Goal: Task Accomplishment & Management: Manage account settings

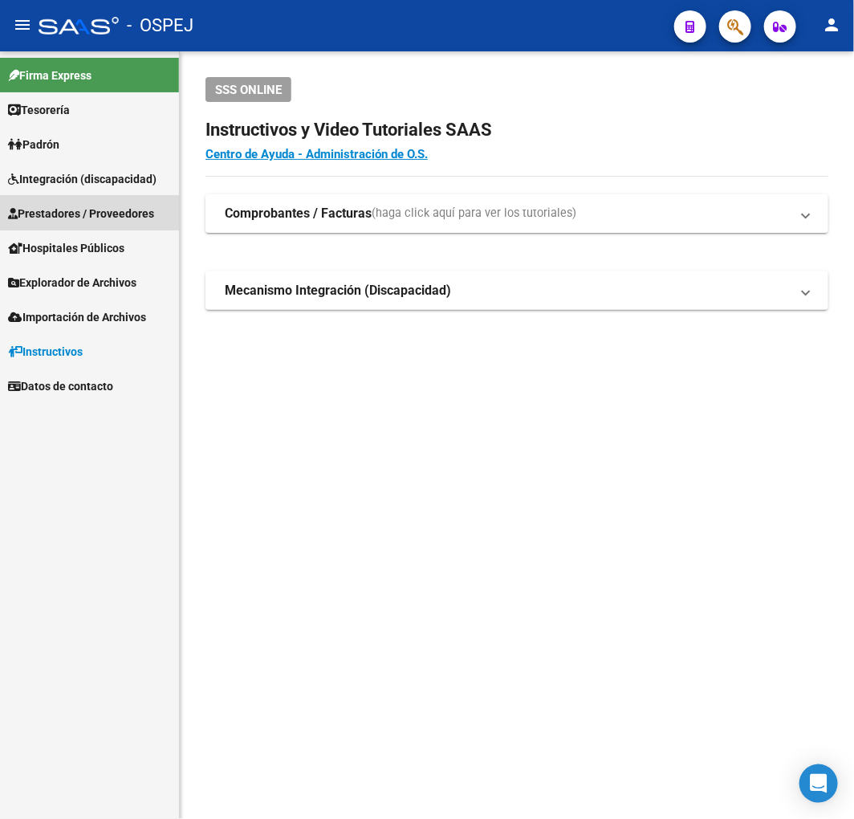
click at [108, 198] on link "Prestadores / Proveedores" at bounding box center [89, 213] width 179 height 35
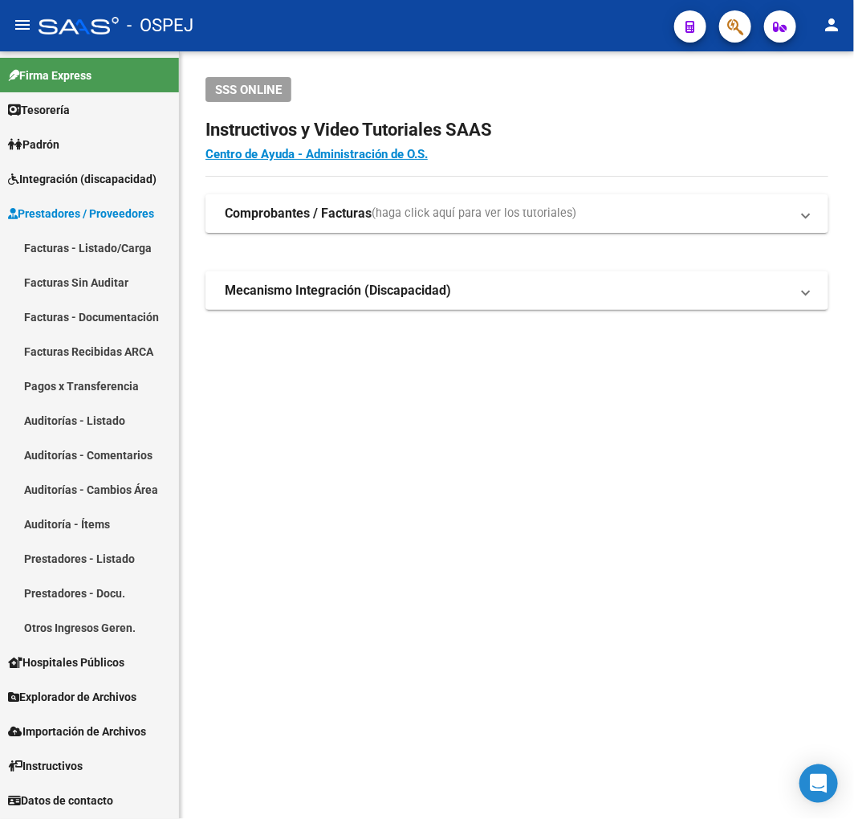
click at [134, 426] on link "Auditorías - Listado" at bounding box center [89, 420] width 179 height 35
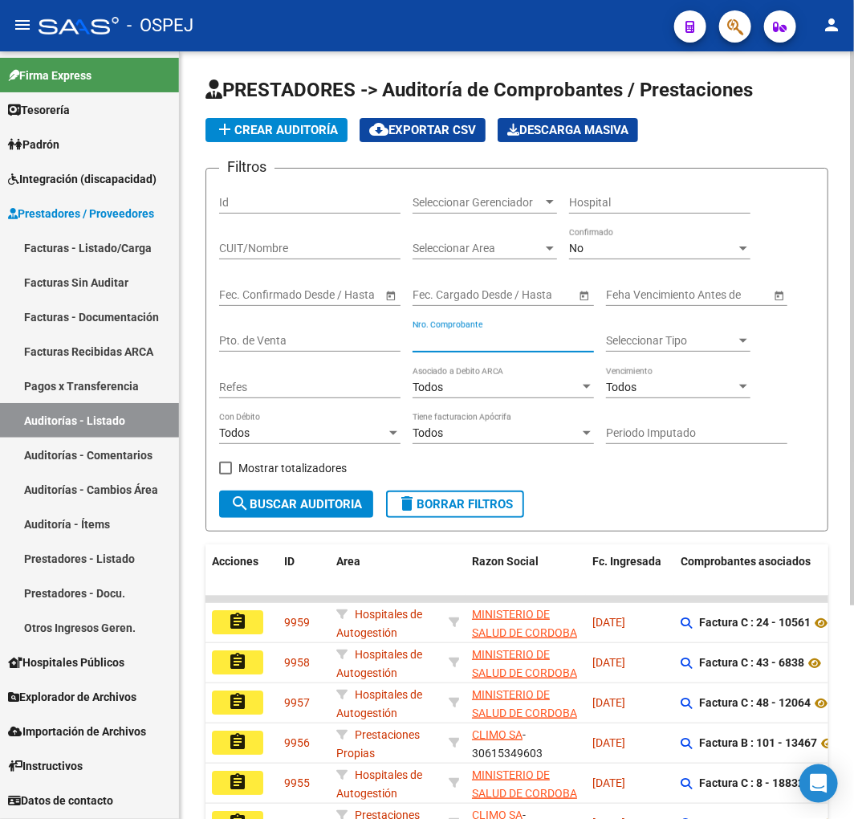
click at [495, 345] on input "Nro. Comprobante" at bounding box center [503, 341] width 181 height 14
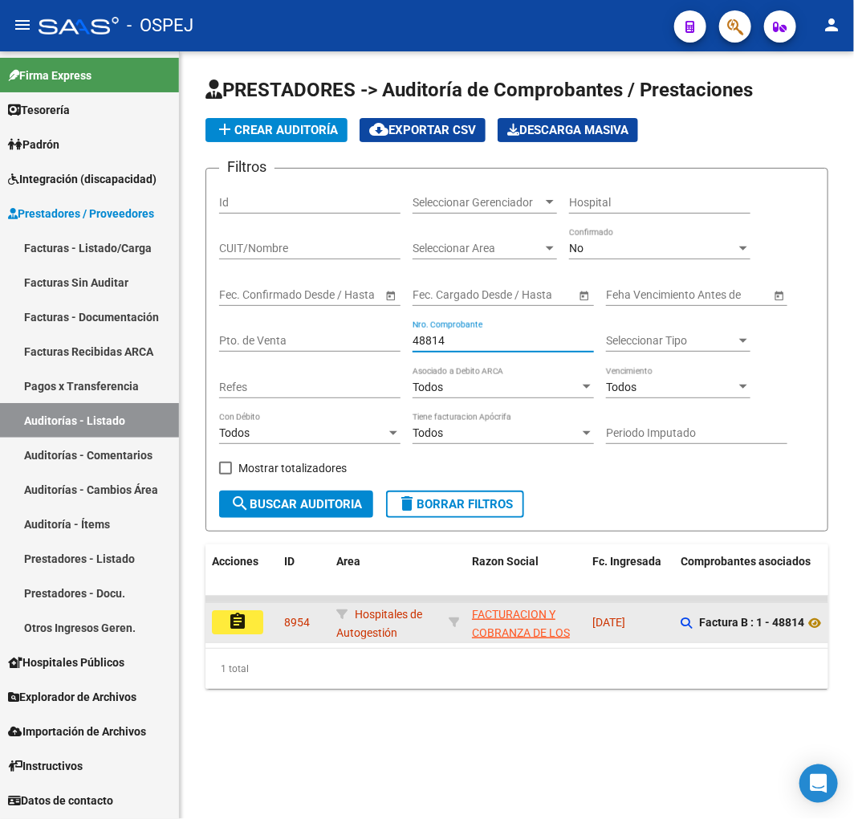
type input "48814"
click at [238, 623] on mat-icon "assignment" at bounding box center [237, 621] width 19 height 19
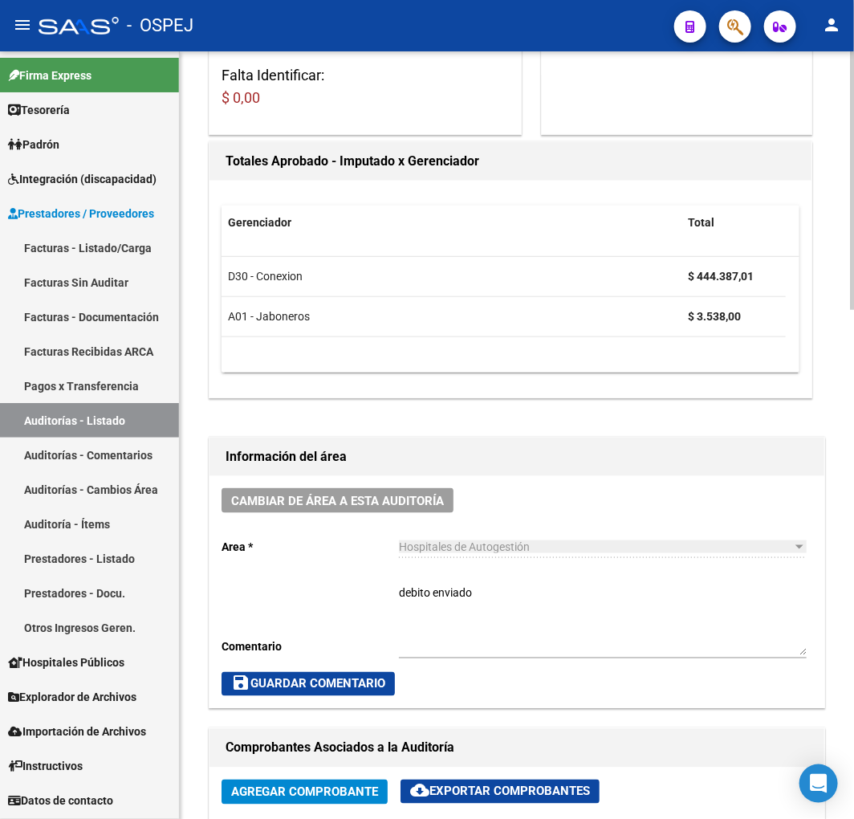
scroll to position [446, 0]
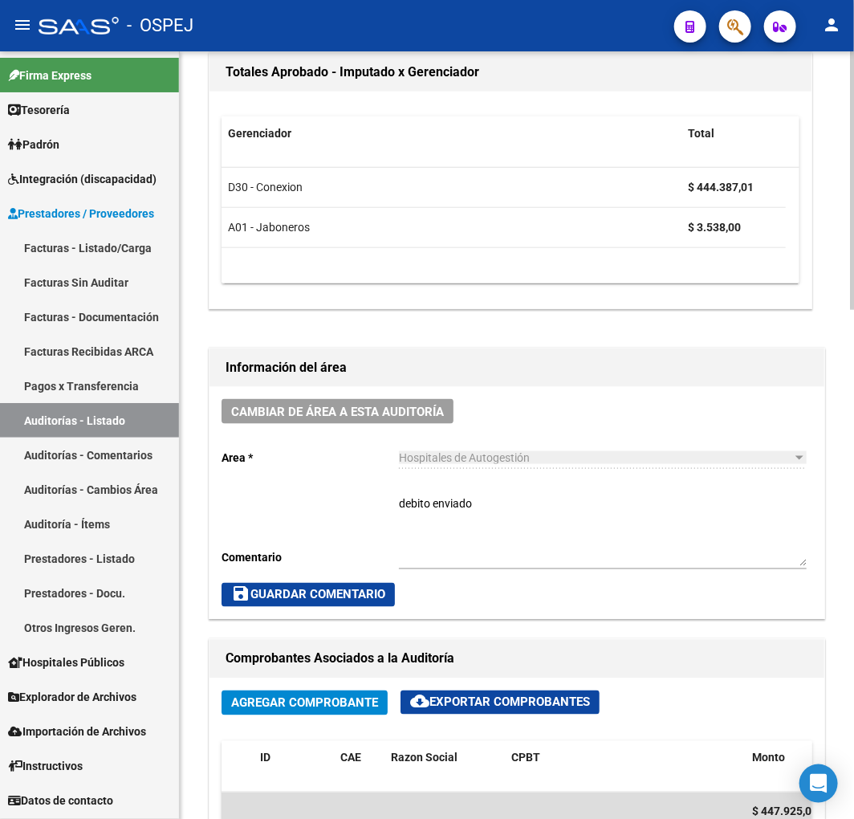
click at [555, 515] on textarea "debito enviado" at bounding box center [603, 530] width 408 height 71
type textarea "debito enviado y RECHAZADO"
click at [282, 598] on span "save Guardar Comentario" at bounding box center [308, 595] width 154 height 14
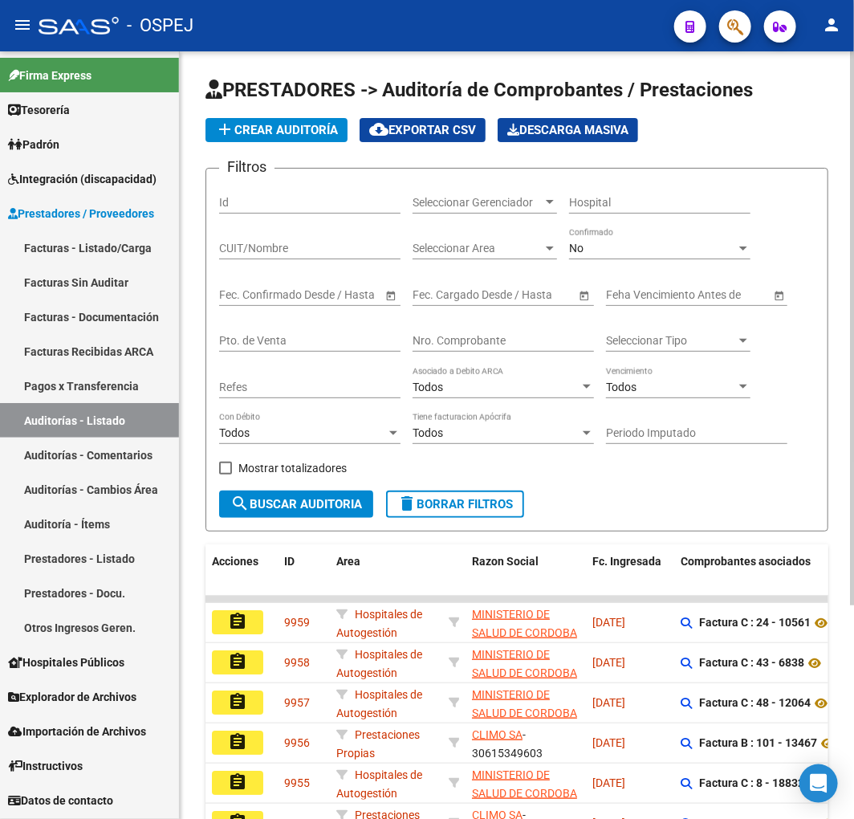
click at [527, 339] on input "Nro. Comprobante" at bounding box center [503, 341] width 181 height 14
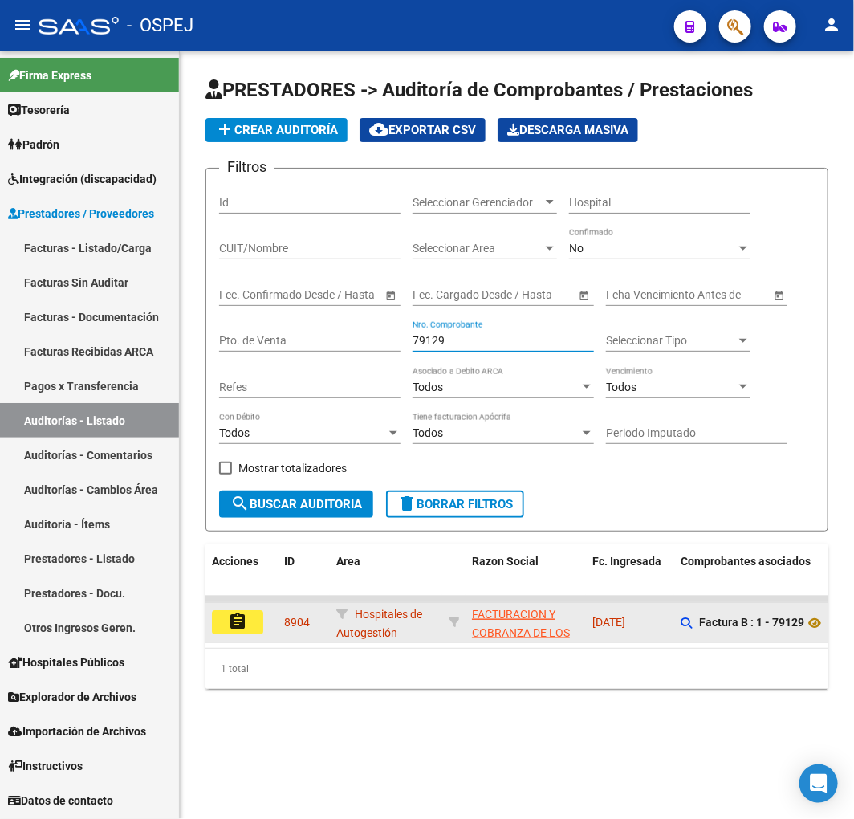
type input "79129"
click at [246, 626] on mat-icon "assignment" at bounding box center [237, 621] width 19 height 19
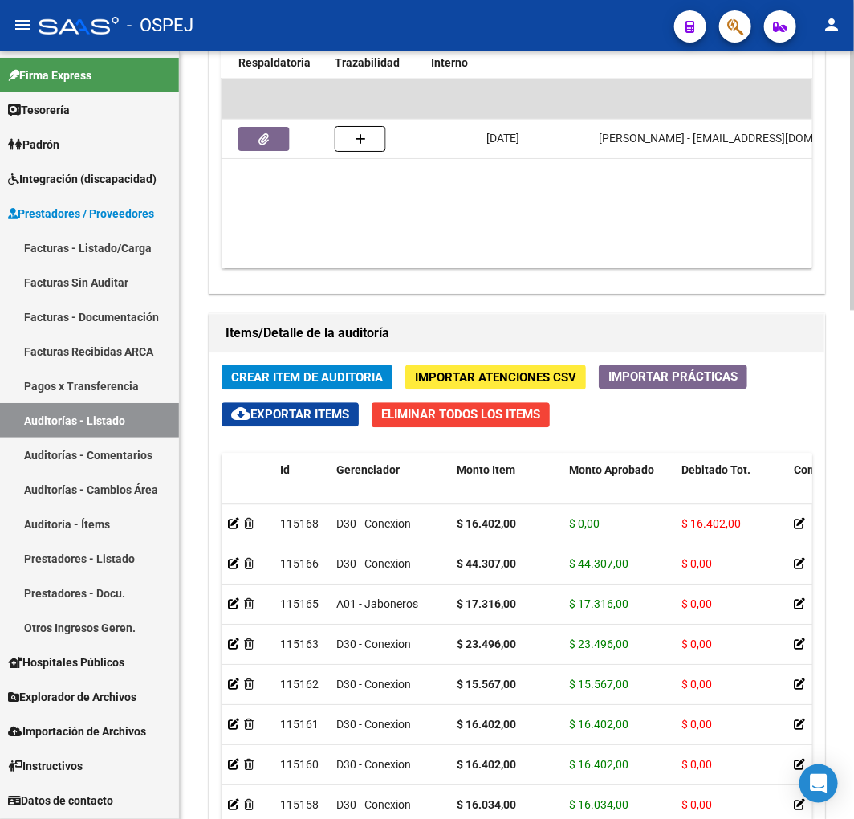
scroll to position [0, 397]
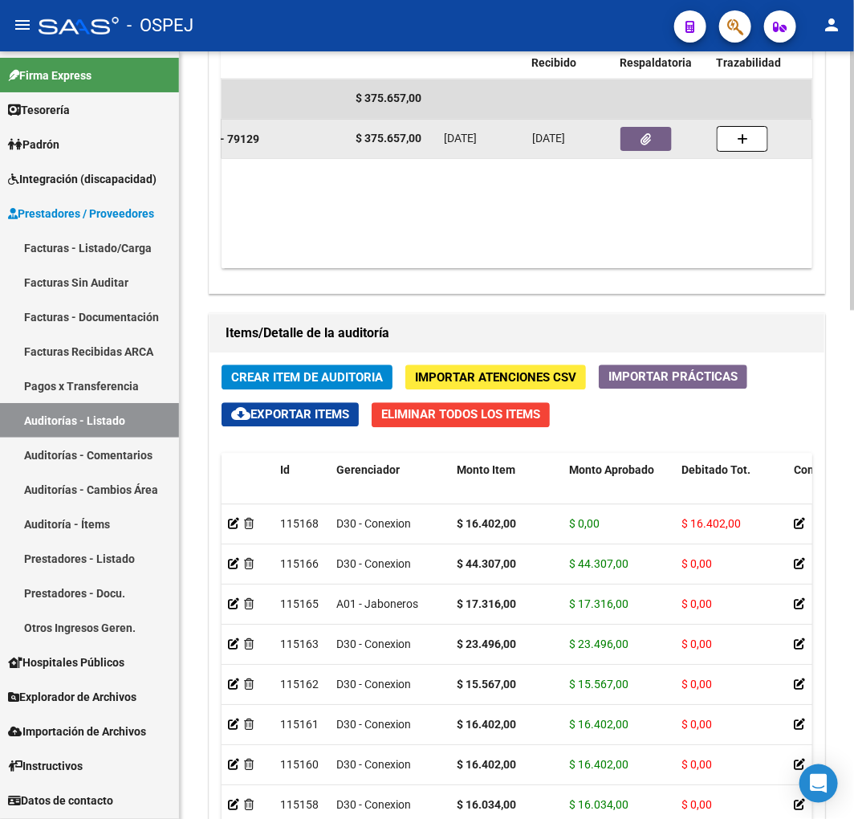
click at [637, 143] on button "button" at bounding box center [646, 139] width 51 height 24
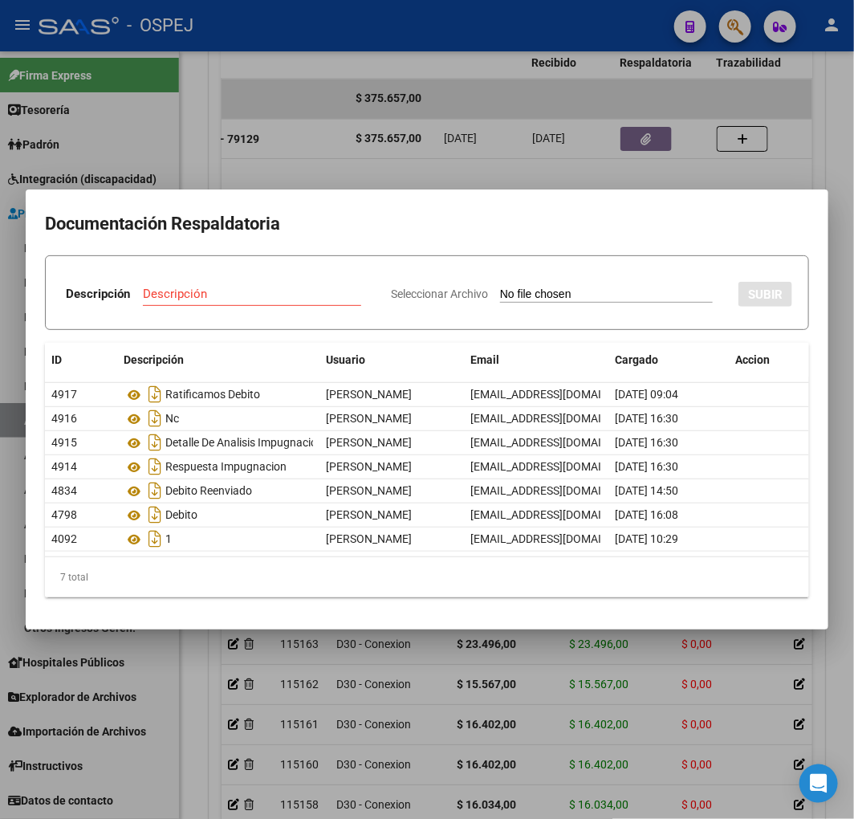
click at [485, 142] on div at bounding box center [427, 409] width 854 height 819
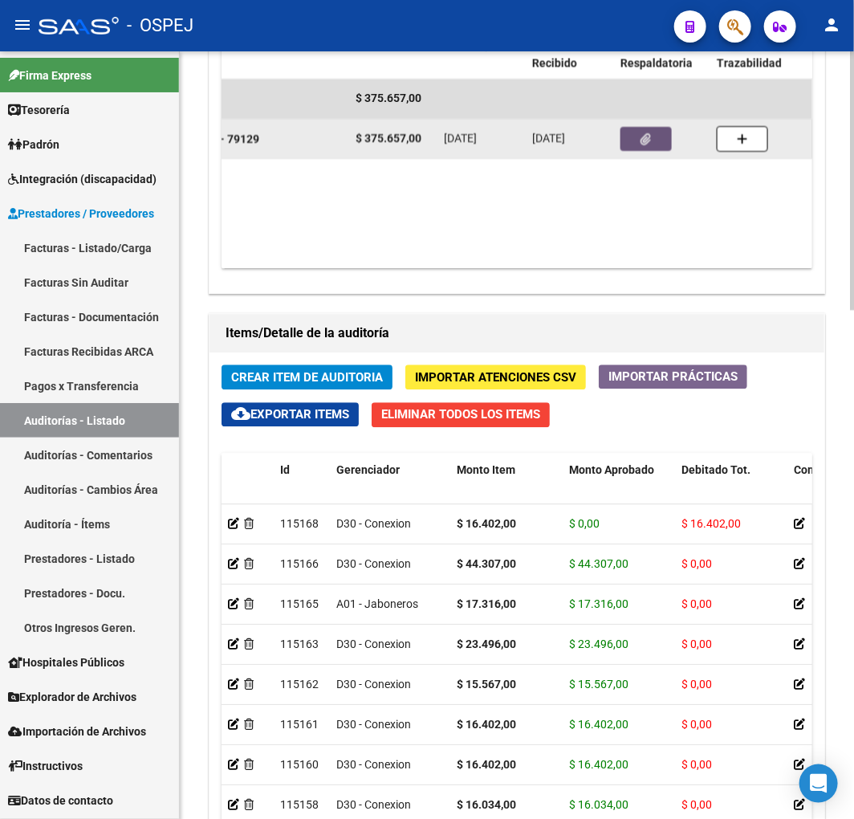
click at [655, 142] on button "button" at bounding box center [646, 139] width 51 height 24
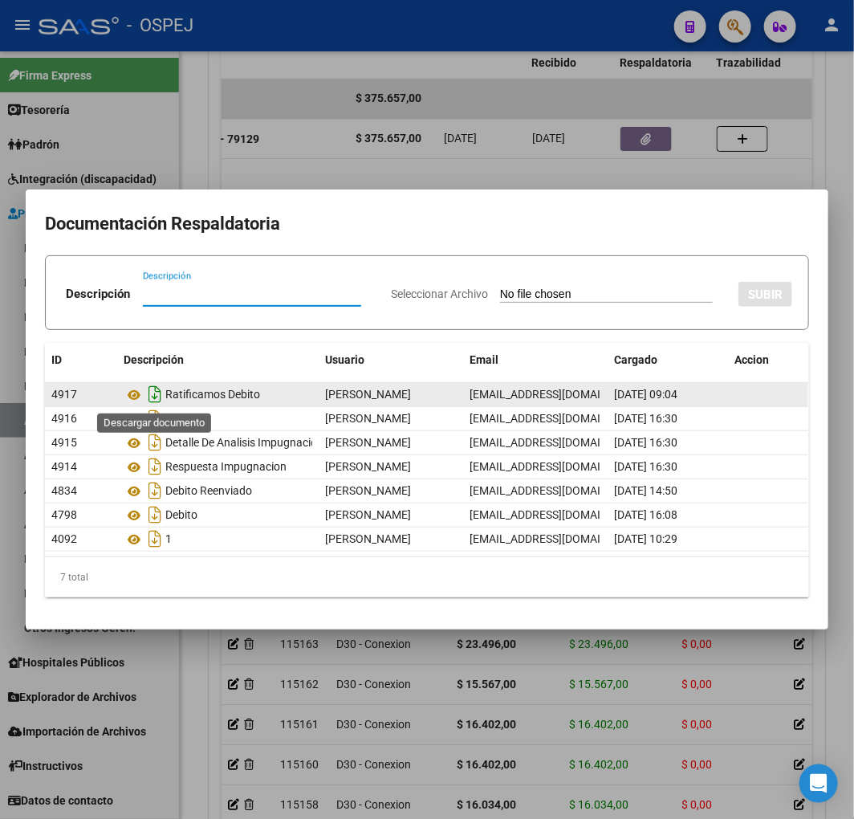
click at [158, 393] on icon "Descargar documento" at bounding box center [154, 394] width 21 height 26
click at [502, 158] on div at bounding box center [427, 409] width 854 height 819
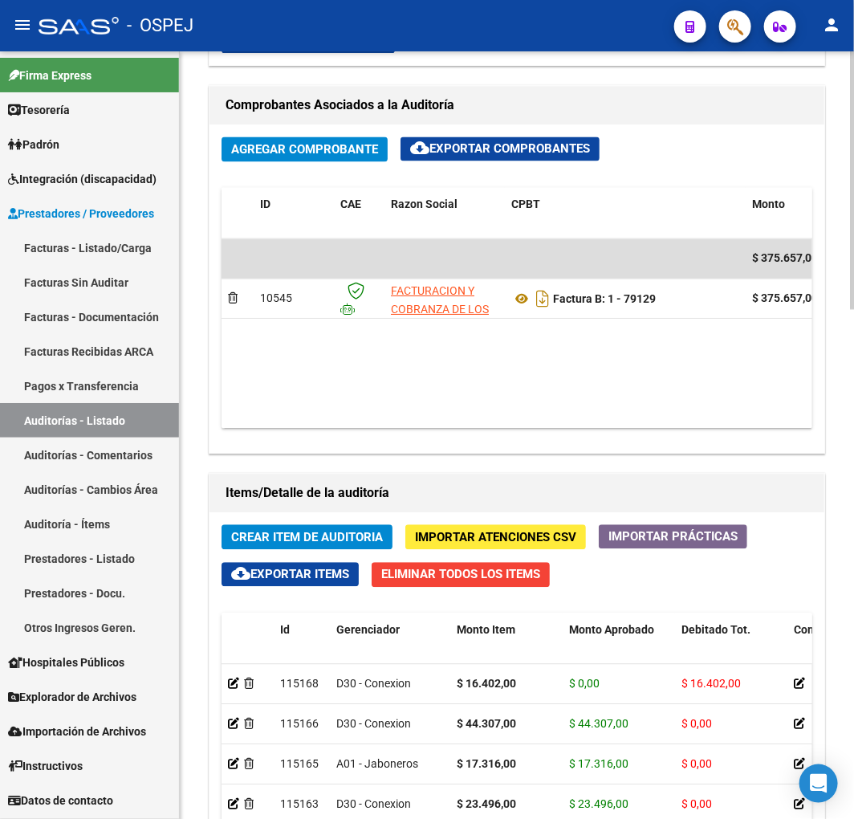
scroll to position [981, 0]
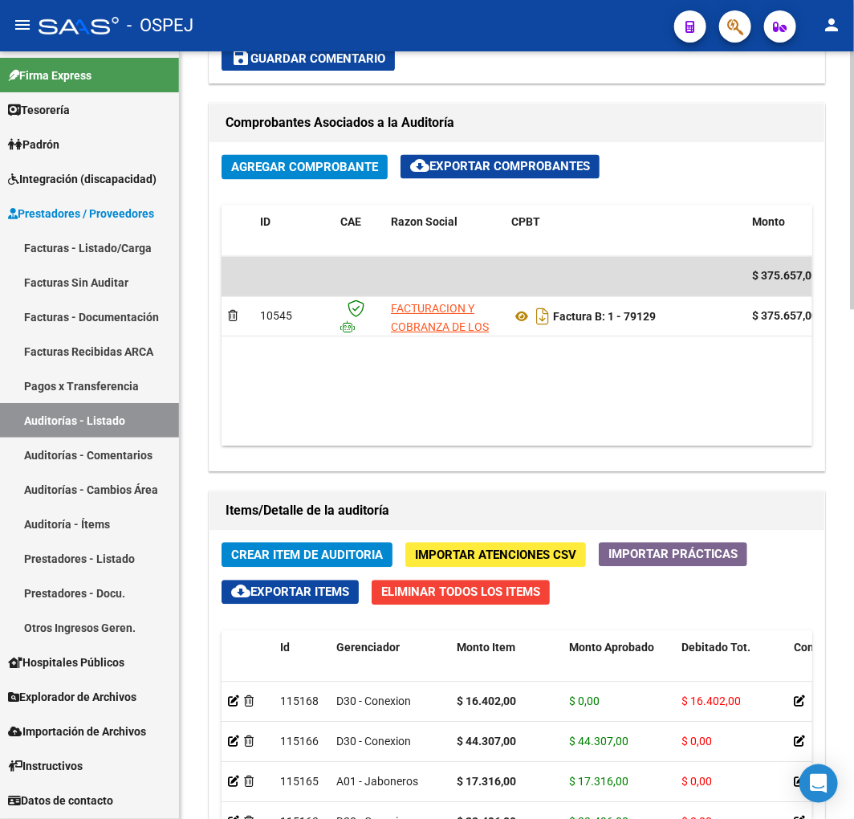
drag, startPoint x: 466, startPoint y: 450, endPoint x: 519, endPoint y: 443, distance: 52.7
click at [517, 444] on div "Agregar Comprobante cloud_download Exportar Comprobantes ID CAE Razon Social CP…" at bounding box center [517, 307] width 615 height 328
drag, startPoint x: 411, startPoint y: 431, endPoint x: 478, endPoint y: 438, distance: 67.0
click at [482, 439] on datatable-body "$ 375.657,00 10545 FACTURACION Y COBRANZA DE LOS EFECTORES PUBLICOS S.E. Factur…" at bounding box center [517, 351] width 591 height 189
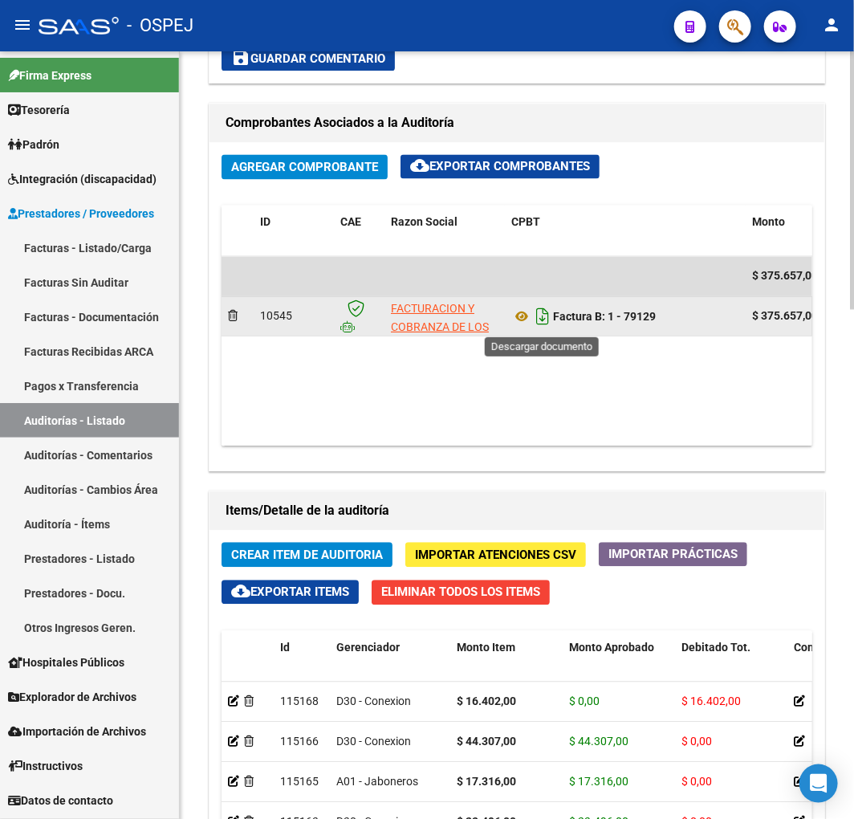
click at [547, 325] on icon "Descargar documento" at bounding box center [542, 317] width 21 height 26
click at [297, 357] on datatable-body "$ 375.657,00 10545 FACTURACION Y COBRANZA DE LOS EFECTORES PUBLICOS S.E. Factur…" at bounding box center [517, 351] width 591 height 189
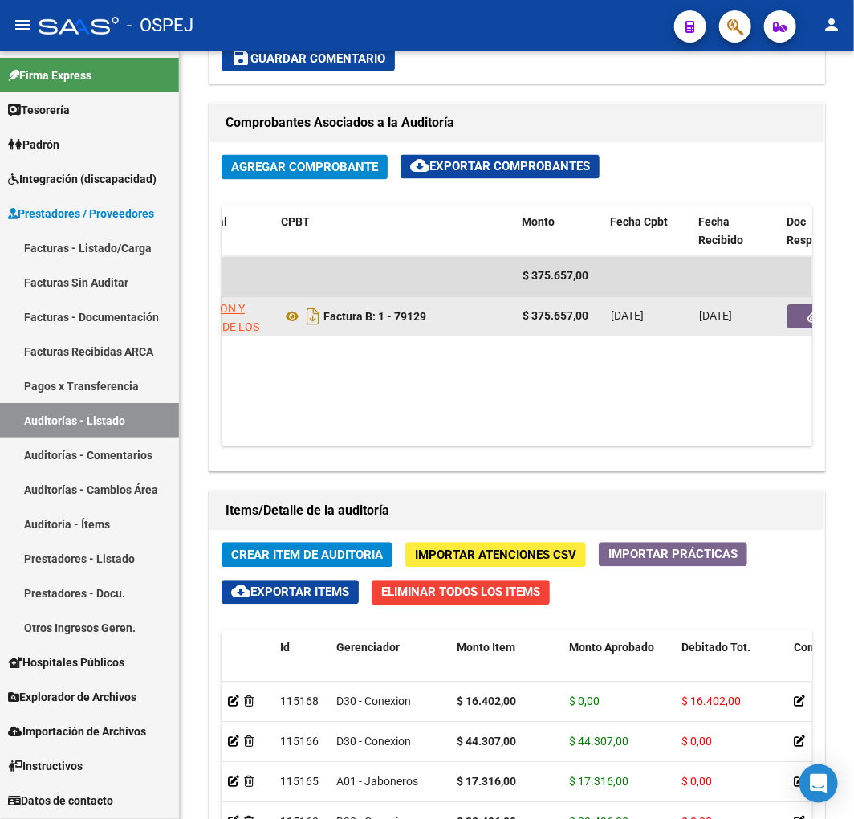
click at [788, 321] on button "button" at bounding box center [813, 317] width 51 height 24
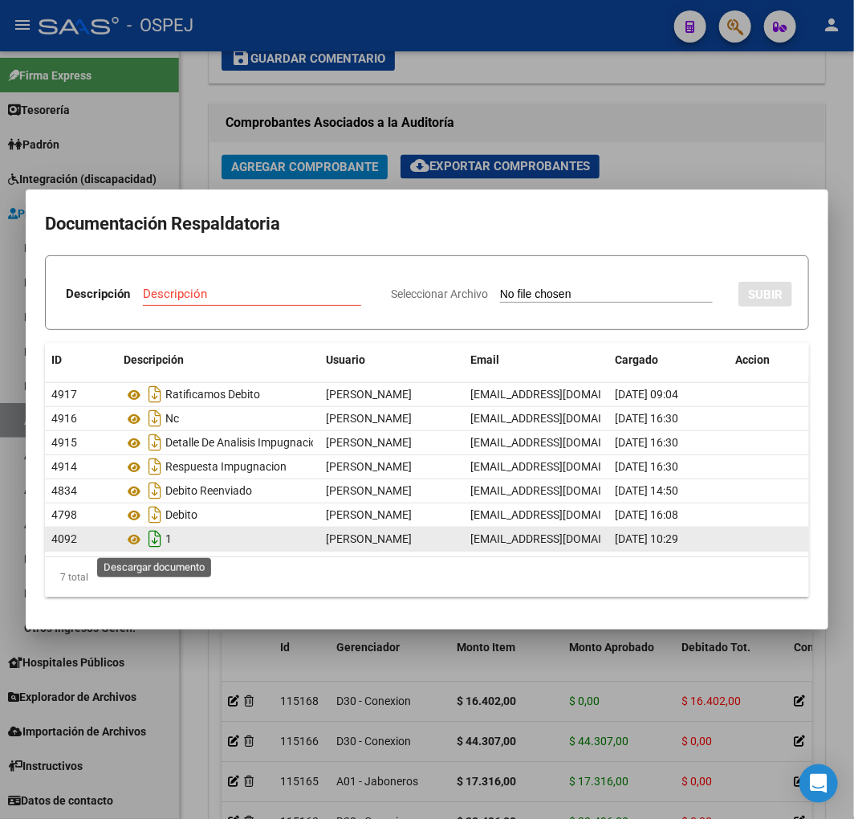
click at [148, 541] on icon "Descargar documento" at bounding box center [154, 539] width 21 height 26
click at [713, 130] on div at bounding box center [427, 409] width 854 height 819
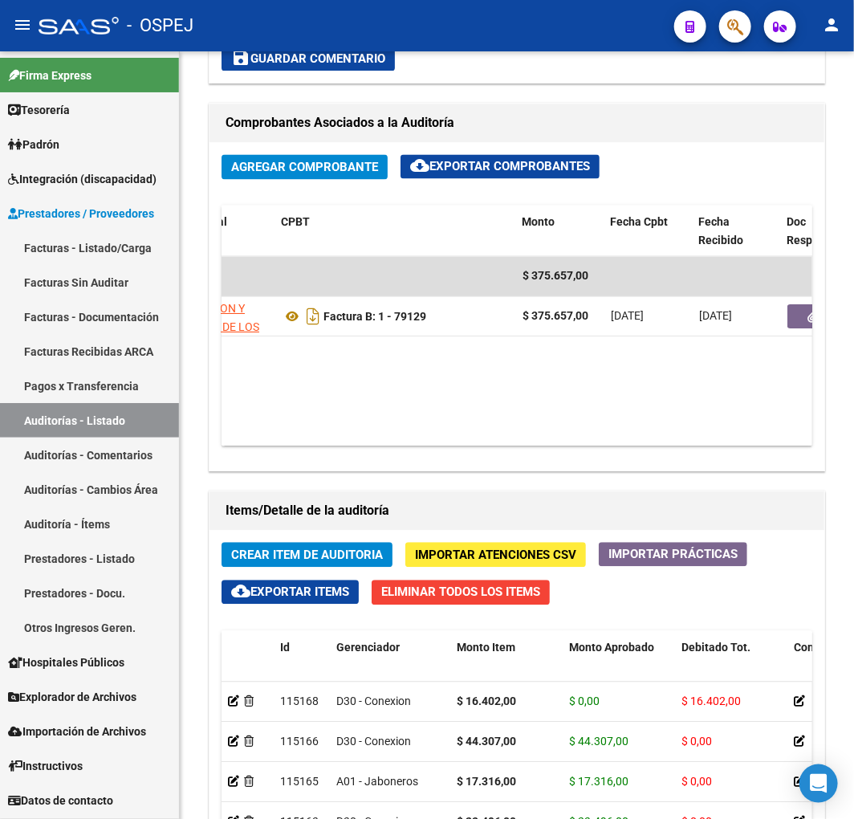
click at [136, 411] on link "Auditorías - Listado" at bounding box center [89, 420] width 179 height 35
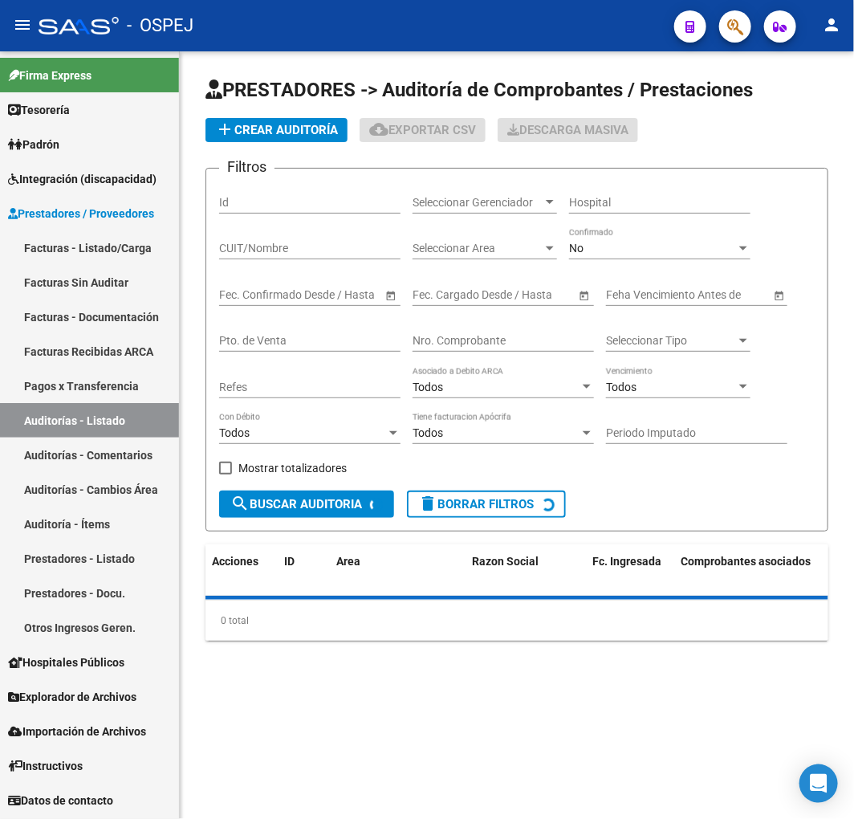
click at [499, 337] on input "Nro. Comprobante" at bounding box center [503, 341] width 181 height 14
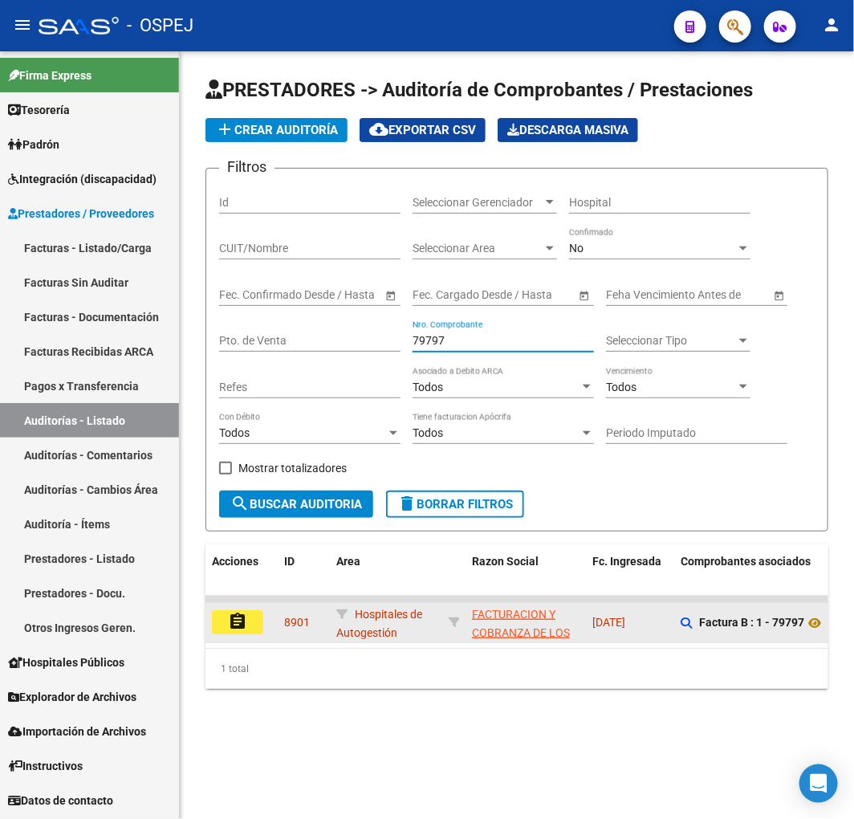
type input "79797"
click at [242, 622] on mat-icon "assignment" at bounding box center [237, 621] width 19 height 19
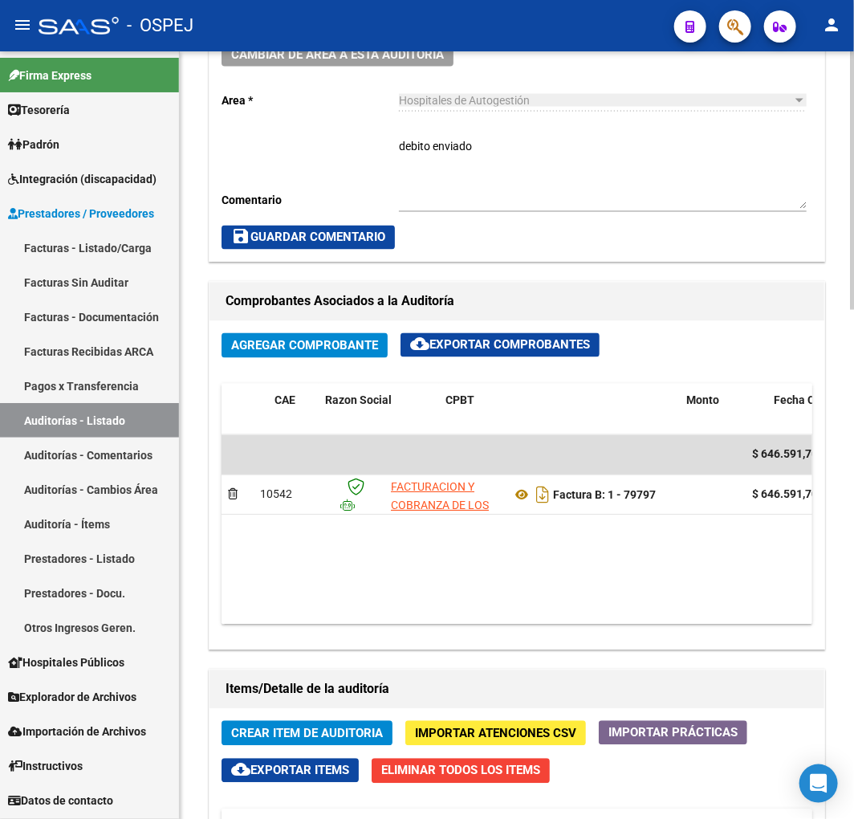
scroll to position [0, 450]
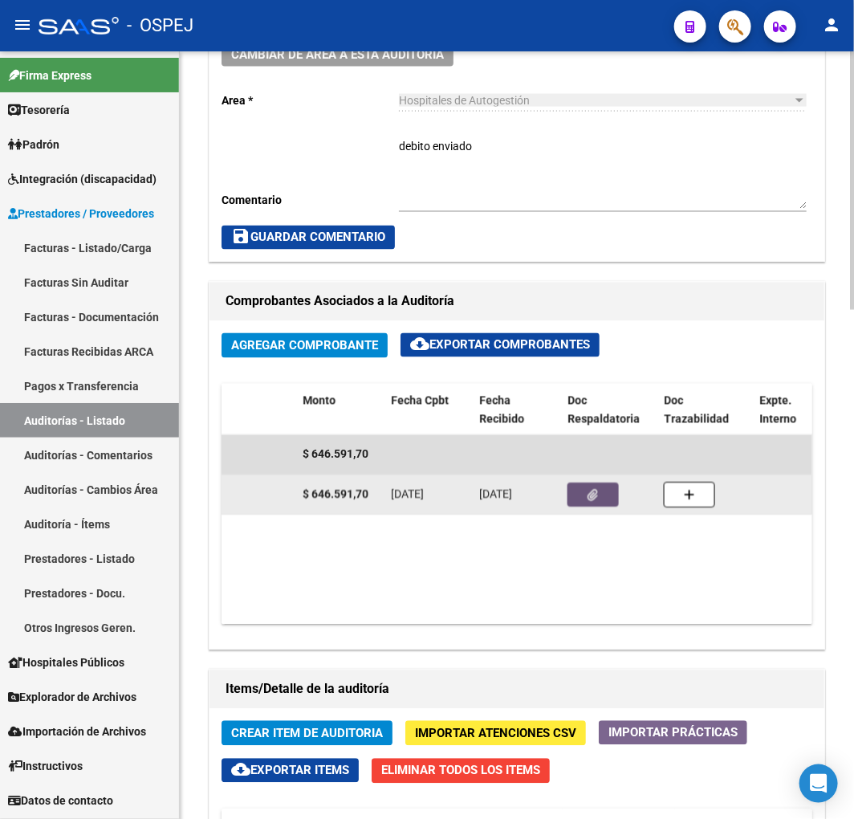
click at [592, 488] on span "button" at bounding box center [593, 495] width 10 height 14
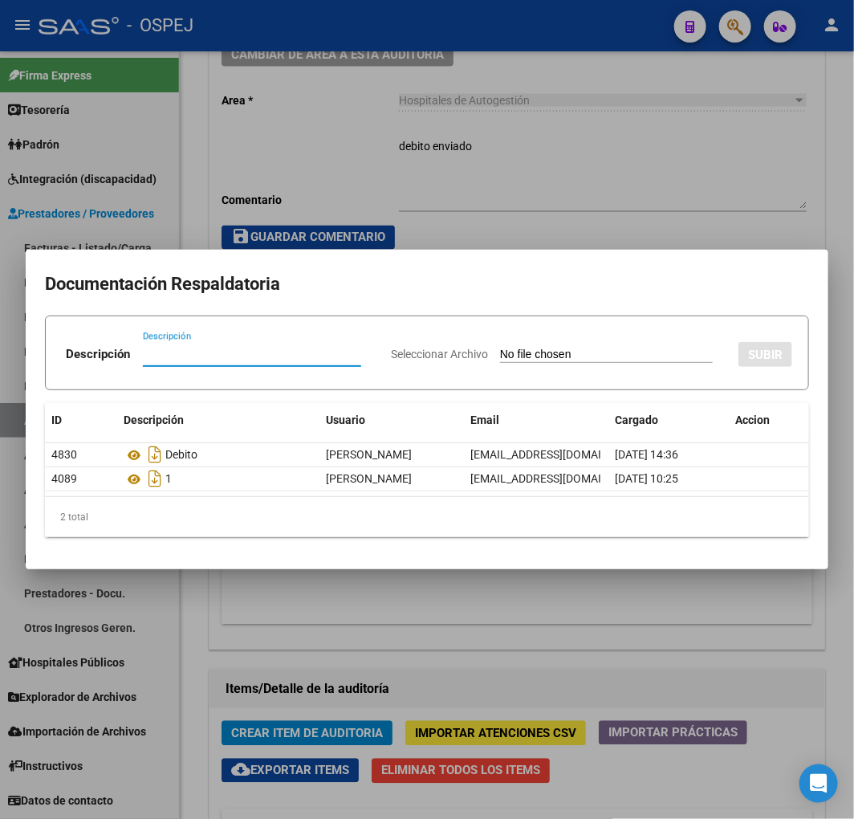
click at [578, 187] on div at bounding box center [427, 409] width 854 height 819
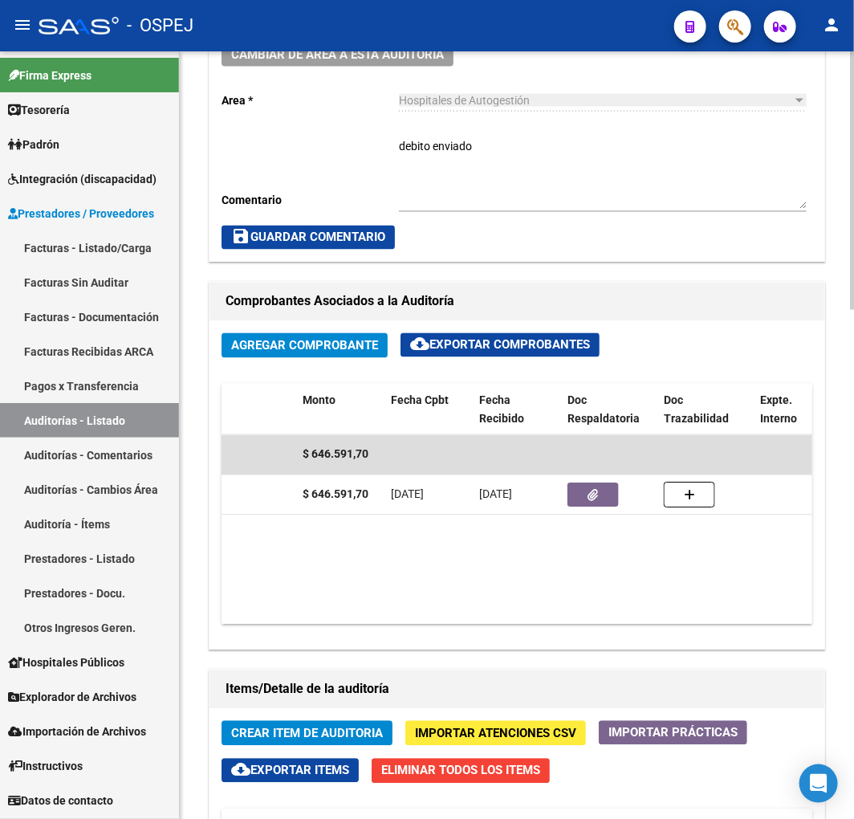
click at [535, 156] on textarea "debito enviado" at bounding box center [603, 173] width 408 height 71
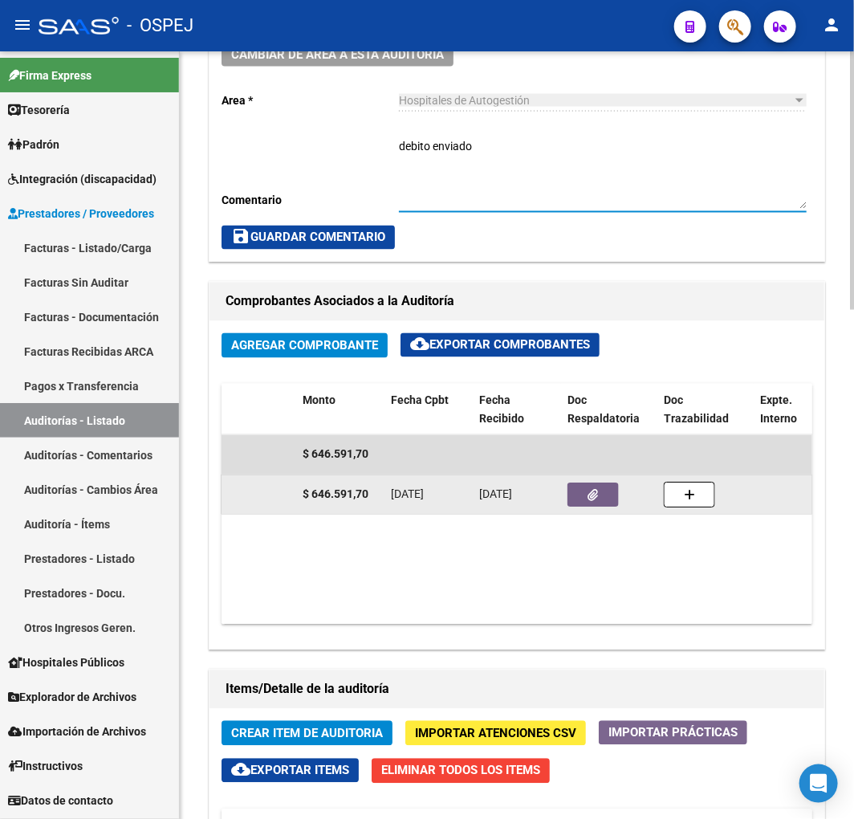
click at [604, 486] on button "button" at bounding box center [593, 495] width 51 height 24
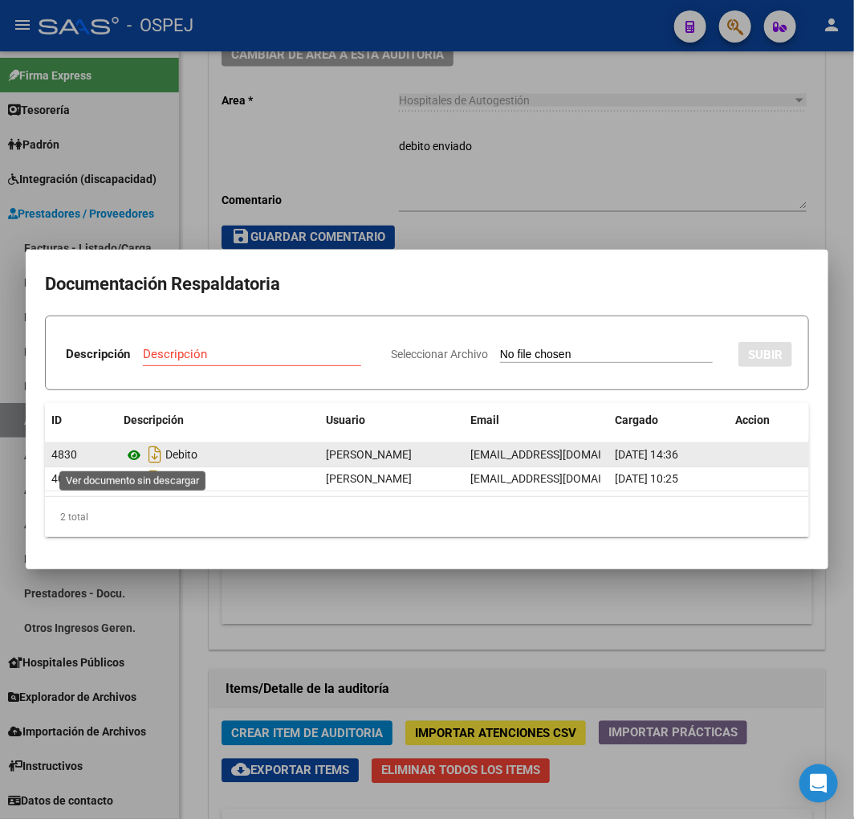
click at [132, 454] on icon at bounding box center [134, 455] width 21 height 19
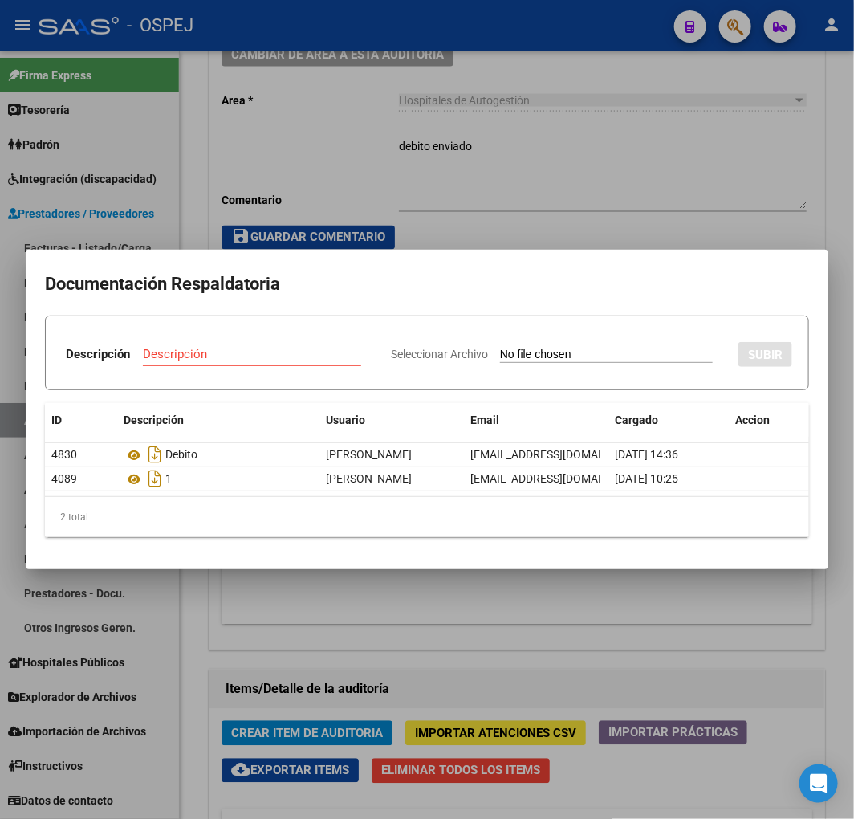
click at [766, 531] on div "2 total" at bounding box center [427, 517] width 764 height 40
click at [718, 631] on div at bounding box center [427, 409] width 854 height 819
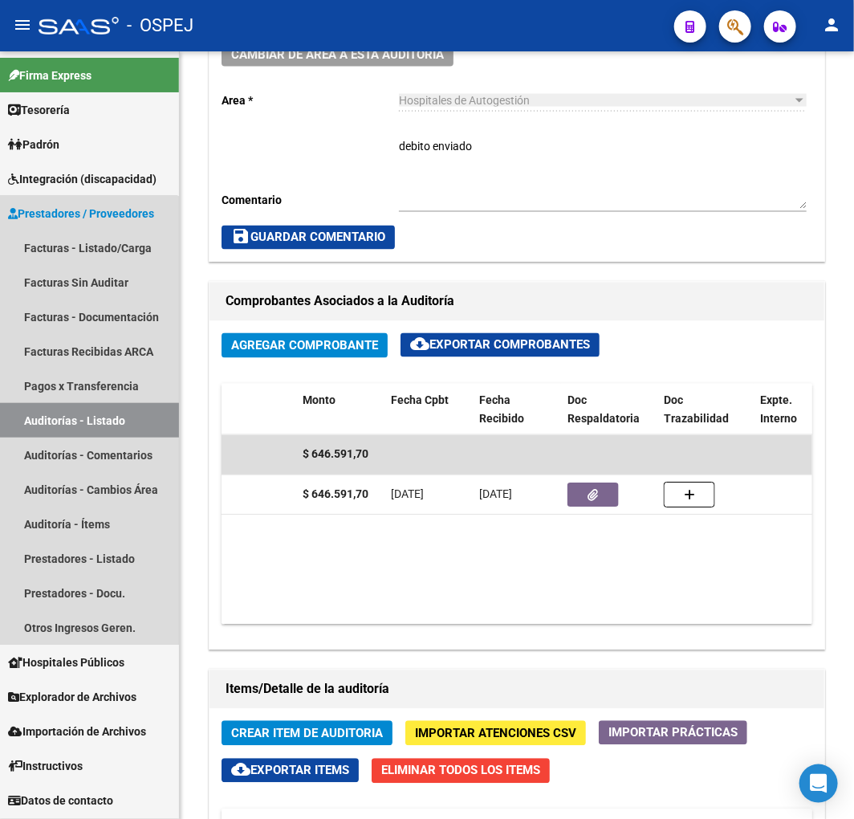
click at [81, 424] on link "Auditorías - Listado" at bounding box center [89, 420] width 179 height 35
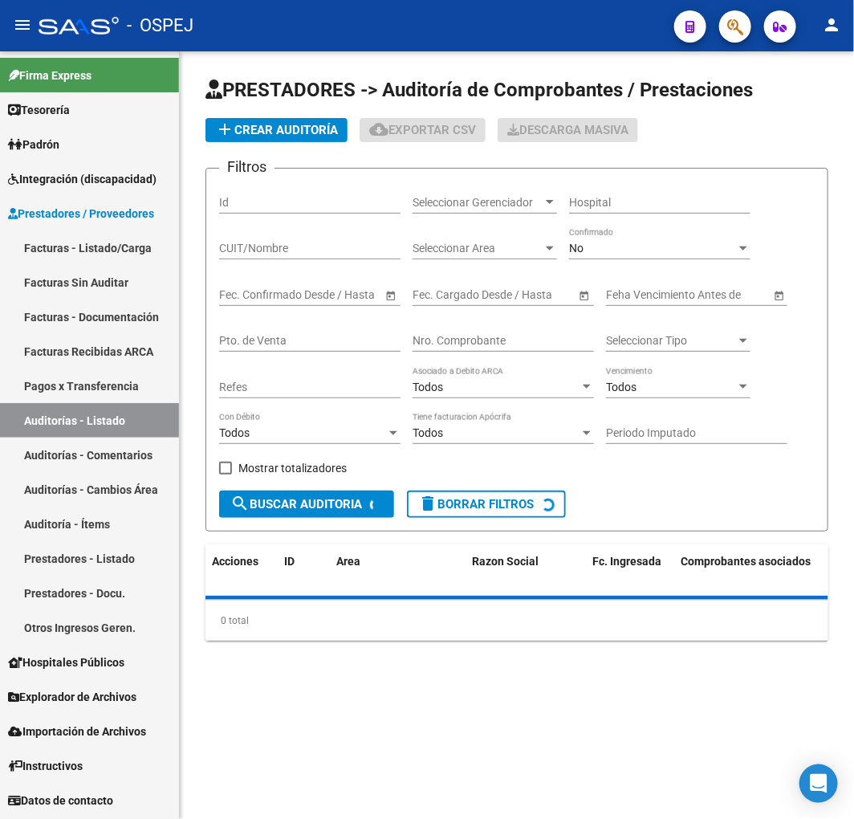
click at [476, 335] on input "Nro. Comprobante" at bounding box center [503, 341] width 181 height 14
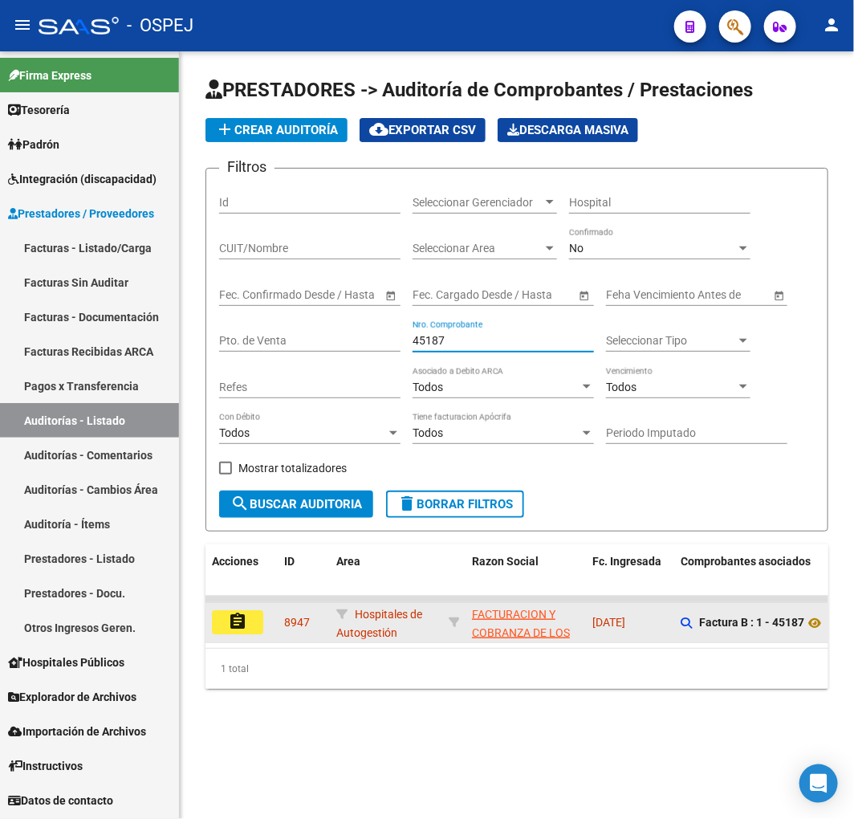
type input "45187"
click at [238, 616] on mat-icon "assignment" at bounding box center [237, 621] width 19 height 19
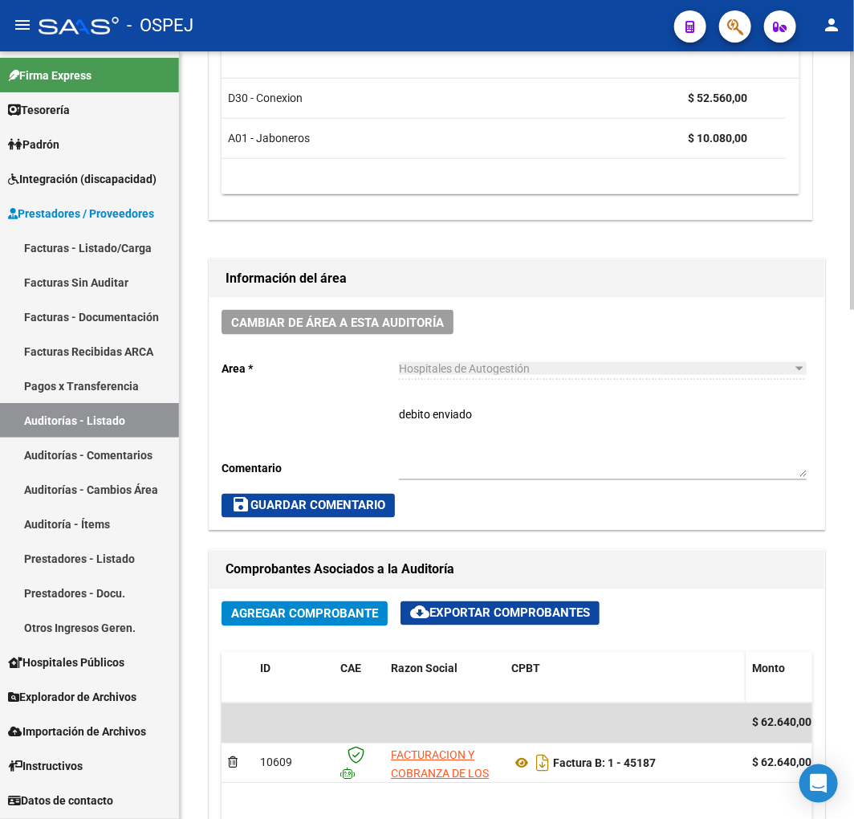
scroll to position [713, 0]
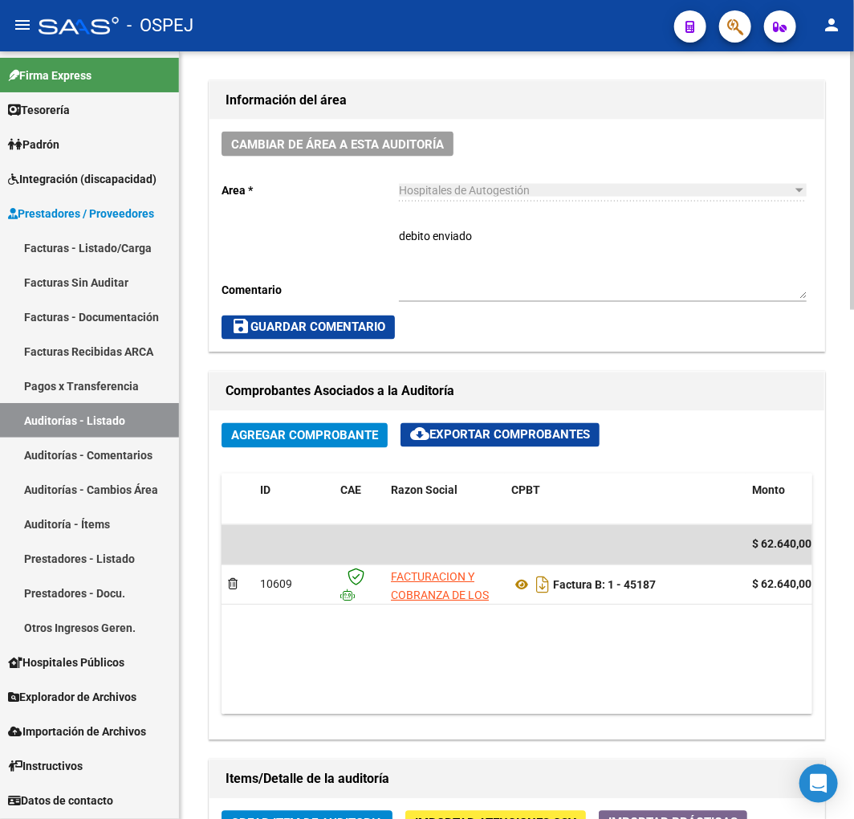
click at [610, 237] on textarea "debito enviado" at bounding box center [603, 263] width 408 height 71
type textarea "debito enviado y RECHAZADO"
click at [349, 324] on span "save Guardar Comentario" at bounding box center [308, 327] width 154 height 14
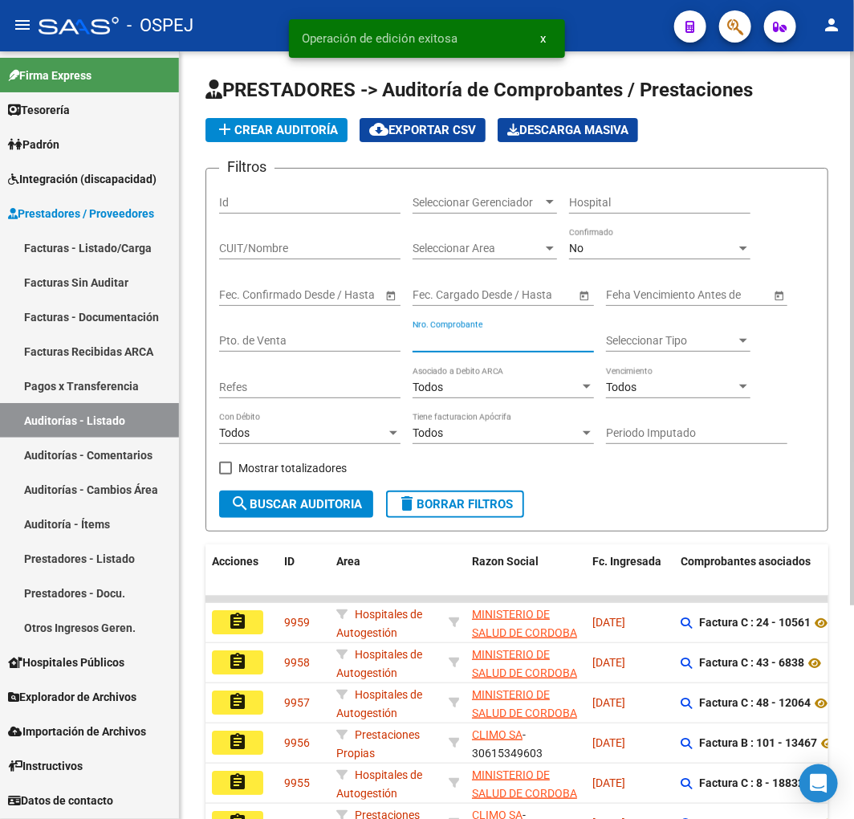
click at [494, 342] on input "Nro. Comprobante" at bounding box center [503, 341] width 181 height 14
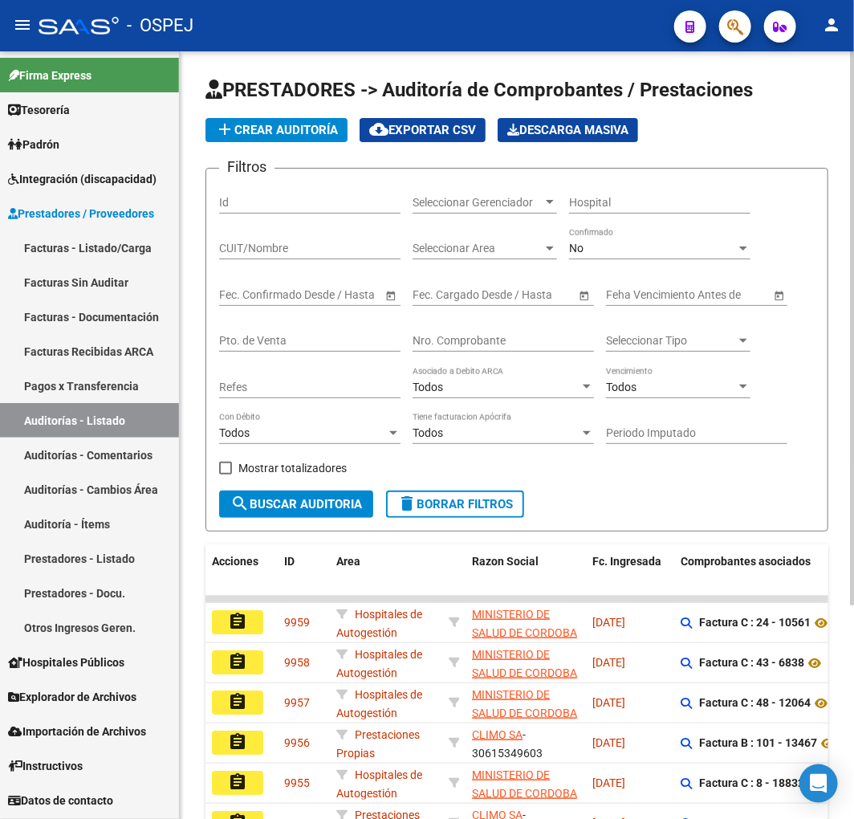
click at [458, 345] on input "Nro. Comprobante" at bounding box center [503, 341] width 181 height 14
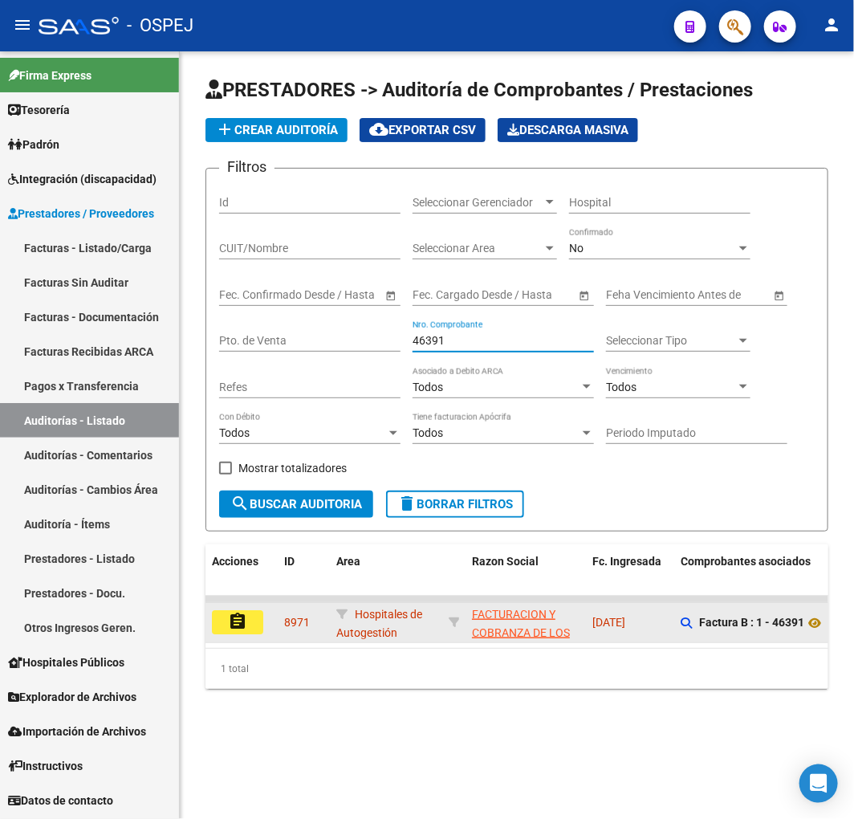
type input "46391"
click at [229, 624] on mat-icon "assignment" at bounding box center [237, 621] width 19 height 19
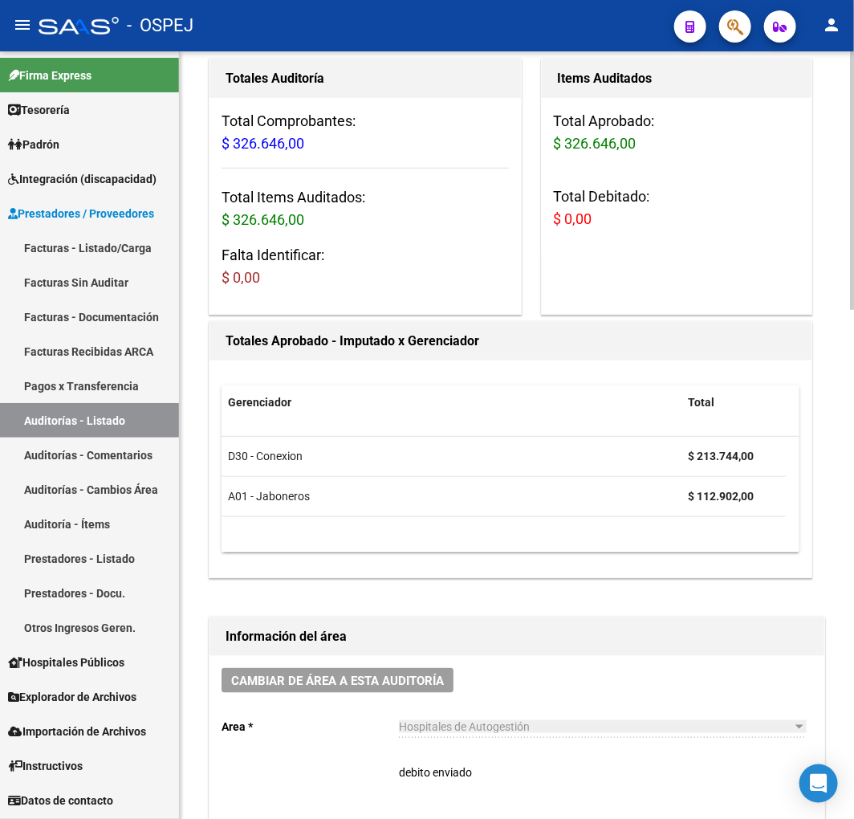
scroll to position [446, 0]
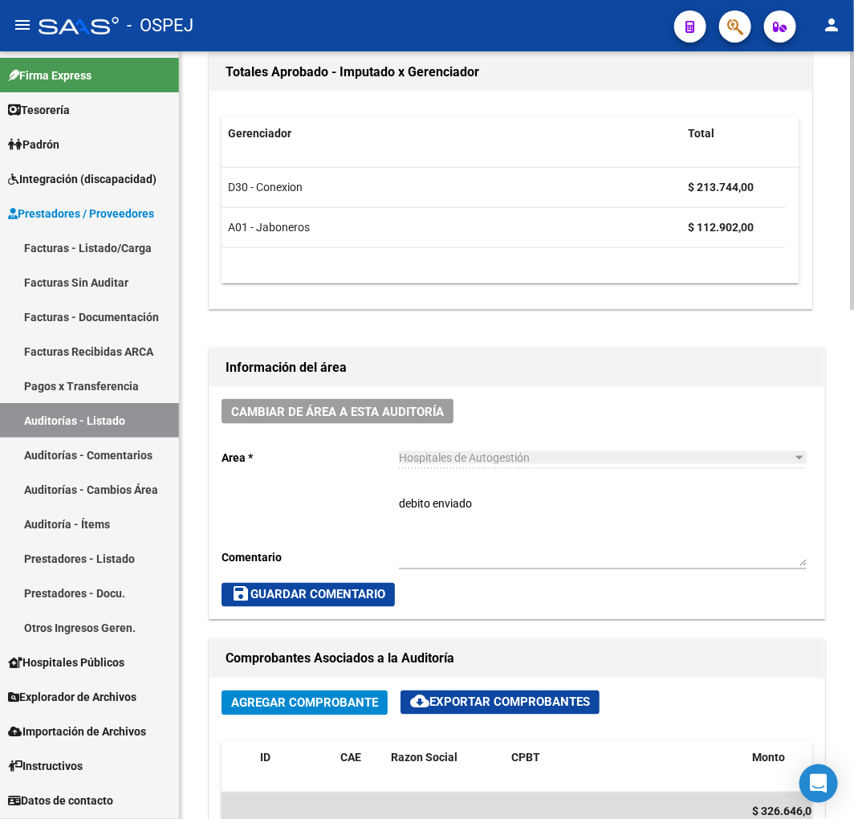
click at [522, 533] on textarea "debito enviado" at bounding box center [603, 530] width 408 height 71
type textarea "debito enviado Y RECHAZADO"
click at [283, 599] on span "save Guardar Comentario" at bounding box center [308, 595] width 154 height 14
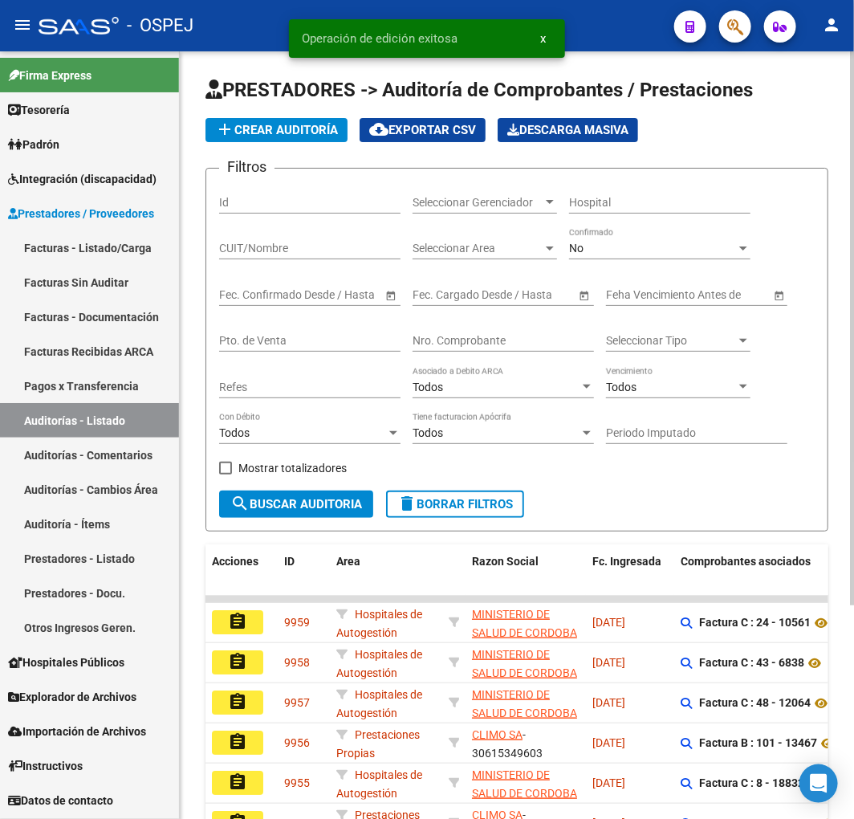
click at [454, 340] on input "Nro. Comprobante" at bounding box center [503, 341] width 181 height 14
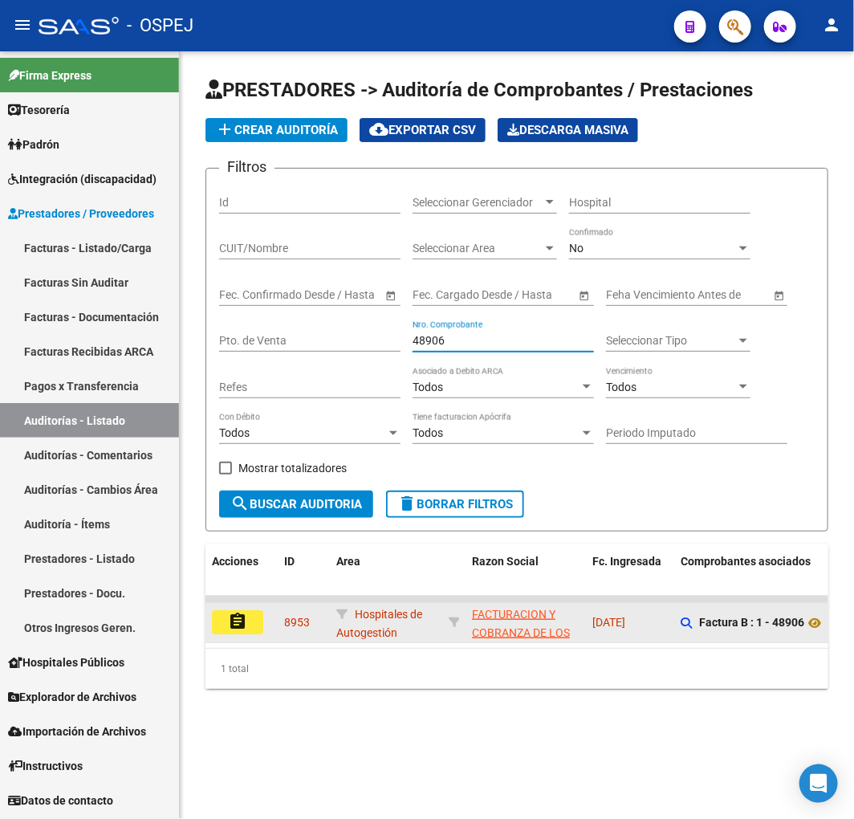
type input "48906"
click at [228, 631] on mat-icon "assignment" at bounding box center [237, 621] width 19 height 19
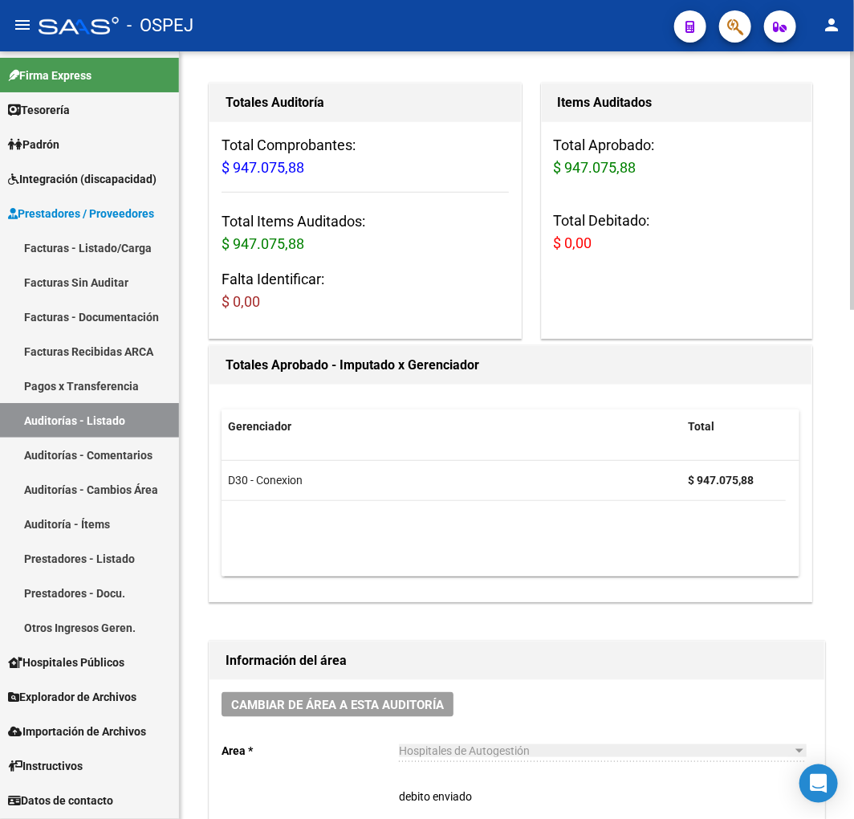
scroll to position [535, 0]
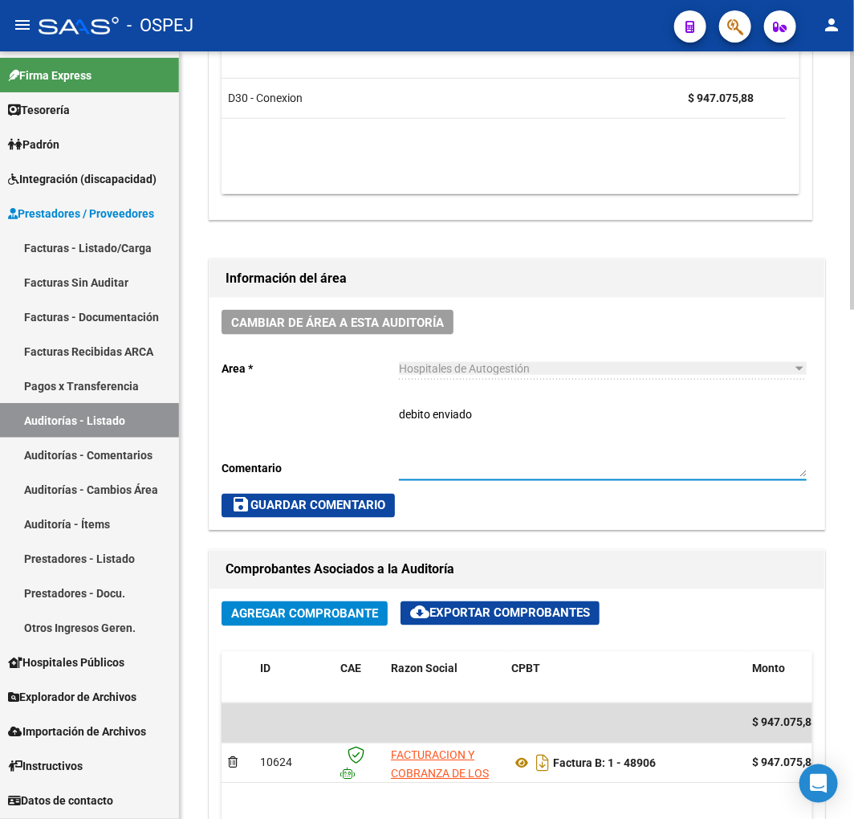
click at [631, 456] on textarea "debito enviado" at bounding box center [603, 441] width 408 height 71
type textarea "debito enviado Y RECHAZADO"
click at [315, 499] on span "save Guardar Comentario" at bounding box center [308, 506] width 154 height 14
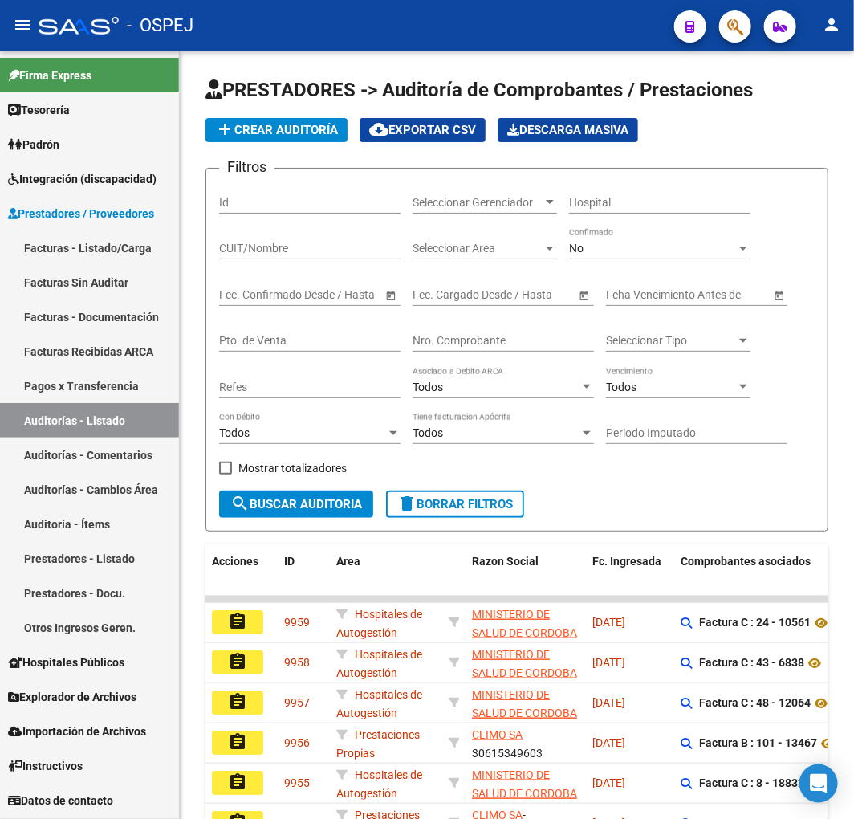
click at [451, 346] on input "Nro. Comprobante" at bounding box center [503, 341] width 181 height 14
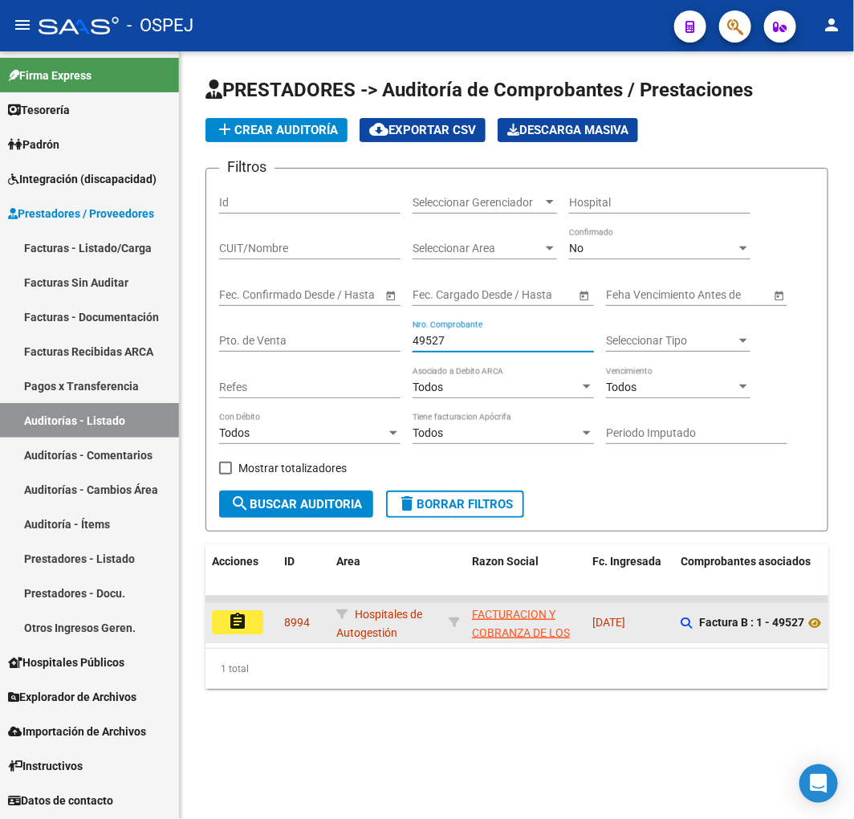
type input "49527"
click at [250, 621] on button "assignment" at bounding box center [237, 622] width 51 height 24
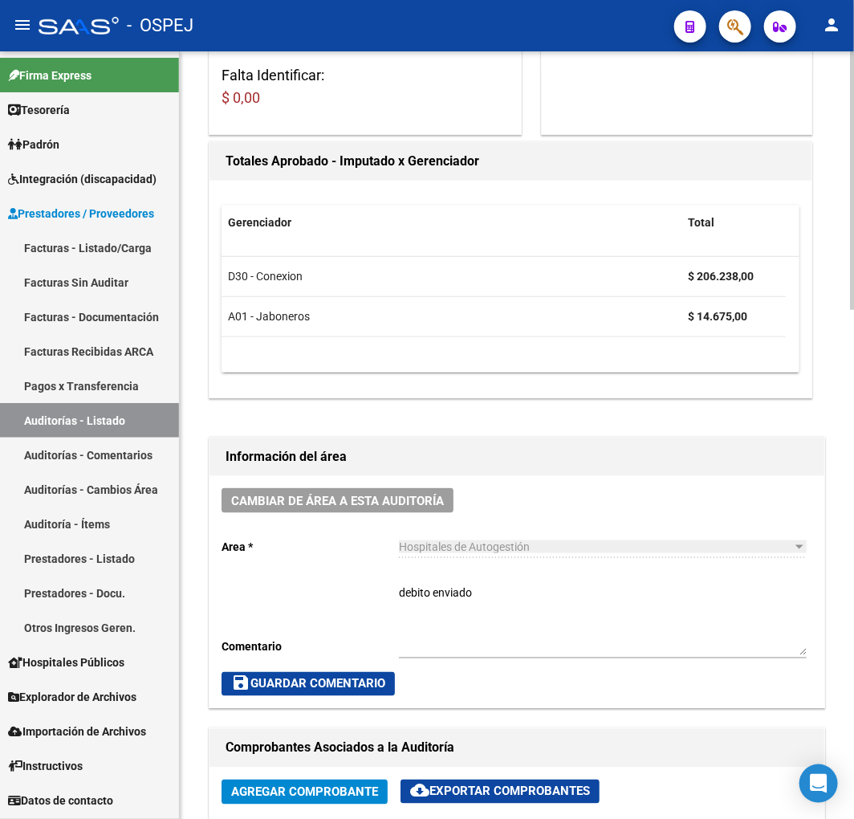
scroll to position [624, 0]
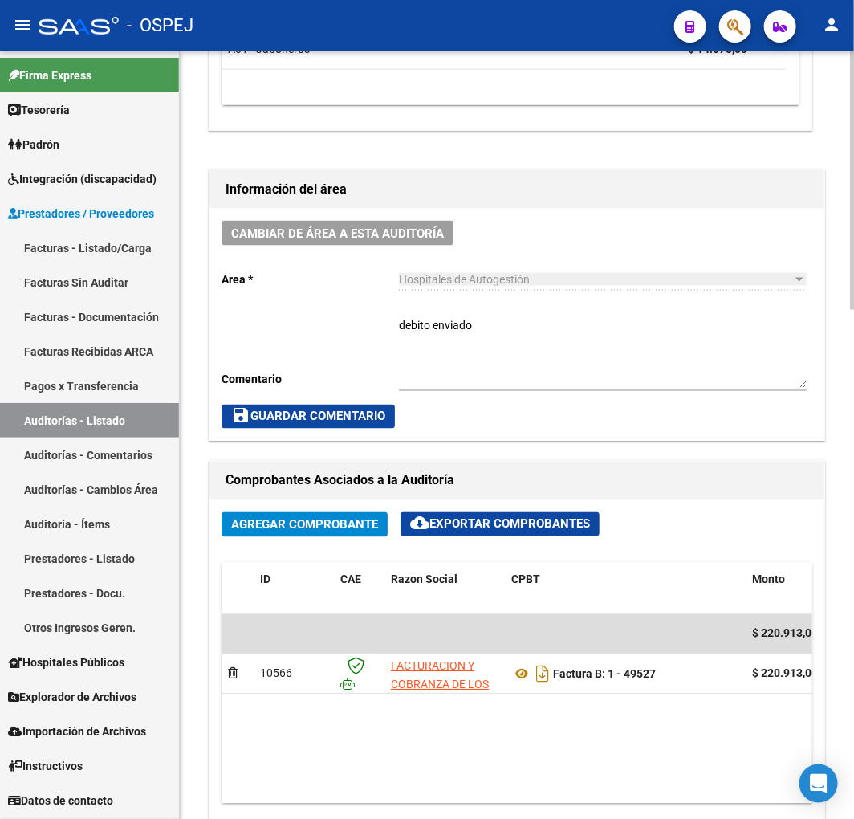
click at [578, 346] on textarea "debito enviado" at bounding box center [603, 352] width 408 height 71
type textarea "debito enviado Y RECHAZADO"
click at [344, 412] on span "save Guardar Comentario" at bounding box center [308, 416] width 154 height 14
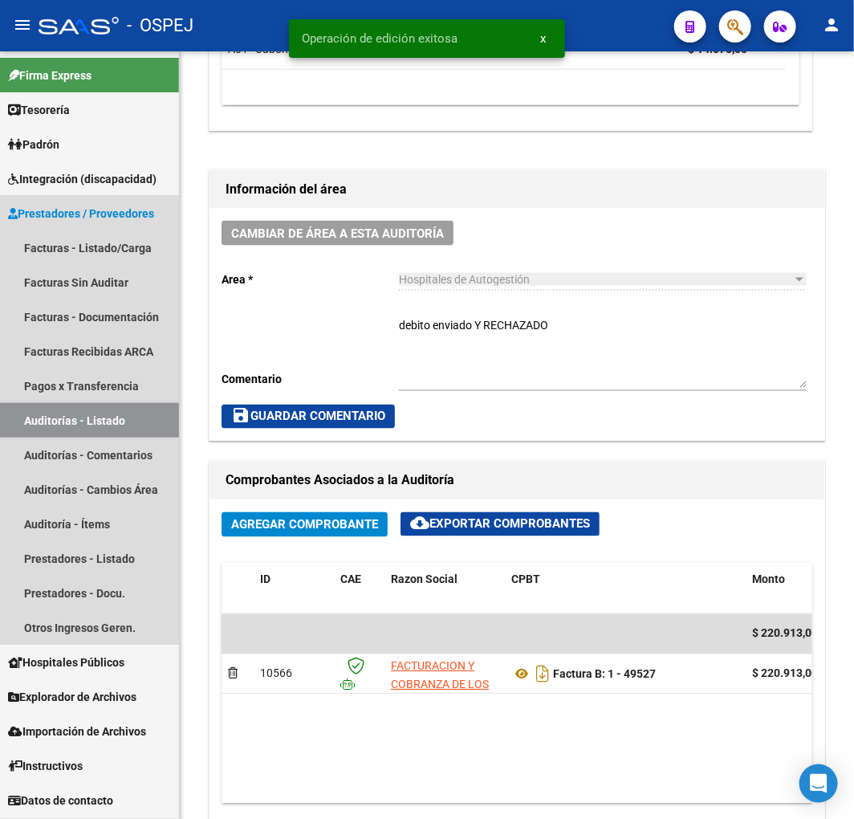
click at [59, 424] on link "Auditorías - Listado" at bounding box center [89, 420] width 179 height 35
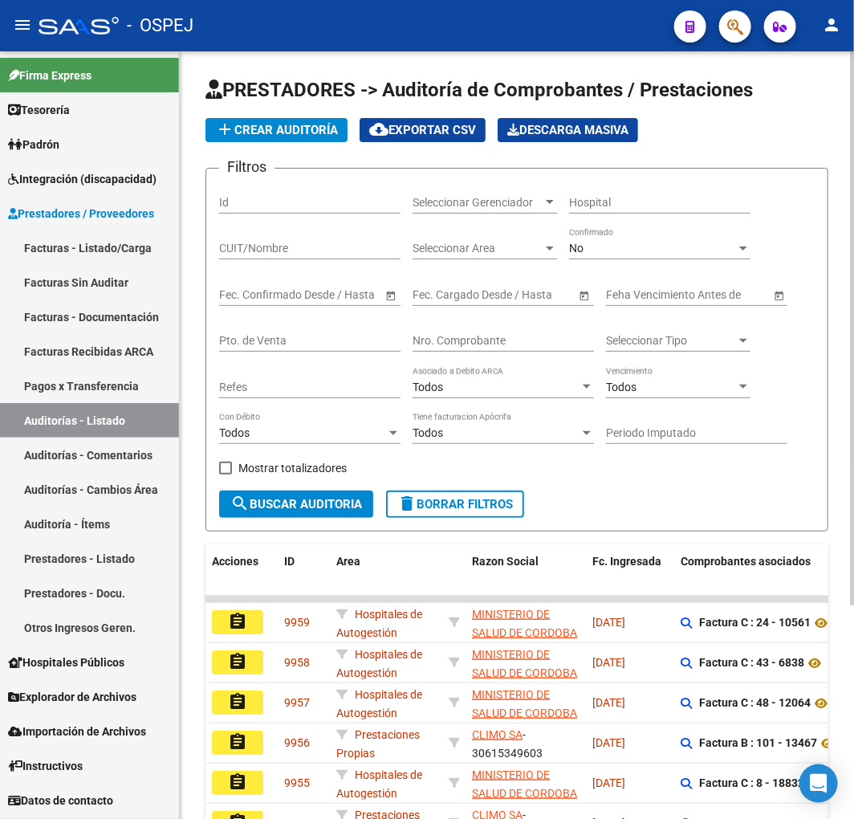
click at [459, 343] on input "Nro. Comprobante" at bounding box center [503, 341] width 181 height 14
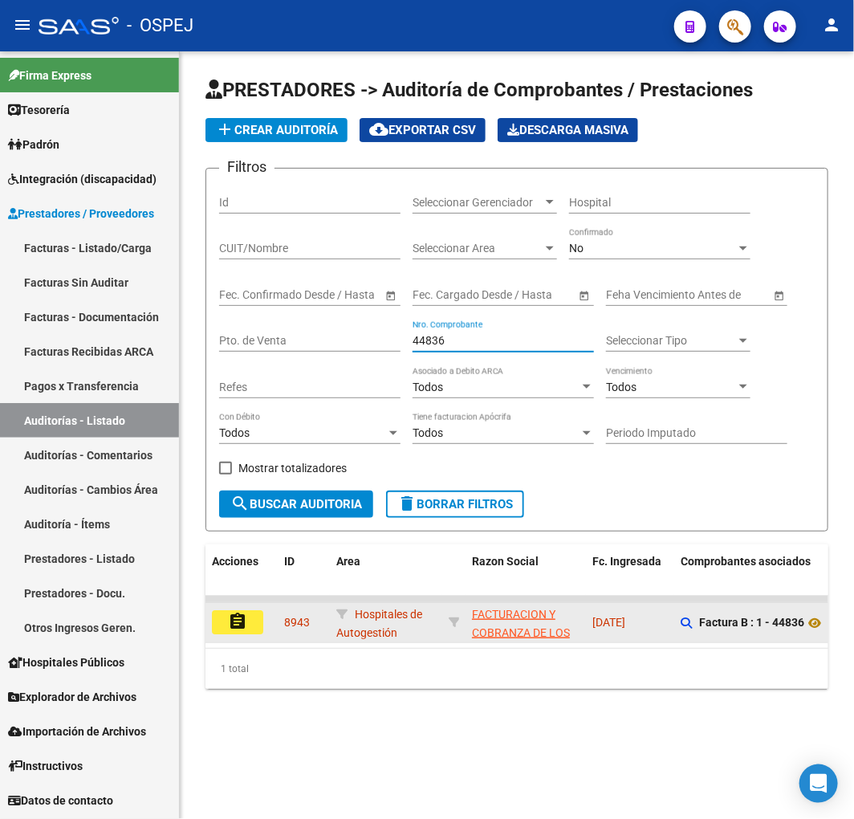
type input "44836"
click at [239, 620] on mat-icon "assignment" at bounding box center [237, 621] width 19 height 19
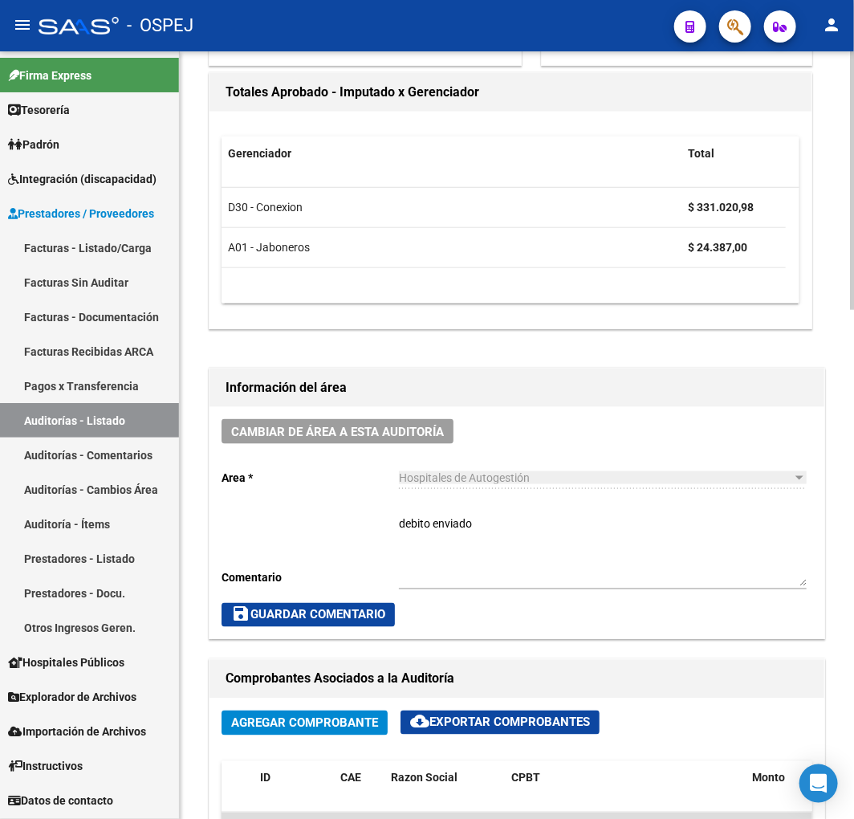
scroll to position [535, 0]
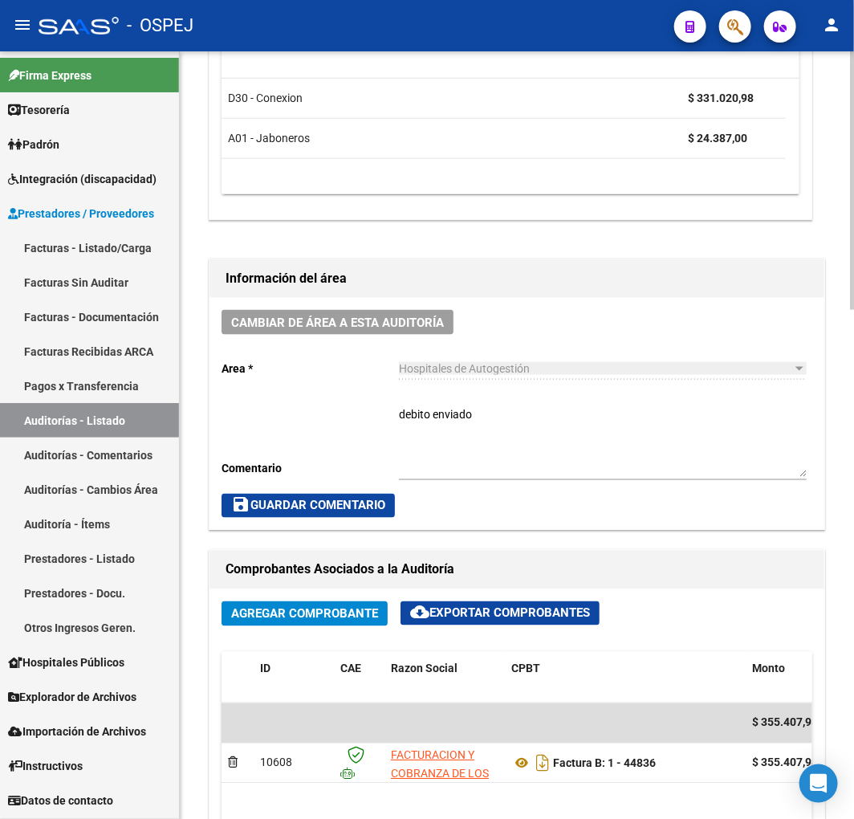
click at [564, 450] on textarea "debito enviado" at bounding box center [603, 441] width 408 height 71
type textarea "debito enviado Y RECHAZADO"
click at [317, 511] on span "save Guardar Comentario" at bounding box center [308, 506] width 154 height 14
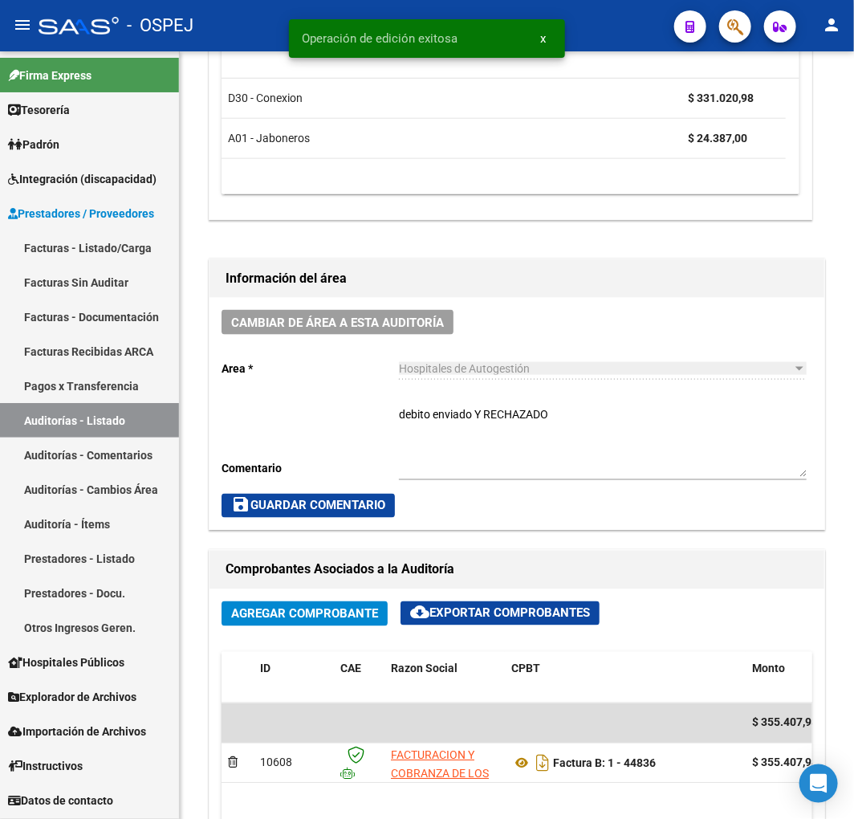
click at [94, 430] on link "Auditorías - Listado" at bounding box center [89, 420] width 179 height 35
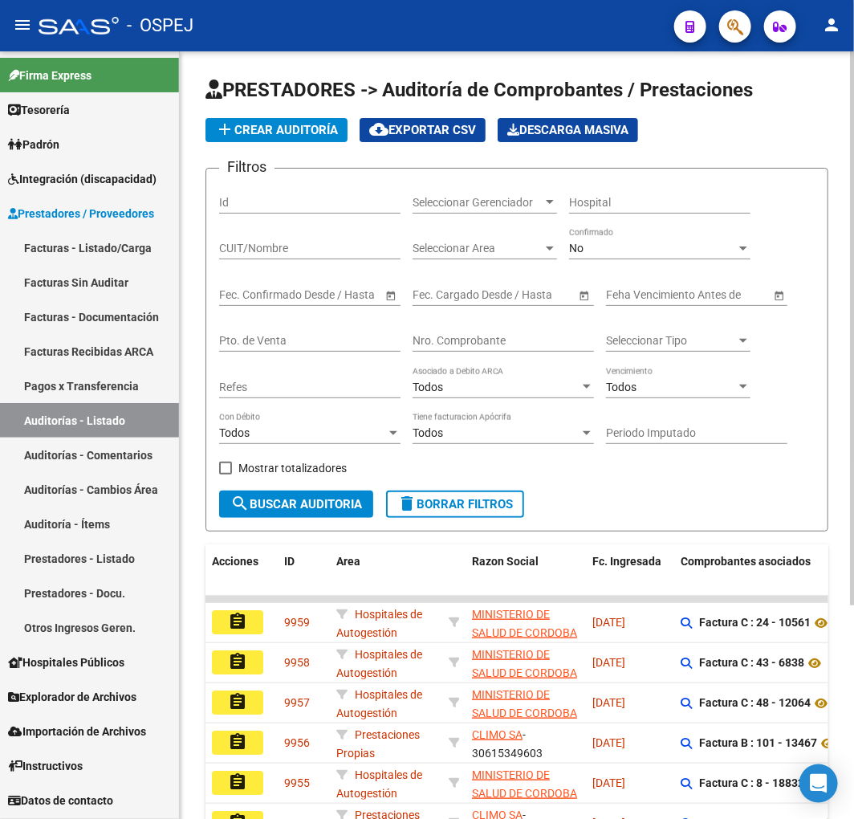
click at [562, 337] on input "Nro. Comprobante" at bounding box center [503, 341] width 181 height 14
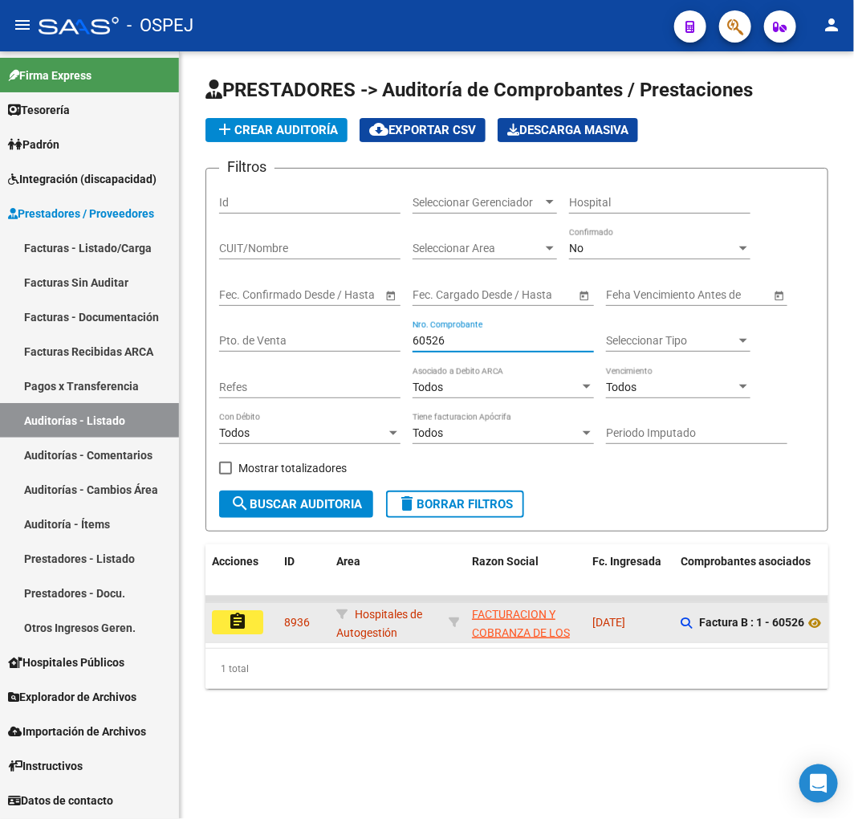
type input "60526"
click at [234, 626] on mat-icon "assignment" at bounding box center [237, 621] width 19 height 19
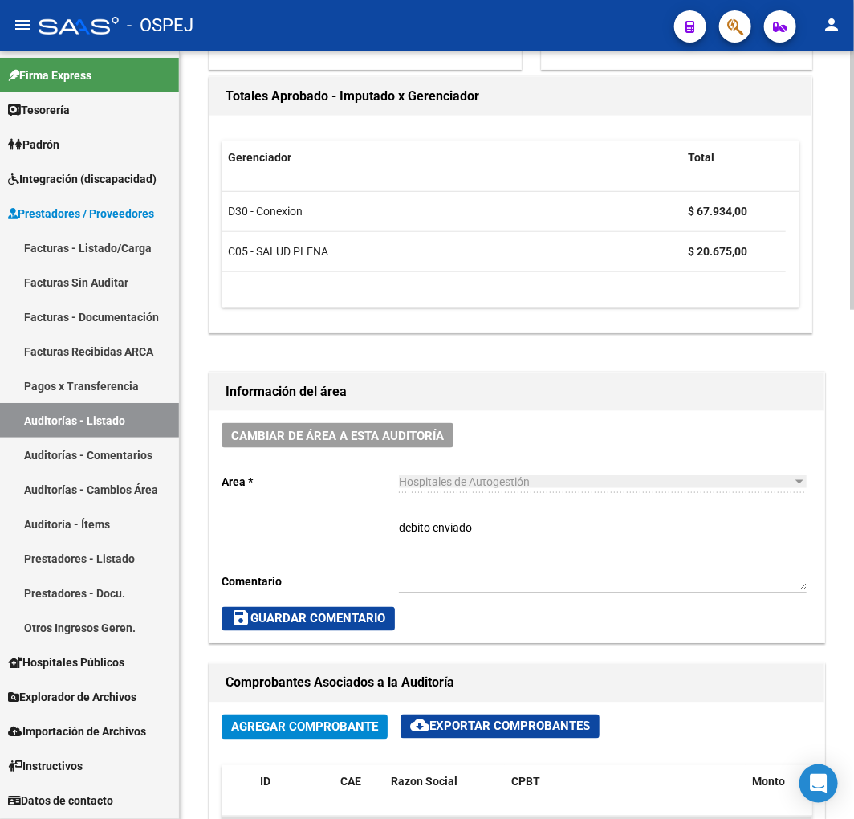
scroll to position [446, 0]
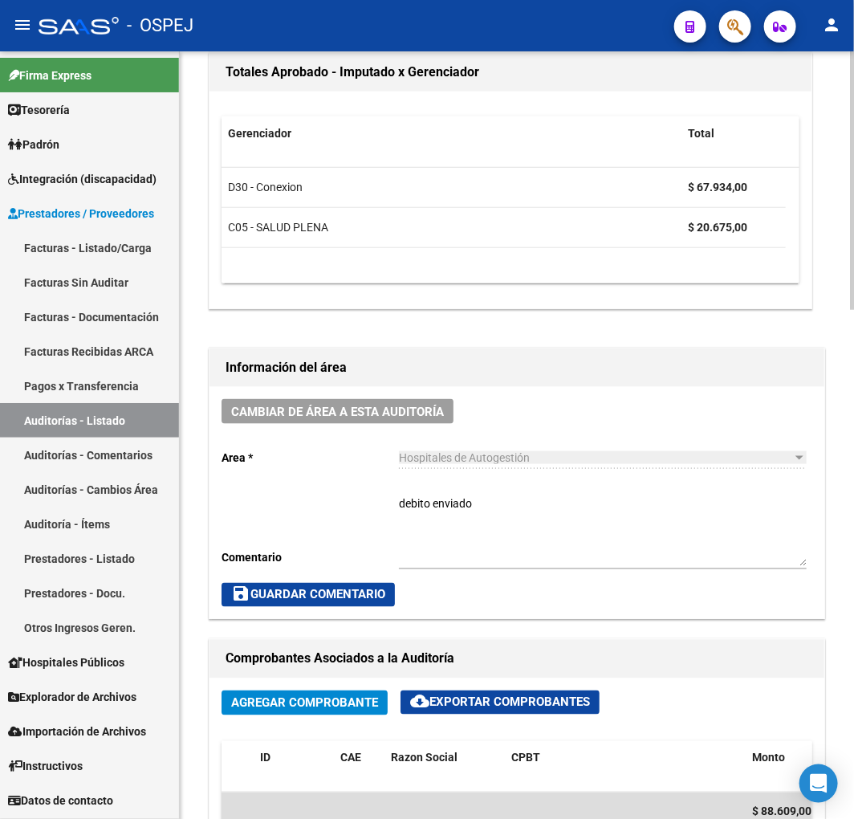
click at [580, 507] on textarea "debito enviado" at bounding box center [603, 530] width 408 height 71
type textarea "debito enviado Y RECHAZADO"
click at [348, 591] on span "save Guardar Comentario" at bounding box center [308, 595] width 154 height 14
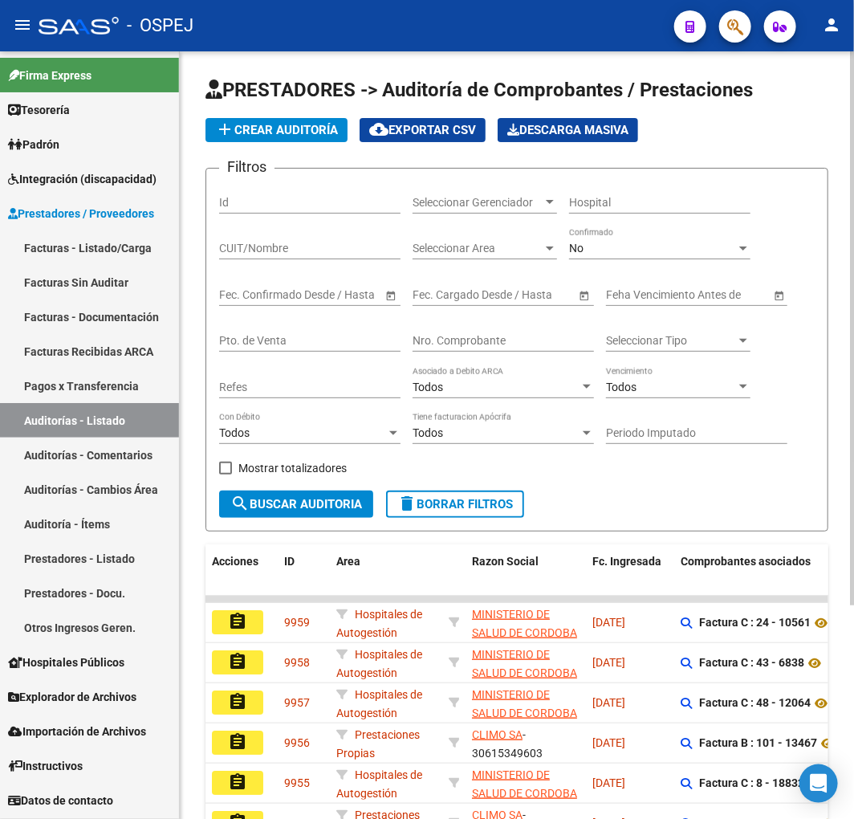
click at [484, 346] on input "Nro. Comprobante" at bounding box center [503, 341] width 181 height 14
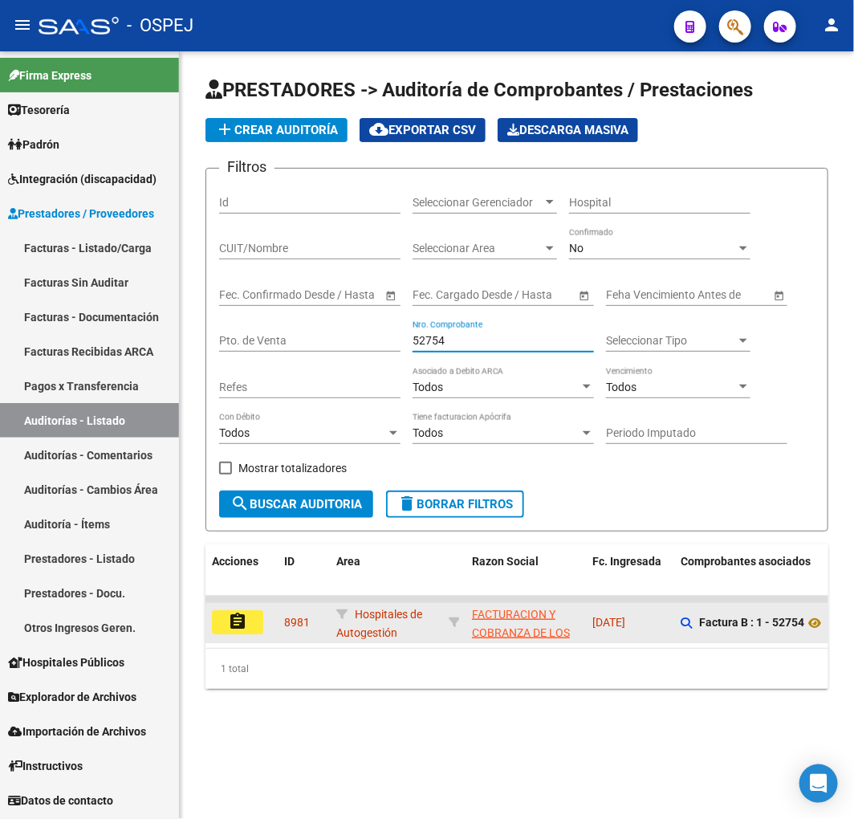
type input "52754"
click at [235, 631] on mat-icon "assignment" at bounding box center [237, 621] width 19 height 19
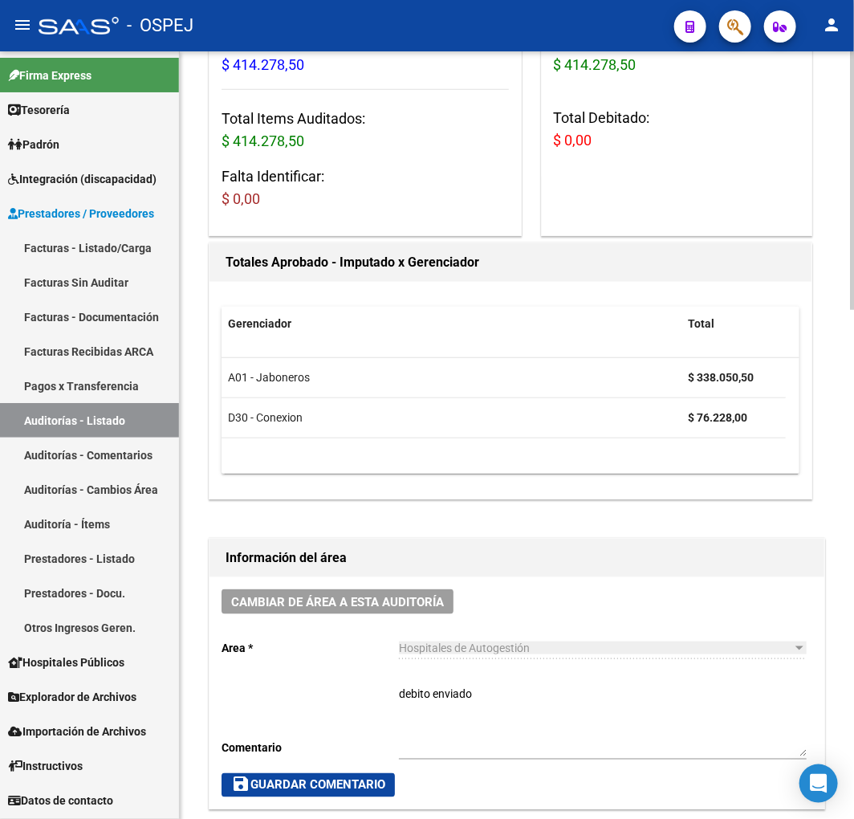
scroll to position [267, 0]
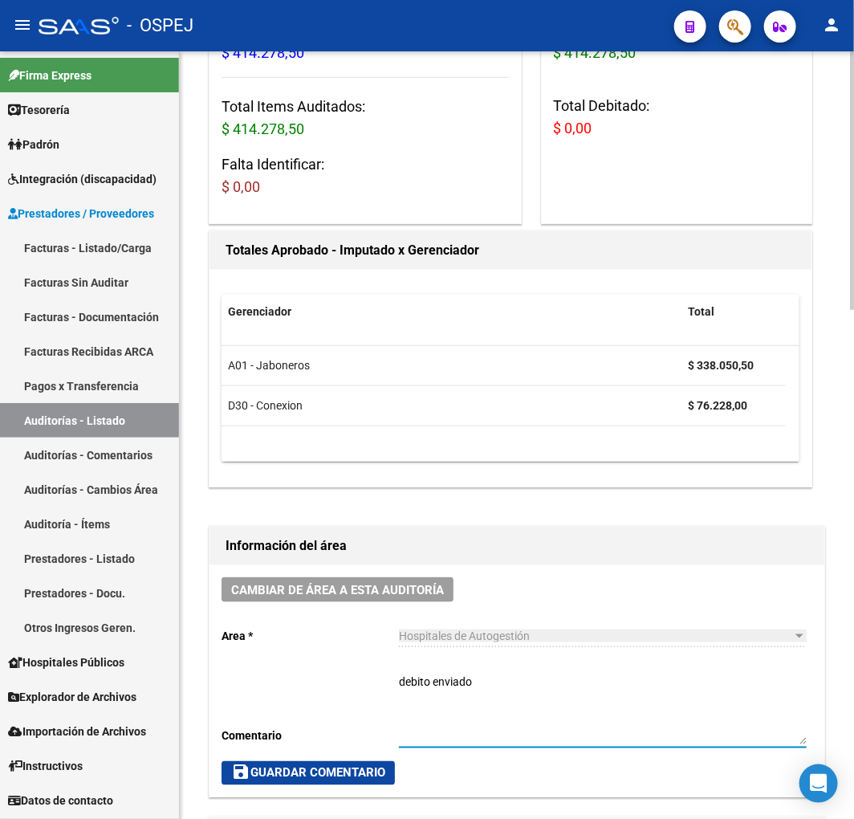
click at [532, 691] on textarea "debito enviado" at bounding box center [603, 709] width 408 height 71
type textarea "debito enviado Y RECHAZADO"
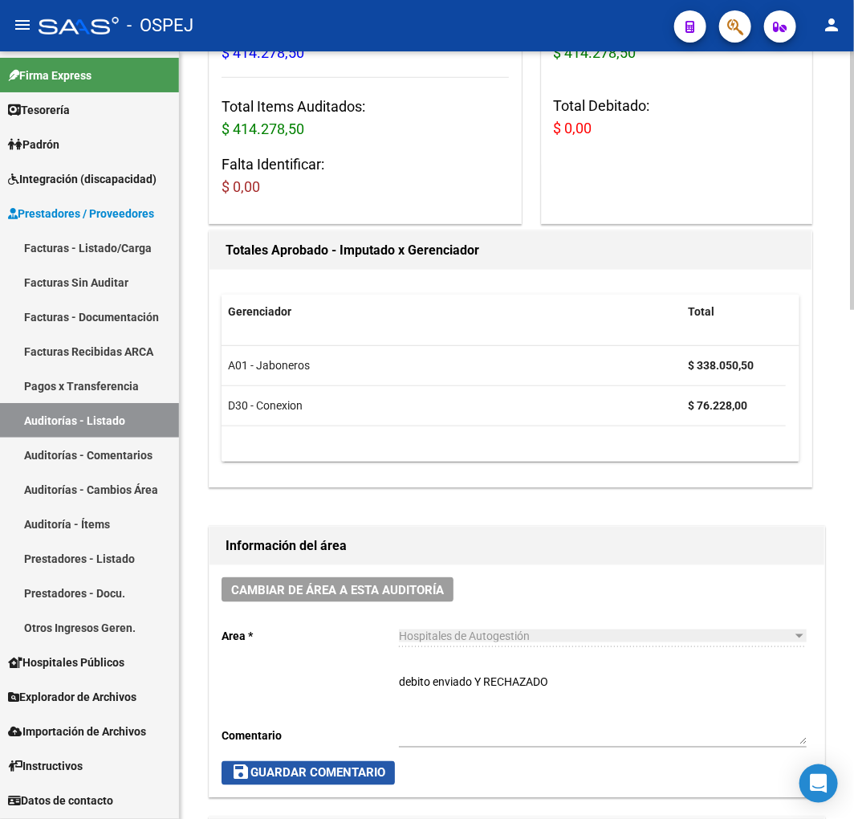
click at [332, 779] on span "save Guardar Comentario" at bounding box center [308, 773] width 154 height 14
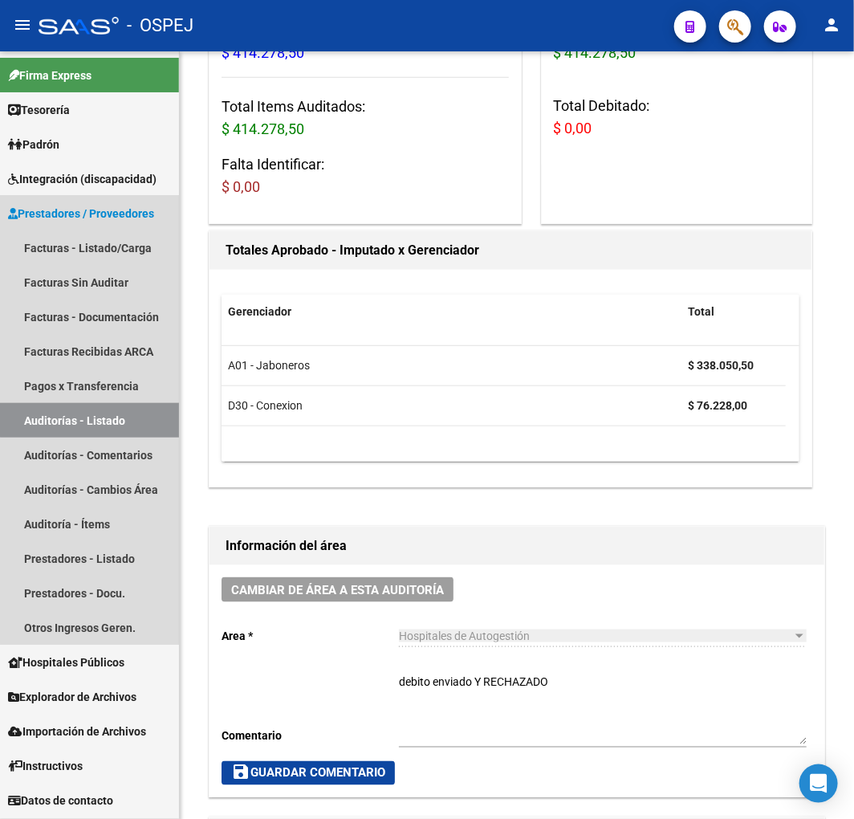
click at [107, 409] on link "Auditorías - Listado" at bounding box center [89, 420] width 179 height 35
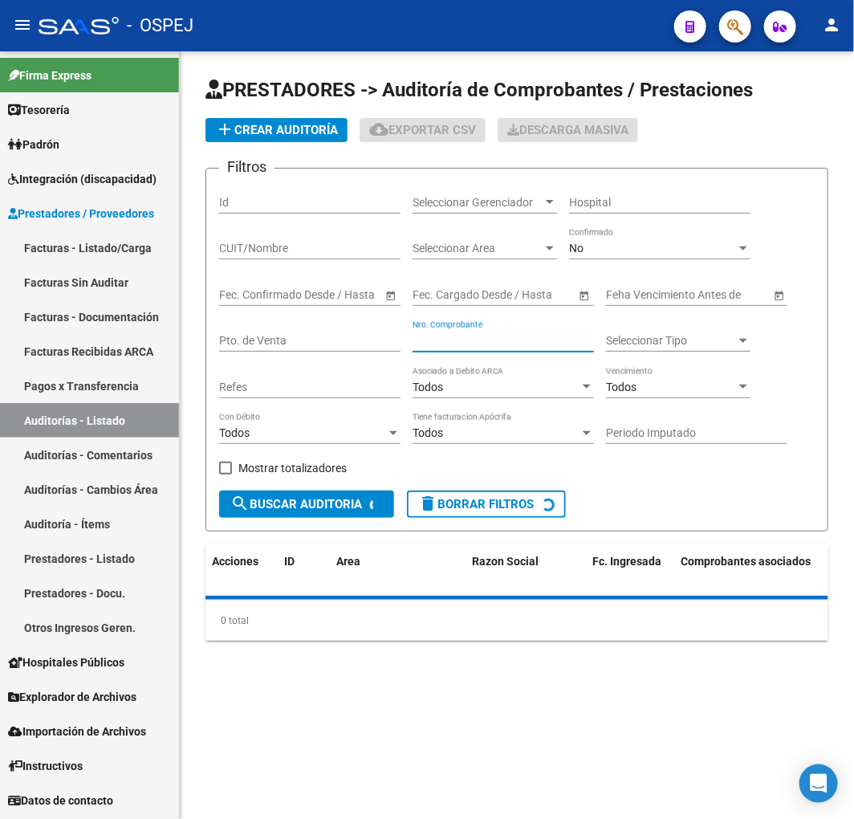
click at [470, 348] on input "Nro. Comprobante" at bounding box center [503, 341] width 181 height 14
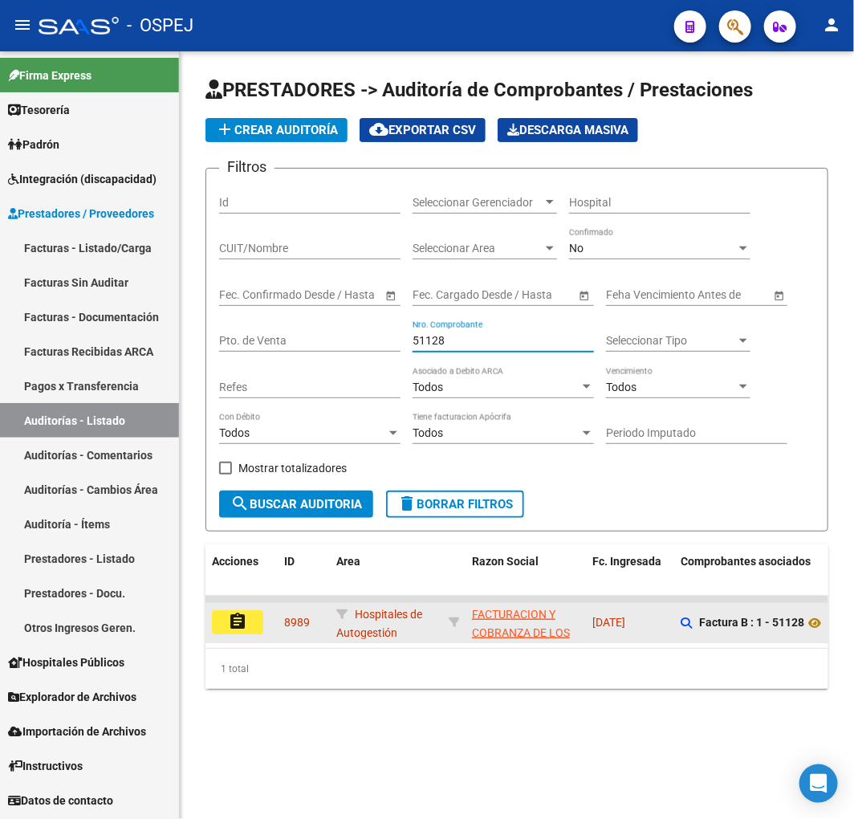
type input "51128"
click at [230, 637] on datatable-body-cell "assignment" at bounding box center [242, 622] width 72 height 39
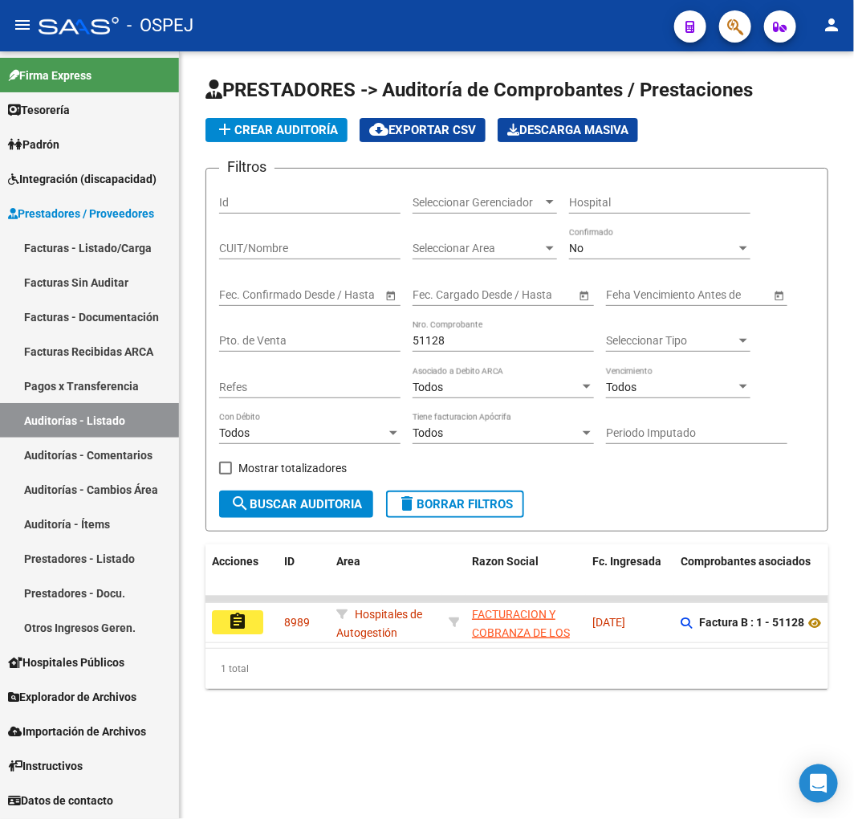
click at [257, 628] on button "assignment" at bounding box center [237, 622] width 51 height 24
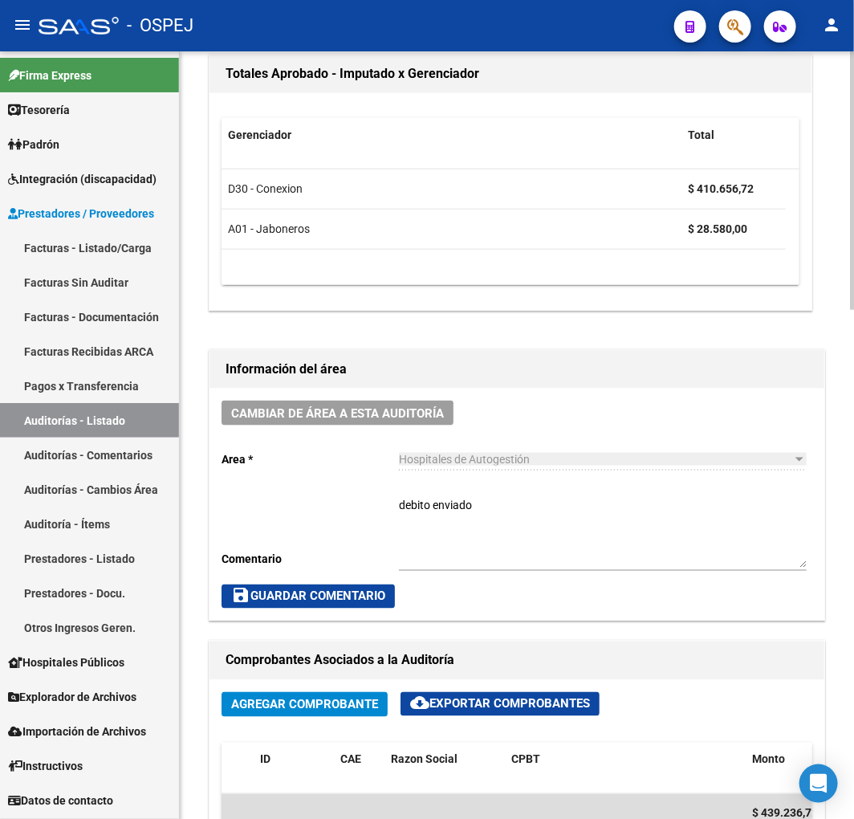
scroll to position [446, 0]
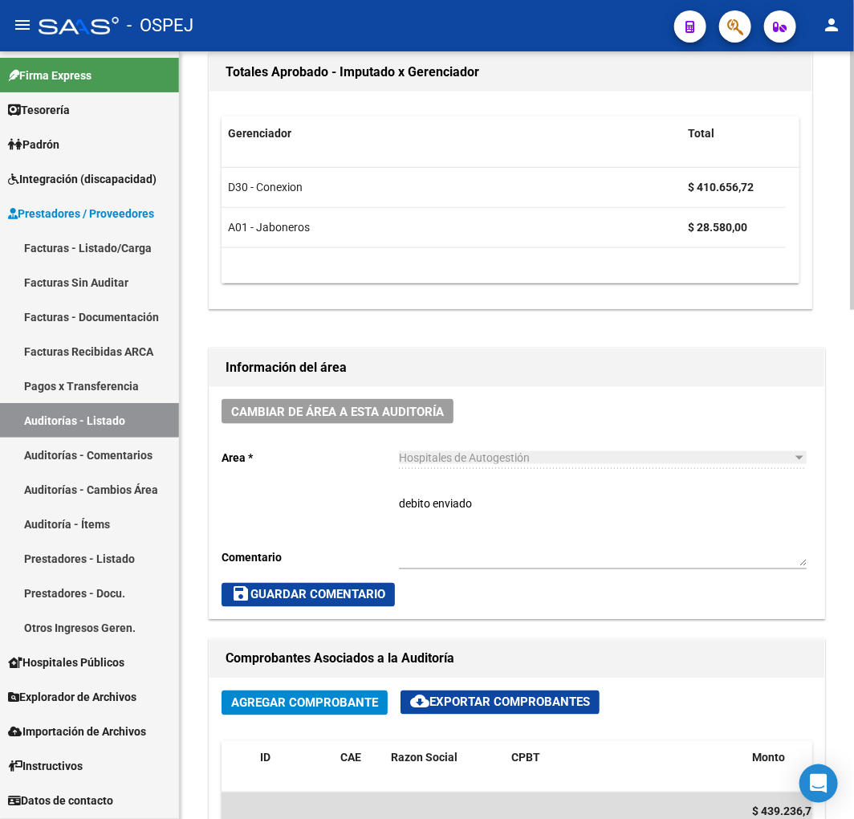
click at [604, 510] on textarea "debito enviado" at bounding box center [603, 530] width 408 height 71
type textarea "debito enviado Y RECHAZADO"
click at [319, 583] on button "save Guardar Comentario" at bounding box center [308, 595] width 173 height 24
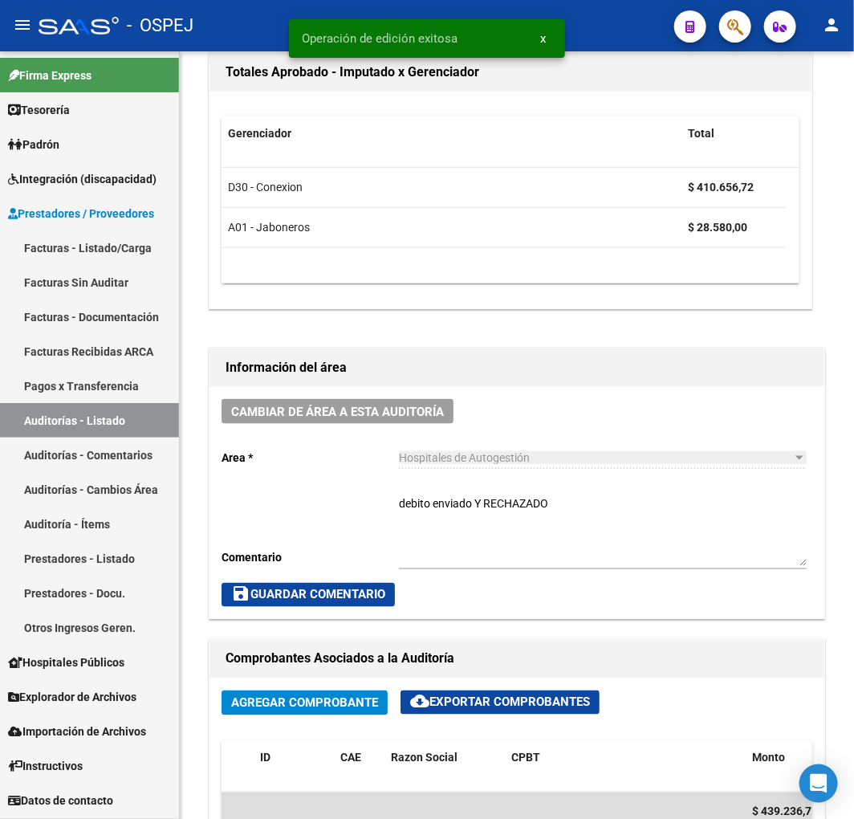
click at [65, 411] on link "Auditorías - Listado" at bounding box center [89, 420] width 179 height 35
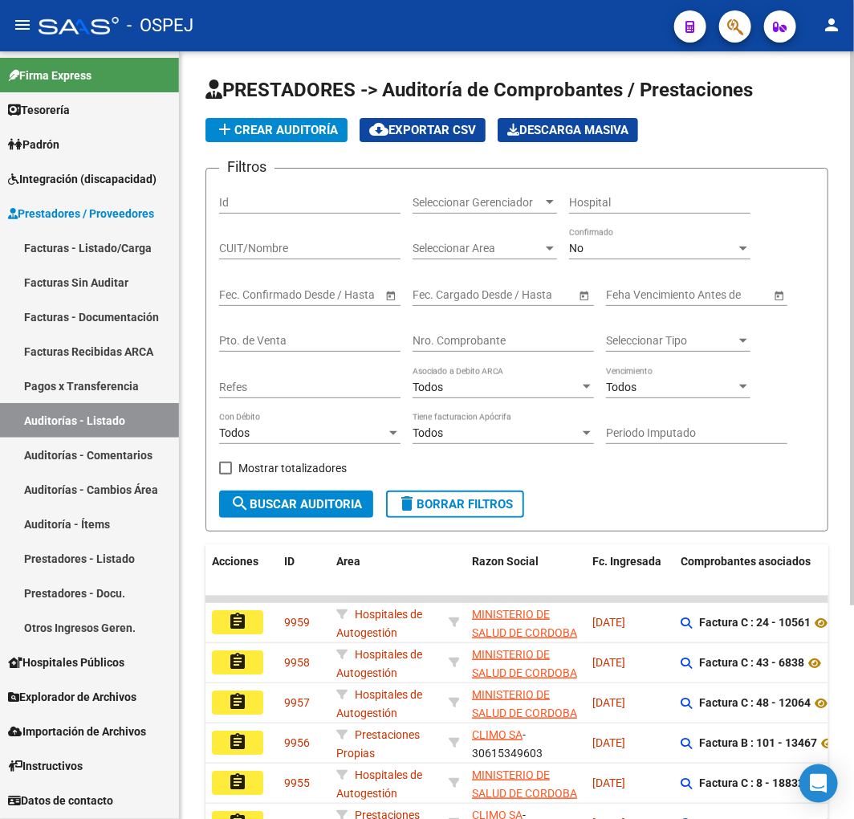
click at [467, 344] on input "Nro. Comprobante" at bounding box center [503, 341] width 181 height 14
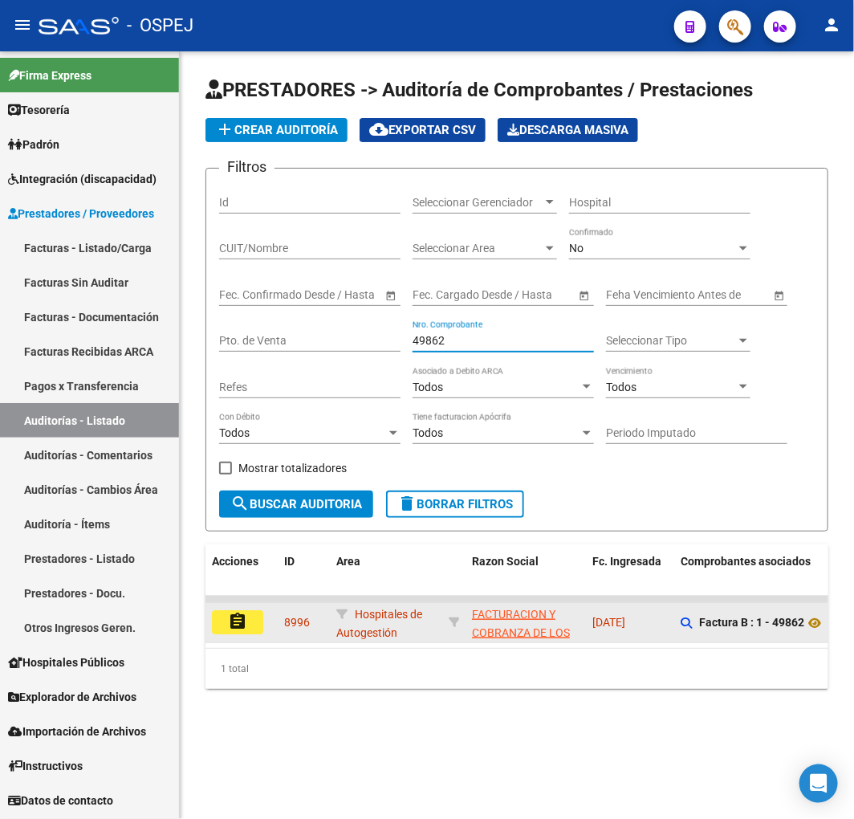
type input "49862"
click at [253, 617] on button "assignment" at bounding box center [237, 622] width 51 height 24
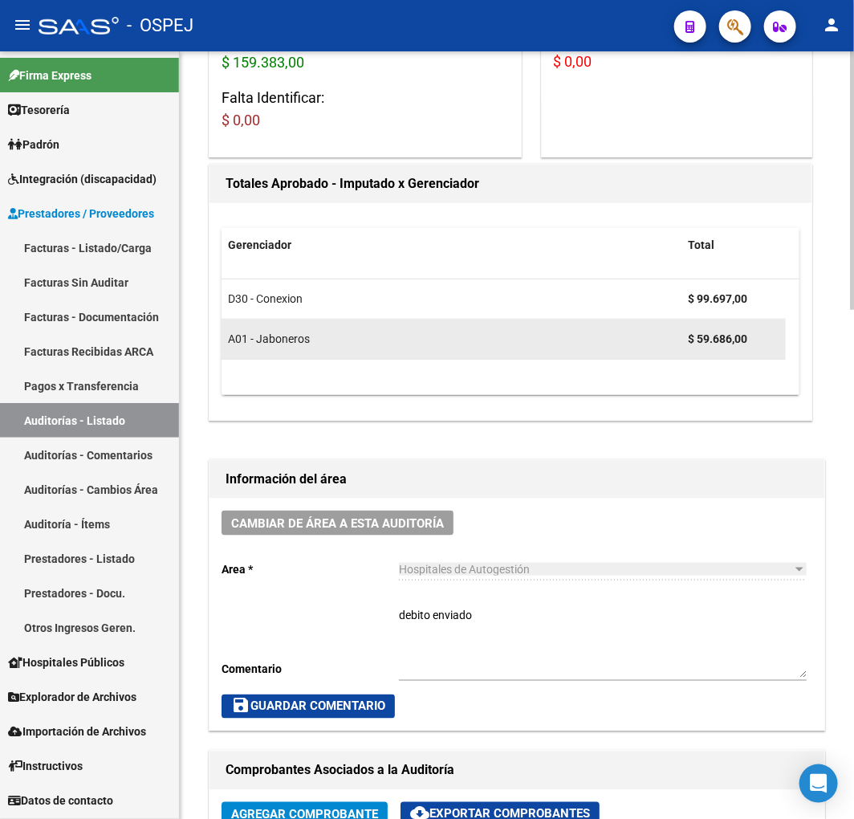
scroll to position [356, 0]
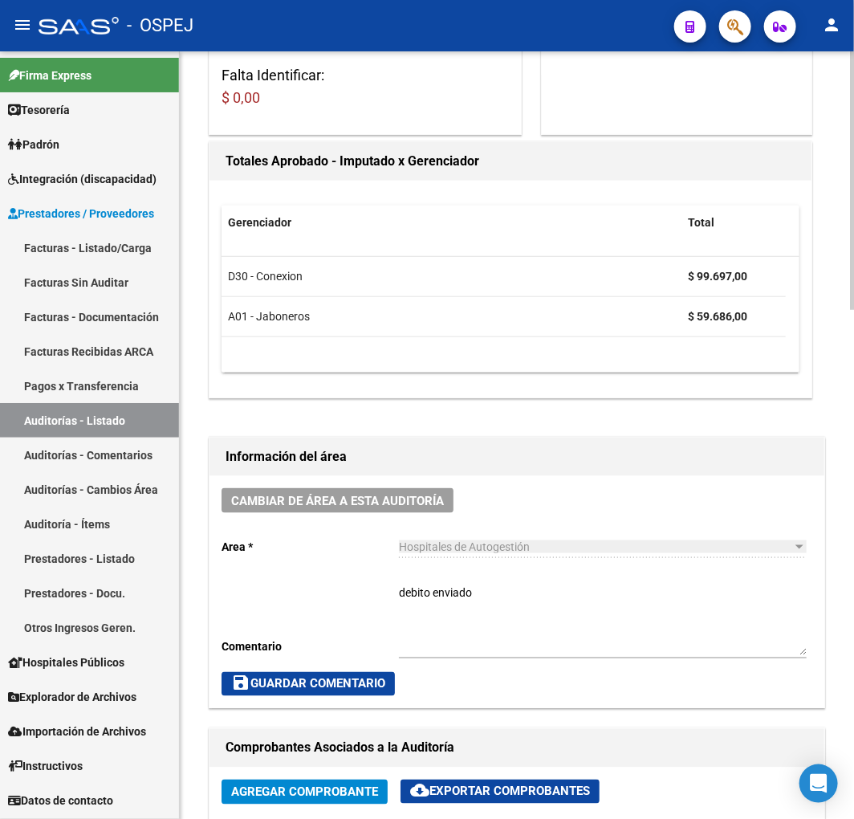
drag, startPoint x: 535, startPoint y: 631, endPoint x: 540, endPoint y: 608, distance: 23.8
click at [535, 630] on textarea "debito enviado" at bounding box center [603, 619] width 408 height 71
type textarea "debito enviado Y RECHAZADO"
click at [331, 699] on div "Cambiar de área a esta auditoría Area * Hospitales de Autogestión Seleccionar a…" at bounding box center [517, 592] width 615 height 232
click at [344, 686] on span "save Guardar Comentario" at bounding box center [308, 684] width 154 height 14
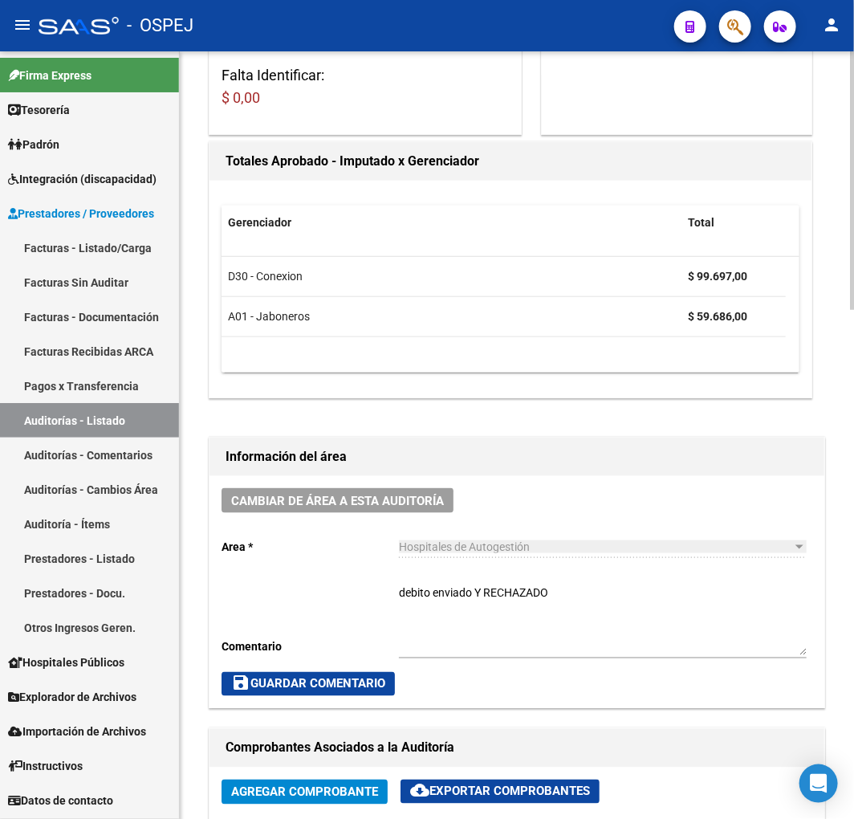
click at [360, 677] on span "save Guardar Comentario" at bounding box center [308, 684] width 154 height 14
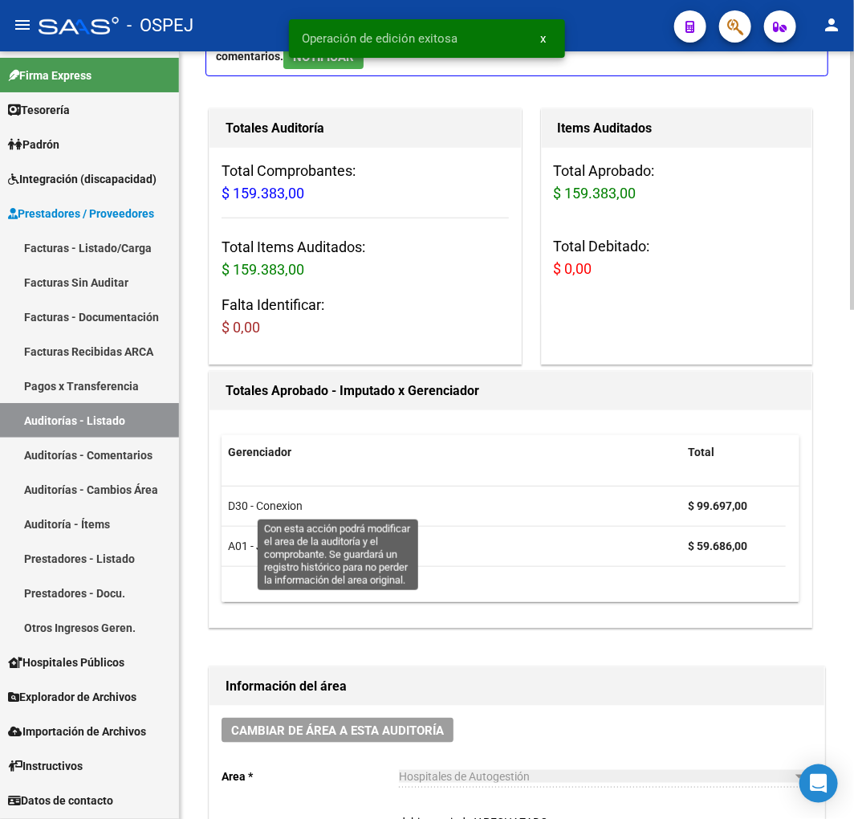
scroll to position [0, 0]
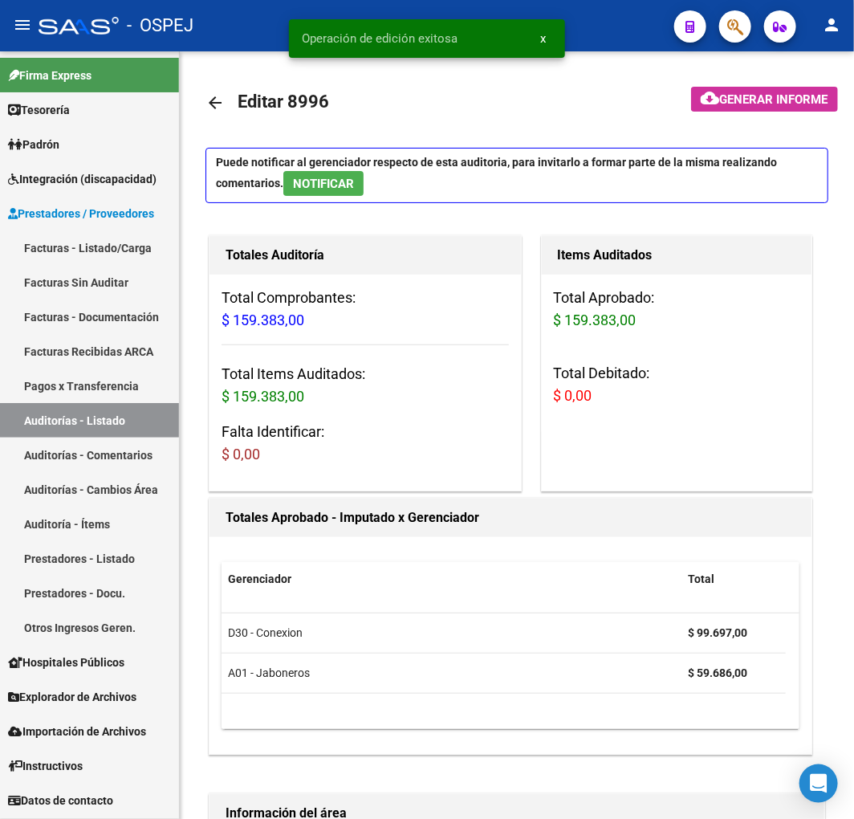
click at [149, 427] on link "Auditorías - Listado" at bounding box center [89, 420] width 179 height 35
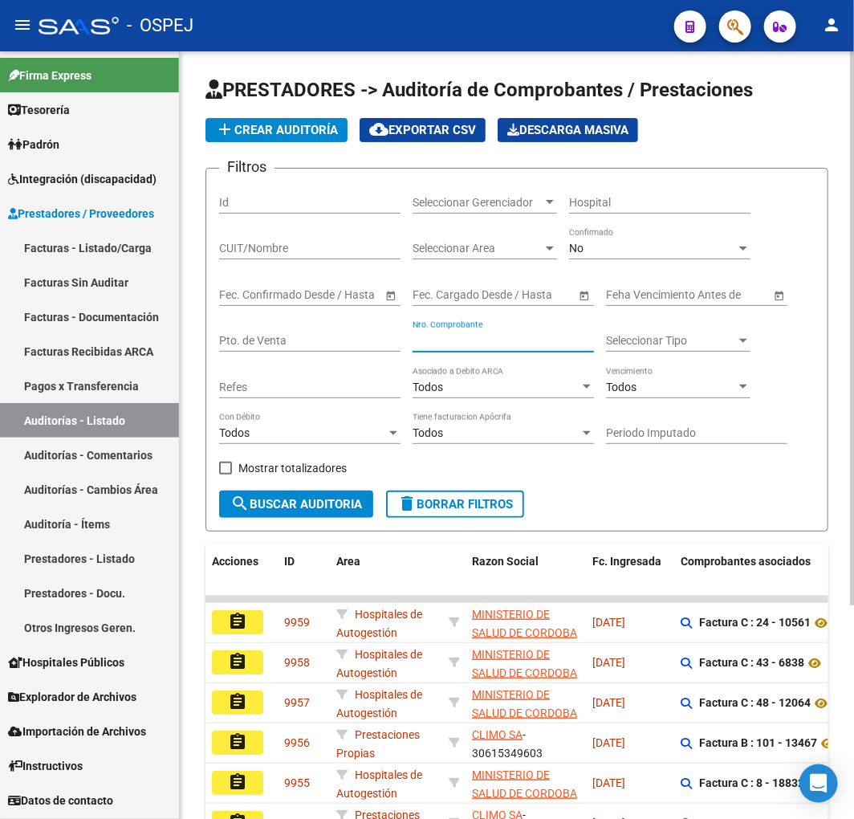
click at [503, 338] on input "Nro. Comprobante" at bounding box center [503, 341] width 181 height 14
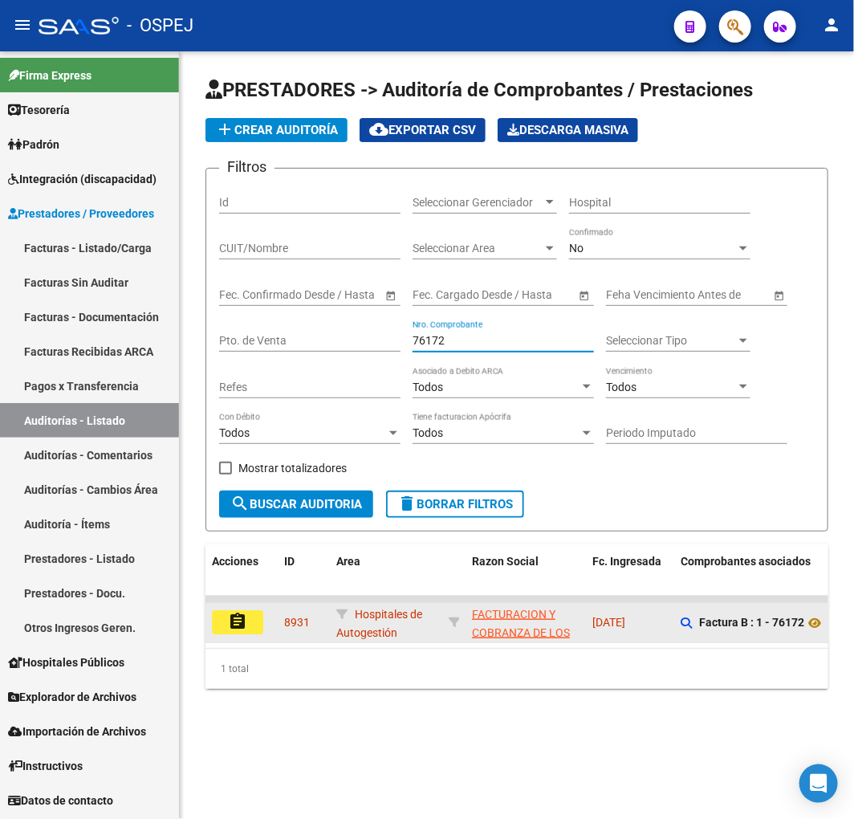
type input "76172"
click at [237, 617] on mat-icon "assignment" at bounding box center [237, 621] width 19 height 19
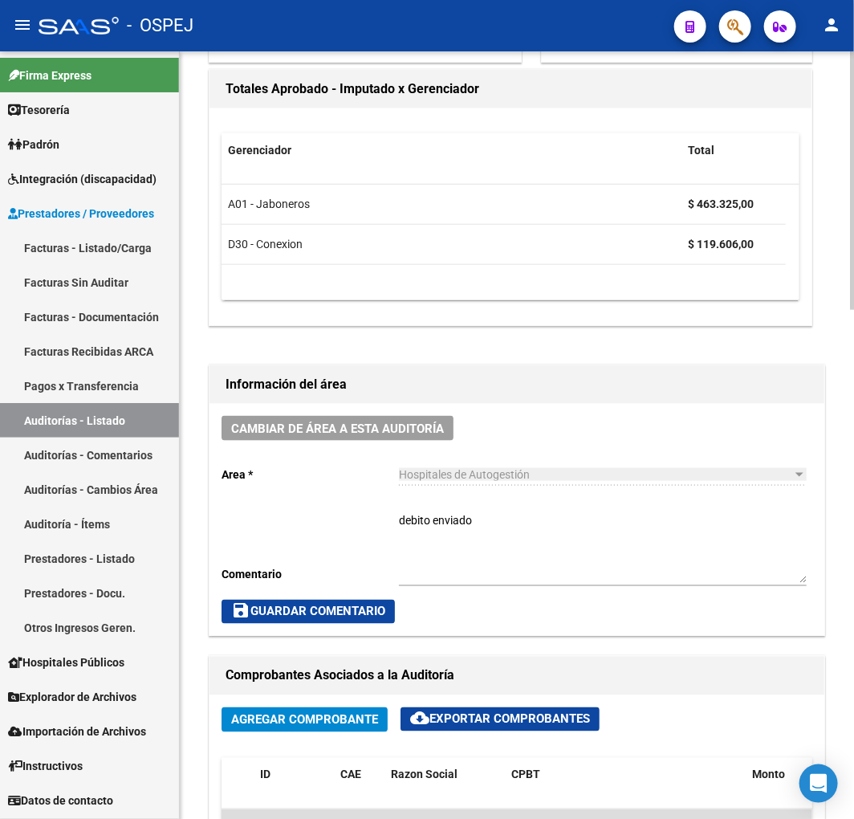
scroll to position [713, 0]
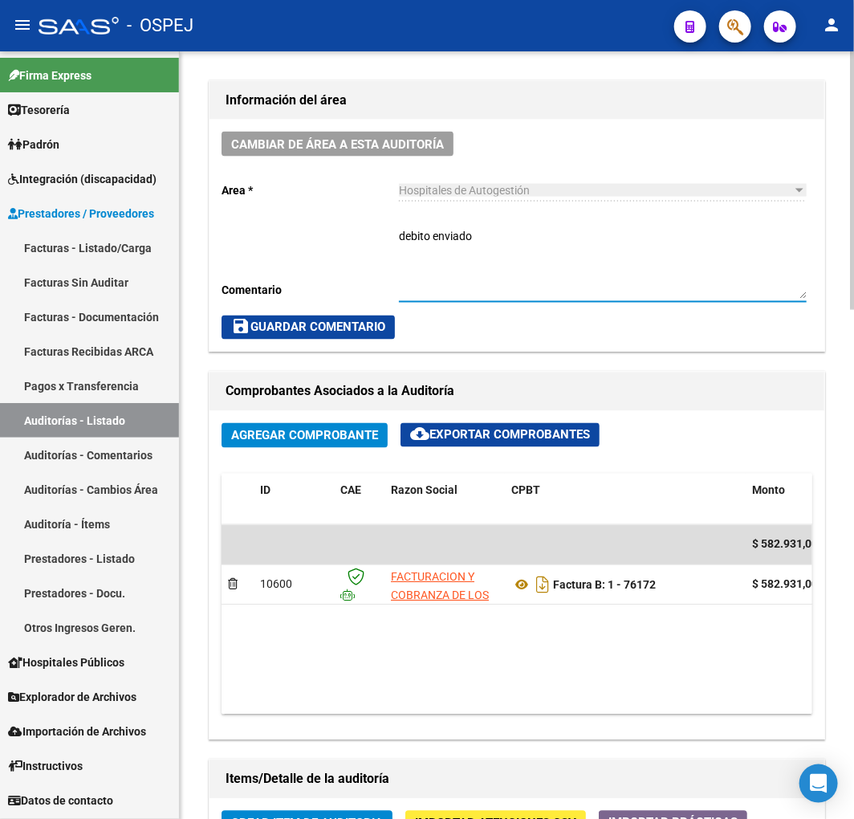
click at [608, 284] on textarea "debito enviado" at bounding box center [603, 263] width 408 height 71
type textarea "debito enviado Y RECHAZADO"
click at [327, 323] on span "save Guardar Comentario" at bounding box center [308, 327] width 154 height 14
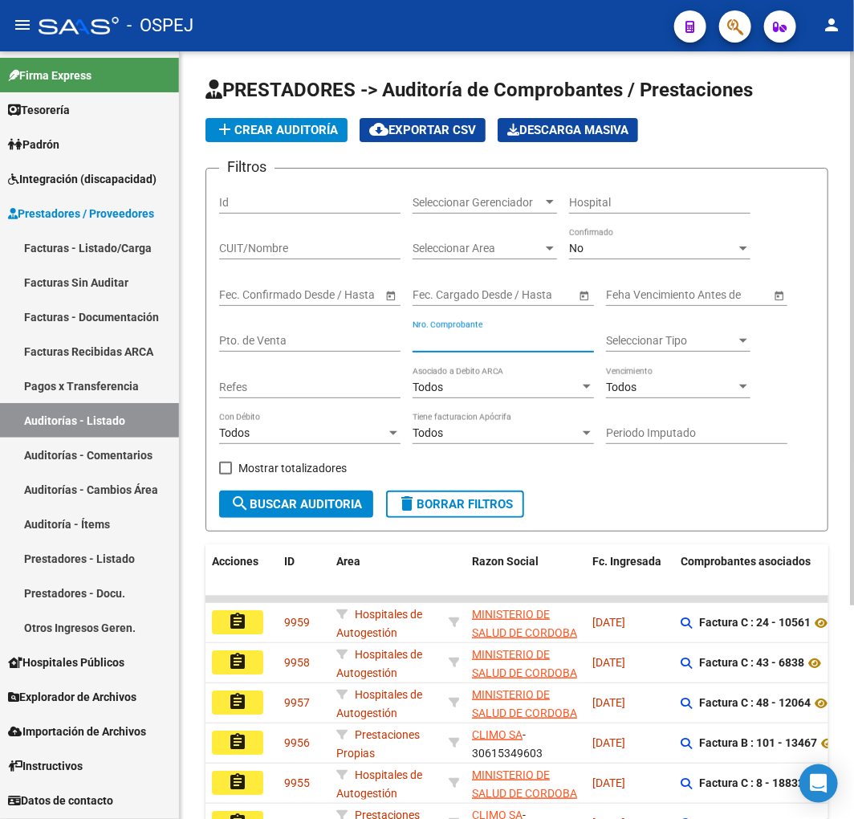
click at [474, 340] on input "Nro. Comprobante" at bounding box center [503, 341] width 181 height 14
click at [459, 344] on input "Nro. Comprobante" at bounding box center [503, 341] width 181 height 14
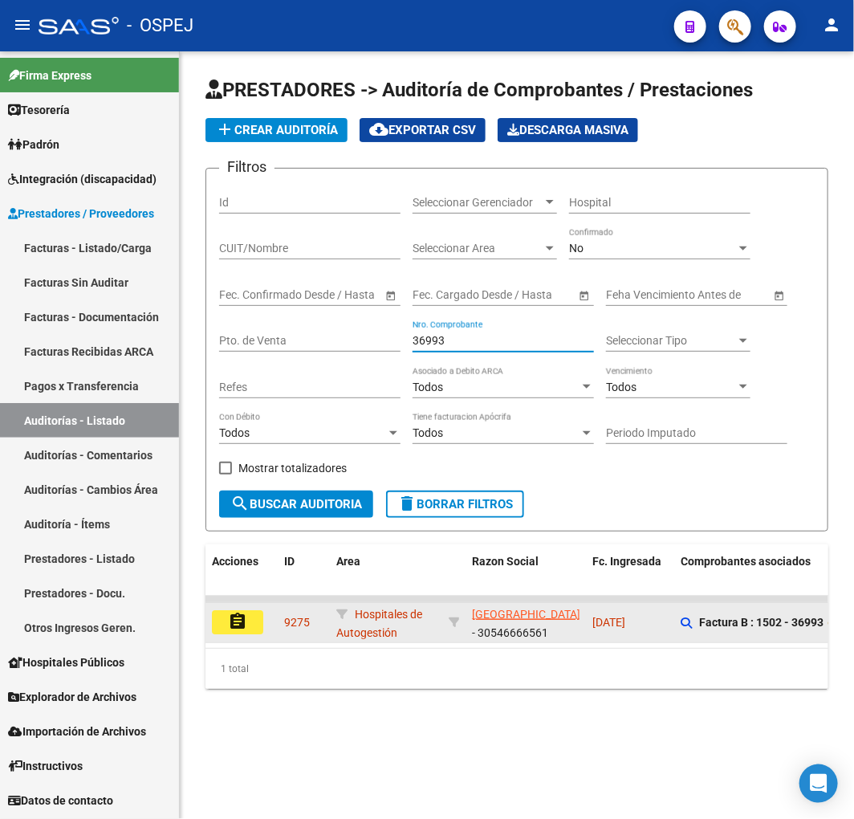
type input "36993"
click at [228, 624] on mat-icon "assignment" at bounding box center [237, 621] width 19 height 19
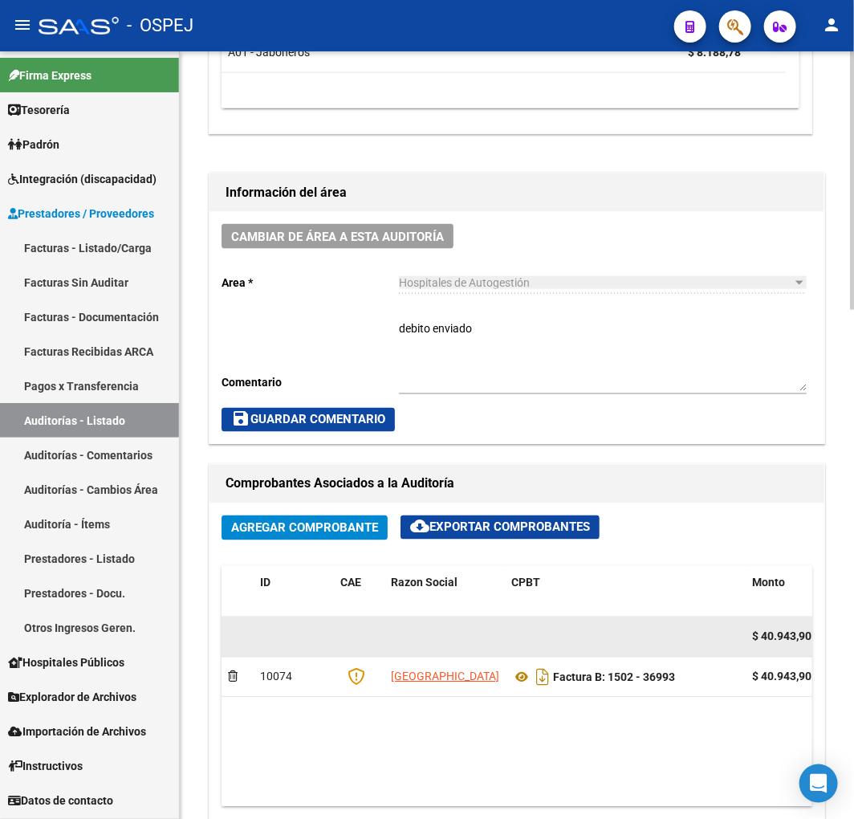
scroll to position [624, 0]
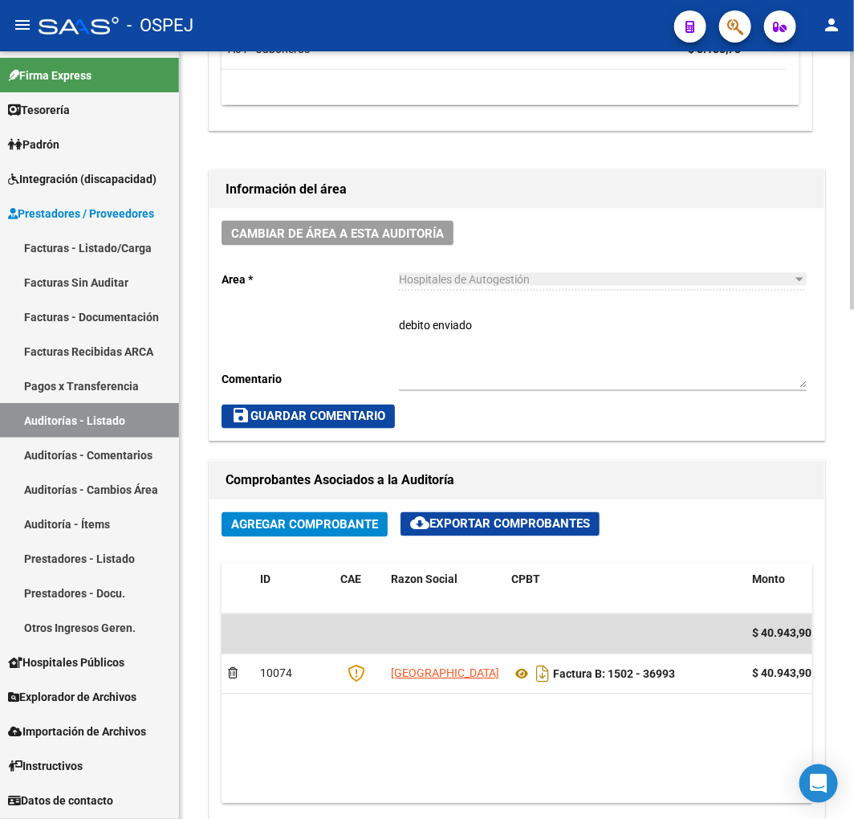
click at [582, 357] on textarea "debito enviado" at bounding box center [603, 352] width 408 height 71
type textarea "debito enviado Y RECHAZADO"
click at [322, 410] on span "save Guardar Comentario" at bounding box center [308, 416] width 154 height 14
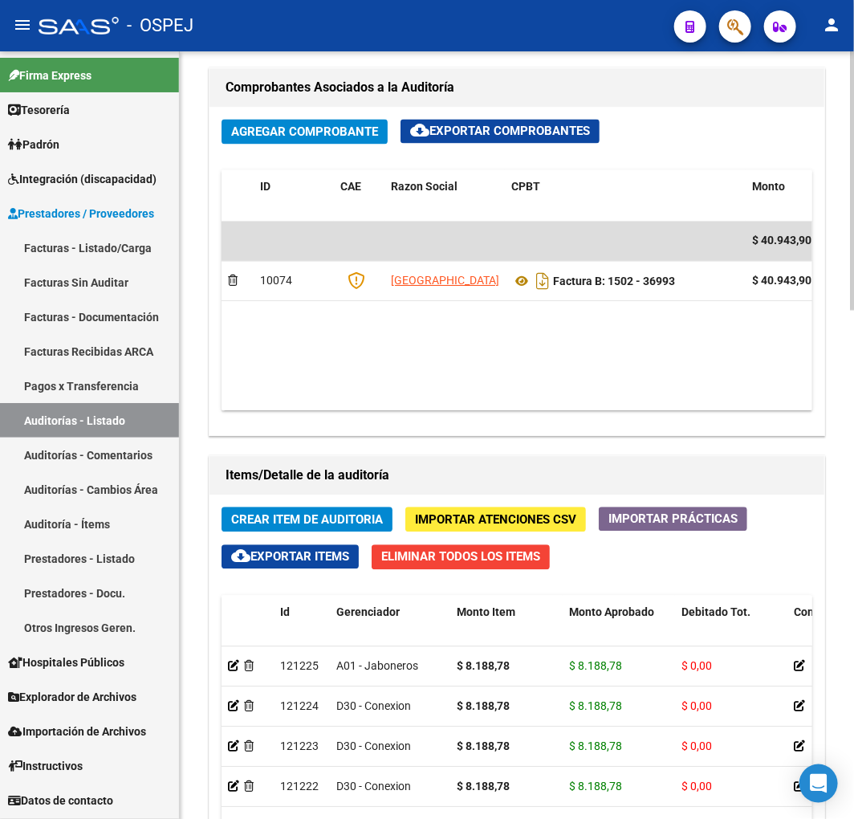
scroll to position [535, 0]
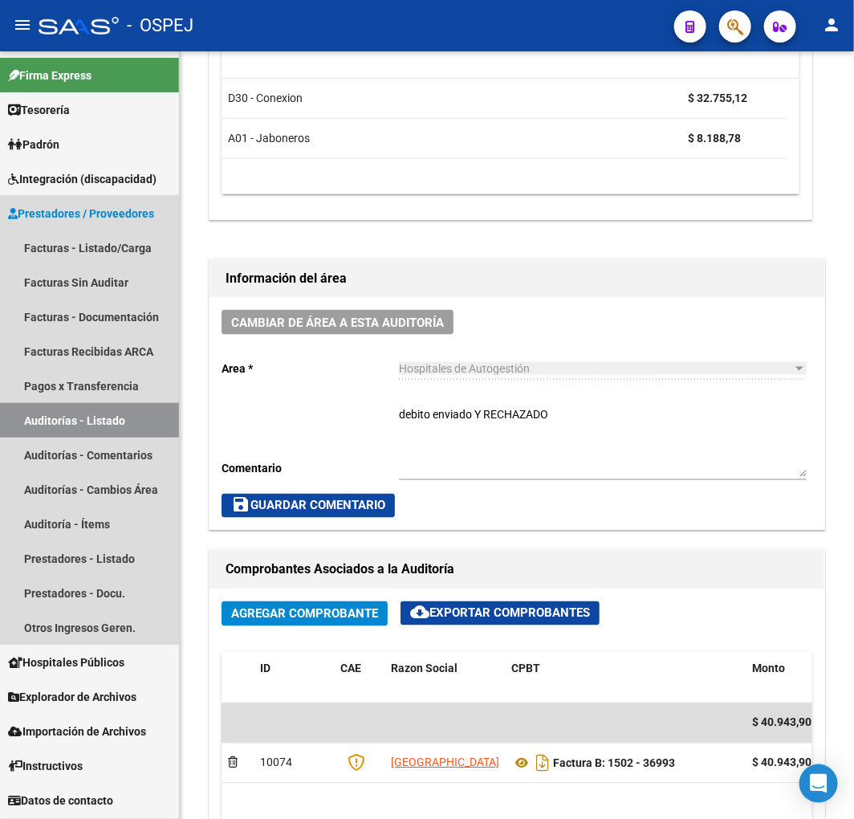
click at [121, 421] on link "Auditorías - Listado" at bounding box center [89, 420] width 179 height 35
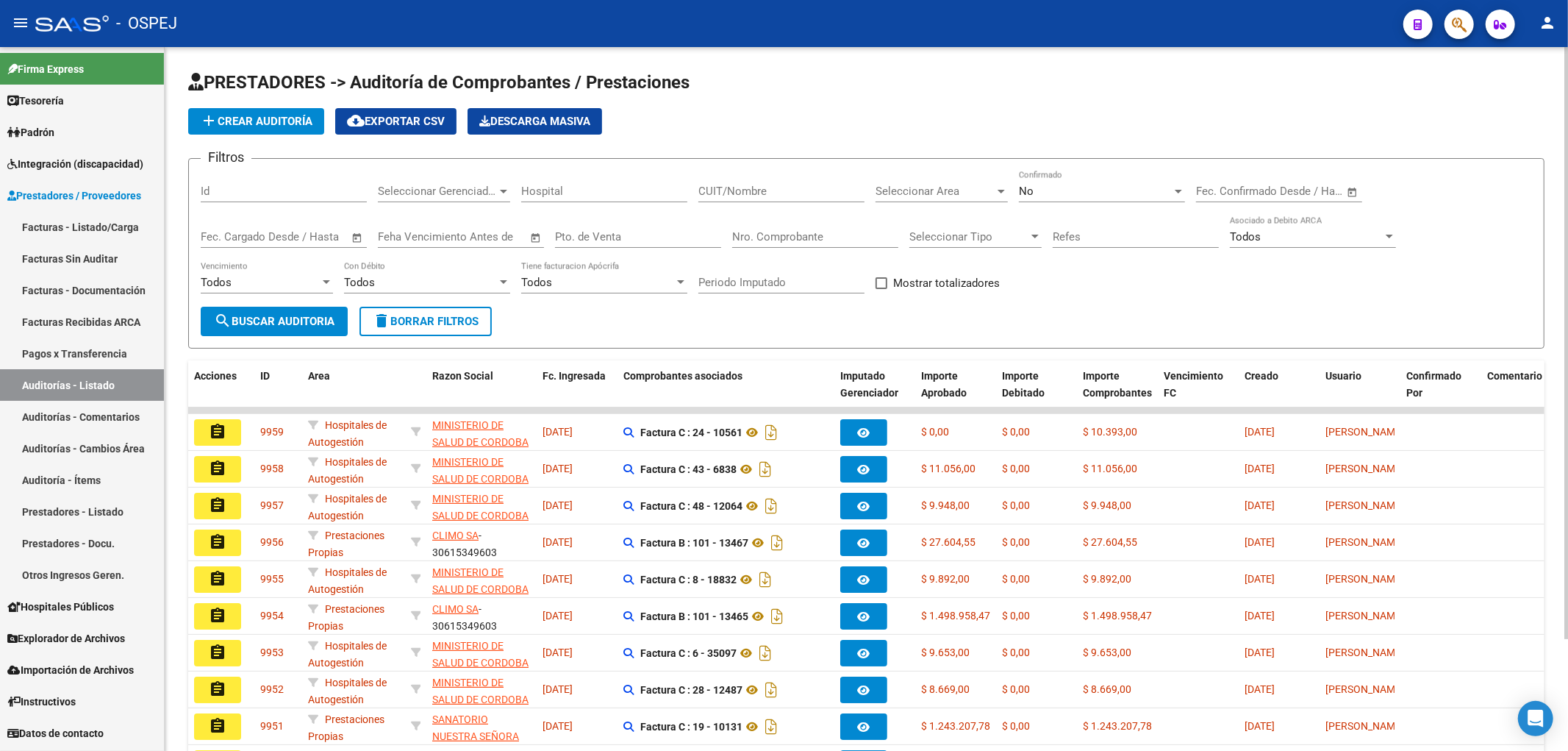
click at [278, 116] on span "add Crear Auditoría" at bounding box center [256, 121] width 113 height 13
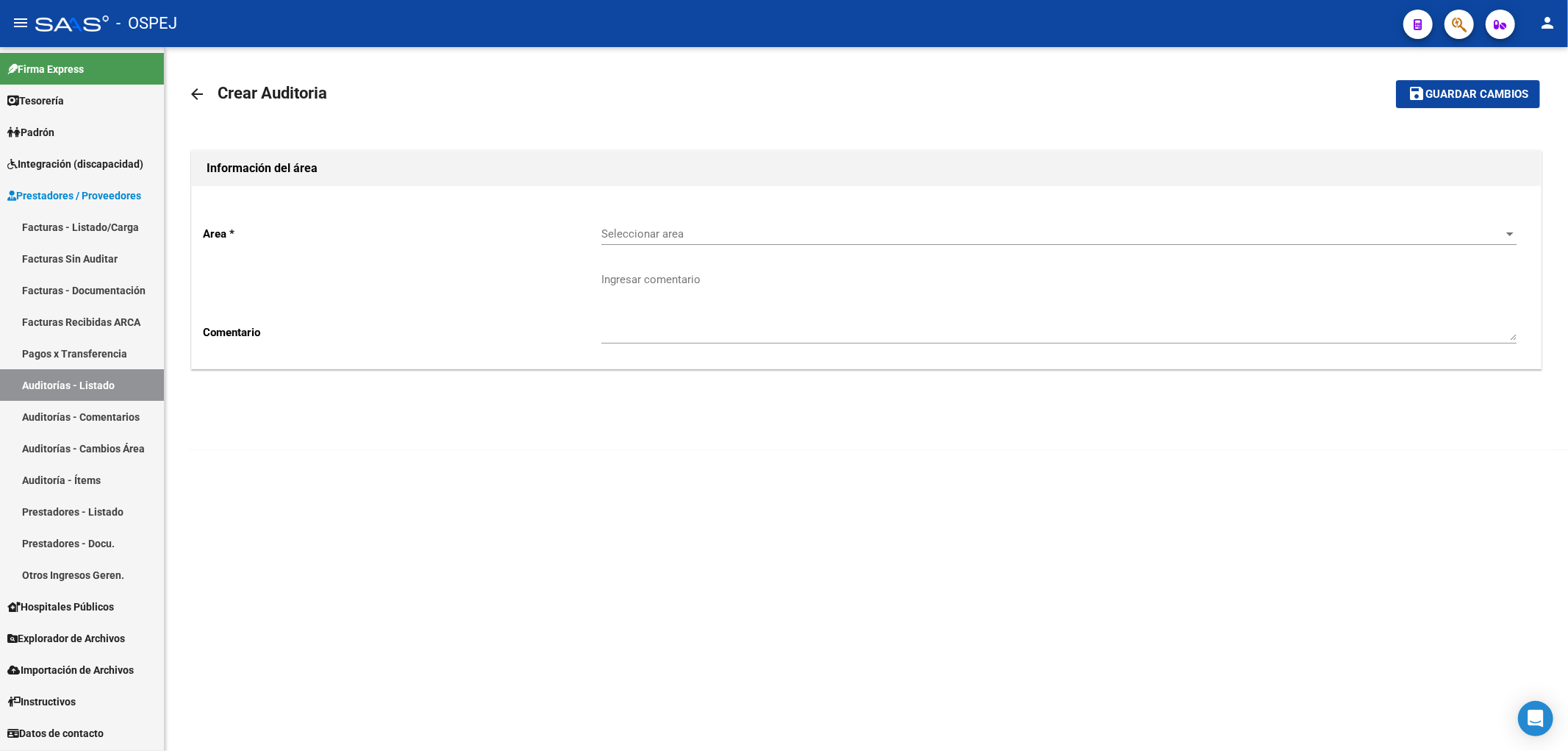
click at [658, 225] on div "Seleccionar area Seleccionar area" at bounding box center [1059, 229] width 915 height 32
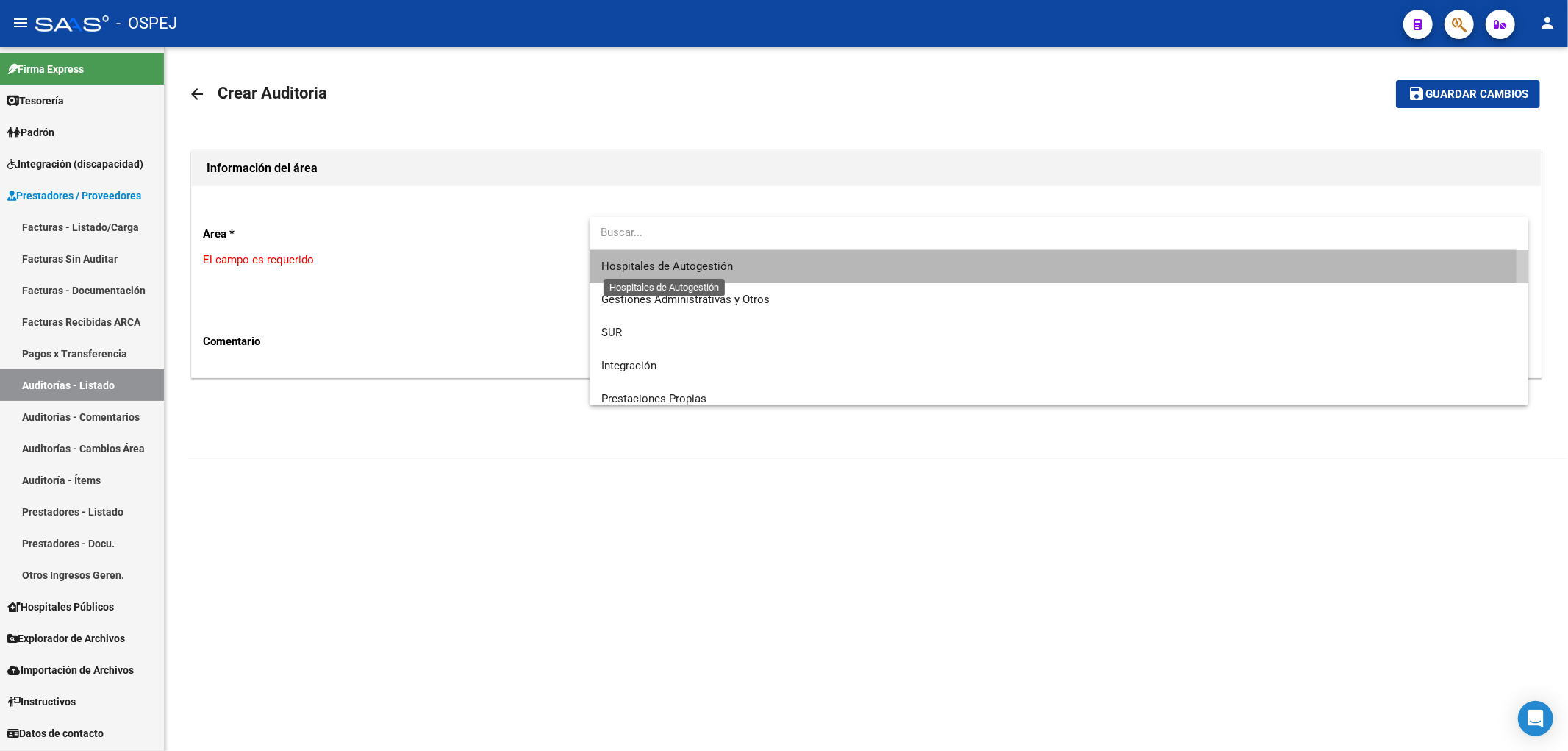
click at [723, 266] on span "Hospitales de Autogestión" at bounding box center [668, 266] width 132 height 13
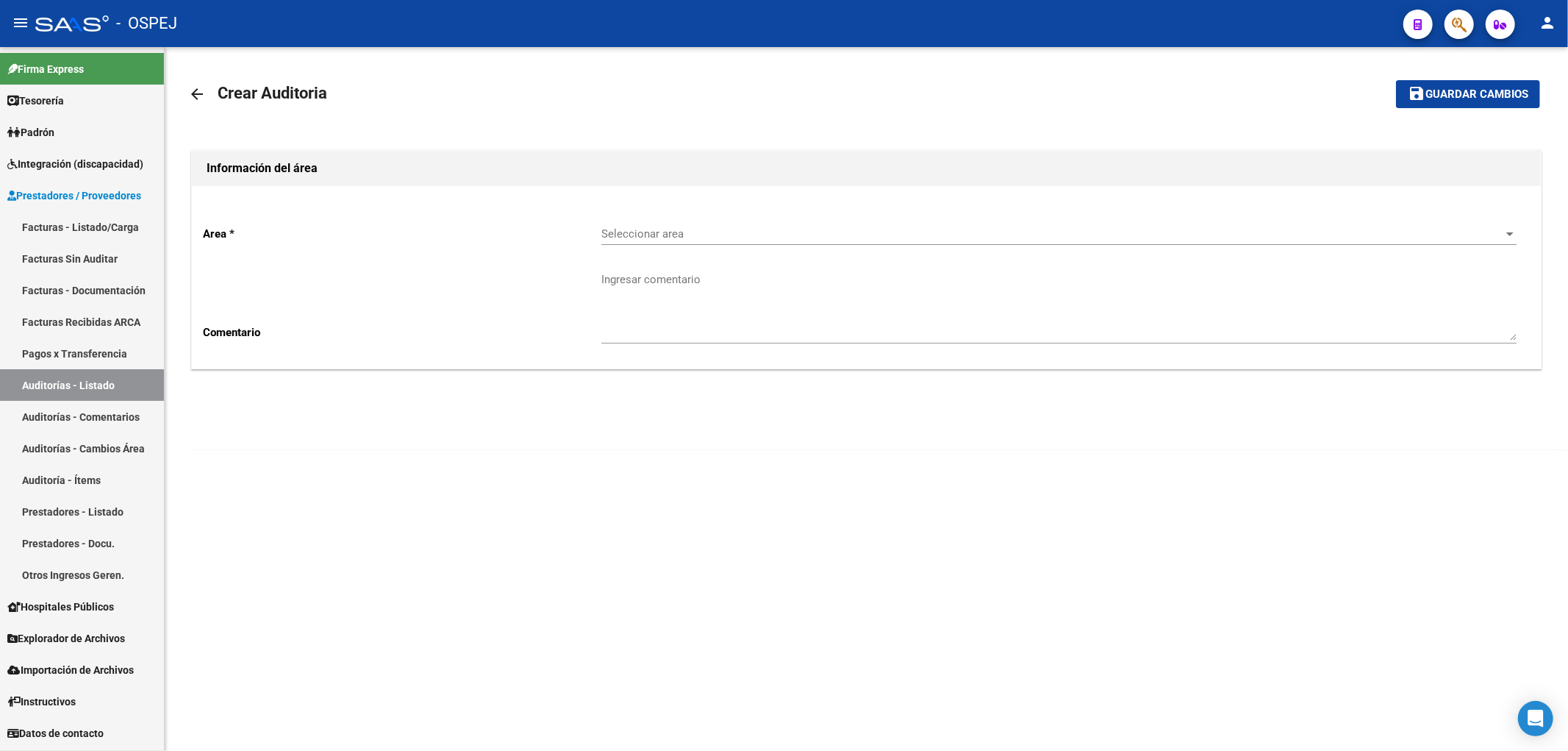
click at [702, 221] on div "Seleccionar area Seleccionar area" at bounding box center [1059, 229] width 915 height 32
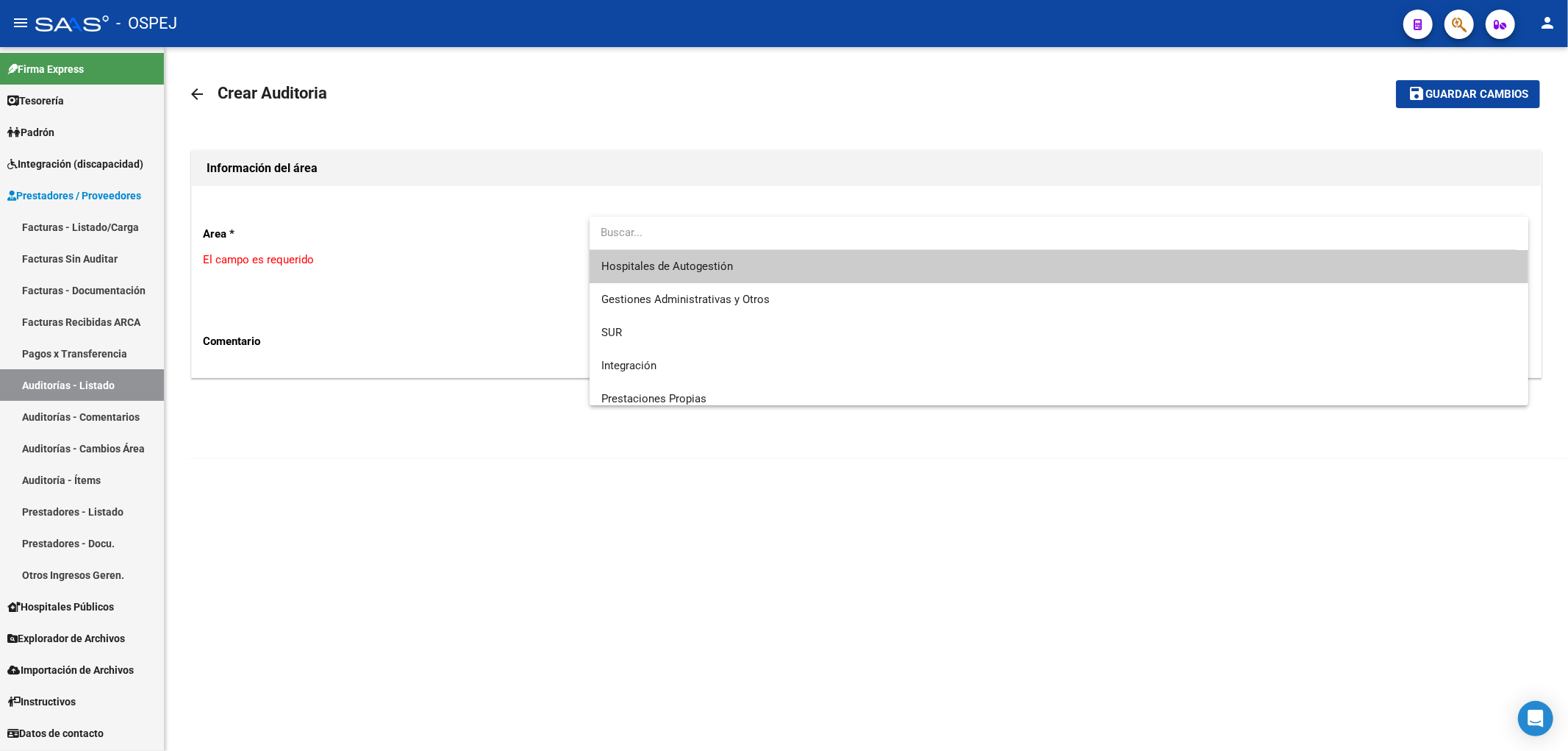
drag, startPoint x: 732, startPoint y: 408, endPoint x: 723, endPoint y: 397, distance: 14.2
click at [731, 408] on div at bounding box center [784, 376] width 1568 height 751
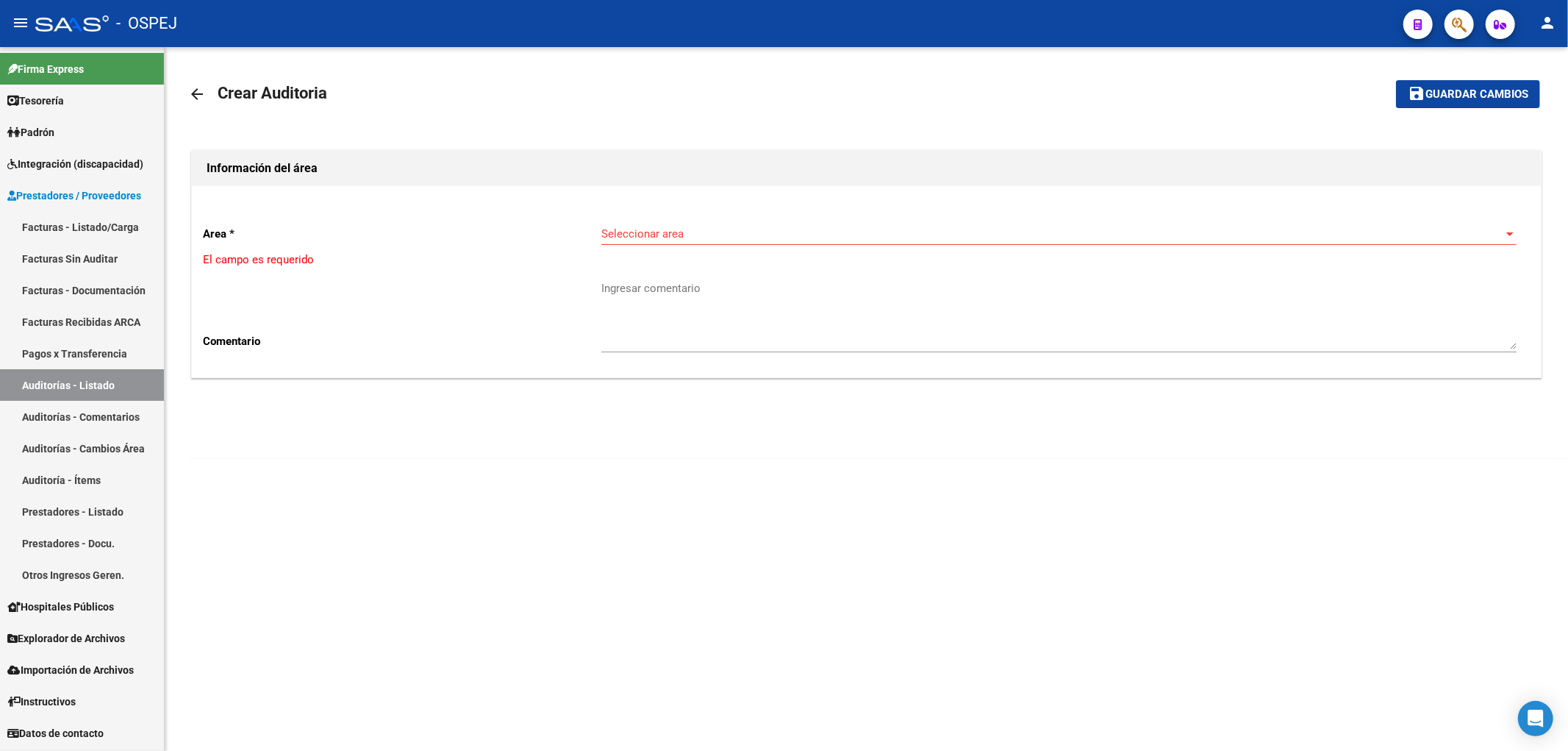
click at [724, 393] on div "Información del área Area * Seleccionar area Seleccionar area El campo es reque…" at bounding box center [866, 282] width 1356 height 294
drag, startPoint x: 702, startPoint y: 258, endPoint x: 707, endPoint y: 250, distance: 9.4
click at [702, 252] on div "Seleccionar area Seleccionar area" at bounding box center [1059, 236] width 915 height 46
click at [717, 245] on div "Seleccionar area Seleccionar area" at bounding box center [1059, 229] width 915 height 32
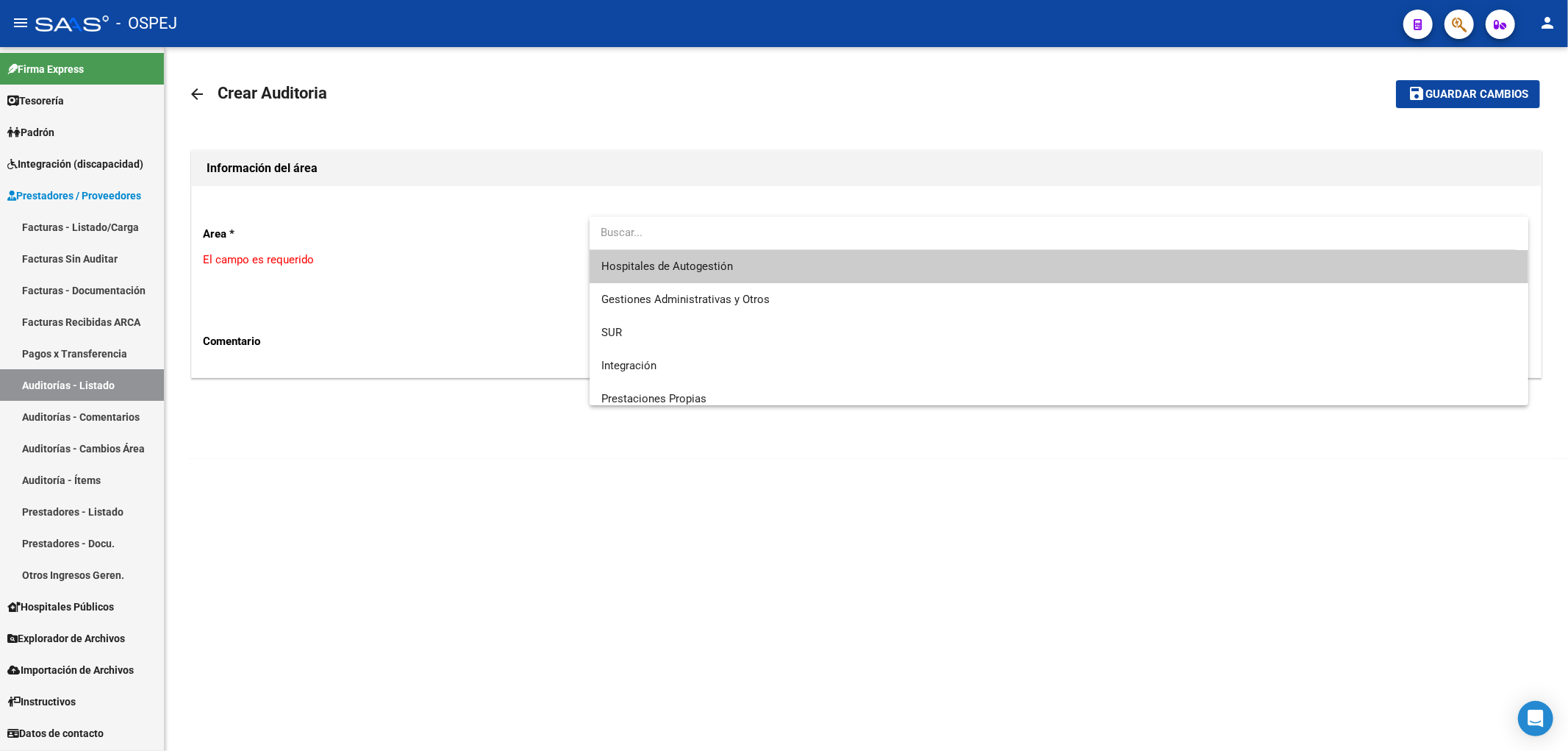
click at [728, 406] on div at bounding box center [784, 376] width 1568 height 751
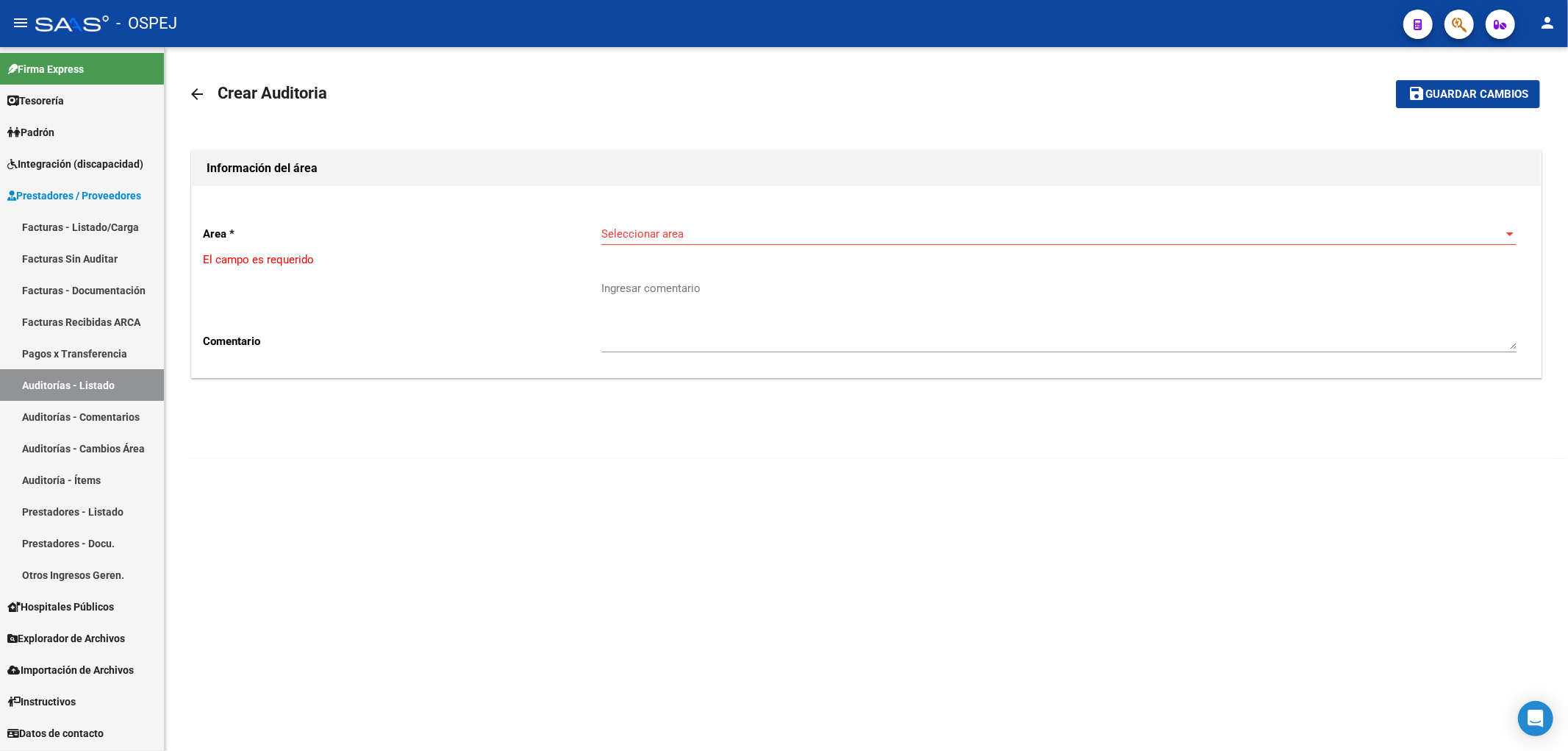
click at [684, 243] on div "Seleccionar area Seleccionar area" at bounding box center [1059, 229] width 915 height 32
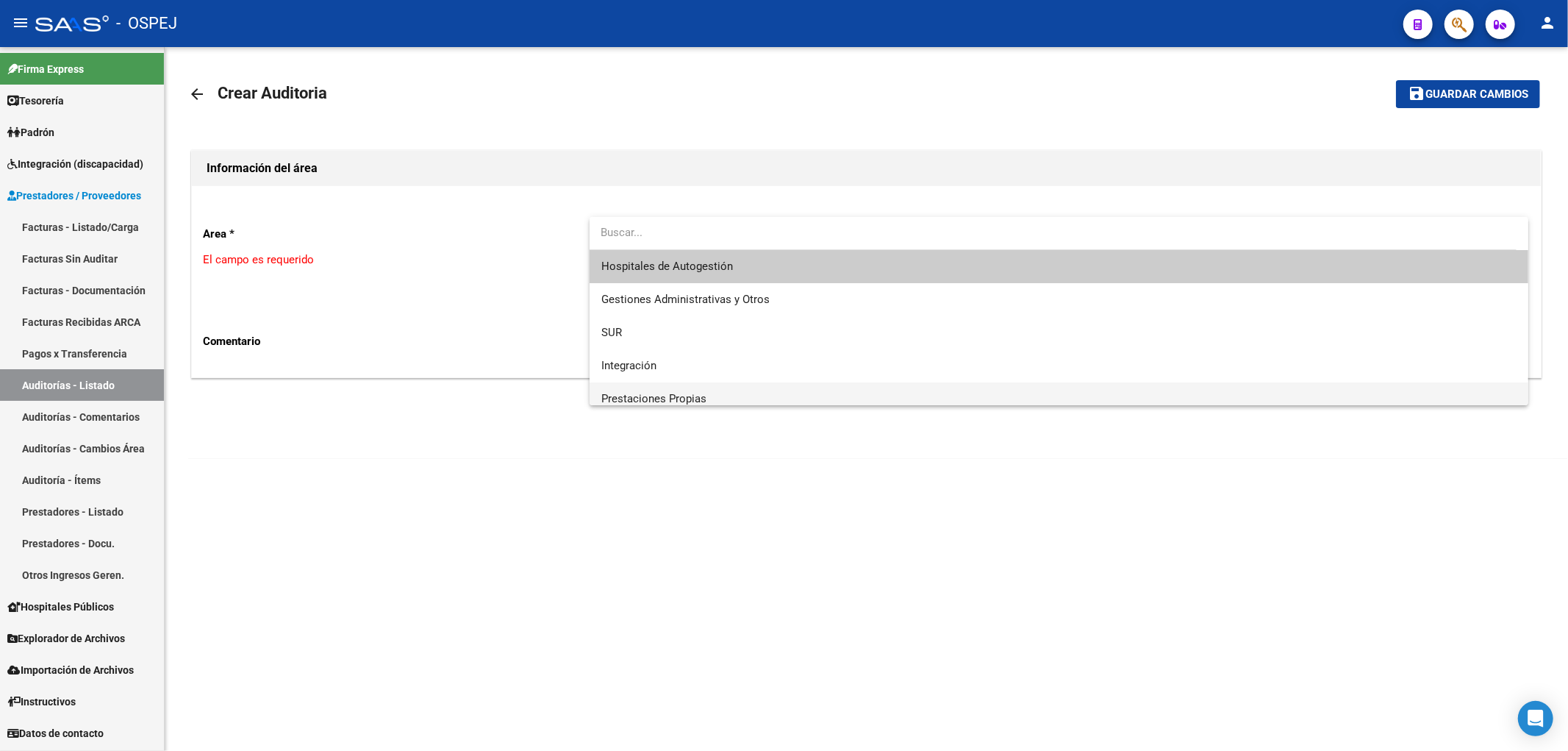
click at [724, 393] on span "Prestaciones Propias" at bounding box center [1060, 398] width 916 height 33
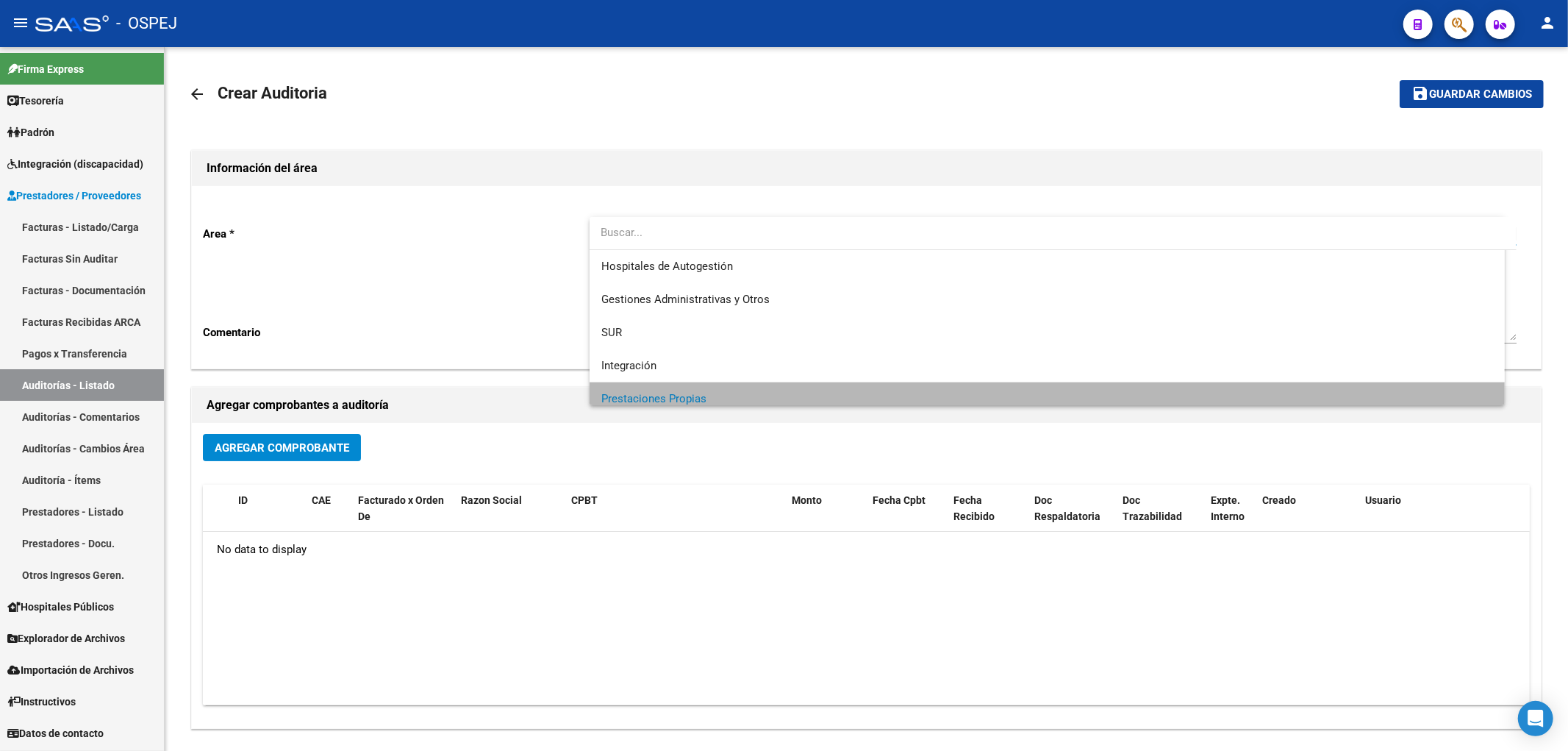
scroll to position [10, 0]
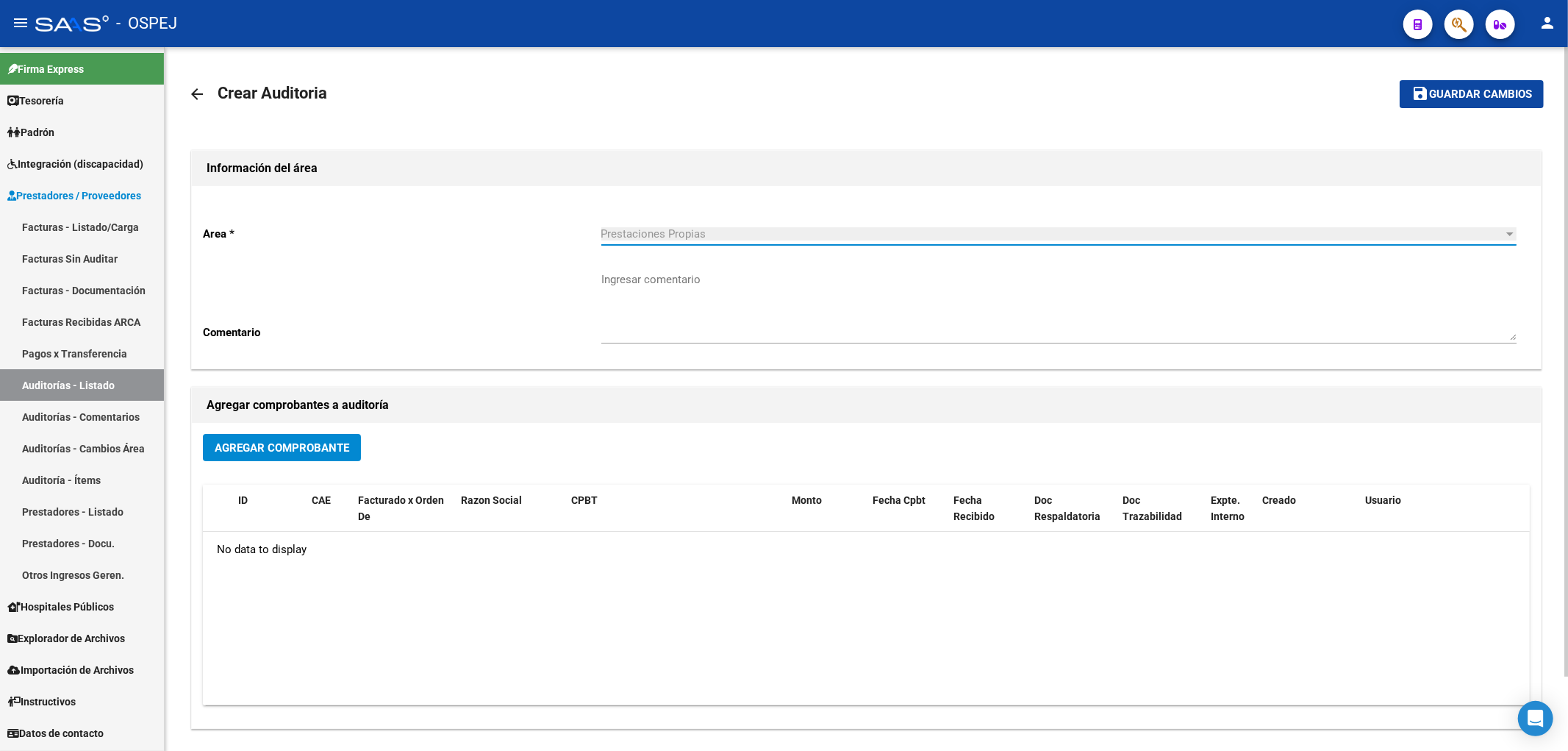
click at [308, 441] on span "Agregar Comprobante" at bounding box center [281, 448] width 135 height 13
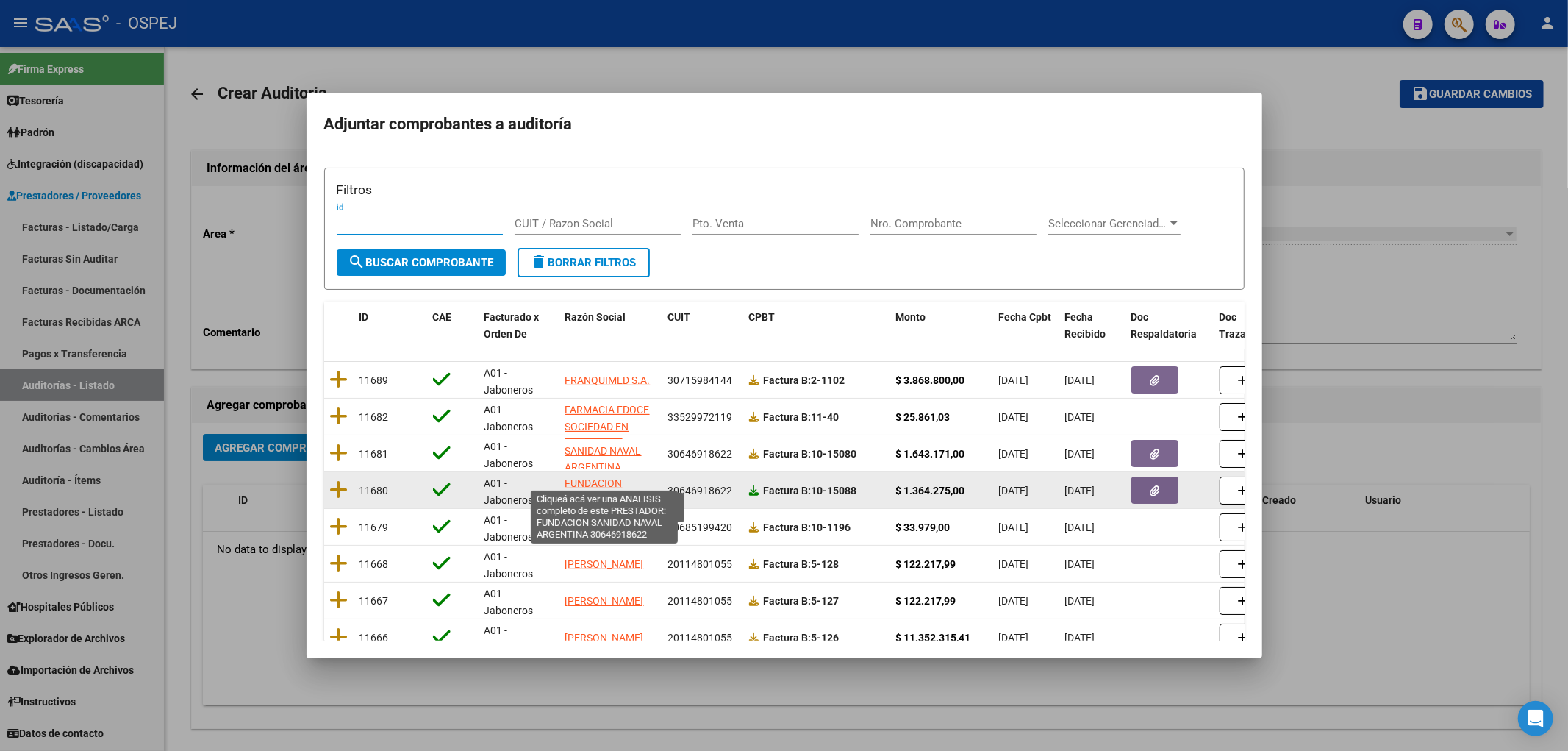
scroll to position [18, 0]
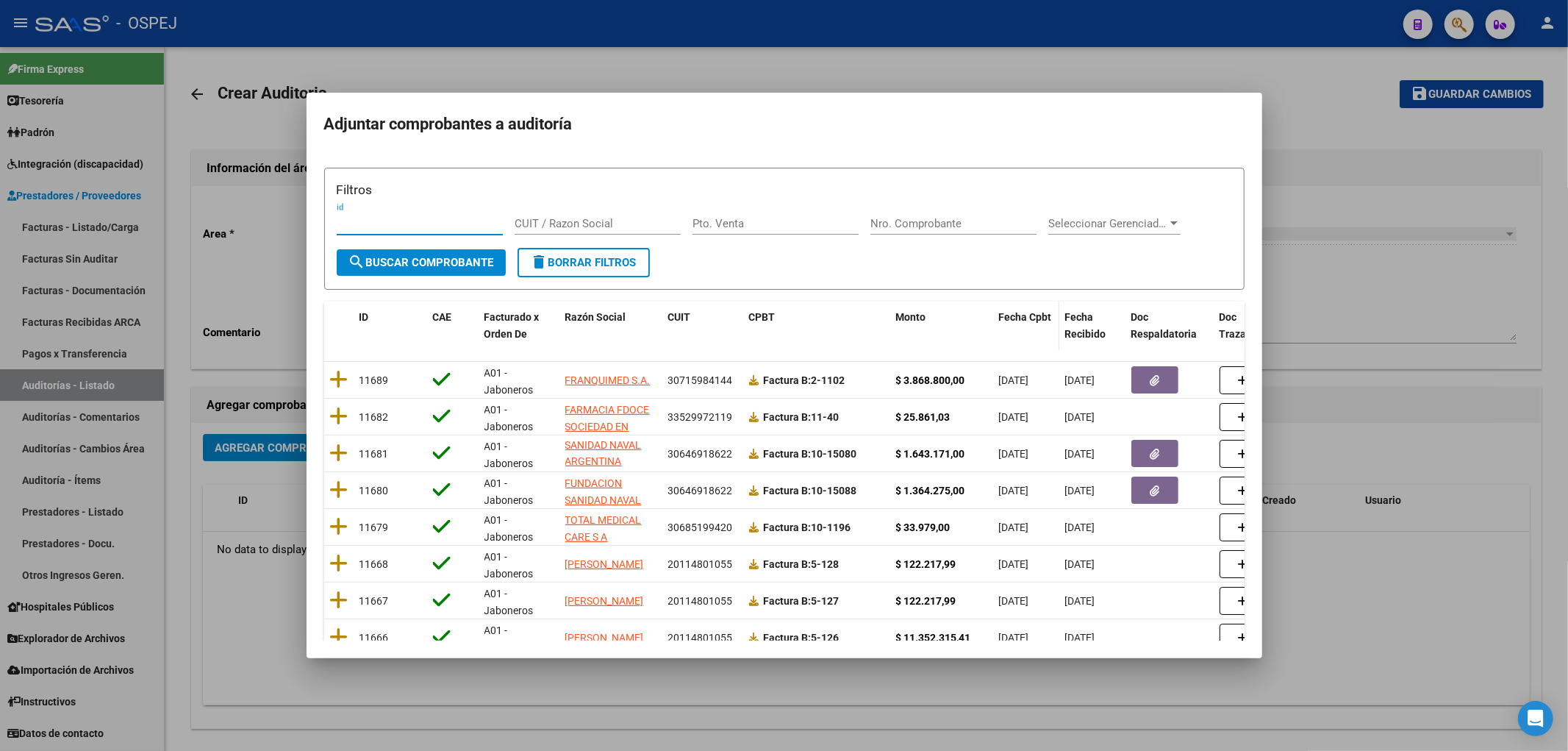
click at [781, 309] on div "Fecha Cpbt" at bounding box center [1026, 317] width 54 height 16
click at [781, 311] on span "Fecha Cpbt" at bounding box center [1026, 317] width 53 height 12
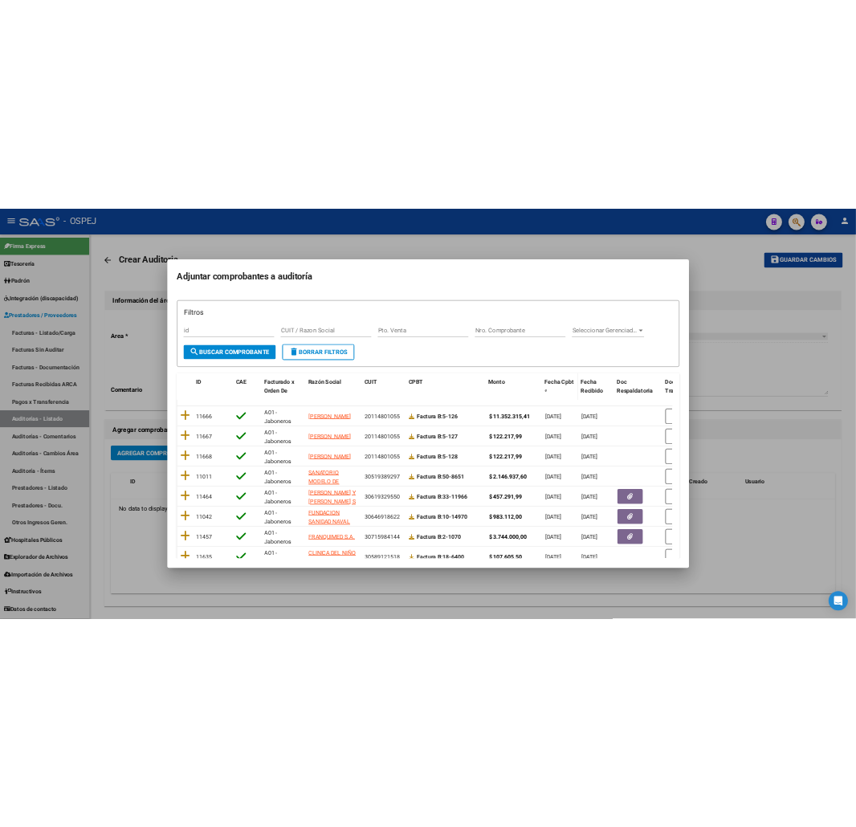
scroll to position [2, 0]
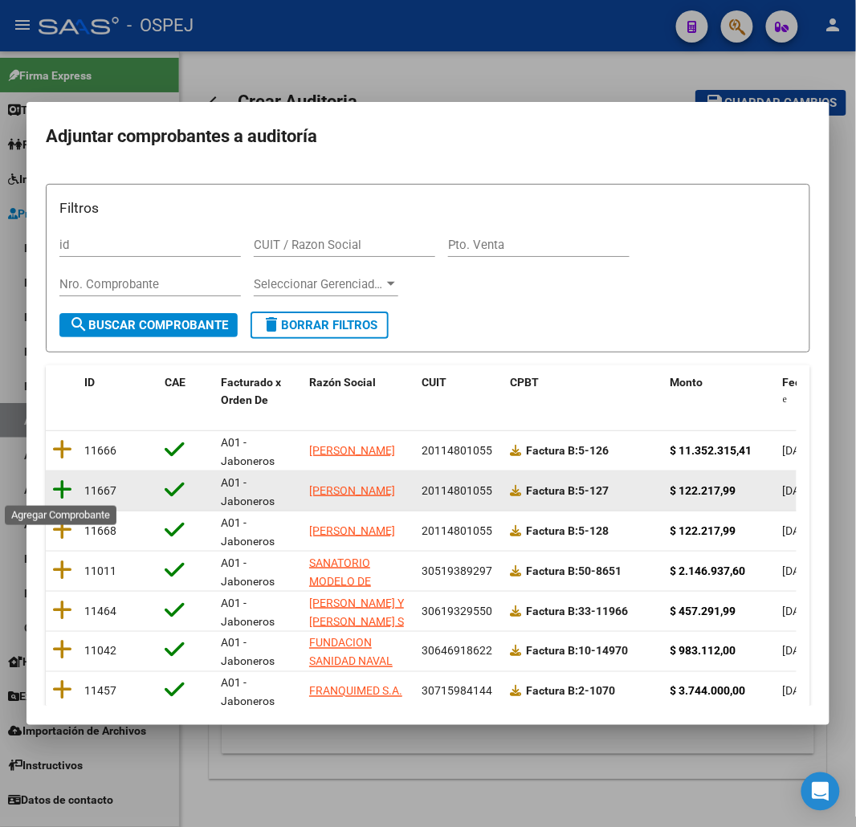
click at [69, 486] on icon at bounding box center [62, 489] width 20 height 22
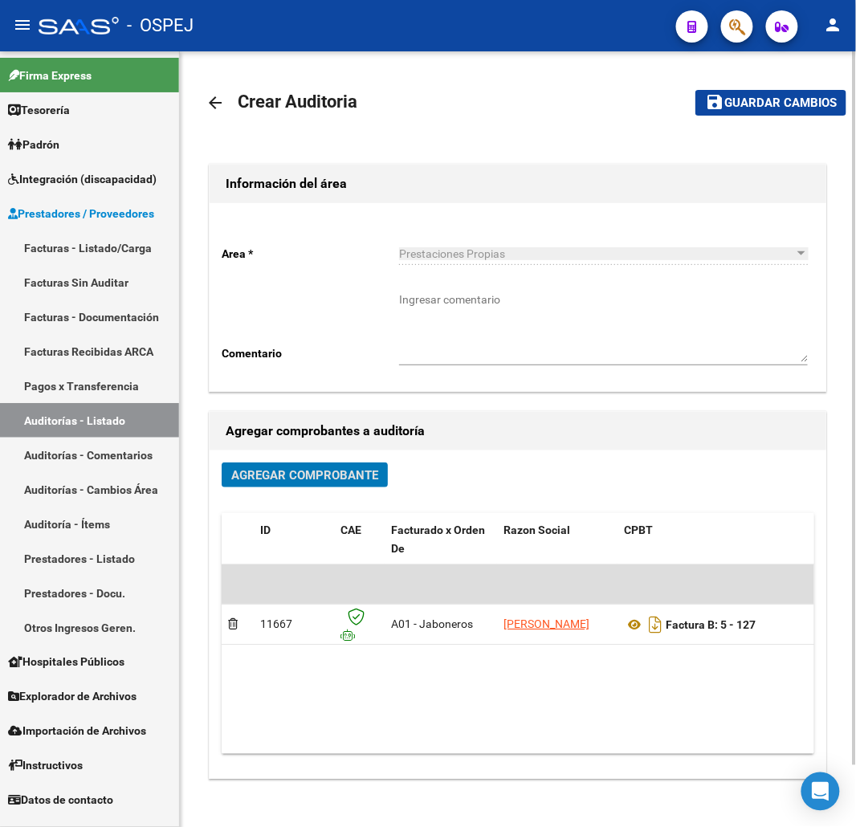
click at [793, 106] on span "Guardar cambios" at bounding box center [780, 103] width 112 height 14
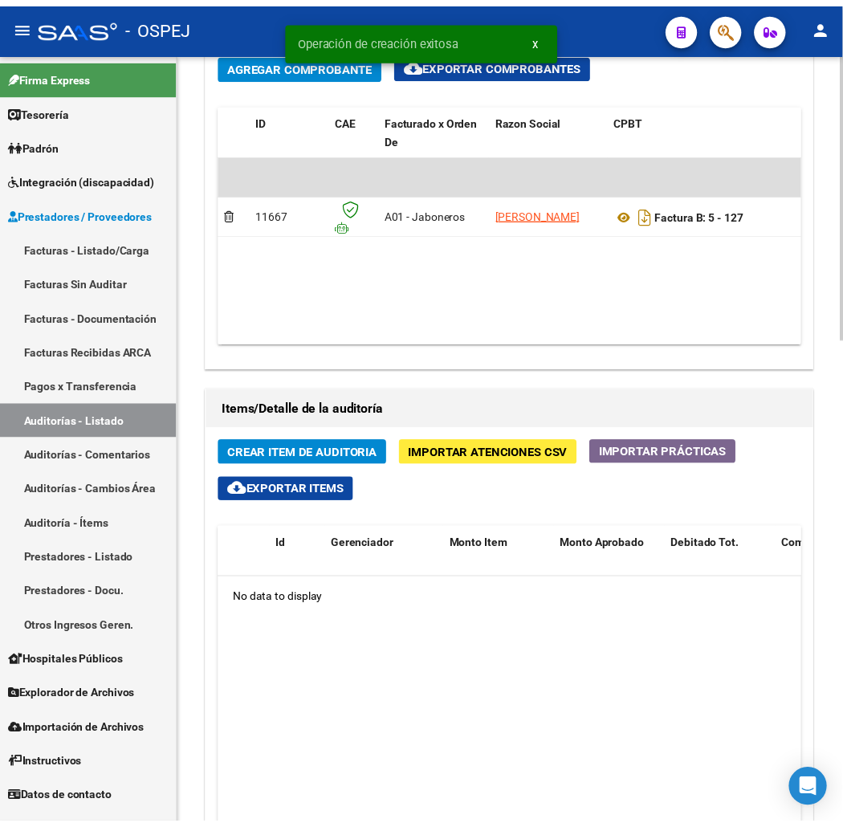
scroll to position [892, 0]
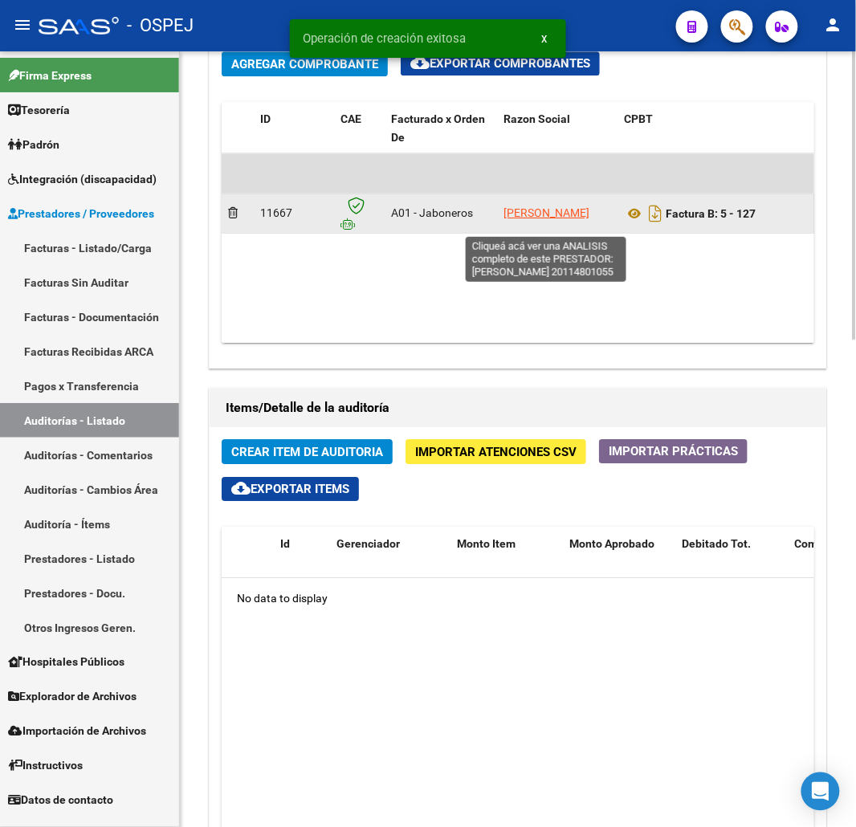
click at [534, 215] on app-link-go-to "LOFRANO OMAR FERNANDO" at bounding box center [546, 213] width 86 height 18
click at [535, 219] on span "LOFRANO OMAR FERNANDO" at bounding box center [546, 212] width 86 height 13
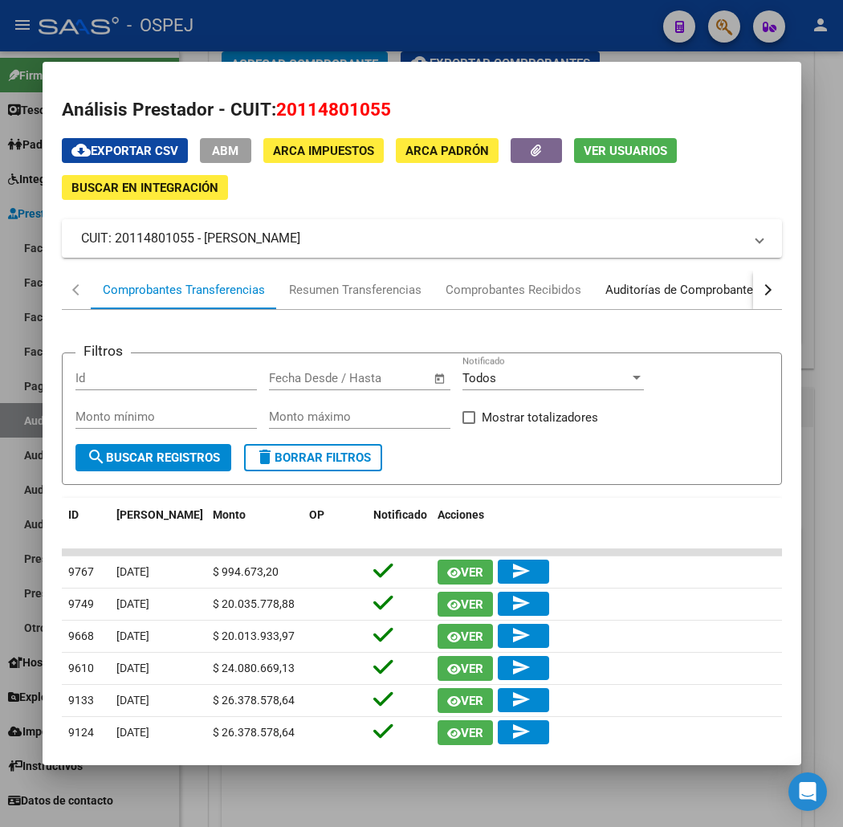
click at [674, 299] on div "Auditorías de Comprobantes" at bounding box center [682, 290] width 154 height 18
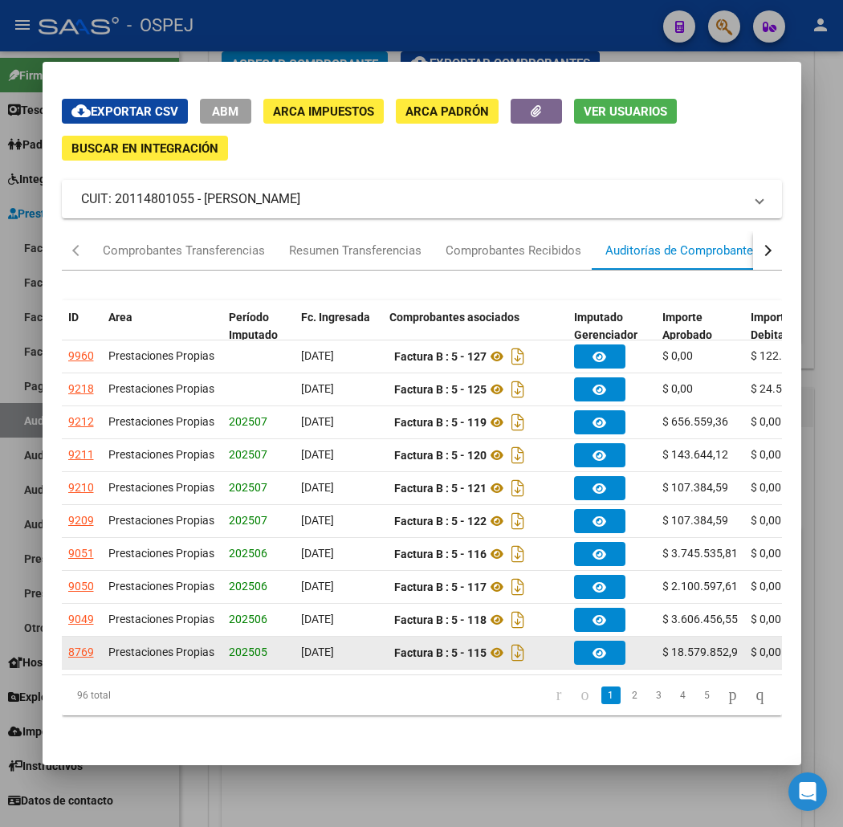
scroll to position [104, 0]
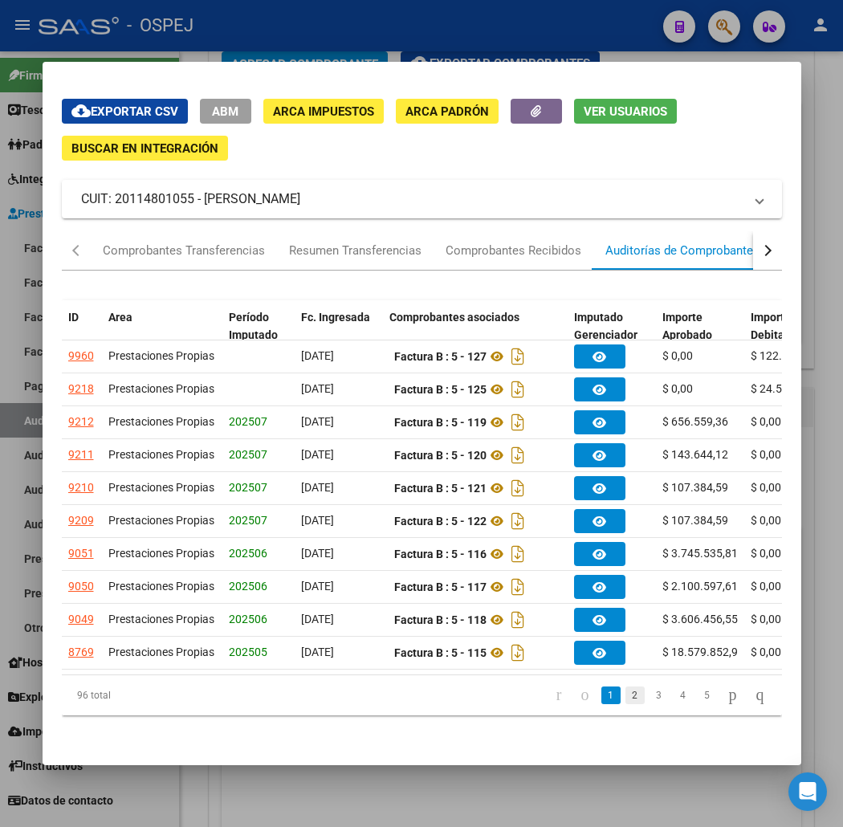
click at [636, 699] on link "2" at bounding box center [634, 695] width 19 height 18
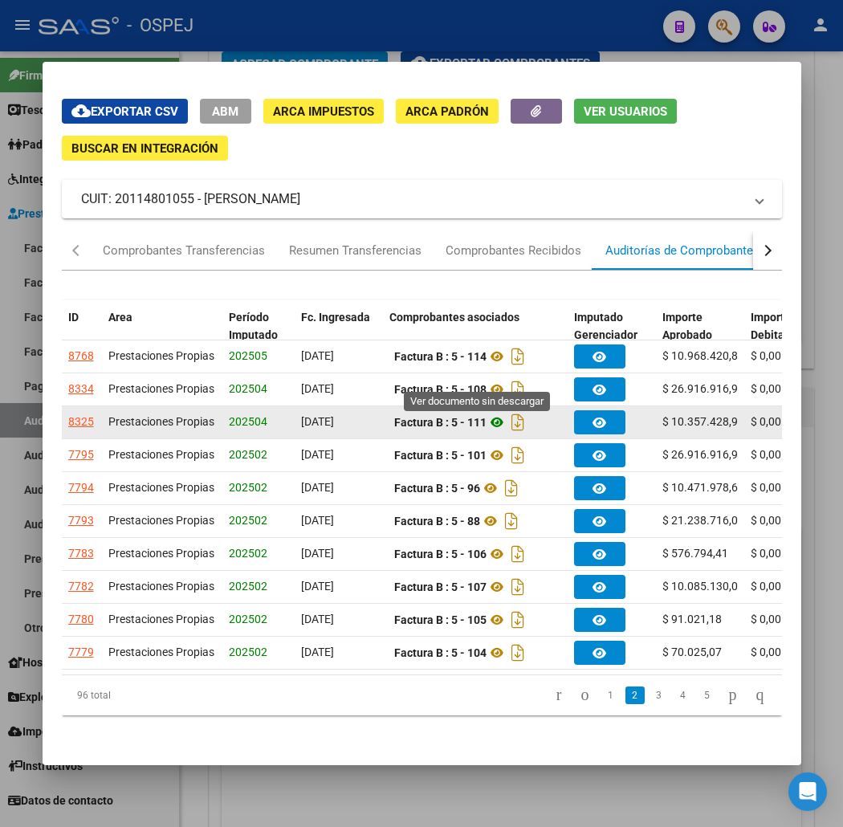
click at [486, 413] on icon at bounding box center [496, 422] width 21 height 19
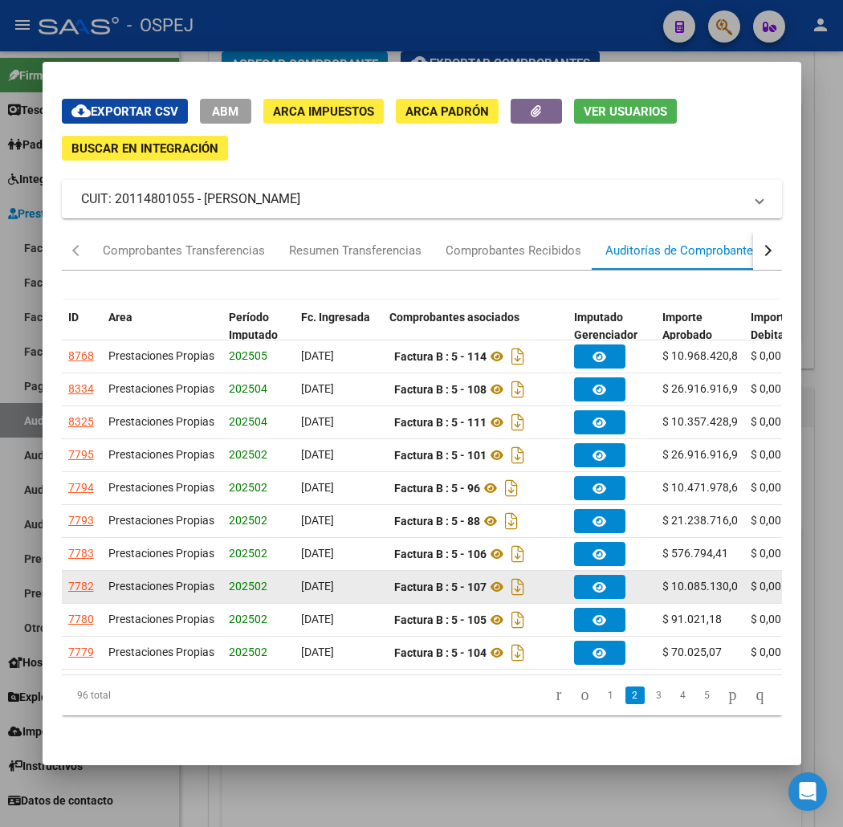
click at [68, 577] on div "7782" at bounding box center [81, 586] width 26 height 18
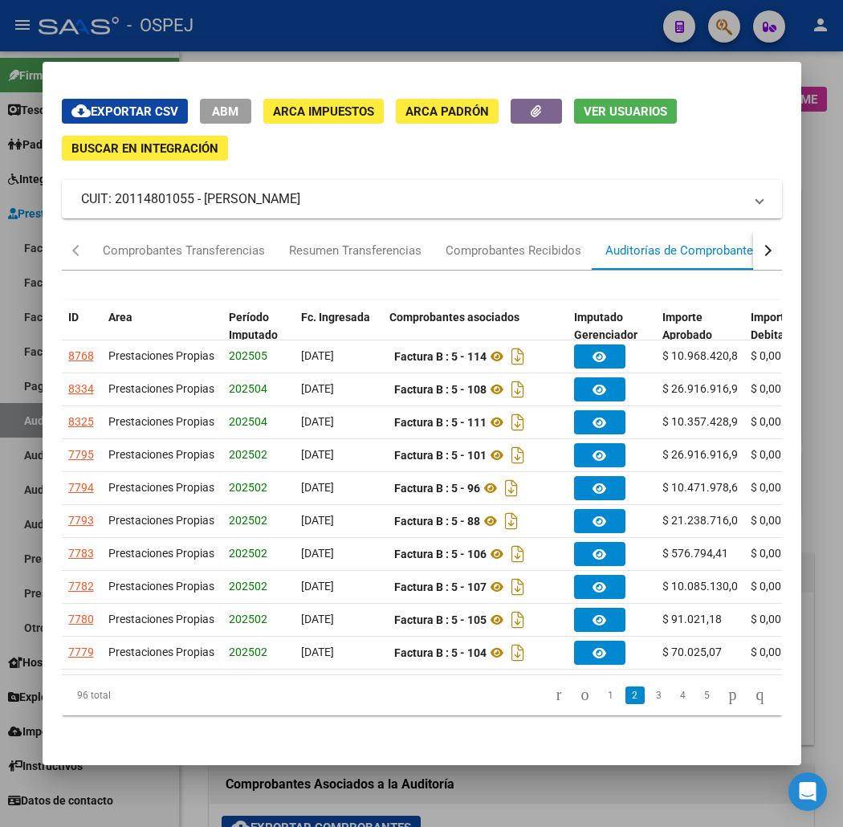
click at [338, 808] on div at bounding box center [421, 413] width 843 height 827
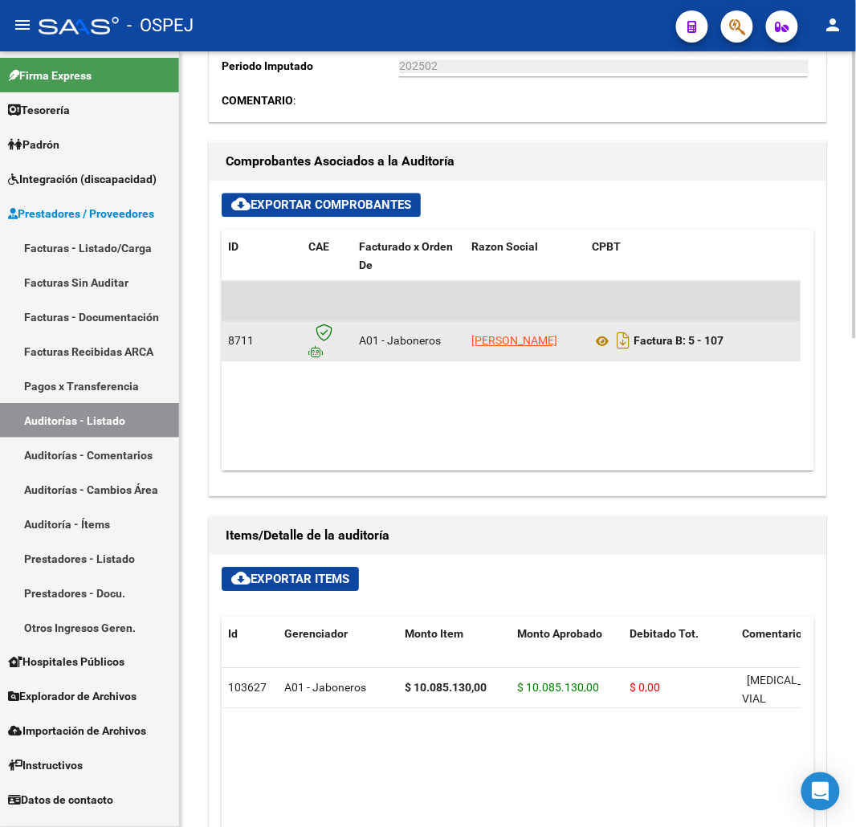
scroll to position [1159, 0]
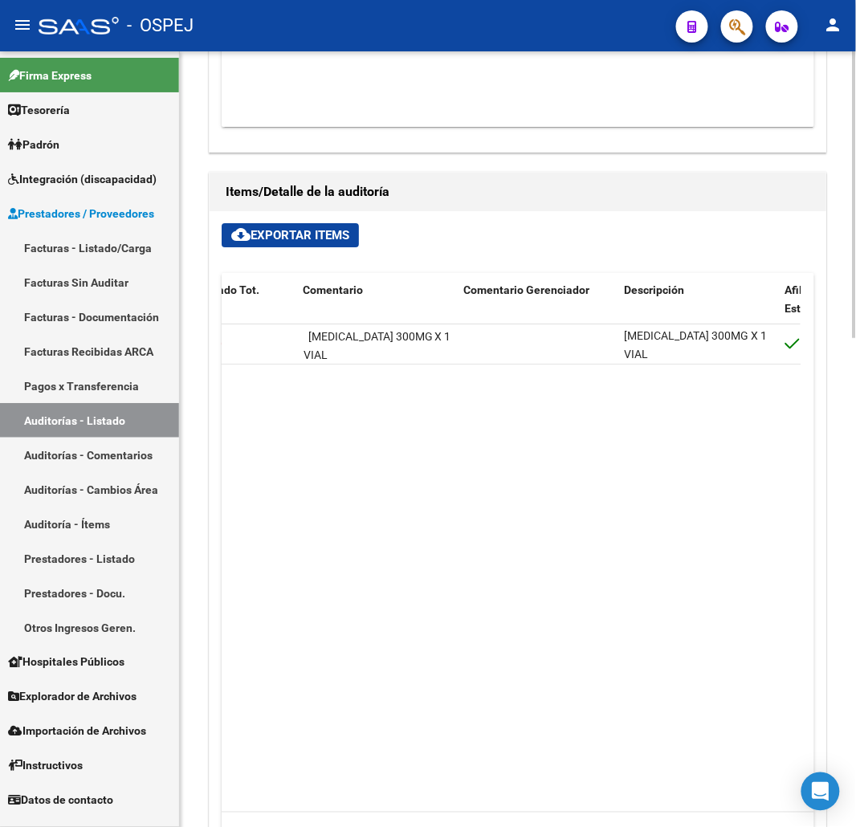
drag, startPoint x: 531, startPoint y: 528, endPoint x: 562, endPoint y: 527, distance: 31.3
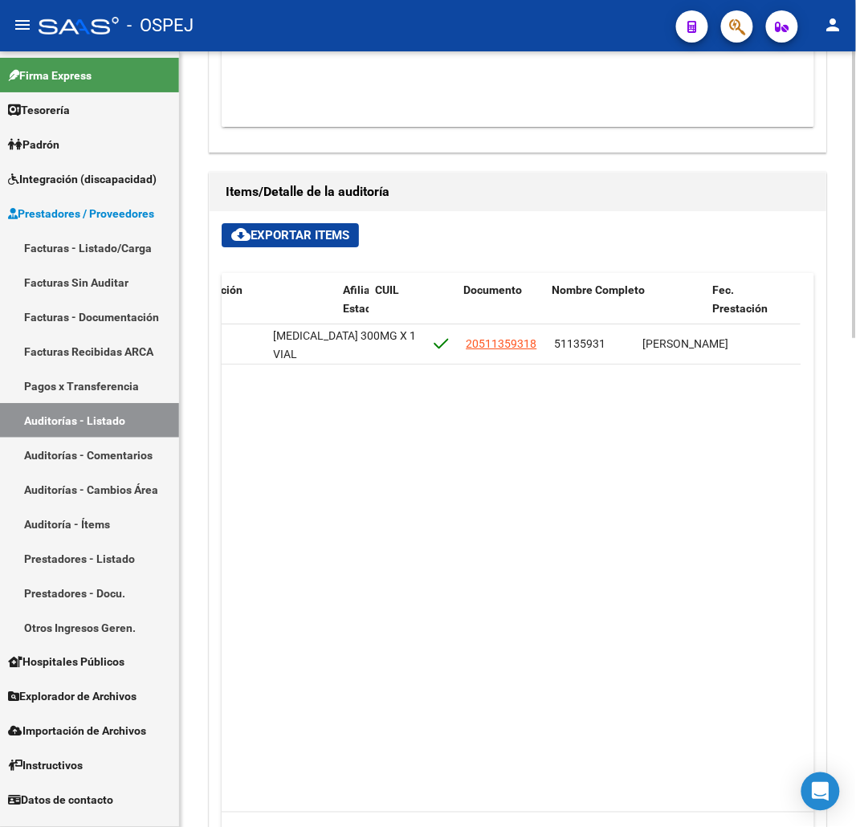
scroll to position [0, 880]
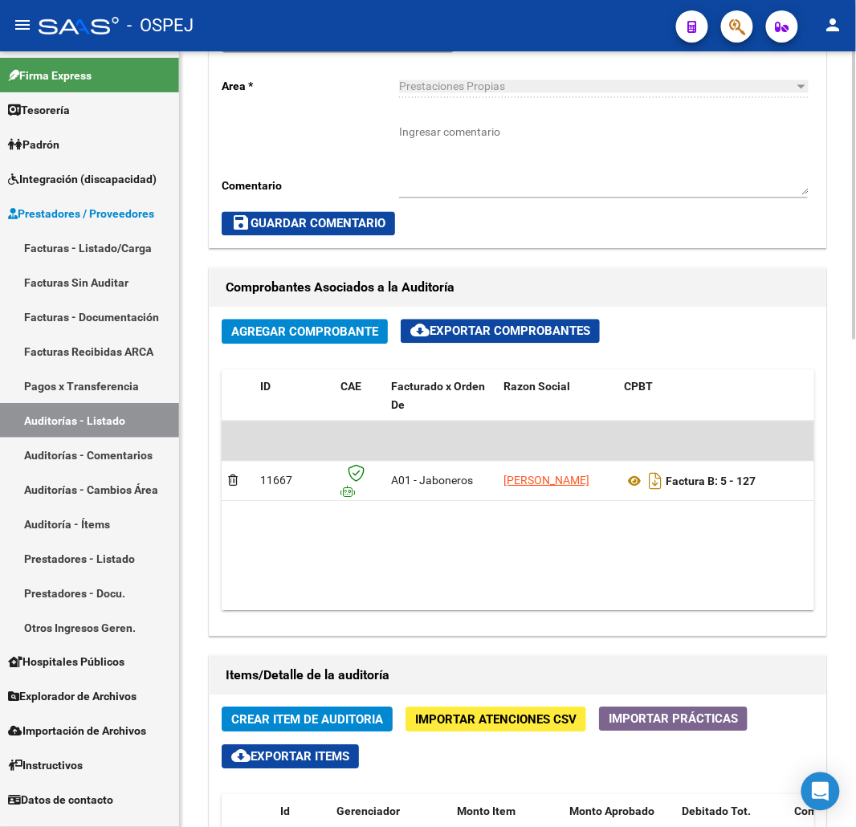
scroll to position [1159, 0]
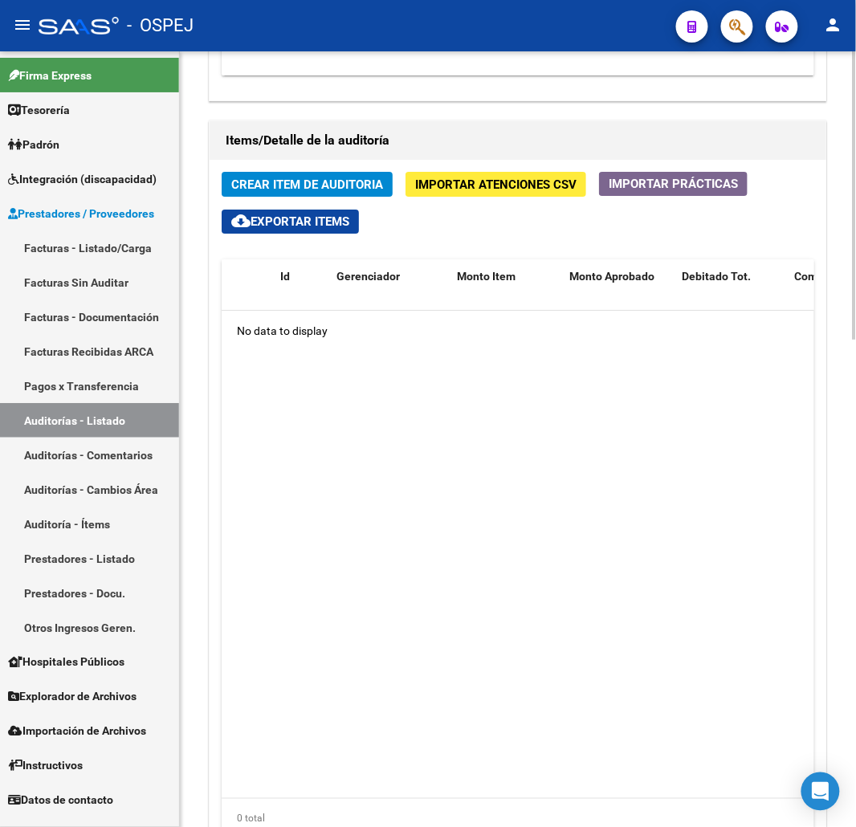
click at [346, 193] on button "Crear Item de Auditoria" at bounding box center [307, 184] width 171 height 25
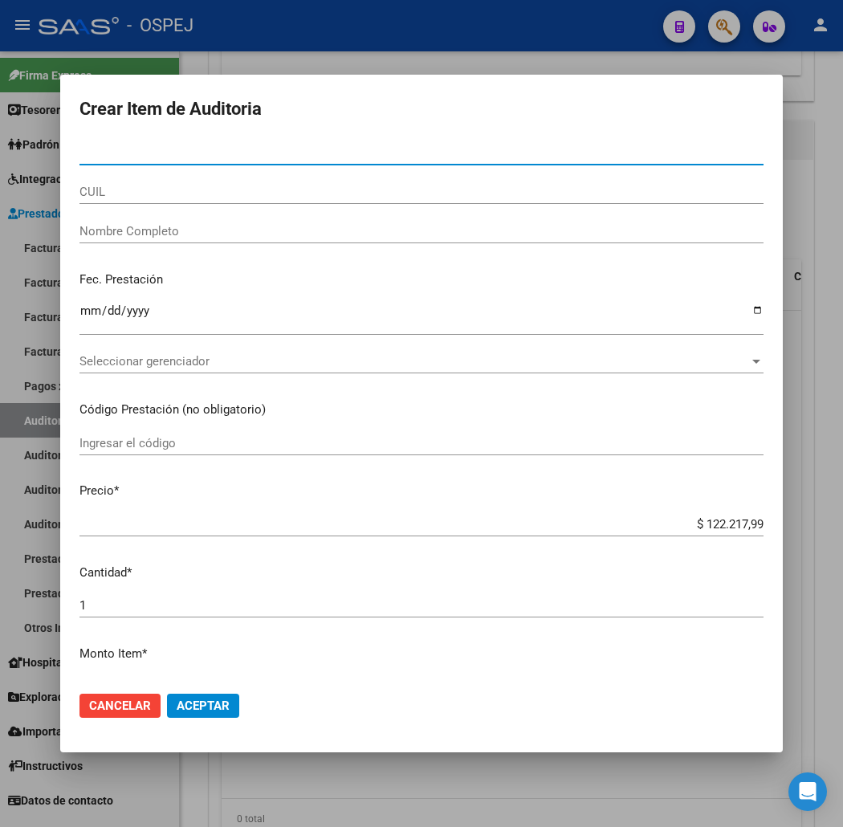
paste input "20114801055"
type input "20114801055"
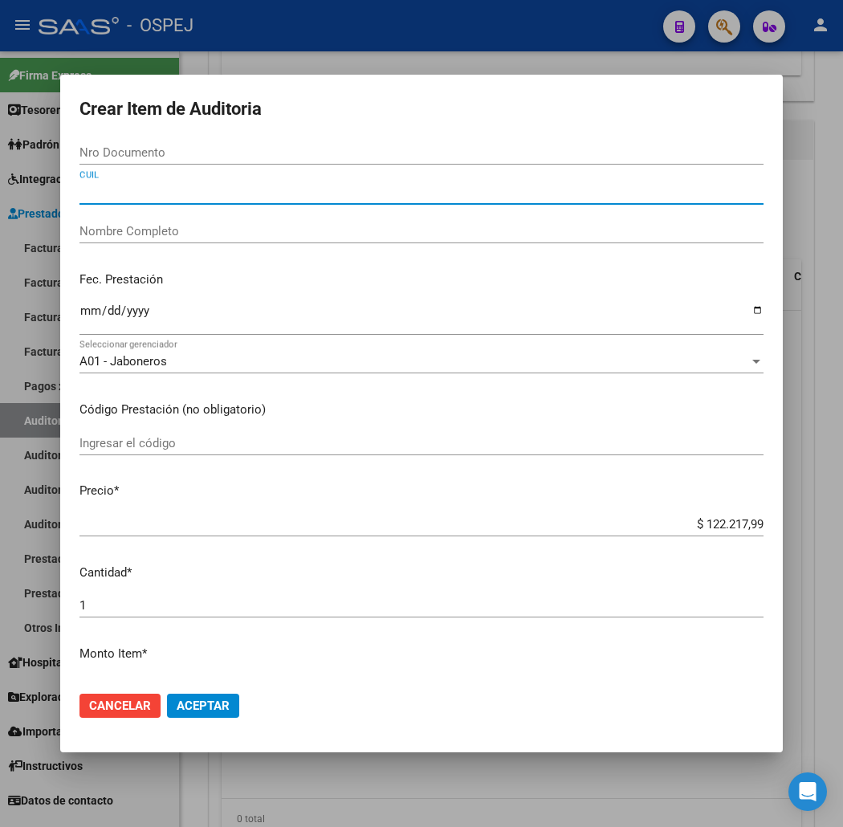
click at [92, 191] on input "CUIL" at bounding box center [421, 192] width 684 height 14
paste input "20114801055"
type input "20114801055"
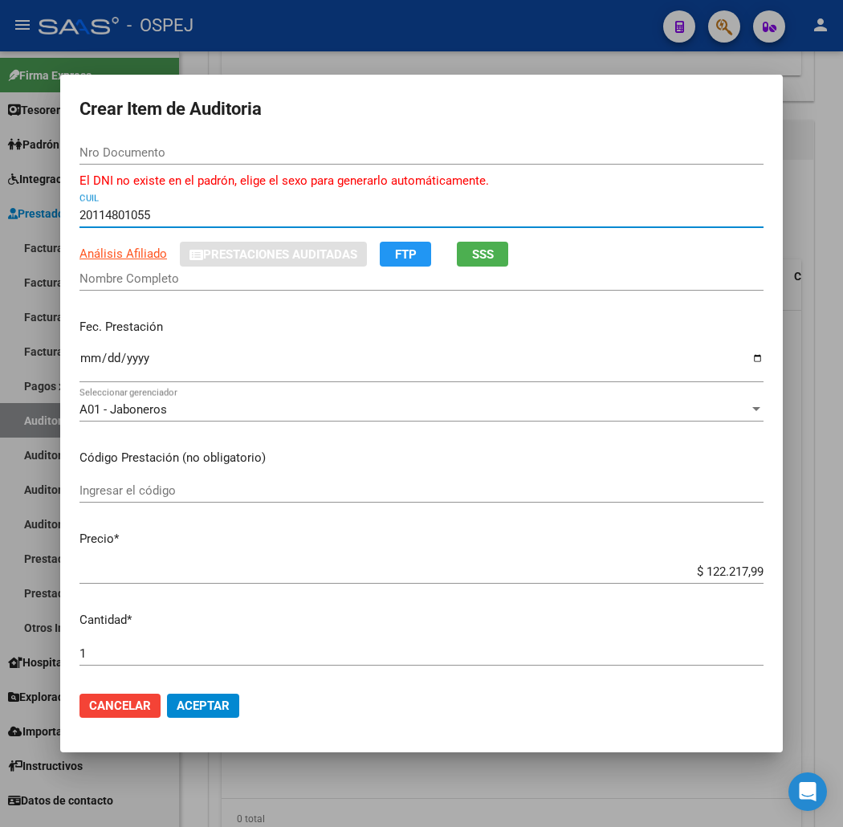
type input "11480105"
type input "LOFRANO OMAR FERNANDO"
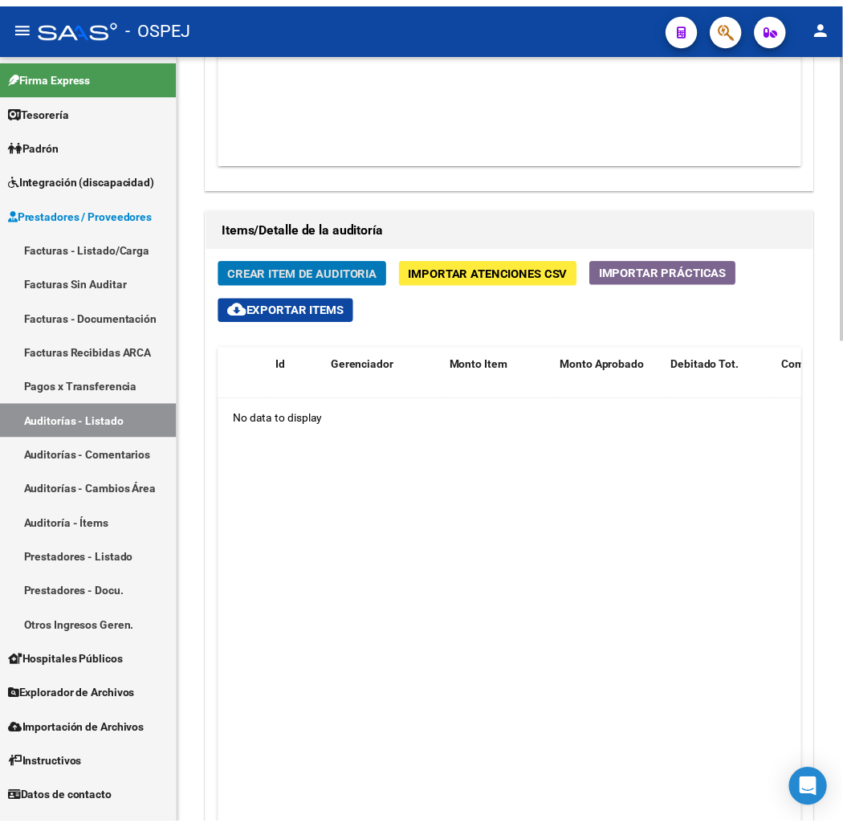
scroll to position [892, 0]
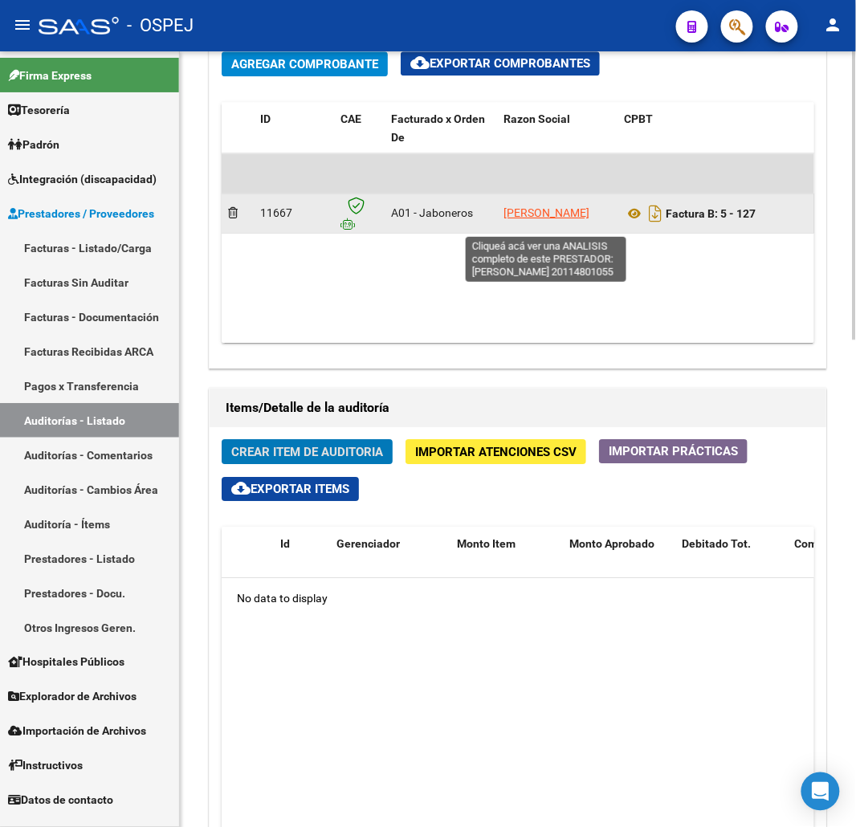
click at [549, 219] on span "LOFRANO OMAR FERNANDO" at bounding box center [546, 212] width 86 height 13
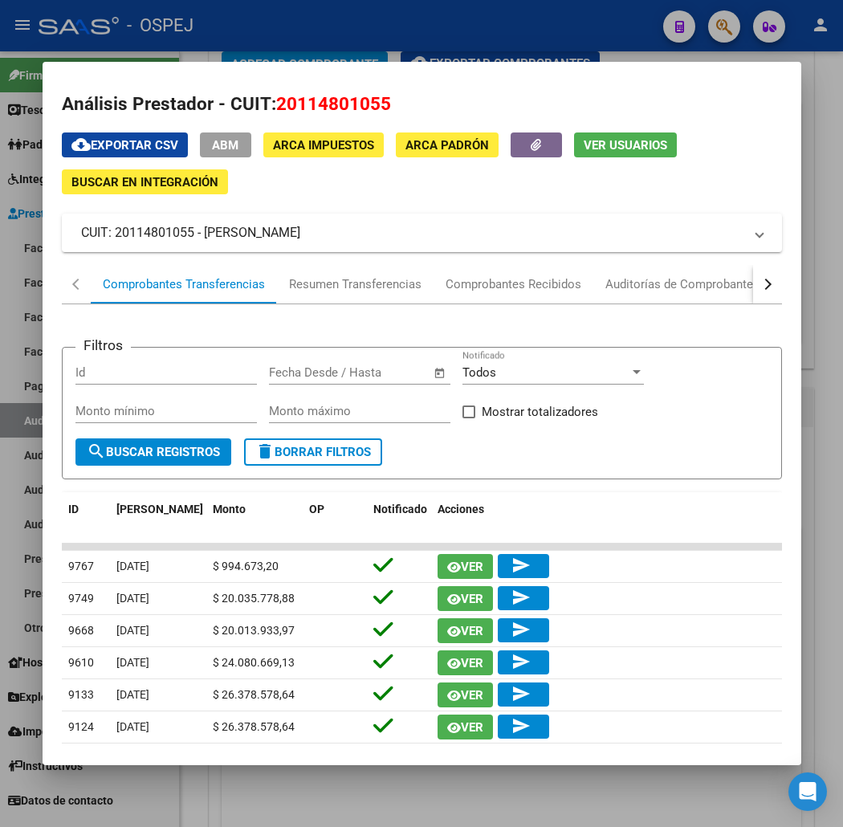
scroll to position [0, 0]
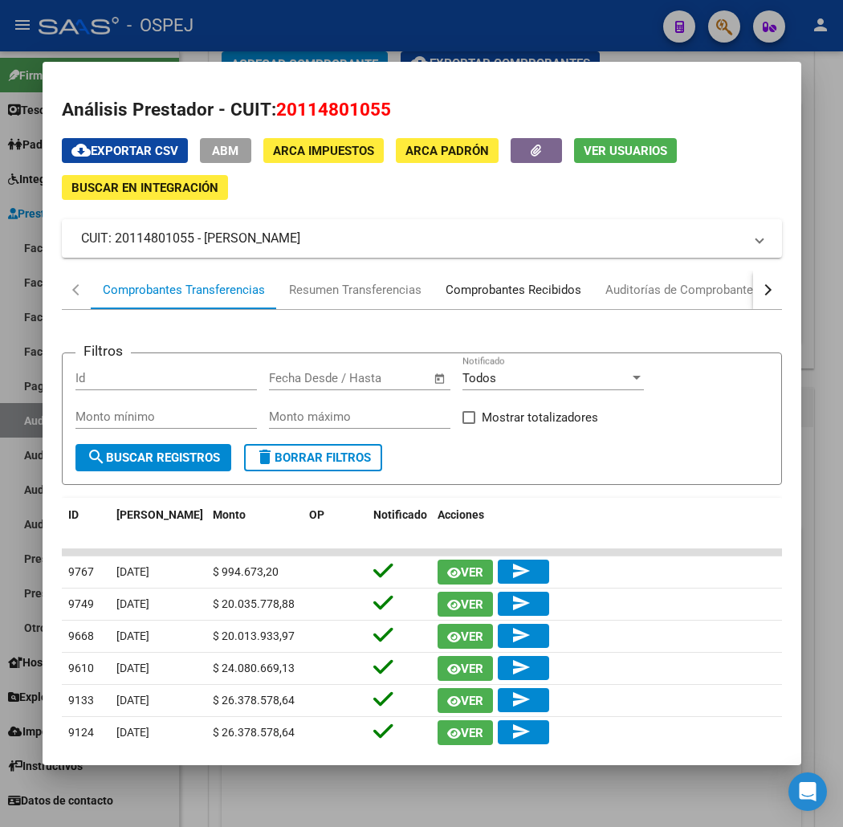
click at [523, 286] on div "Comprobantes Recibidos" at bounding box center [514, 290] width 136 height 18
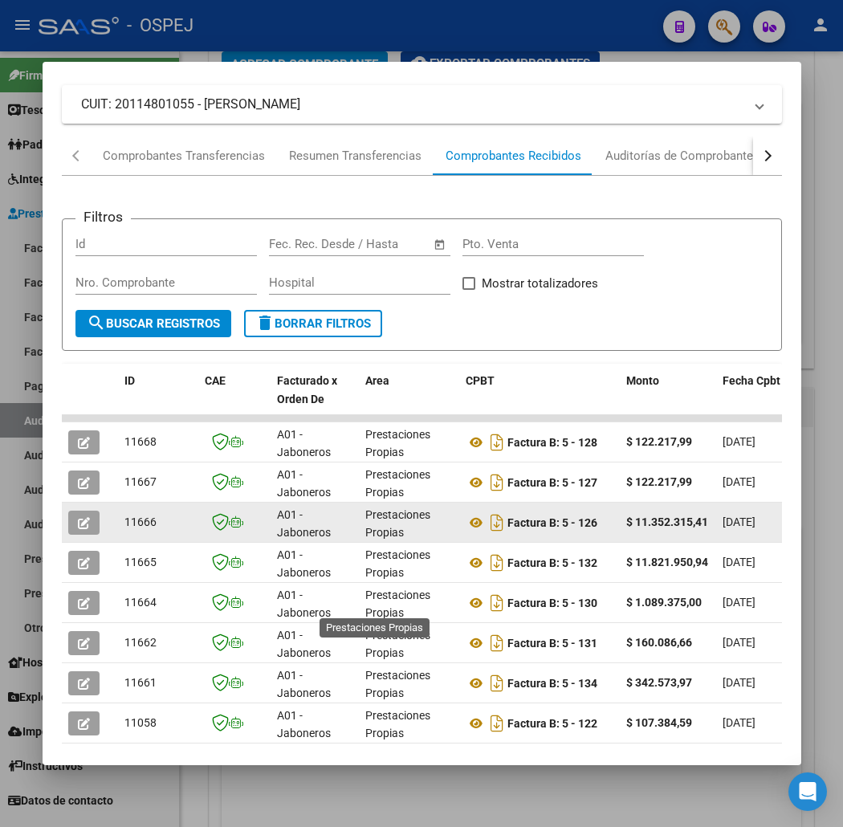
scroll to position [33, 0]
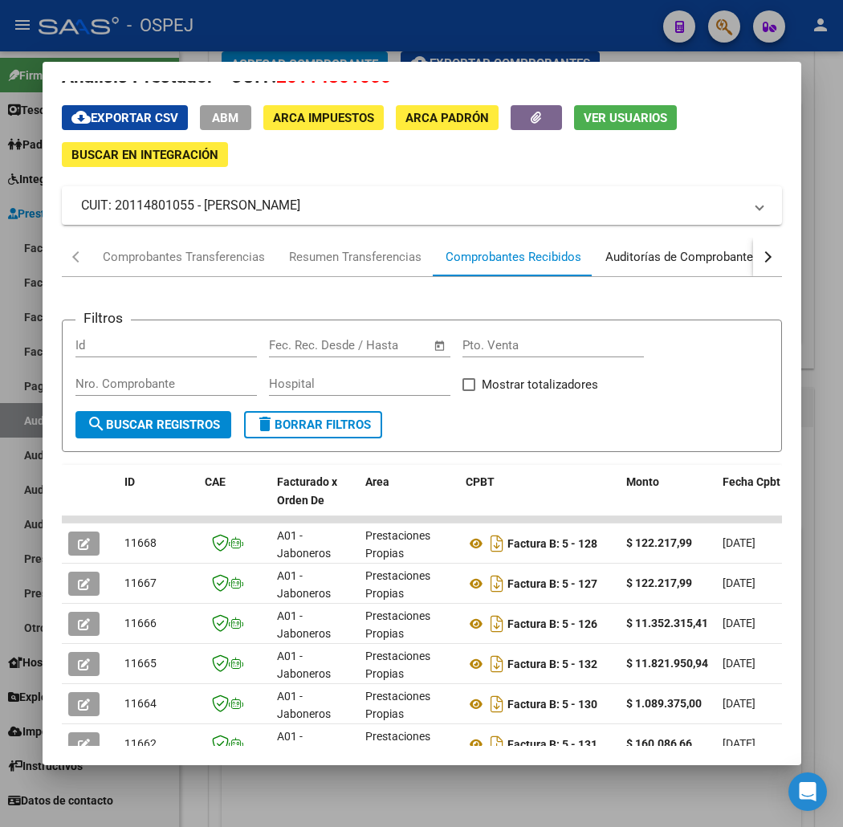
click at [710, 255] on div "Auditorías de Comprobantes" at bounding box center [682, 257] width 154 height 18
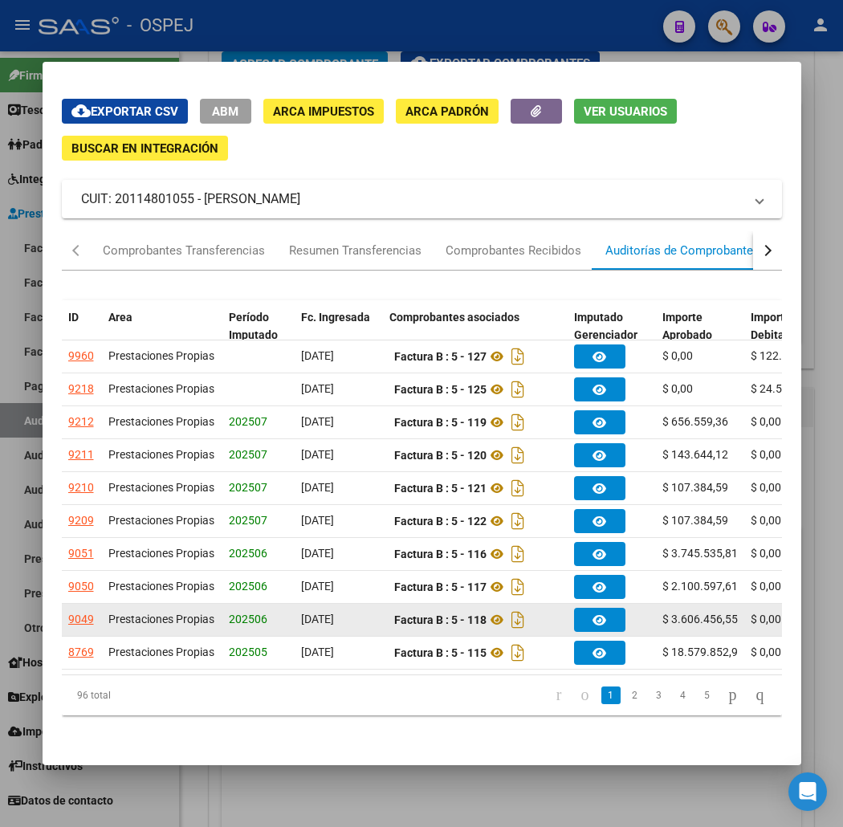
scroll to position [104, 0]
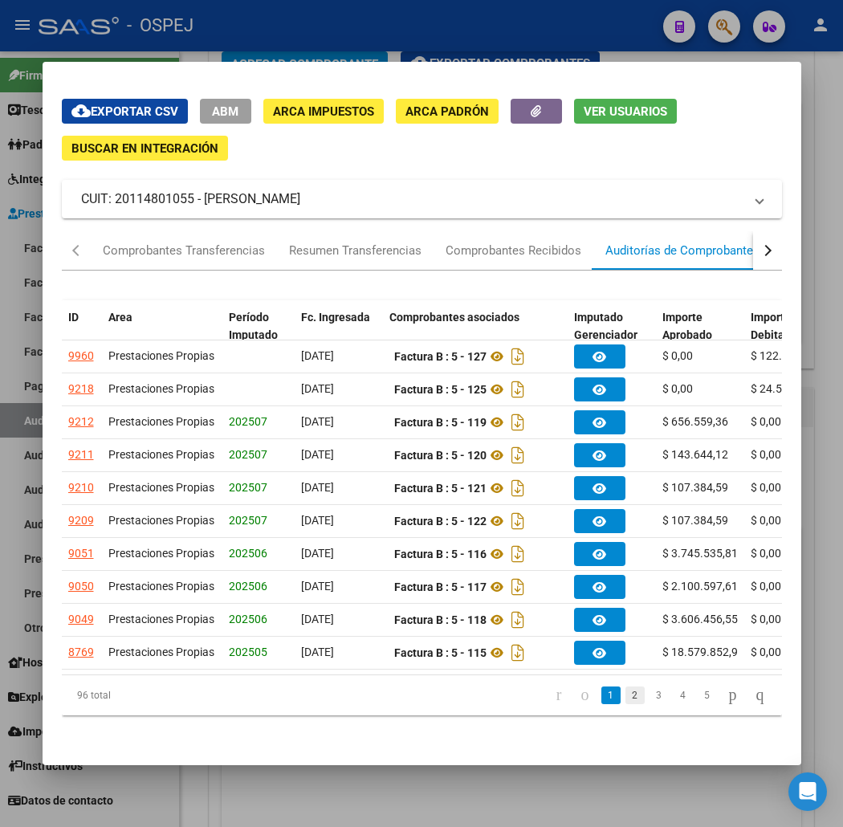
click at [633, 693] on link "2" at bounding box center [634, 695] width 19 height 18
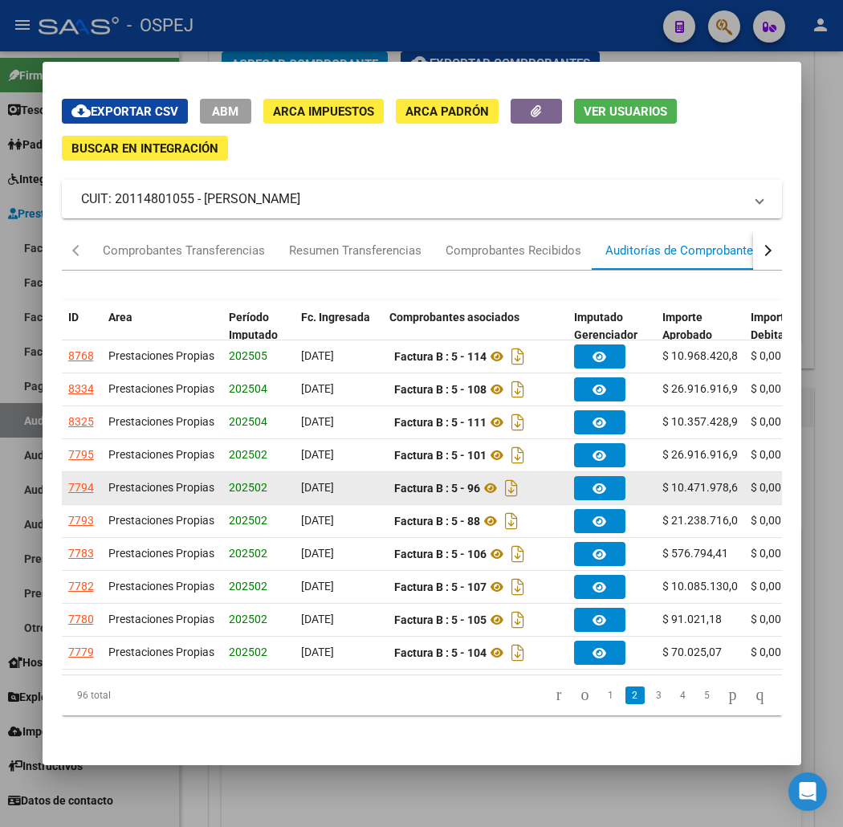
click at [68, 478] on div "7794" at bounding box center [81, 487] width 26 height 18
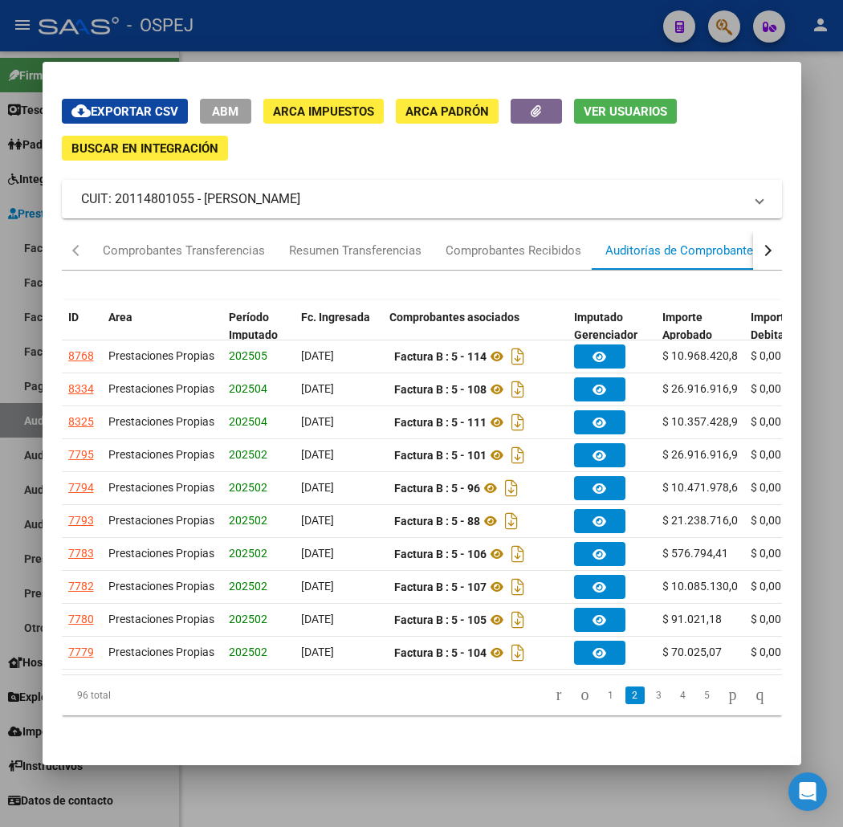
click at [333, 788] on div at bounding box center [421, 413] width 843 height 827
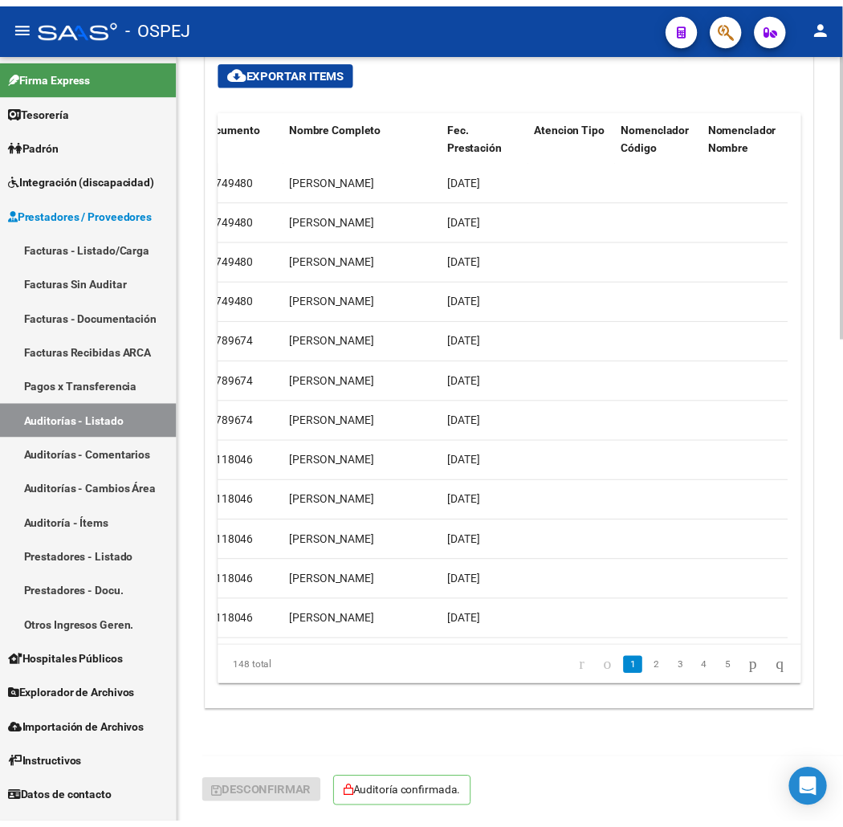
scroll to position [789, 0]
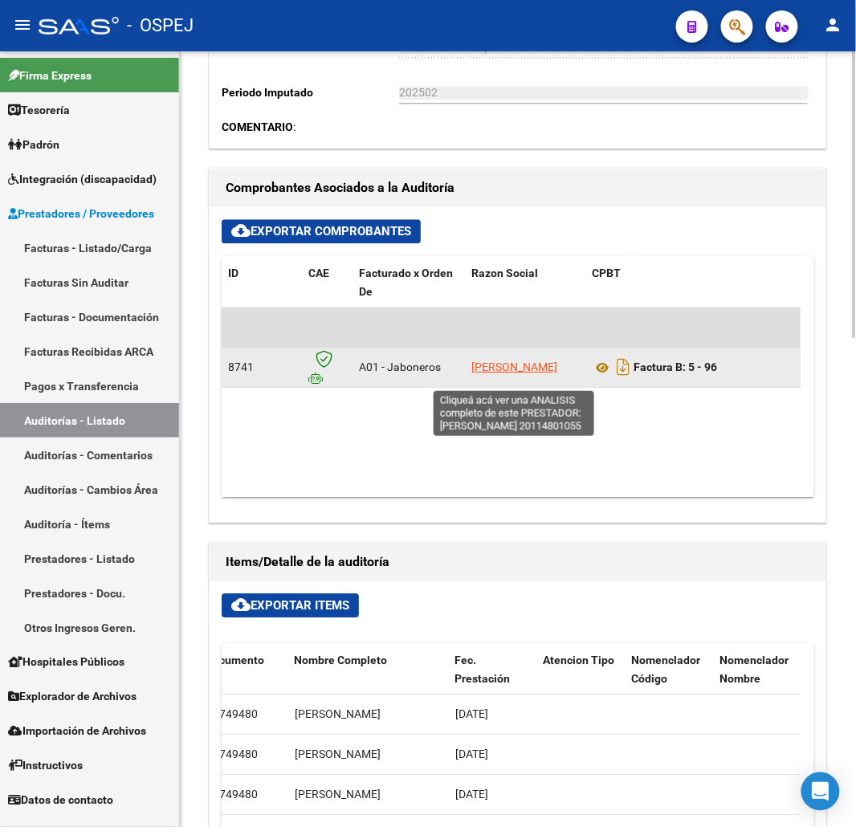
click at [490, 362] on span "LOFRANO OMAR FERNANDO" at bounding box center [514, 366] width 86 height 13
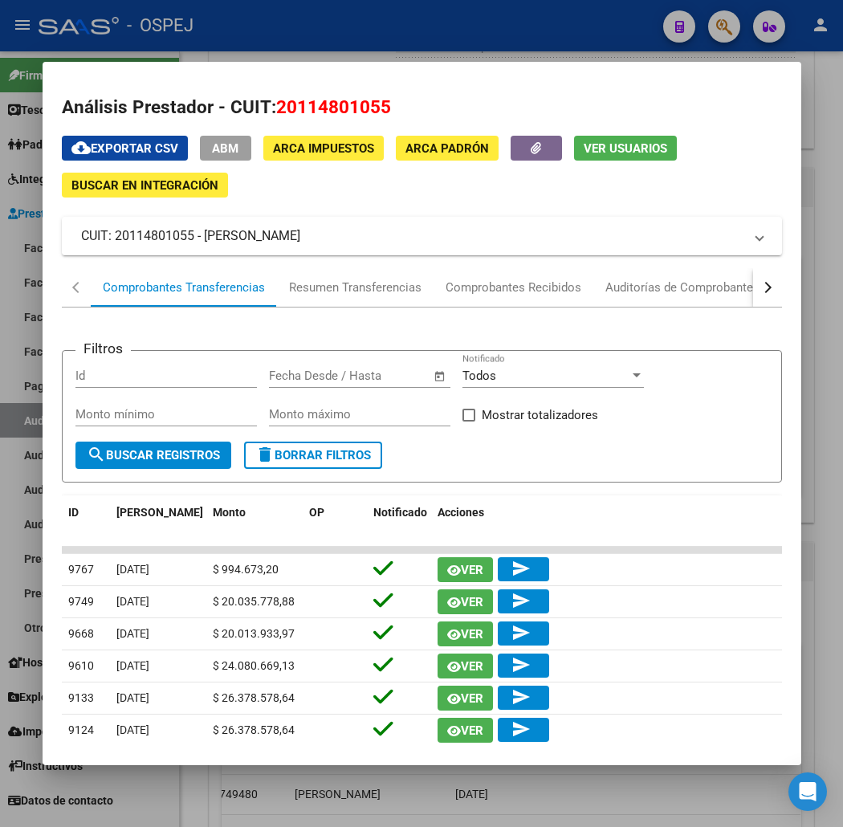
scroll to position [0, 0]
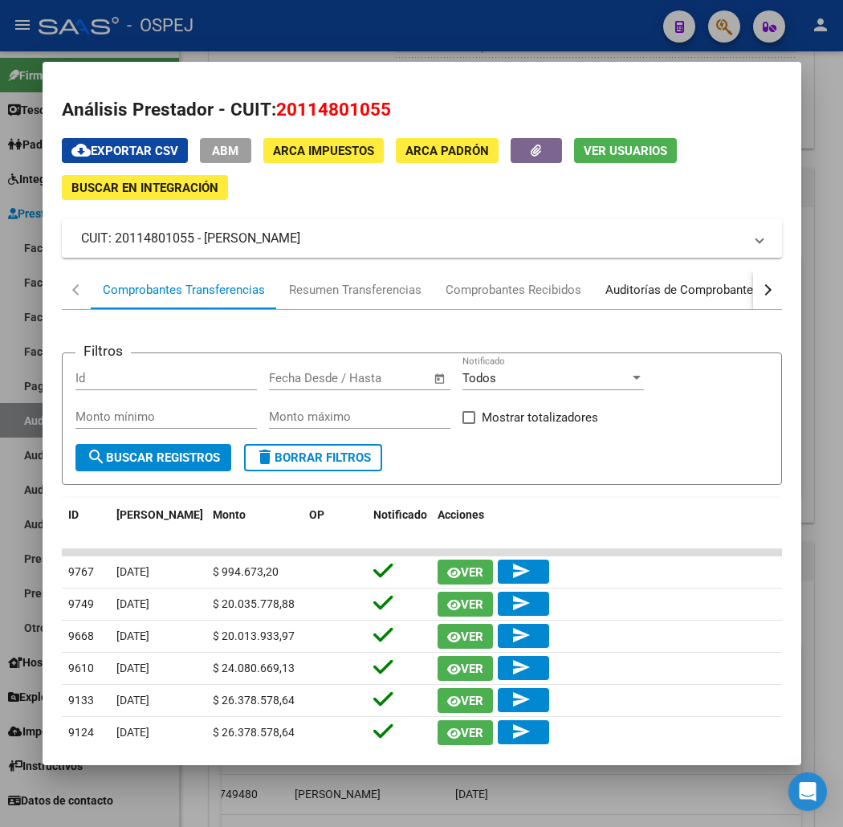
click at [664, 295] on div "Auditorías de Comprobantes" at bounding box center [682, 290] width 154 height 18
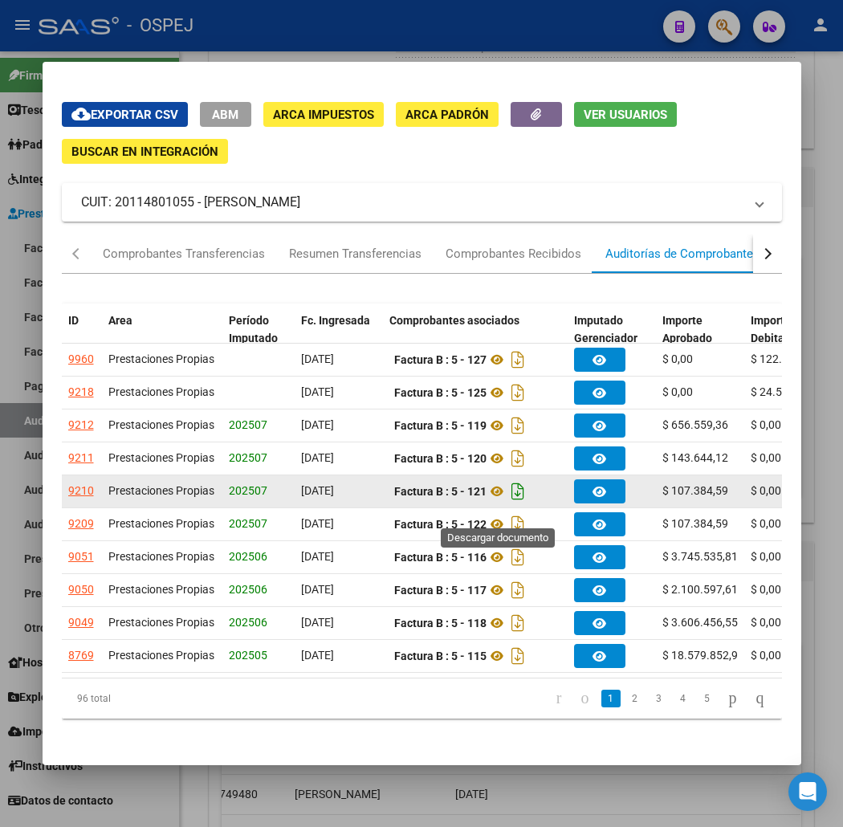
scroll to position [104, 0]
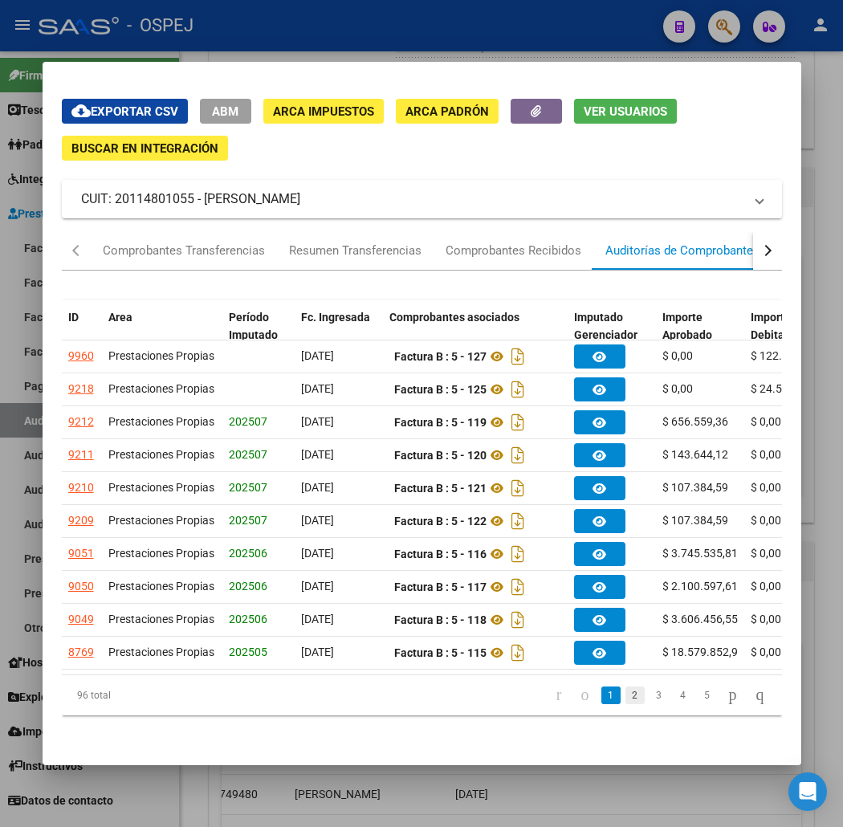
click at [625, 700] on link "2" at bounding box center [634, 695] width 19 height 18
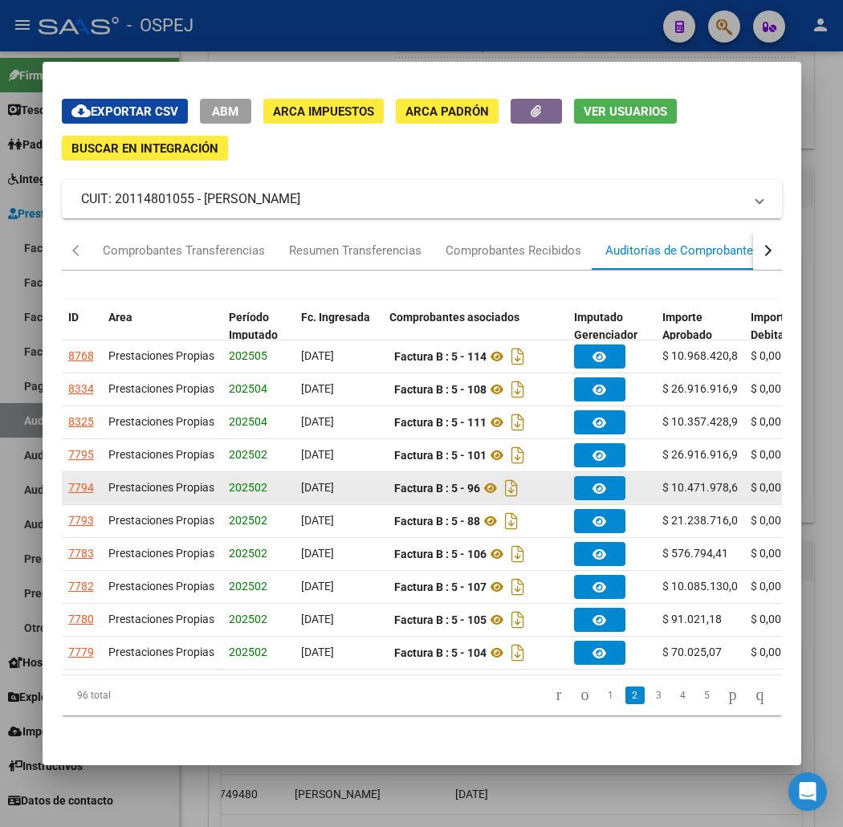
click at [681, 481] on span "$ 10.471.978,60" at bounding box center [703, 487] width 82 height 13
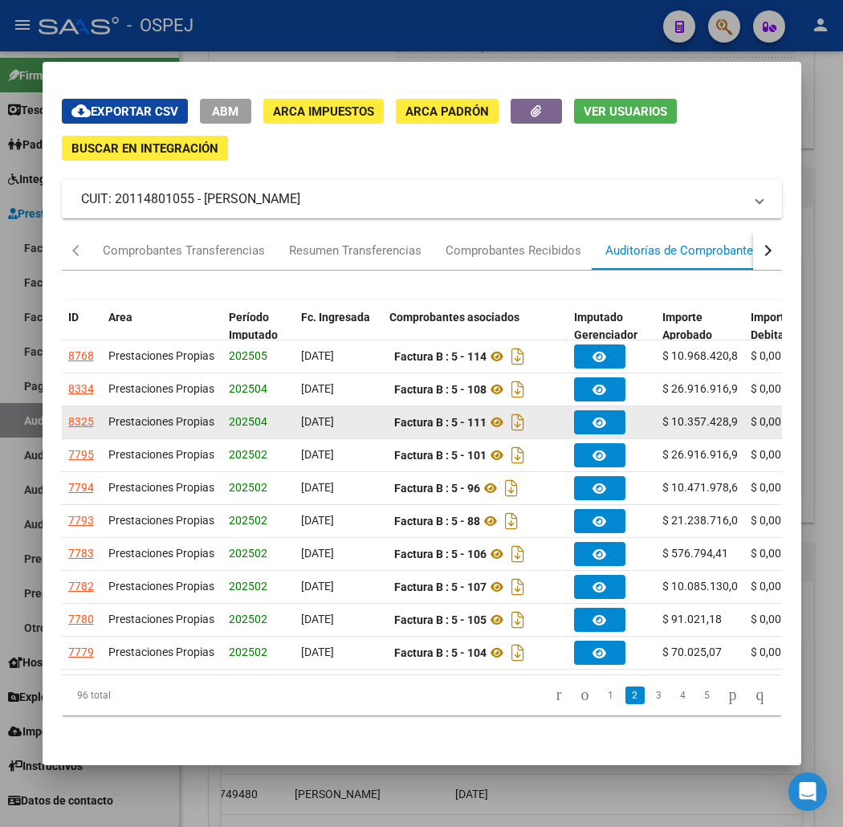
click at [68, 413] on div "8325" at bounding box center [81, 422] width 26 height 18
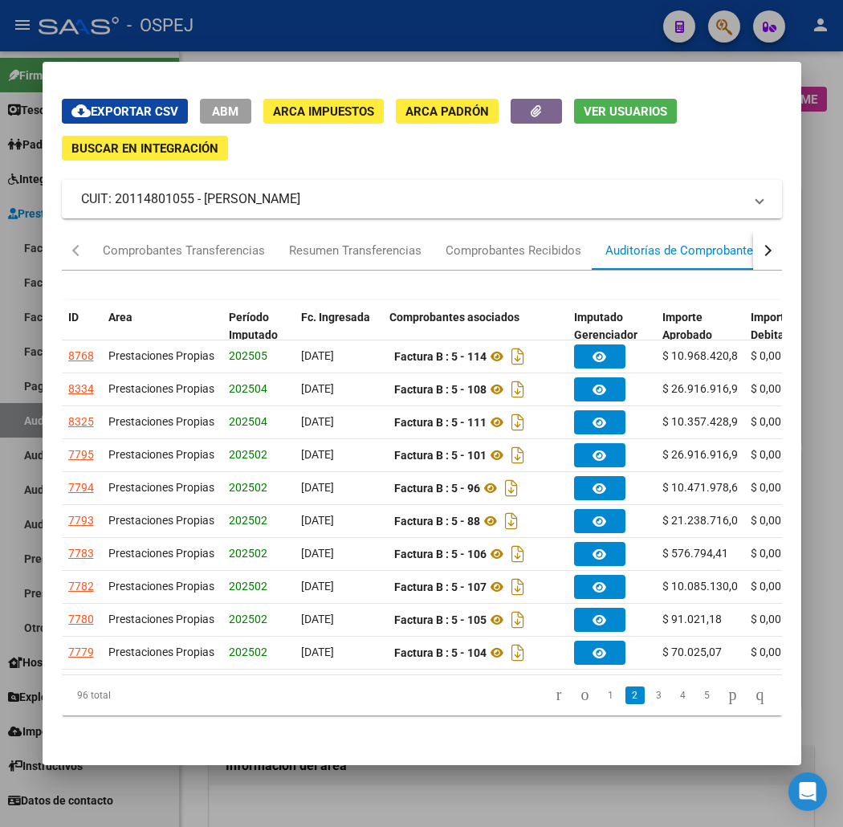
click at [424, 788] on div at bounding box center [421, 413] width 843 height 827
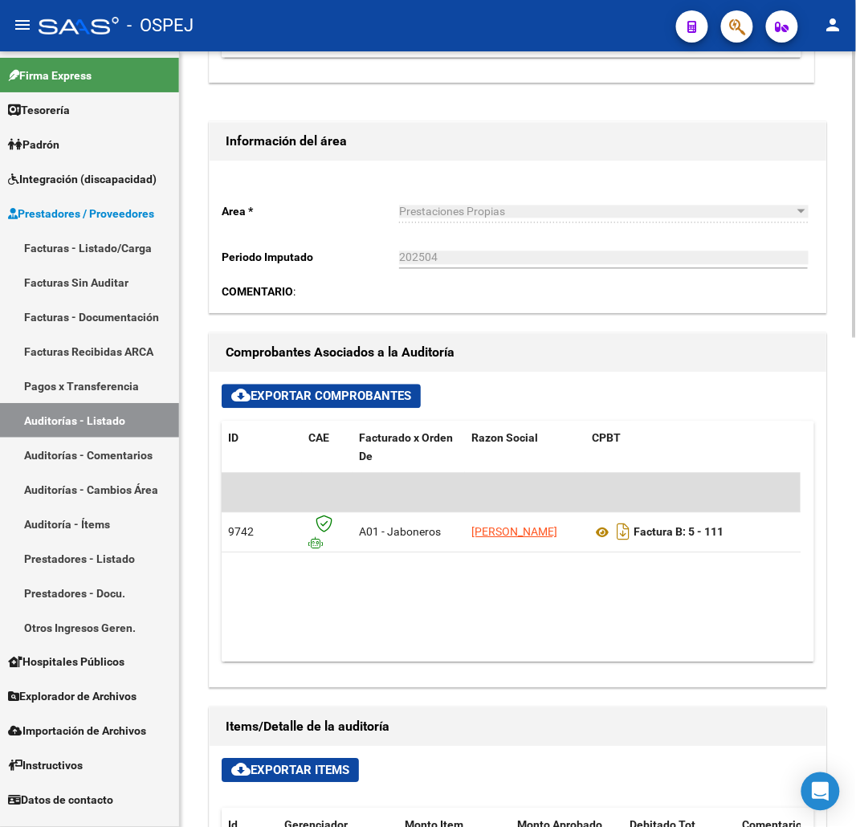
scroll to position [892, 0]
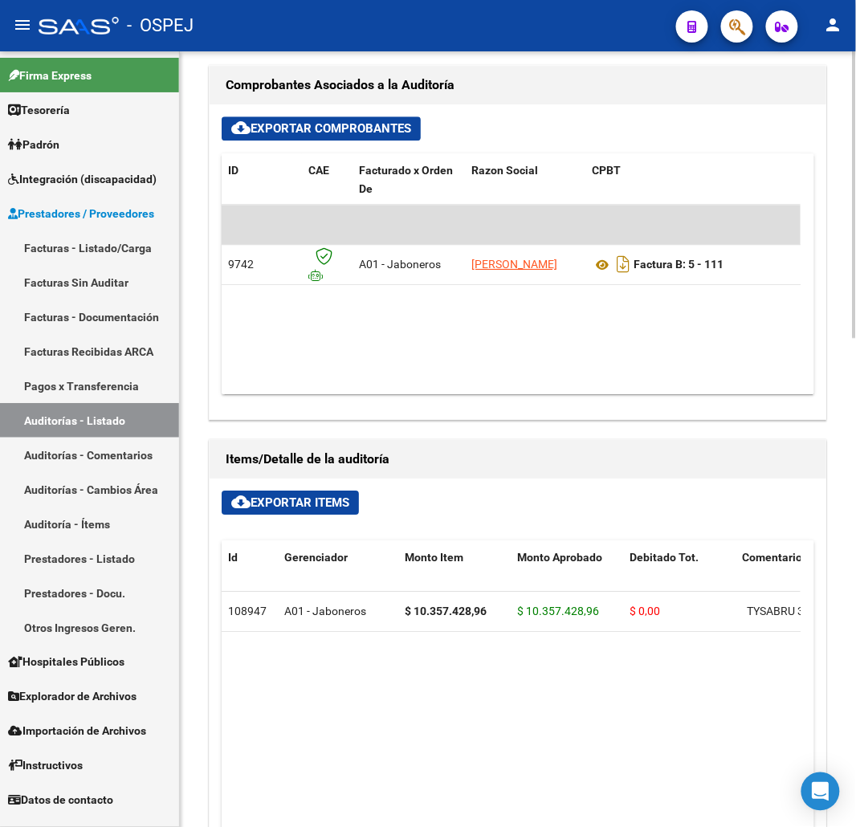
click at [372, 396] on div "cloud_download Exportar Comprobantes ID CAE Facturado x Orden De Razon Social C…" at bounding box center [518, 261] width 617 height 315
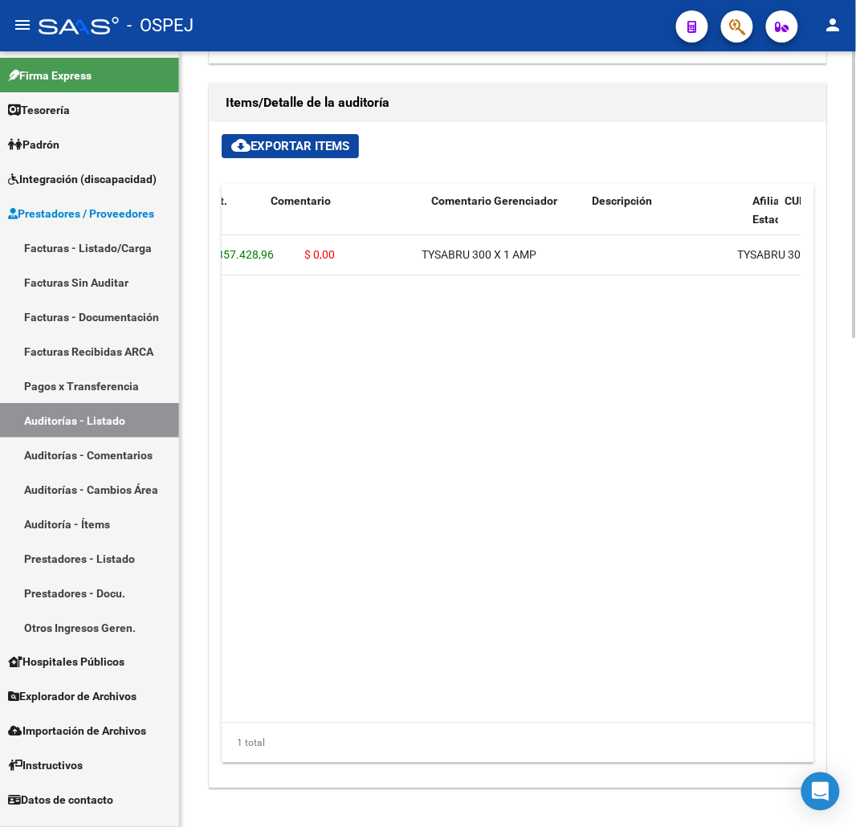
scroll to position [0, 877]
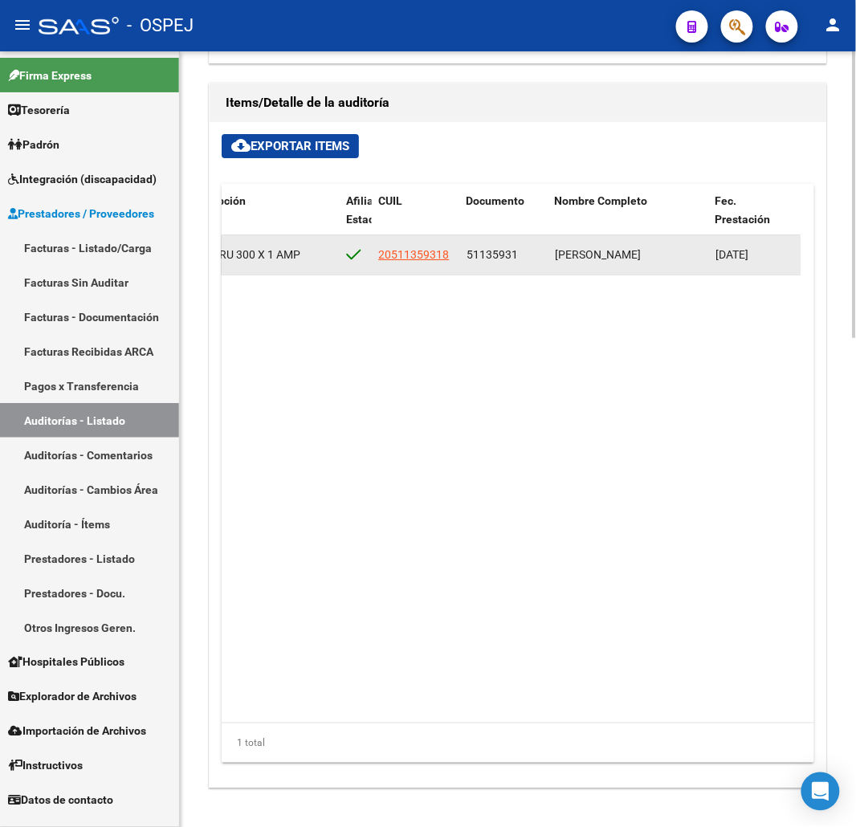
click at [410, 244] on datatable-body-cell "20511359318" at bounding box center [416, 254] width 88 height 39
click at [412, 259] on span "20511359318" at bounding box center [413, 254] width 71 height 13
type textarea "20511359318"
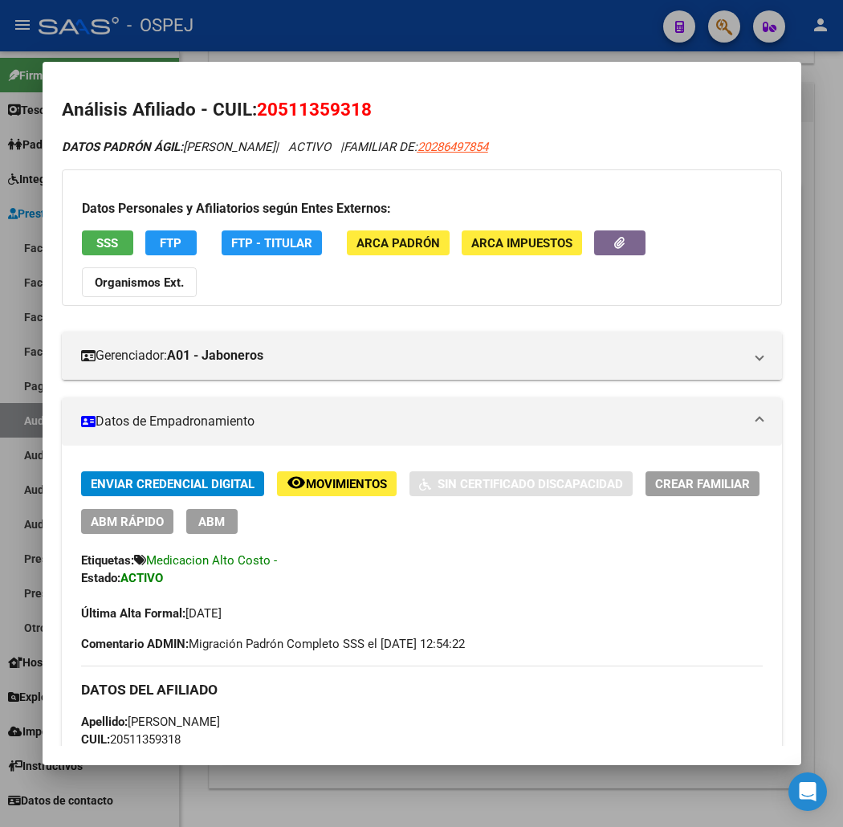
click at [9, 181] on div at bounding box center [421, 413] width 843 height 827
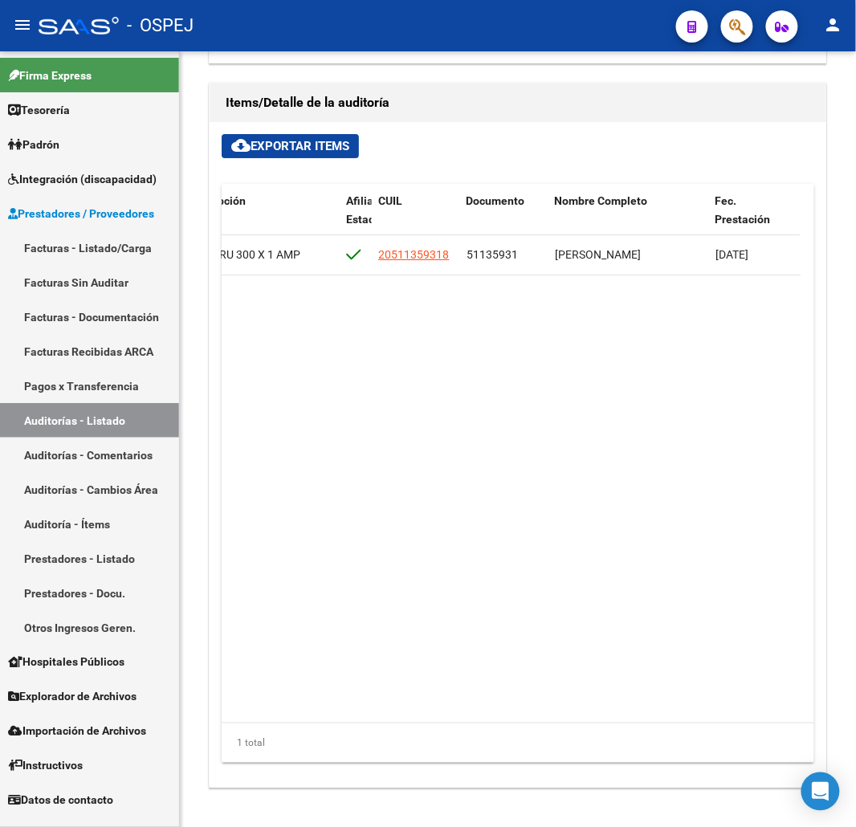
click at [134, 399] on link "Pagos x Transferencia" at bounding box center [89, 385] width 179 height 35
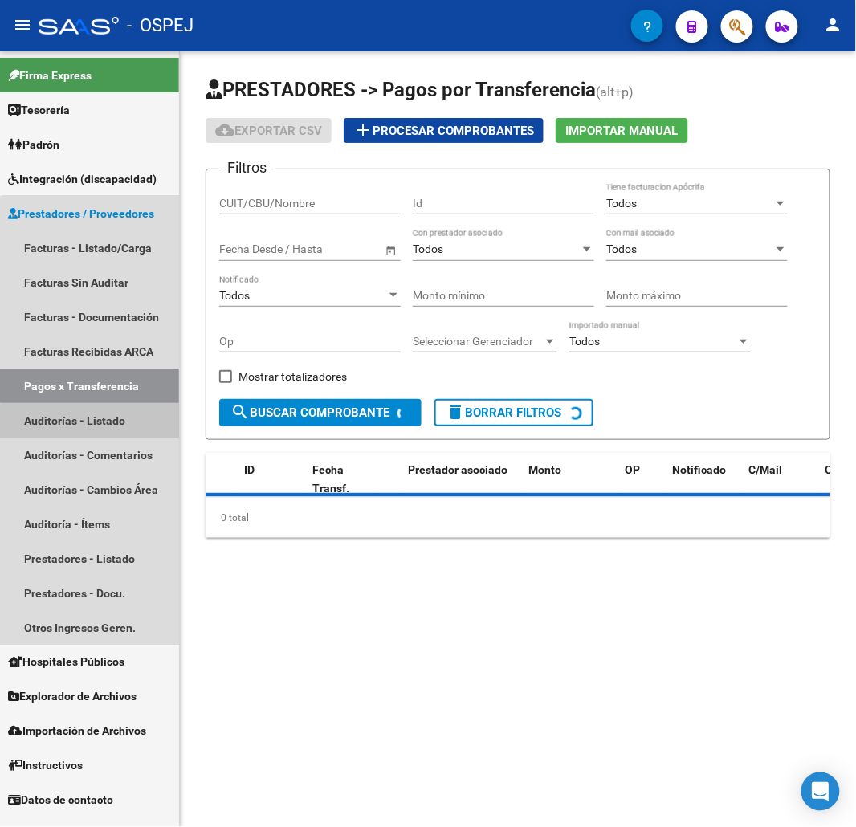
click at [108, 422] on link "Auditorías - Listado" at bounding box center [89, 420] width 179 height 35
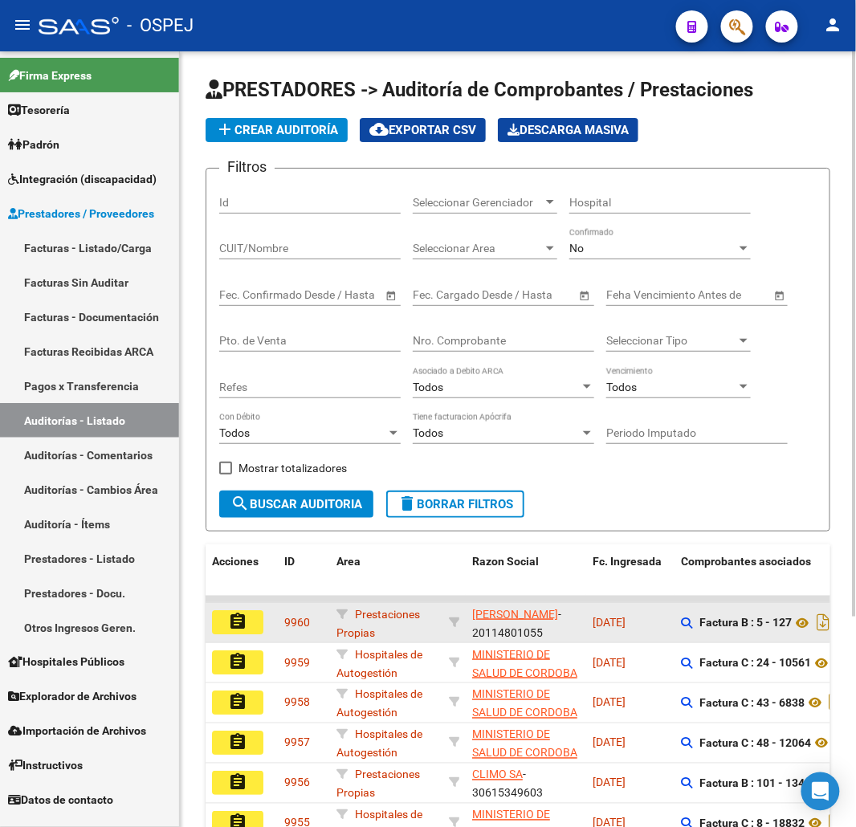
click at [231, 627] on mat-icon "assignment" at bounding box center [237, 621] width 19 height 19
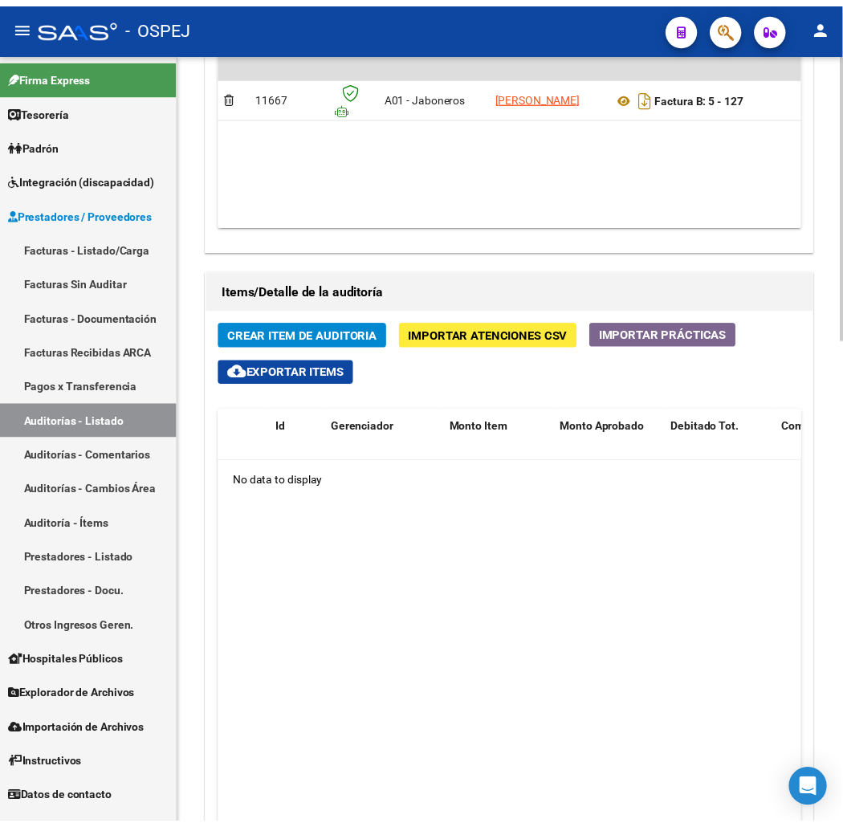
scroll to position [1070, 0]
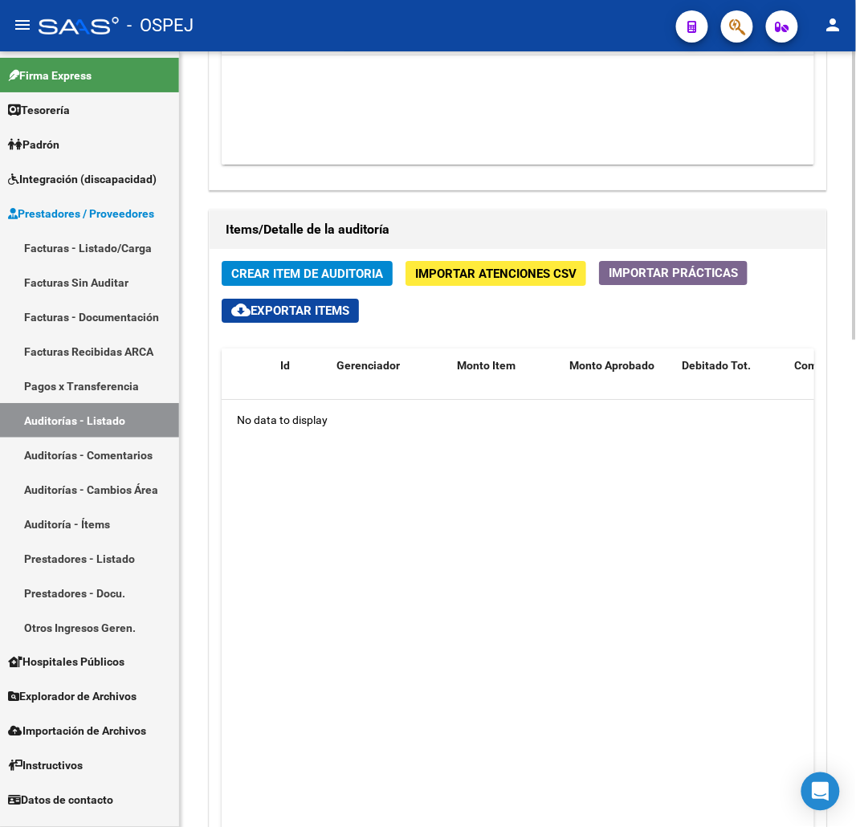
click at [365, 269] on span "Crear Item de Auditoria" at bounding box center [307, 274] width 152 height 14
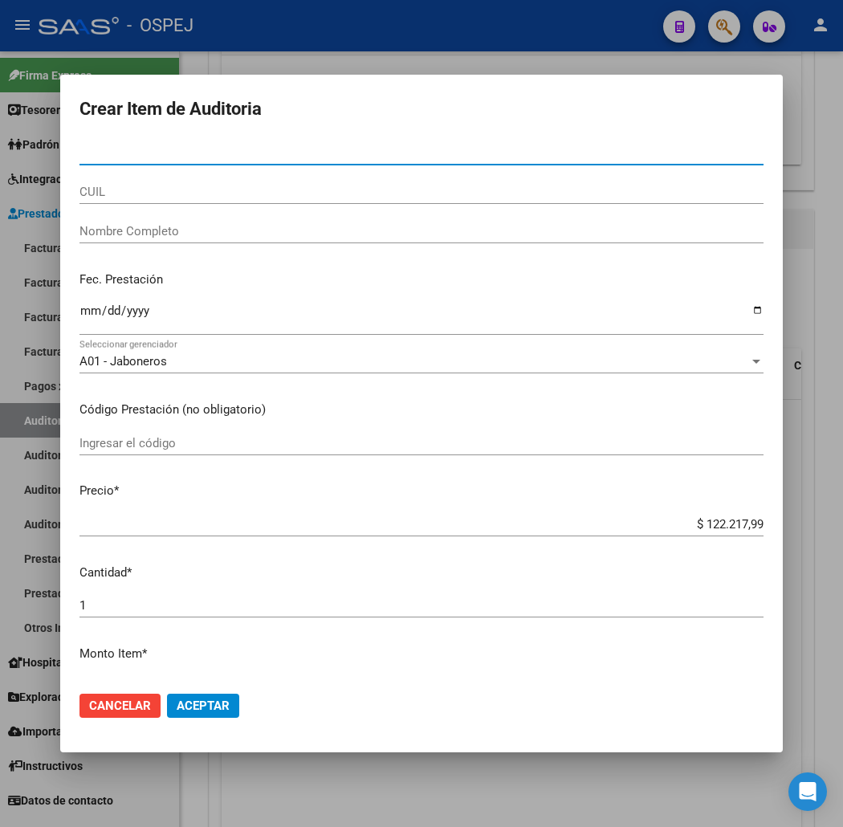
click at [180, 189] on input "CUIL" at bounding box center [421, 192] width 684 height 14
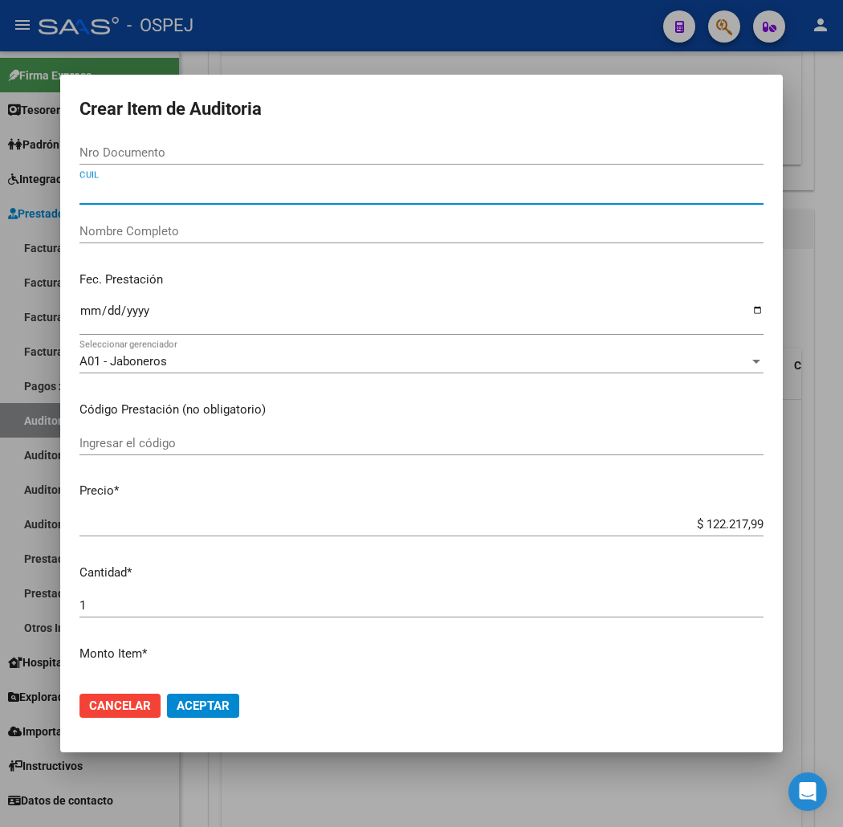
paste input "20511359318"
type input "20511359318"
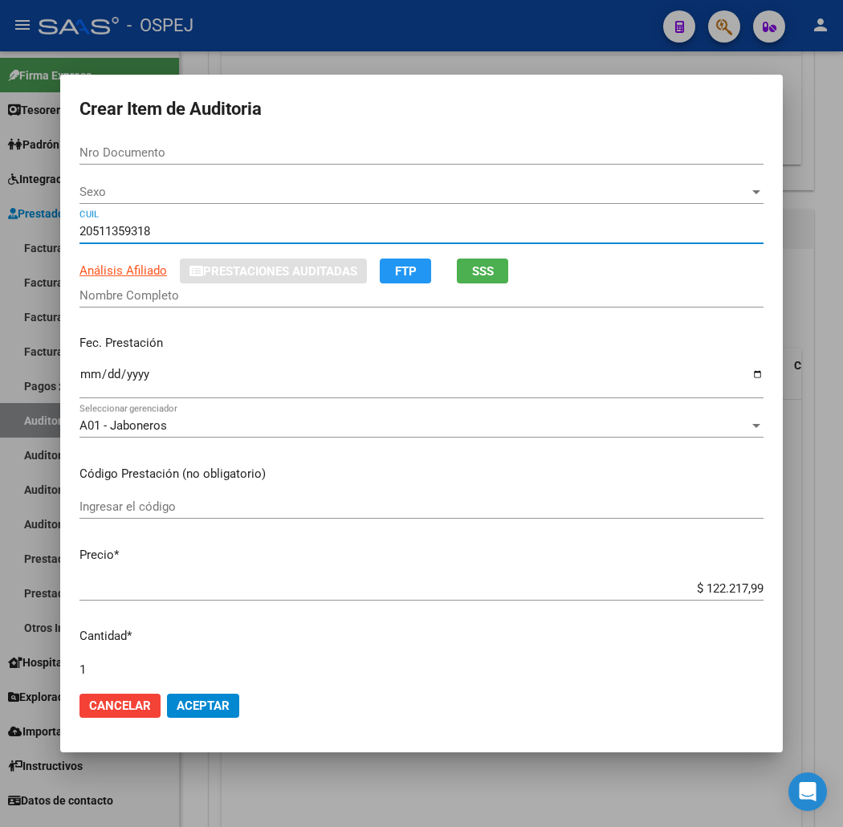
type input "51135931"
type input "LEGUIZAMON IGNACIO JULIAN"
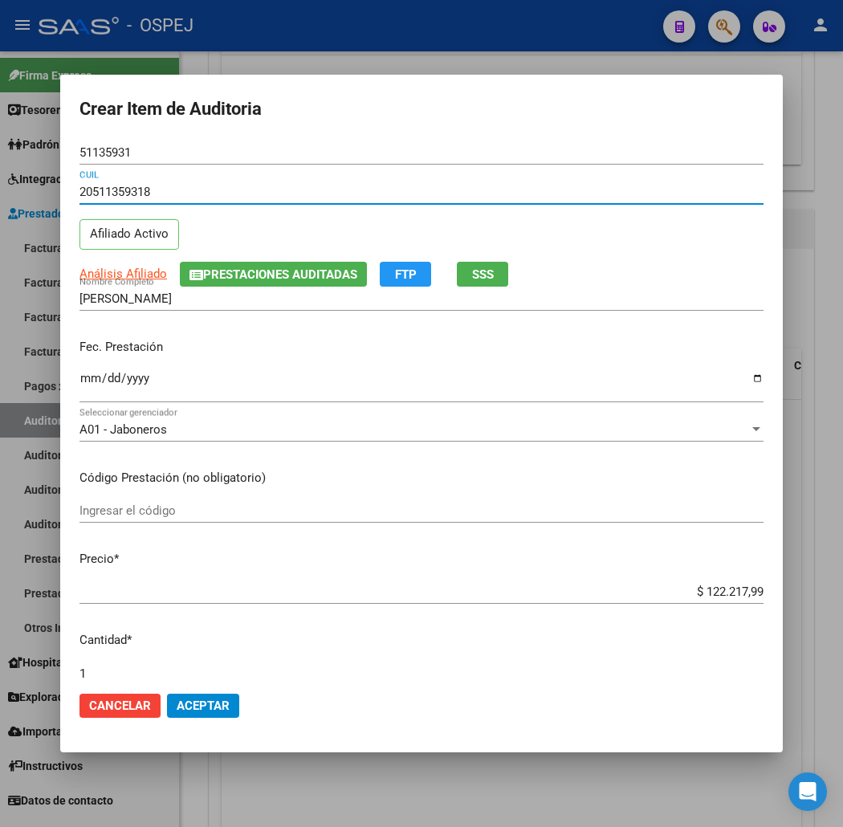
type input "20511359318"
click at [79, 381] on input "Ingresar la fecha" at bounding box center [421, 385] width 684 height 26
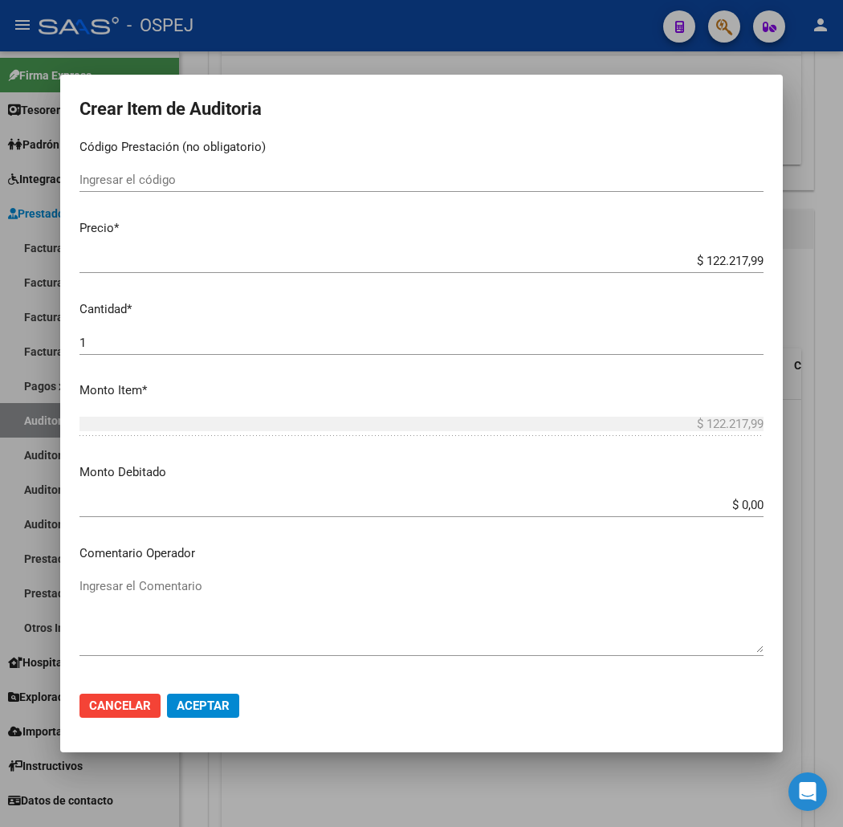
scroll to position [446, 0]
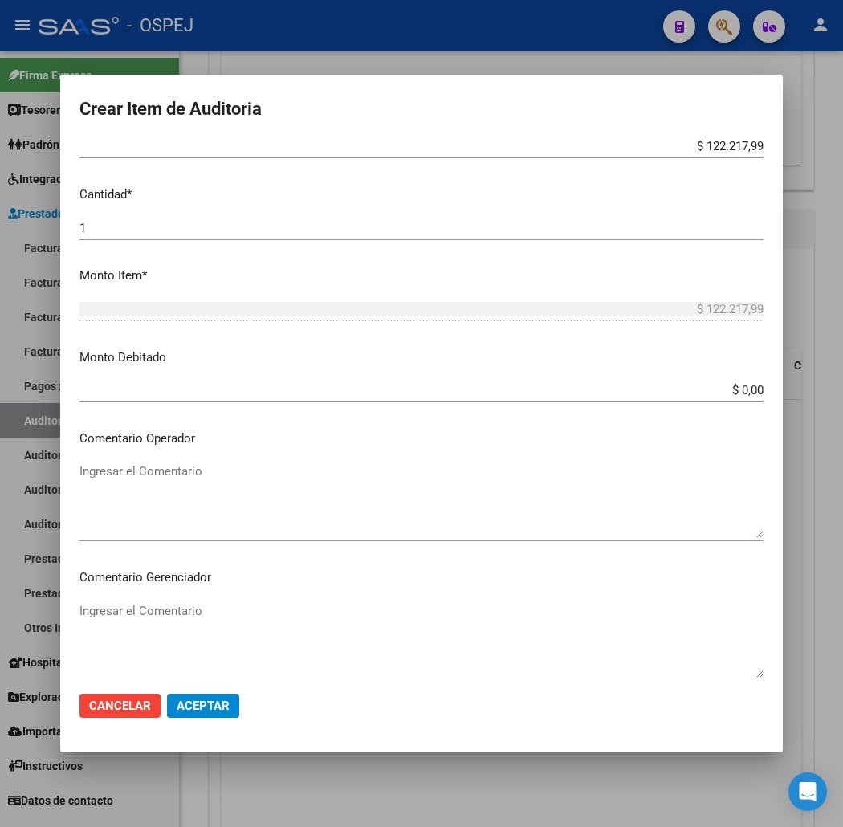
click at [220, 490] on textarea "Ingresar el Comentario" at bounding box center [421, 499] width 684 height 75
paste textarea "LEVRON 500 X 60"
drag, startPoint x: 325, startPoint y: 468, endPoint x: 0, endPoint y: 486, distance: 325.6
click at [0, 486] on div "Crear Item de Auditoria 51135931 Nro Documento 20511359318 CUIL Afiliado Activo…" at bounding box center [421, 413] width 843 height 827
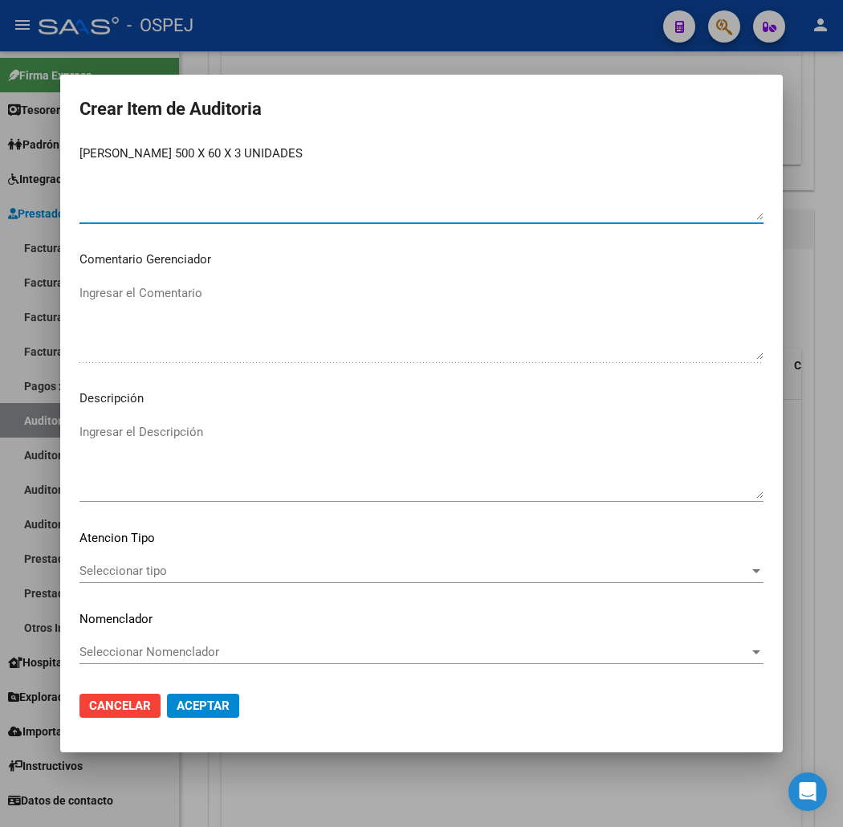
type textarea "LEVRON 500 X 60 X 3 UNIDADES"
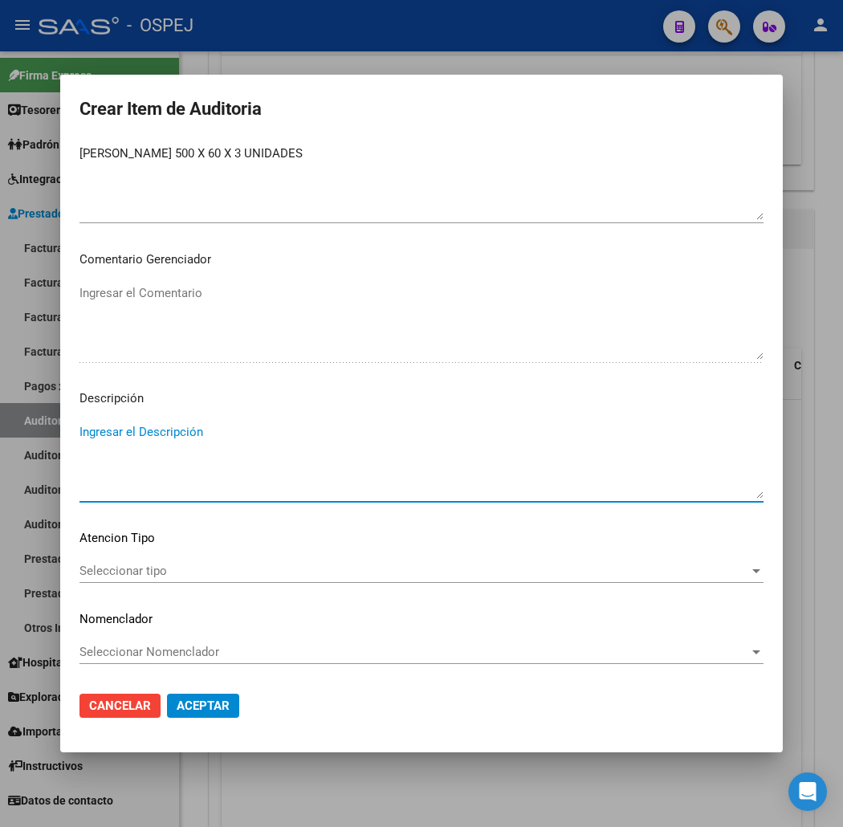
click at [178, 444] on textarea "Ingresar el Descripción" at bounding box center [421, 460] width 684 height 75
paste textarea "LEVRON 500 X 60 X 3 UNIDADES"
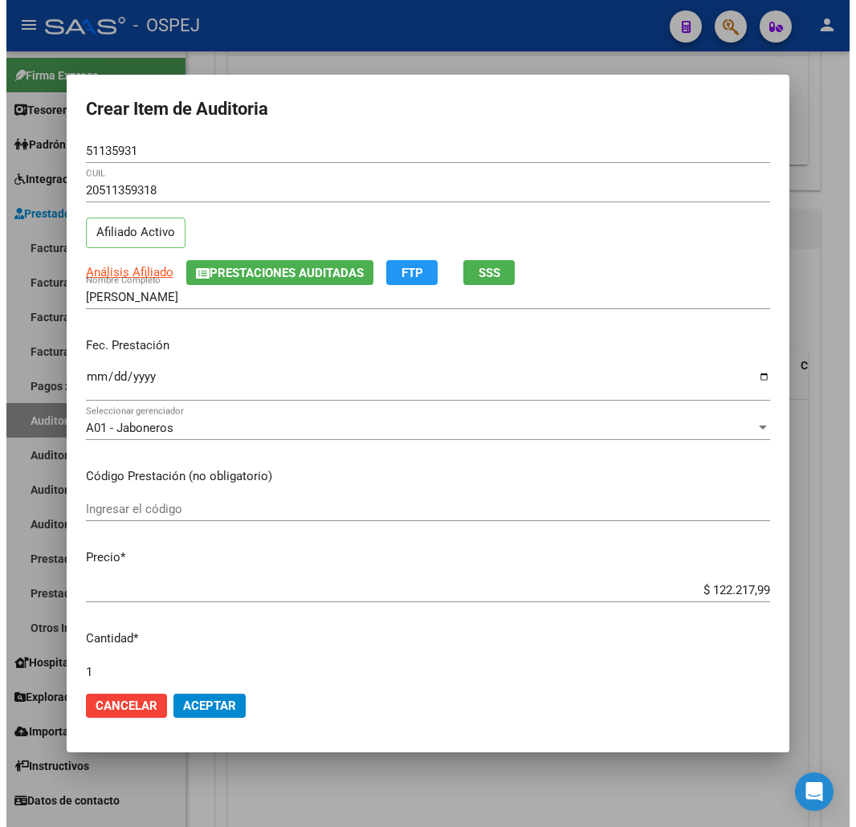
scroll to position [0, 0]
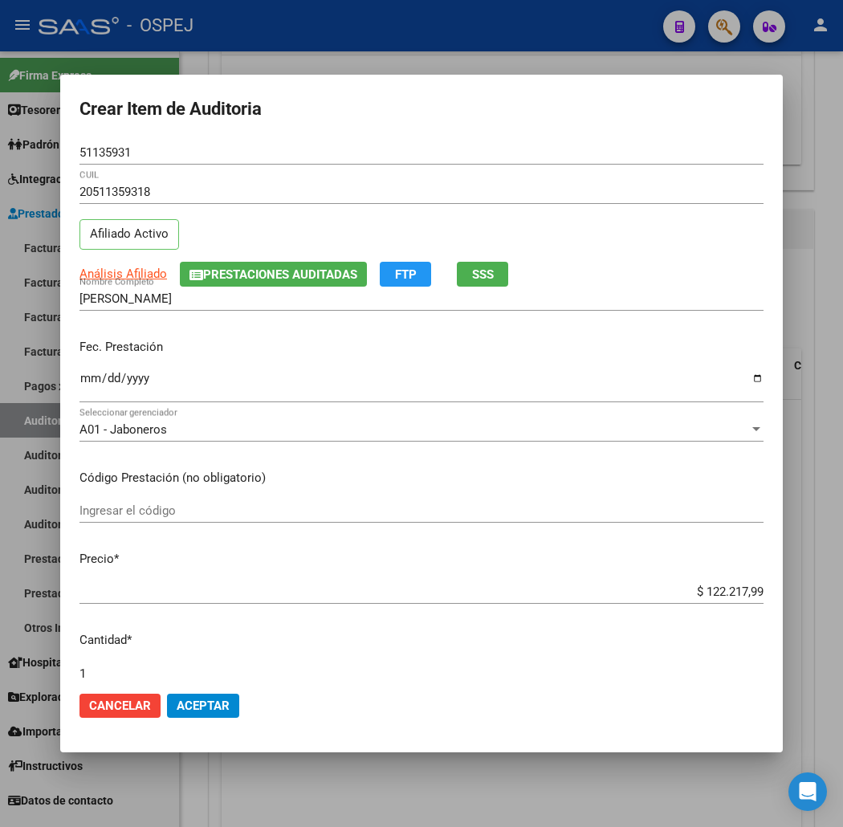
type textarea "LEVRON 500 X 60 X 3 UNIDADES"
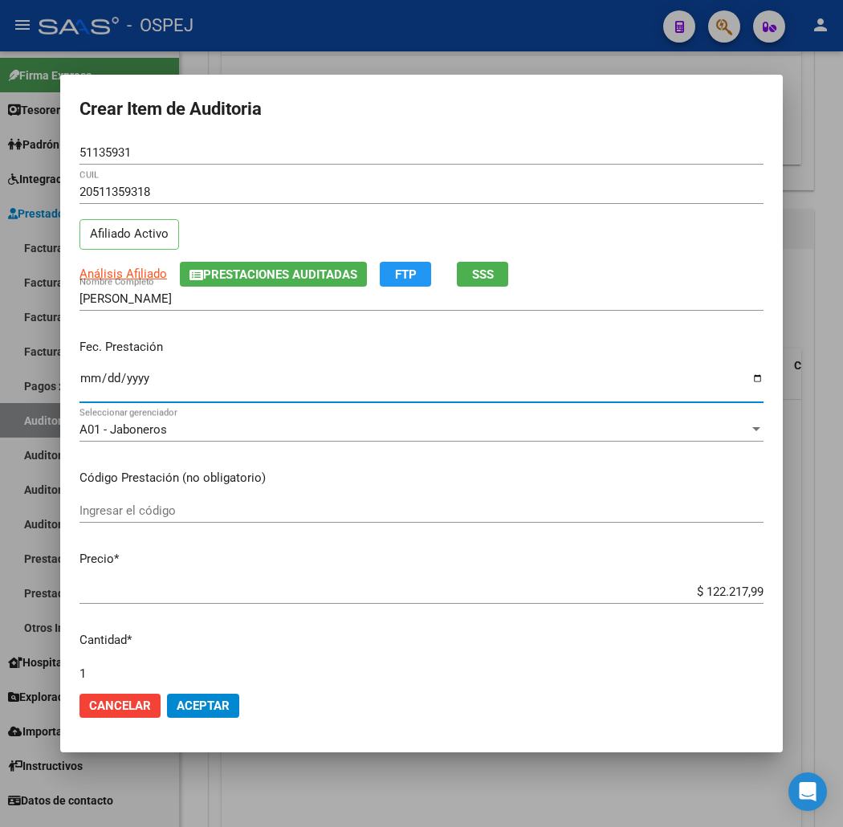
click at [79, 375] on input "Ingresar la fecha" at bounding box center [421, 385] width 684 height 26
type input "2025-04-01"
click at [177, 700] on span "Aceptar" at bounding box center [203, 705] width 53 height 14
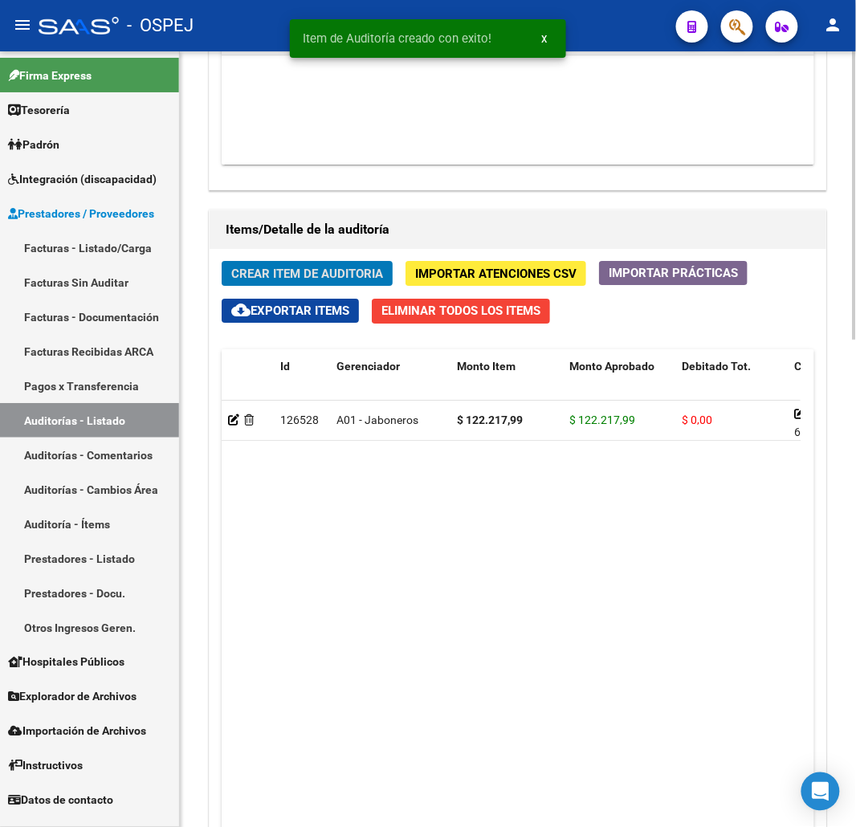
scroll to position [1263, 0]
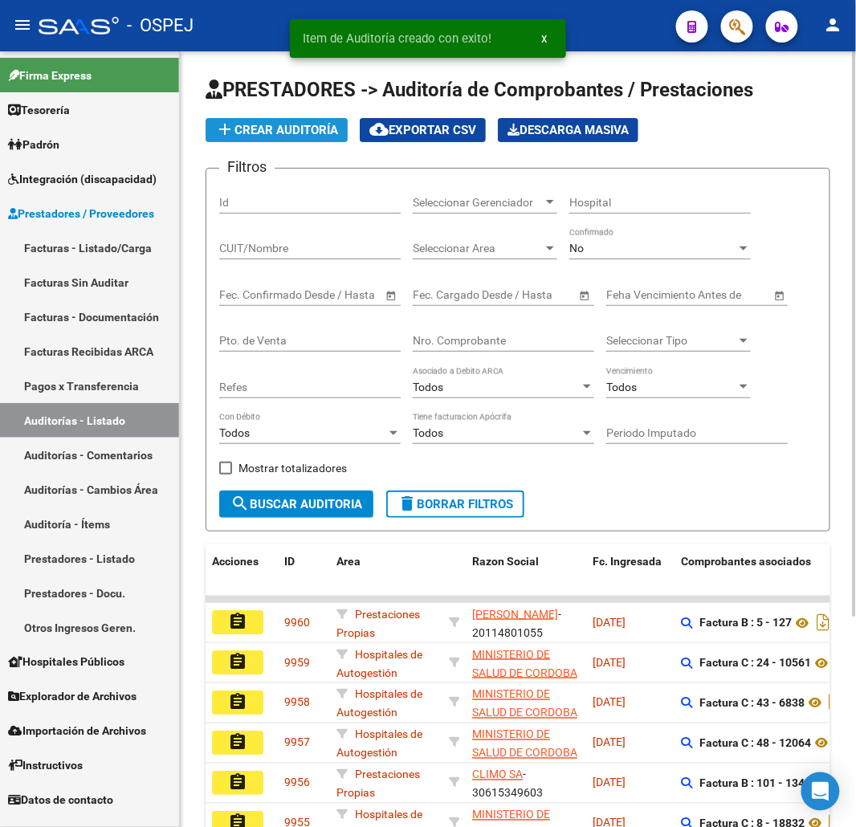
click at [292, 127] on span "add Crear Auditoría" at bounding box center [276, 130] width 123 height 14
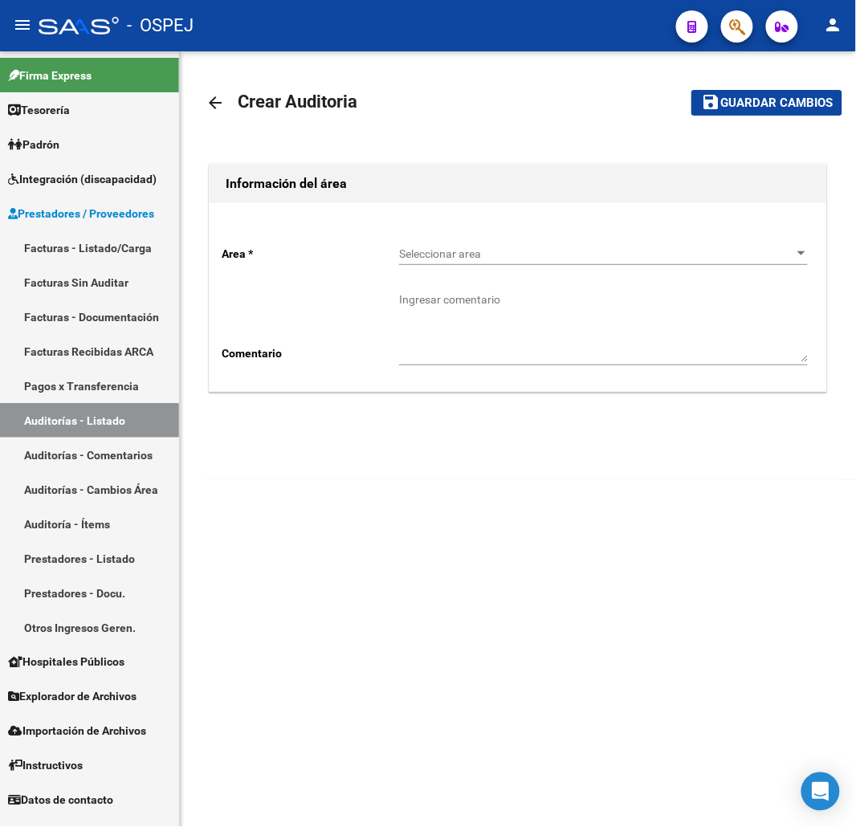
click at [453, 261] on div "Seleccionar area Seleccionar area" at bounding box center [603, 249] width 409 height 32
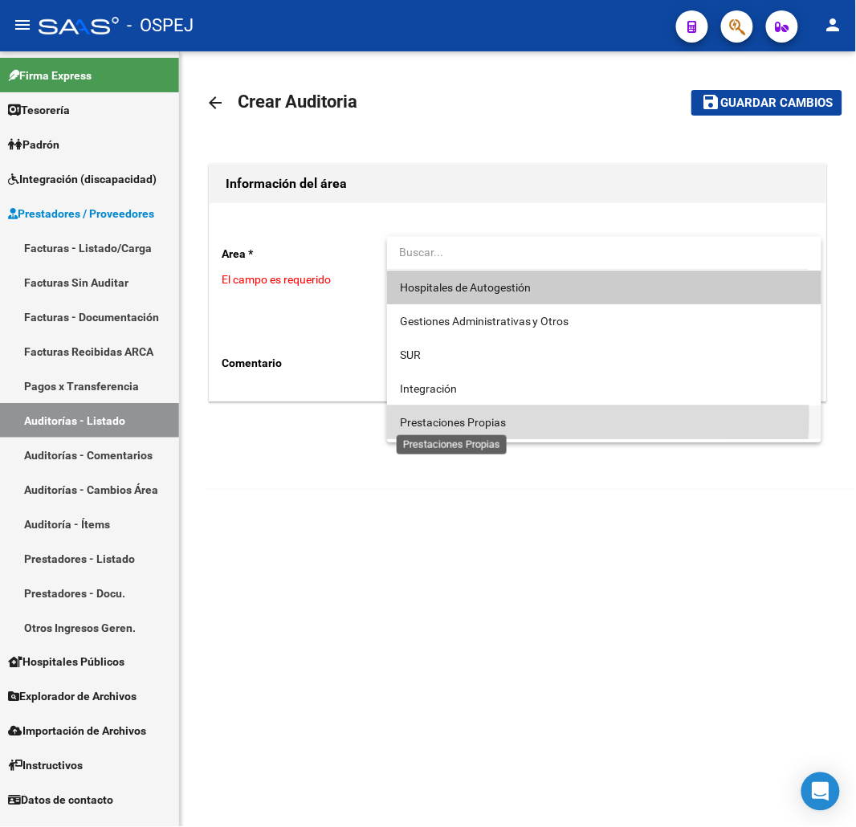
click at [463, 416] on span "Prestaciones Propias" at bounding box center [453, 422] width 106 height 13
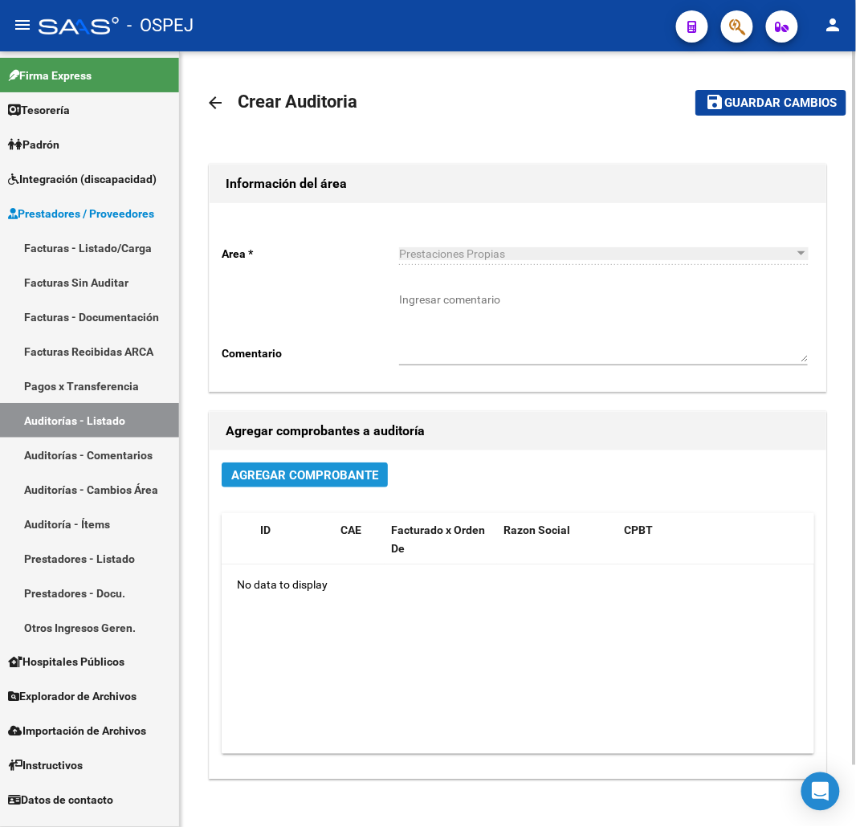
click at [318, 479] on span "Agregar Comprobante" at bounding box center [304, 475] width 147 height 14
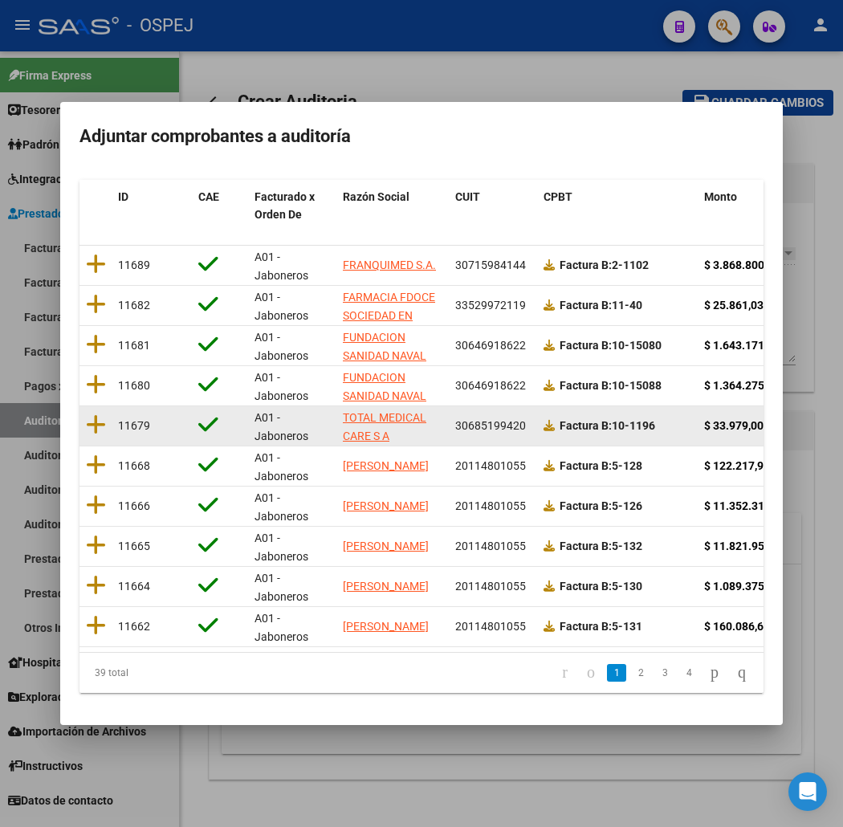
scroll to position [197, 0]
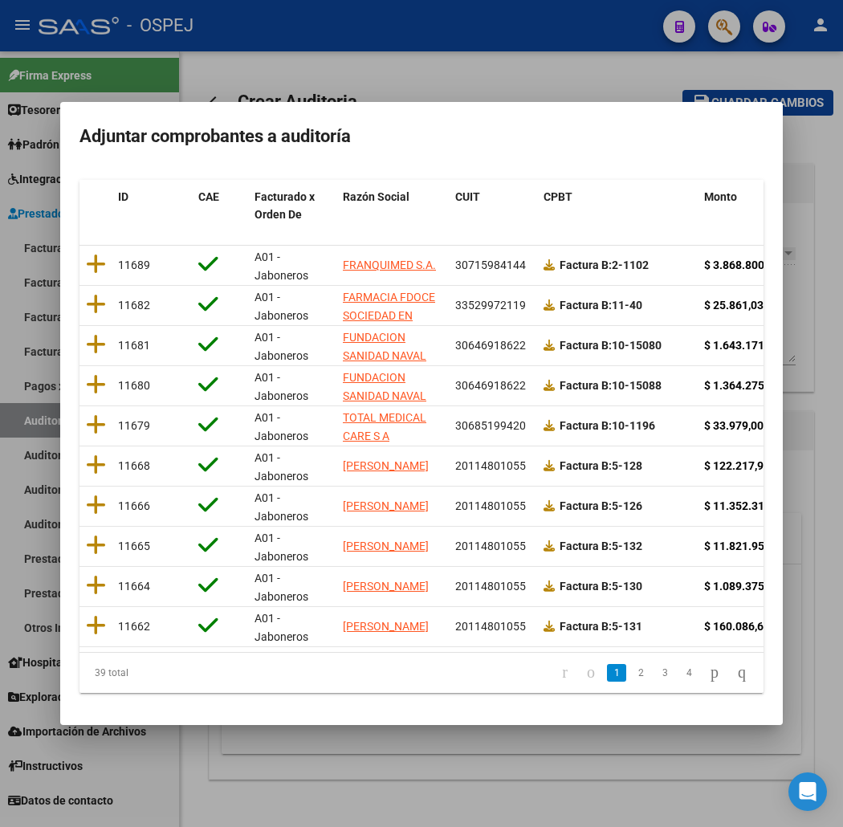
click at [816, 190] on span "Fecha Cpbt" at bounding box center [845, 196] width 58 height 13
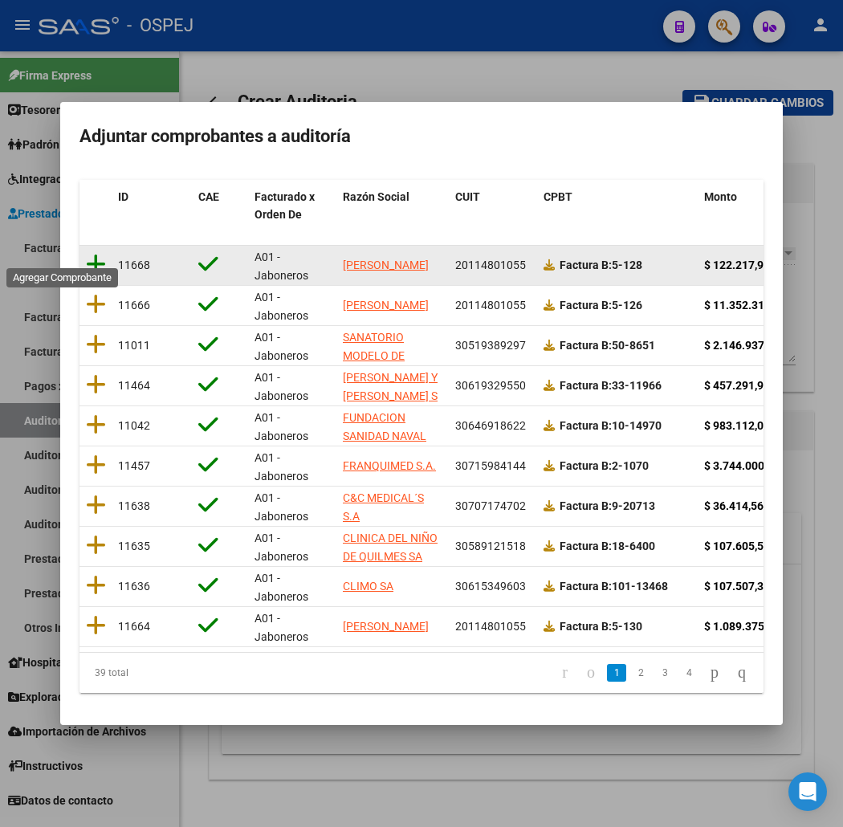
click at [86, 253] on icon at bounding box center [96, 264] width 20 height 22
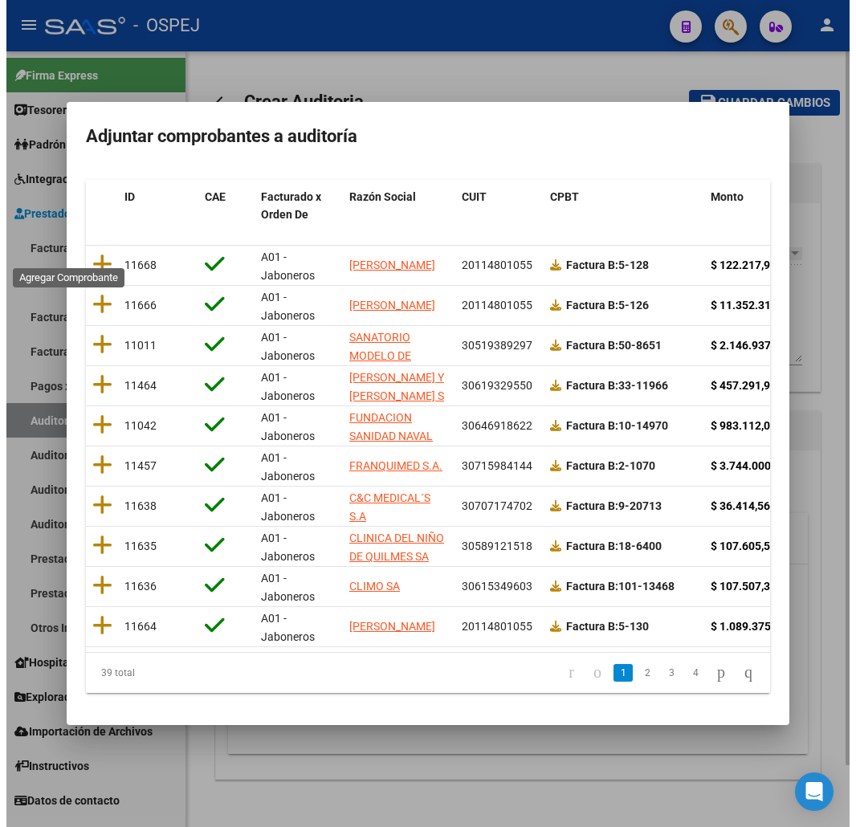
scroll to position [0, 0]
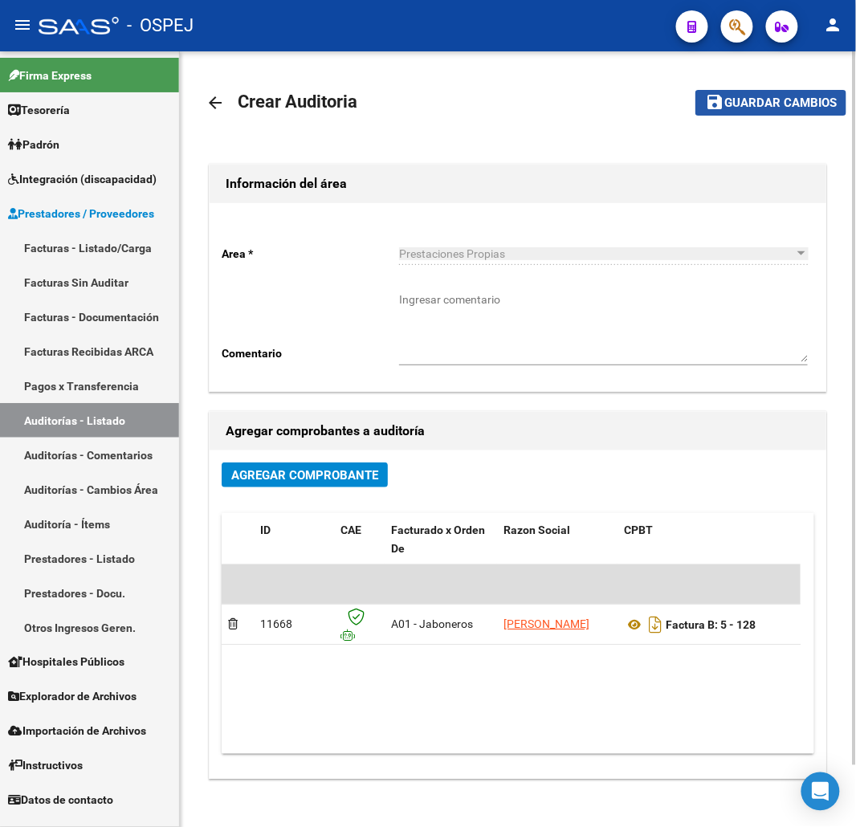
click at [798, 107] on span "Guardar cambios" at bounding box center [780, 103] width 112 height 14
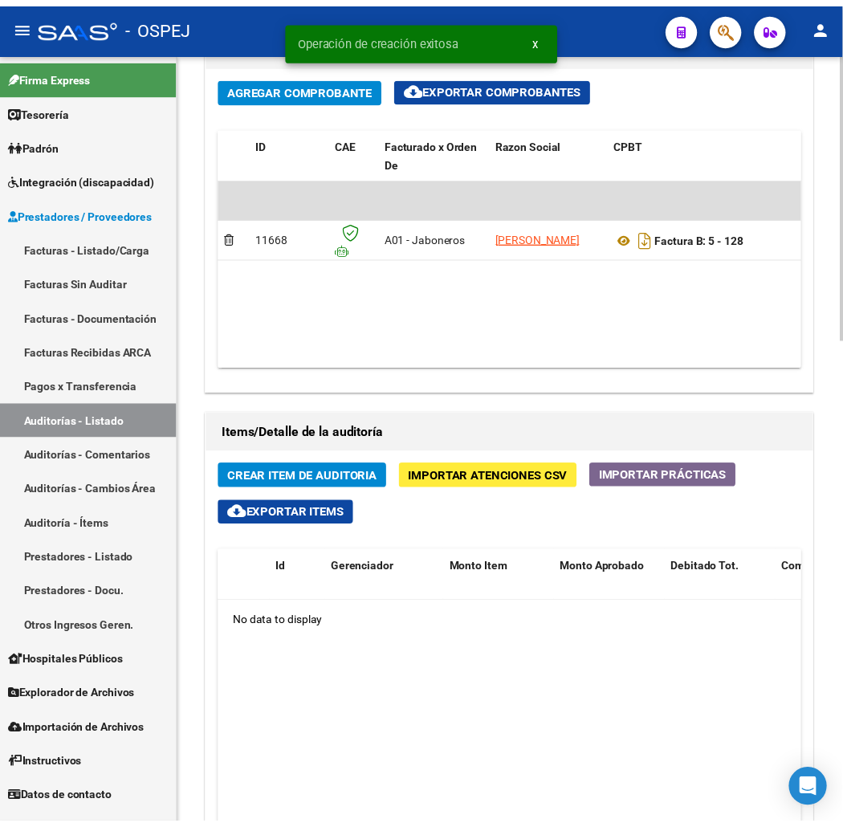
scroll to position [1070, 0]
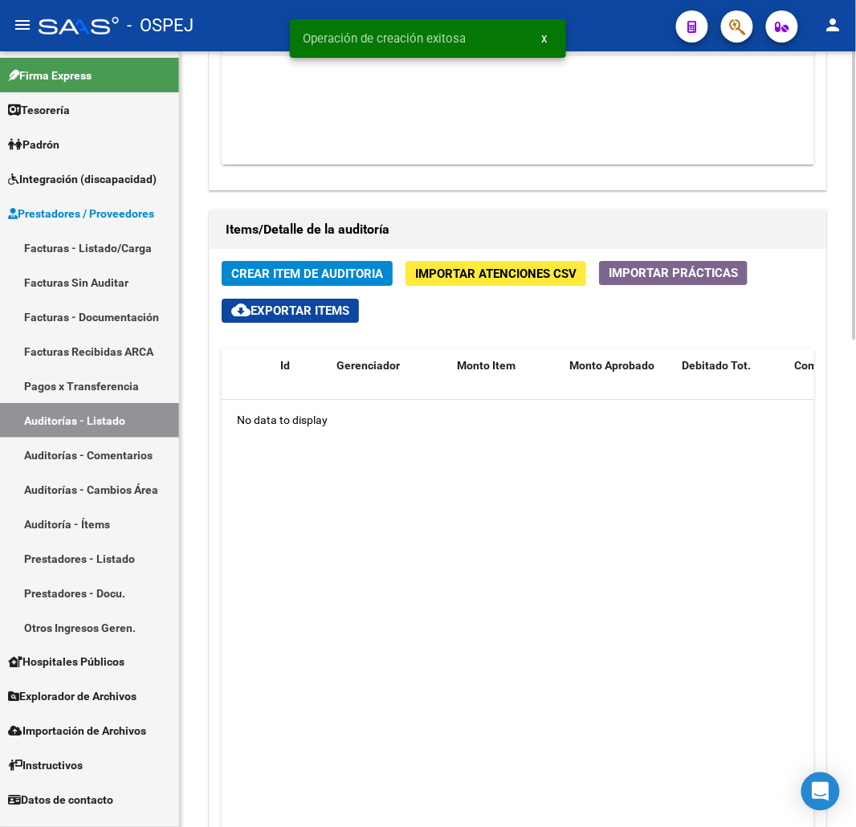
click at [332, 268] on span "Crear Item de Auditoria" at bounding box center [307, 274] width 152 height 14
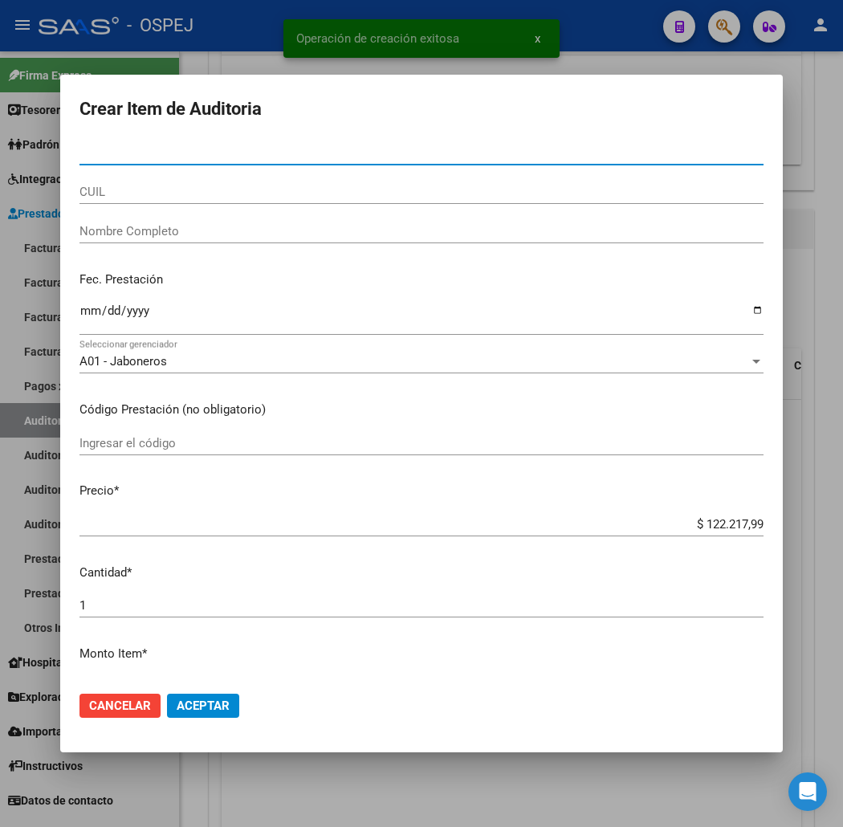
click at [81, 193] on input "CUIL" at bounding box center [421, 192] width 684 height 14
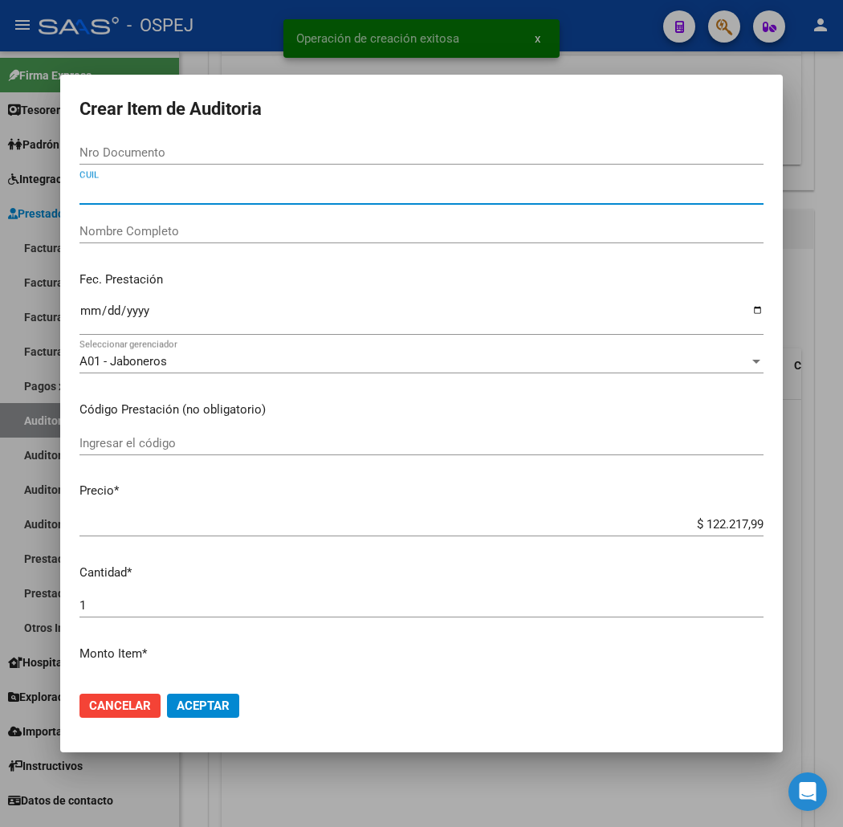
paste input "20511359318"
type input "20511359318"
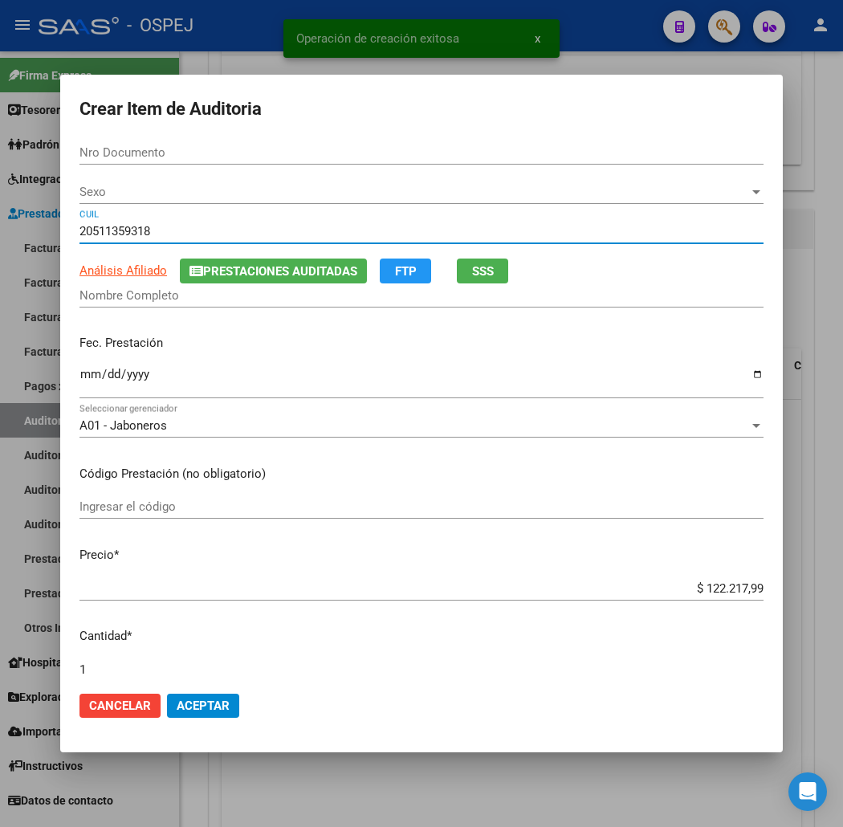
type input "51135931"
type input "LEGUIZAMON IGNACIO JULIAN"
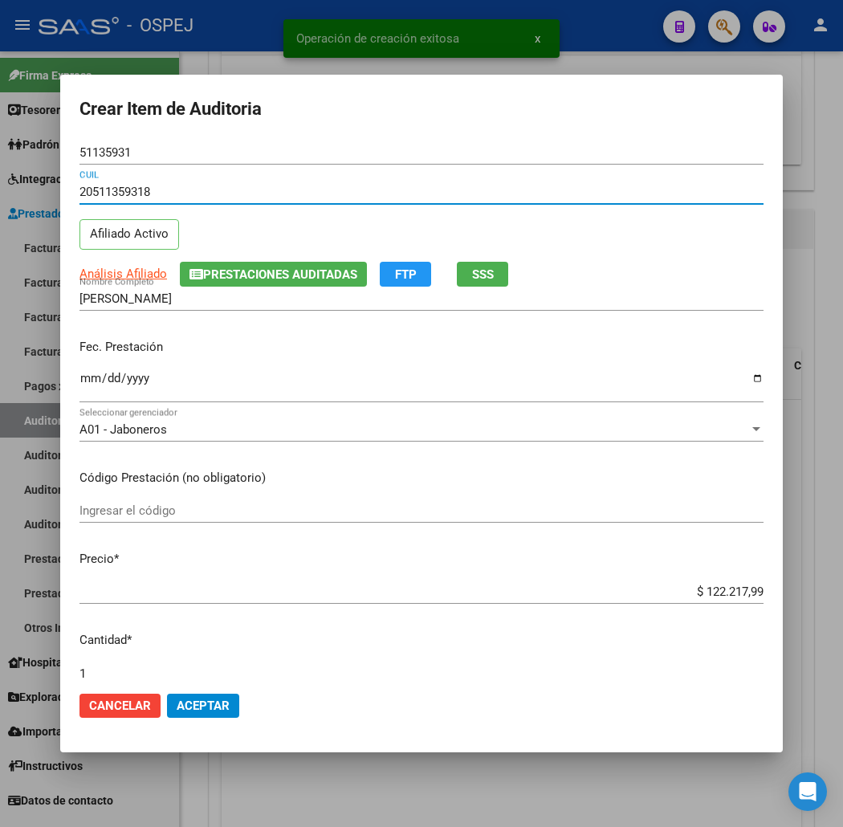
type input "20511359318"
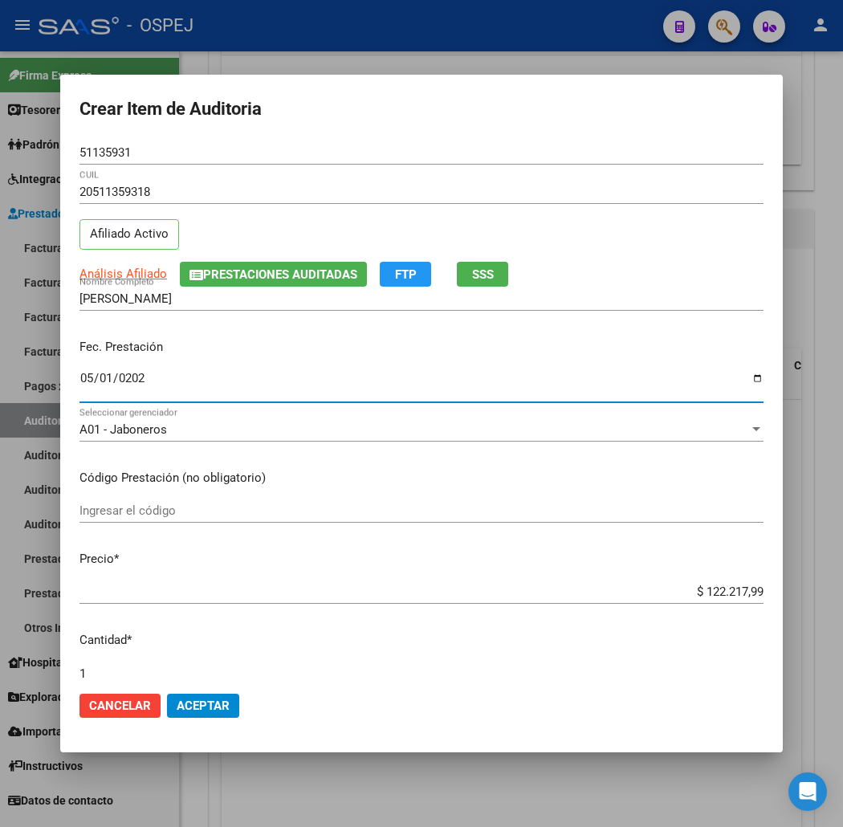
type input "2025-05-01"
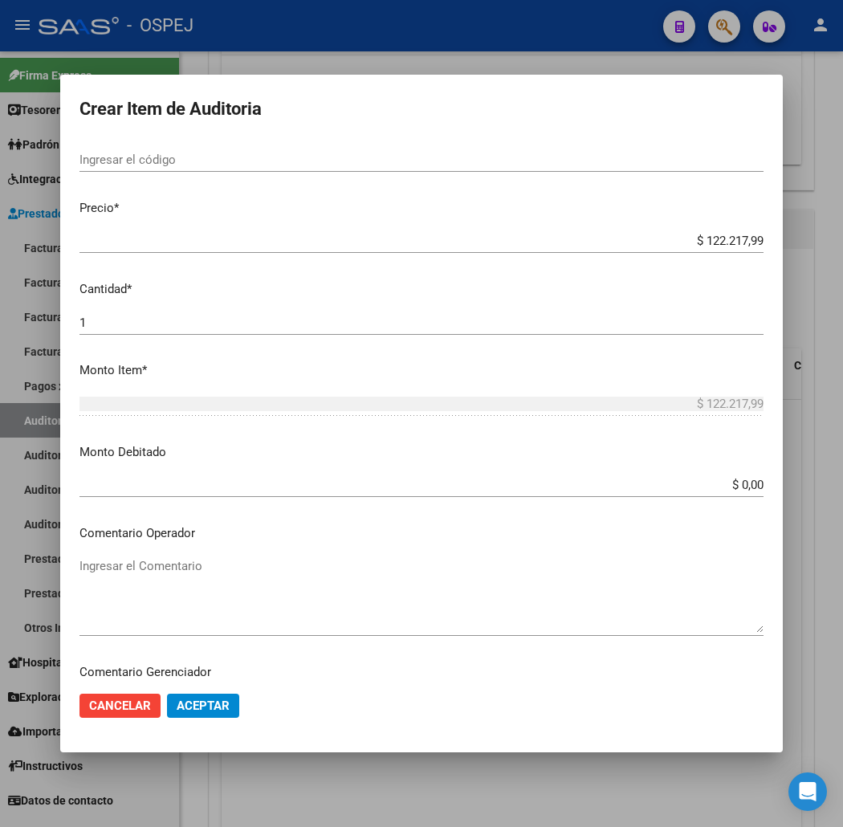
scroll to position [356, 0]
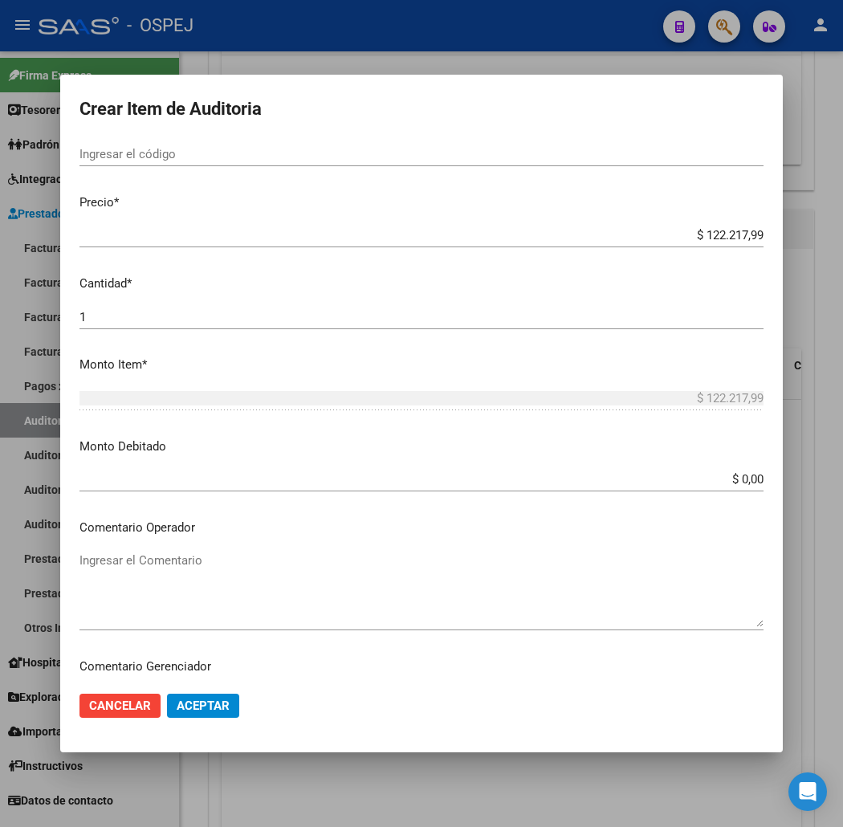
drag, startPoint x: 114, startPoint y: 536, endPoint x: 145, endPoint y: 565, distance: 42.6
click at [114, 538] on mat-dialog-content "51135931 Nro Documento 20511359318 CUIL Afiliado Activo Análisis Afiliado Prest…" at bounding box center [421, 409] width 722 height 538
click at [146, 566] on textarea "Ingresar el Comentario" at bounding box center [421, 588] width 684 height 75
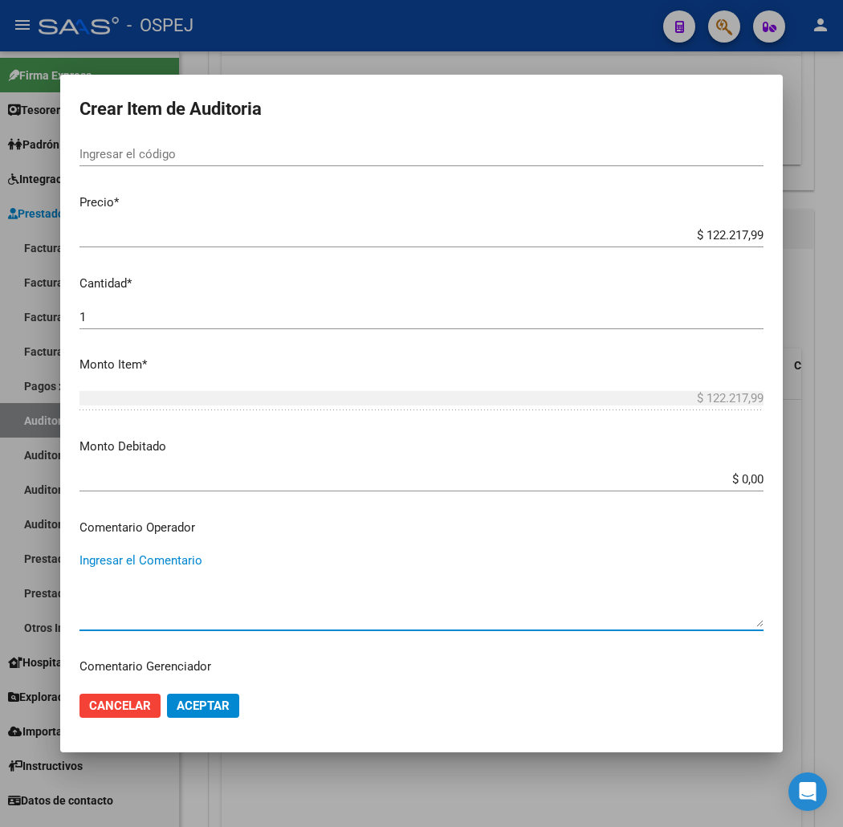
paste textarea "LEVRON 500 X 60"
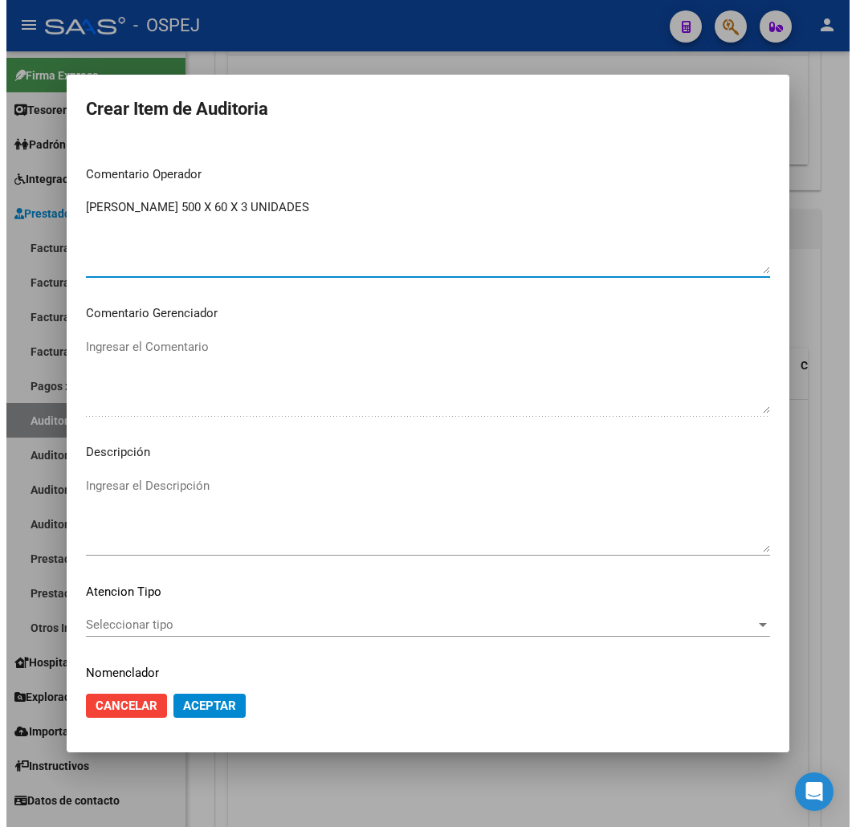
scroll to position [713, 0]
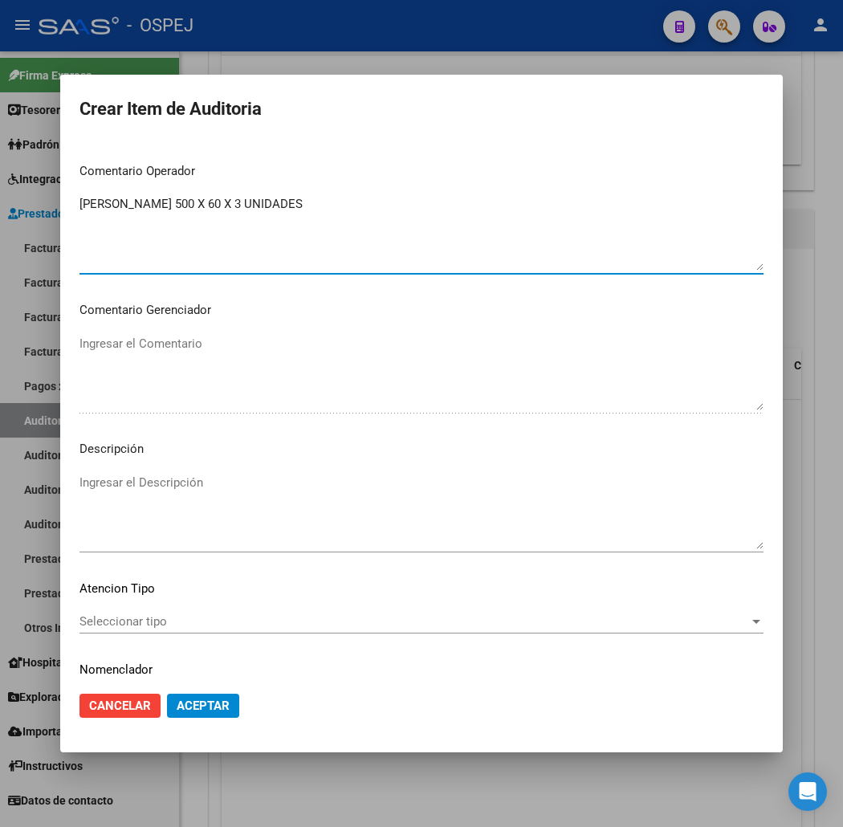
type textarea "LEVRON 500 X 60 X 3 UNIDADES"
click at [348, 509] on textarea "Ingresar el Descripción" at bounding box center [421, 511] width 684 height 75
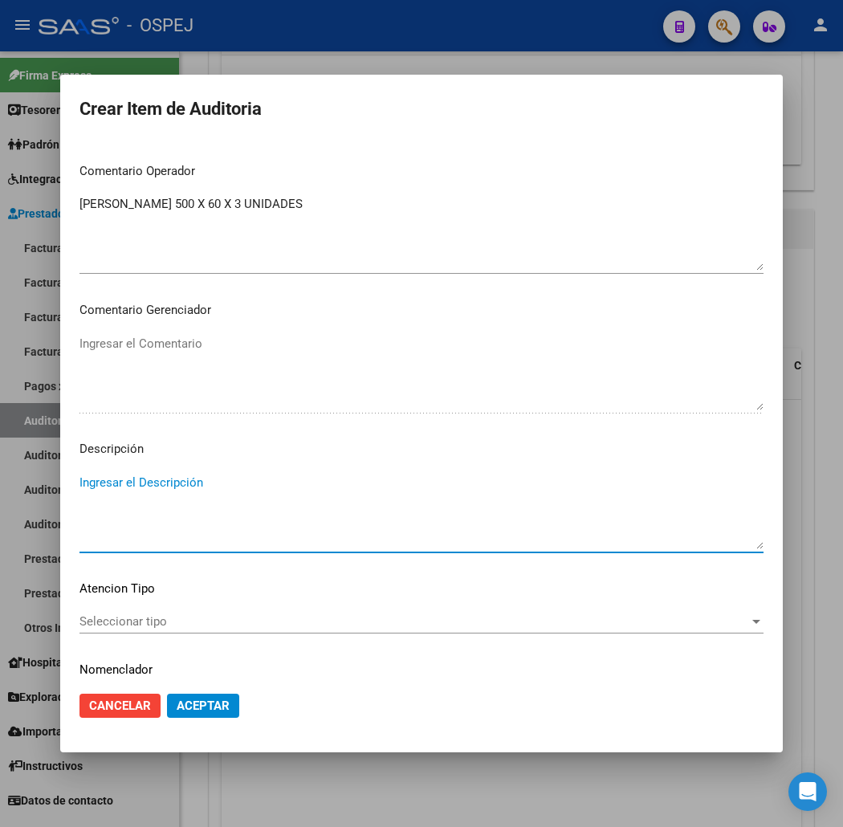
paste textarea "LEVRON 500 X 60 X 3 UNIDADES"
type textarea "LEVRON 500 X 60 X 3 UNIDADES"
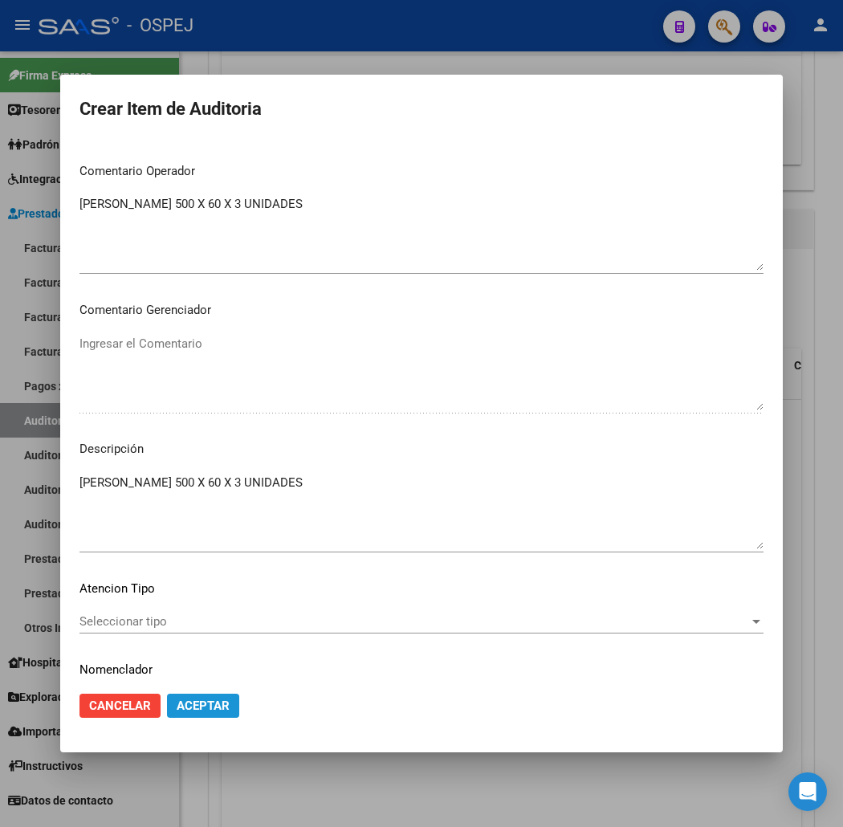
click at [181, 705] on span "Aceptar" at bounding box center [203, 705] width 53 height 14
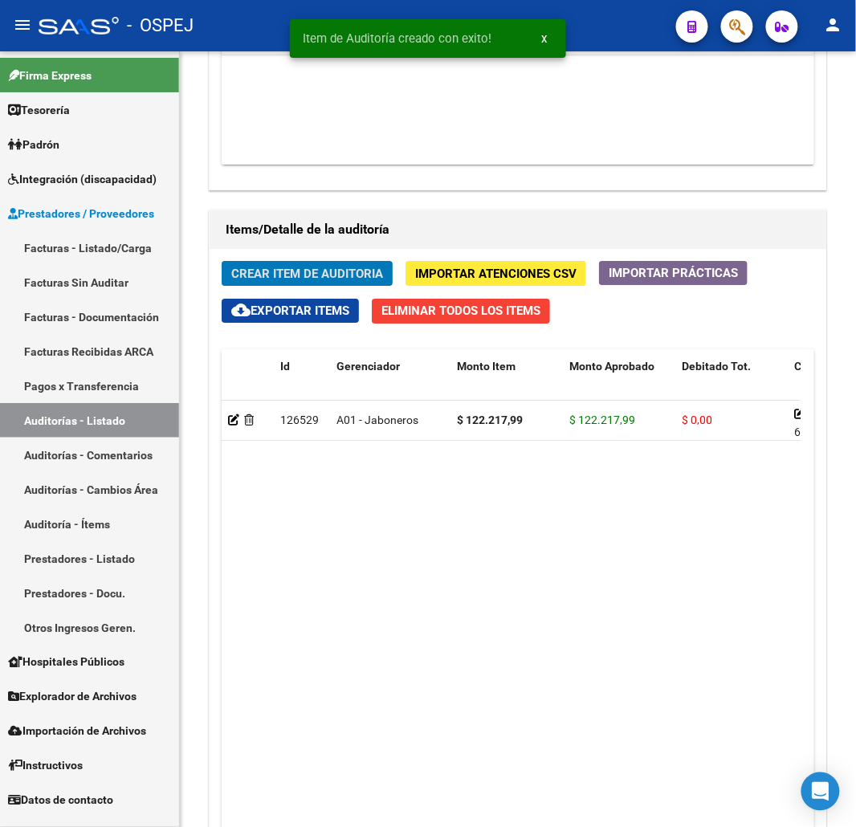
scroll to position [1263, 0]
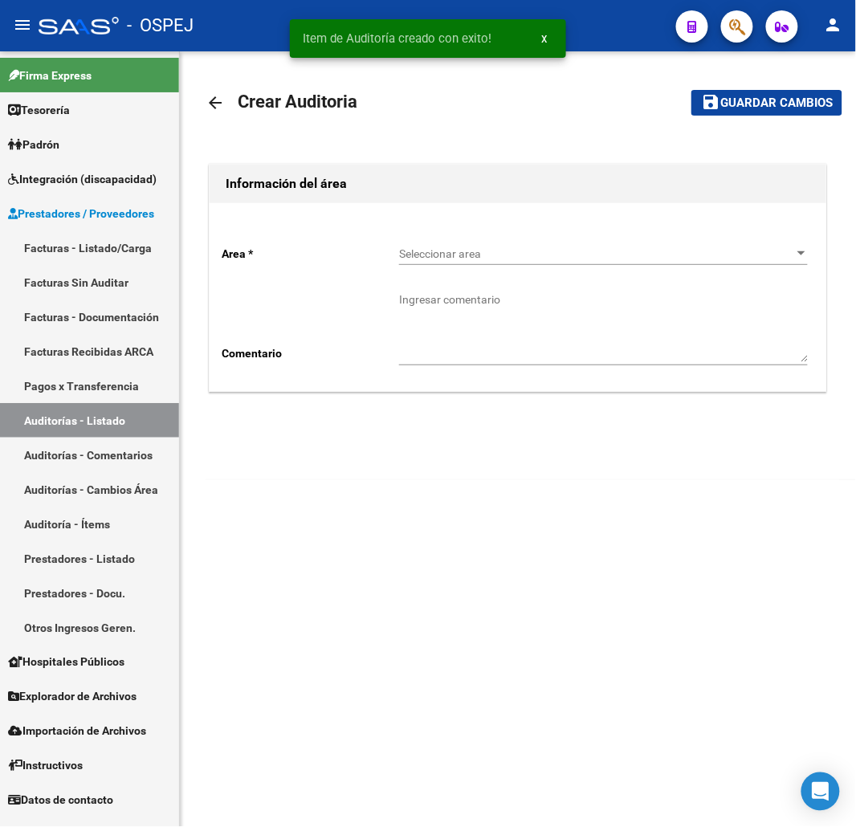
click at [584, 250] on span "Seleccionar area" at bounding box center [596, 254] width 394 height 14
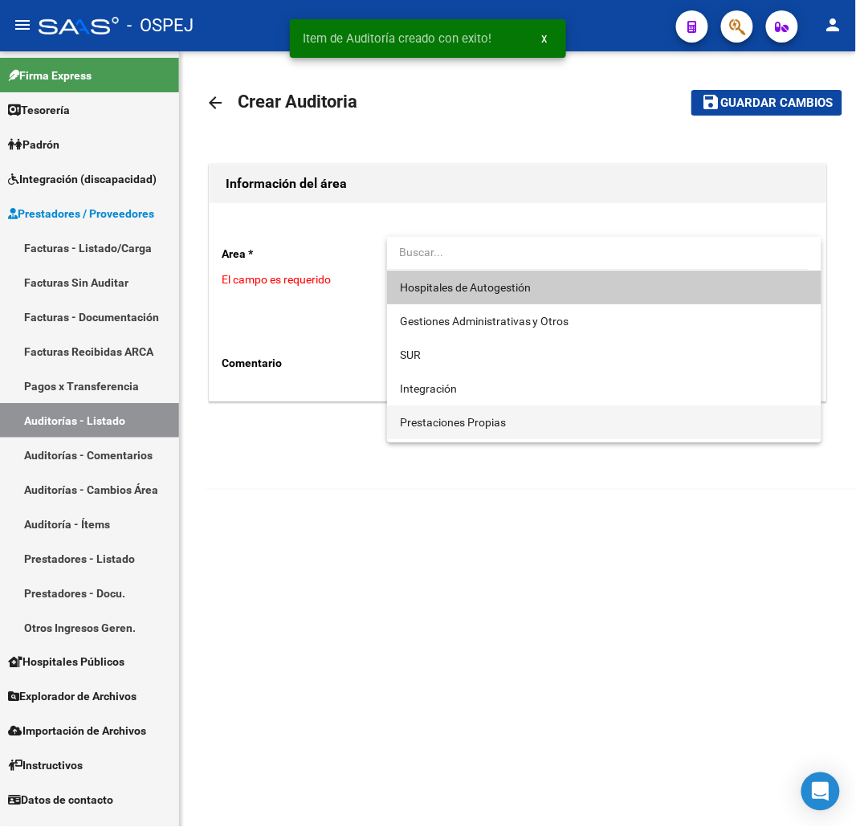
click at [504, 429] on span "Prestaciones Propias" at bounding box center [604, 422] width 409 height 34
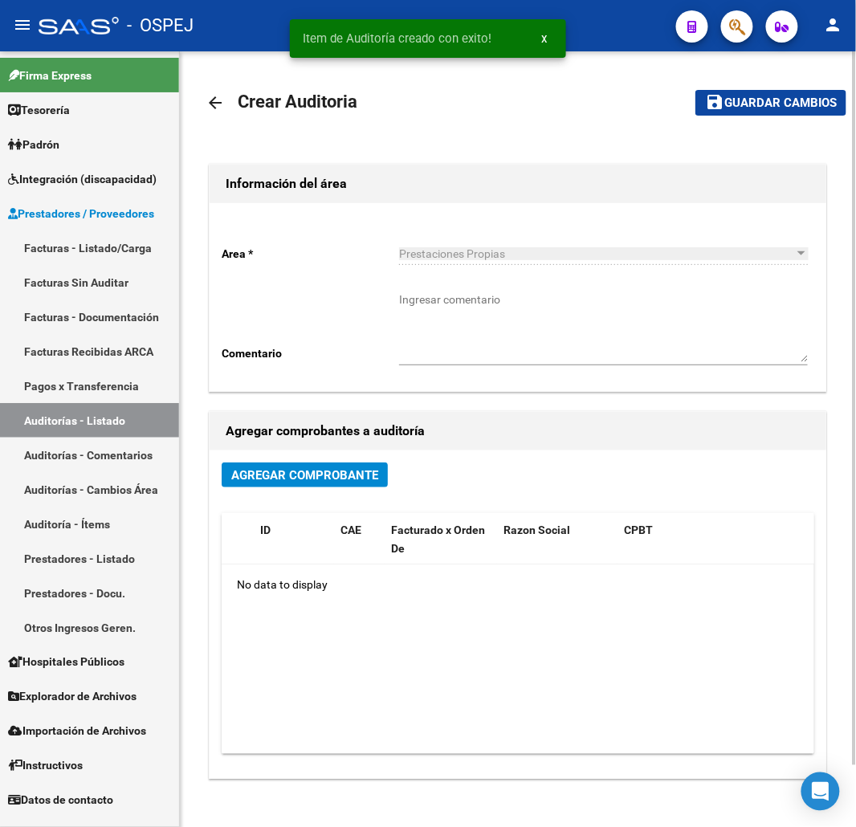
click at [325, 458] on div "Agregar Comprobante ID CAE Facturado x Orden De Razon Social CPBT Monto Fecha C…" at bounding box center [518, 614] width 617 height 328
click at [326, 475] on span "Agregar Comprobante" at bounding box center [304, 475] width 147 height 14
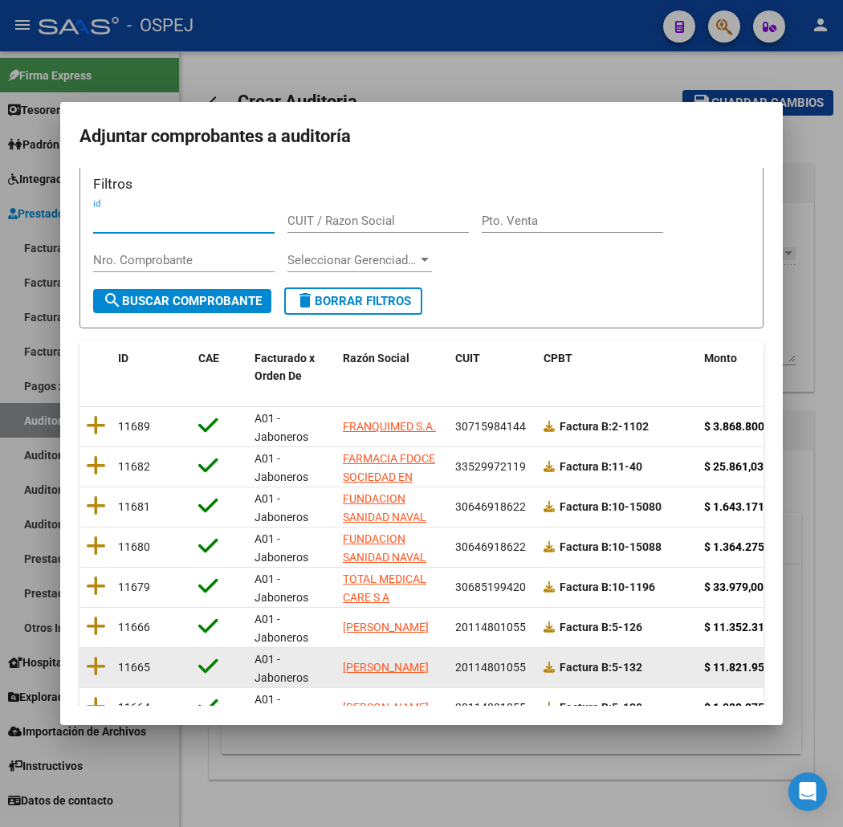
scroll to position [197, 0]
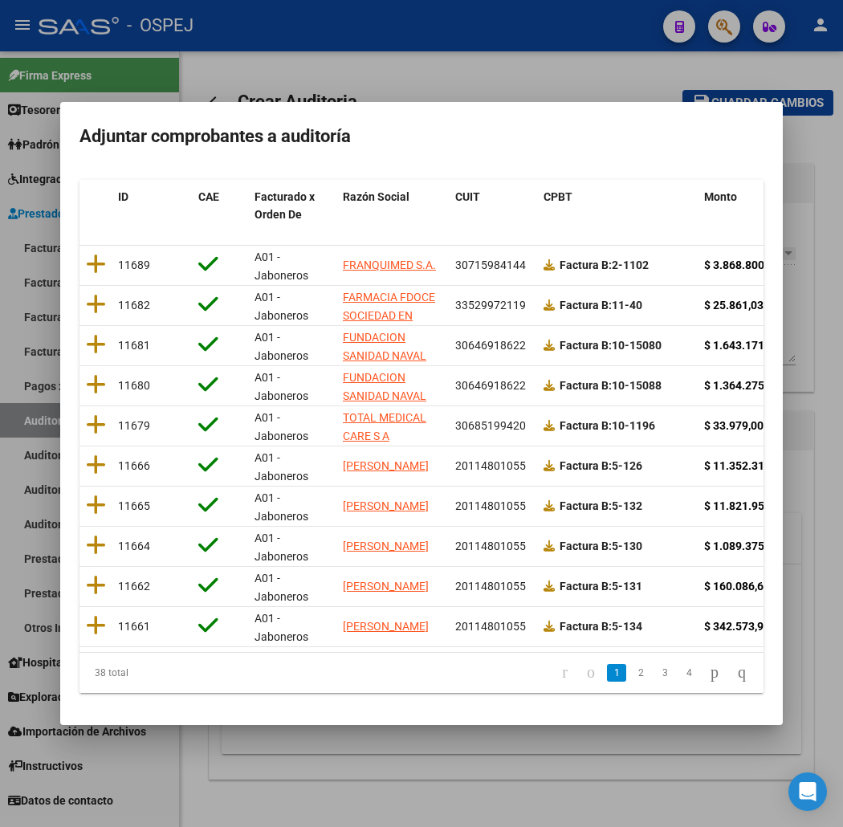
click at [816, 190] on span "Fecha Cpbt" at bounding box center [845, 196] width 58 height 13
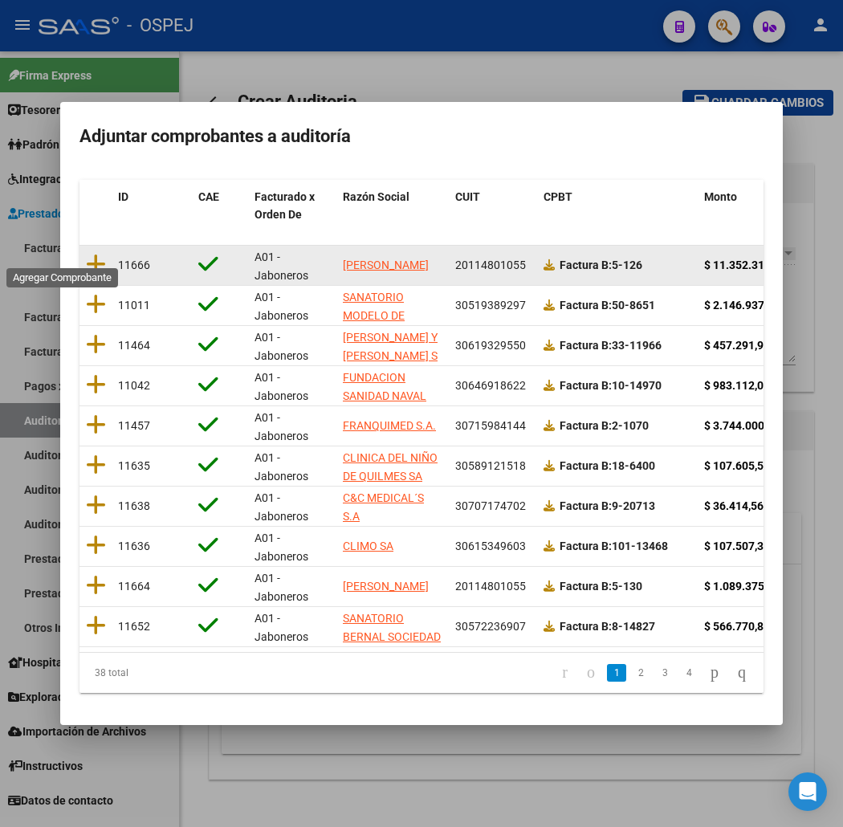
click at [79, 246] on datatable-body-cell at bounding box center [95, 265] width 32 height 39
click at [86, 253] on icon at bounding box center [96, 264] width 20 height 22
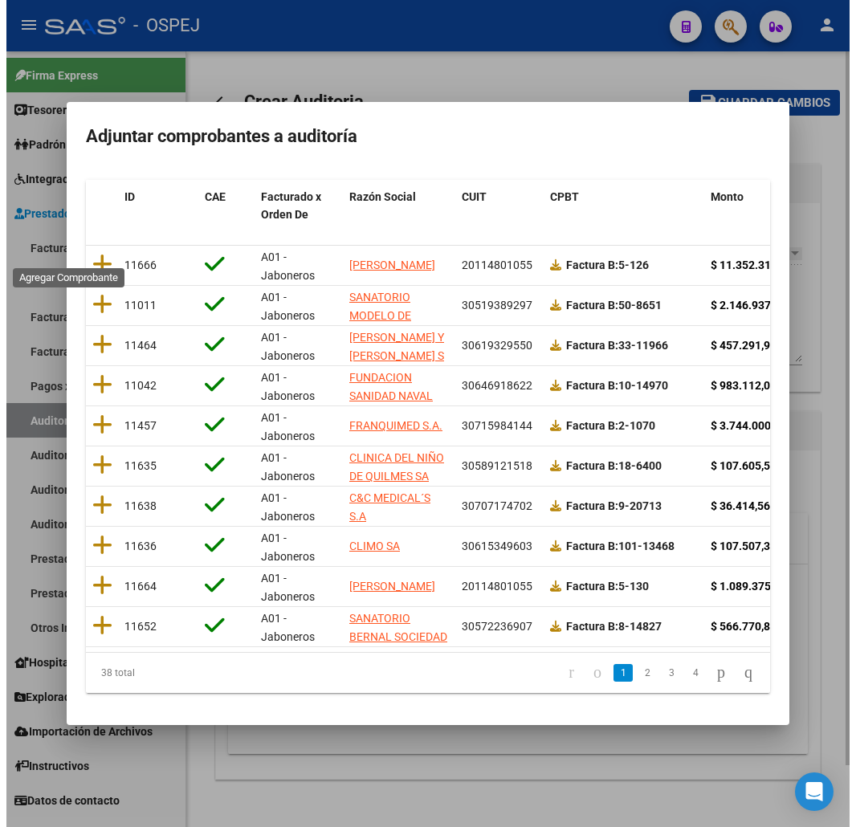
scroll to position [0, 0]
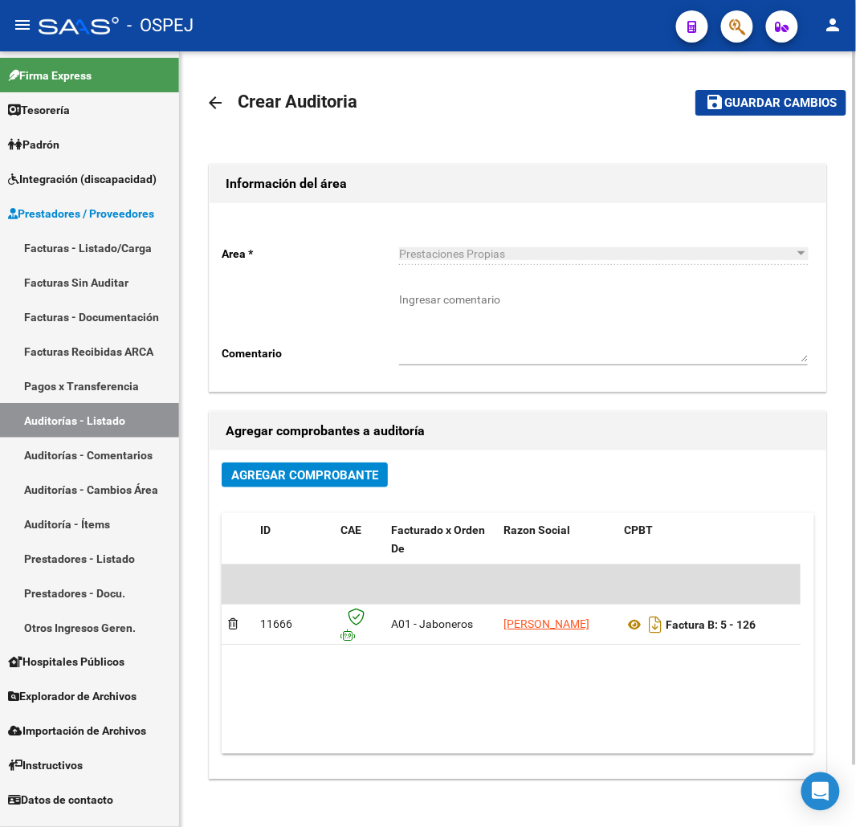
click at [815, 83] on mat-toolbar-row "save Guardar cambios" at bounding box center [758, 102] width 177 height 51
click at [784, 103] on span "Guardar cambios" at bounding box center [780, 103] width 112 height 14
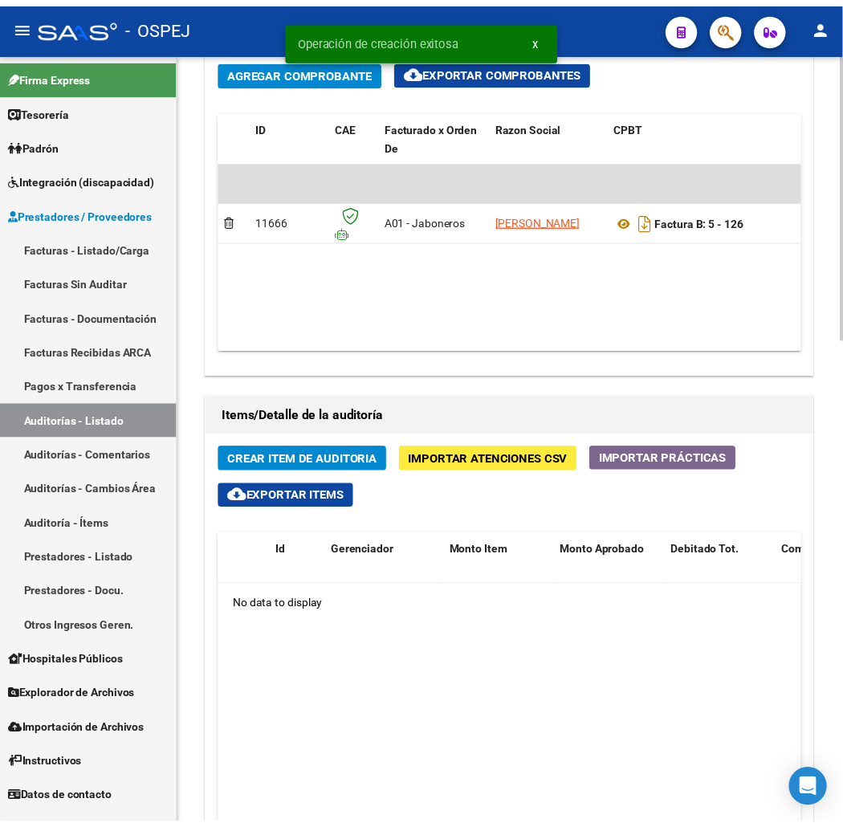
scroll to position [892, 0]
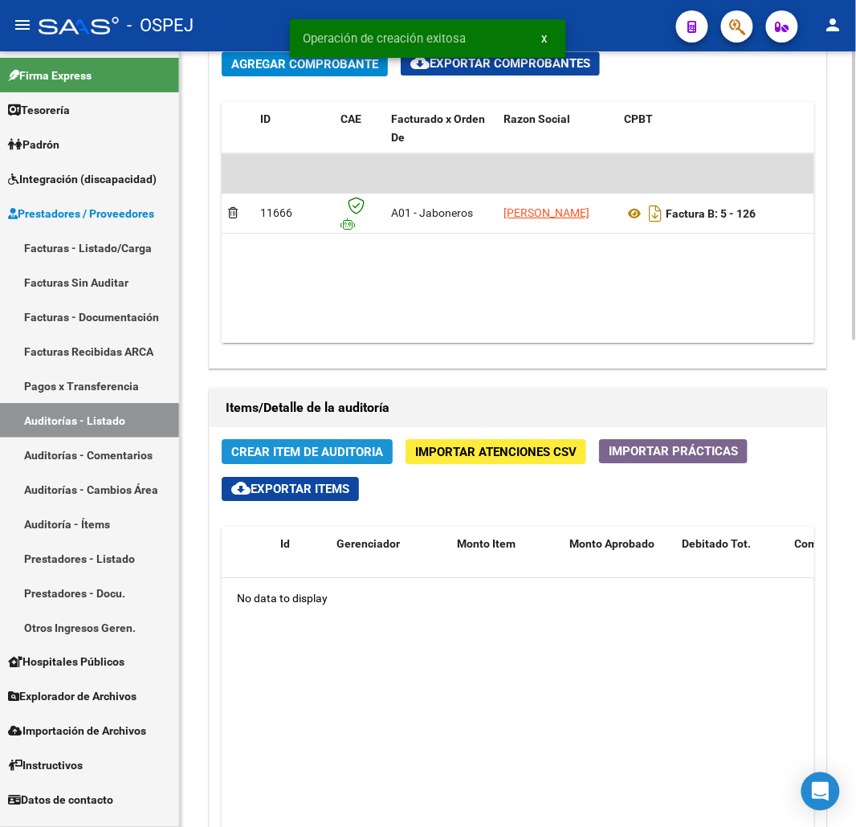
click at [364, 445] on span "Crear Item de Auditoria" at bounding box center [307, 452] width 152 height 14
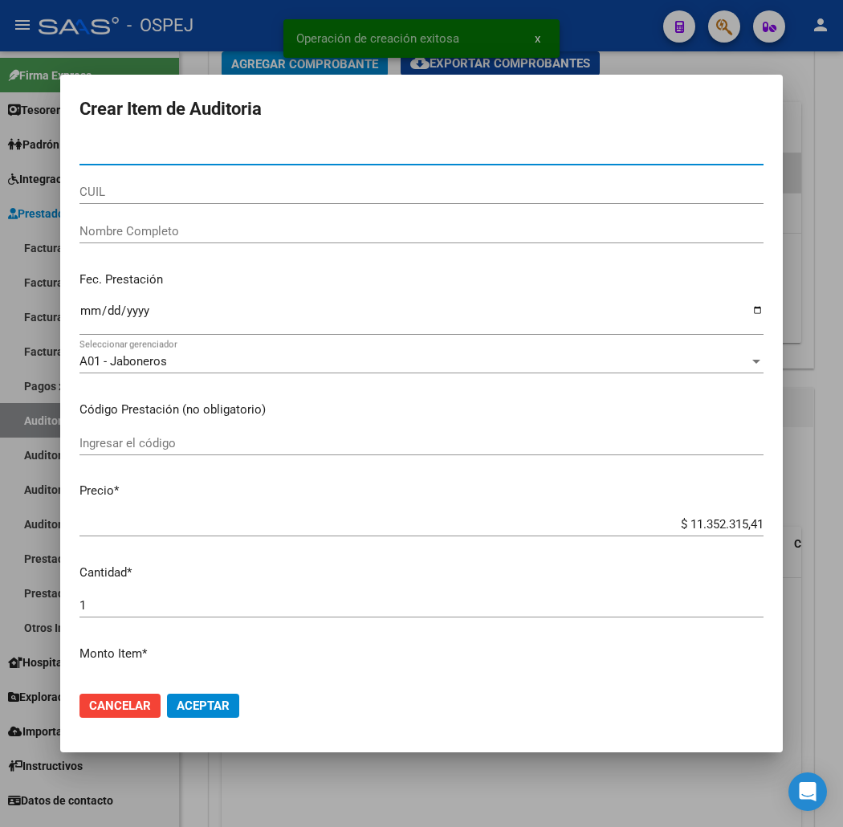
click at [122, 187] on input "CUIL" at bounding box center [421, 192] width 684 height 14
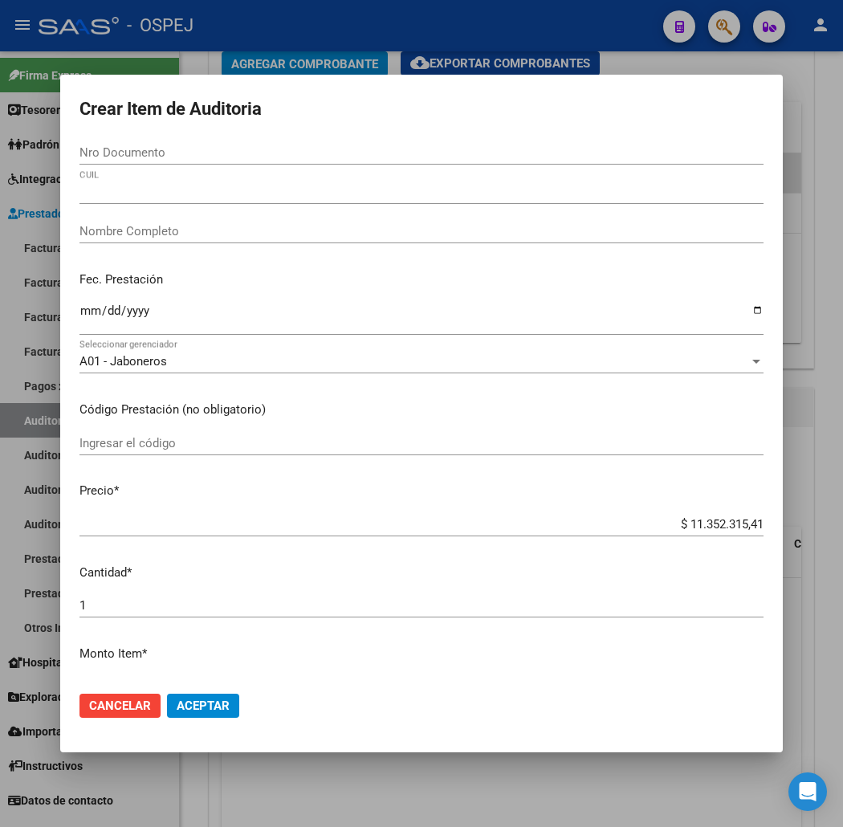
drag, startPoint x: 148, startPoint y: 185, endPoint x: 72, endPoint y: 202, distance: 77.5
click at [0, 191] on div "Crear Item de Auditoria Nro Documento CUIL Nombre Completo Fec. Prestación Ingr…" at bounding box center [421, 413] width 843 height 827
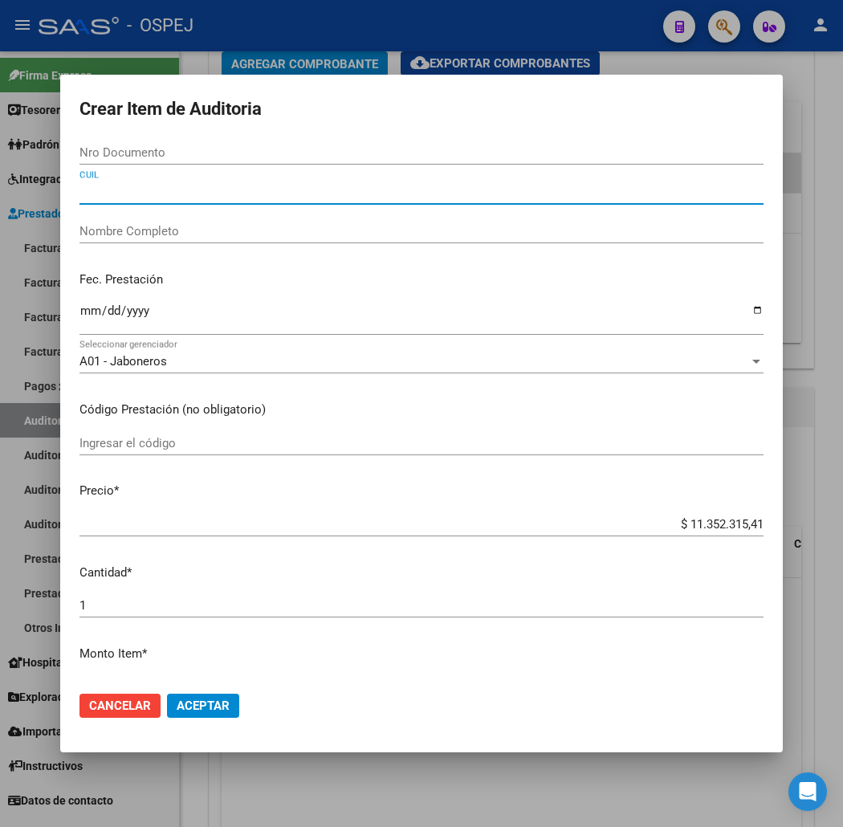
paste input "20511359318"
type input "20511359318"
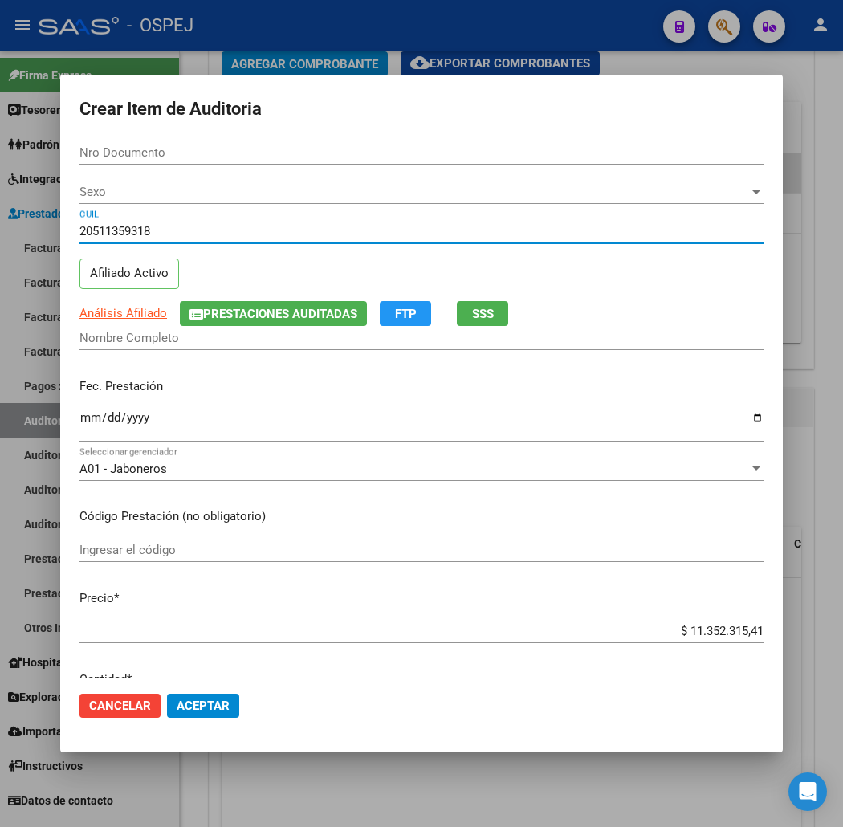
type input "51135931"
type input "LEGUIZAMON IGNACIO JULIAN"
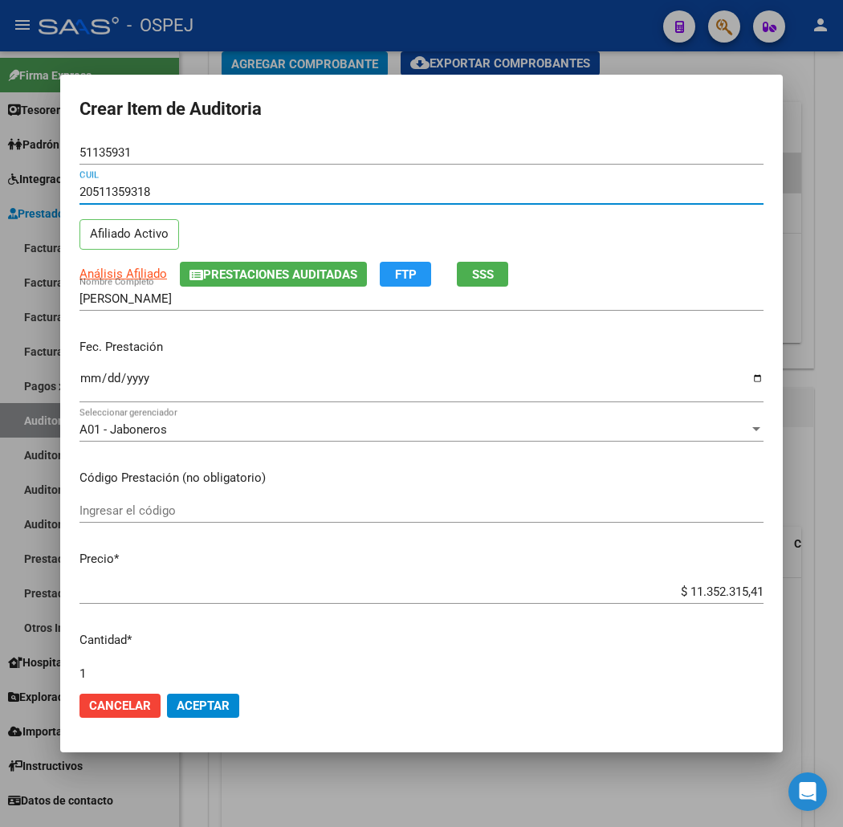
type input "20511359318"
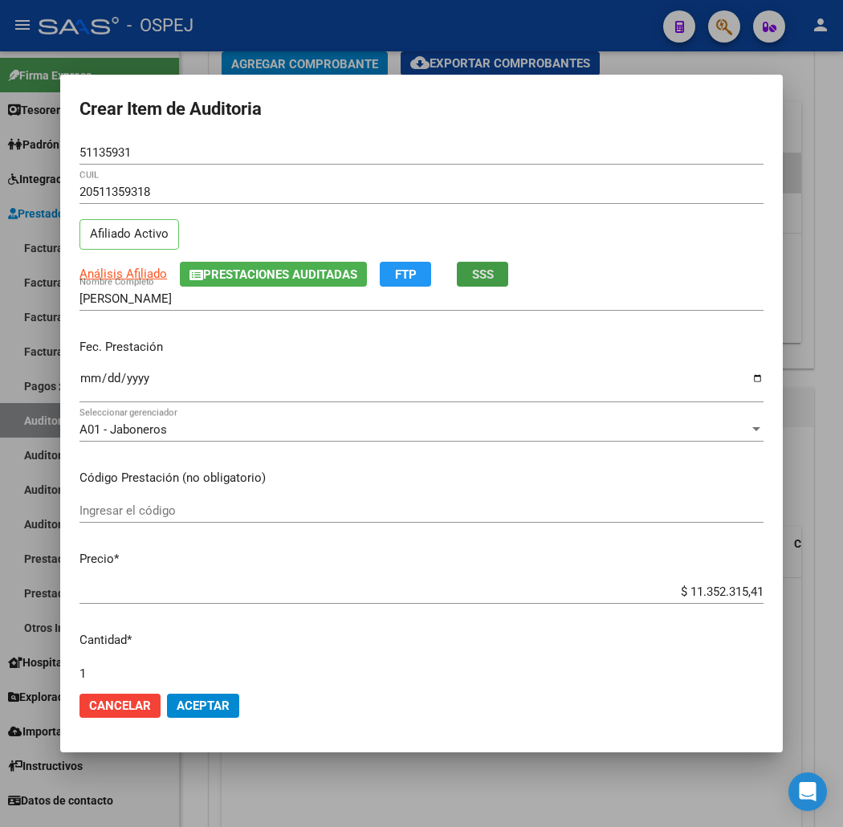
click at [79, 384] on input "Ingresar la fecha" at bounding box center [421, 385] width 684 height 26
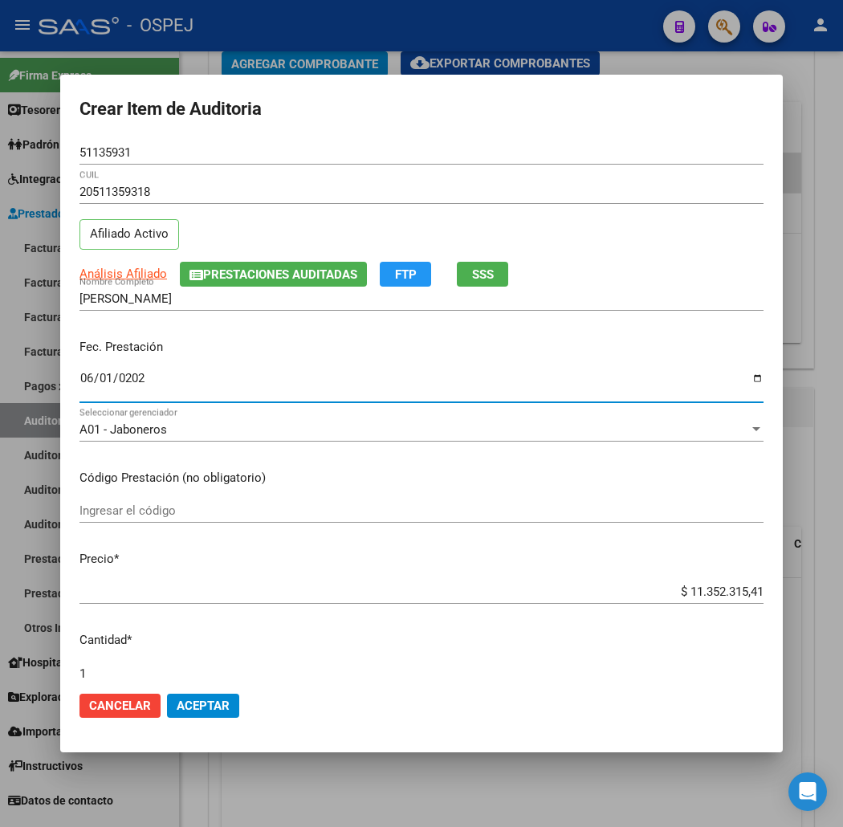
type input "2025-06-01"
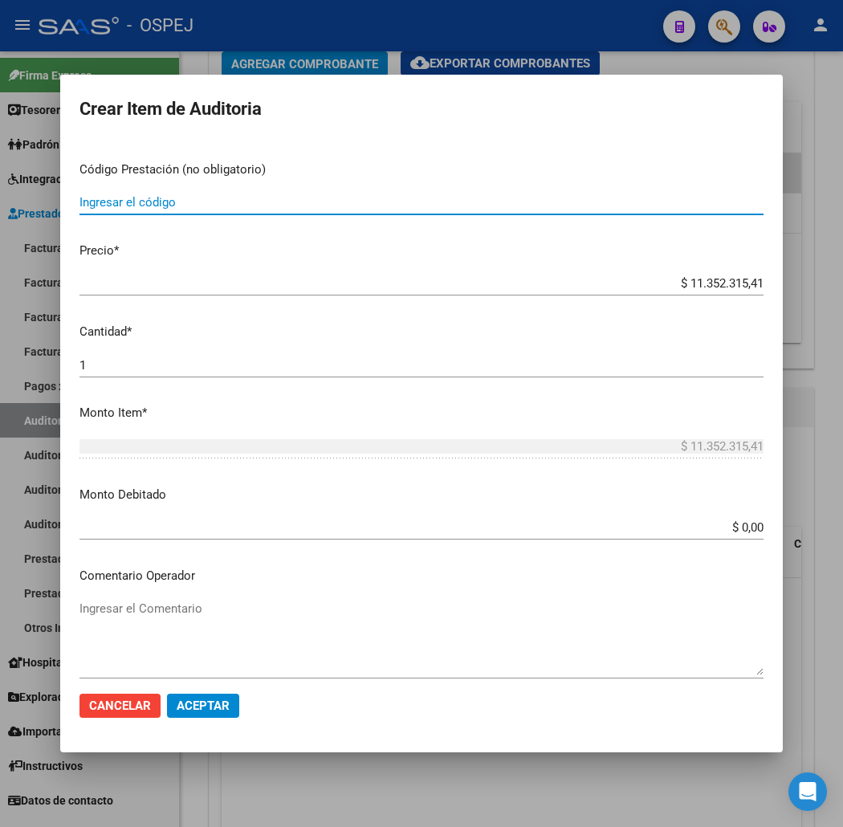
scroll to position [356, 0]
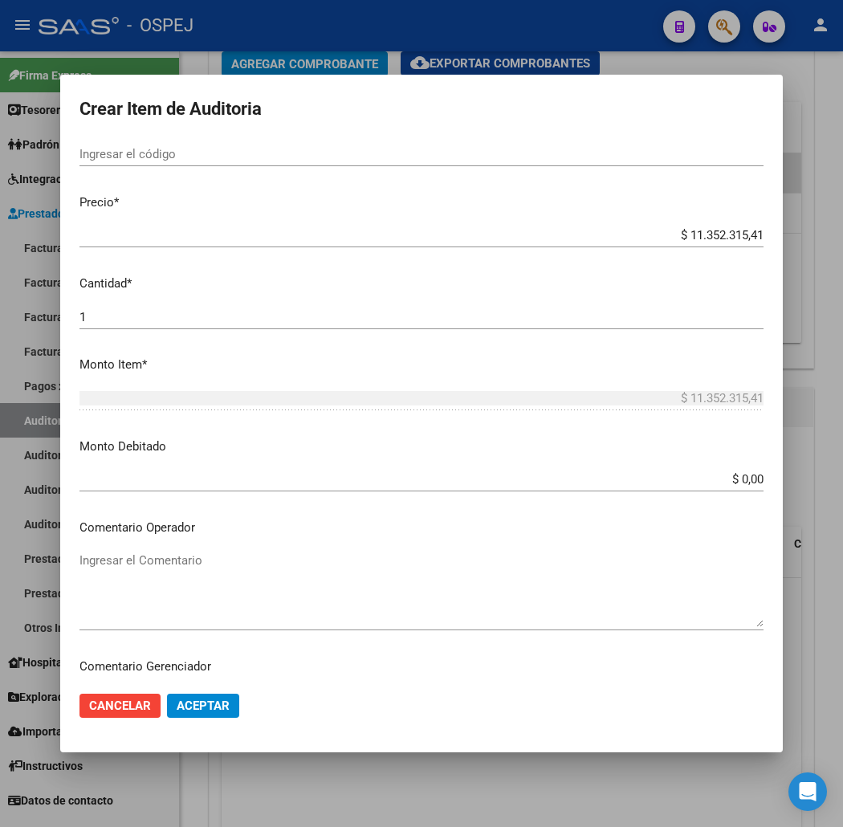
drag, startPoint x: 142, startPoint y: 579, endPoint x: 170, endPoint y: 568, distance: 30.0
click at [142, 579] on textarea "Ingresar el Comentario" at bounding box center [421, 588] width 684 height 75
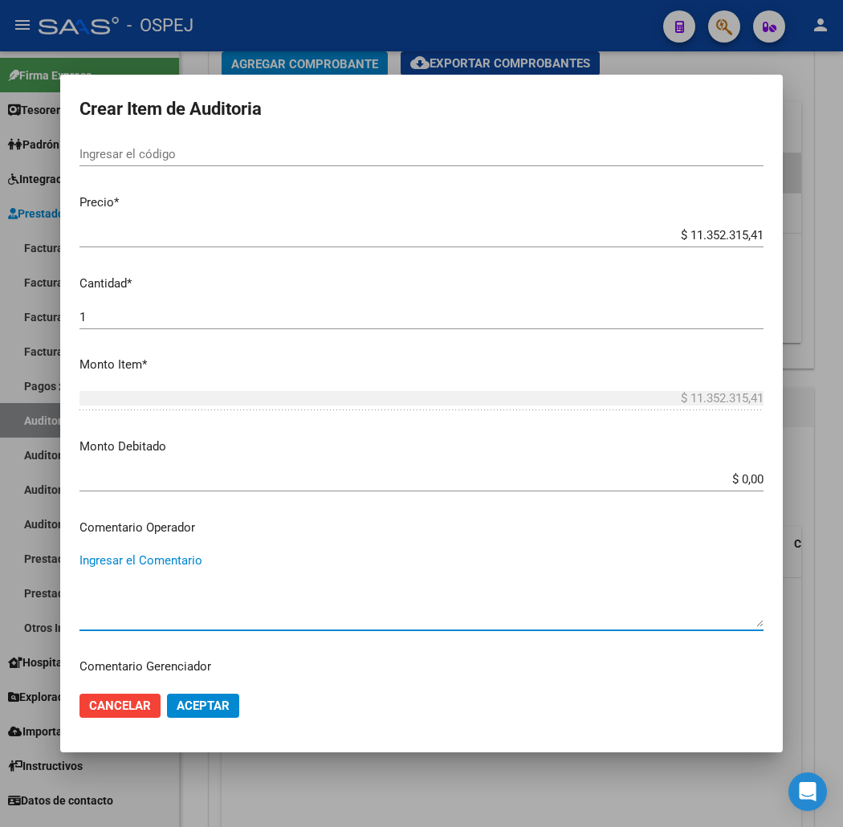
paste textarea "TYSABRI 300 MG X 1 VIAL"
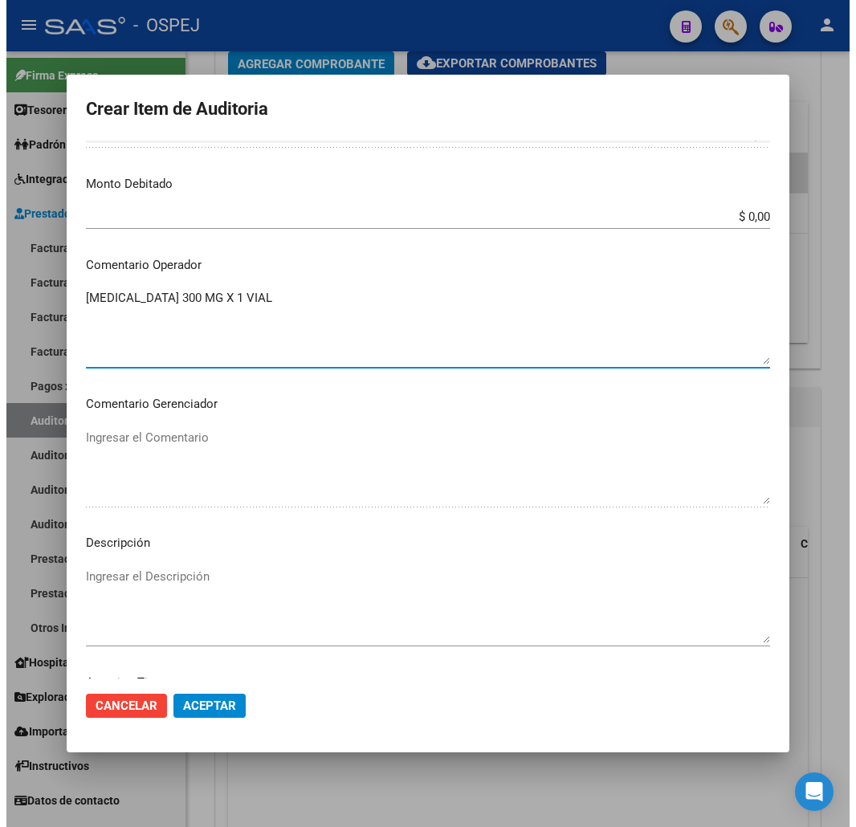
scroll to position [624, 0]
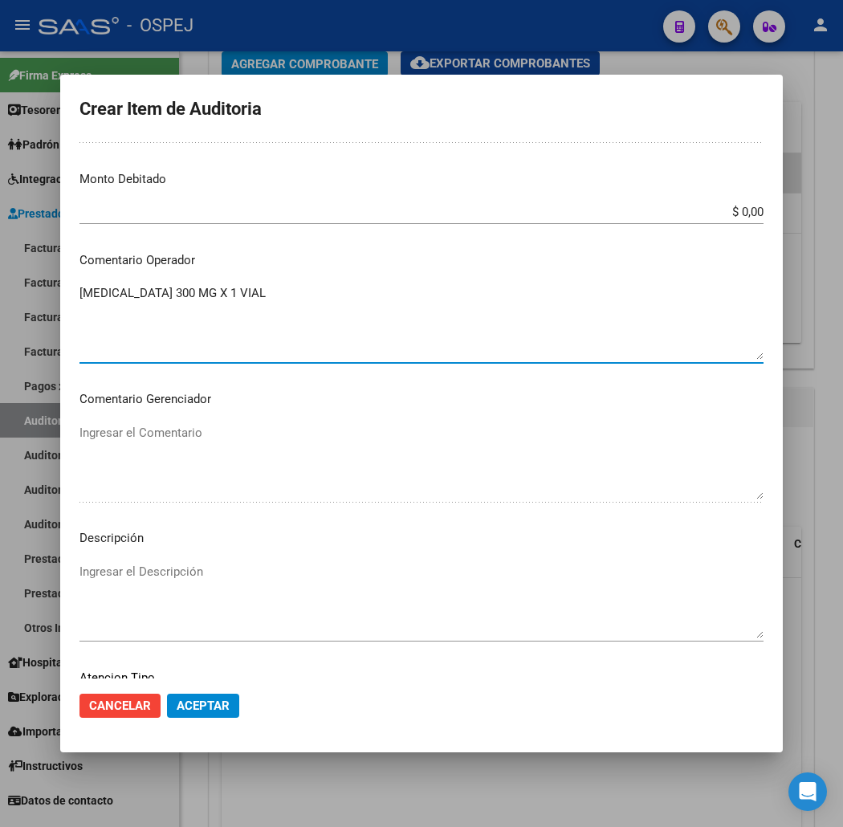
type textarea "TYSABRI 300 MG X 1 VIAL"
click at [234, 560] on div "Ingresar el Descripción" at bounding box center [421, 601] width 684 height 82
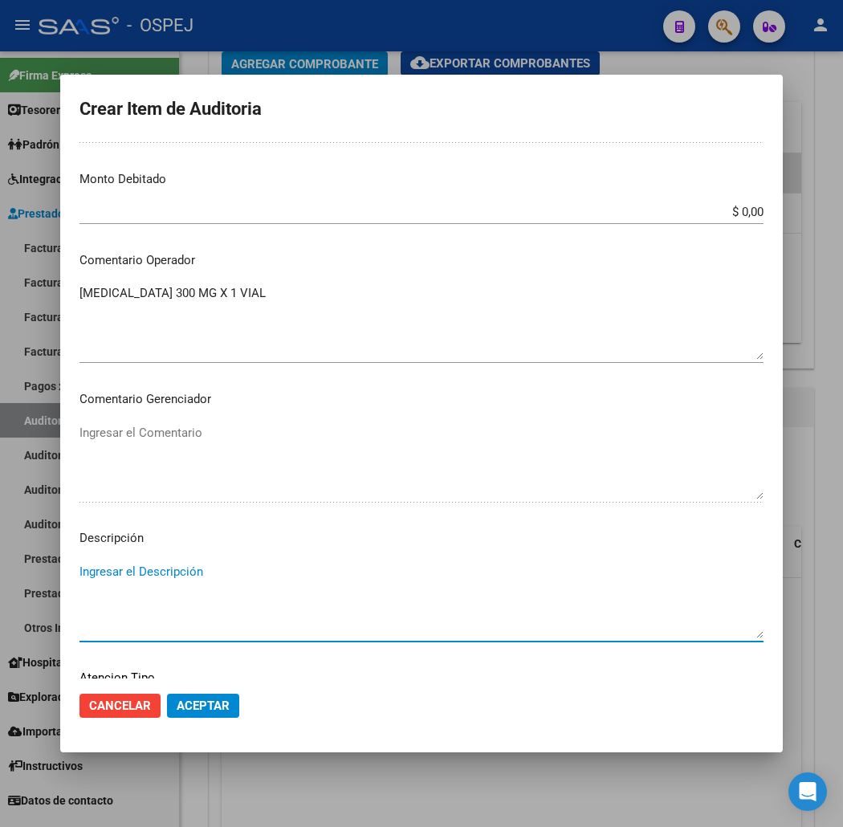
click at [215, 594] on textarea "Ingresar el Descripción" at bounding box center [421, 600] width 684 height 75
paste textarea "TYSABRI 300 MG X 1 VIAL"
type textarea "TYSABRI 300 MG X 1 VIAL"
click at [177, 704] on span "Aceptar" at bounding box center [203, 705] width 53 height 14
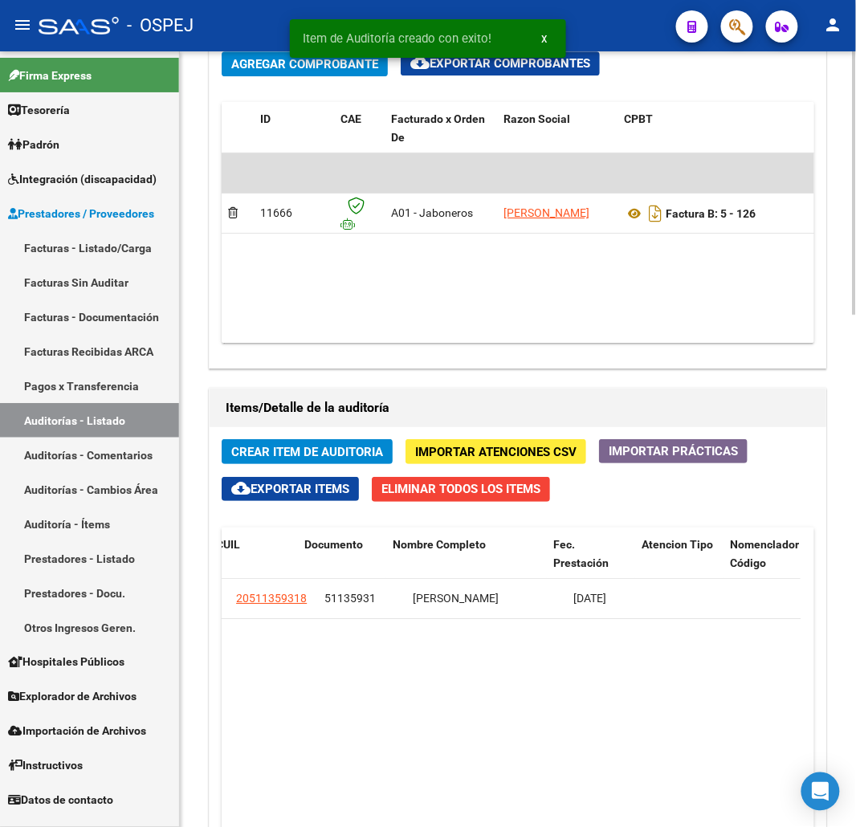
scroll to position [0, 1097]
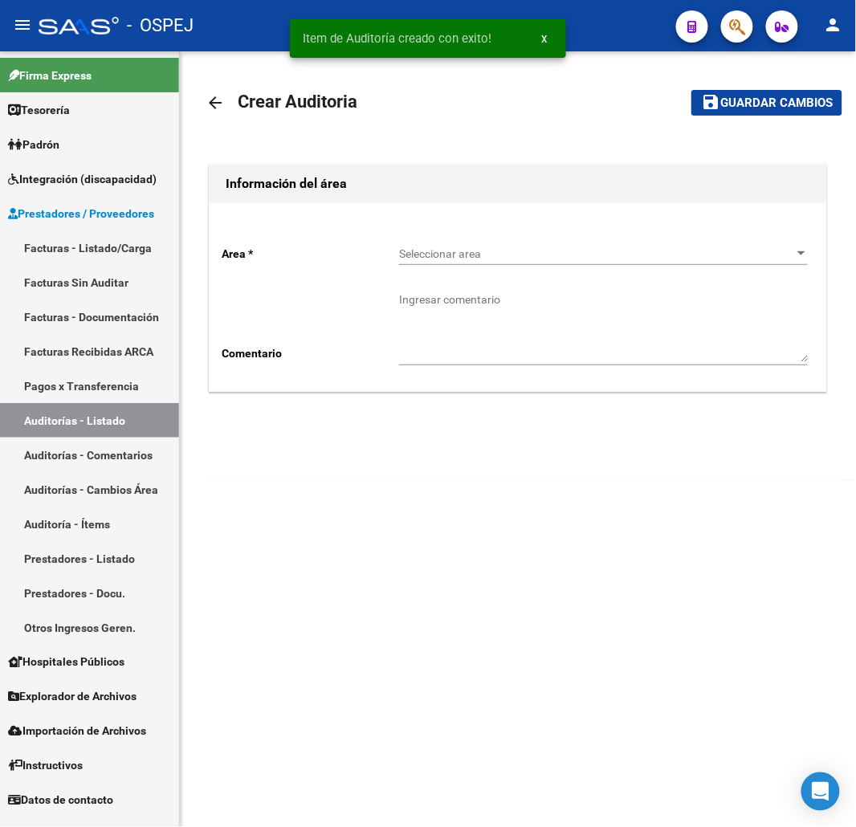
click at [538, 236] on div "Seleccionar area Seleccionar area" at bounding box center [603, 249] width 409 height 32
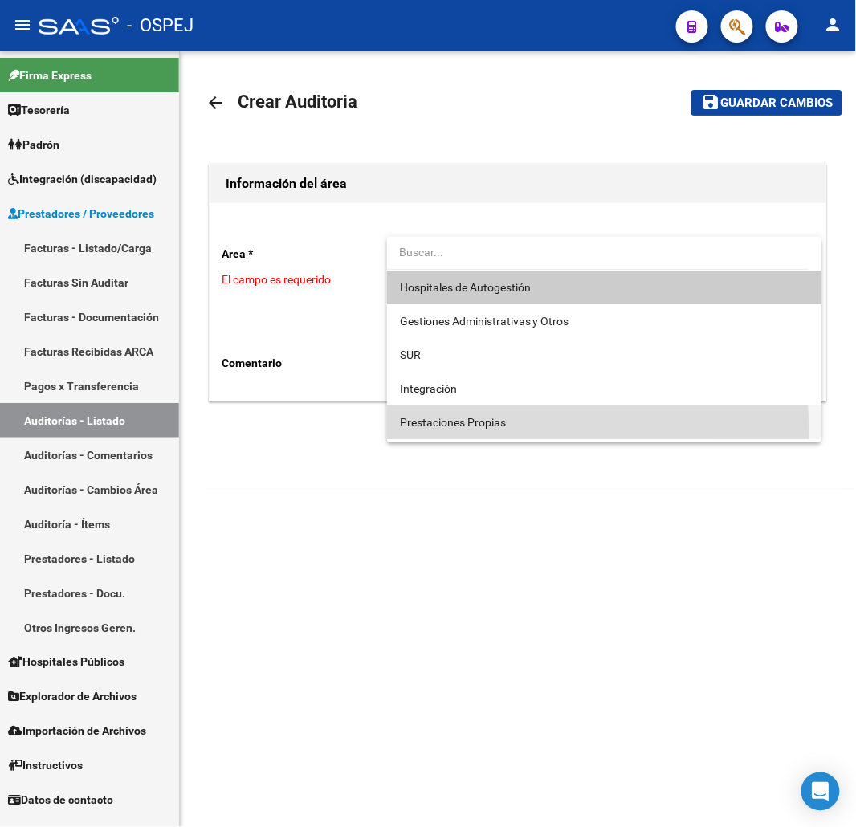
click at [454, 434] on span "Prestaciones Propias" at bounding box center [604, 422] width 409 height 34
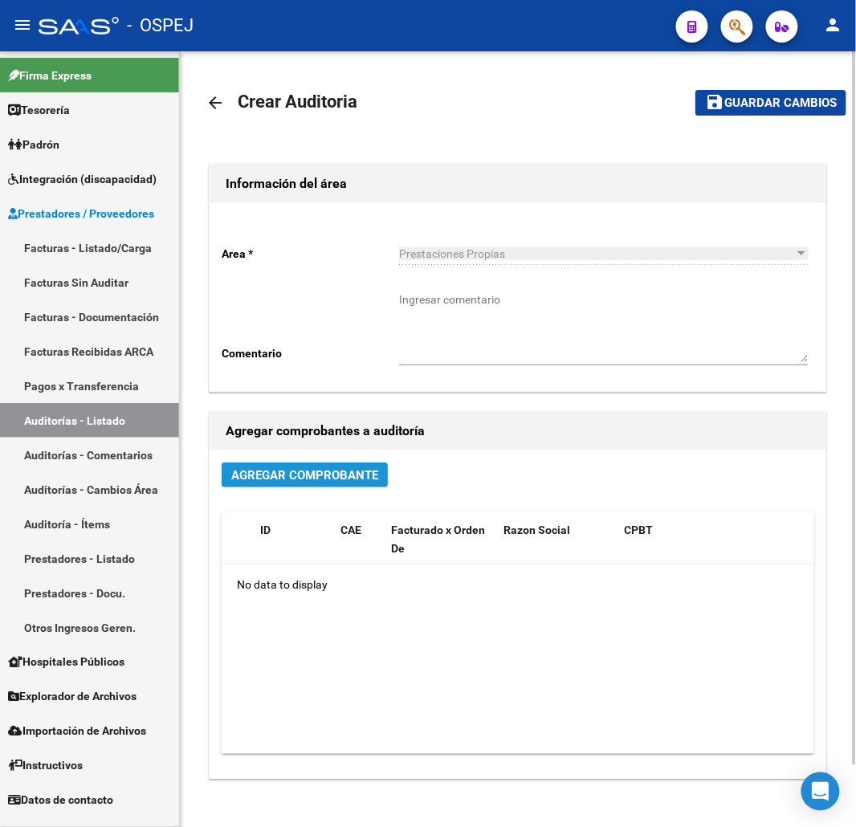
click at [302, 485] on button "Agregar Comprobante" at bounding box center [305, 474] width 166 height 25
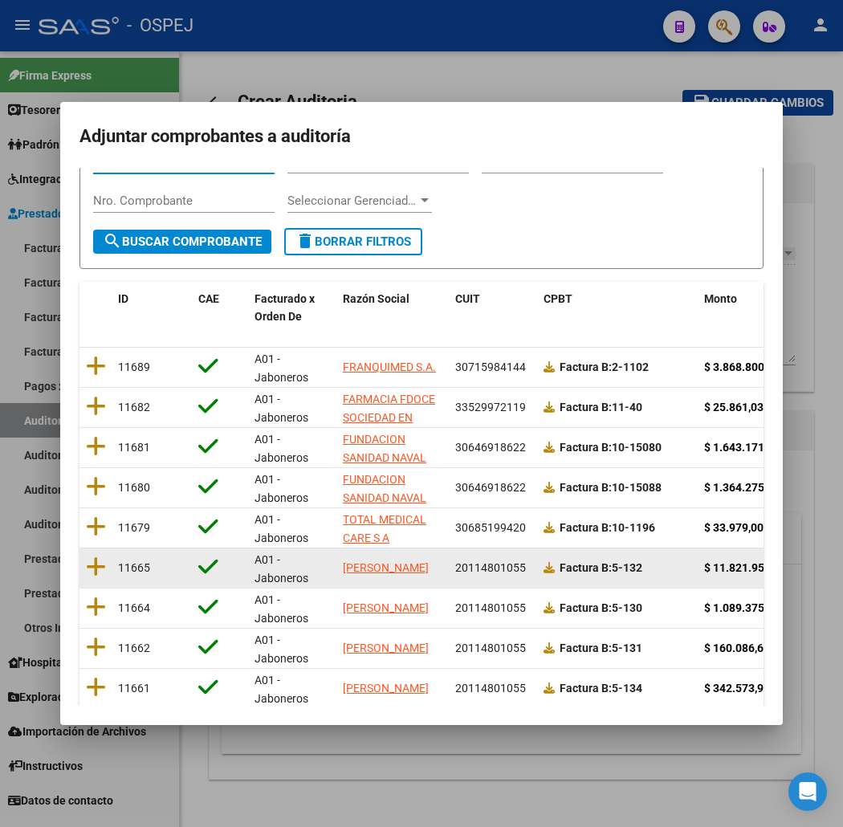
scroll to position [197, 0]
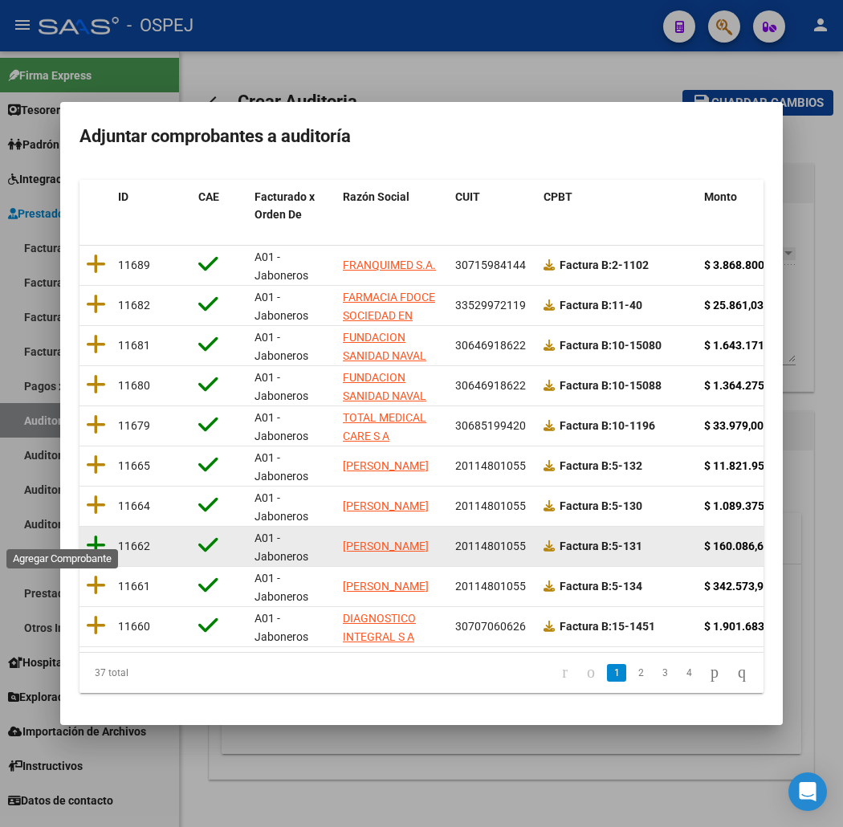
click at [86, 534] on icon at bounding box center [96, 545] width 20 height 22
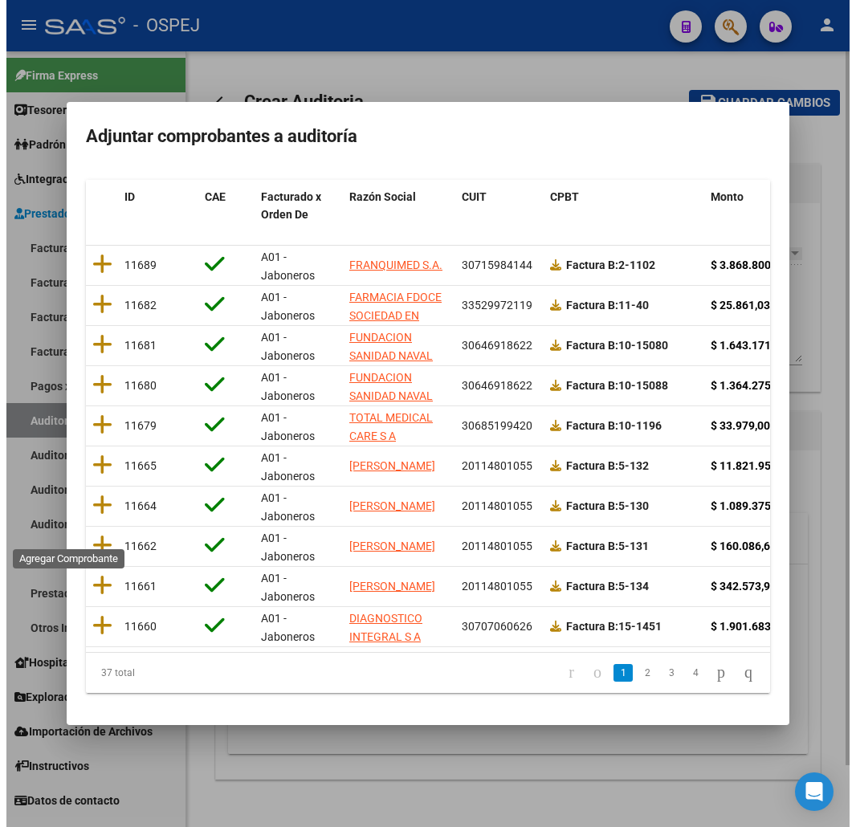
scroll to position [0, 0]
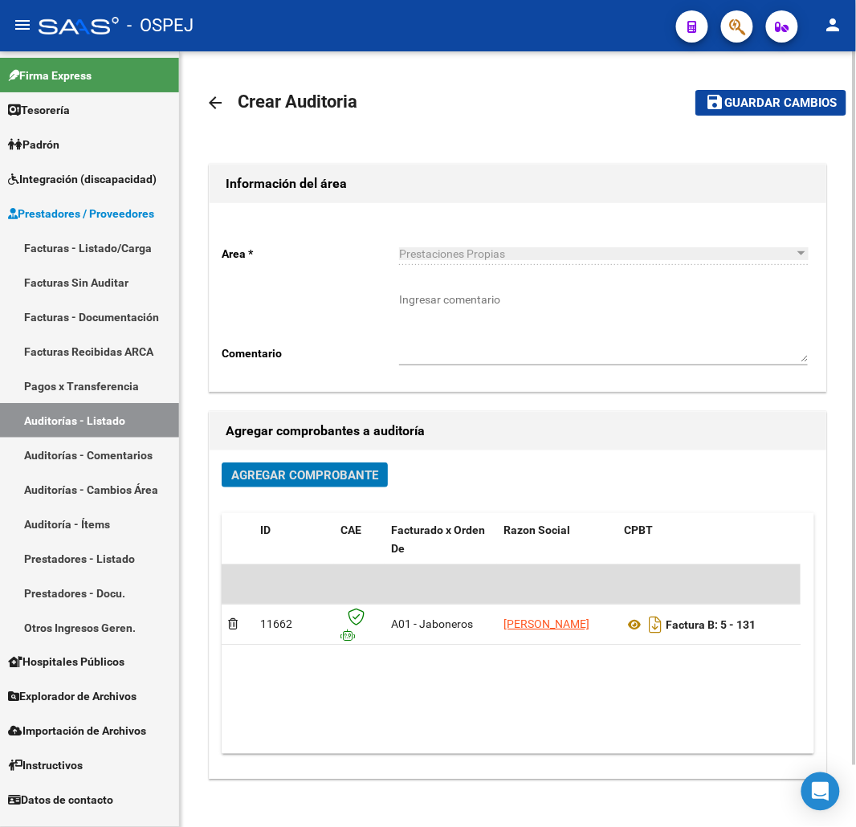
click at [750, 109] on span "Guardar cambios" at bounding box center [780, 103] width 112 height 14
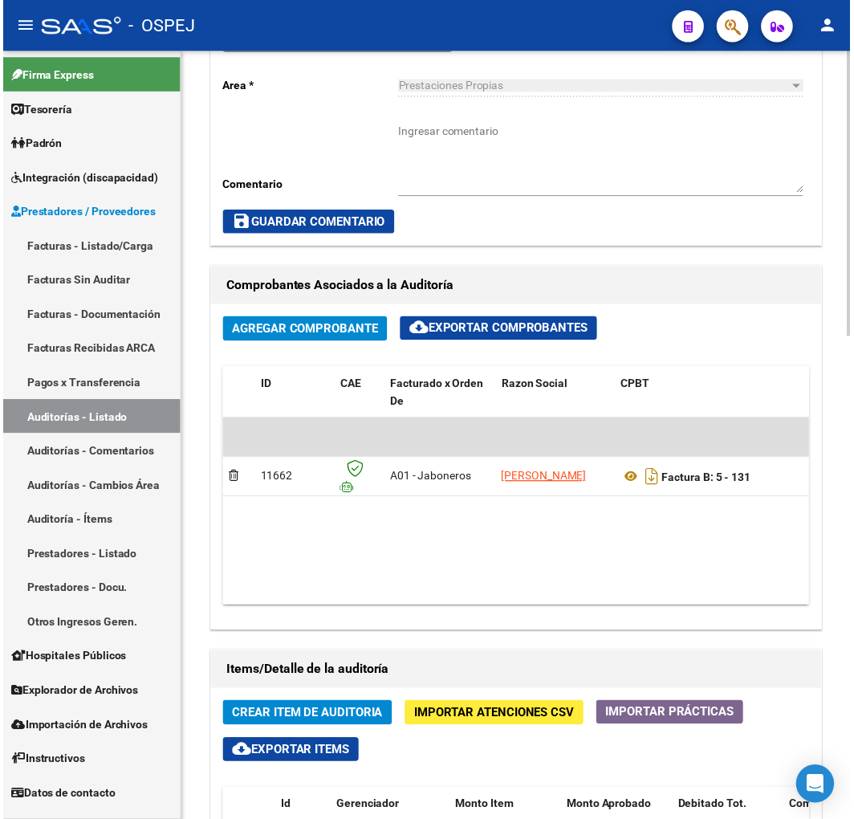
scroll to position [0, 158]
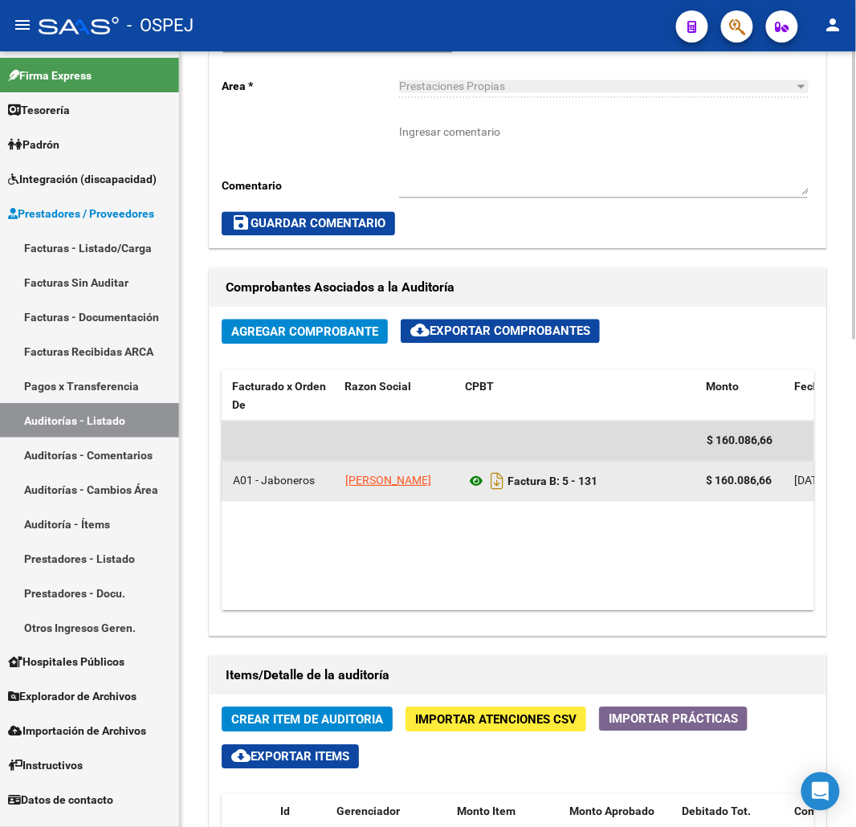
click at [469, 484] on icon at bounding box center [476, 481] width 21 height 19
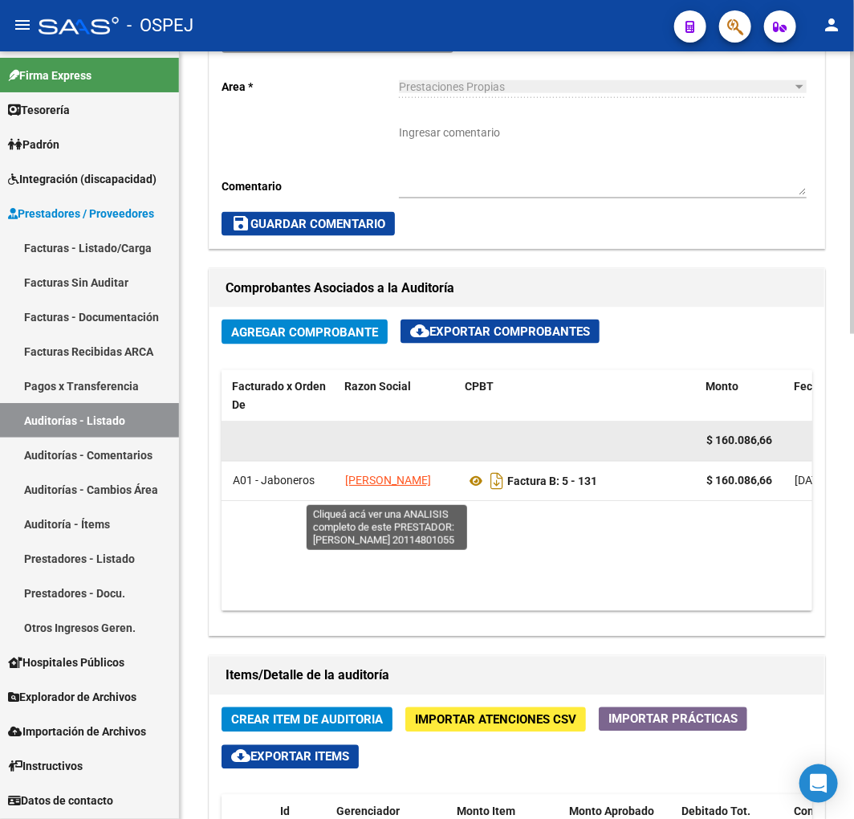
scroll to position [1, 0]
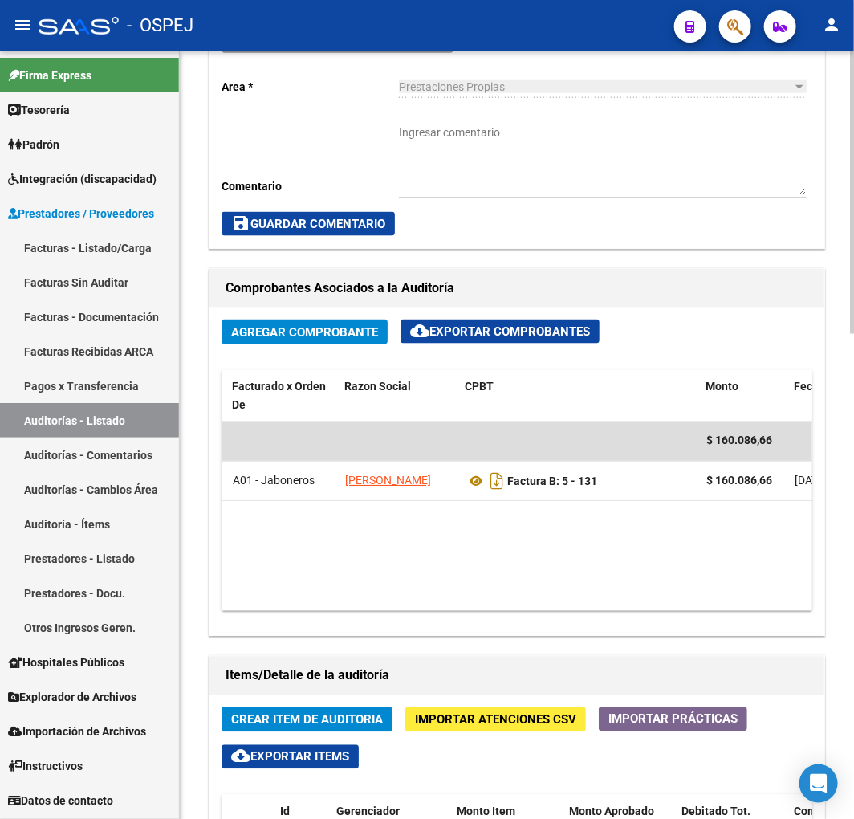
click at [294, 721] on span "Crear Item de Auditoria" at bounding box center [307, 720] width 152 height 14
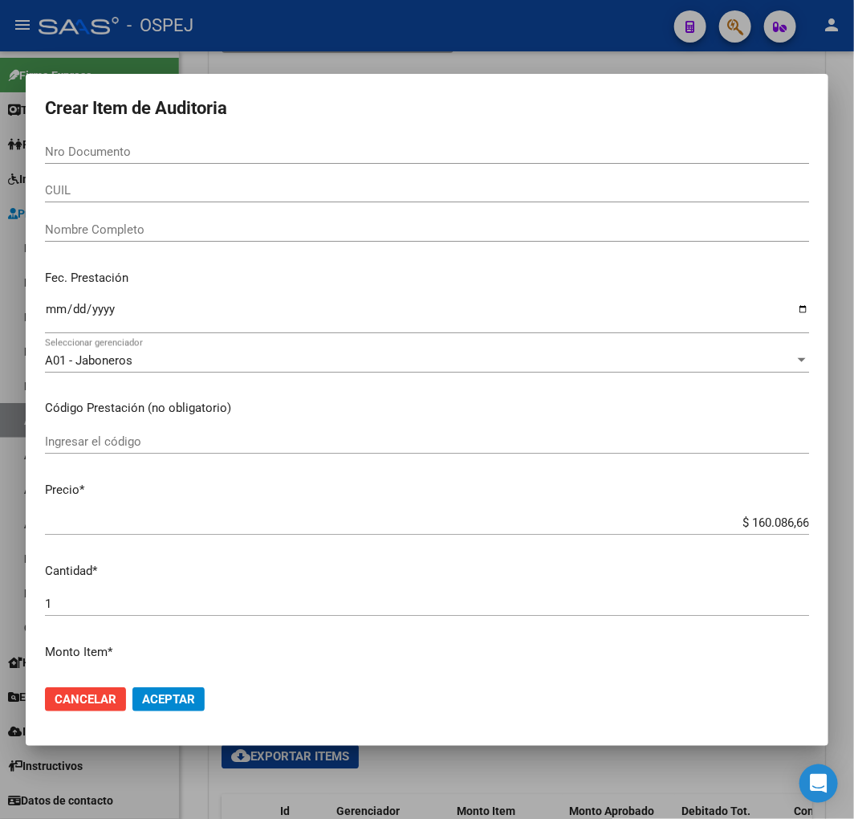
drag, startPoint x: 101, startPoint y: 153, endPoint x: 111, endPoint y: 159, distance: 11.6
click at [101, 153] on input "Nro Documento" at bounding box center [427, 151] width 764 height 14
paste input "3001"
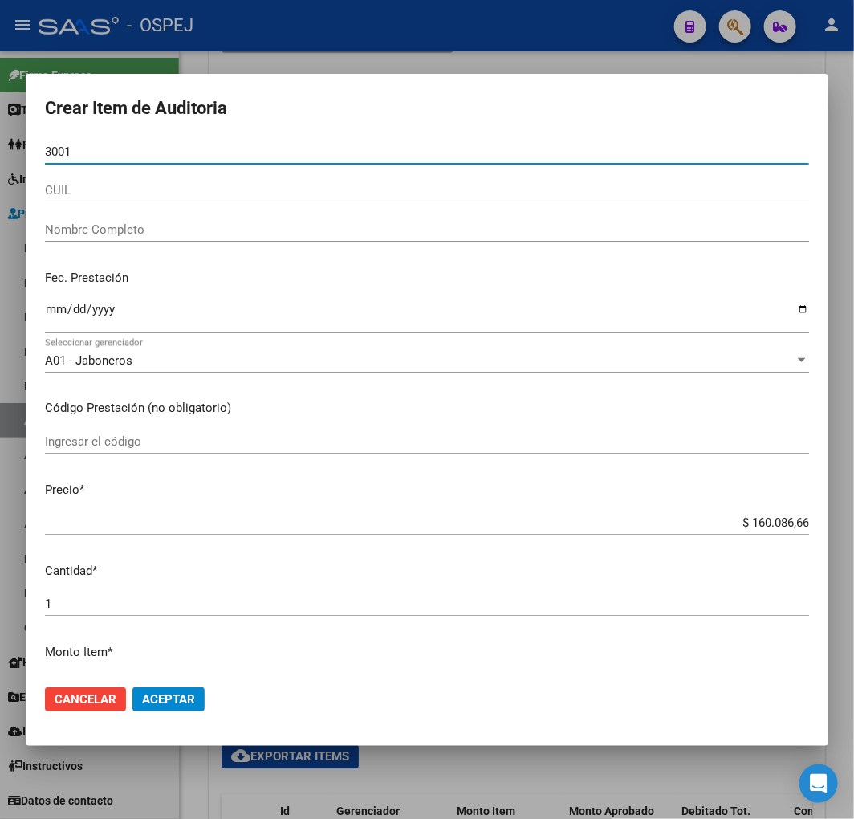
drag, startPoint x: 40, startPoint y: 150, endPoint x: 268, endPoint y: 258, distance: 252.4
click at [0, 153] on html "menu - OSPEJ person Firma Express Tesorería Auditorías Confirmadas Padrón Afili…" at bounding box center [427, 409] width 854 height 819
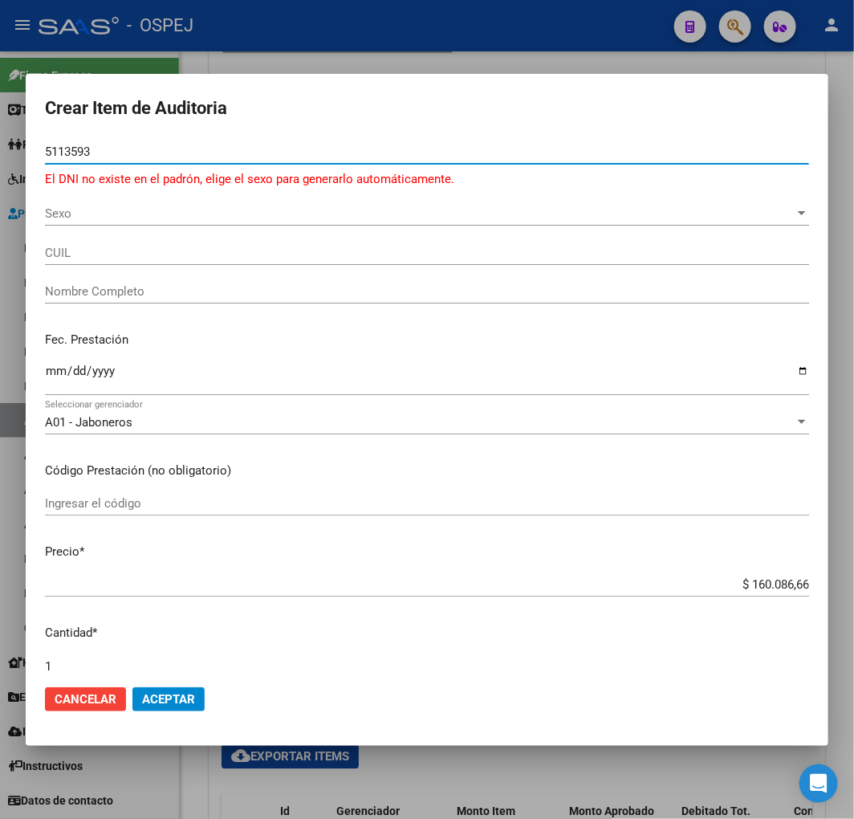
type input "51135931"
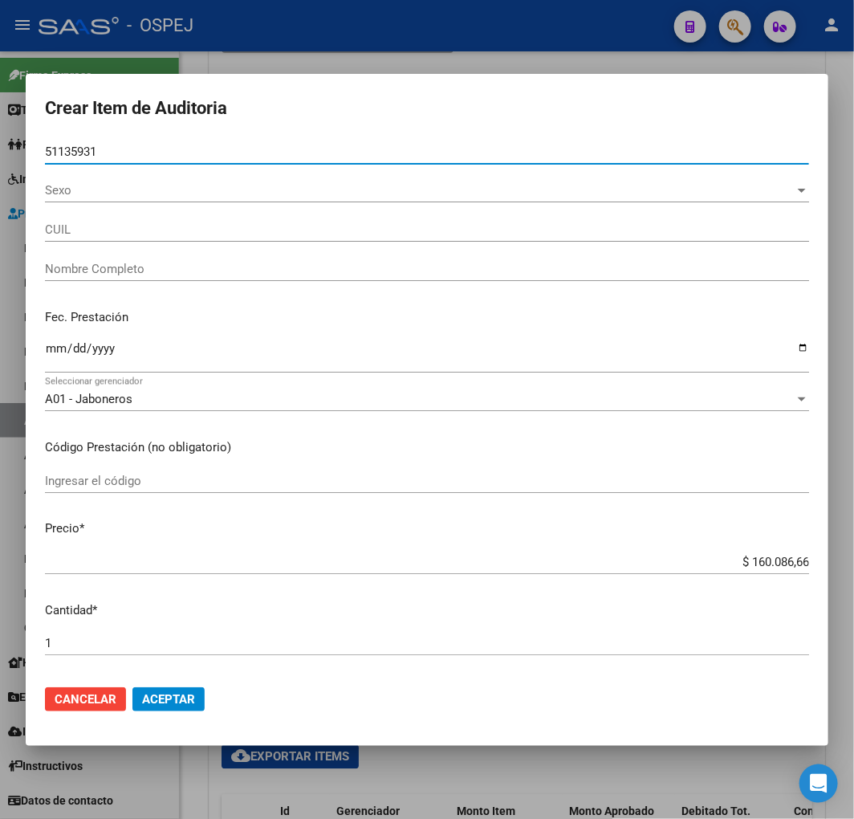
type input "20511359318"
type input "LEGUIZAMON IGNACIO JULIAN"
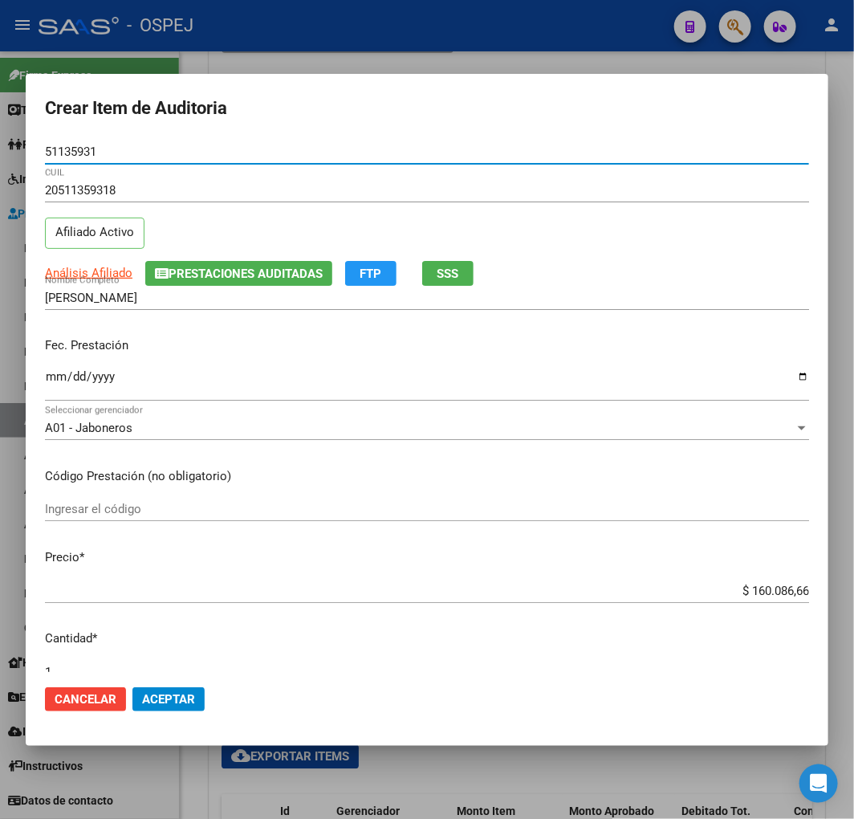
type input "51135931"
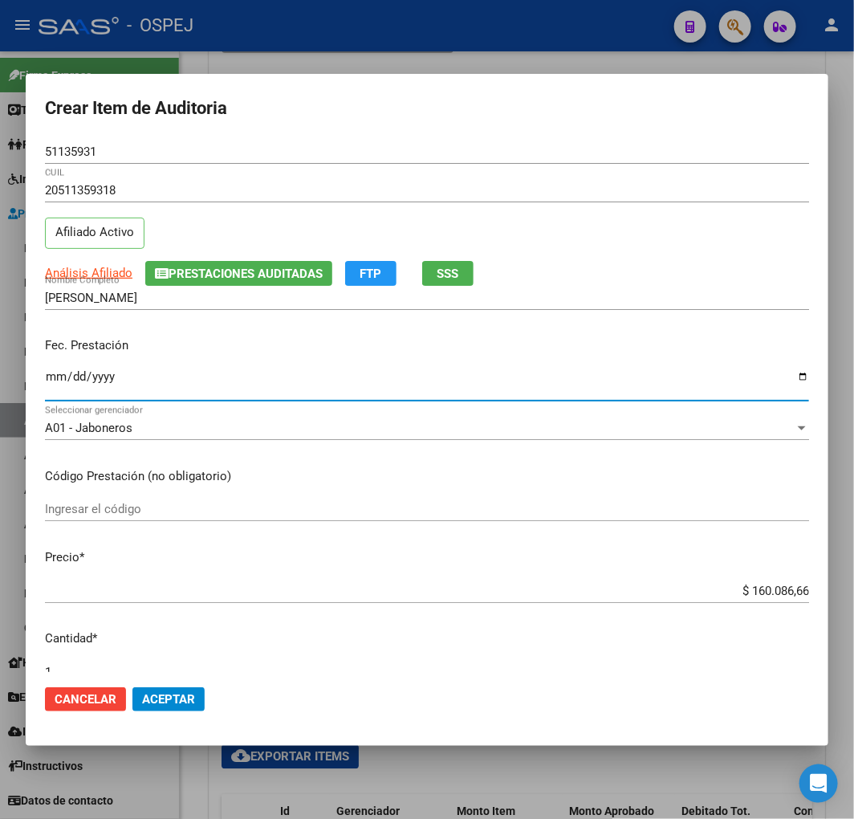
click at [52, 376] on input "Ingresar la fecha" at bounding box center [427, 383] width 764 height 26
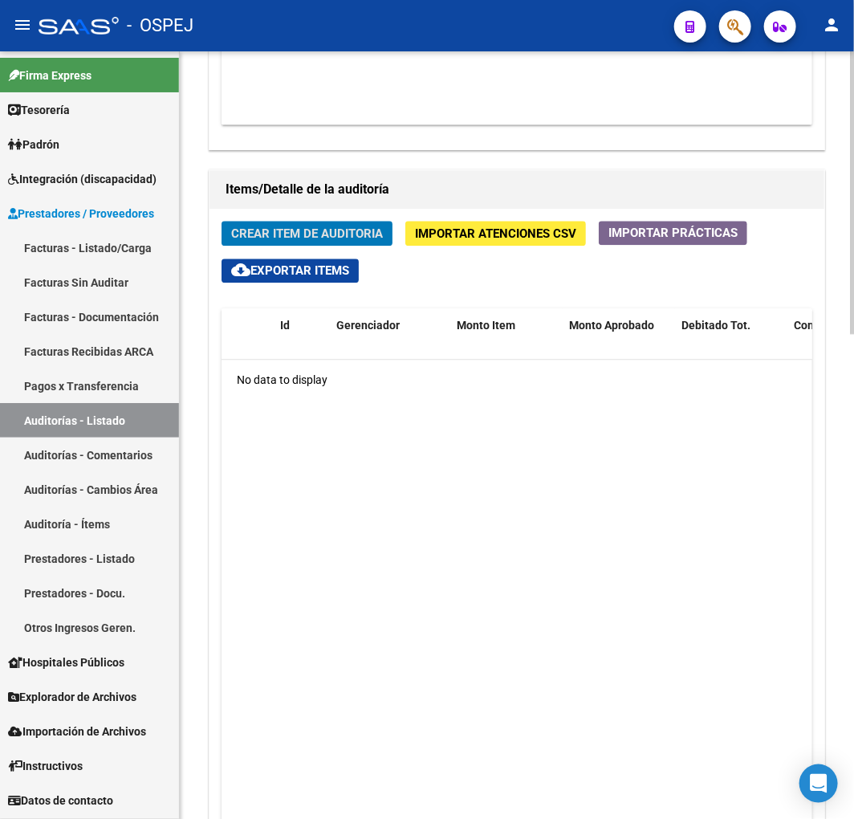
scroll to position [1313, 0]
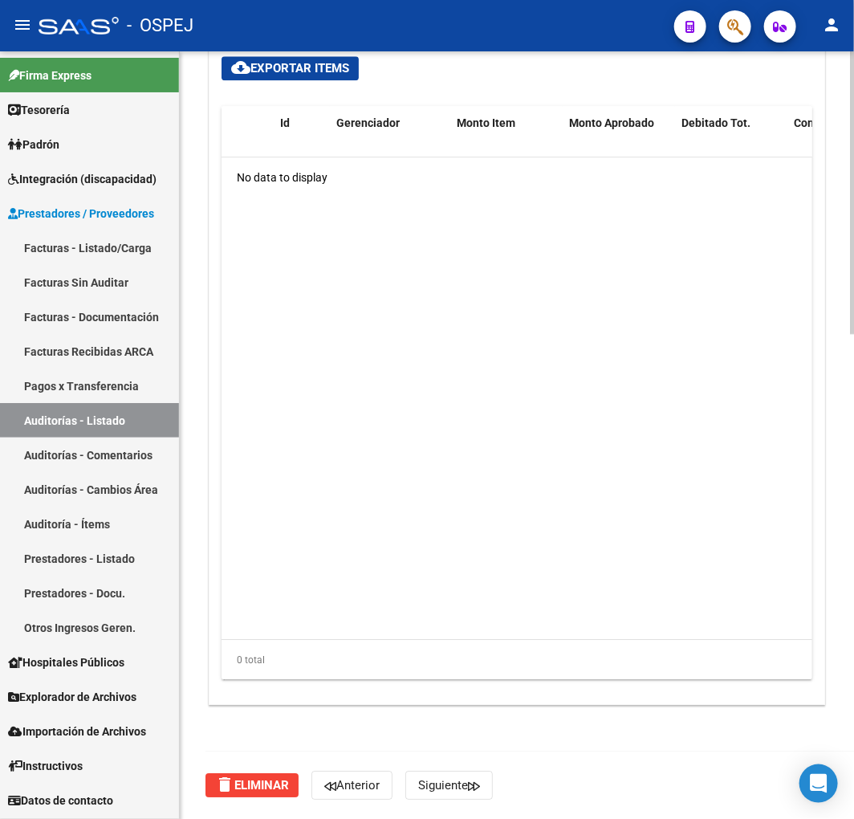
click at [273, 796] on button "delete Eliminar" at bounding box center [252, 785] width 93 height 24
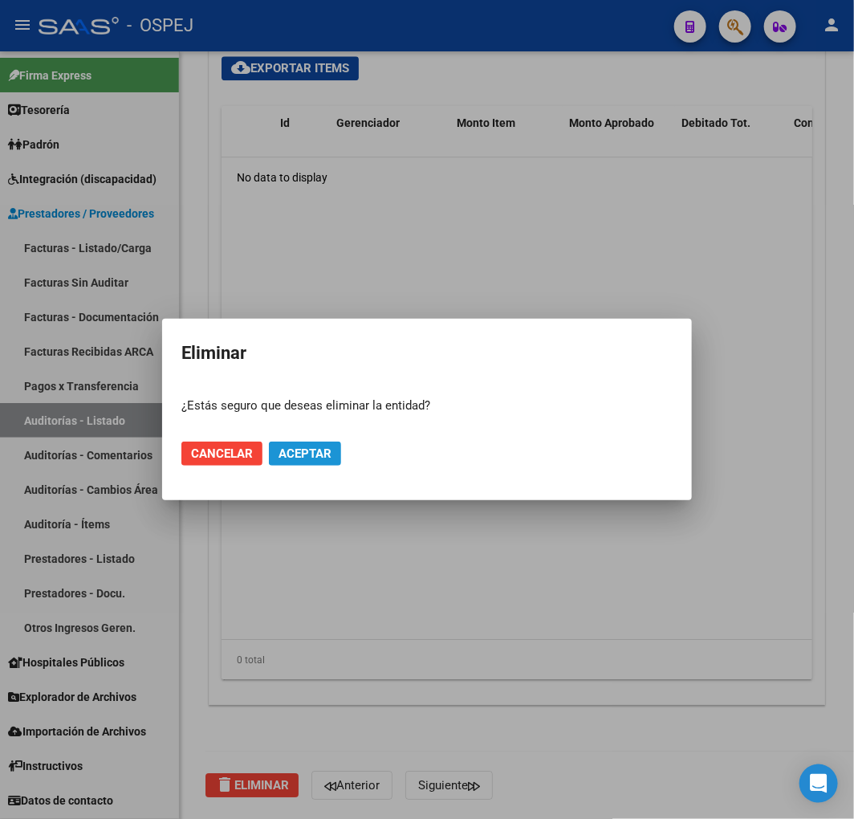
click at [330, 454] on span "Aceptar" at bounding box center [305, 453] width 53 height 14
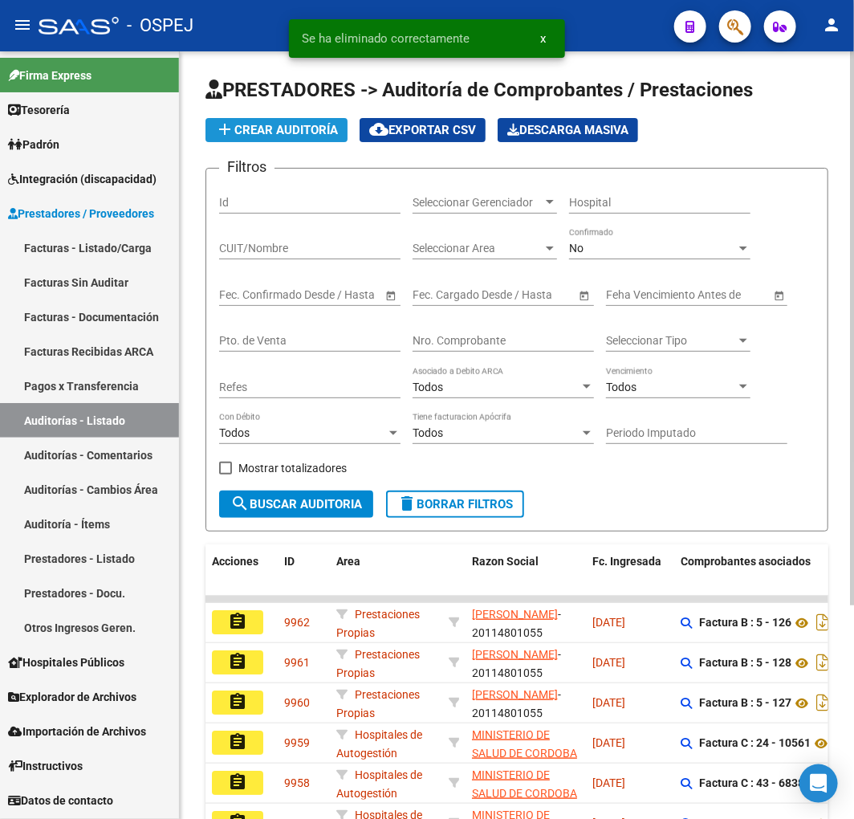
click at [291, 118] on button "add Crear Auditoría" at bounding box center [277, 130] width 142 height 24
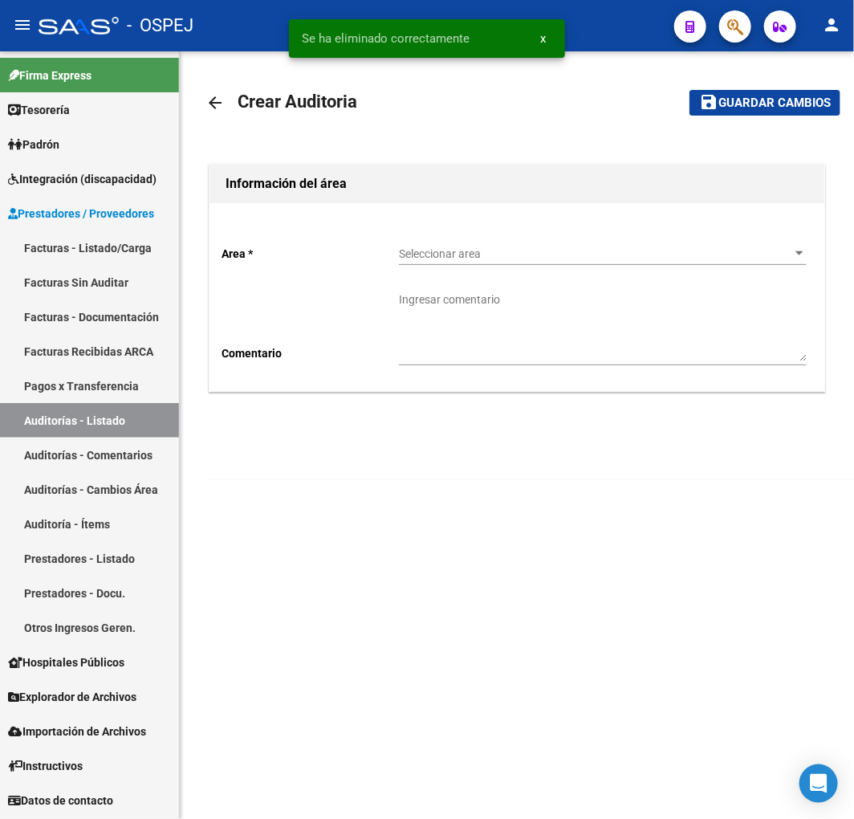
click at [440, 254] on span "Seleccionar area" at bounding box center [595, 254] width 393 height 14
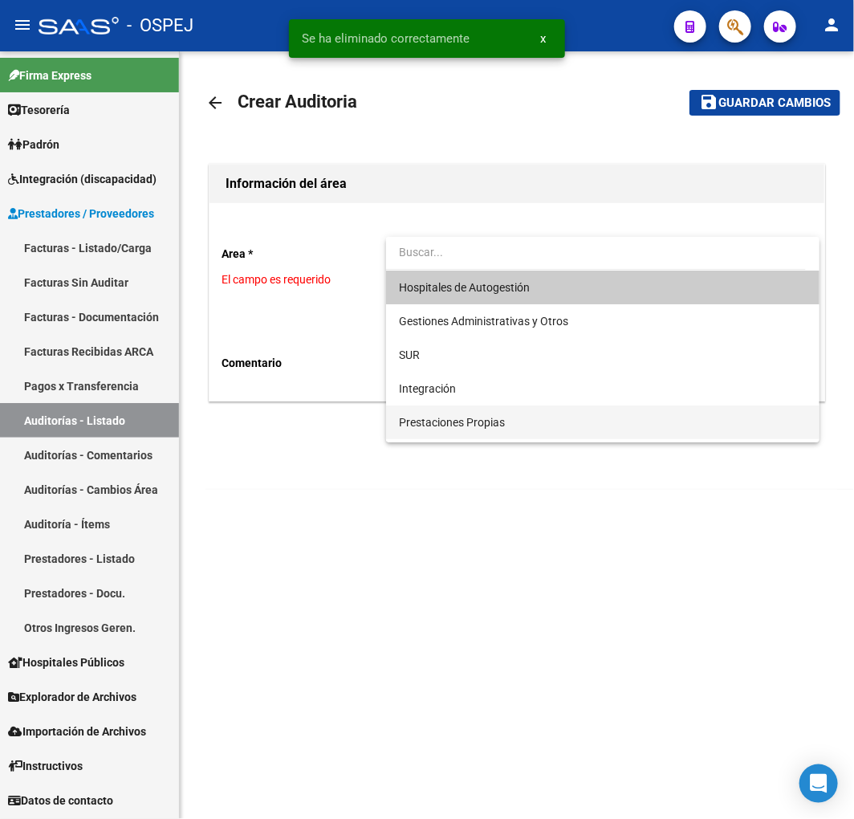
click at [492, 423] on span "Prestaciones Propias" at bounding box center [452, 422] width 106 height 13
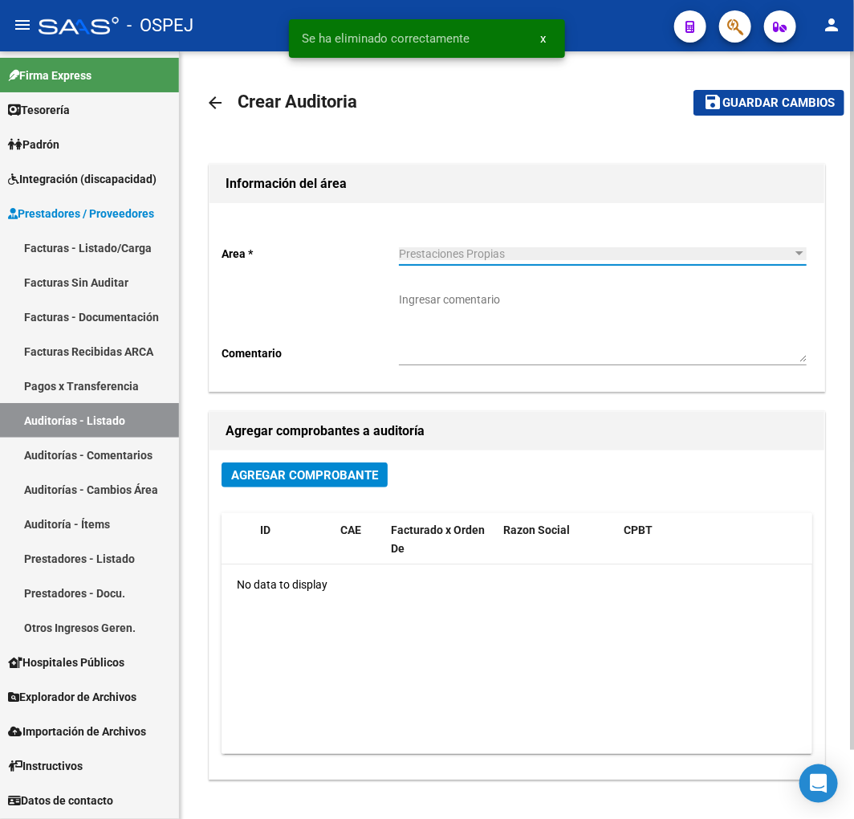
click at [329, 474] on span "Agregar Comprobante" at bounding box center [304, 475] width 147 height 14
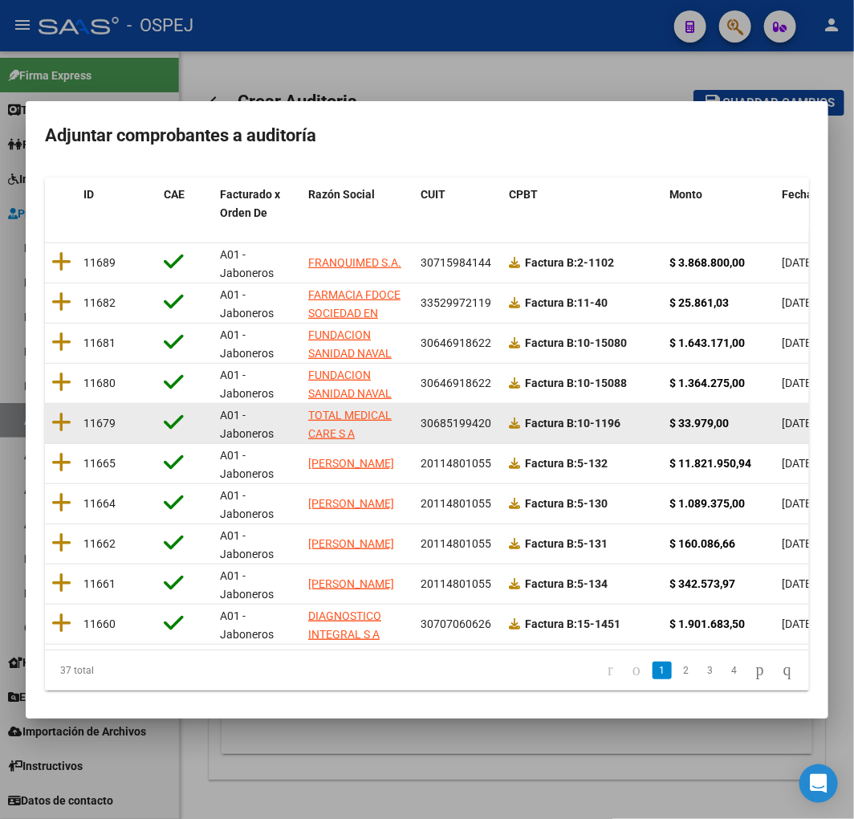
scroll to position [202, 0]
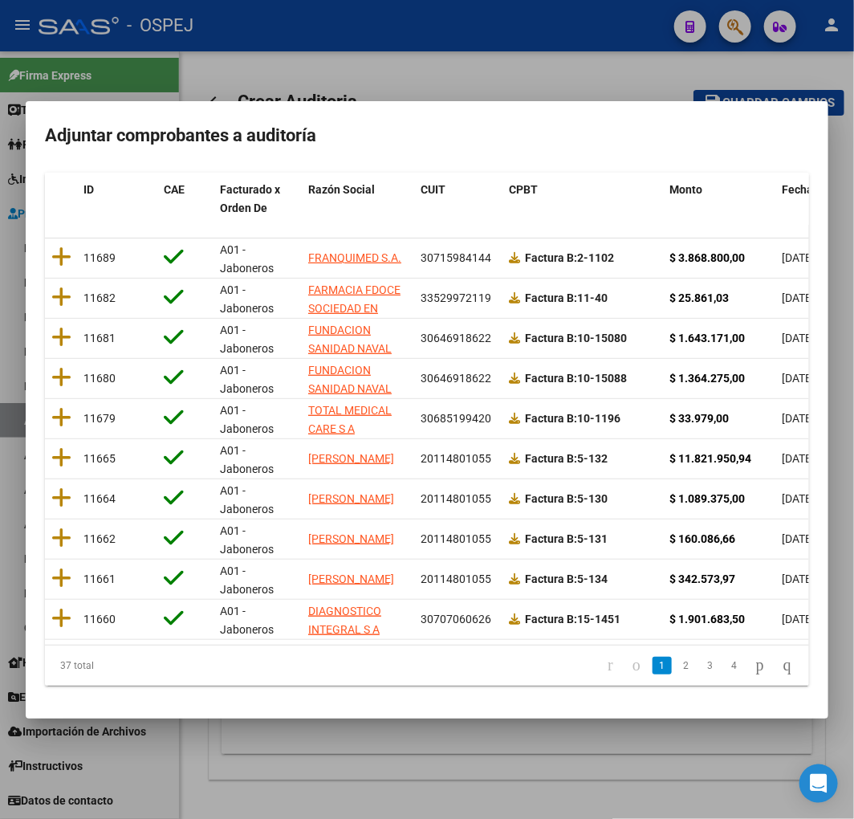
click at [787, 183] on span "Fecha Cpbt" at bounding box center [811, 189] width 58 height 13
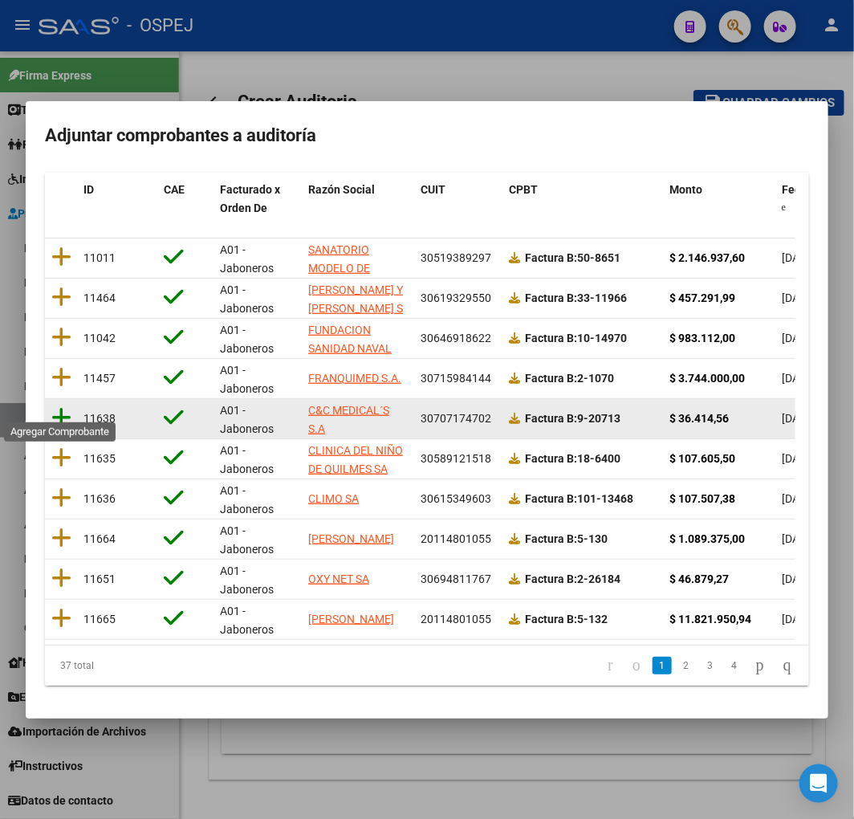
click at [61, 406] on icon at bounding box center [61, 417] width 20 height 22
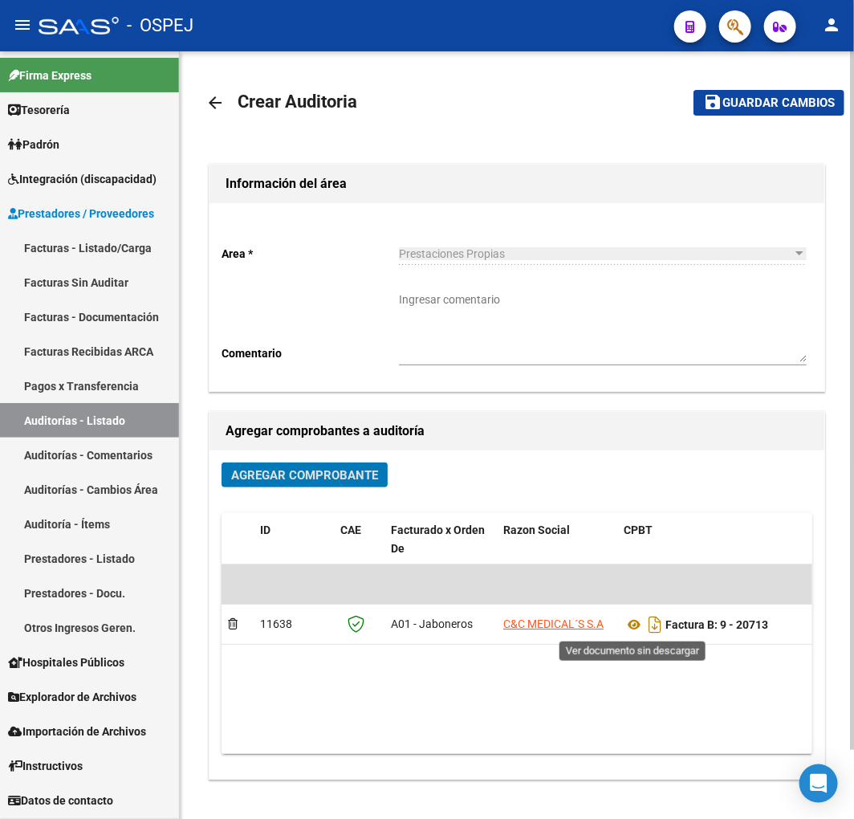
drag, startPoint x: 630, startPoint y: 631, endPoint x: 620, endPoint y: 548, distance: 83.3
click at [800, 101] on span "Guardar cambios" at bounding box center [778, 103] width 112 height 14
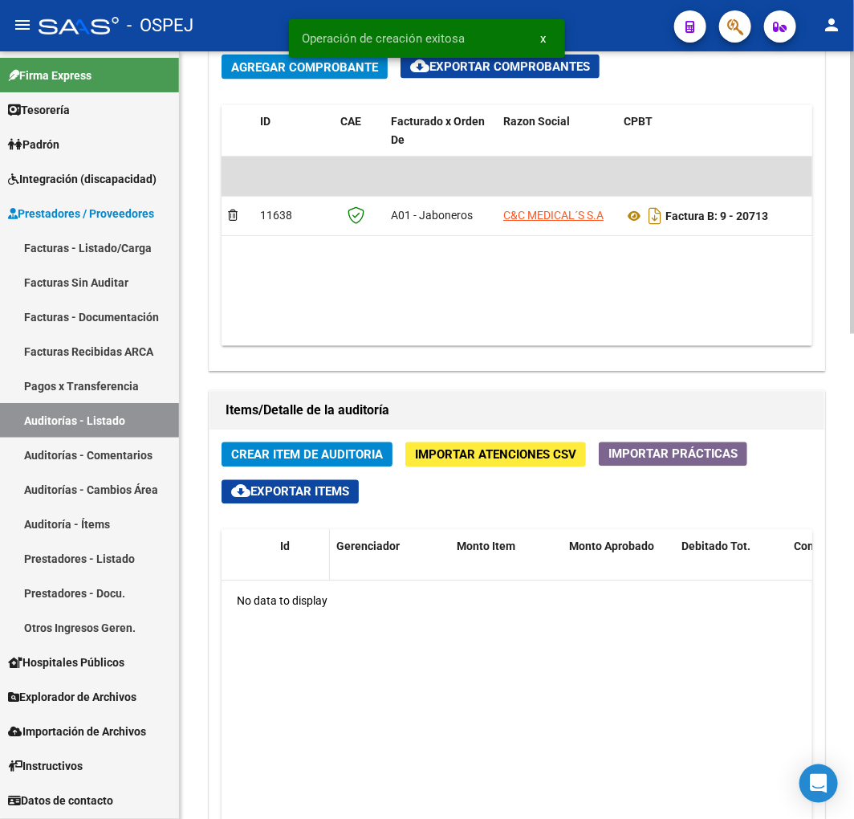
scroll to position [892, 0]
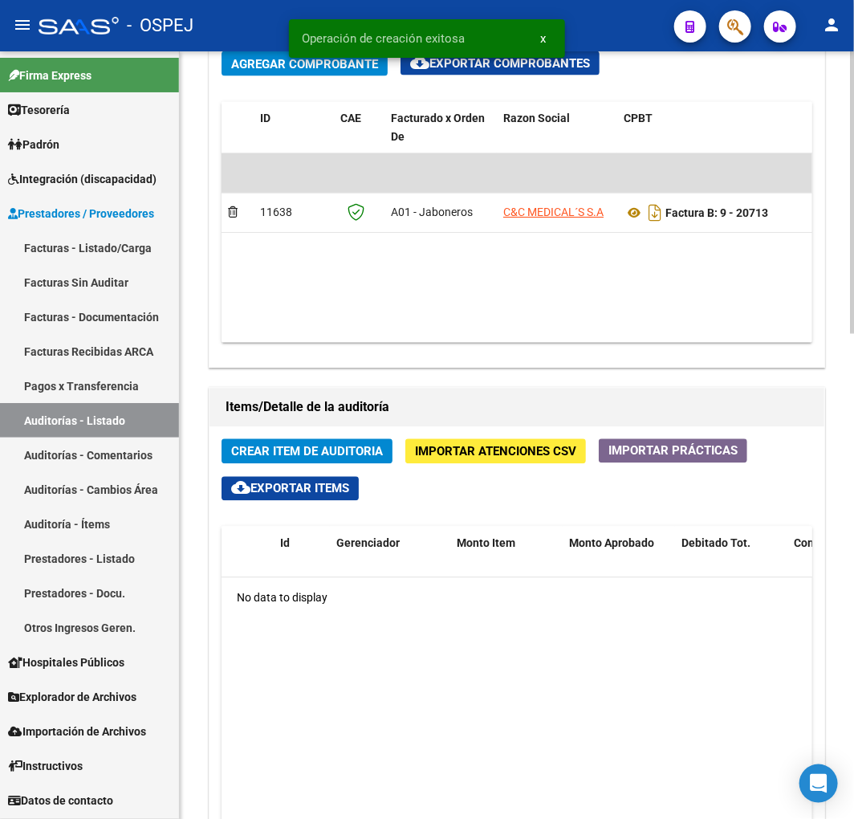
click at [356, 461] on button "Crear Item de Auditoria" at bounding box center [307, 451] width 171 height 25
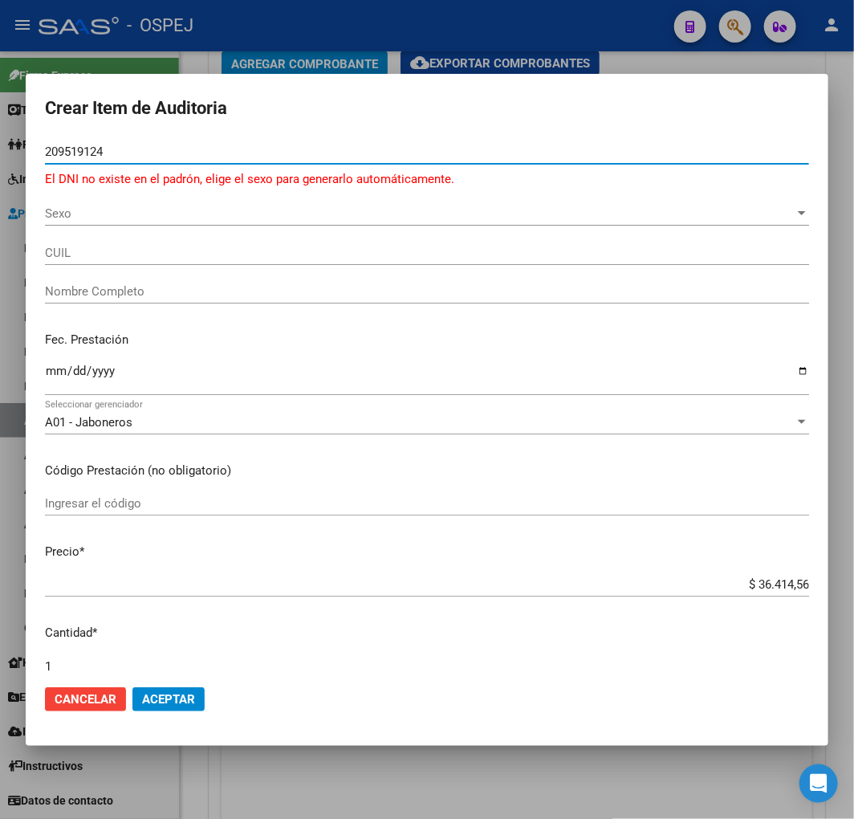
click at [92, 156] on input "209519124" at bounding box center [427, 151] width 764 height 14
type input "2095"
click at [65, 149] on input "2095" at bounding box center [427, 151] width 764 height 14
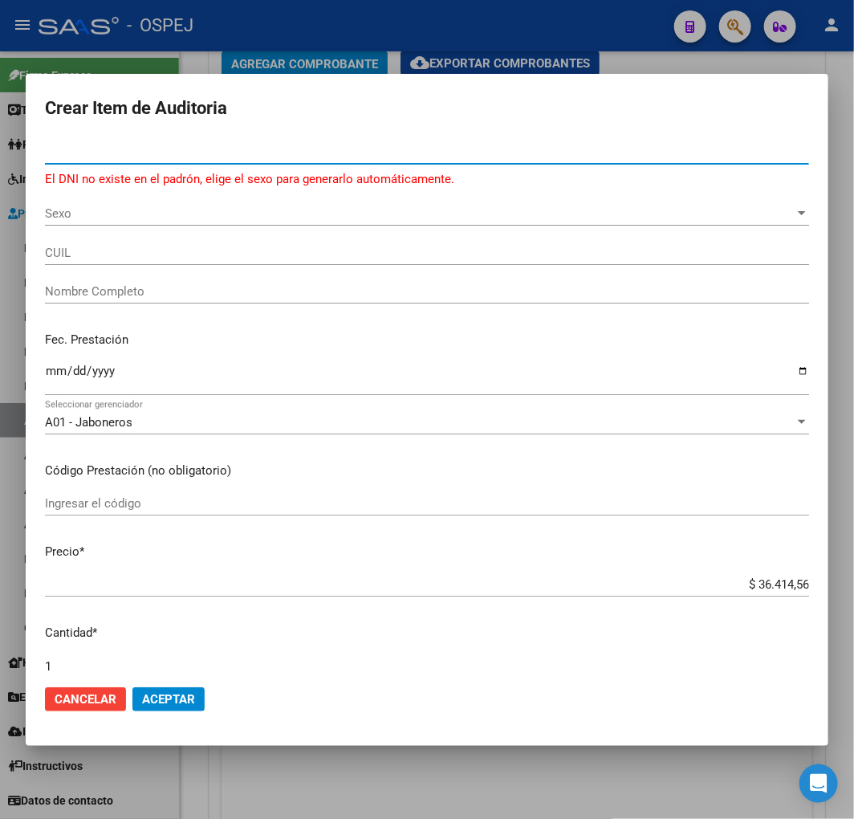
click at [112, 257] on input "CUIL" at bounding box center [427, 253] width 764 height 14
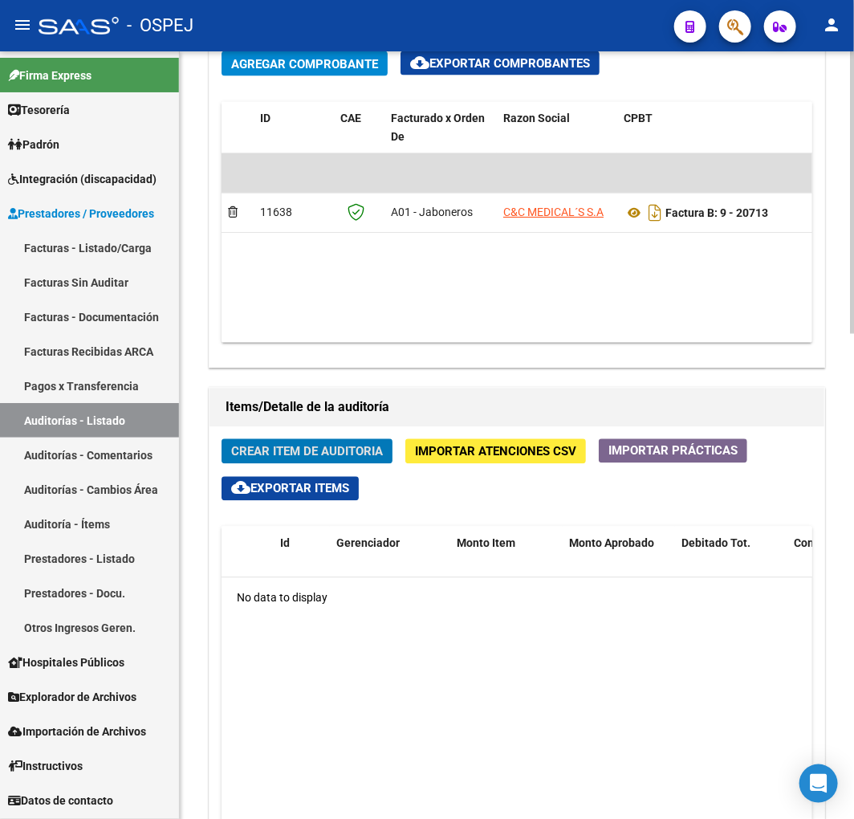
click at [259, 448] on span "Crear Item de Auditoria" at bounding box center [307, 452] width 152 height 14
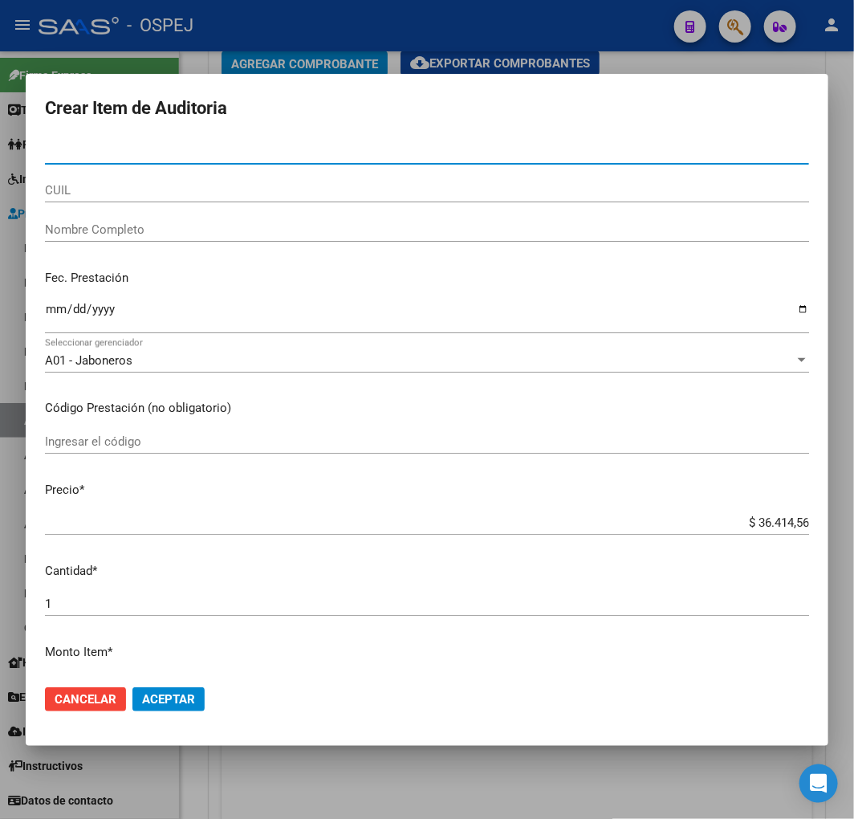
click at [107, 188] on input "CUIL" at bounding box center [427, 190] width 764 height 14
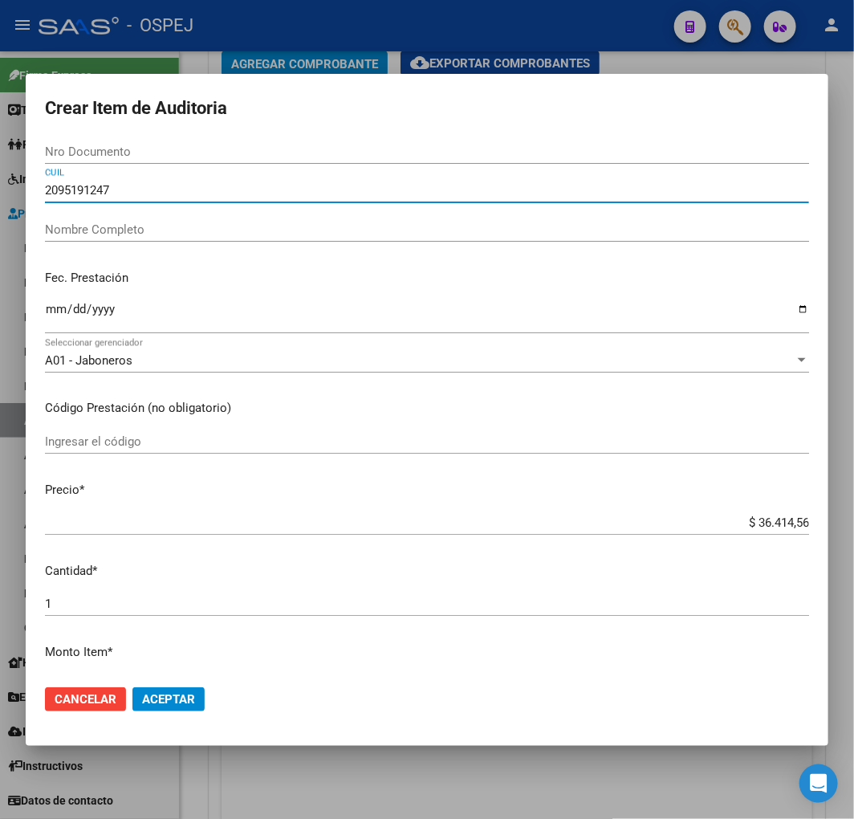
drag, startPoint x: 61, startPoint y: 188, endPoint x: 105, endPoint y: 193, distance: 44.4
click at [105, 193] on input "2095191247" at bounding box center [427, 190] width 764 height 14
type input "207"
click at [58, 189] on input "207" at bounding box center [427, 190] width 764 height 14
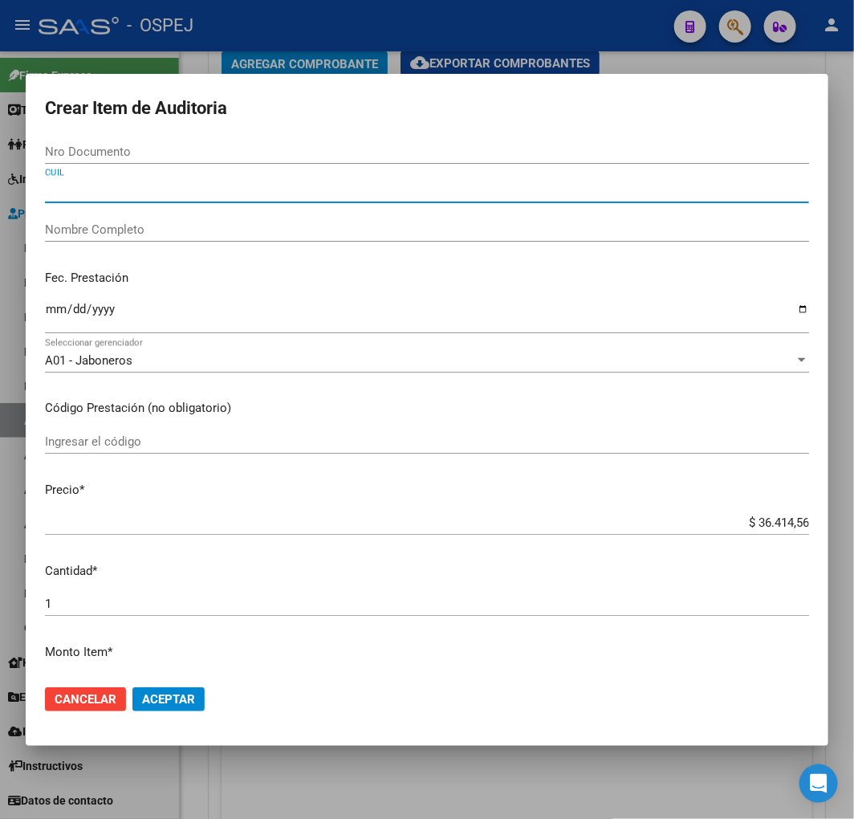
click at [90, 150] on input "Nro Documento" at bounding box center [427, 151] width 764 height 14
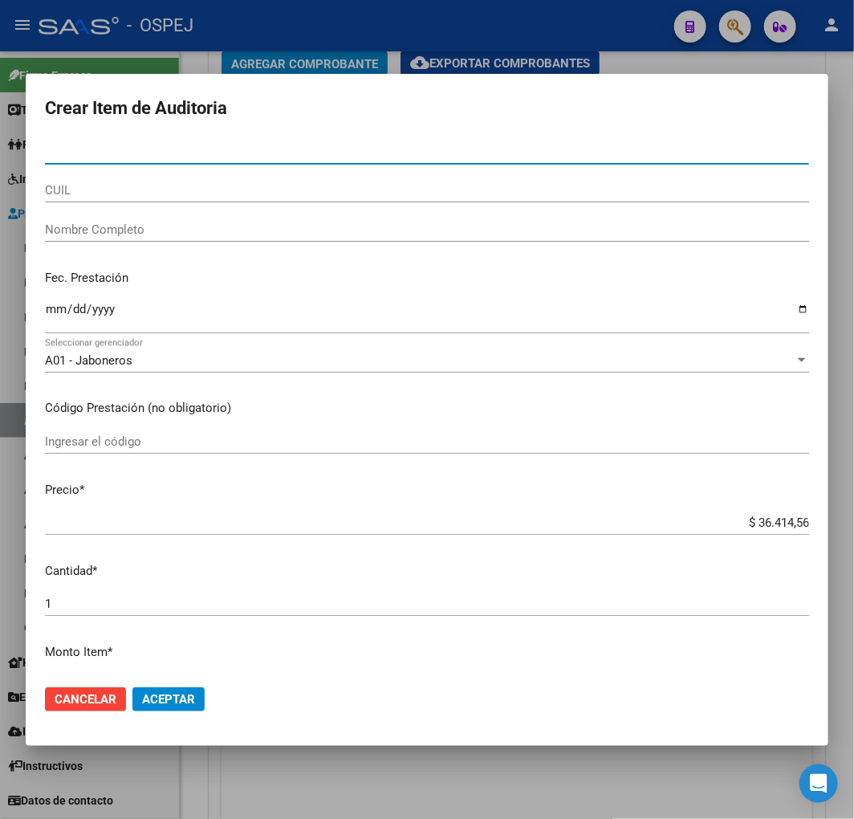
paste input "9519124"
type input "95191241"
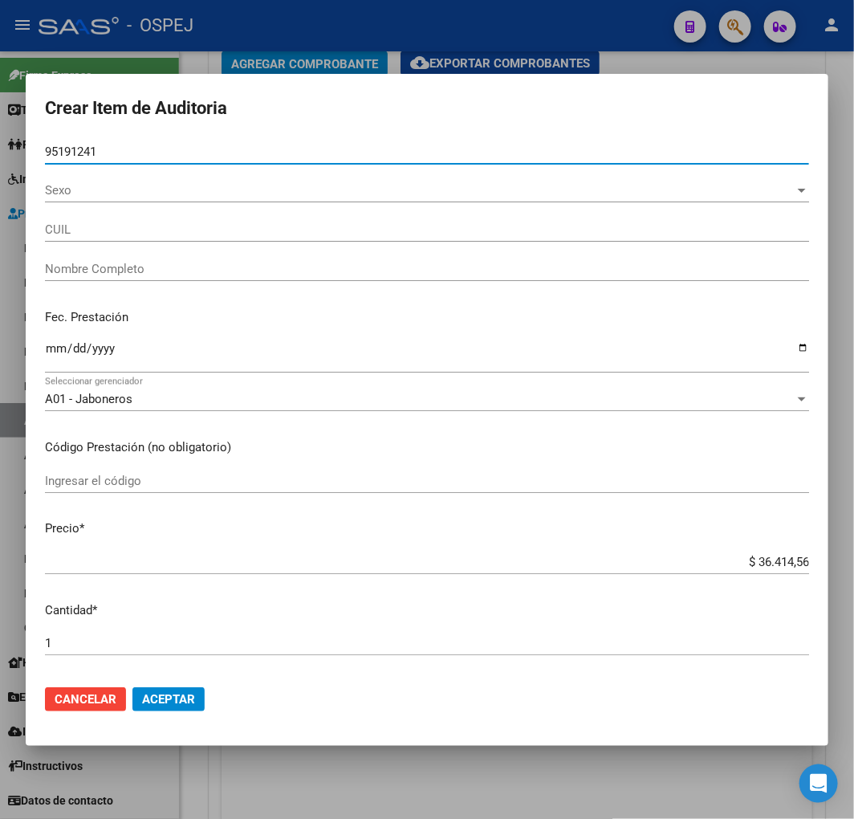
type input "20951912418"
type input "DUARTE SAUCEDO GUSTAVO"
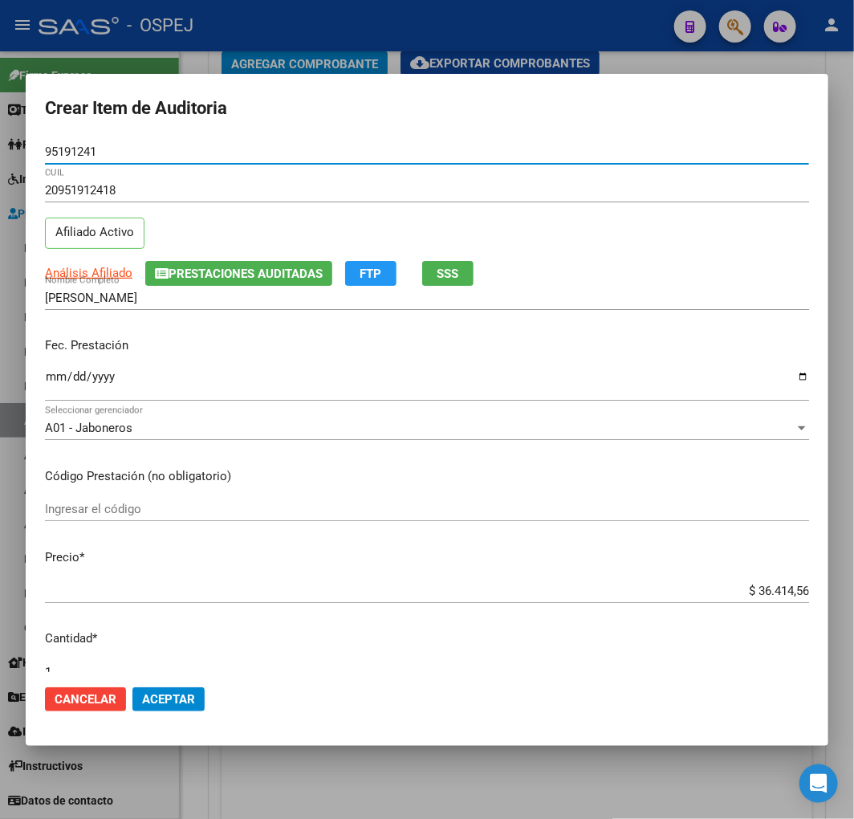
type input "95191241"
click at [61, 381] on input "Ingresar la fecha" at bounding box center [427, 383] width 764 height 26
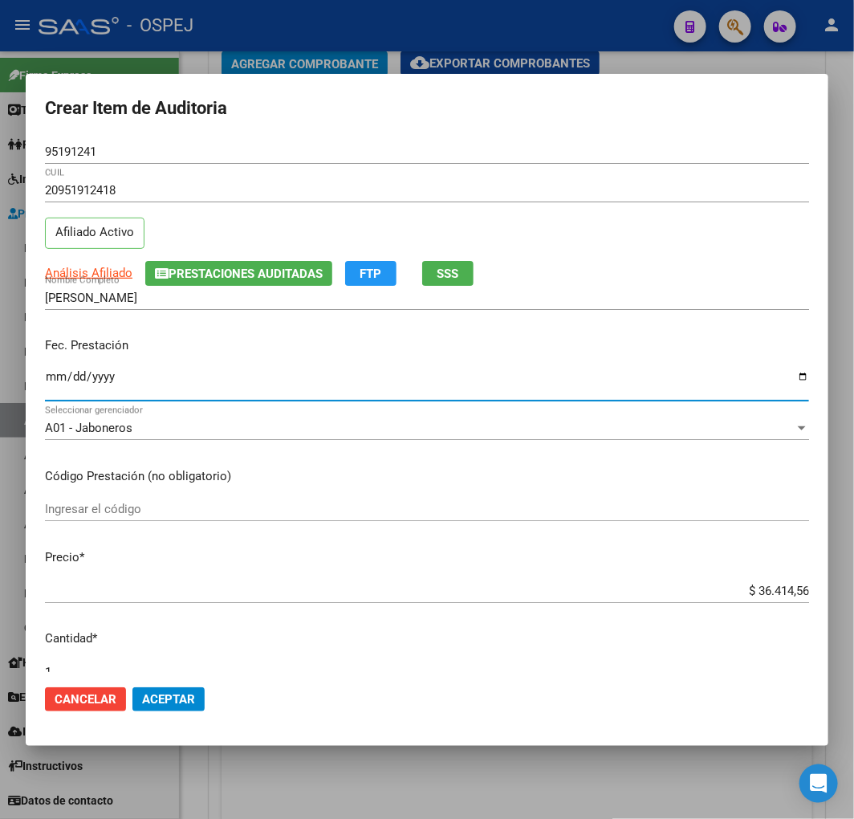
click at [45, 376] on input "Ingresar la fecha" at bounding box center [427, 383] width 764 height 26
click at [59, 377] on input "Ingresar la fecha" at bounding box center [427, 383] width 764 height 26
type input "2025-07-02"
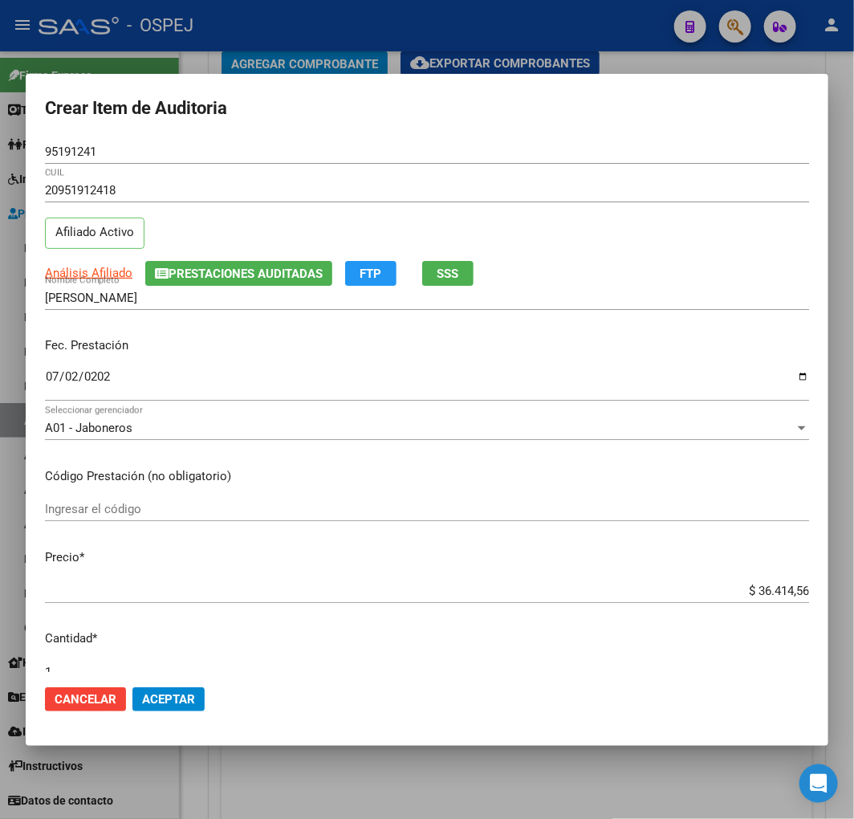
scroll to position [624, 0]
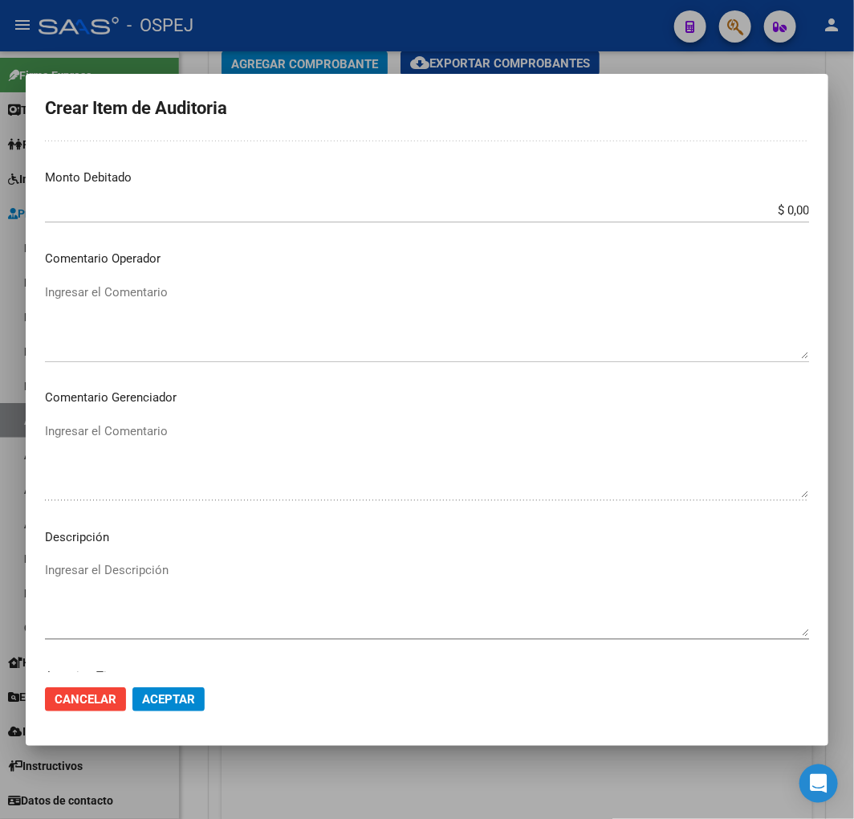
click at [189, 302] on textarea "Ingresar el Comentario" at bounding box center [427, 320] width 764 height 75
paste textarea "Malla de Polipropileno 15 x 15cm DUZEY"
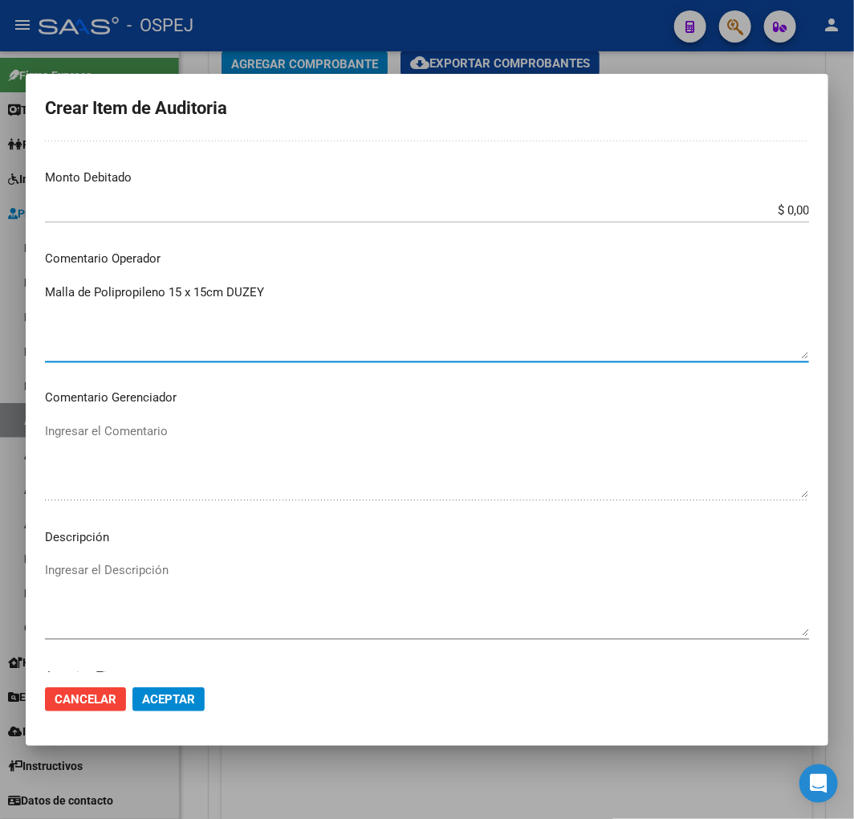
type textarea "Malla de Polipropileno 15 x 15cm DUZEY"
click at [146, 564] on textarea "Ingresar el Descripción" at bounding box center [427, 598] width 764 height 75
paste textarea "Malla de Polipropileno 15 x 15cm DUZEY"
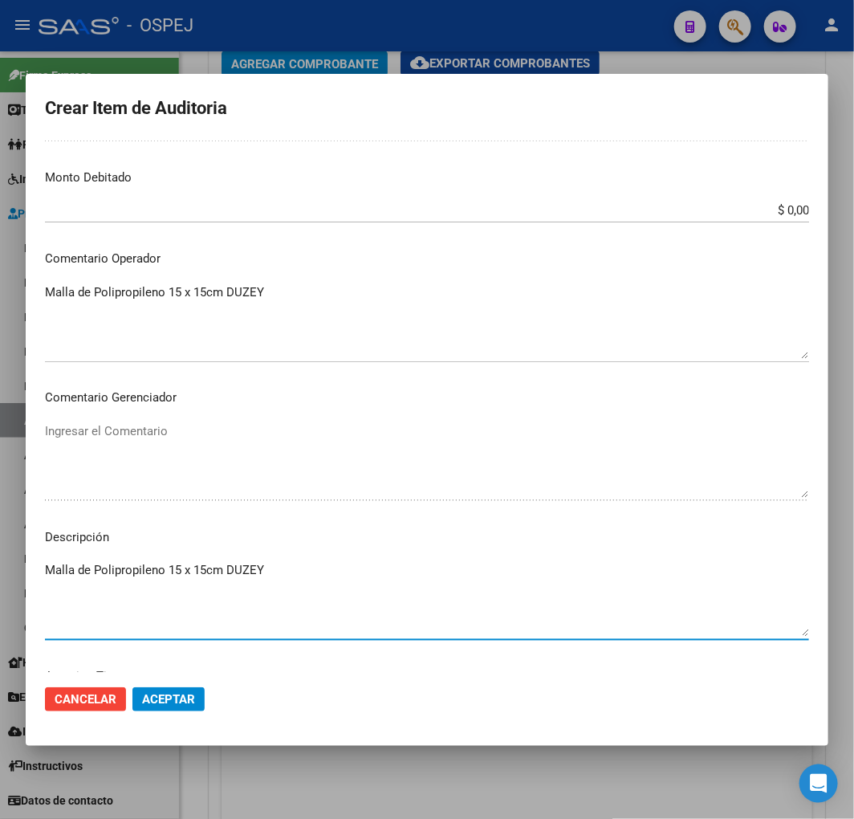
type textarea "Malla de Polipropileno 15 x 15cm DUZEY"
click at [175, 704] on span "Aceptar" at bounding box center [168, 699] width 53 height 14
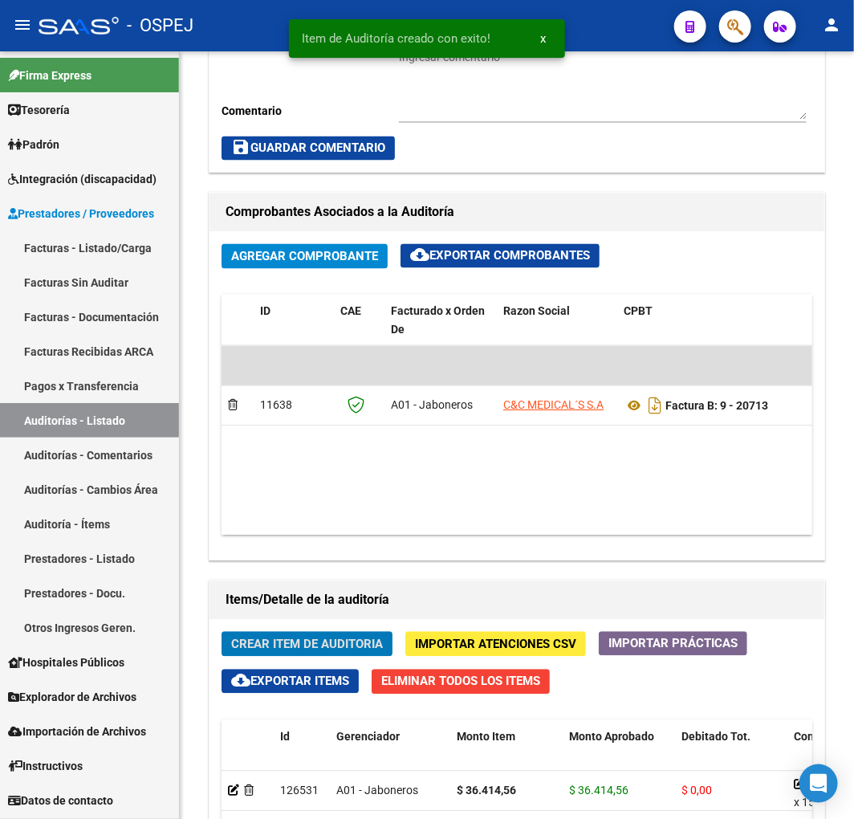
scroll to position [1085, 0]
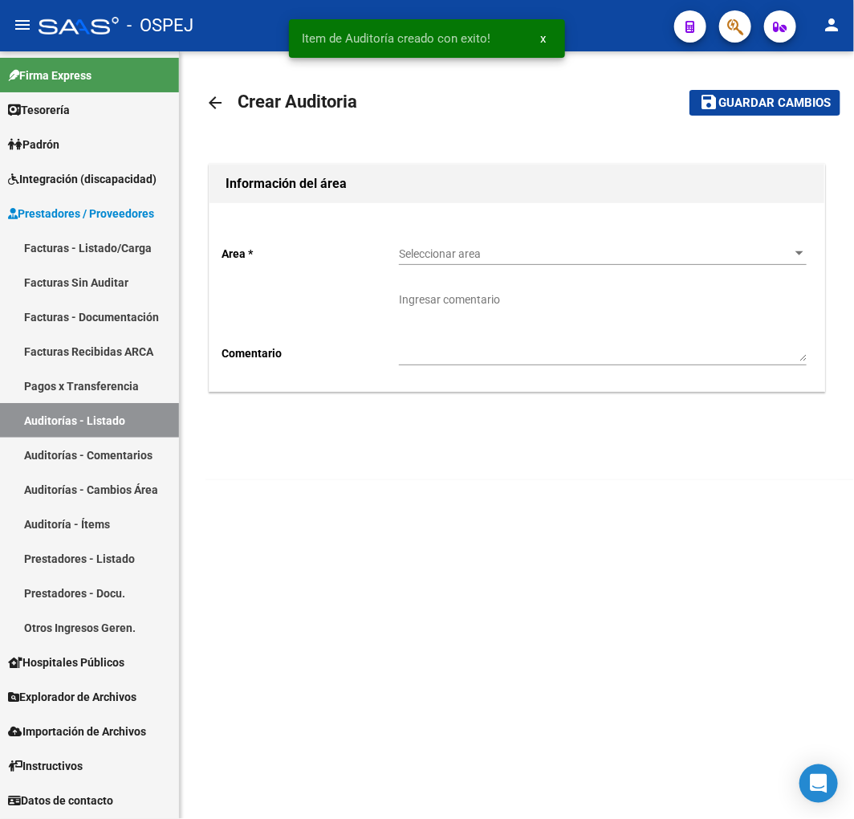
click at [467, 267] on div "Seleccionar area Seleccionar area" at bounding box center [603, 256] width 408 height 46
click at [515, 255] on span "Seleccionar area" at bounding box center [595, 254] width 393 height 14
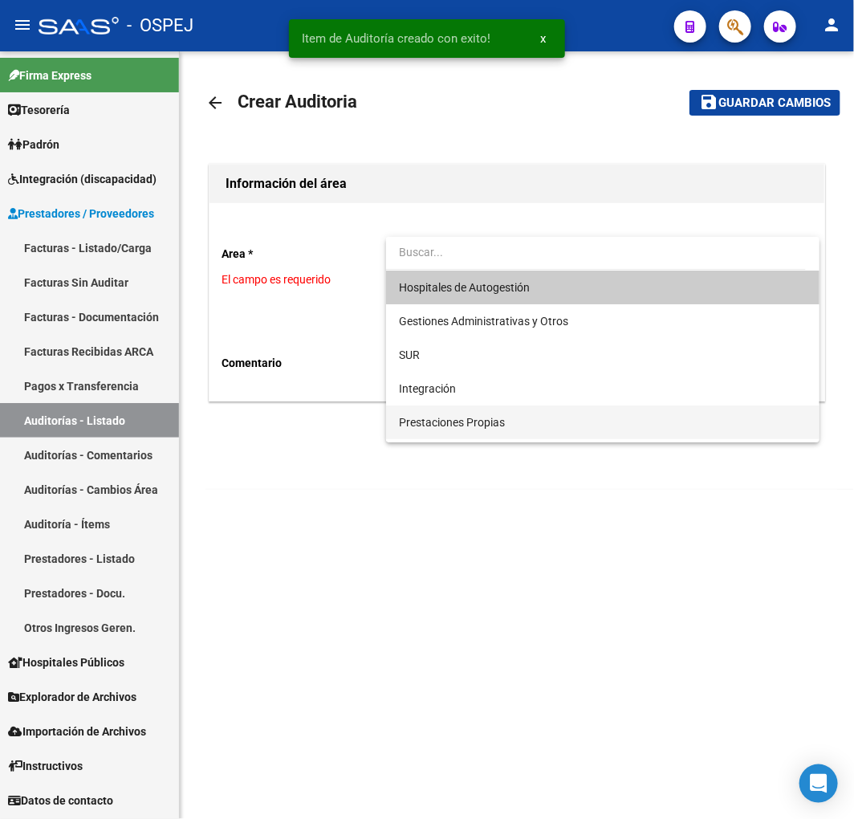
click at [479, 431] on span "Prestaciones Propias" at bounding box center [603, 422] width 408 height 34
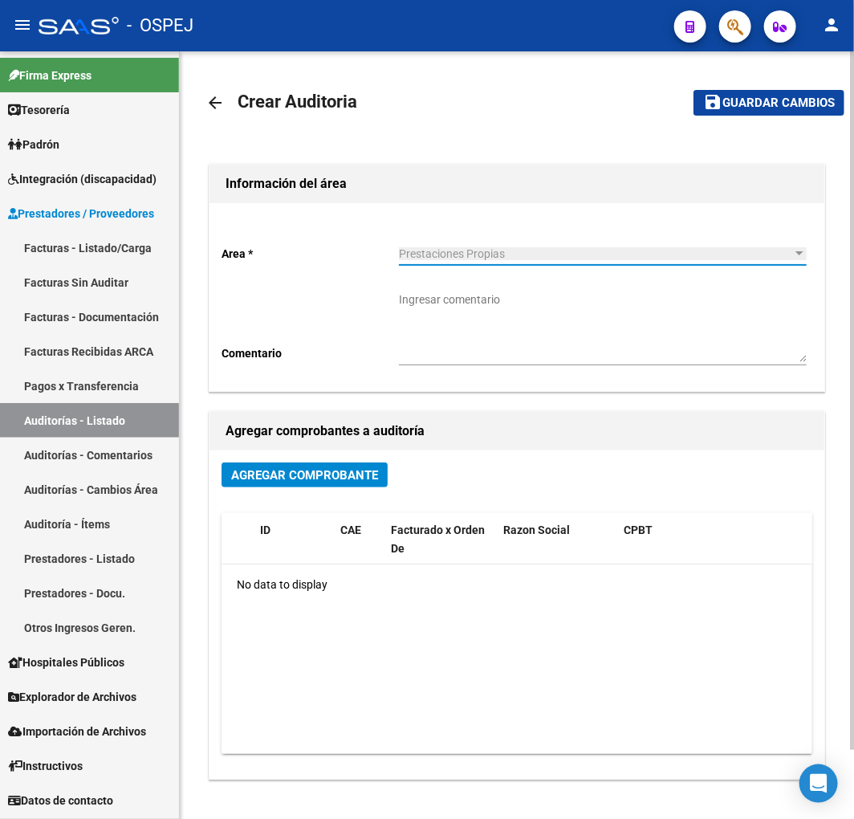
click at [339, 490] on div "Agregar Comprobante" at bounding box center [517, 481] width 591 height 38
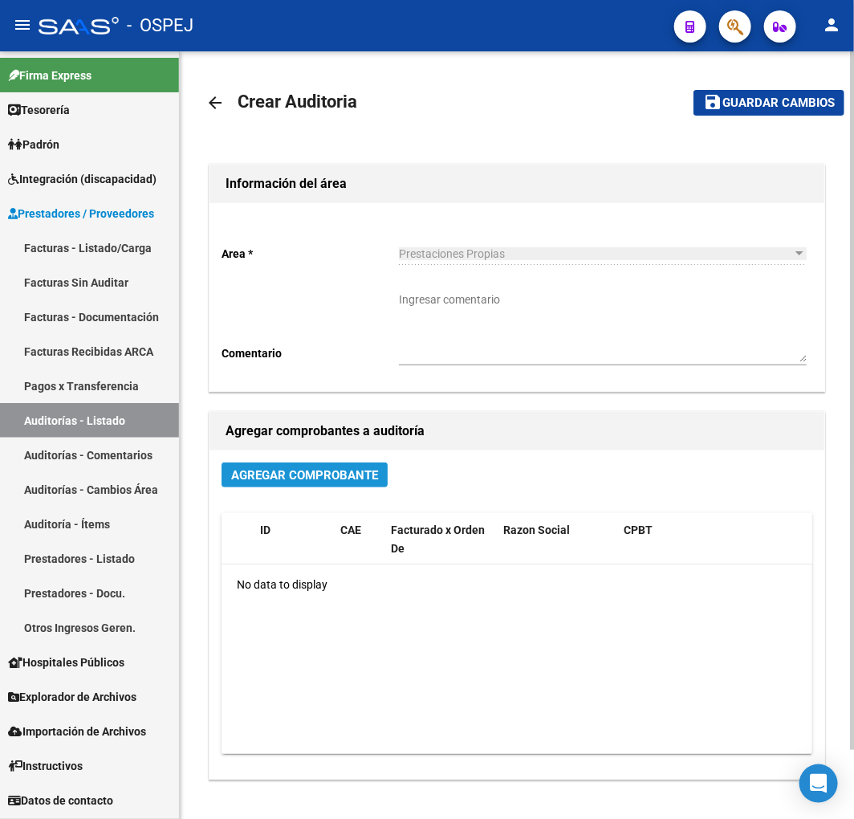
click at [341, 477] on span "Agregar Comprobante" at bounding box center [304, 475] width 147 height 14
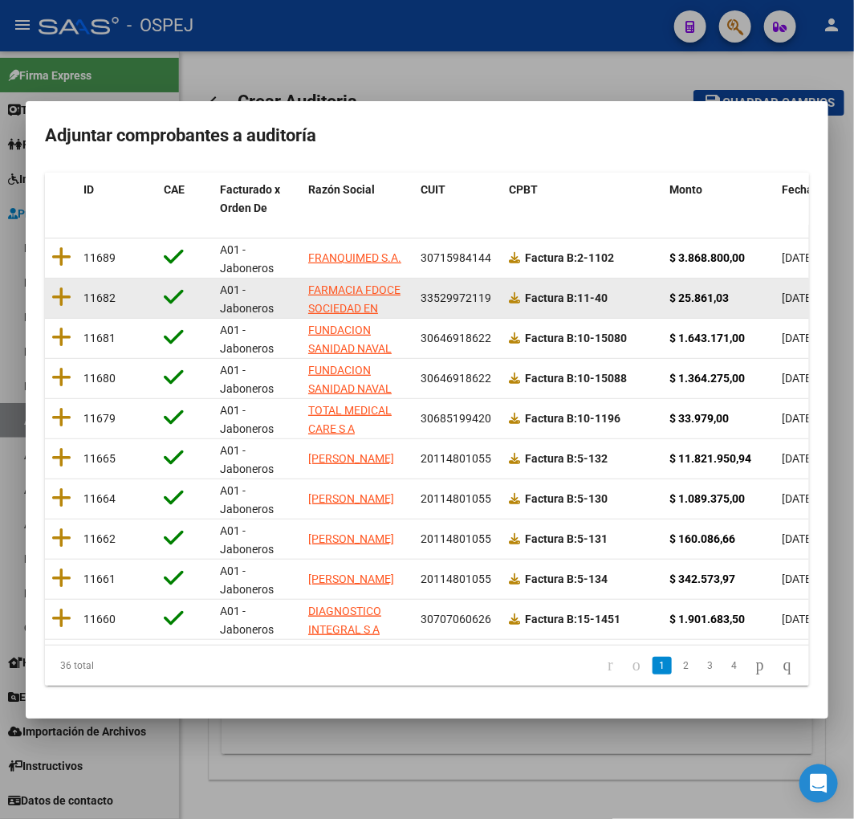
scroll to position [202, 0]
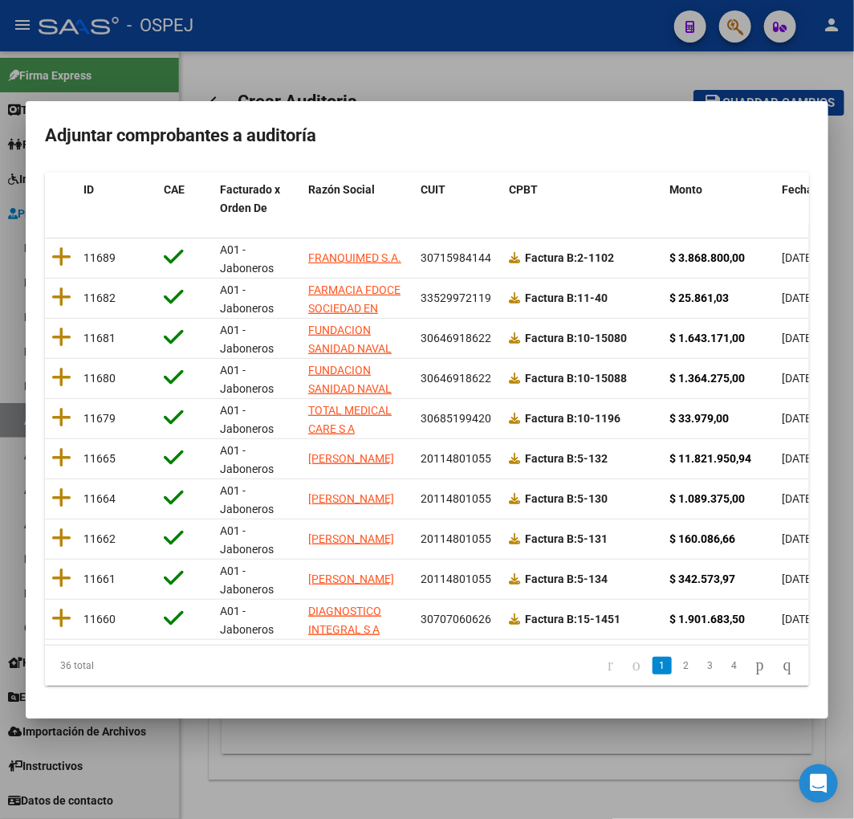
click at [787, 183] on span "Fecha Cpbt" at bounding box center [811, 189] width 58 height 13
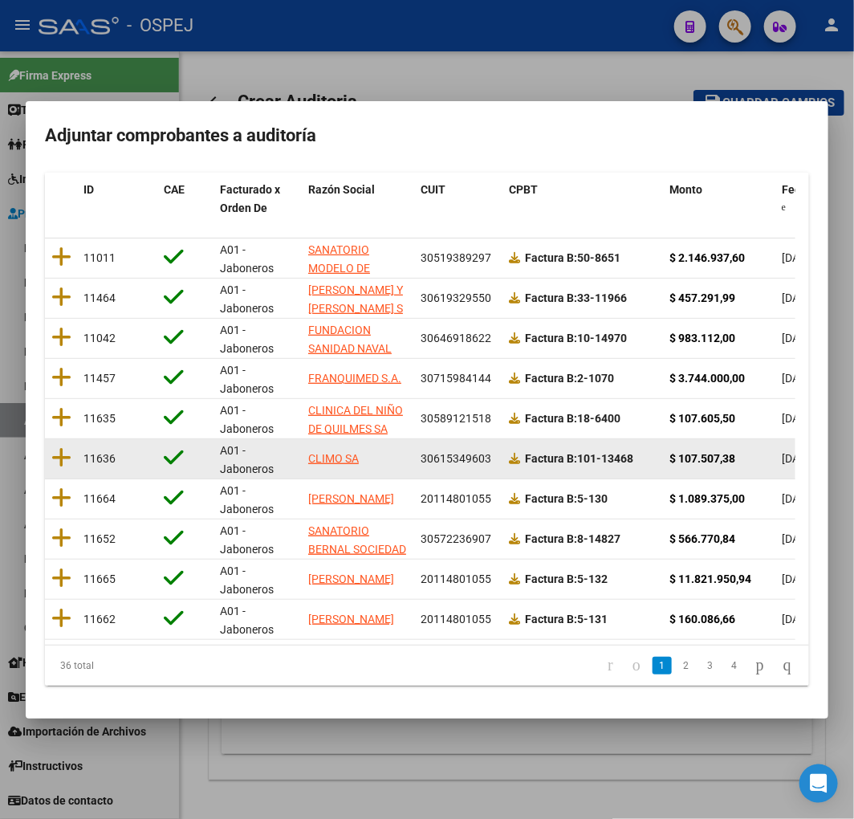
drag, startPoint x: 578, startPoint y: 452, endPoint x: 597, endPoint y: 447, distance: 19.9
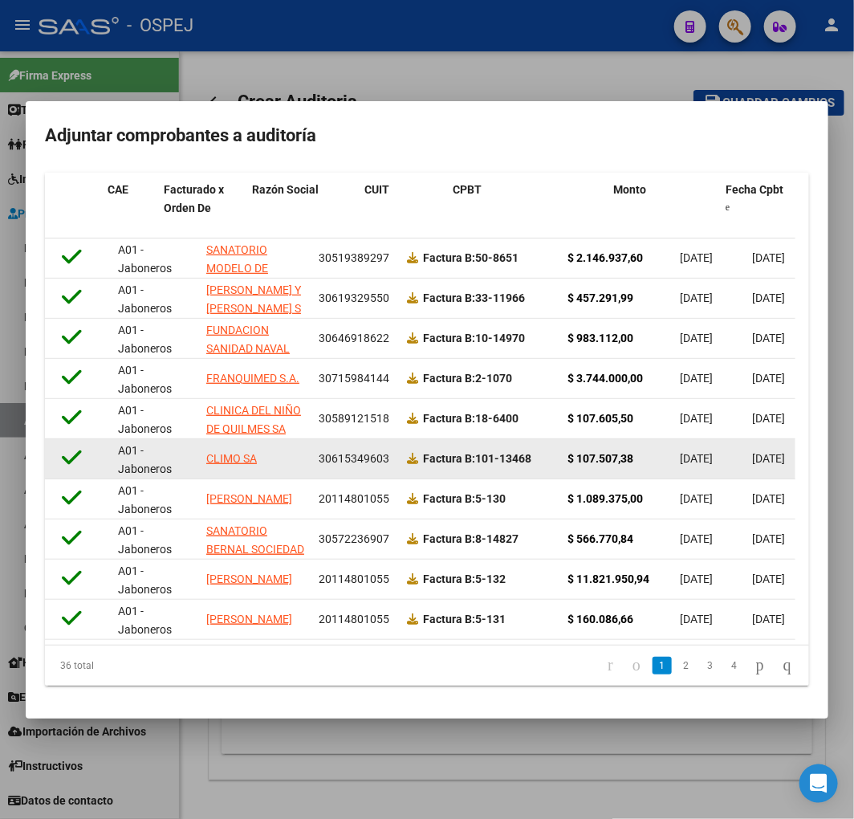
scroll to position [0, 0]
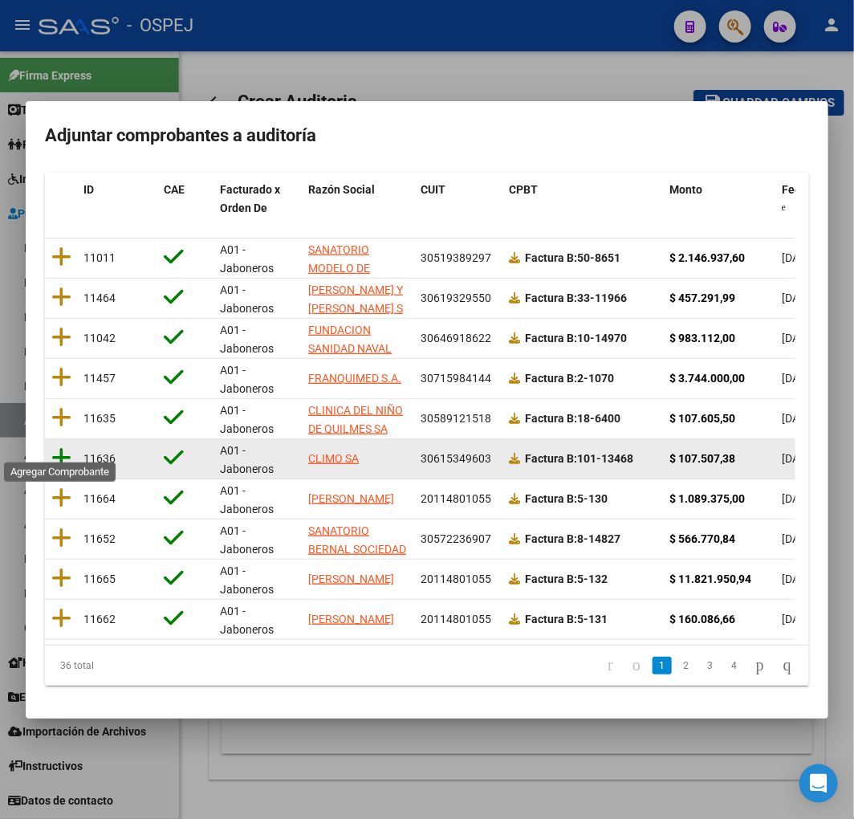
click at [62, 446] on icon at bounding box center [61, 457] width 20 height 22
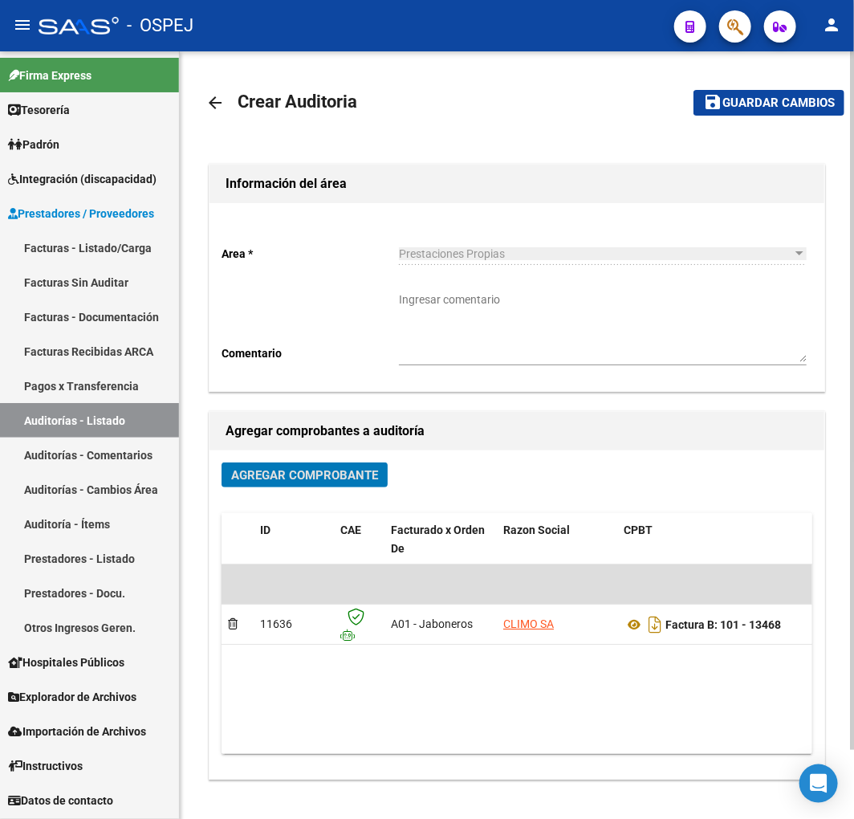
click at [787, 101] on span "Guardar cambios" at bounding box center [778, 103] width 112 height 14
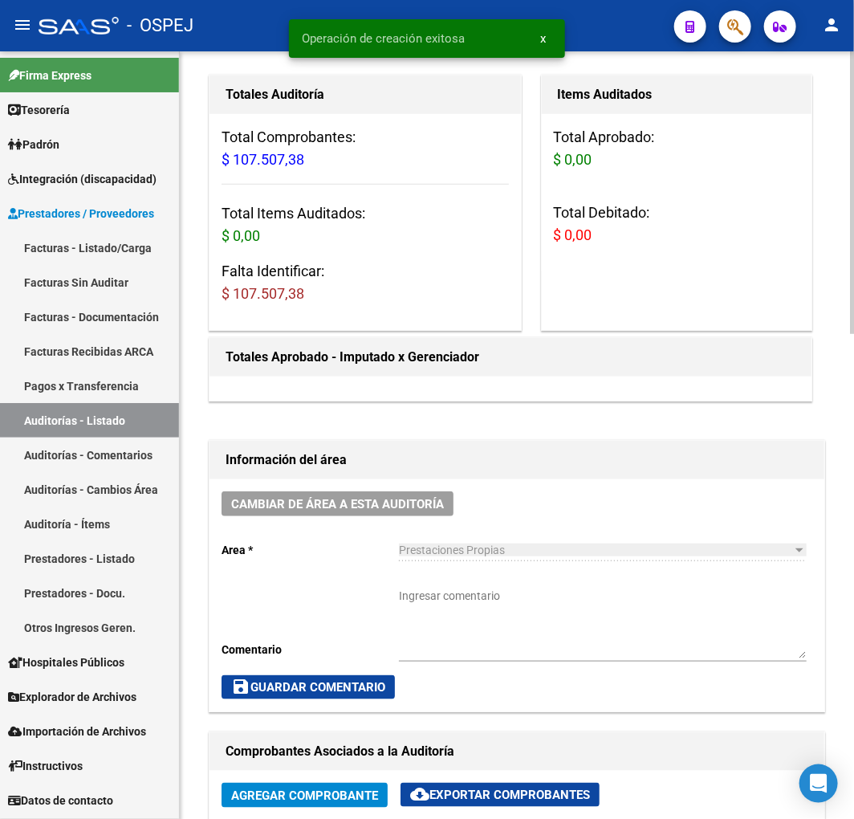
scroll to position [713, 0]
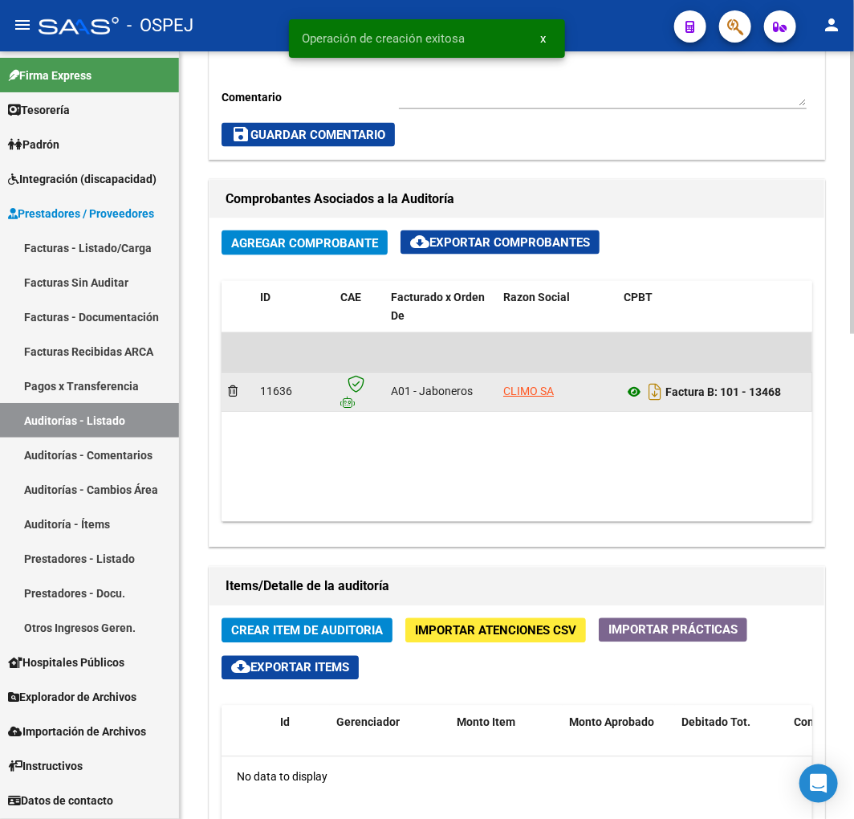
click at [629, 396] on icon at bounding box center [634, 392] width 21 height 19
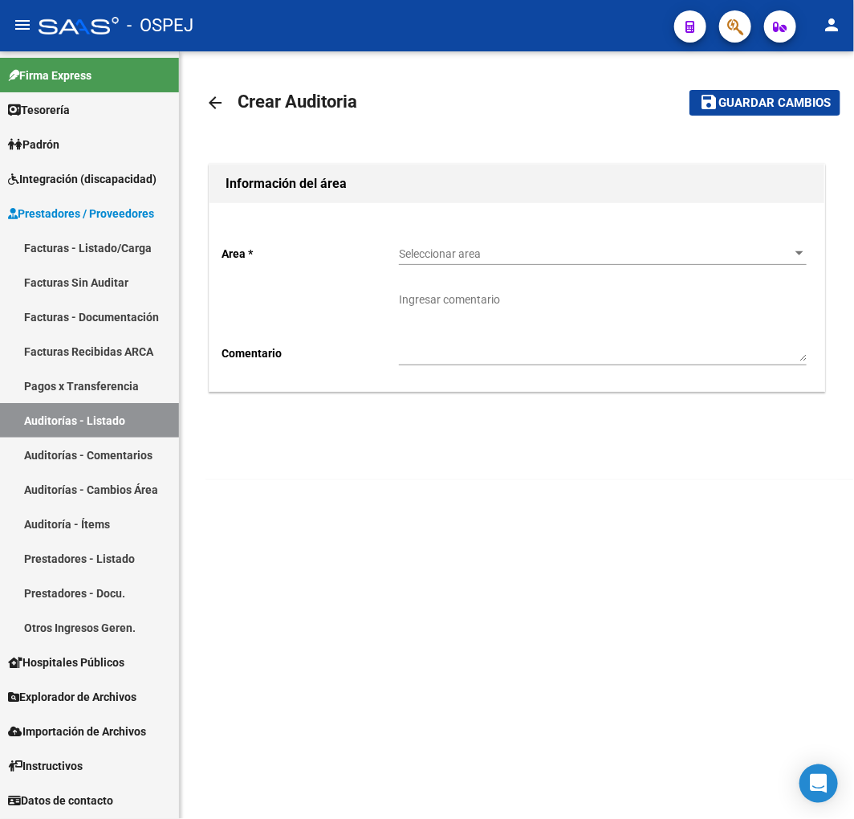
click at [517, 247] on span "Seleccionar area" at bounding box center [595, 254] width 393 height 14
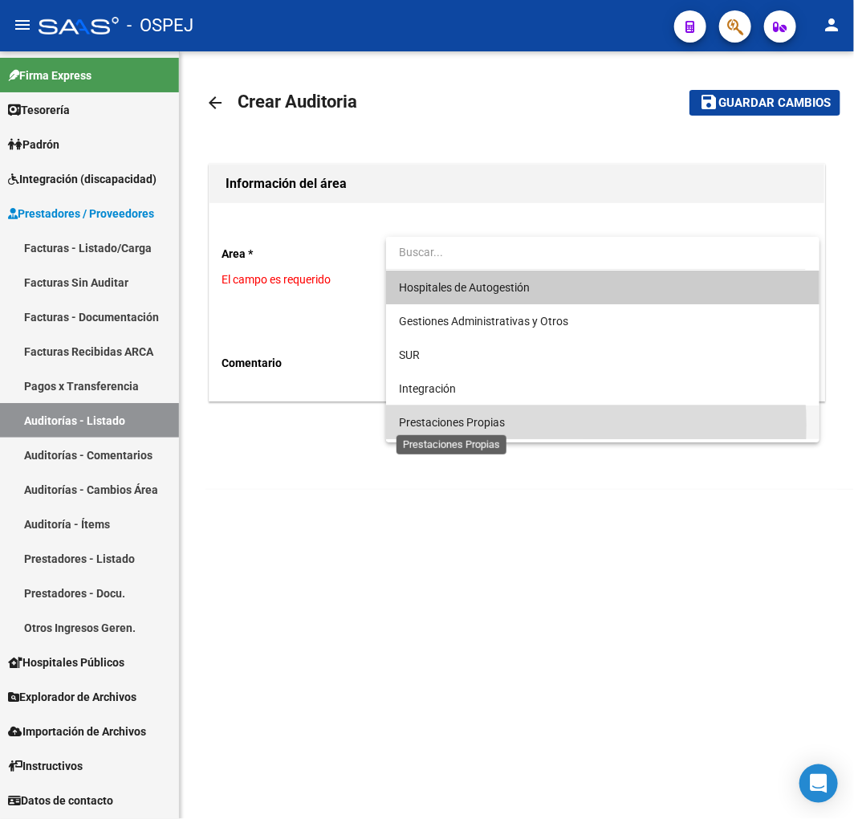
click at [490, 425] on span "Prestaciones Propias" at bounding box center [452, 422] width 106 height 13
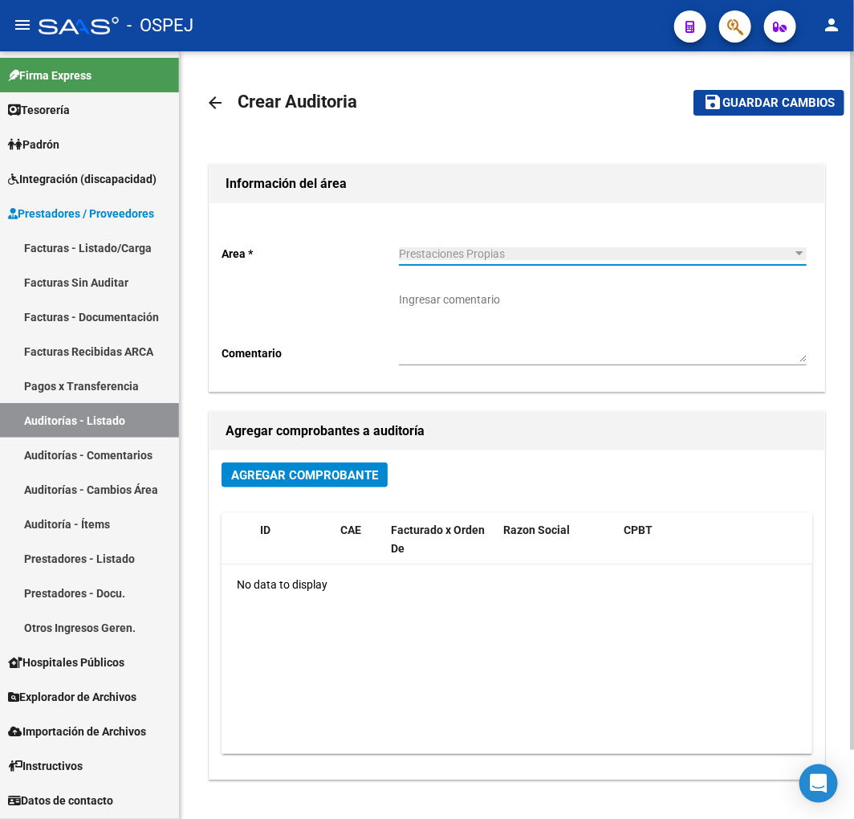
click at [335, 484] on button "Agregar Comprobante" at bounding box center [305, 474] width 166 height 25
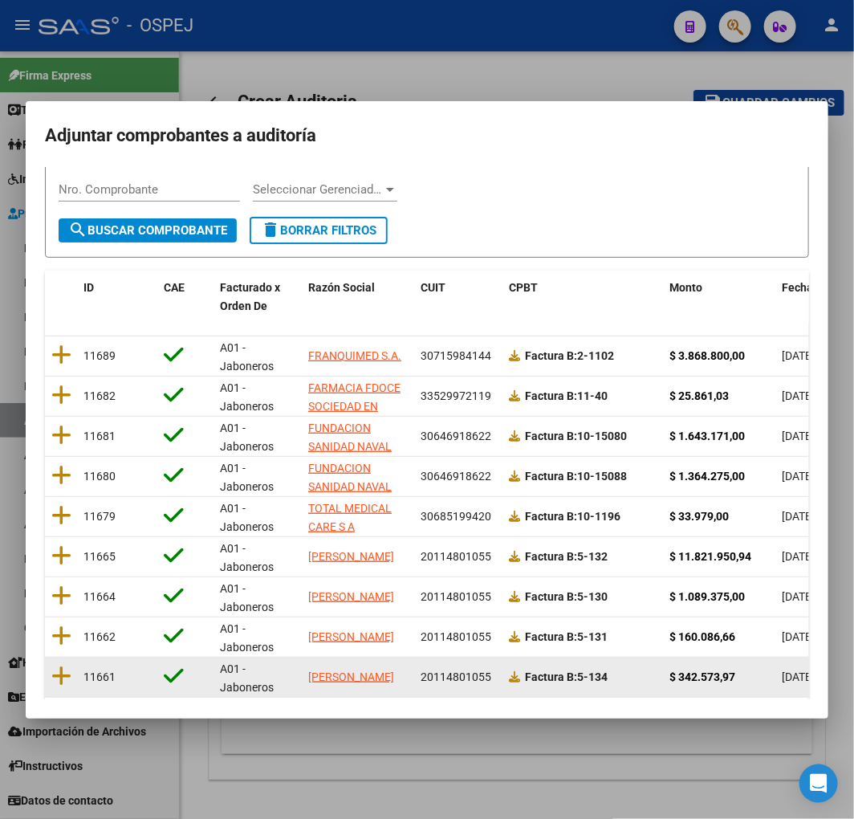
scroll to position [202, 0]
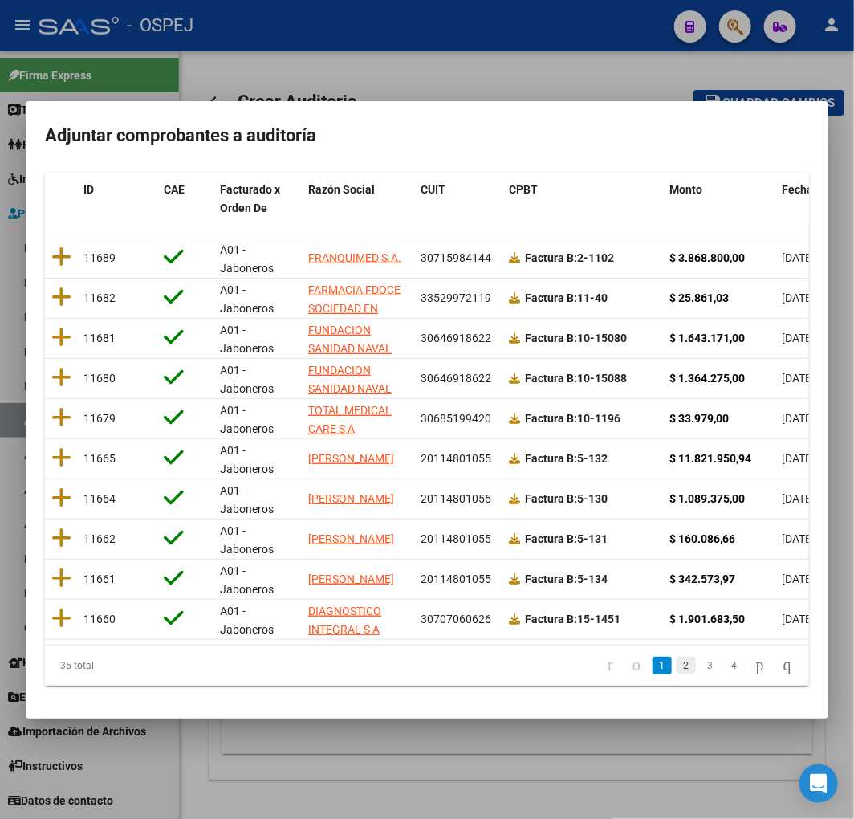
click at [677, 662] on link "2" at bounding box center [686, 666] width 19 height 18
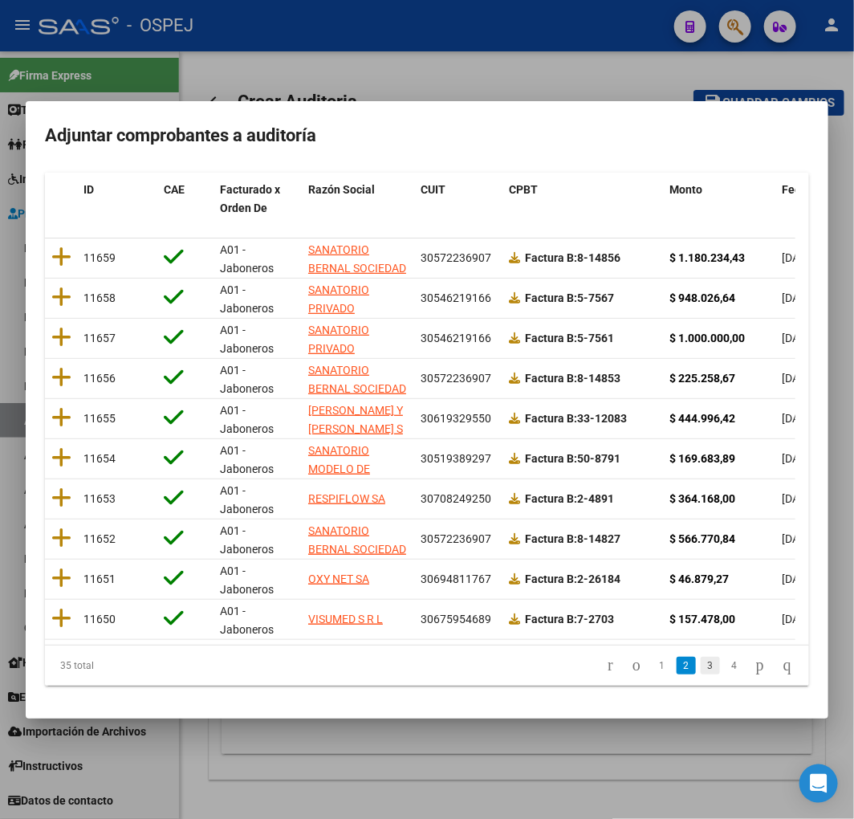
click at [701, 669] on link "3" at bounding box center [710, 666] width 19 height 18
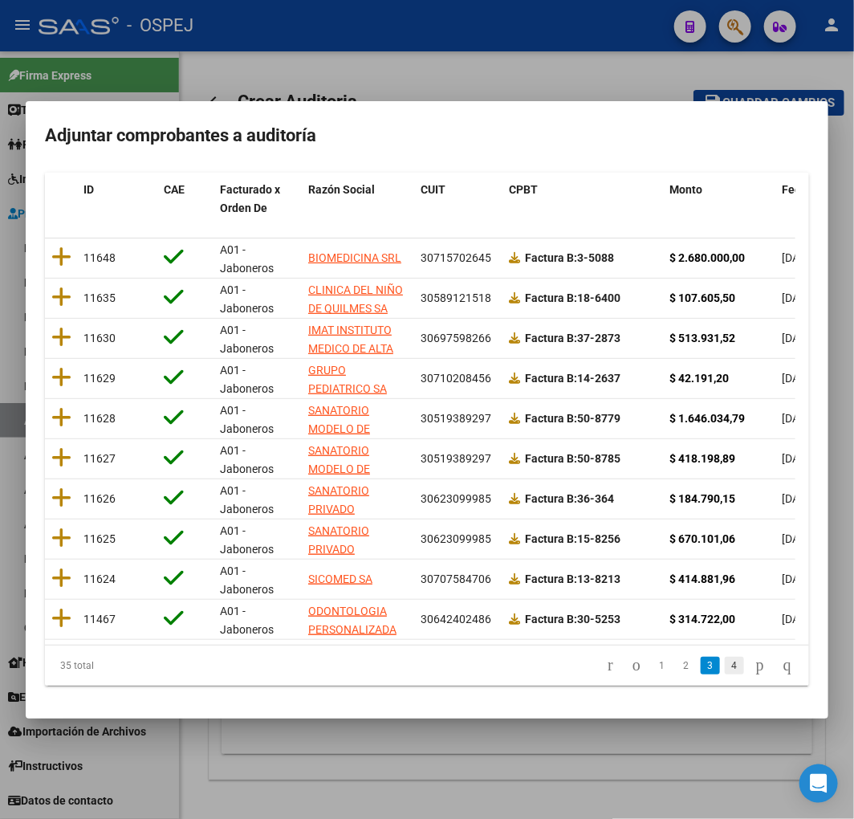
click at [725, 670] on link "4" at bounding box center [734, 666] width 19 height 18
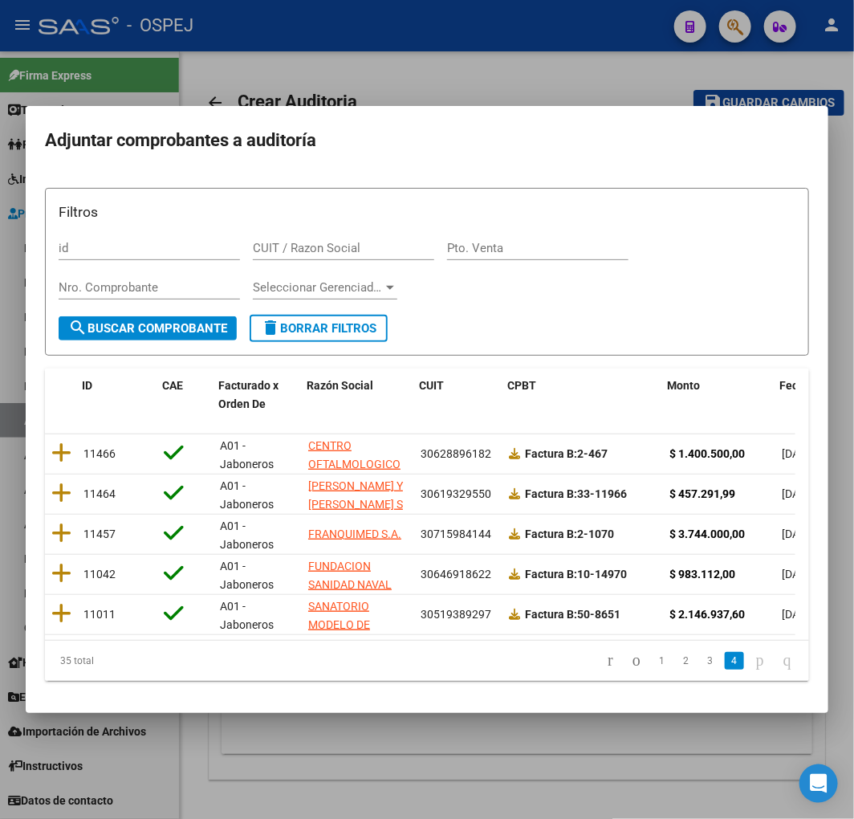
scroll to position [0, 300]
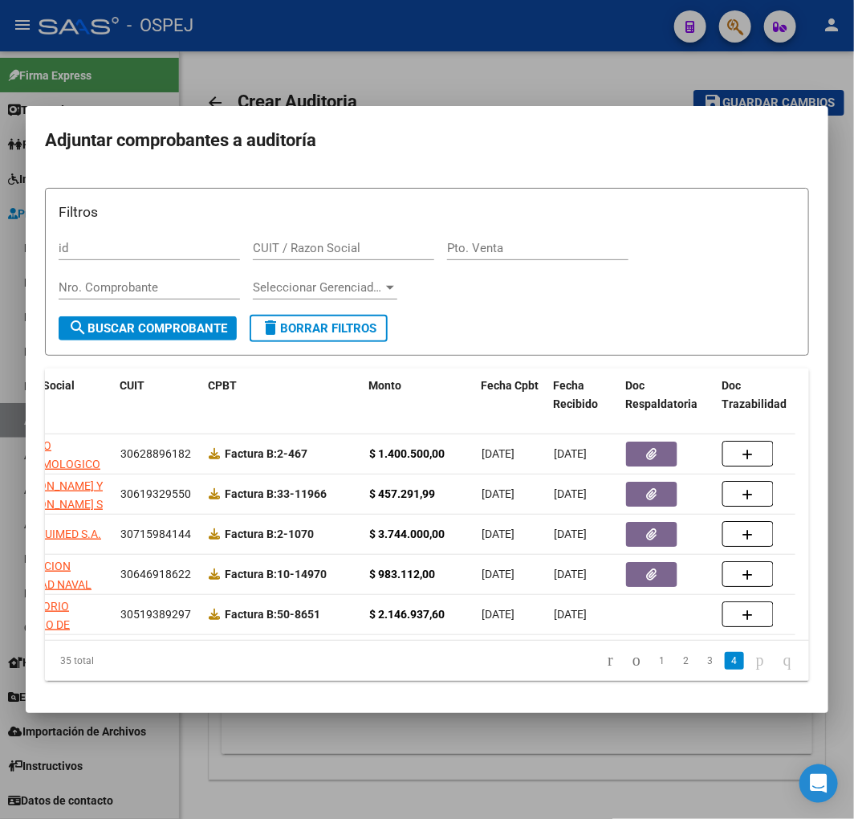
click at [536, 751] on div at bounding box center [427, 409] width 854 height 819
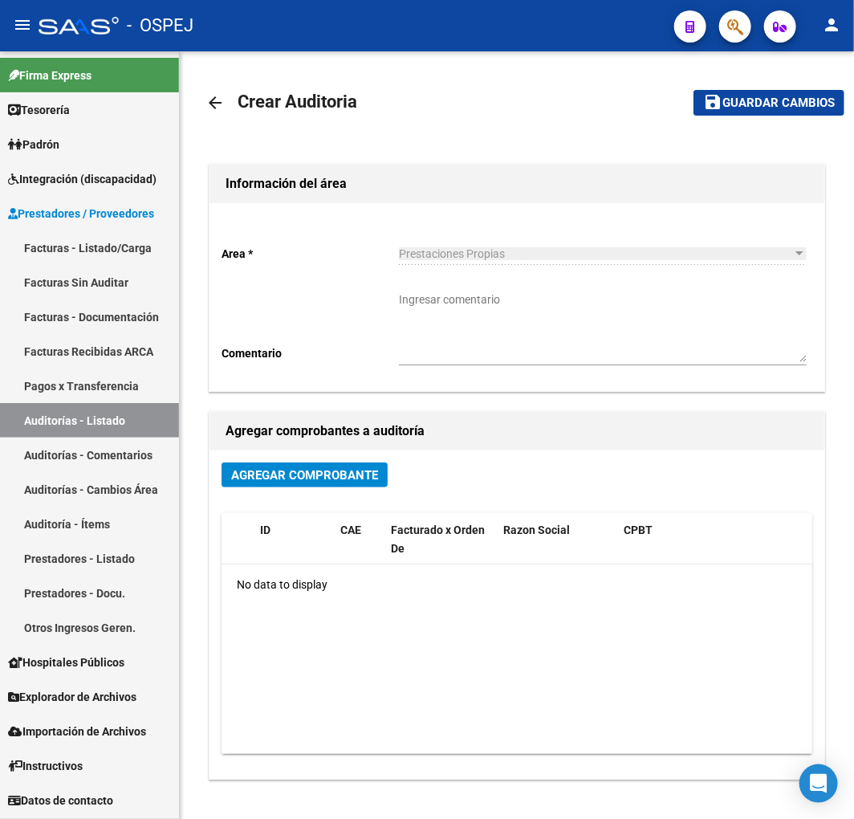
click at [98, 433] on link "Auditorías - Listado" at bounding box center [89, 420] width 179 height 35
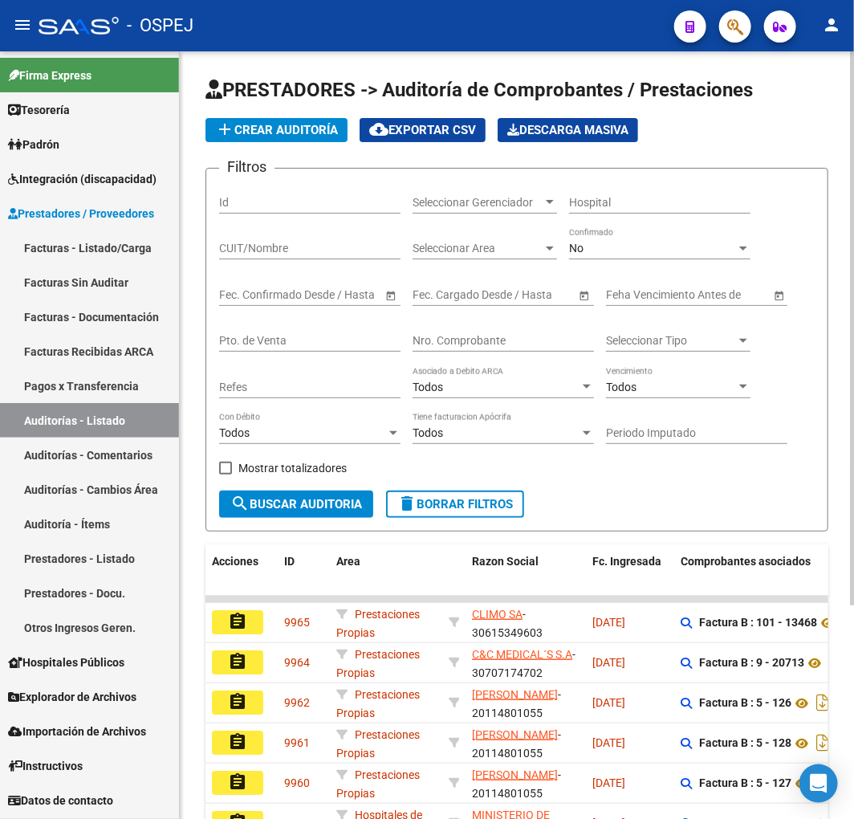
click at [637, 230] on div "No Confirmado" at bounding box center [659, 243] width 181 height 32
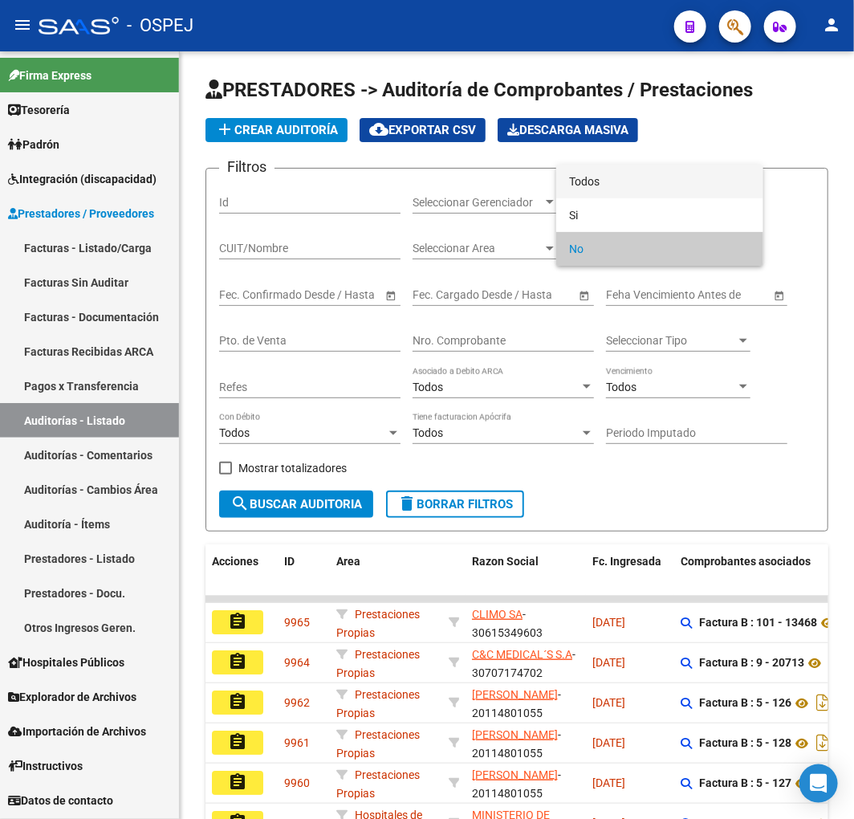
click at [638, 169] on span "Todos" at bounding box center [659, 182] width 181 height 34
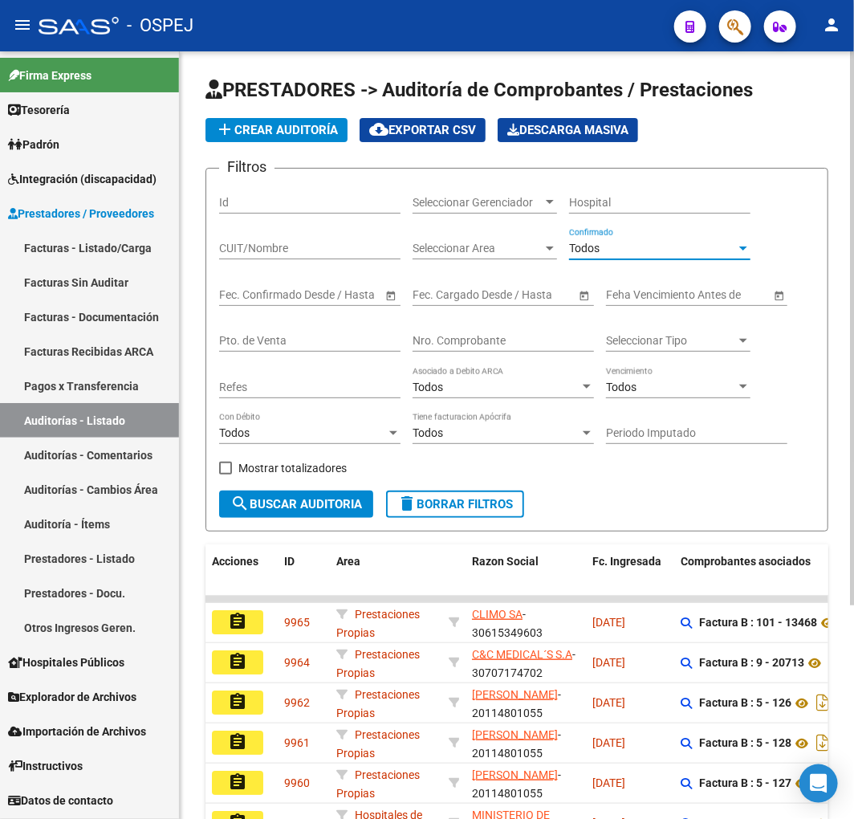
click at [510, 336] on input "Nro. Comprobante" at bounding box center [503, 341] width 181 height 14
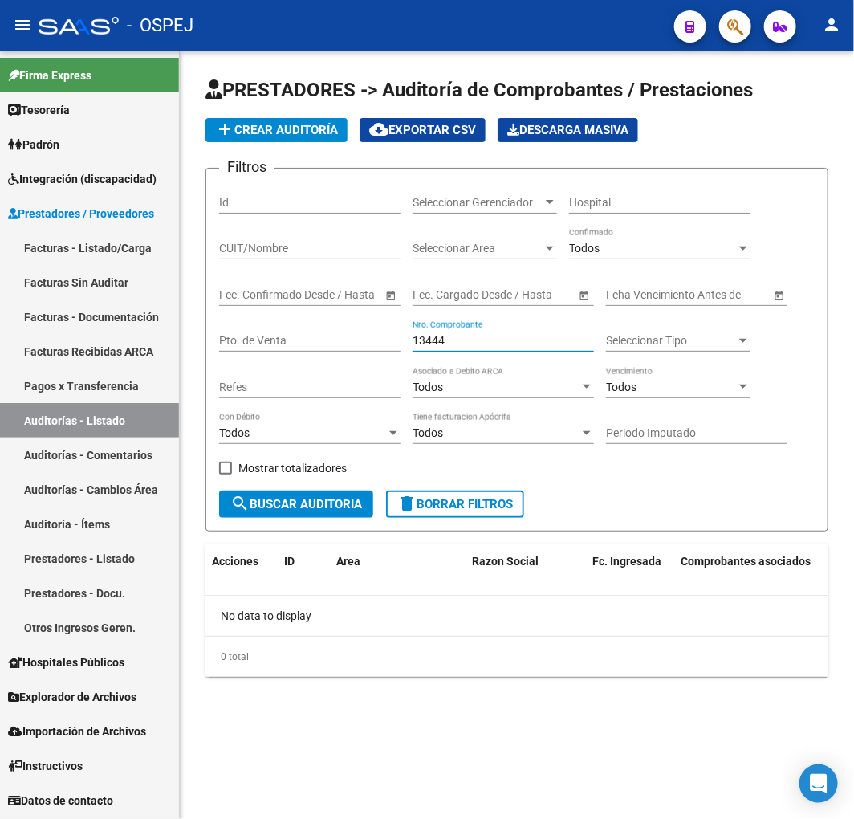
type input "13444"
click at [120, 419] on link "Auditorías - Listado" at bounding box center [89, 420] width 179 height 35
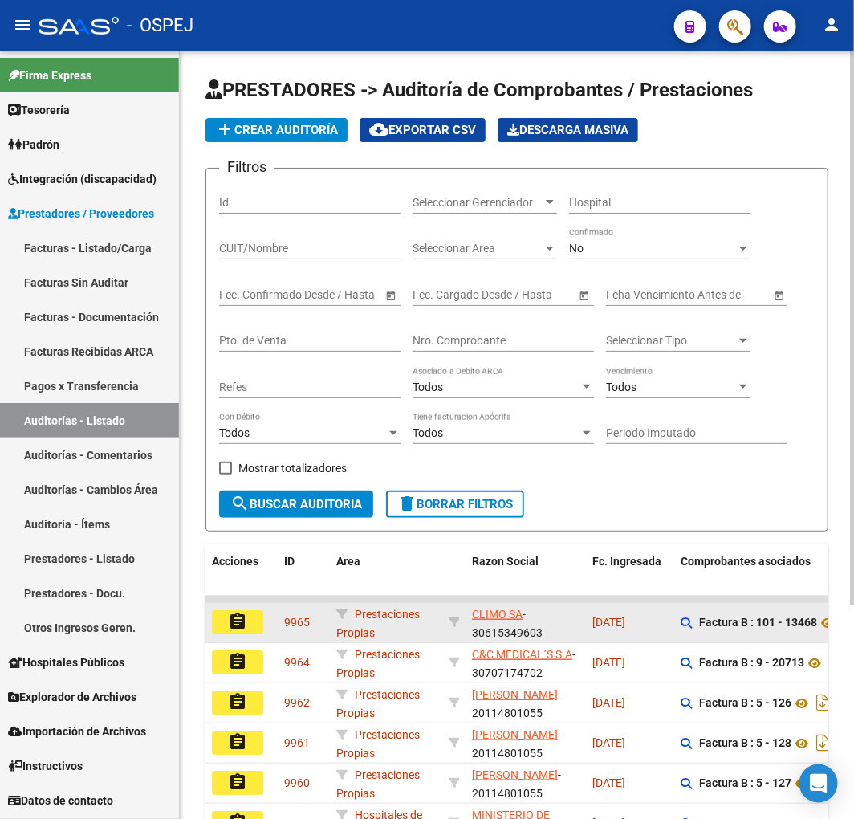
click at [236, 625] on mat-icon "assignment" at bounding box center [237, 621] width 19 height 19
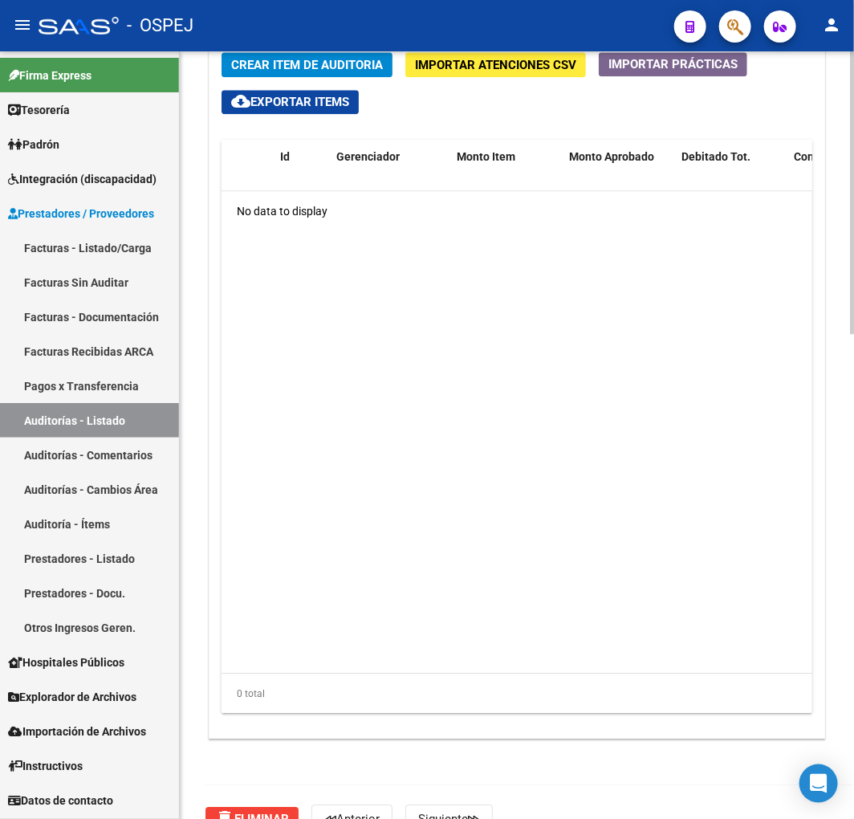
scroll to position [1313, 0]
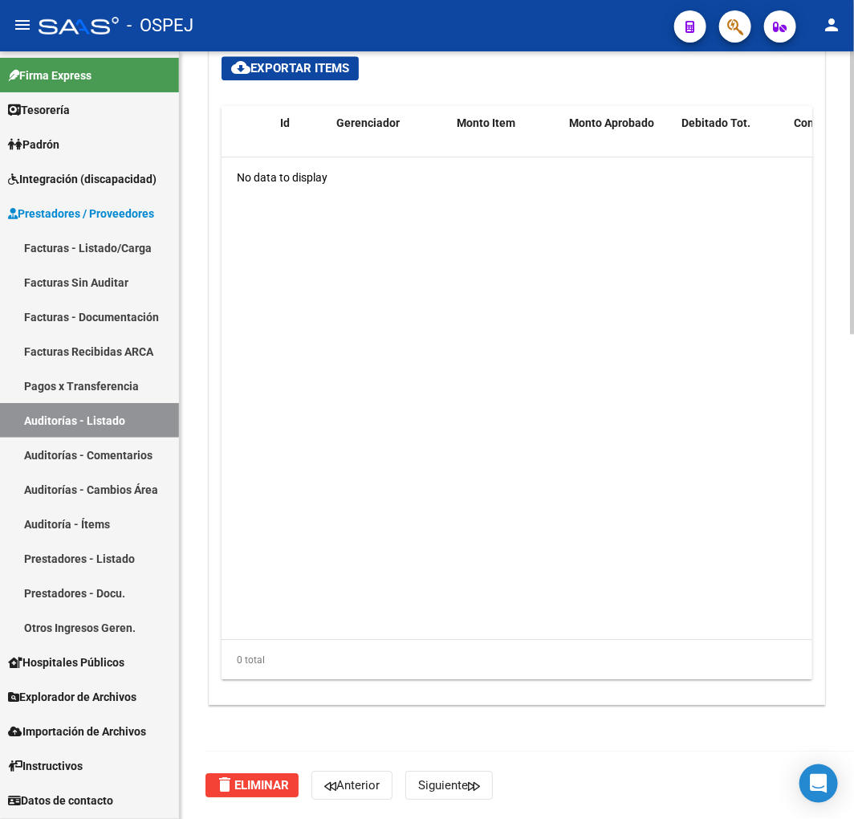
click at [245, 788] on span "delete Eliminar" at bounding box center [252, 785] width 74 height 14
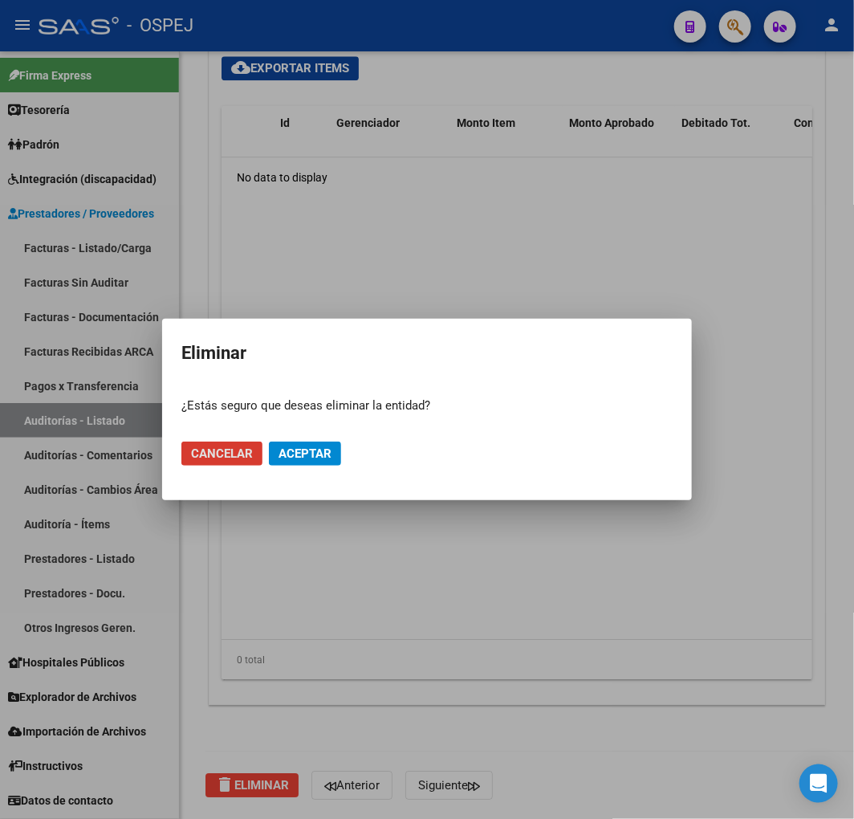
click at [319, 458] on span "Aceptar" at bounding box center [305, 453] width 53 height 14
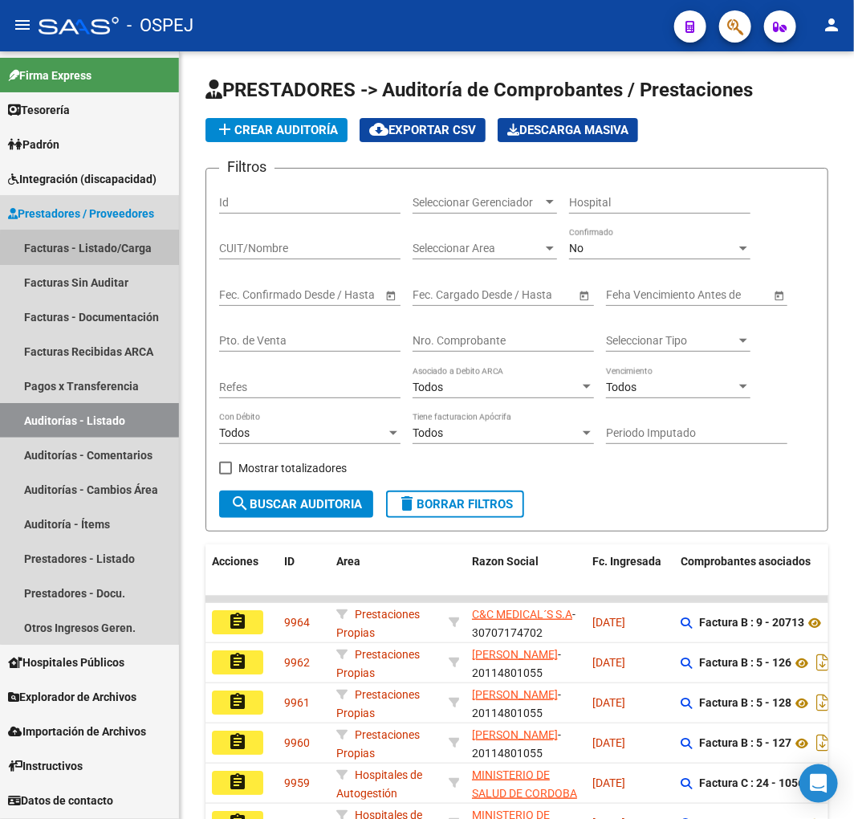
click at [142, 250] on link "Facturas - Listado/Carga" at bounding box center [89, 247] width 179 height 35
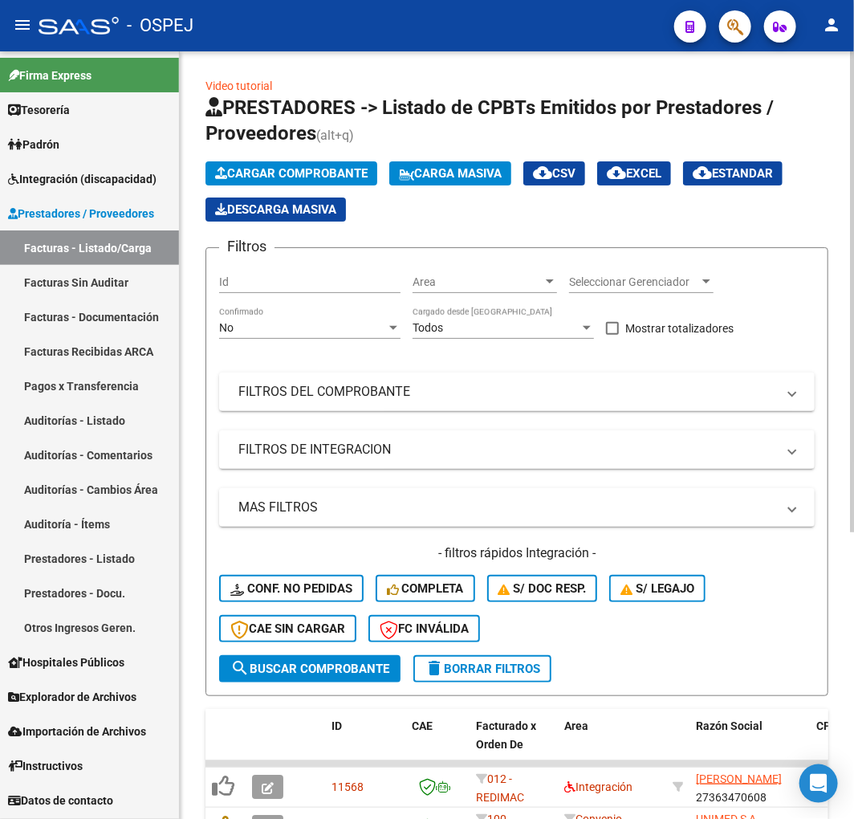
click at [287, 164] on button "Cargar Comprobante" at bounding box center [292, 173] width 172 height 24
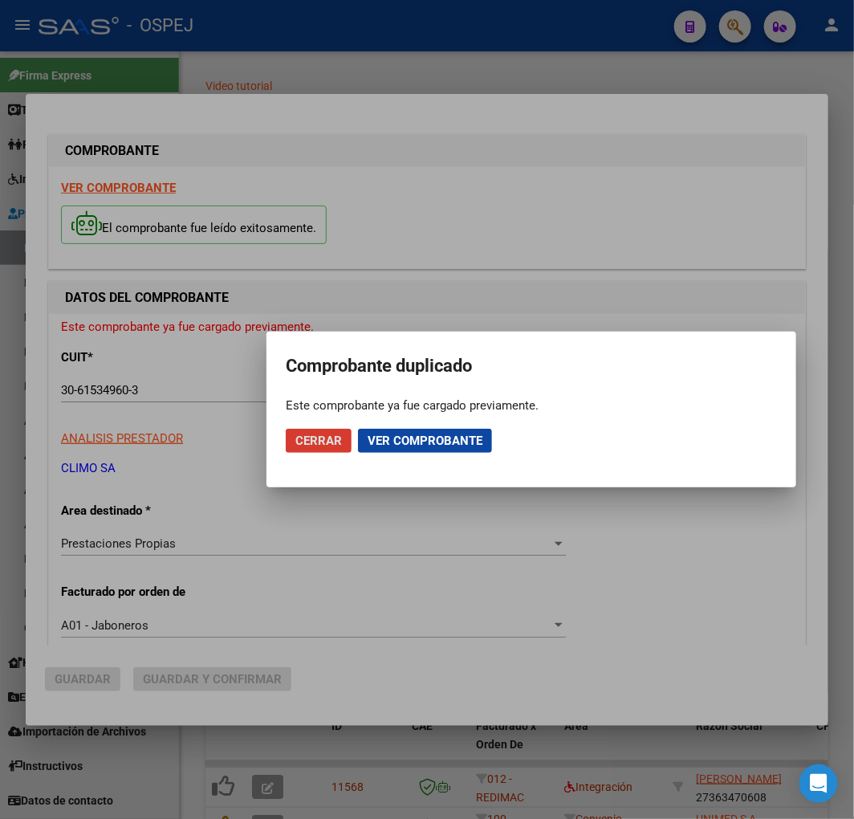
click at [328, 445] on span "Cerrar" at bounding box center [318, 440] width 47 height 14
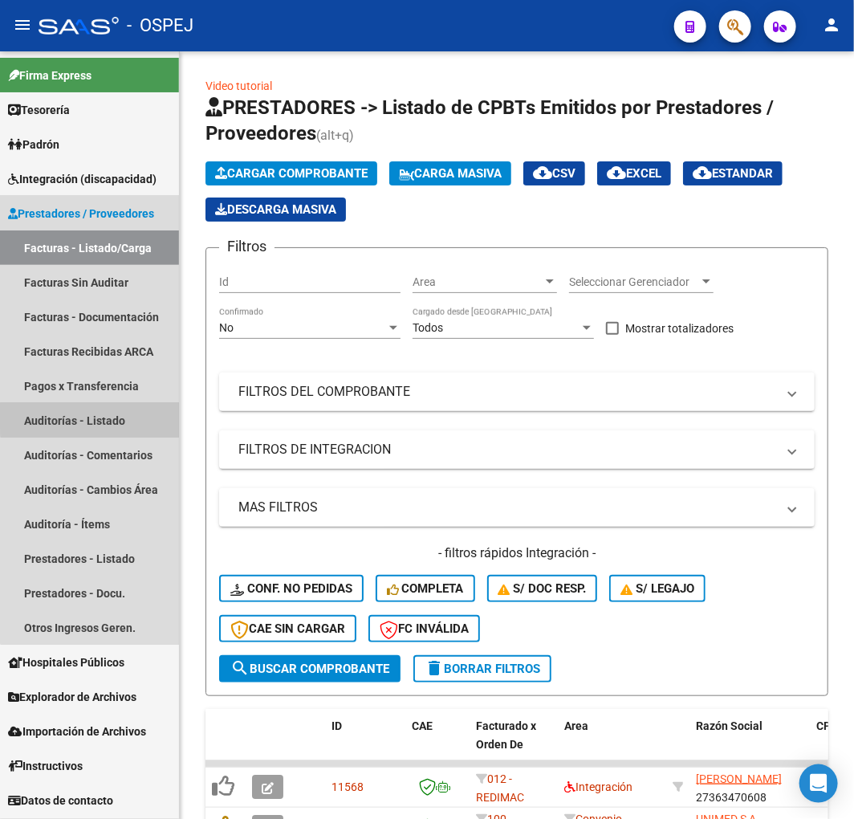
click at [119, 416] on link "Auditorías - Listado" at bounding box center [89, 420] width 179 height 35
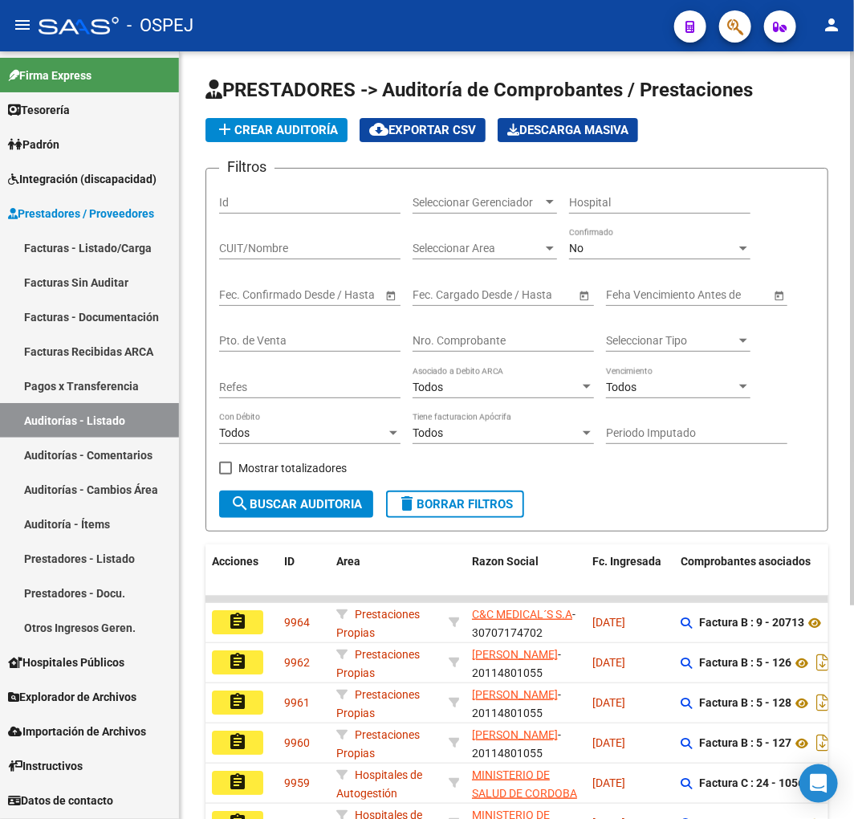
click at [534, 347] on input "Nro. Comprobante" at bounding box center [503, 341] width 181 height 14
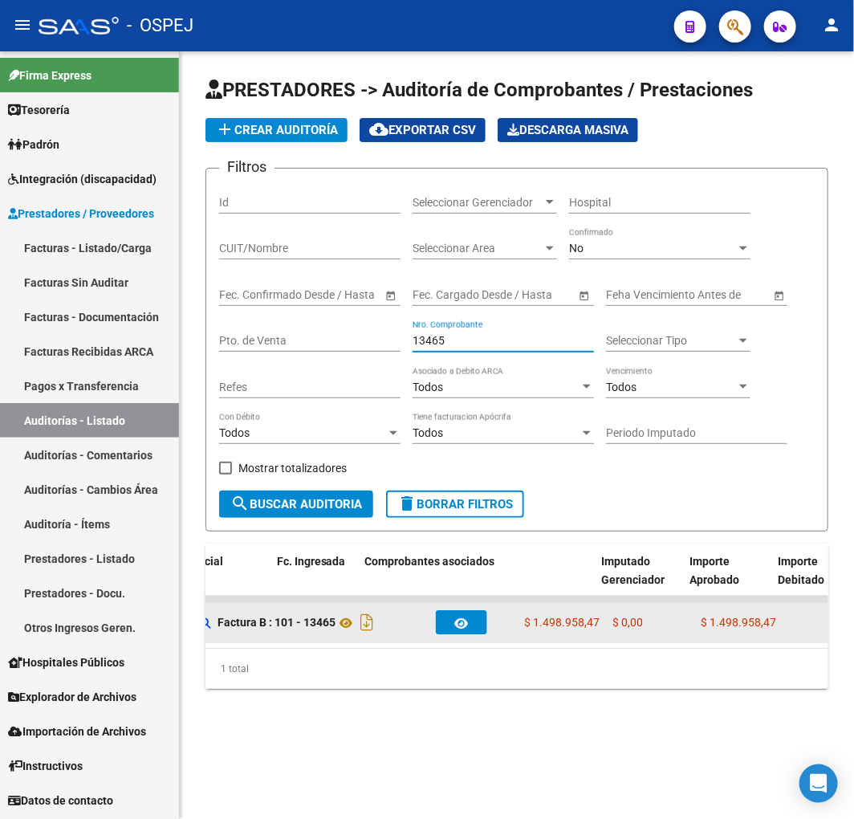
scroll to position [0, 580]
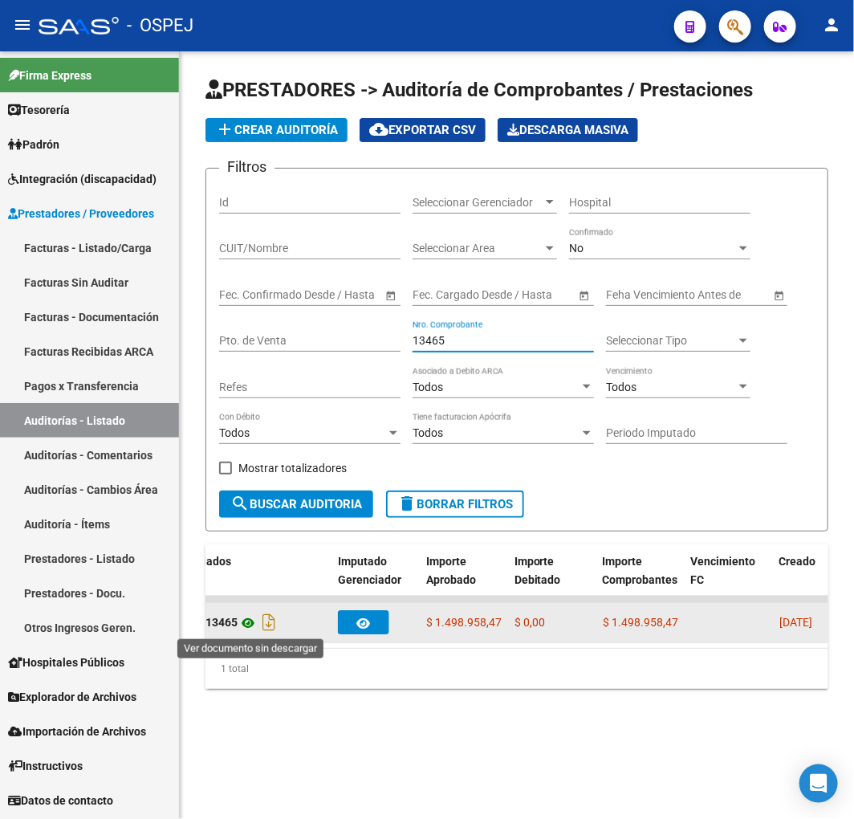
type input "13465"
click at [250, 624] on icon at bounding box center [248, 622] width 21 height 19
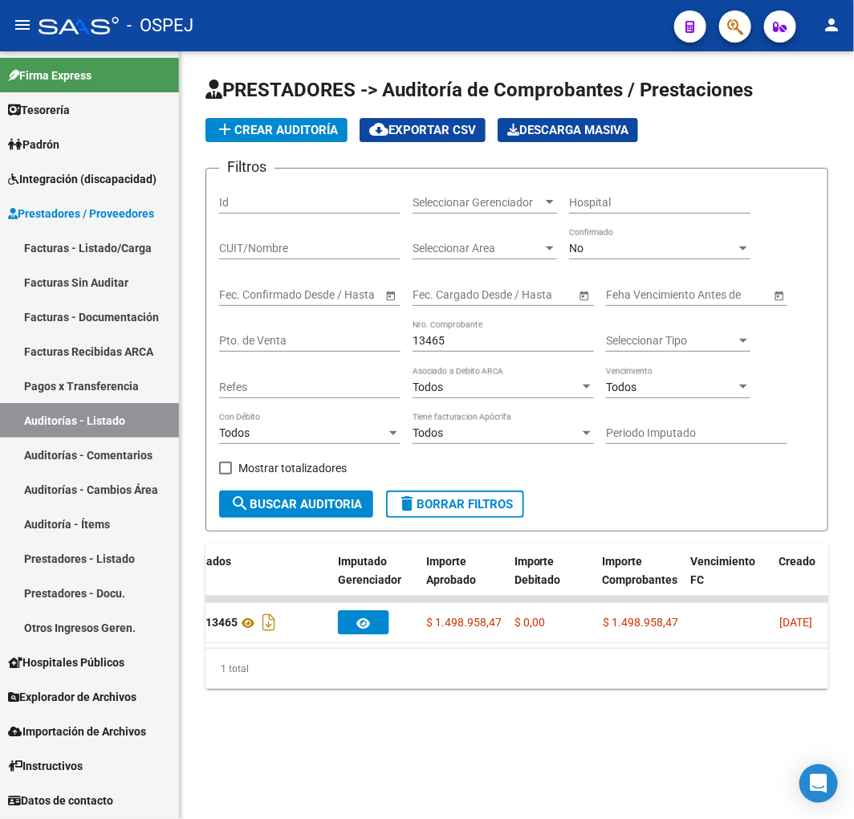
click at [107, 415] on link "Auditorías - Listado" at bounding box center [89, 420] width 179 height 35
click at [318, 132] on span "add Crear Auditoría" at bounding box center [276, 130] width 123 height 14
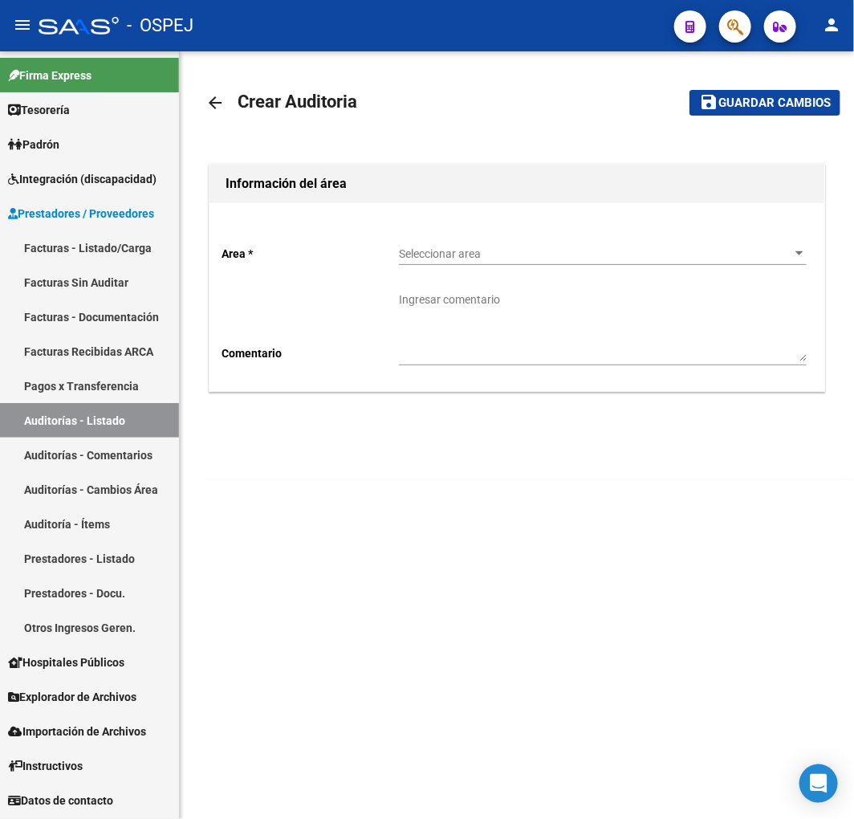
click at [472, 245] on div "Seleccionar area Seleccionar area" at bounding box center [603, 249] width 408 height 32
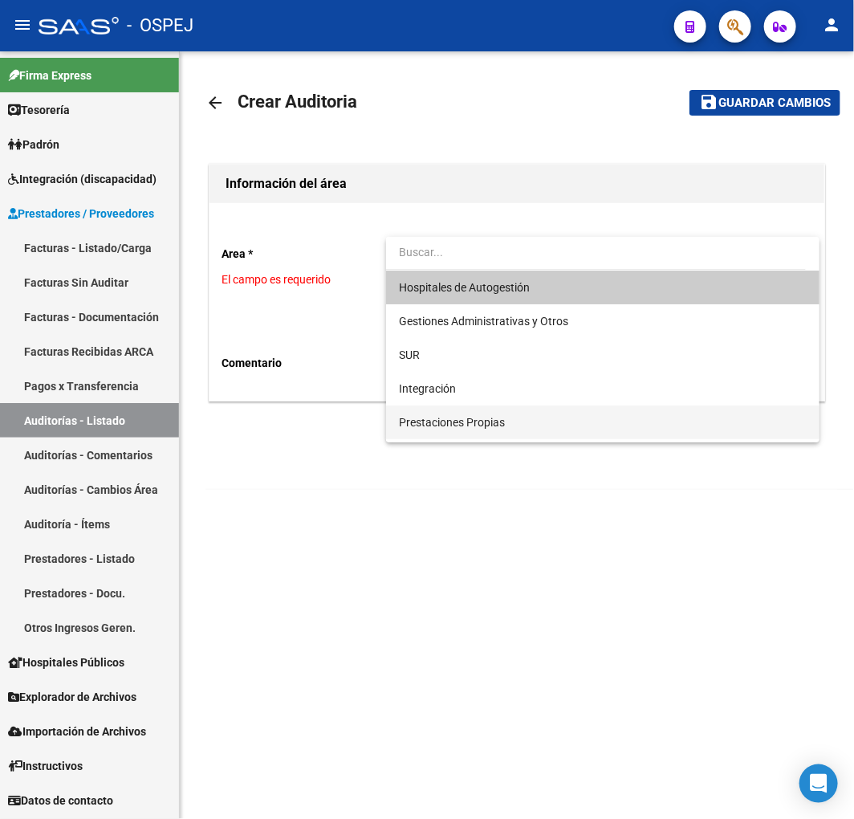
click at [474, 413] on span "Prestaciones Propias" at bounding box center [603, 422] width 408 height 34
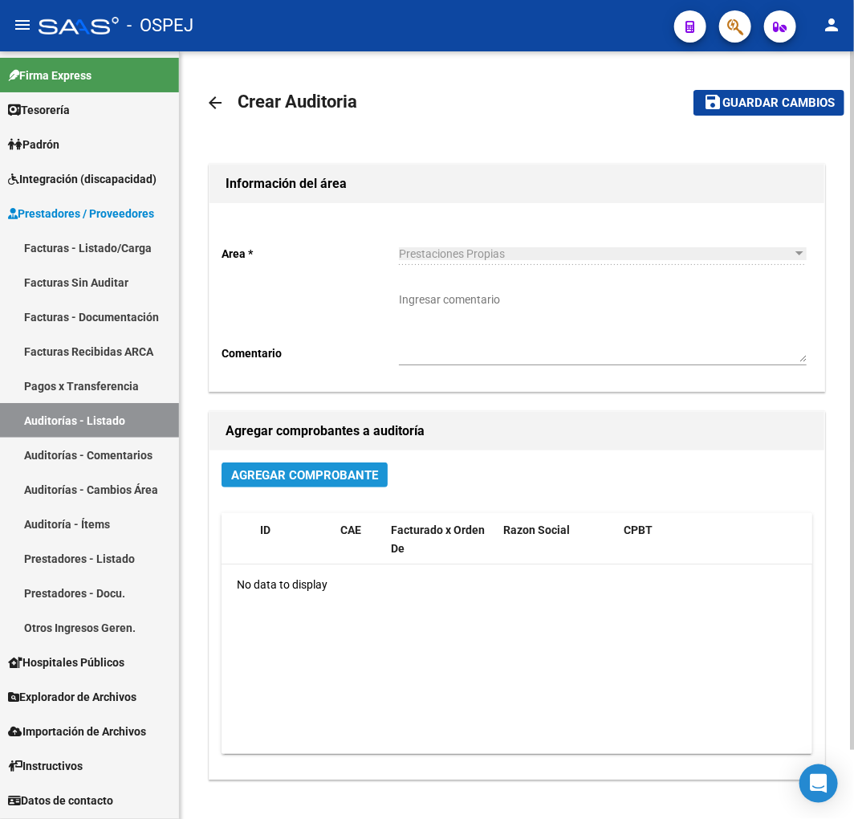
click at [369, 480] on span "Agregar Comprobante" at bounding box center [304, 475] width 147 height 14
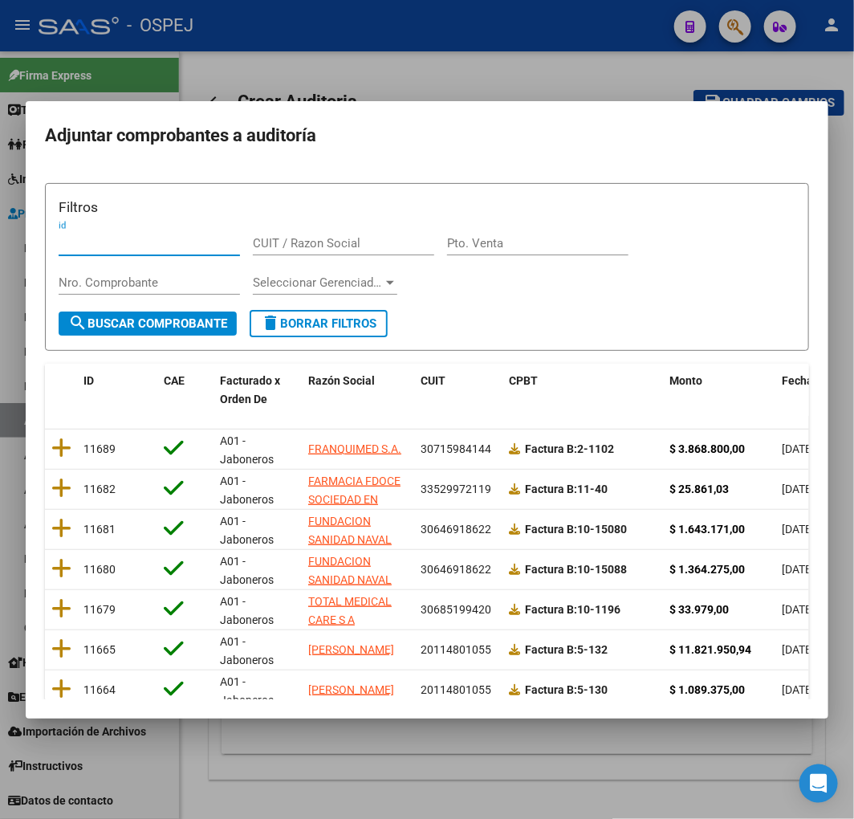
click at [793, 382] on span "Fecha Cpbt" at bounding box center [811, 380] width 58 height 13
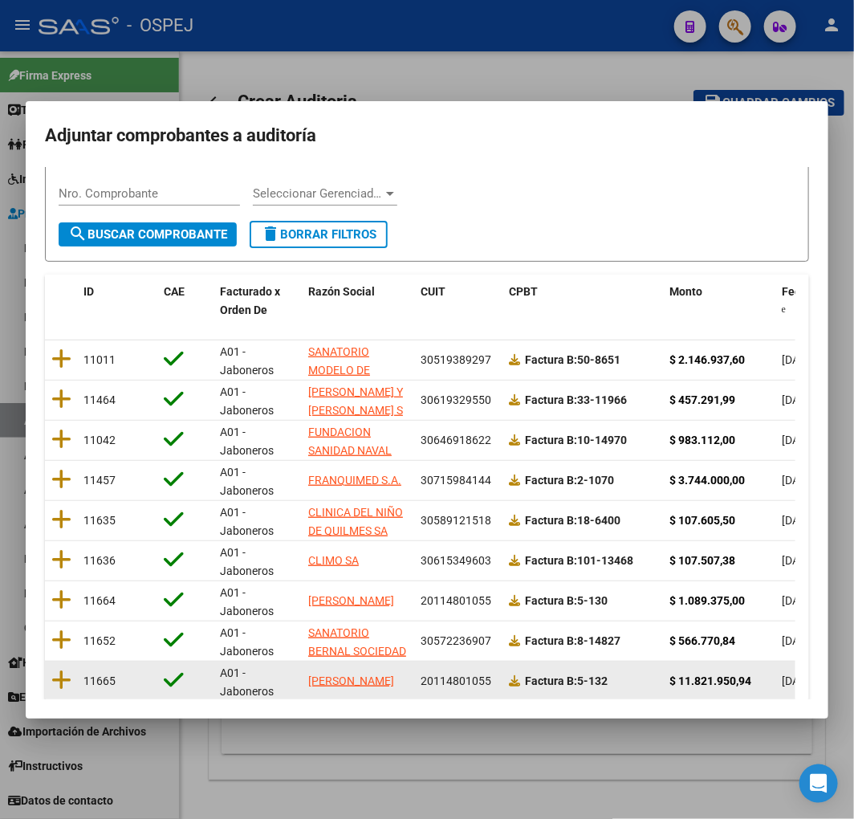
scroll to position [202, 0]
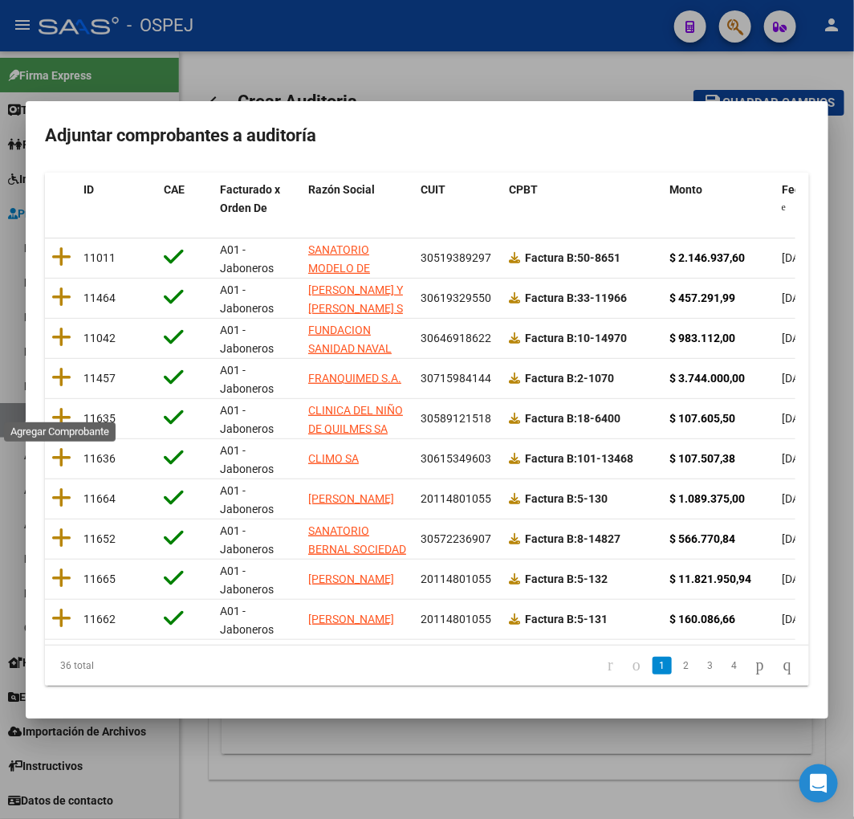
click at [52, 406] on icon at bounding box center [61, 417] width 20 height 22
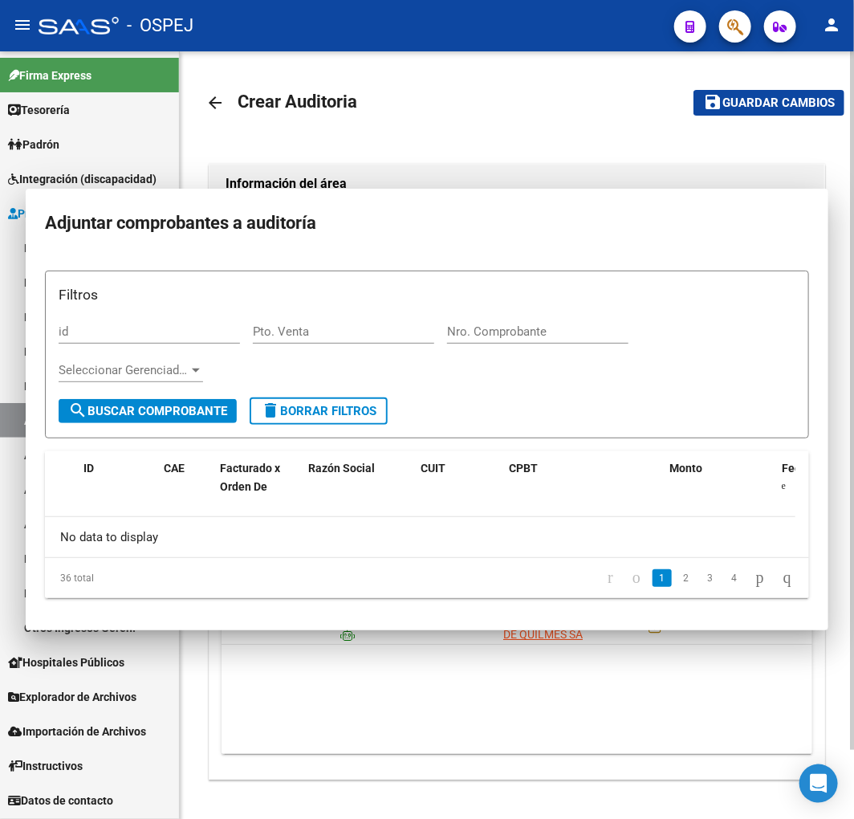
scroll to position [0, 0]
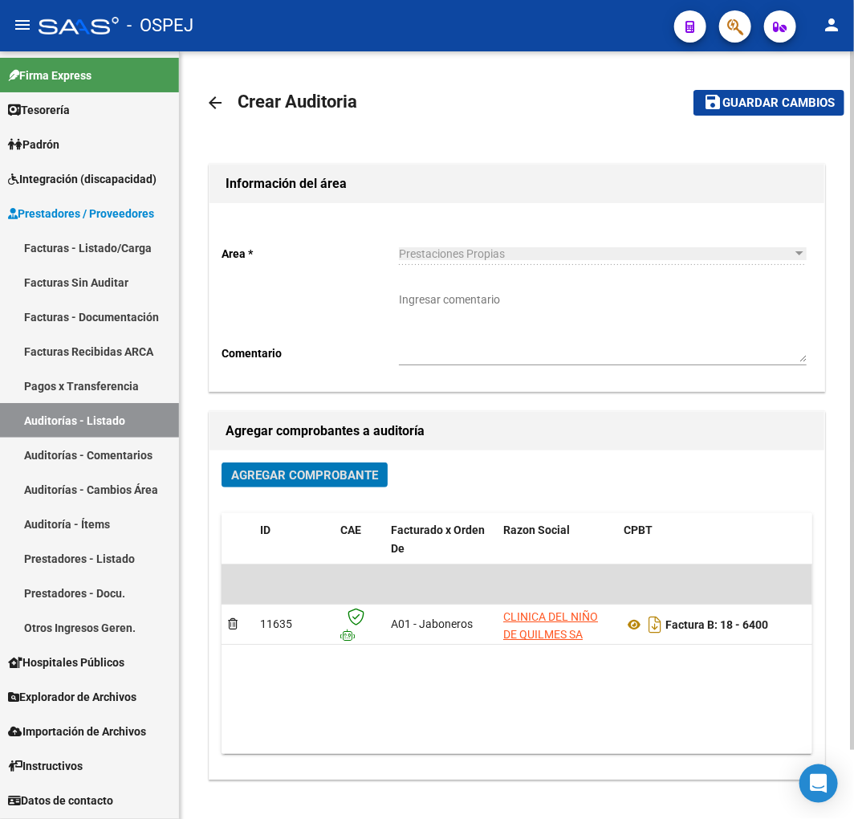
click at [721, 103] on mat-icon "save" at bounding box center [712, 101] width 19 height 19
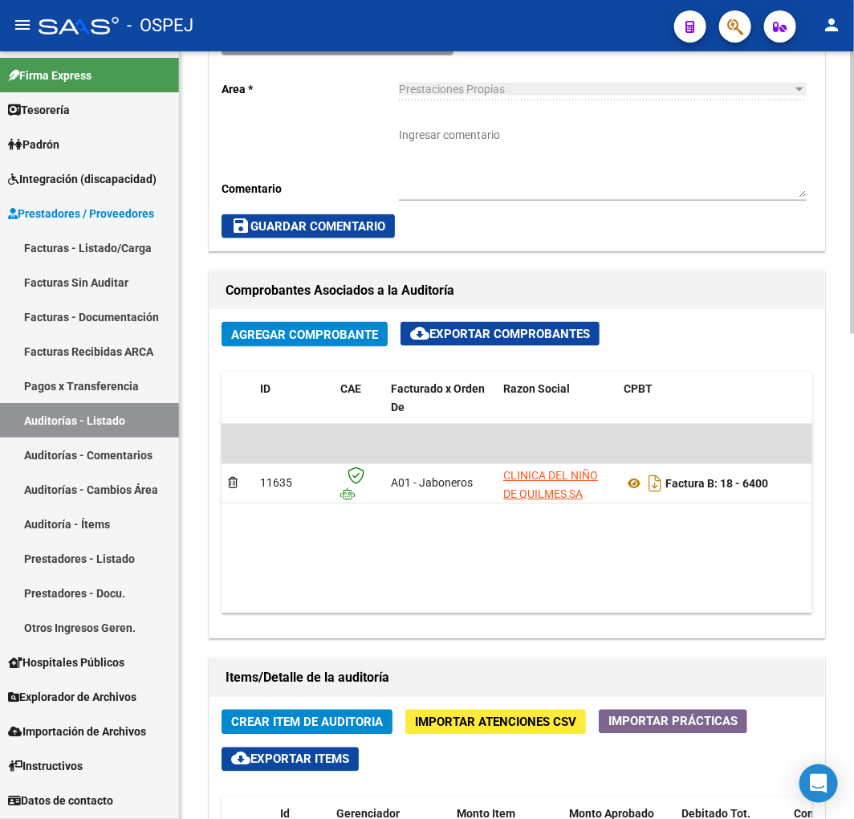
scroll to position [892, 0]
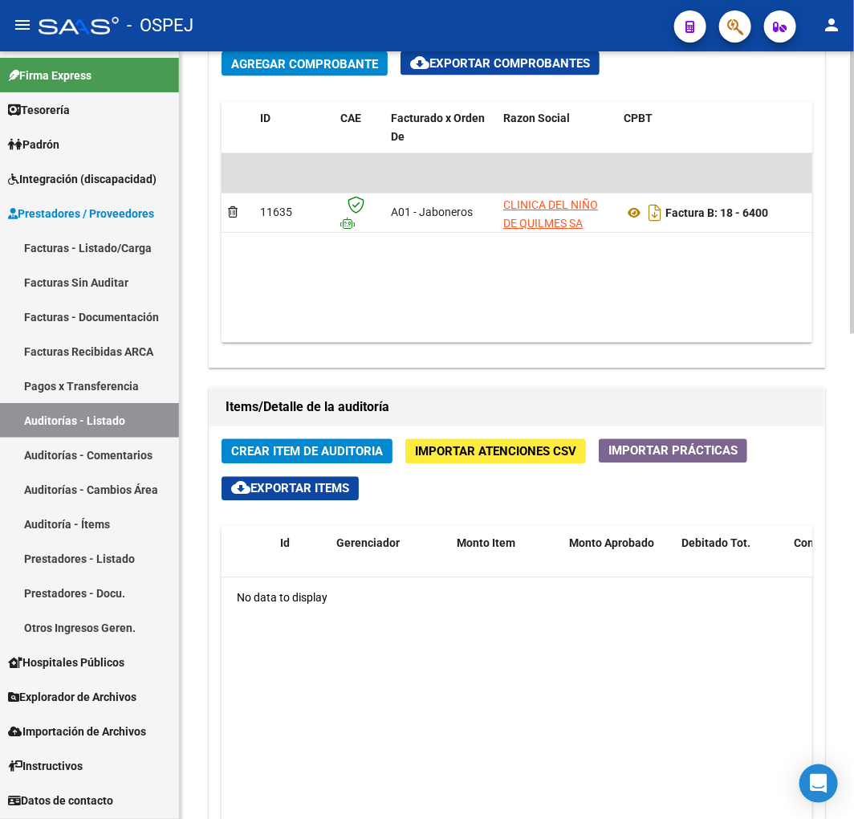
click at [329, 446] on span "Crear Item de Auditoria" at bounding box center [307, 452] width 152 height 14
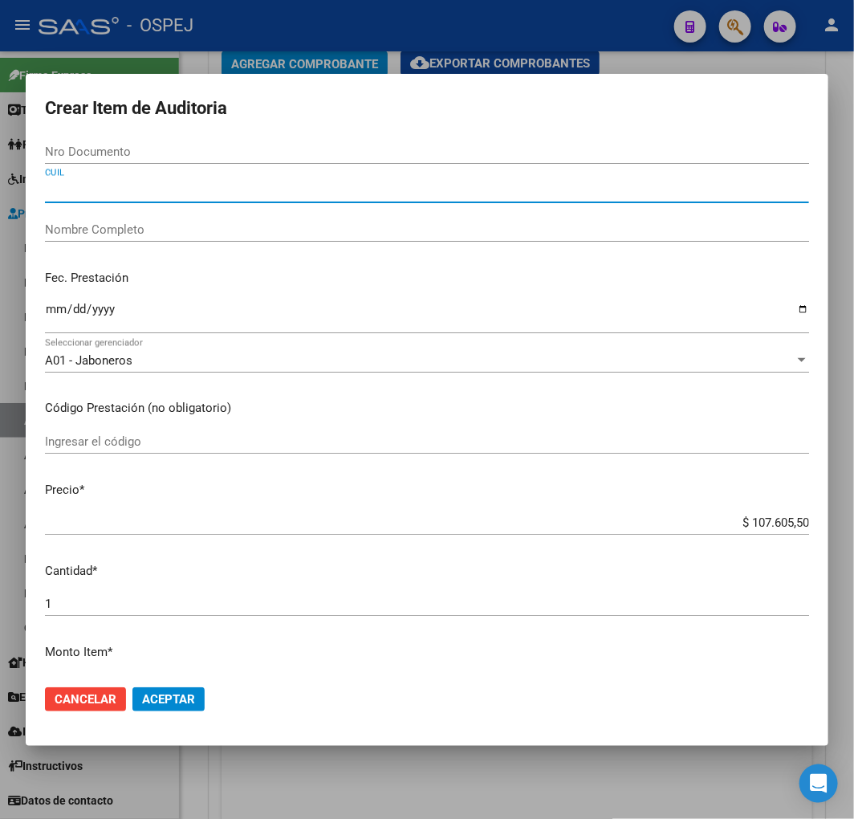
click at [67, 193] on input "CUIL" at bounding box center [427, 190] width 764 height 14
paste input "27529189031"
type input "27529189031"
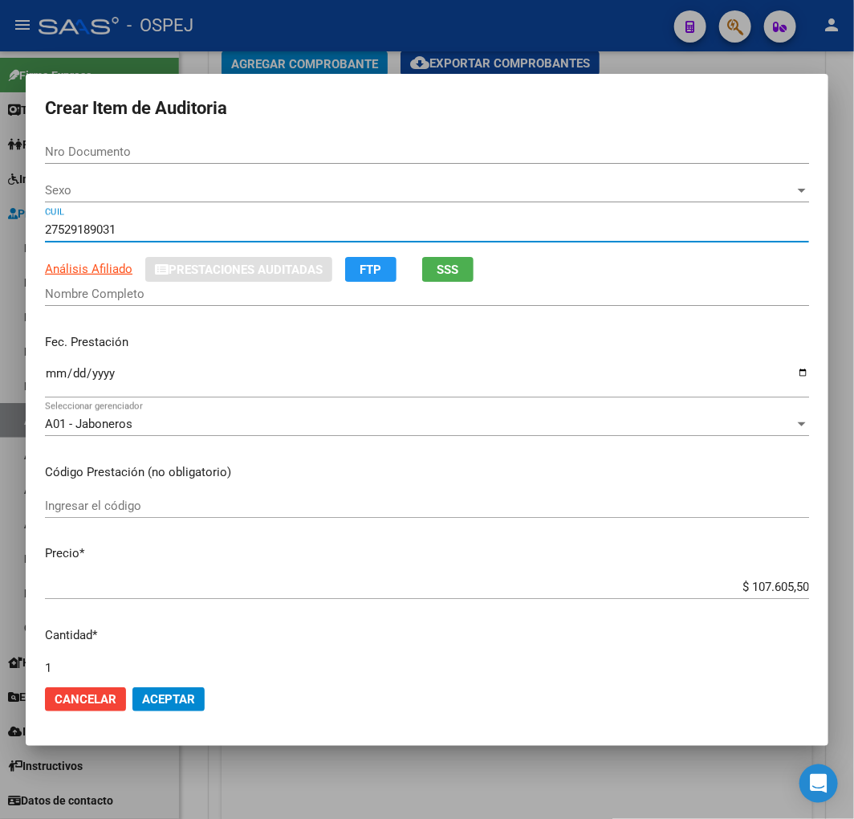
type input "52918903"
type input "ALANIZ NAHIARA NICOLE"
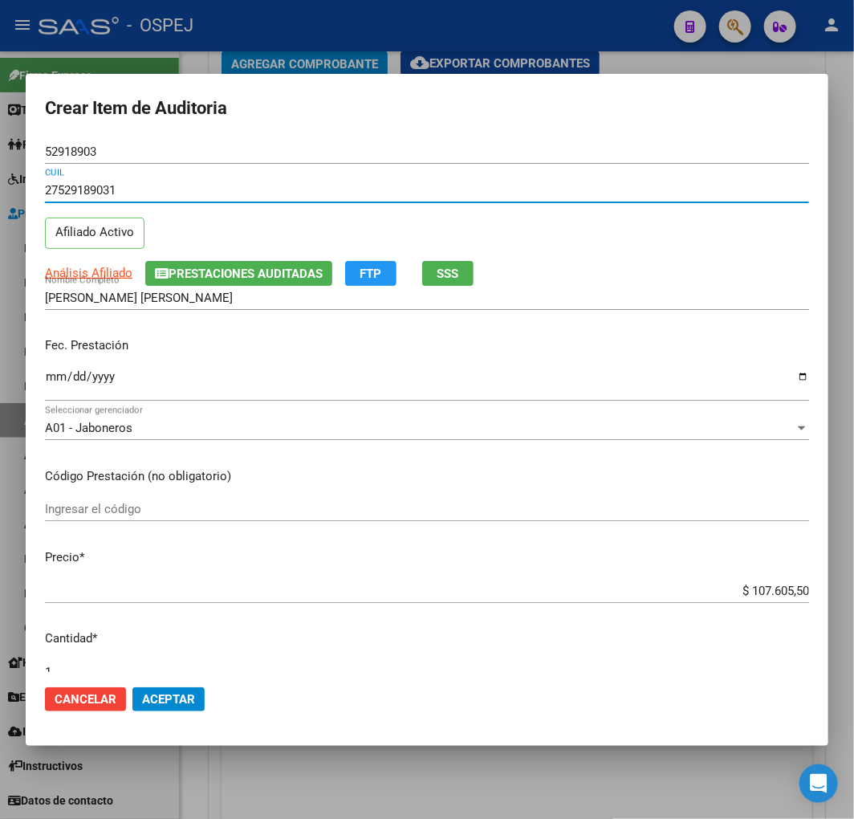
type input "27529189031"
click at [58, 380] on input "Ingresar la fecha" at bounding box center [427, 383] width 764 height 26
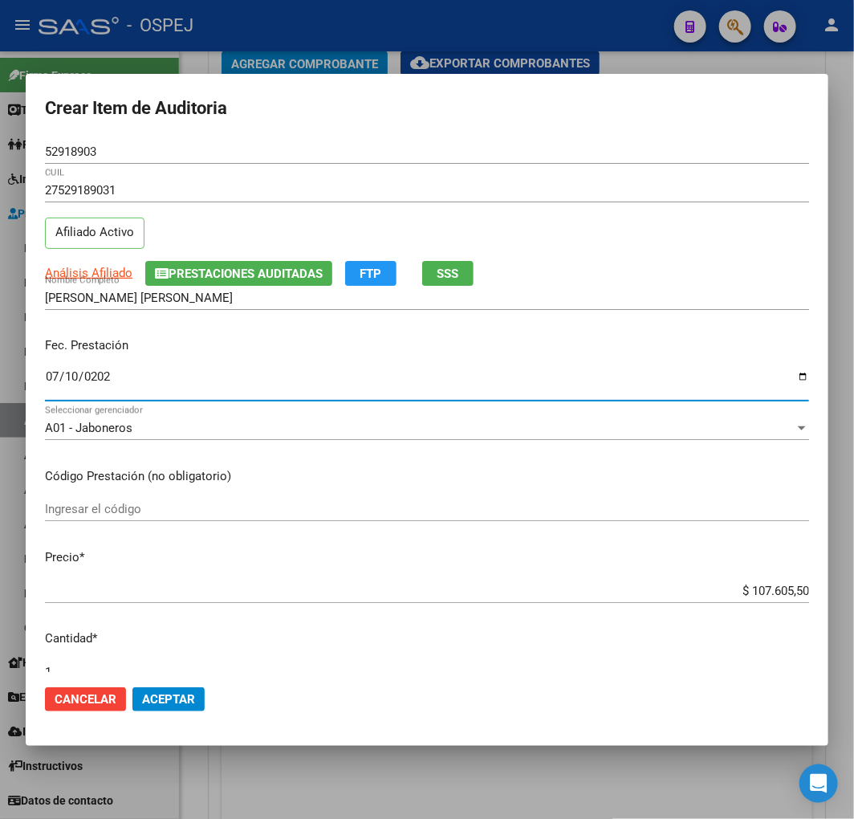
type input "2025-07-10"
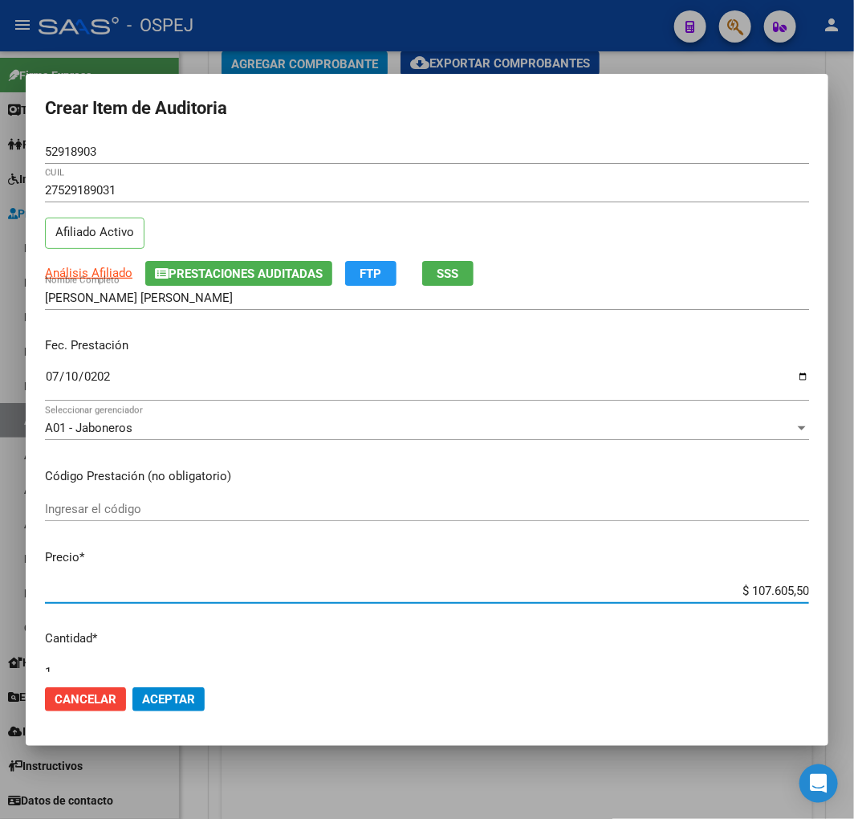
type input "$ 0,01"
type input "$ 0,12"
type input "$ 1,22"
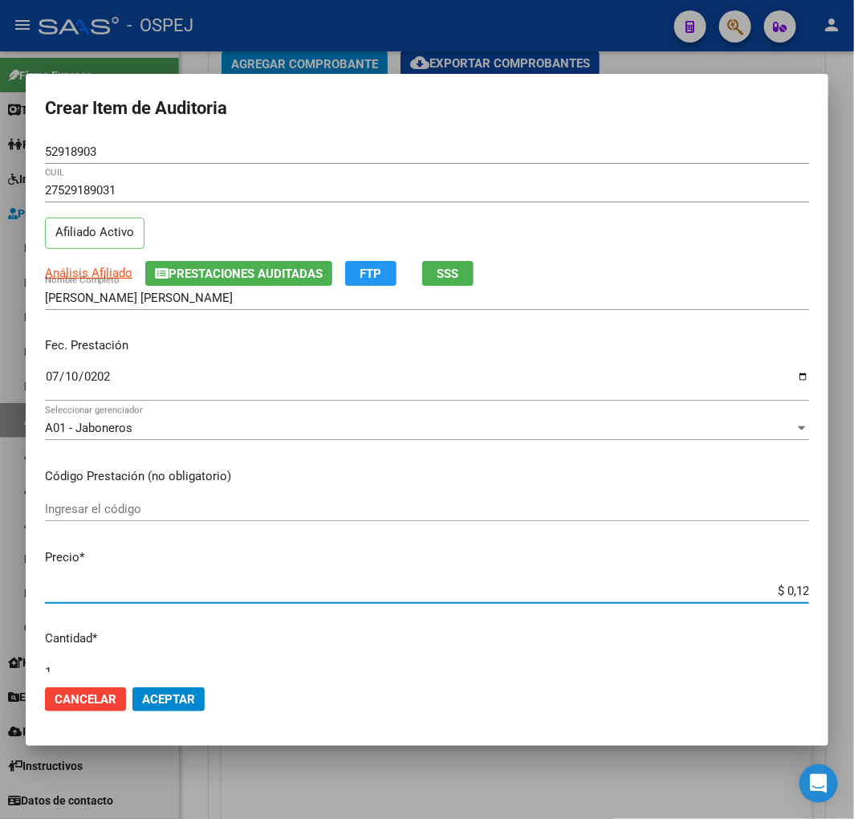
type input "$ 1,22"
type input "$ 12,24"
type input "$ 122,41"
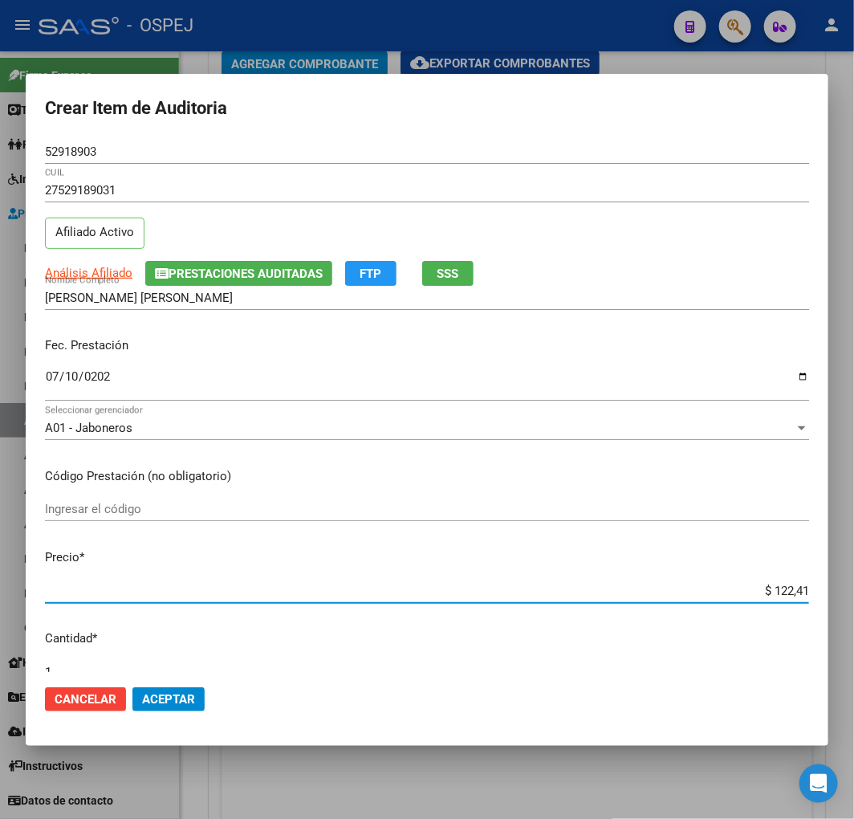
type input "$ 1.224,11"
type input "$ 12.241,10"
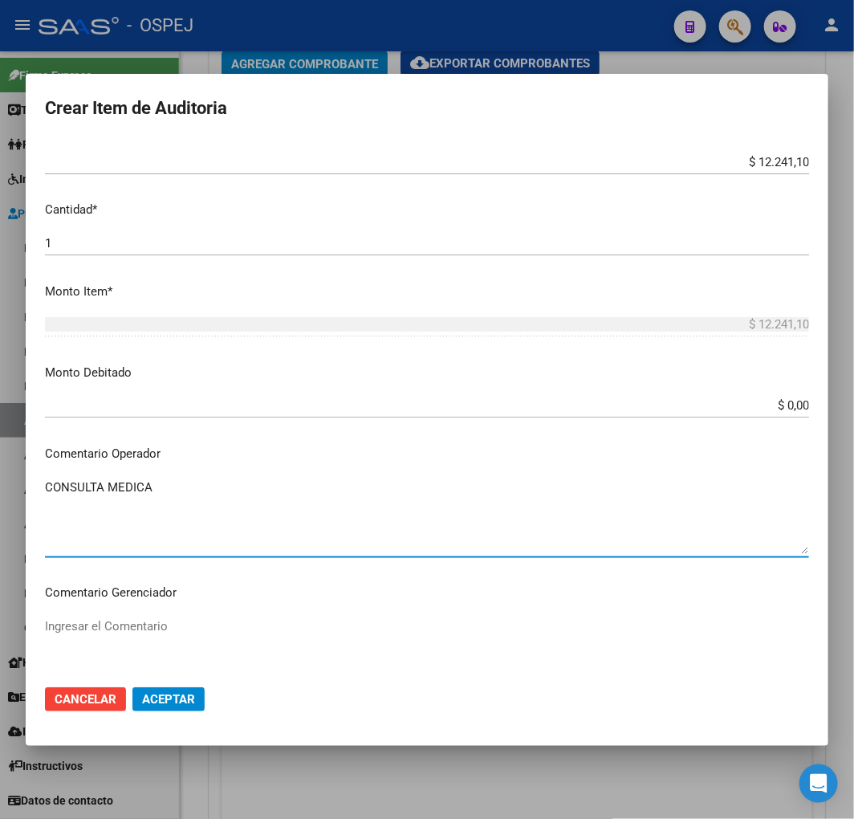
scroll to position [696, 0]
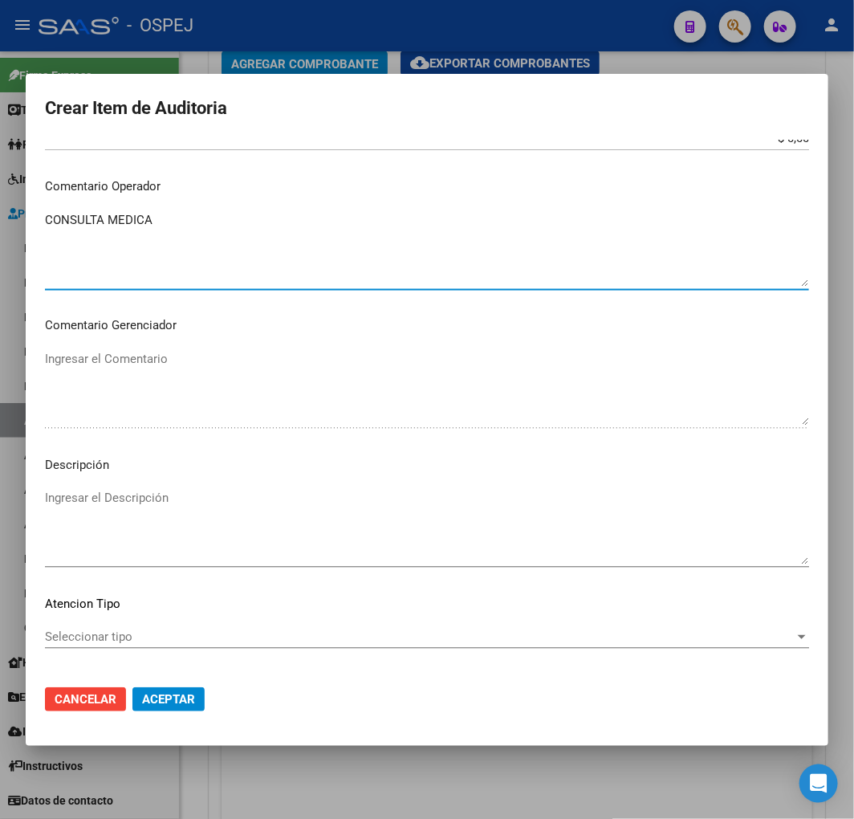
type textarea "CONSULTA MEDICA"
click at [301, 562] on textarea "Ingresar el Descripción" at bounding box center [427, 526] width 764 height 75
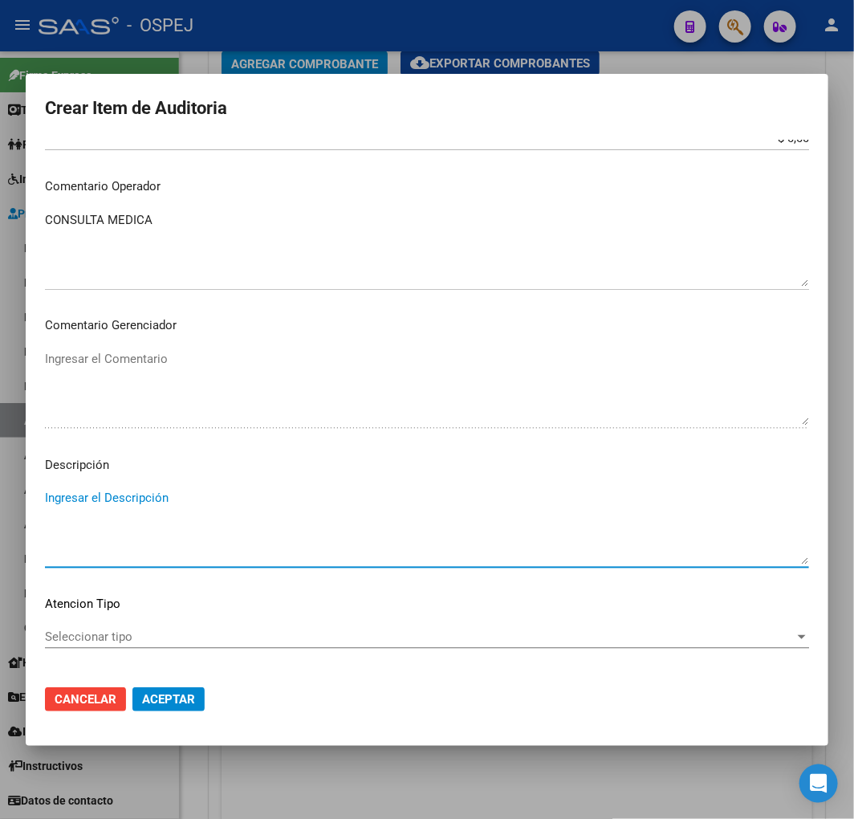
paste textarea "CONSULTA MEDICA"
type textarea "CONSULTA MEDICA"
click at [180, 694] on span "Aceptar" at bounding box center [168, 699] width 53 height 14
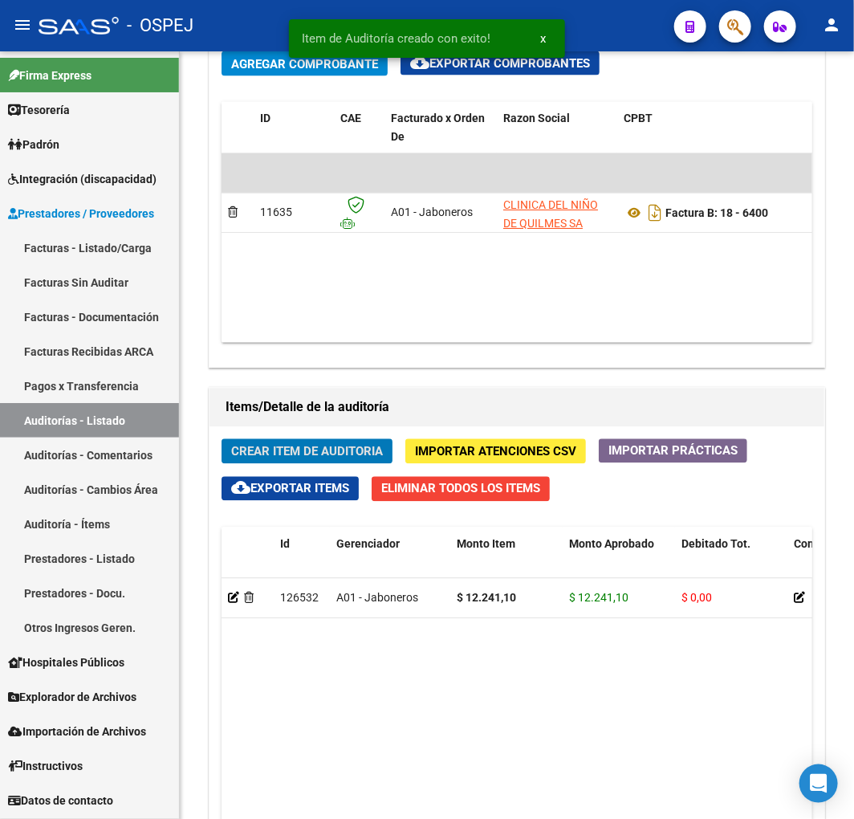
scroll to position [1085, 0]
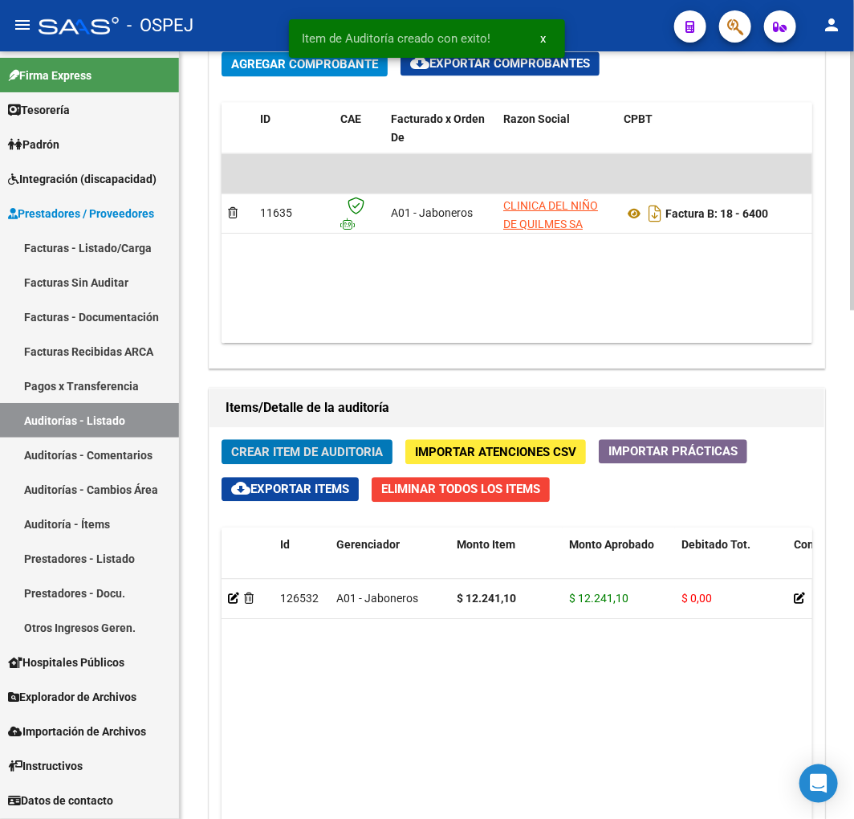
click at [302, 437] on div "Crear Item de Auditoria Importar Atenciones CSV Importar Prácticas cloud_downlo…" at bounding box center [517, 776] width 615 height 698
click at [301, 451] on span "Crear Item de Auditoria" at bounding box center [307, 452] width 152 height 14
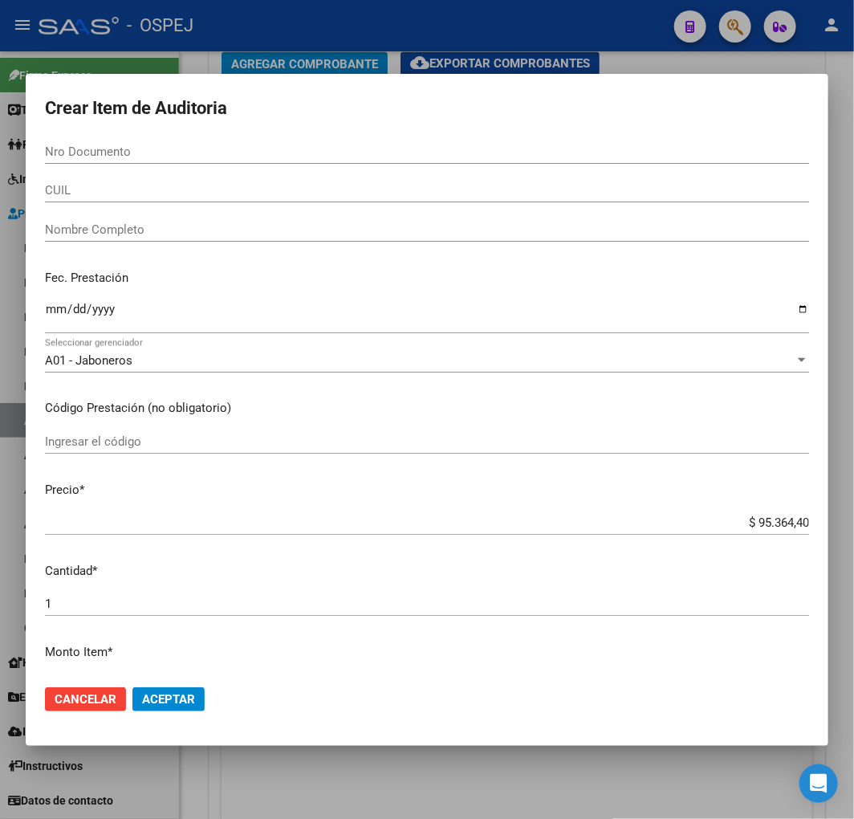
click at [210, 185] on input "CUIL" at bounding box center [427, 190] width 764 height 14
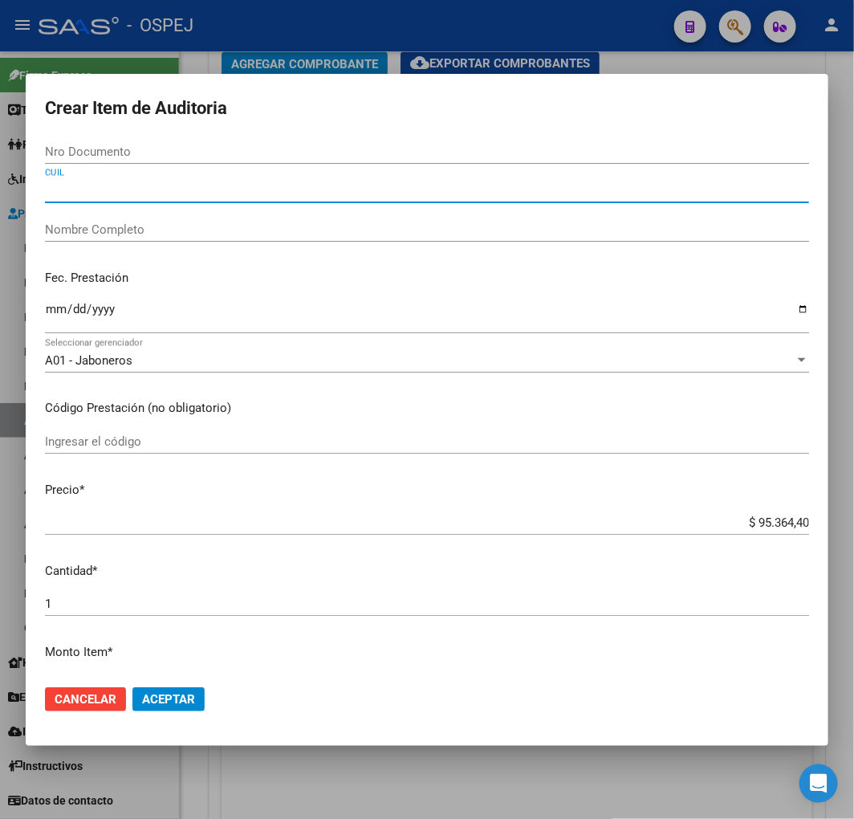
paste input "20504938299"
type input "20504938299"
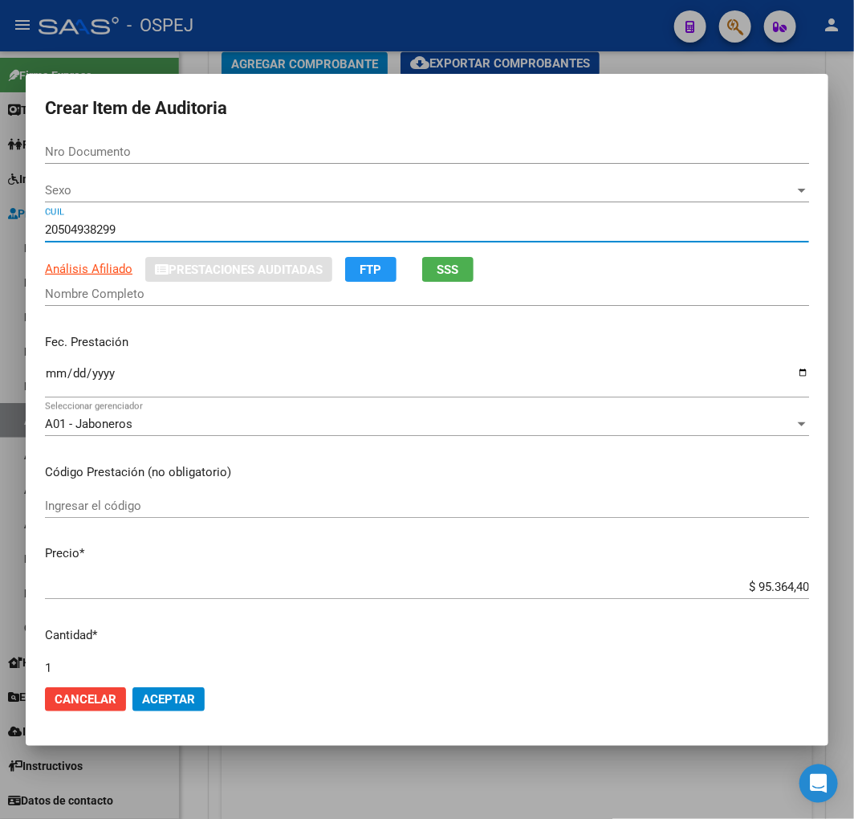
type input "50493829"
type input "DIAZ AARON LAUTARO GABRIEL"
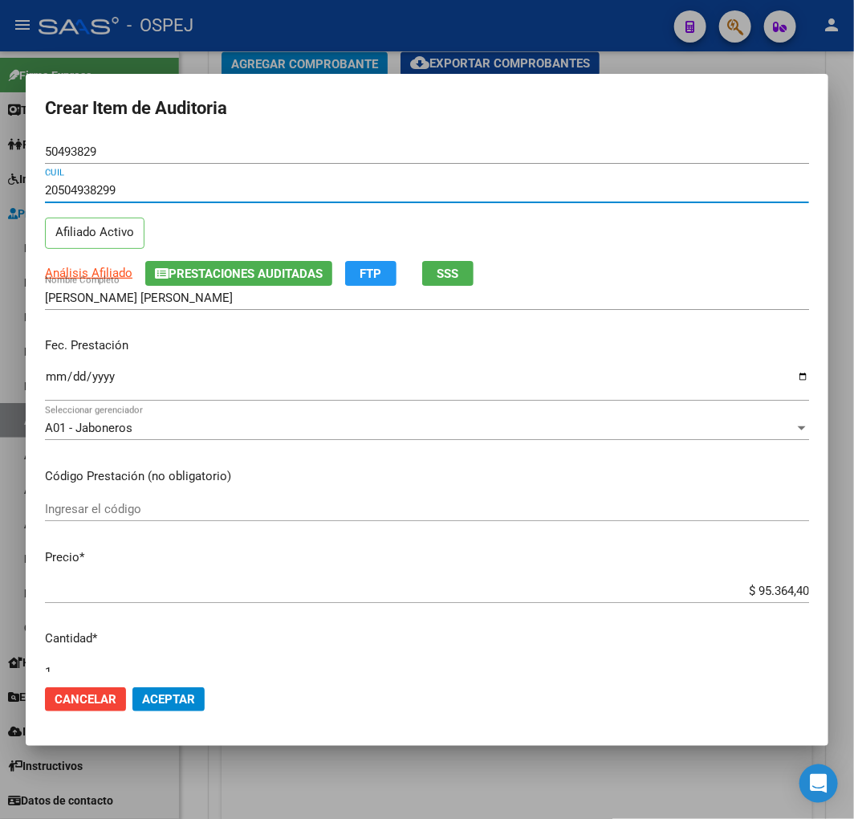
type input "20504938299"
click at [51, 377] on input "Ingresar la fecha" at bounding box center [427, 383] width 764 height 26
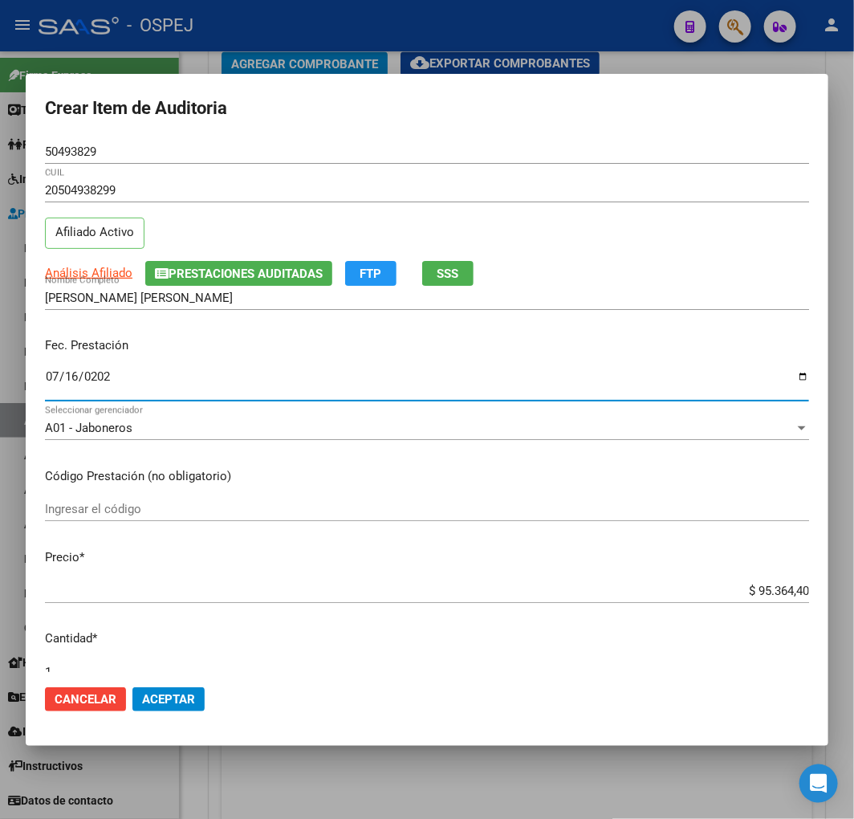
type input "2025-07-16"
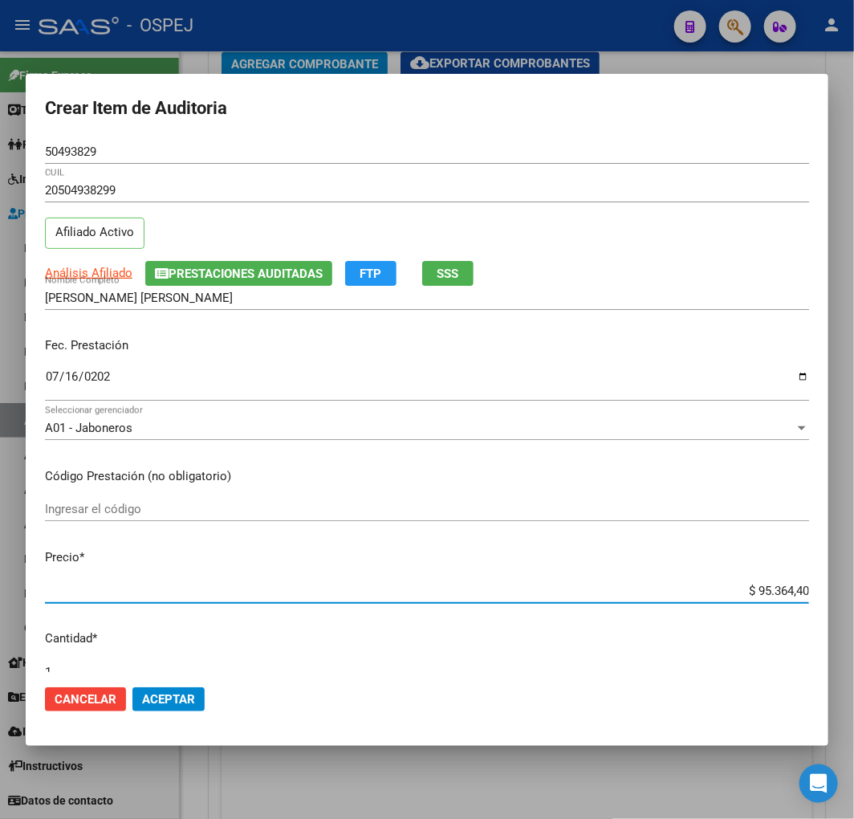
type input "$ 0,01"
type input "$ 0,12"
type input "$ 1,22"
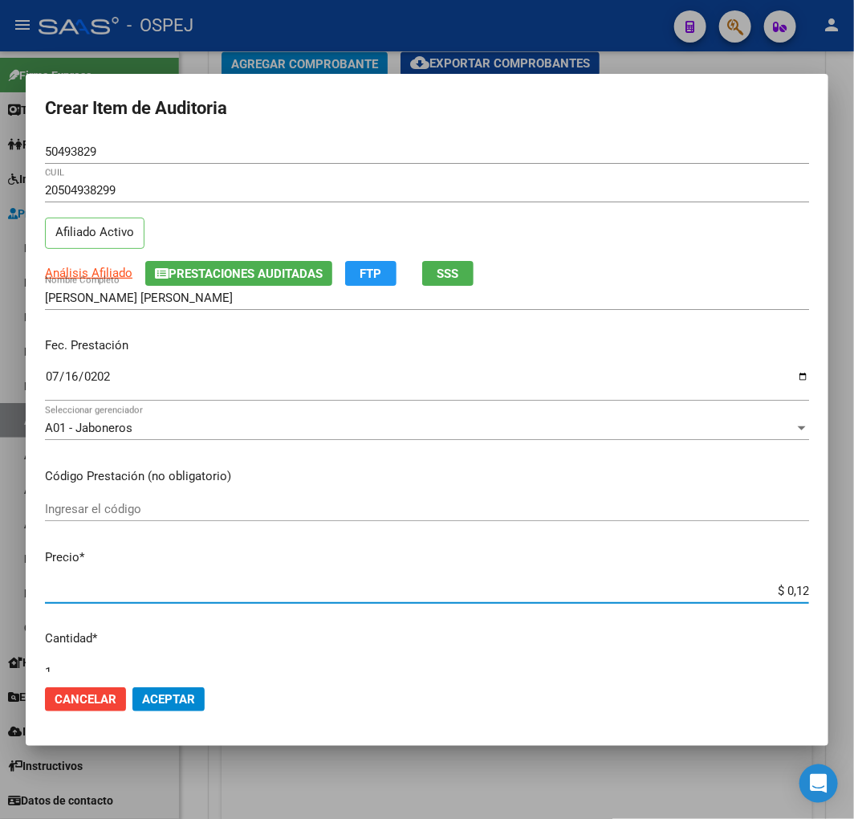
type input "$ 1,22"
type input "$ 12,24"
type input "$ 122,41"
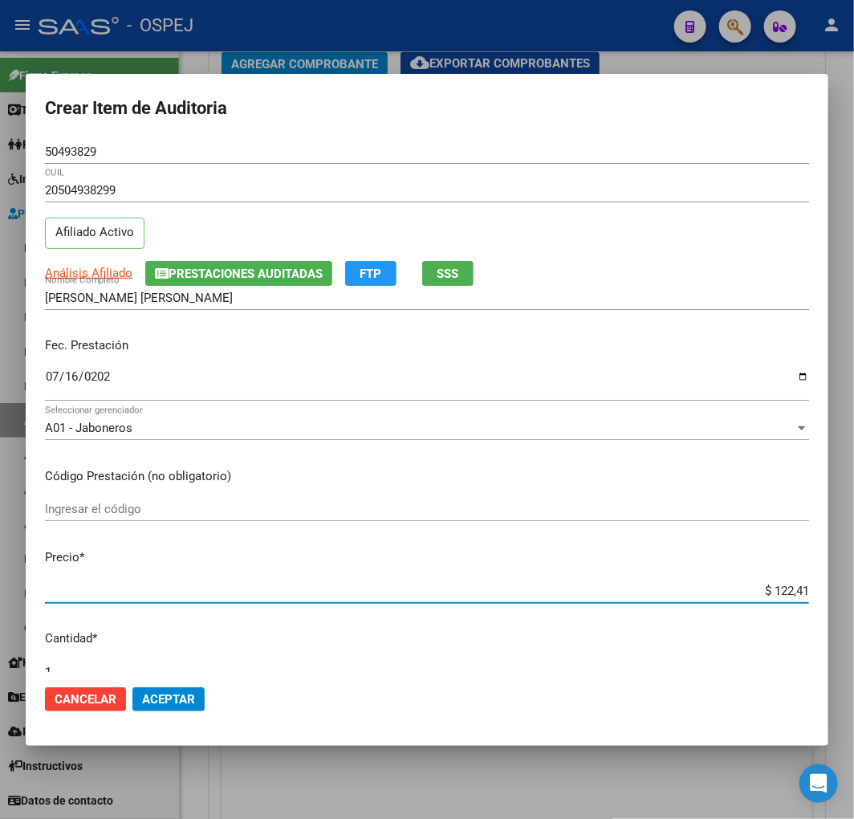
type input "$ 1.224,11"
type input "$ 12.241,10"
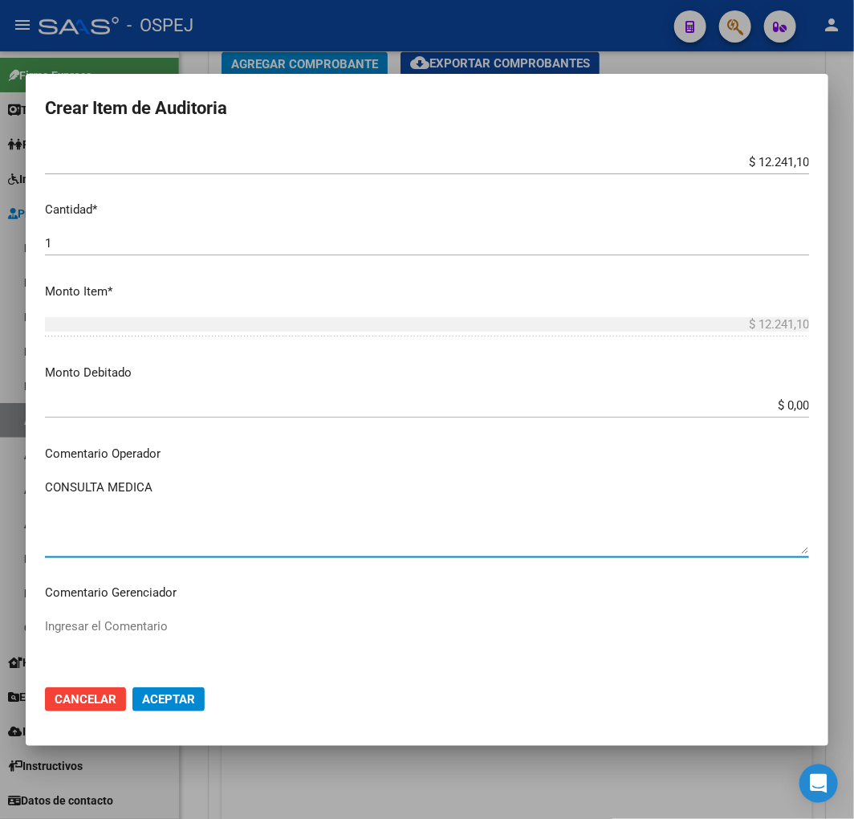
scroll to position [696, 0]
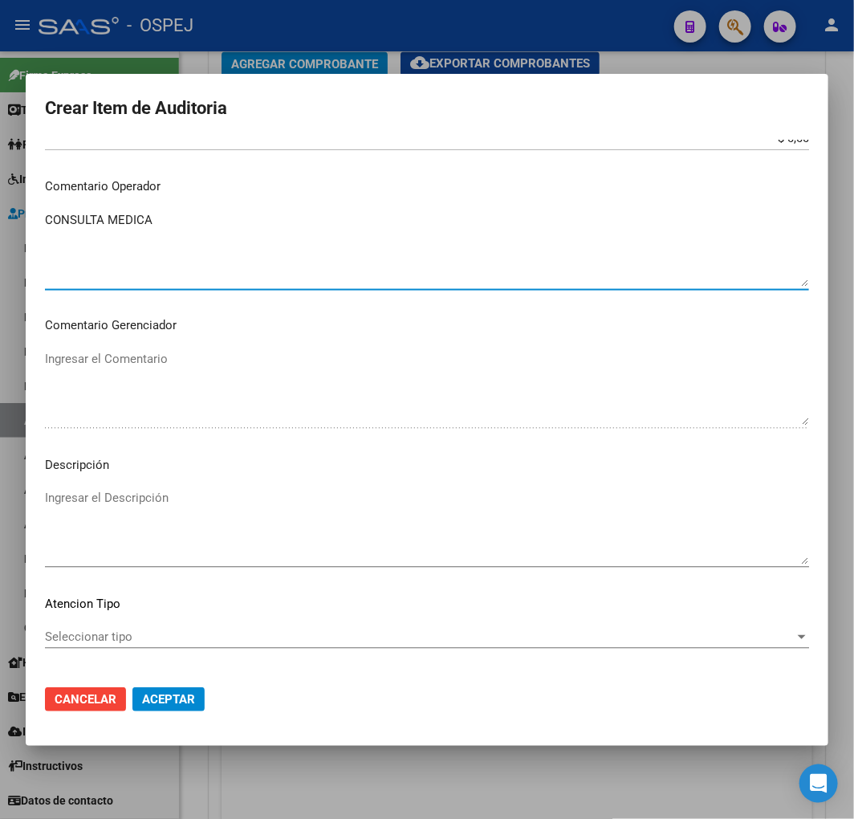
type textarea "CONSULTA MEDICA"
click at [204, 467] on p "Descripción" at bounding box center [427, 465] width 764 height 18
click at [193, 516] on textarea "Ingresar el Descripción" at bounding box center [427, 526] width 764 height 75
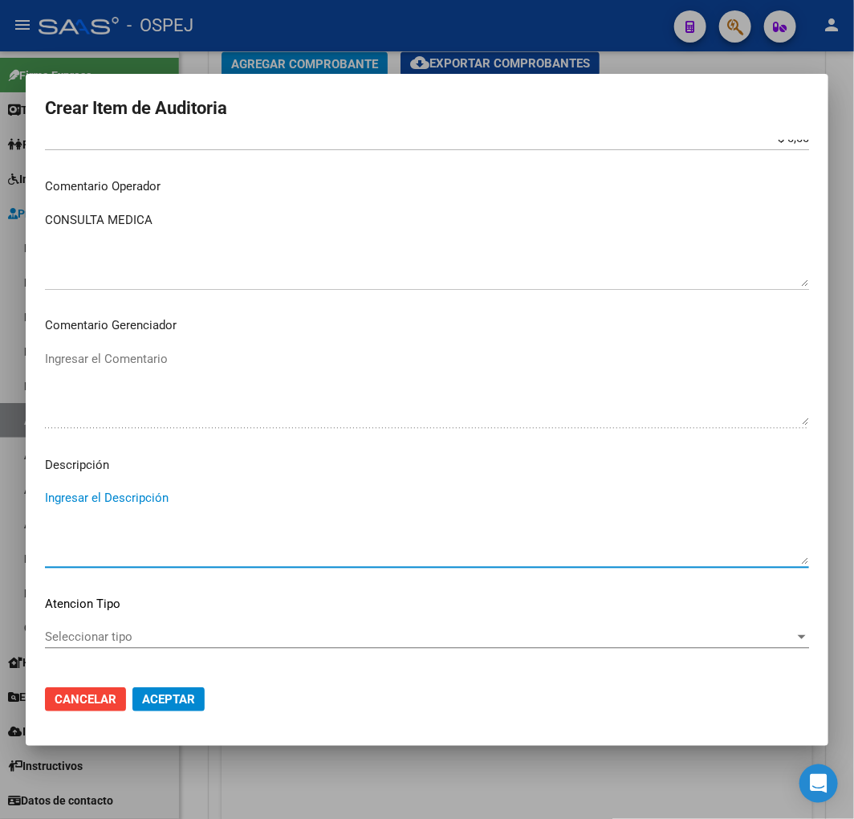
paste textarea "CONSULTA MEDICA"
type textarea "CONSULTA MEDICA"
click at [179, 677] on mat-dialog-actions "Cancelar Aceptar" at bounding box center [427, 699] width 764 height 55
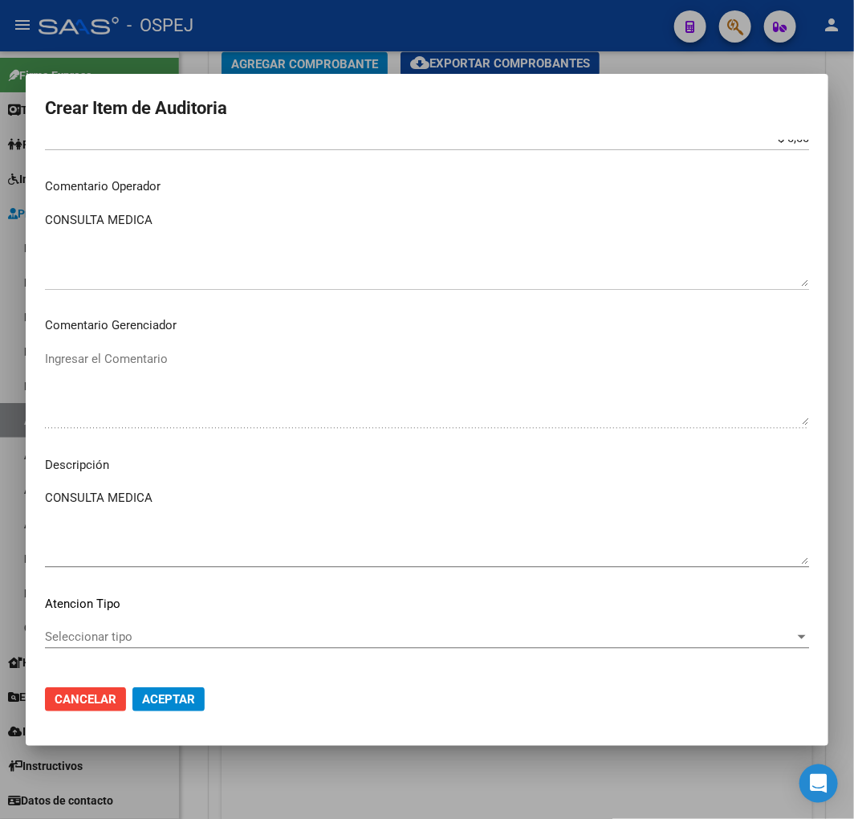
click at [194, 699] on span "Aceptar" at bounding box center [168, 699] width 53 height 14
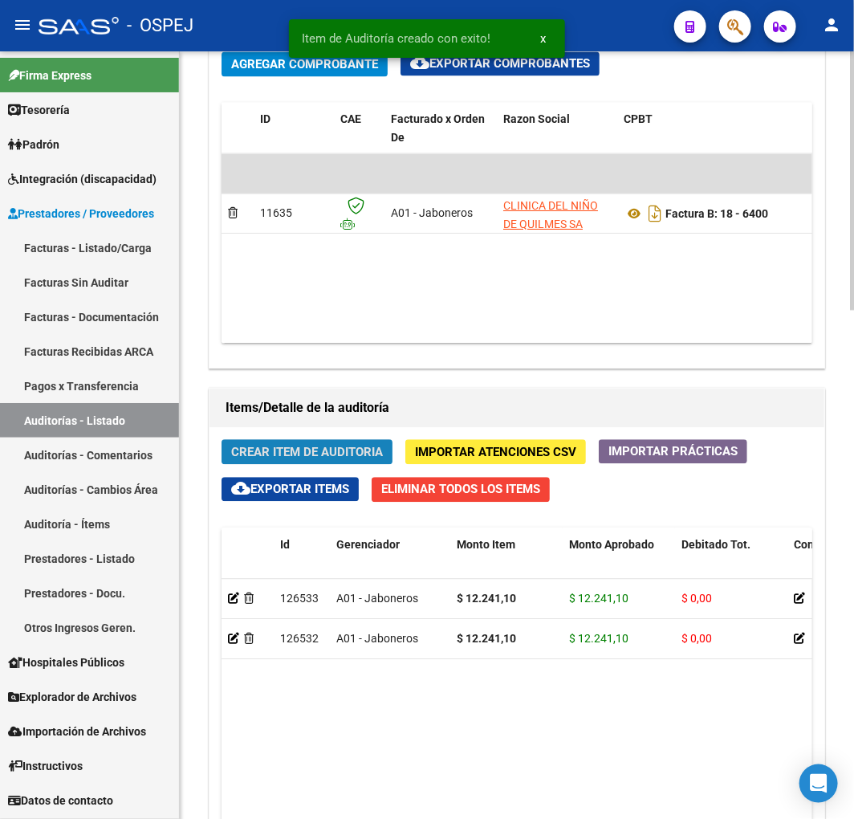
click at [336, 454] on span "Crear Item de Auditoria" at bounding box center [307, 452] width 152 height 14
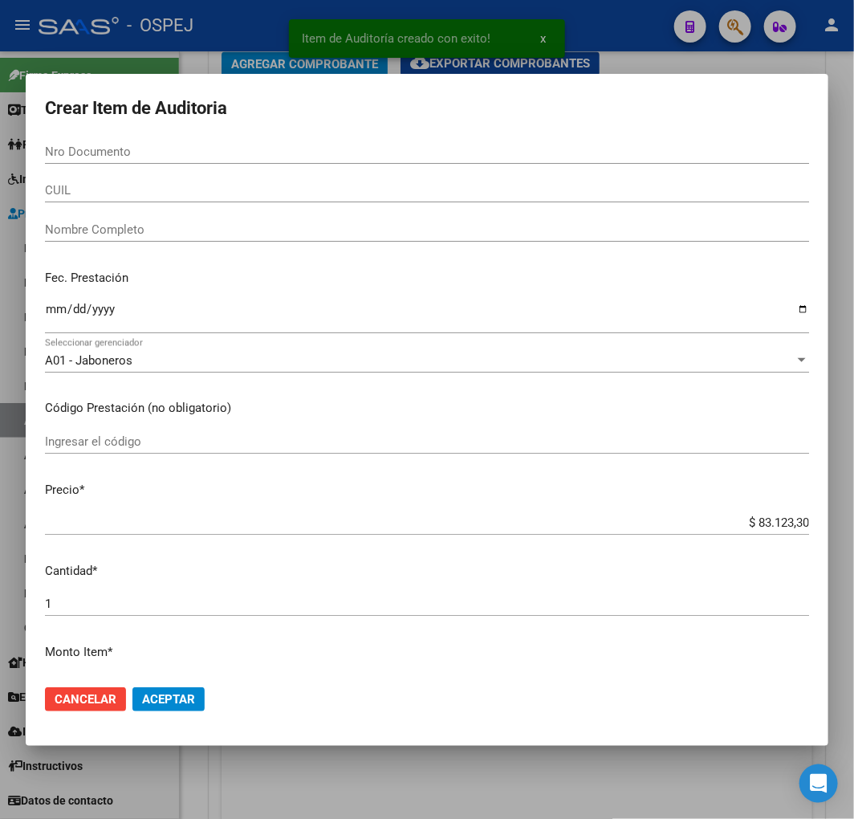
click at [100, 196] on input "CUIL" at bounding box center [427, 190] width 764 height 14
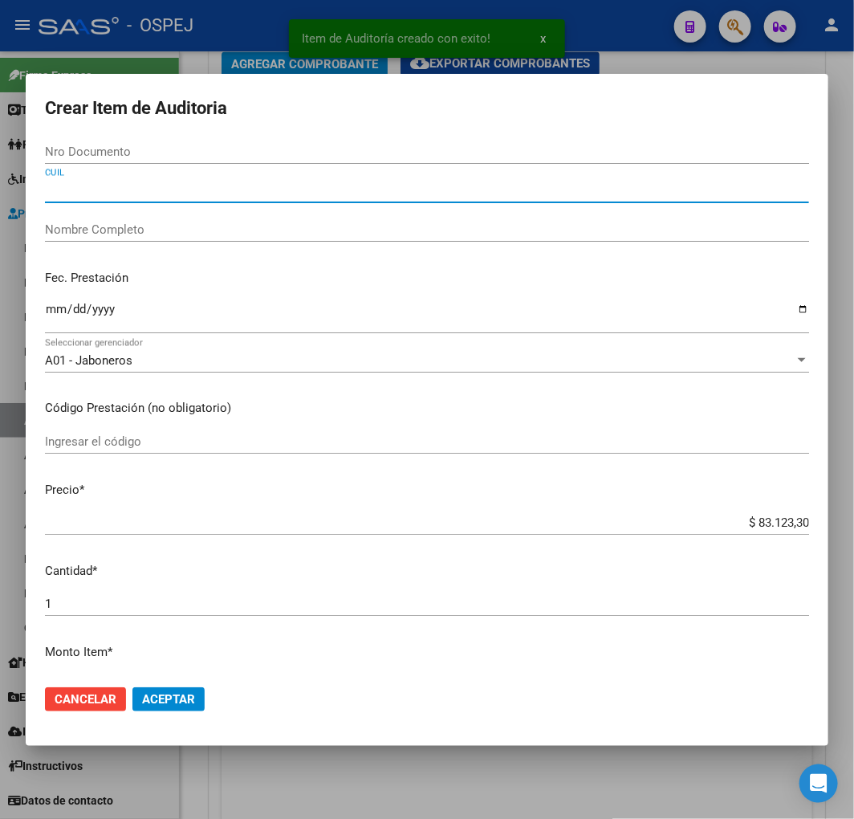
paste input "27410064389"
type input "27410064389"
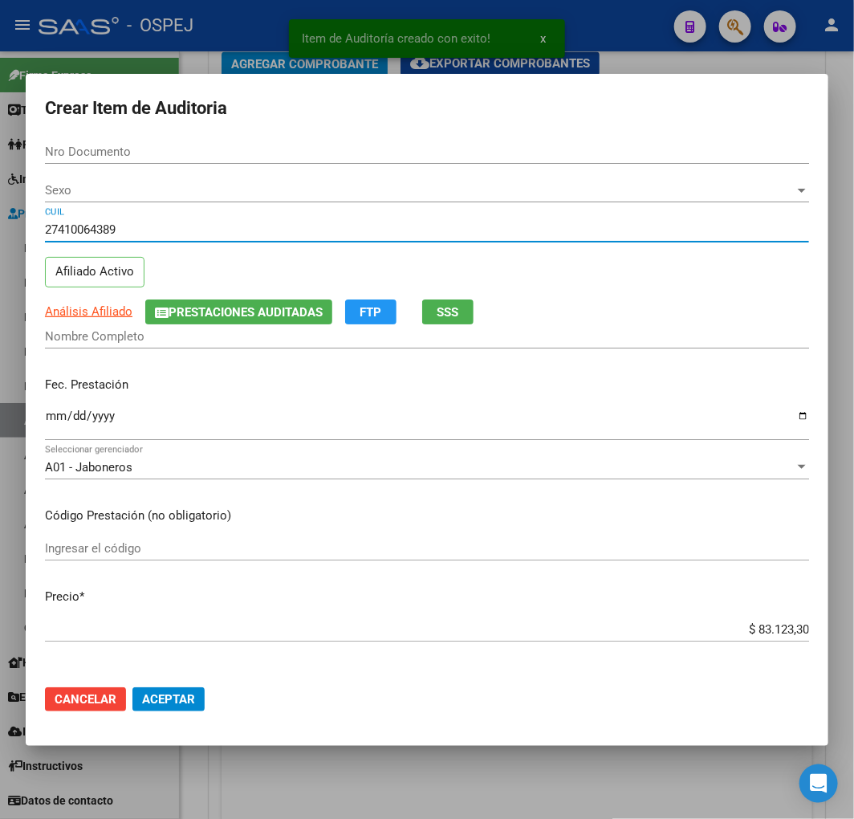
type input "41006438"
type input "HERRERA MIRIAN GISELE"
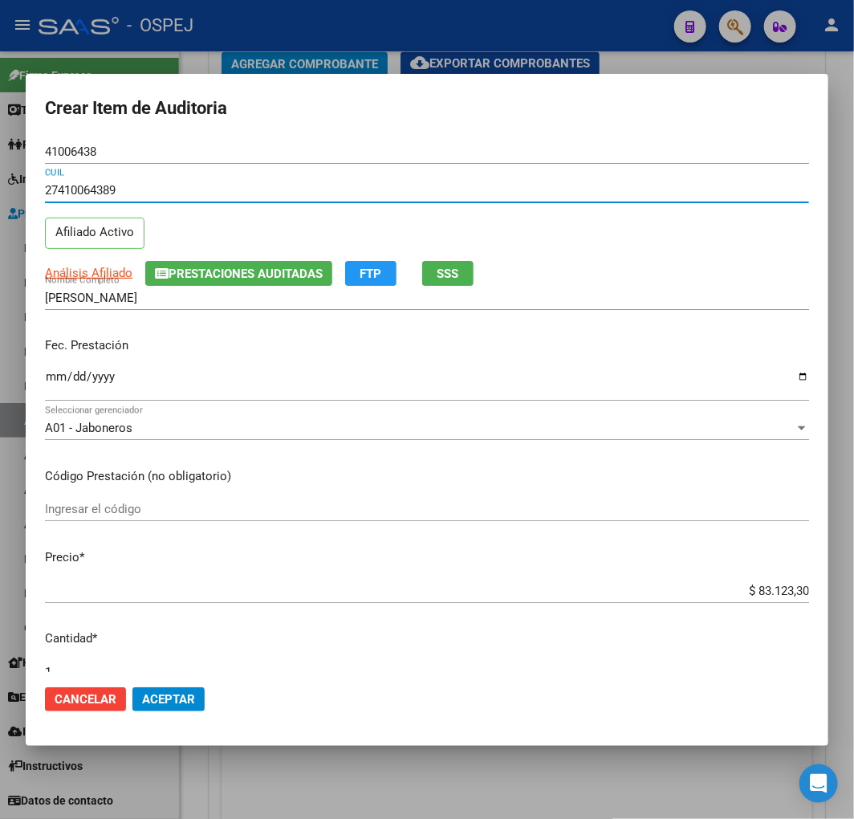
type input "27410064389"
click at [51, 381] on input "Ingresar la fecha" at bounding box center [427, 383] width 764 height 26
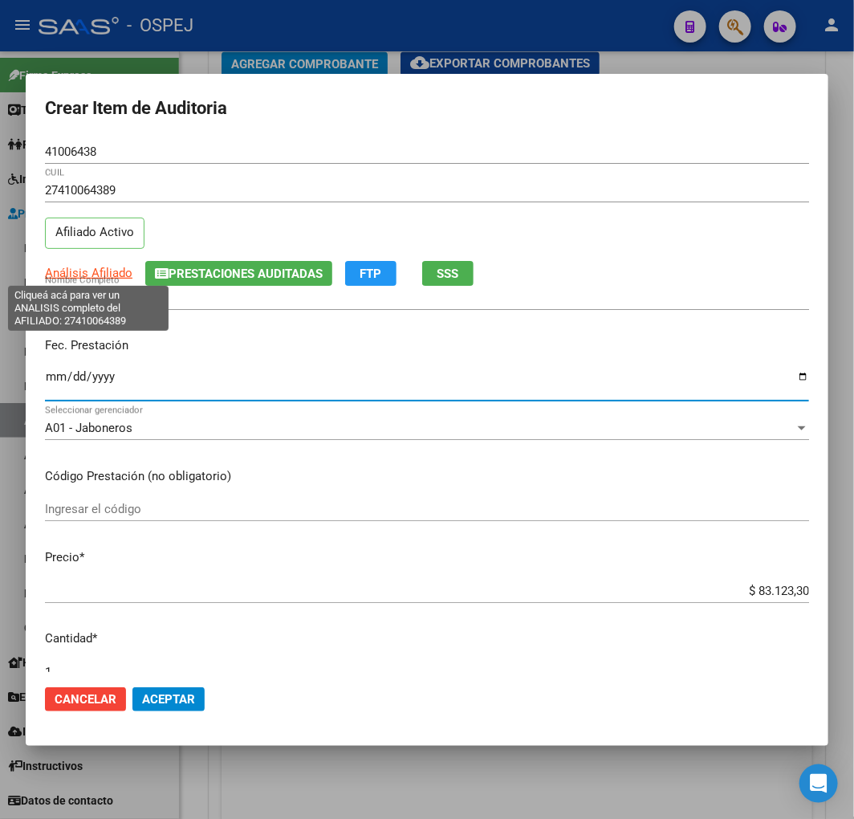
click at [100, 270] on span "Análisis Afiliado" at bounding box center [89, 273] width 88 height 14
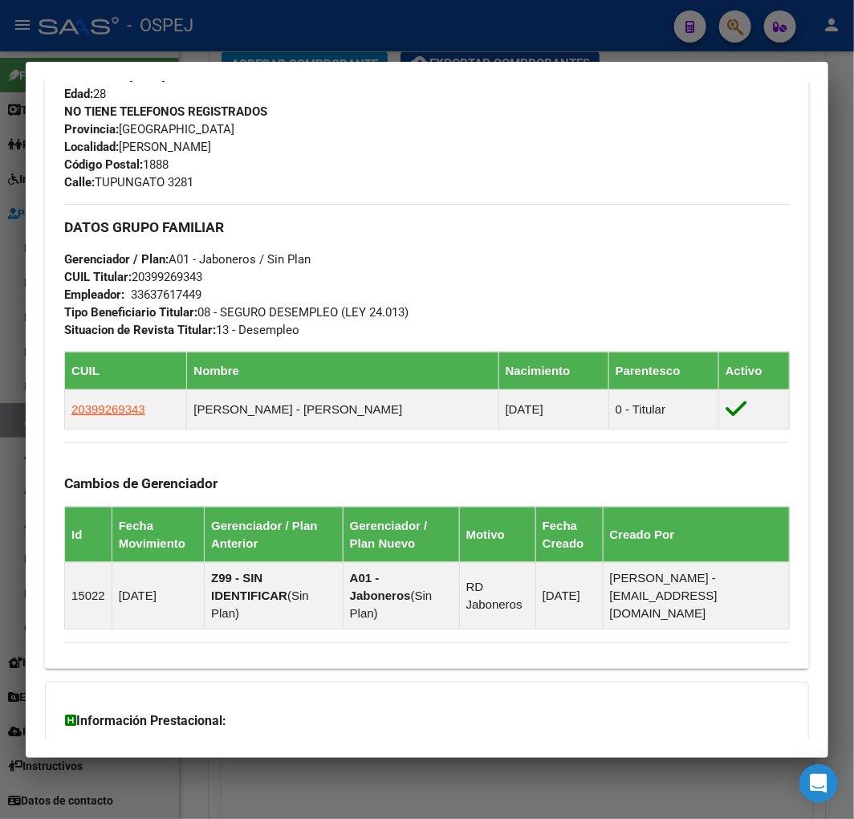
scroll to position [892, 0]
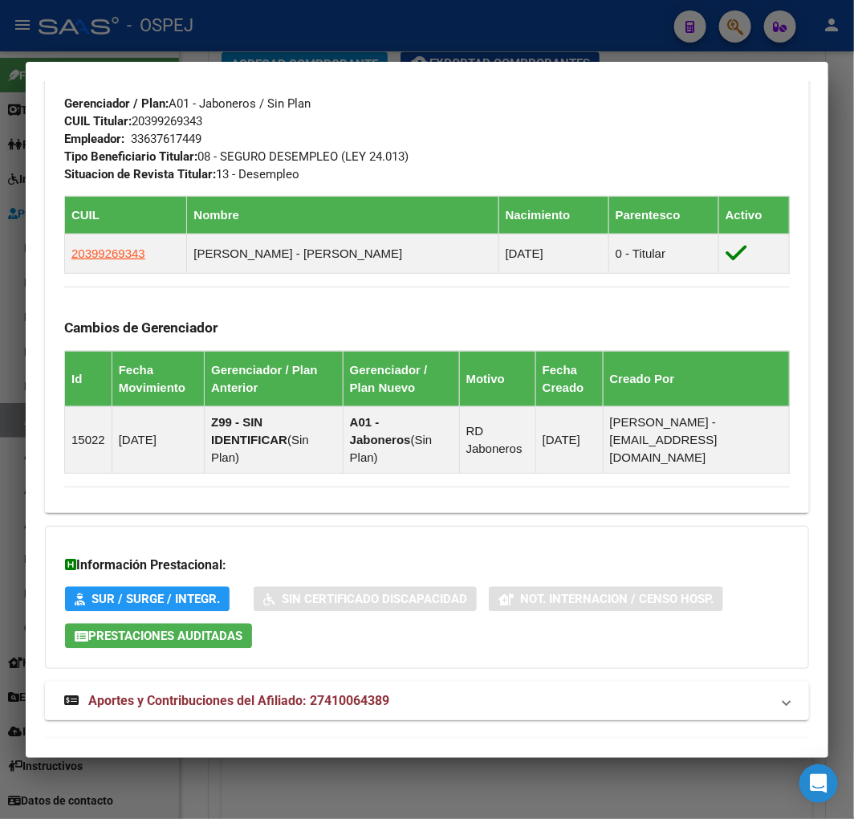
click at [501, 694] on mat-panel-title "Aportes y Contribuciones del Afiliado: 27410064389" at bounding box center [417, 700] width 706 height 19
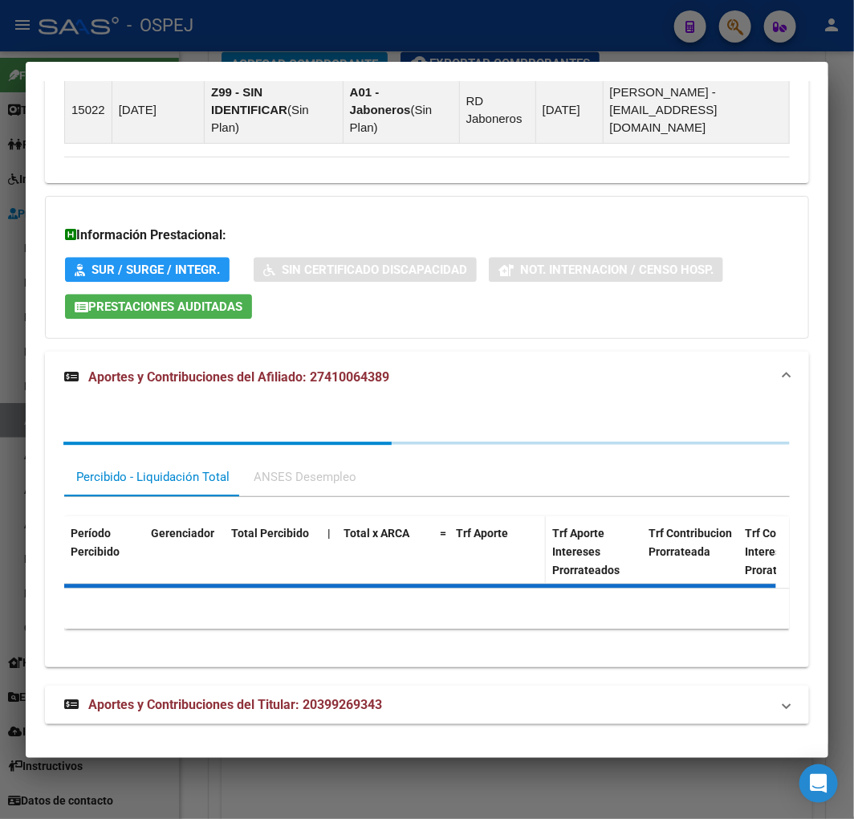
scroll to position [1226, 0]
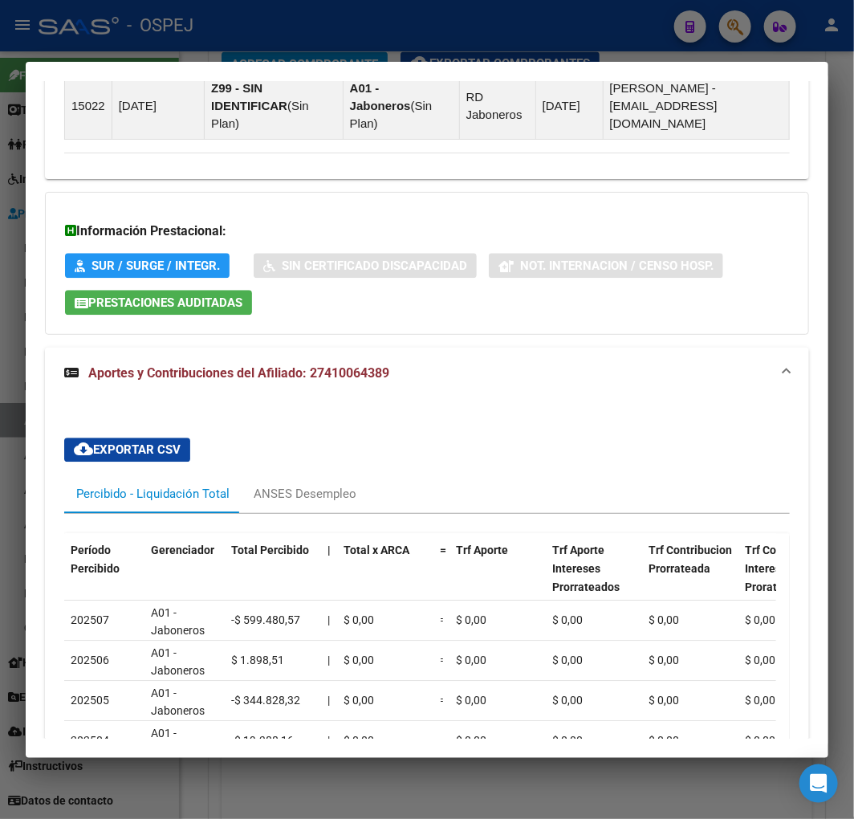
click at [504, 807] on div at bounding box center [427, 409] width 854 height 819
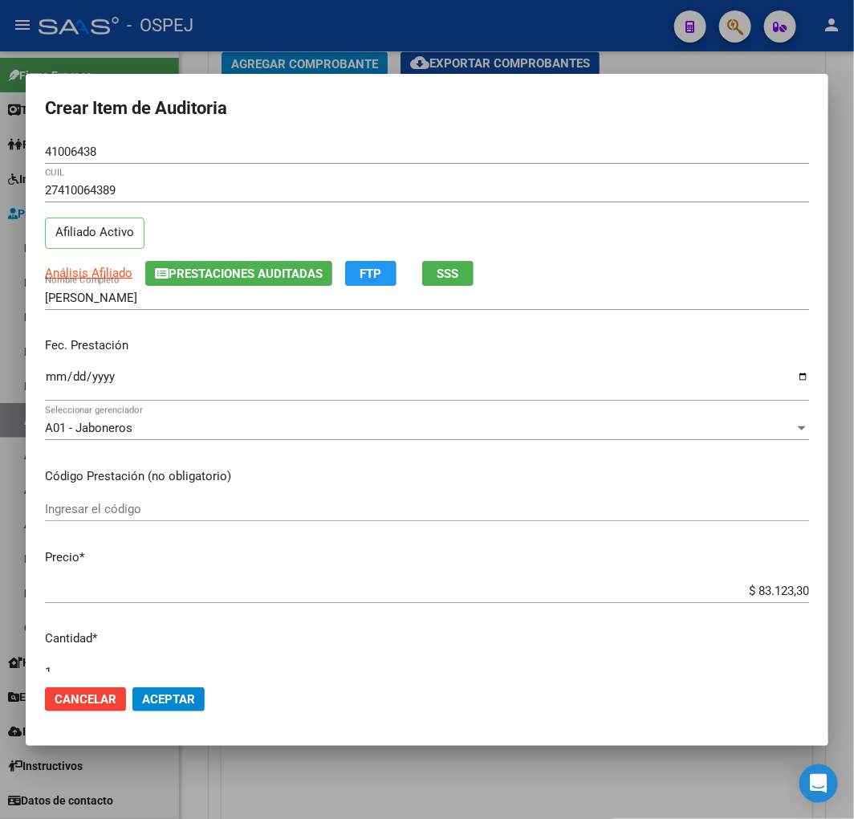
click at [57, 372] on input "Ingresar la fecha" at bounding box center [427, 383] width 764 height 26
click at [46, 377] on input "Ingresar la fecha" at bounding box center [427, 383] width 764 height 26
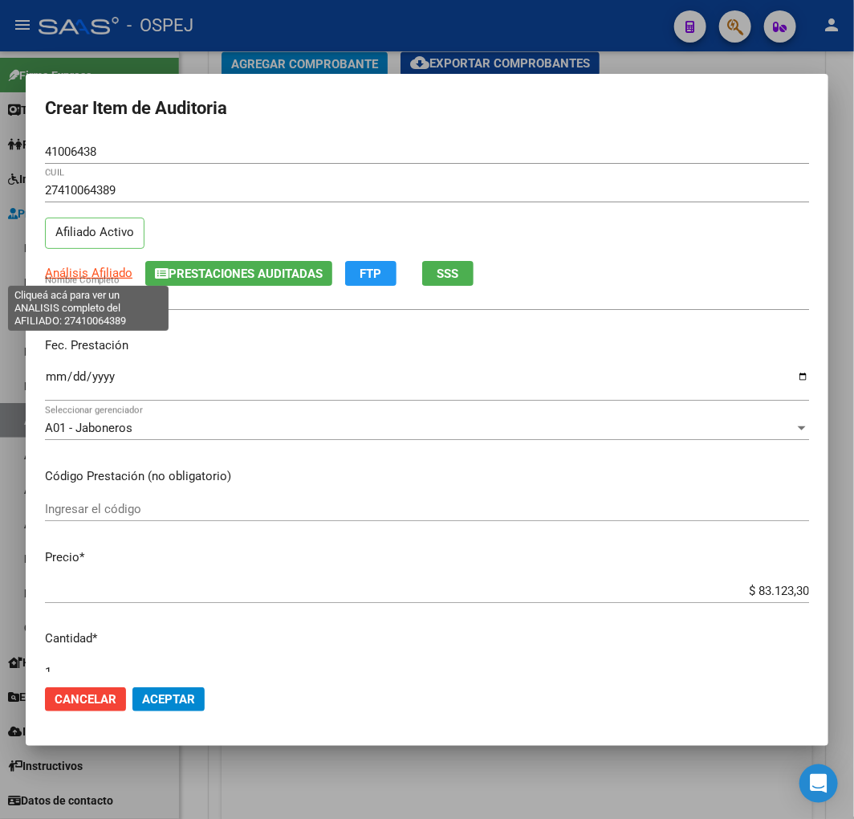
click at [62, 270] on span "Análisis Afiliado" at bounding box center [89, 273] width 88 height 14
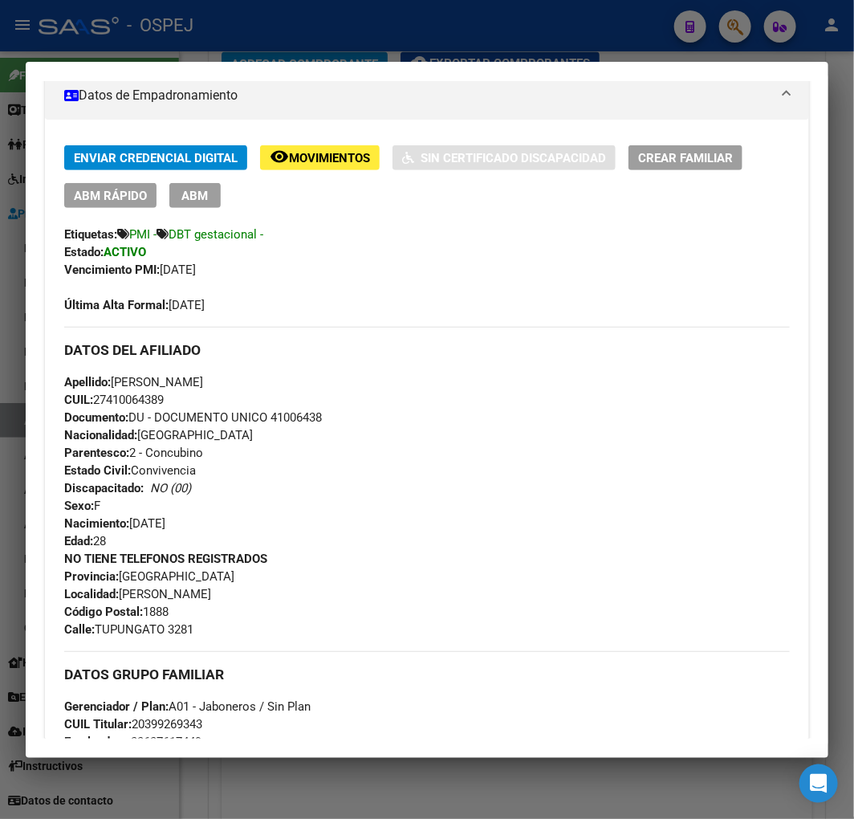
scroll to position [713, 0]
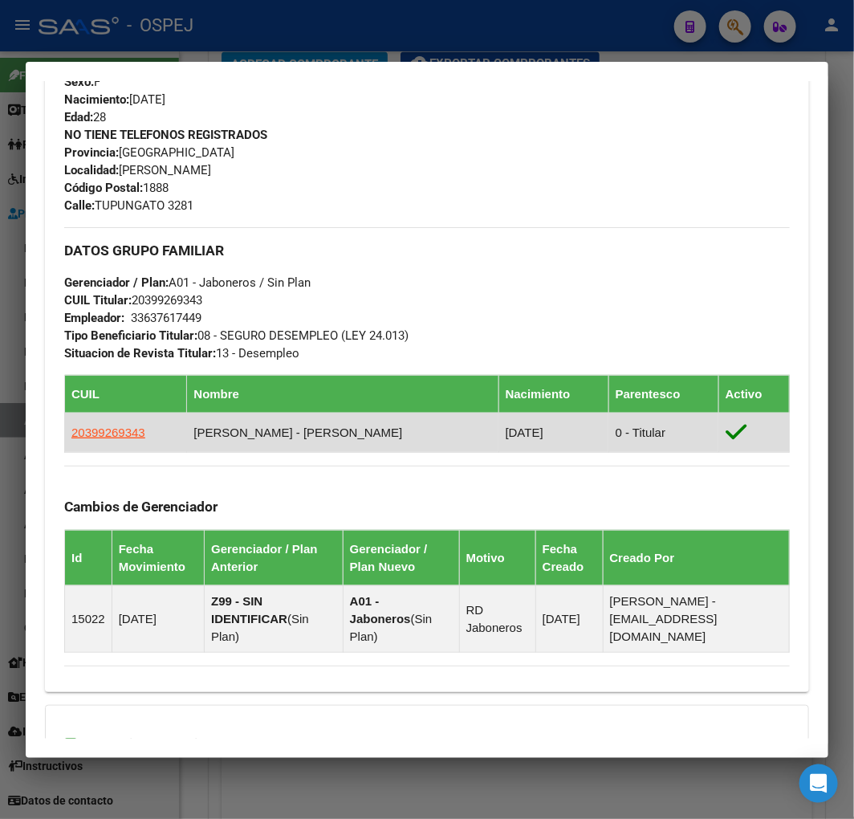
click at [76, 439] on app-link-go-to "20399269343" at bounding box center [108, 433] width 74 height 18
click at [98, 426] on span "20399269343" at bounding box center [108, 432] width 74 height 14
type textarea "20399269343"
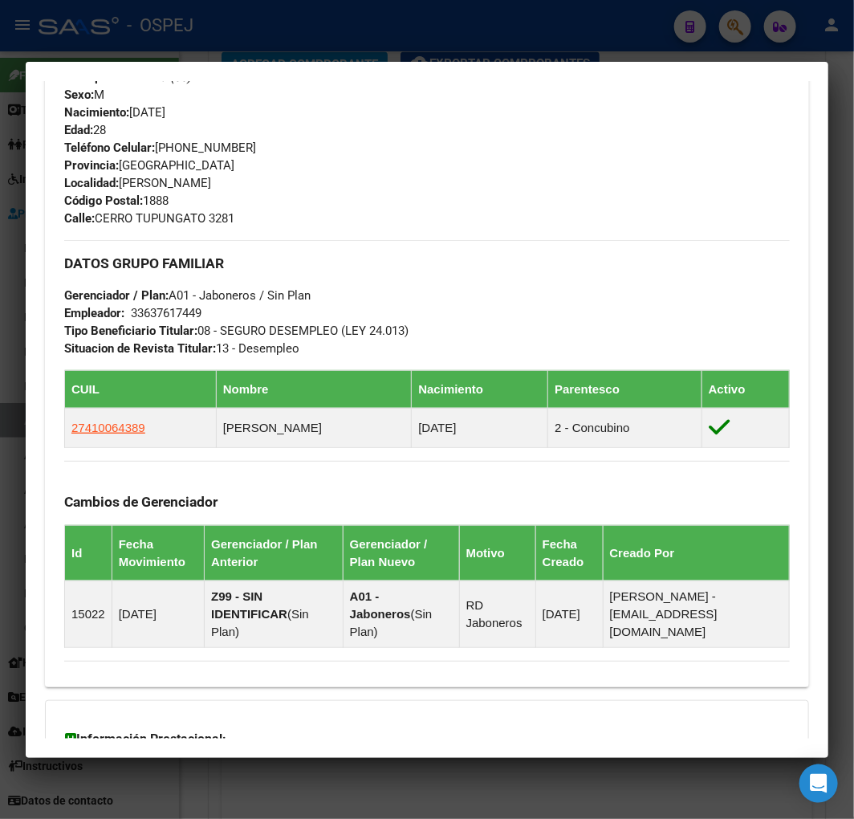
click at [563, 800] on div at bounding box center [427, 409] width 854 height 819
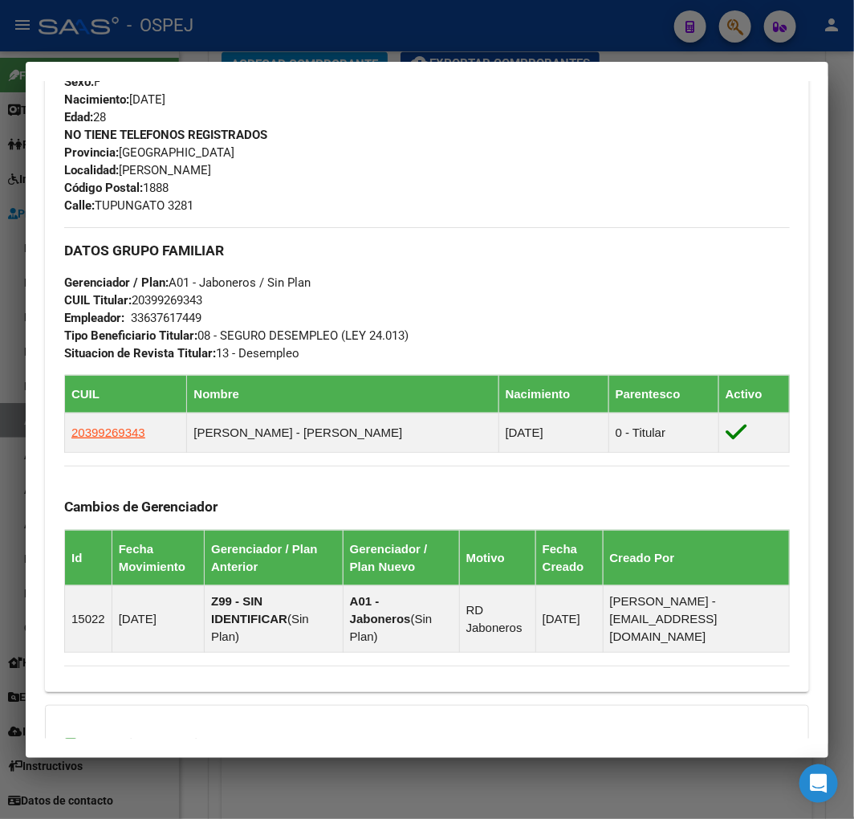
click at [551, 791] on div at bounding box center [427, 409] width 854 height 819
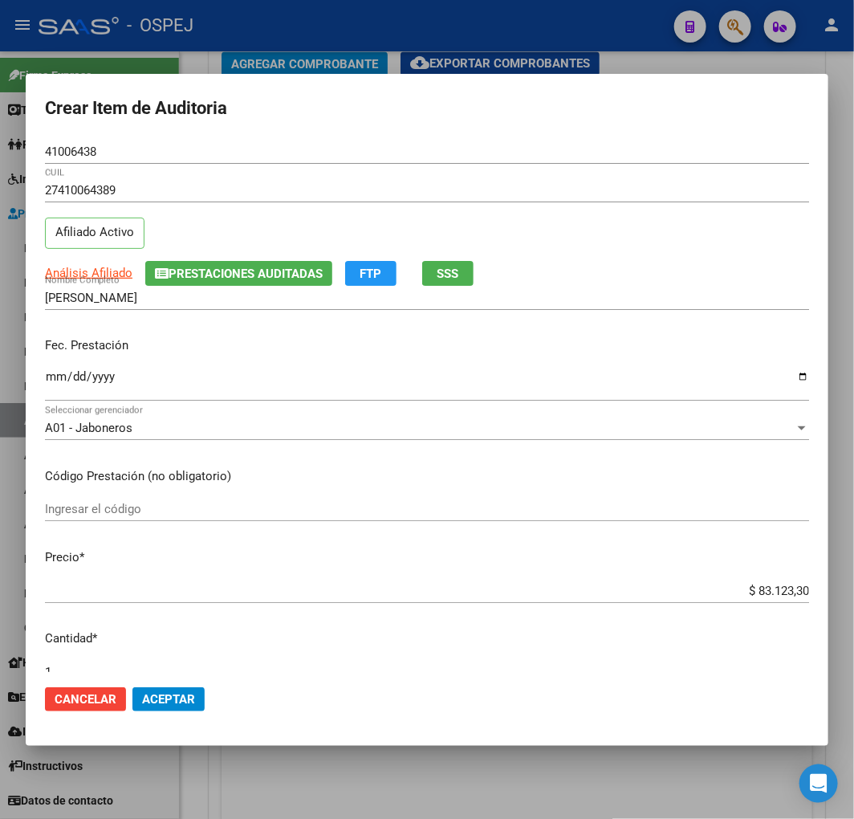
click at [54, 378] on input "Ingresar la fecha" at bounding box center [427, 383] width 764 height 26
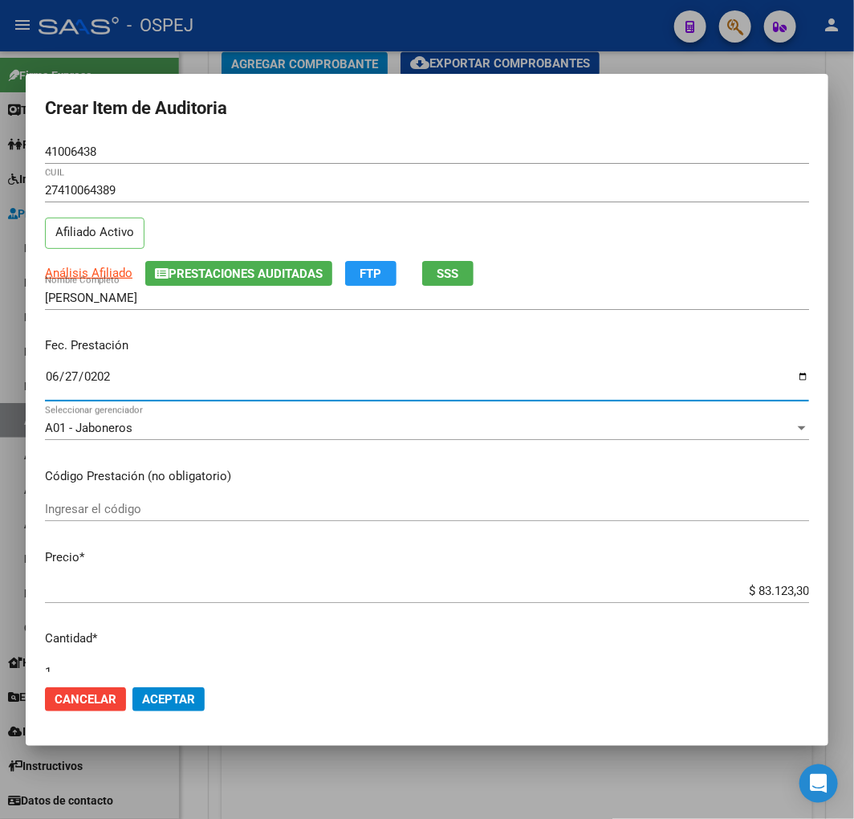
type input "2025-06-27"
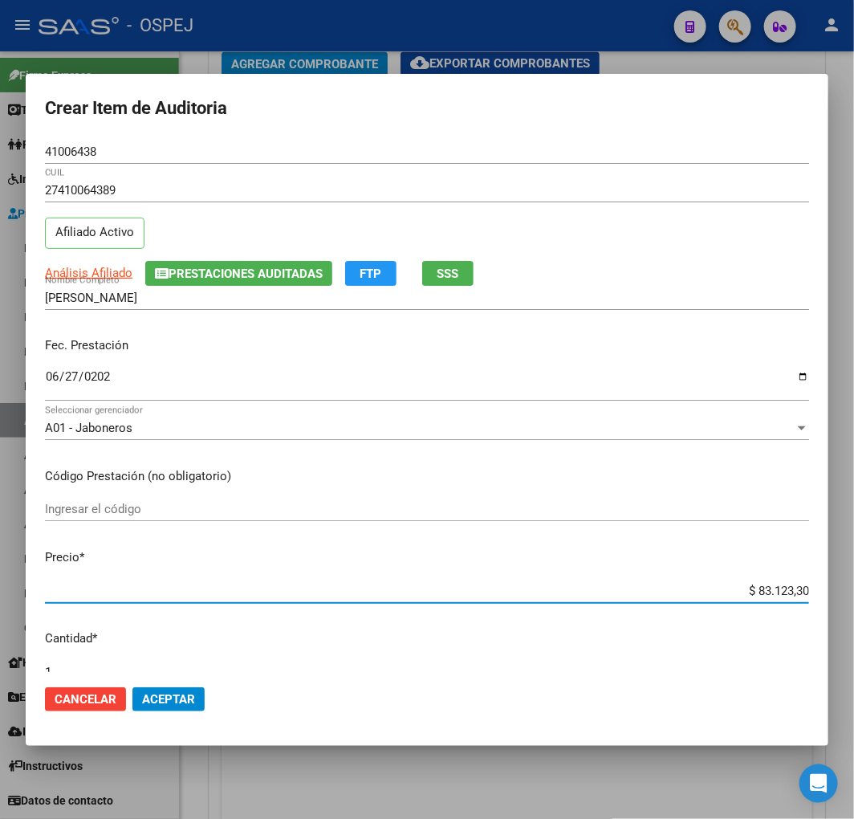
type input "$ 0,01"
type input "$ 0,11"
type input "$ 1,18"
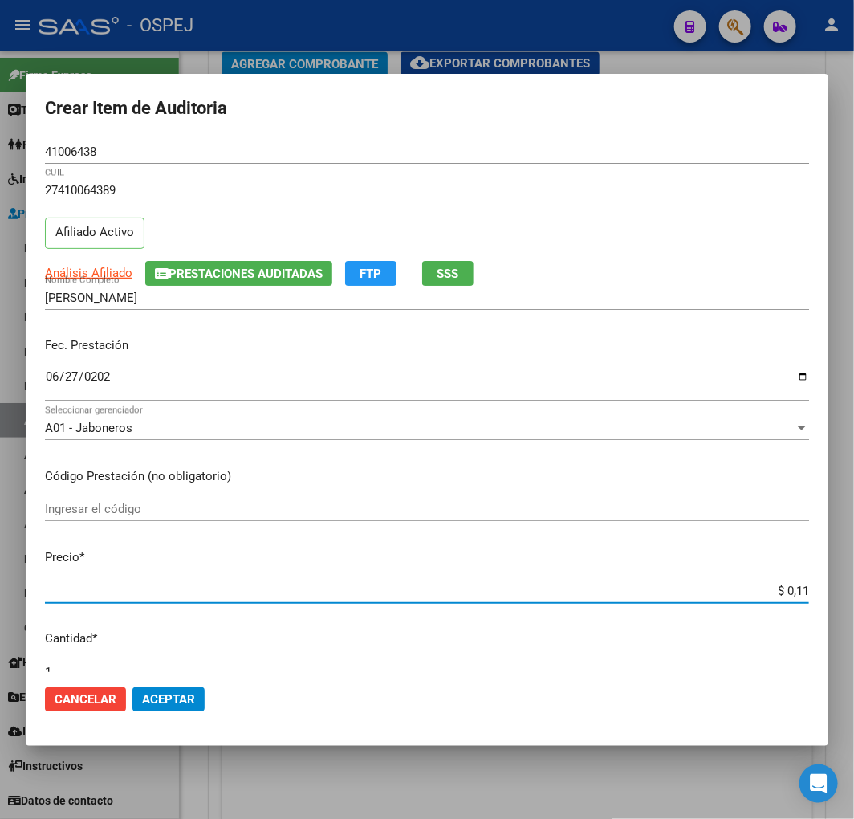
type input "$ 1,18"
type input "$ 11,88"
type input "$ 118,84"
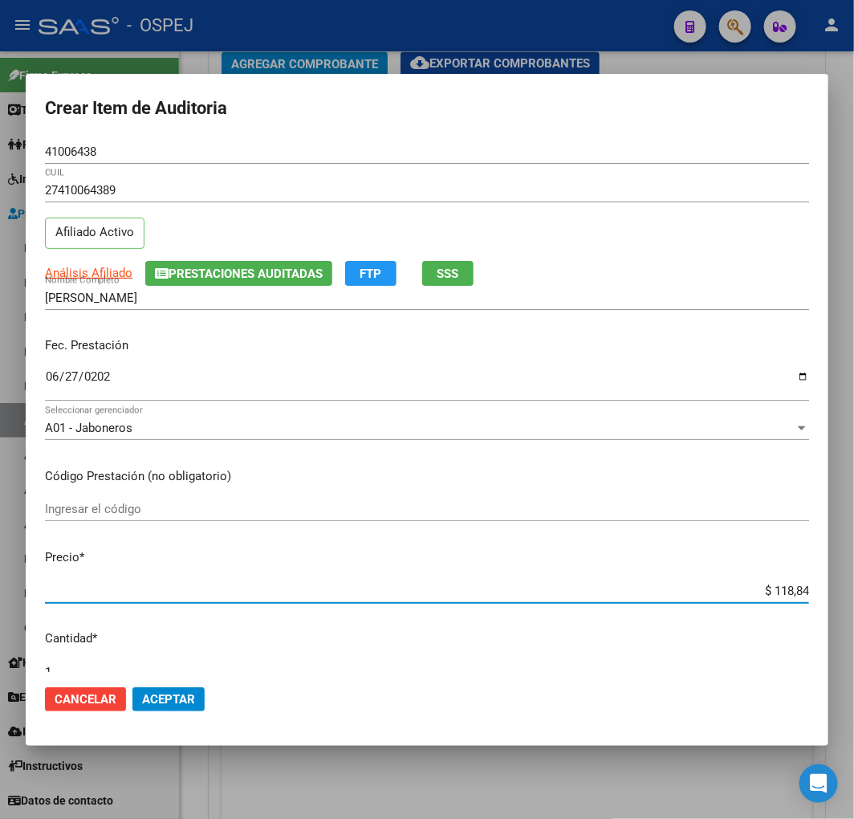
type input "$ 1.188,45"
type input "$ 11.884,56"
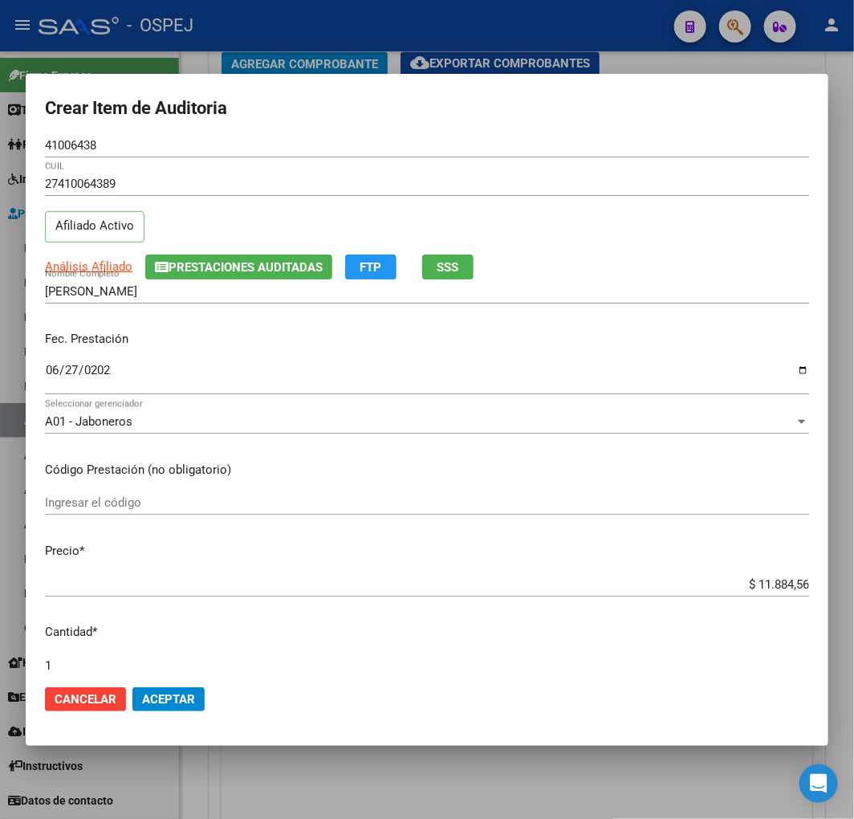
scroll to position [429, 0]
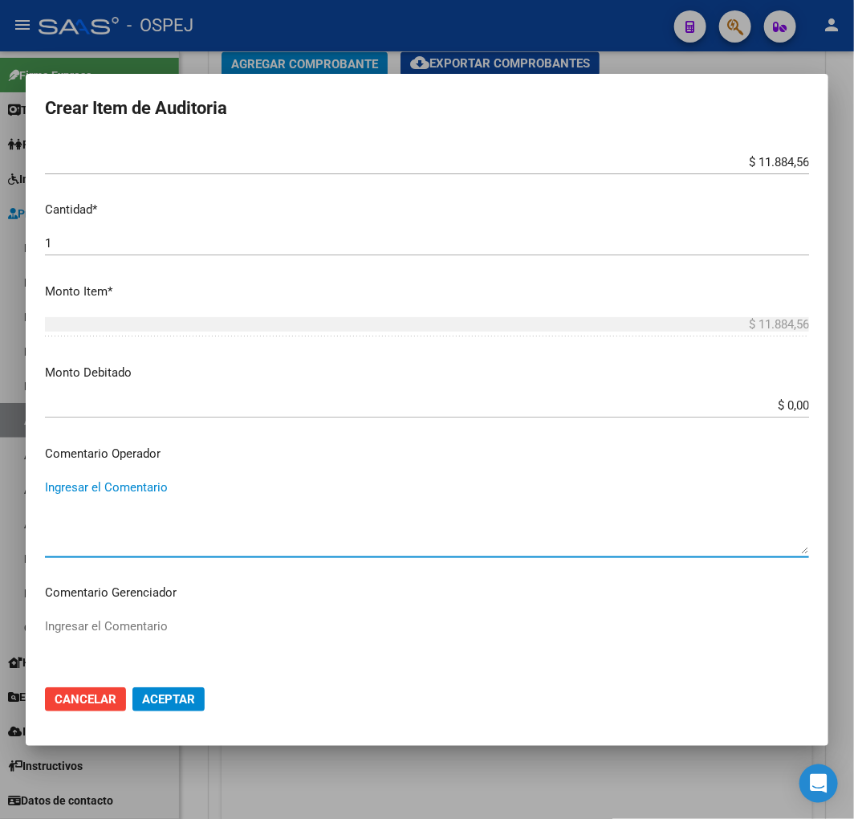
click at [541, 816] on div at bounding box center [427, 409] width 854 height 819
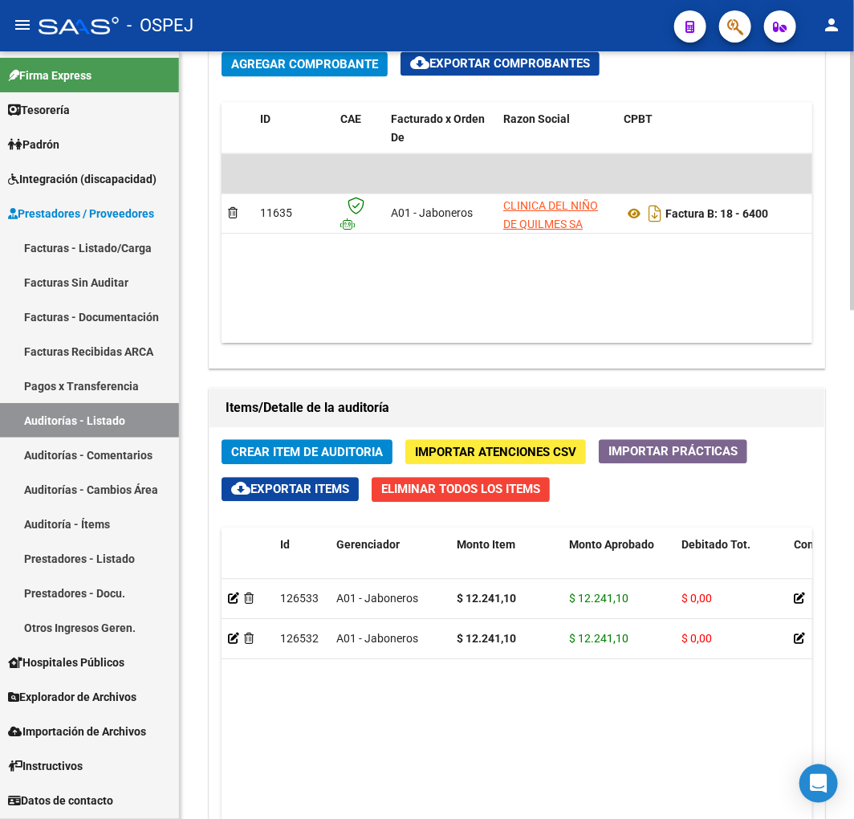
scroll to position [549, 0]
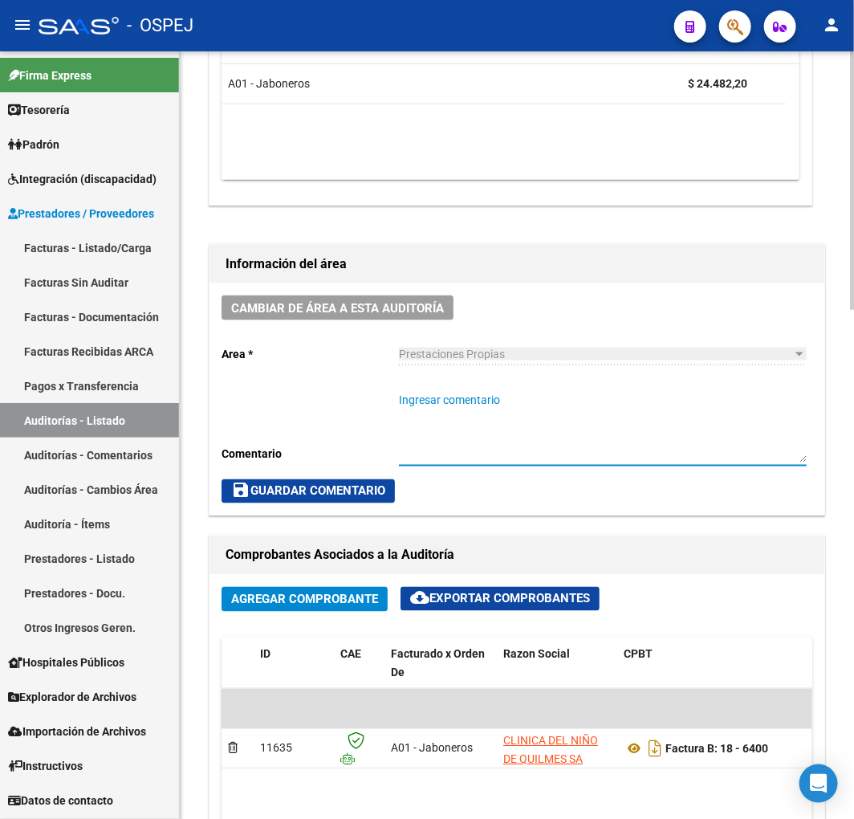
click at [544, 434] on textarea "Ingresar comentario" at bounding box center [603, 427] width 408 height 71
type textarea "FALTA DNI HIJO"
click at [364, 486] on span "save Guardar Comentario" at bounding box center [308, 491] width 154 height 14
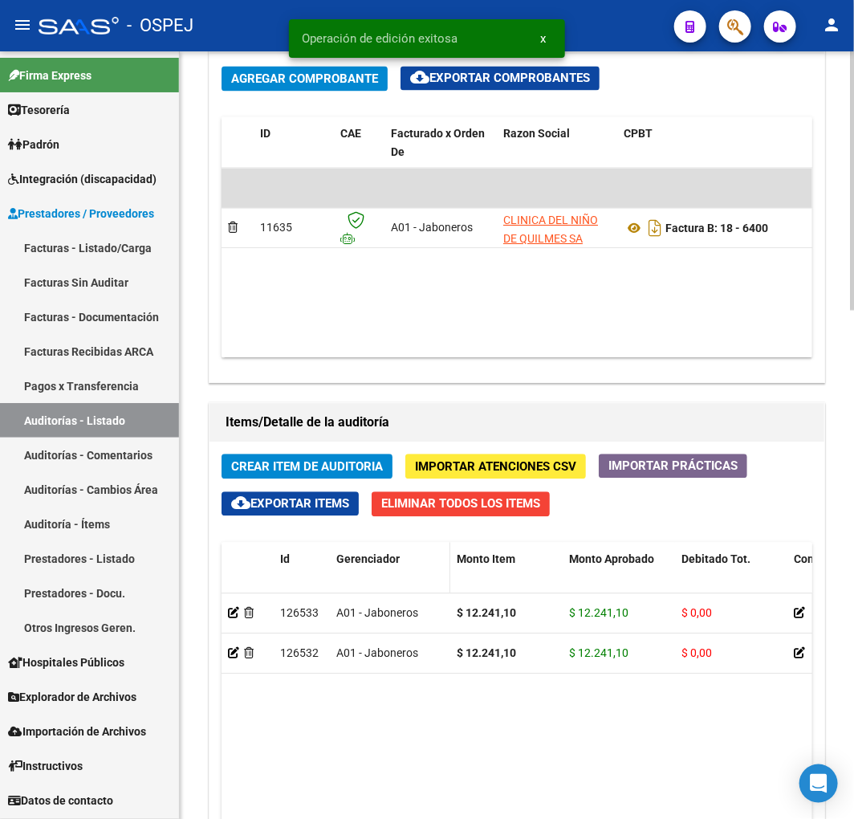
scroll to position [1263, 0]
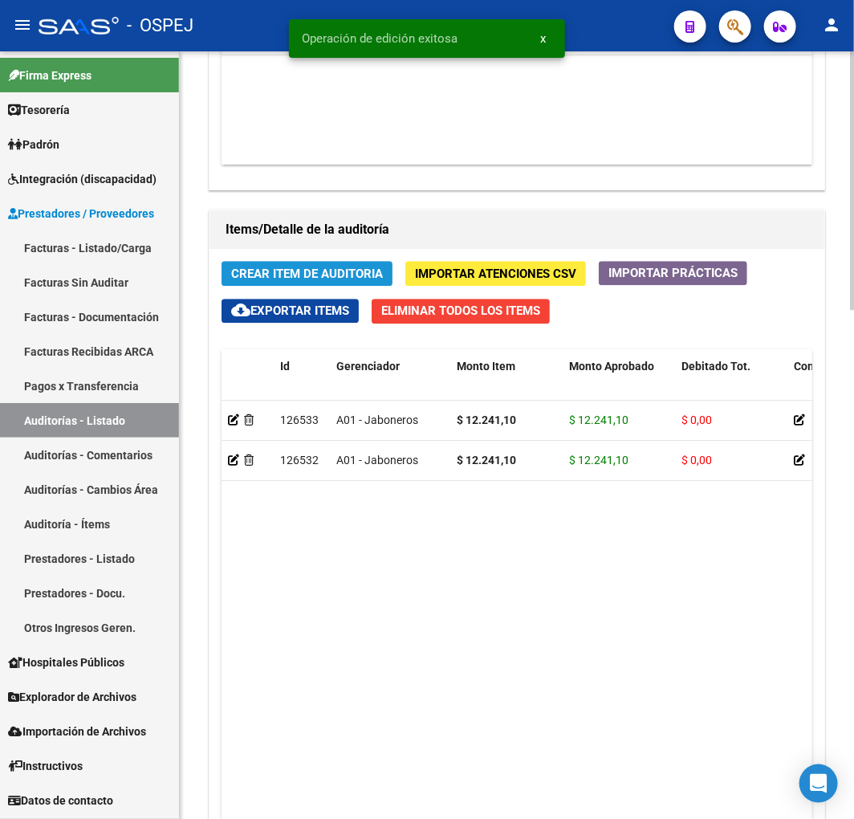
click at [340, 267] on span "Crear Item de Auditoria" at bounding box center [307, 274] width 152 height 14
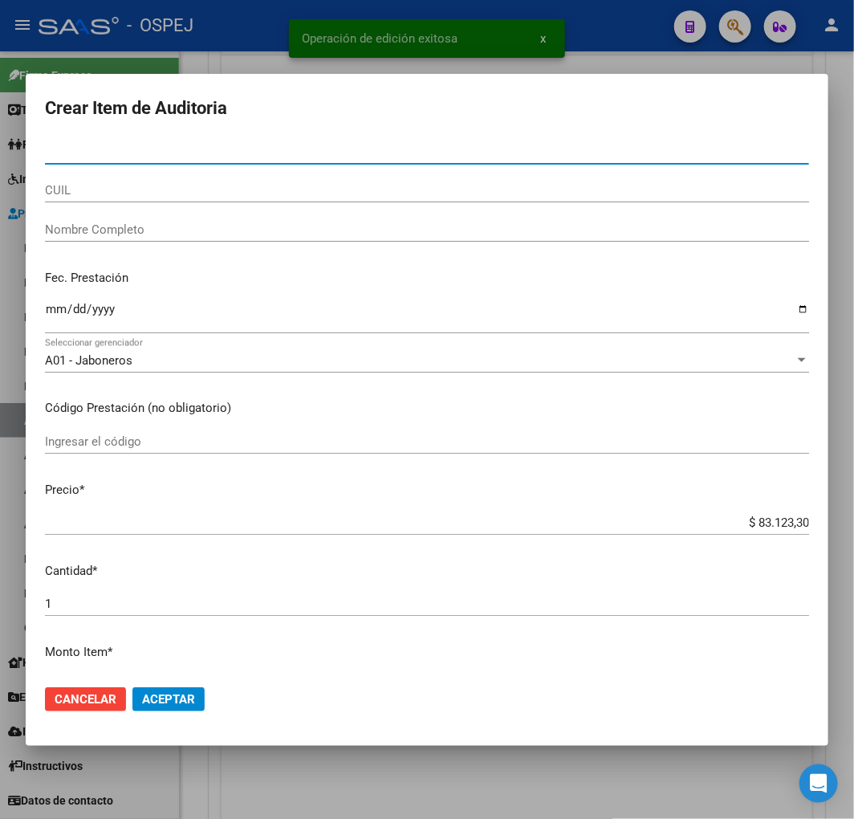
click at [123, 204] on div "CUIL" at bounding box center [427, 197] width 764 height 39
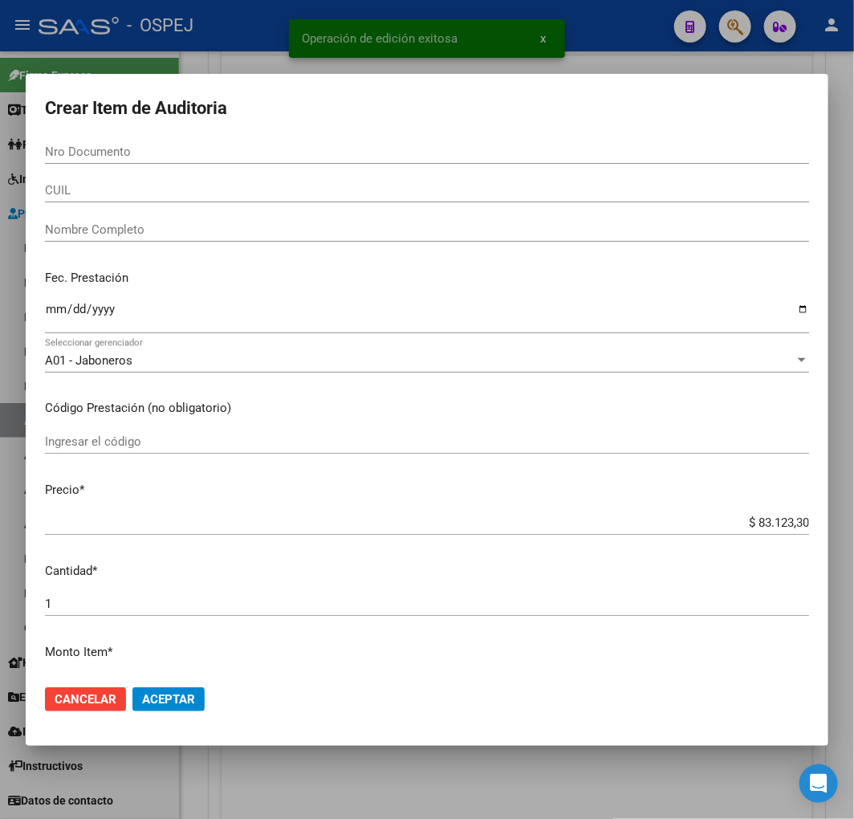
click at [129, 189] on input "CUIL" at bounding box center [427, 190] width 764 height 14
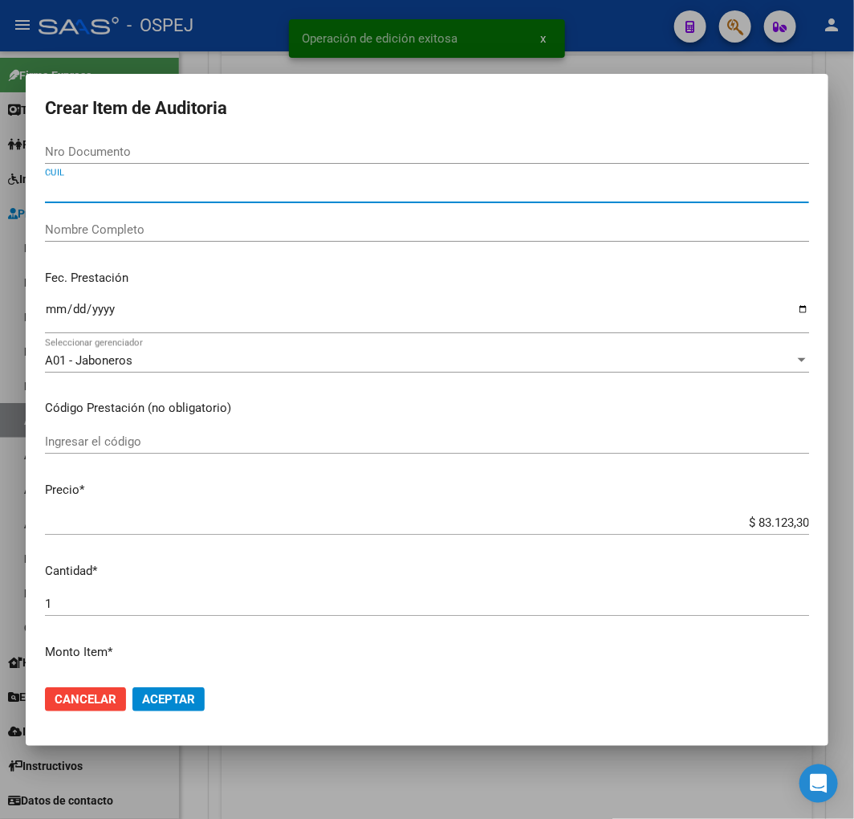
paste input "23506502144"
type input "23506502144"
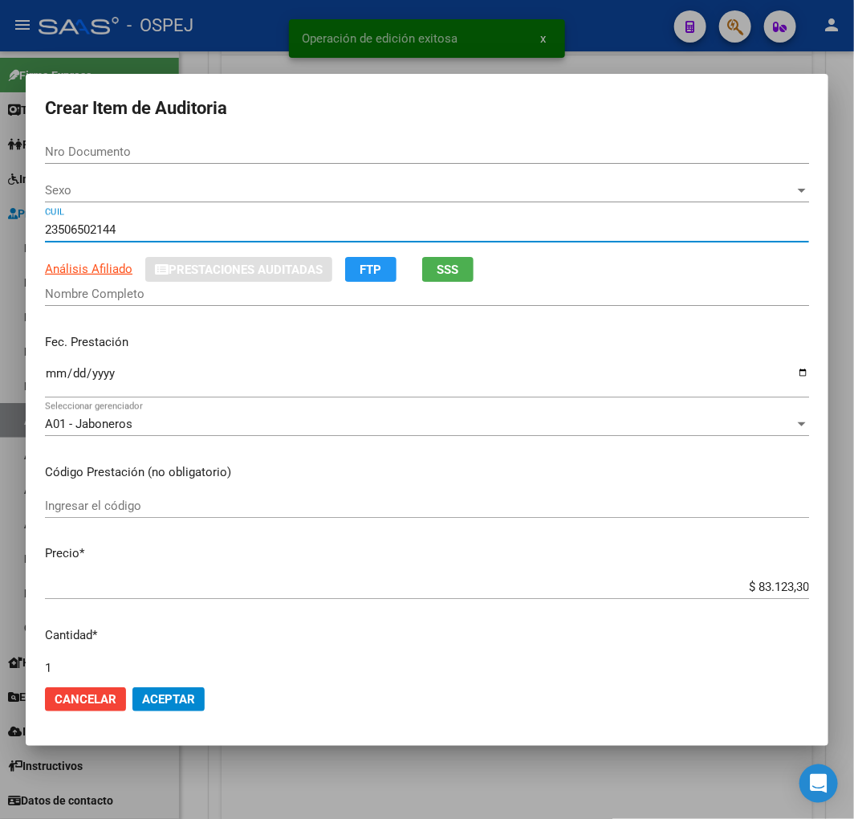
type input "50650214"
type input "PEREZ BERENICE ANTONELLA ."
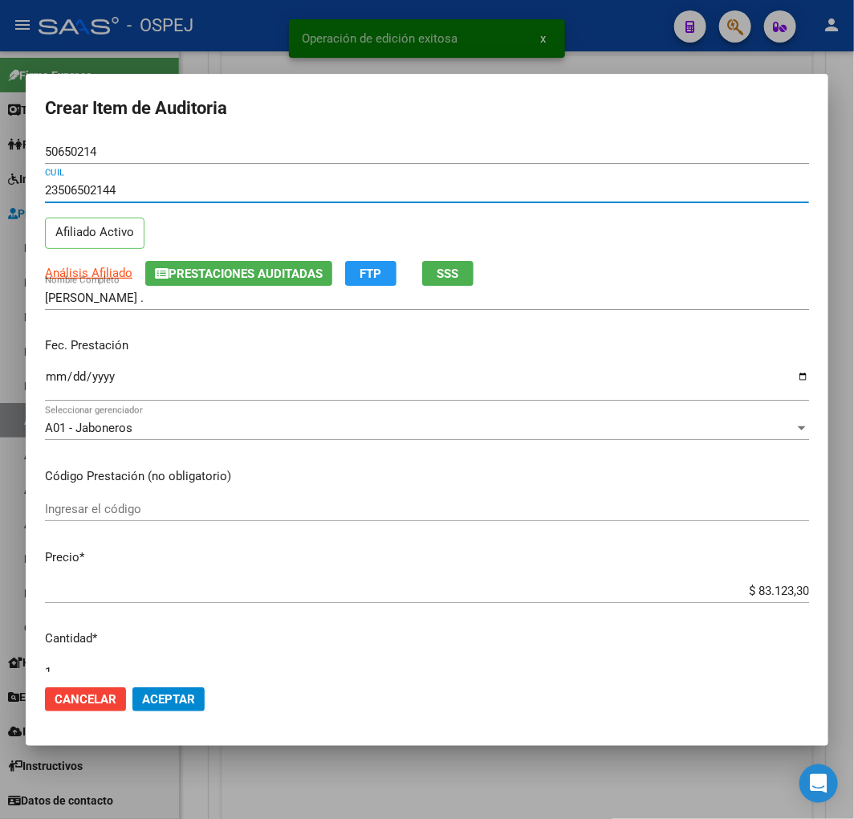
type input "23506502144"
click at [55, 373] on input "Ingresar la fecha" at bounding box center [427, 383] width 764 height 26
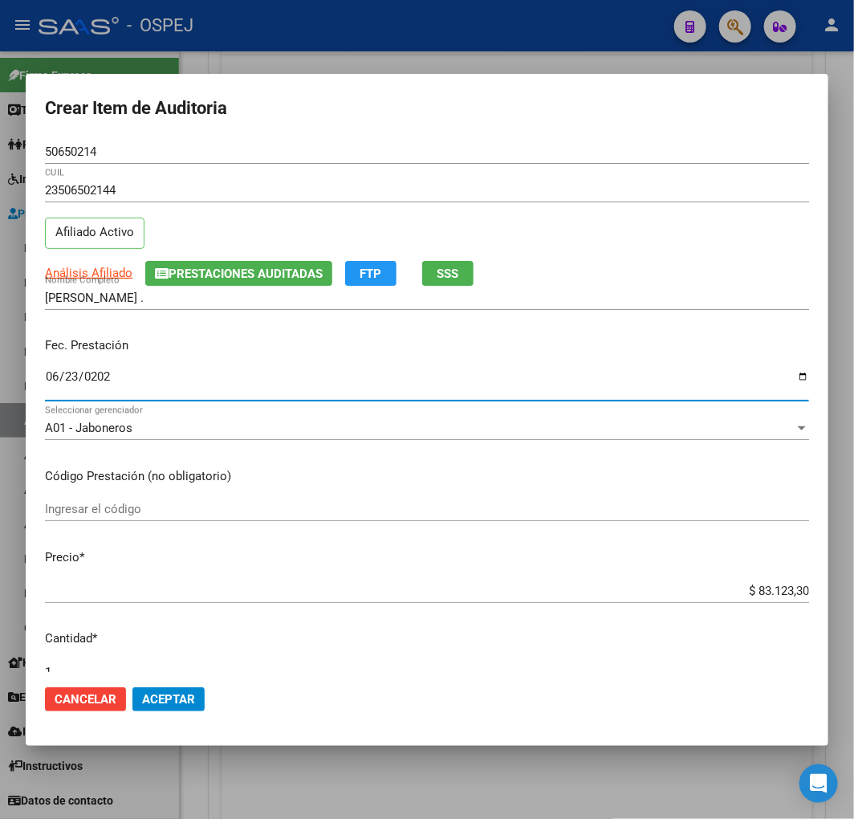
type input "2025-06-23"
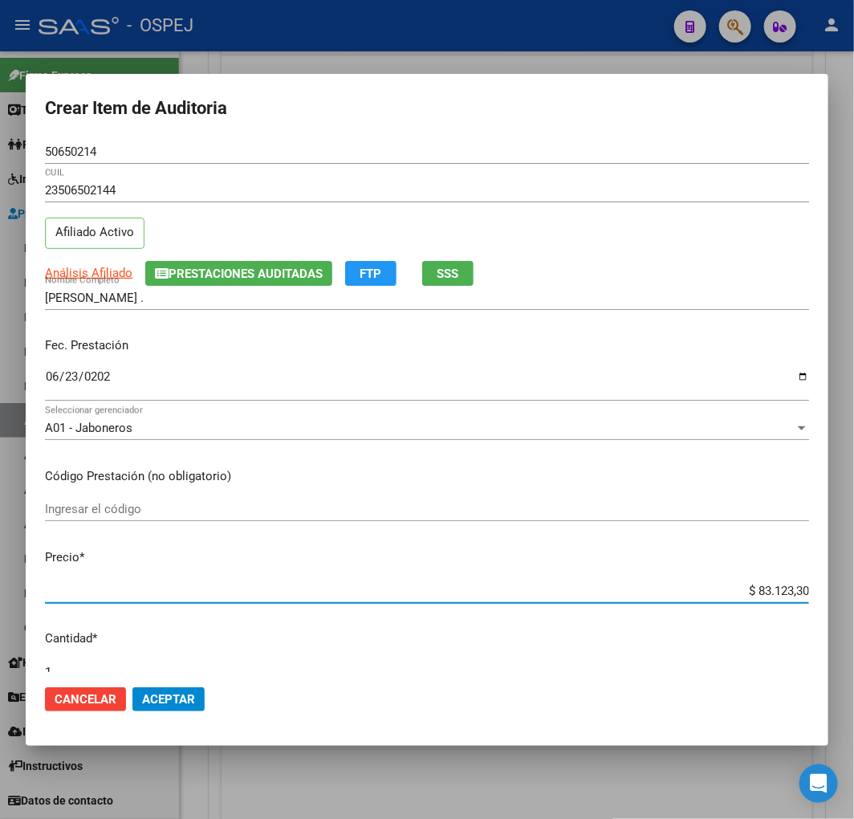
type input "$ 0,01"
type input "$ 0,16"
type input "$ 1,63"
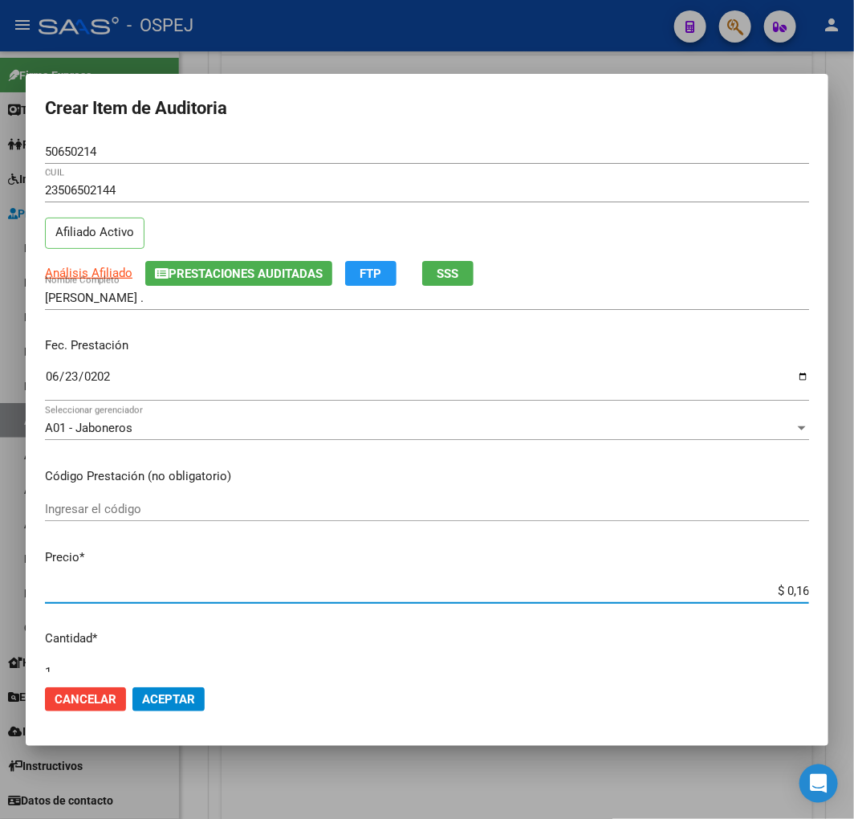
type input "$ 1,63"
type input "$ 16,34"
type input "$ 163,41"
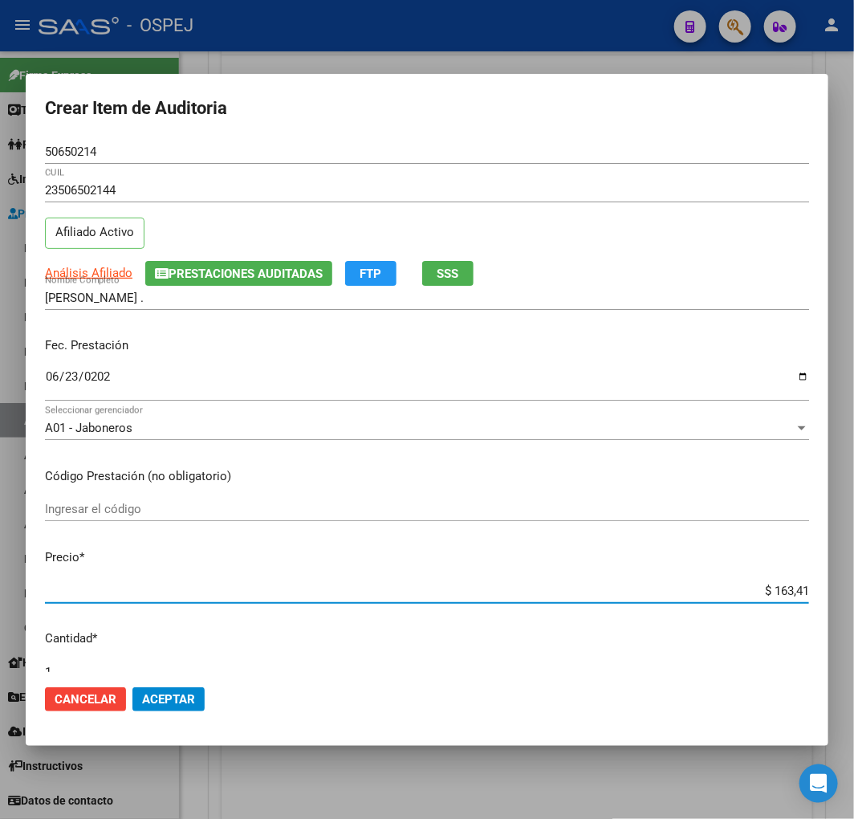
type input "$ 1.634,12"
type input "$ 16.341,26"
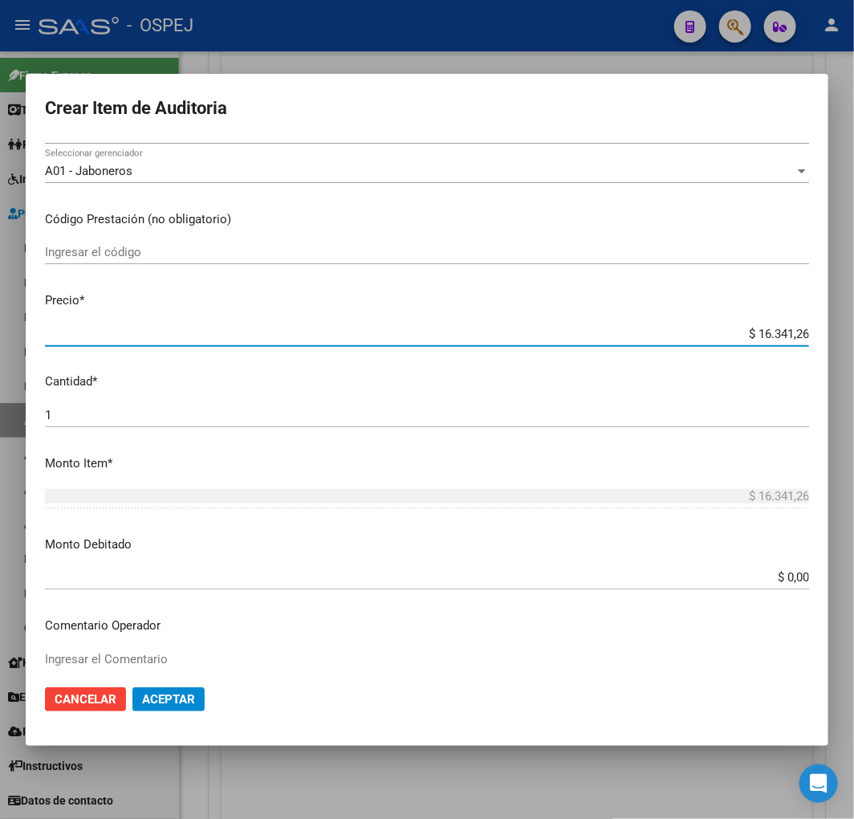
scroll to position [535, 0]
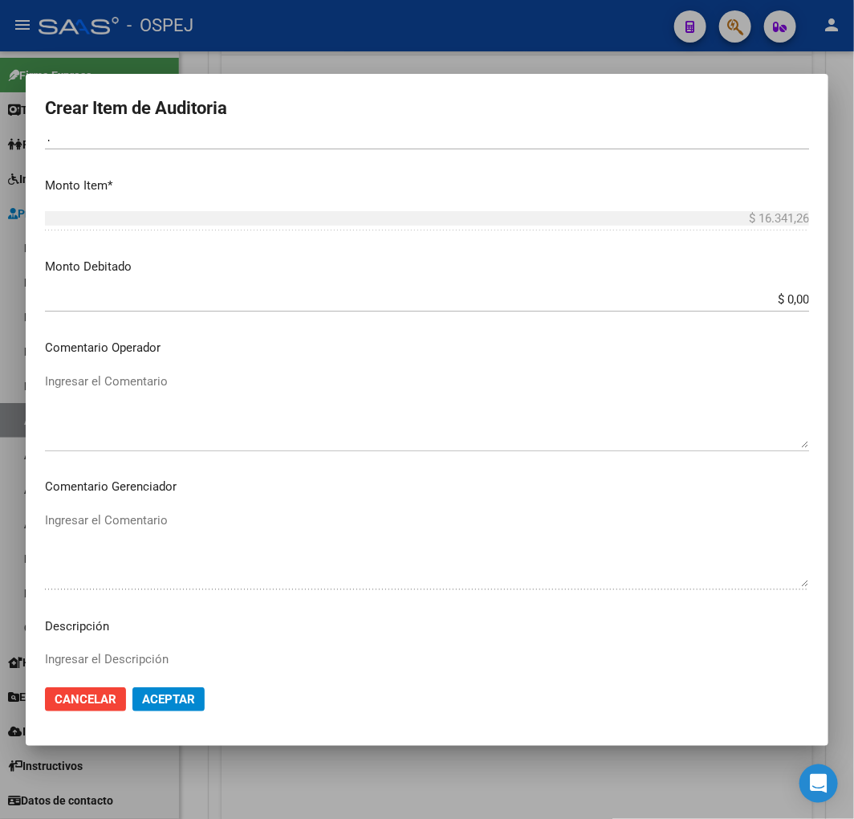
click at [286, 409] on textarea "Ingresar el Comentario" at bounding box center [427, 409] width 764 height 75
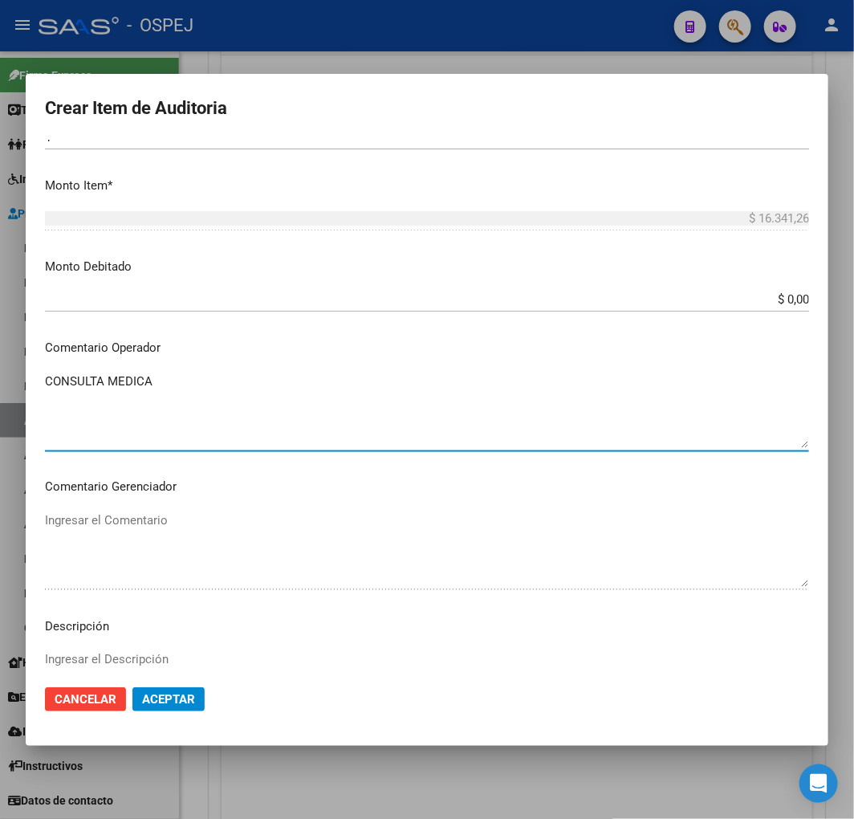
type textarea "CONSULTA MEDICA"
click at [293, 655] on textarea "Ingresar el Descripción" at bounding box center [427, 687] width 764 height 75
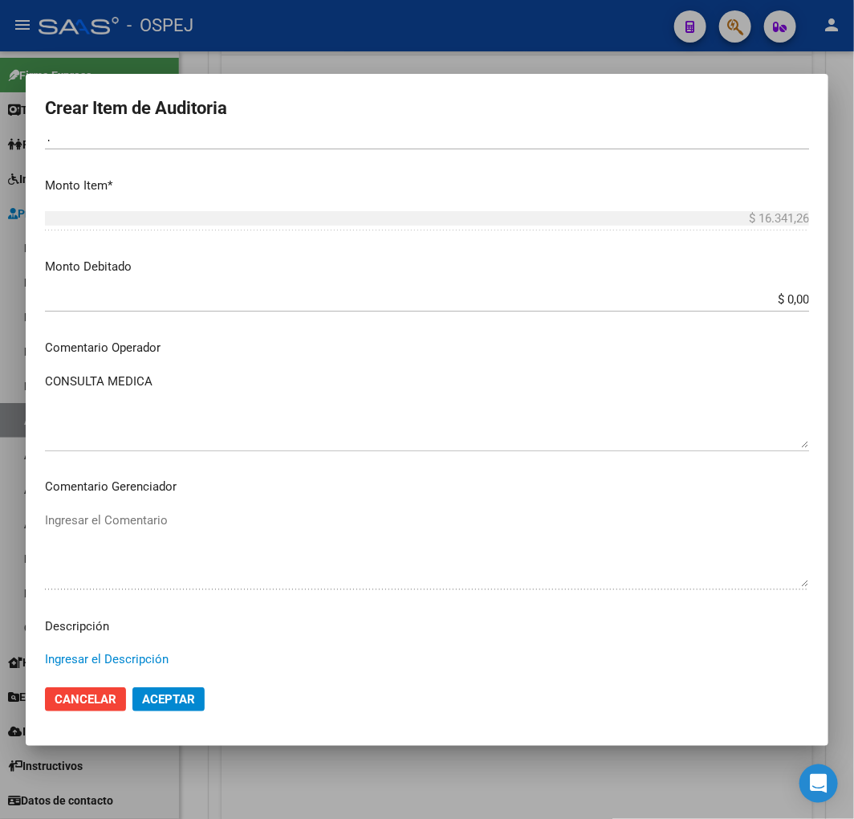
paste textarea "CONSULTA MEDICA"
type textarea "CONSULTA MEDICA"
click at [191, 692] on span "Aceptar" at bounding box center [168, 699] width 53 height 14
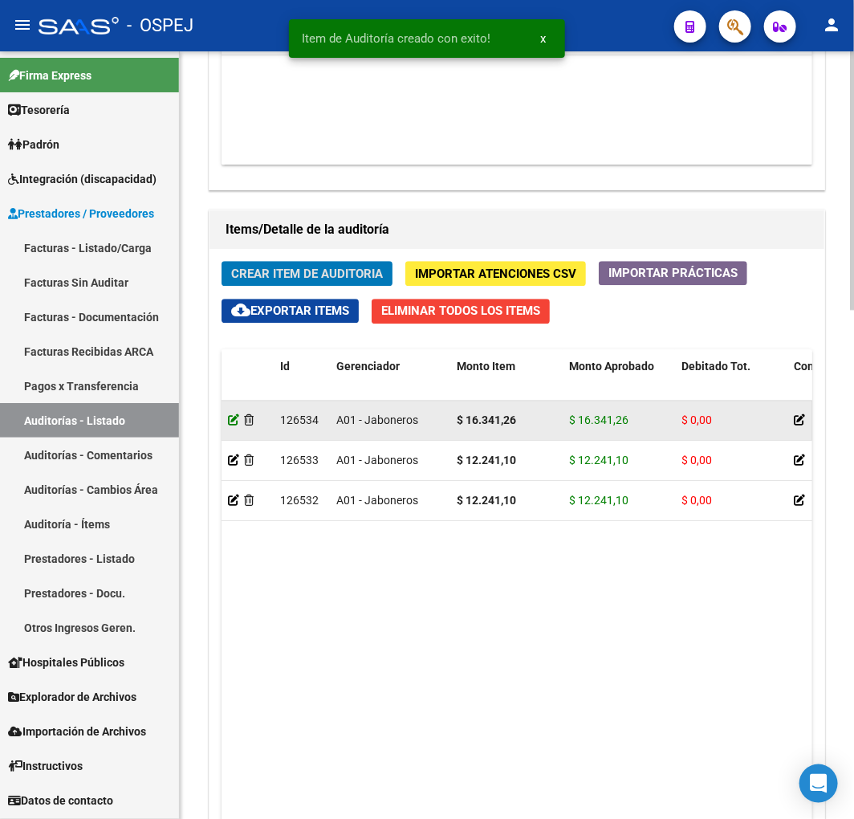
click at [230, 415] on icon at bounding box center [233, 419] width 11 height 11
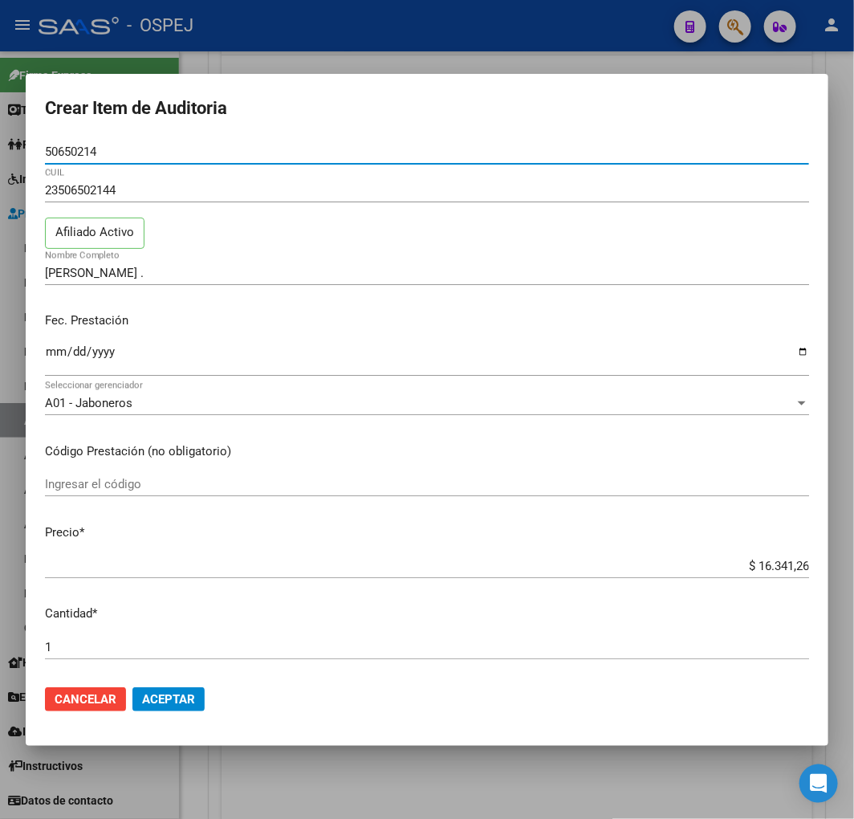
click at [377, 790] on div at bounding box center [427, 409] width 854 height 819
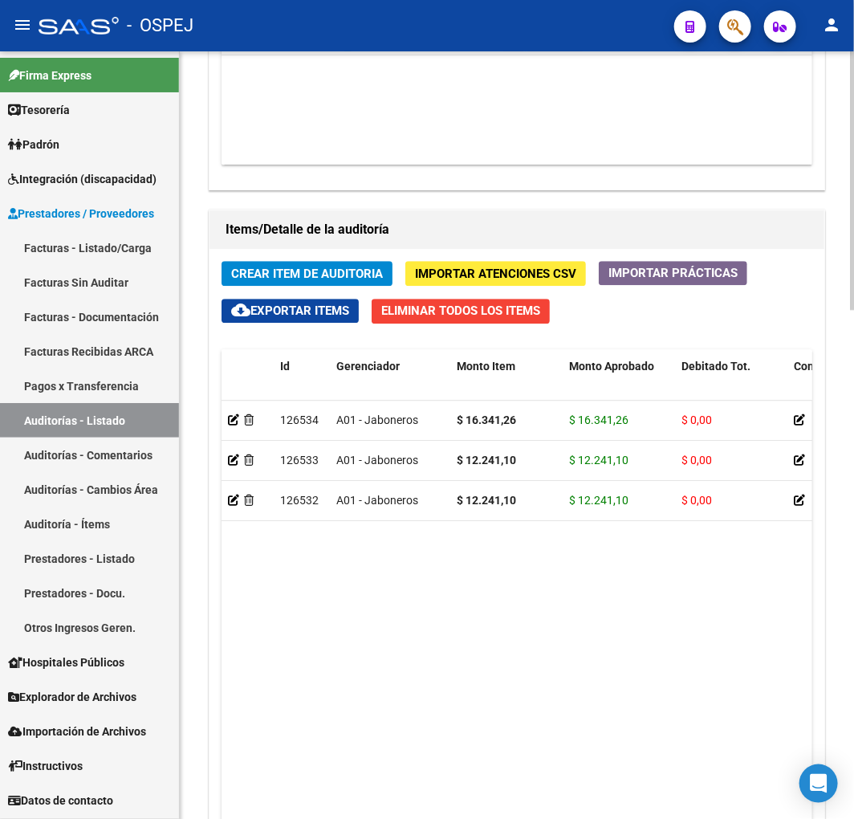
click at [352, 274] on span "Crear Item de Auditoria" at bounding box center [307, 274] width 152 height 14
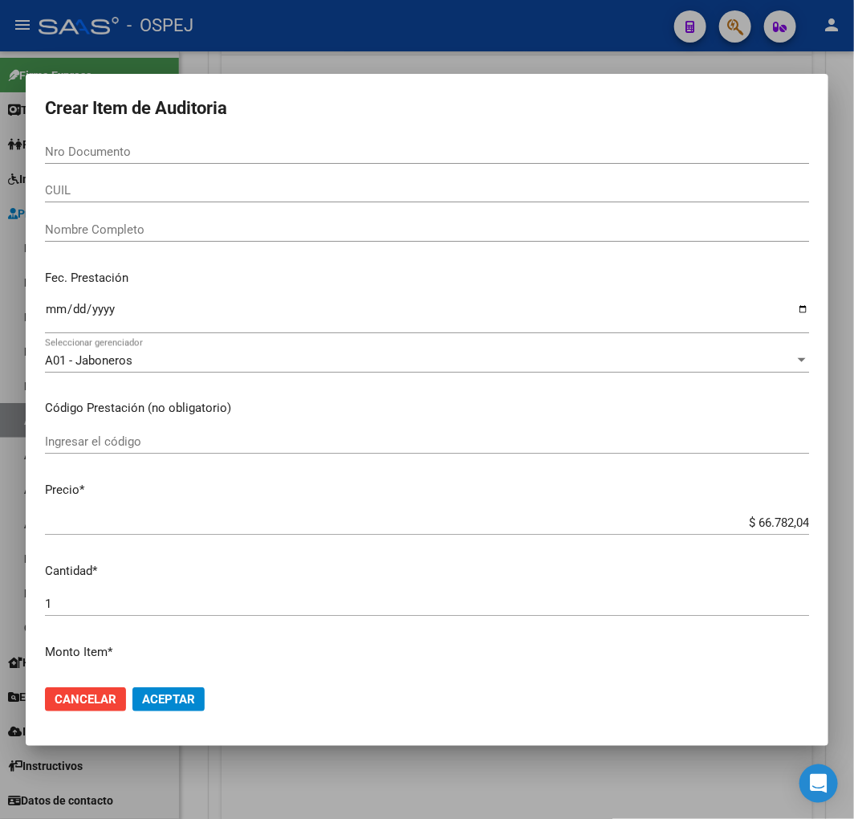
click at [65, 178] on mat-dialog-content "Nro Documento CUIL Nombre Completo Fec. Prestación Ingresar la fecha A01 - Jabo…" at bounding box center [427, 406] width 803 height 532
click at [66, 197] on input "CUIL" at bounding box center [427, 190] width 764 height 14
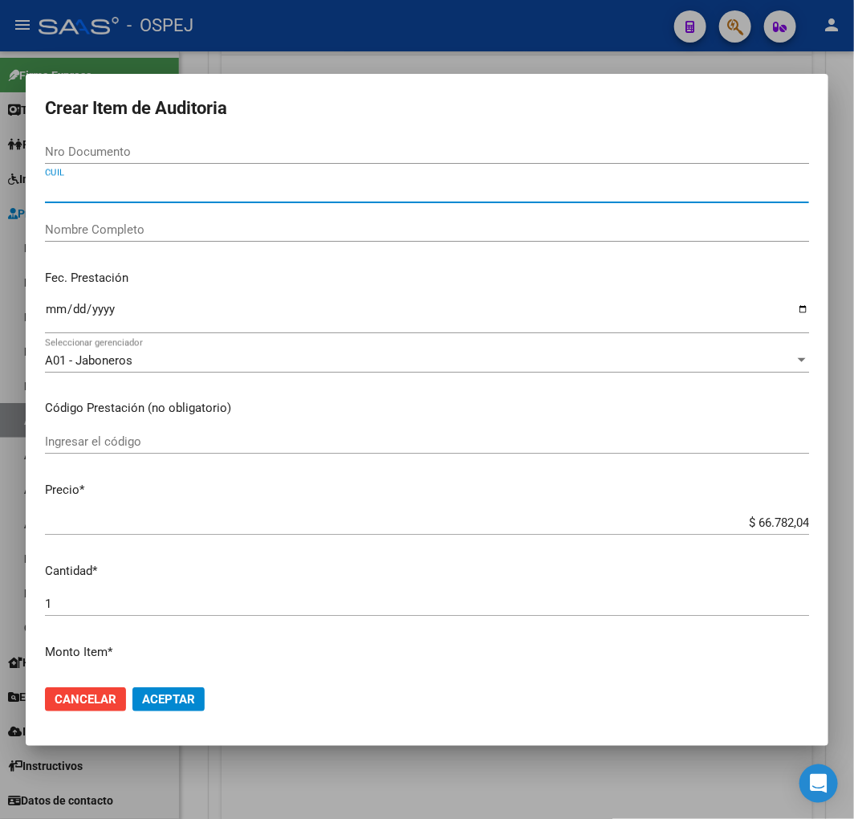
paste input "20528454640"
type input "20528454640"
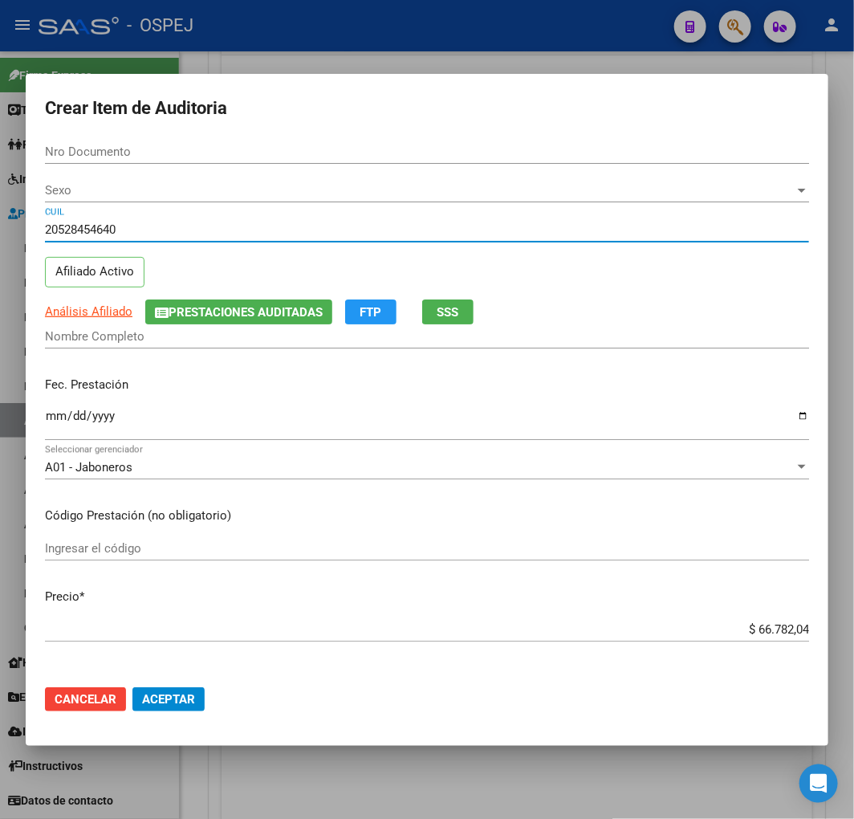
type input "52845464"
type input "PEREZ CARLOS IVAN ."
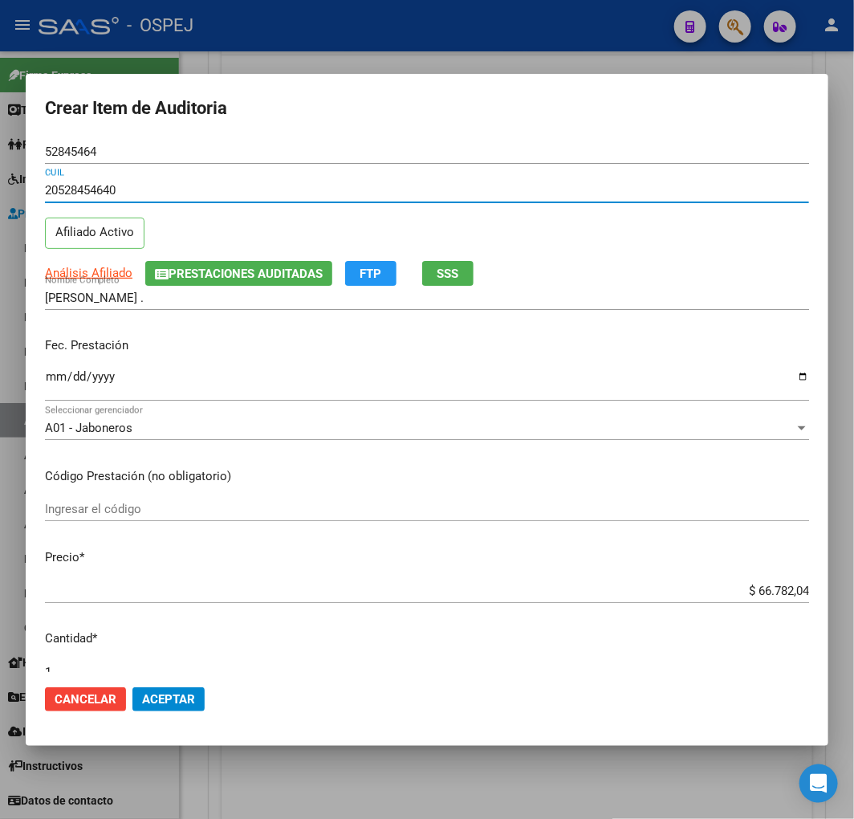
type input "20528454640"
click at [59, 380] on input "Ingresar la fecha" at bounding box center [427, 383] width 764 height 26
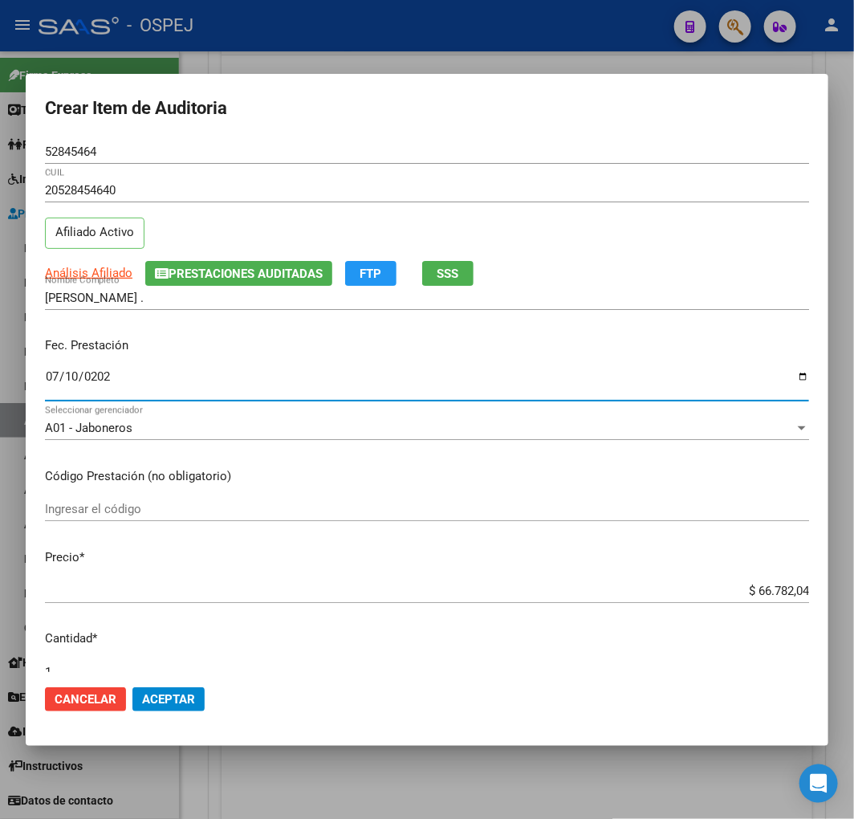
type input "2025-07-10"
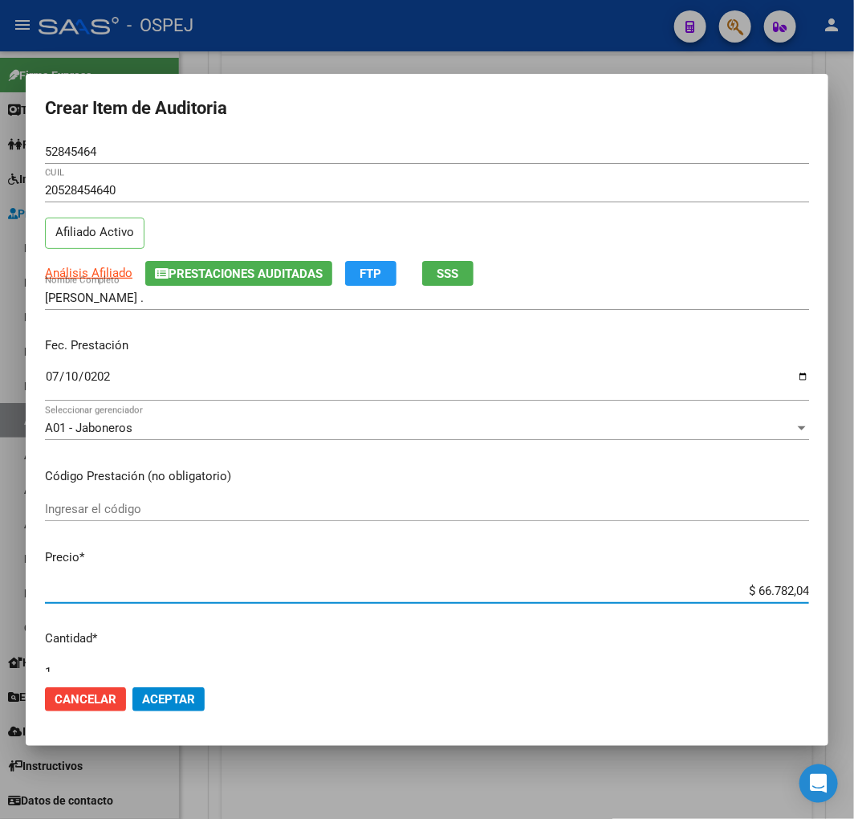
type input "$ 0,01"
type input "$ 0,12"
type input "$ 1,22"
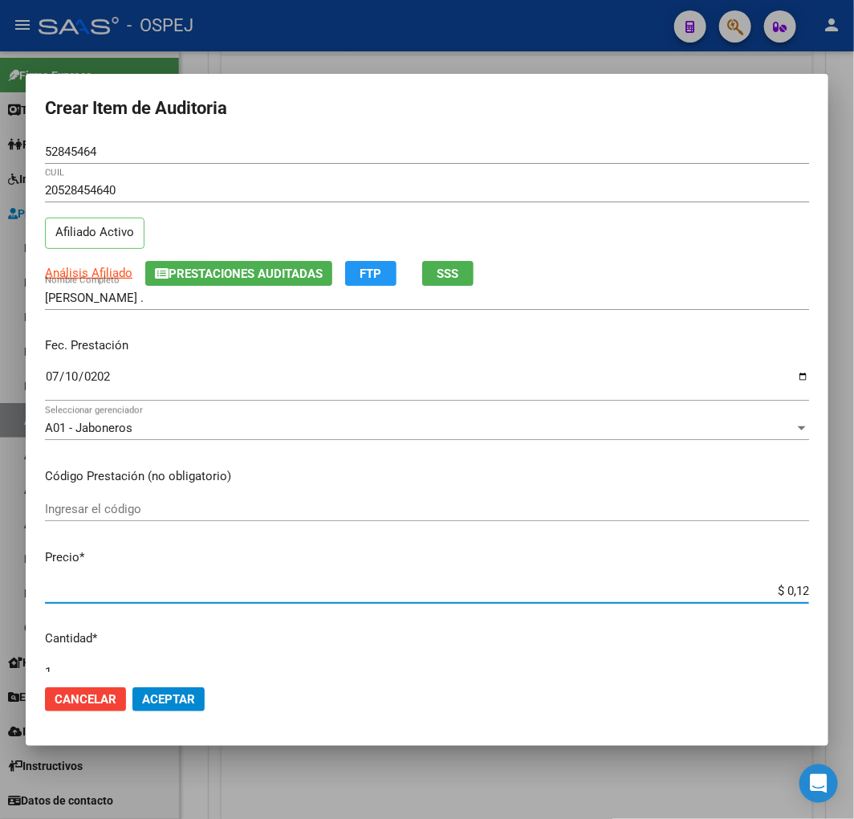
type input "$ 1,22"
type input "$ 12,24"
type input "$ 122,41"
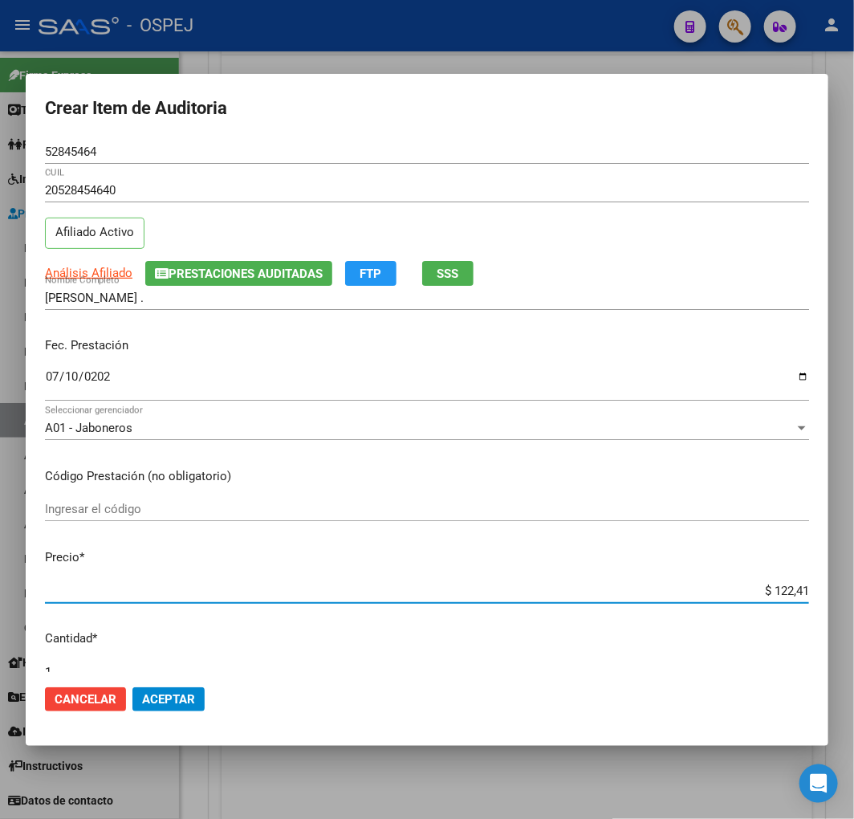
type input "$ 1.224,11"
type input "$ 12.241,10"
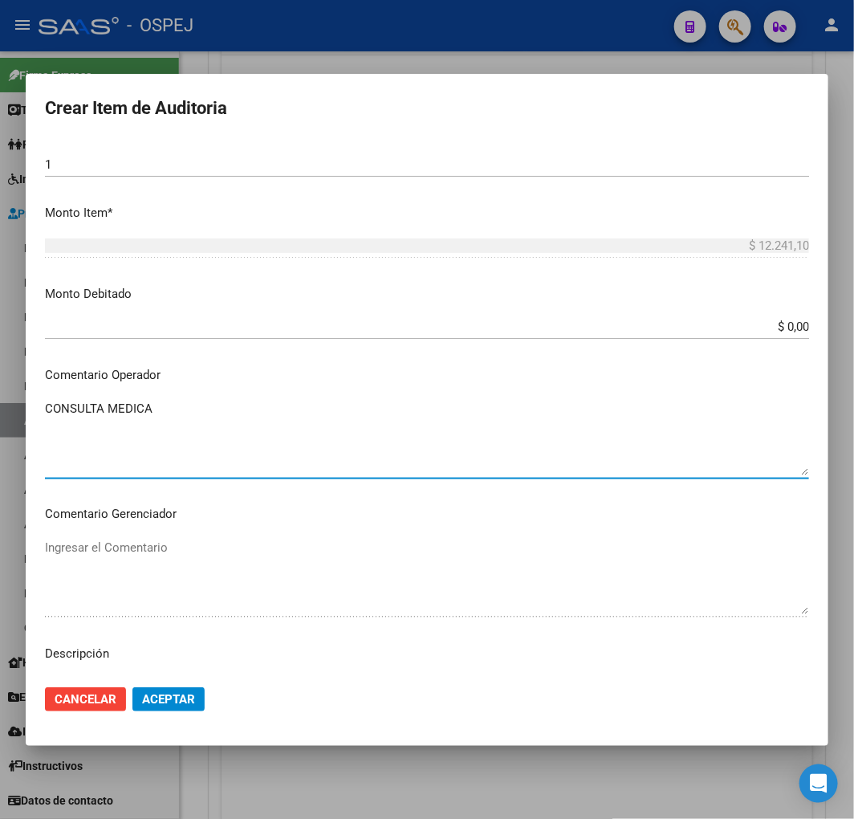
scroll to position [696, 0]
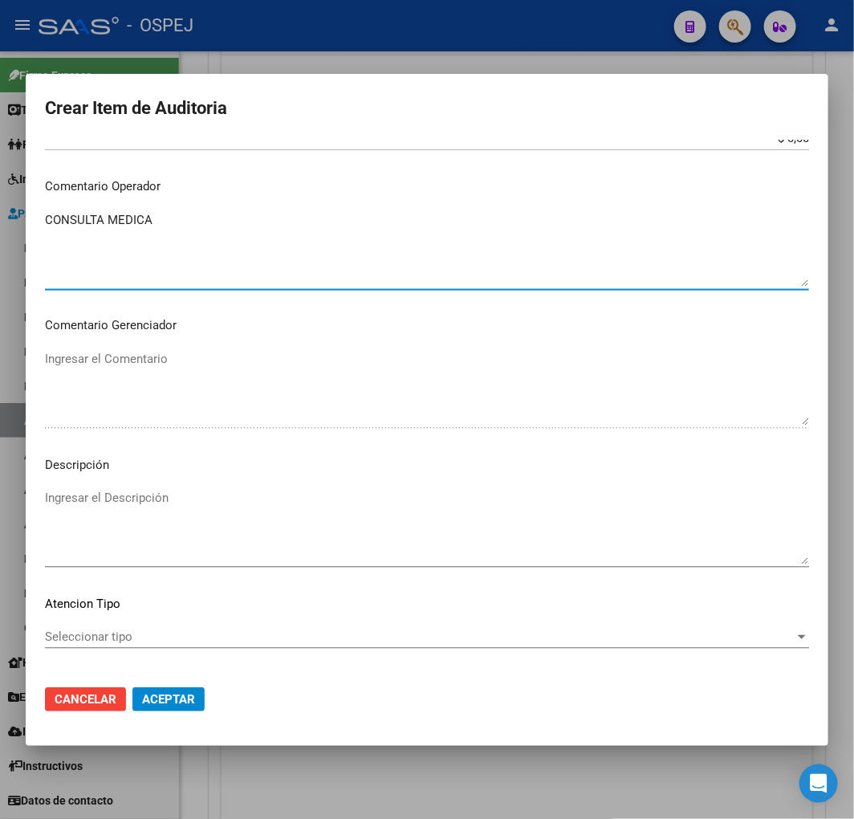
type textarea "CONSULTA MEDICA"
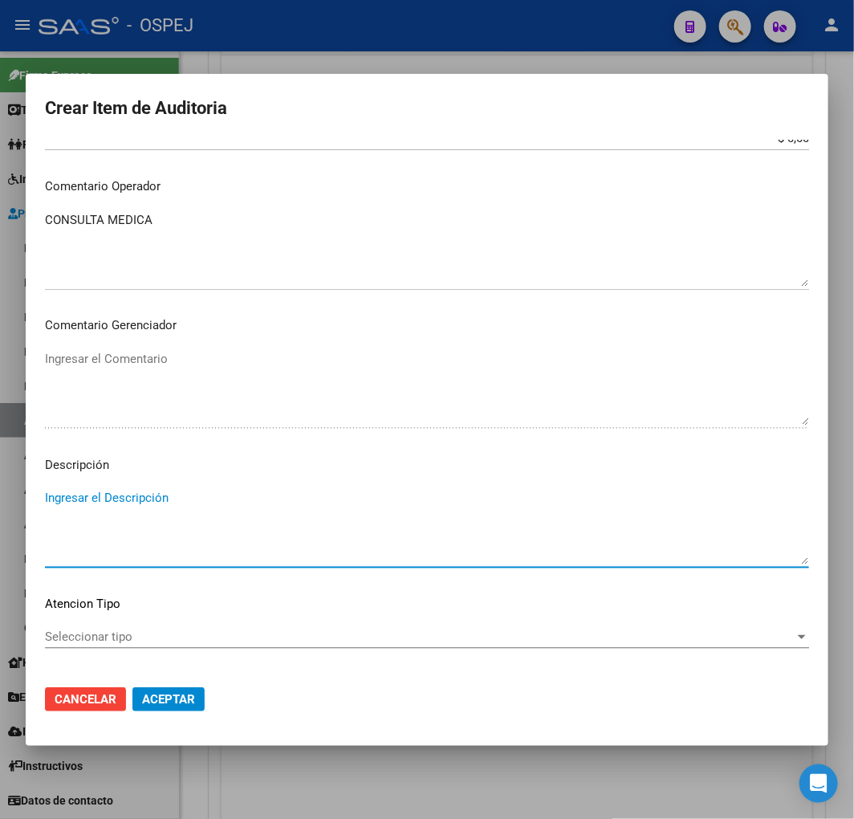
click at [284, 514] on textarea "Ingresar el Descripción" at bounding box center [427, 526] width 764 height 75
paste textarea "CONSULTA MEDICA"
type textarea "CONSULTA MEDICA"
click at [173, 693] on button "Aceptar" at bounding box center [168, 699] width 72 height 24
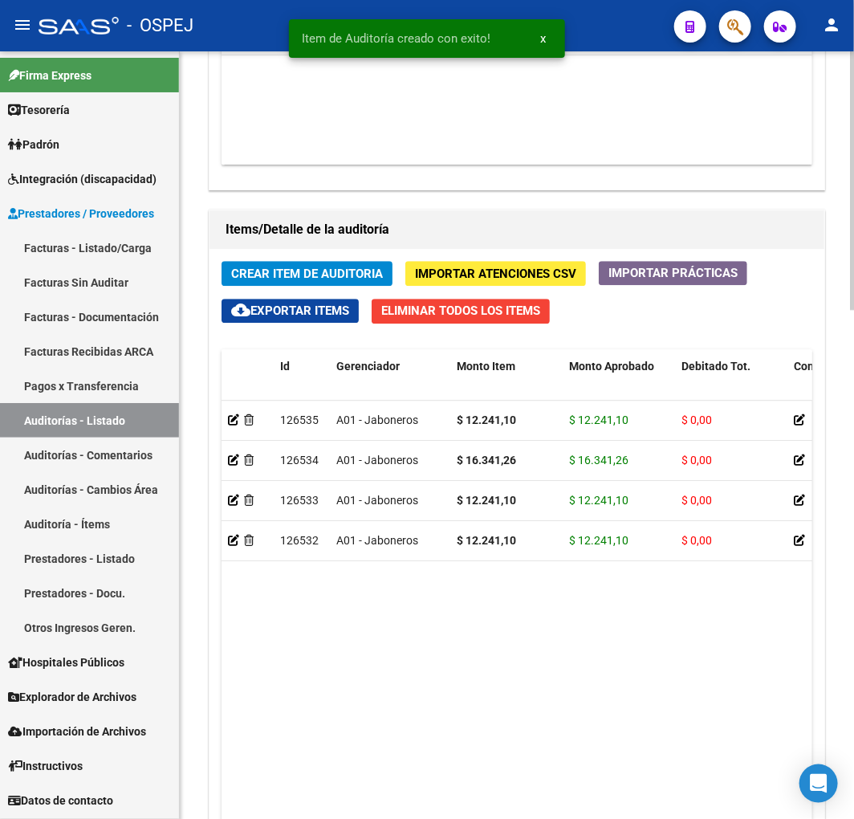
click at [299, 279] on span "Crear Item de Auditoria" at bounding box center [307, 274] width 152 height 14
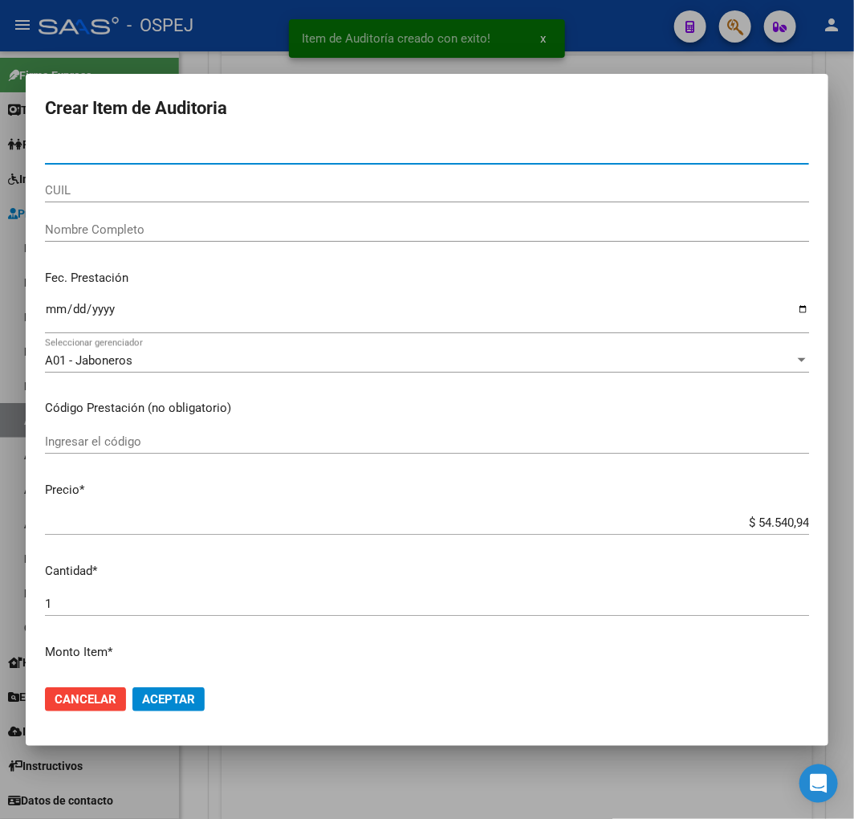
click at [126, 190] on input "CUIL" at bounding box center [427, 190] width 764 height 14
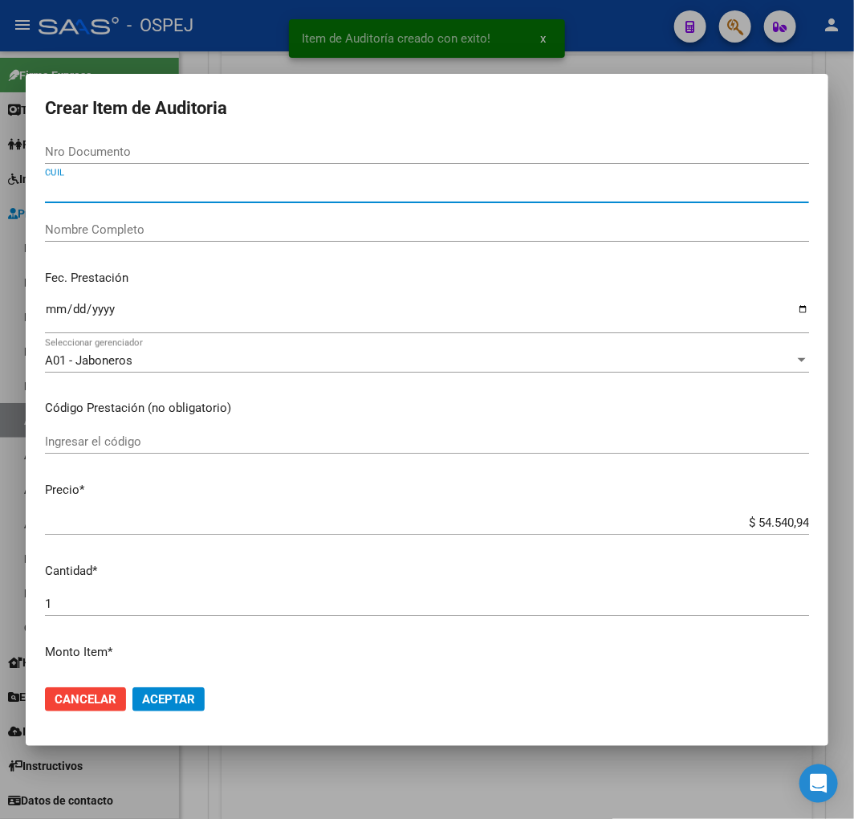
paste input "27485837340"
type input "27485837340"
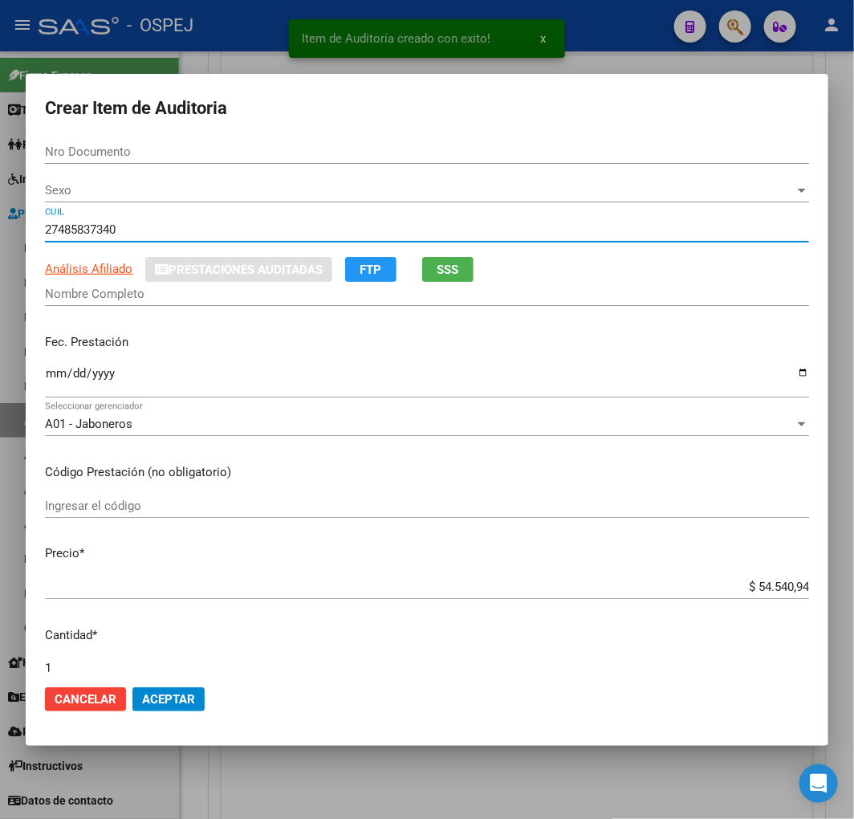
type input "48583734"
type input "VEJARANO MILAGROS ABRIL"
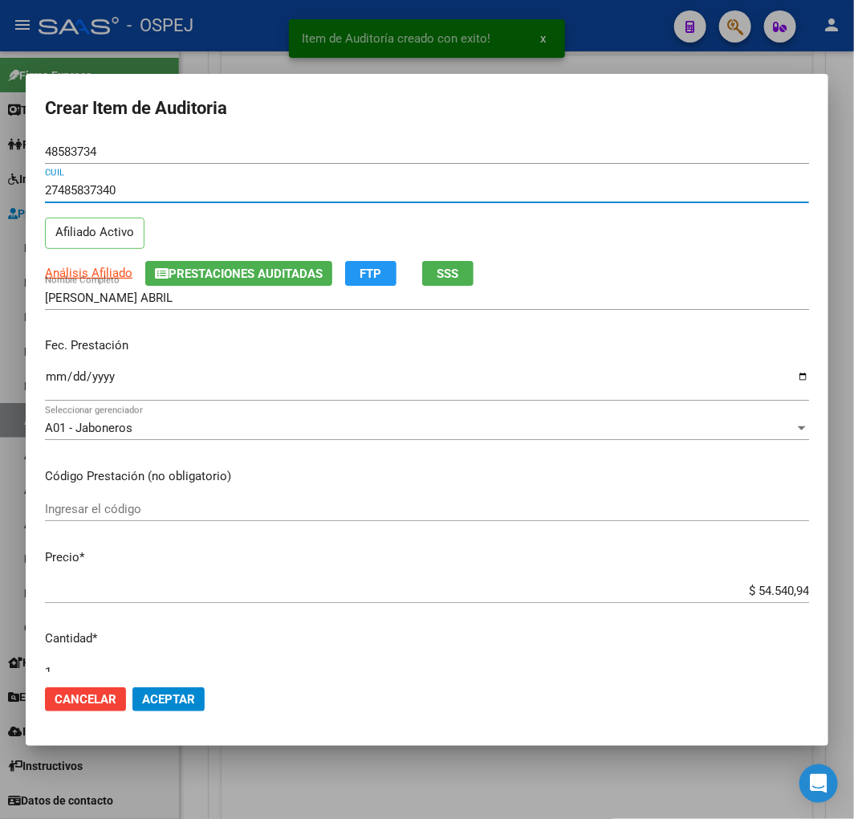
type input "27485837340"
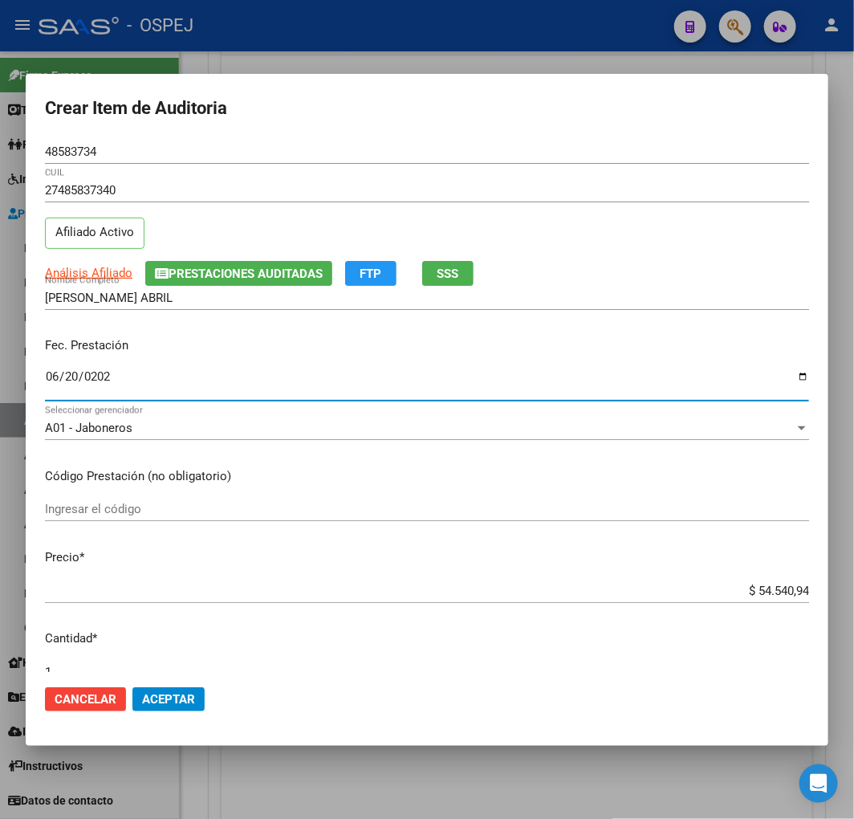
type input "2025-06-20"
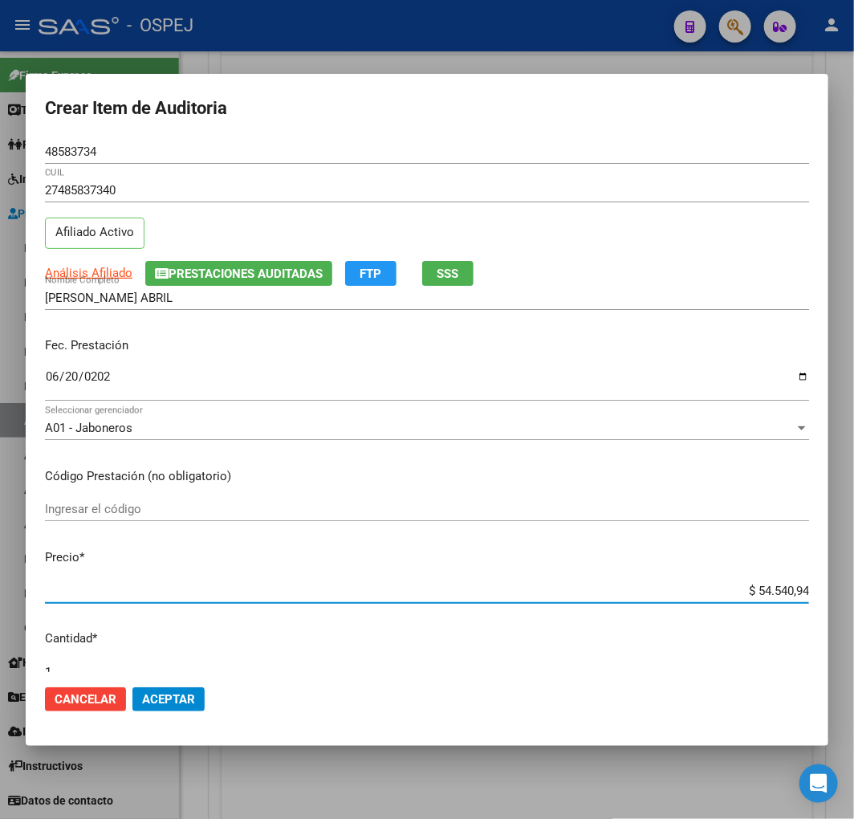
type input "$ 0,01"
type input "$ 0,16"
type input "$ 1,63"
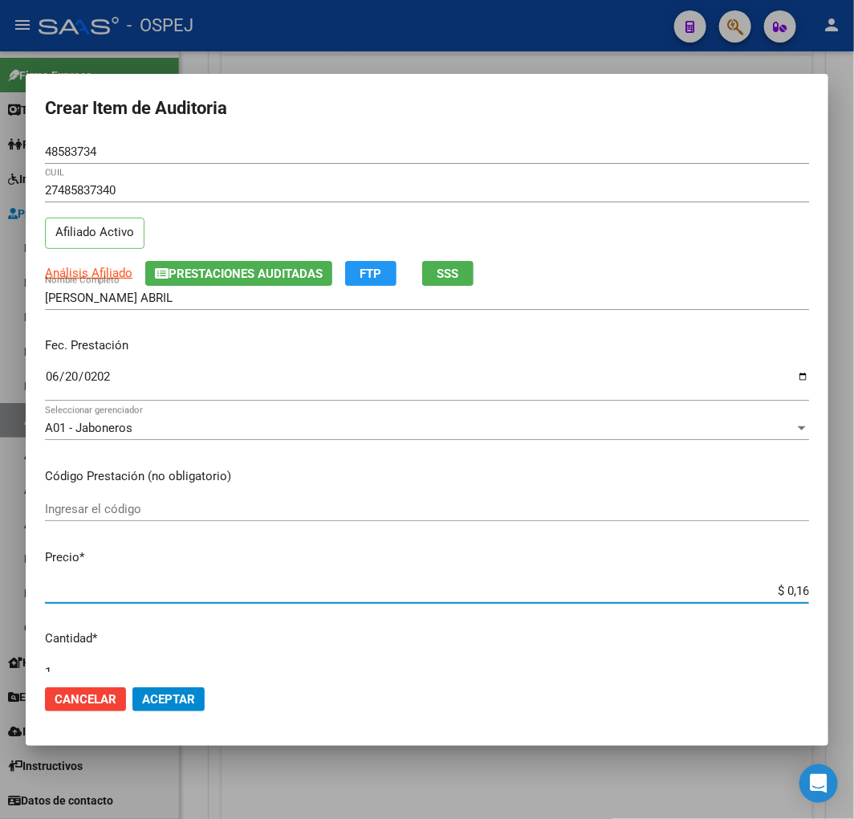
type input "$ 1,63"
type input "$ 16,34"
type input "$ 163,41"
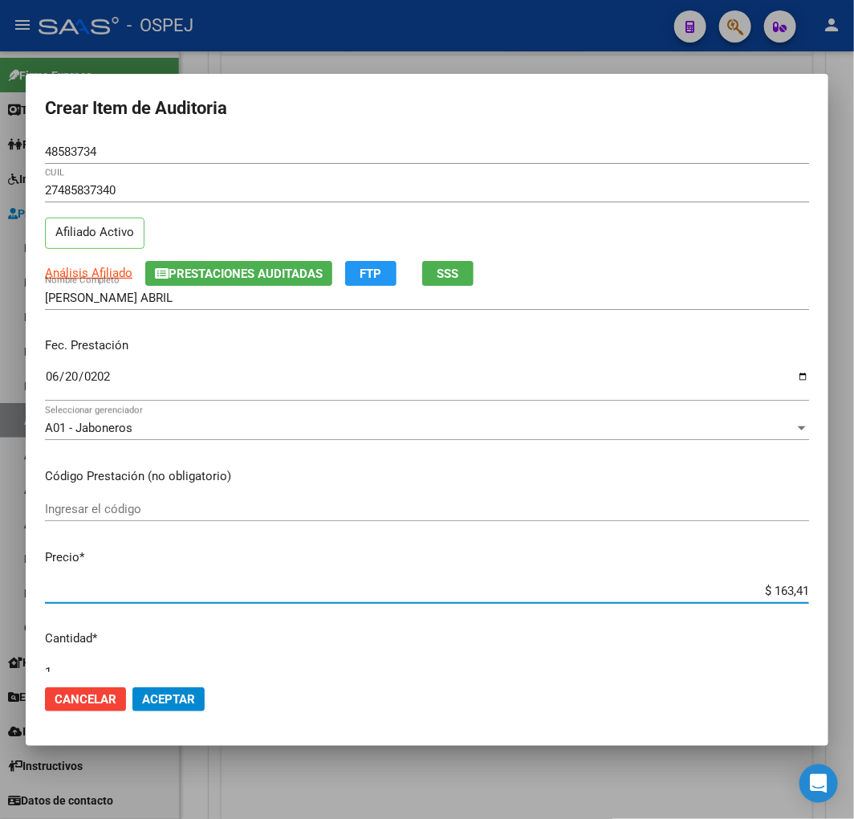
type input "$ 1.634,12"
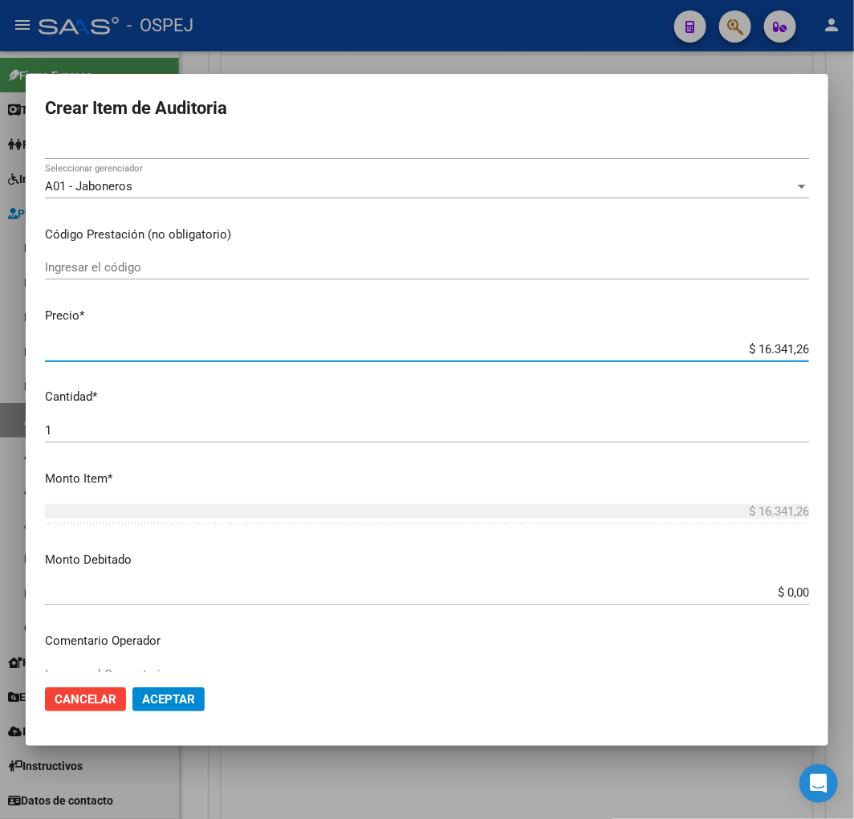
scroll to position [624, 0]
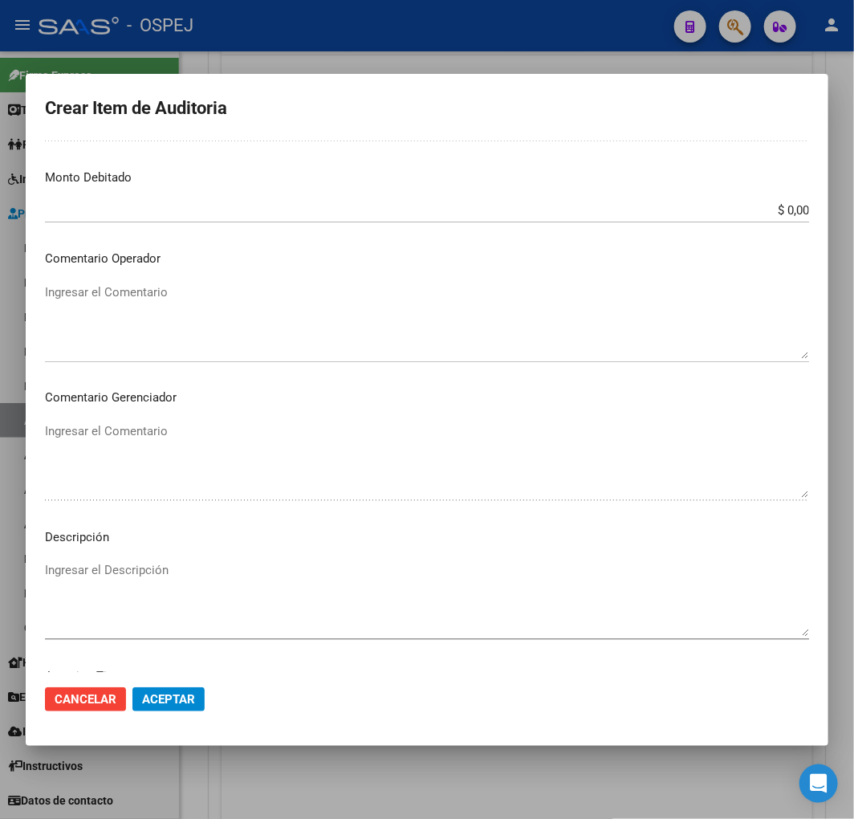
click at [311, 300] on textarea "Ingresar el Comentario" at bounding box center [427, 320] width 764 height 75
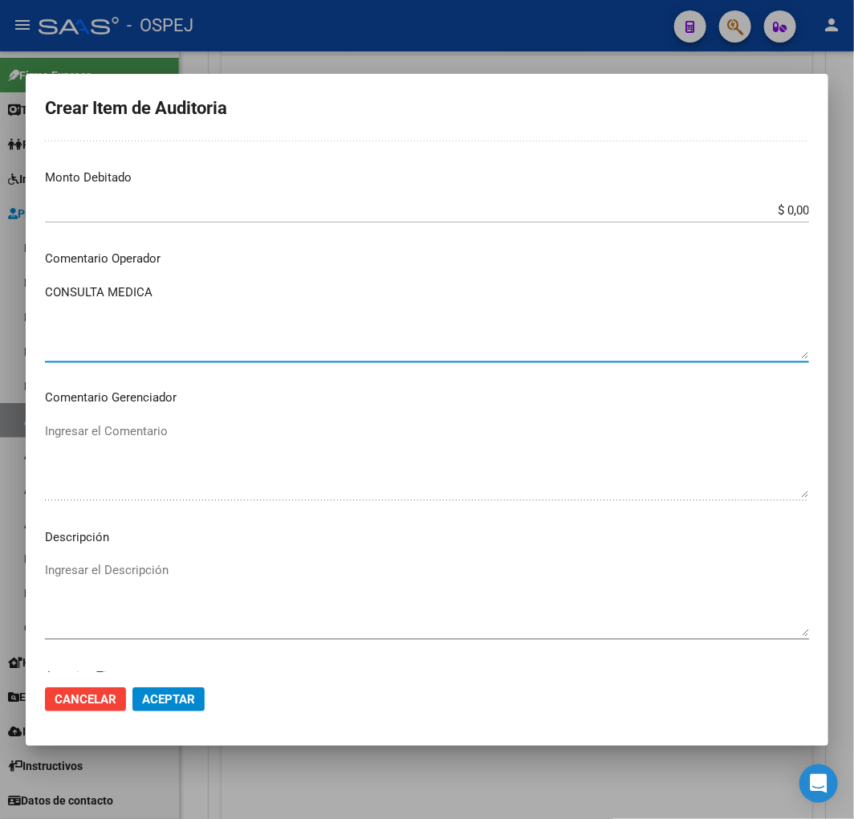
click at [284, 602] on textarea "Ingresar el Descripción" at bounding box center [427, 598] width 764 height 75
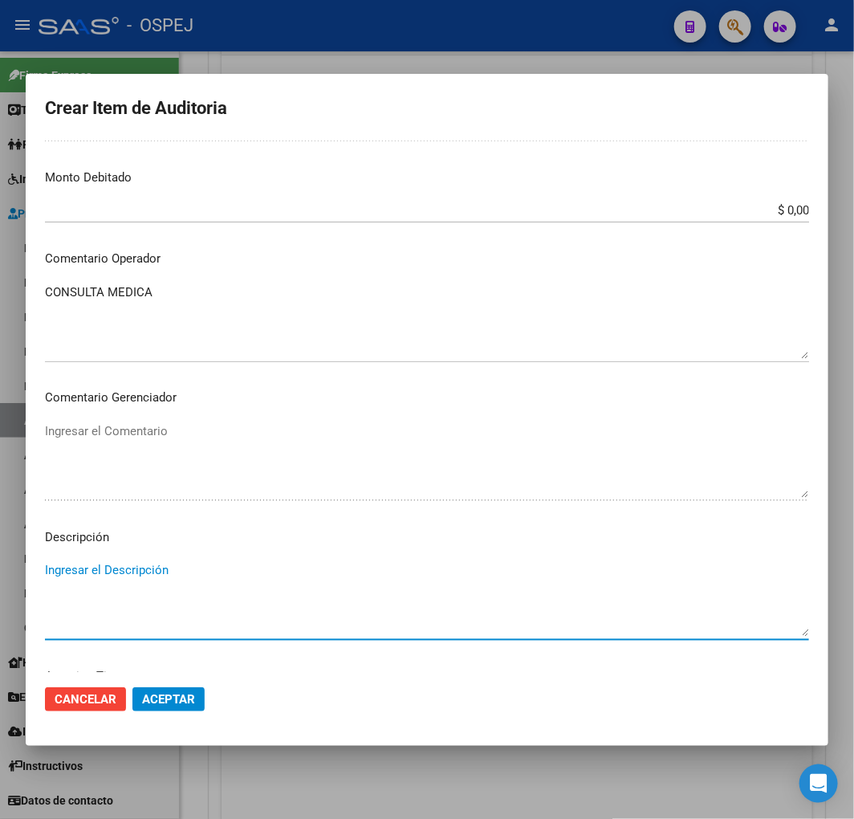
paste textarea "CONSULTA MEDICA"
click at [164, 689] on button "Aceptar" at bounding box center [168, 699] width 72 height 24
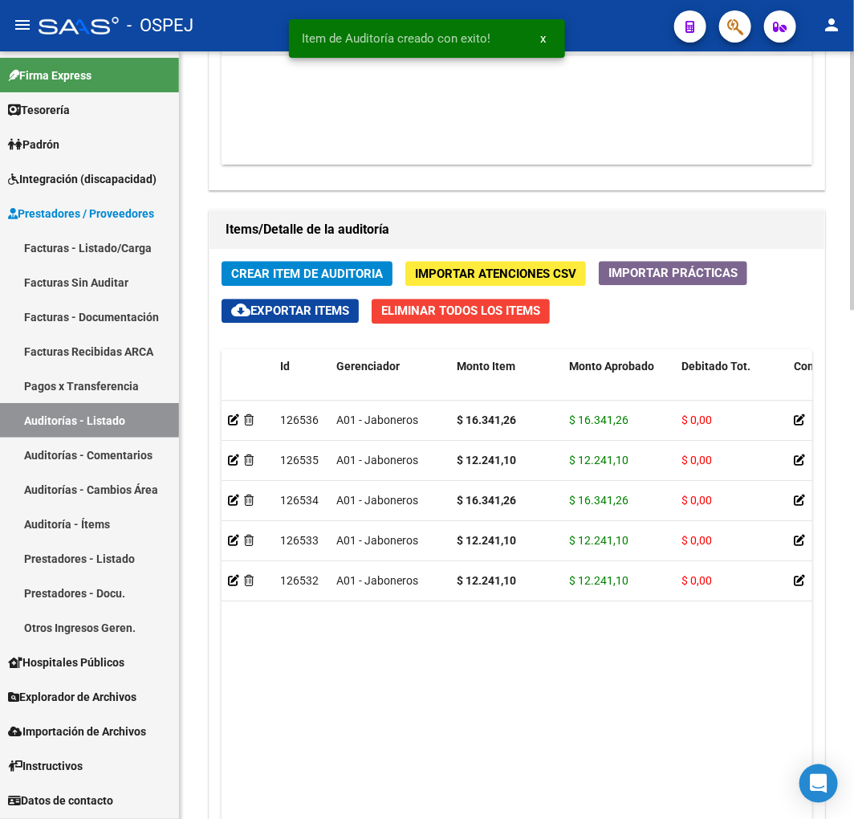
click at [289, 282] on button "Crear Item de Auditoria" at bounding box center [307, 273] width 171 height 25
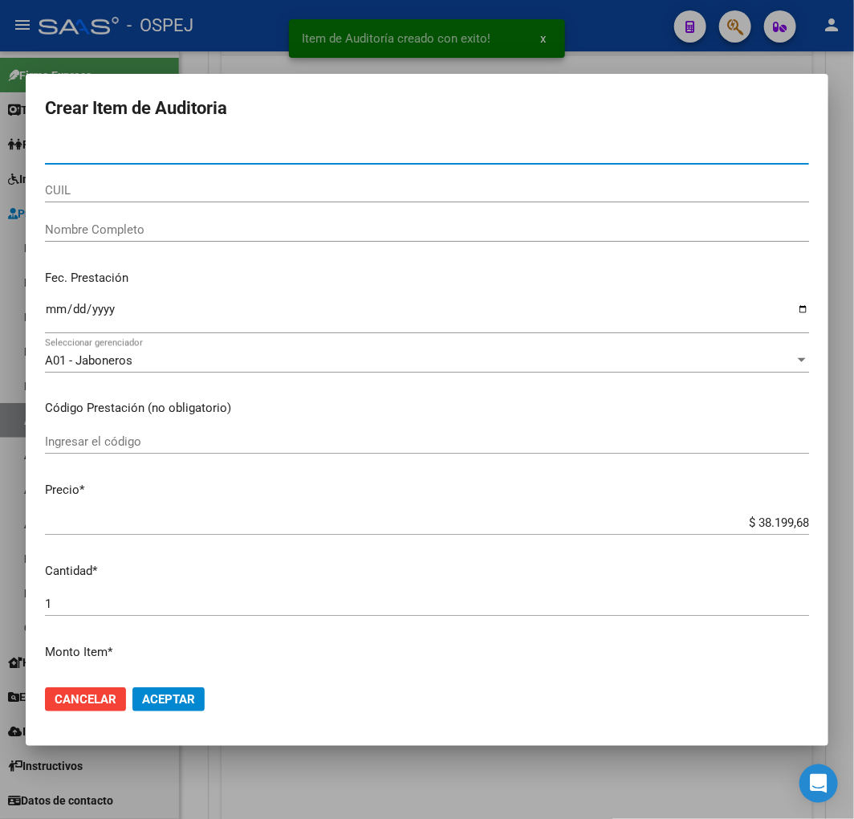
click at [100, 196] on div "CUIL" at bounding box center [427, 190] width 764 height 24
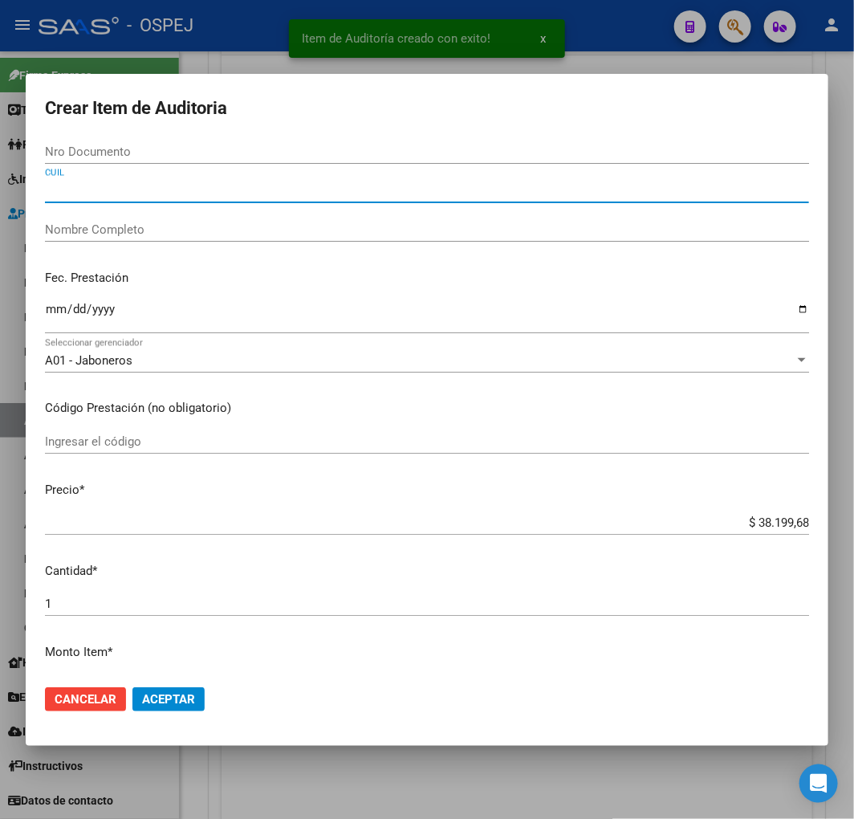
paste input "20548158436"
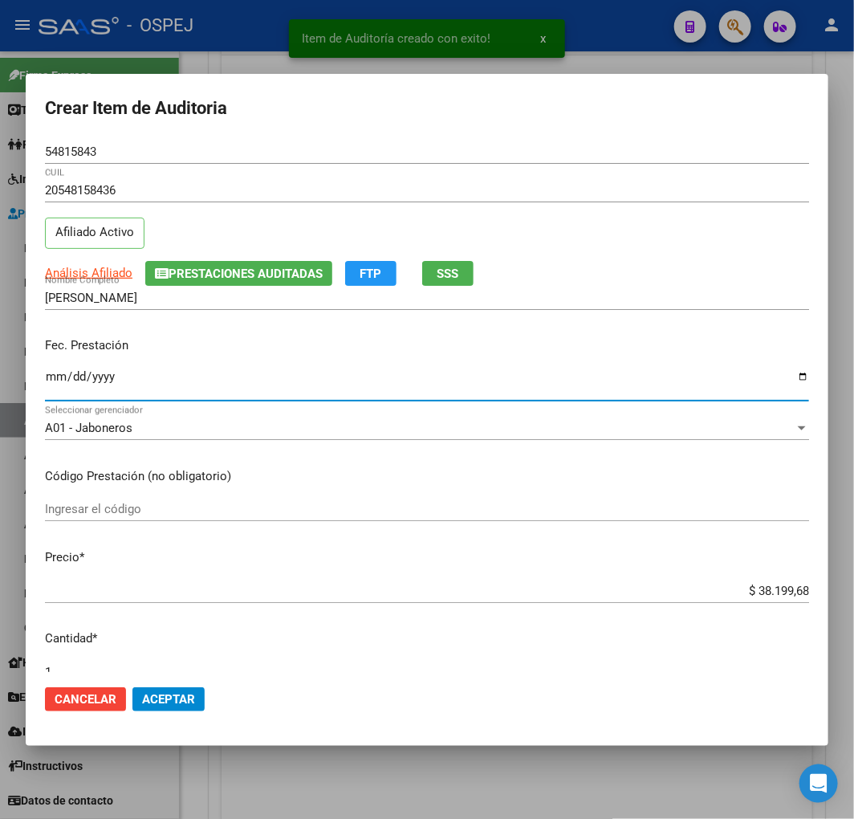
click at [45, 387] on input "Ingresar la fecha" at bounding box center [427, 383] width 764 height 26
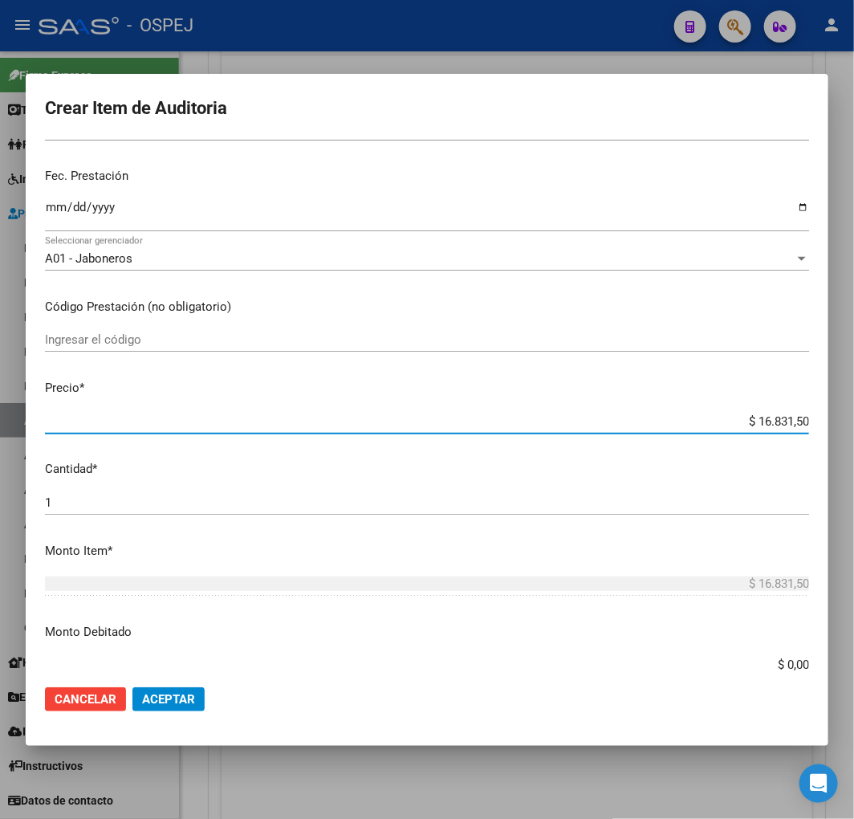
scroll to position [356, 0]
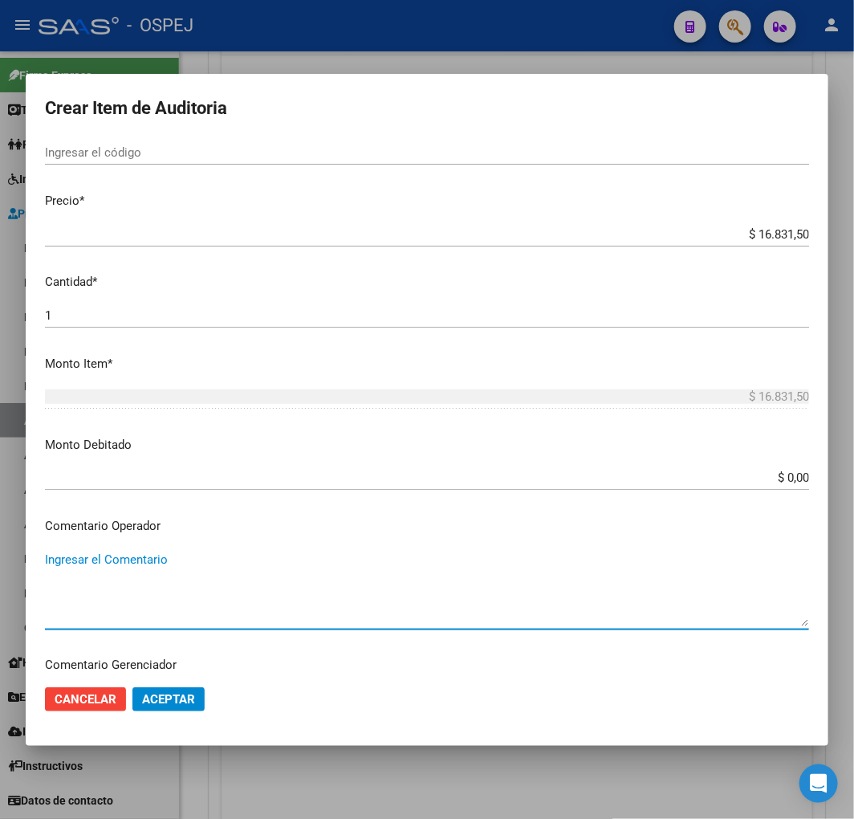
click at [225, 580] on textarea "Ingresar el Comentario" at bounding box center [427, 588] width 764 height 75
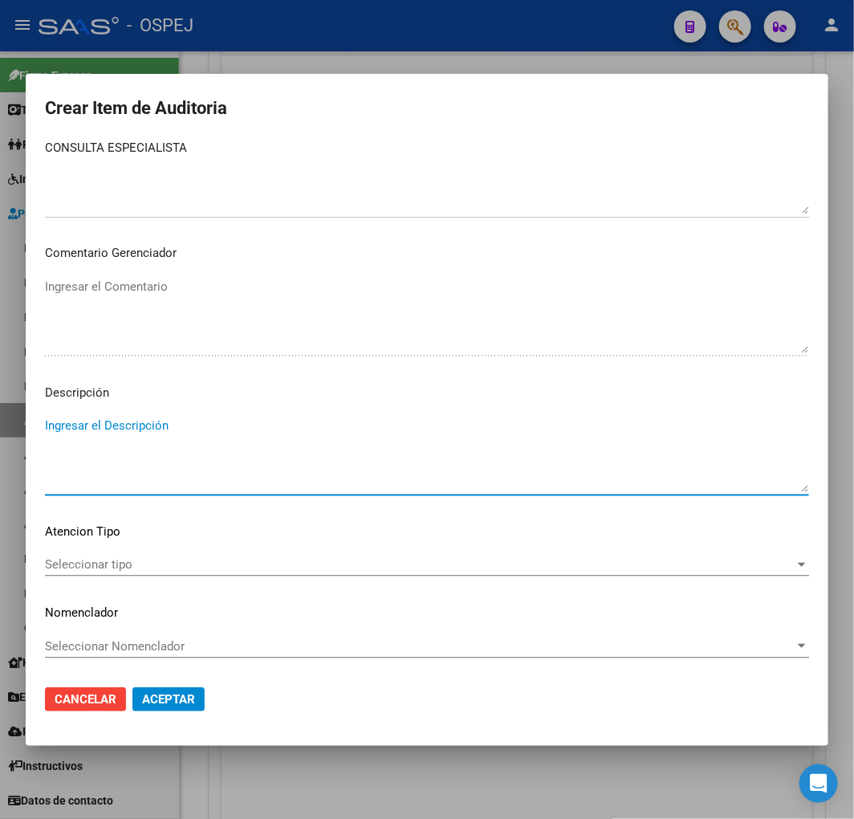
click at [210, 424] on textarea "Ingresar el Descripción" at bounding box center [427, 454] width 764 height 75
paste textarea "CONSULTA ESPECIALISTA"
click at [183, 683] on mat-dialog-actions "Cancelar Aceptar" at bounding box center [427, 699] width 764 height 55
click at [183, 692] on span "Aceptar" at bounding box center [168, 699] width 53 height 14
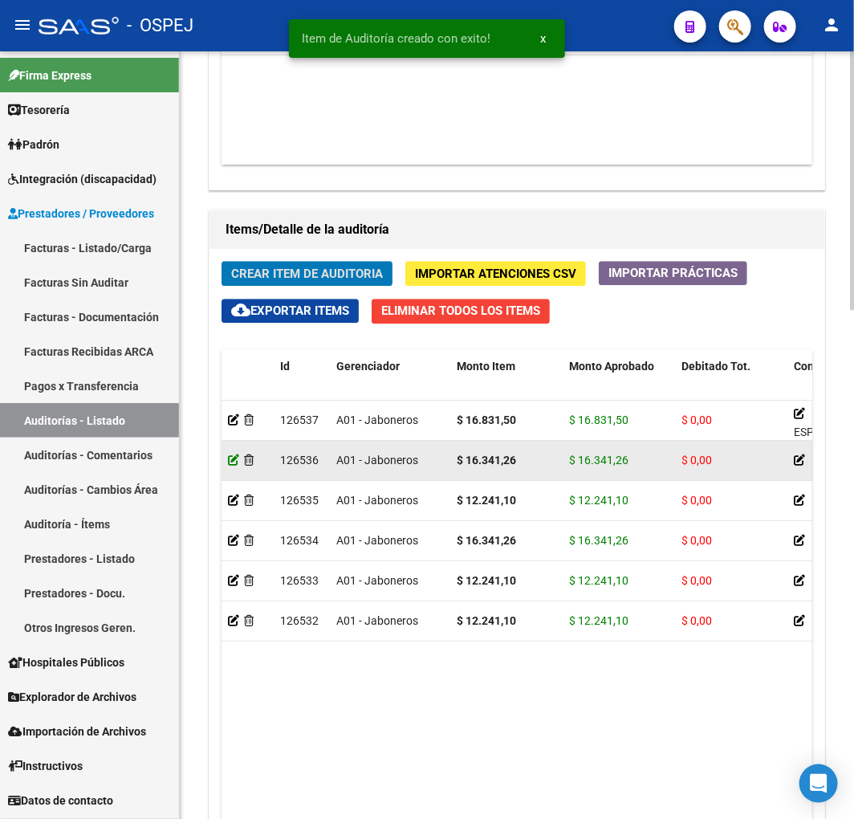
click at [230, 460] on icon at bounding box center [233, 459] width 11 height 11
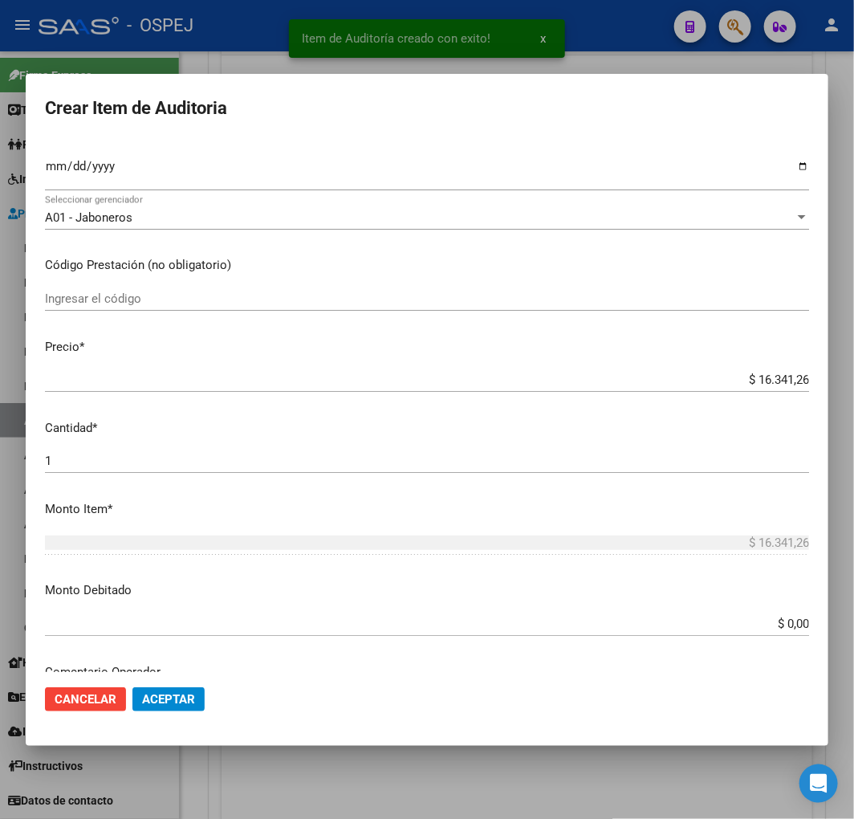
scroll to position [713, 0]
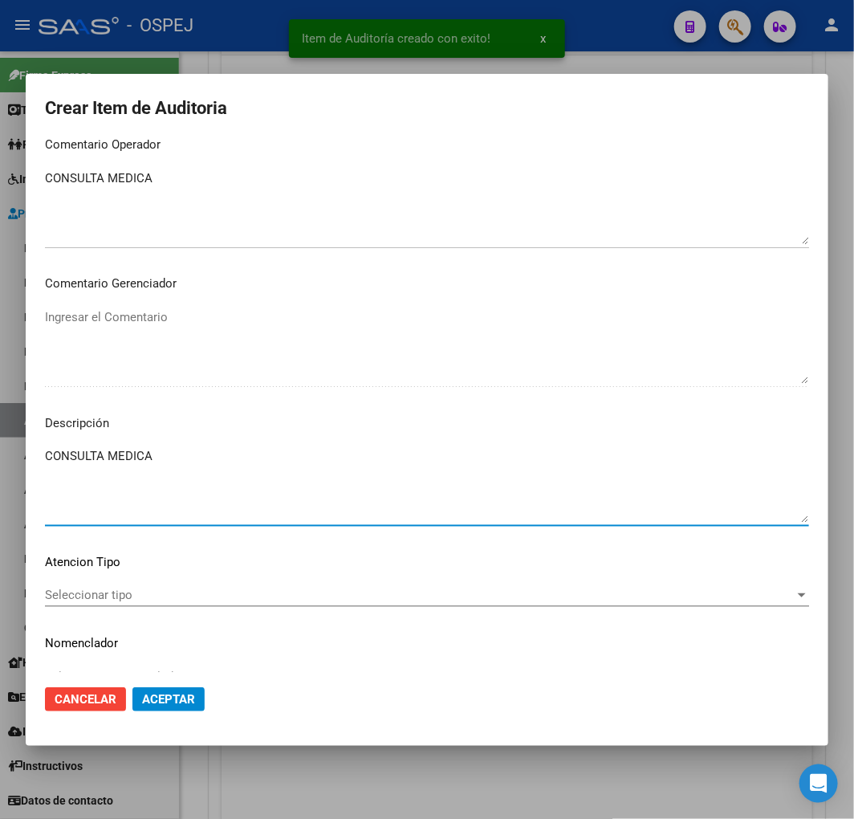
drag, startPoint x: 201, startPoint y: 470, endPoint x: 6, endPoint y: 442, distance: 196.3
click at [0, 432] on html "menu - OSPEJ person Firma Express Tesorería Auditorías Confirmadas Padrón Afili…" at bounding box center [427, 409] width 854 height 819
paste textarea "ESPECIALIST"
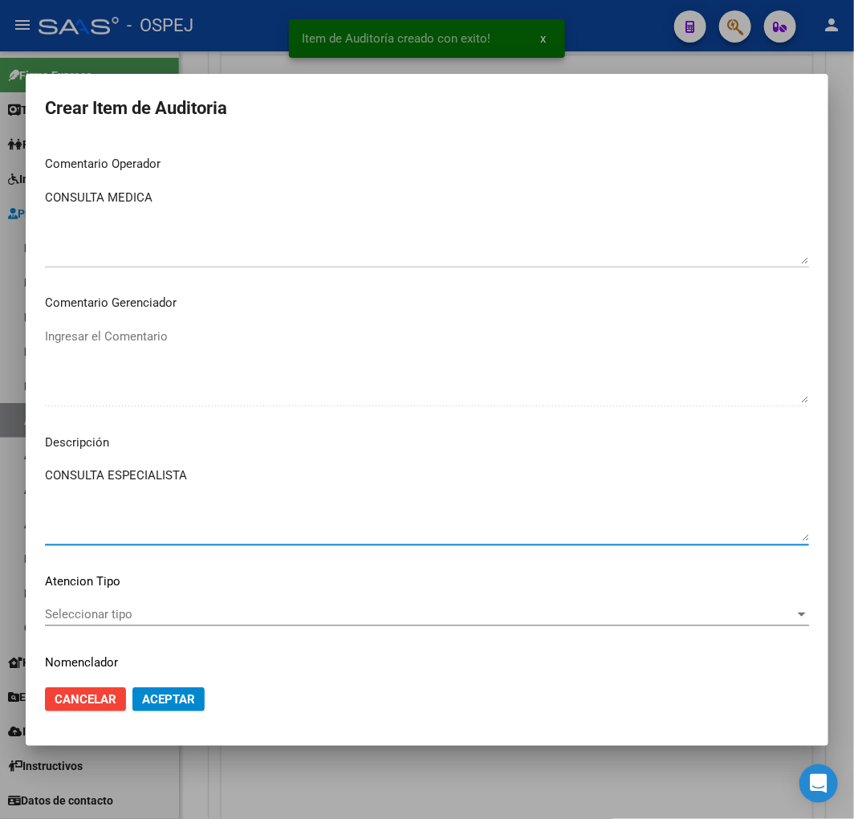
scroll to position [654, 0]
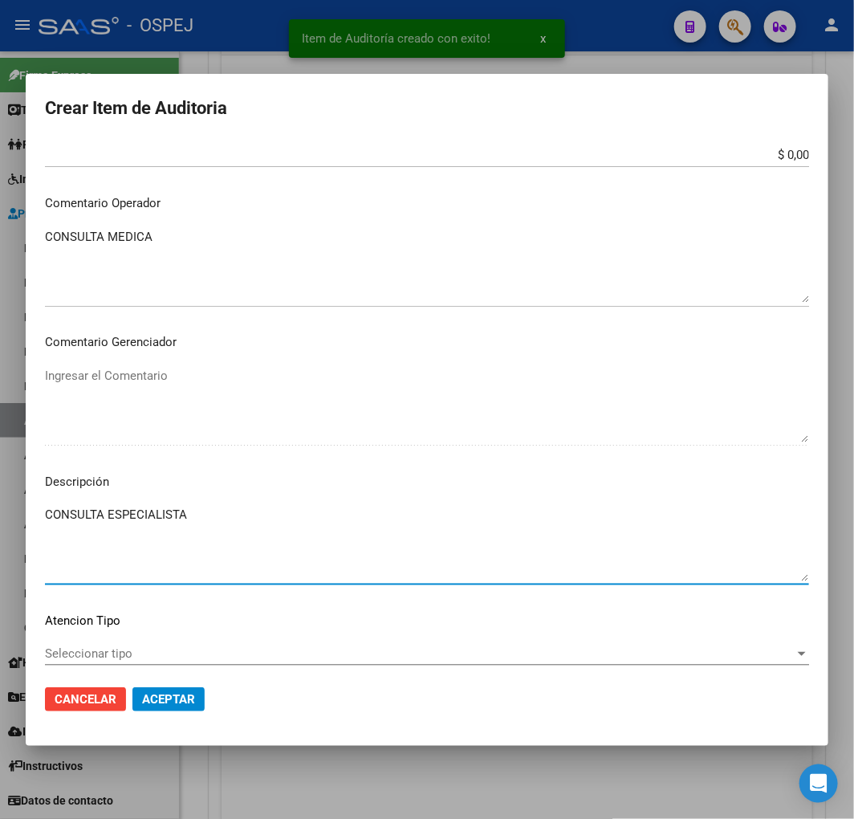
click at [0, 229] on html "menu - OSPEJ person Firma Express Tesorería Auditorías Confirmadas Padrón Afili…" at bounding box center [427, 409] width 854 height 819
click at [246, 250] on textarea "CONSULTA MEDICA" at bounding box center [427, 265] width 764 height 75
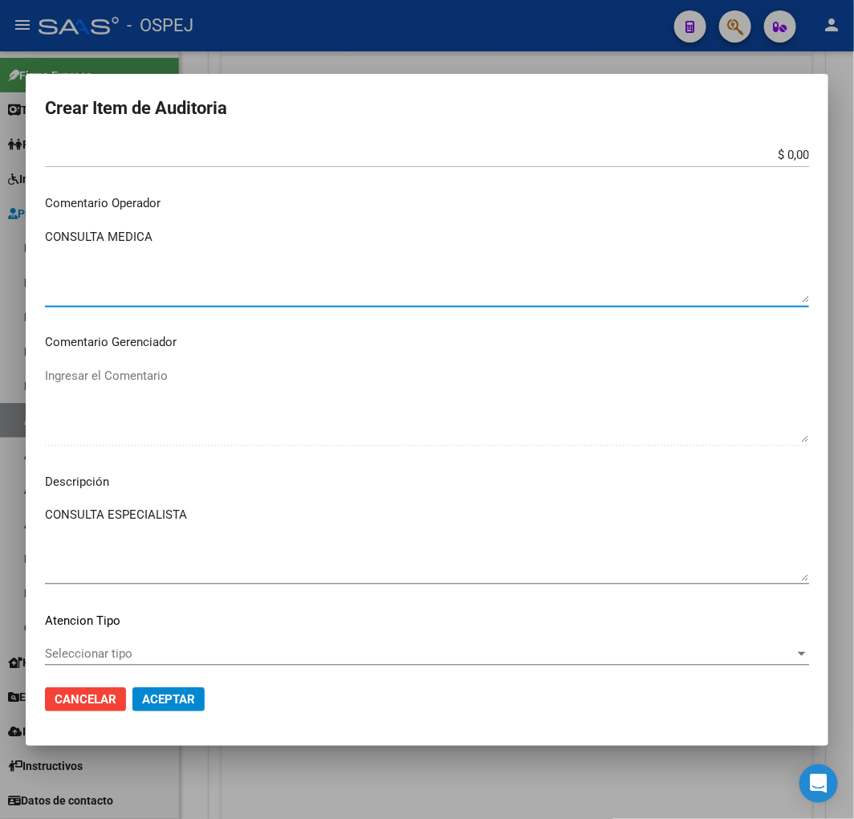
click at [246, 250] on textarea "CONSULTA MEDICA" at bounding box center [427, 265] width 764 height 75
paste textarea "ESPECIALIST"
click at [190, 695] on span "Aceptar" at bounding box center [168, 699] width 53 height 14
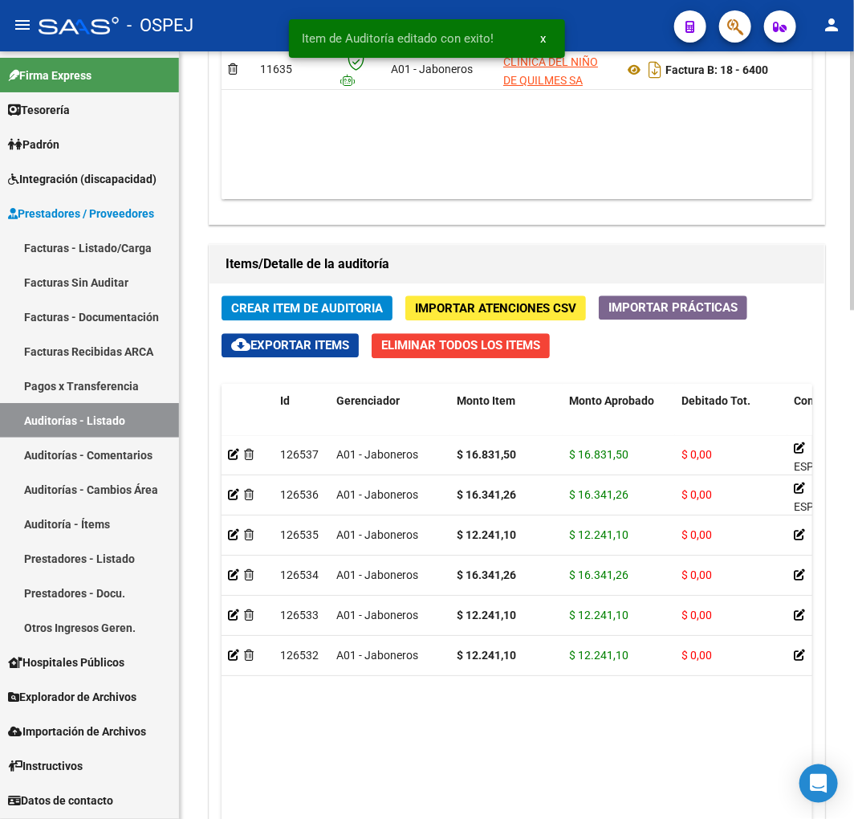
scroll to position [1248, 0]
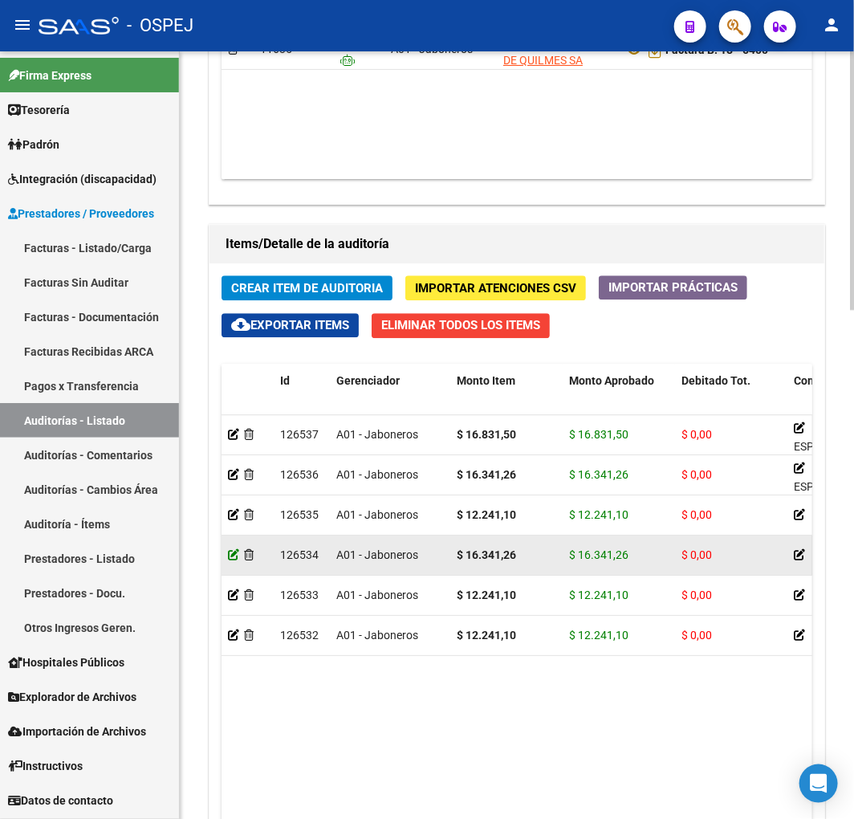
click at [233, 554] on icon at bounding box center [233, 554] width 11 height 11
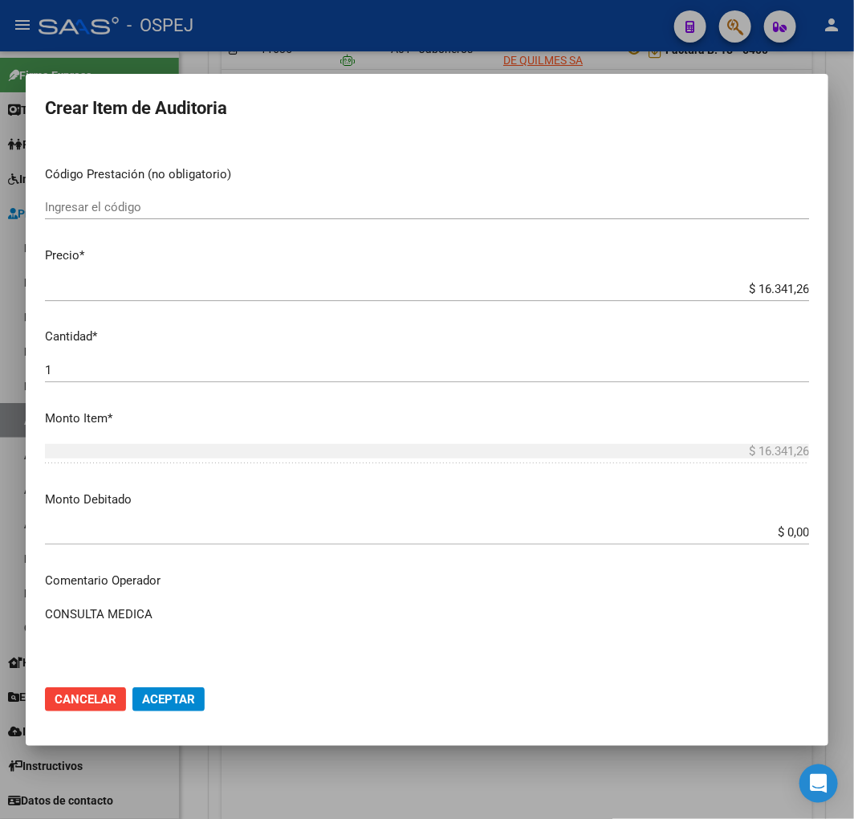
scroll to position [624, 0]
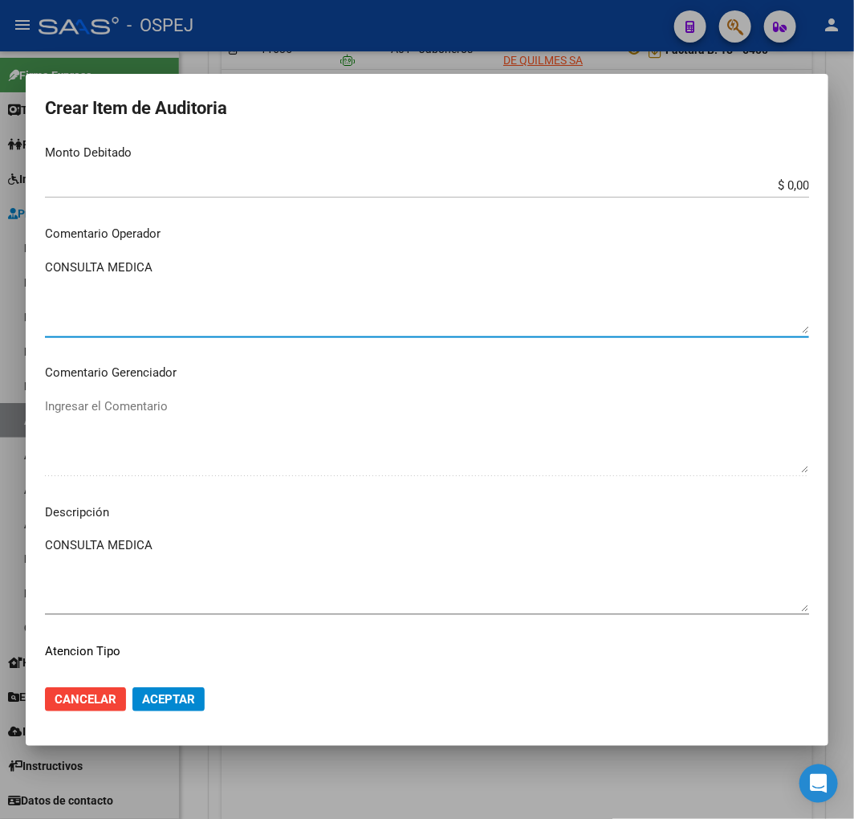
drag, startPoint x: 276, startPoint y: 284, endPoint x: -2, endPoint y: 278, distance: 277.8
click at [0, 278] on html "menu - OSPEJ person Firma Express Tesorería Auditorías Confirmadas Padrón Afili…" at bounding box center [427, 409] width 854 height 819
paste textarea "ESPECIALIST"
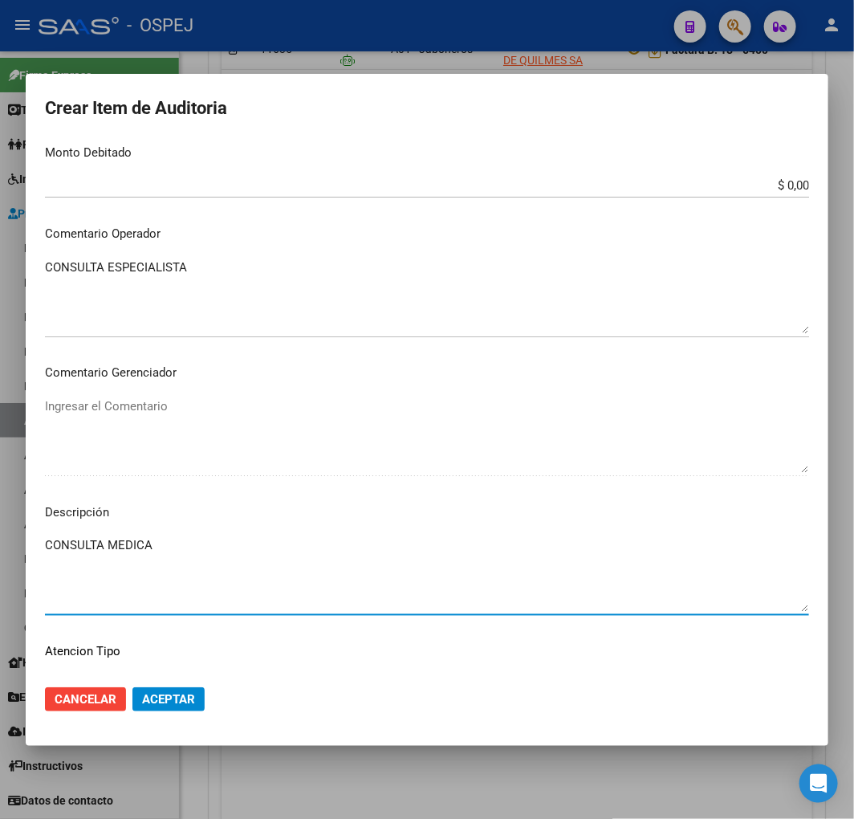
drag, startPoint x: 271, startPoint y: 560, endPoint x: -2, endPoint y: 588, distance: 274.4
click at [0, 588] on html "menu - OSPEJ person Firma Express Tesorería Auditorías Confirmadas Padrón Afili…" at bounding box center [427, 409] width 854 height 819
paste textarea "ESPECIALIST"
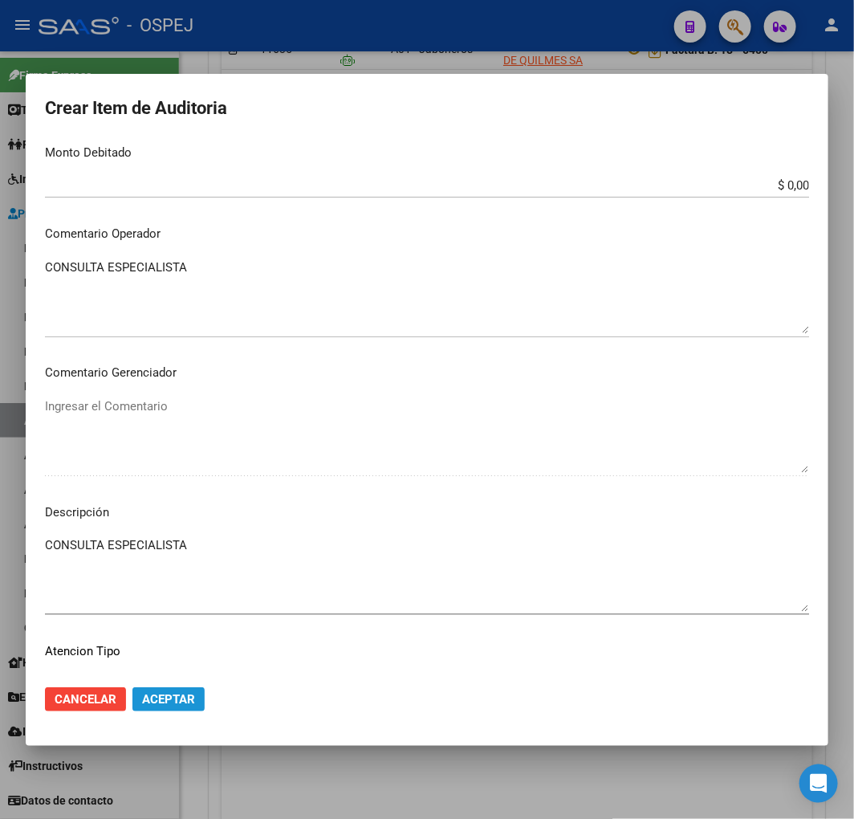
click at [183, 689] on button "Aceptar" at bounding box center [168, 699] width 72 height 24
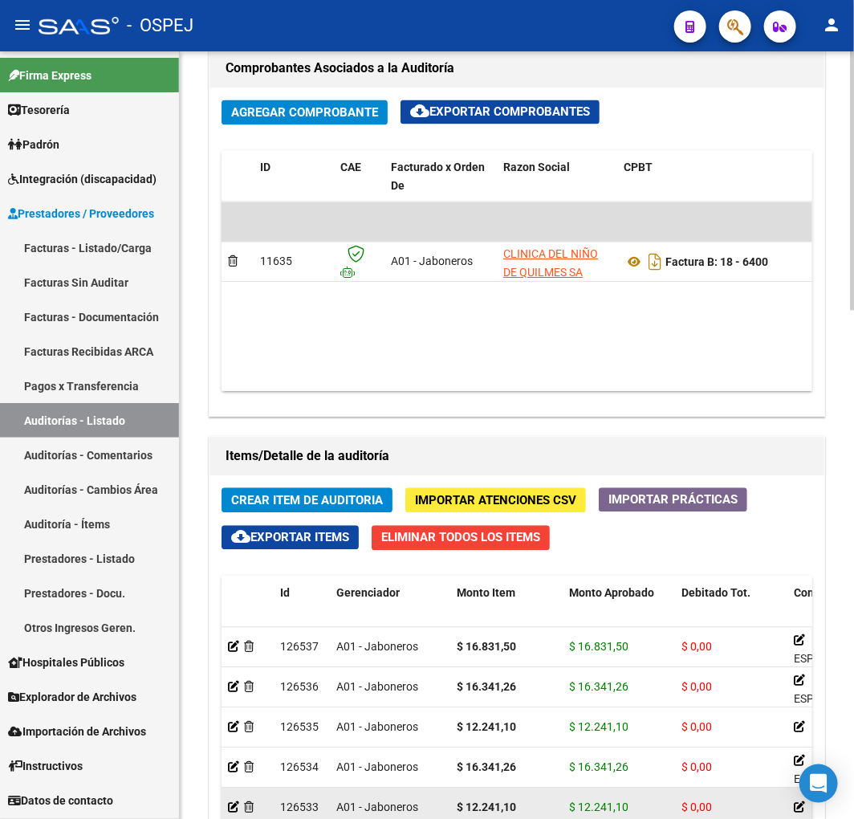
scroll to position [1337, 0]
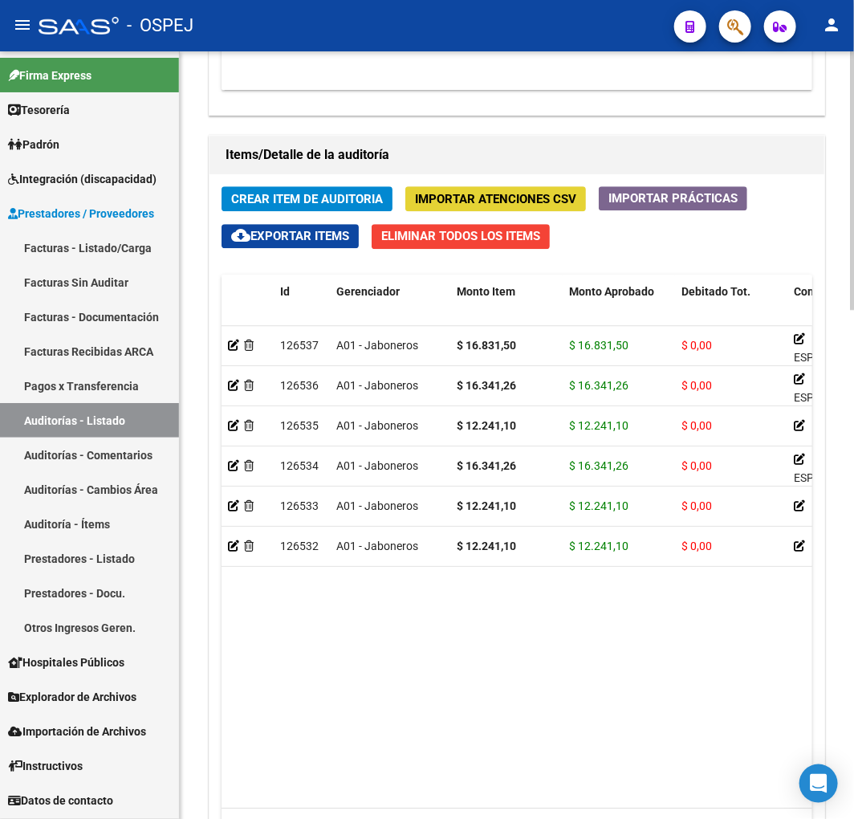
click at [543, 196] on span "Importar Atenciones CSV" at bounding box center [495, 199] width 161 height 14
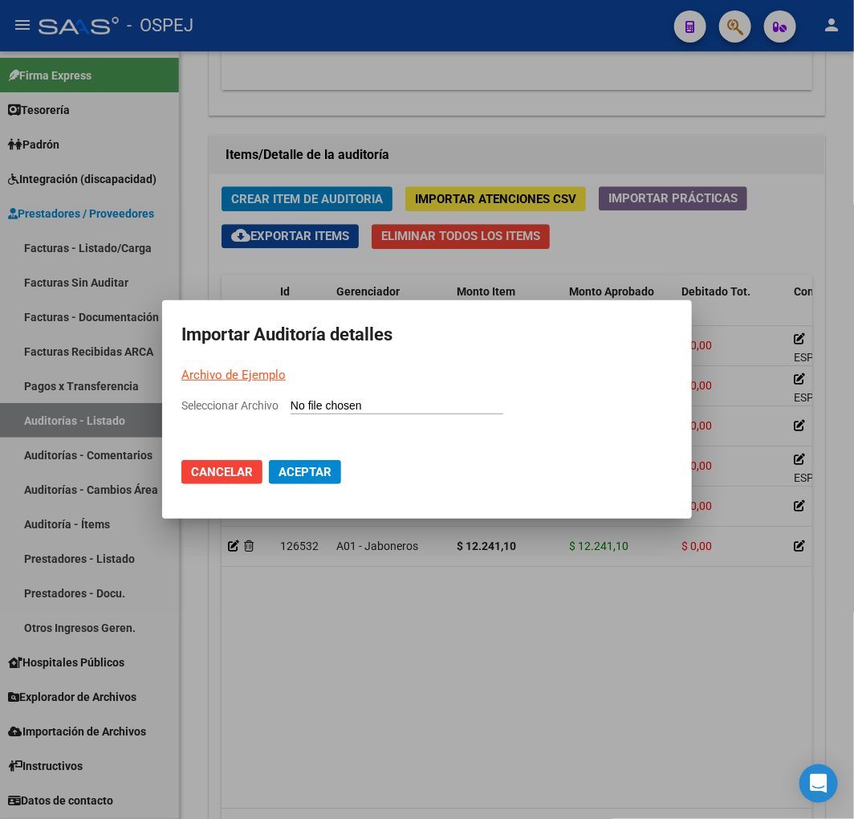
click at [337, 409] on input "Seleccionar Archivo" at bounding box center [397, 406] width 213 height 15
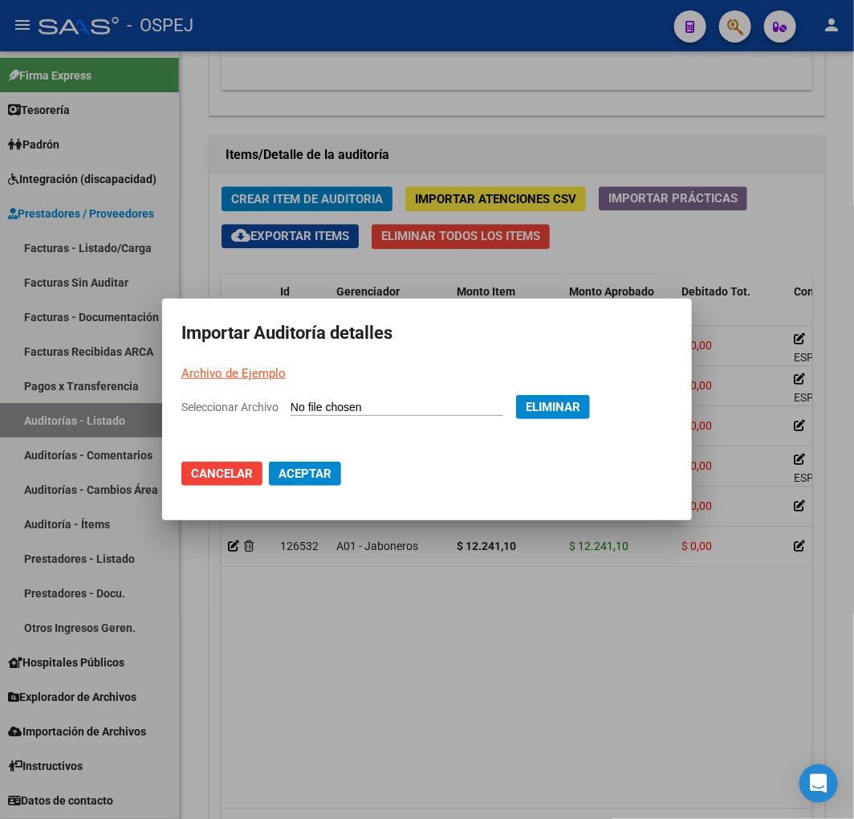
click at [324, 479] on span "Aceptar" at bounding box center [305, 473] width 53 height 14
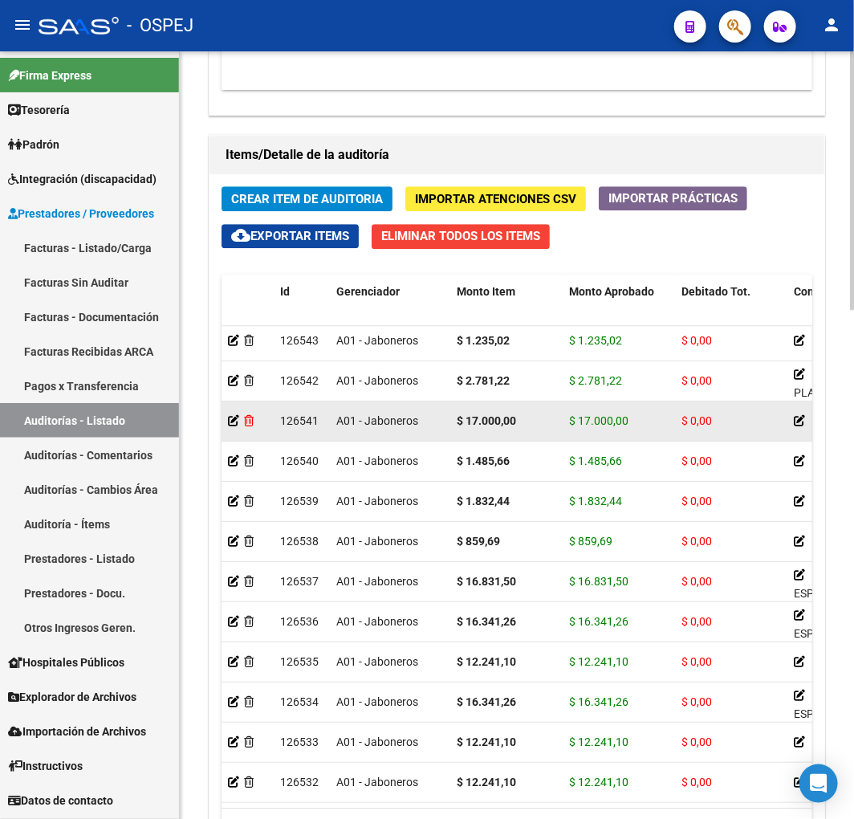
click at [250, 415] on icon at bounding box center [249, 420] width 10 height 11
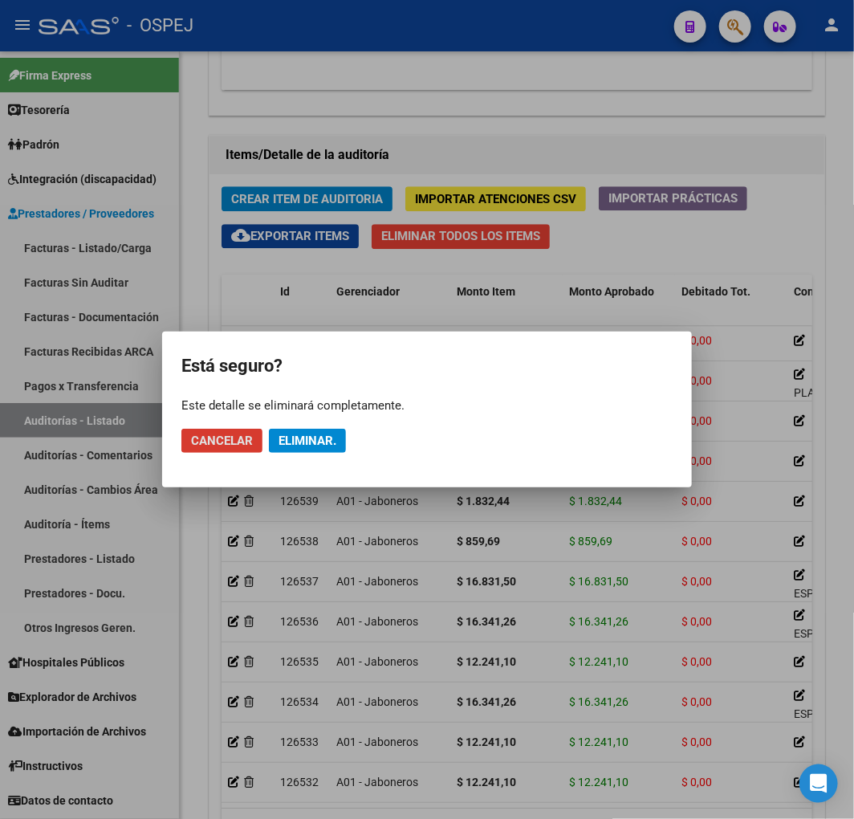
click at [325, 442] on span "Eliminar." at bounding box center [308, 440] width 58 height 14
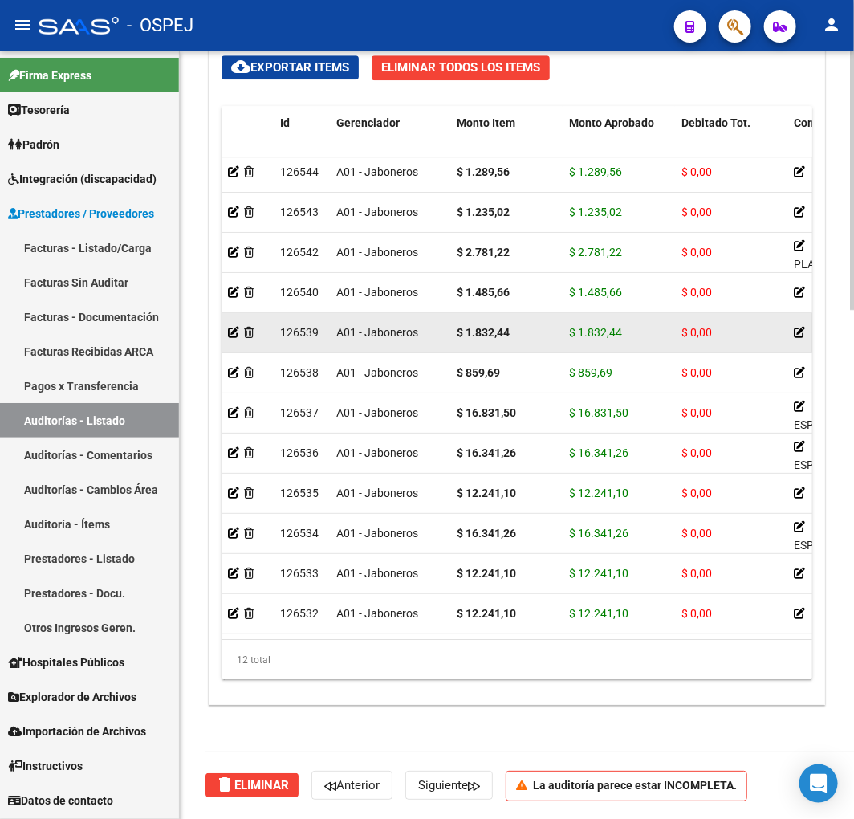
scroll to position [0, 0]
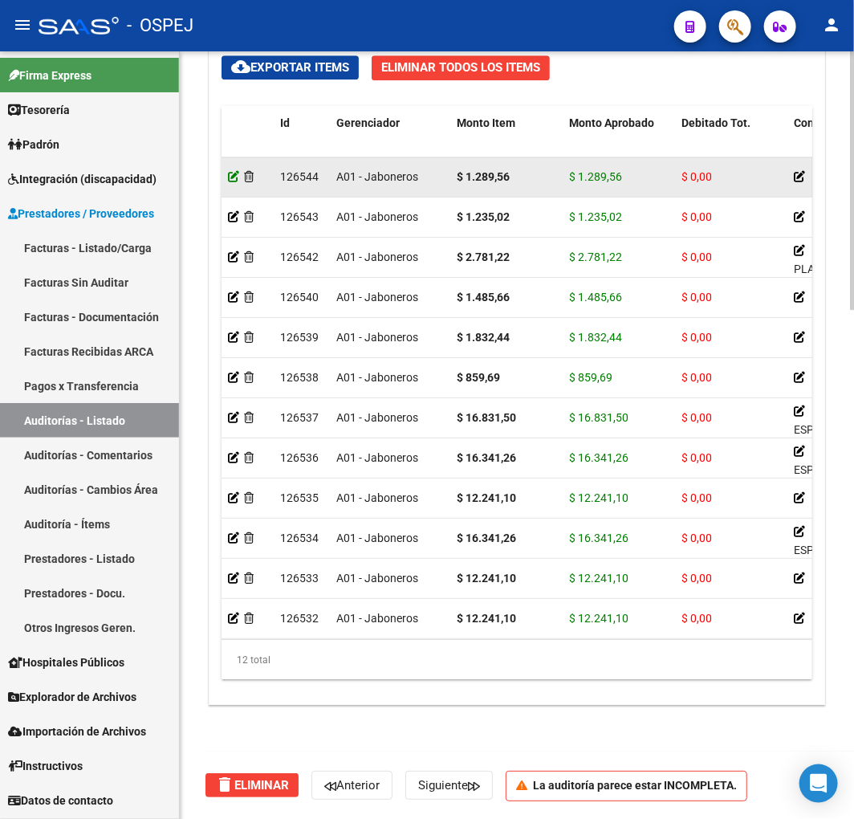
click at [230, 173] on icon at bounding box center [233, 176] width 11 height 11
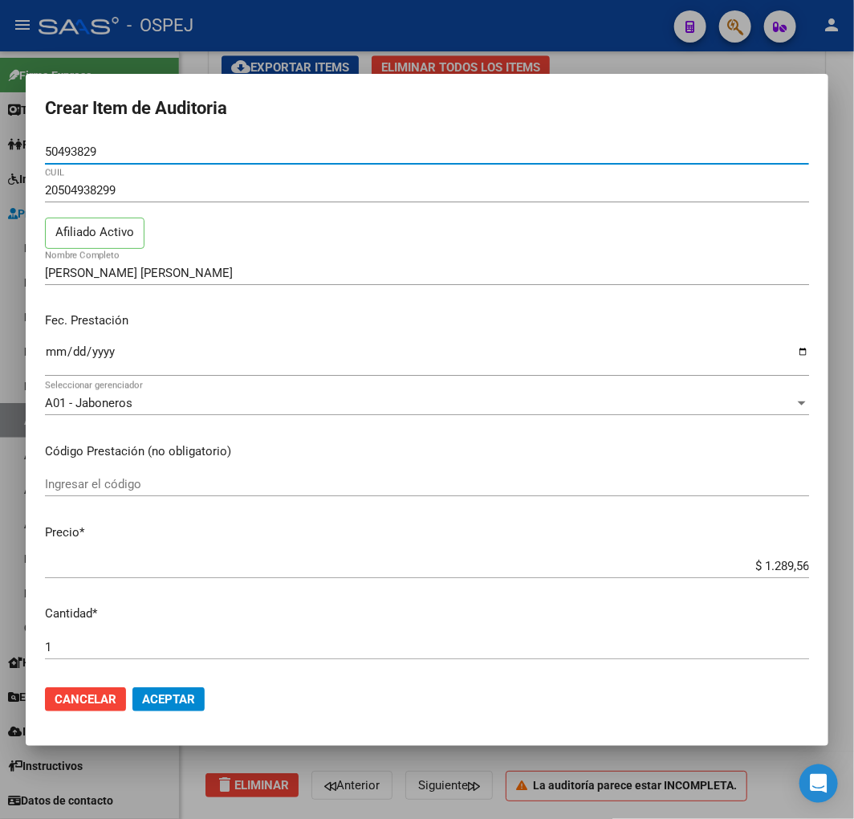
click at [788, 564] on input "$ 1.289,56" at bounding box center [427, 566] width 764 height 14
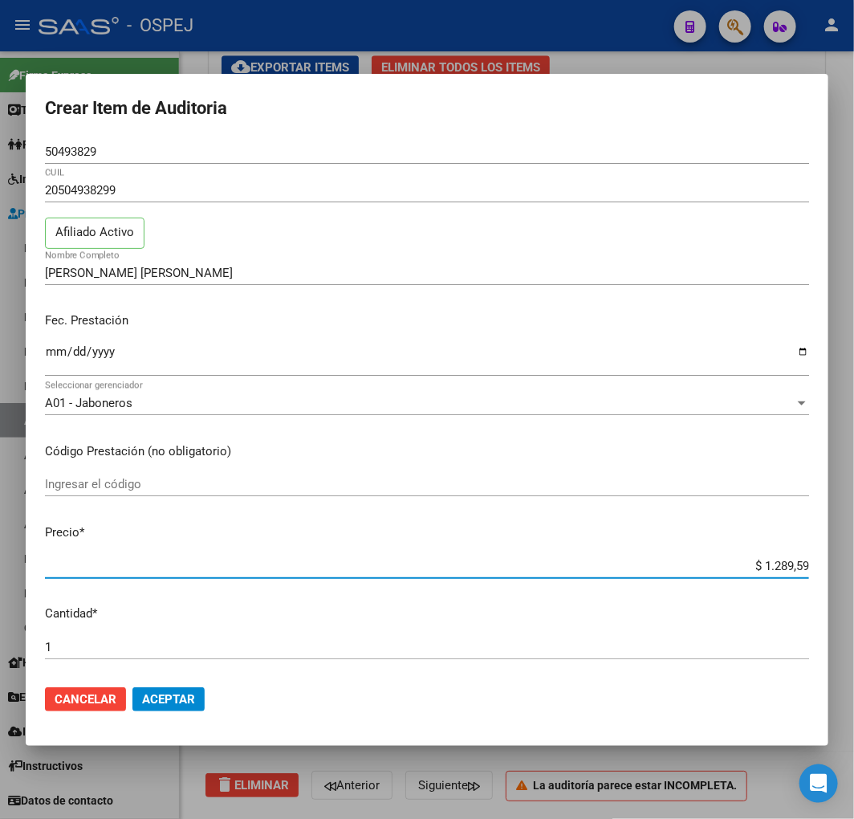
click at [181, 678] on mat-dialog-actions "Cancelar Aceptar" at bounding box center [427, 699] width 764 height 55
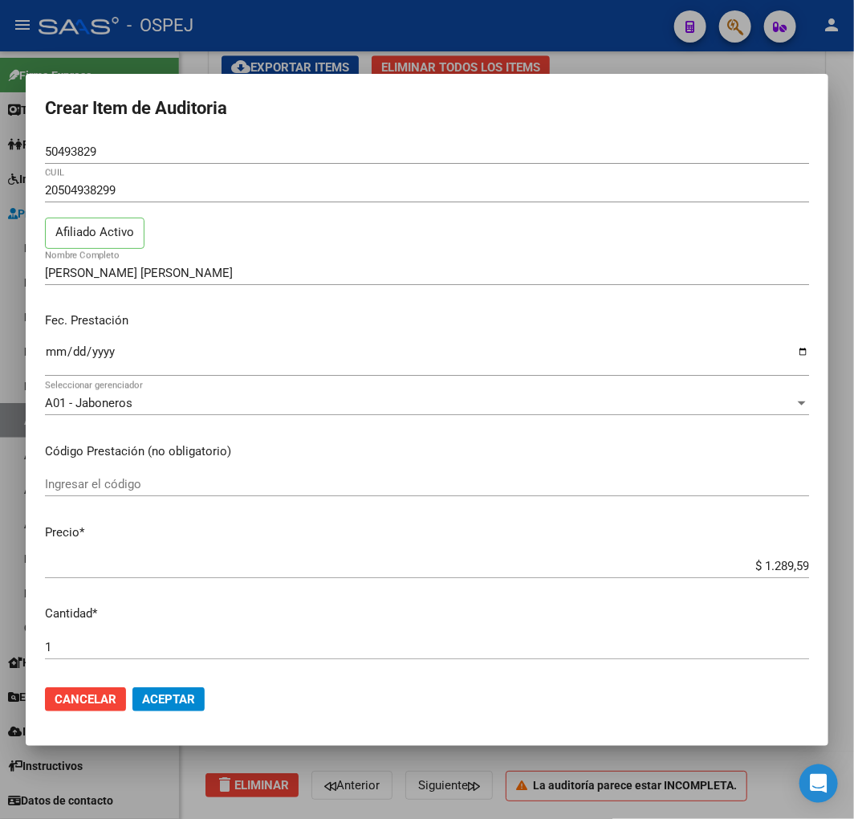
click at [174, 696] on span "Aceptar" at bounding box center [168, 699] width 53 height 14
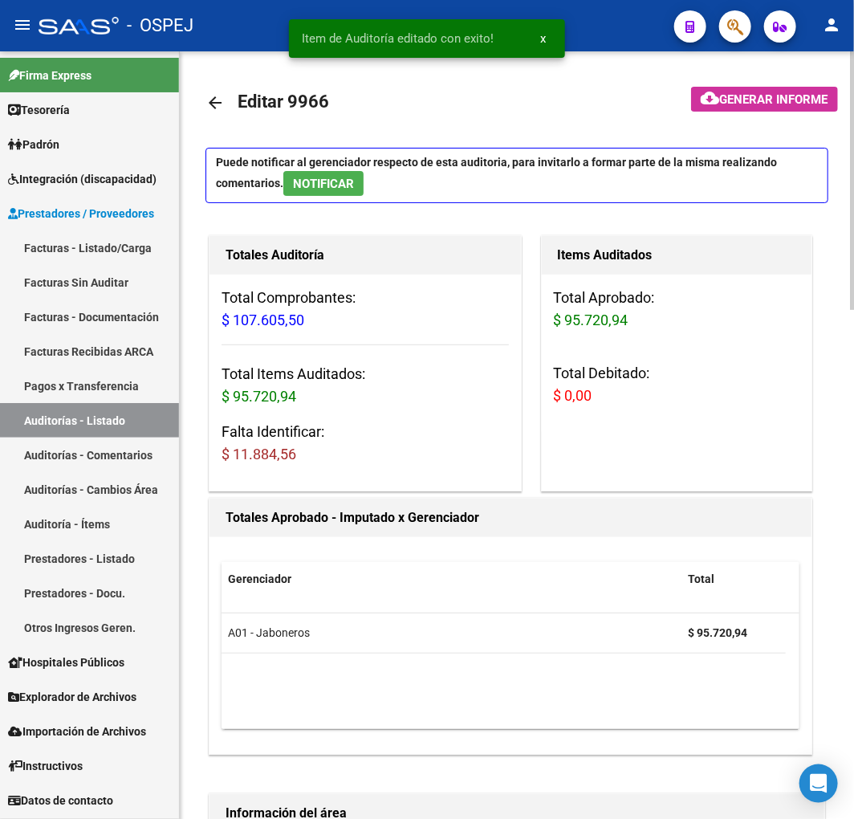
drag, startPoint x: 468, startPoint y: 390, endPoint x: 469, endPoint y: 382, distance: 8.1
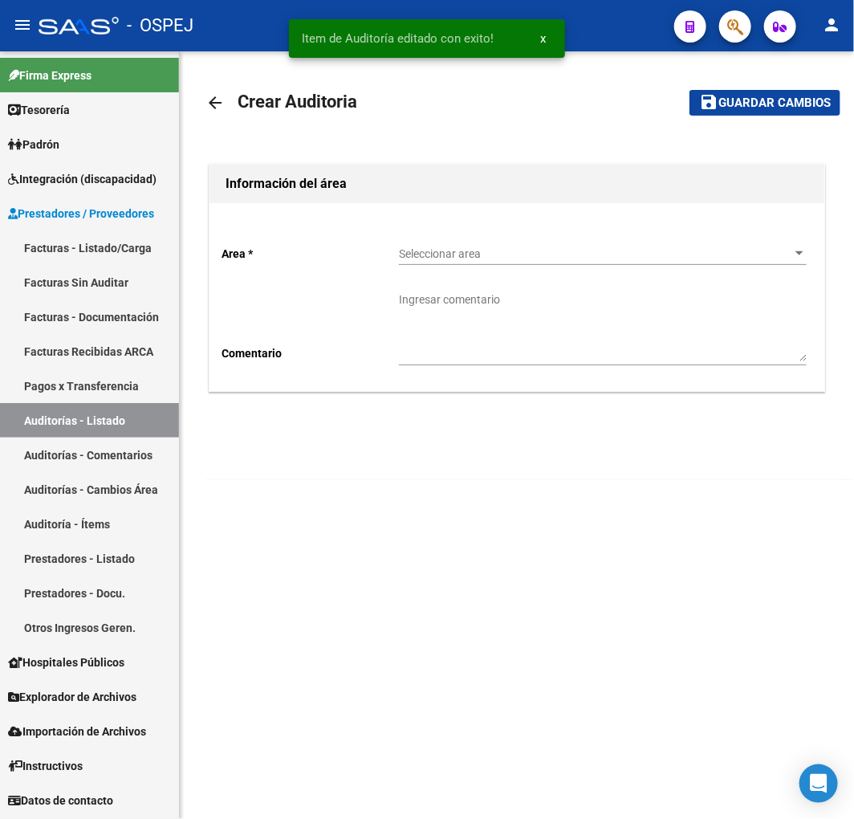
drag, startPoint x: 544, startPoint y: 226, endPoint x: 536, endPoint y: 238, distance: 13.8
click at [541, 231] on div "Area * Seleccionar area Seleccionar area Comentario Ingresar comentario" at bounding box center [517, 297] width 615 height 188
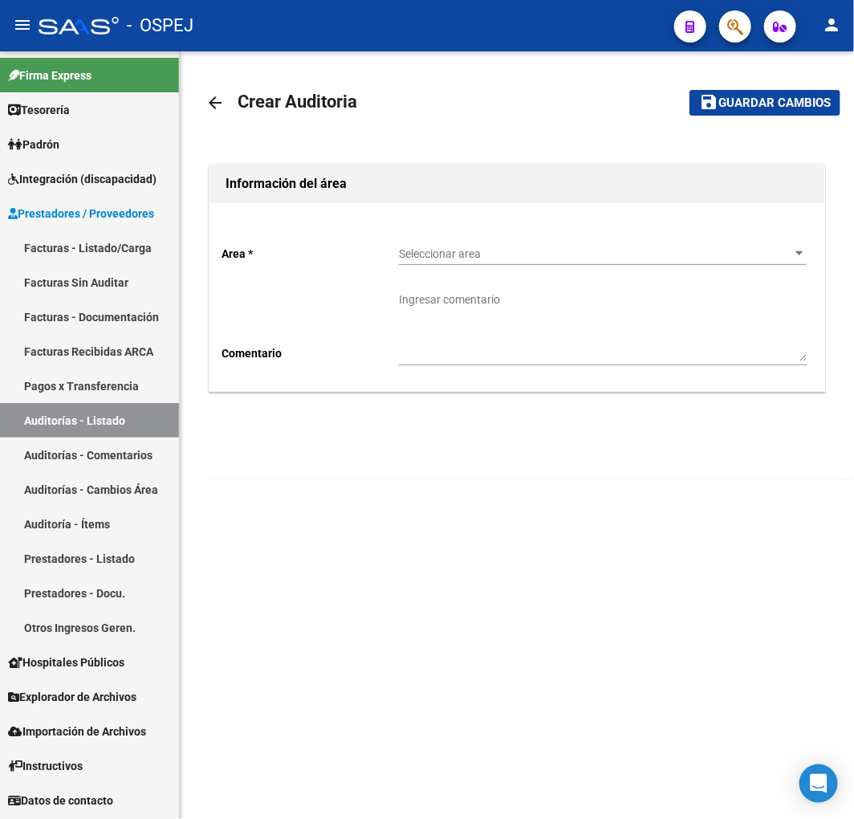
click at [530, 246] on div "Seleccionar area Seleccionar area" at bounding box center [603, 249] width 408 height 32
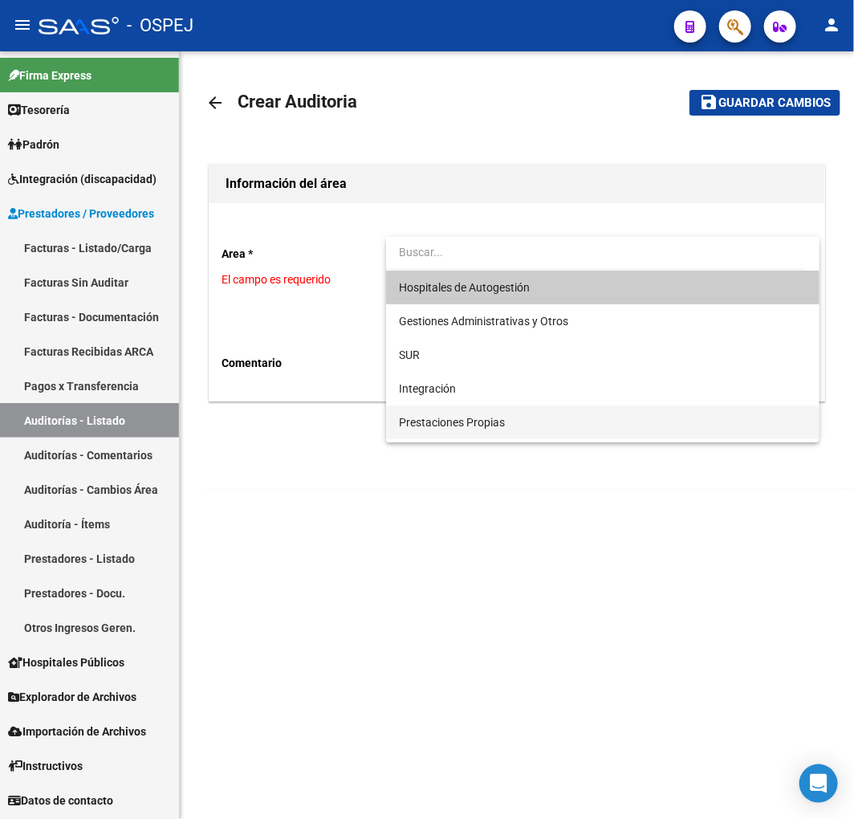
click at [476, 432] on span "Prestaciones Propias" at bounding box center [603, 422] width 408 height 34
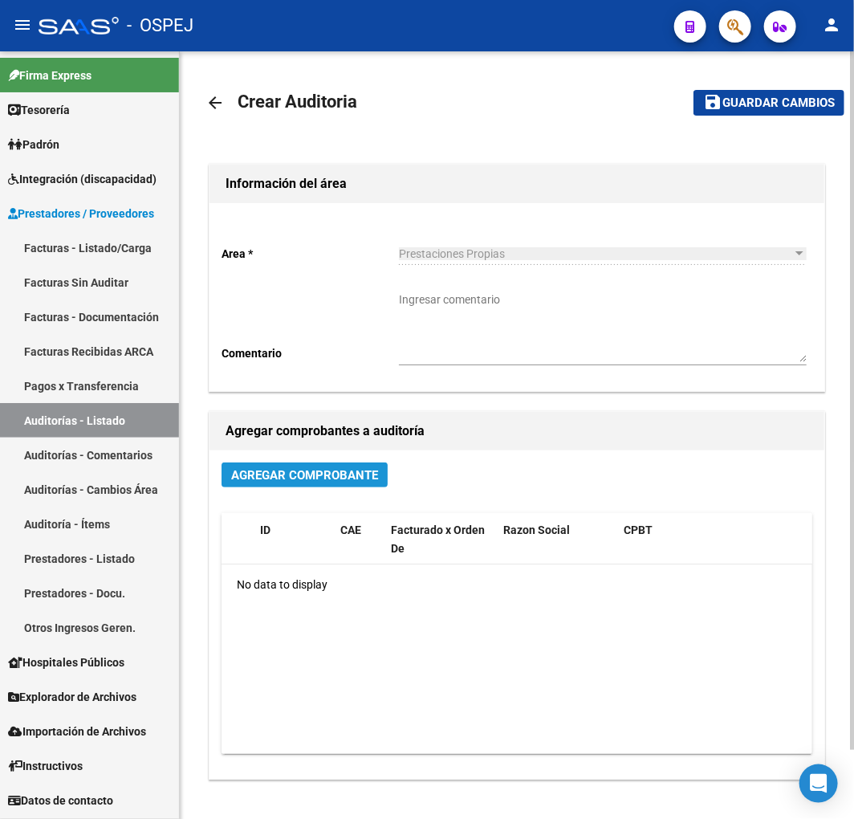
click at [269, 479] on span "Agregar Comprobante" at bounding box center [304, 475] width 147 height 14
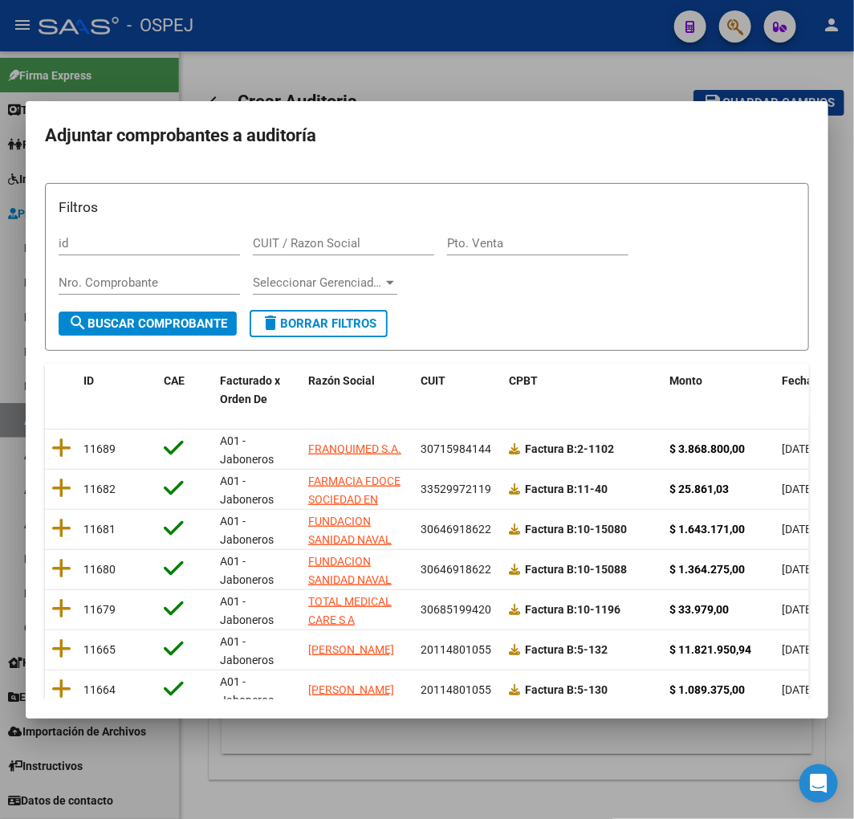
click at [793, 376] on span "Fecha Cpbt" at bounding box center [811, 380] width 58 height 13
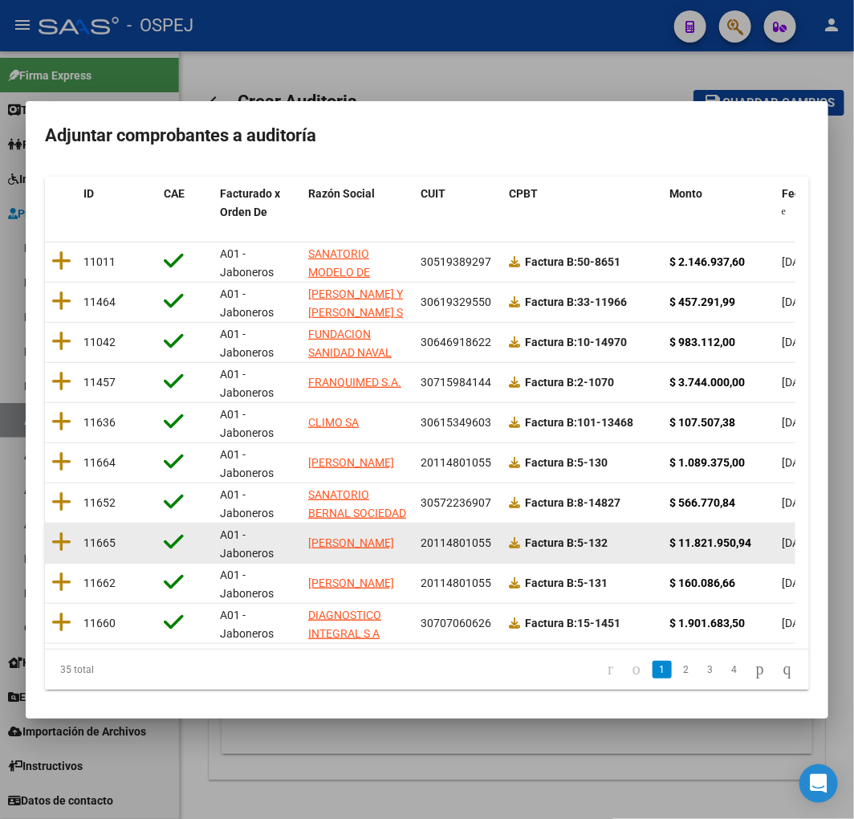
scroll to position [202, 0]
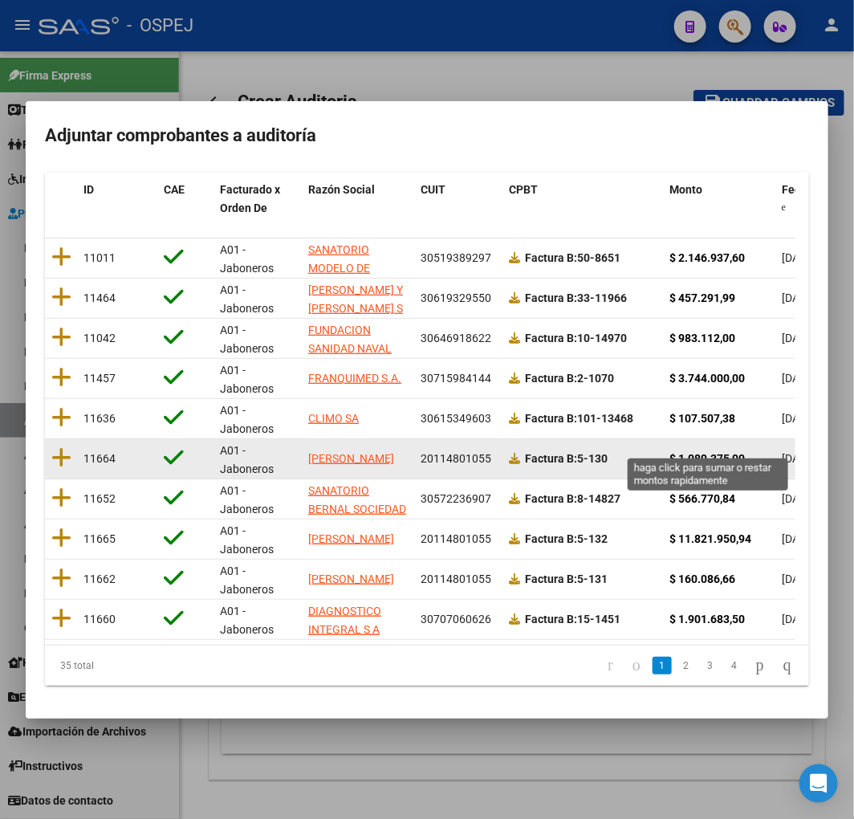
click at [741, 452] on strong "$ 1.089.375,00" at bounding box center [707, 458] width 75 height 13
click at [735, 452] on strong "$ 1.089.375,00" at bounding box center [707, 458] width 75 height 13
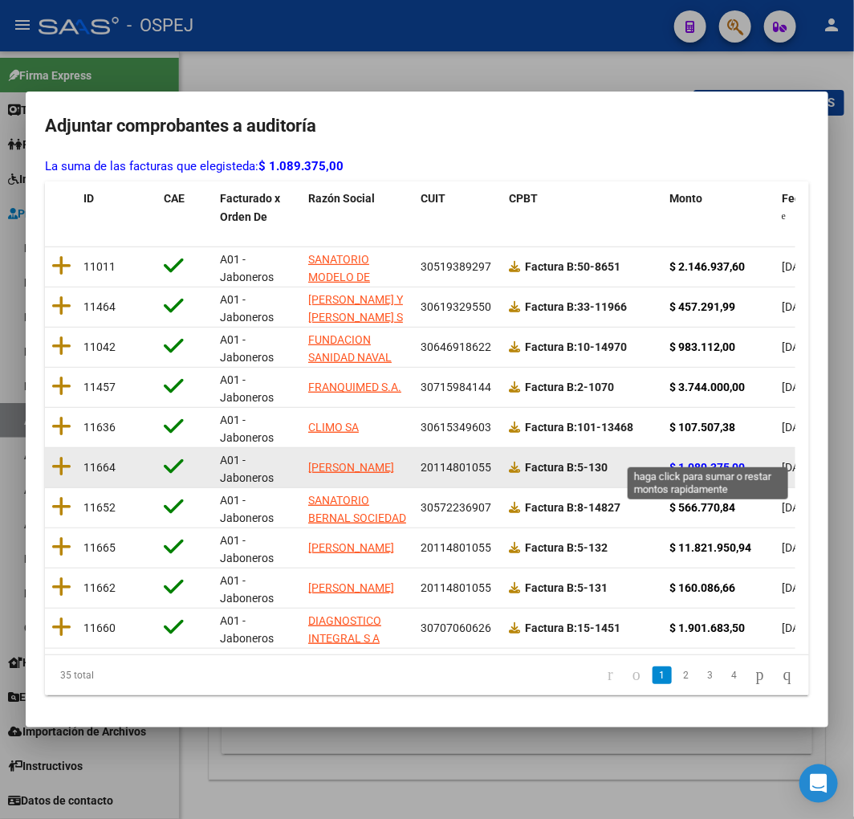
click at [683, 461] on strong "$ 1.089.375,00" at bounding box center [707, 467] width 75 height 13
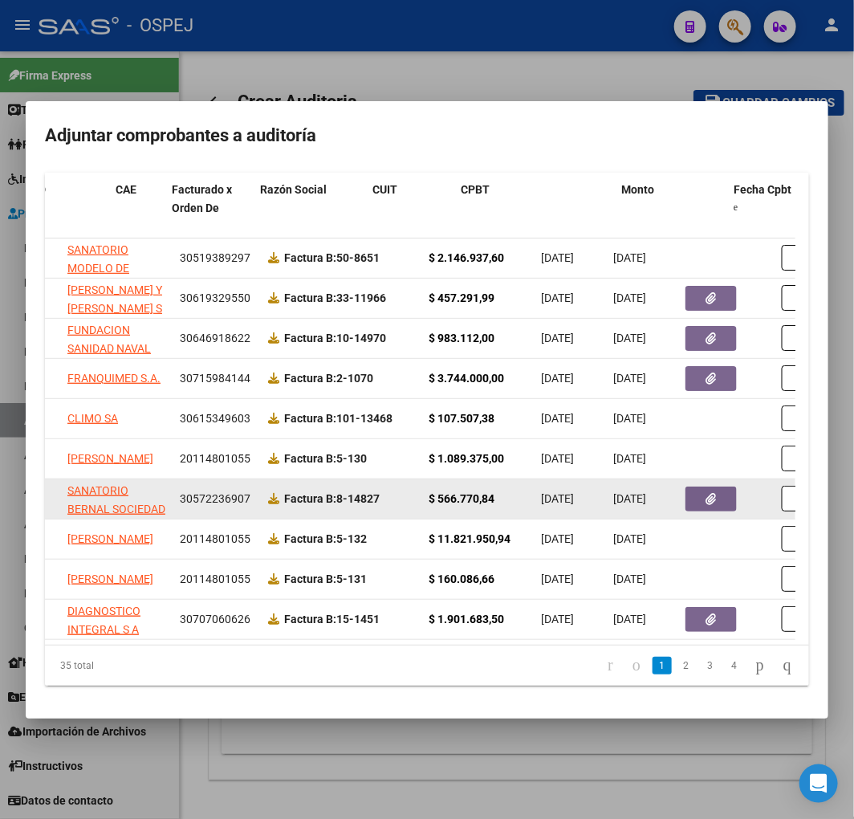
scroll to position [0, 0]
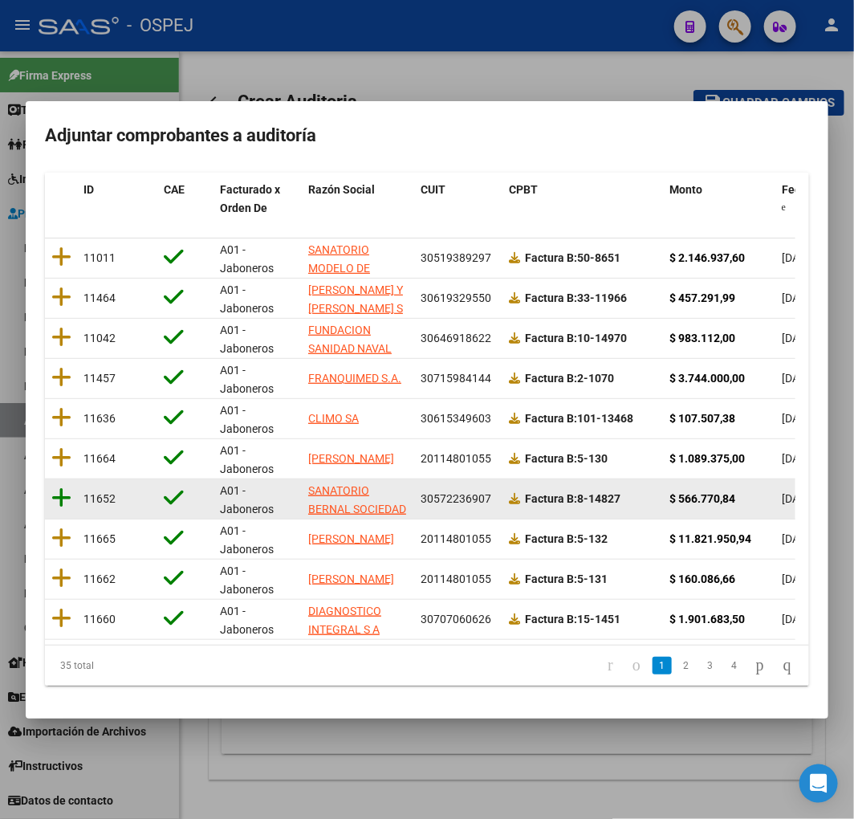
click at [64, 486] on icon at bounding box center [61, 497] width 20 height 22
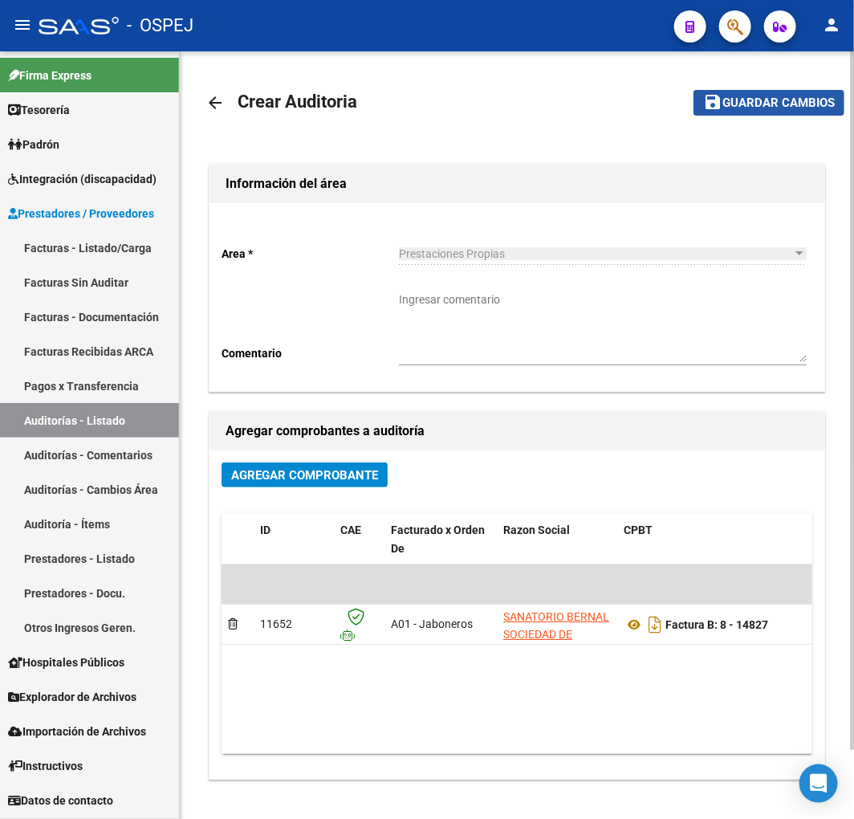
click at [767, 98] on span "Guardar cambios" at bounding box center [778, 103] width 112 height 14
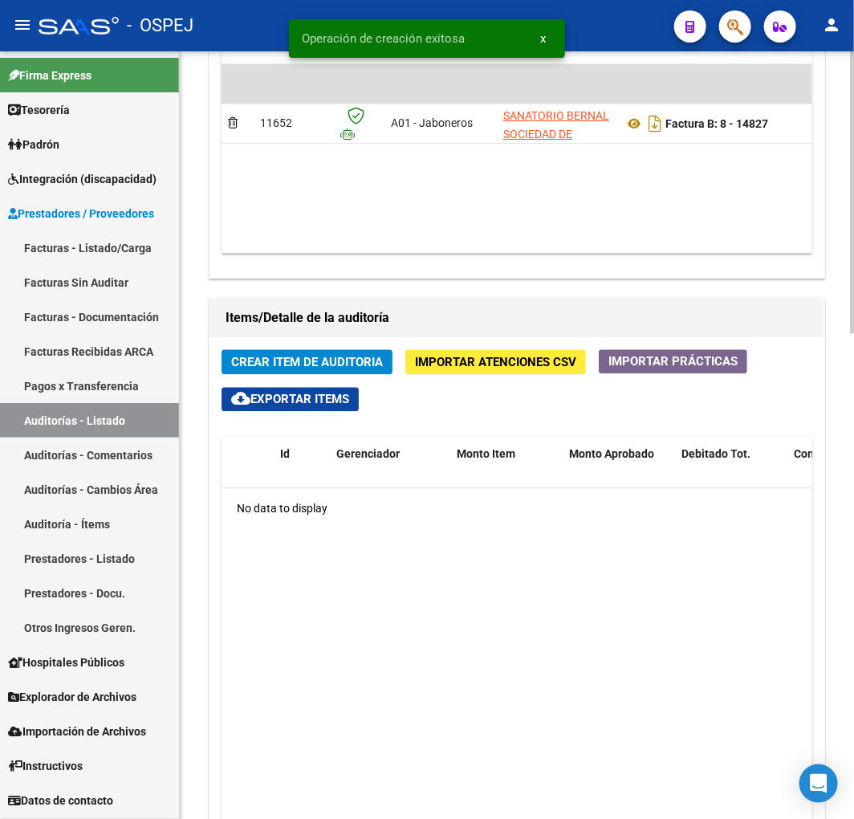
scroll to position [0, 339]
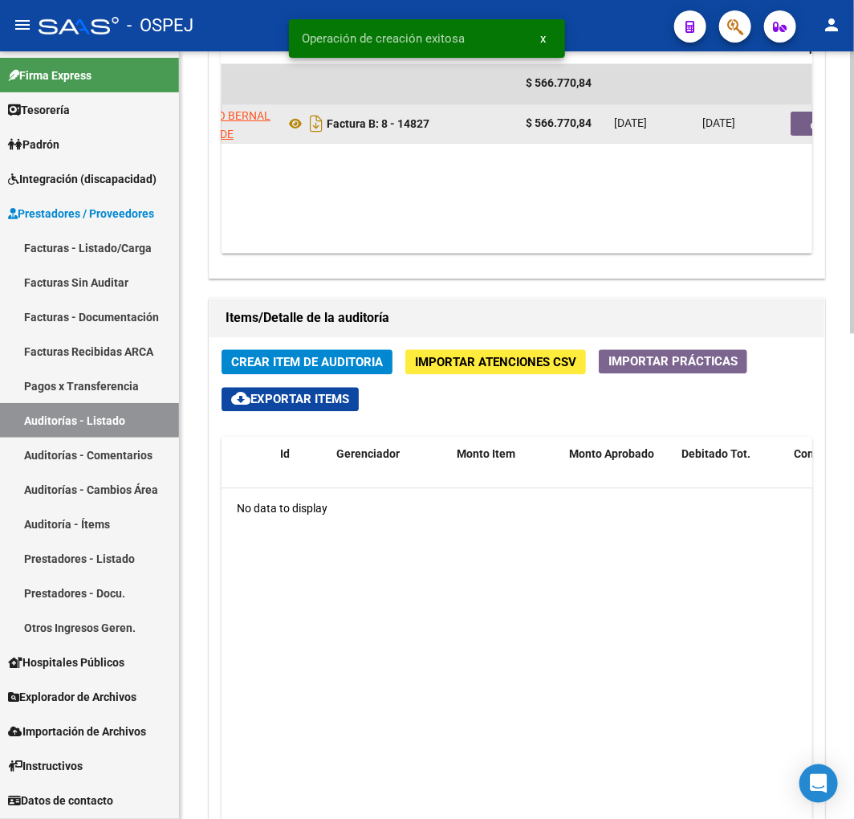
click at [796, 119] on button "button" at bounding box center [816, 124] width 51 height 24
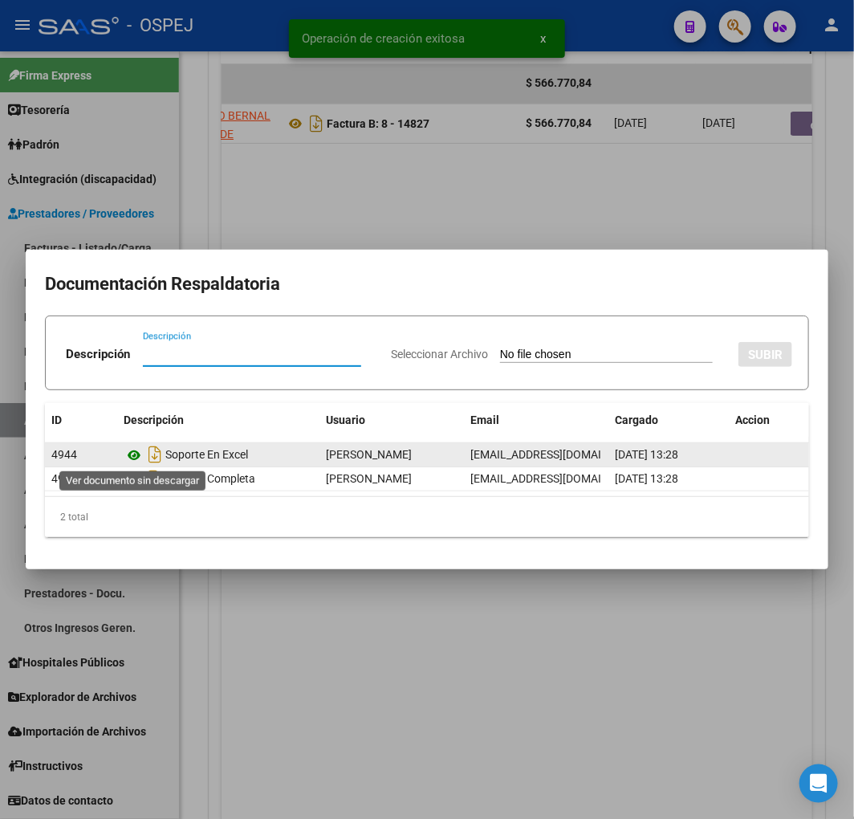
click at [139, 455] on icon at bounding box center [134, 455] width 21 height 19
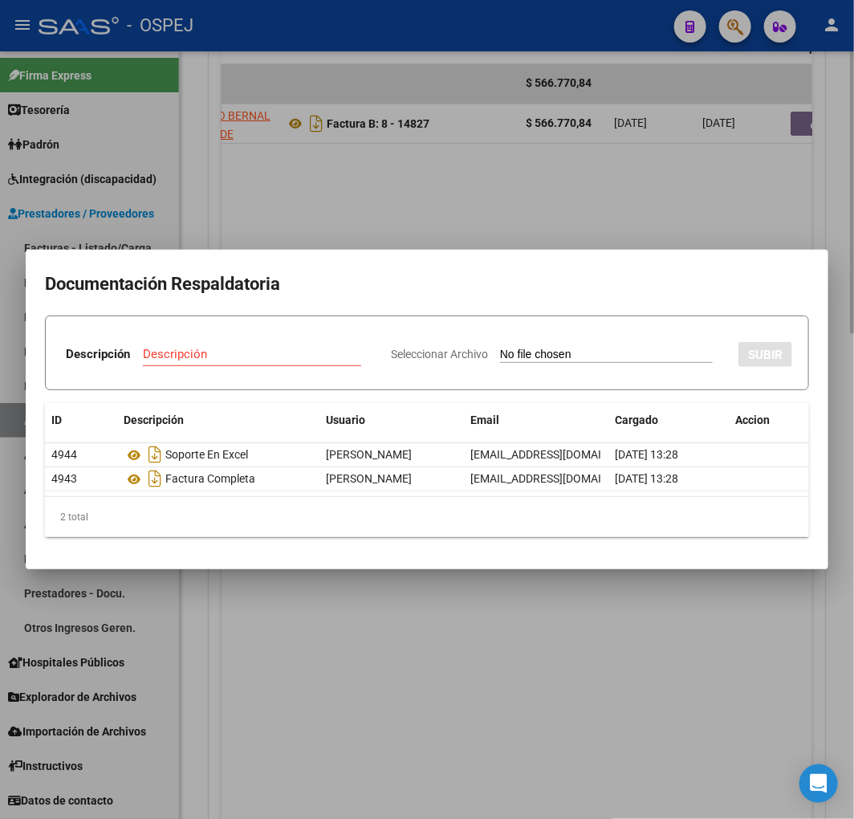
drag, startPoint x: 532, startPoint y: 195, endPoint x: 628, endPoint y: 217, distance: 98.0
click at [532, 189] on div at bounding box center [427, 409] width 854 height 819
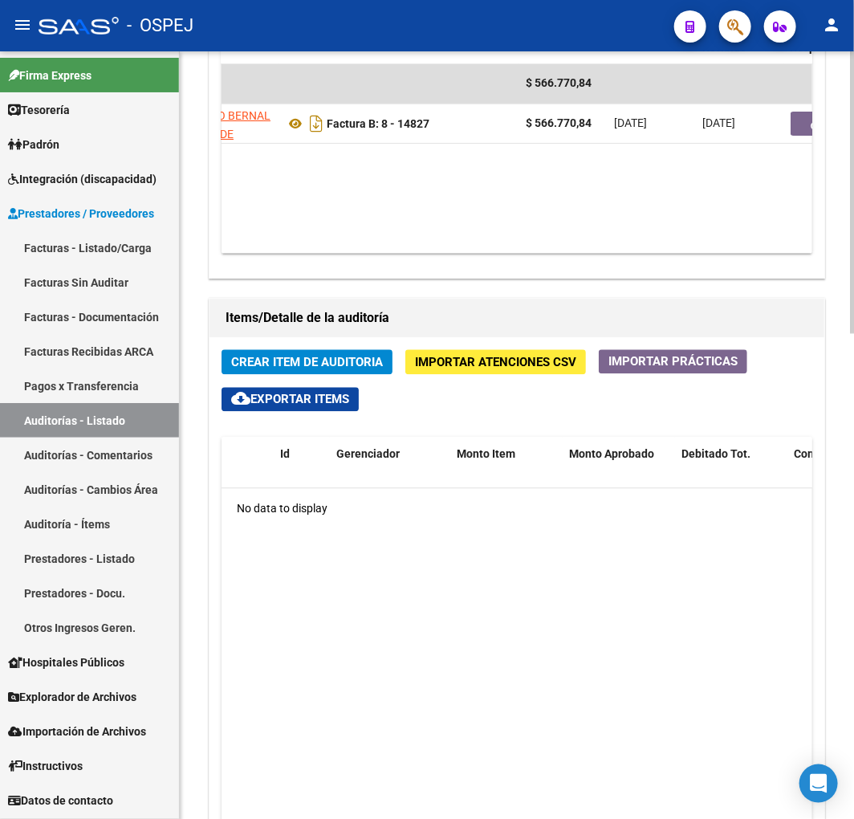
click at [464, 367] on span "Importar Atenciones CSV" at bounding box center [495, 363] width 161 height 14
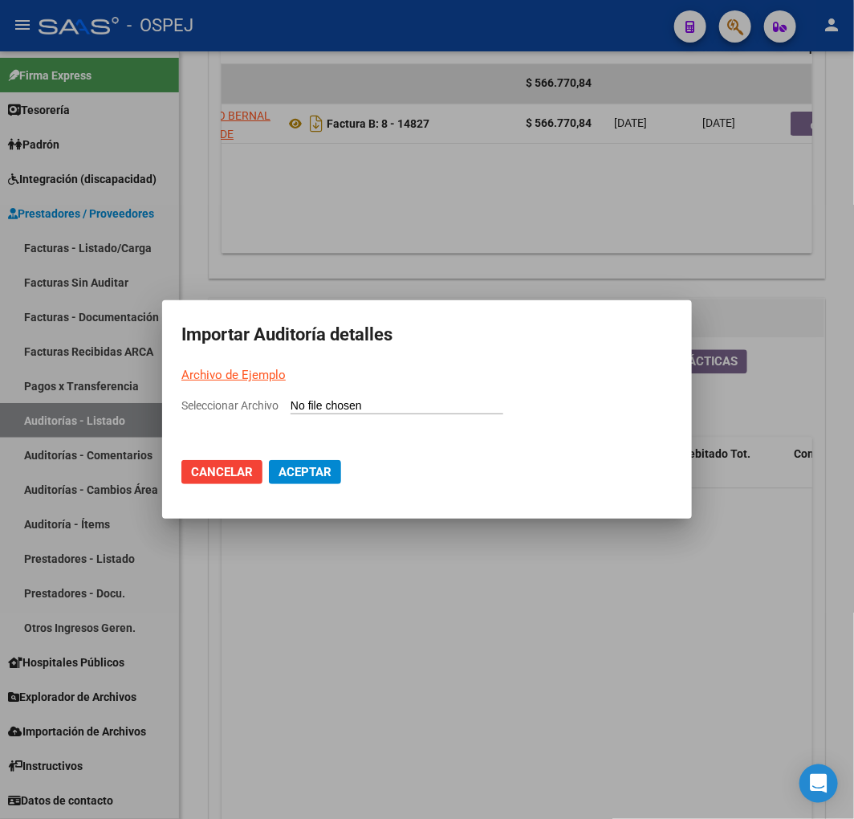
click at [460, 405] on input "Seleccionar Archivo" at bounding box center [397, 406] width 213 height 15
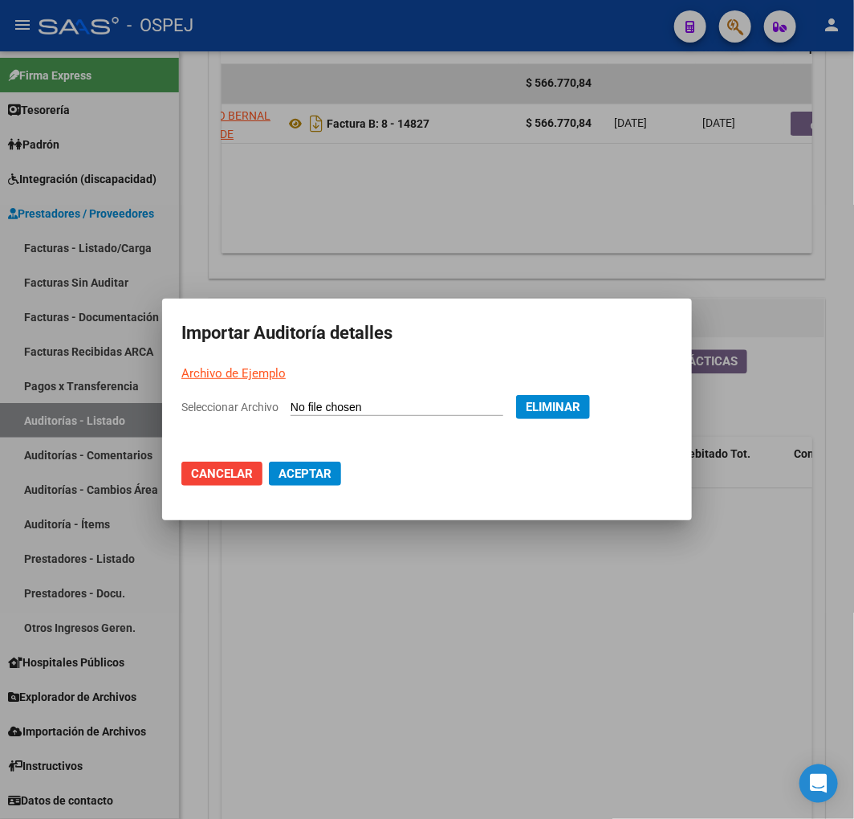
click at [309, 475] on span "Aceptar" at bounding box center [305, 473] width 53 height 14
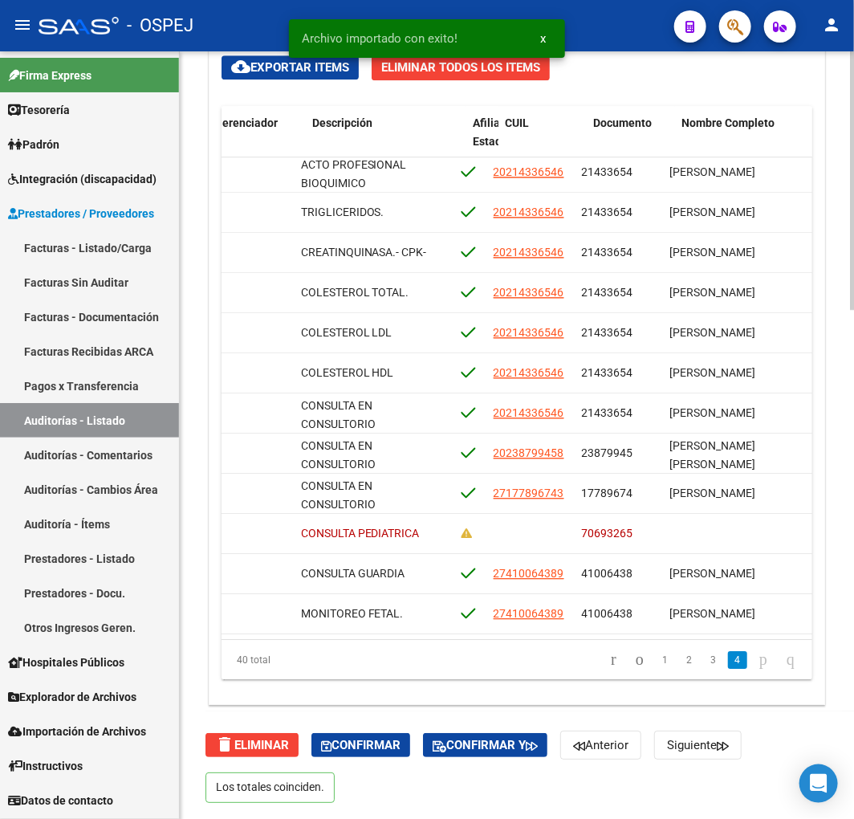
scroll to position [1142, 803]
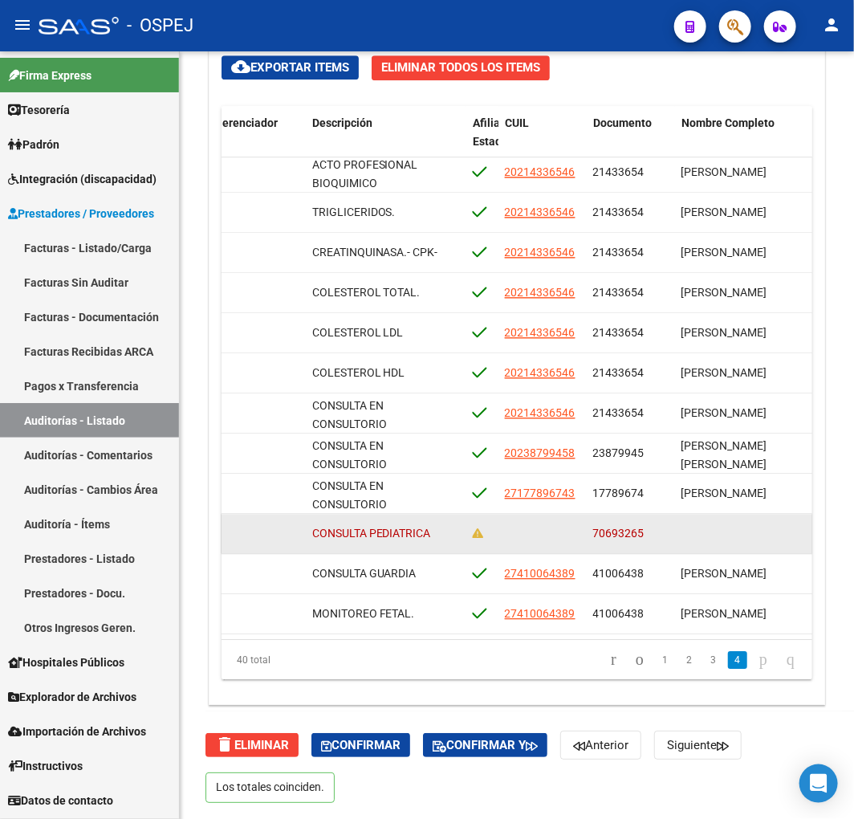
click at [626, 527] on span "70693265" at bounding box center [618, 533] width 51 height 13
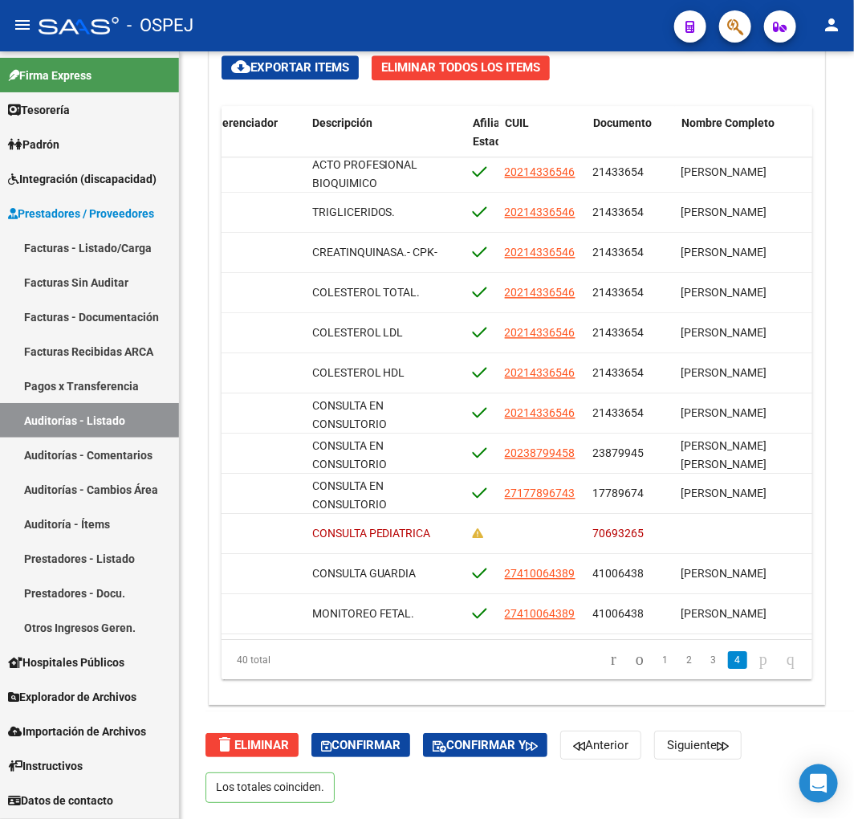
copy span "70693265"
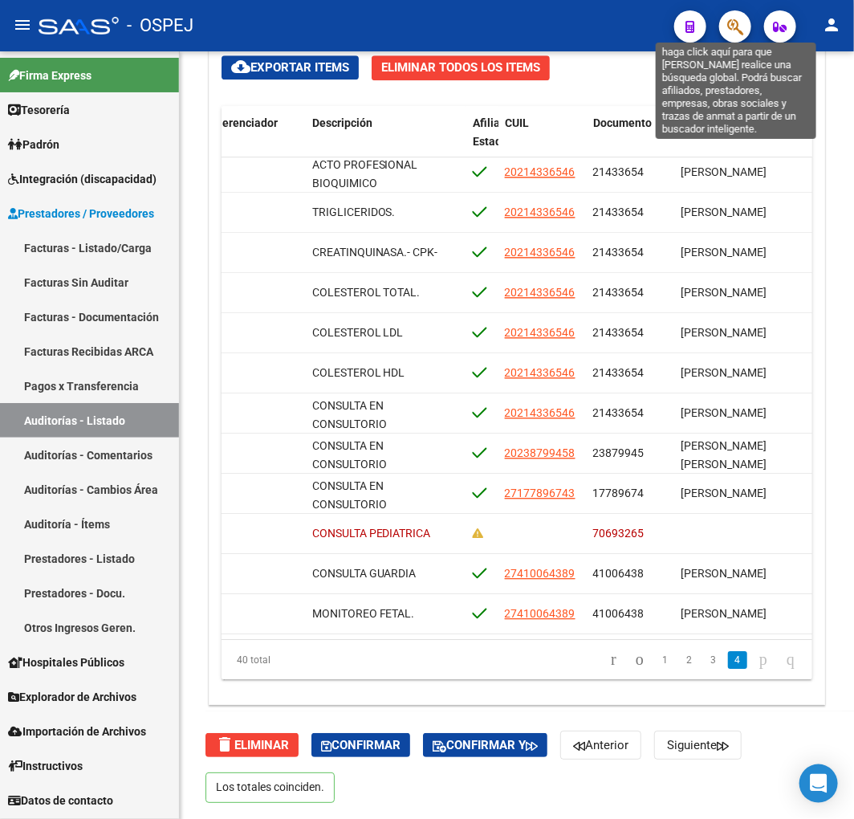
click at [732, 29] on icon "button" at bounding box center [735, 27] width 16 height 18
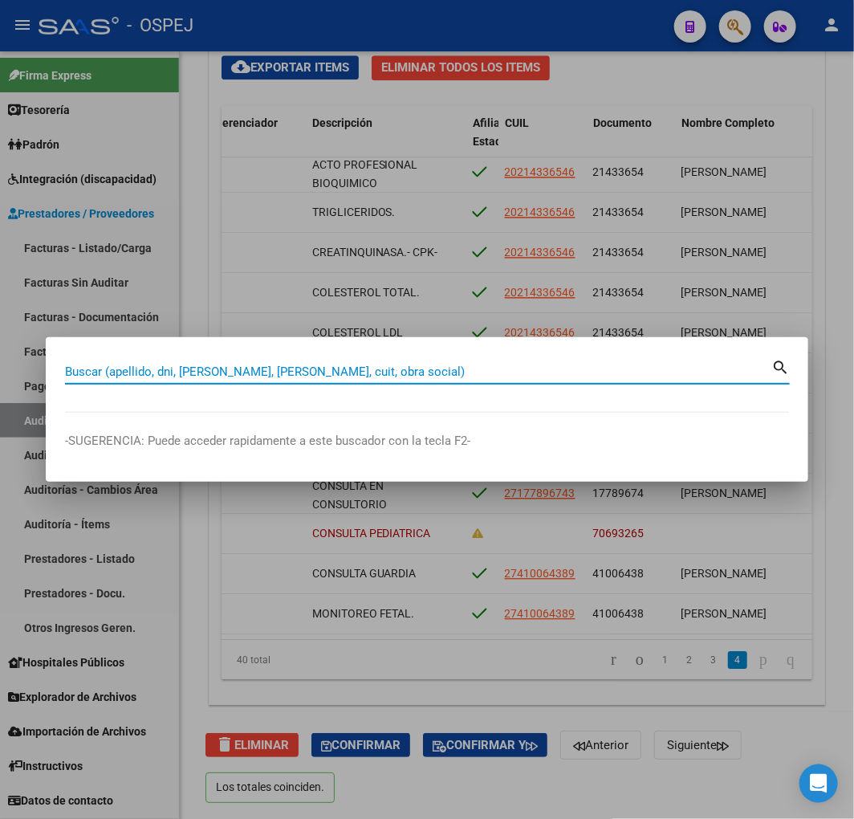
paste input "70693265"
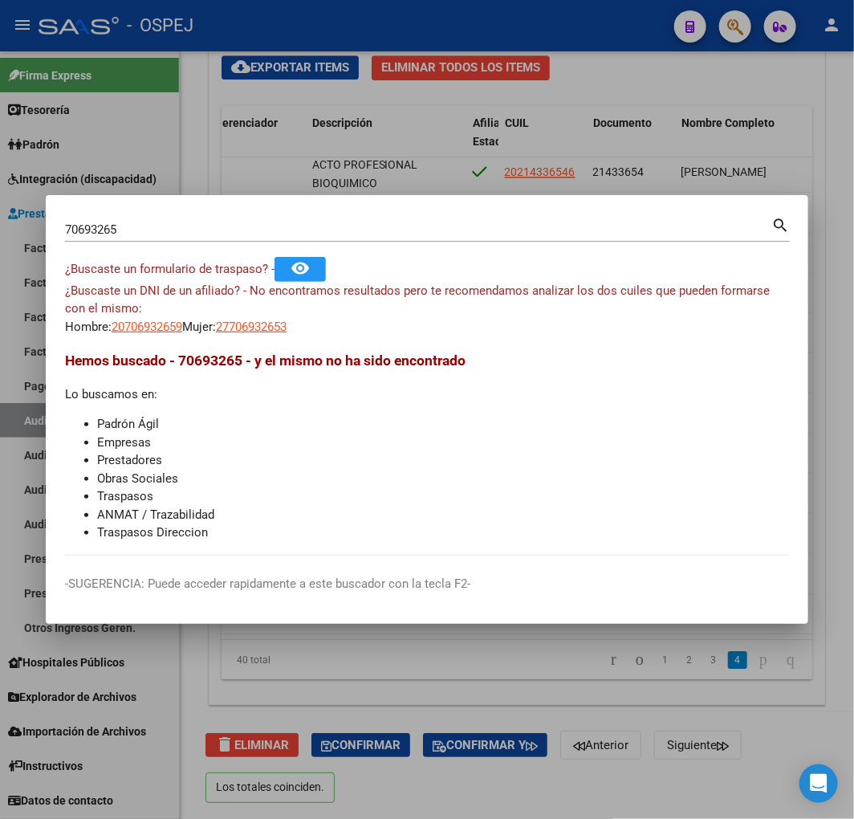
click at [499, 142] on div at bounding box center [427, 409] width 854 height 819
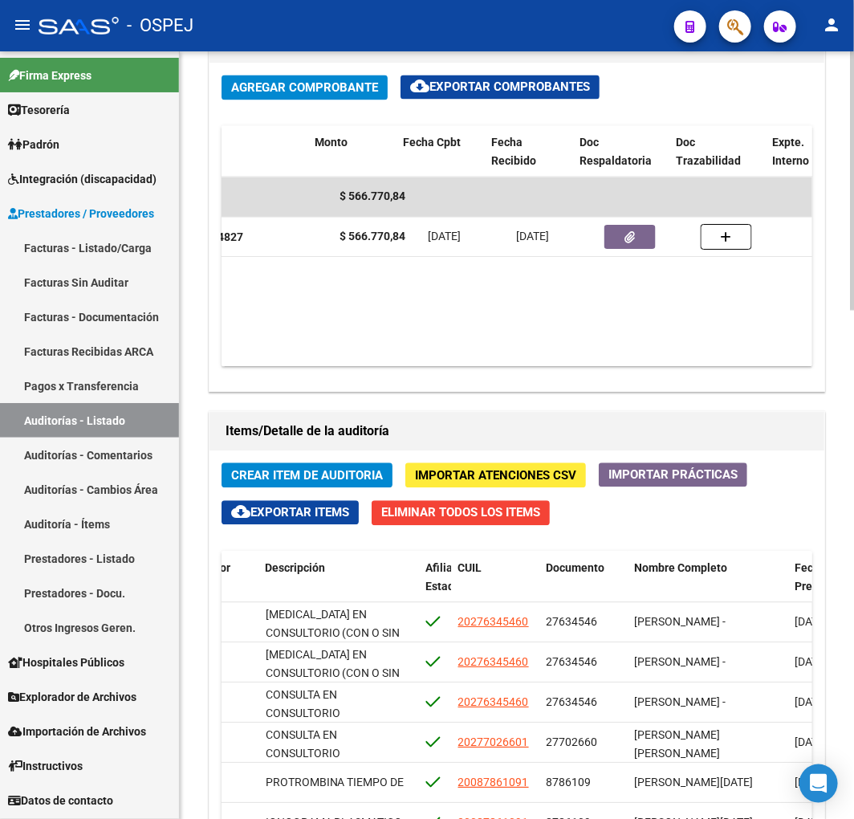
scroll to position [0, 549]
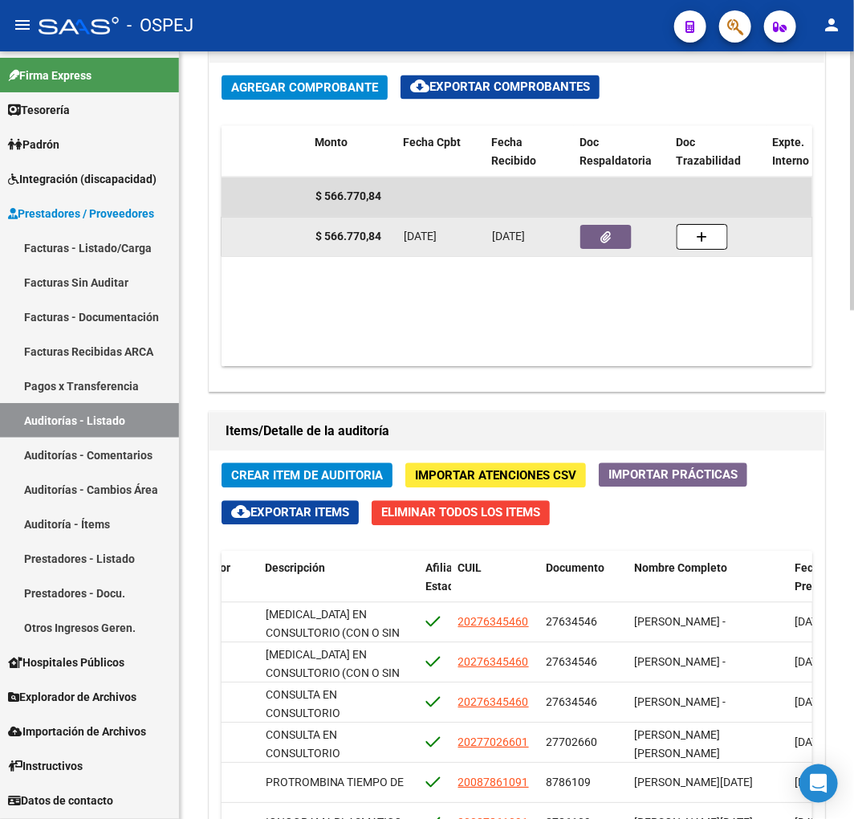
click at [607, 227] on button "button" at bounding box center [605, 237] width 51 height 24
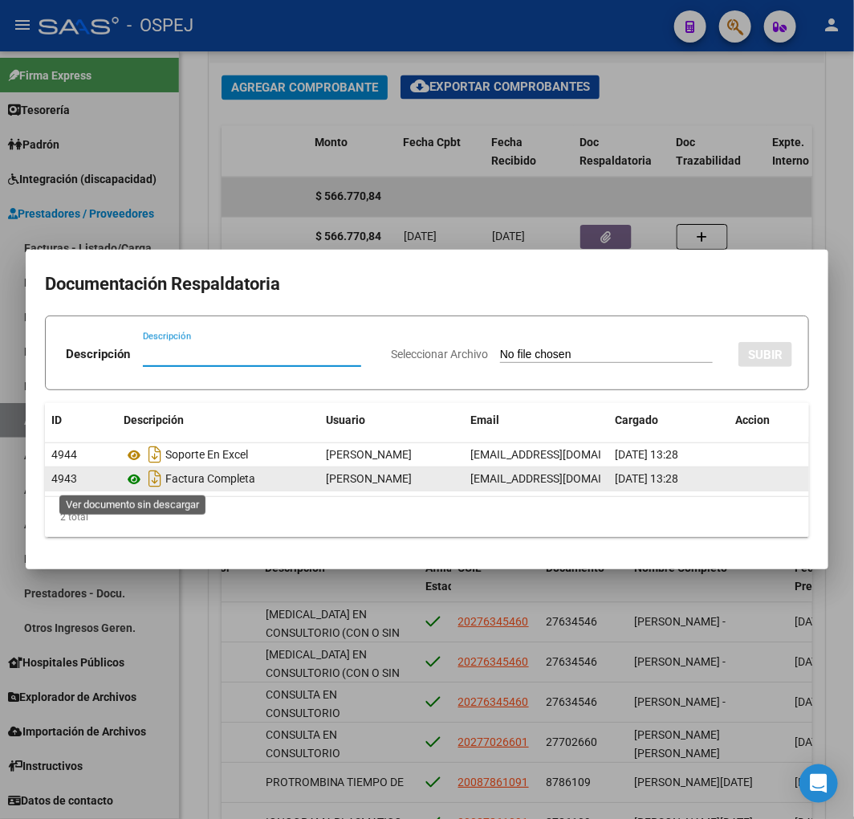
click at [135, 482] on icon at bounding box center [134, 479] width 21 height 19
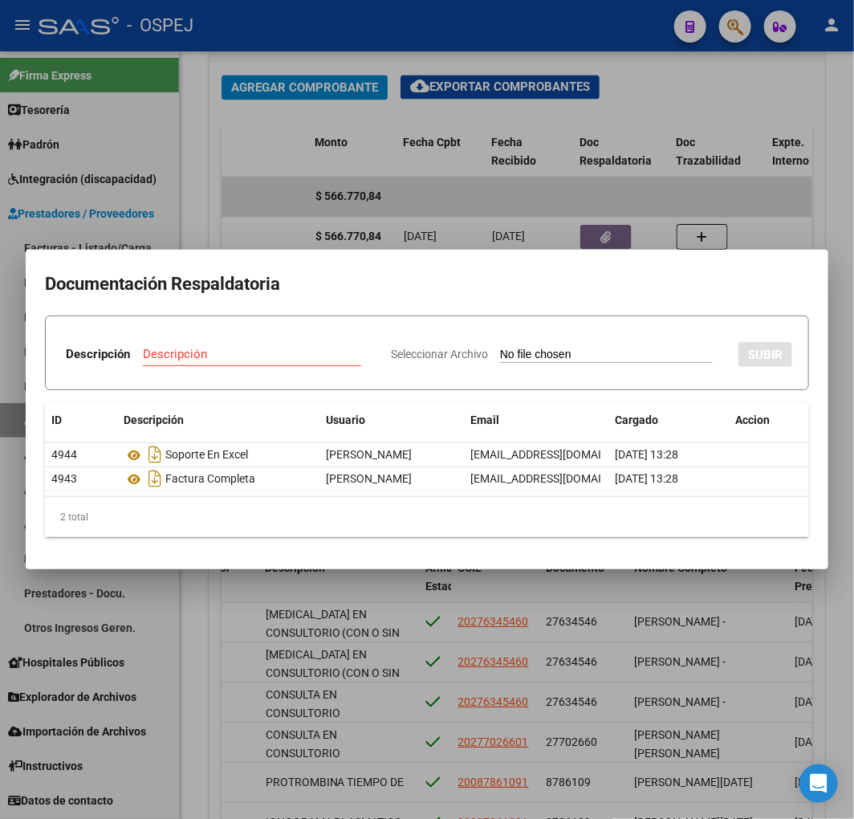
click at [574, 179] on div at bounding box center [427, 409] width 854 height 819
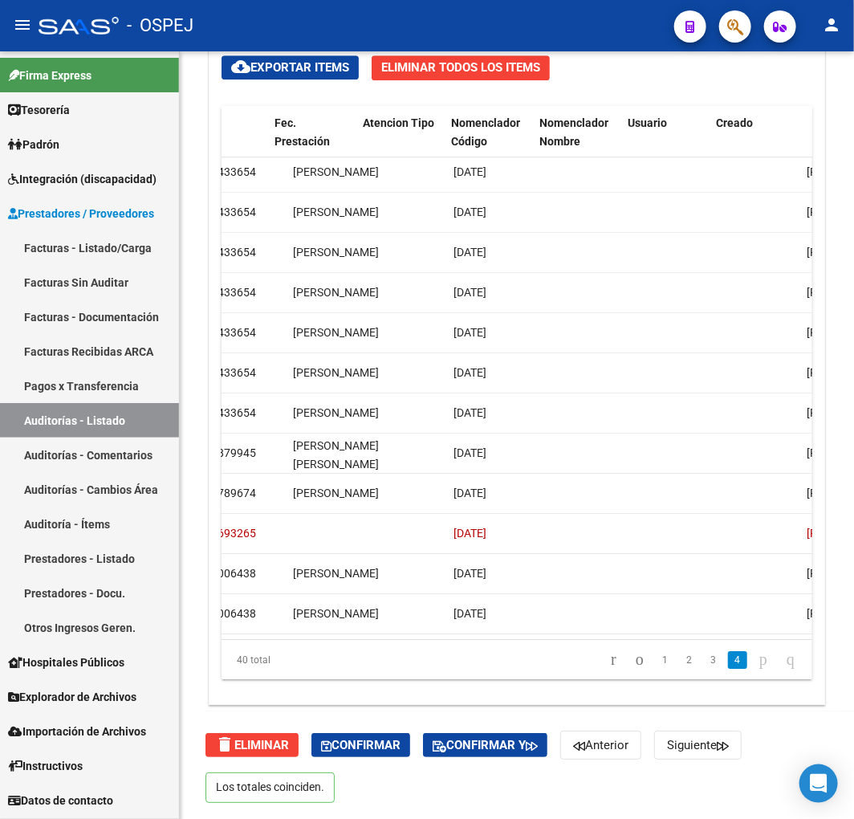
scroll to position [1142, 1141]
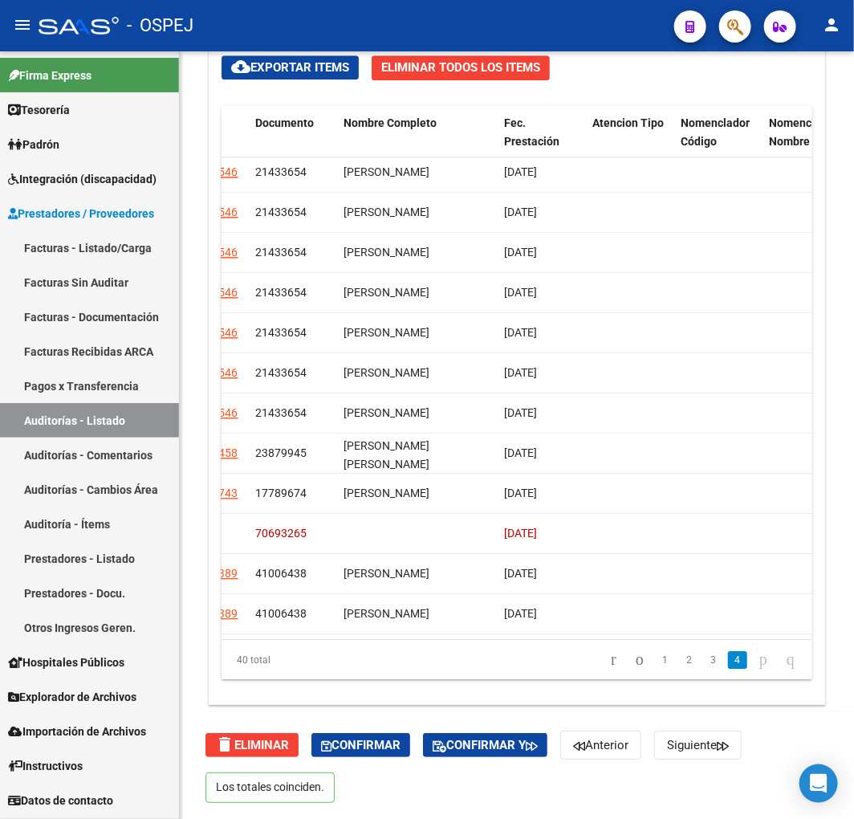
drag, startPoint x: 574, startPoint y: 624, endPoint x: 555, endPoint y: 630, distance: 20.3
click at [555, 630] on datatable-body "126556 A01 - Jaboneros $ 0,00 $ 0,00 $ 0,00 ACTO PROFESIONAL BIOQUIMICO ACTO PR…" at bounding box center [517, 398] width 591 height 482
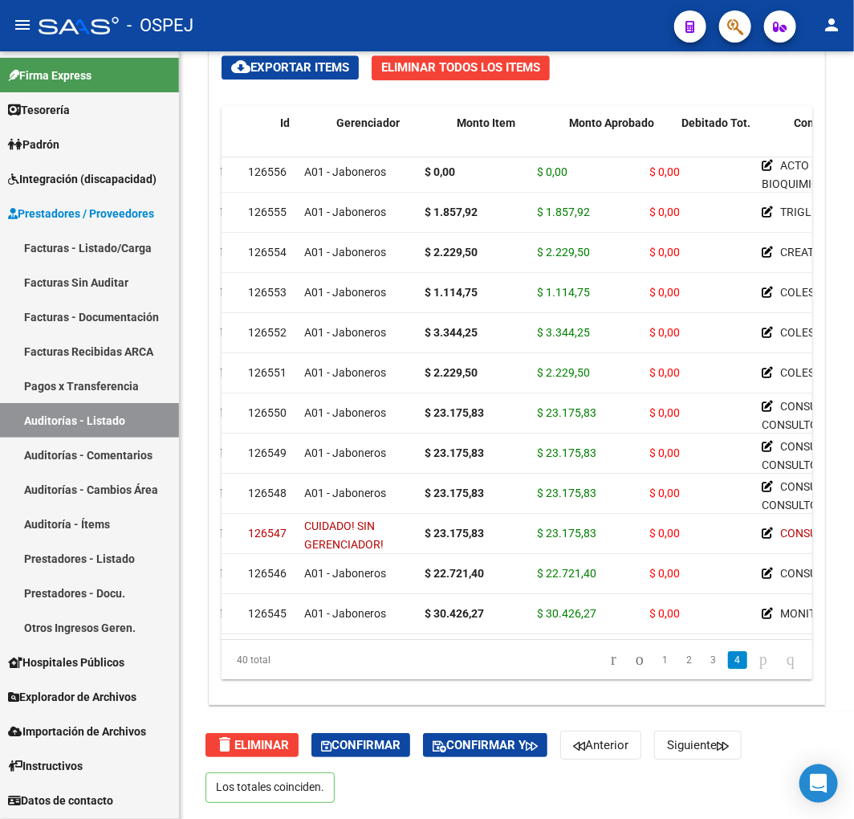
scroll to position [1142, 0]
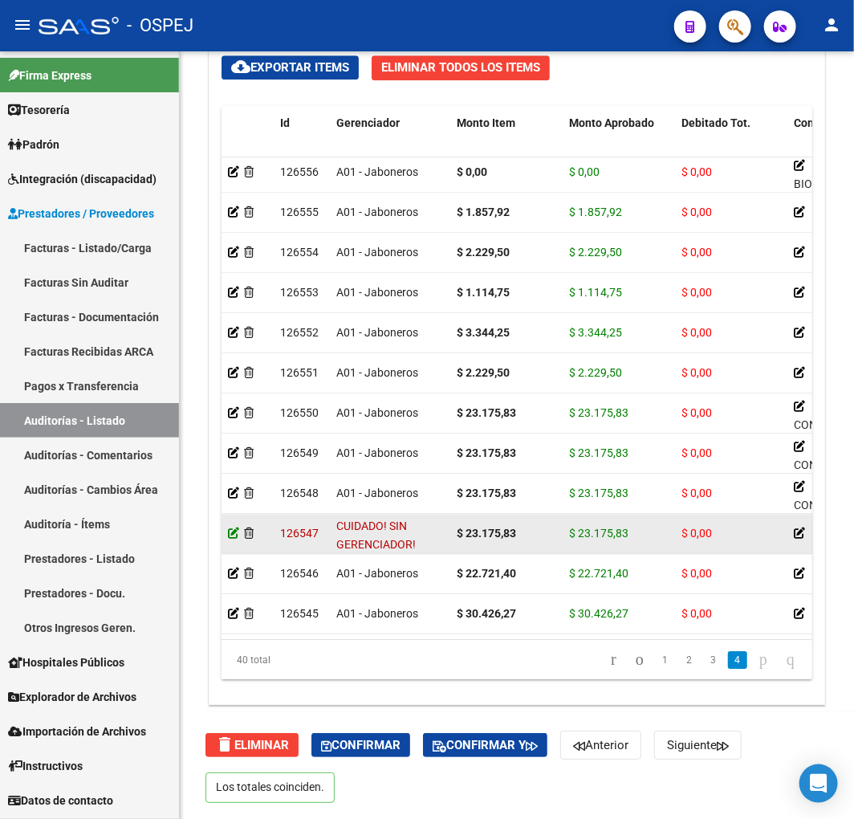
click at [233, 527] on icon at bounding box center [233, 532] width 11 height 11
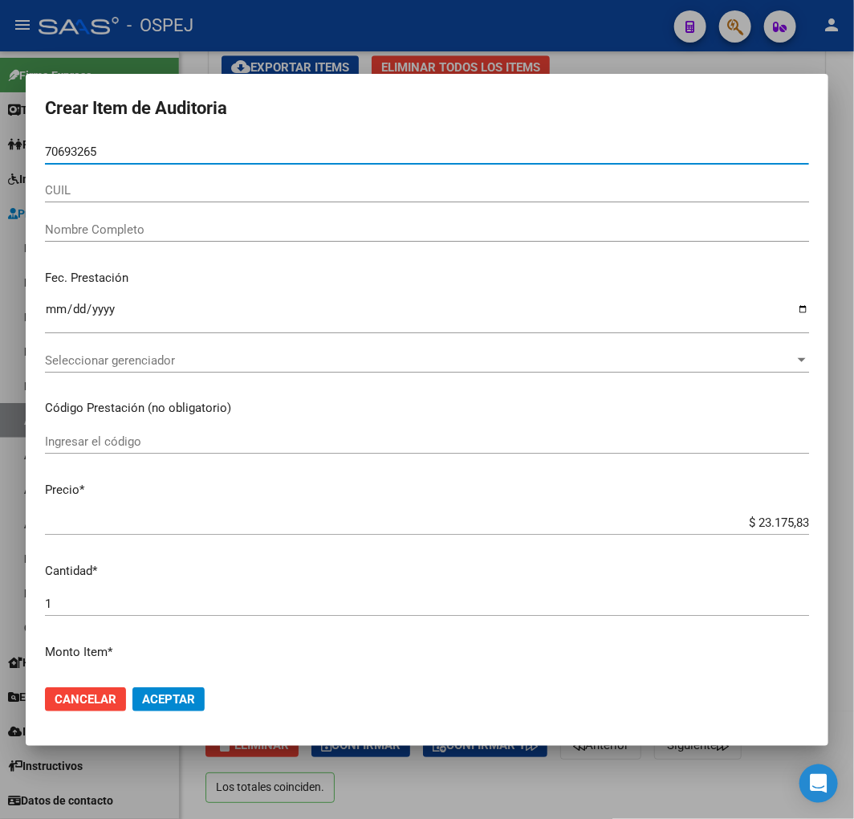
click at [95, 187] on input "CUIL" at bounding box center [427, 190] width 764 height 14
click at [100, 157] on input "70693265" at bounding box center [427, 151] width 764 height 14
click at [76, 190] on input "CUIL" at bounding box center [427, 190] width 764 height 14
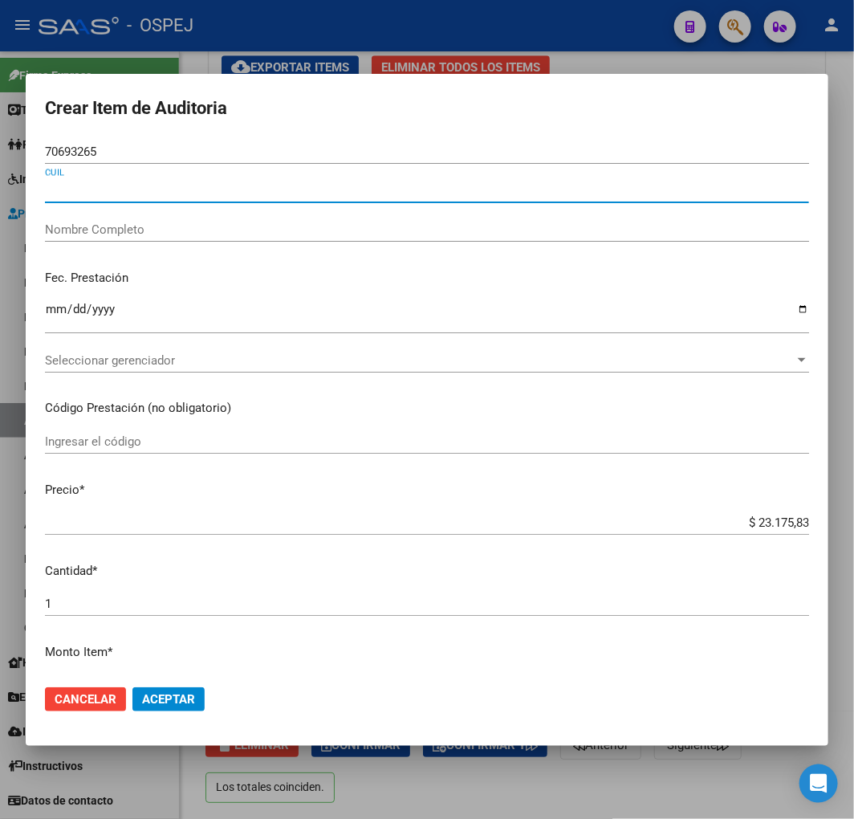
paste input "27410064389"
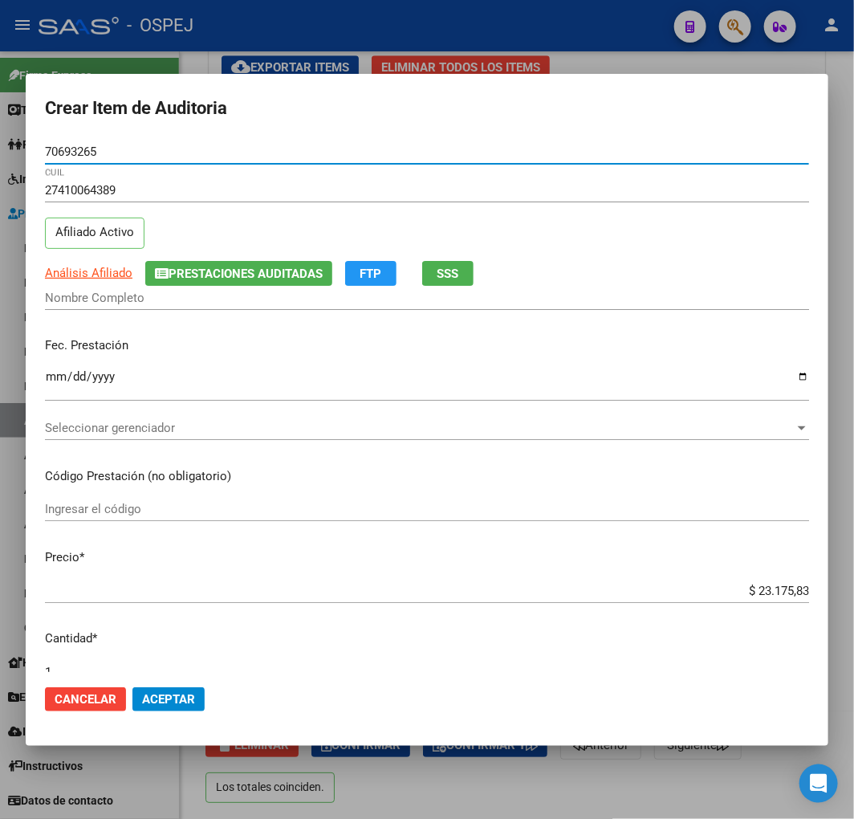
click at [78, 153] on input "70693265" at bounding box center [427, 151] width 764 height 14
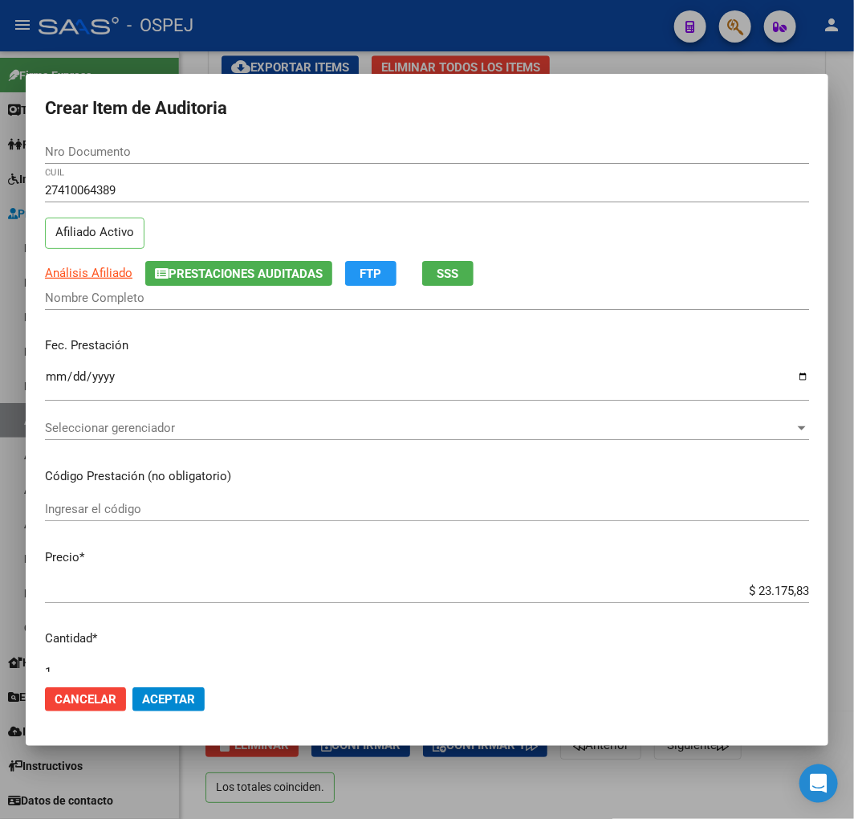
click at [145, 180] on div "27410064389 CUIL" at bounding box center [427, 190] width 764 height 24
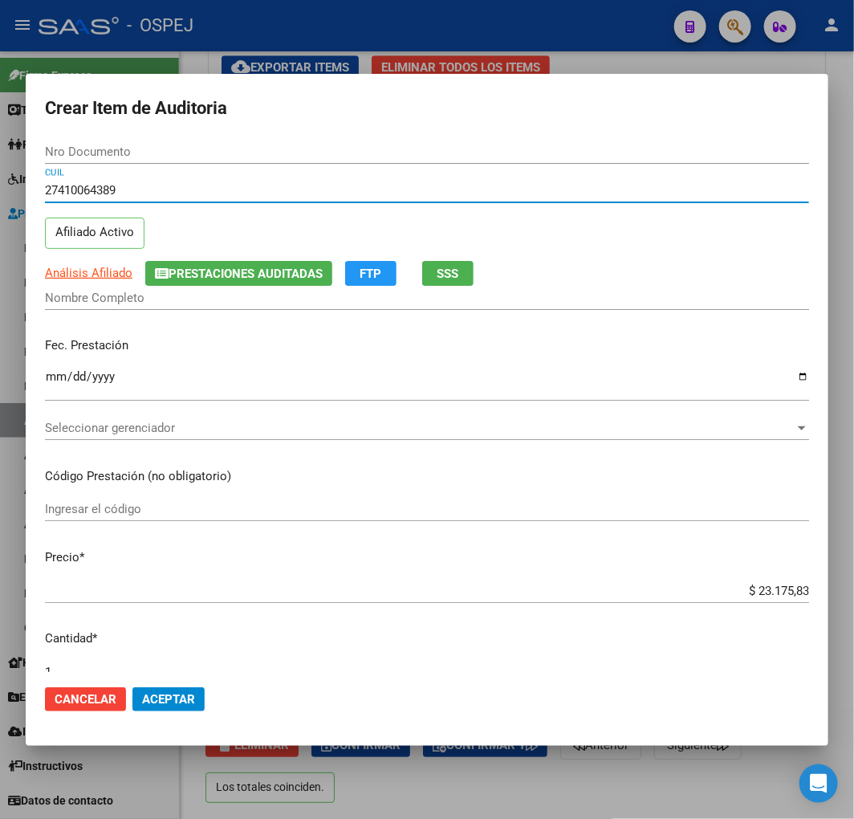
click at [108, 185] on input "27410064389" at bounding box center [427, 190] width 764 height 14
click at [185, 702] on span "Aceptar" at bounding box center [168, 699] width 53 height 14
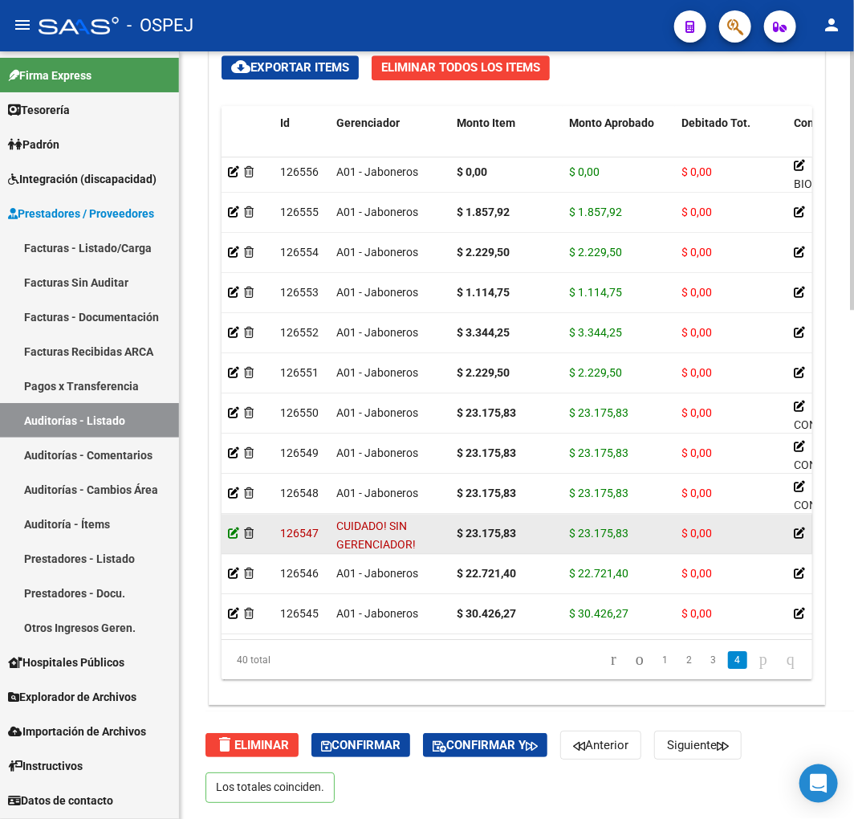
click at [236, 527] on icon at bounding box center [233, 532] width 11 height 11
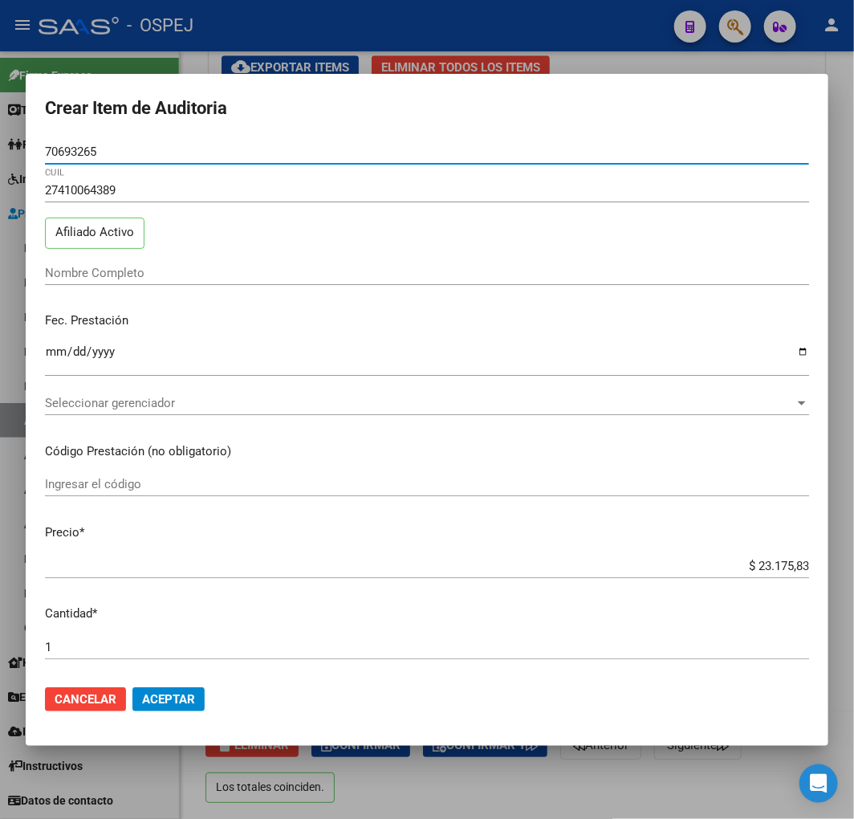
click at [94, 194] on input "27410064389" at bounding box center [427, 190] width 764 height 14
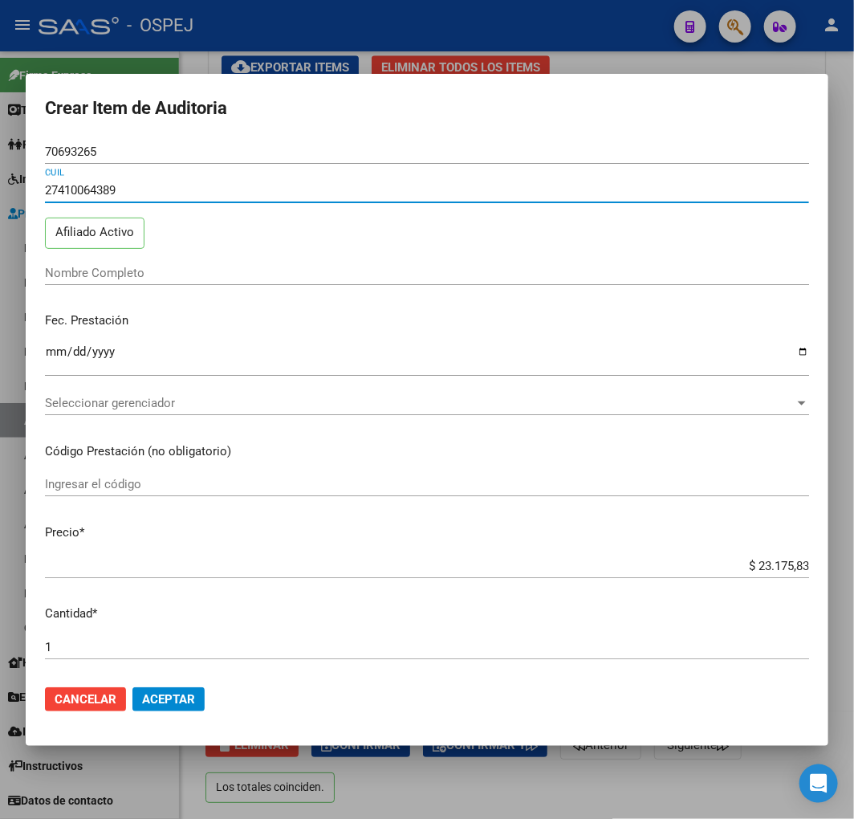
click at [94, 194] on input "27410064389" at bounding box center [427, 190] width 764 height 14
click at [182, 694] on span "Aceptar" at bounding box center [168, 699] width 53 height 14
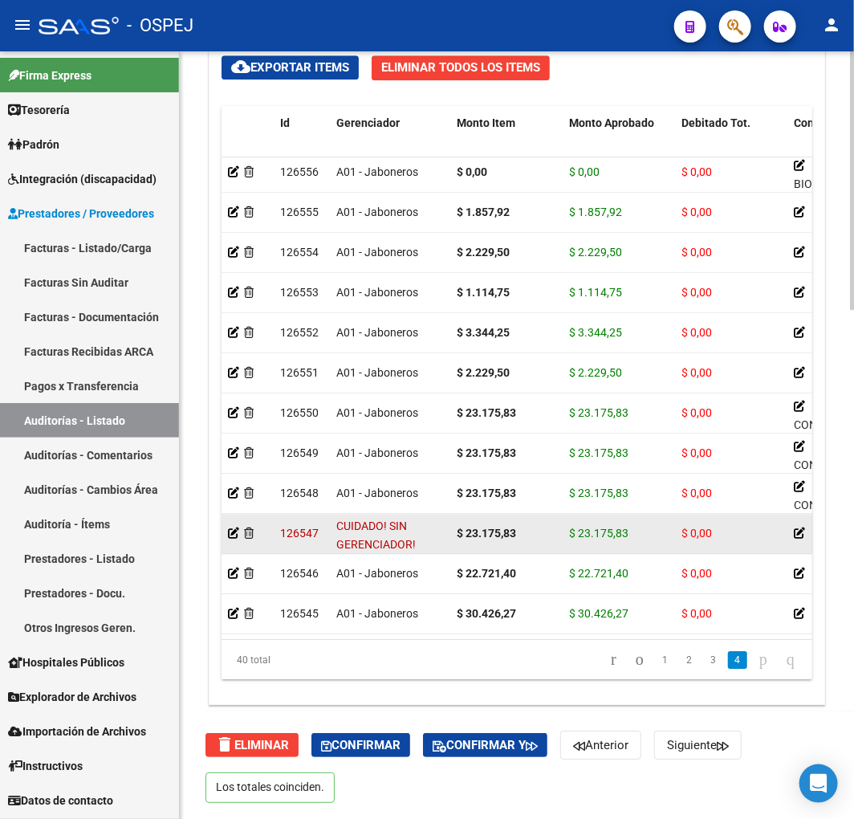
click at [227, 519] on datatable-body-cell at bounding box center [248, 533] width 52 height 39
click at [231, 527] on icon at bounding box center [233, 532] width 11 height 11
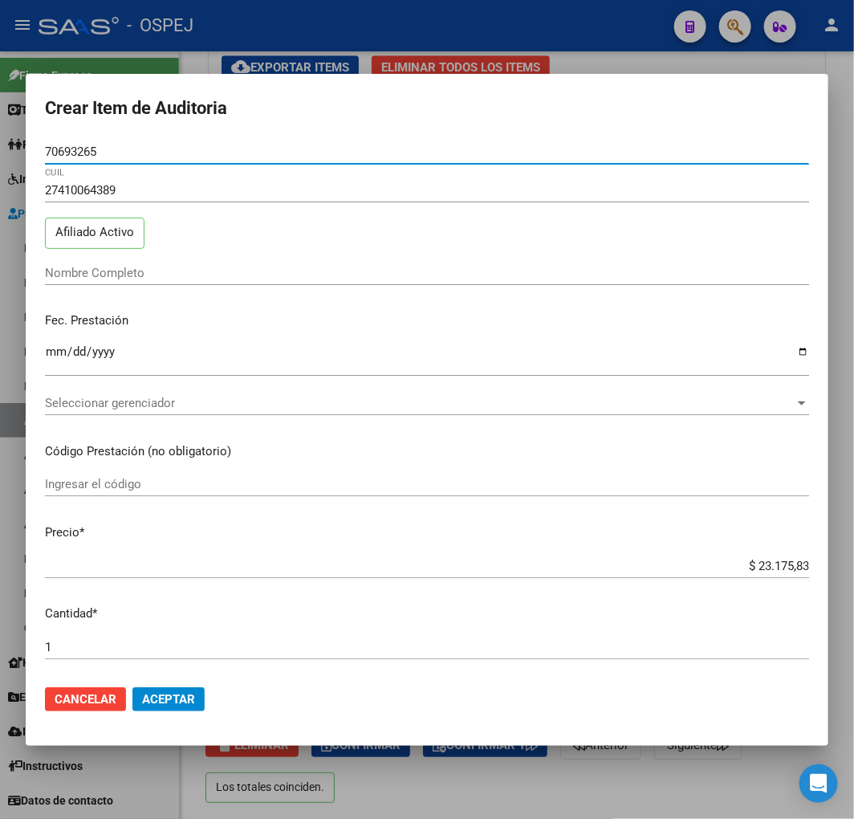
click at [96, 266] on input "Nombre Completo" at bounding box center [427, 273] width 764 height 14
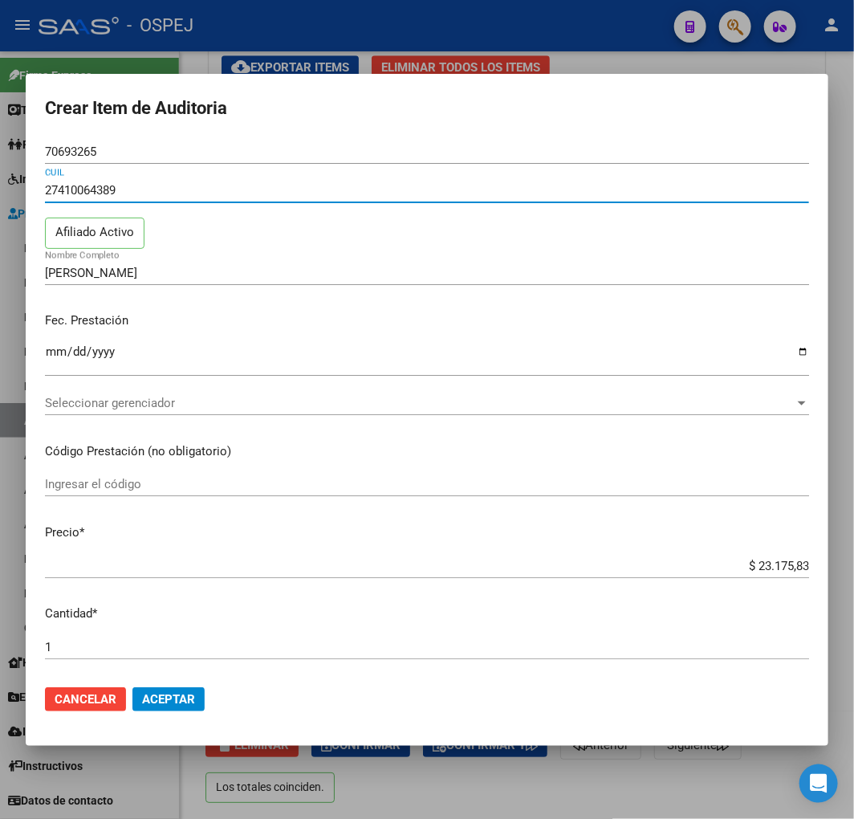
click at [104, 183] on input "27410064389" at bounding box center [427, 190] width 764 height 14
click at [98, 153] on input "70693265" at bounding box center [427, 151] width 764 height 14
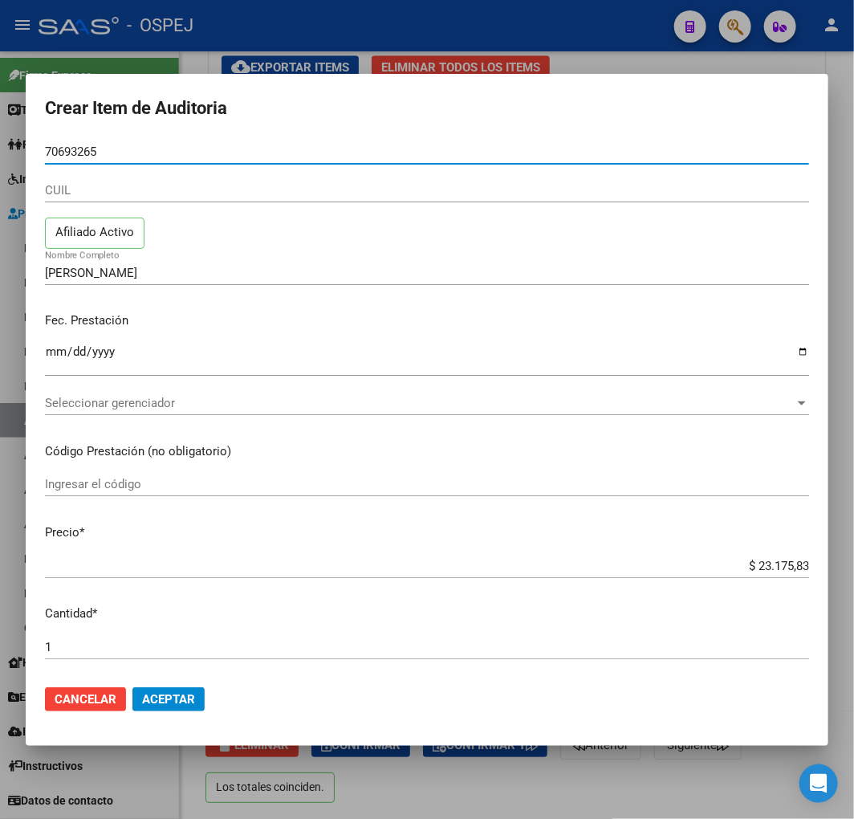
click at [96, 153] on input "70693265" at bounding box center [427, 151] width 764 height 14
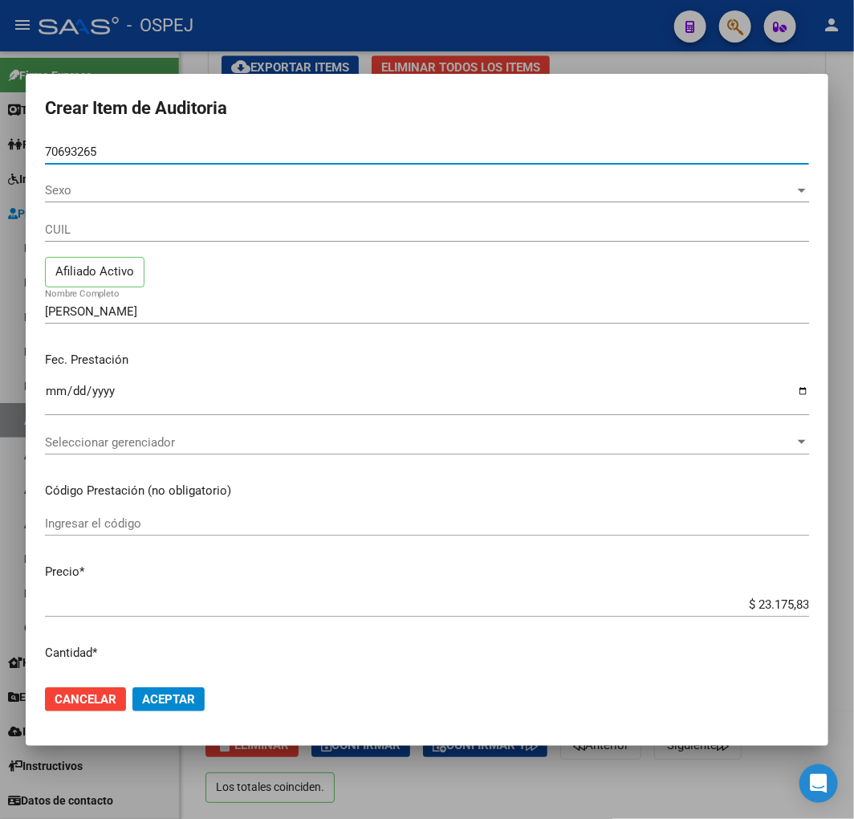
click at [125, 197] on span "Sexo" at bounding box center [420, 190] width 750 height 14
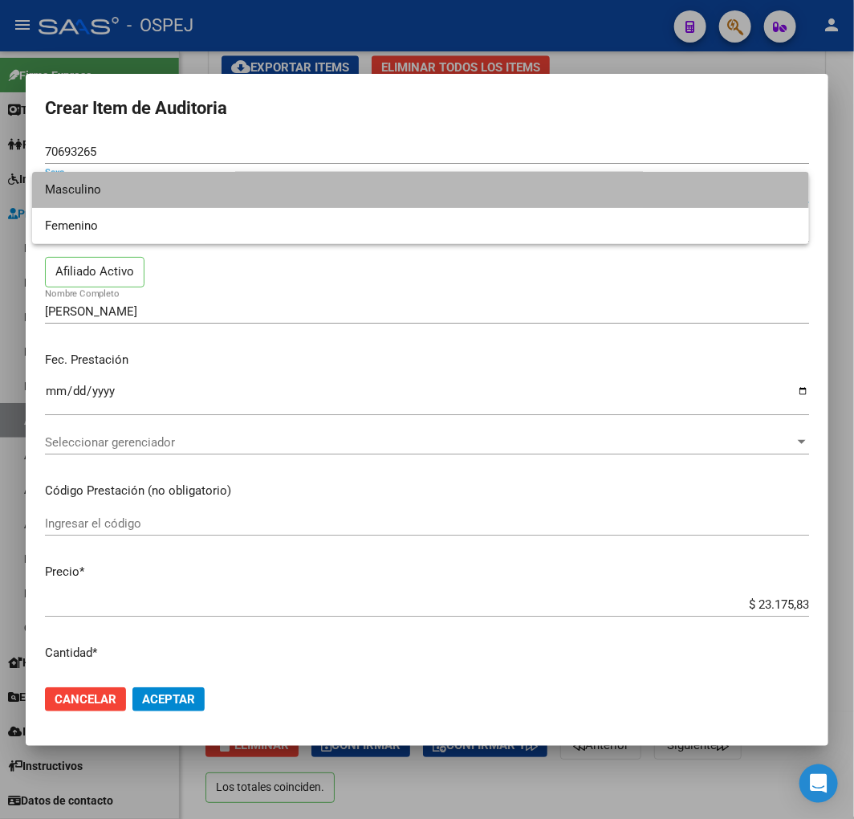
click at [114, 183] on span "Masculino" at bounding box center [420, 190] width 751 height 36
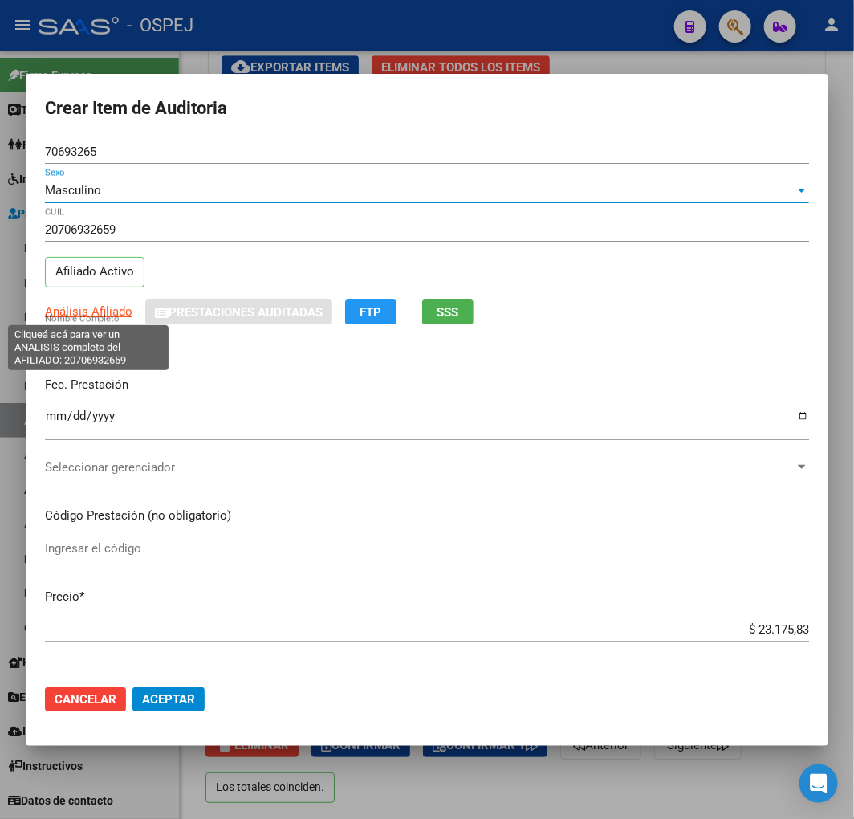
click at [82, 308] on span "Análisis Afiliado" at bounding box center [89, 311] width 88 height 14
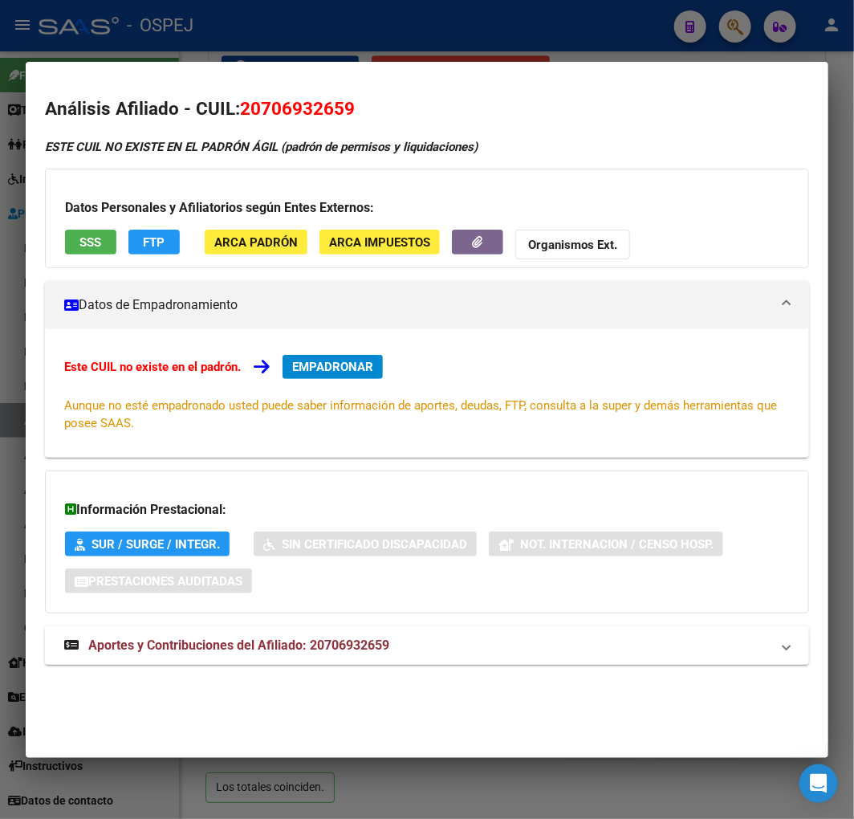
click at [311, 40] on div at bounding box center [427, 409] width 854 height 819
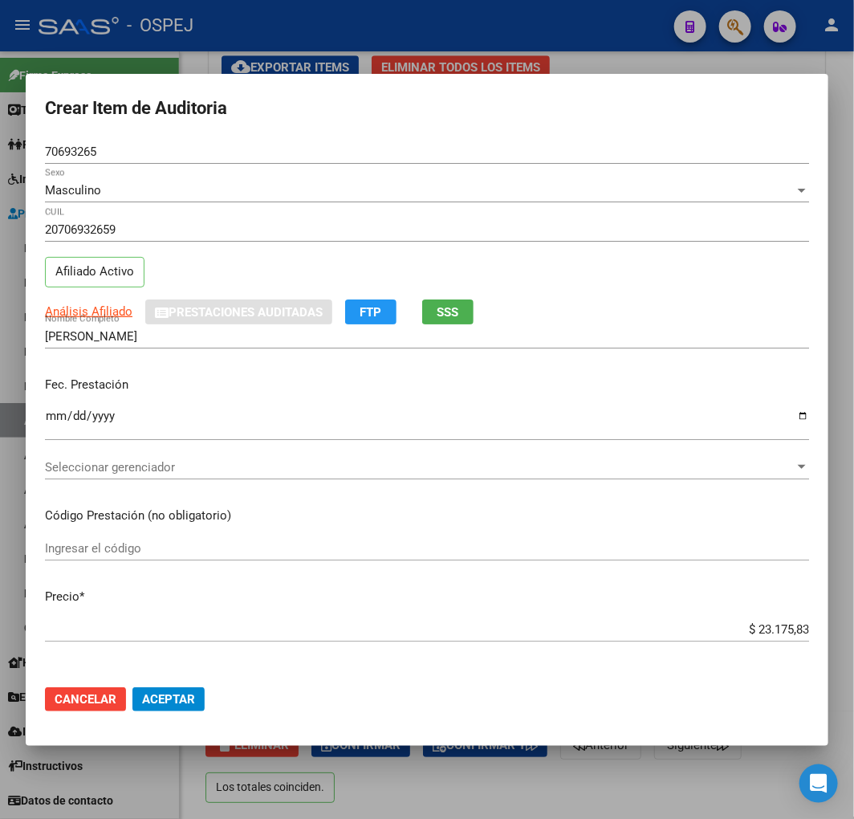
click at [99, 303] on app-link-go-to "Análisis Afiliado" at bounding box center [89, 312] width 88 height 18
click at [134, 186] on div "Masculino" at bounding box center [420, 190] width 750 height 14
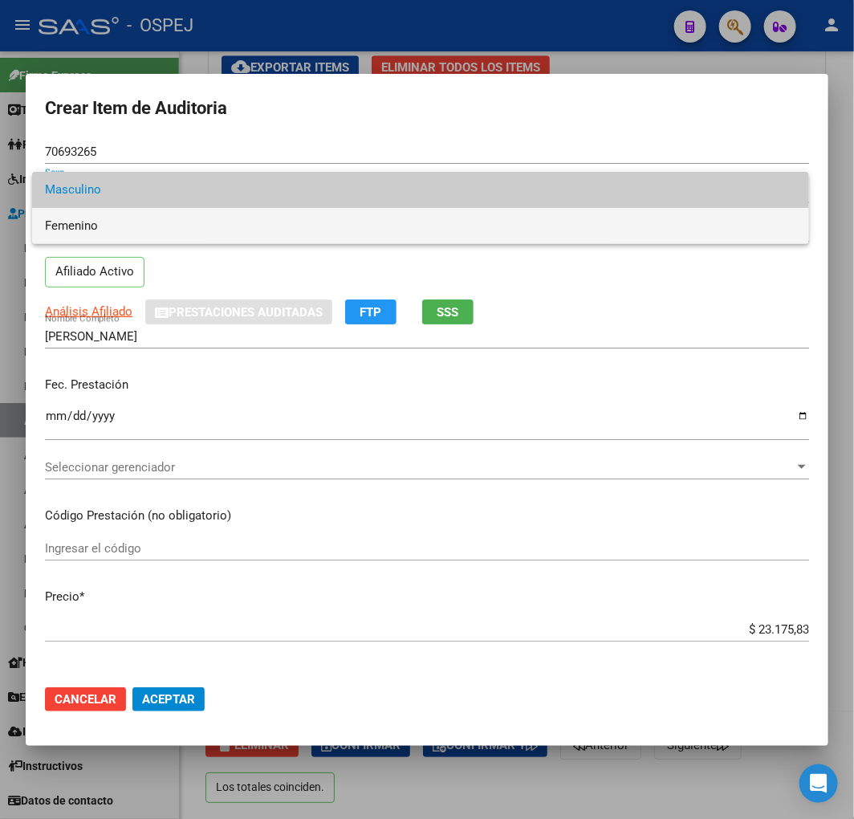
click at [138, 231] on span "Femenino" at bounding box center [420, 226] width 751 height 36
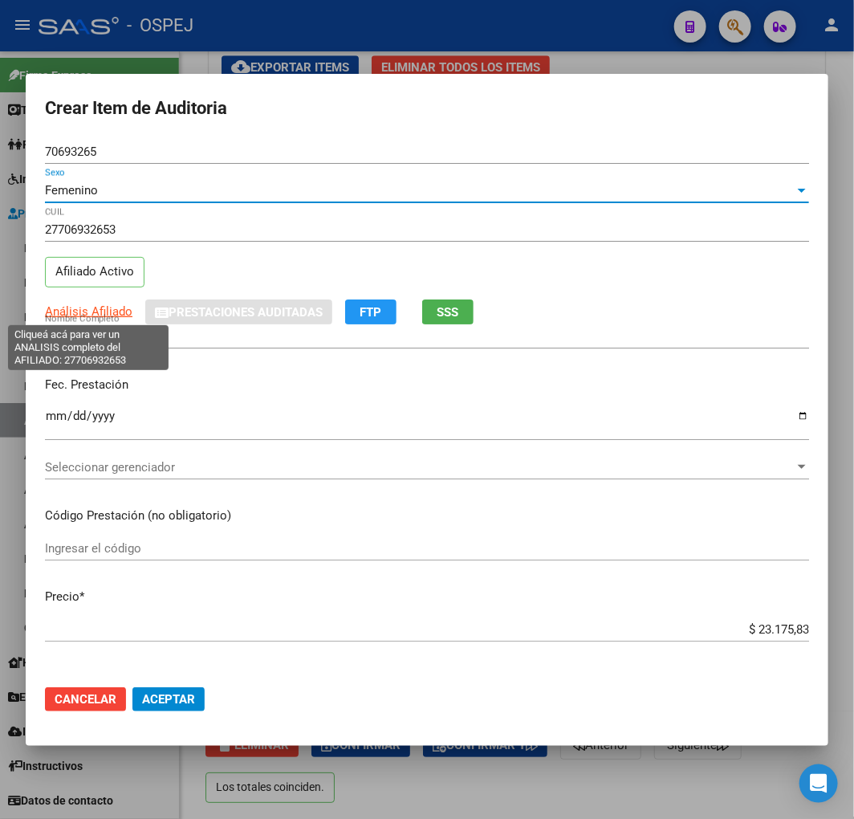
click at [97, 308] on span "Análisis Afiliado" at bounding box center [89, 311] width 88 height 14
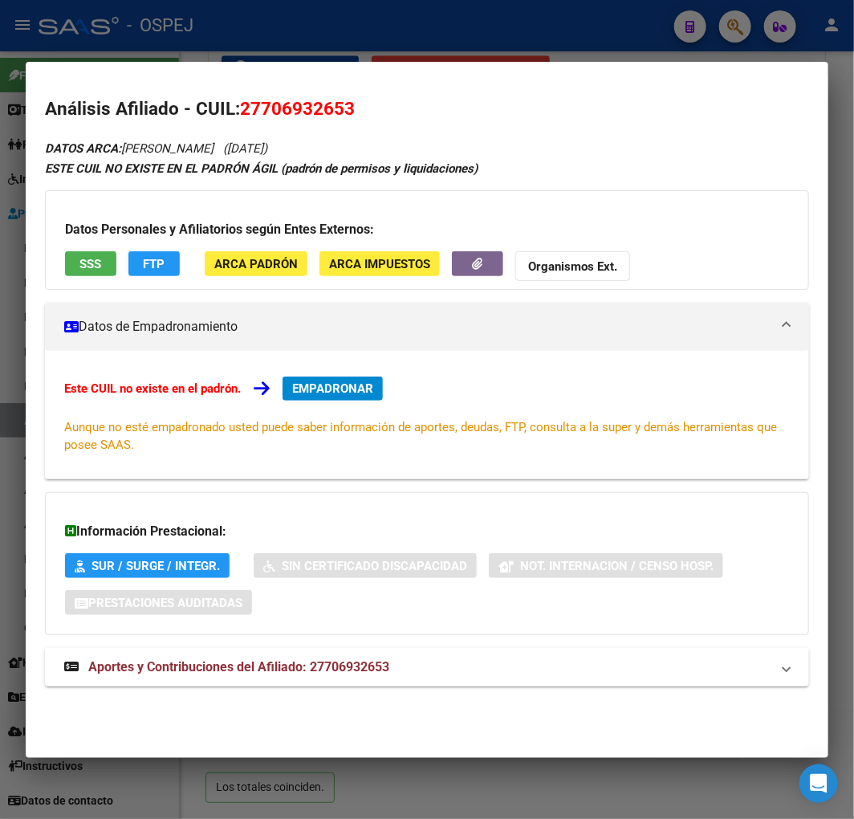
click at [326, 31] on div at bounding box center [427, 409] width 854 height 819
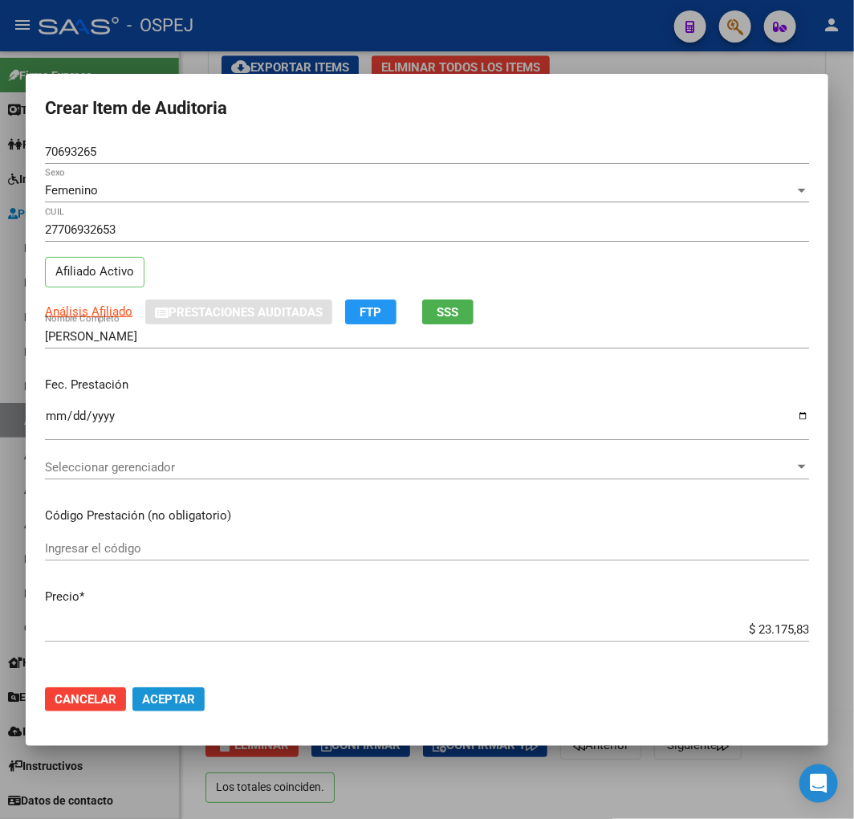
click at [178, 689] on button "Aceptar" at bounding box center [168, 699] width 72 height 24
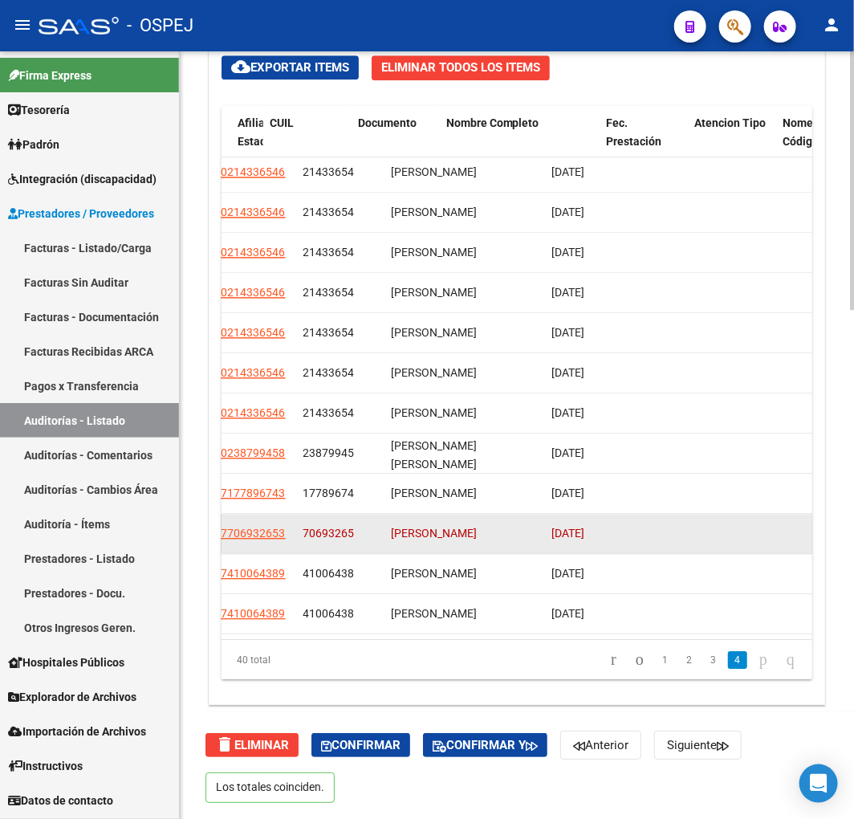
scroll to position [1142, 1015]
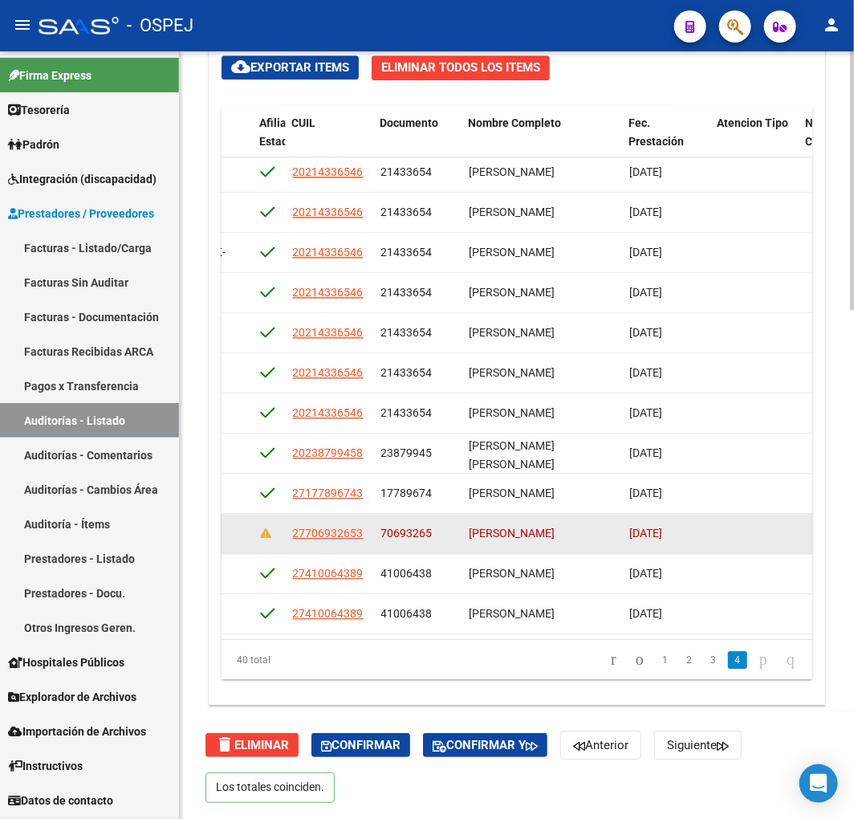
click at [413, 527] on span "70693265" at bounding box center [406, 533] width 51 height 13
copy span "70693265"
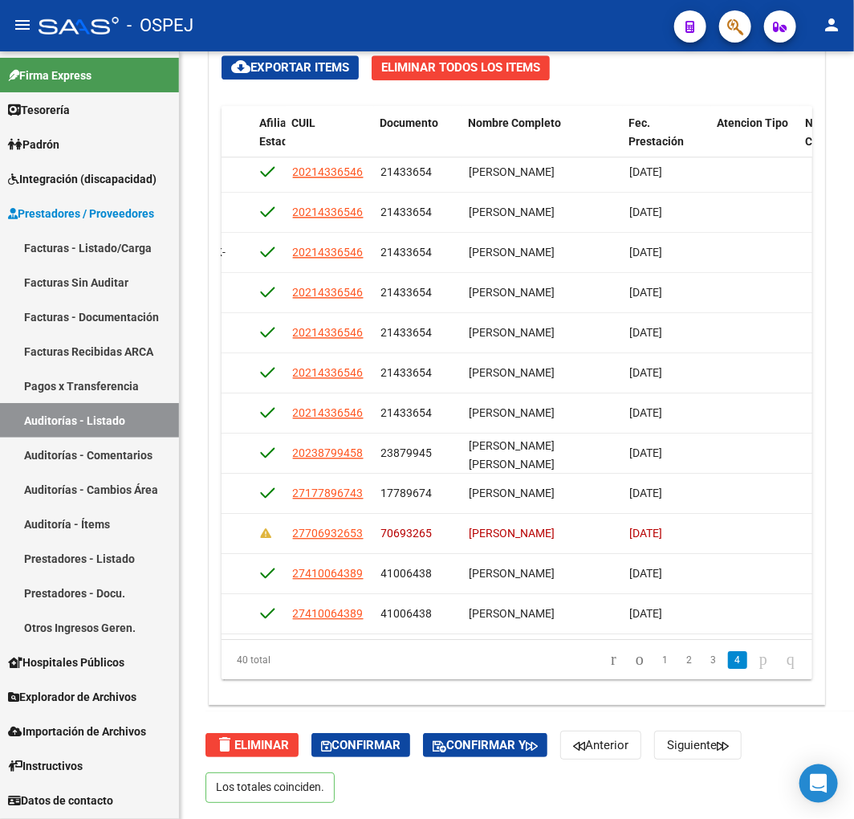
click at [91, 415] on link "Auditorías - Listado" at bounding box center [89, 420] width 179 height 35
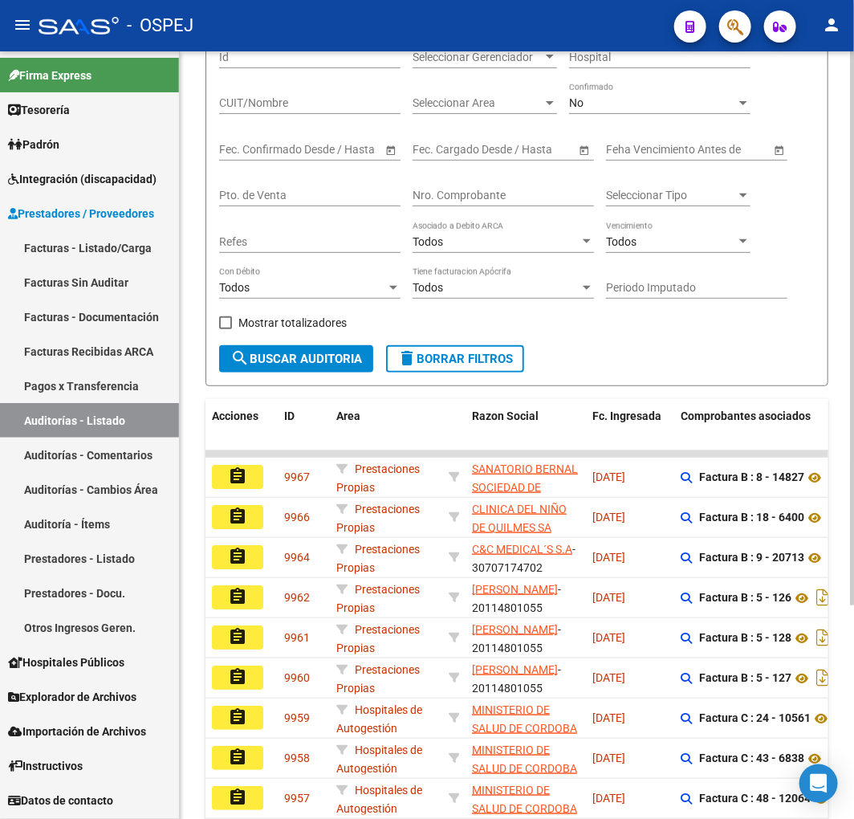
scroll to position [295, 0]
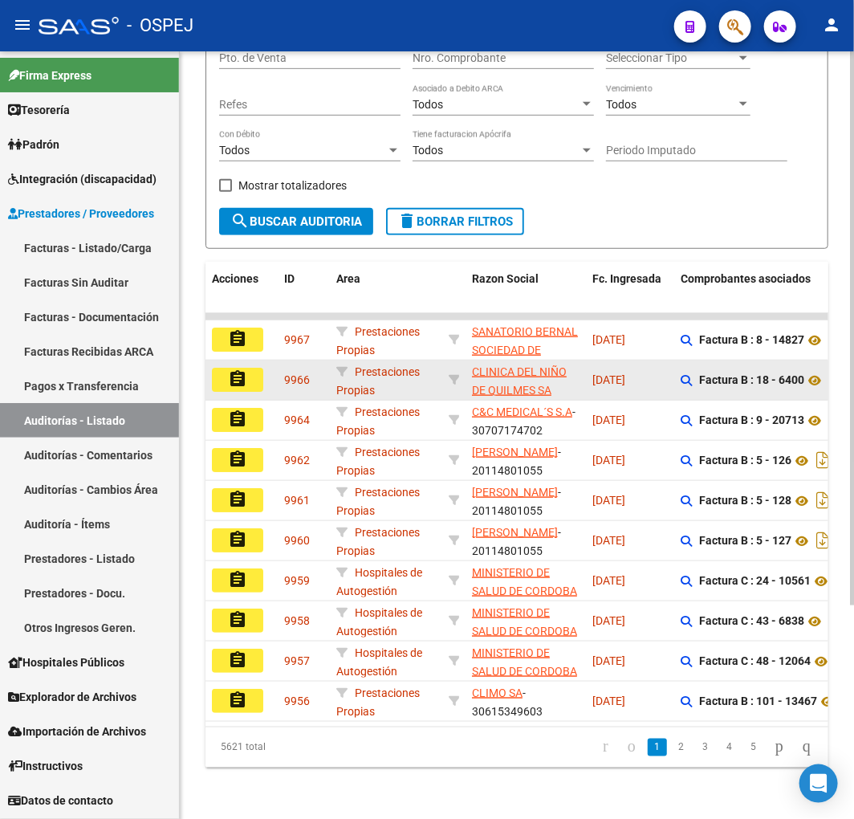
click at [233, 372] on mat-icon "assignment" at bounding box center [237, 378] width 19 height 19
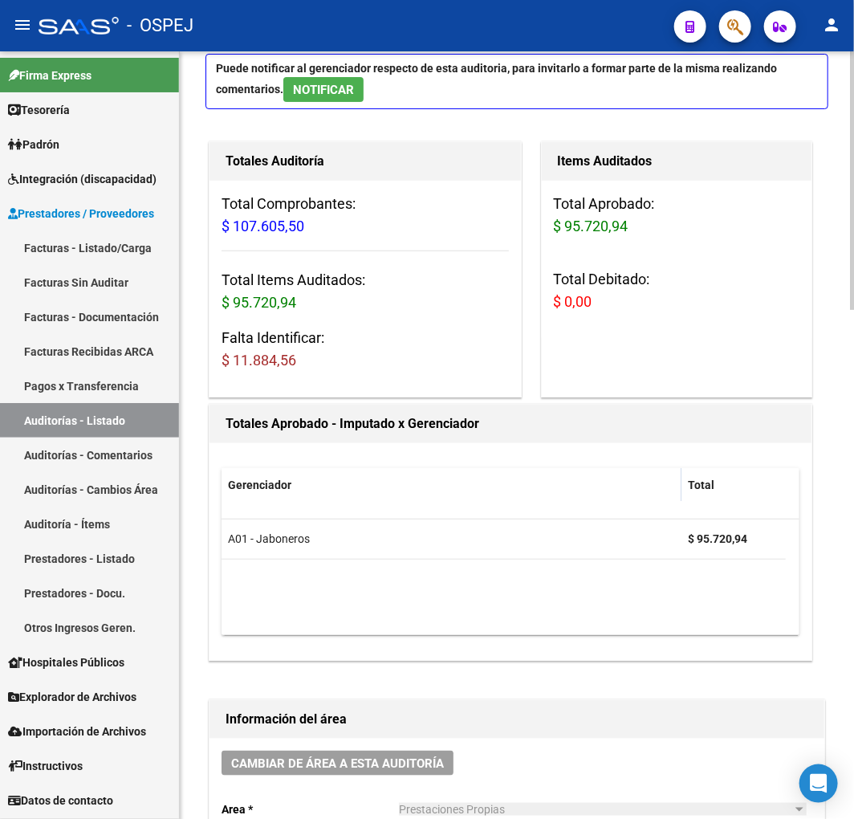
scroll to position [535, 0]
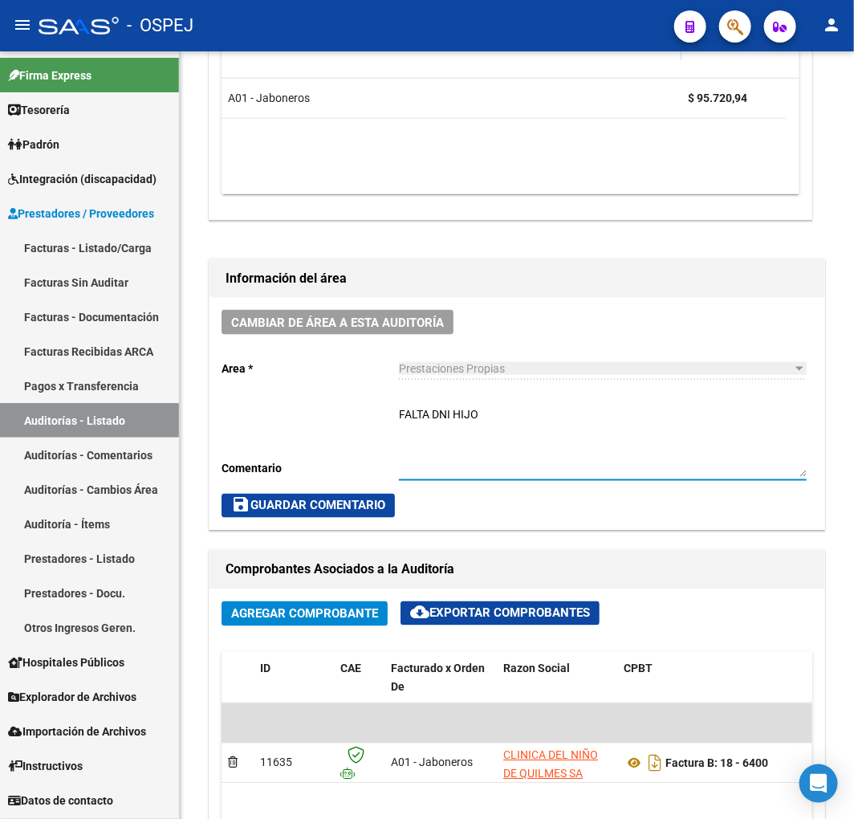
drag, startPoint x: 562, startPoint y: 422, endPoint x: 10, endPoint y: 422, distance: 552.3
click at [93, 421] on mat-sidenav-container "Firma Express Tesorería Auditorías Confirmadas Padrón Afiliados Empadronados Mo…" at bounding box center [427, 434] width 854 height 767
click at [408, 519] on div "Cambiar de área a esta auditoría Area * Prestaciones Propias Seleccionar area C…" at bounding box center [517, 414] width 615 height 232
click at [354, 500] on span "save Guardar Comentario" at bounding box center [308, 506] width 154 height 14
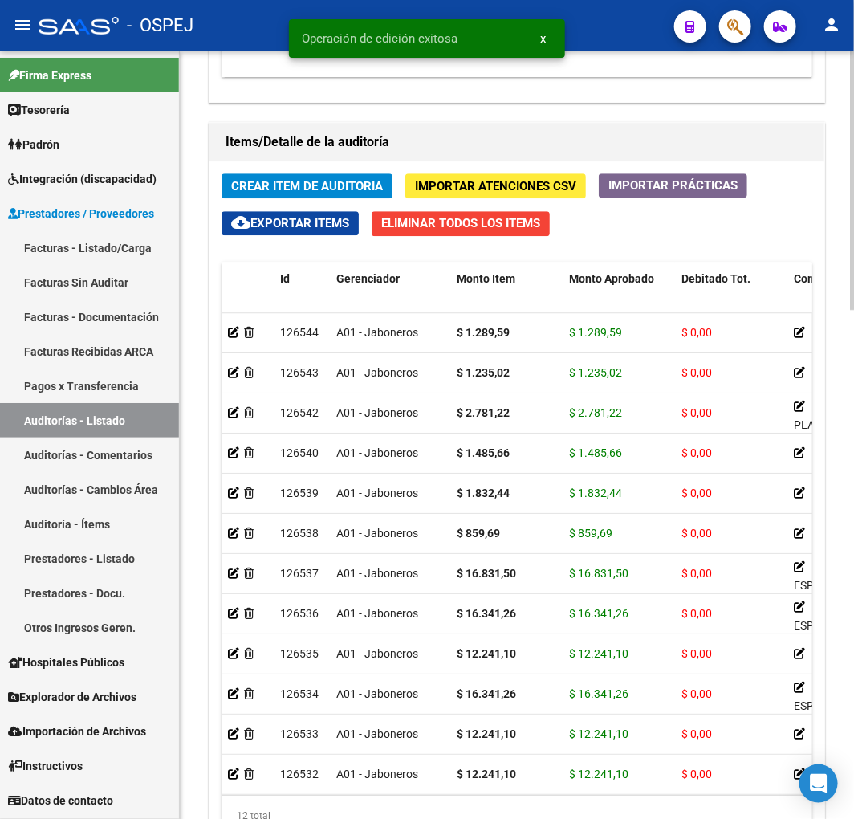
scroll to position [1329, 0]
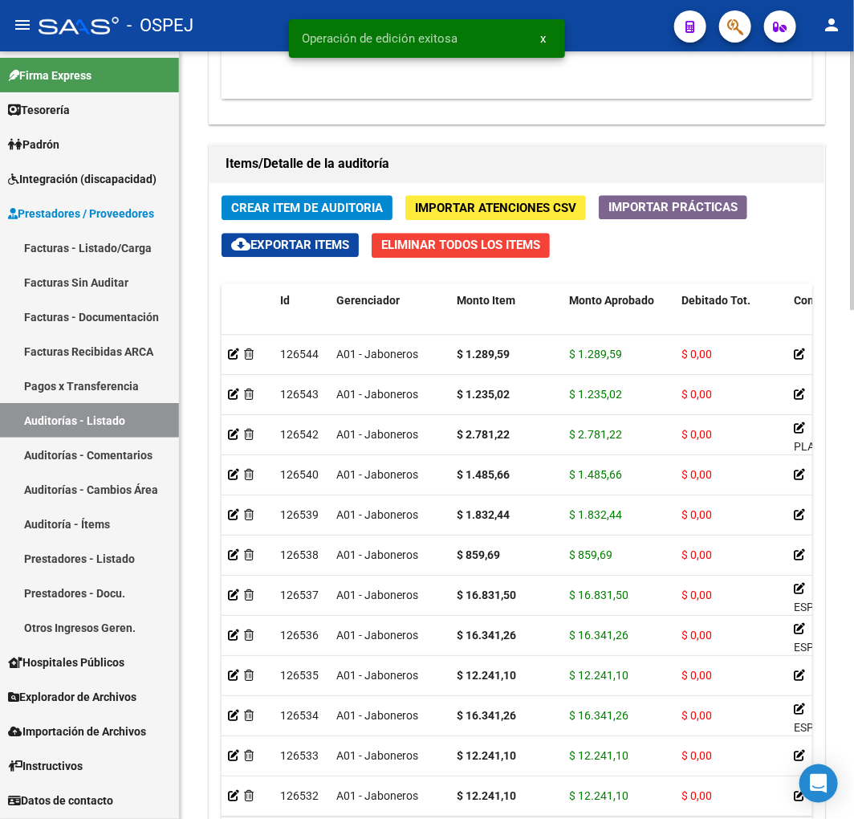
click at [318, 201] on span "Crear Item de Auditoria" at bounding box center [307, 208] width 152 height 14
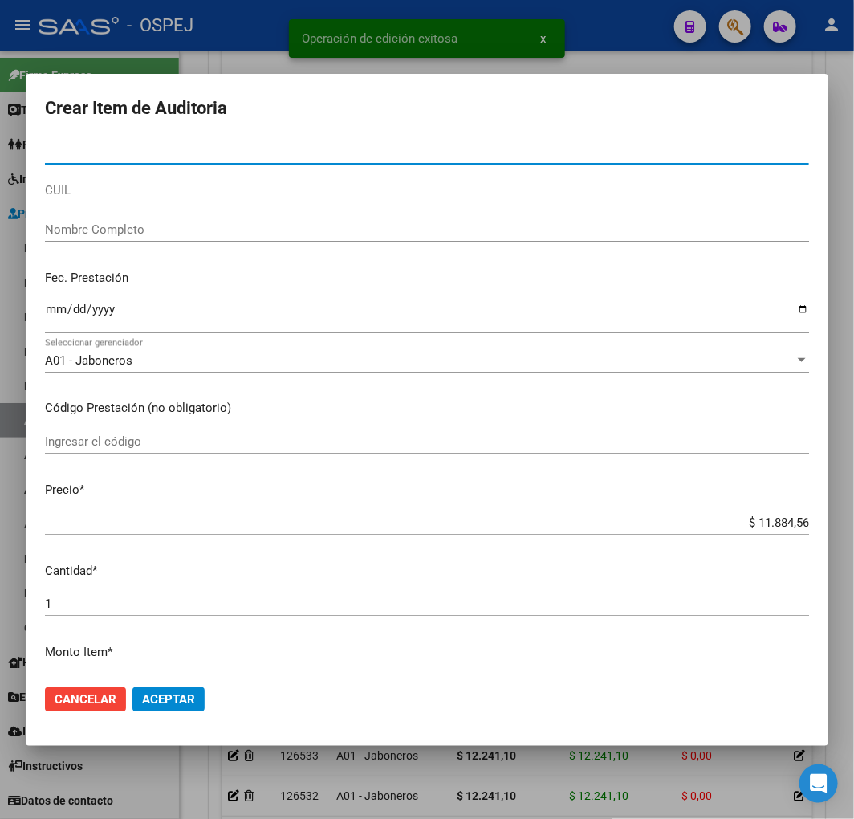
paste input "70693265"
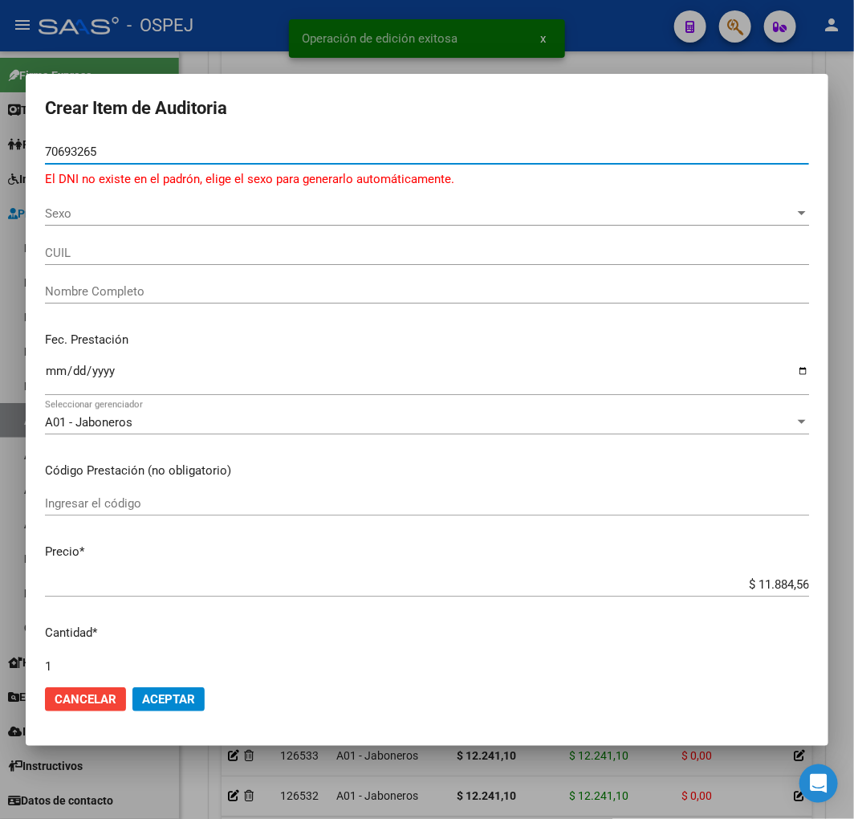
click at [129, 214] on span "Sexo" at bounding box center [420, 213] width 750 height 14
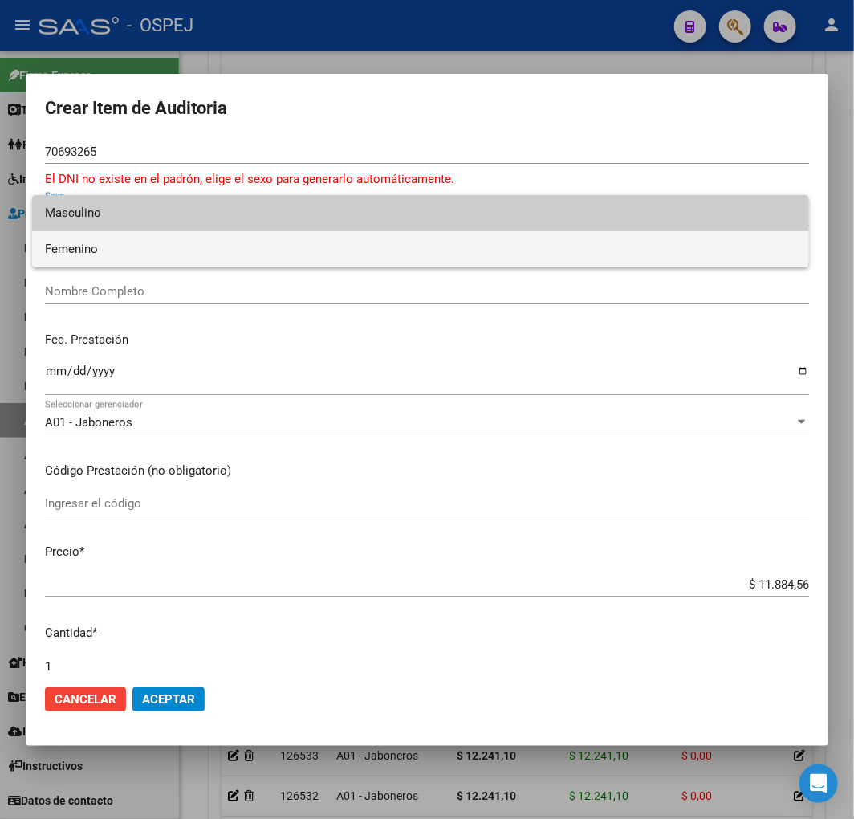
click at [125, 254] on span "Femenino" at bounding box center [420, 249] width 751 height 36
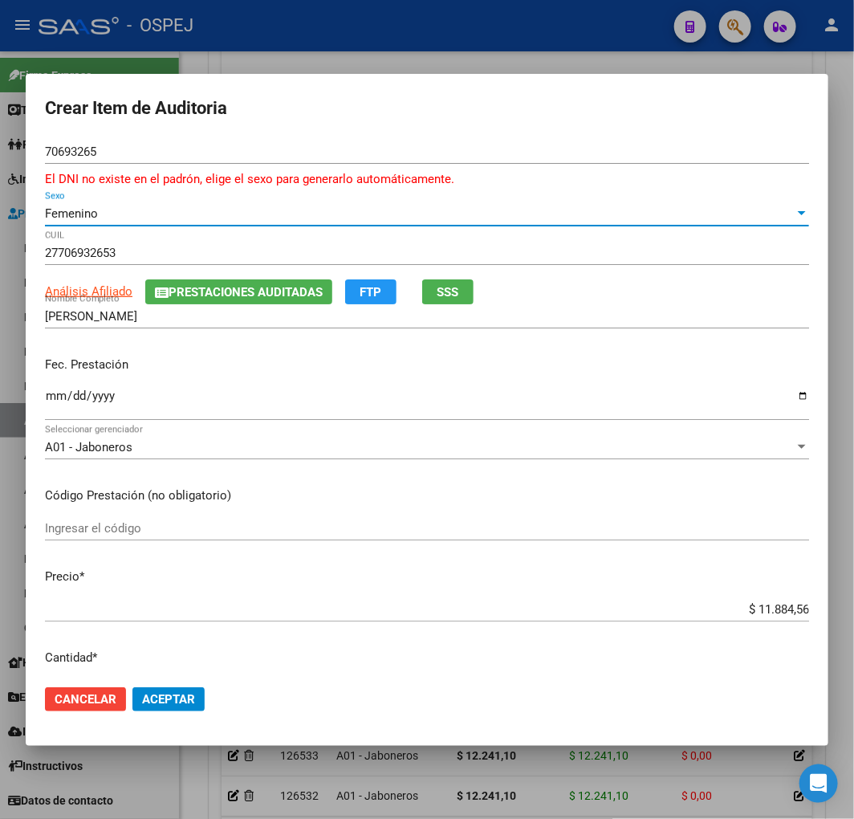
click at [52, 392] on input "Ingresar la fecha" at bounding box center [427, 402] width 764 height 26
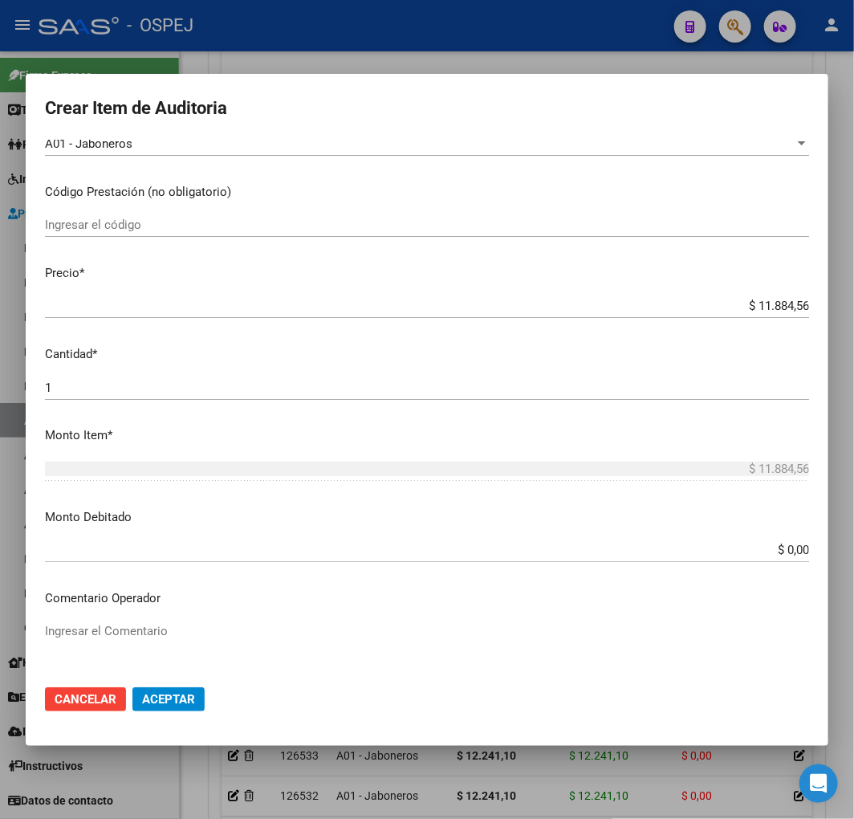
scroll to position [624, 0]
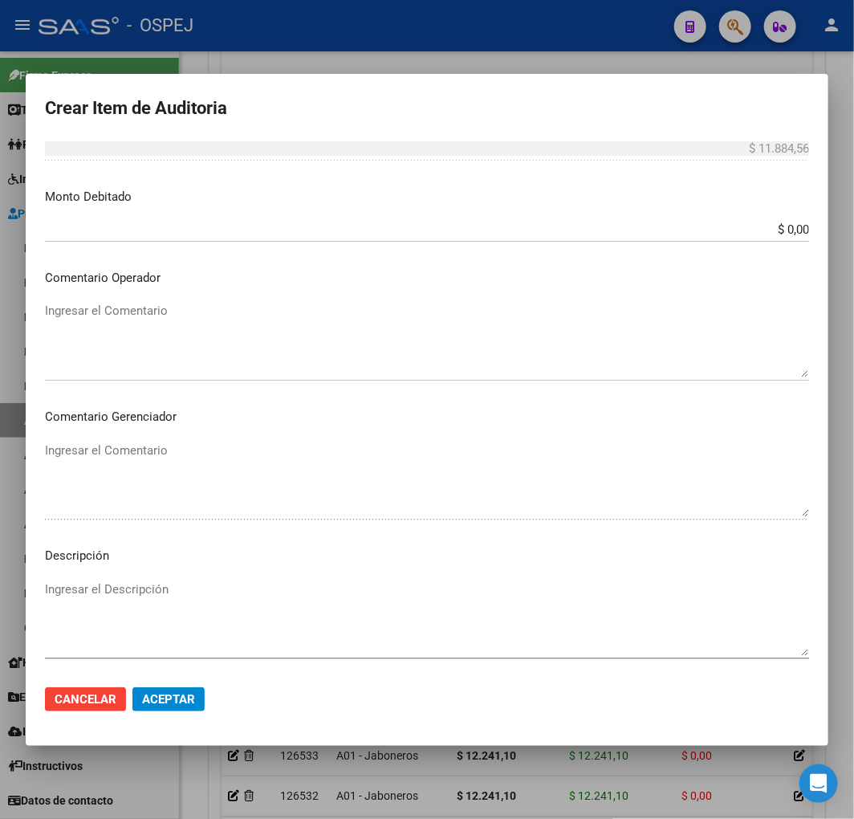
click at [246, 343] on textarea "Ingresar el Comentario" at bounding box center [427, 339] width 764 height 75
click at [201, 620] on textarea "Ingresar el Descripción" at bounding box center [427, 617] width 764 height 75
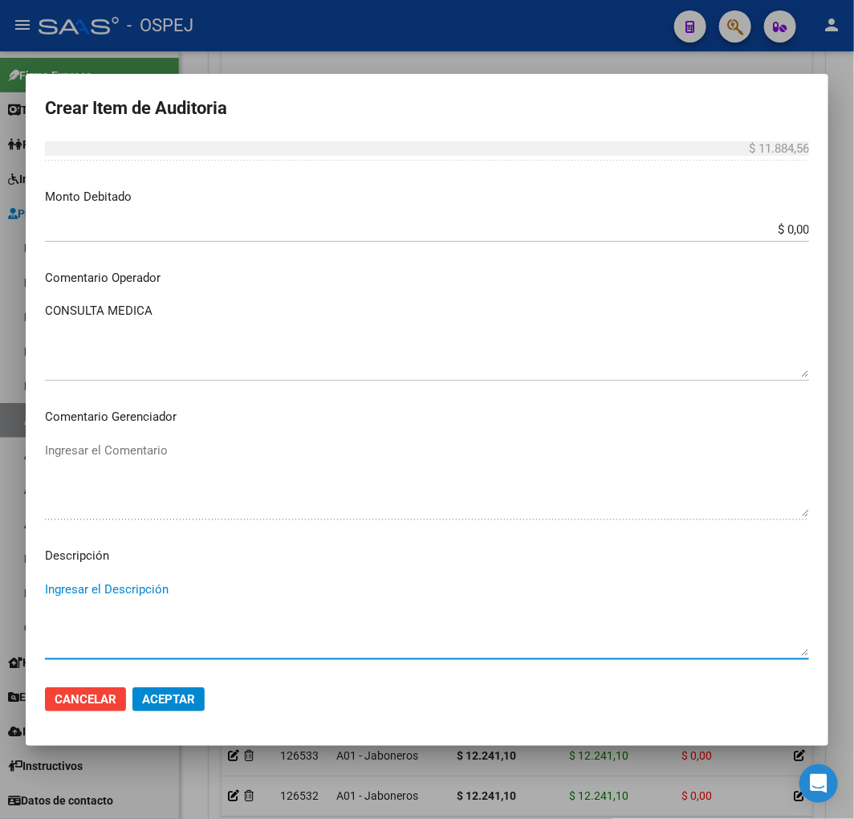
paste textarea "CONSULTA MEDICA"
click at [181, 710] on mat-dialog-actions "Cancelar Aceptar" at bounding box center [427, 699] width 764 height 55
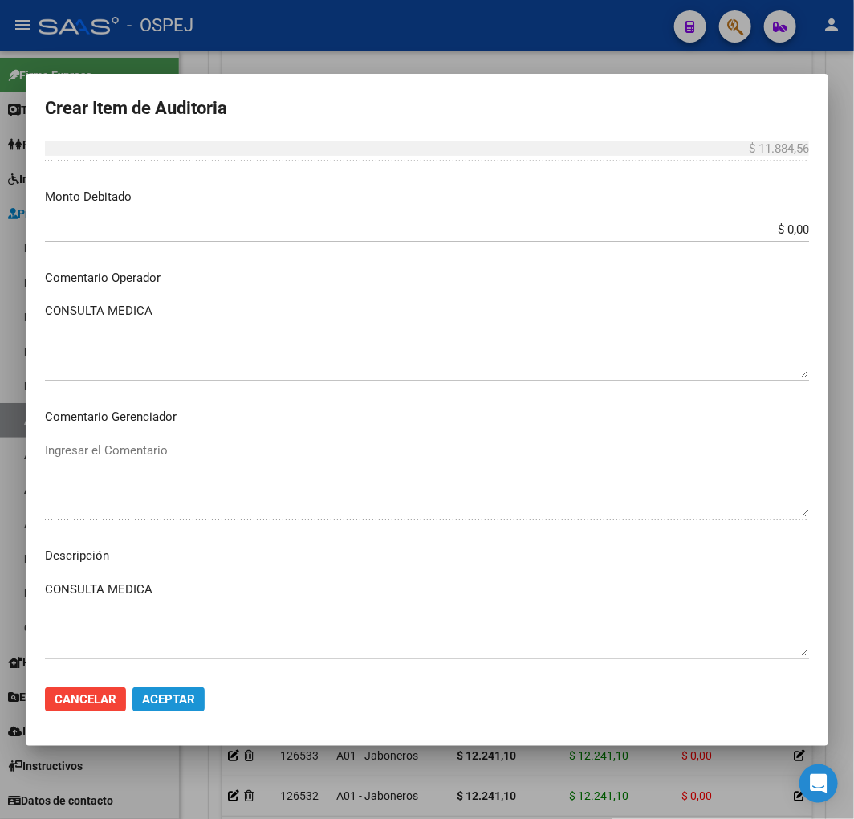
click at [191, 700] on span "Aceptar" at bounding box center [168, 699] width 53 height 14
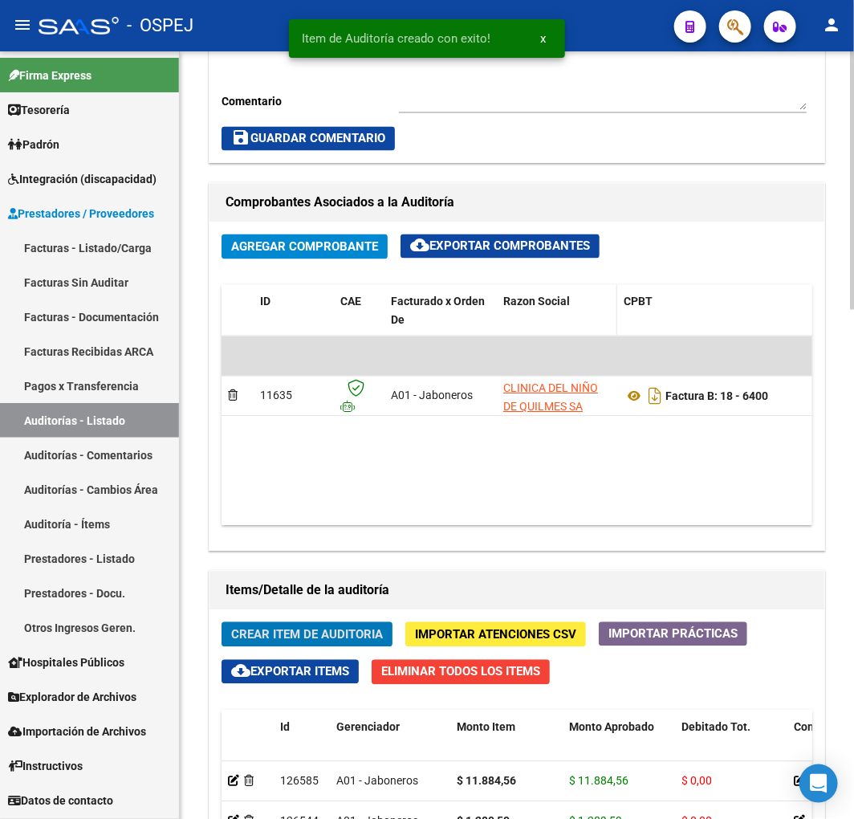
scroll to position [793, 0]
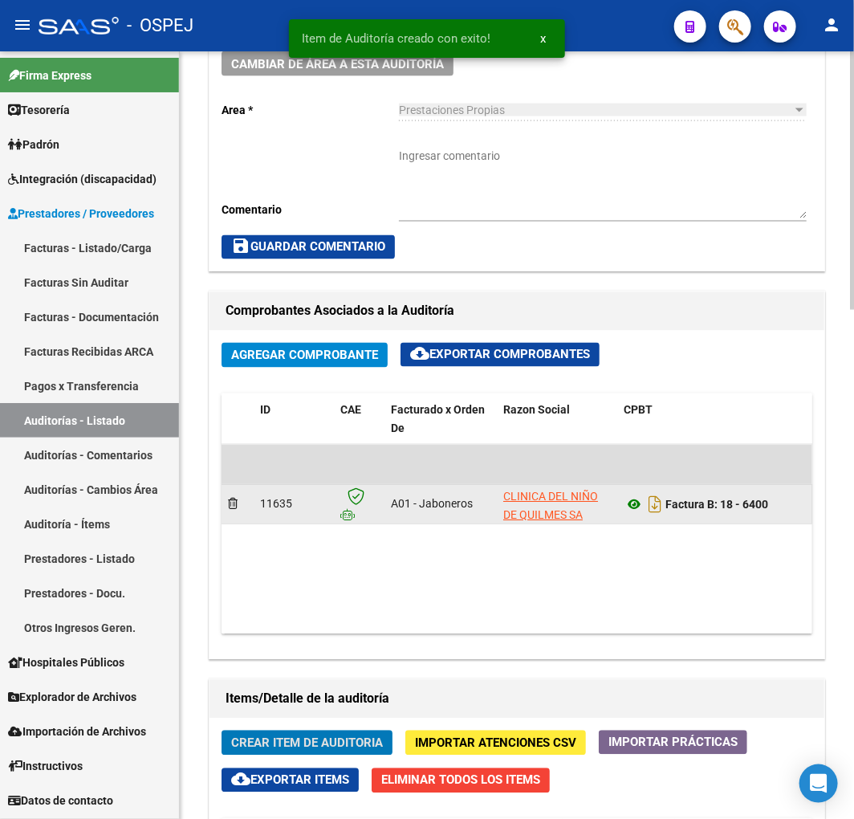
click at [628, 511] on icon at bounding box center [634, 504] width 21 height 19
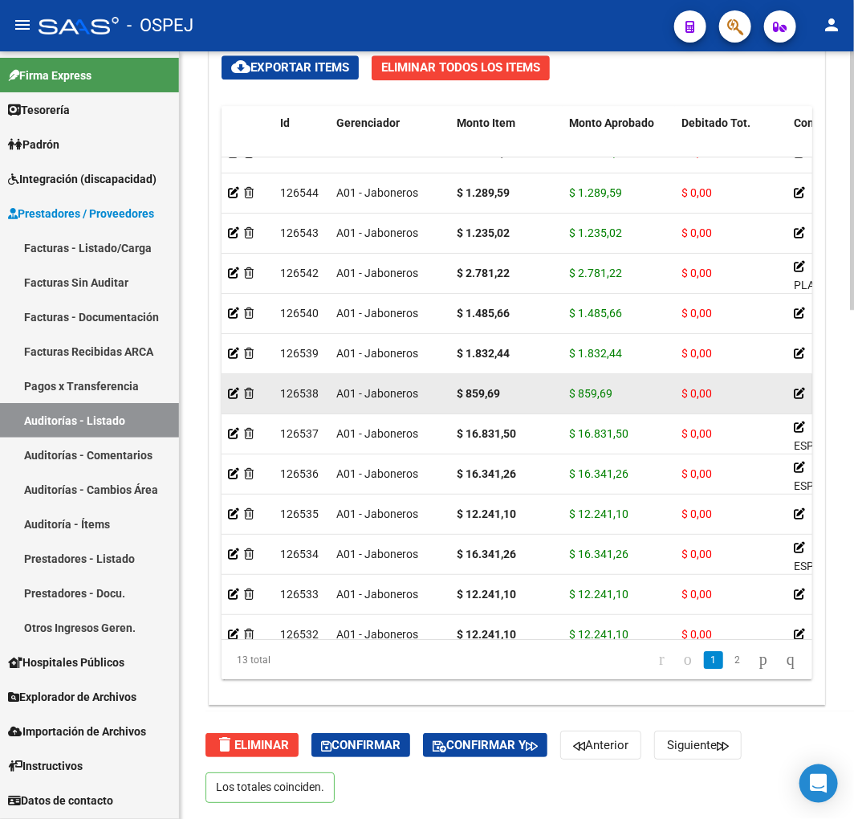
scroll to position [0, 0]
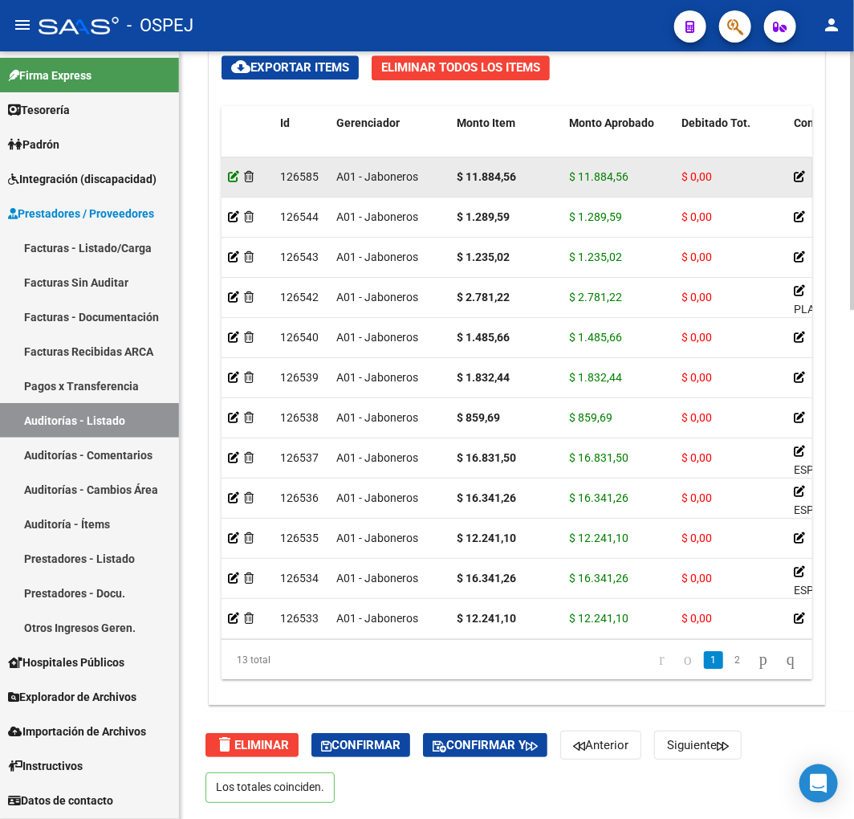
click at [235, 180] on icon at bounding box center [233, 176] width 11 height 11
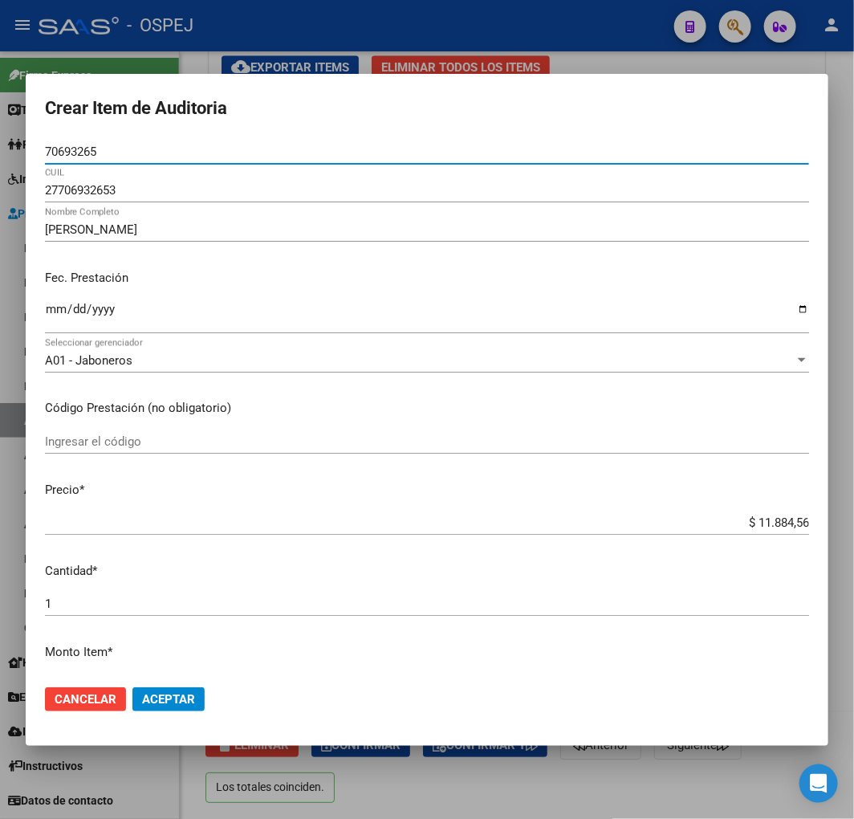
click at [147, 349] on div "A01 - Jaboneros Seleccionar gerenciador" at bounding box center [427, 360] width 764 height 24
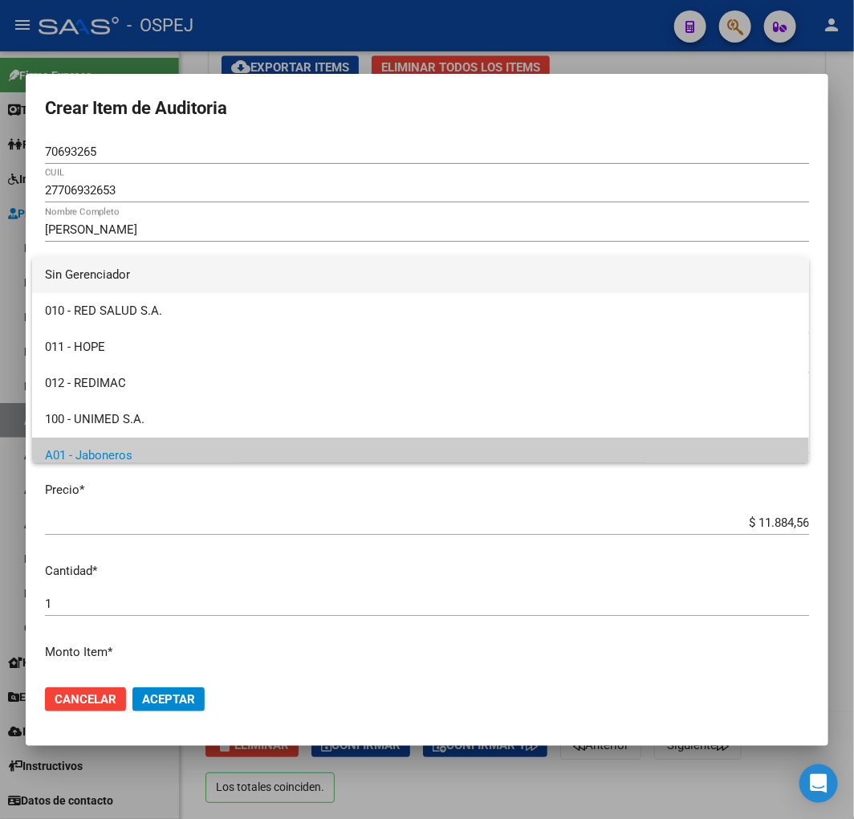
click at [146, 277] on span "Sin Gerenciador" at bounding box center [420, 275] width 751 height 36
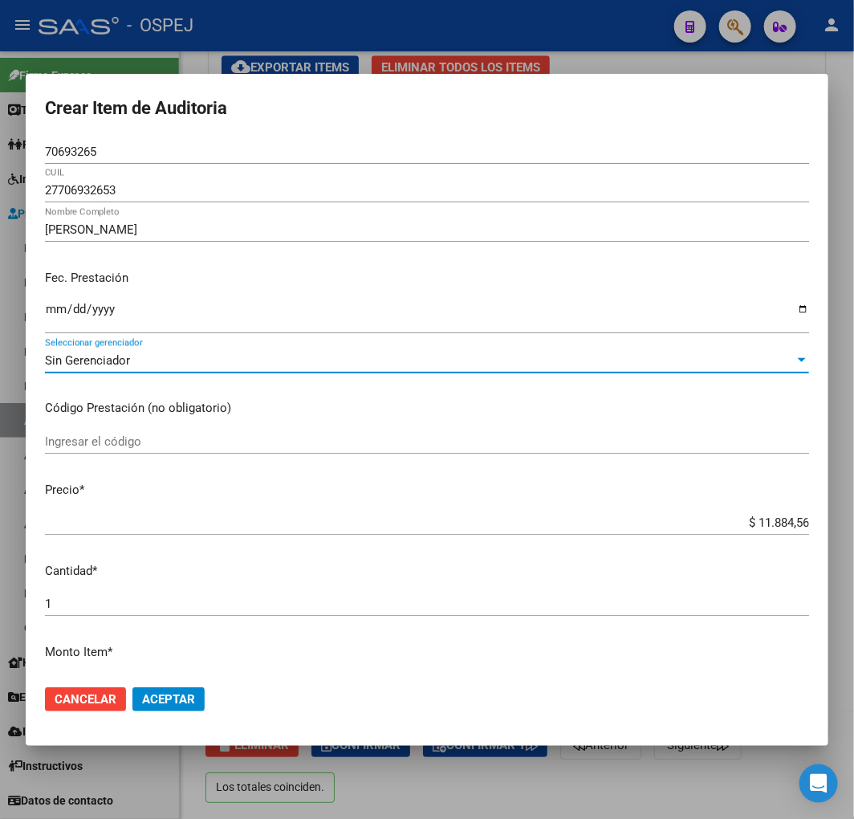
click at [51, 303] on input "Ingresar la fecha" at bounding box center [427, 316] width 764 height 26
click at [165, 688] on button "Aceptar" at bounding box center [168, 699] width 72 height 24
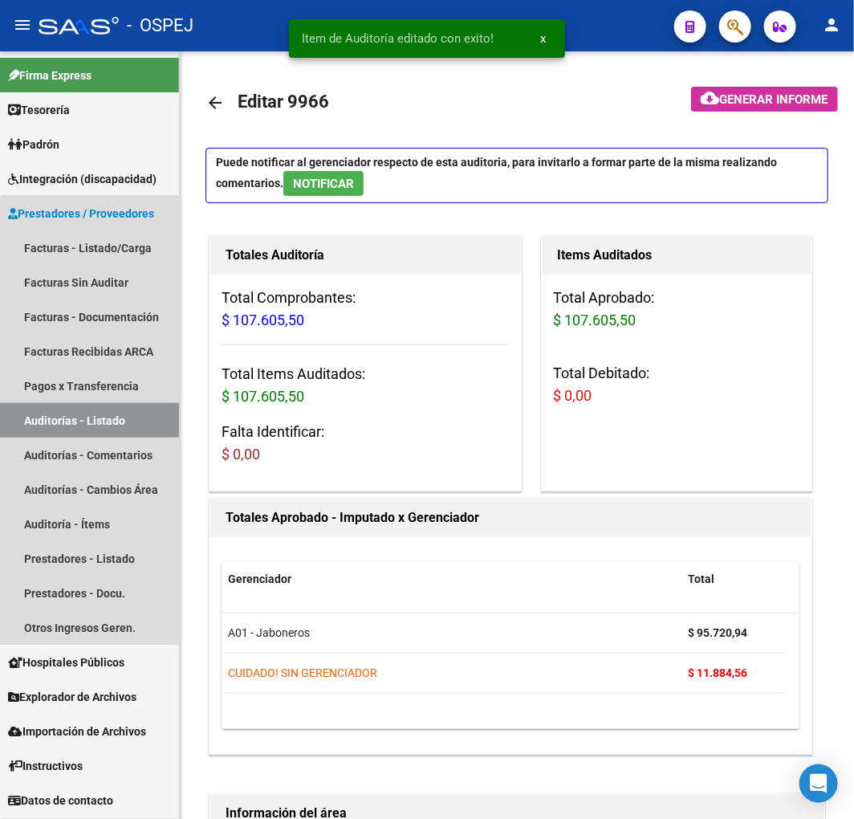
click at [171, 422] on link "Auditorías - Listado" at bounding box center [89, 420] width 179 height 35
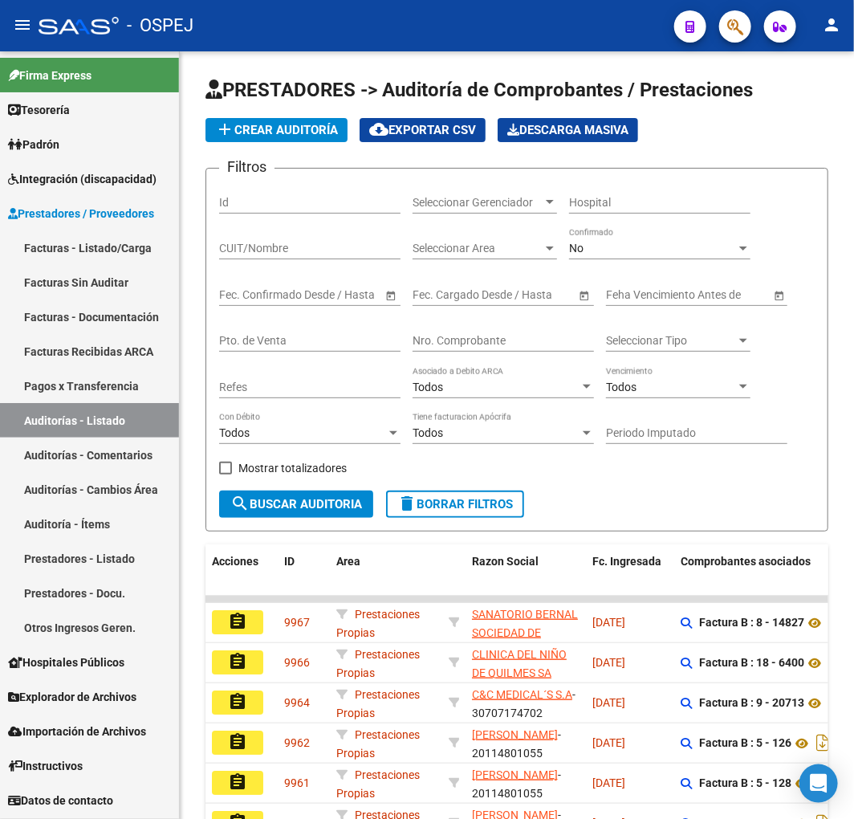
click at [218, 121] on mat-icon "add" at bounding box center [224, 129] width 19 height 19
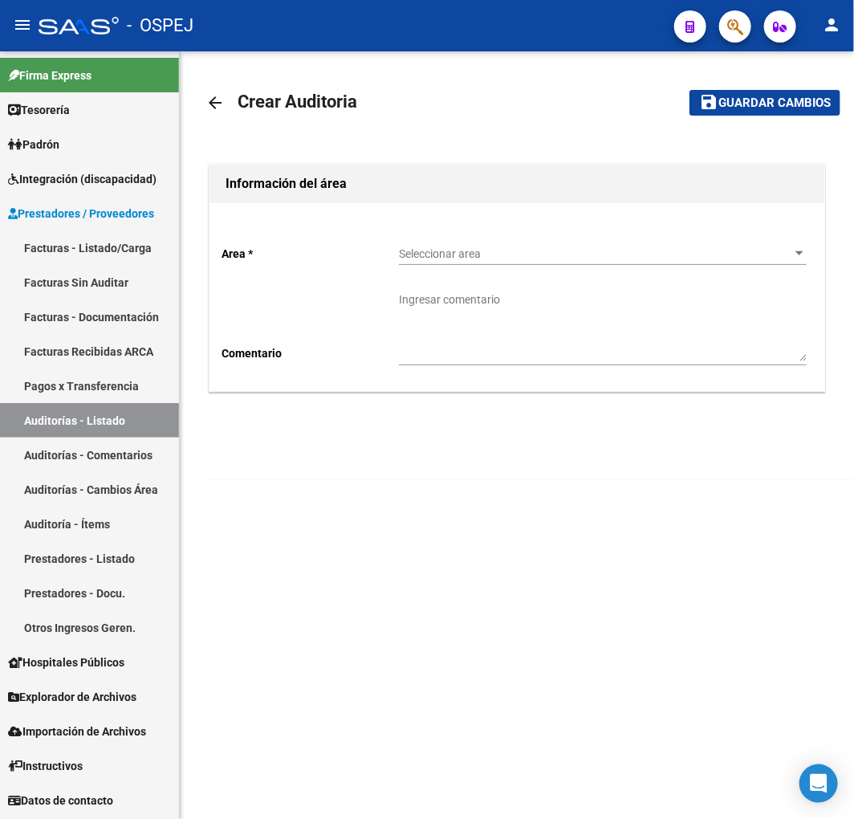
click at [409, 230] on div "Area * Seleccionar area Seleccionar area Comentario Ingresar comentario" at bounding box center [517, 297] width 615 height 188
click at [429, 249] on span "Seleccionar area" at bounding box center [595, 254] width 393 height 14
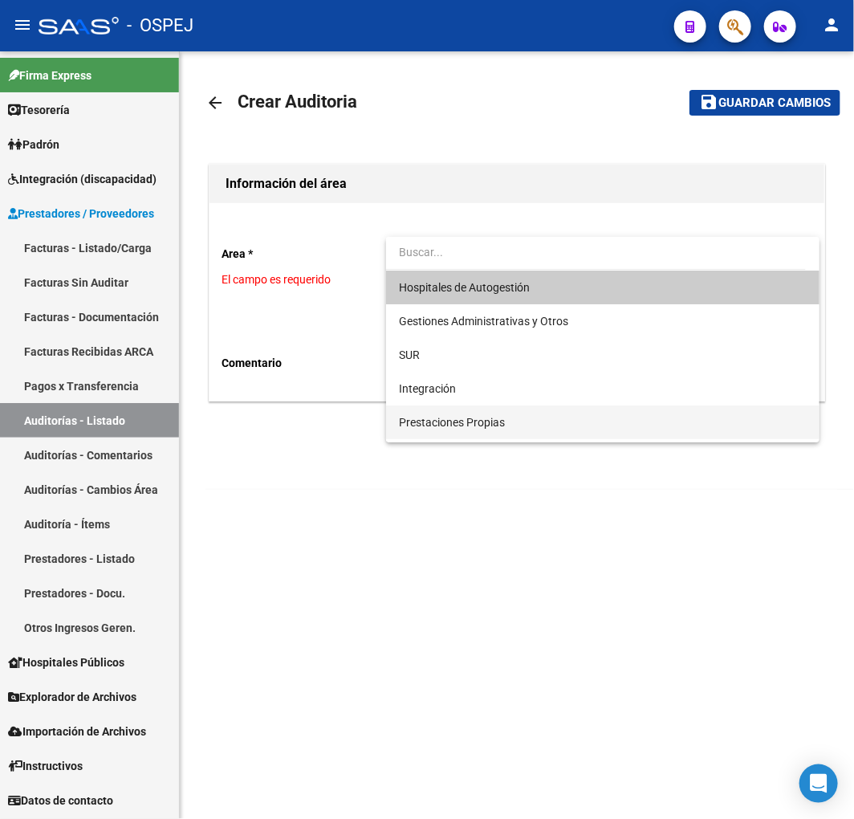
click at [476, 429] on span "Prestaciones Propias" at bounding box center [603, 422] width 408 height 34
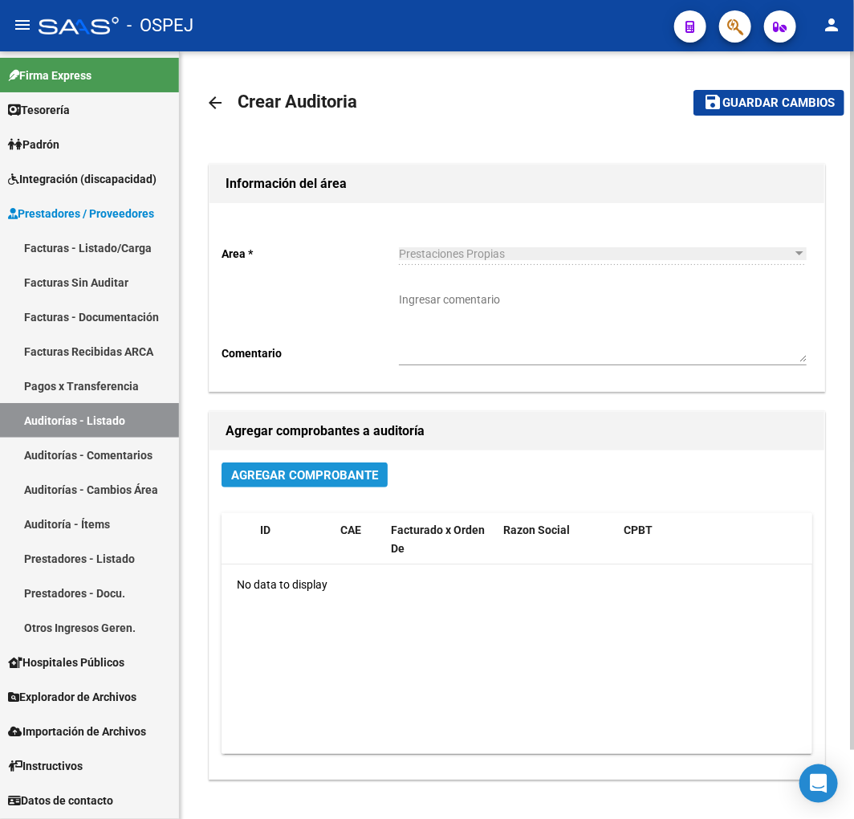
click at [337, 478] on span "Agregar Comprobante" at bounding box center [304, 475] width 147 height 14
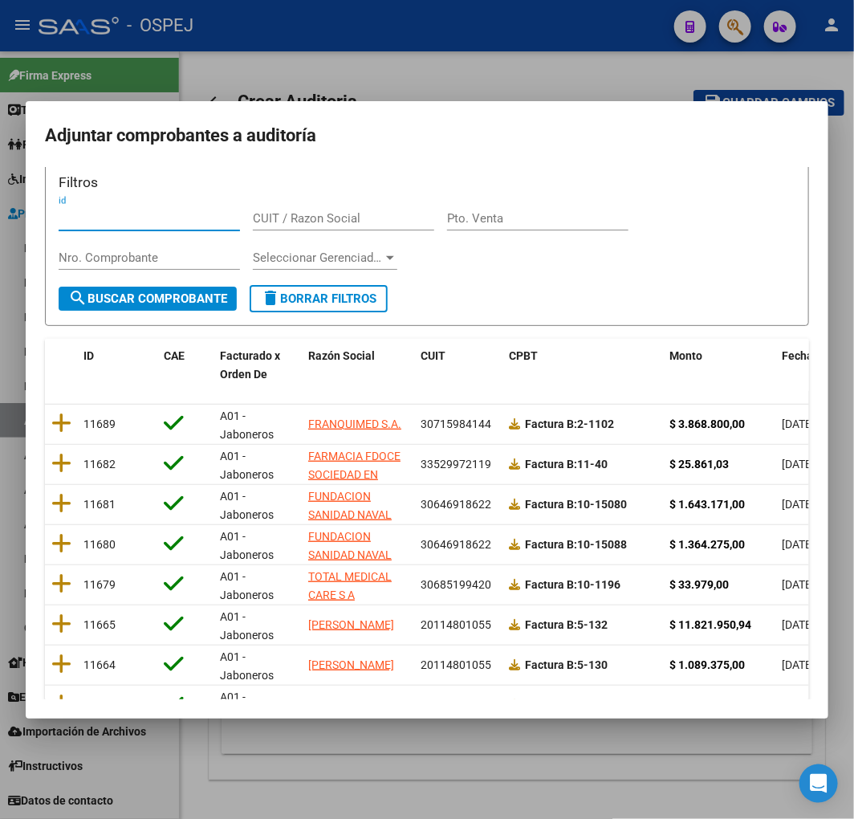
scroll to position [24, 0]
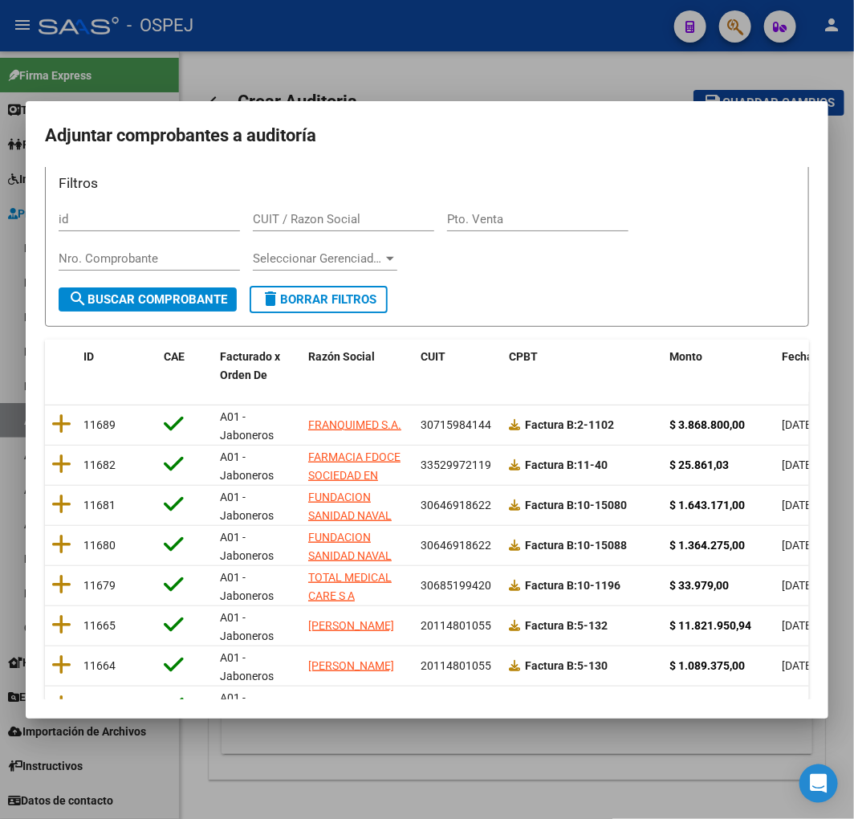
click at [780, 353] on datatable-header-cell "Fecha Cpbt" at bounding box center [811, 366] width 72 height 53
click at [542, 71] on div at bounding box center [427, 409] width 854 height 819
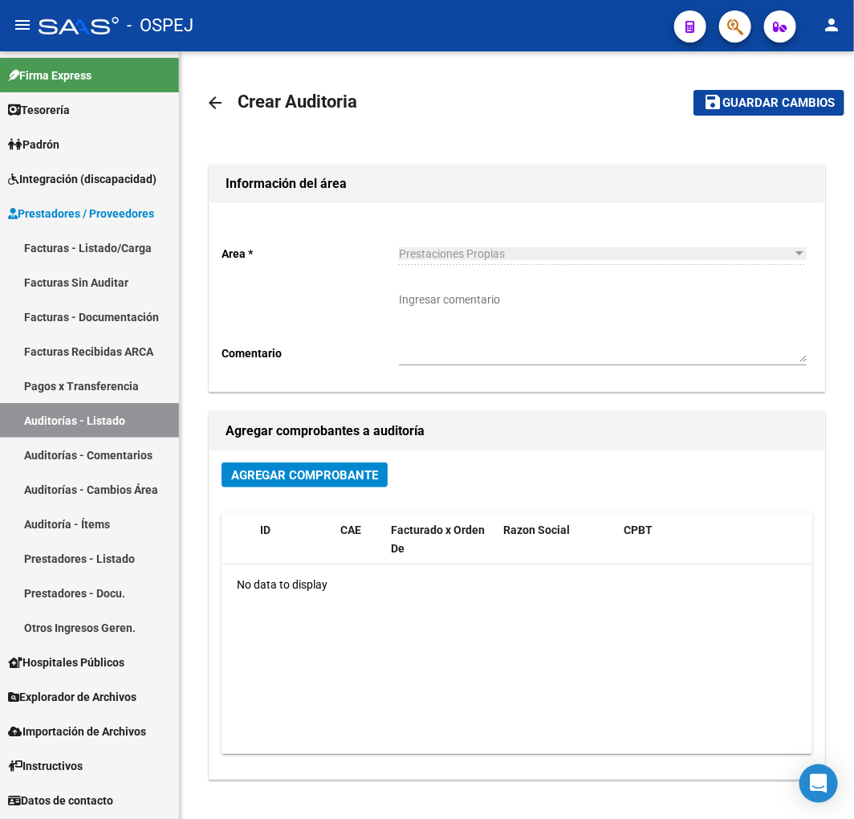
click at [124, 429] on link "Auditorías - Listado" at bounding box center [89, 420] width 179 height 35
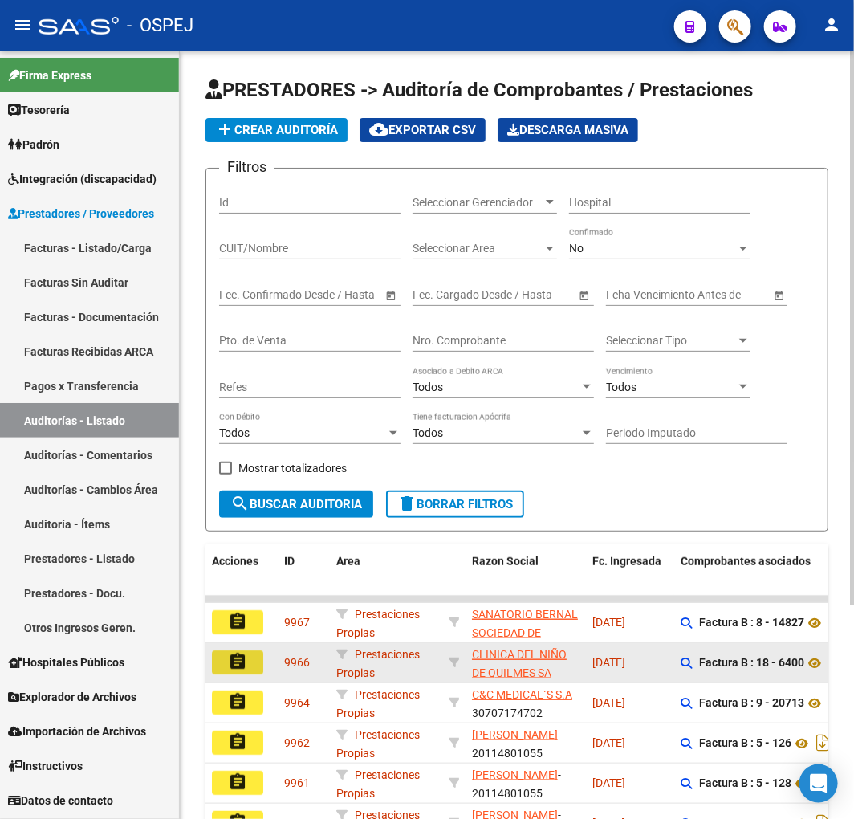
click at [225, 667] on button "assignment" at bounding box center [237, 662] width 51 height 24
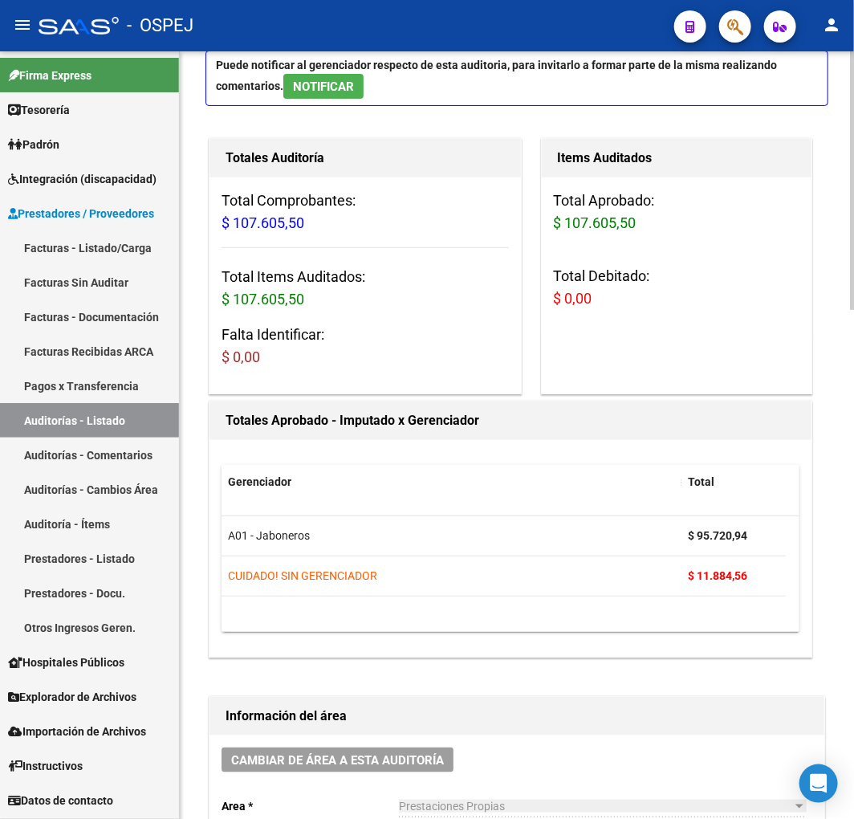
scroll to position [356, 0]
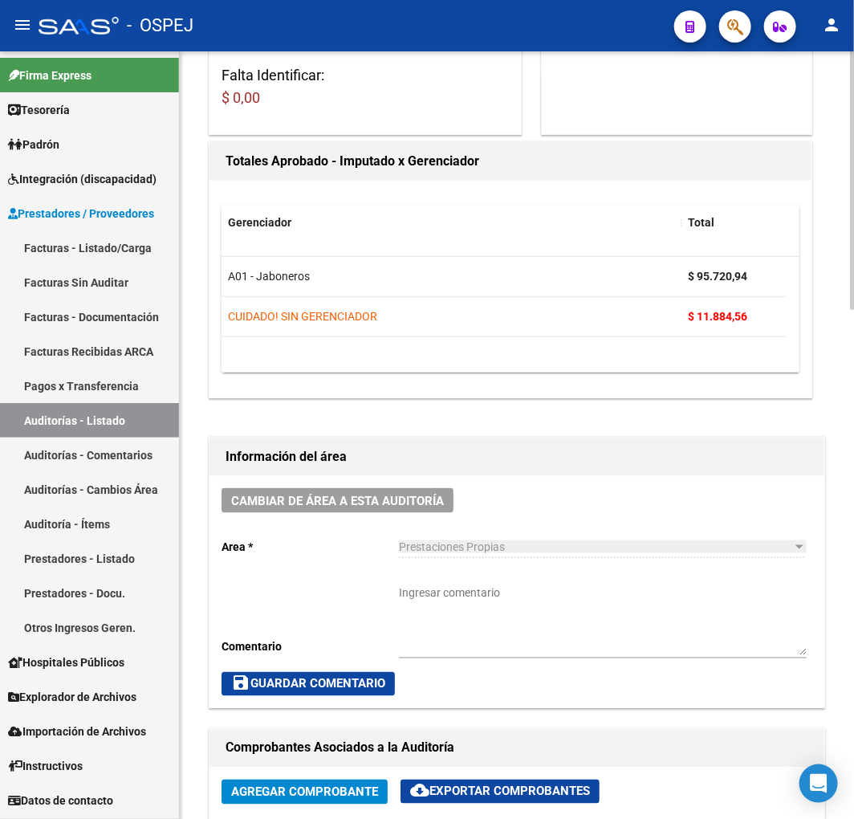
click at [482, 611] on textarea "Ingresar comentario" at bounding box center [603, 619] width 408 height 71
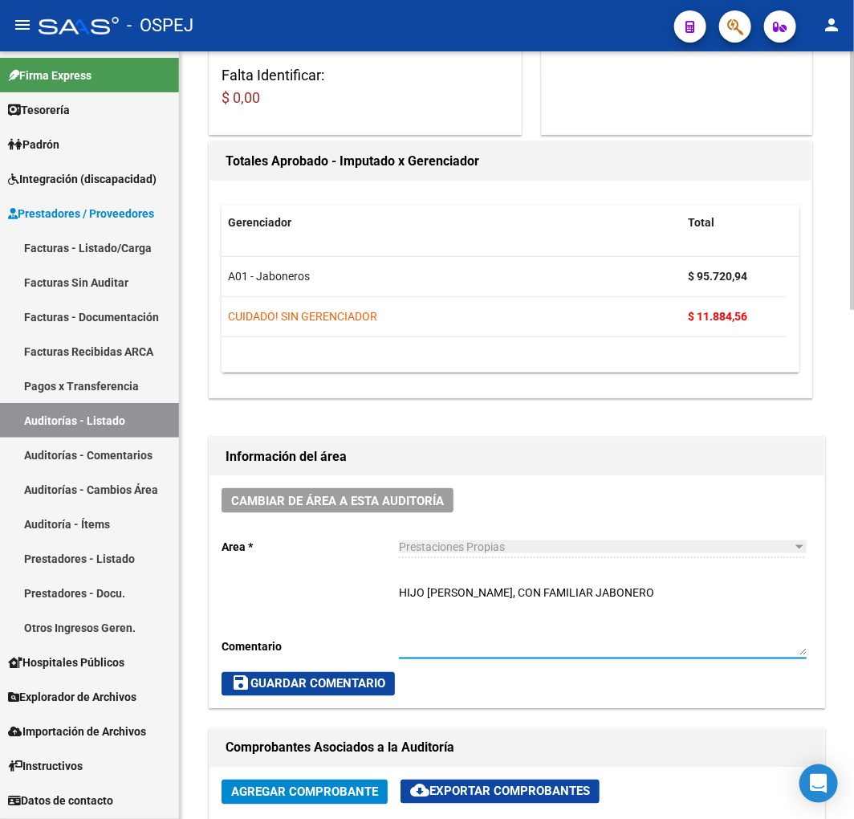
click at [279, 693] on button "save Guardar Comentario" at bounding box center [308, 684] width 173 height 24
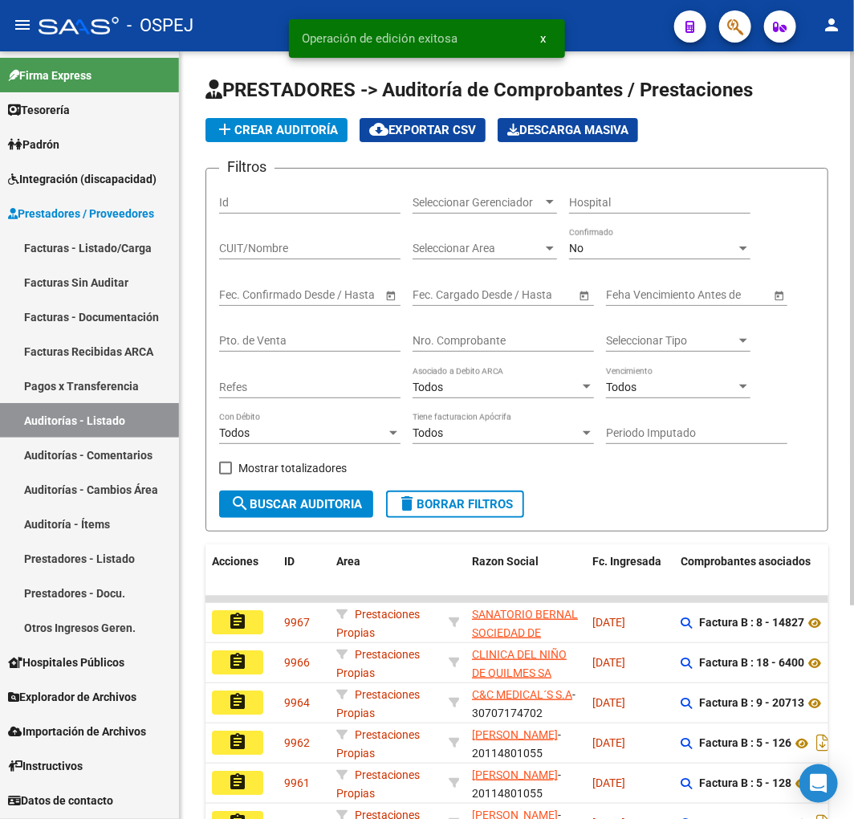
click at [239, 627] on mat-icon "assignment" at bounding box center [237, 621] width 19 height 19
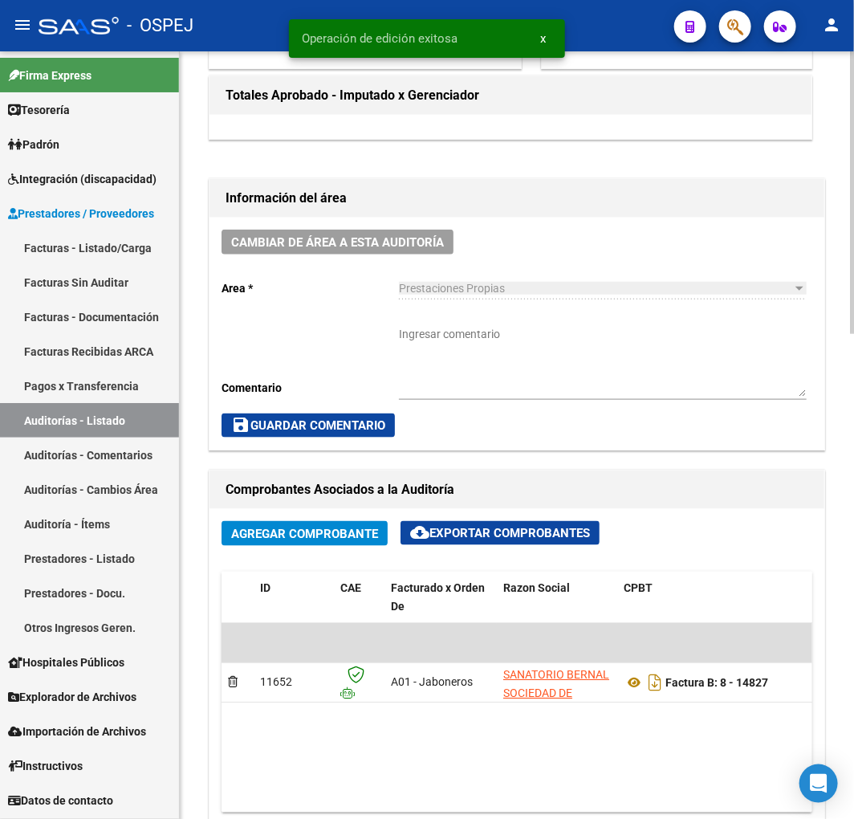
scroll to position [446, 0]
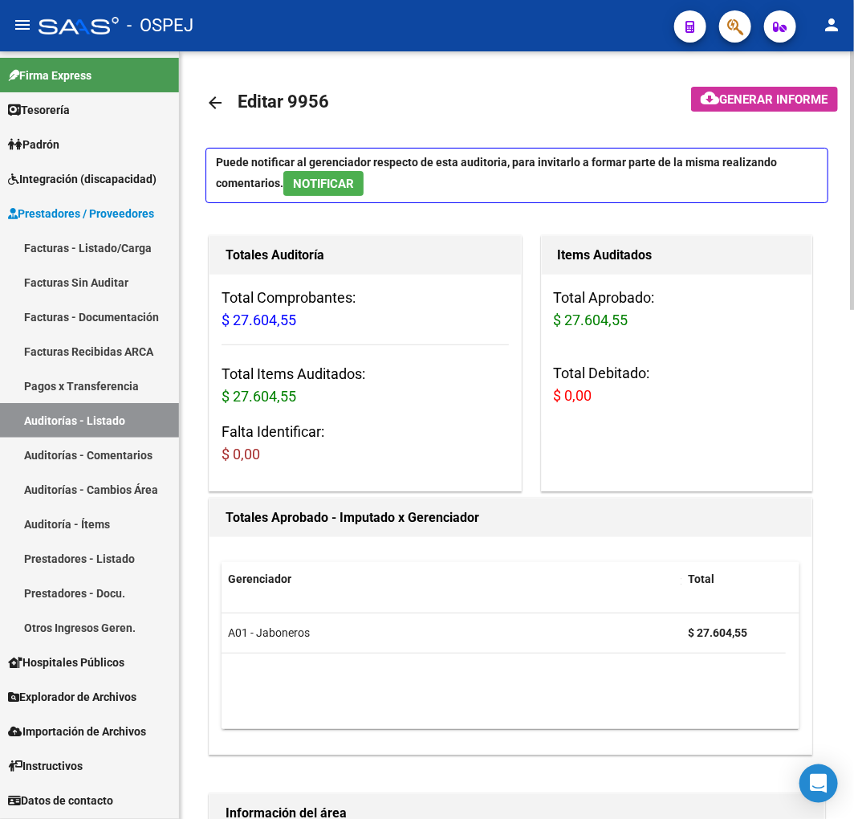
click at [353, 372] on h3 "Total Items Auditados: $ 27.604,55" at bounding box center [365, 385] width 287 height 45
drag, startPoint x: 353, startPoint y: 372, endPoint x: 229, endPoint y: 375, distance: 124.5
click at [229, 375] on h3 "Total Items Auditados: $ 27.604,55" at bounding box center [365, 385] width 287 height 45
drag, startPoint x: 229, startPoint y: 375, endPoint x: 331, endPoint y: 381, distance: 102.2
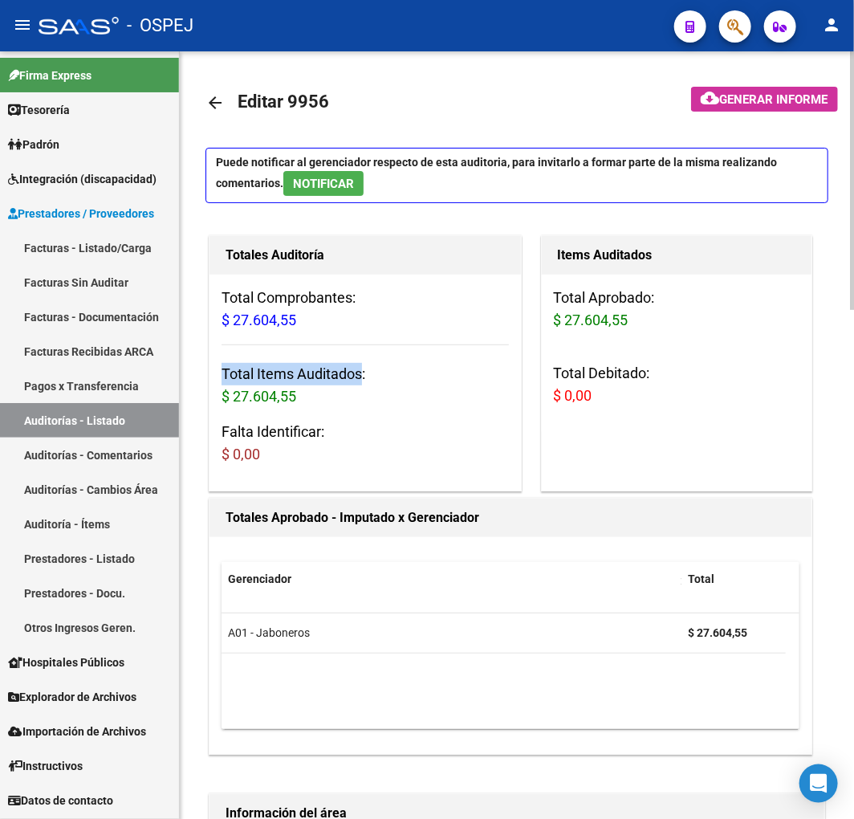
click at [331, 381] on h3 "Total Items Auditados: $ 27.604,55" at bounding box center [365, 385] width 287 height 45
click at [419, 494] on div "Totales Auditoría Total Comprobantes: $ 27.604,55 Total Items Auditados: $ 27.6…" at bounding box center [365, 363] width 319 height 263
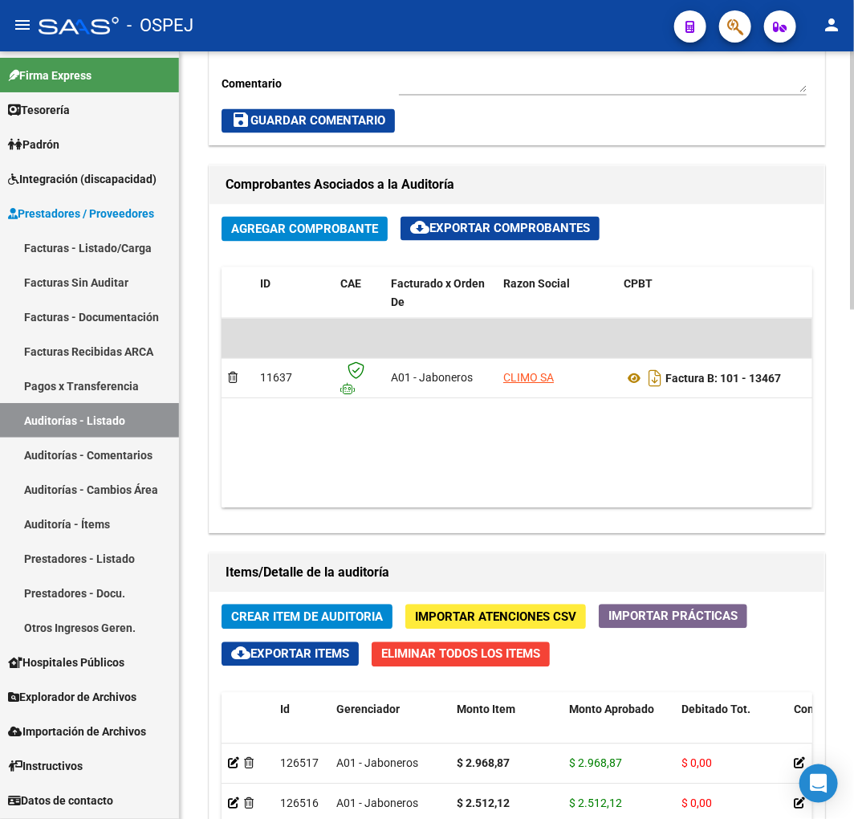
scroll to position [624, 0]
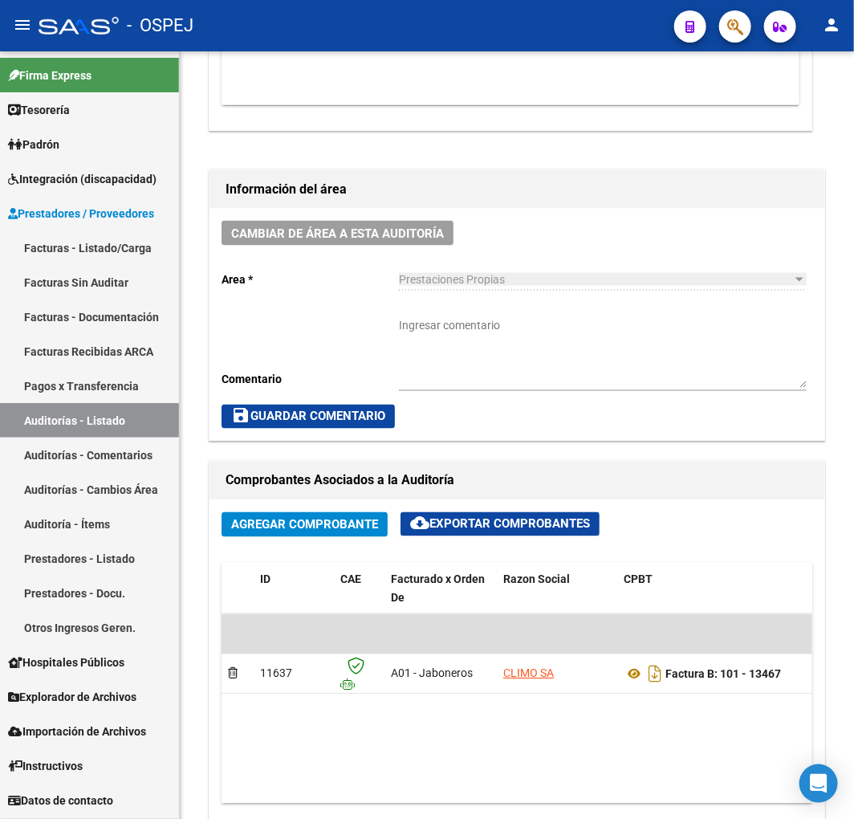
click at [138, 407] on link "Auditorías - Listado" at bounding box center [89, 420] width 179 height 35
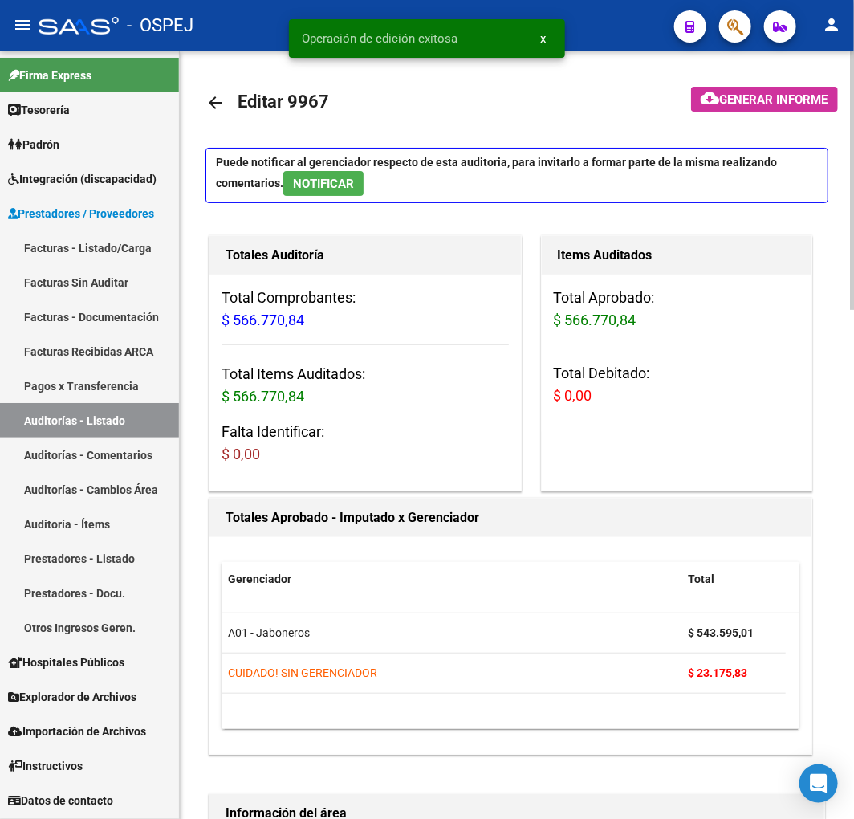
scroll to position [446, 0]
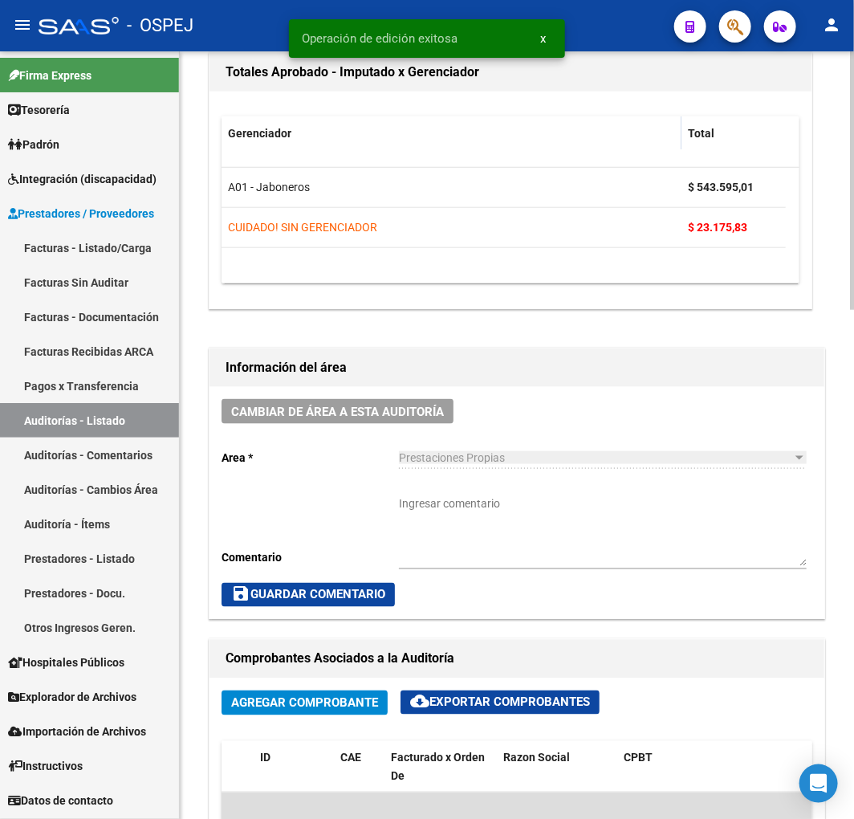
click at [538, 525] on textarea "Ingresar comentario" at bounding box center [603, 530] width 408 height 71
paste textarea "HIJO [PERSON_NAME], CON FAMILIAR JABONERO"
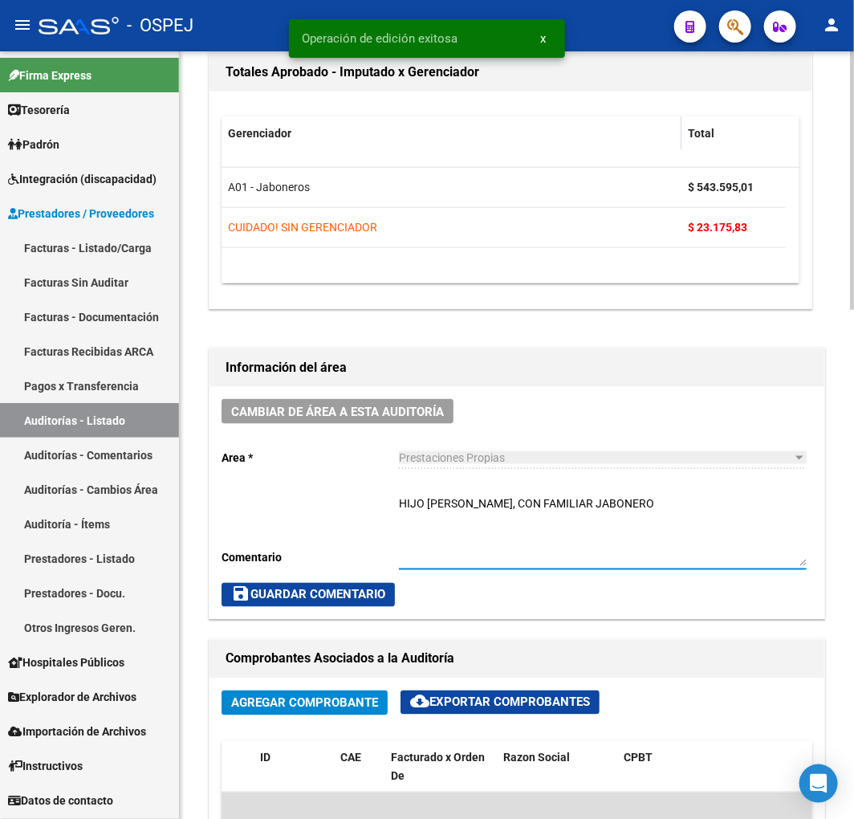
type textarea "HIJO [PERSON_NAME], CON FAMILIAR JABONERO"
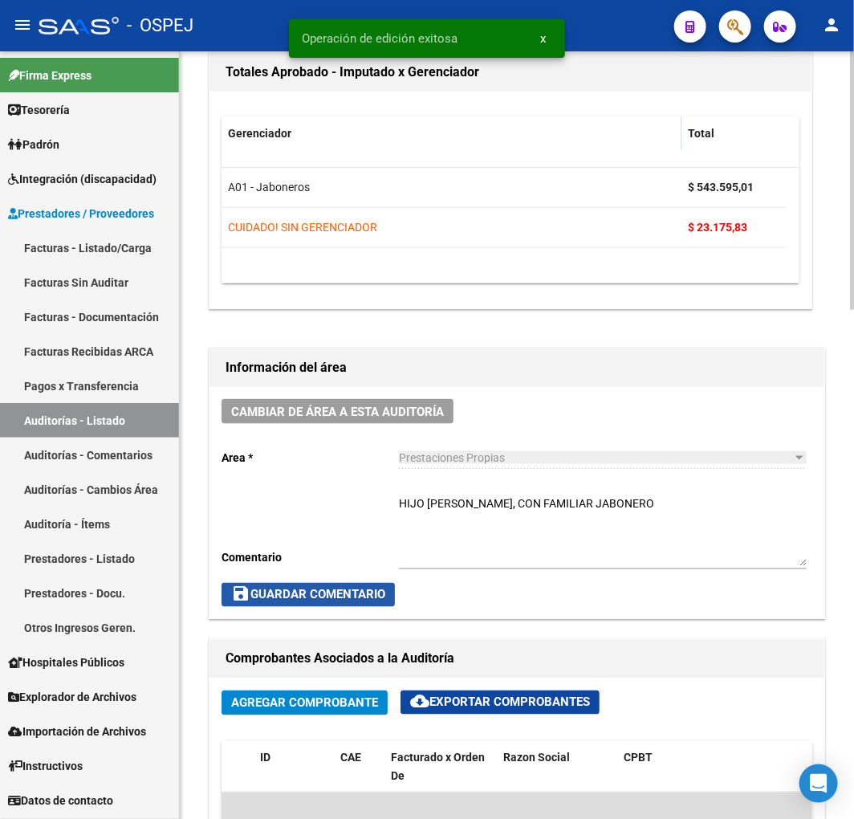
click at [367, 588] on span "save Guardar Comentario" at bounding box center [308, 595] width 154 height 14
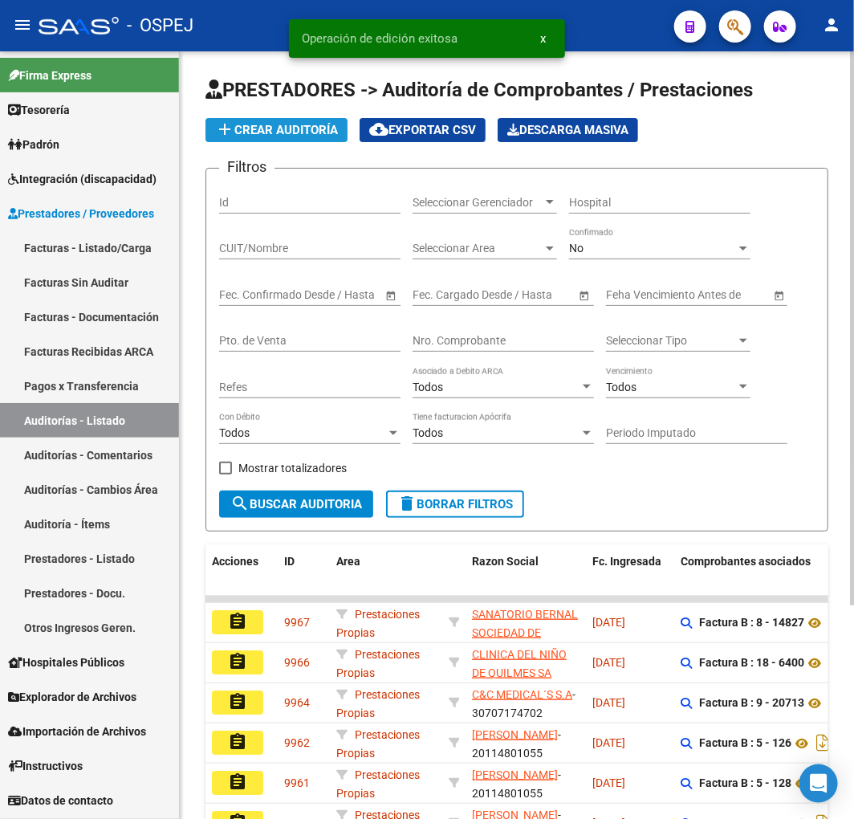
click at [308, 127] on span "add Crear Auditoría" at bounding box center [276, 130] width 123 height 14
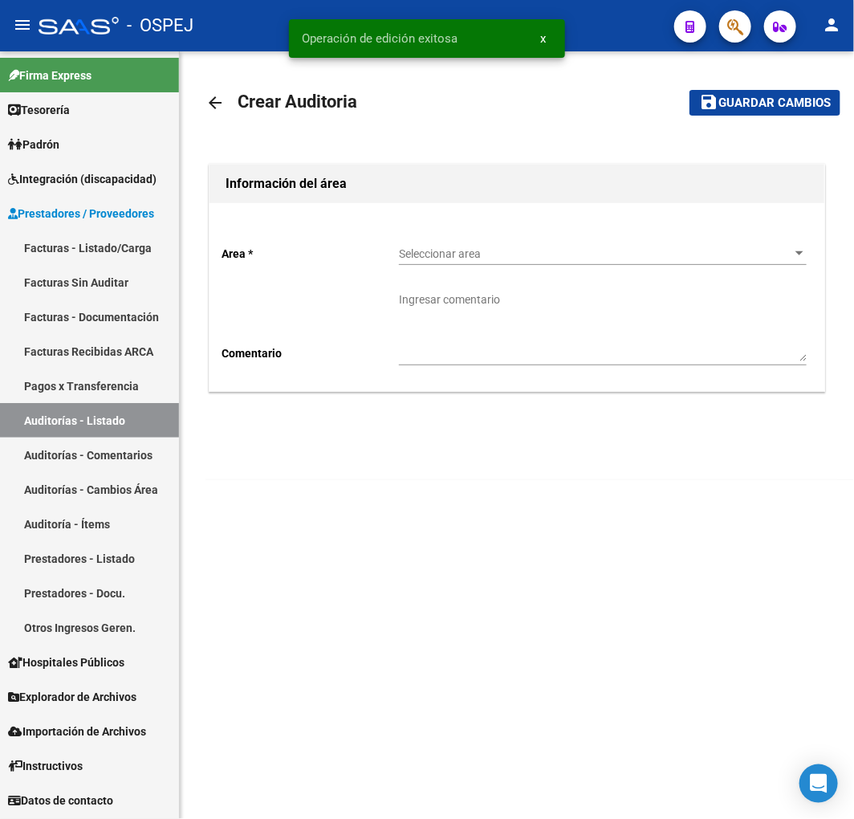
click at [438, 241] on div "Seleccionar area Seleccionar area" at bounding box center [603, 249] width 408 height 32
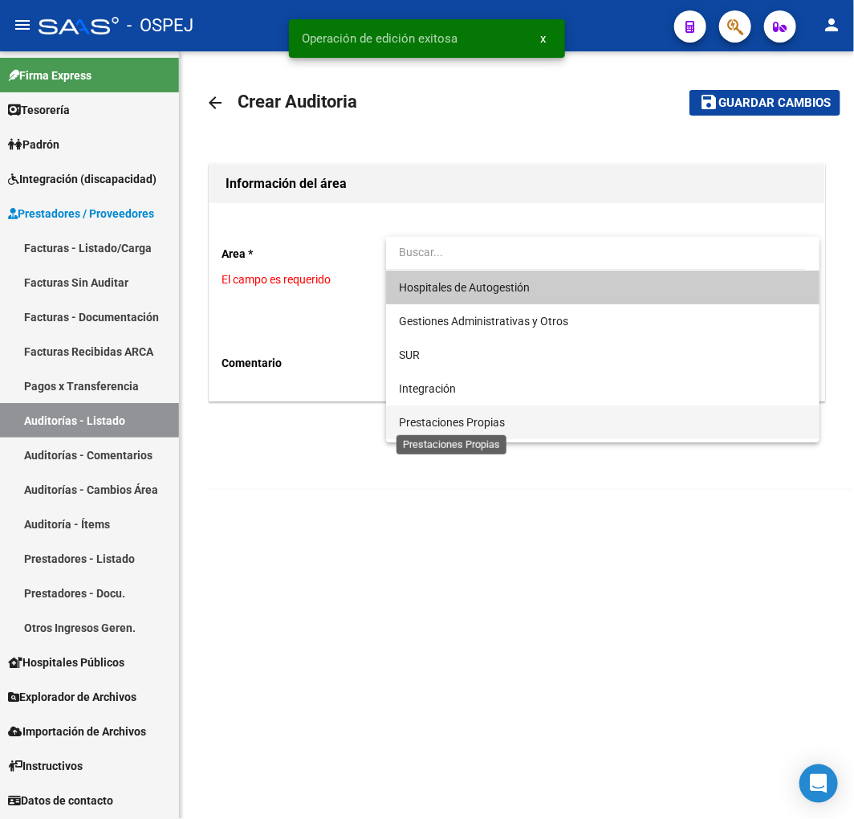
click at [478, 418] on span "Prestaciones Propias" at bounding box center [452, 422] width 106 height 13
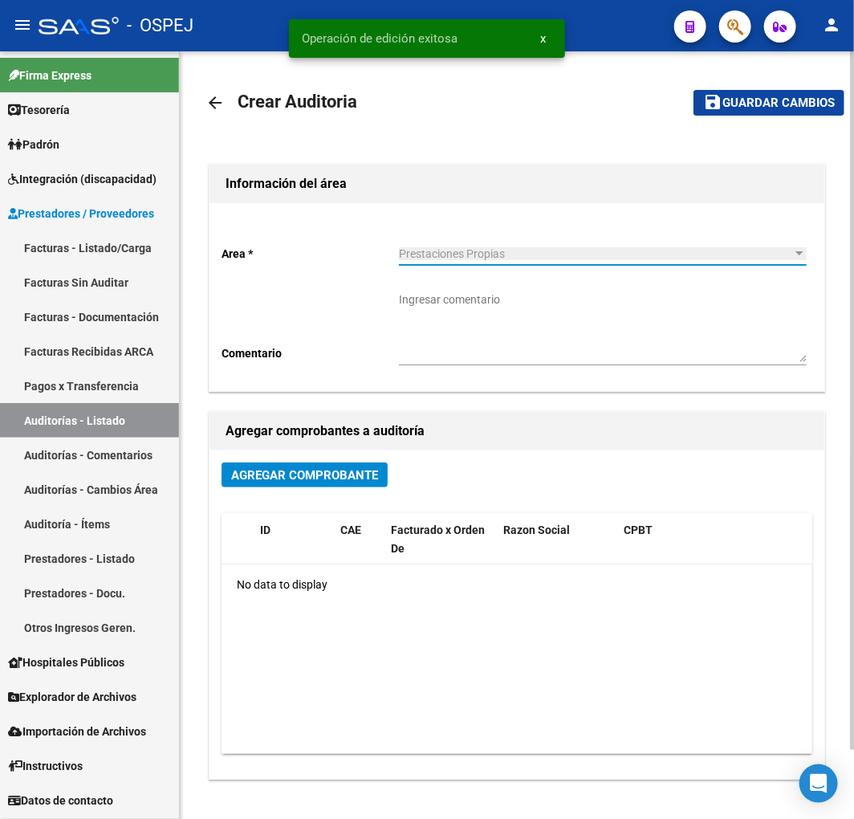
click at [353, 484] on button "Agregar Comprobante" at bounding box center [305, 474] width 166 height 25
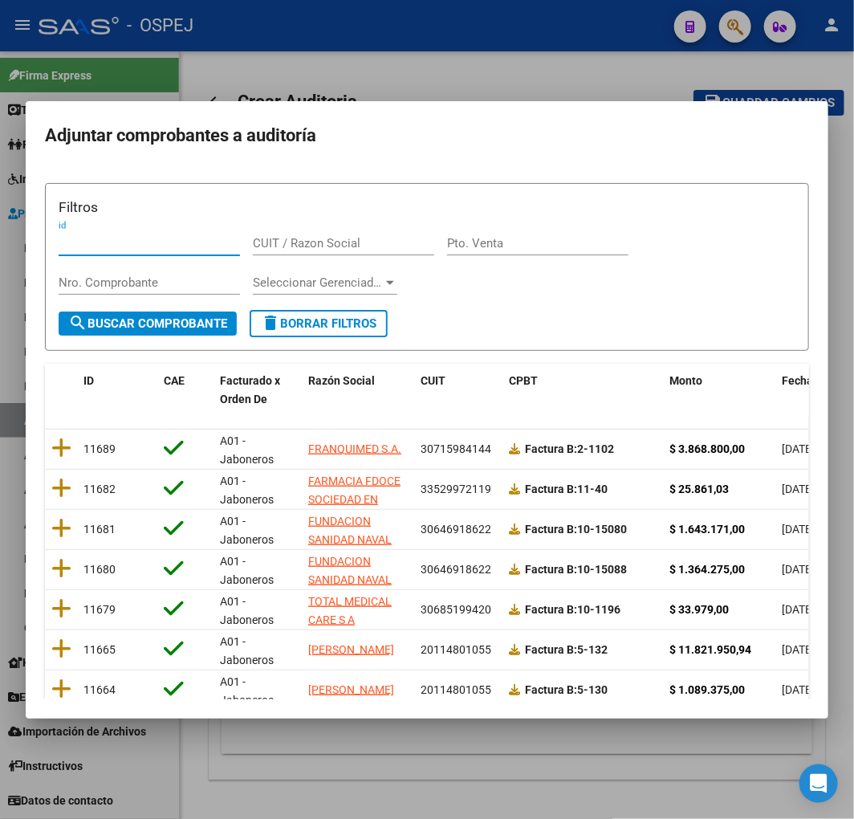
click at [785, 383] on span "Fecha Cpbt" at bounding box center [811, 380] width 58 height 13
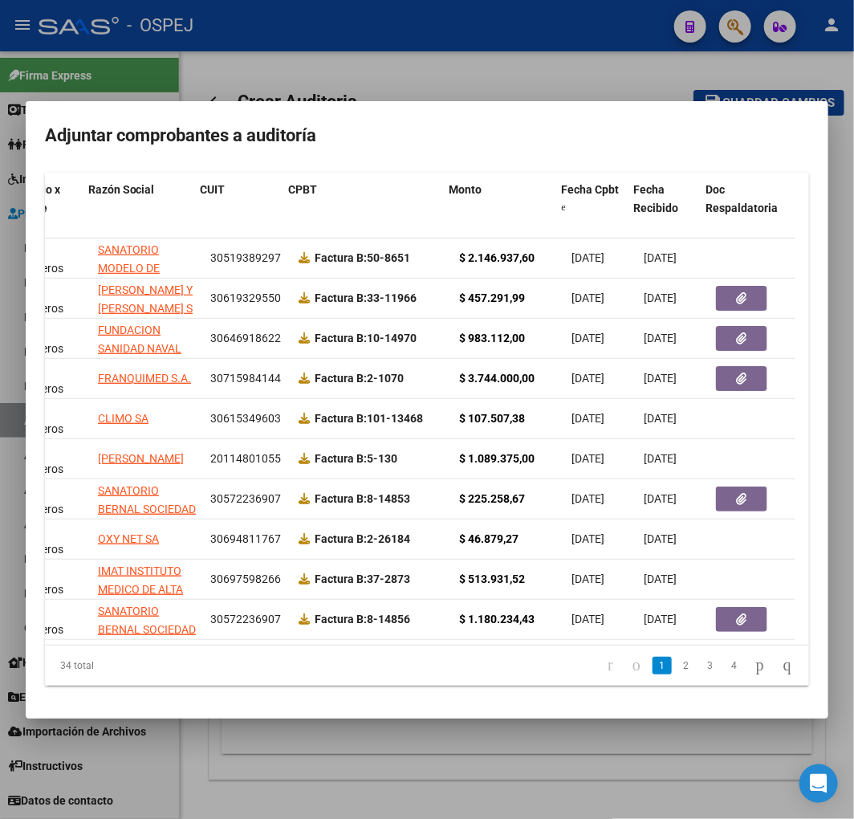
scroll to position [0, 261]
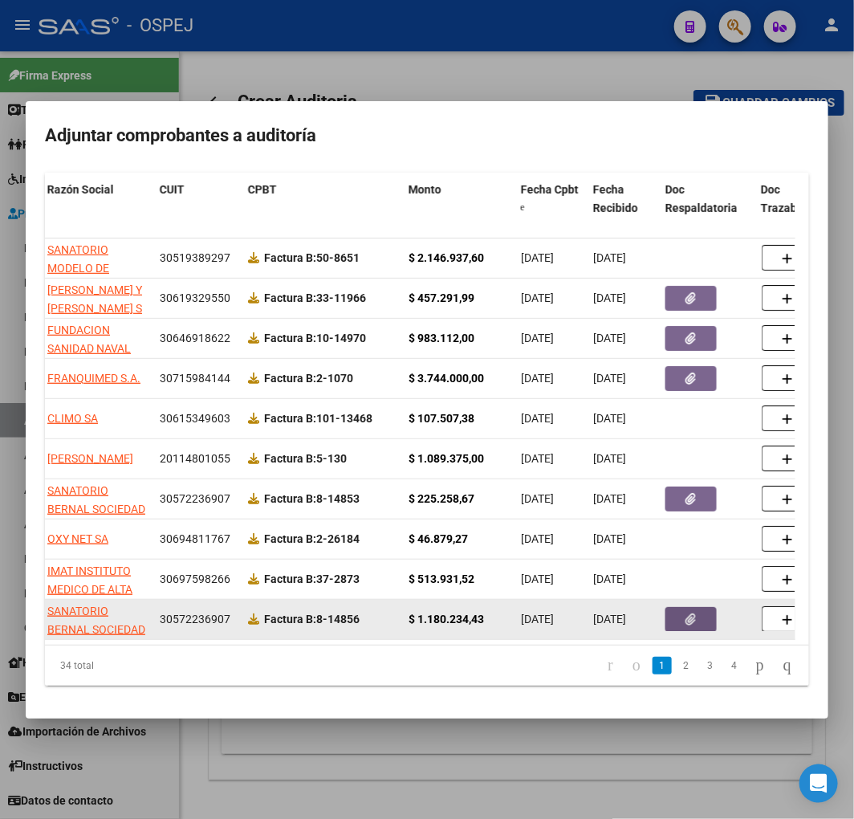
click at [678, 608] on button "button" at bounding box center [690, 619] width 51 height 25
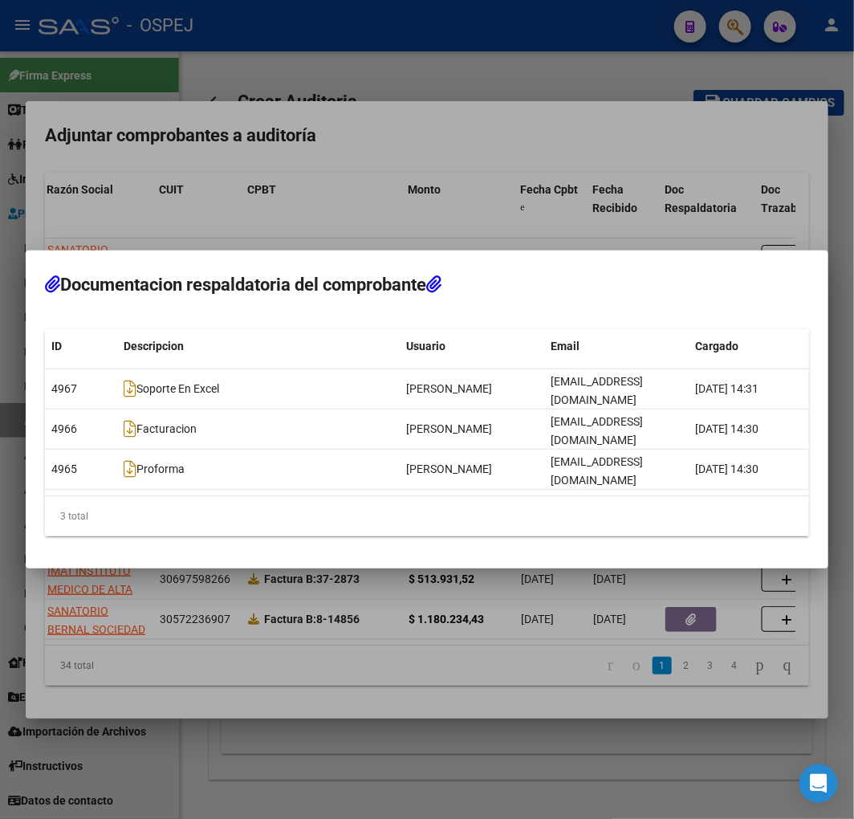
click at [313, 644] on div at bounding box center [427, 409] width 854 height 819
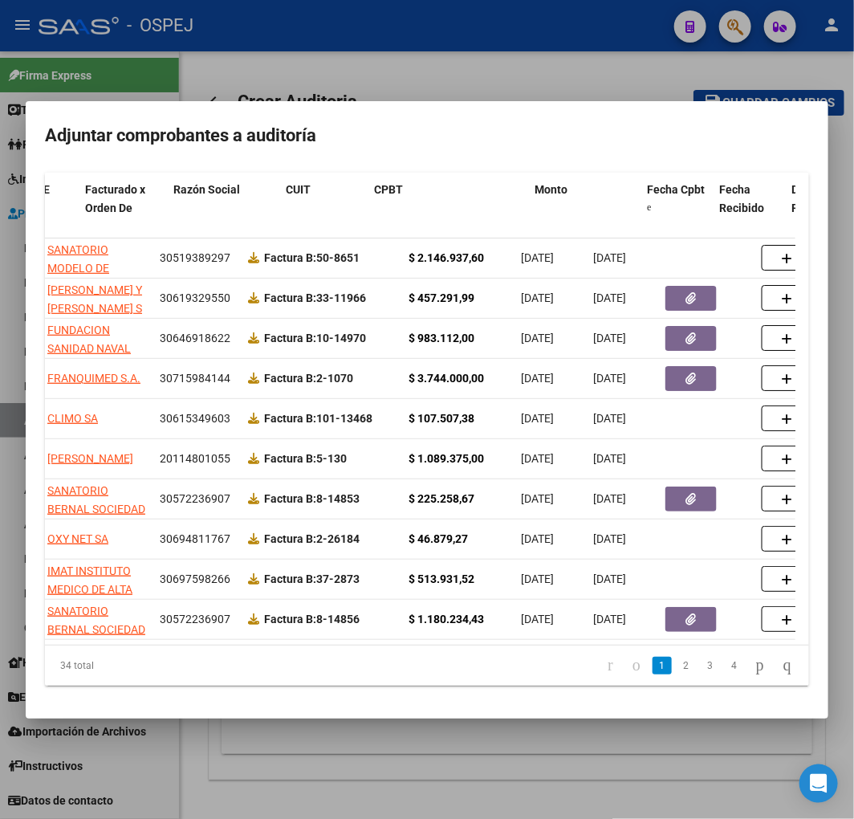
scroll to position [0, 0]
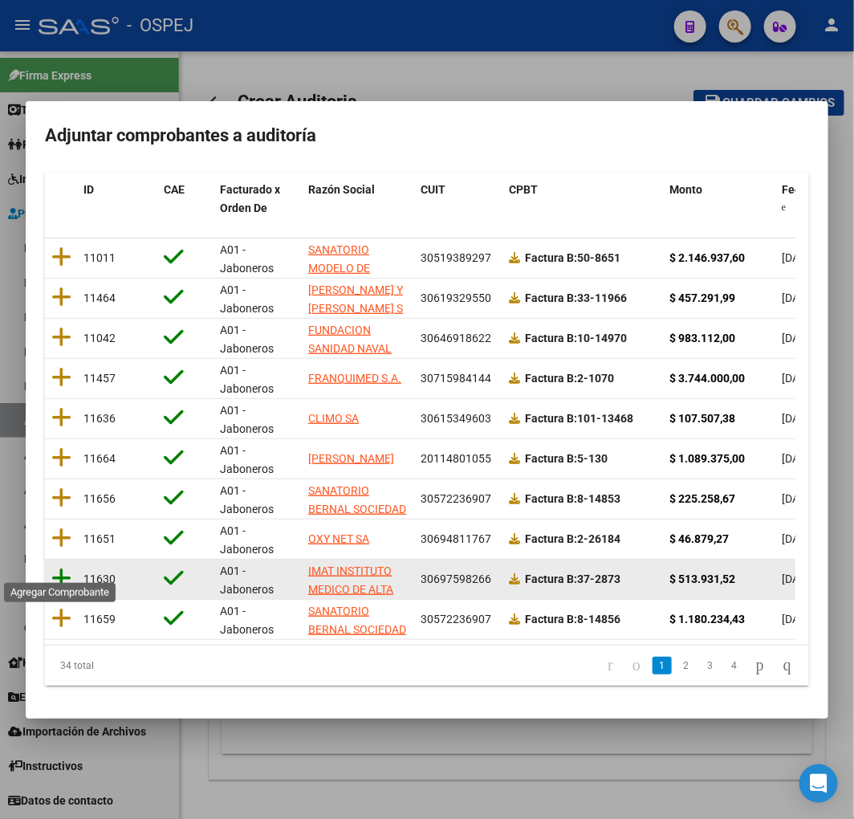
click at [51, 575] on icon at bounding box center [61, 578] width 20 height 22
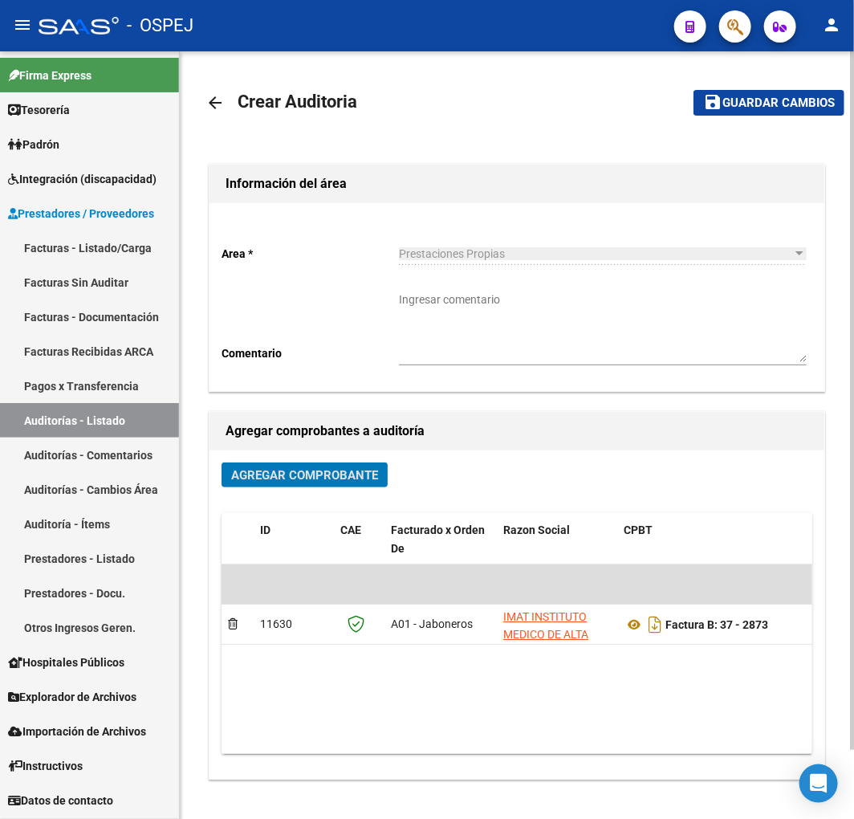
click at [769, 96] on span "Guardar cambios" at bounding box center [778, 103] width 112 height 14
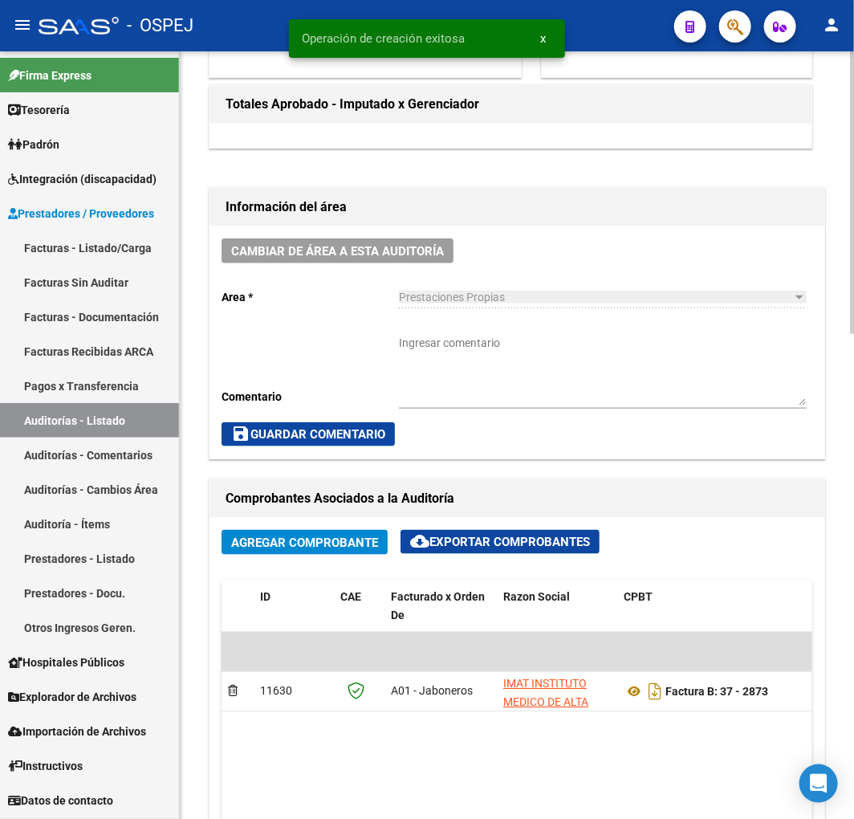
scroll to position [446, 0]
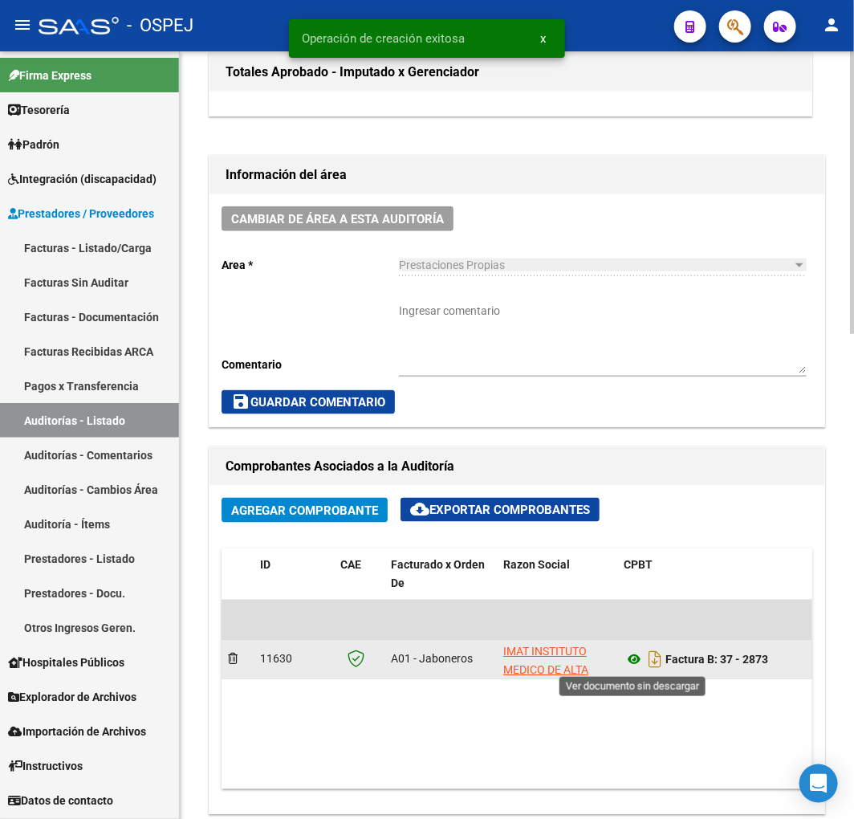
click at [629, 658] on icon at bounding box center [634, 659] width 21 height 19
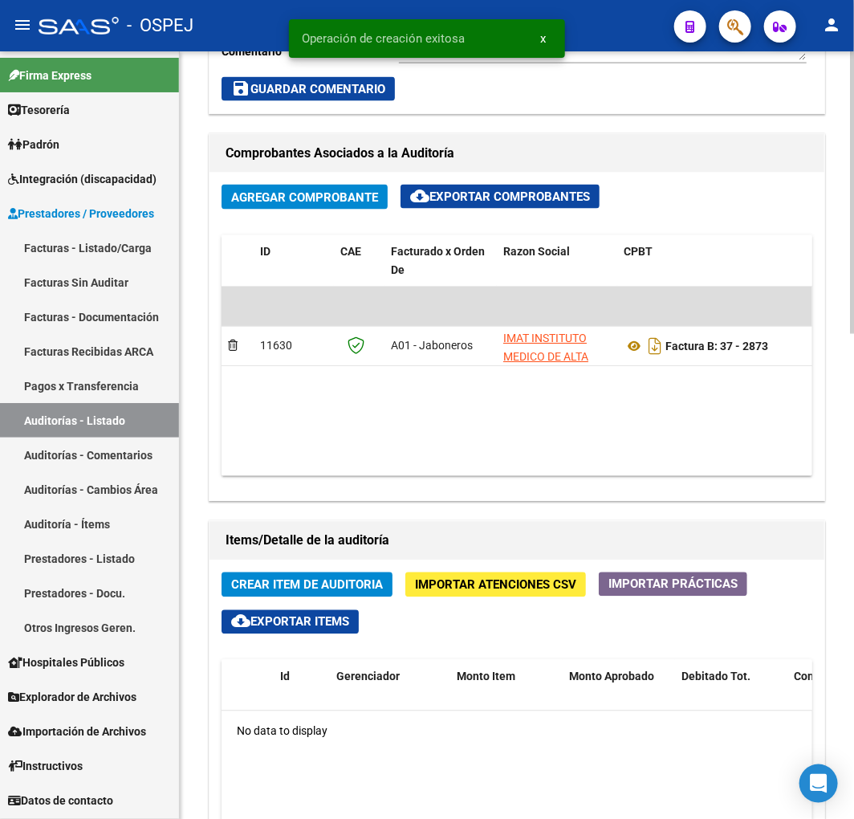
scroll to position [892, 0]
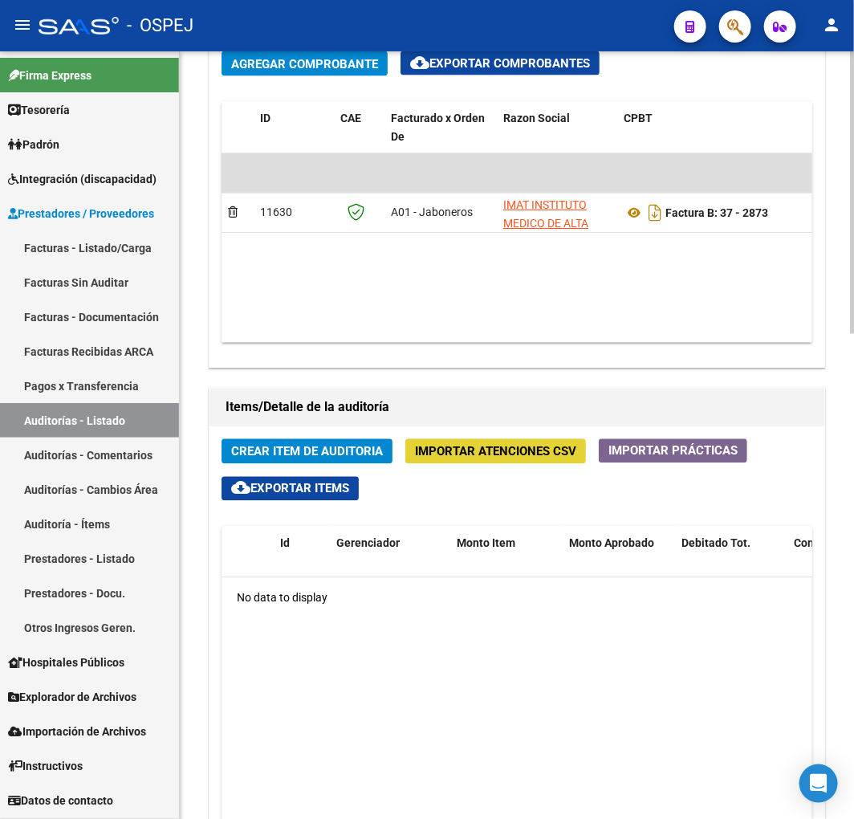
click at [491, 456] on span "Importar Atenciones CSV" at bounding box center [495, 452] width 161 height 14
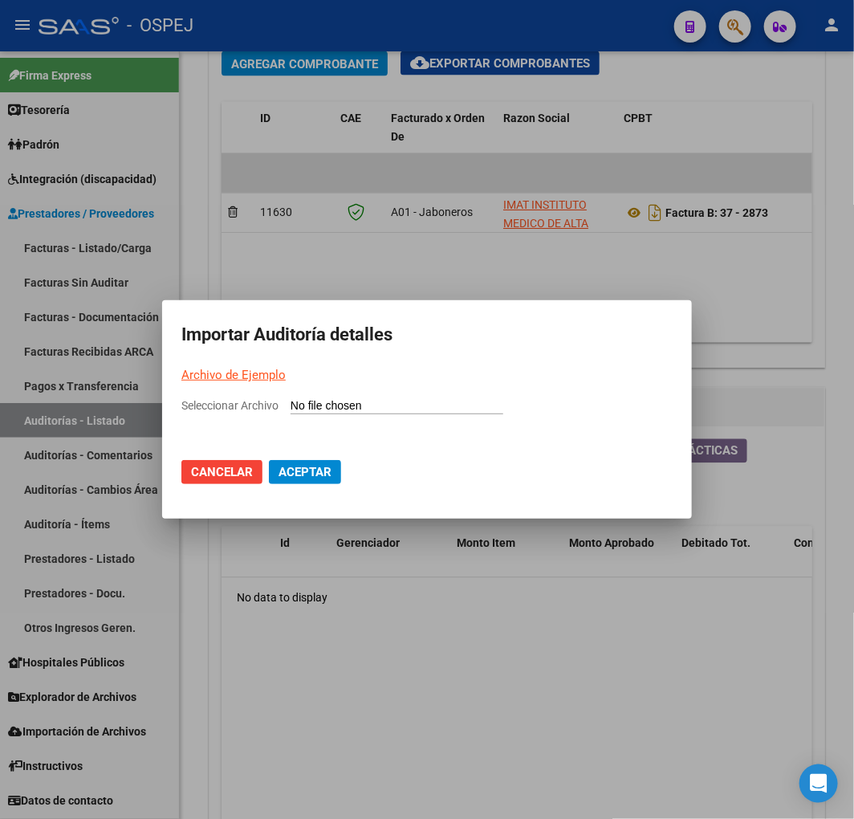
click at [484, 403] on input "Seleccionar Archivo" at bounding box center [397, 406] width 213 height 15
type input "C:\fakepath\Auditoria-demo-saas IMAT FB 2873.csv"
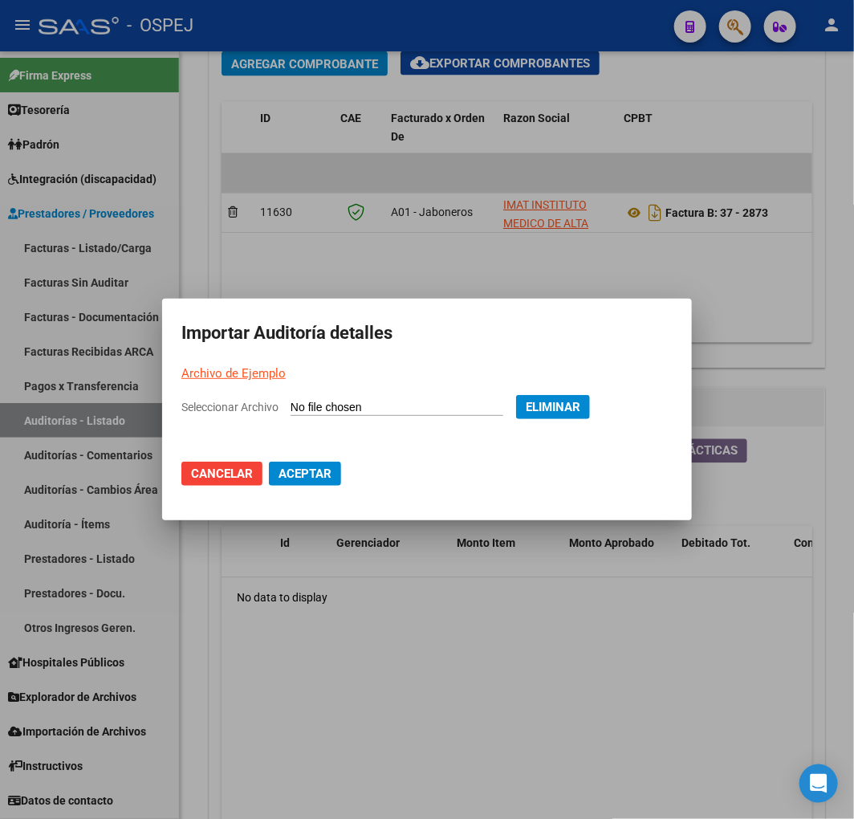
click at [331, 472] on span "Aceptar" at bounding box center [305, 473] width 53 height 14
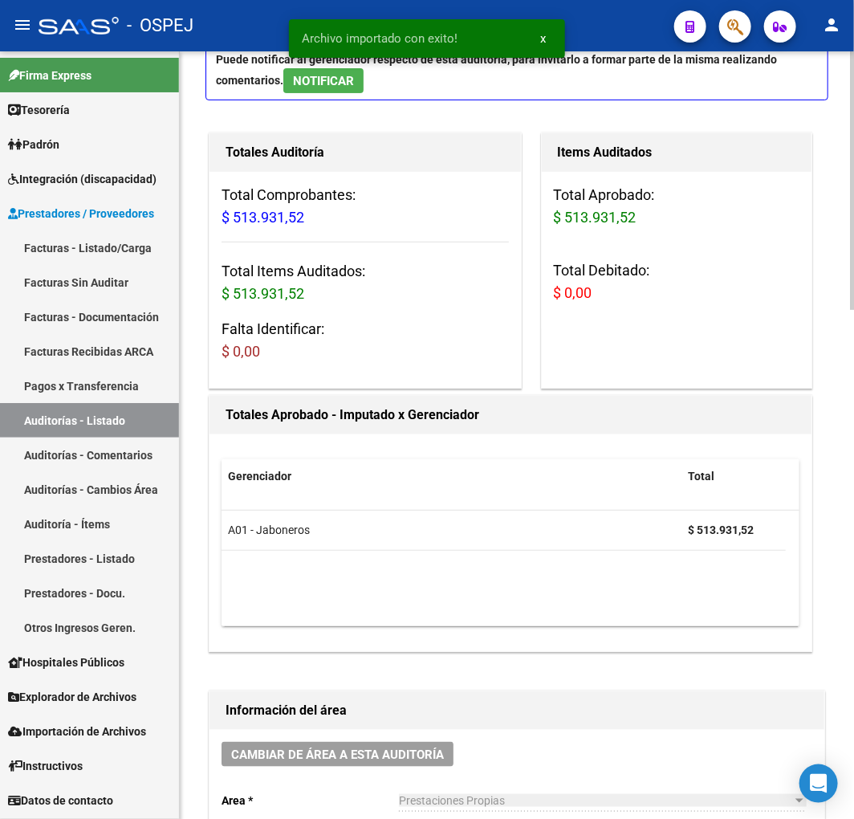
scroll to position [267, 0]
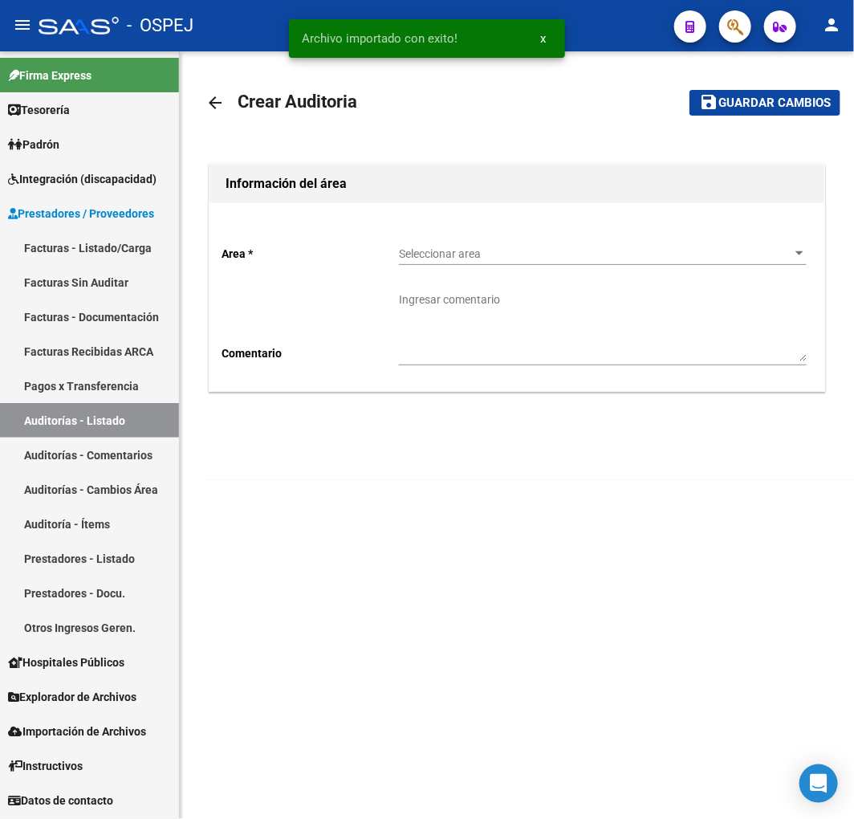
click at [479, 255] on span "Seleccionar area" at bounding box center [595, 254] width 393 height 14
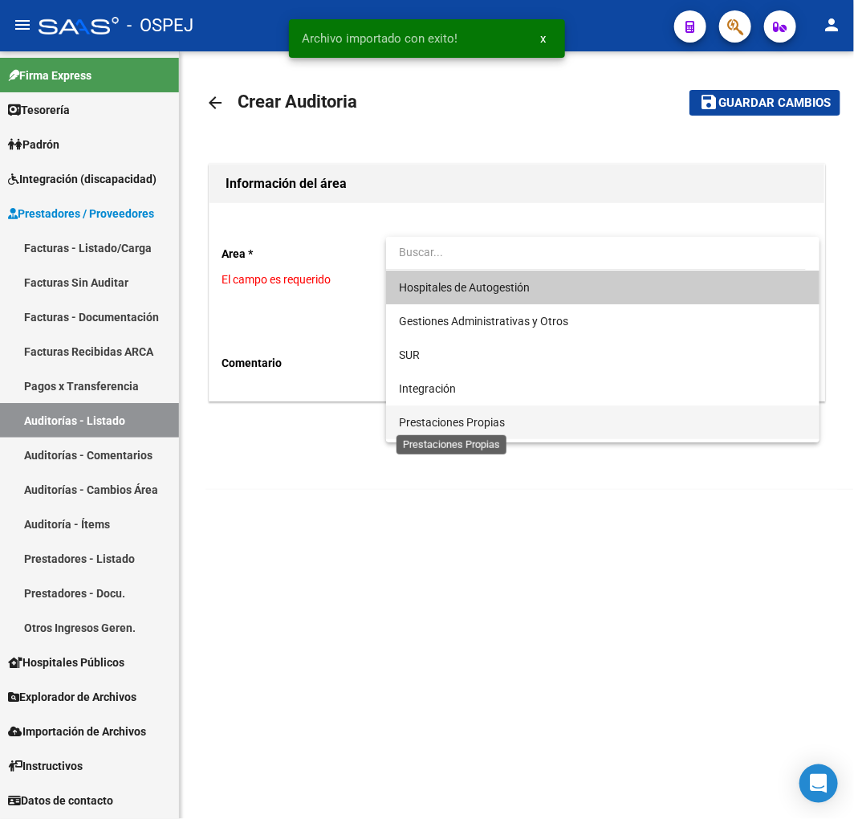
click at [453, 429] on span "Prestaciones Propias" at bounding box center [603, 422] width 408 height 34
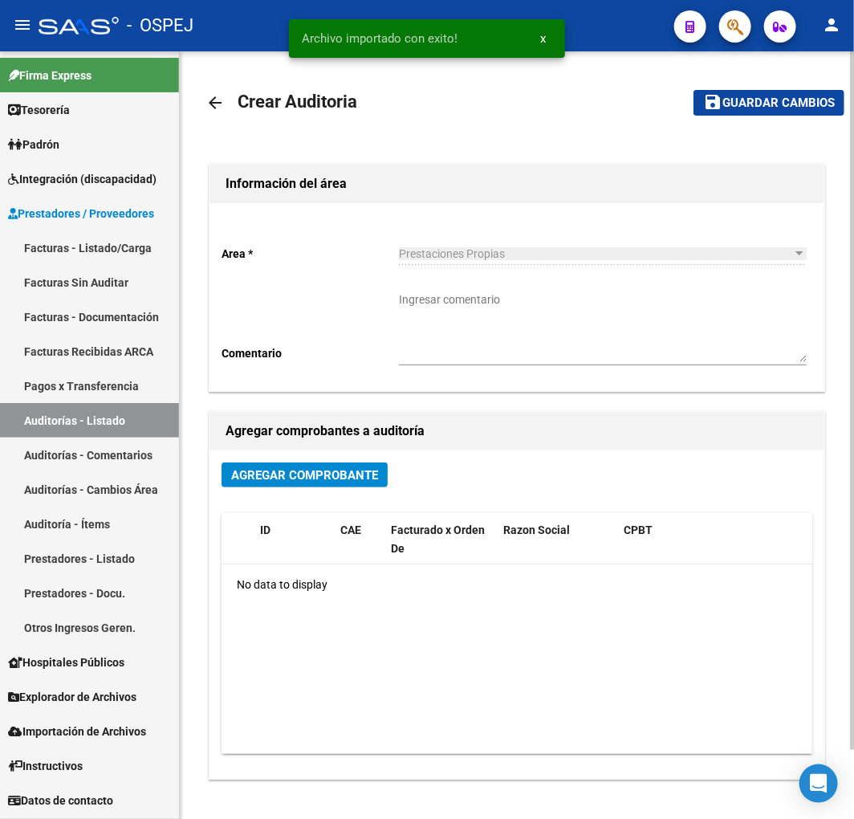
click at [299, 503] on div "Agregar Comprobante ID CAE Facturado x Orden De Razon Social CPBT Monto Fecha C…" at bounding box center [517, 614] width 615 height 328
click at [299, 484] on button "Agregar Comprobante" at bounding box center [305, 474] width 166 height 25
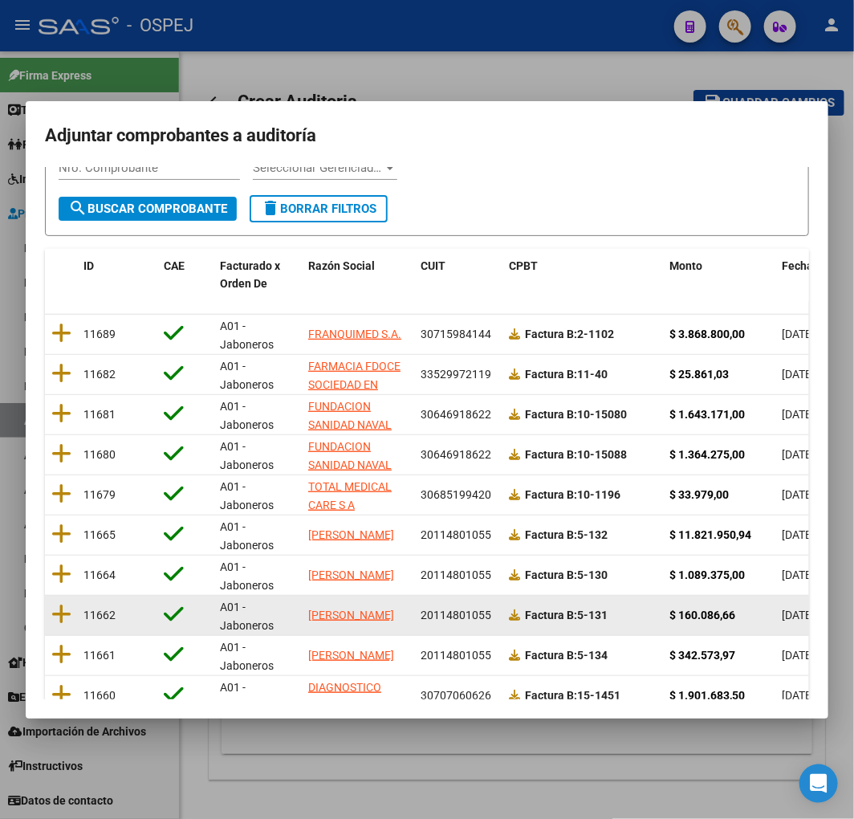
scroll to position [202, 0]
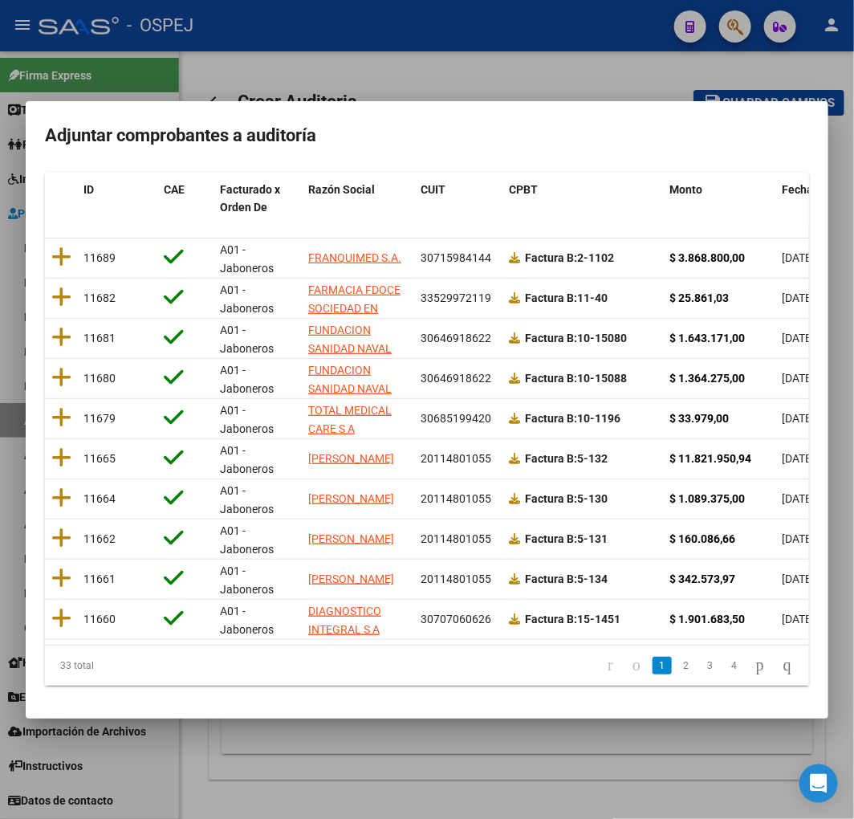
click at [791, 183] on span "Fecha Cpbt" at bounding box center [811, 189] width 58 height 13
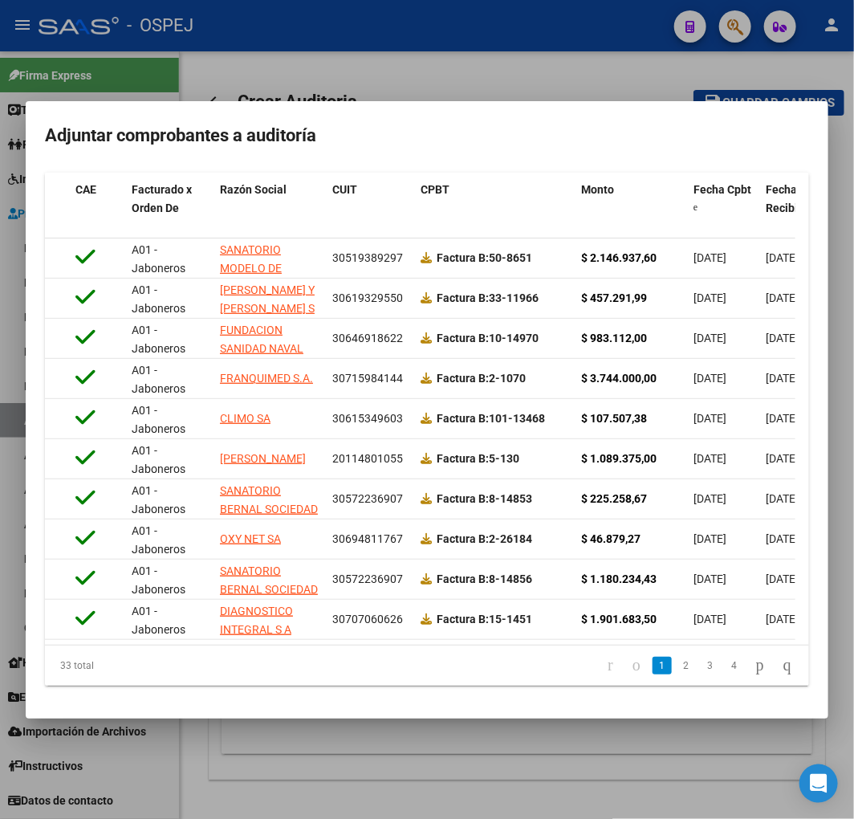
scroll to position [0, 0]
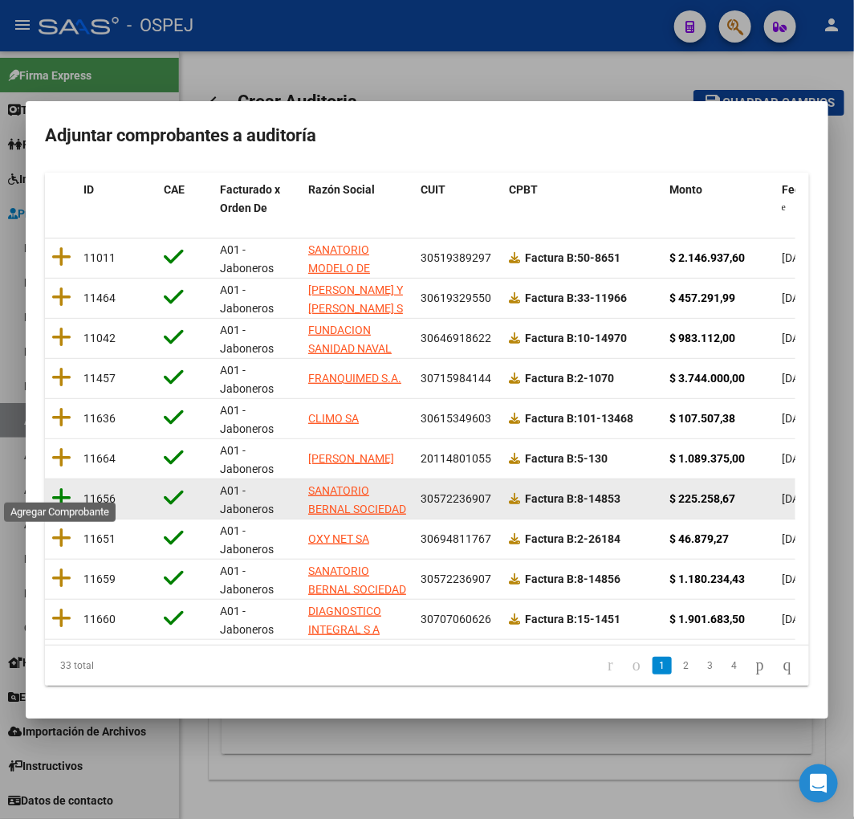
click at [51, 488] on icon at bounding box center [61, 497] width 20 height 22
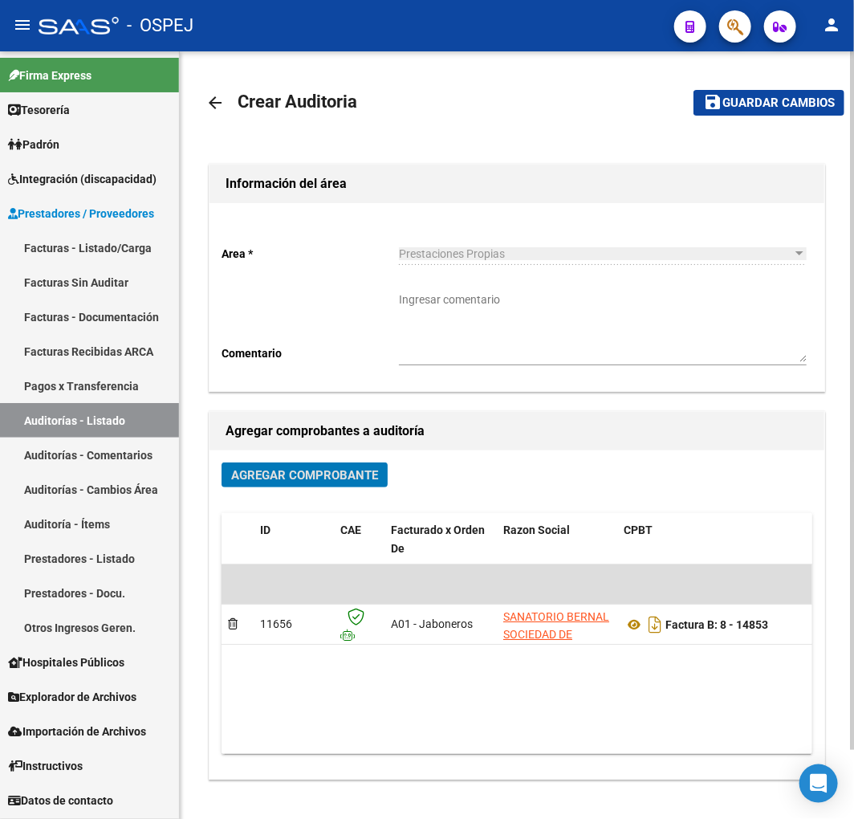
click at [759, 83] on mat-toolbar-row "save Guardar cambios" at bounding box center [756, 102] width 177 height 51
click at [752, 98] on span "Guardar cambios" at bounding box center [778, 103] width 112 height 14
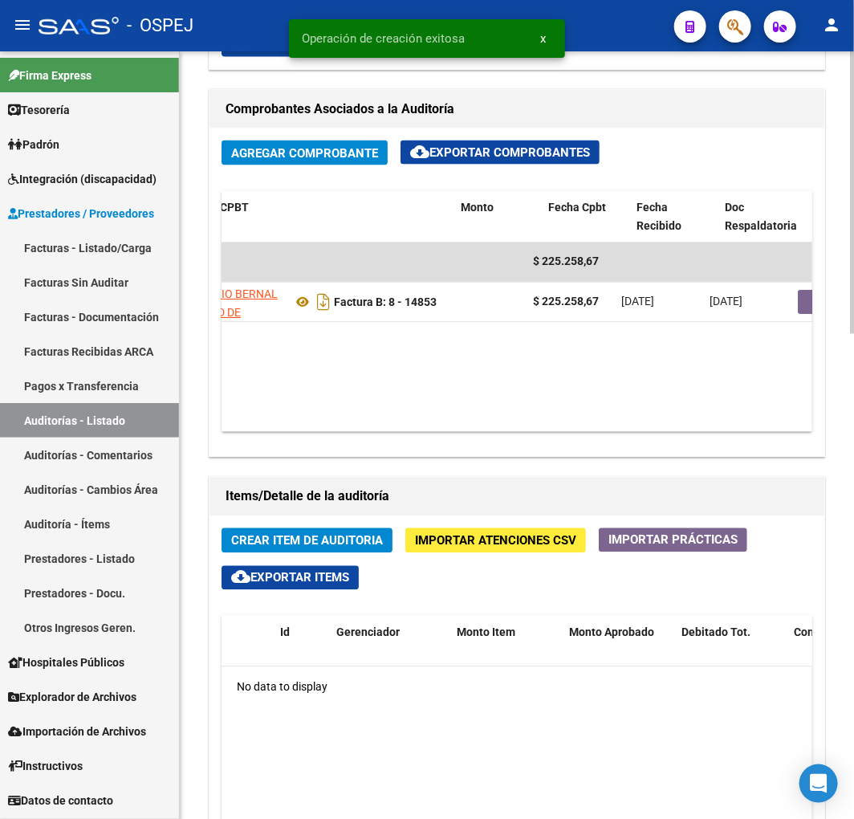
scroll to position [0, 412]
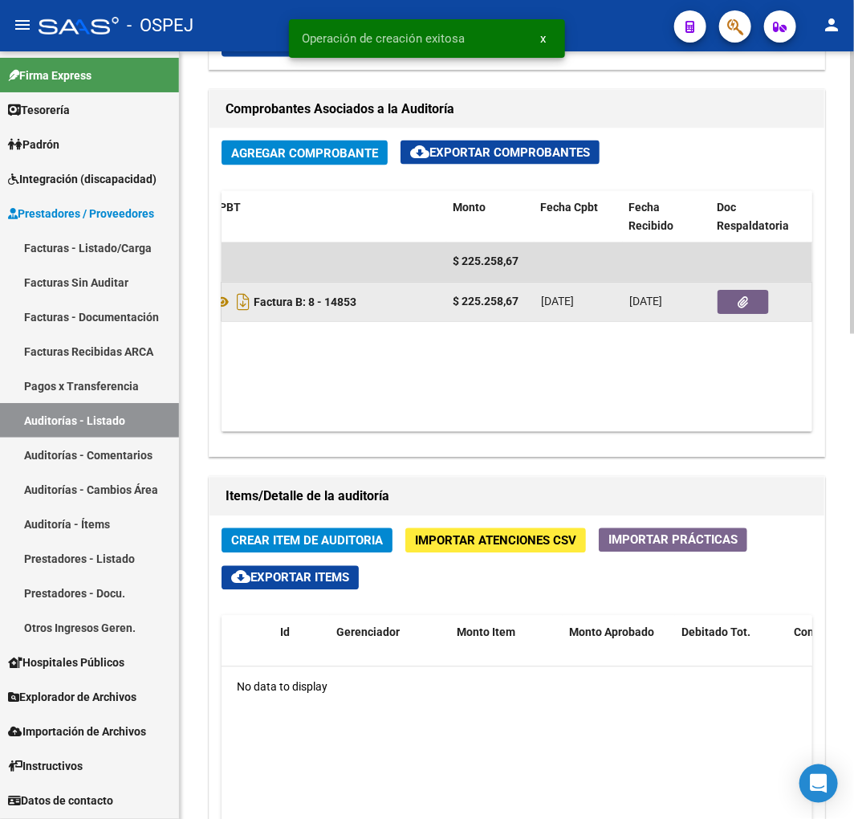
click at [760, 294] on button "button" at bounding box center [743, 303] width 51 height 24
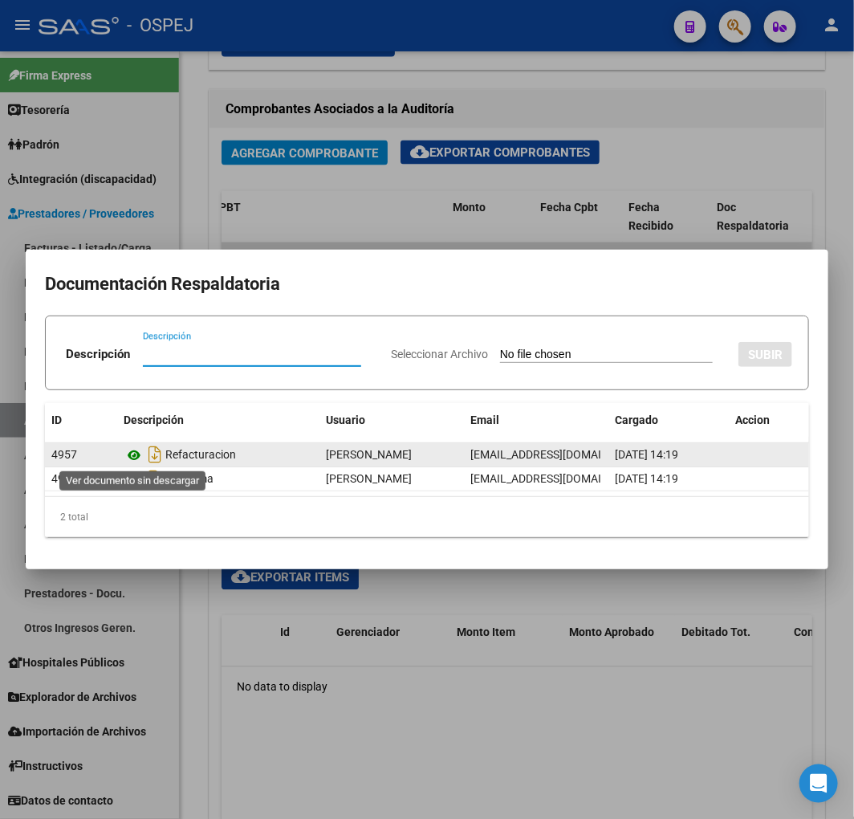
click at [137, 462] on icon at bounding box center [134, 455] width 21 height 19
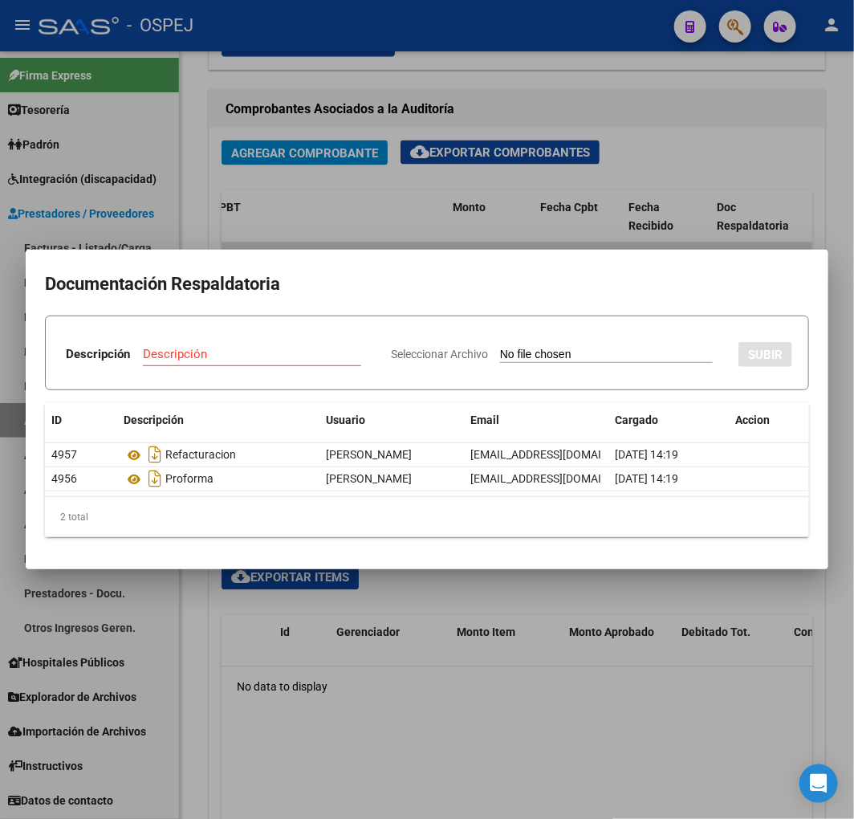
drag, startPoint x: 713, startPoint y: 202, endPoint x: 699, endPoint y: 250, distance: 50.1
click at [712, 201] on div at bounding box center [427, 409] width 854 height 819
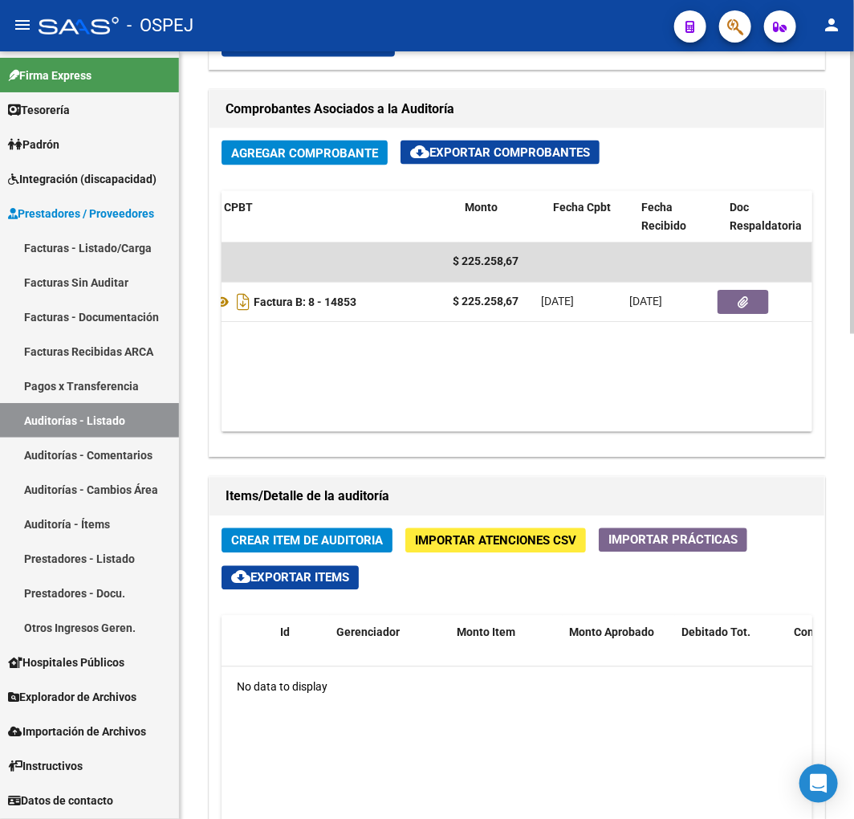
scroll to position [0, 313]
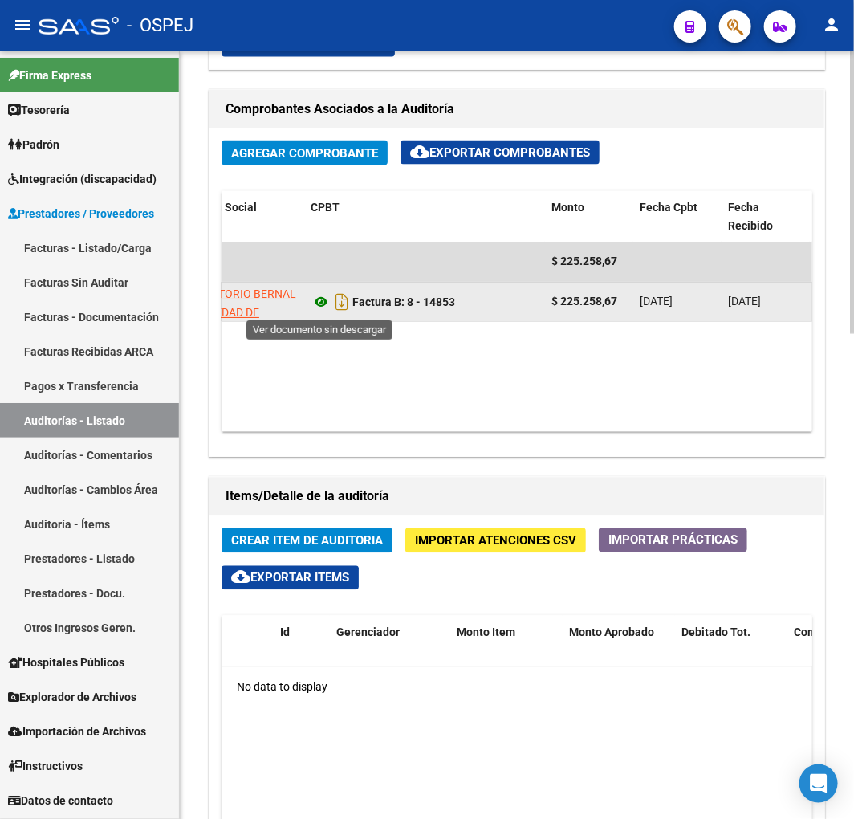
click at [324, 310] on icon at bounding box center [321, 302] width 21 height 19
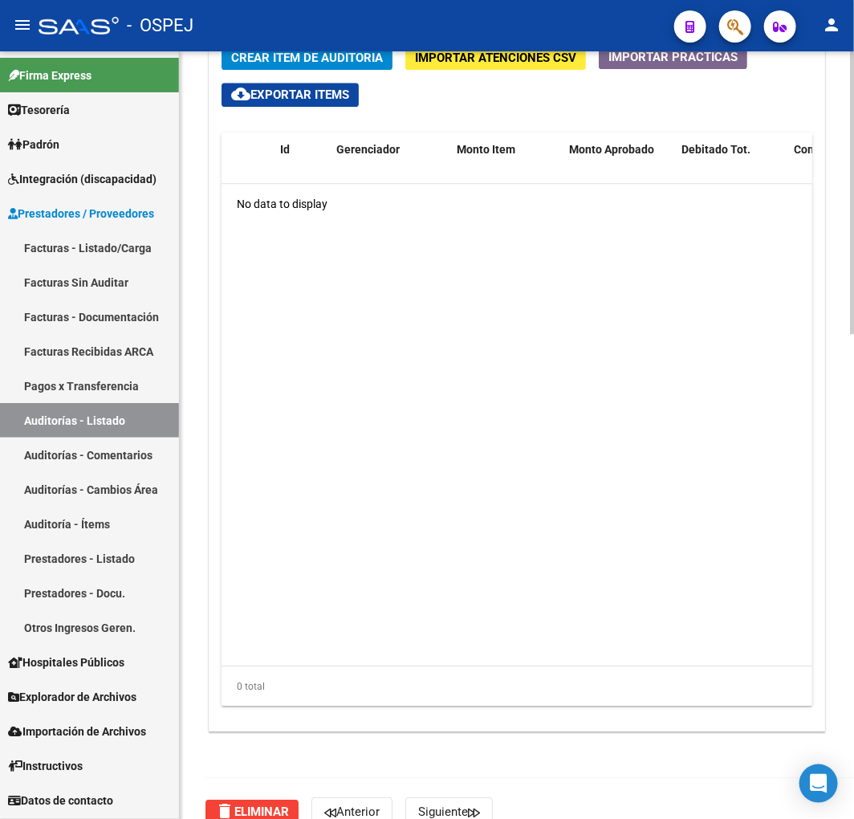
scroll to position [1313, 0]
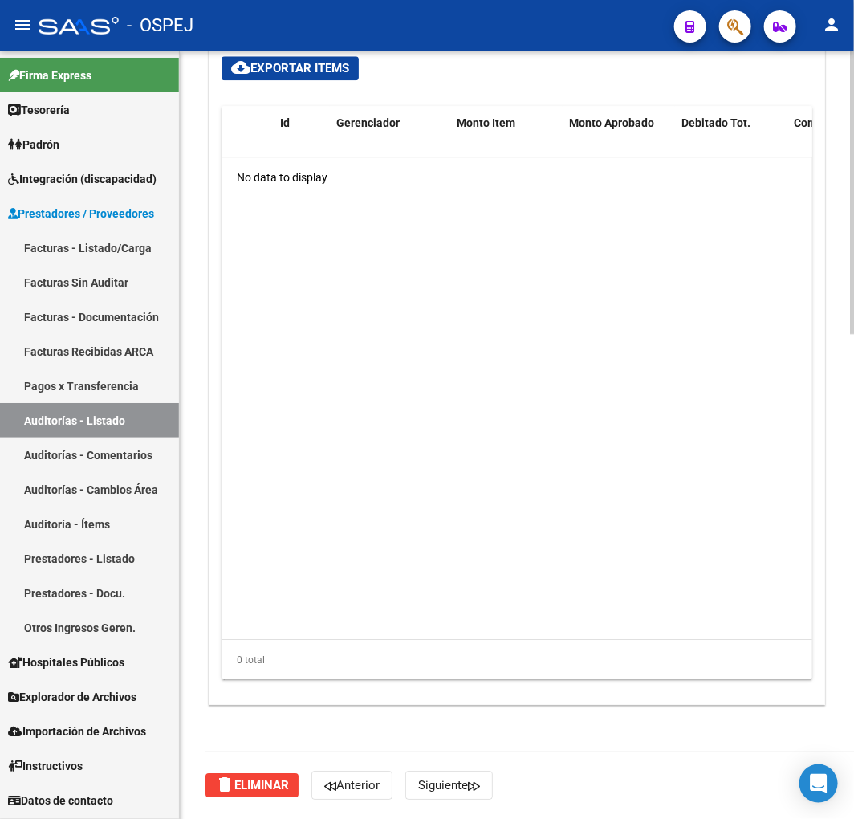
click at [254, 783] on span "delete Eliminar" at bounding box center [252, 785] width 74 height 14
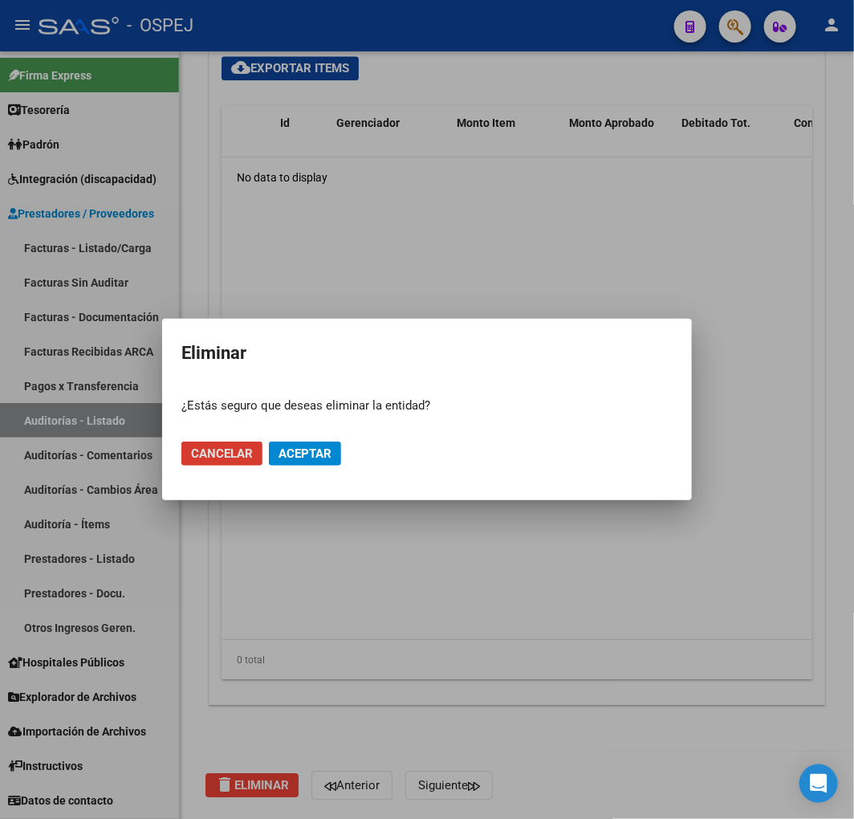
click at [319, 443] on button "Aceptar" at bounding box center [305, 454] width 72 height 24
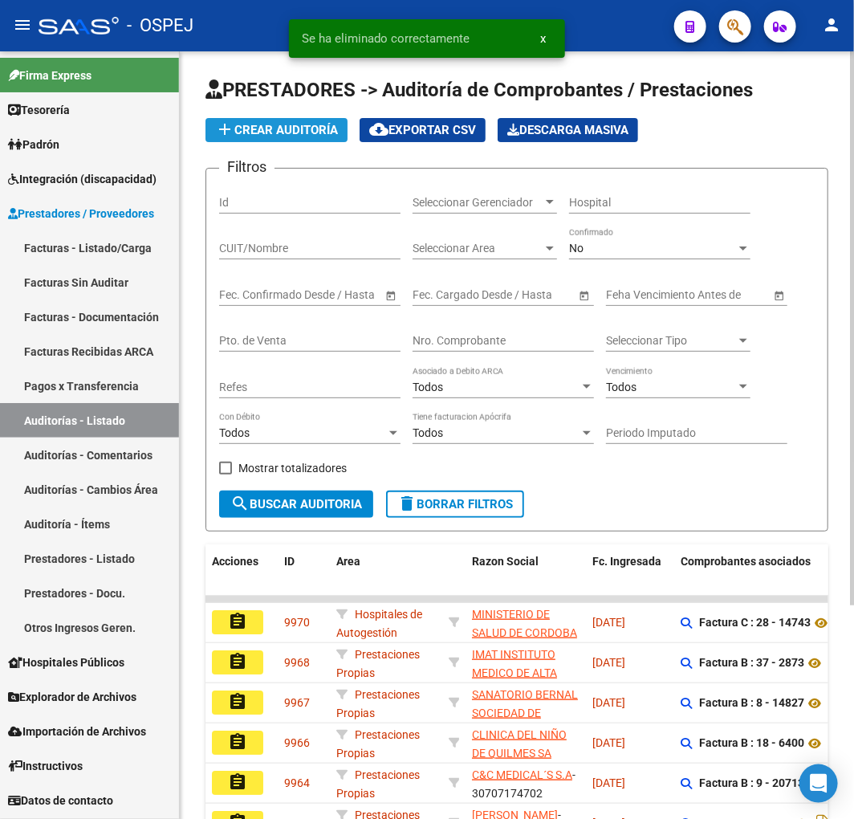
click at [271, 136] on span "add Crear Auditoría" at bounding box center [276, 130] width 123 height 14
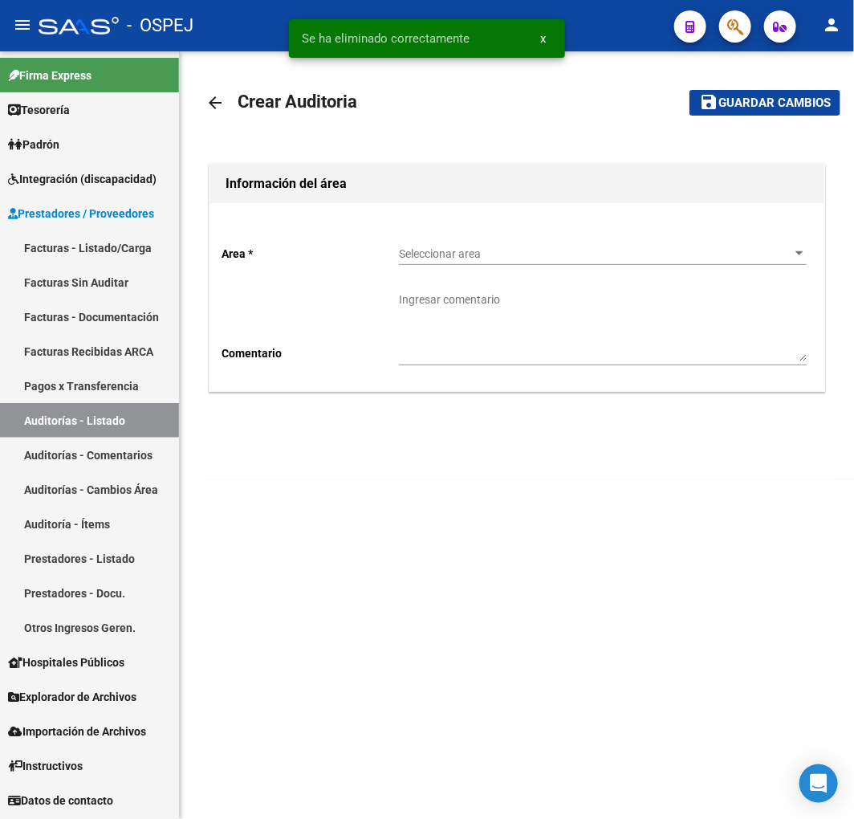
click at [508, 249] on span "Seleccionar area" at bounding box center [595, 254] width 393 height 14
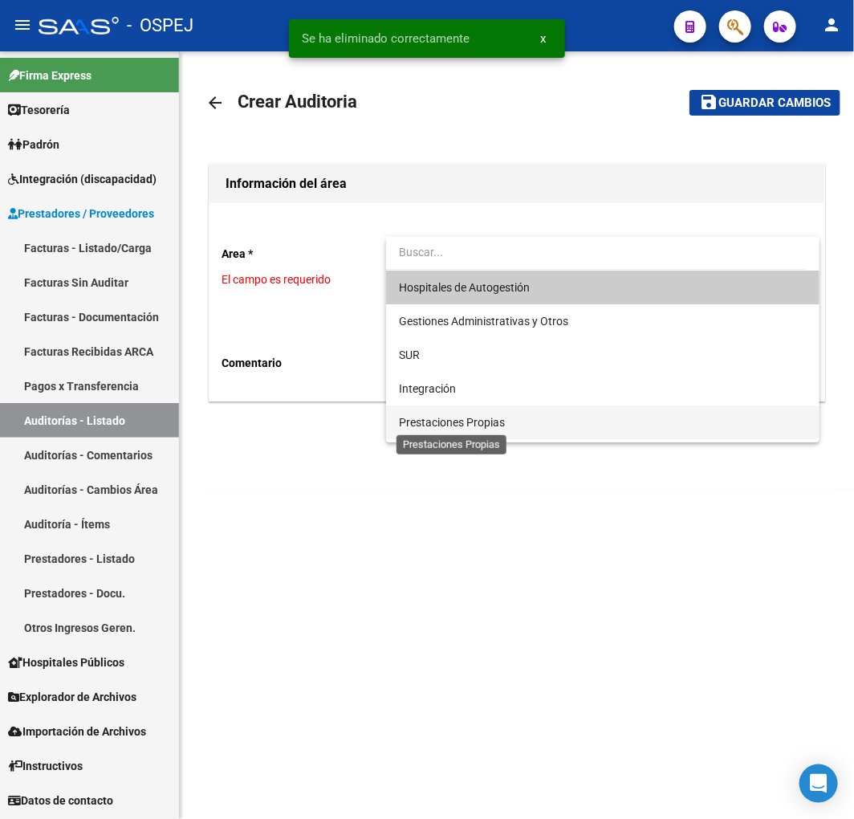
click at [493, 419] on span "Prestaciones Propias" at bounding box center [452, 422] width 106 height 13
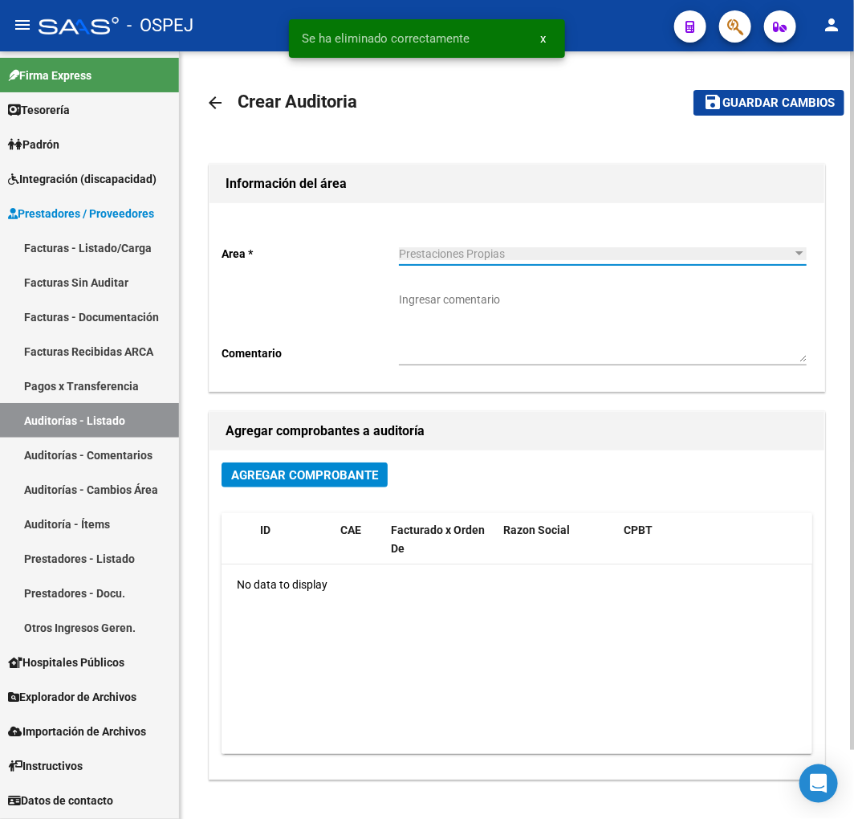
click at [319, 470] on span "Agregar Comprobante" at bounding box center [304, 475] width 147 height 14
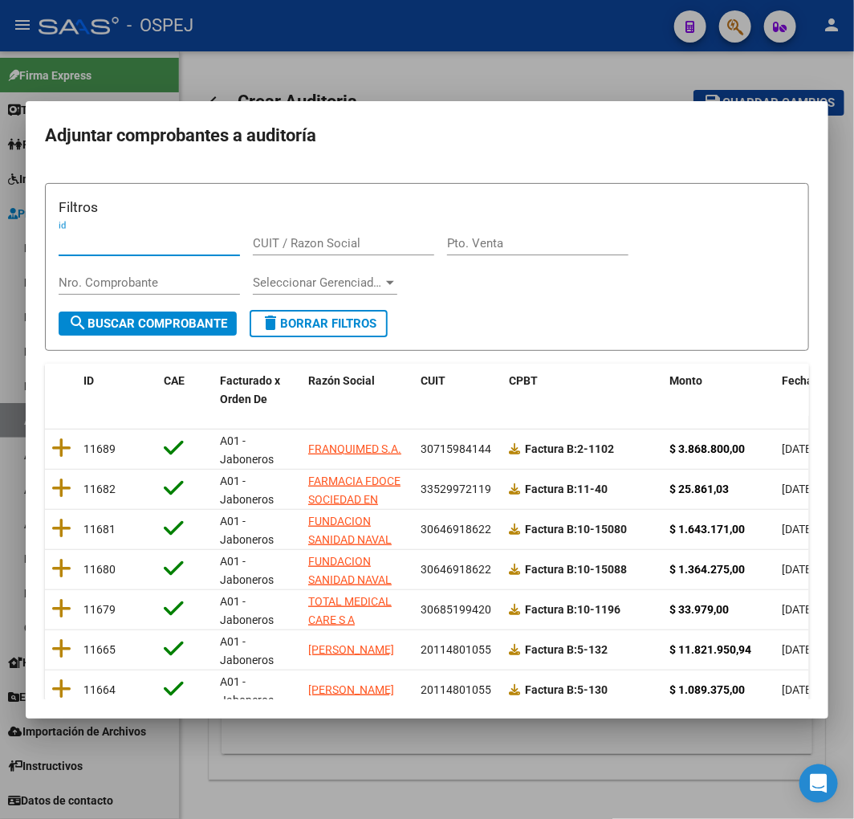
click at [783, 382] on span "Fecha Cpbt" at bounding box center [811, 380] width 58 height 13
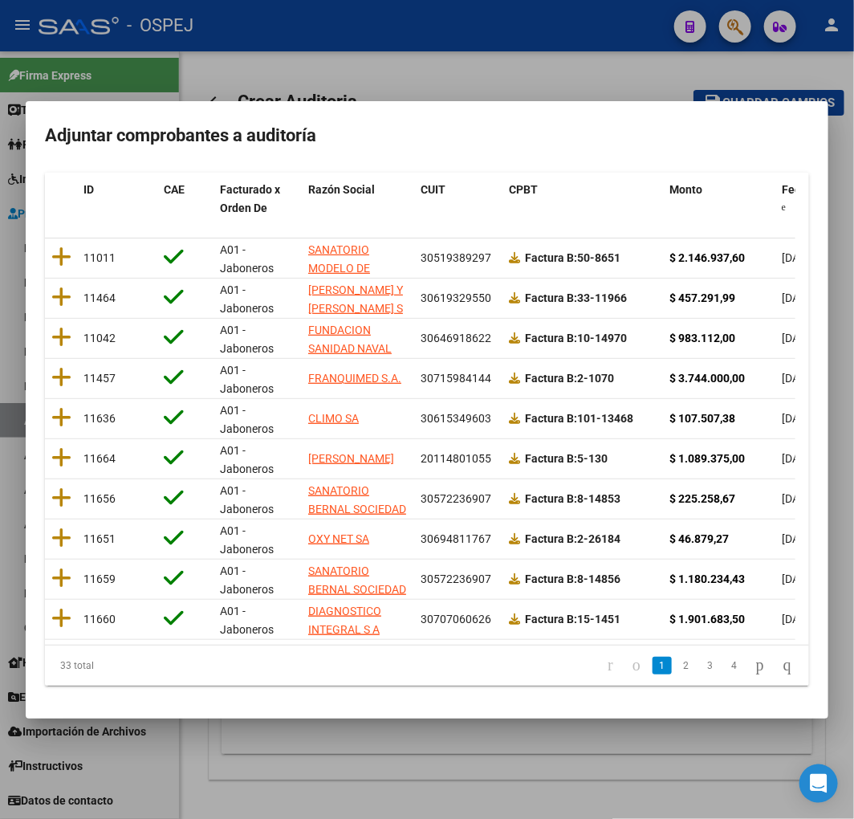
scroll to position [202, 0]
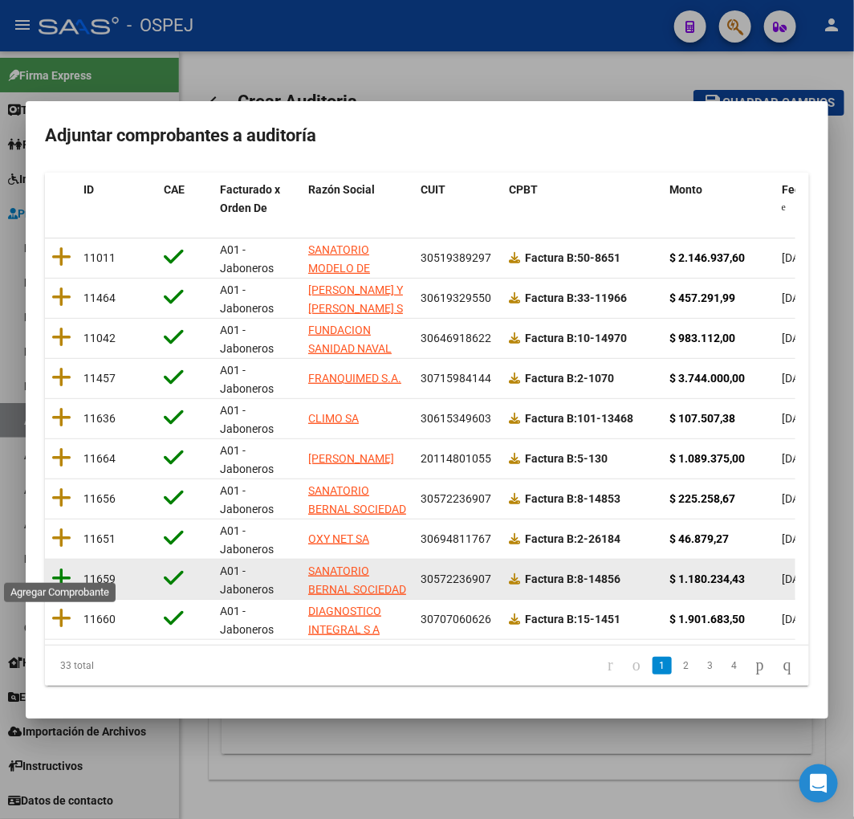
click at [60, 571] on icon at bounding box center [61, 578] width 20 height 22
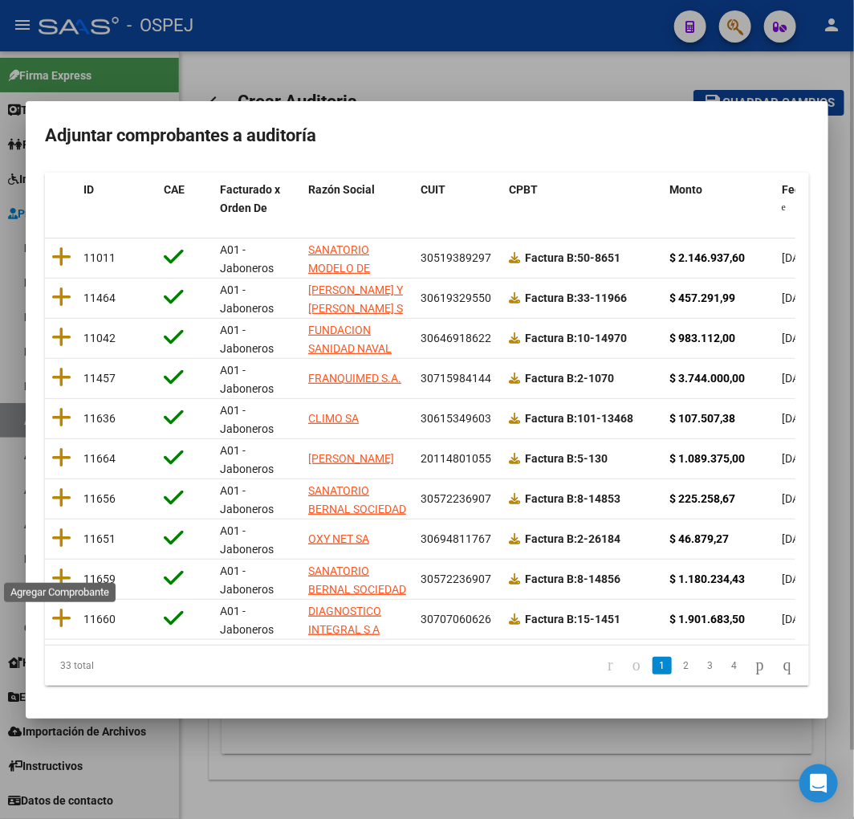
scroll to position [0, 0]
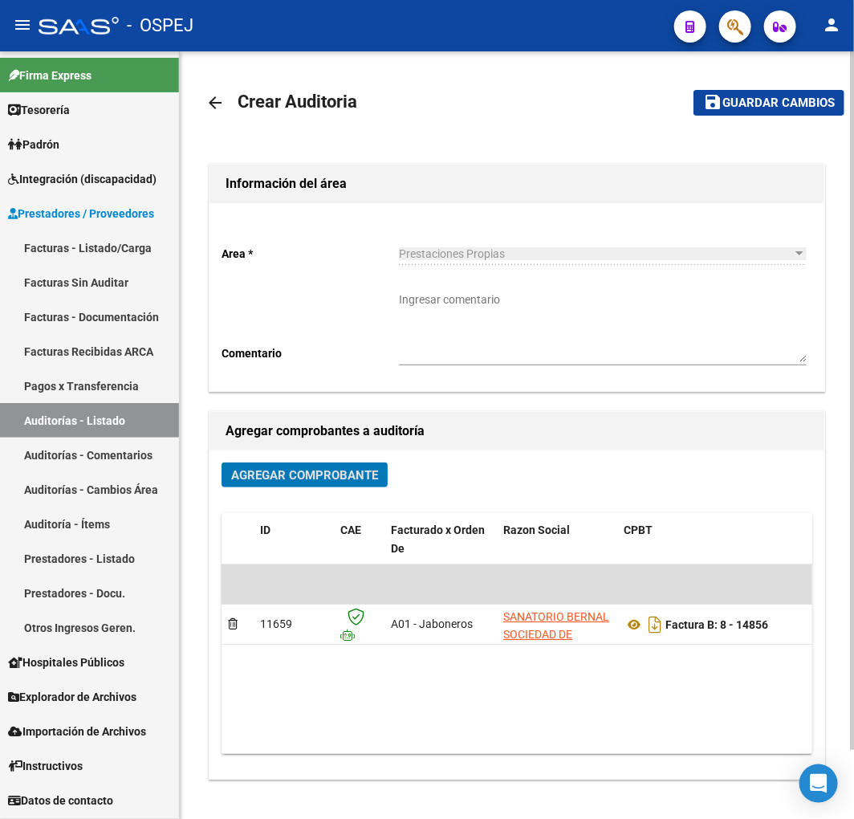
click at [767, 106] on span "Guardar cambios" at bounding box center [778, 103] width 112 height 14
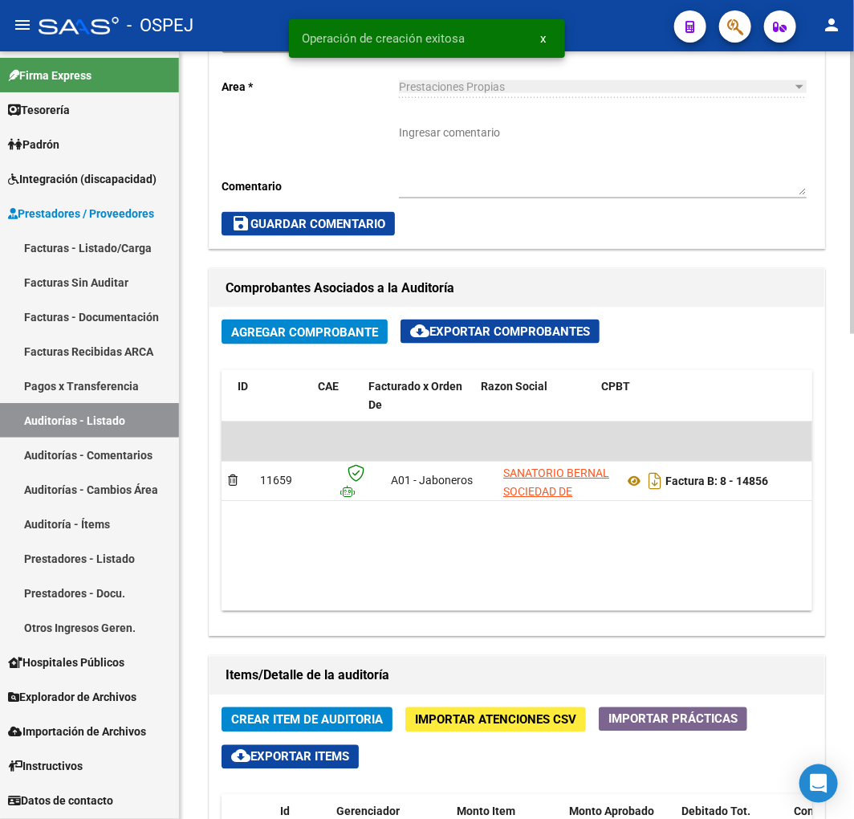
scroll to position [0, 397]
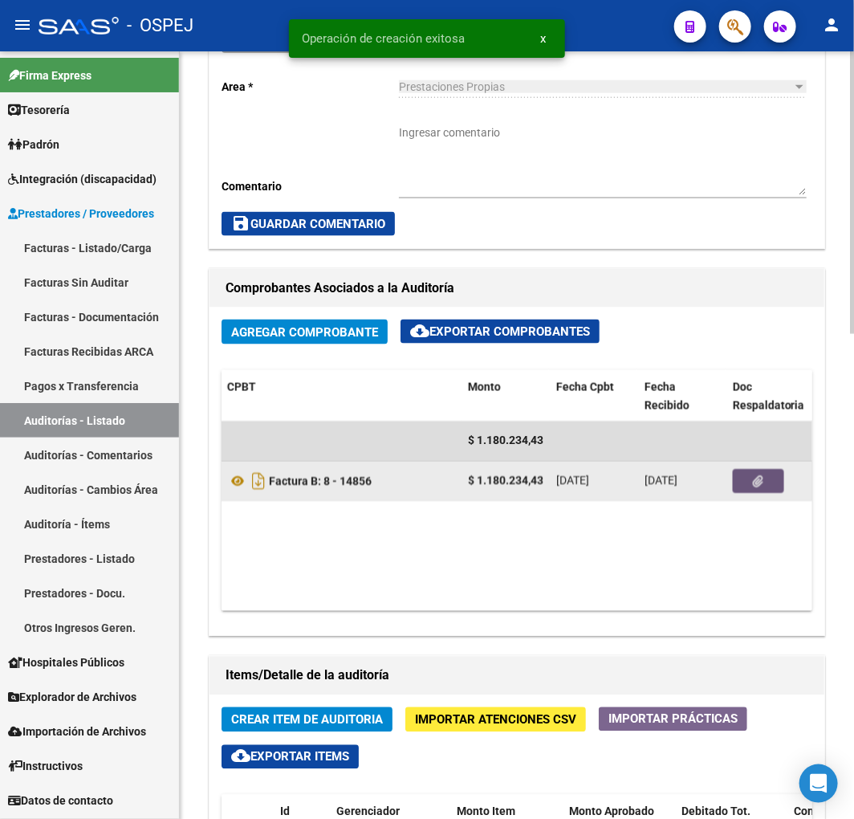
click at [733, 471] on button "button" at bounding box center [758, 482] width 51 height 24
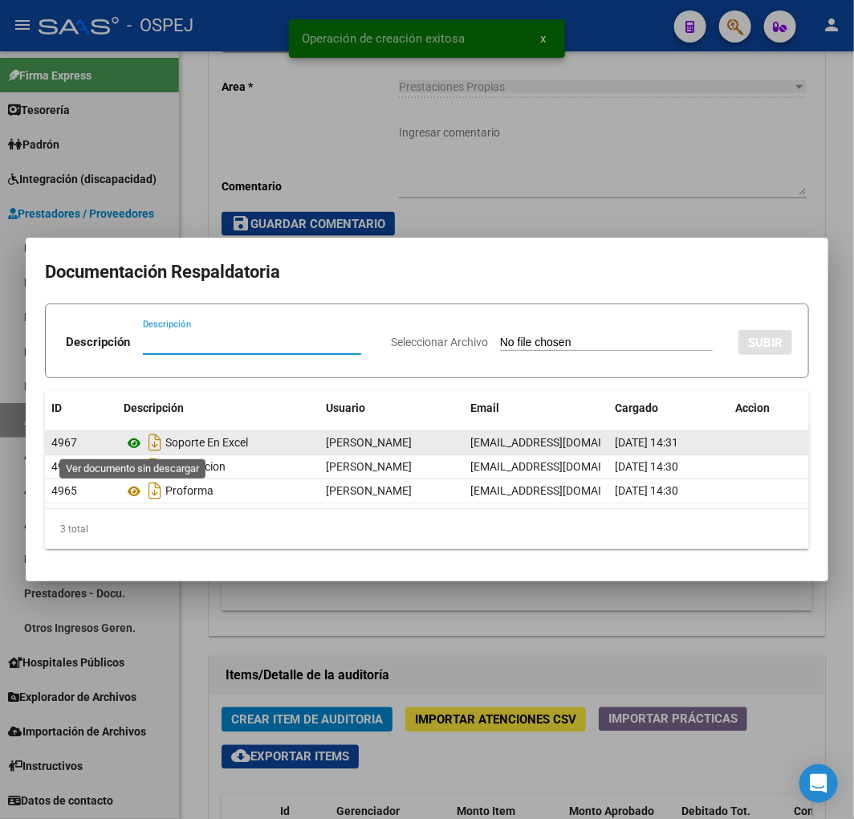
click at [139, 442] on icon at bounding box center [134, 442] width 21 height 19
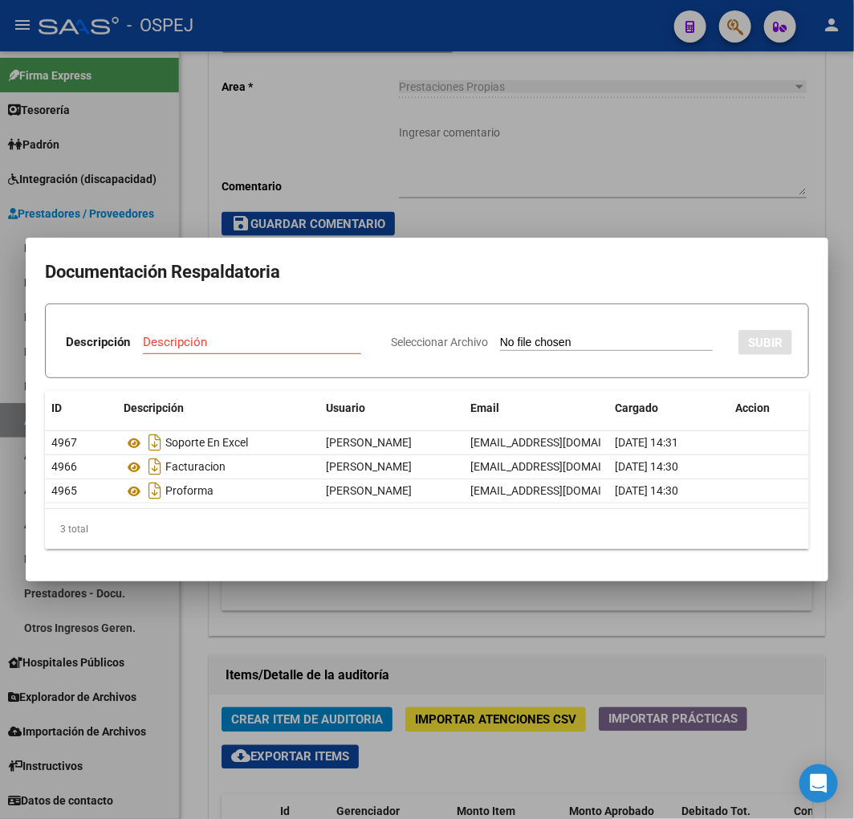
click at [475, 174] on div at bounding box center [427, 409] width 854 height 819
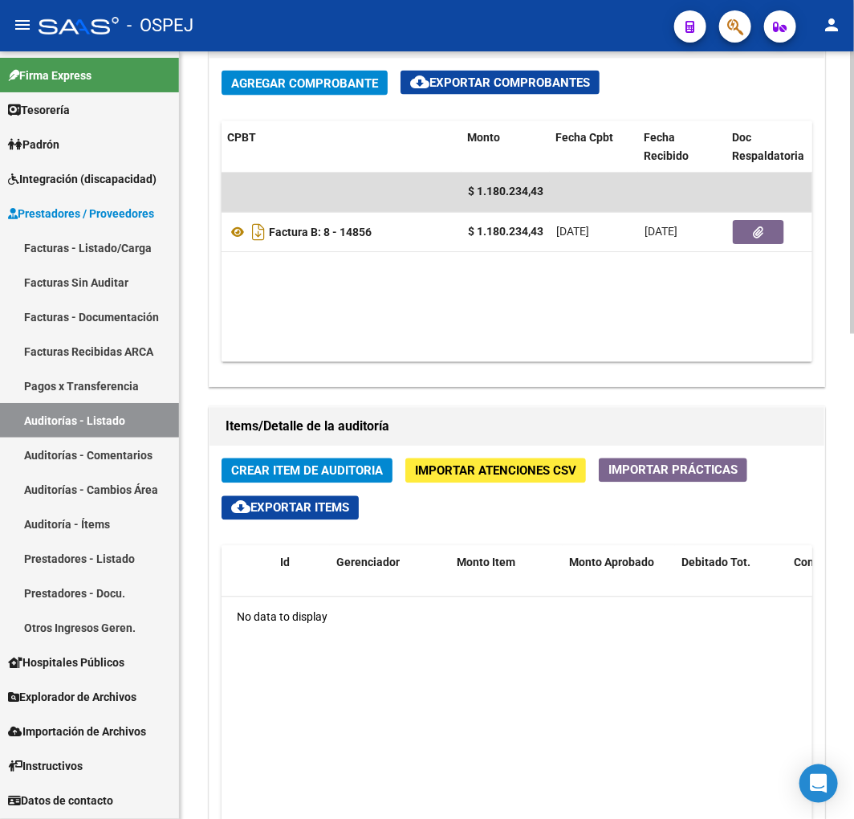
scroll to position [1070, 0]
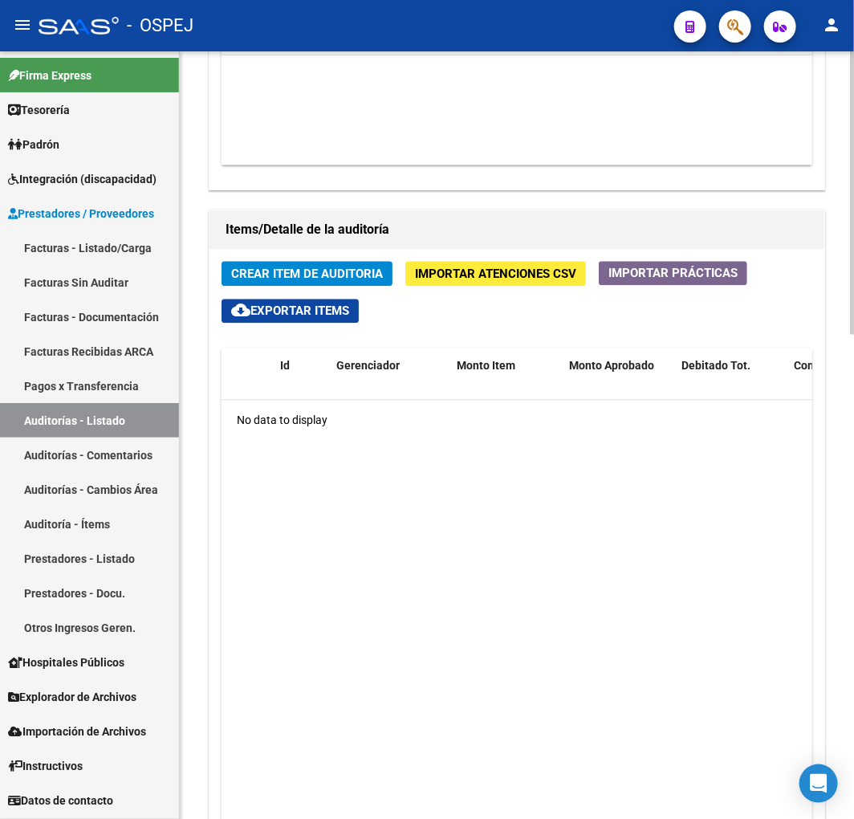
click at [500, 274] on span "Importar Atenciones CSV" at bounding box center [495, 274] width 161 height 14
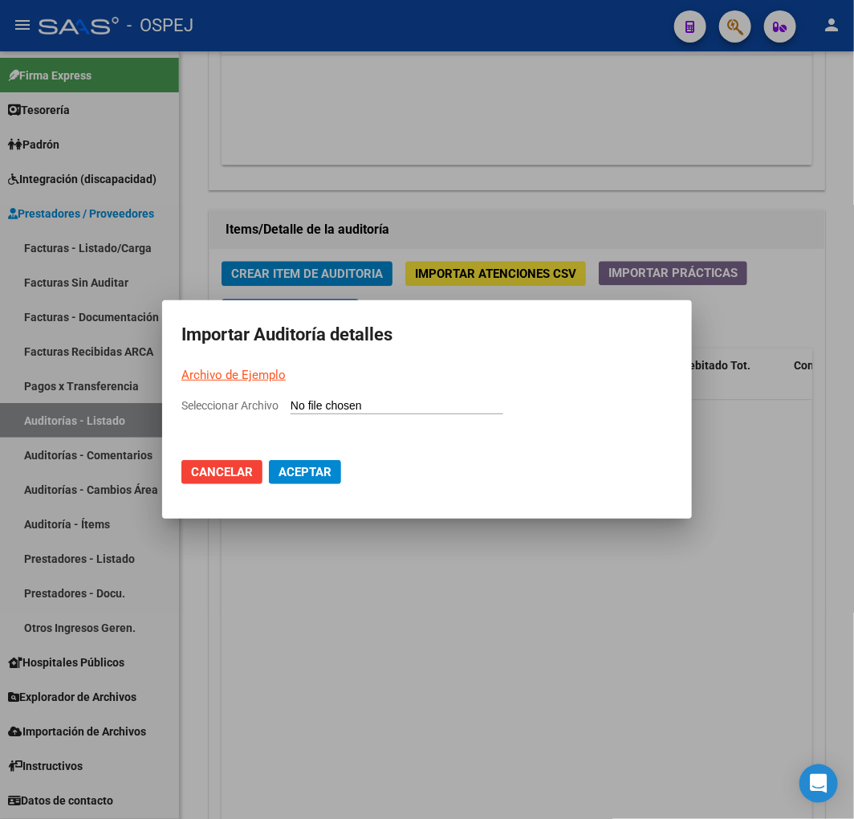
click at [398, 414] on div "Seleccionar Archivo" at bounding box center [426, 412] width 491 height 31
click at [381, 399] on input "Seleccionar Archivo" at bounding box center [397, 406] width 213 height 15
type input "C:\fakepath\Auditoria-demo-saas bernal 14856.csv"
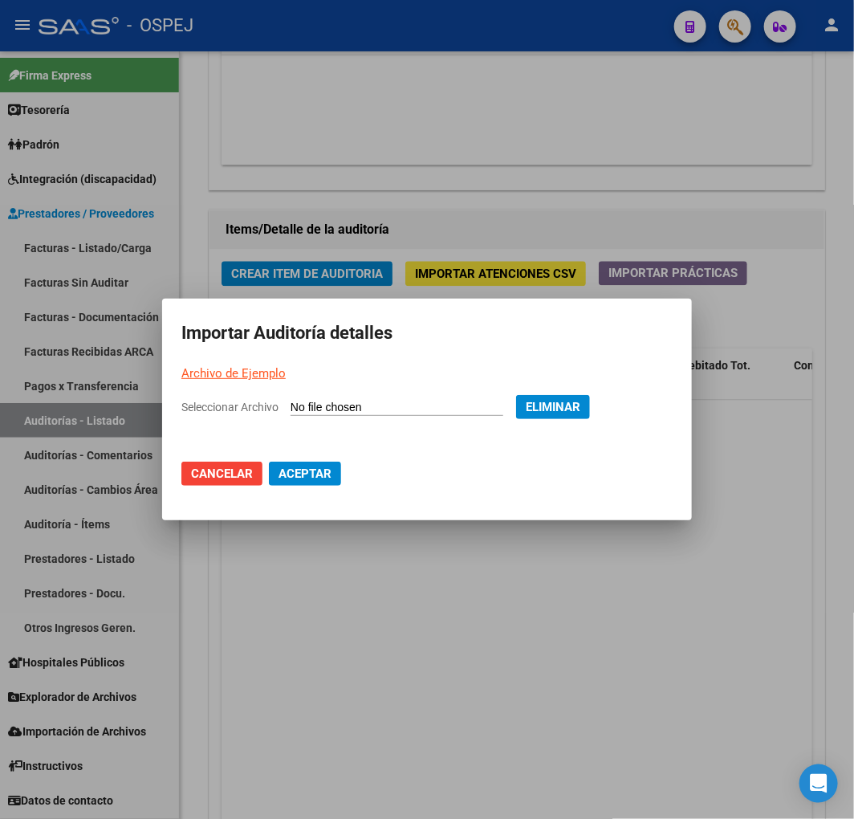
click at [328, 463] on button "Aceptar" at bounding box center [305, 474] width 72 height 24
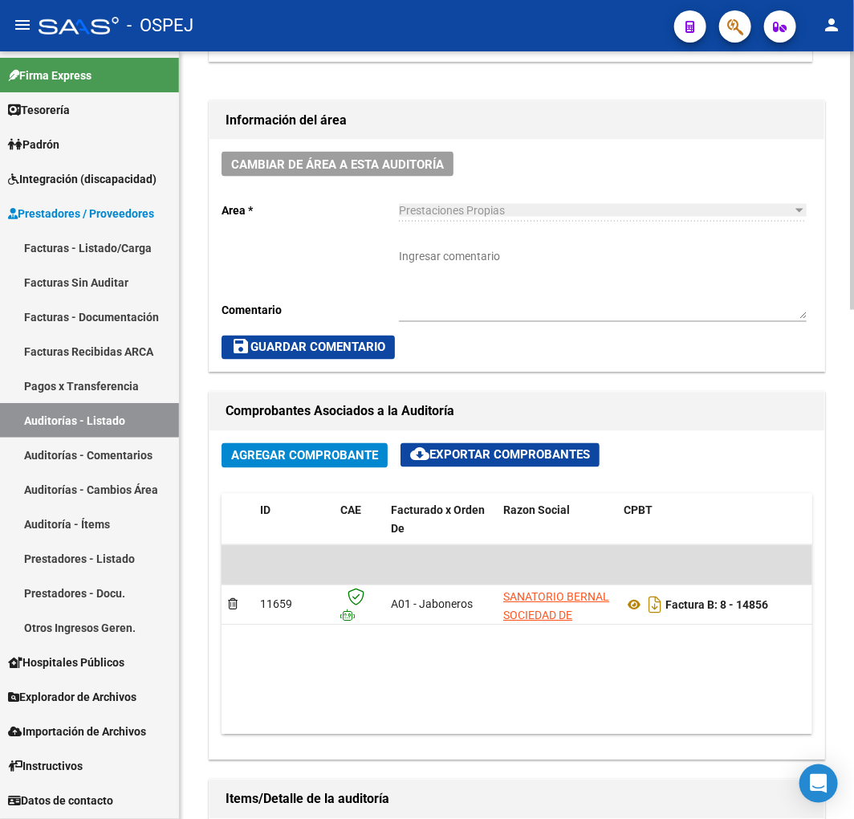
scroll to position [526, 0]
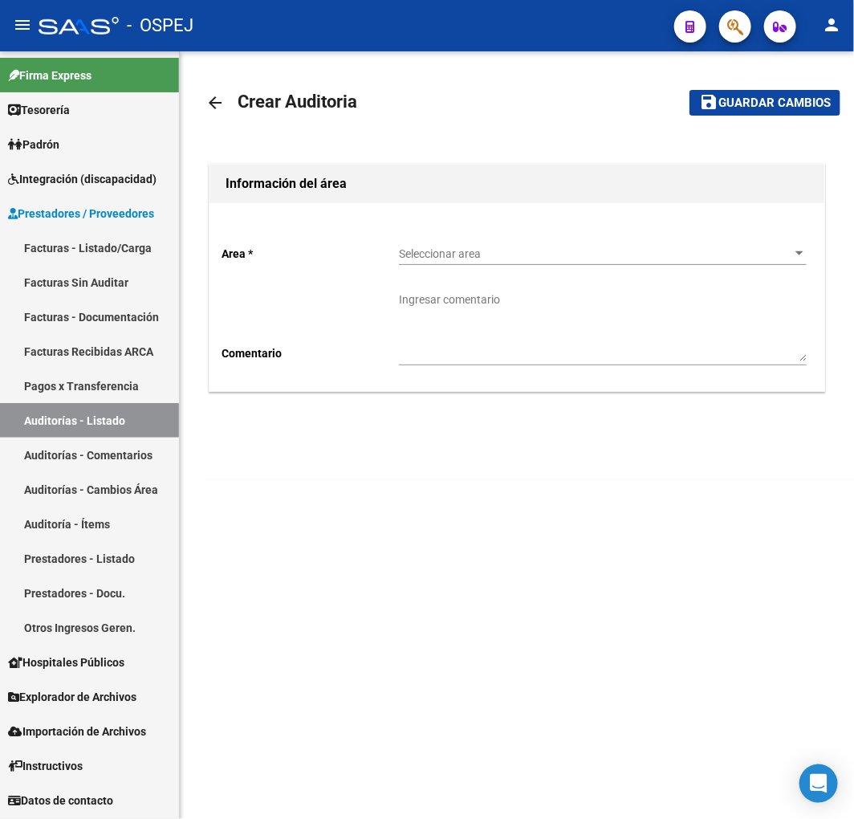
click at [563, 246] on div "Seleccionar area Seleccionar area" at bounding box center [603, 249] width 408 height 32
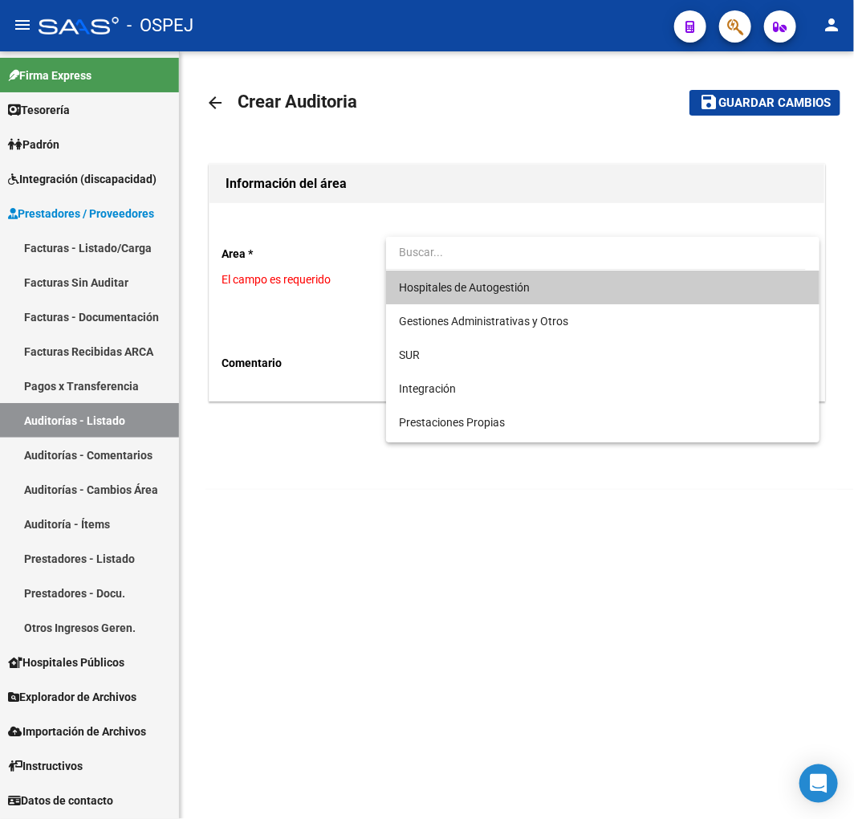
click at [111, 437] on div at bounding box center [427, 409] width 854 height 819
click at [101, 421] on link "Auditorías - Listado" at bounding box center [89, 420] width 179 height 35
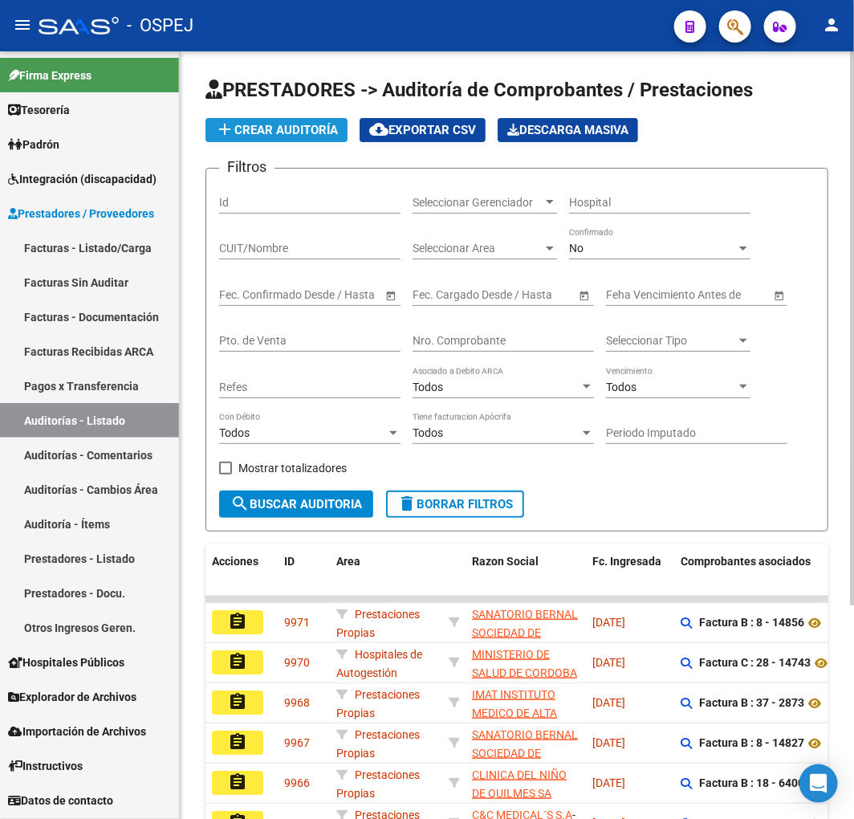
click at [328, 124] on span "add Crear Auditoría" at bounding box center [276, 130] width 123 height 14
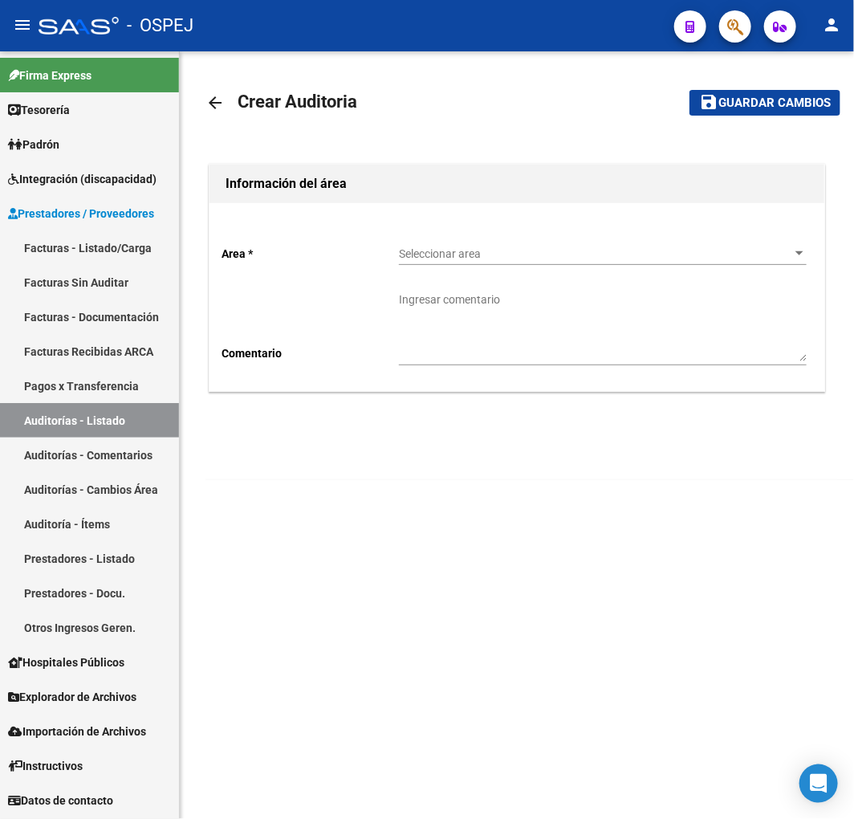
click at [472, 251] on span "Seleccionar area" at bounding box center [595, 254] width 393 height 14
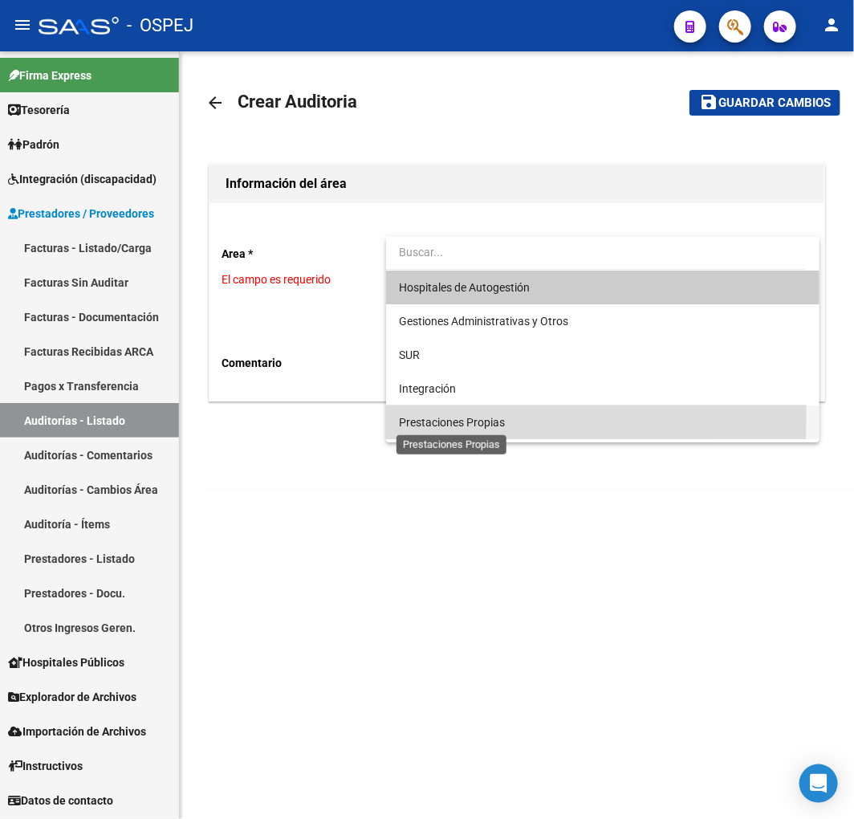
click at [453, 416] on span "Prestaciones Propias" at bounding box center [452, 422] width 106 height 13
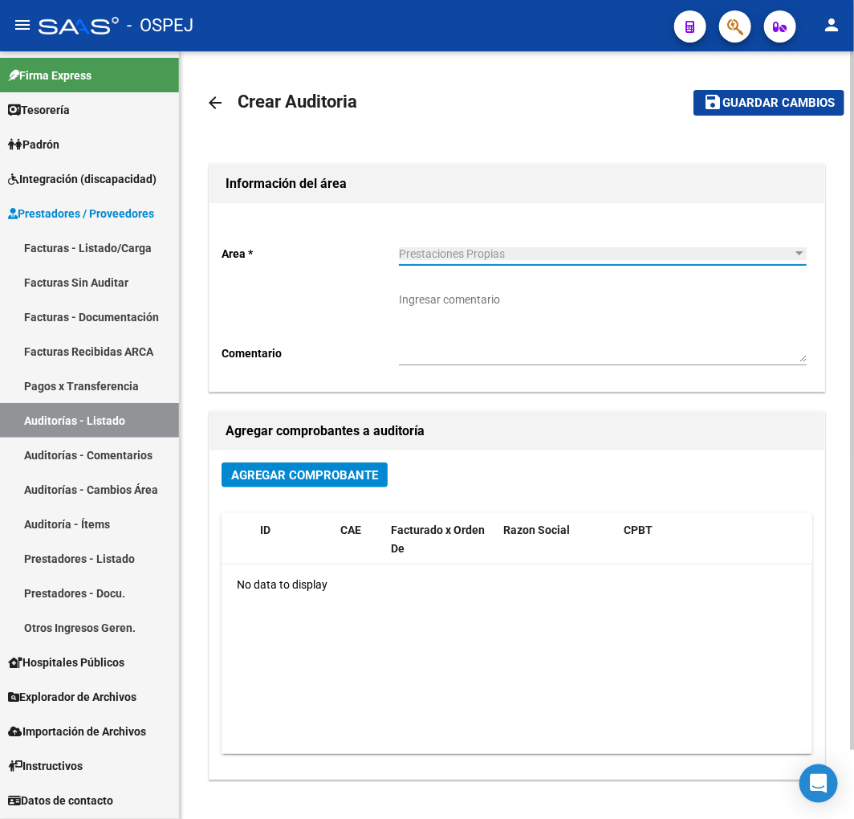
click at [303, 460] on div "Agregar Comprobante ID CAE Facturado x Orden De Razon Social CPBT Monto Fecha C…" at bounding box center [517, 614] width 615 height 328
click at [300, 463] on button "Agregar Comprobante" at bounding box center [305, 474] width 166 height 25
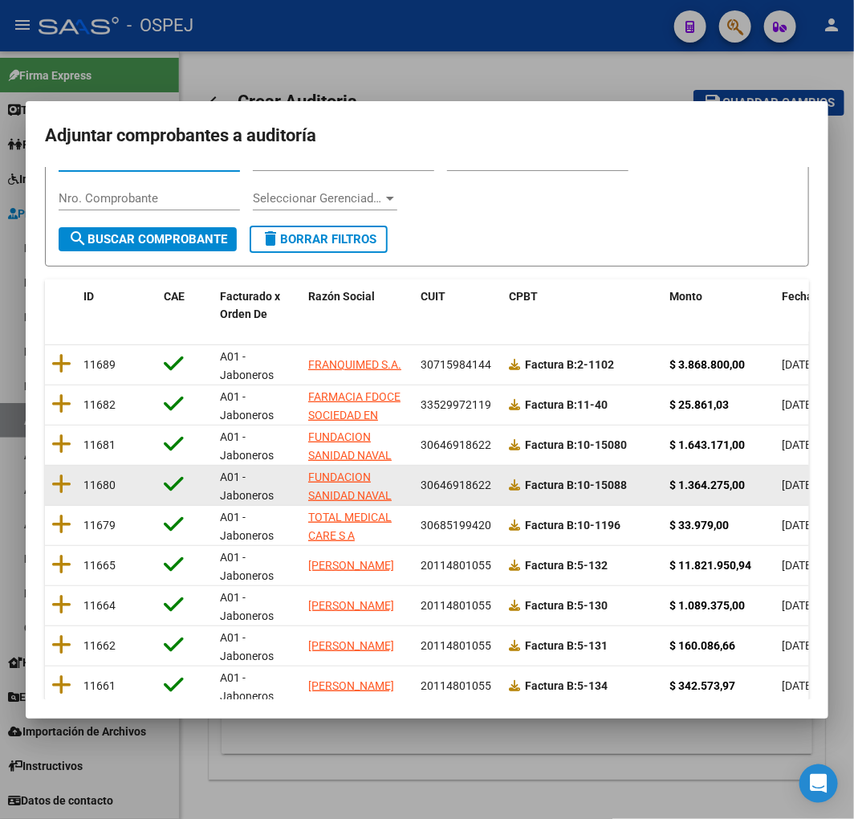
scroll to position [202, 0]
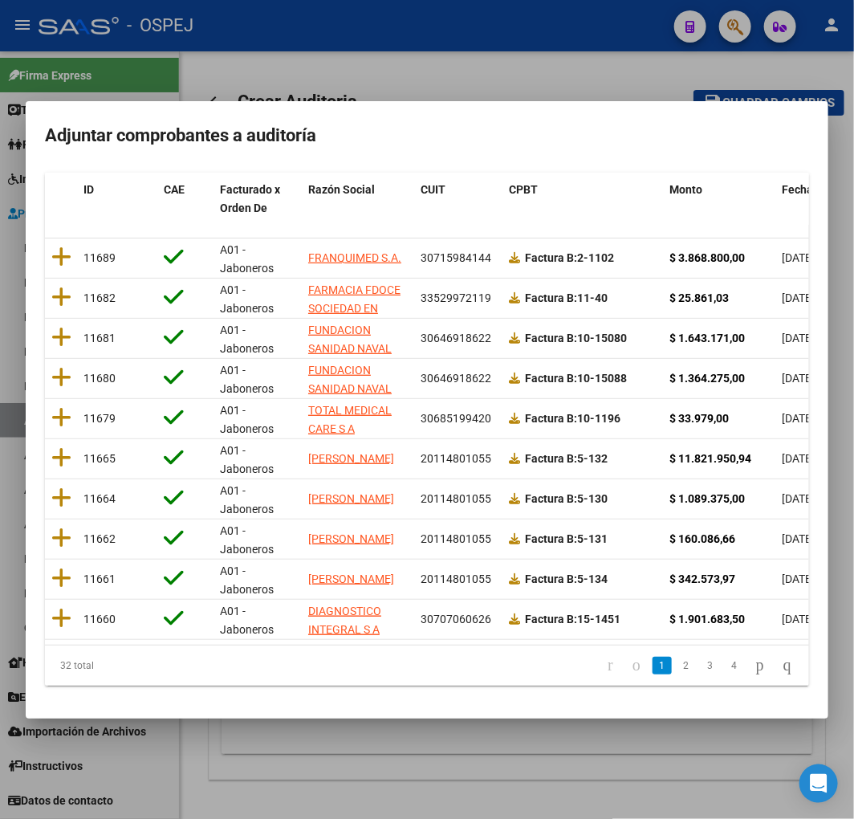
click at [787, 183] on span "Fecha Cpbt" at bounding box center [811, 189] width 58 height 13
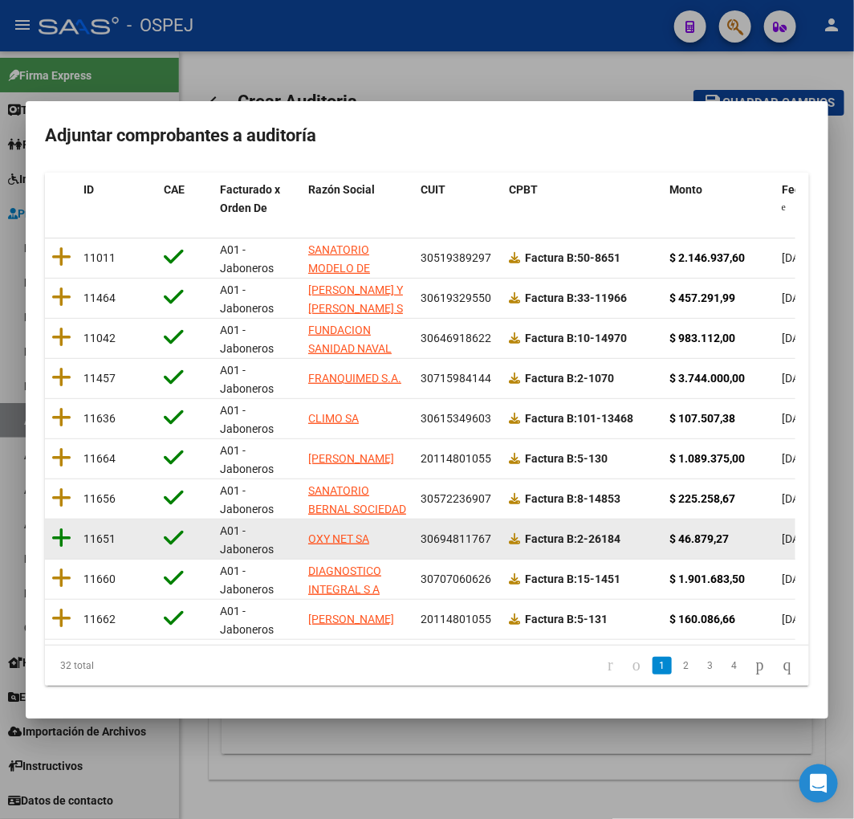
click at [62, 527] on icon at bounding box center [61, 538] width 20 height 22
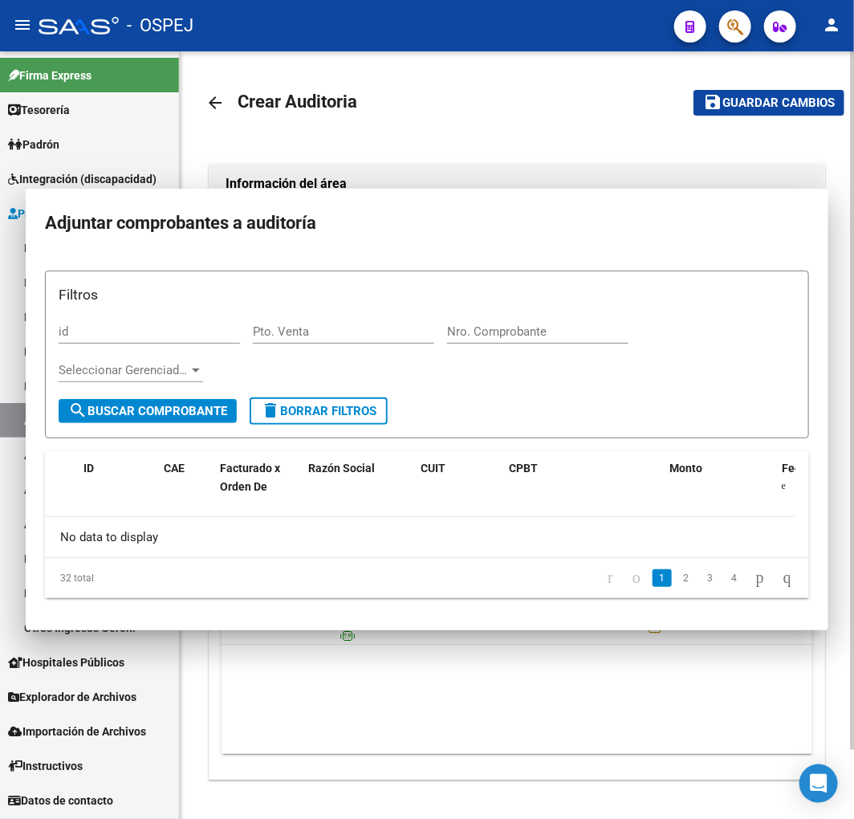
scroll to position [0, 0]
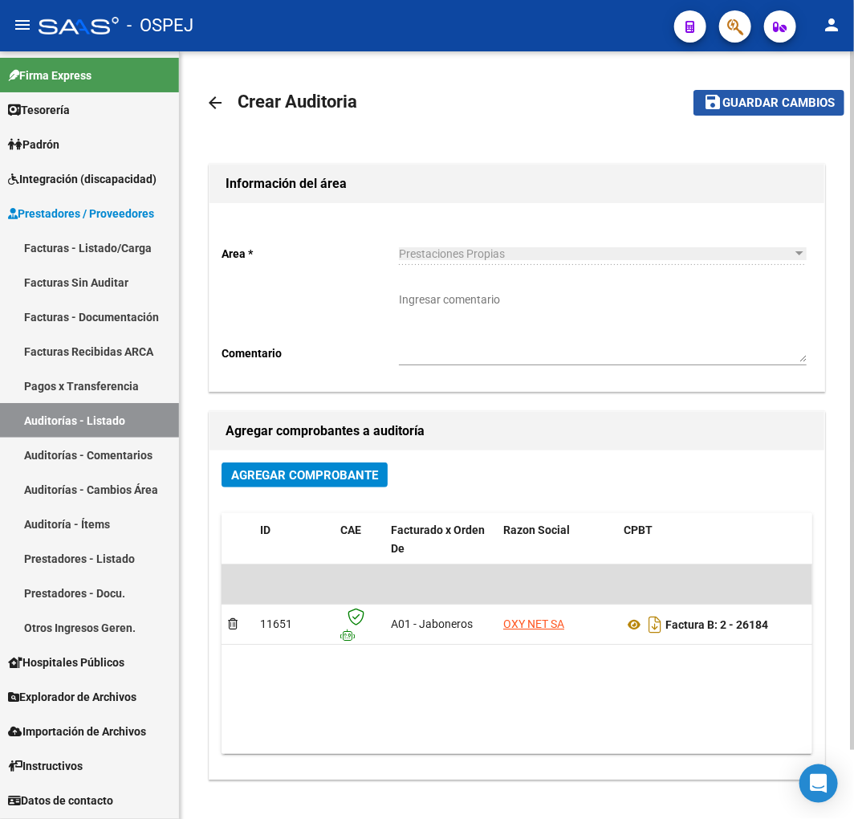
click at [751, 103] on span "Guardar cambios" at bounding box center [778, 103] width 112 height 14
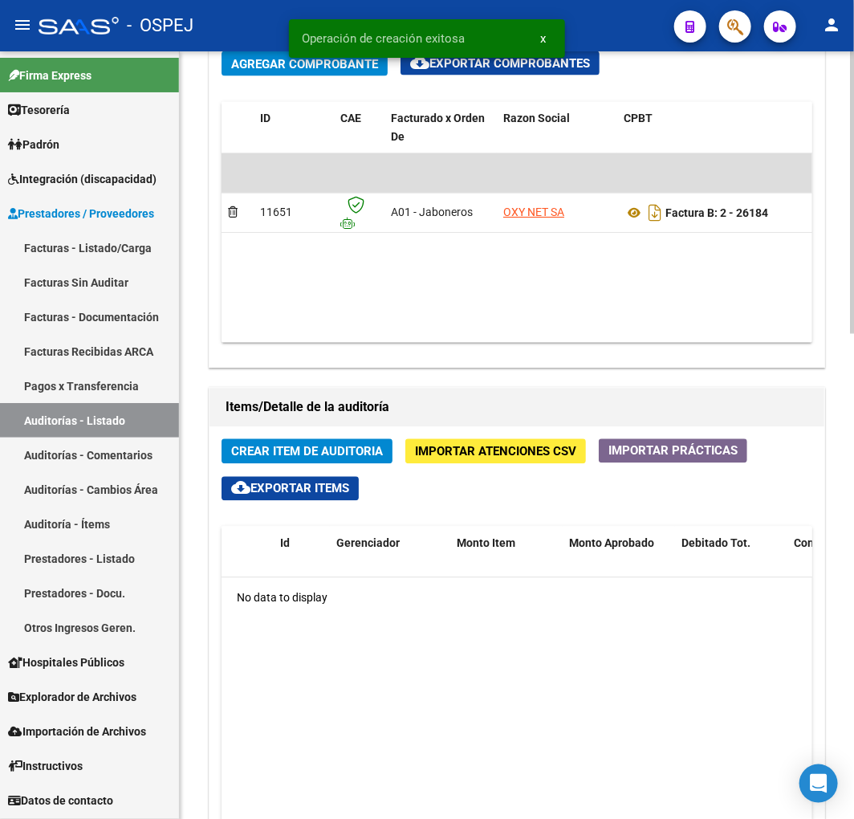
scroll to position [0, 169]
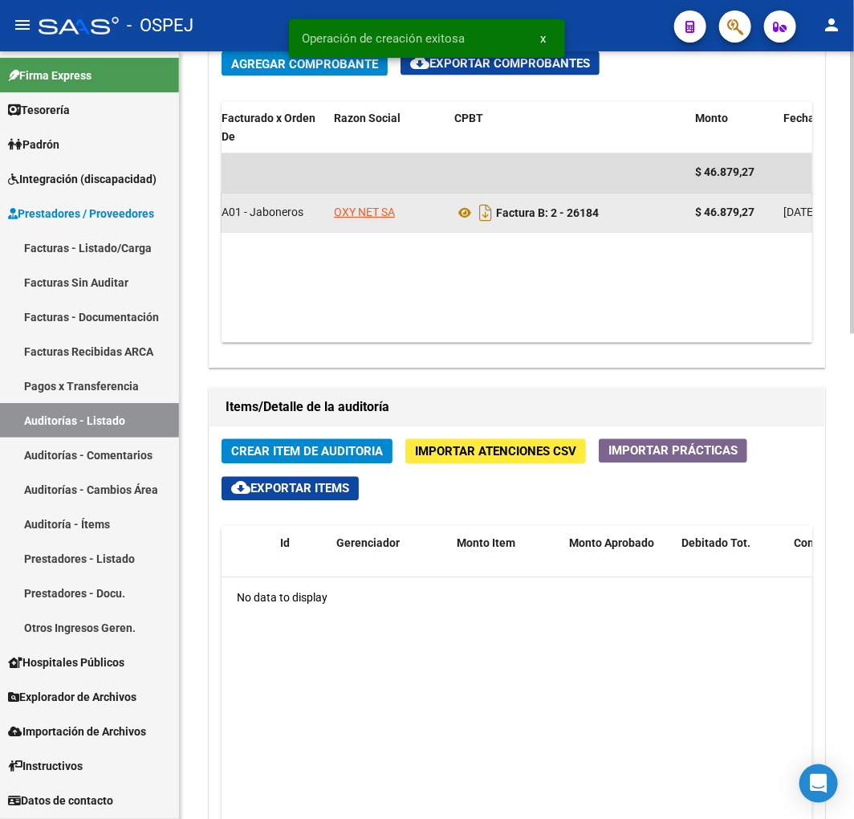
click at [364, 210] on span "OXY NET SA" at bounding box center [364, 212] width 61 height 13
type textarea "30694811767"
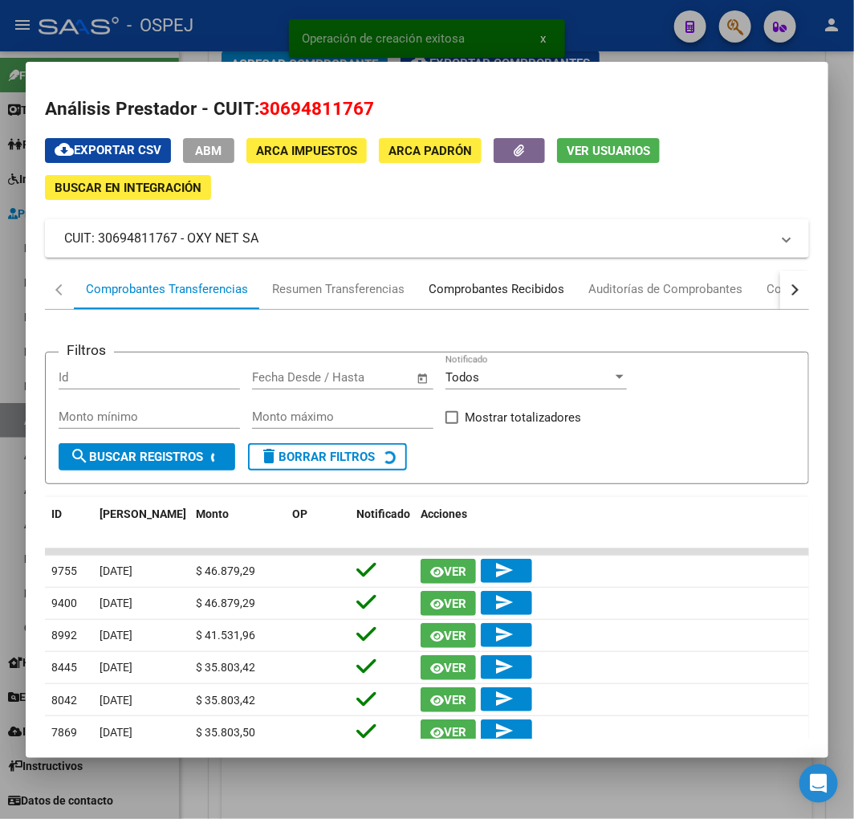
click at [490, 292] on div "Comprobantes Recibidos" at bounding box center [497, 289] width 136 height 18
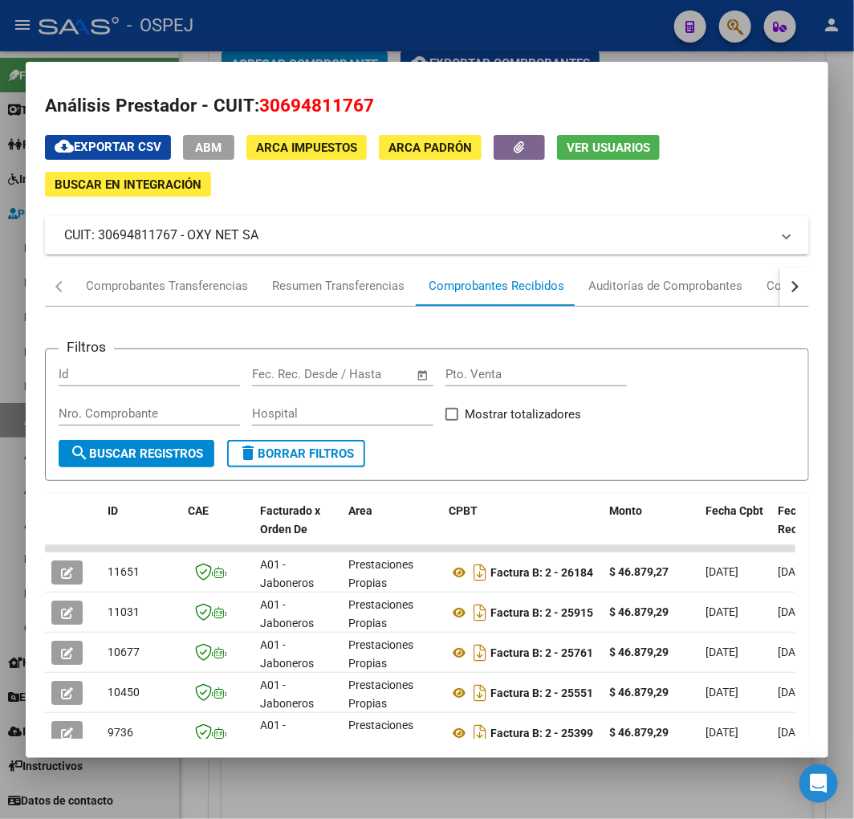
scroll to position [0, 0]
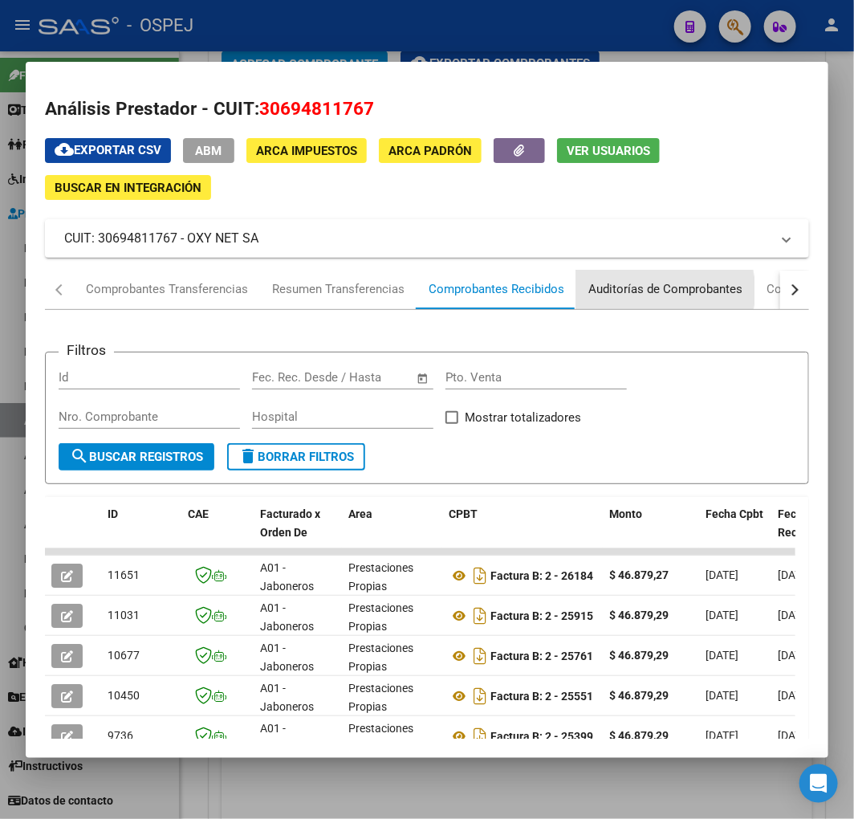
click at [618, 291] on div "Auditorías de Comprobantes" at bounding box center [665, 289] width 154 height 18
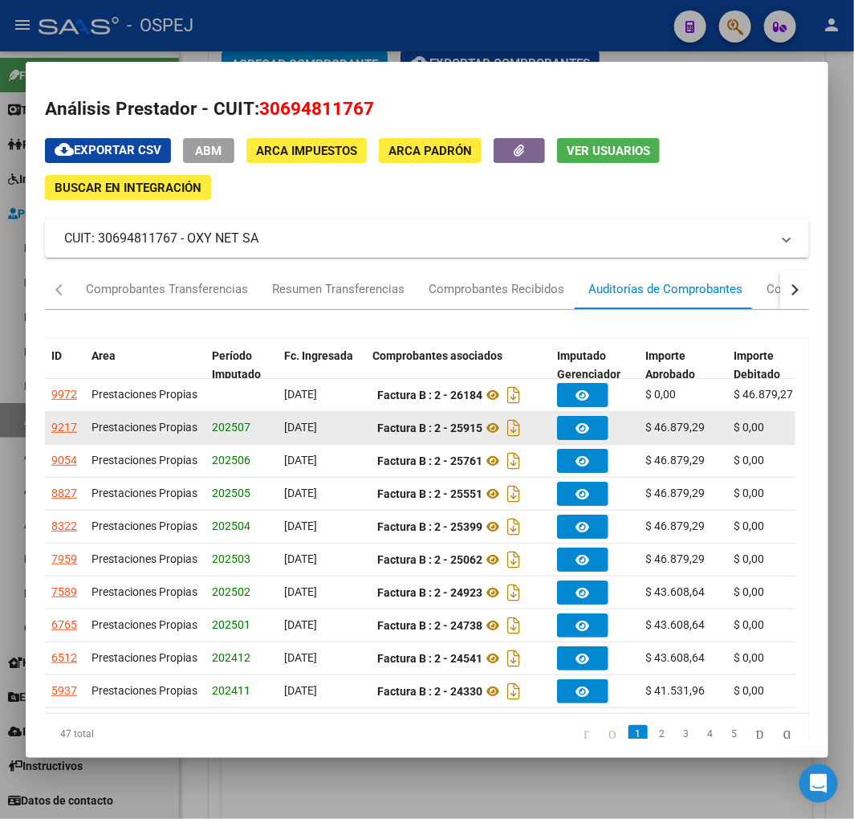
click at [67, 433] on div "9217" at bounding box center [64, 427] width 26 height 18
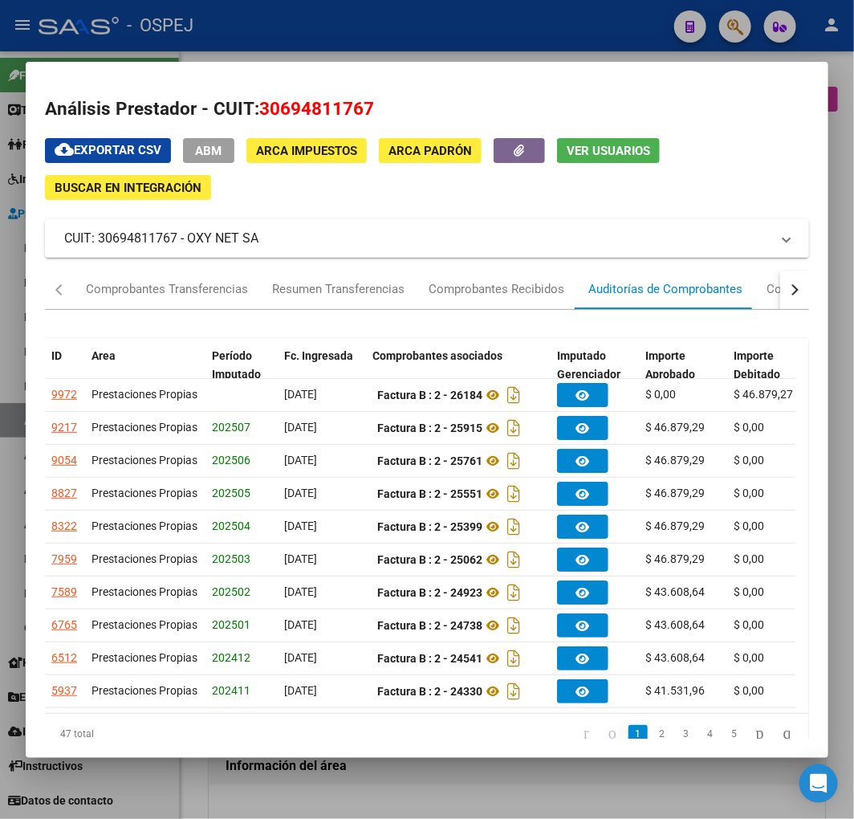
click at [539, 765] on div at bounding box center [427, 409] width 854 height 819
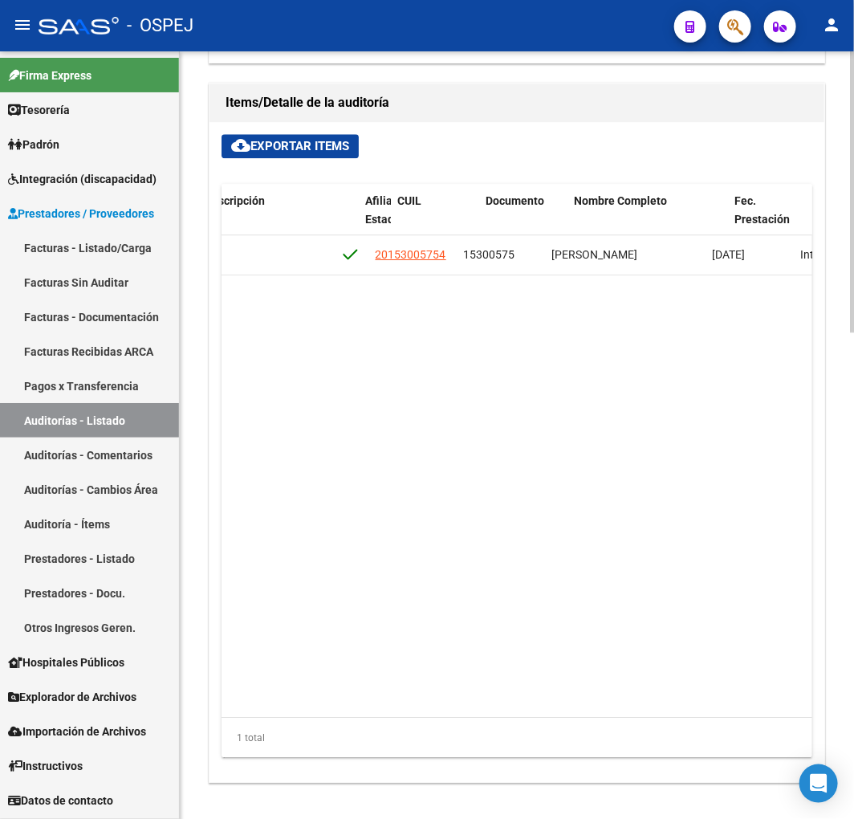
scroll to position [0, 857]
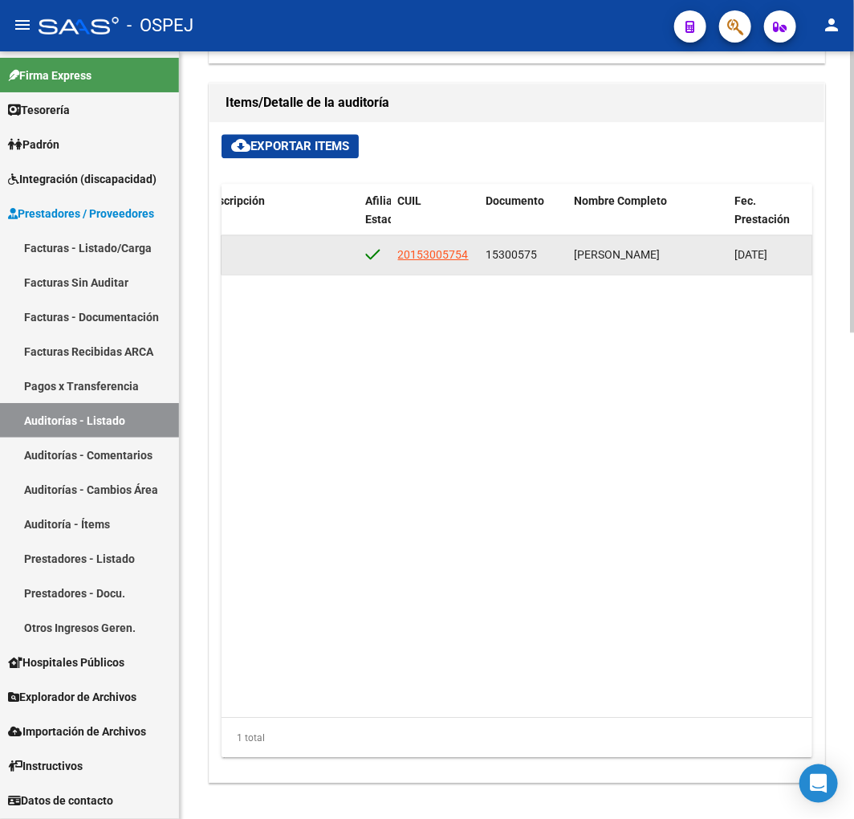
click at [528, 253] on span "15300575" at bounding box center [511, 254] width 51 height 13
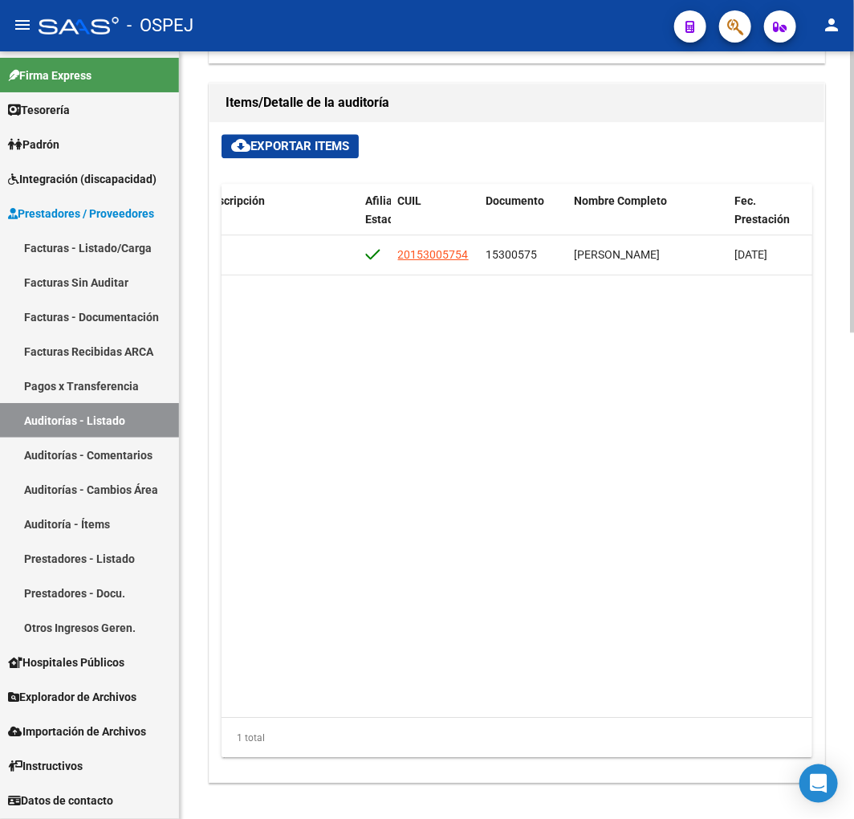
copy span "15300575"
click at [536, 397] on datatable-body "120689 A01 - Jaboneros $ 46.879,29 $ 46.879,29 $ 0,00 CONCENTRADOR DE OXIGENO 2…" at bounding box center [517, 476] width 591 height 482
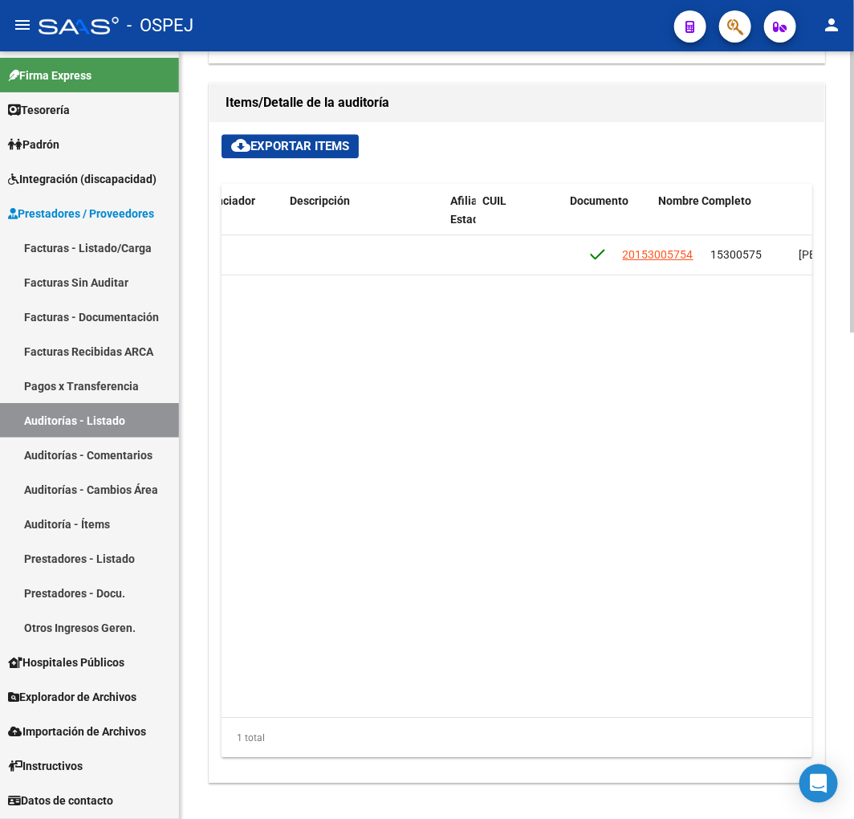
scroll to position [0, 0]
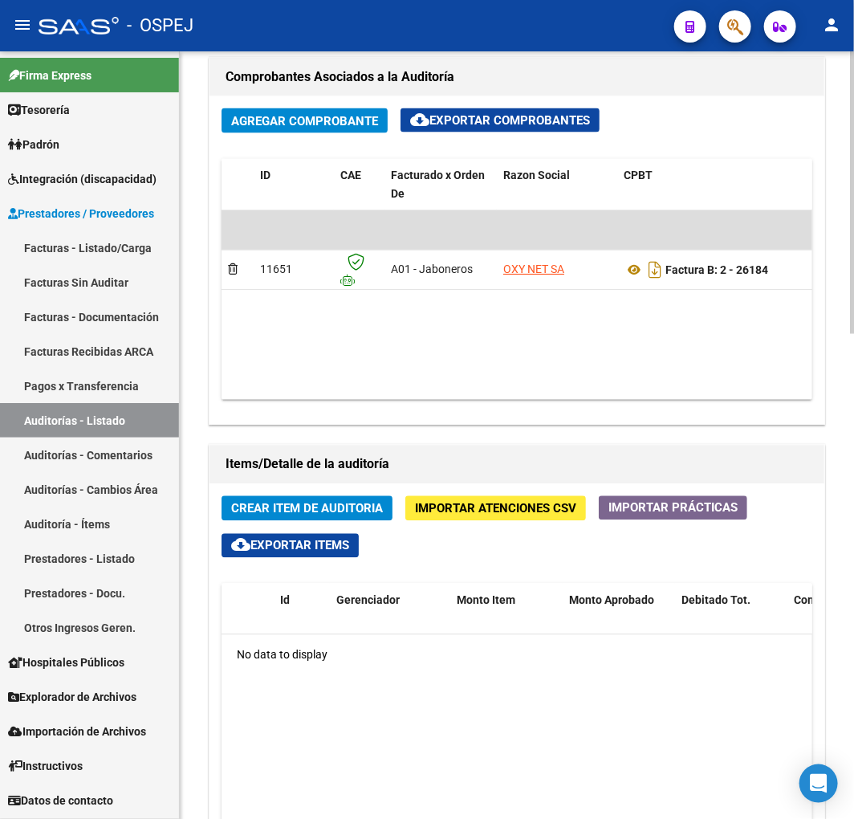
scroll to position [1159, 0]
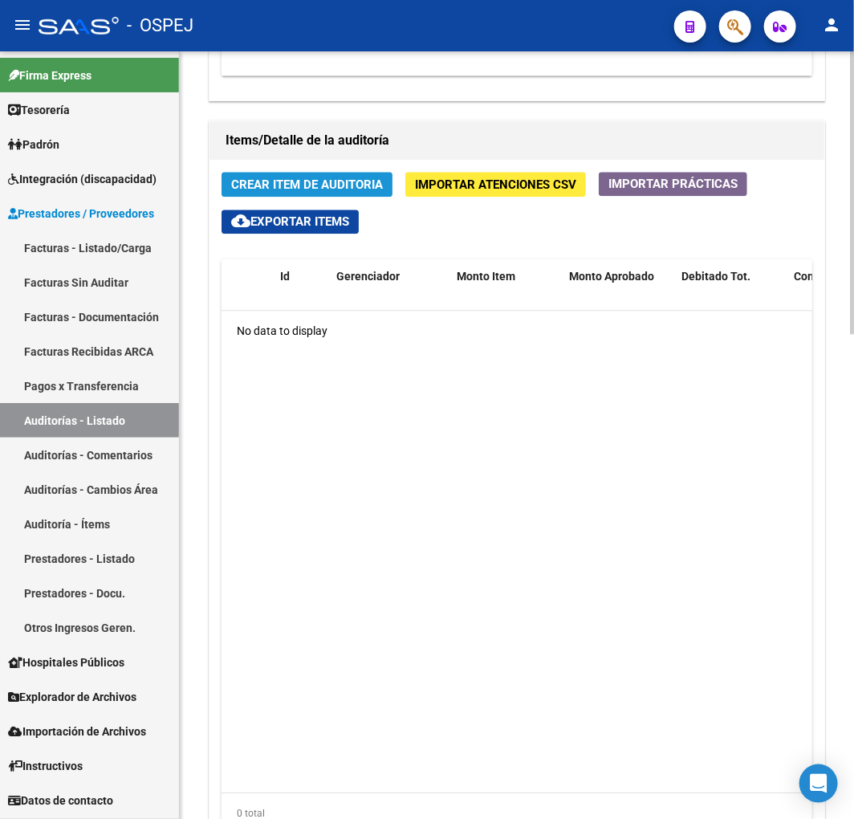
click at [369, 181] on span "Crear Item de Auditoria" at bounding box center [307, 184] width 152 height 14
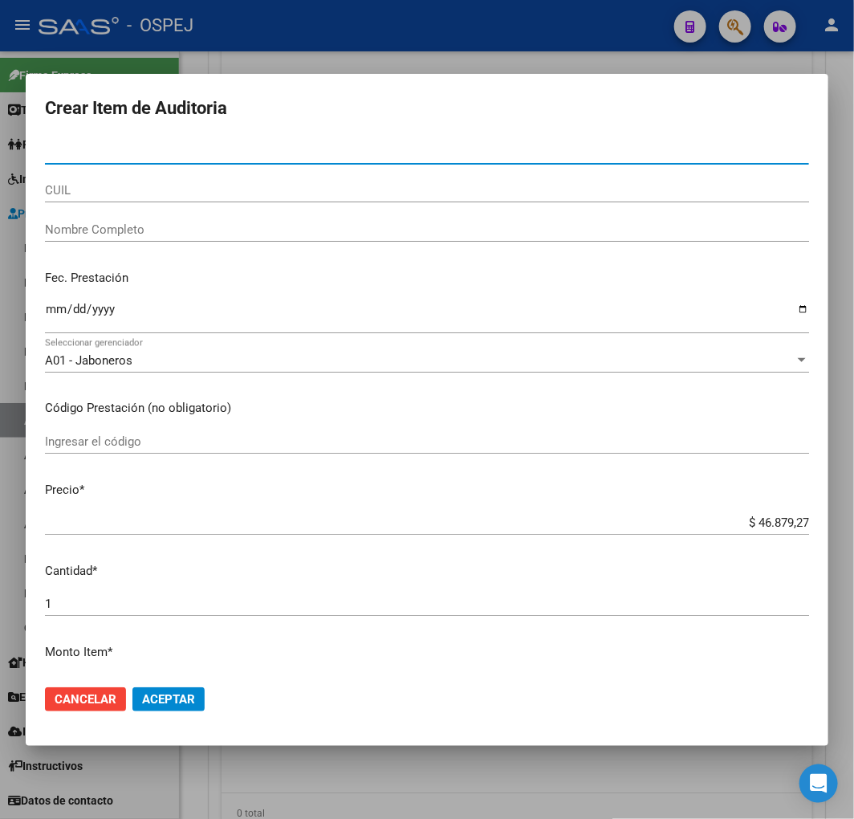
type input "15300575"
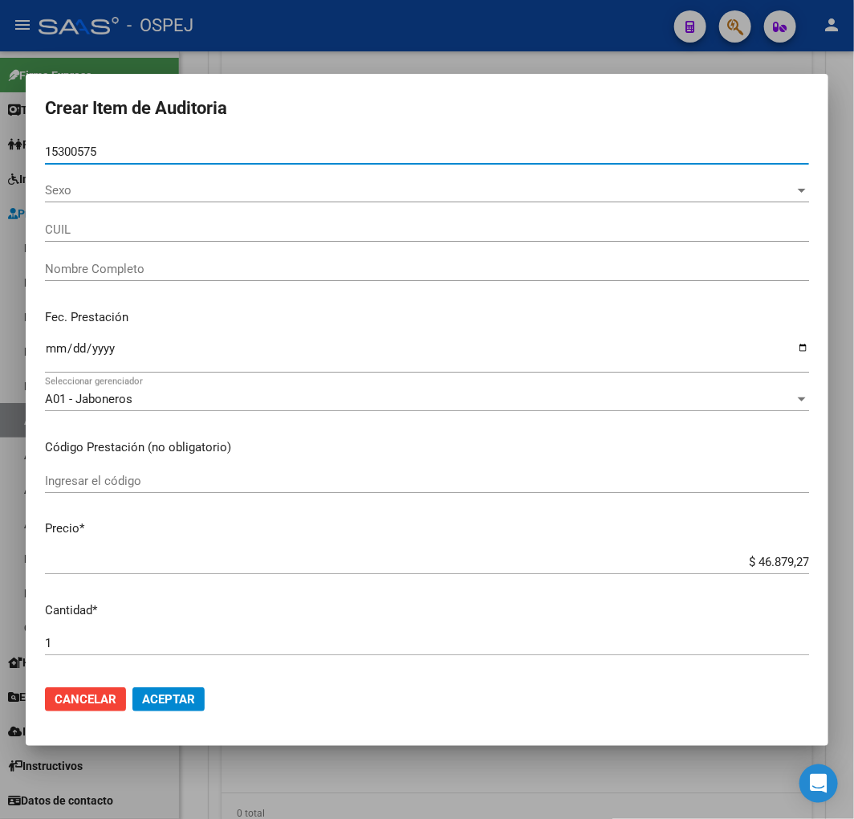
type input "20153005754"
type input "CULLARI CARMINE"
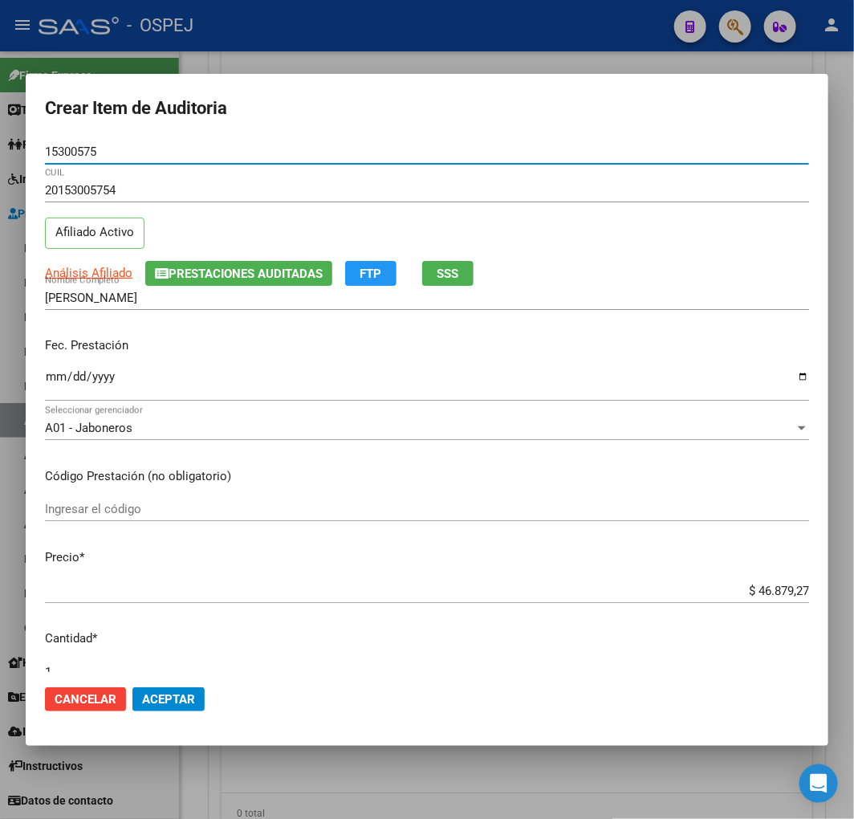
type input "15300575"
click at [421, 43] on div at bounding box center [427, 409] width 854 height 819
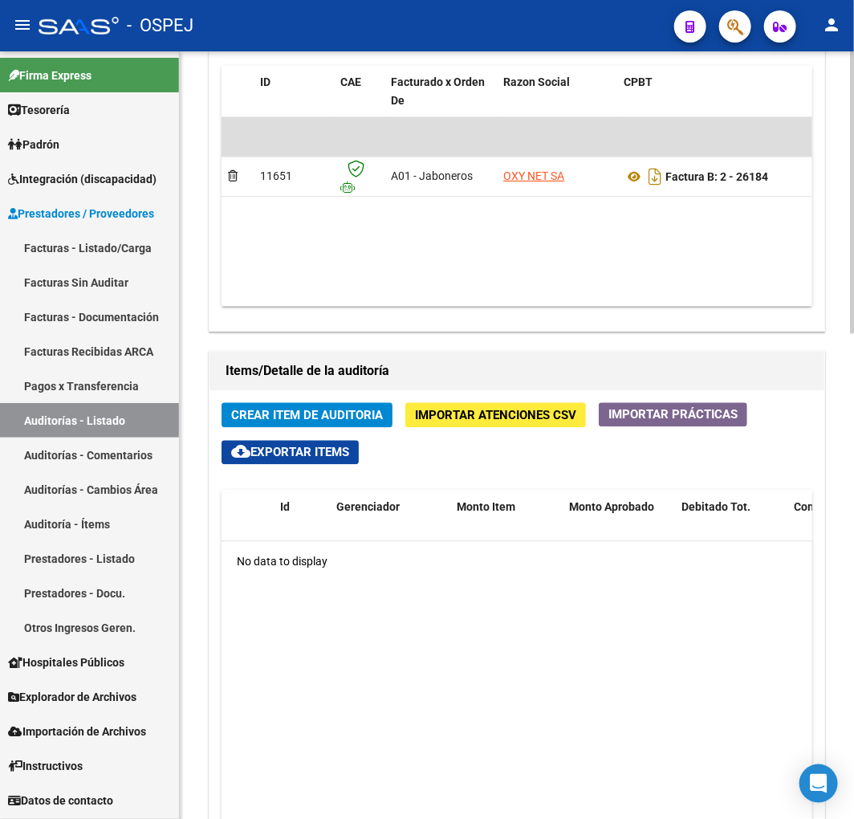
scroll to position [892, 0]
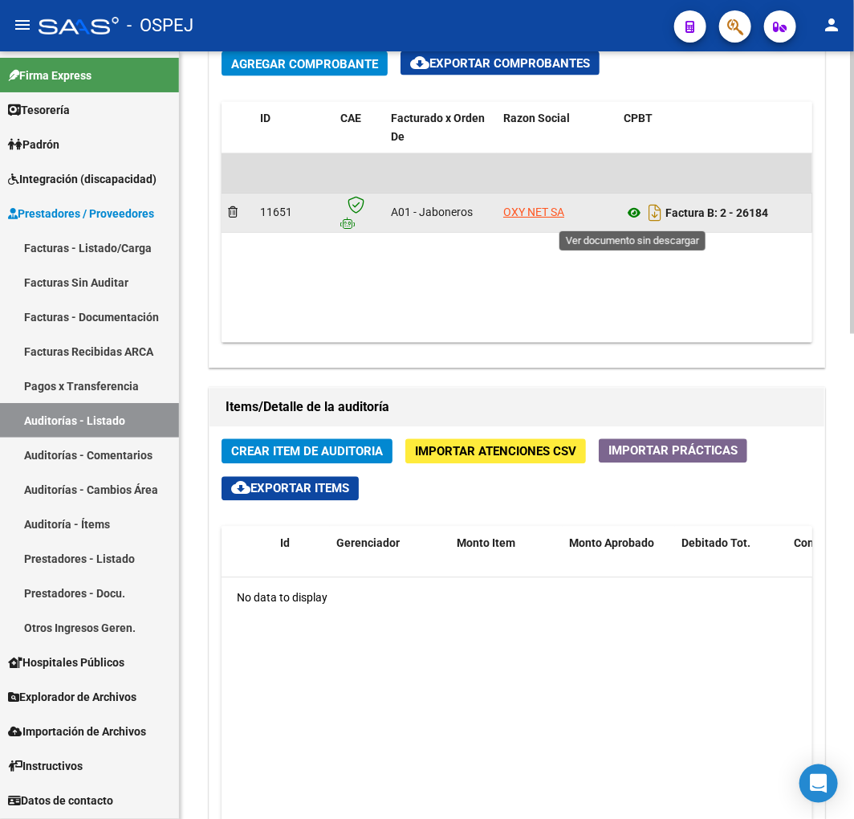
drag, startPoint x: 633, startPoint y: 212, endPoint x: 612, endPoint y: 201, distance: 23.3
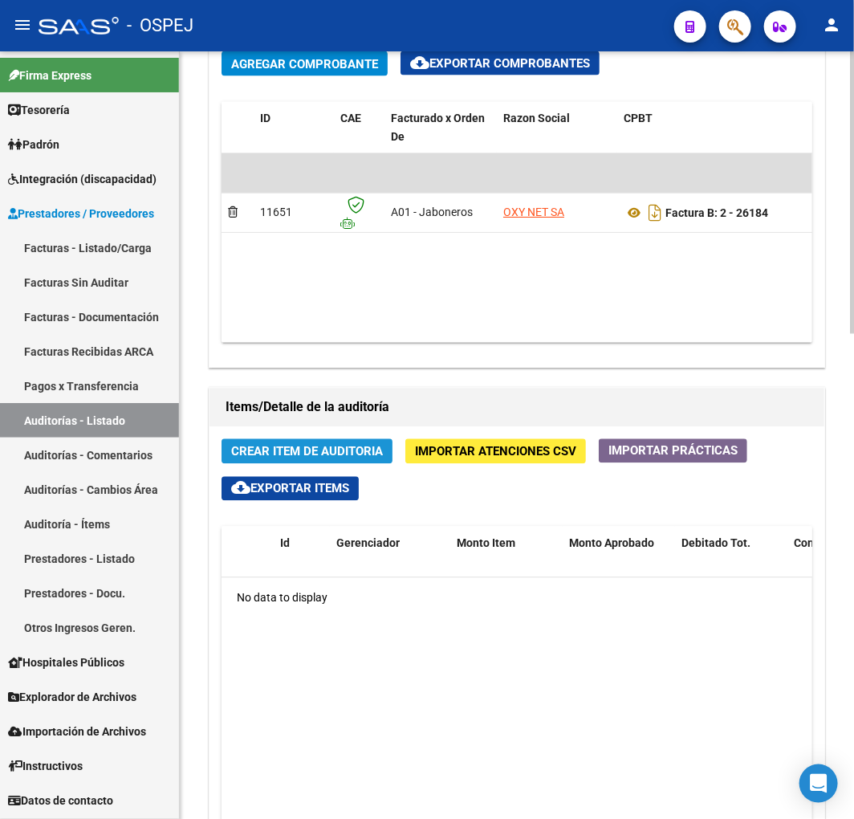
click at [352, 445] on span "Crear Item de Auditoria" at bounding box center [307, 452] width 152 height 14
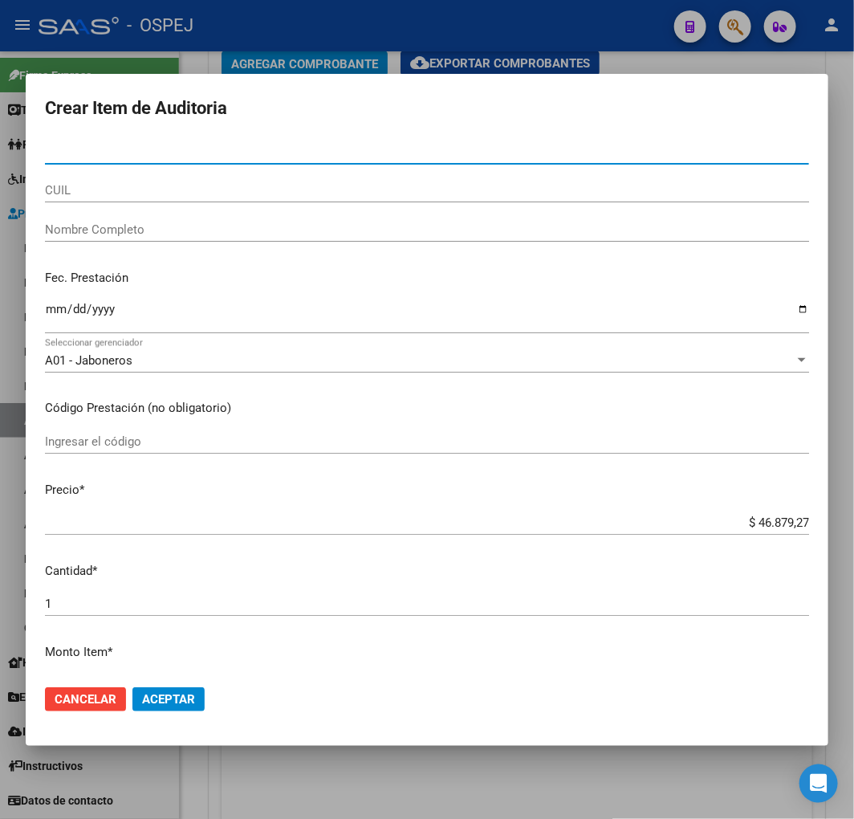
type input "15300575"
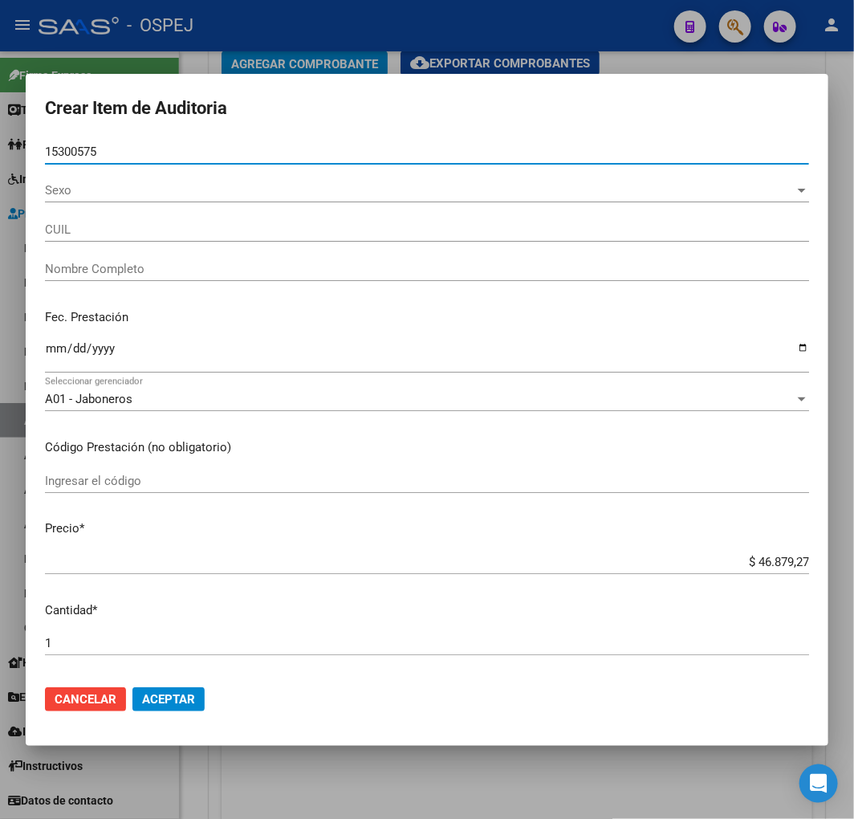
type input "20153005754"
type input "CULLARI CARMINE"
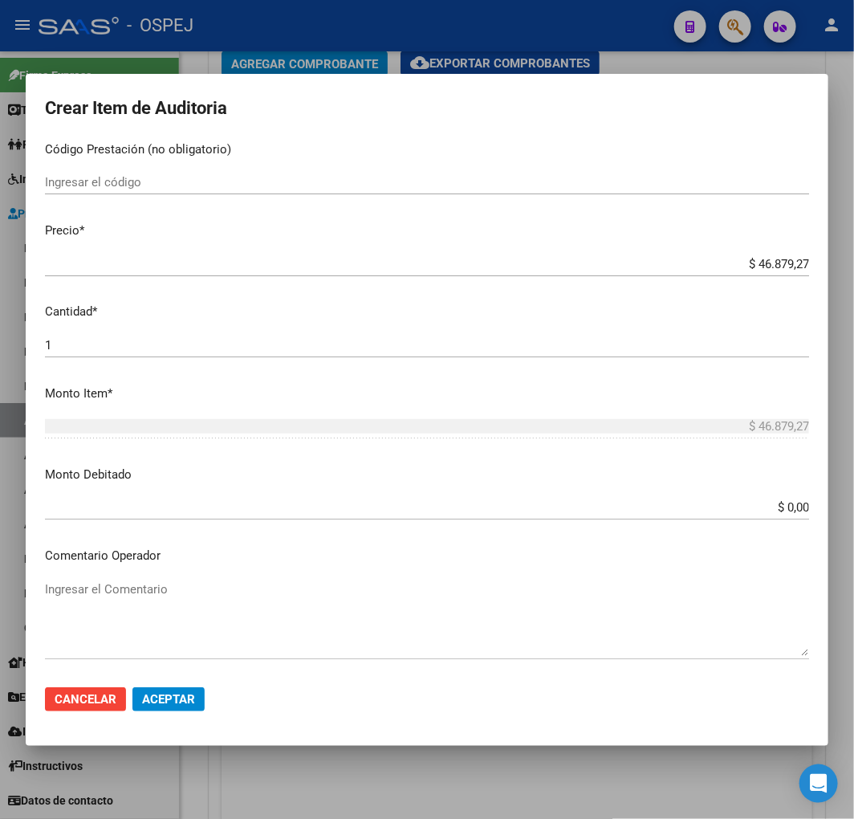
scroll to position [535, 0]
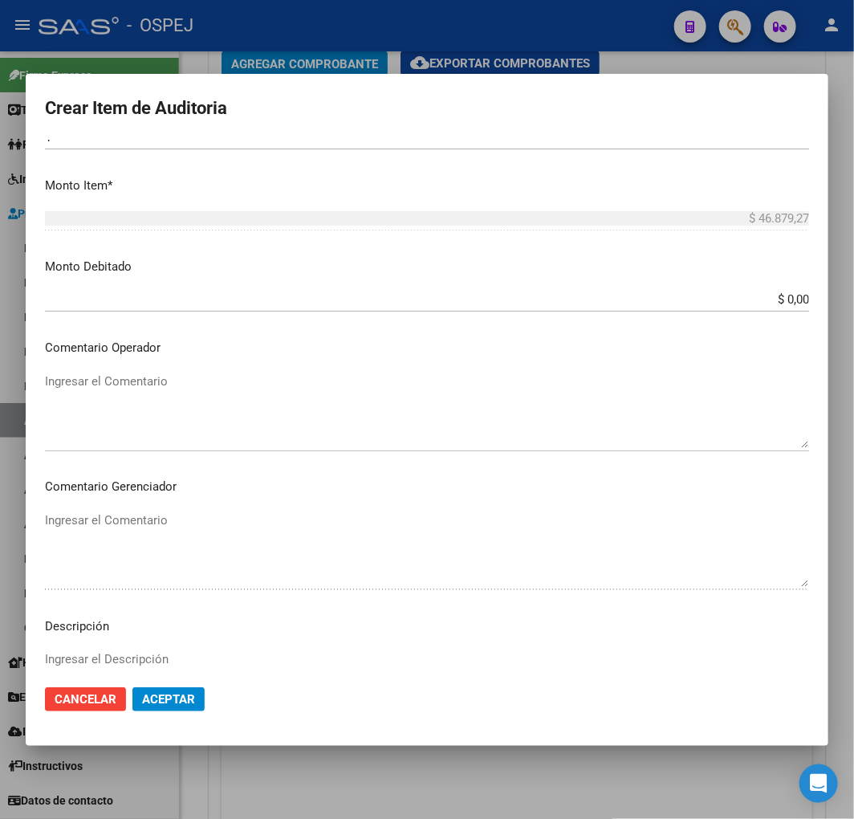
type input "15300575"
click at [189, 413] on textarea "Ingresar el Comentario" at bounding box center [427, 409] width 764 height 75
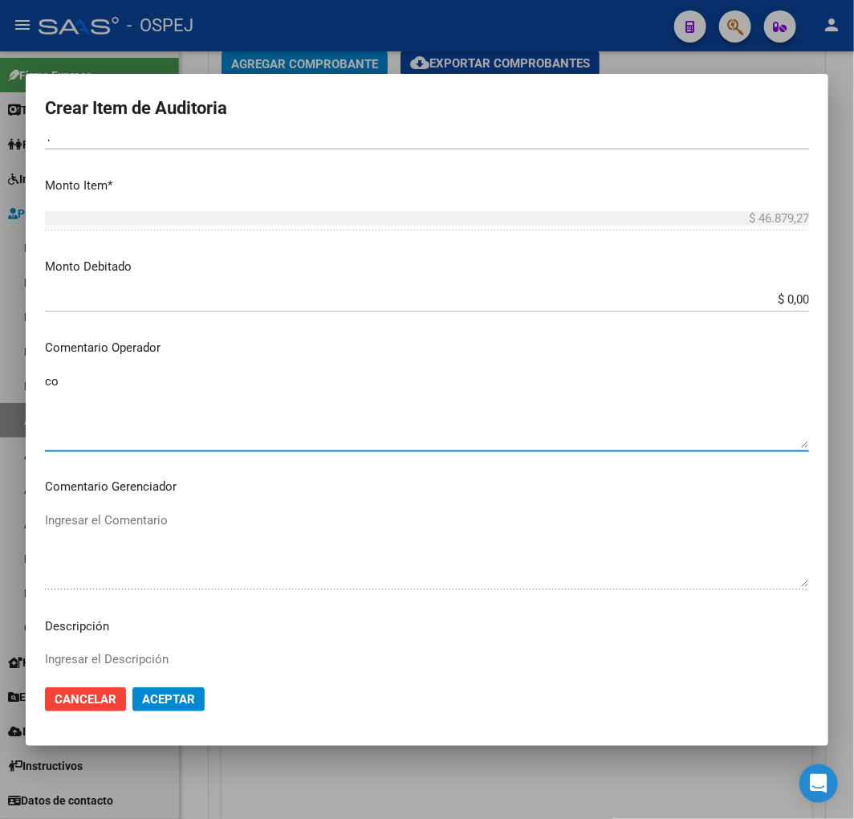
type textarea "c"
type textarea "CONSUMO DE OXIGENO"
click at [309, 670] on textarea "Ingresar el Descripción" at bounding box center [427, 687] width 764 height 75
paste textarea "CONSUMO DE OXIGENO"
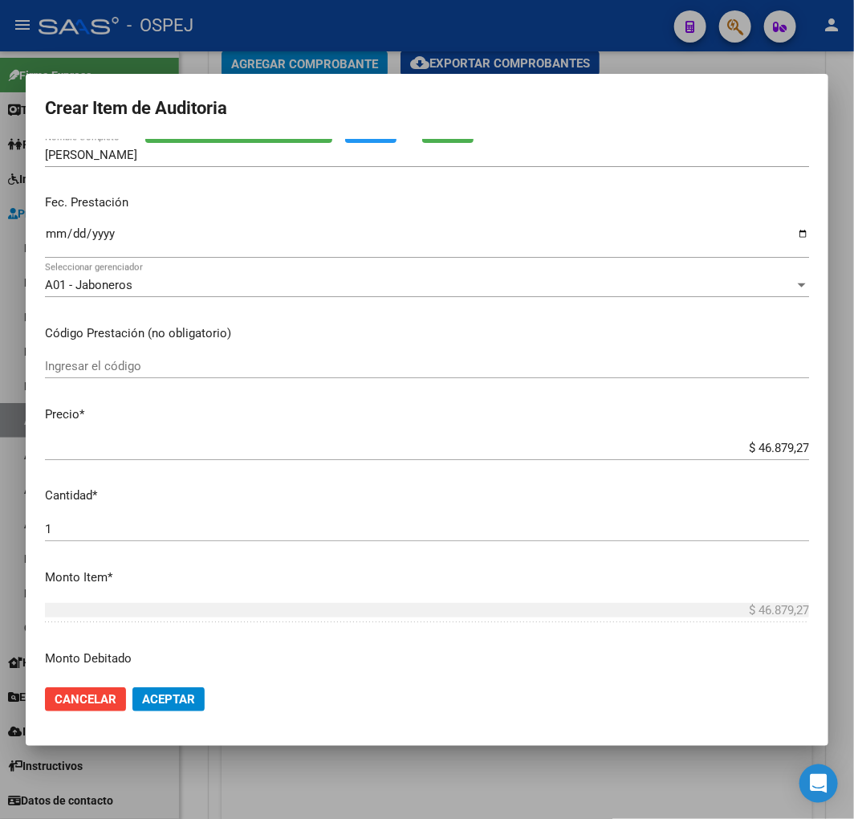
scroll to position [89, 0]
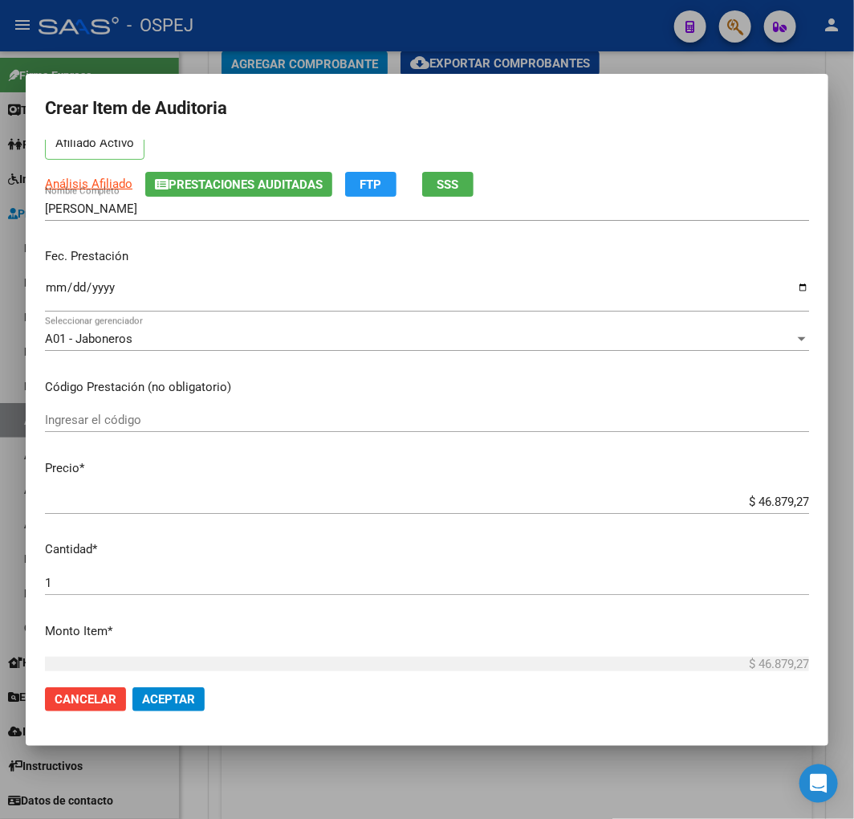
type textarea "CONSUMO DE OXIGENO"
click at [50, 289] on input "Ingresar la fecha" at bounding box center [427, 294] width 764 height 26
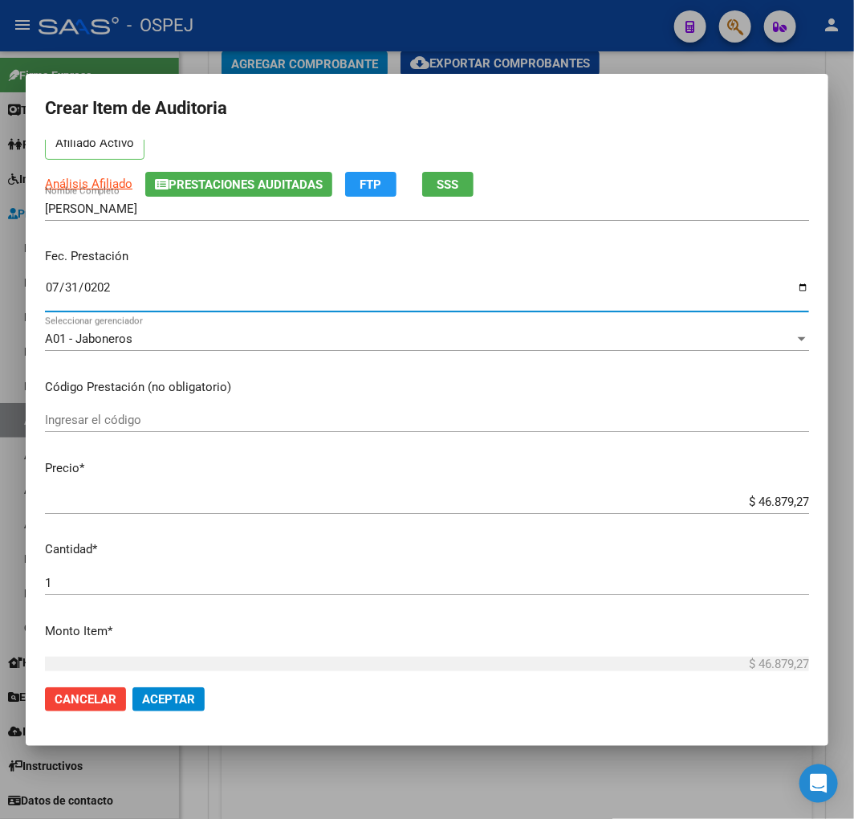
type input "2025-07-31"
click at [186, 692] on span "Aceptar" at bounding box center [168, 699] width 53 height 14
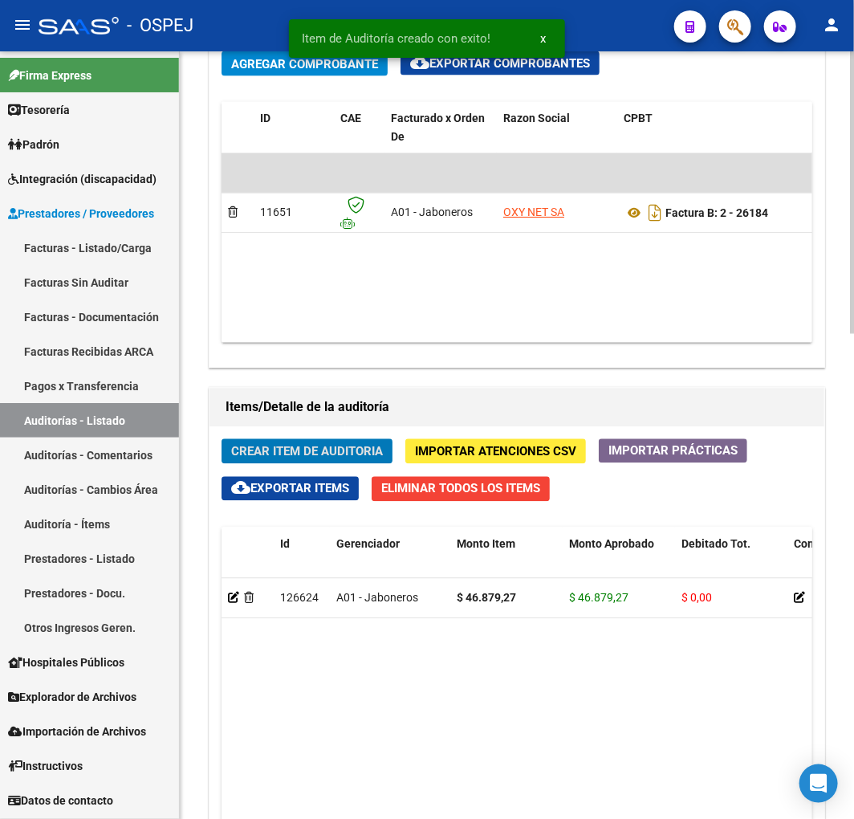
scroll to position [1085, 0]
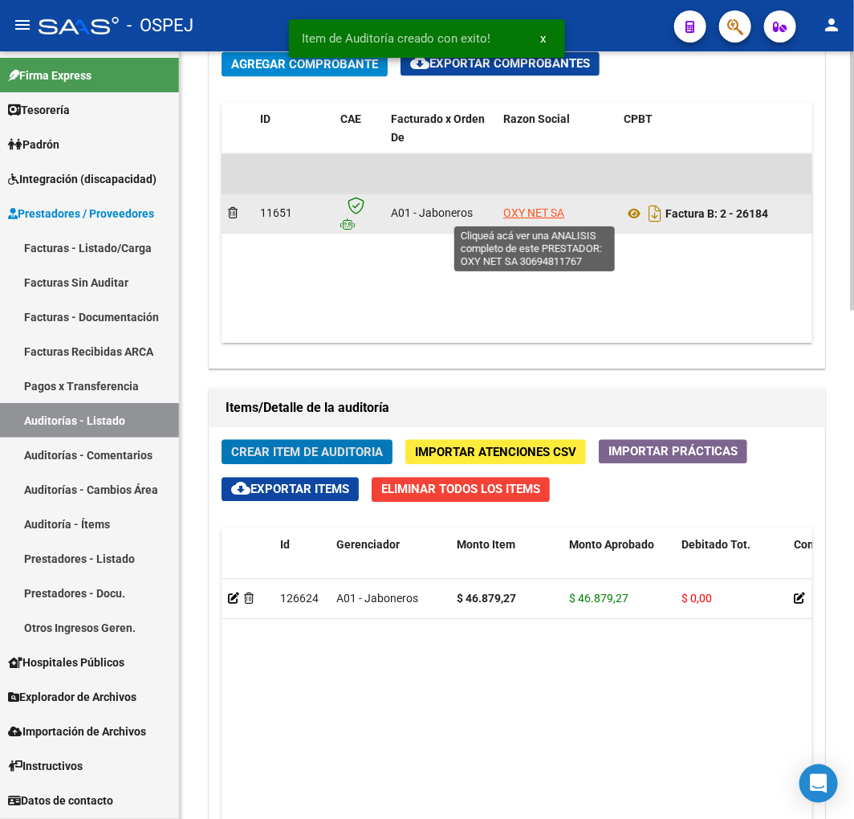
click at [539, 213] on span "OXY NET SA" at bounding box center [533, 212] width 61 height 13
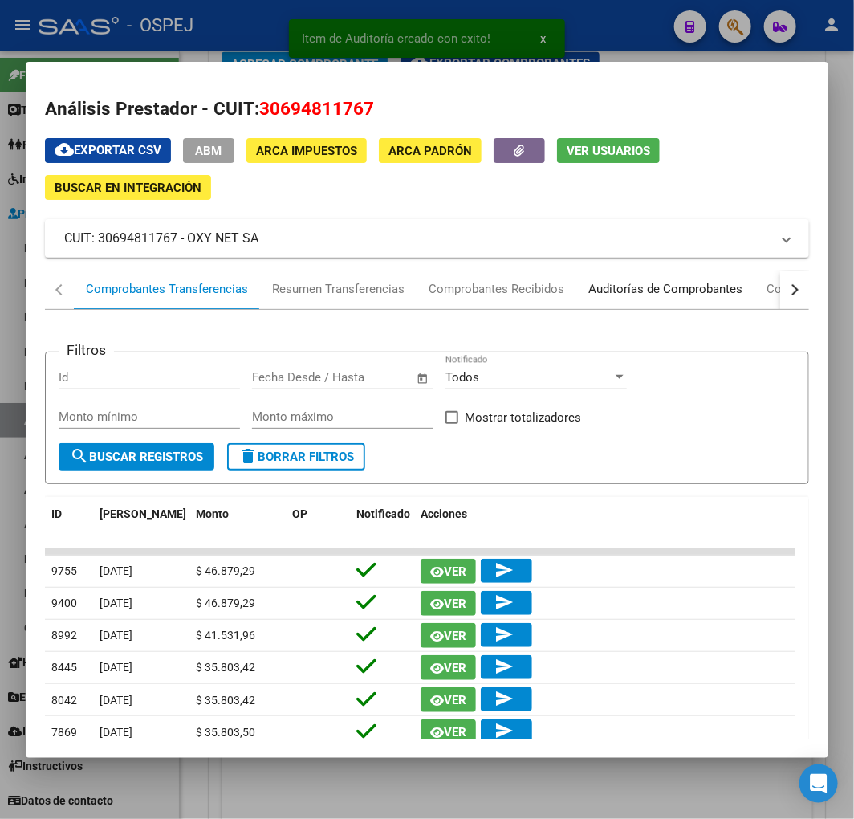
click at [709, 281] on div "Auditorías de Comprobantes" at bounding box center [665, 289] width 154 height 18
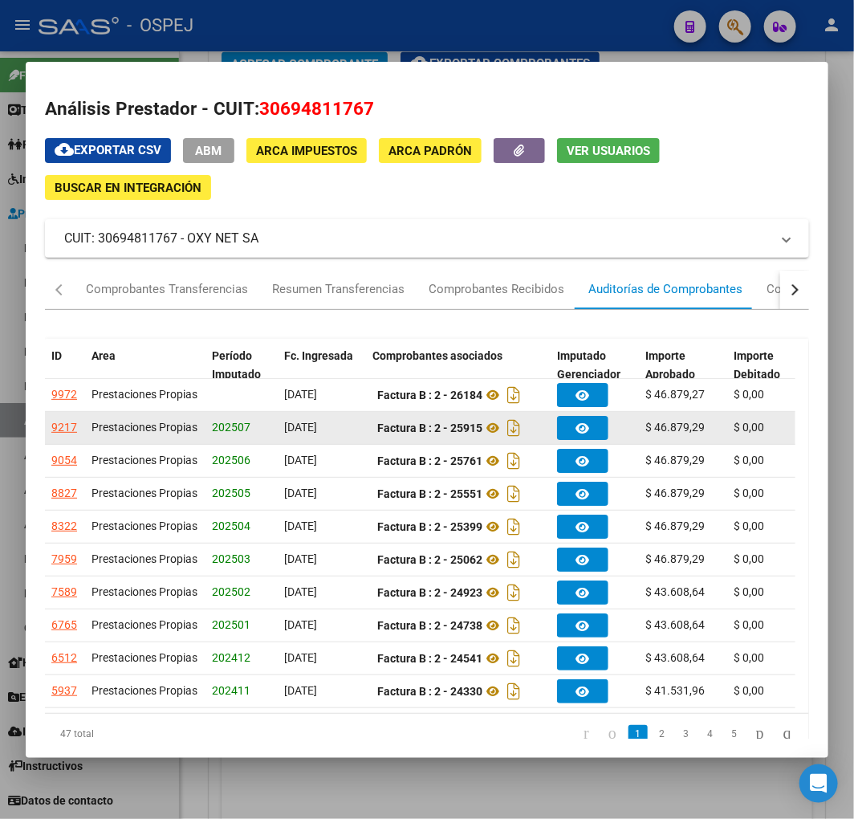
click at [70, 436] on div "9217" at bounding box center [64, 427] width 26 height 18
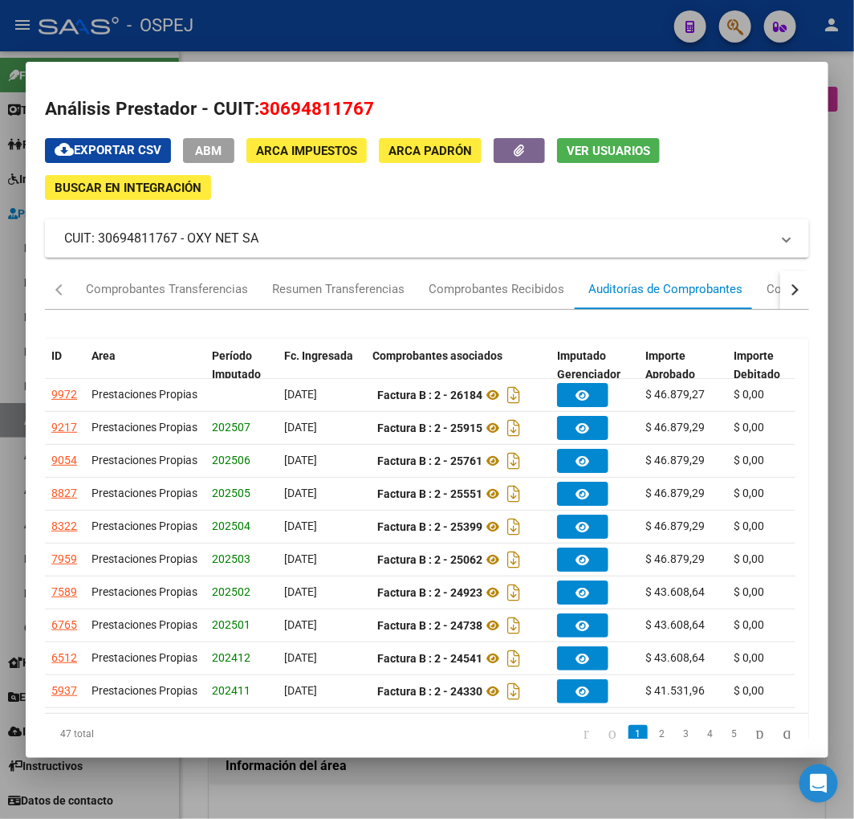
click at [383, 782] on div at bounding box center [427, 409] width 854 height 819
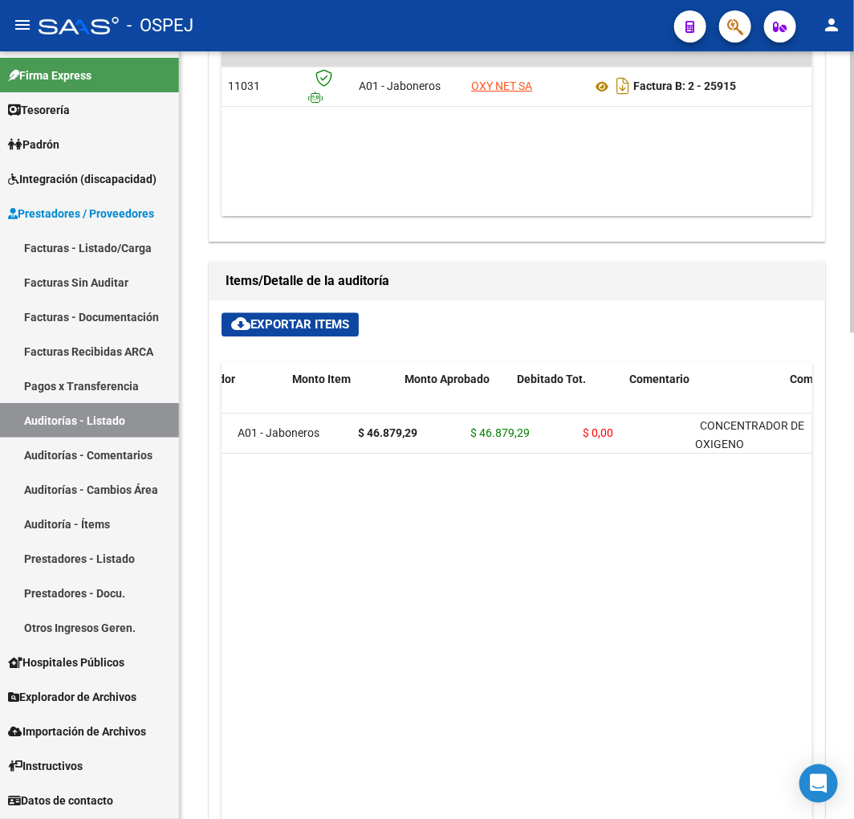
scroll to position [0, 258]
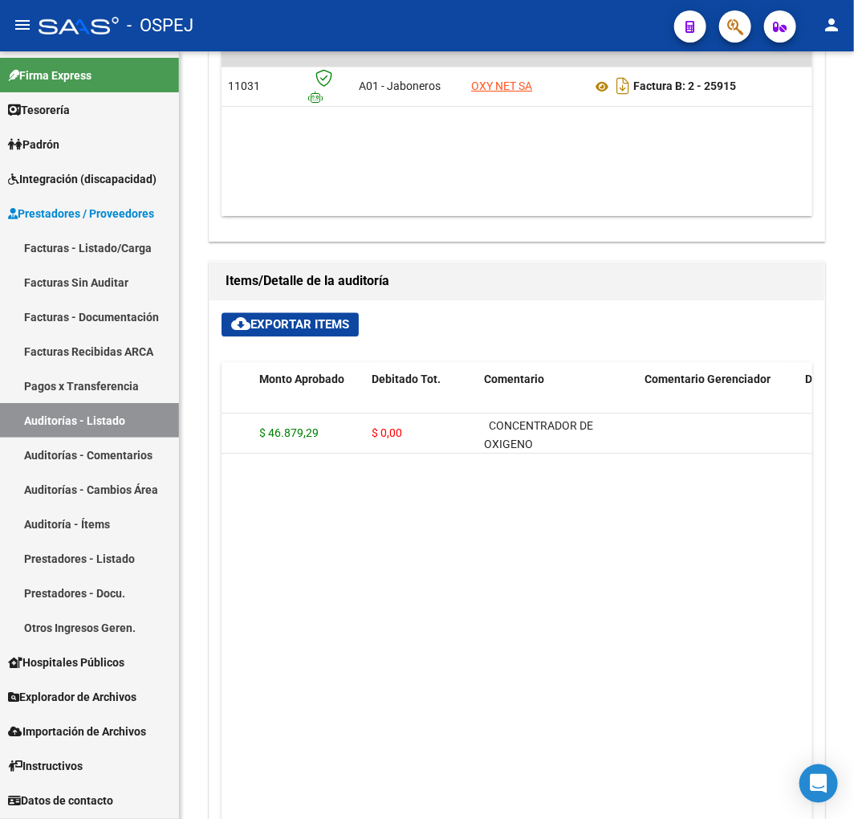
drag, startPoint x: 527, startPoint y: 548, endPoint x: 511, endPoint y: 555, distance: 17.3
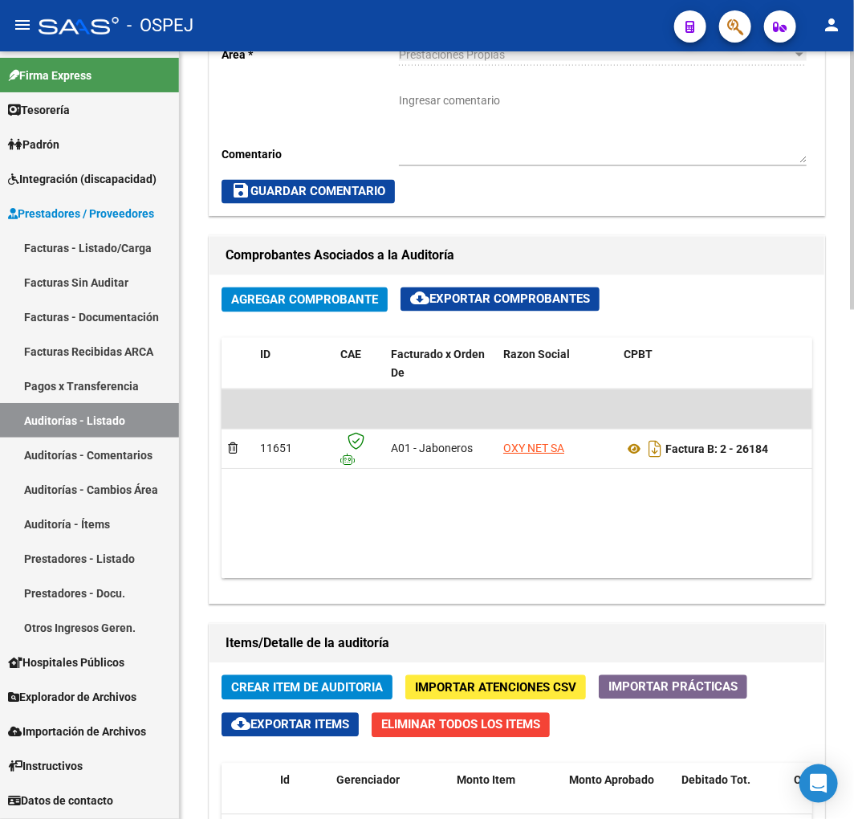
scroll to position [1159, 0]
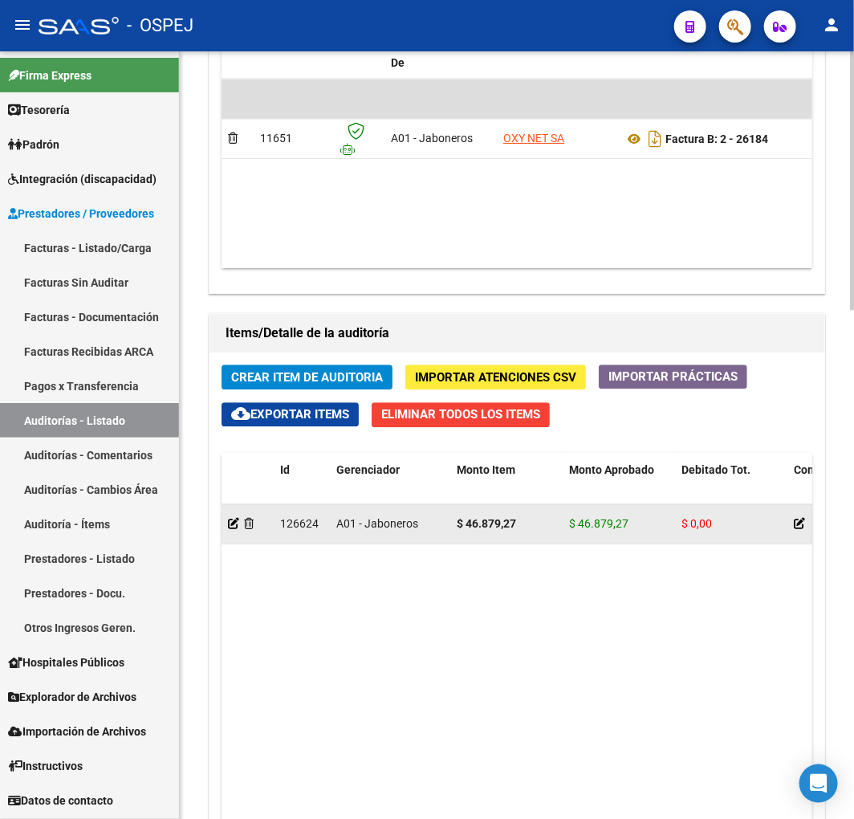
click at [227, 526] on datatable-body-cell at bounding box center [248, 523] width 52 height 39
click at [230, 525] on icon at bounding box center [233, 523] width 11 height 11
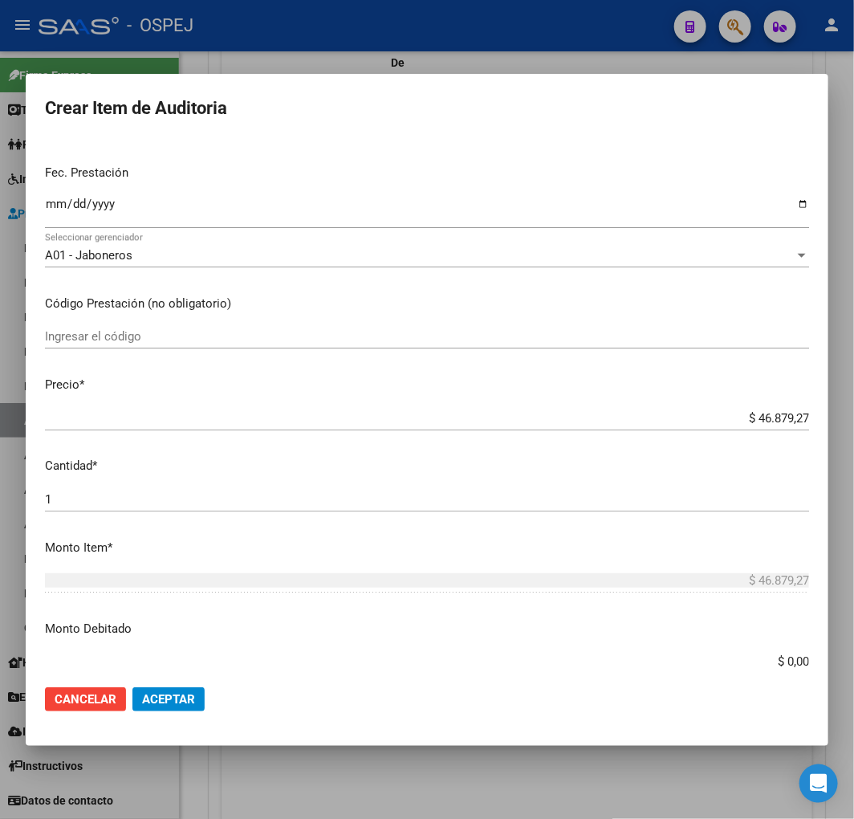
scroll to position [535, 0]
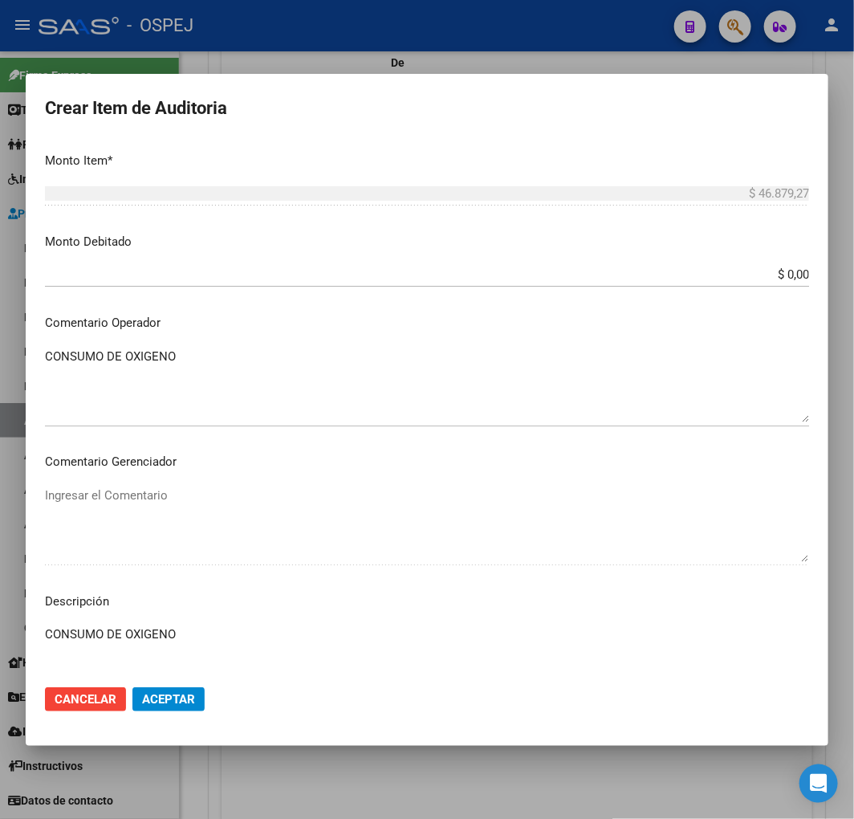
drag, startPoint x: 223, startPoint y: 373, endPoint x: -2, endPoint y: 389, distance: 225.3
click at [0, 389] on html "menu - OSPEJ person Firma Express Tesorería Auditorías Confirmadas Padrón Afili…" at bounding box center [427, 409] width 854 height 819
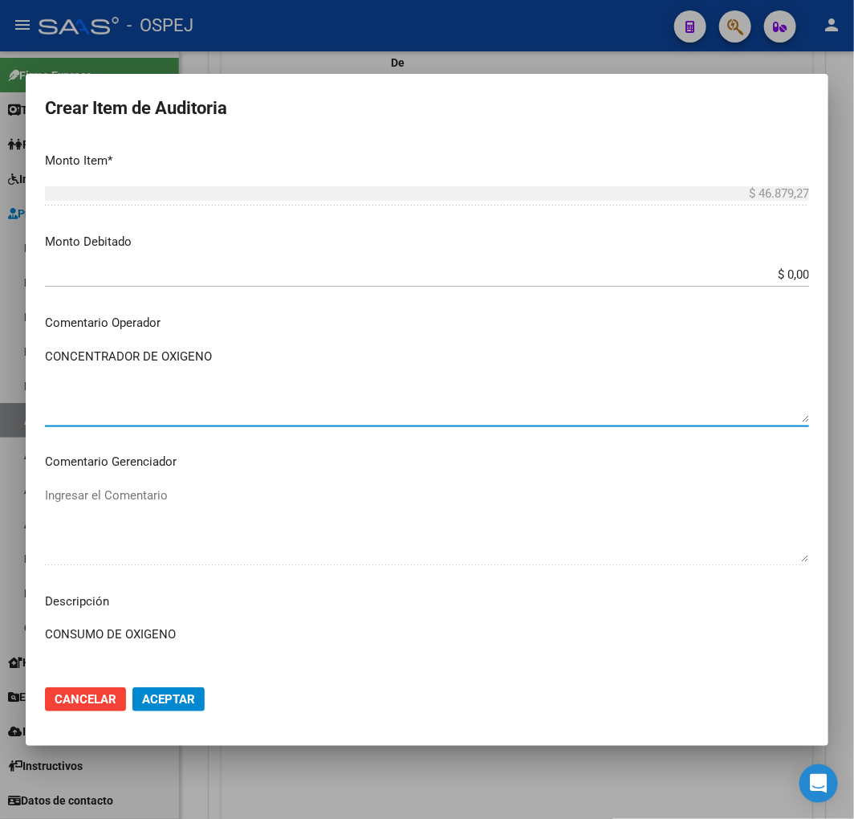
type textarea "CONCENTRADOR DE OXIGENO"
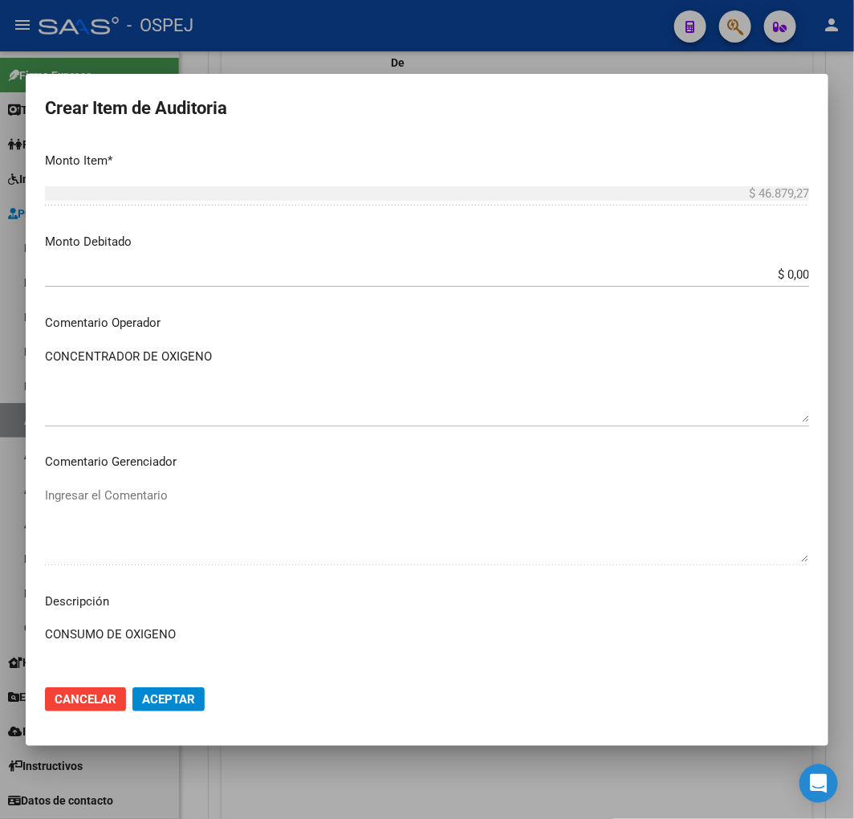
drag, startPoint x: 253, startPoint y: 642, endPoint x: -2, endPoint y: 629, distance: 254.8
click at [0, 629] on html "menu - OSPEJ person Firma Express Tesorería Auditorías Confirmadas Padrón Afili…" at bounding box center [427, 409] width 854 height 819
paste textarea "CENTRADOR"
type textarea "CONCENTRADOR DE OXIGENO"
click at [167, 705] on button "Aceptar" at bounding box center [168, 699] width 72 height 24
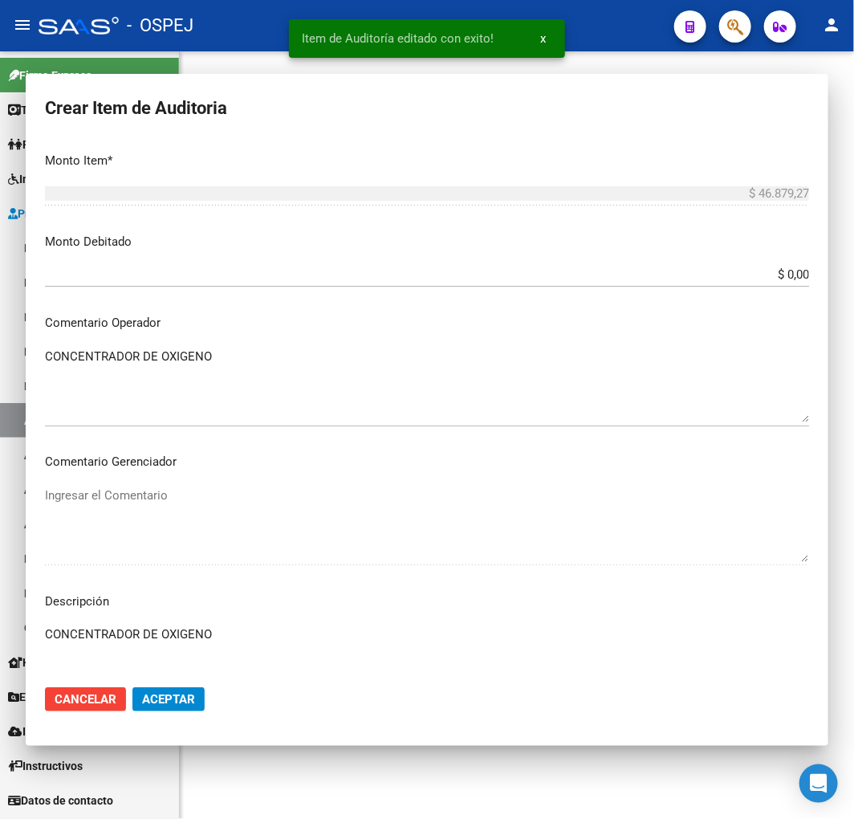
scroll to position [0, 0]
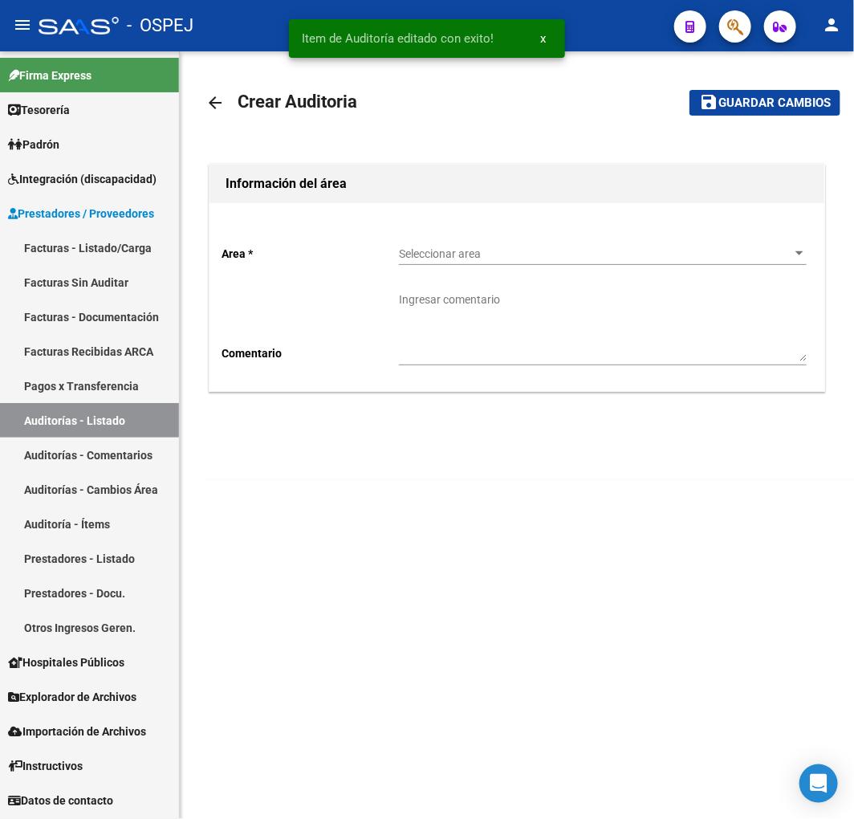
click at [531, 238] on div "Seleccionar area Seleccionar area" at bounding box center [603, 249] width 408 height 32
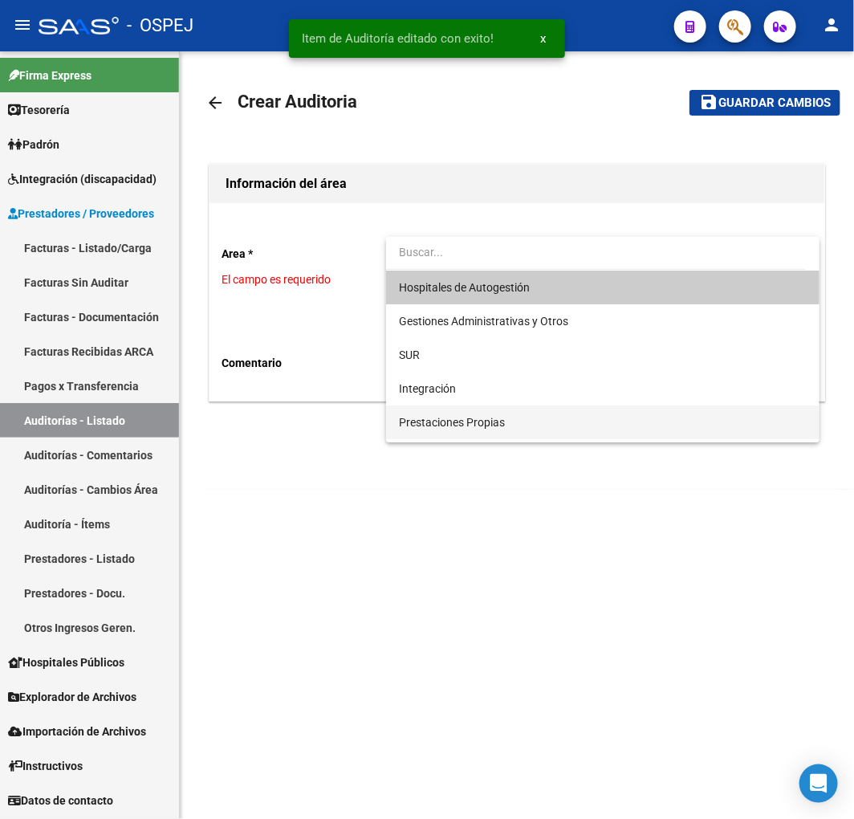
click at [476, 413] on span "Prestaciones Propias" at bounding box center [603, 422] width 408 height 34
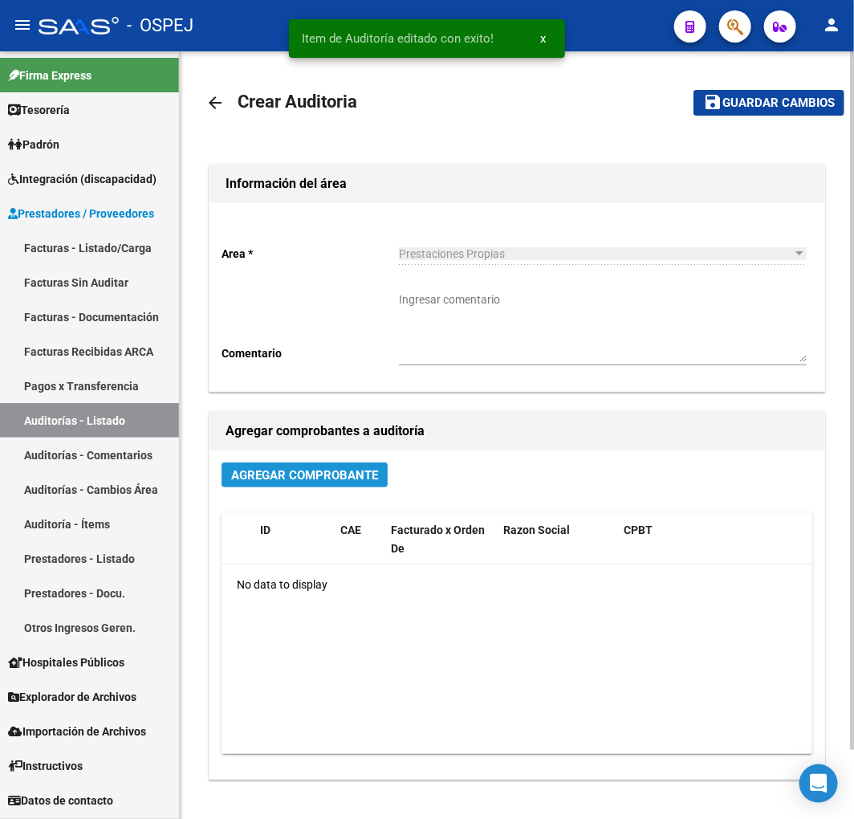
click at [348, 474] on span "Agregar Comprobante" at bounding box center [304, 475] width 147 height 14
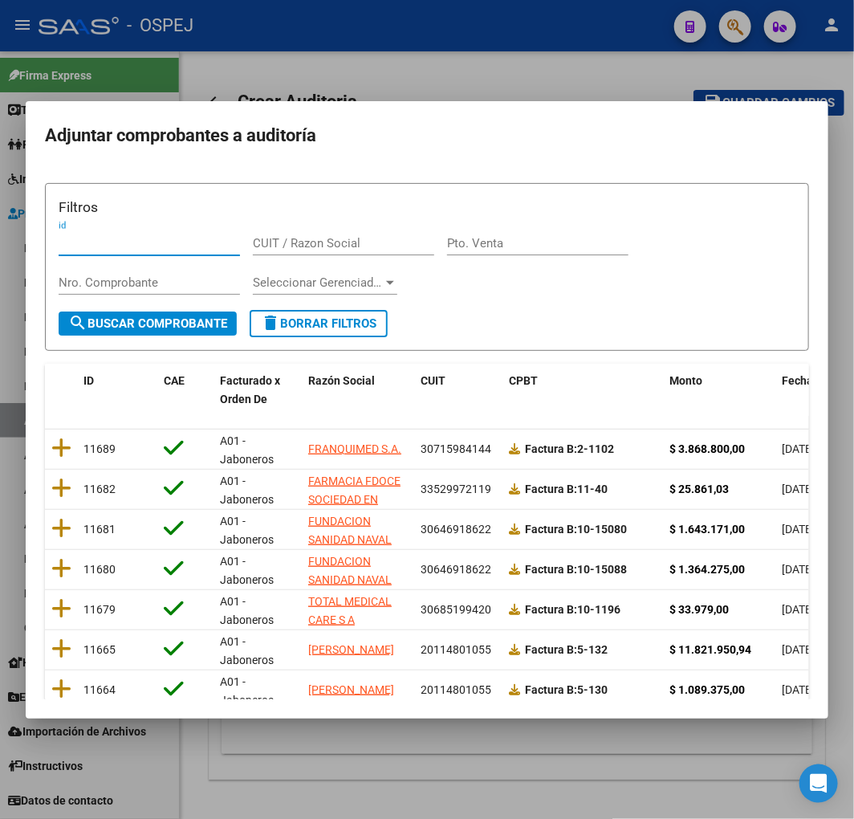
click at [782, 372] on div "Fecha Cpbt" at bounding box center [811, 381] width 59 height 18
click at [782, 379] on span "Fecha Cpbt" at bounding box center [811, 380] width 58 height 13
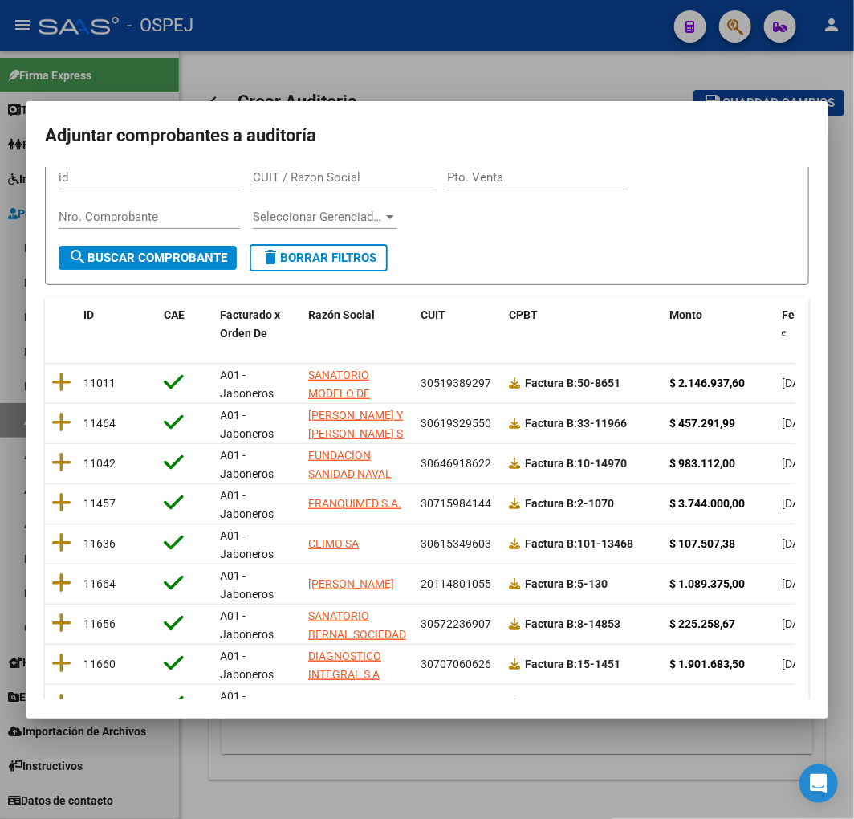
scroll to position [202, 0]
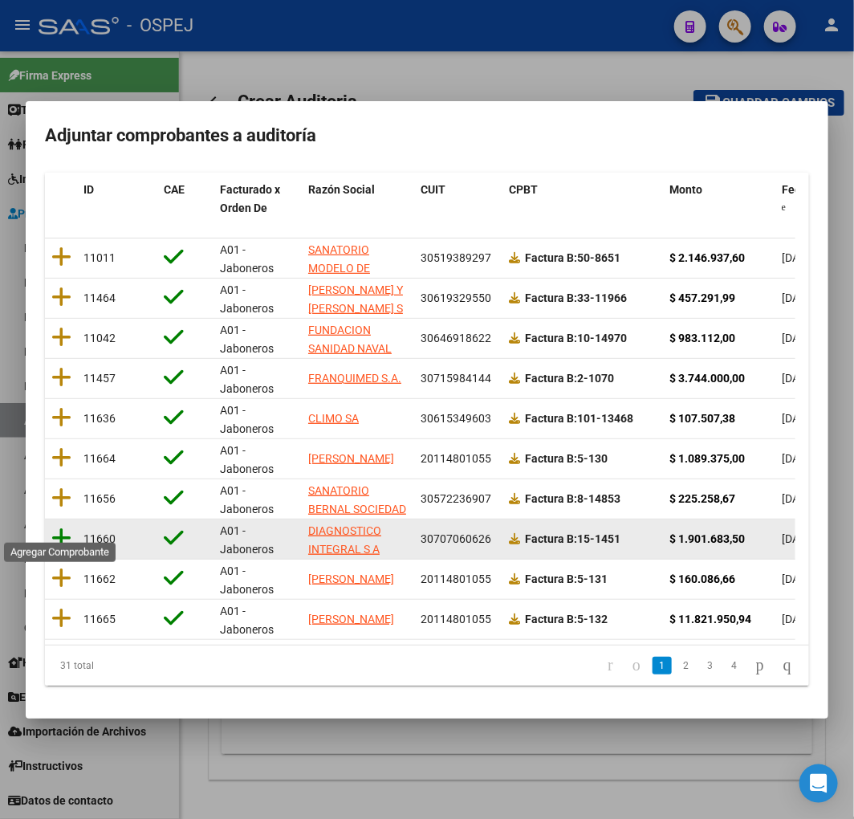
click at [60, 527] on icon at bounding box center [61, 538] width 20 height 22
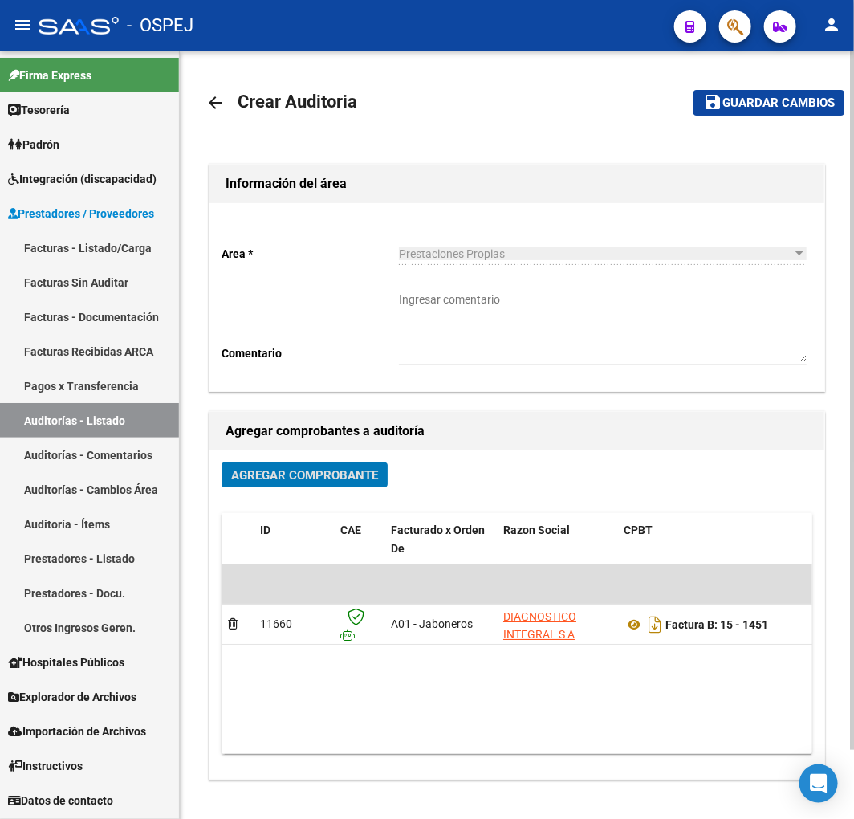
click at [798, 102] on span "Guardar cambios" at bounding box center [778, 103] width 112 height 14
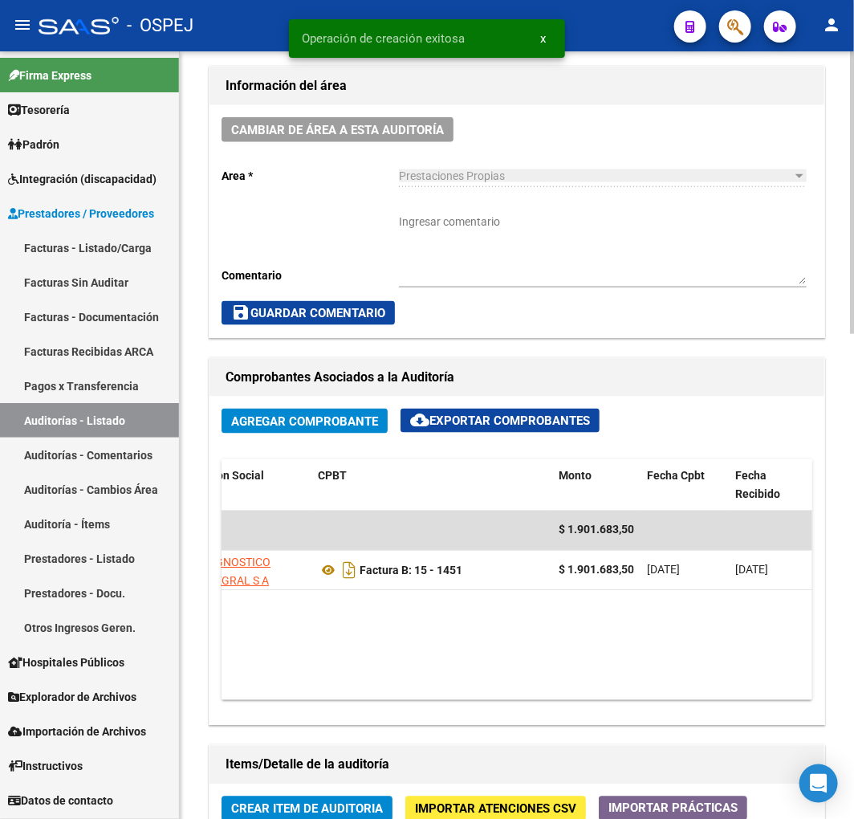
scroll to position [0, 564]
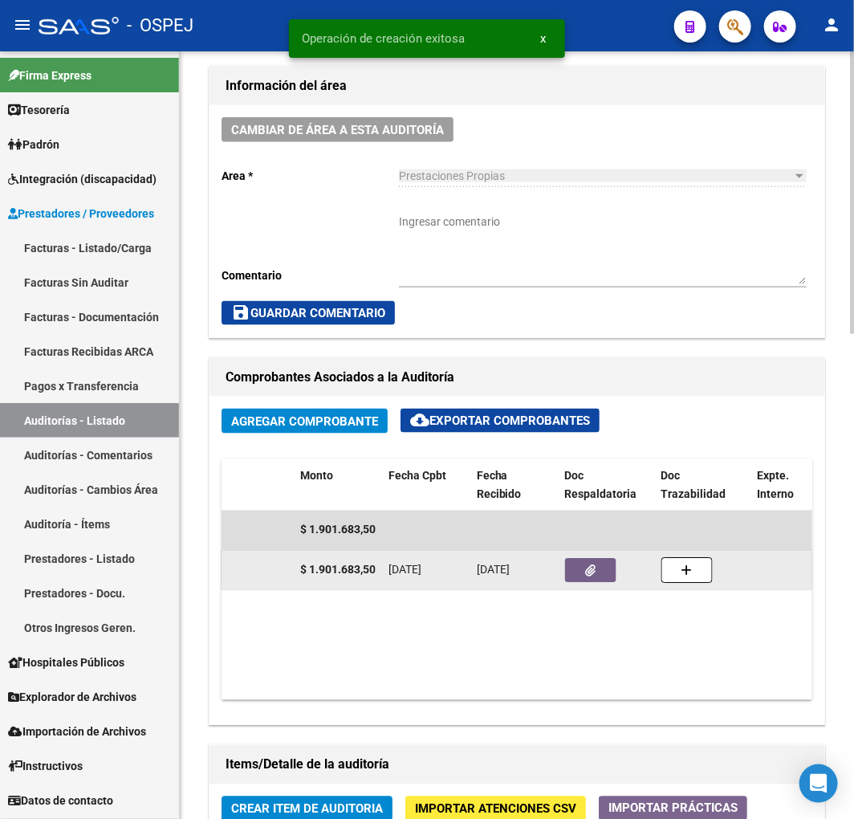
click at [591, 573] on icon "button" at bounding box center [591, 571] width 10 height 12
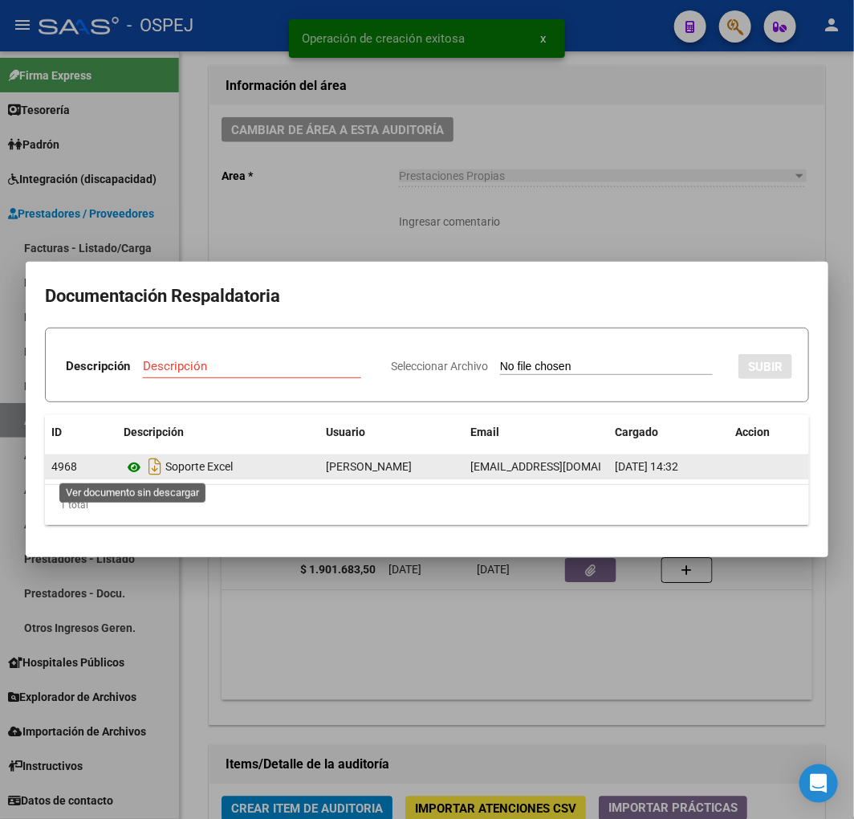
click at [134, 466] on icon at bounding box center [134, 467] width 21 height 19
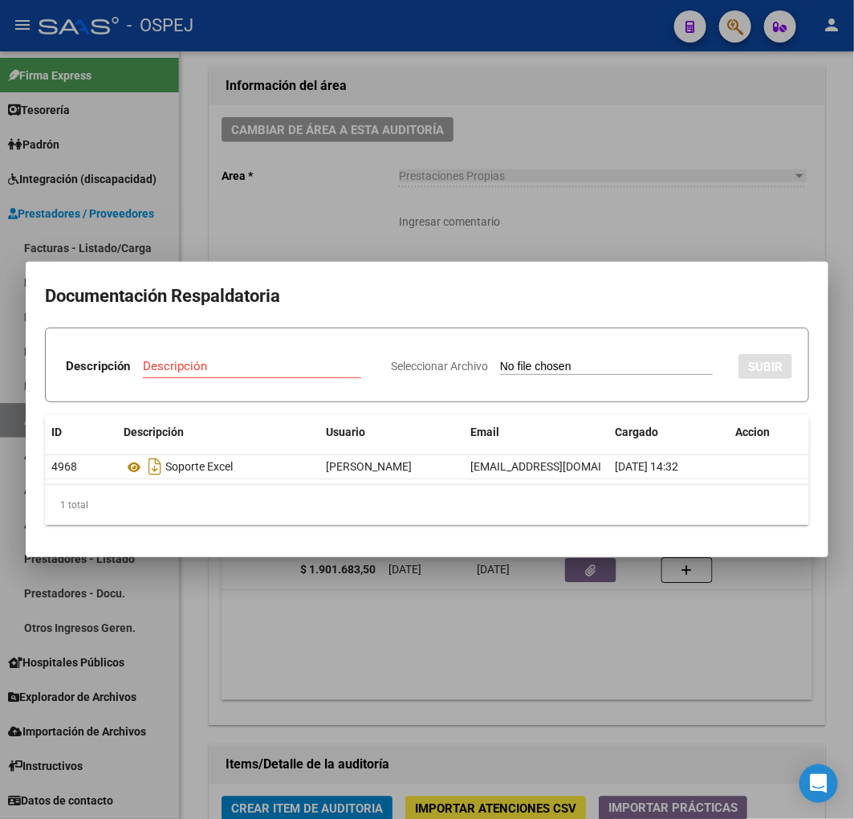
click at [507, 190] on div at bounding box center [427, 409] width 854 height 819
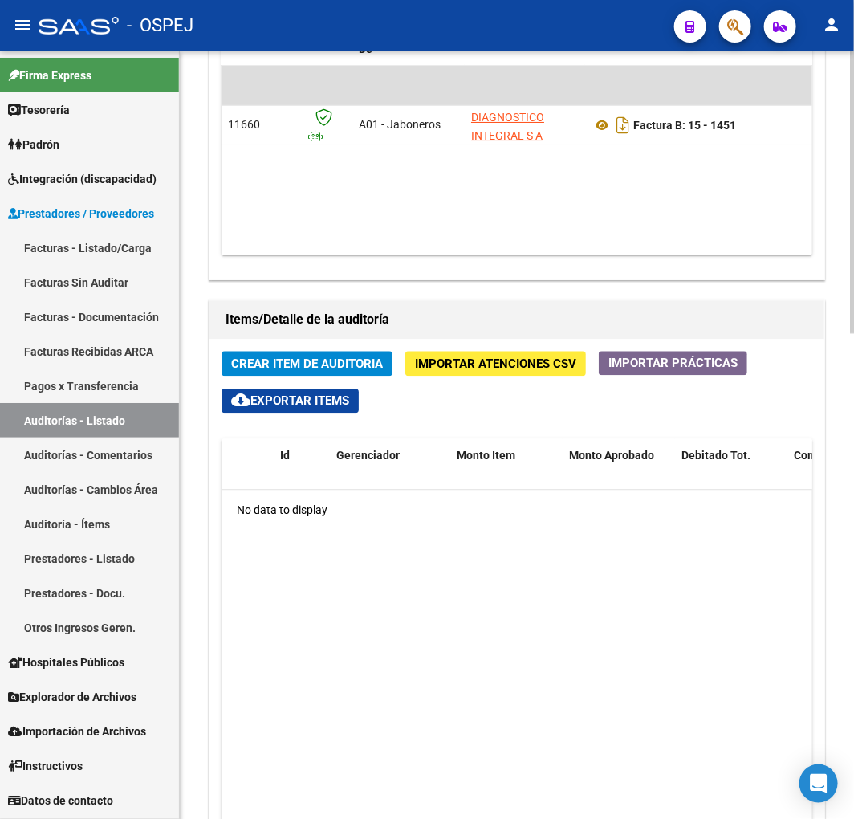
scroll to position [981, 0]
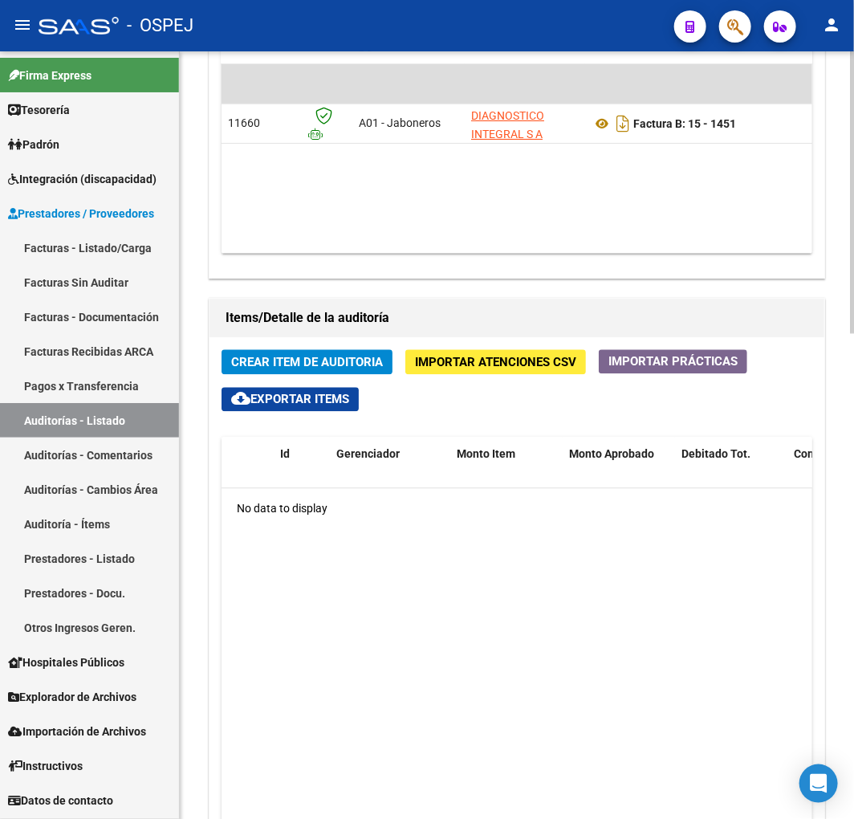
click at [519, 361] on span "Importar Atenciones CSV" at bounding box center [495, 363] width 161 height 14
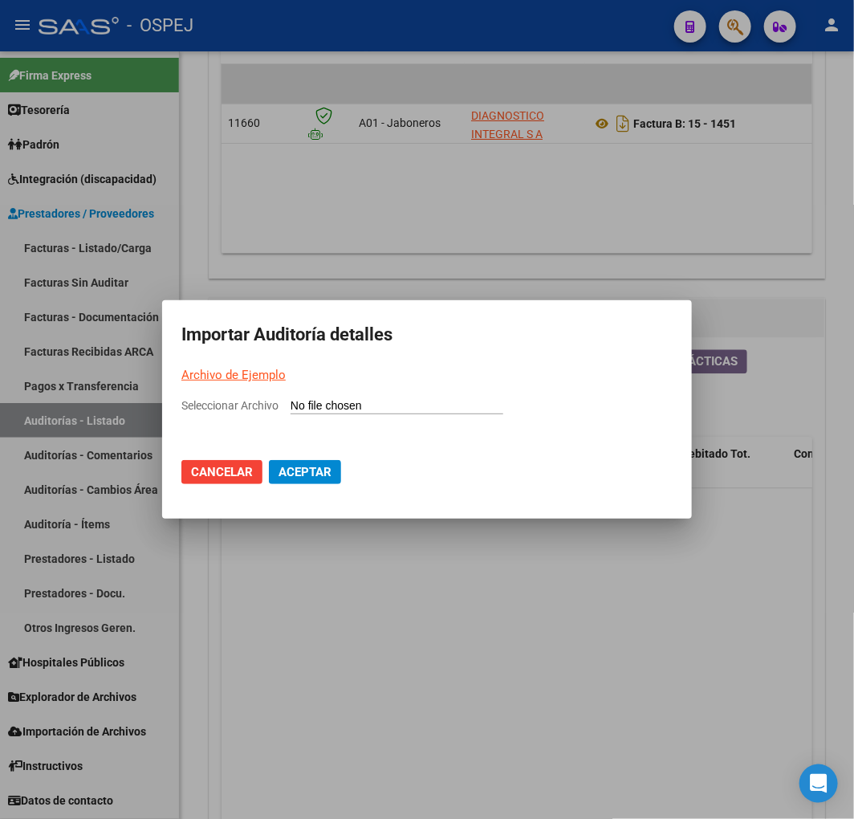
click at [382, 407] on input "Seleccionar Archivo" at bounding box center [397, 406] width 213 height 15
type input "C:\fakepath\Auditoria-demo-saas DIAGNOSTICO INTEGRAL FB 1451.csv"
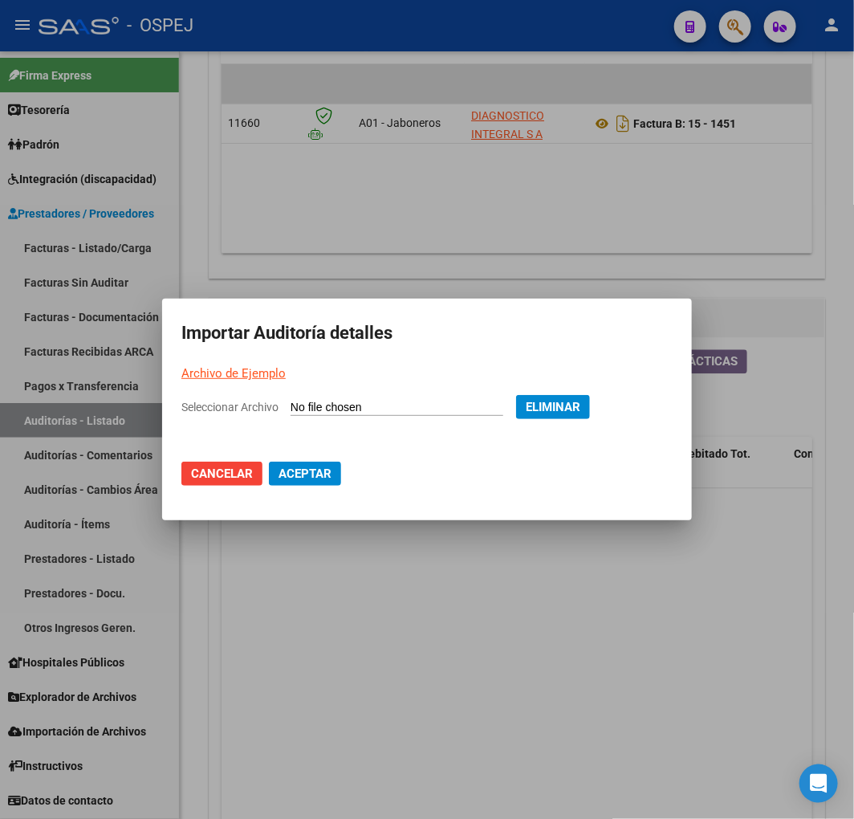
click at [330, 477] on span "Aceptar" at bounding box center [305, 473] width 53 height 14
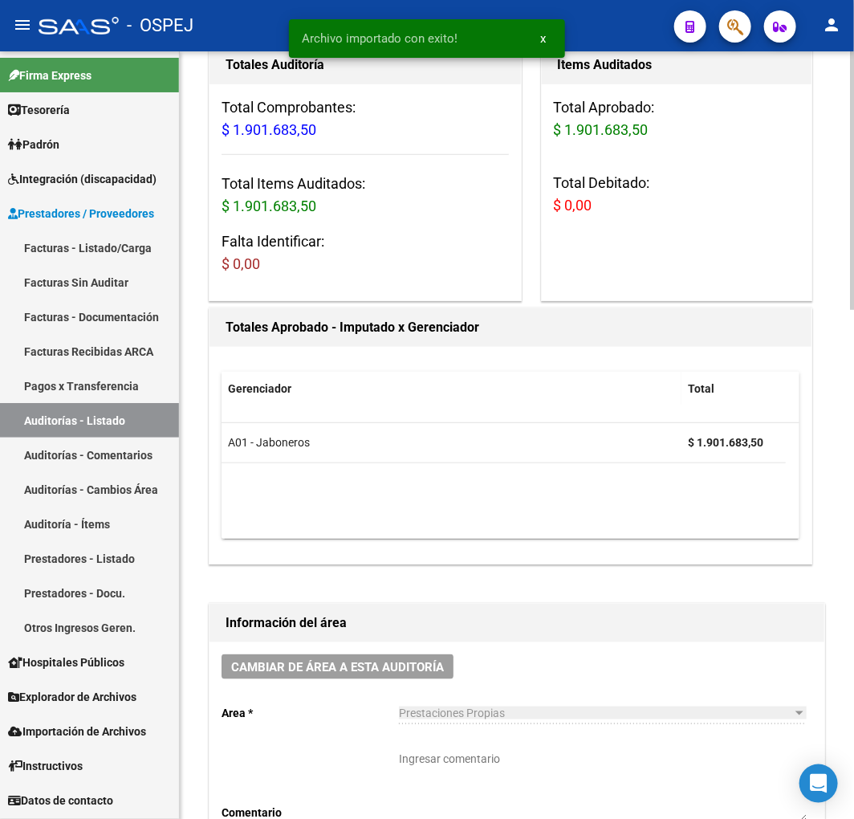
scroll to position [0, 0]
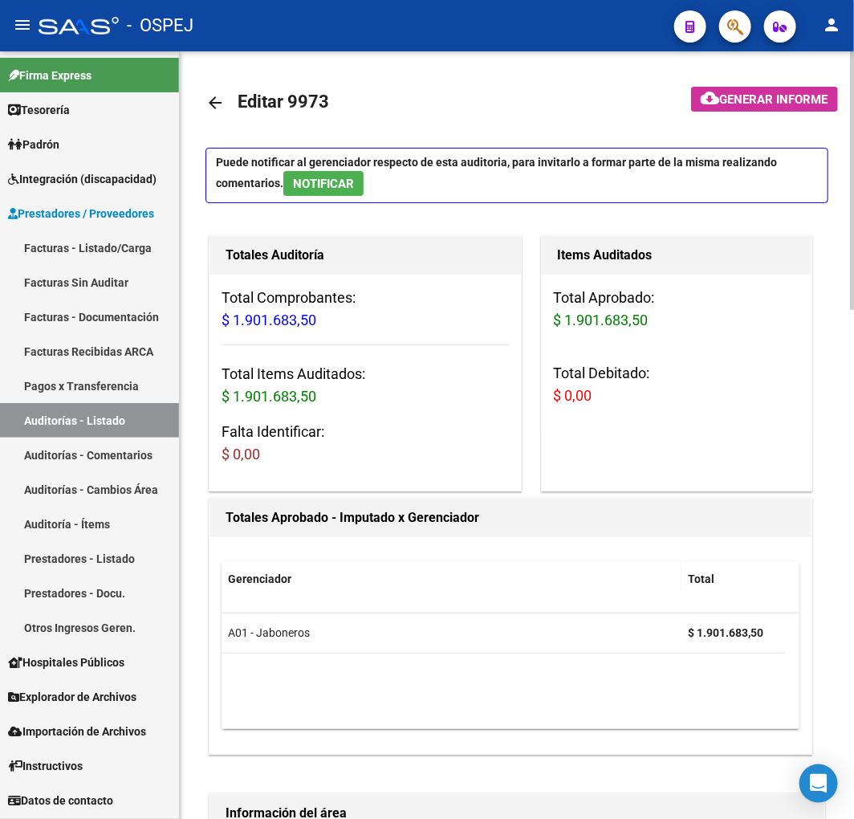
drag, startPoint x: 617, startPoint y: 380, endPoint x: 608, endPoint y: 373, distance: 10.9
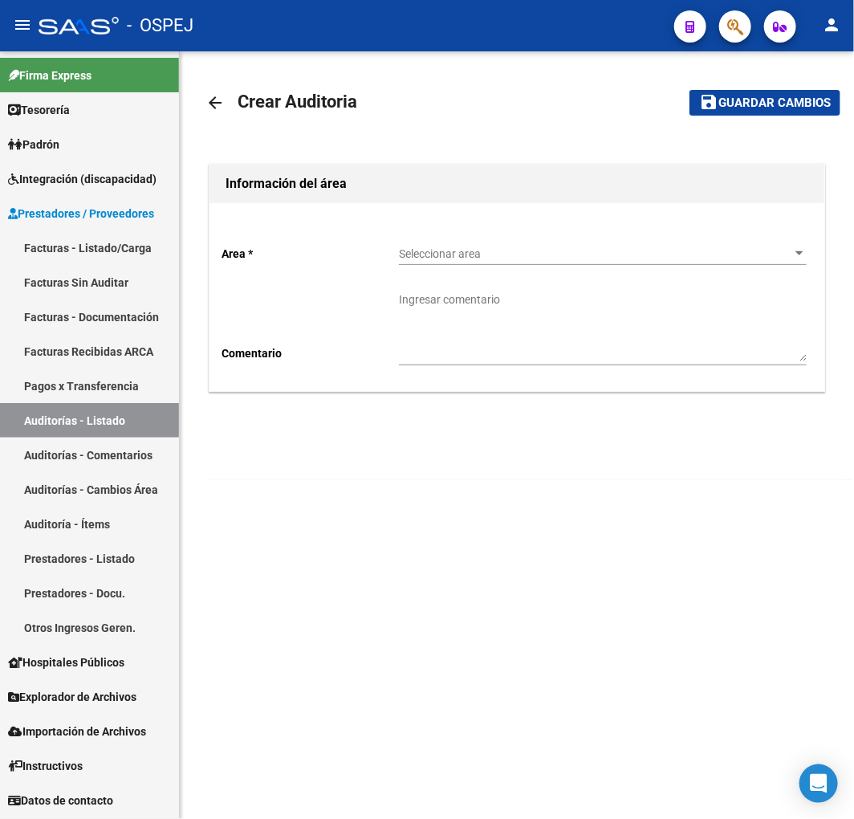
click at [621, 242] on div "Seleccionar area Seleccionar area" at bounding box center [603, 249] width 408 height 32
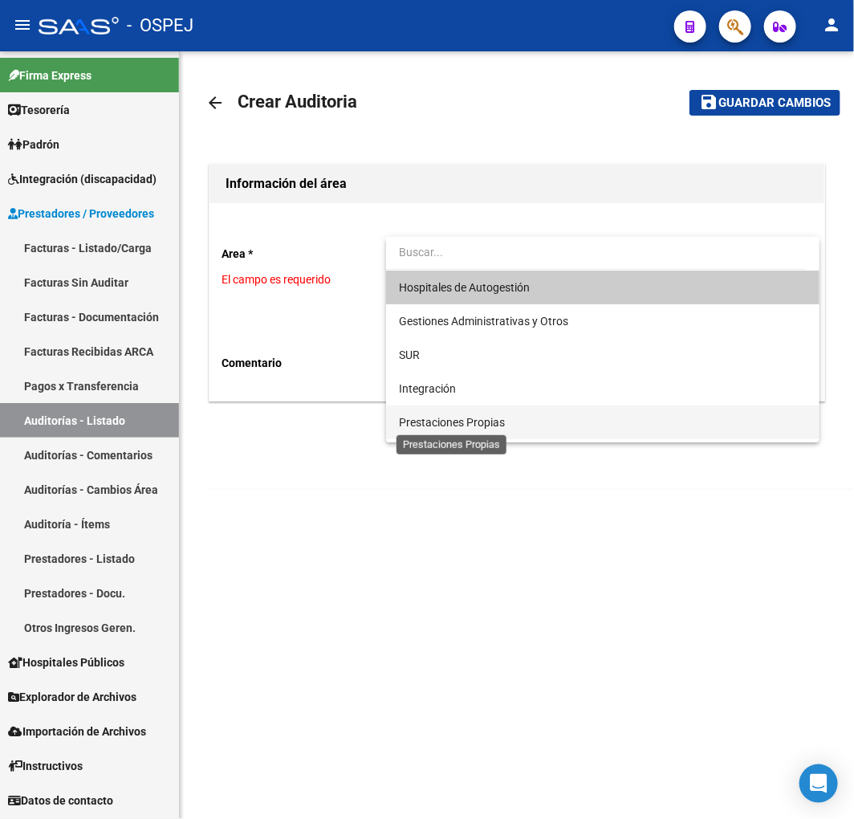
click at [496, 428] on span "Prestaciones Propias" at bounding box center [452, 422] width 106 height 13
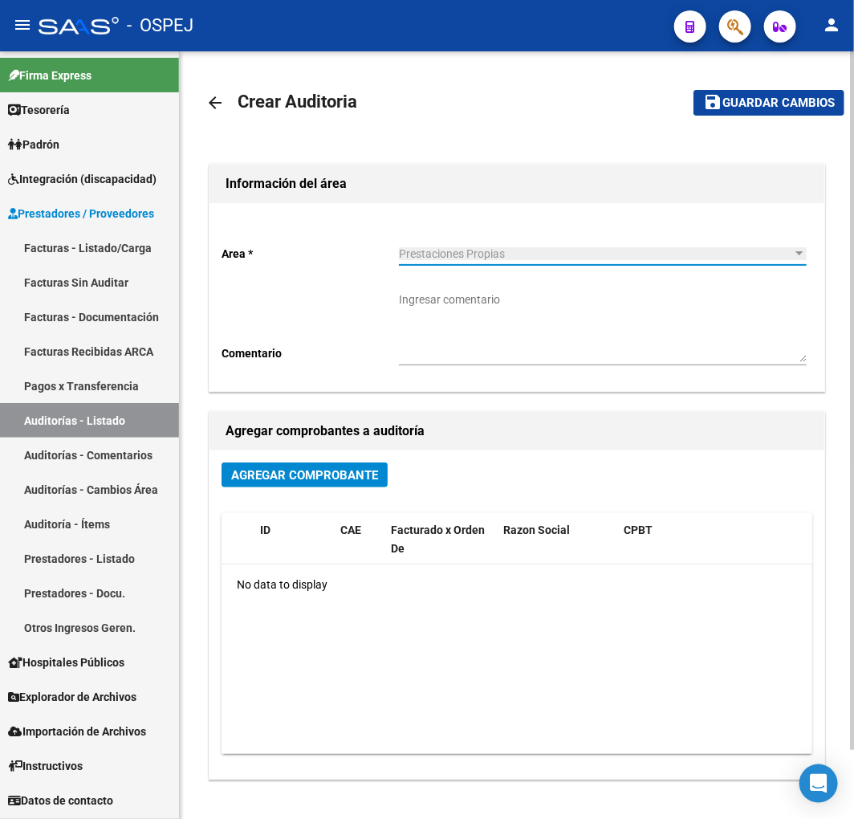
click at [344, 472] on span "Agregar Comprobante" at bounding box center [304, 475] width 147 height 14
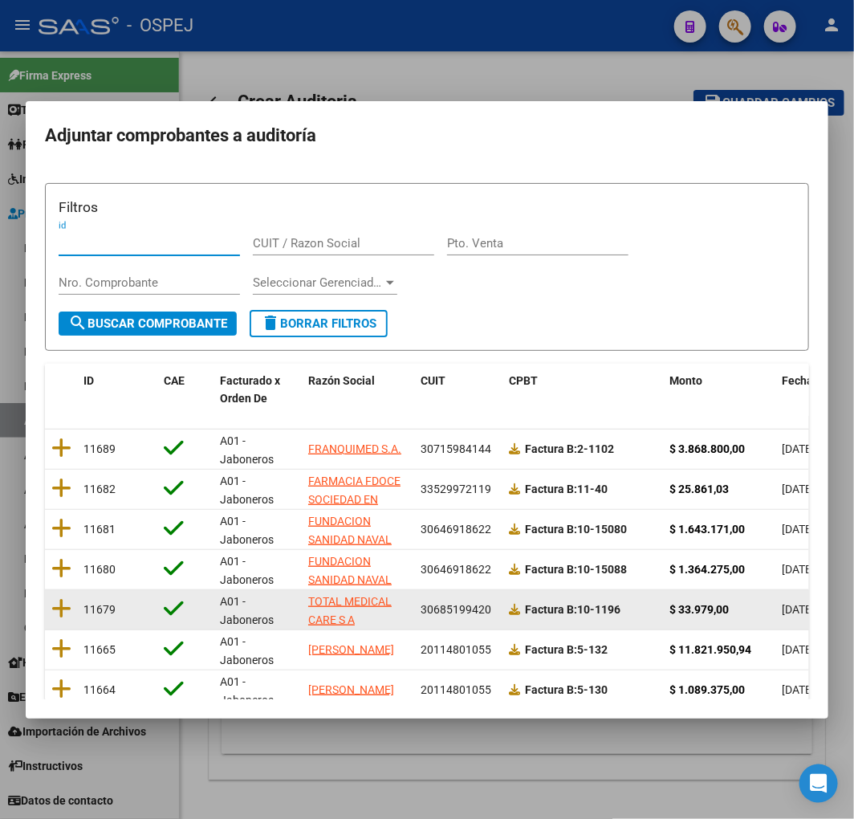
scroll to position [202, 0]
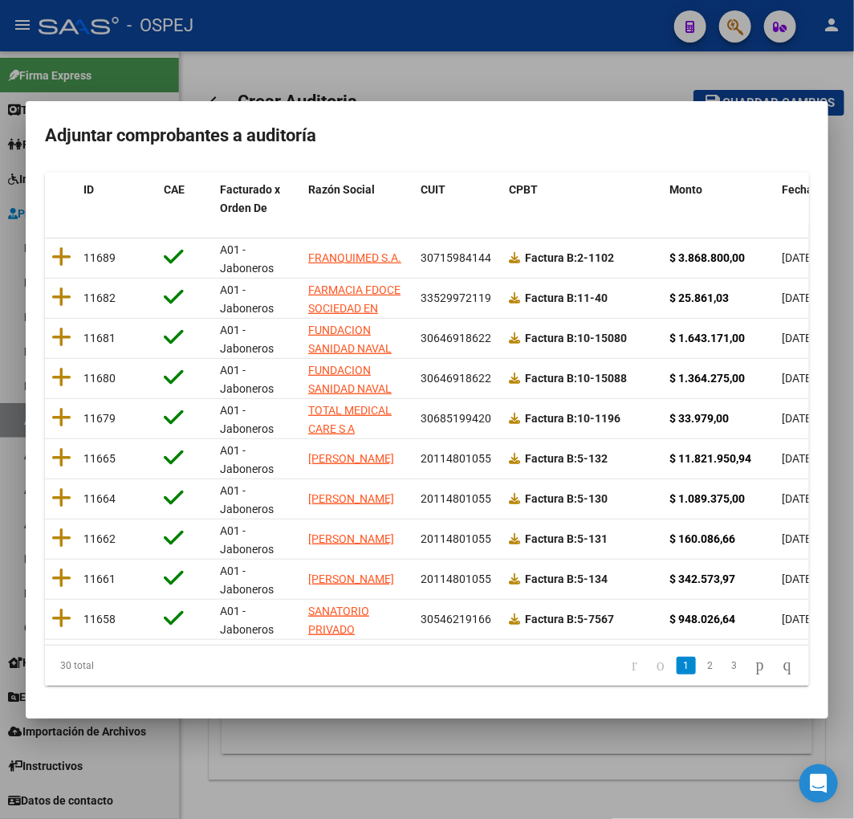
click at [782, 183] on span "Fecha Cpbt" at bounding box center [811, 189] width 58 height 13
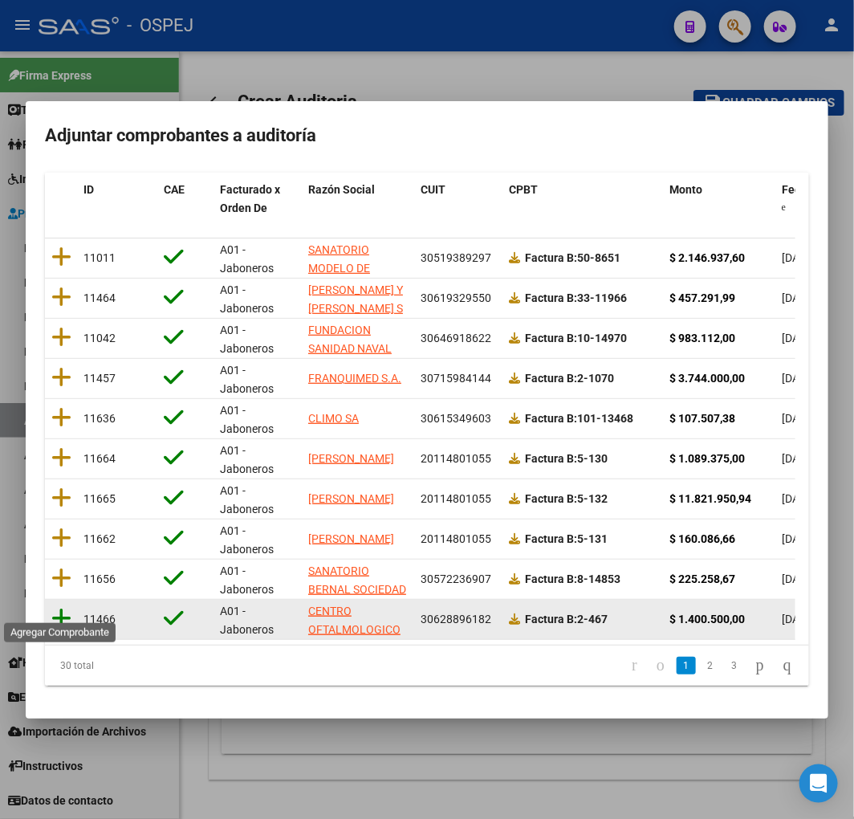
click at [53, 608] on icon at bounding box center [61, 618] width 20 height 22
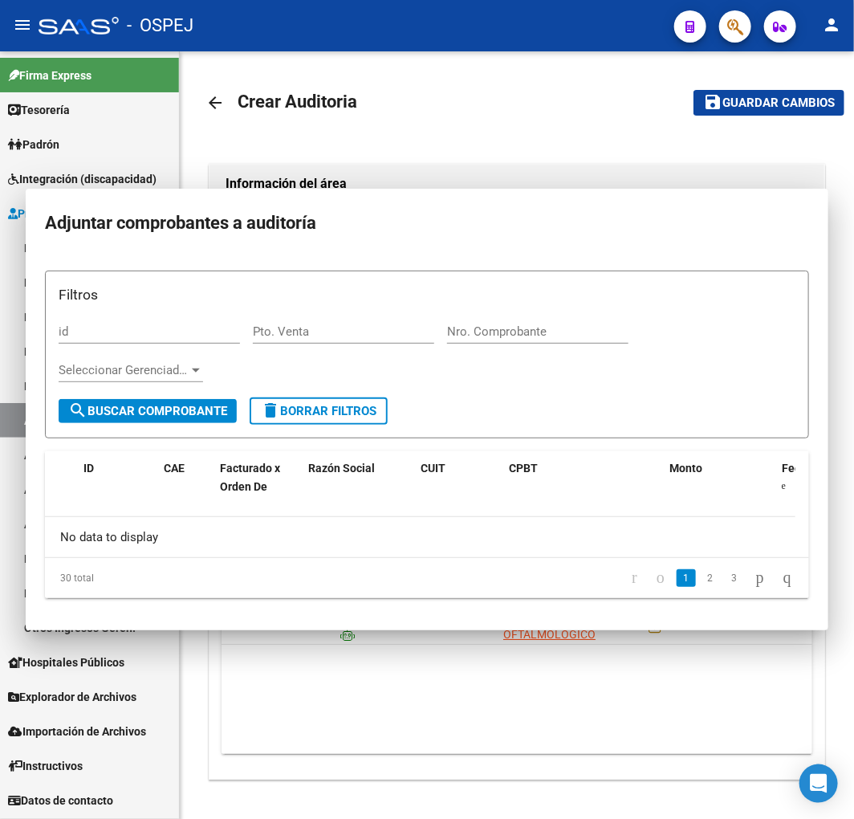
scroll to position [0, 0]
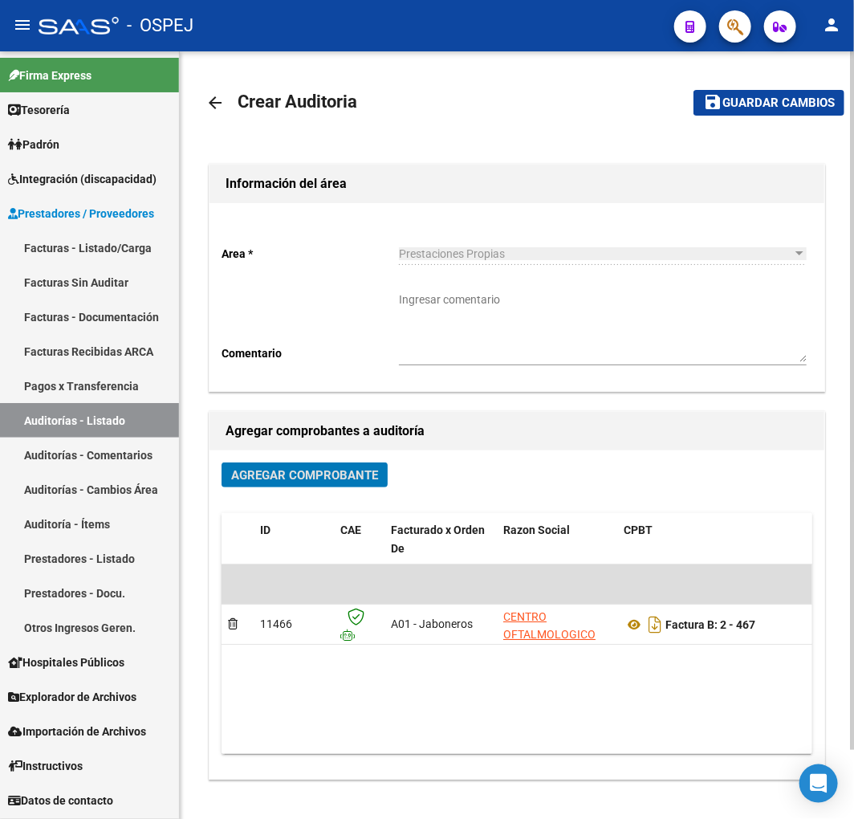
click at [759, 96] on span "Guardar cambios" at bounding box center [778, 103] width 112 height 14
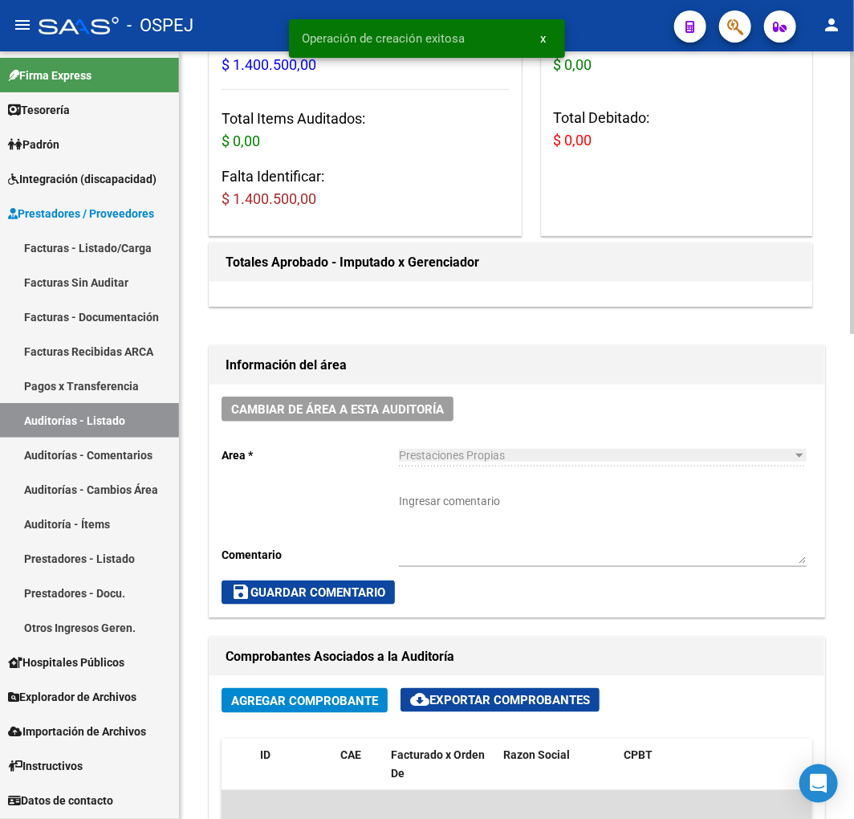
scroll to position [624, 0]
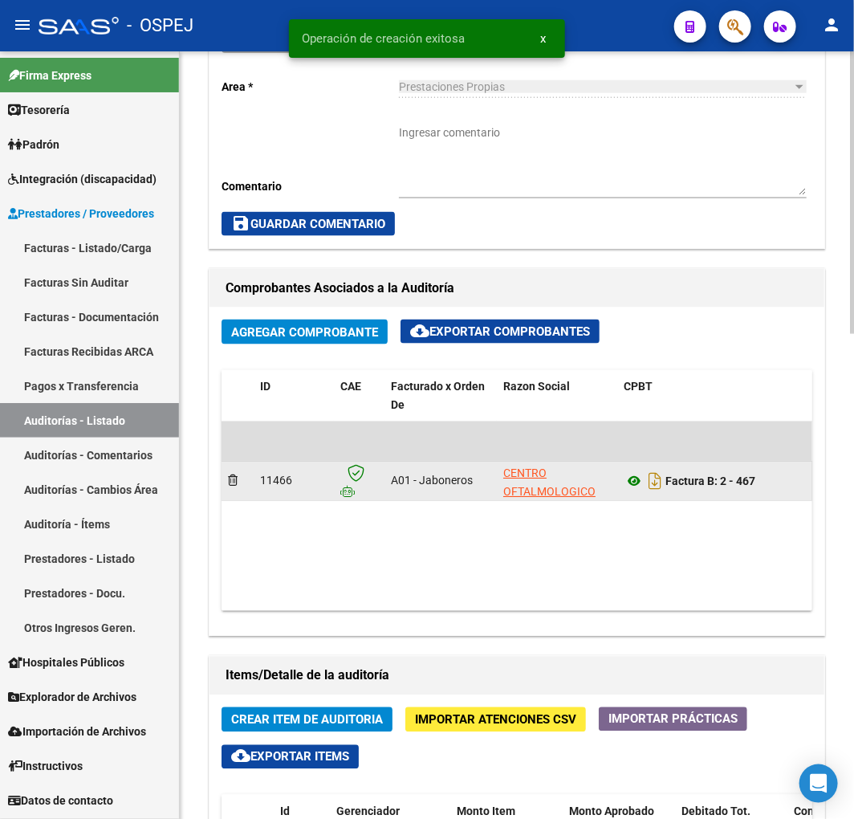
click at [634, 485] on icon at bounding box center [634, 481] width 21 height 19
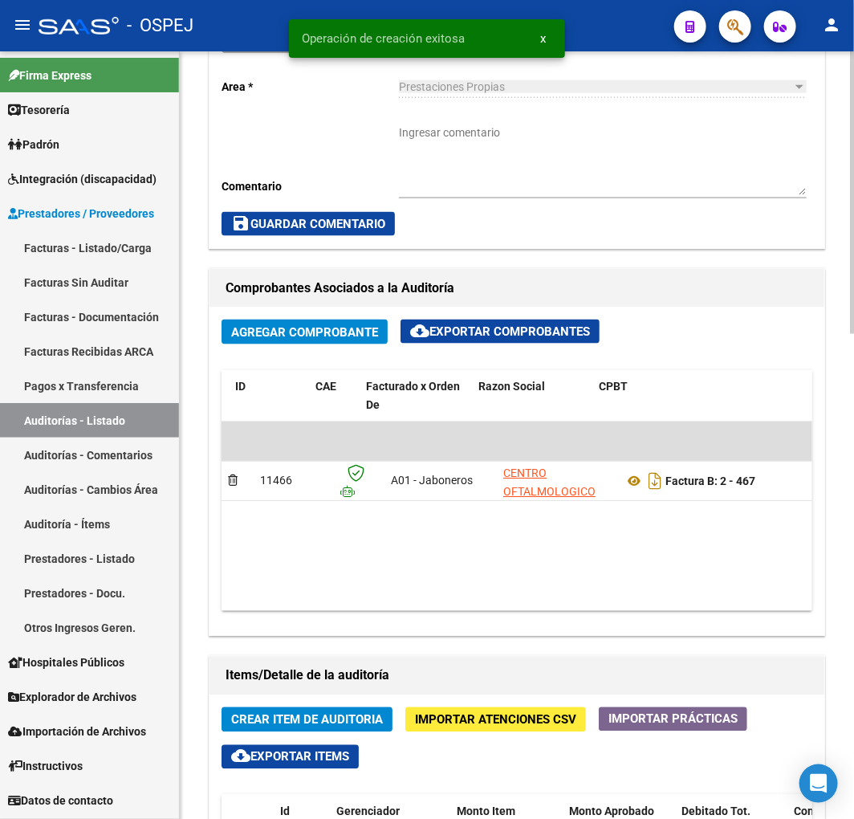
scroll to position [0, 587]
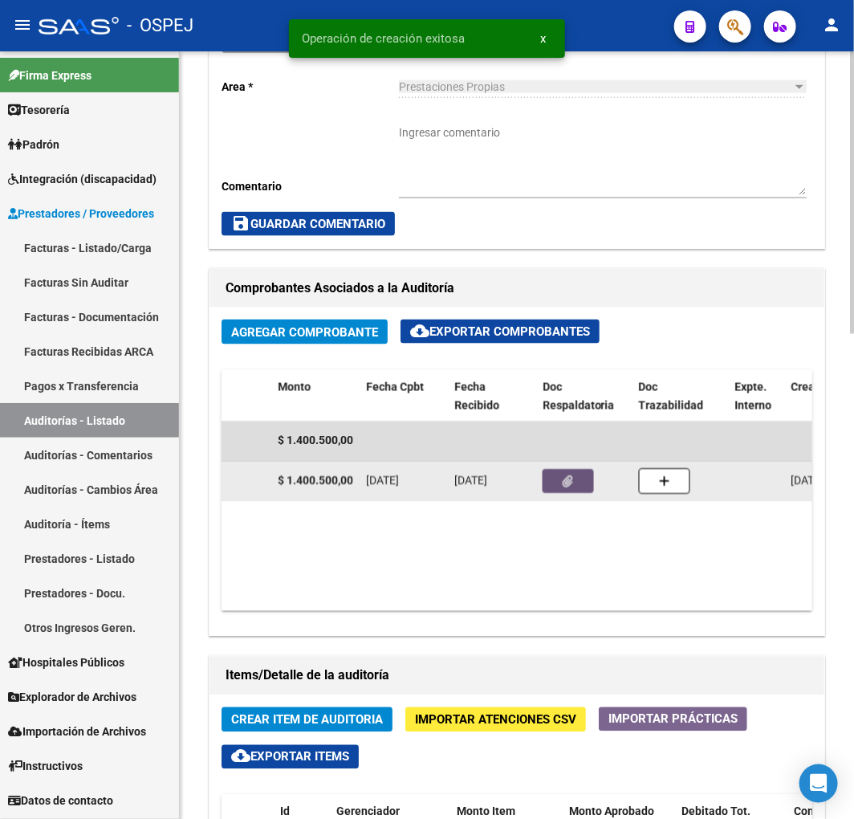
click at [572, 470] on button "button" at bounding box center [568, 482] width 51 height 24
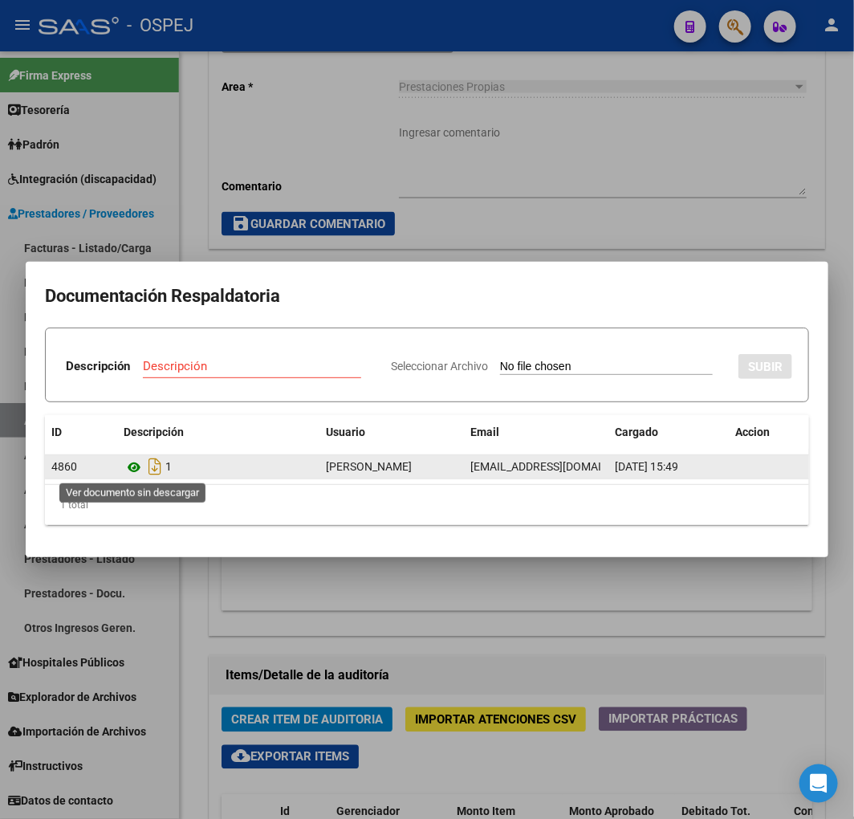
click at [129, 464] on icon at bounding box center [134, 467] width 21 height 19
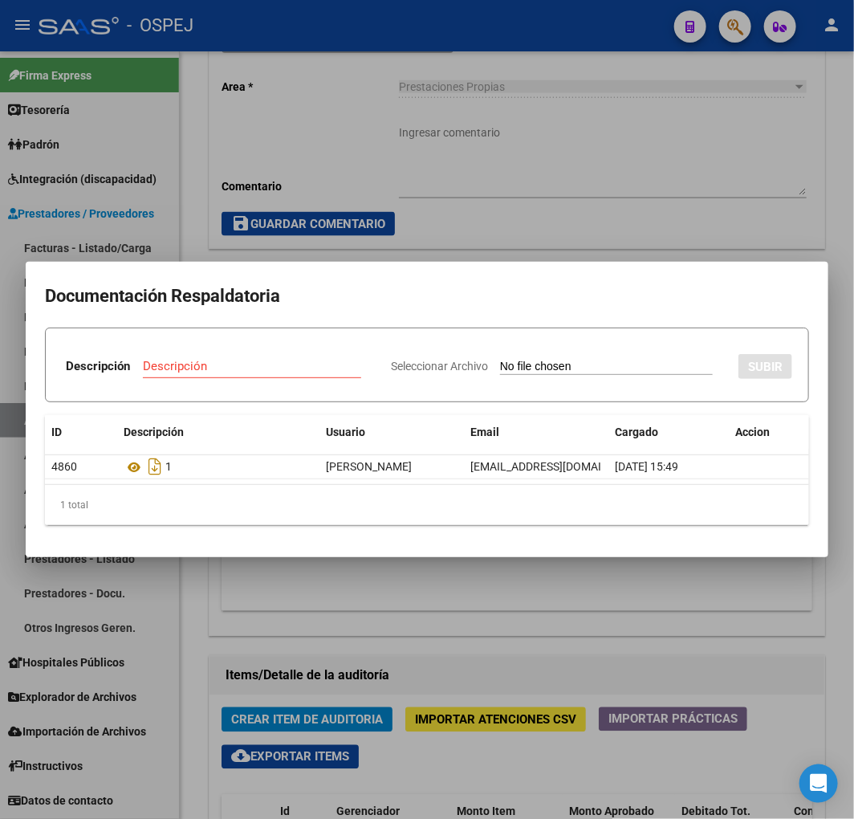
click at [750, 142] on div at bounding box center [427, 409] width 854 height 819
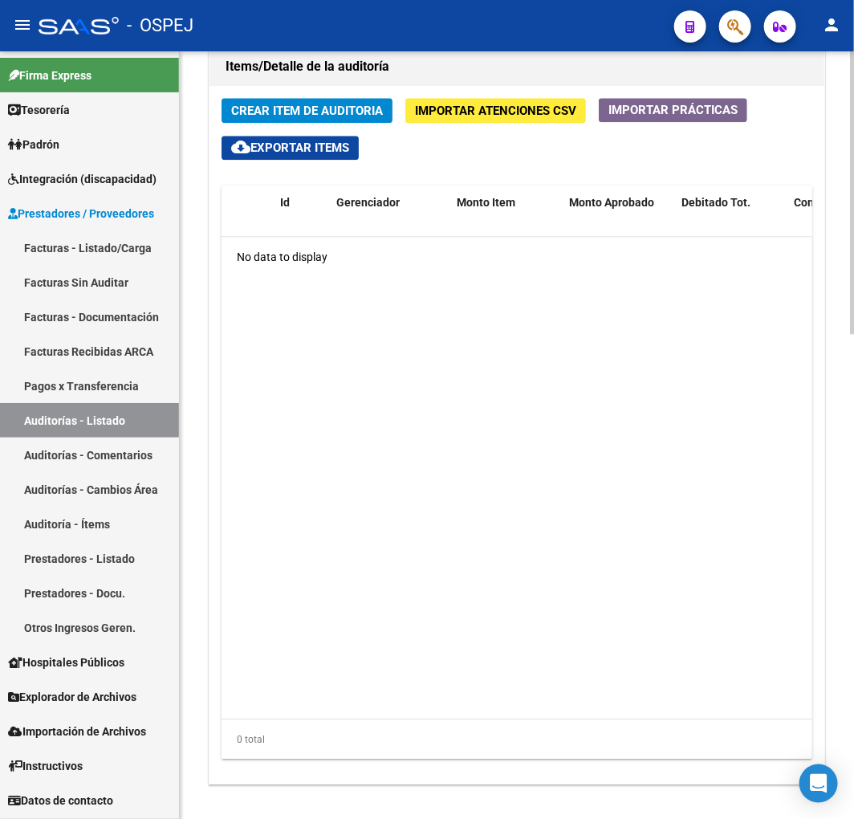
scroll to position [1135, 0]
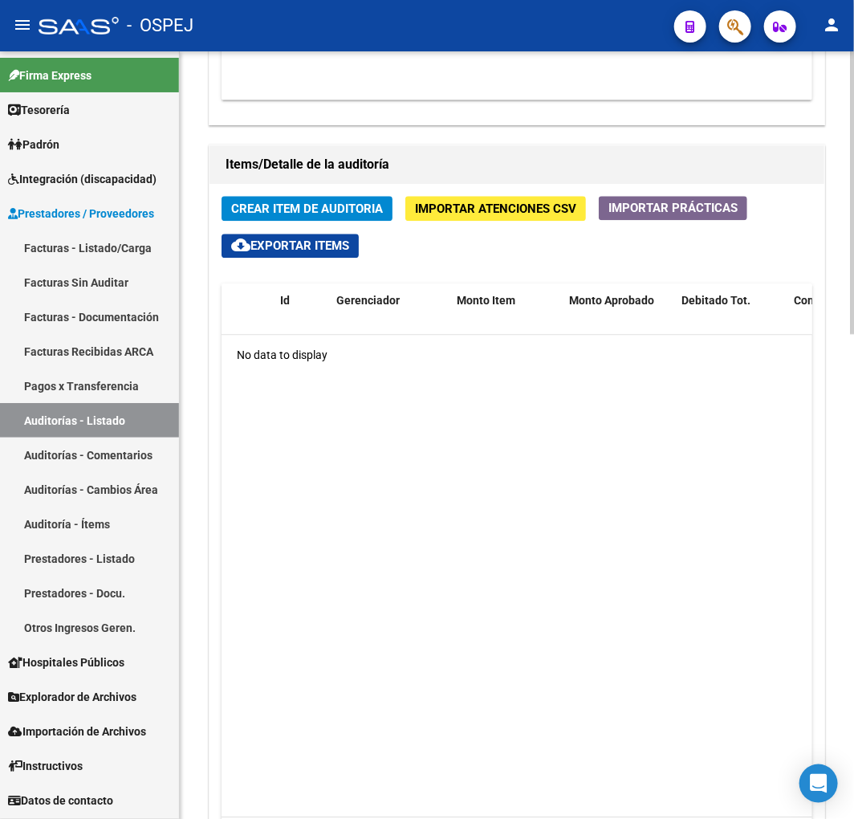
click at [308, 191] on div "Crear Item de Auditoria Importar Atenciones CSV Importar Prácticas cloud_downlo…" at bounding box center [517, 533] width 615 height 698
click at [299, 202] on span "Crear Item de Auditoria" at bounding box center [307, 208] width 152 height 14
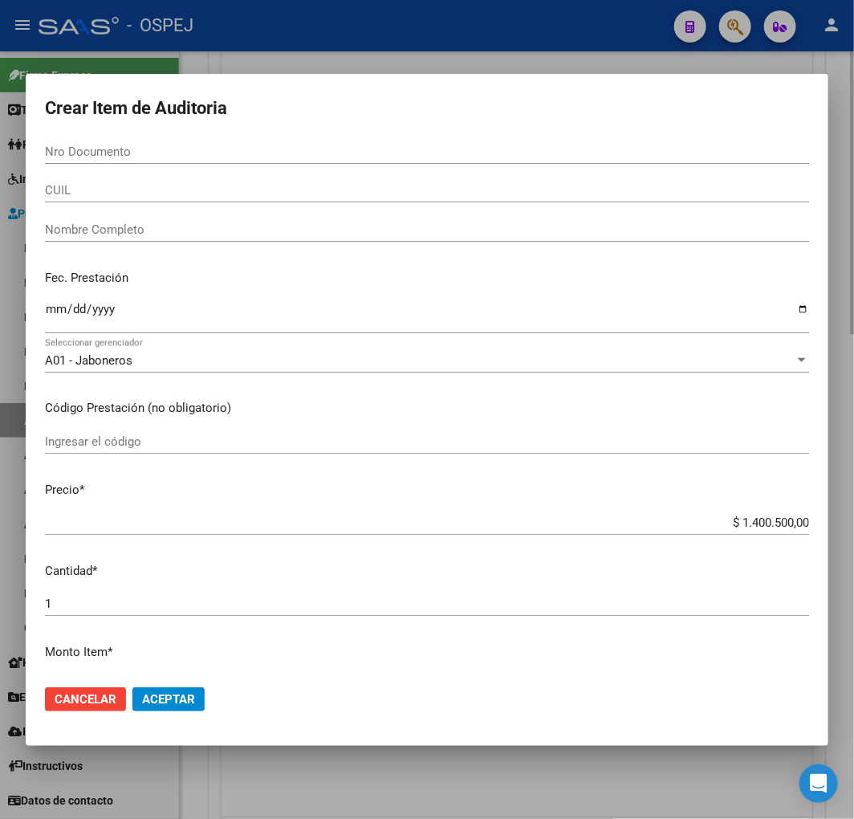
click at [580, 760] on div at bounding box center [427, 409] width 854 height 819
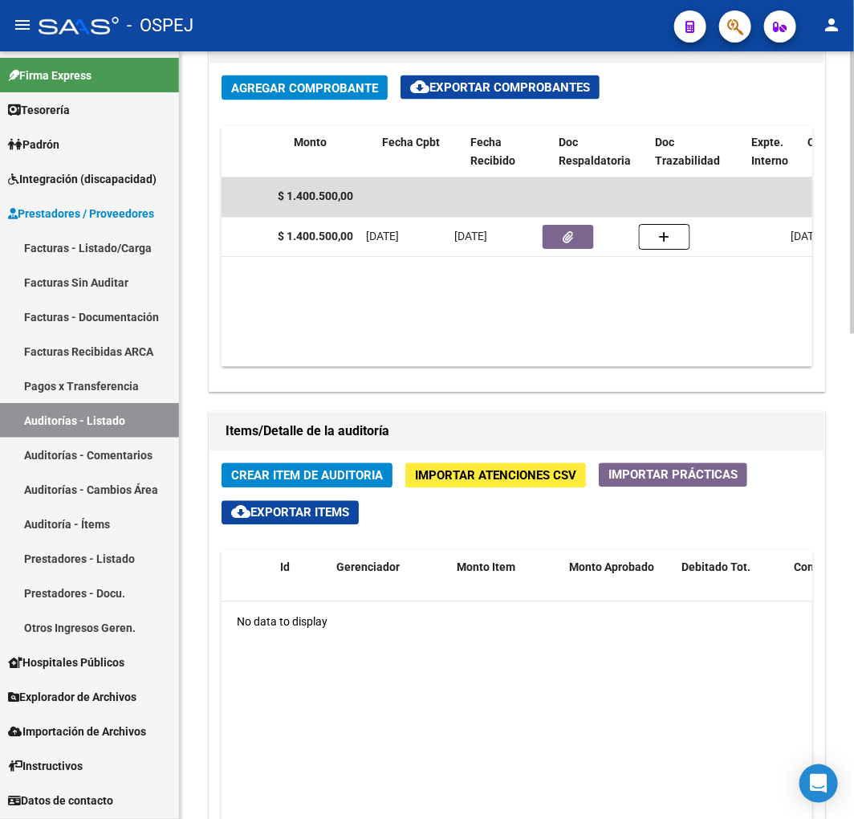
scroll to position [0, 103]
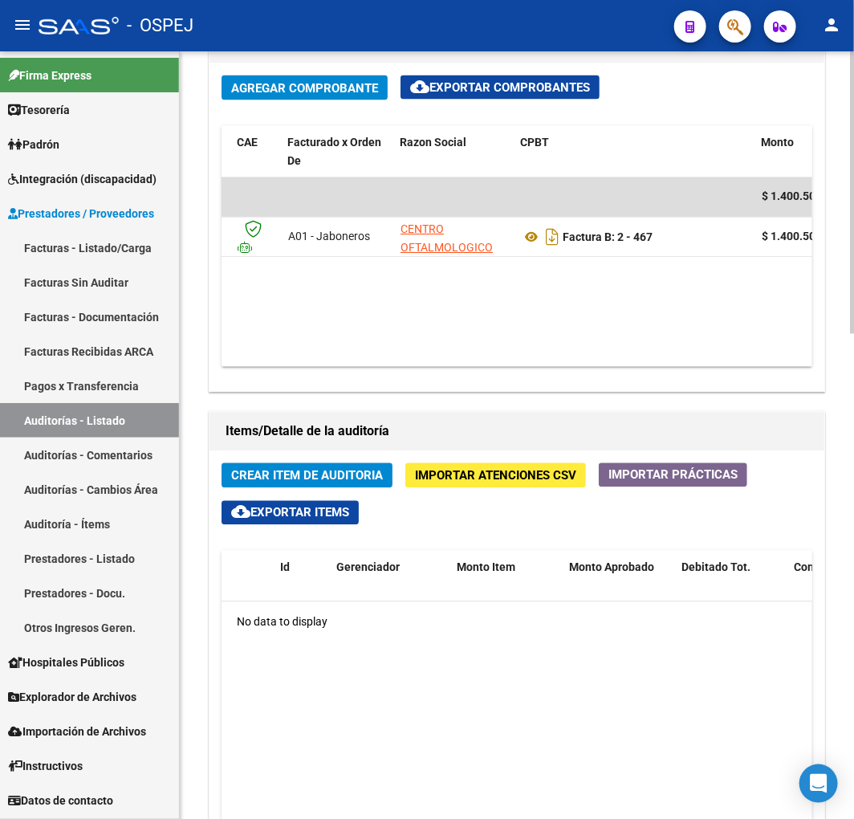
click at [454, 483] on span "Importar Atenciones CSV" at bounding box center [495, 476] width 161 height 14
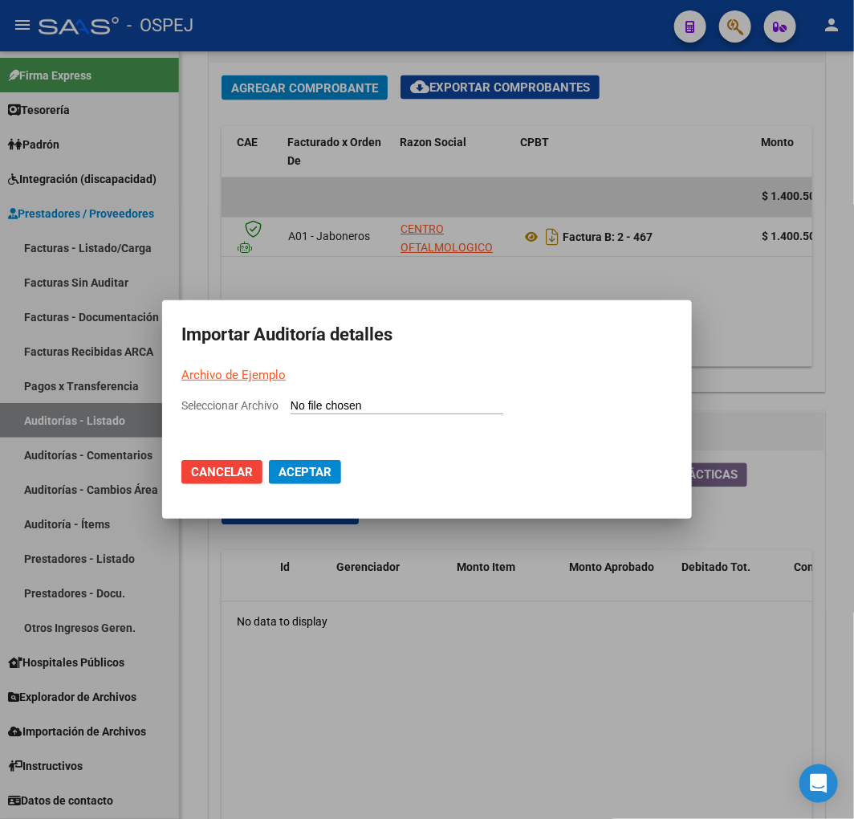
click at [421, 398] on app-file-uploader "Seleccionar Archivo" at bounding box center [348, 405] width 335 height 14
click at [398, 404] on input "Seleccionar Archivo" at bounding box center [397, 406] width 213 height 15
type input "C:\fakepath\Auditoria-demo-saas centro oftalmologico santa fe srl fb 2-467.csv"
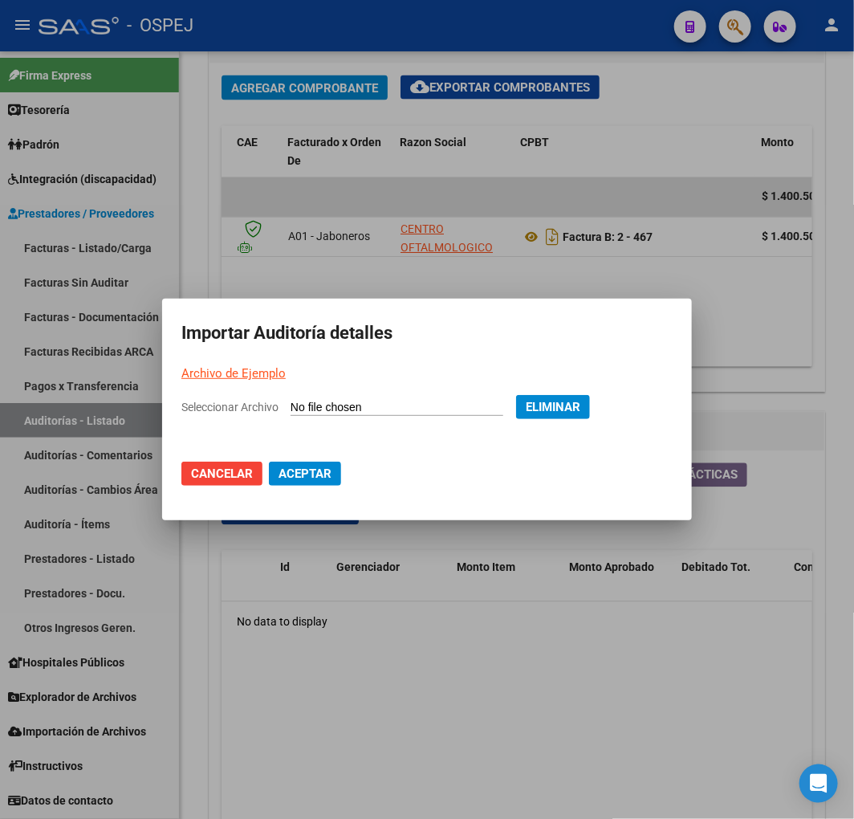
click at [322, 475] on span "Aceptar" at bounding box center [305, 473] width 53 height 14
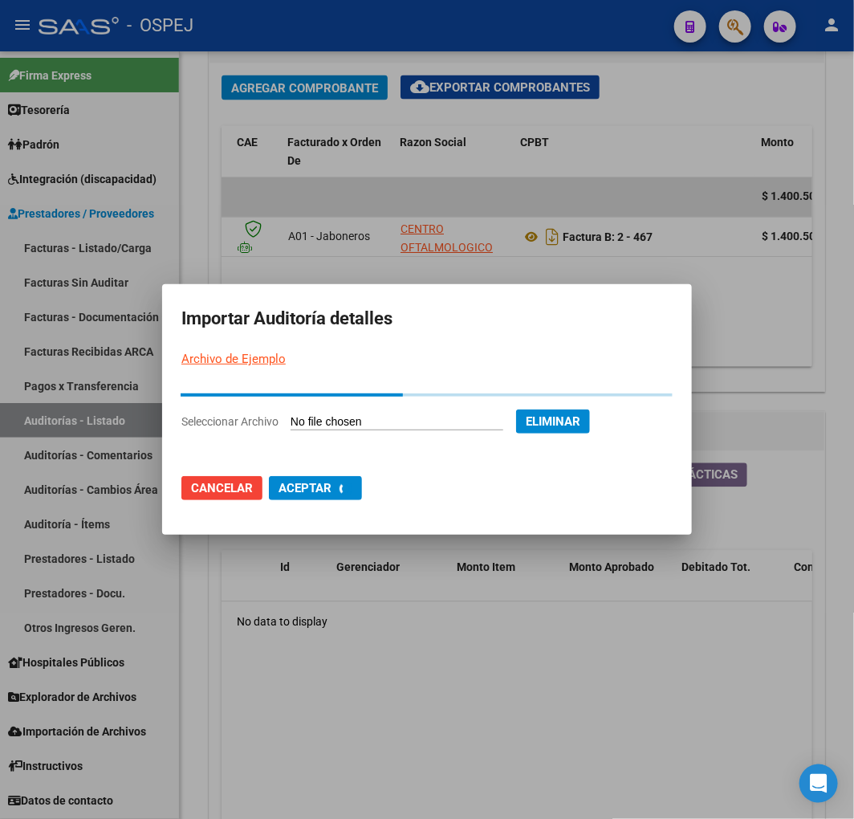
scroll to position [0, 0]
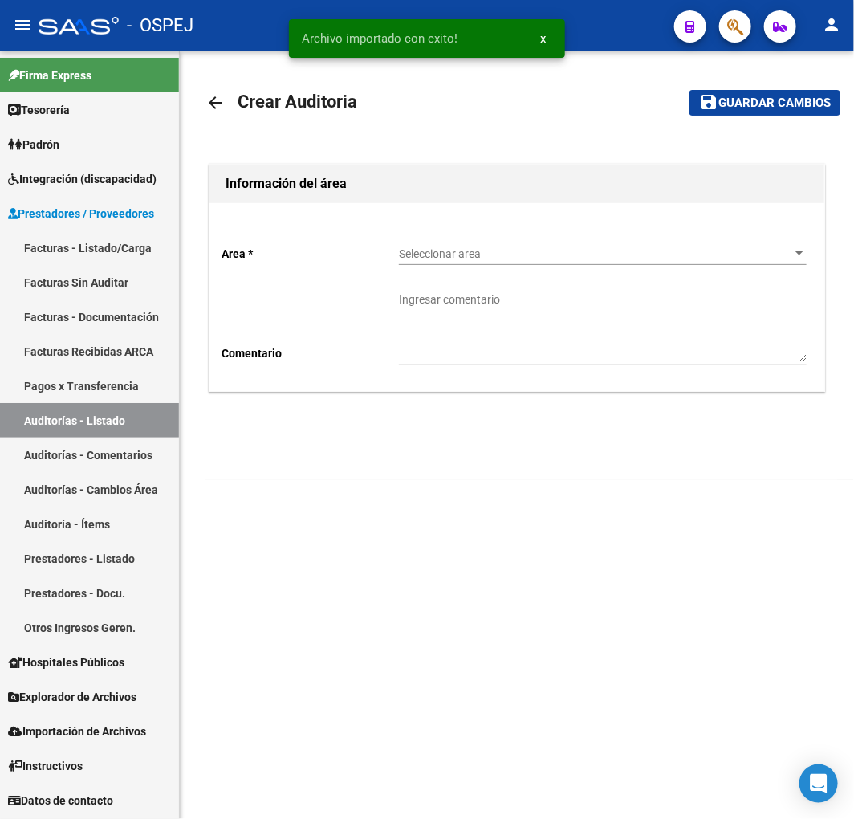
click at [508, 250] on span "Seleccionar area" at bounding box center [595, 254] width 393 height 14
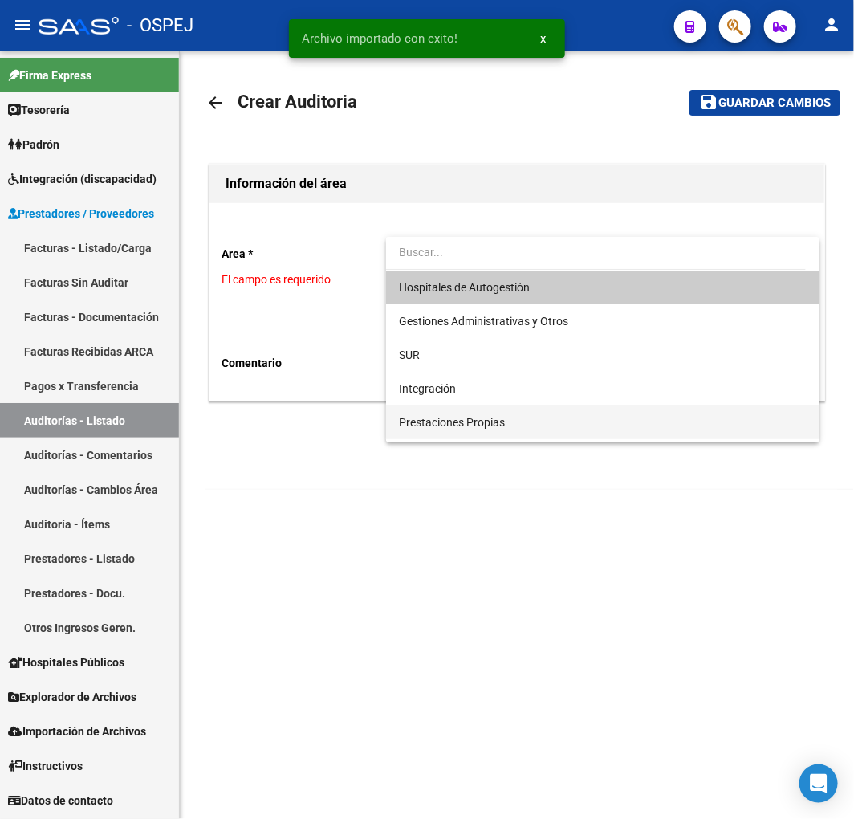
click at [485, 413] on span "Prestaciones Propias" at bounding box center [603, 422] width 408 height 34
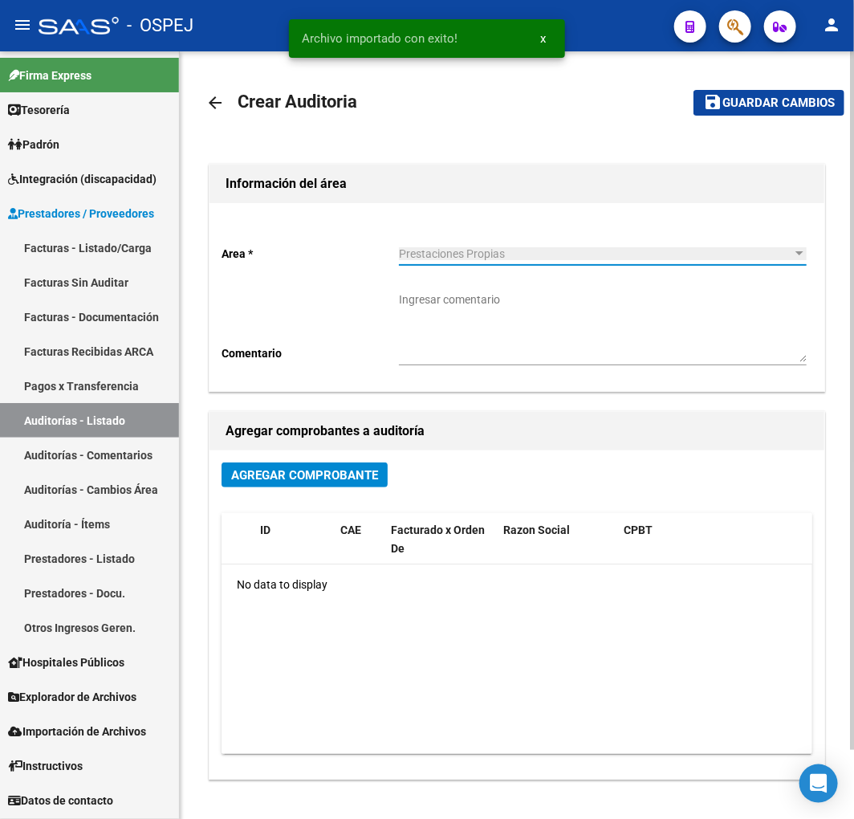
click at [319, 487] on button "Agregar Comprobante" at bounding box center [305, 474] width 166 height 25
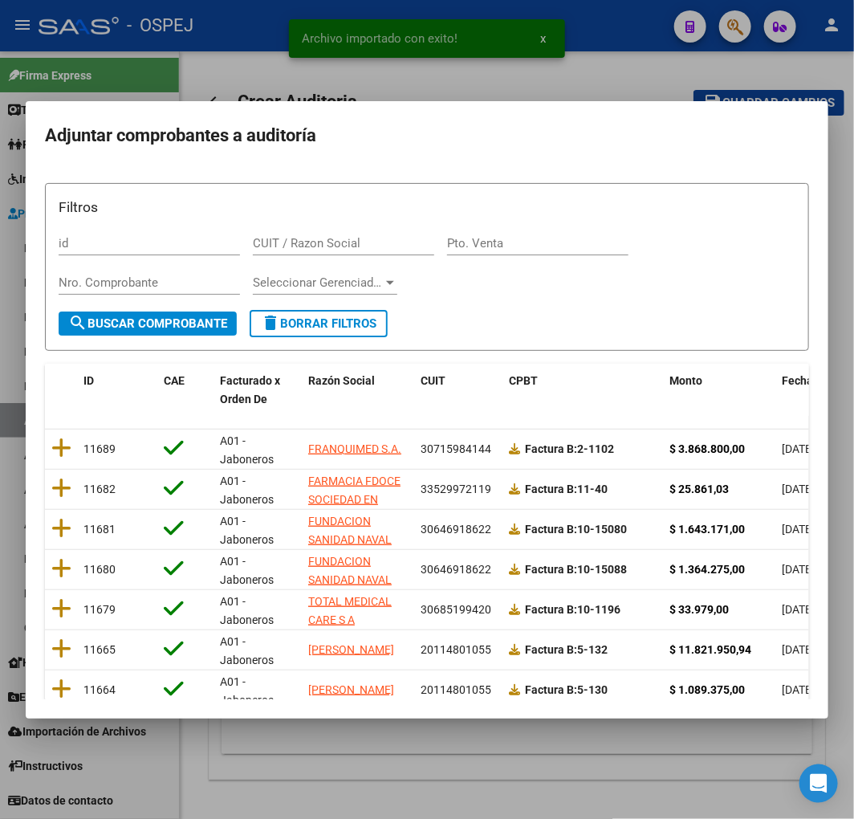
click at [783, 381] on span "Fecha Cpbt" at bounding box center [811, 380] width 58 height 13
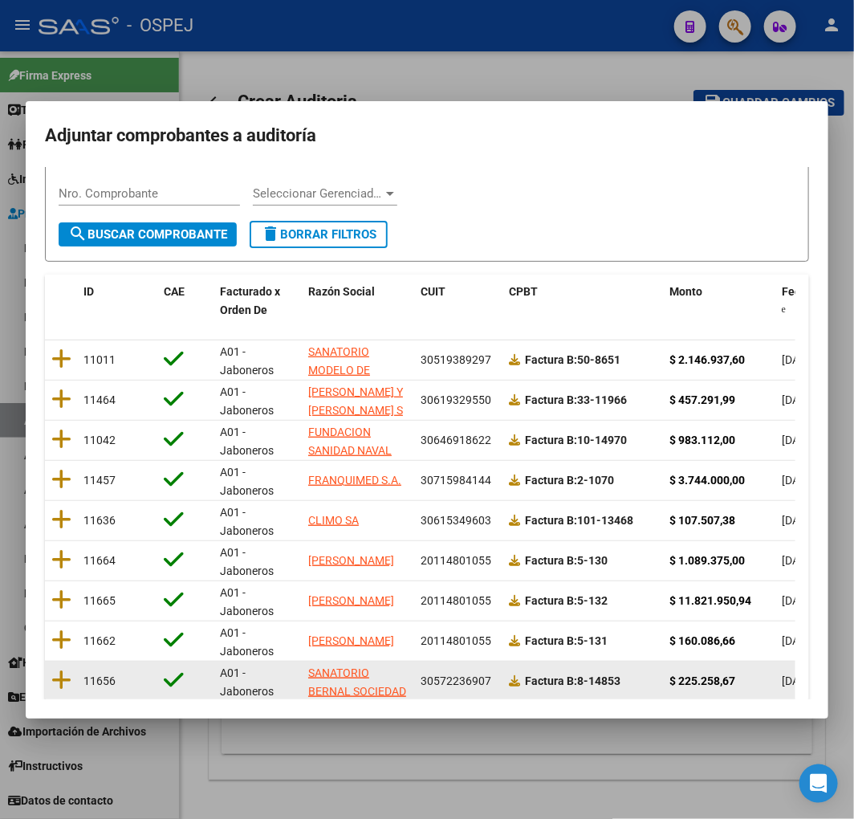
scroll to position [202, 0]
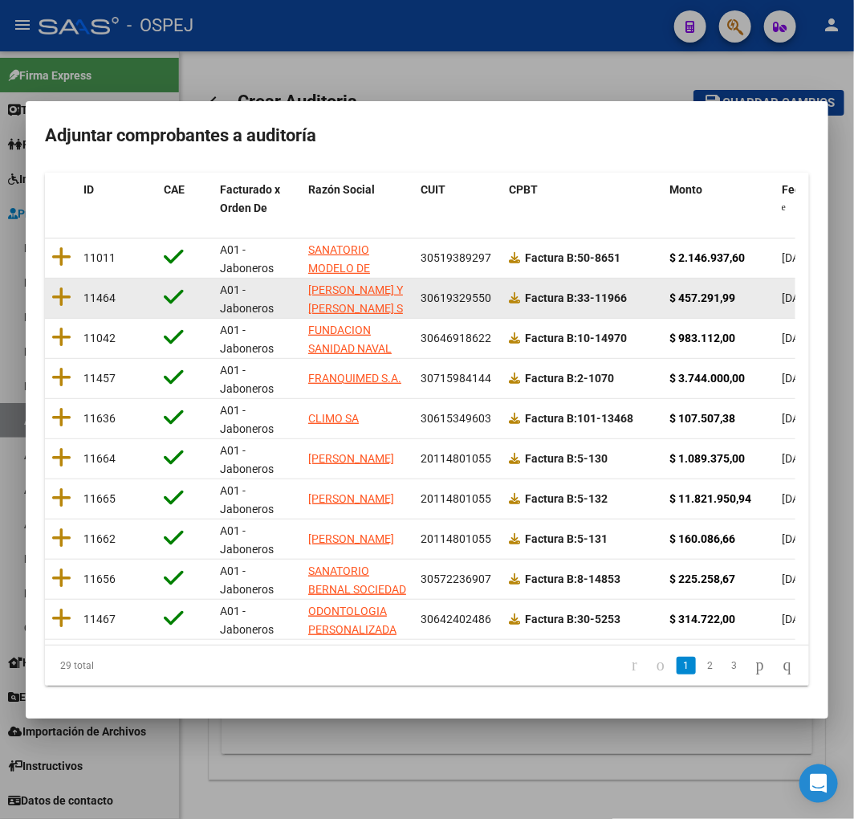
drag, startPoint x: 440, startPoint y: 293, endPoint x: 451, endPoint y: 292, distance: 11.3
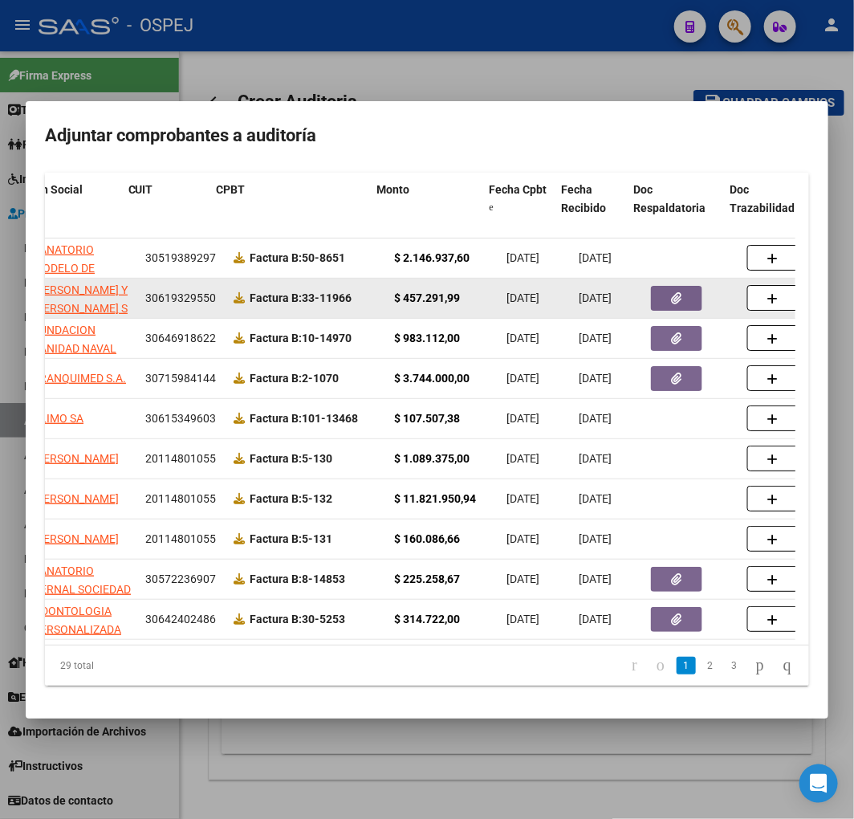
scroll to position [0, 352]
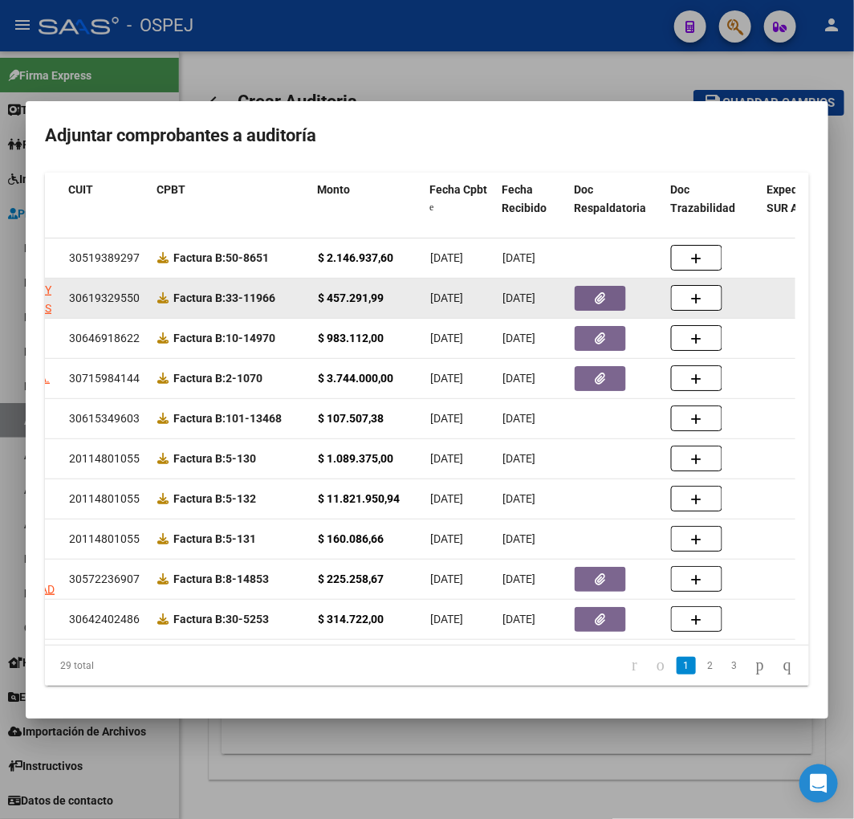
click at [579, 287] on button "button" at bounding box center [600, 298] width 51 height 25
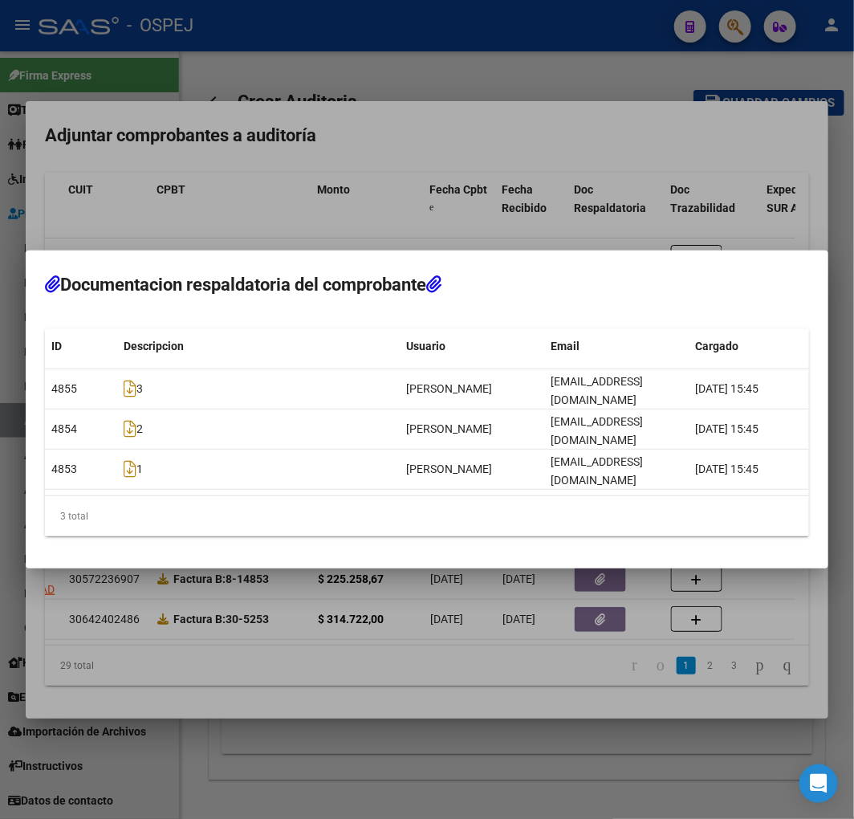
click at [501, 271] on mat-dialog-container "Documentacion respaldatoria del comprobante ID Descripcion Usuario Email Cargad…" at bounding box center [427, 409] width 803 height 318
click at [413, 287] on mat-dialog-container "Documentacion respaldatoria del comprobante ID Descripcion Usuario Email Cargad…" at bounding box center [427, 409] width 803 height 318
click at [447, 267] on div at bounding box center [427, 409] width 854 height 819
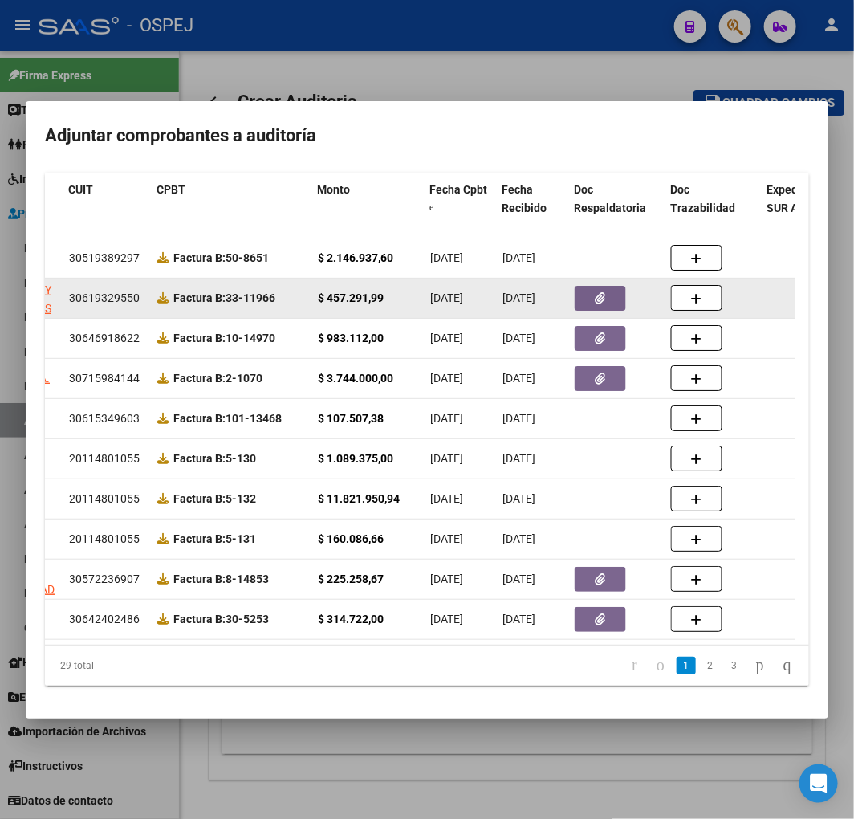
drag, startPoint x: 494, startPoint y: 293, endPoint x: 386, endPoint y: 294, distance: 107.6
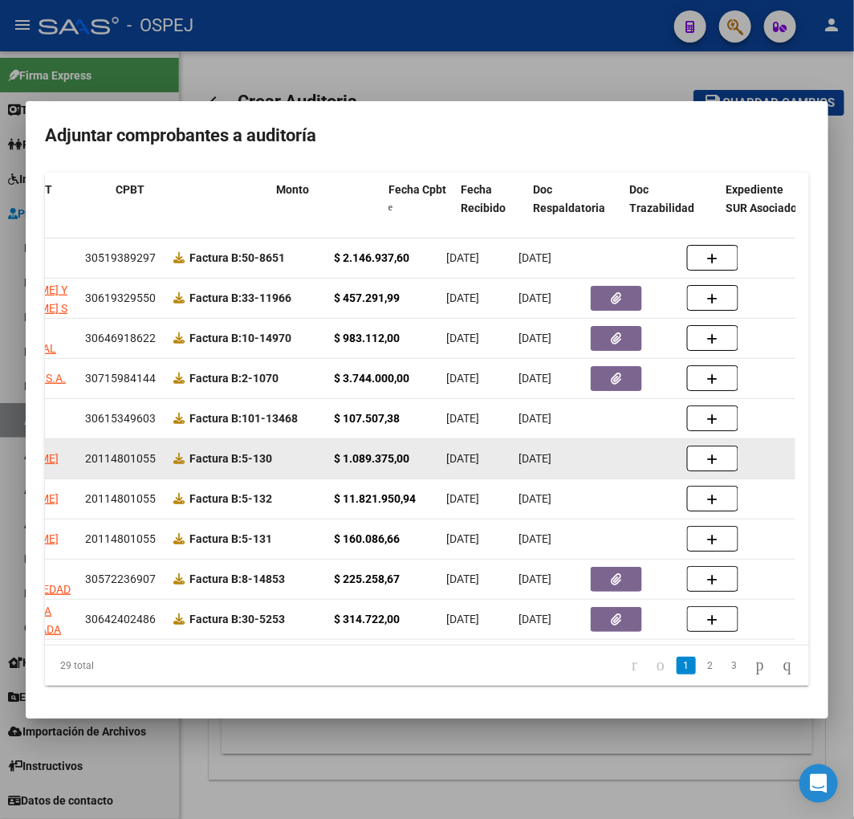
scroll to position [0, 0]
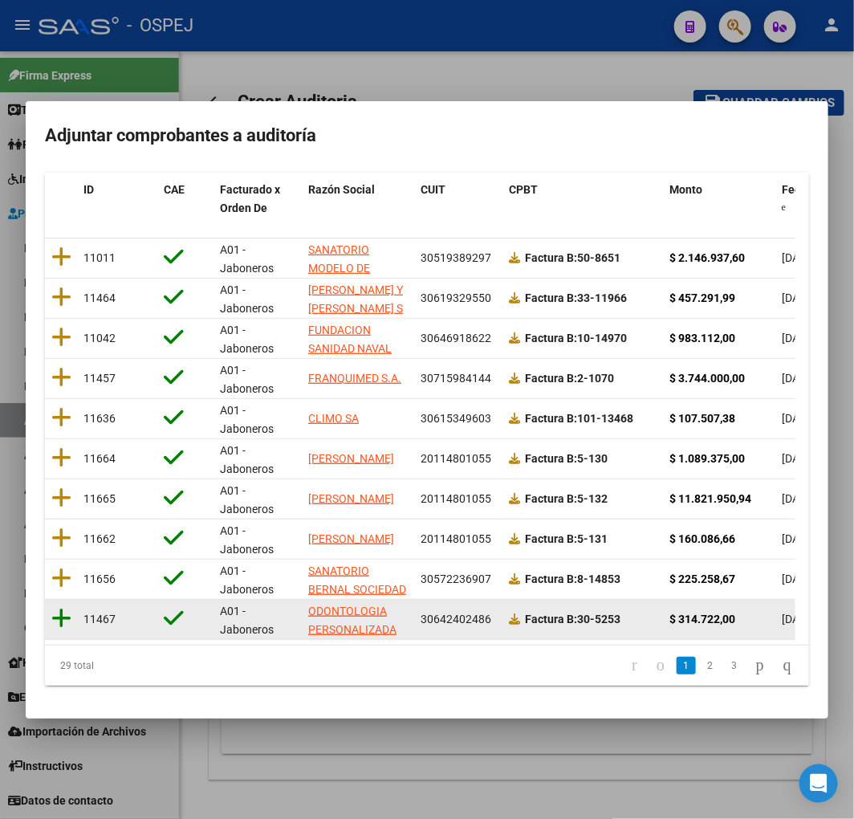
click at [66, 608] on icon at bounding box center [61, 618] width 20 height 22
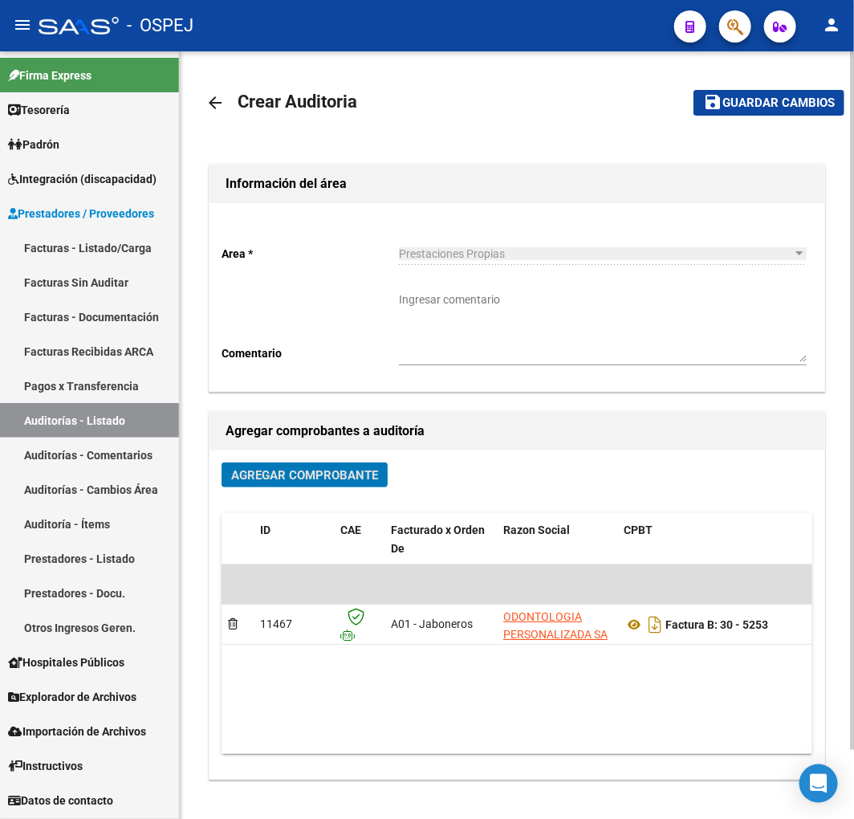
click at [767, 95] on span "save Guardar cambios" at bounding box center [769, 102] width 132 height 14
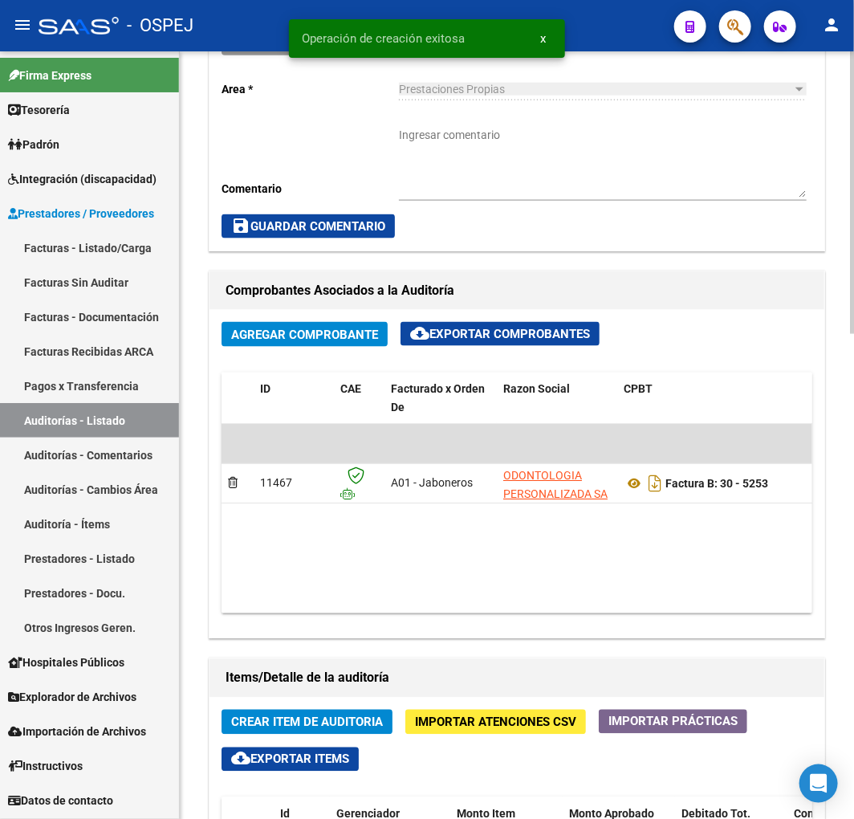
scroll to position [803, 0]
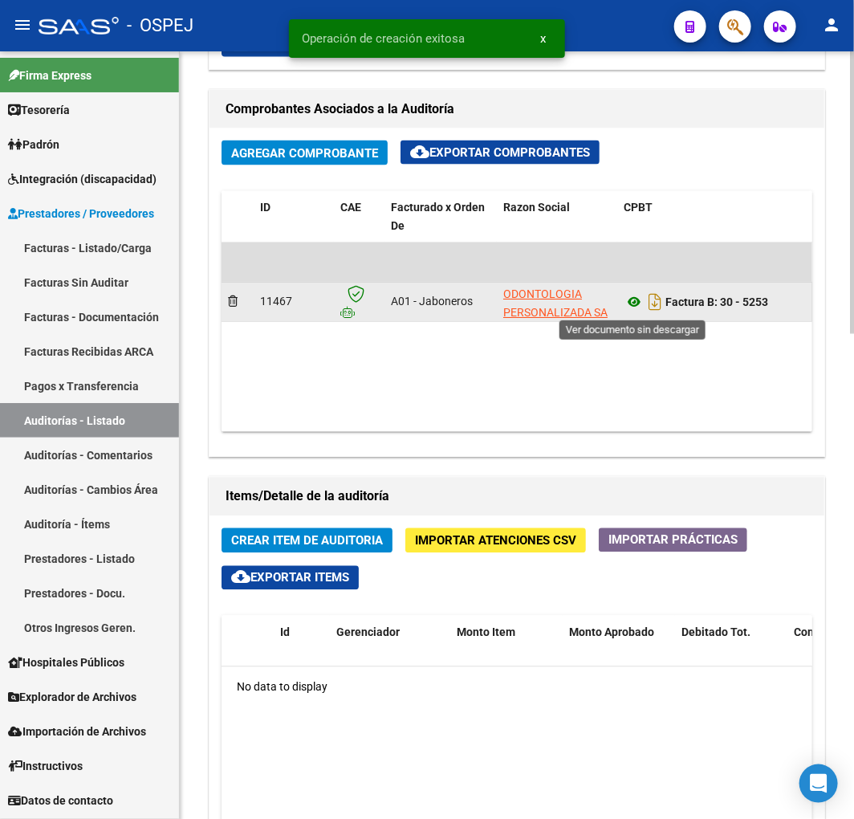
click at [633, 305] on icon at bounding box center [634, 302] width 21 height 19
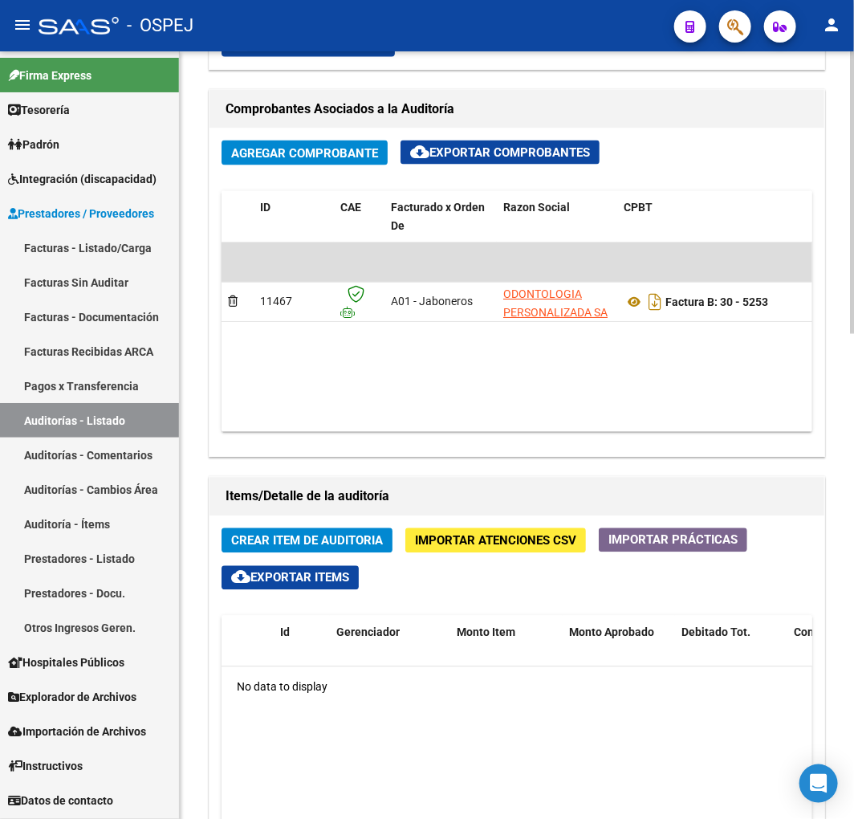
drag, startPoint x: 389, startPoint y: 417, endPoint x: 645, endPoint y: 450, distance: 257.4
click at [648, 453] on div "Agregar Comprobante cloud_download Exportar Comprobantes ID CAE Facturado x Ord…" at bounding box center [517, 292] width 615 height 328
drag, startPoint x: 306, startPoint y: 434, endPoint x: 363, endPoint y: 434, distance: 57.0
click at [370, 438] on div "Agregar Comprobante cloud_download Exportar Comprobantes ID CAE Facturado x Ord…" at bounding box center [517, 292] width 615 height 328
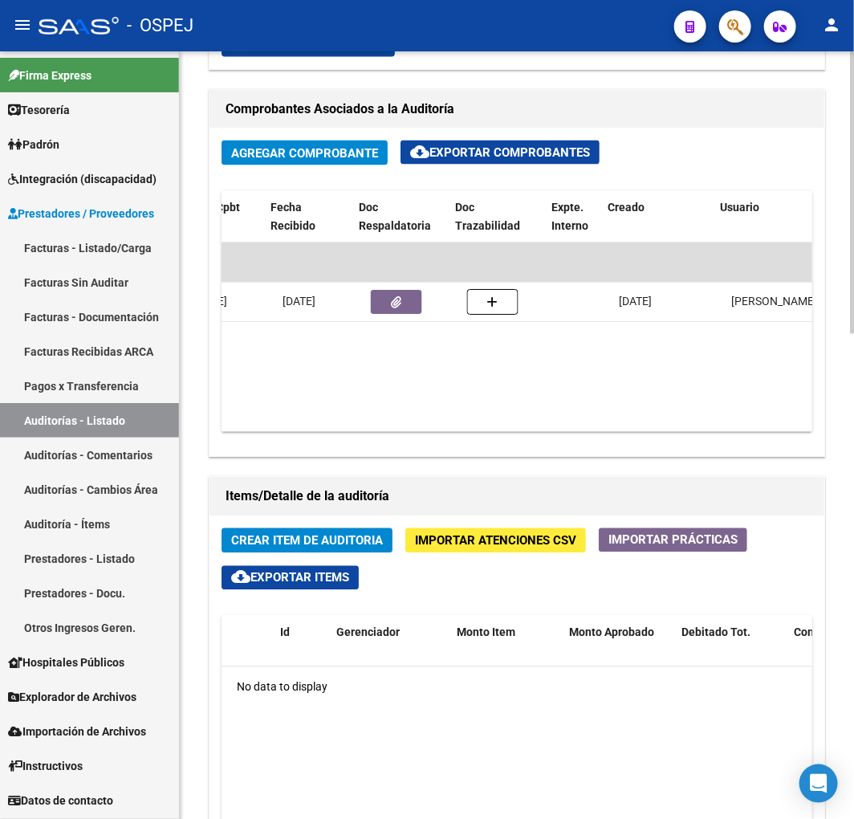
scroll to position [0, 774]
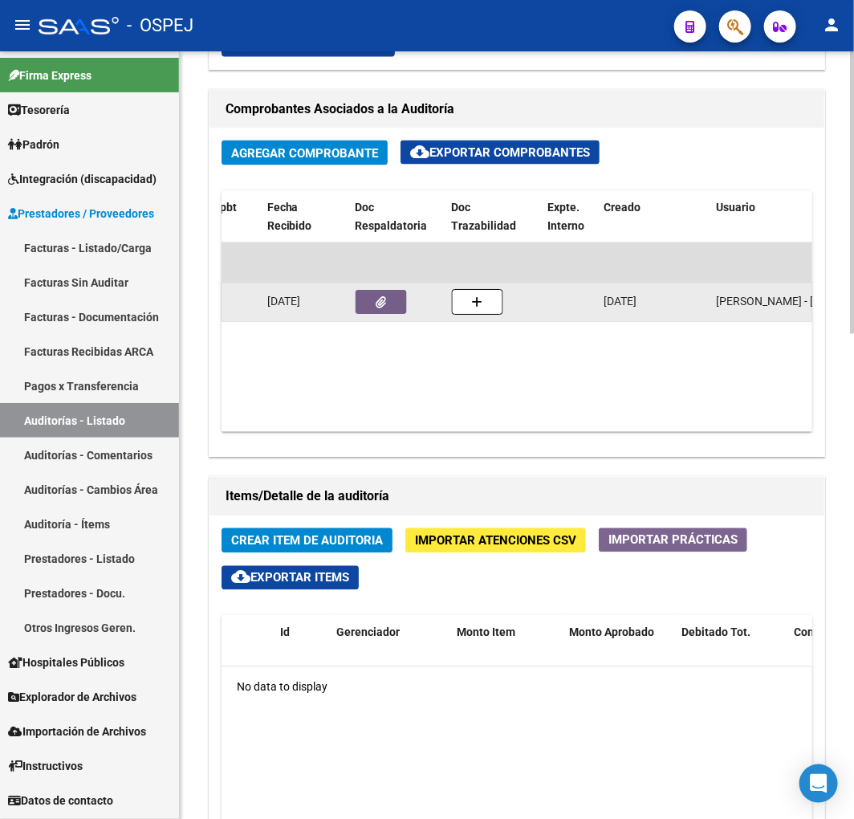
click at [389, 301] on button "button" at bounding box center [381, 303] width 51 height 24
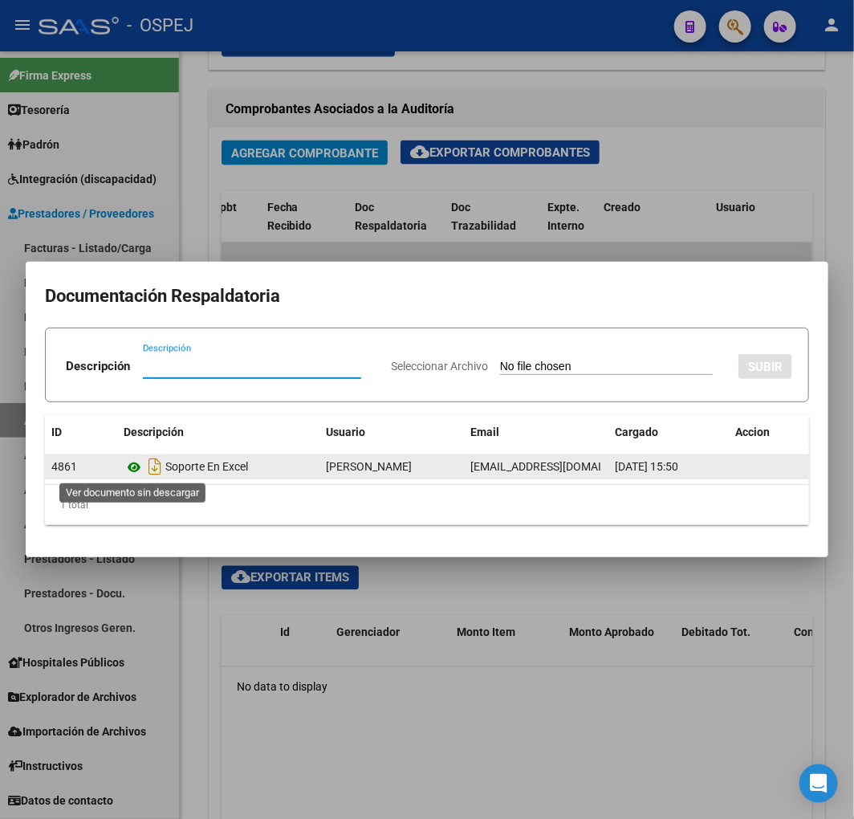
click at [130, 466] on icon at bounding box center [134, 467] width 21 height 19
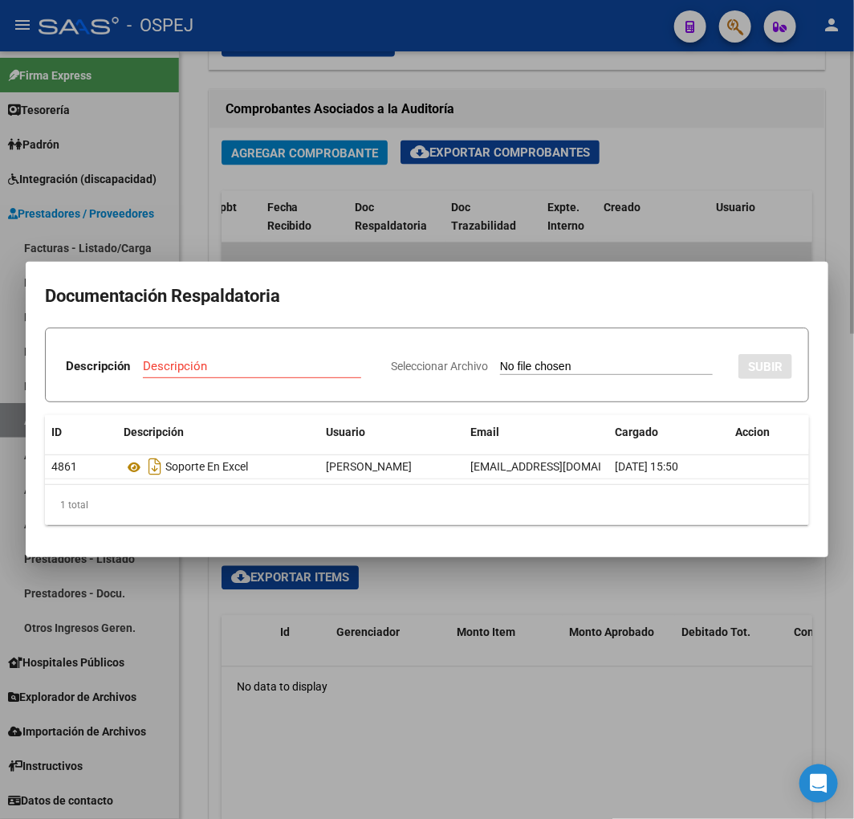
click at [434, 149] on div at bounding box center [427, 409] width 854 height 819
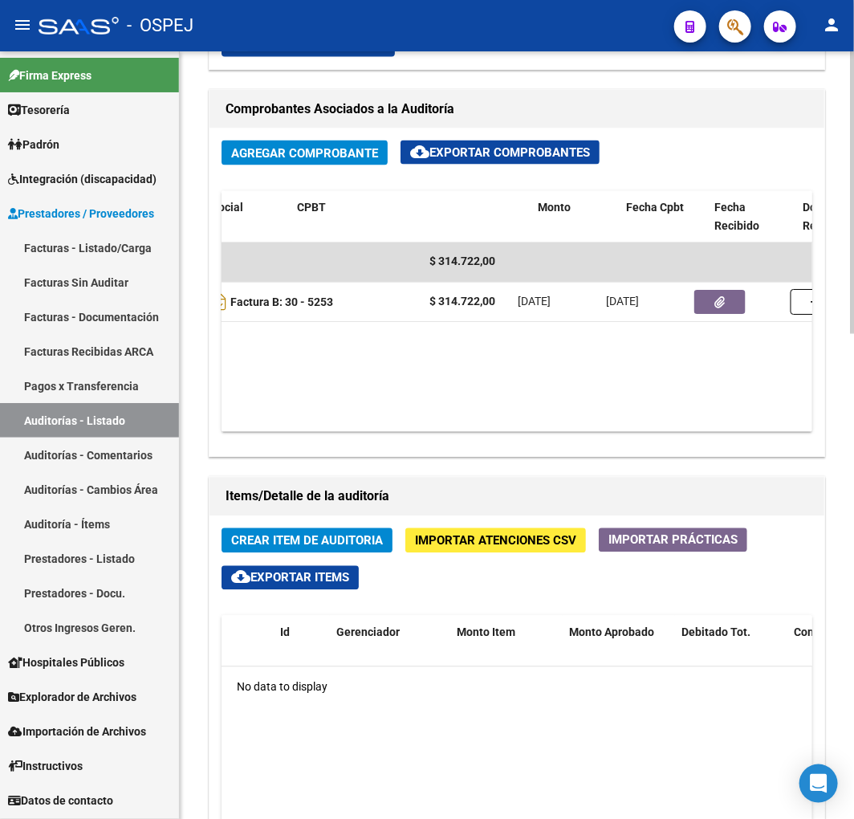
scroll to position [0, 254]
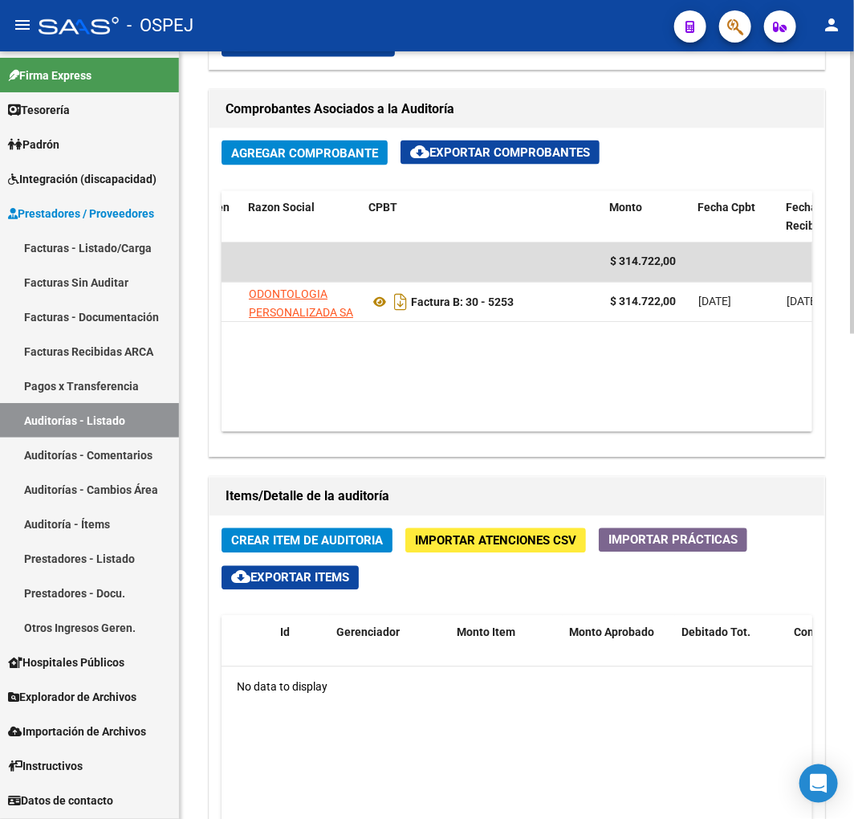
click at [515, 546] on span "Importar Atenciones CSV" at bounding box center [495, 541] width 161 height 14
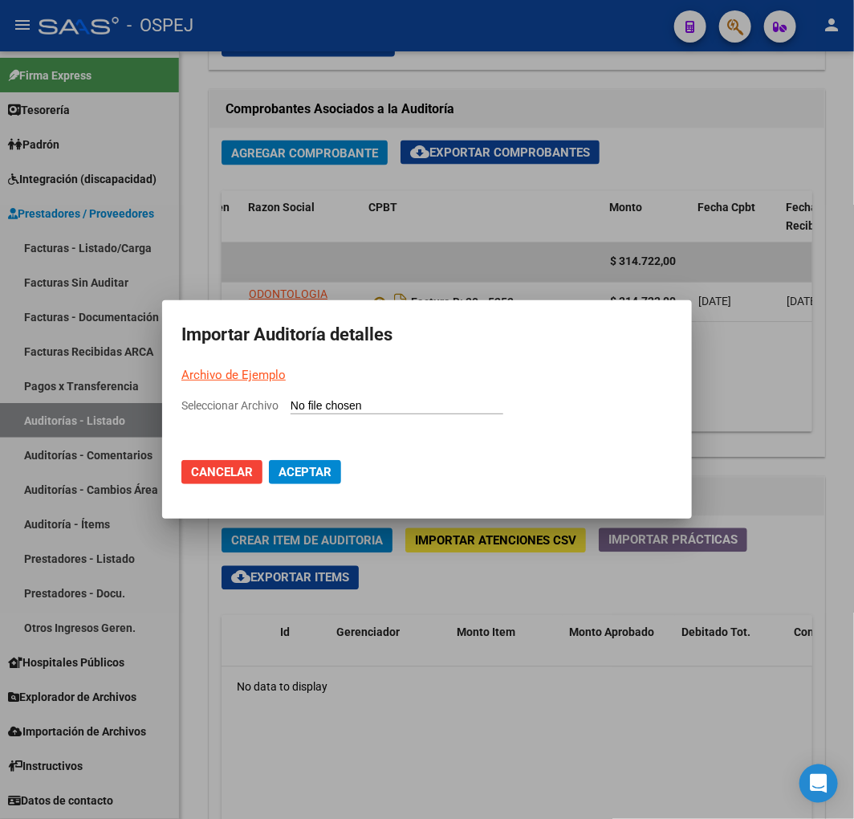
click at [471, 414] on div "Seleccionar Archivo" at bounding box center [426, 412] width 491 height 31
click at [475, 410] on input "Seleccionar Archivo" at bounding box center [397, 406] width 213 height 15
type input "C:\fakepath\Auditoria-demo-saas ODONTOLOGIA PERSONALIZADA 30-5253.csv"
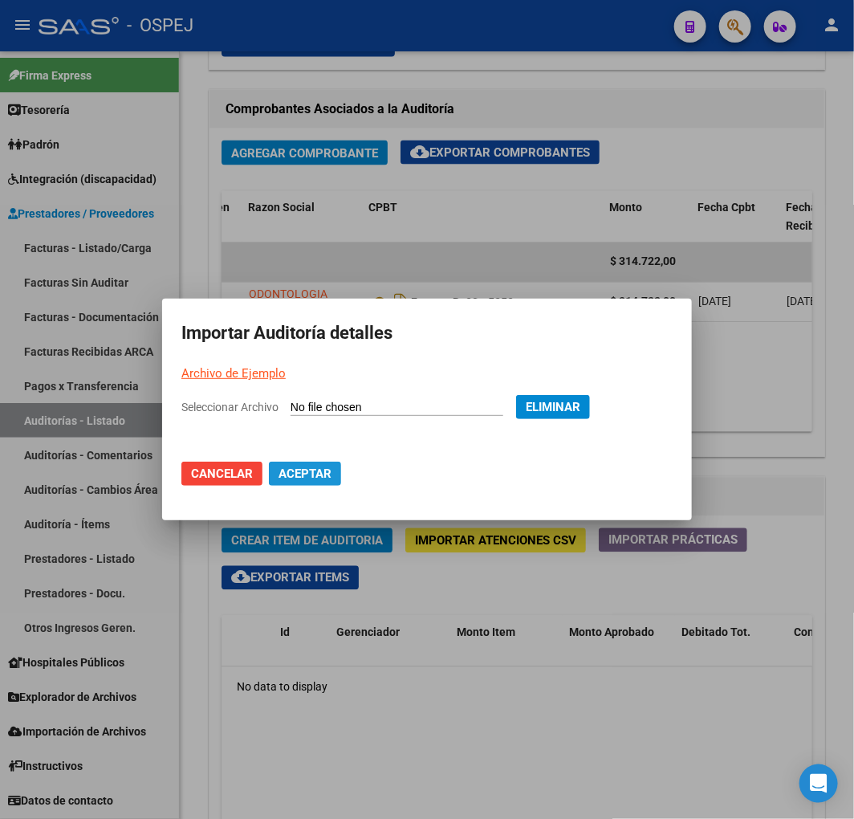
click at [326, 474] on span "Aceptar" at bounding box center [305, 473] width 53 height 14
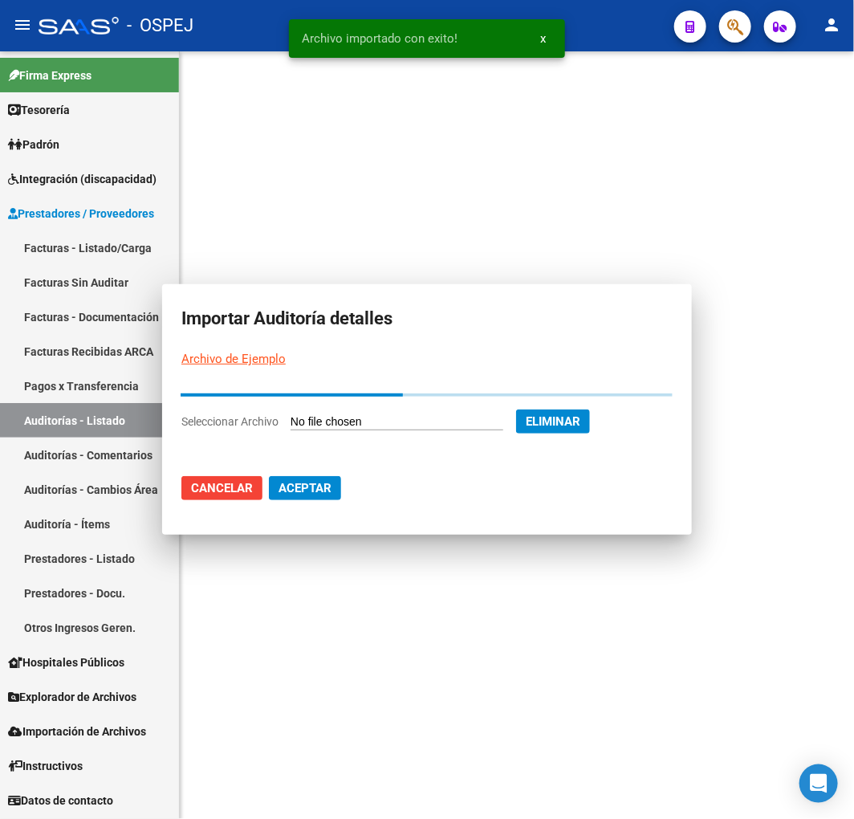
scroll to position [0, 0]
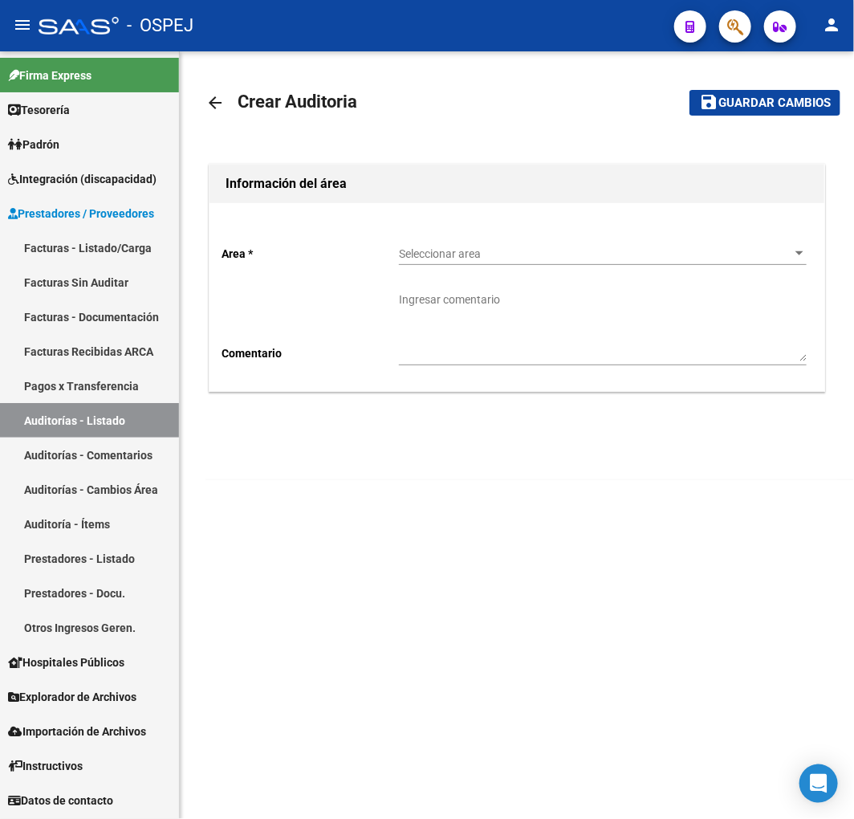
click at [543, 255] on span "Seleccionar area" at bounding box center [595, 254] width 393 height 14
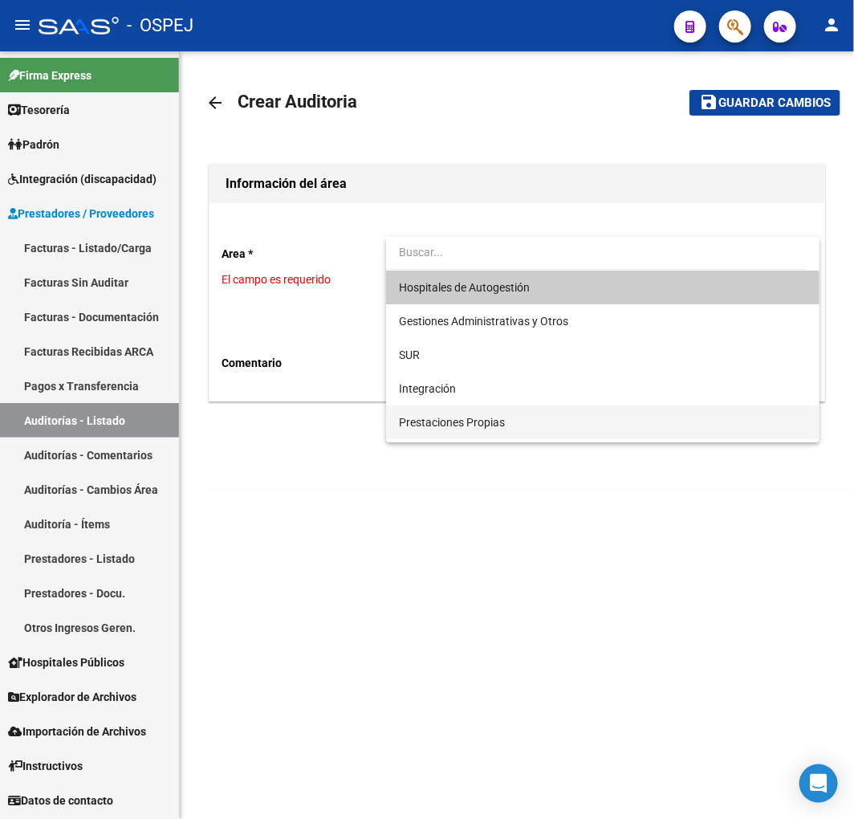
click at [468, 438] on span "Prestaciones Propias" at bounding box center [603, 422] width 408 height 34
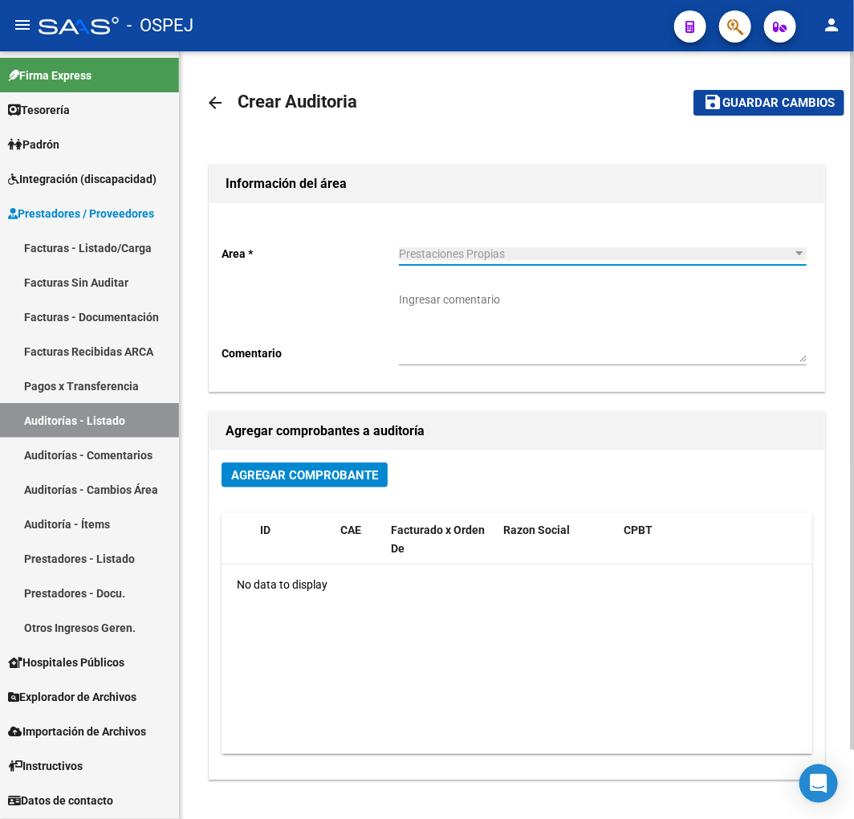
click at [283, 483] on button "Agregar Comprobante" at bounding box center [305, 474] width 166 height 25
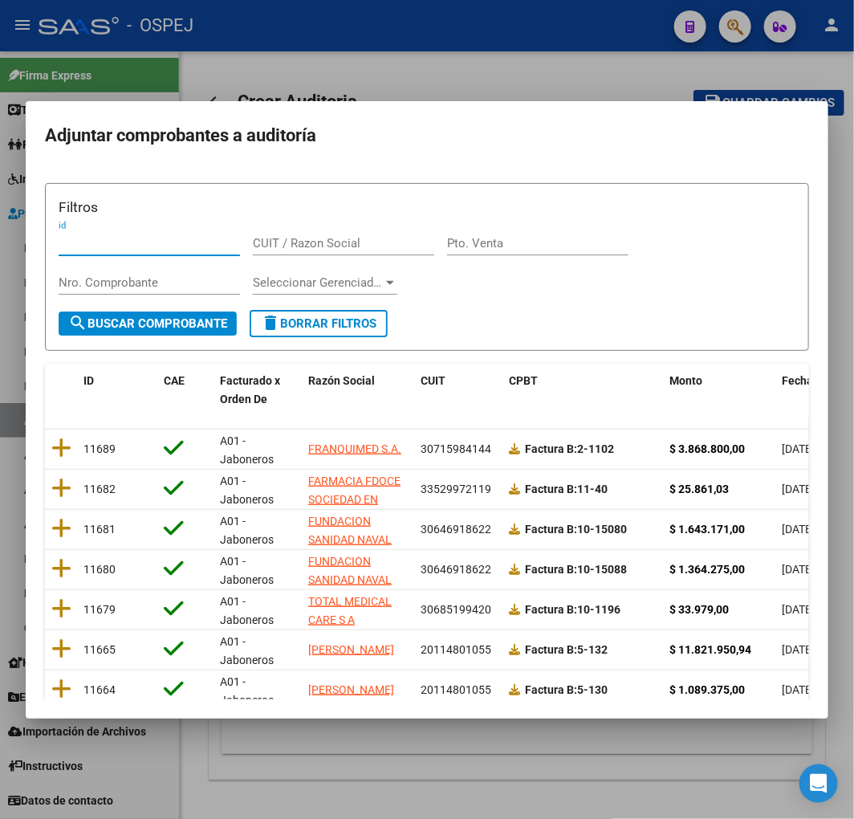
click at [788, 379] on span "Fecha Cpbt" at bounding box center [811, 380] width 58 height 13
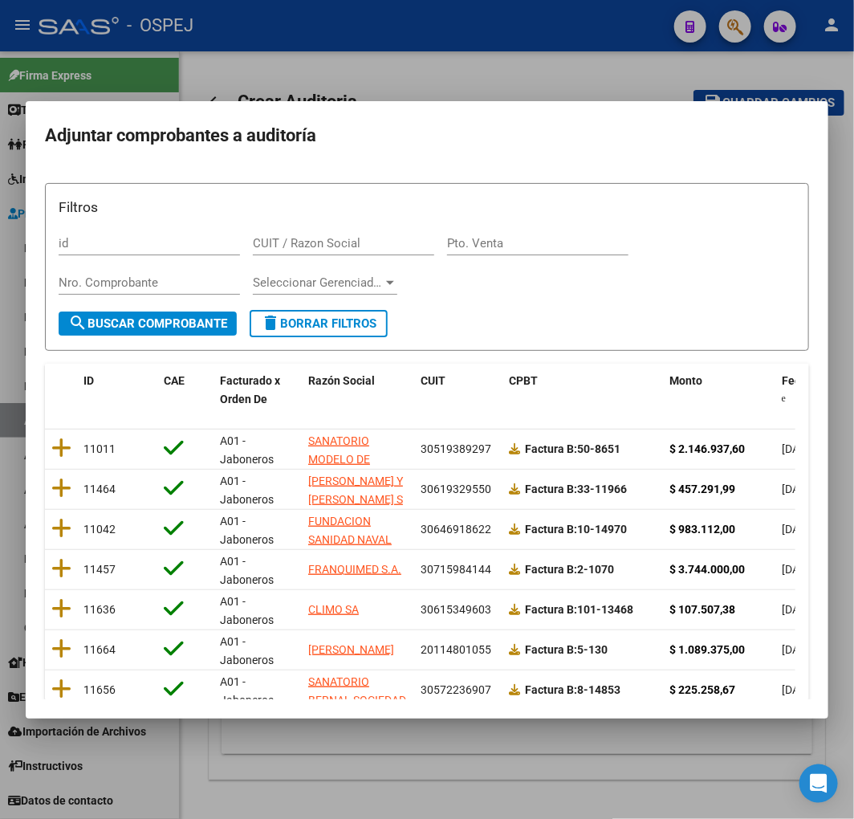
scroll to position [202, 0]
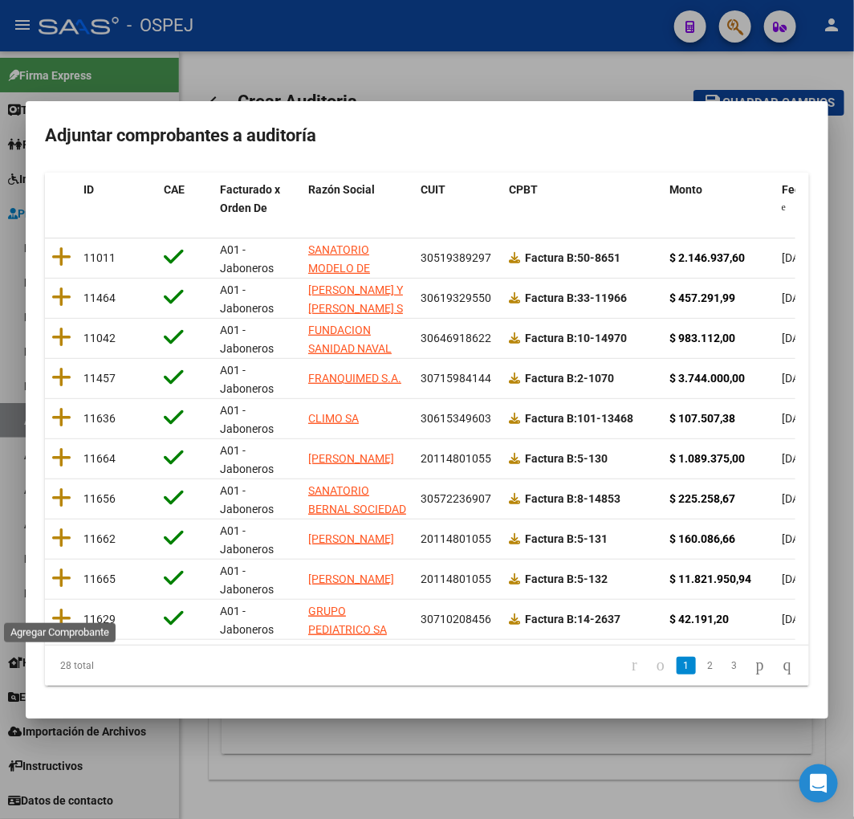
click at [59, 610] on icon at bounding box center [61, 618] width 20 height 22
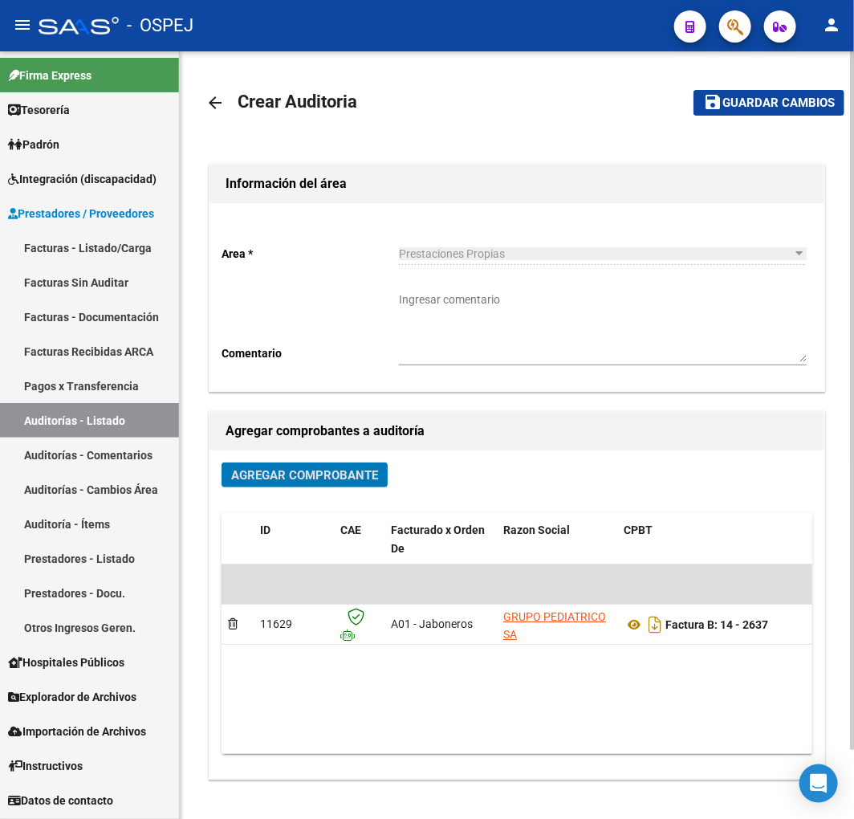
click at [739, 110] on button "save Guardar cambios" at bounding box center [769, 102] width 151 height 25
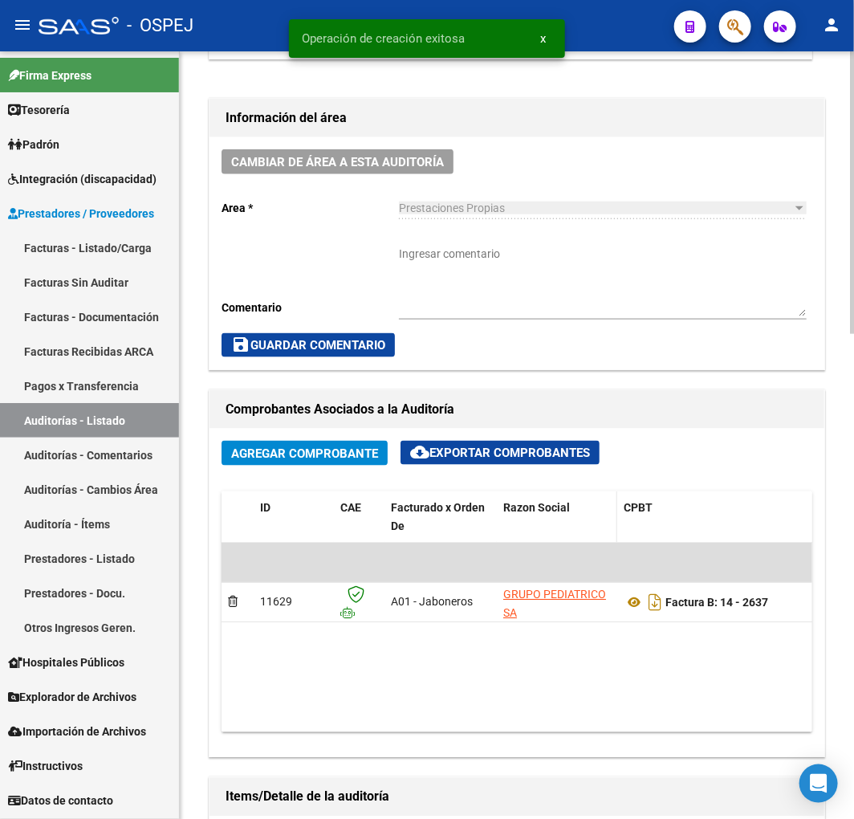
scroll to position [624, 0]
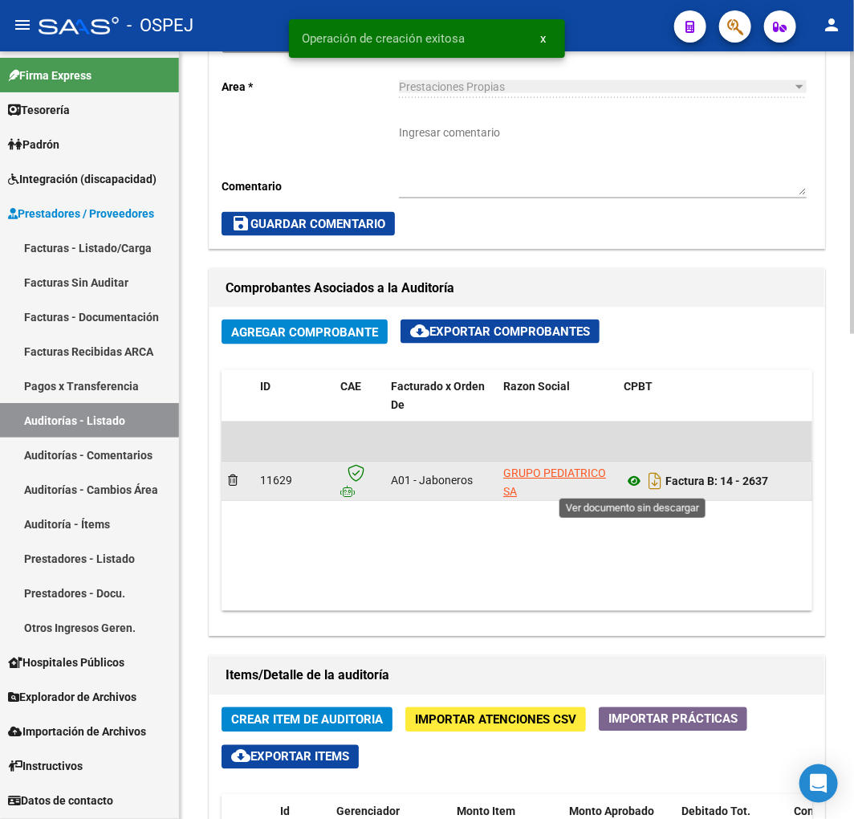
click at [626, 488] on icon at bounding box center [634, 481] width 21 height 19
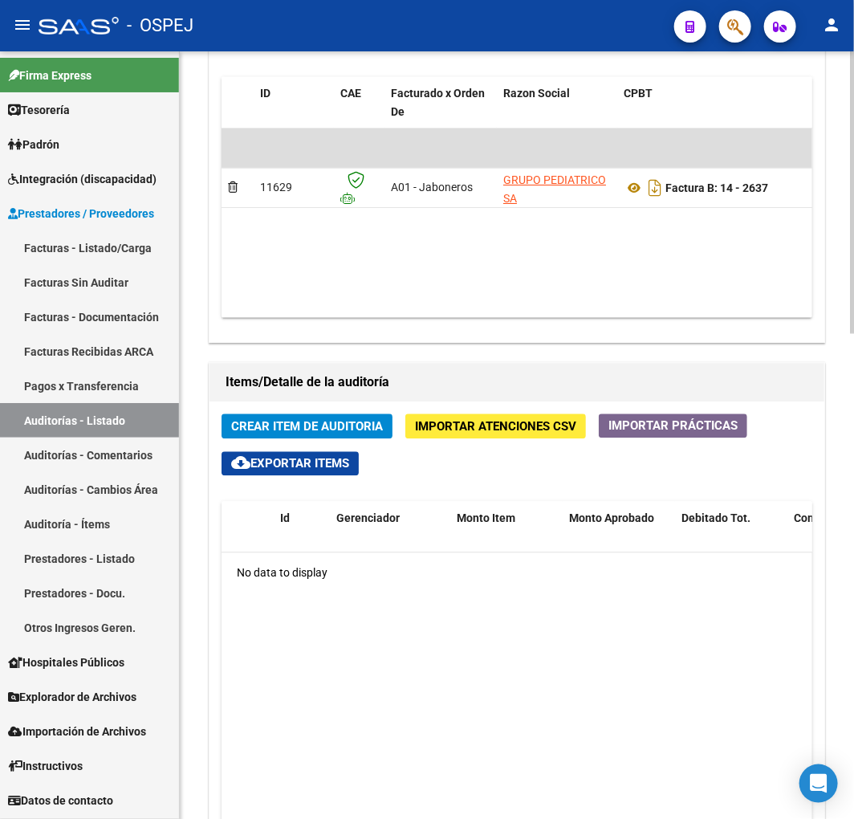
scroll to position [868, 0]
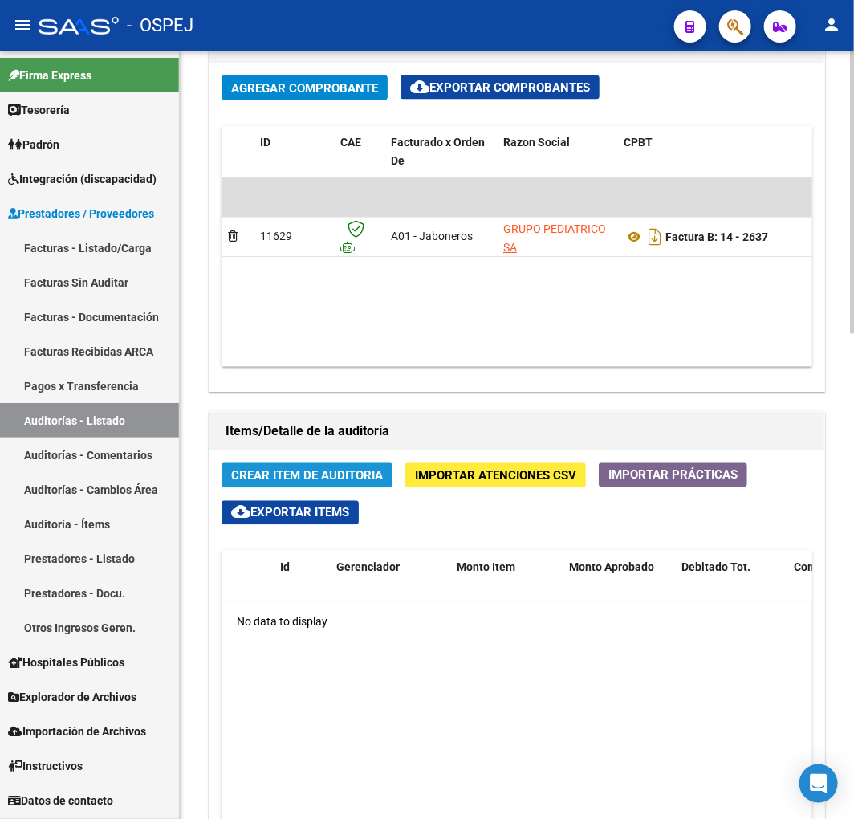
click at [333, 466] on button "Crear Item de Auditoria" at bounding box center [307, 475] width 171 height 25
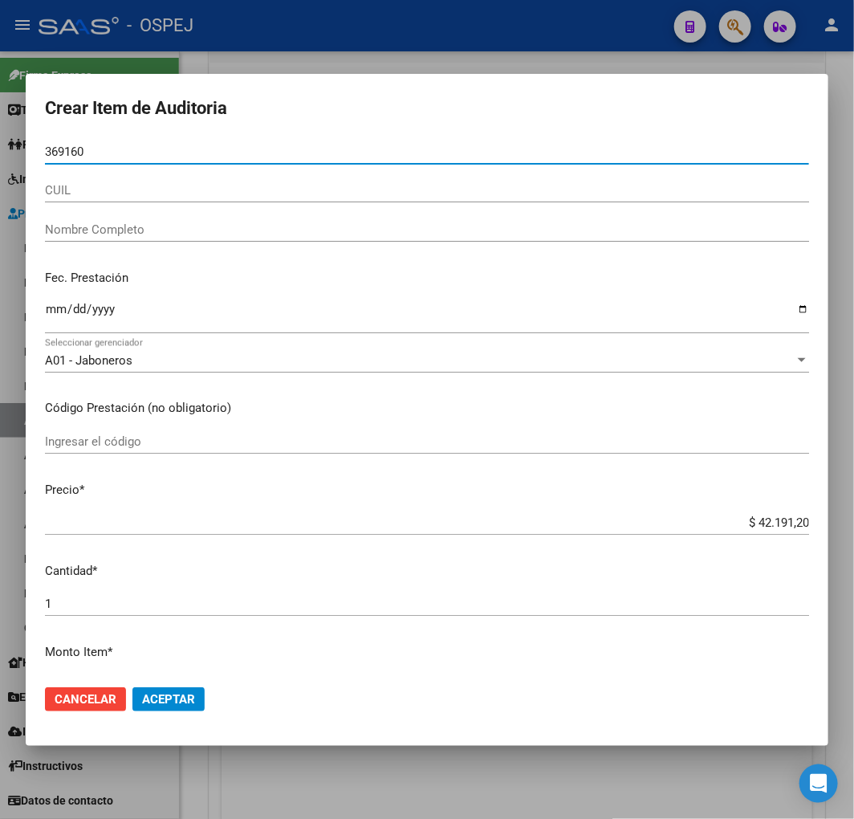
click at [70, 151] on input "369160" at bounding box center [427, 151] width 764 height 14
paste input "577454"
type input "57745460"
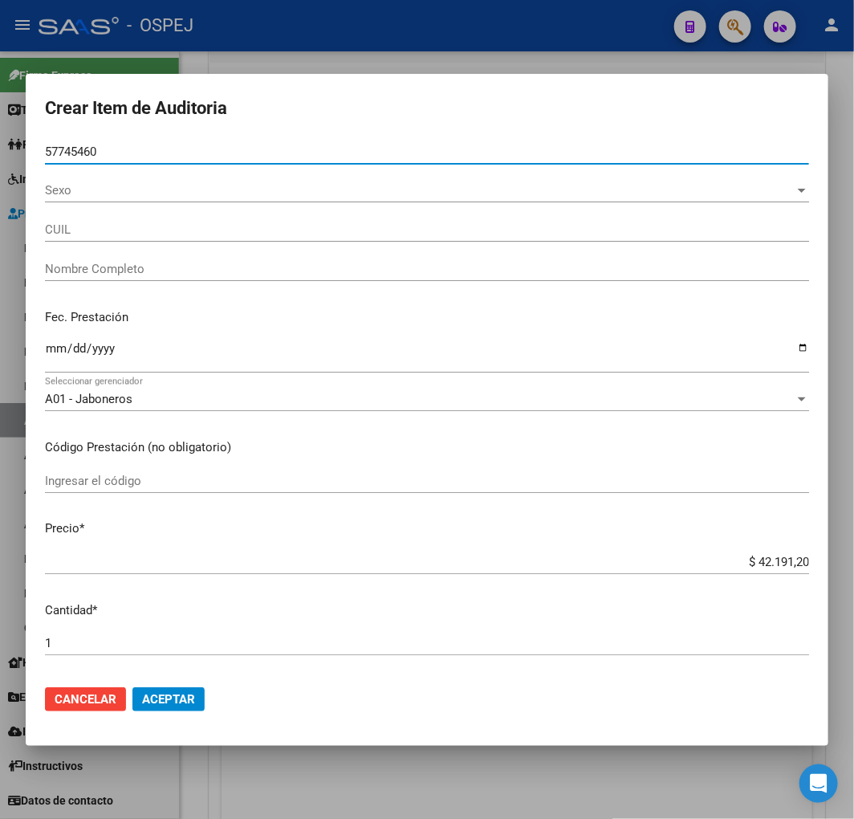
type input "20577454605"
type input "REYNOSO SANTIAGO NICOLAS"
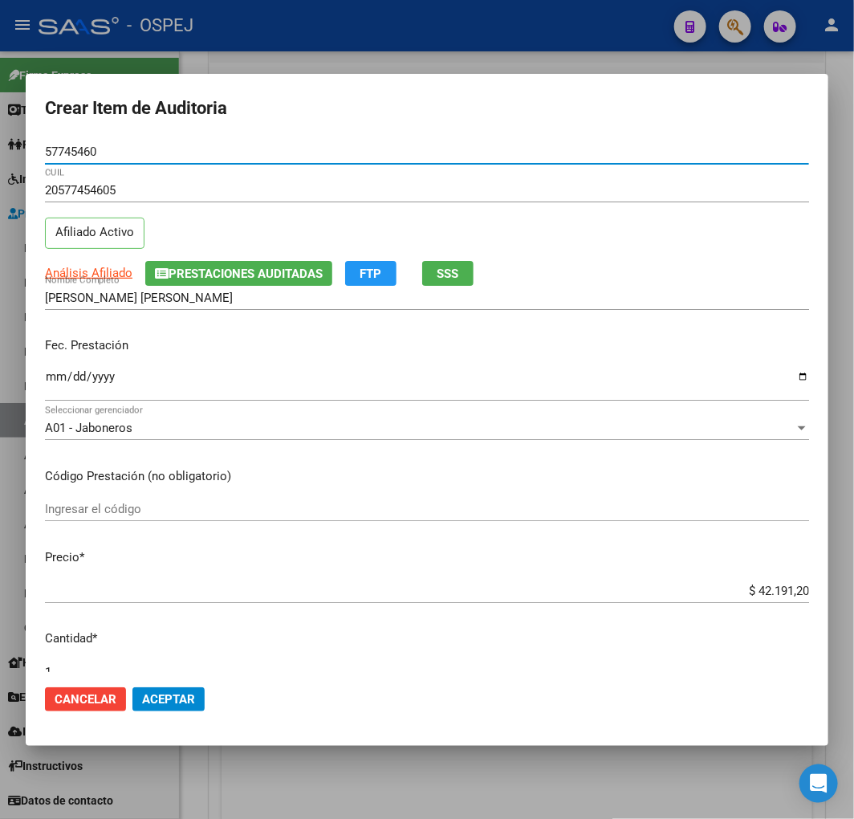
type input "57745460"
click at [53, 371] on input "Ingresar la fecha" at bounding box center [427, 383] width 764 height 26
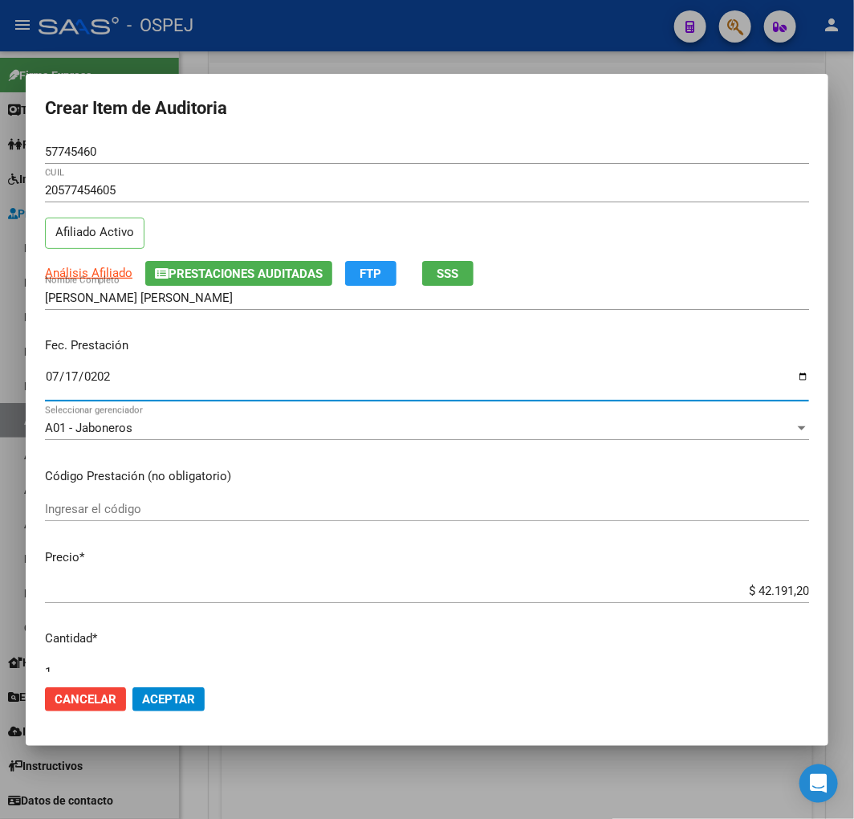
type input "2025-07-17"
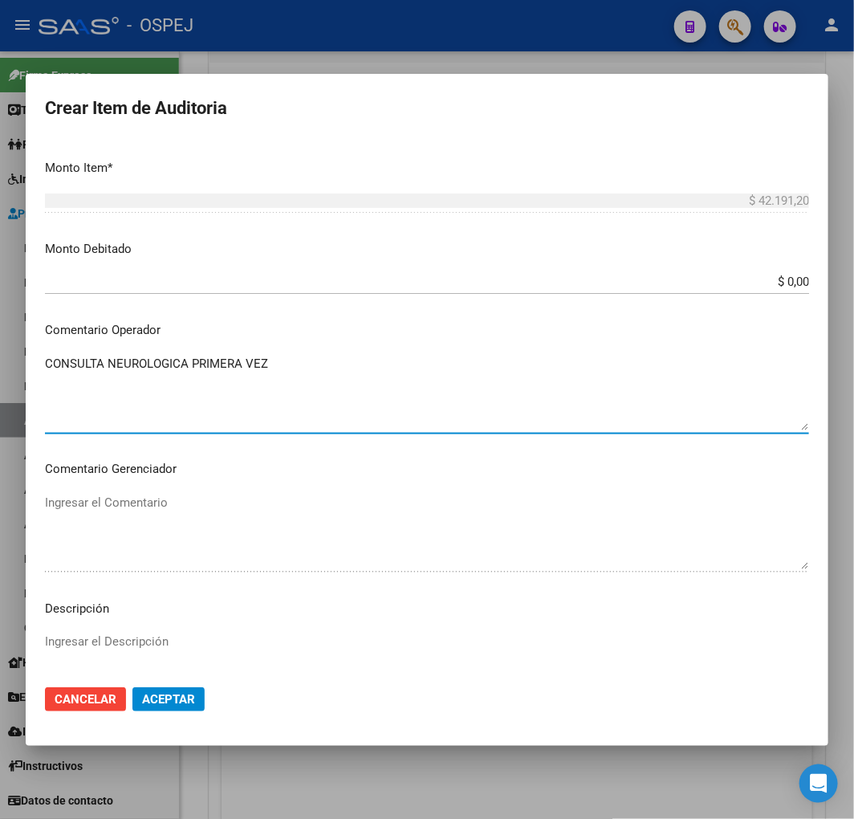
scroll to position [696, 0]
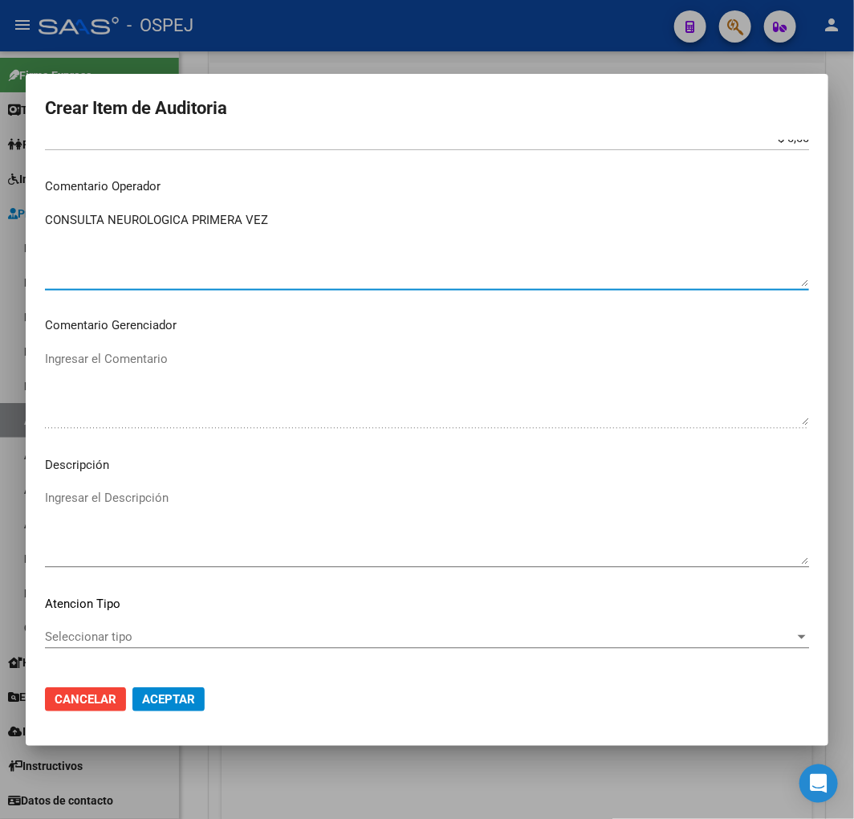
type textarea "CONSULTA NEUROLOGICA PRIMERA VEZ"
click at [298, 517] on textarea "Ingresar el Descripción" at bounding box center [427, 526] width 764 height 75
paste textarea "CONSULTA NEUROLOGICA PRIMERA VEZ"
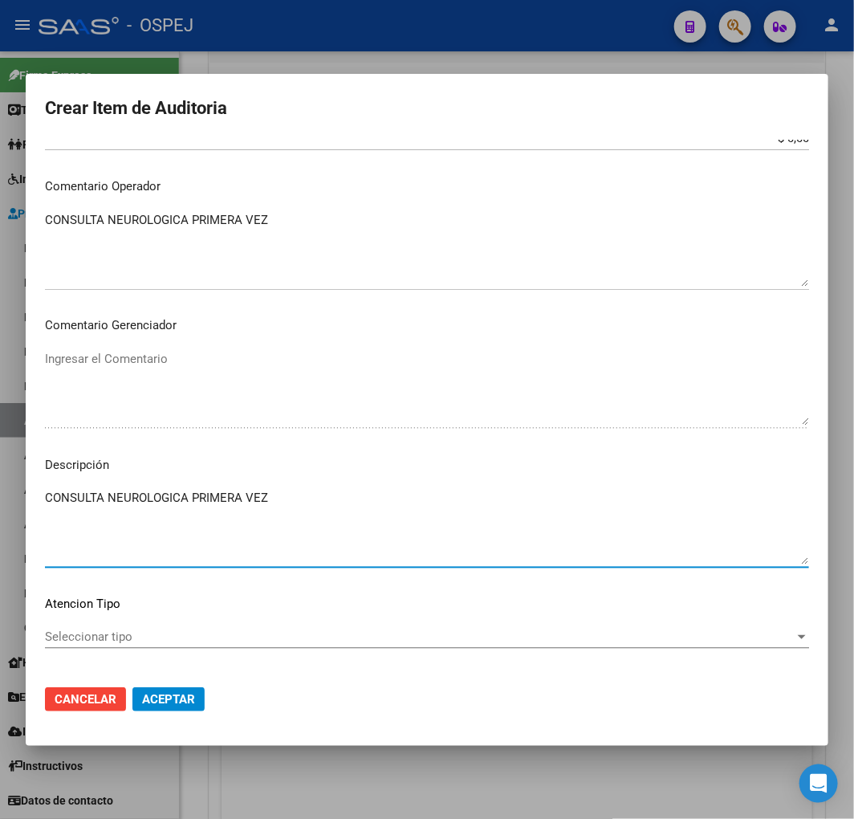
type textarea "CONSULTA NEUROLOGICA PRIMERA VEZ"
click at [132, 705] on button "Aceptar" at bounding box center [168, 699] width 72 height 24
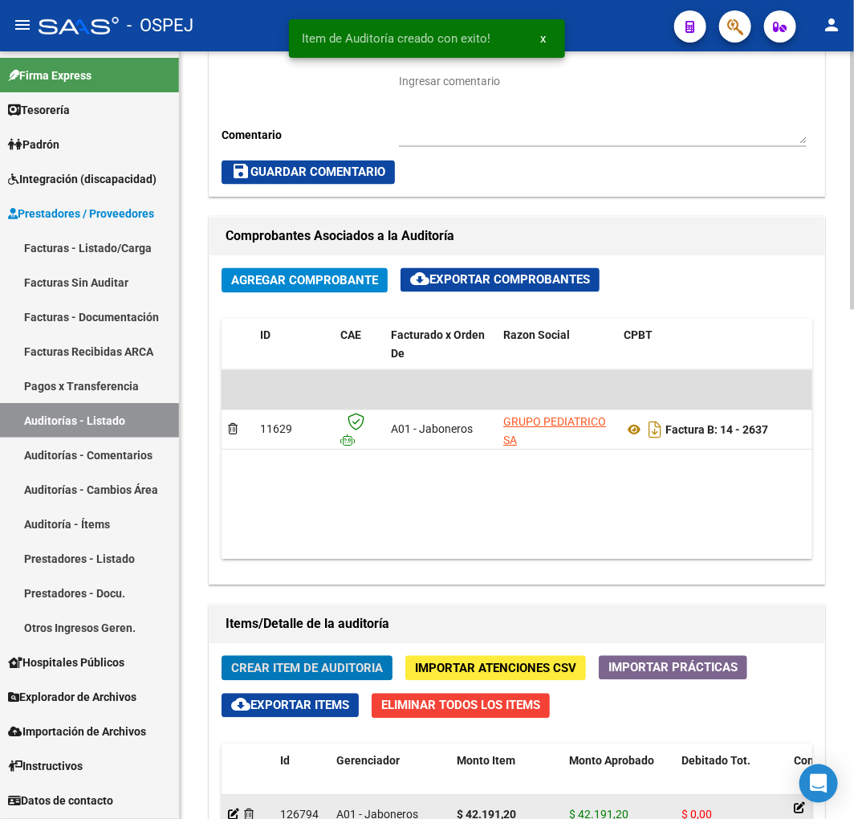
scroll to position [1060, 0]
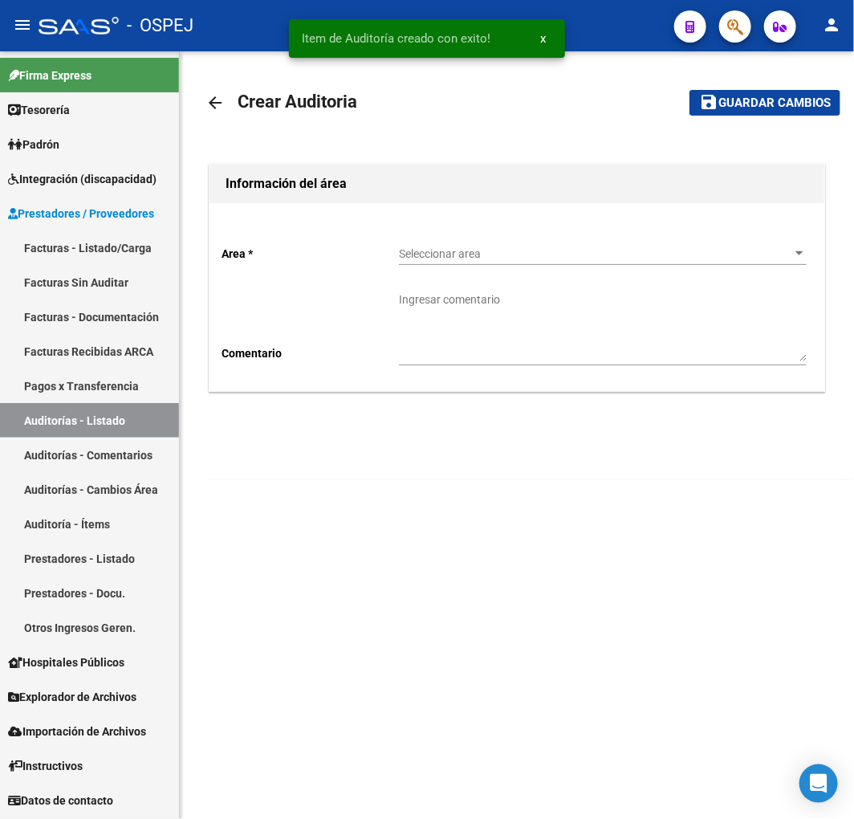
click at [538, 245] on div "Seleccionar area Seleccionar area" at bounding box center [603, 249] width 408 height 32
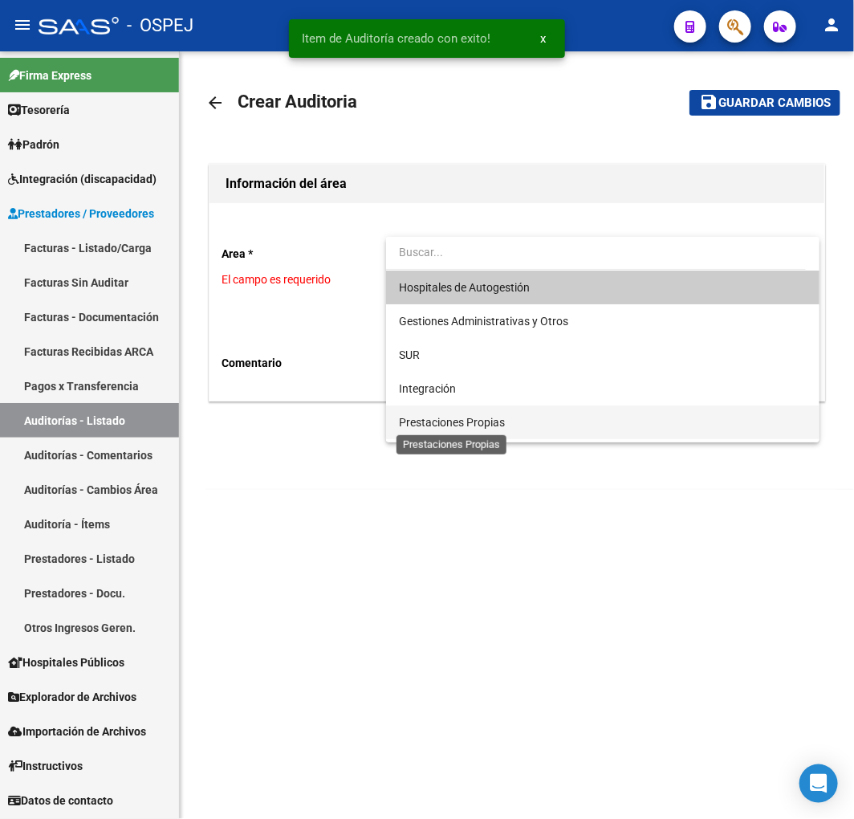
click at [466, 422] on span "Prestaciones Propias" at bounding box center [452, 422] width 106 height 13
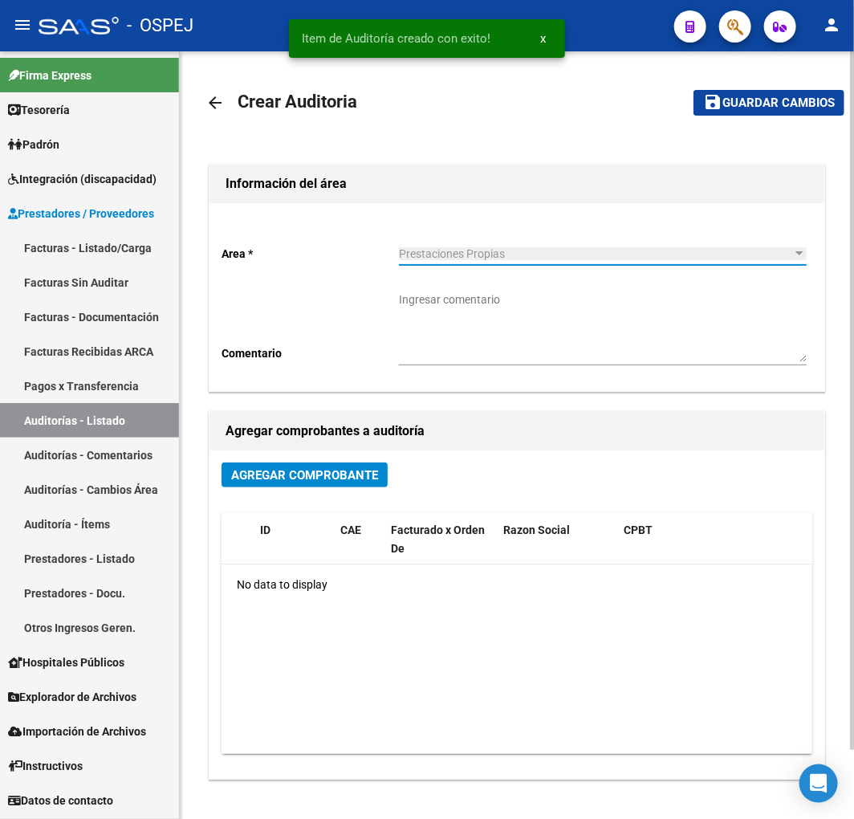
click at [311, 474] on span "Agregar Comprobante" at bounding box center [304, 475] width 147 height 14
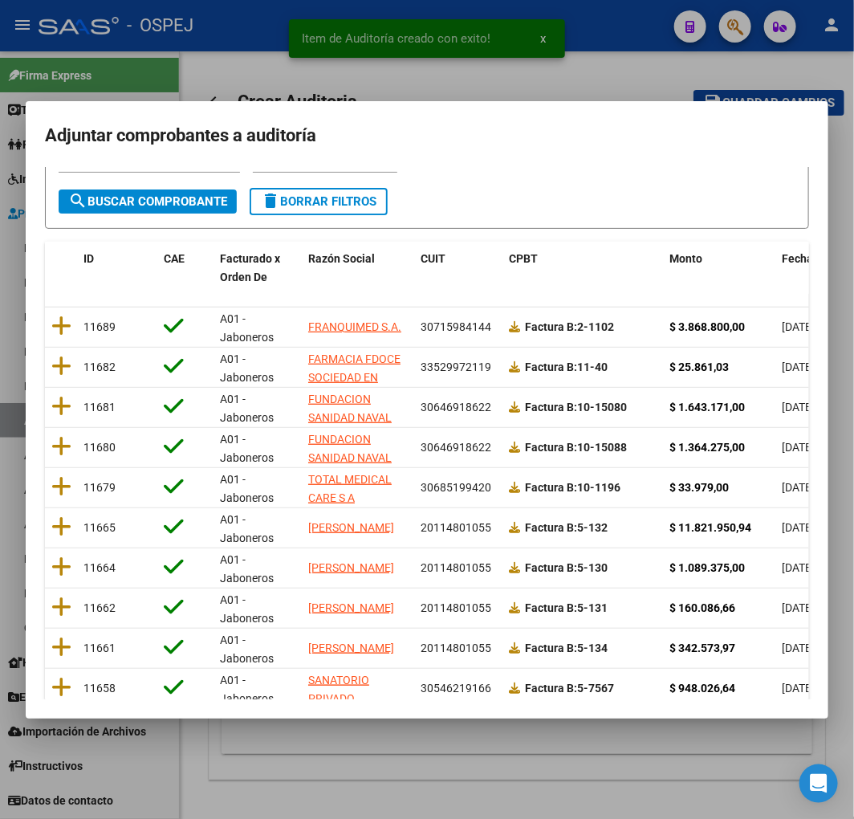
scroll to position [202, 0]
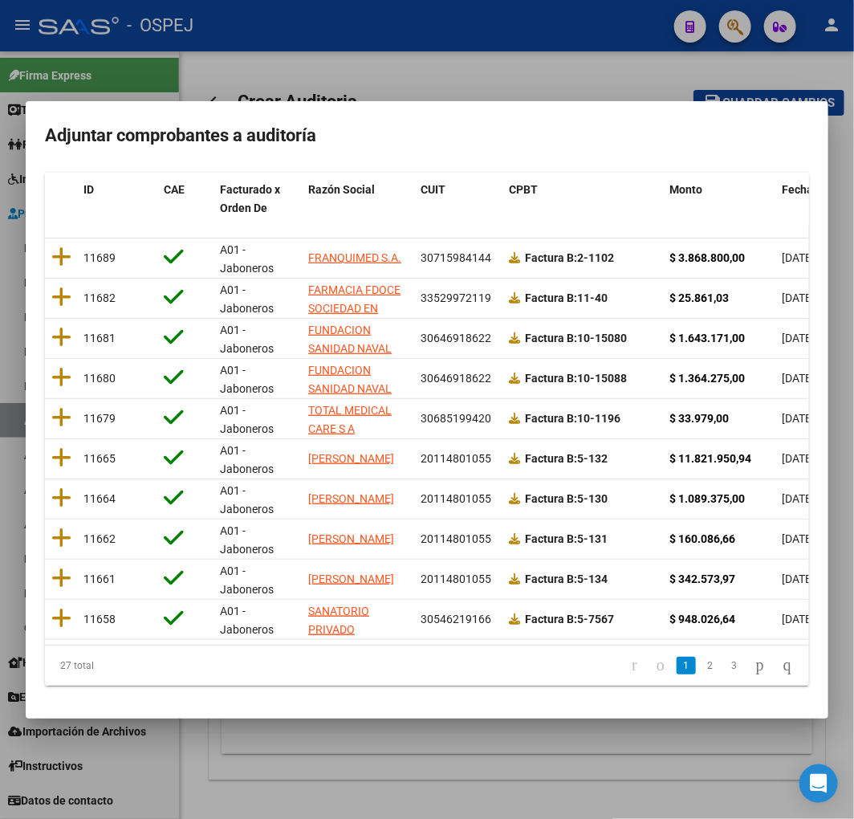
click at [784, 183] on span "Fecha Cpbt" at bounding box center [811, 189] width 58 height 13
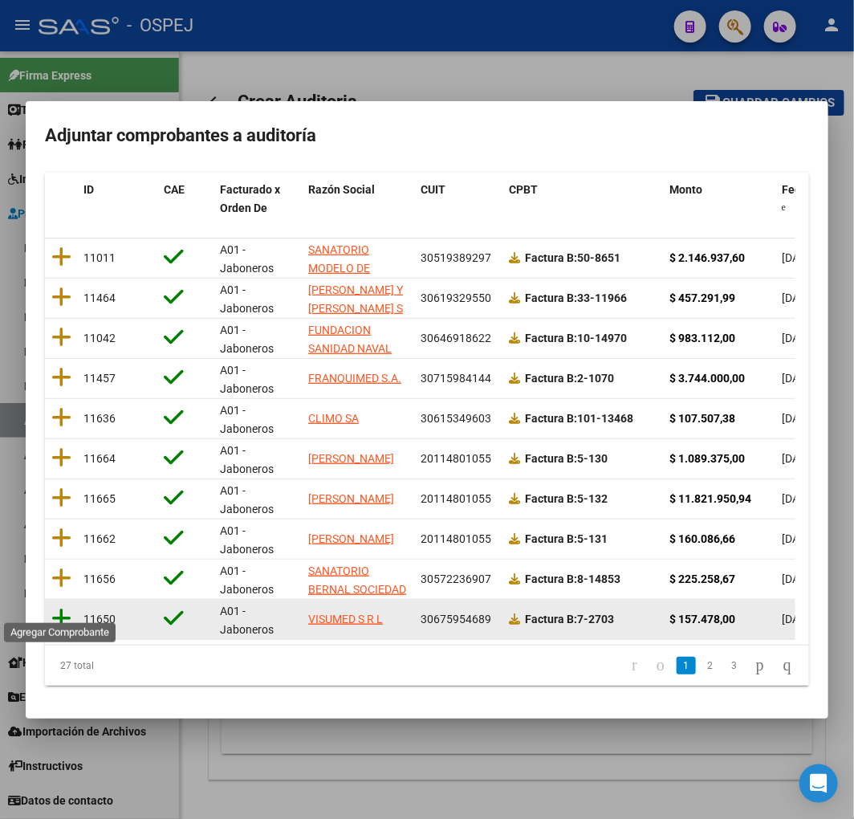
click at [53, 607] on icon at bounding box center [61, 618] width 20 height 22
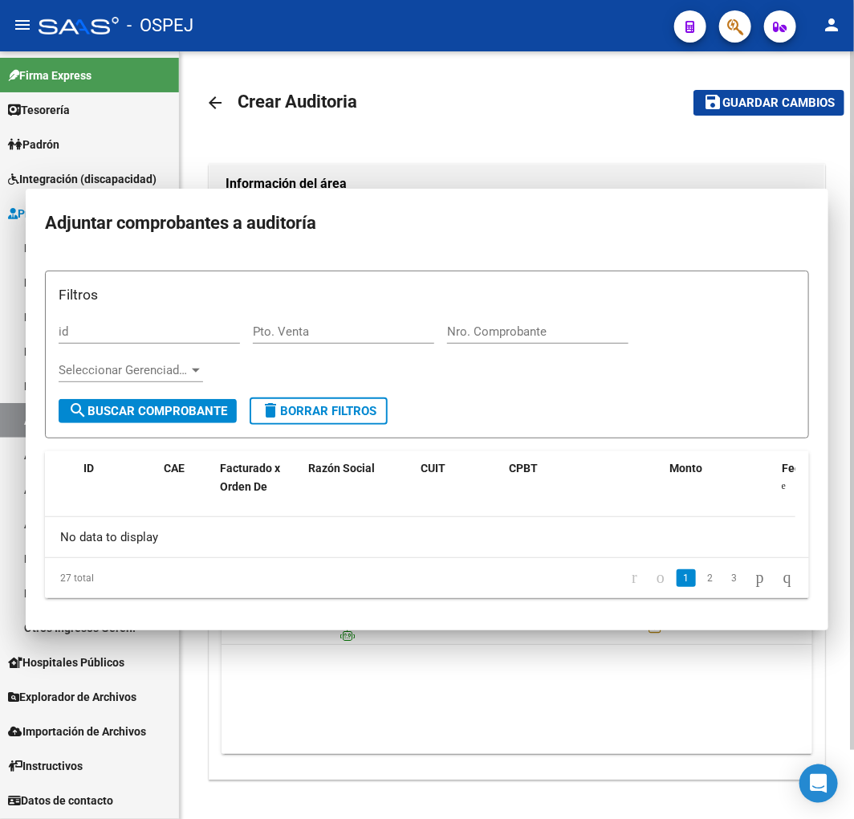
scroll to position [0, 0]
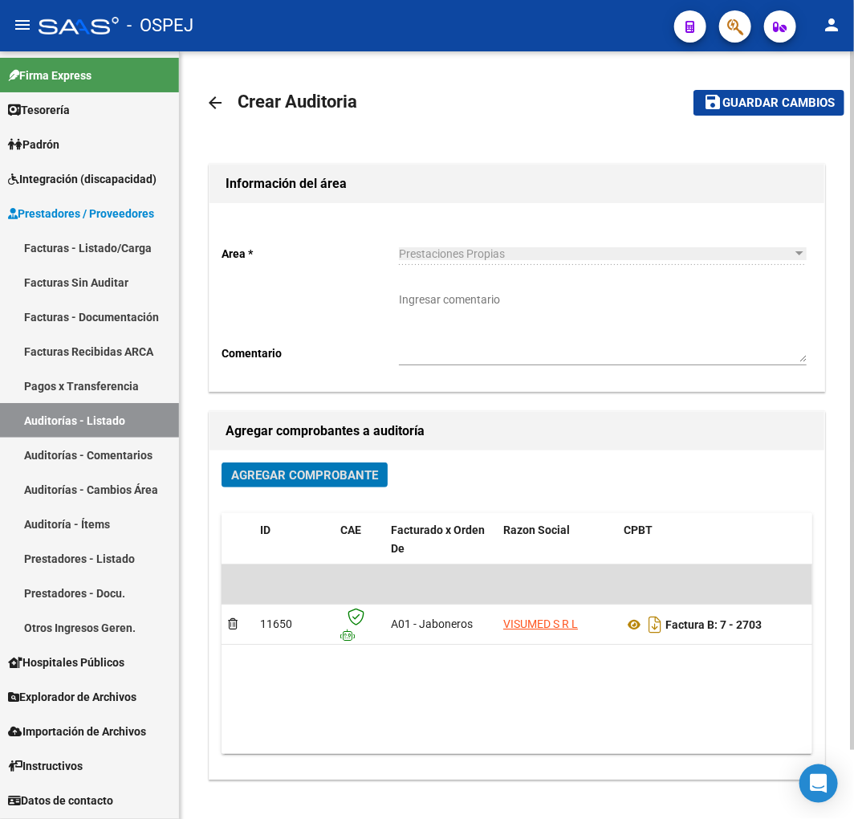
click at [743, 92] on button "save Guardar cambios" at bounding box center [769, 102] width 151 height 25
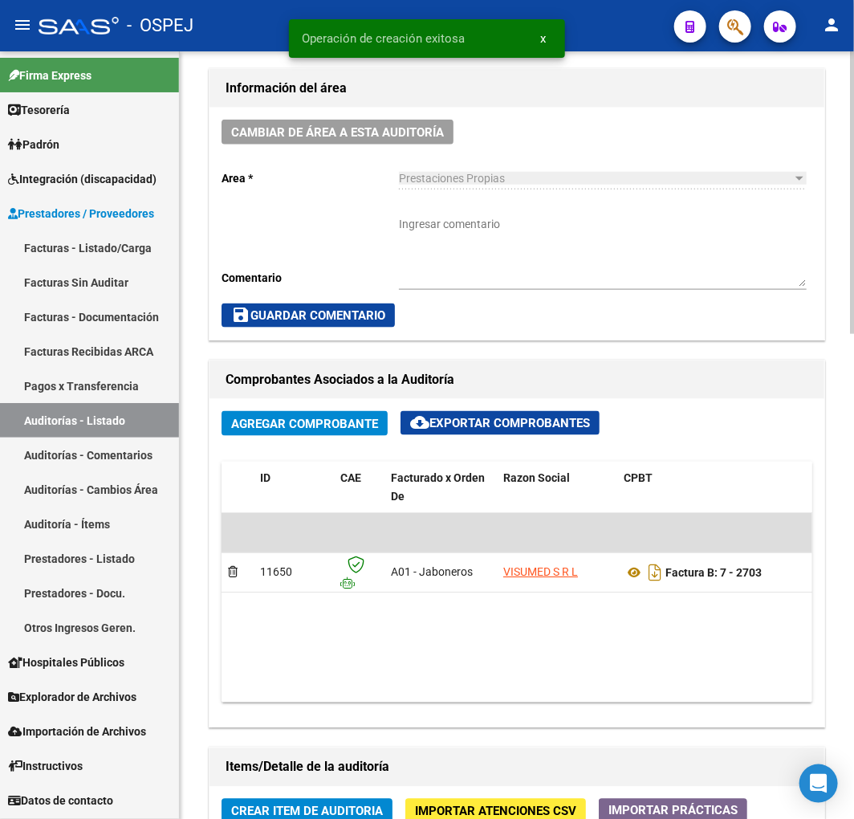
scroll to position [535, 0]
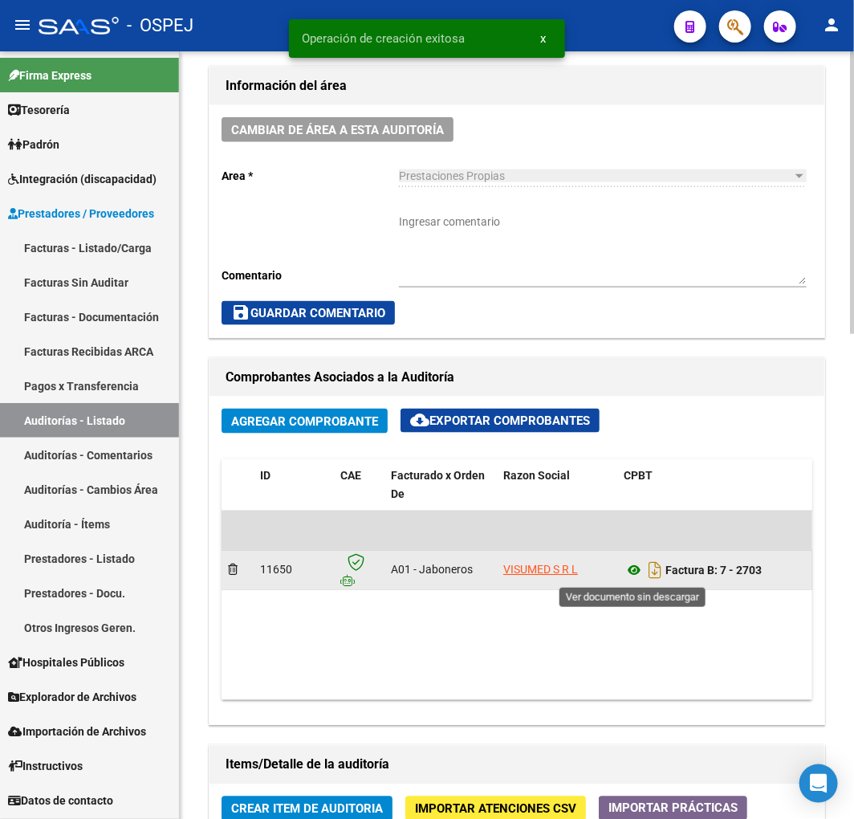
click at [627, 572] on icon at bounding box center [634, 570] width 21 height 19
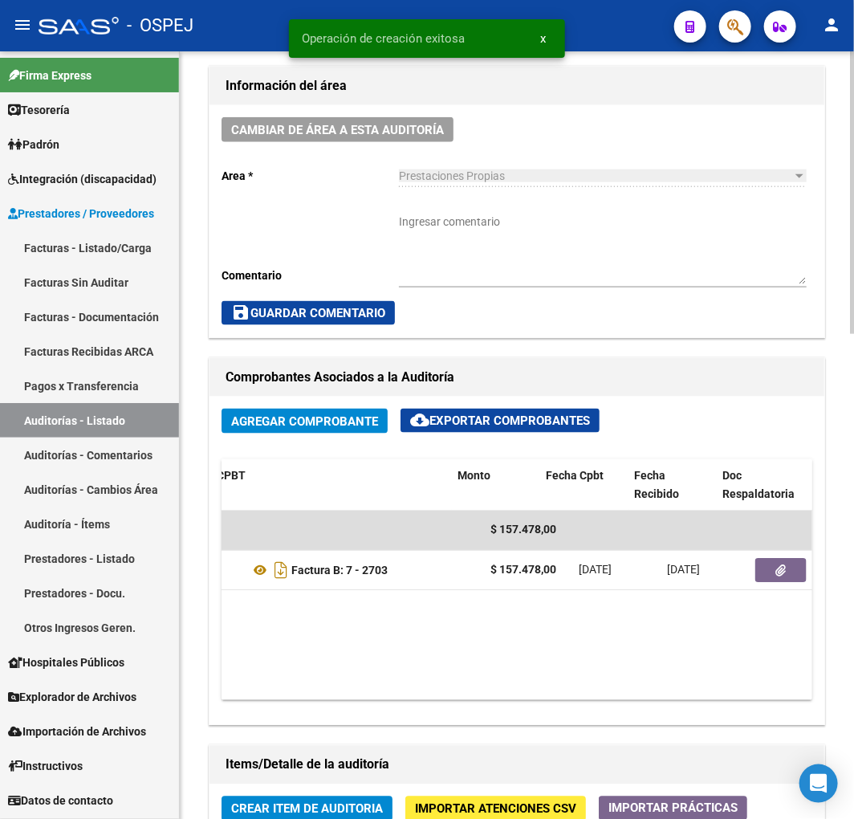
scroll to position [0, 420]
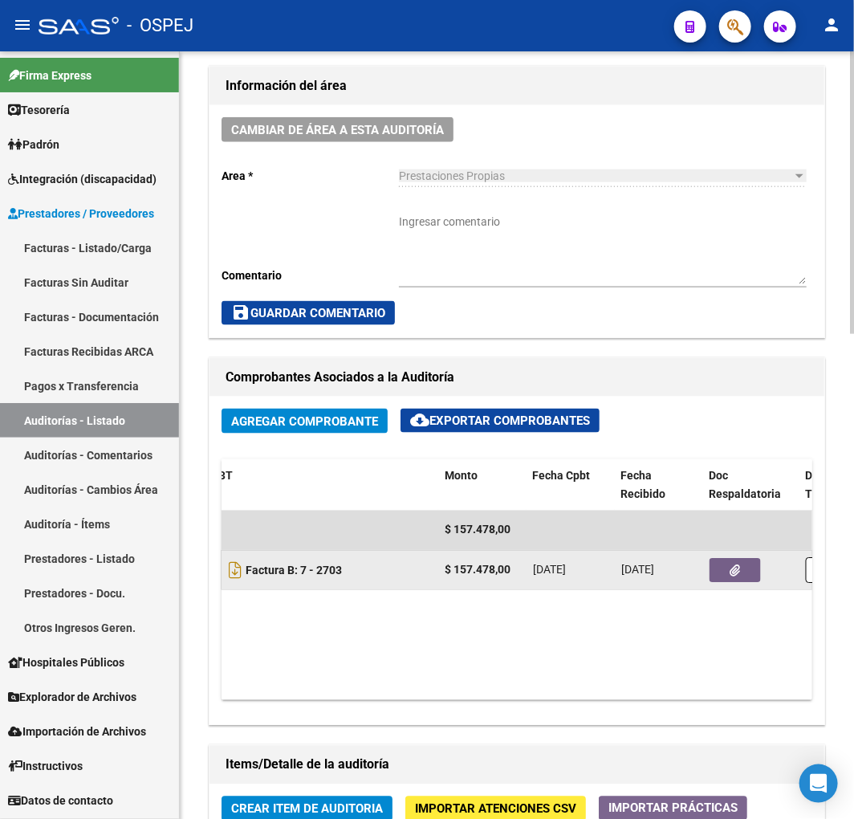
click at [727, 570] on button "button" at bounding box center [735, 571] width 51 height 24
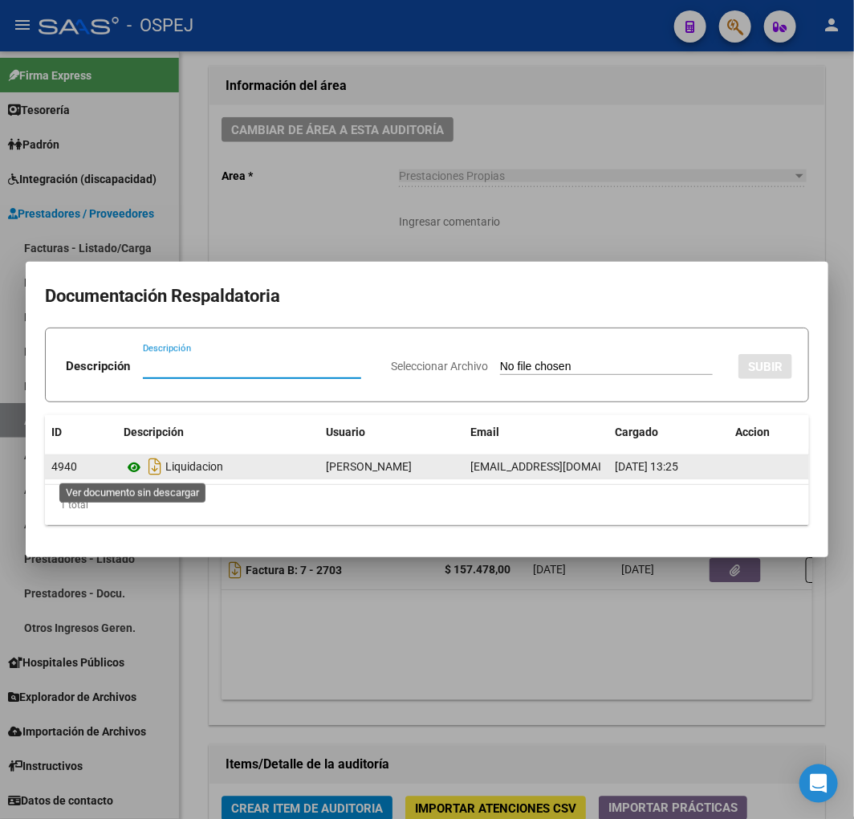
click at [124, 466] on icon at bounding box center [134, 467] width 21 height 19
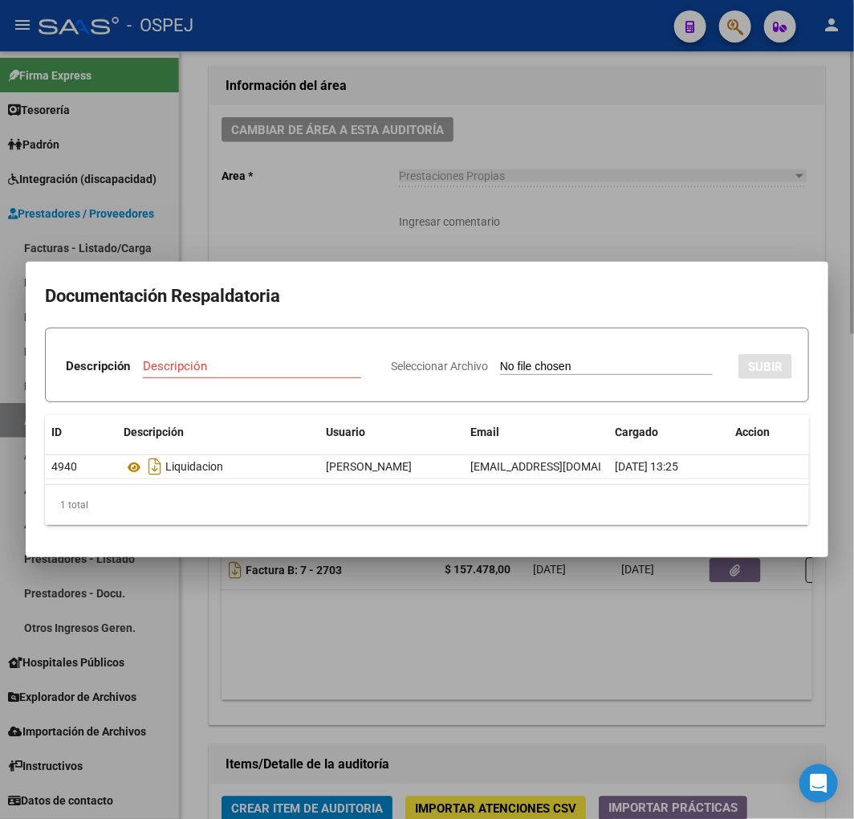
click at [616, 235] on div at bounding box center [427, 409] width 854 height 819
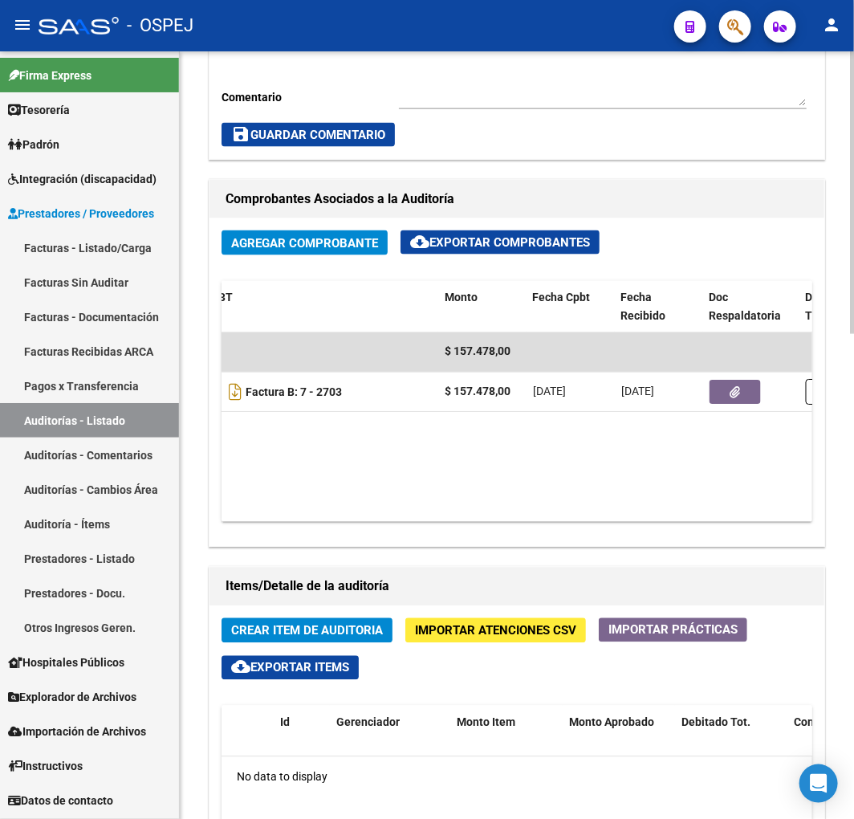
scroll to position [981, 0]
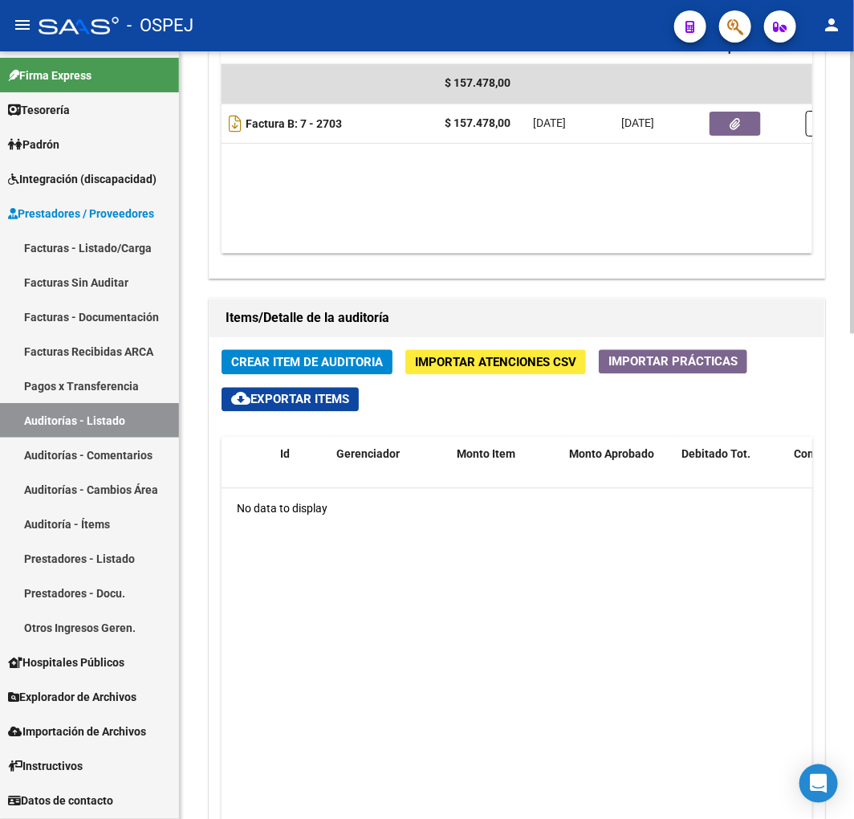
click at [340, 353] on button "Crear Item de Auditoria" at bounding box center [307, 362] width 171 height 25
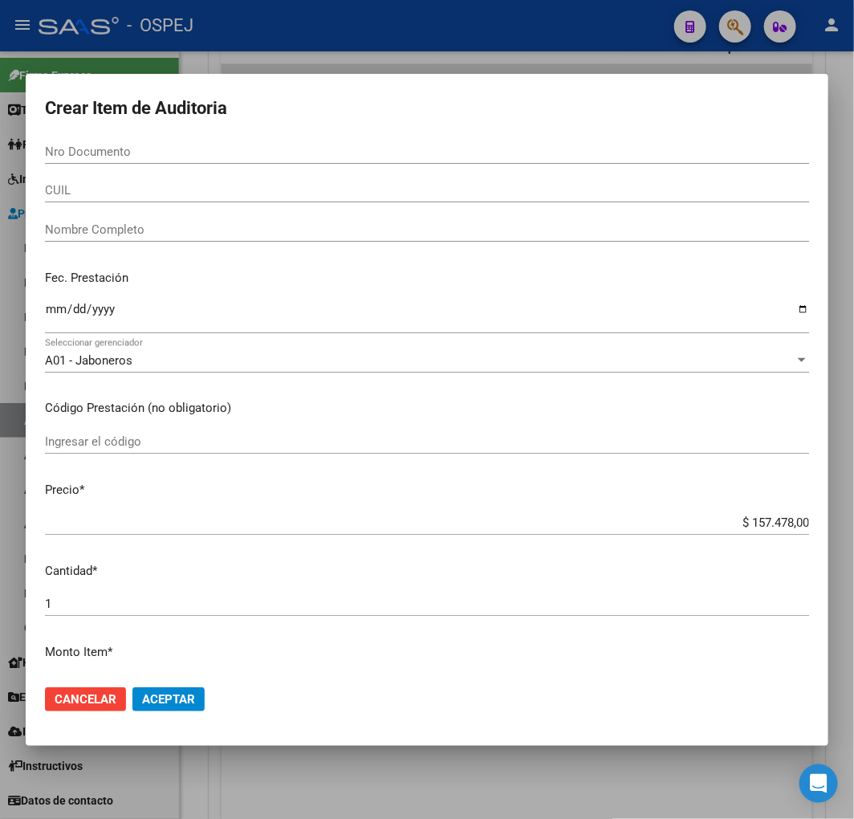
click at [68, 189] on input "CUIL" at bounding box center [427, 190] width 764 height 14
paste input "23237042654"
type input "23237042654"
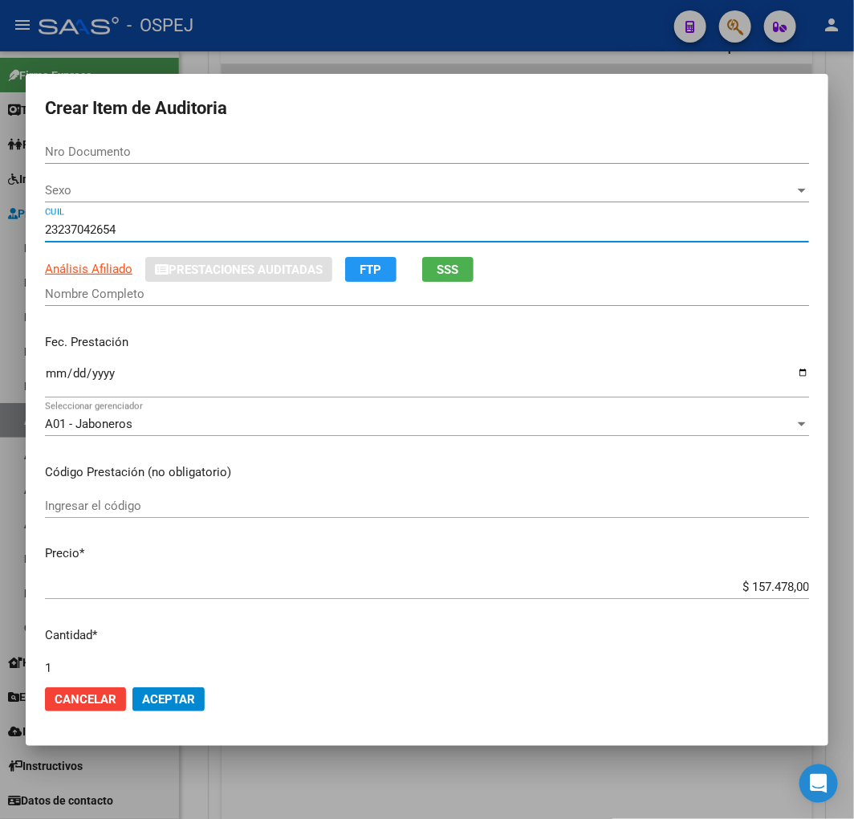
type input "23704265"
type input "ESTALLES MARA BEATRIZ"
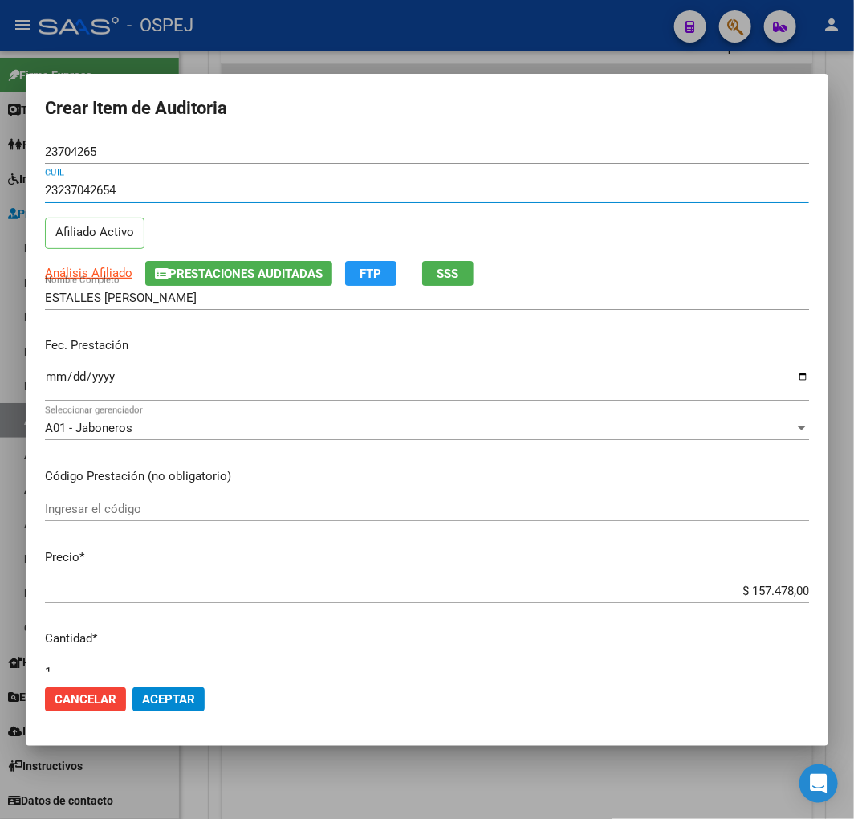
type input "23237042654"
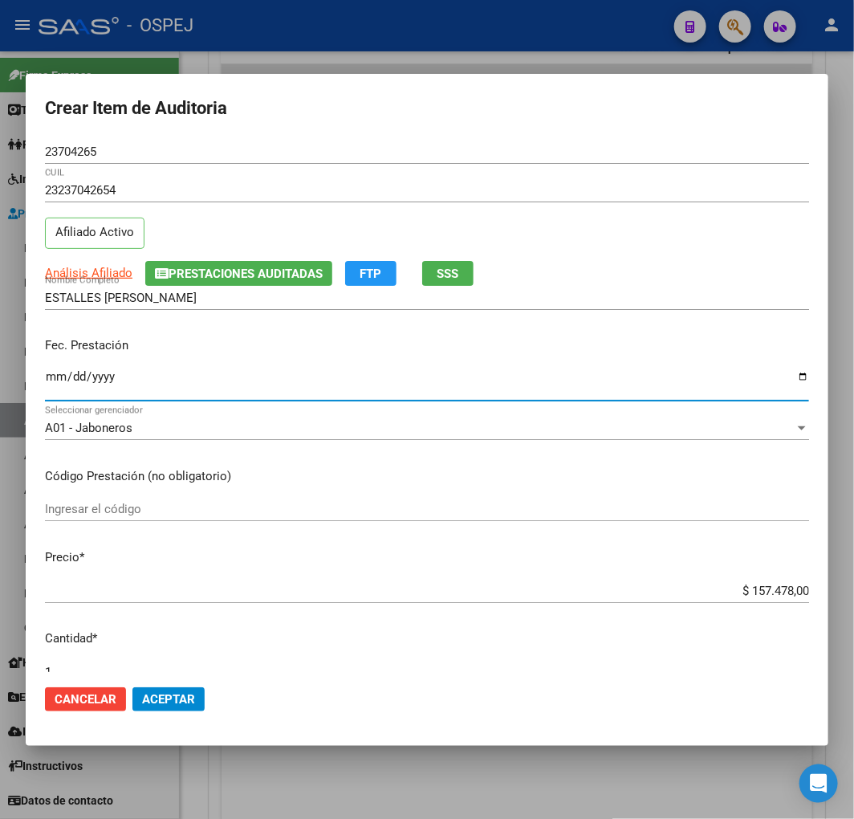
click at [57, 372] on input "Ingresar la fecha" at bounding box center [427, 383] width 764 height 26
type input "2025-07-16"
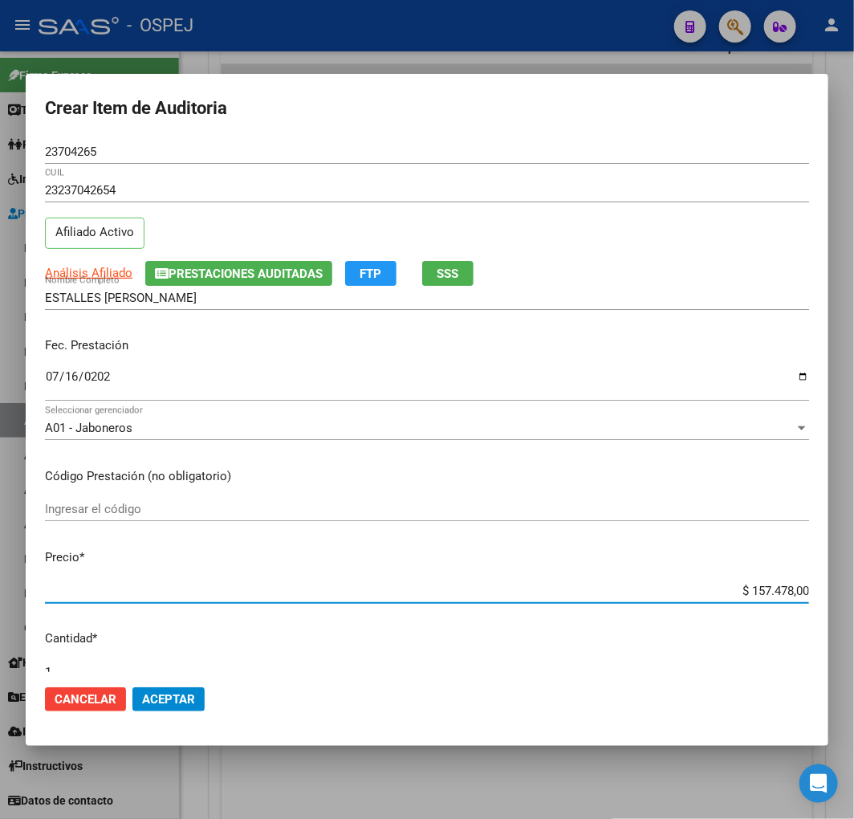
type input "$ 0,02"
type input "$ 0,20"
type input "$ 2,02"
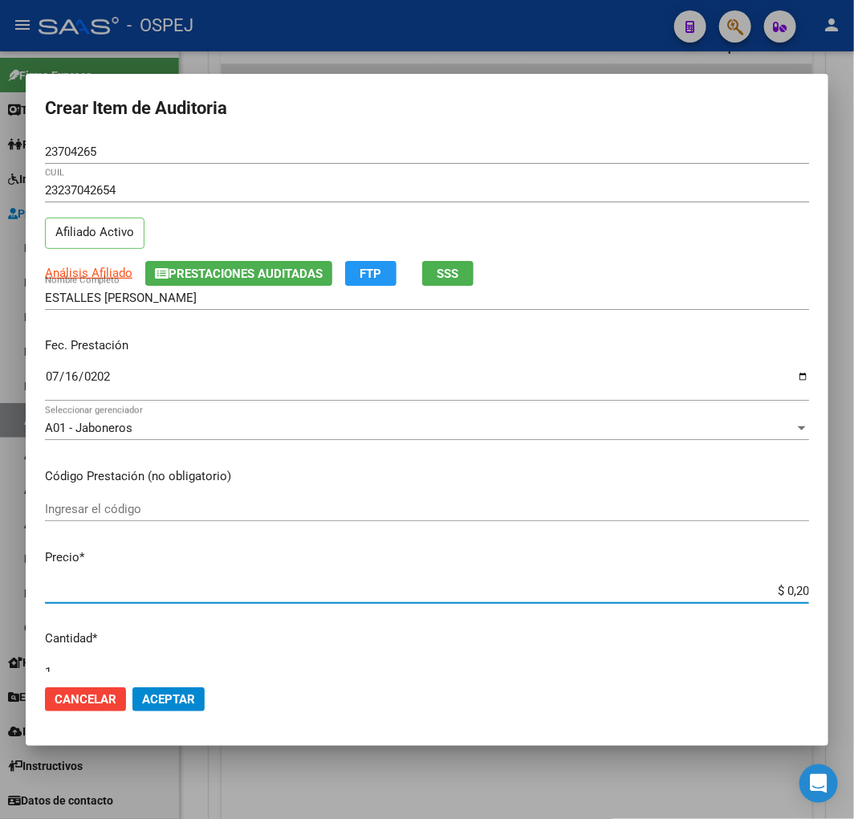
type input "$ 2,02"
type input "$ 20,22"
type input "$ 202,20"
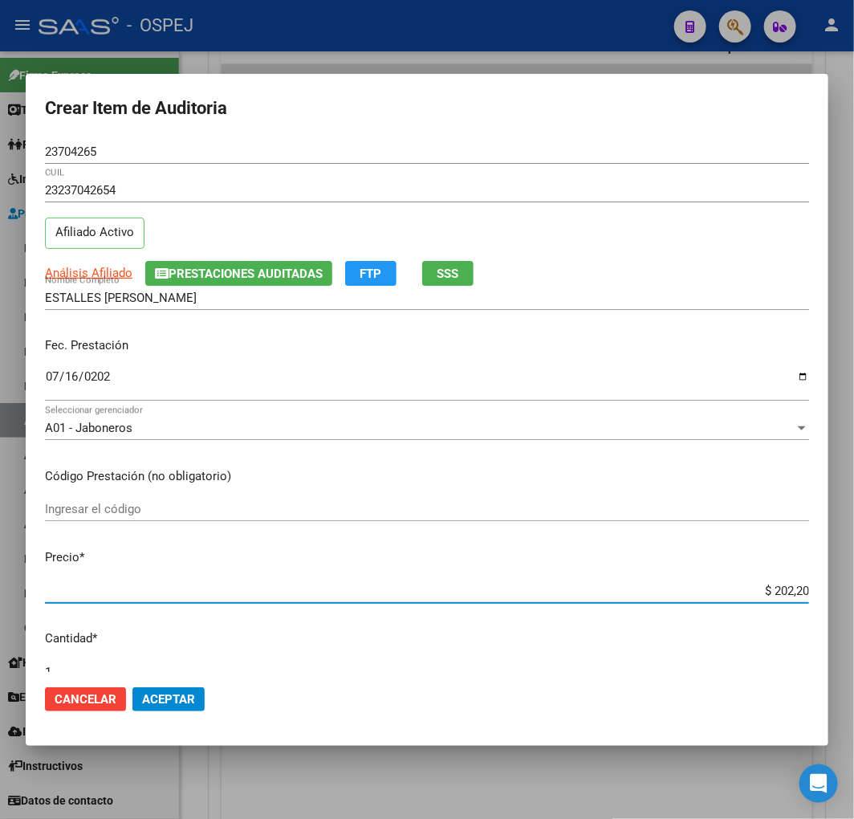
type input "$ 2.022,00"
type input "$ 20.220,00"
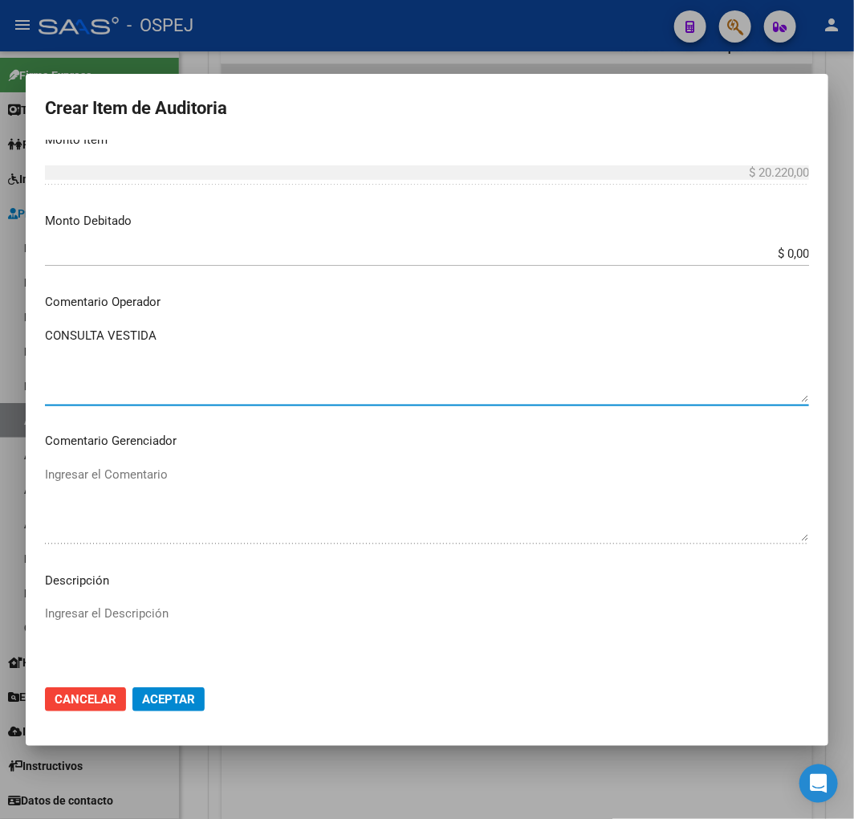
scroll to position [768, 0]
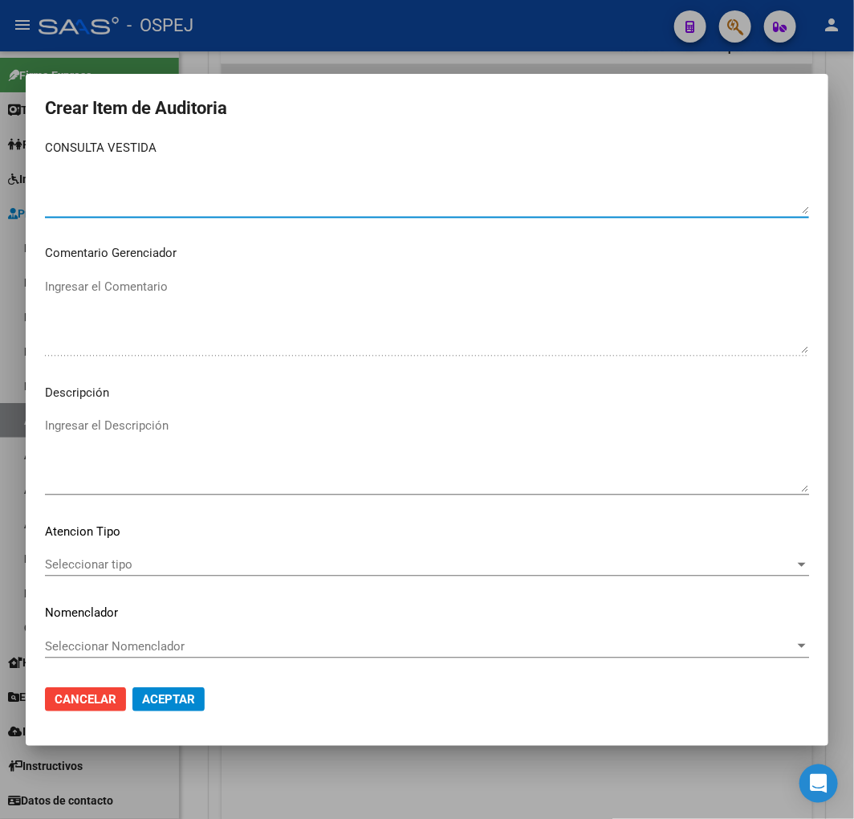
type textarea "CONSULTA VESTIDA"
click at [293, 478] on textarea "Ingresar el Descripción" at bounding box center [427, 454] width 764 height 75
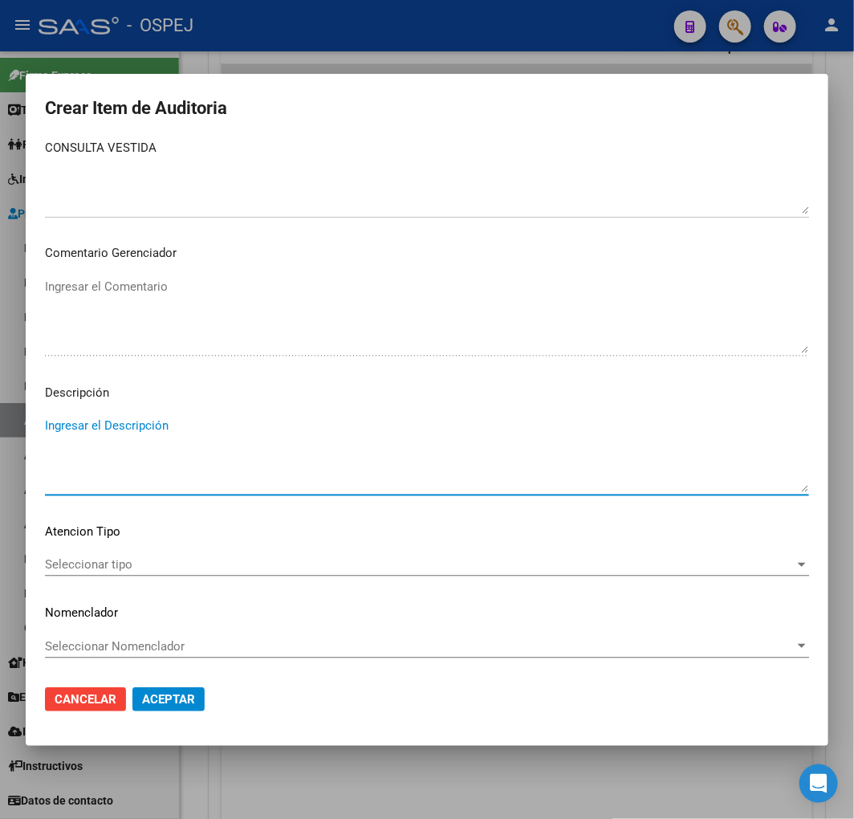
paste textarea "CONSULTA VESTIDA"
type textarea "CONSULTA VESTIDA"
click at [169, 703] on span "Aceptar" at bounding box center [168, 699] width 53 height 14
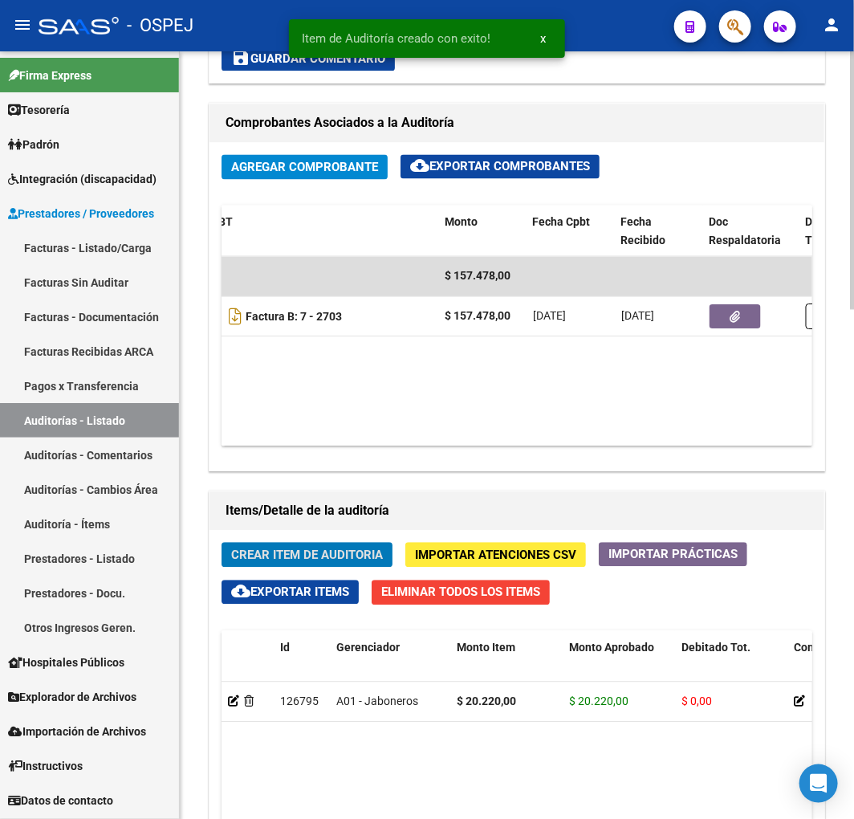
click at [319, 551] on span "Crear Item de Auditoria" at bounding box center [307, 555] width 152 height 14
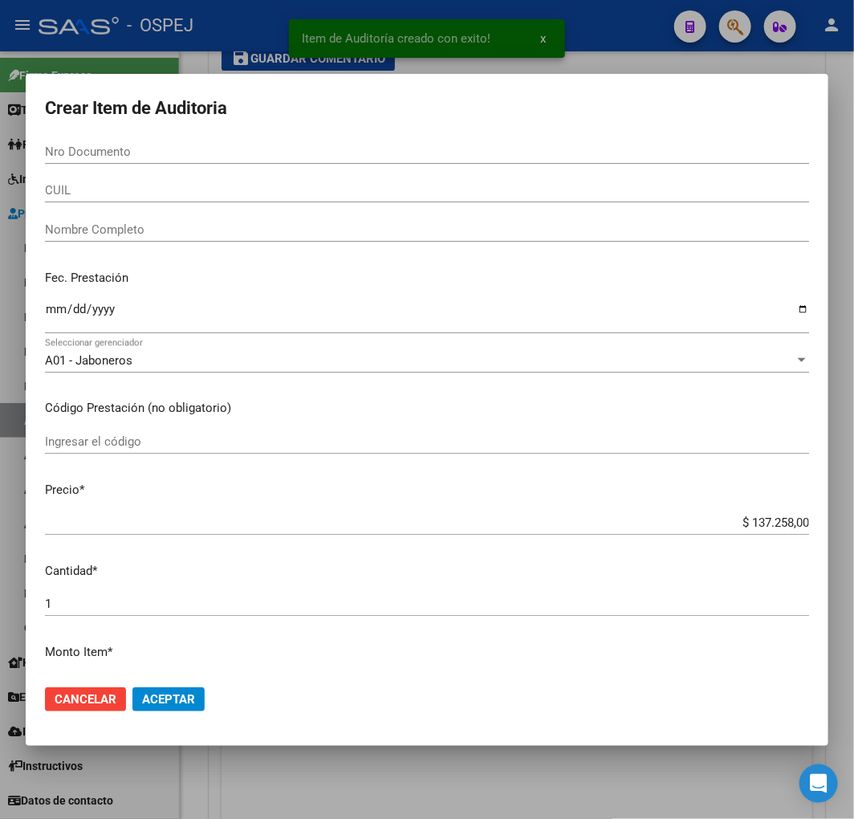
drag, startPoint x: 131, startPoint y: 155, endPoint x: 128, endPoint y: 171, distance: 16.2
click at [131, 155] on input "Nro Documento" at bounding box center [427, 151] width 764 height 14
paste input "10625223"
type input "10625223"
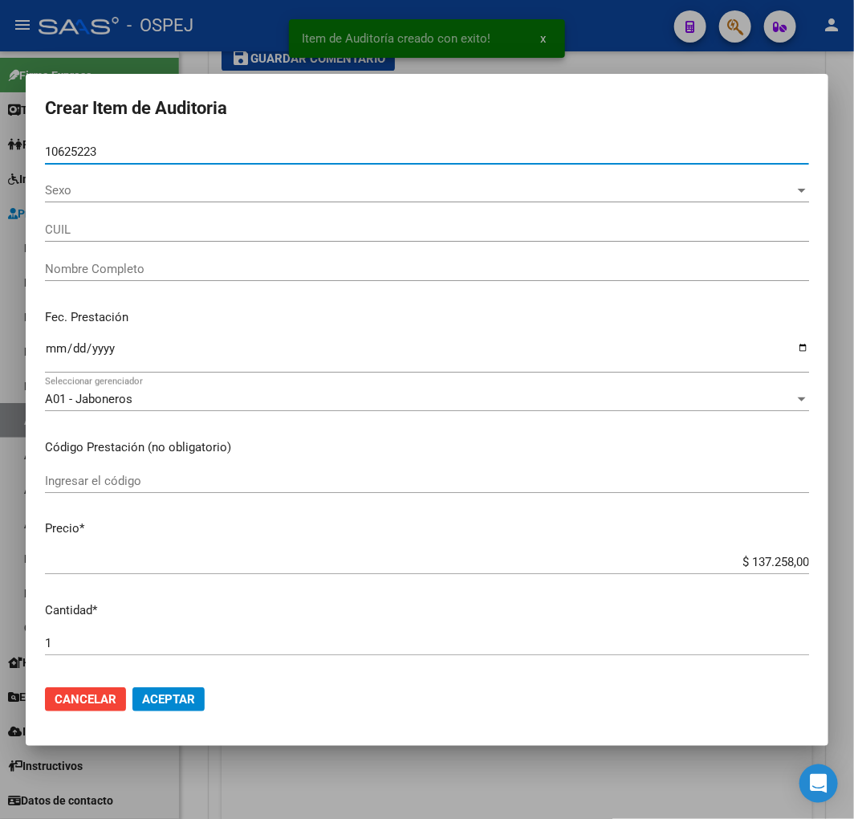
type input "27106252233"
type input "AQUINO MARTA BEATRIZ"
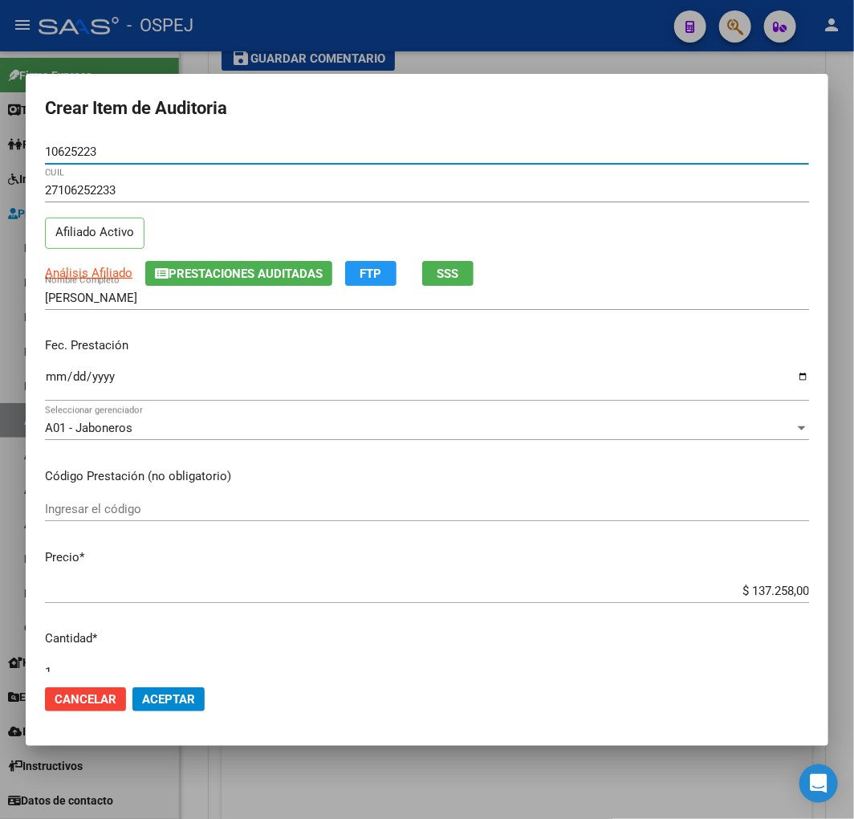
type input "10625223"
click at [54, 373] on input "Ingresar la fecha" at bounding box center [427, 383] width 764 height 26
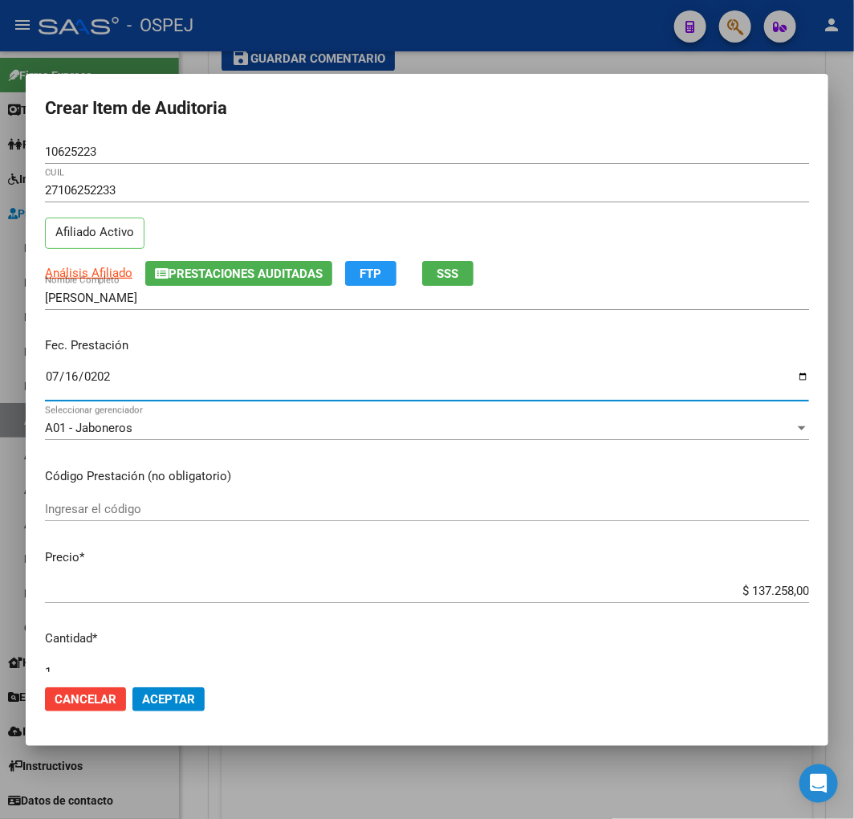
type input "2025-07-16"
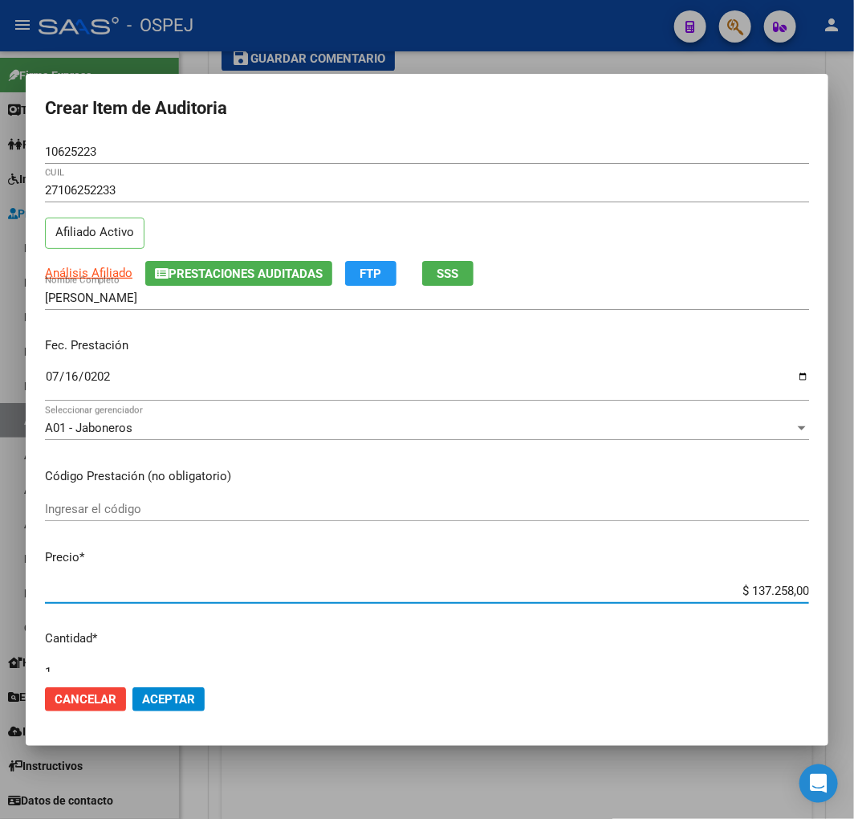
type input "$ 0,02"
type input "$ 0,20"
type input "$ 2,02"
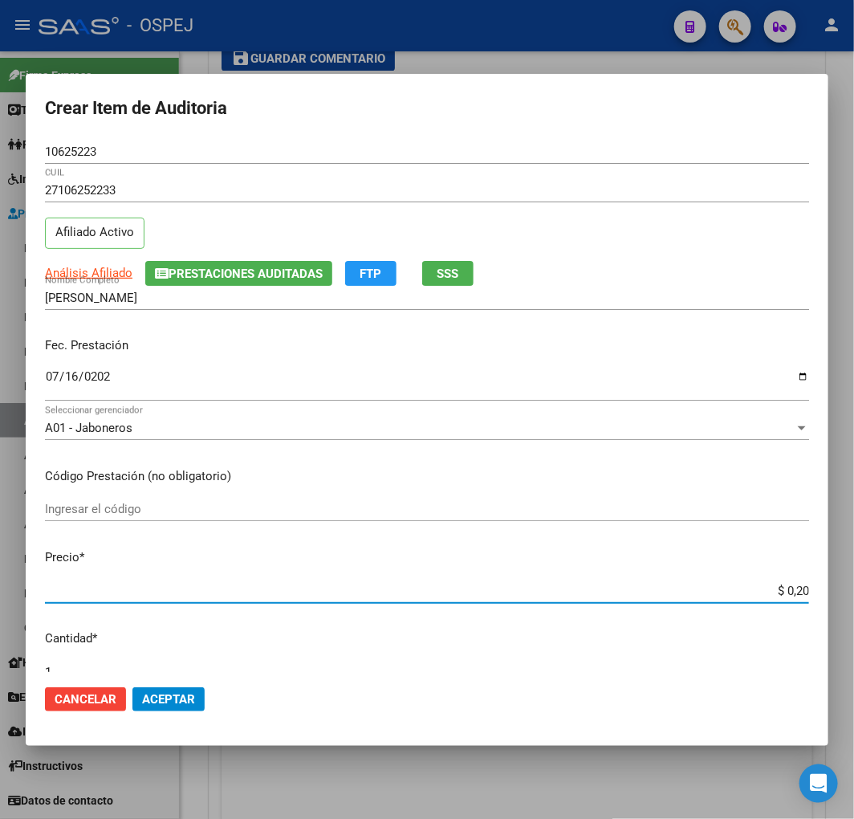
type input "$ 2,02"
type input "$ 20,22"
type input "$ 202,20"
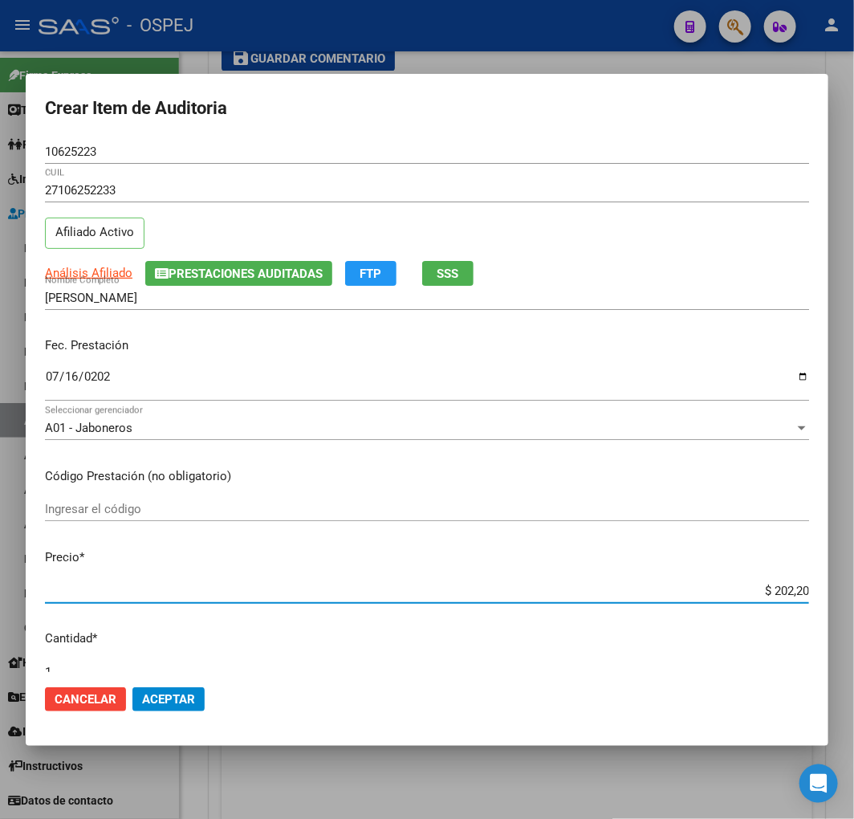
type input "$ 2.022,00"
type input "$ 20.220,00"
type input "$ 202.200,00"
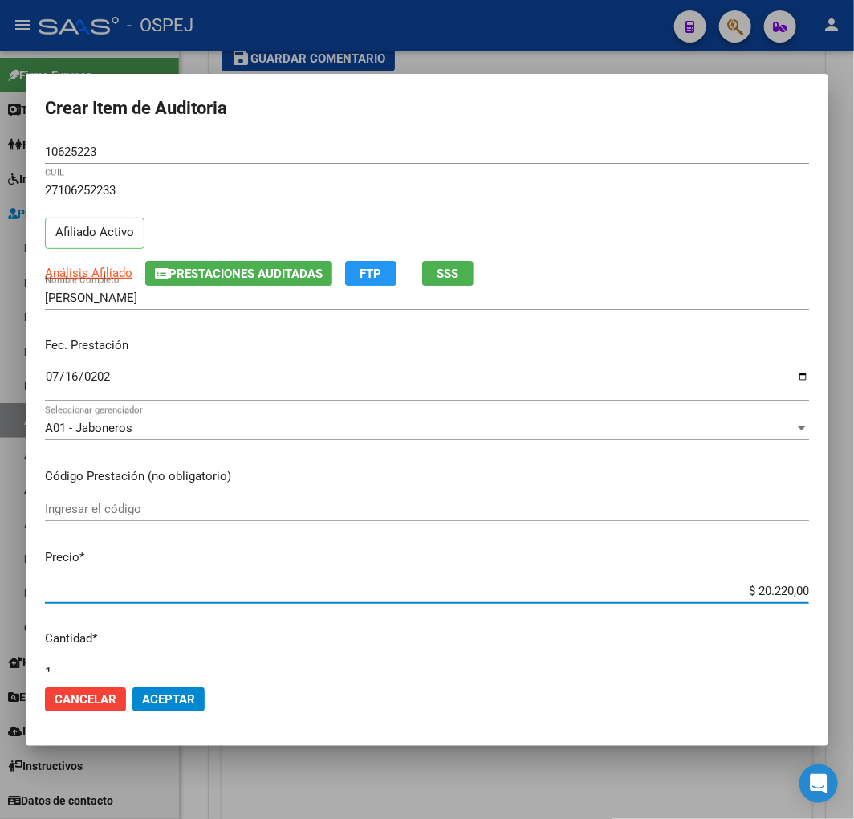
type input "$ 202.200,00"
type input "$ 20.220,00"
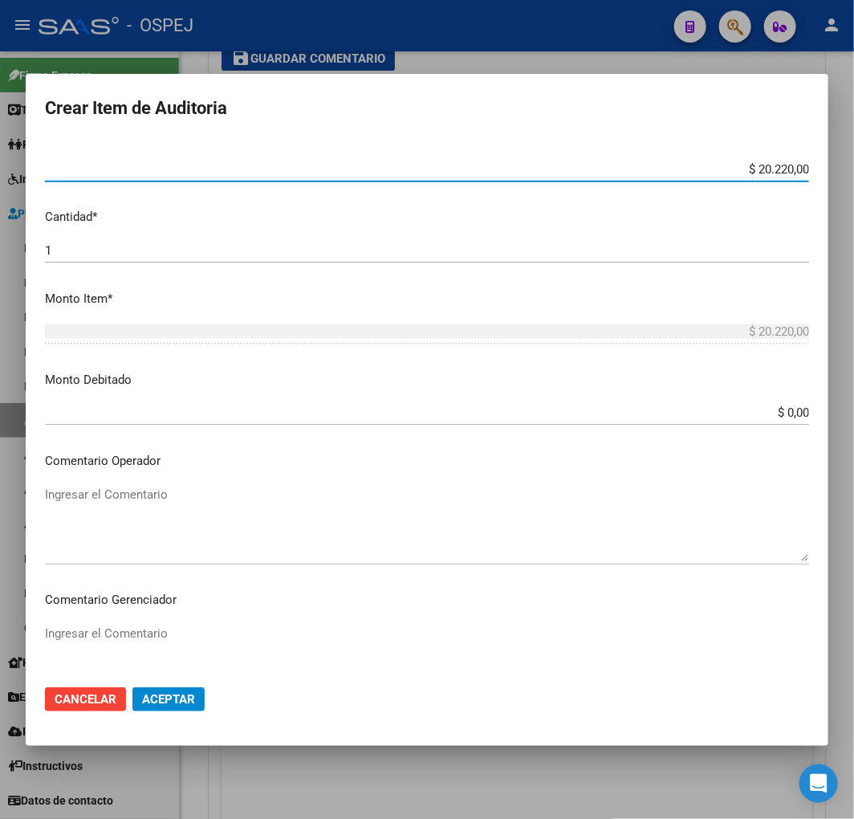
scroll to position [535, 0]
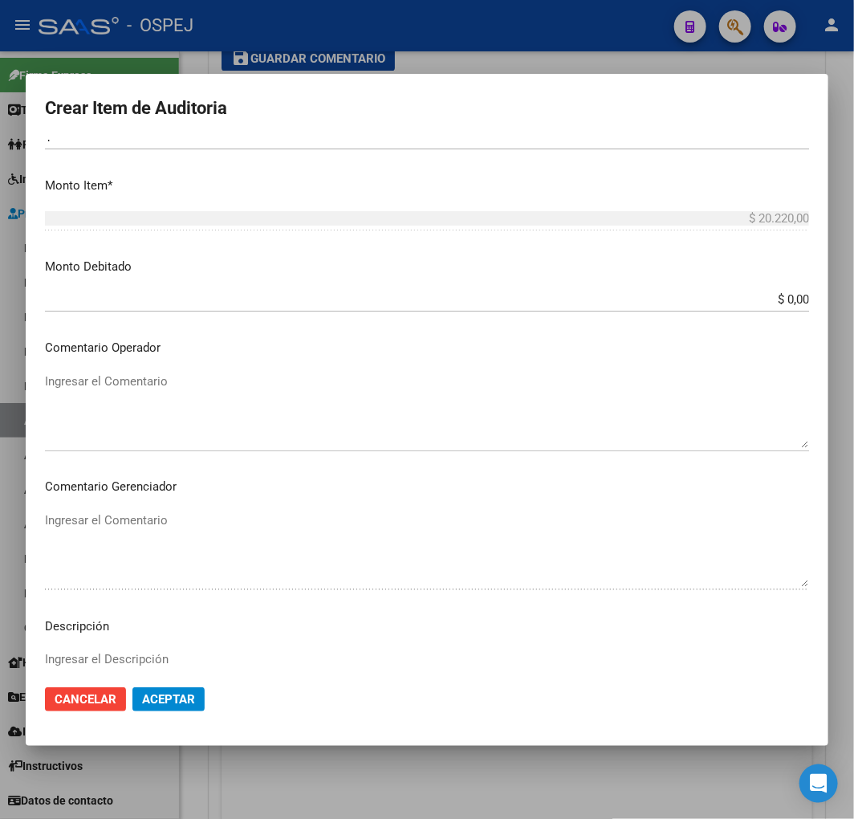
click at [236, 596] on div "Ingresar el Comentario" at bounding box center [427, 556] width 764 height 97
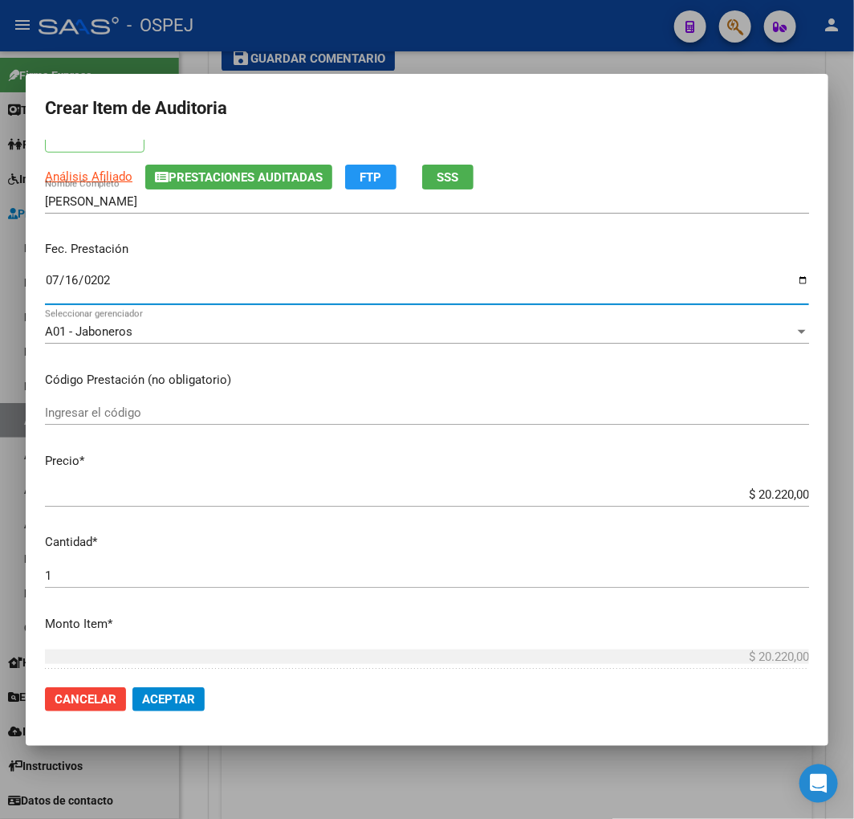
scroll to position [356, 0]
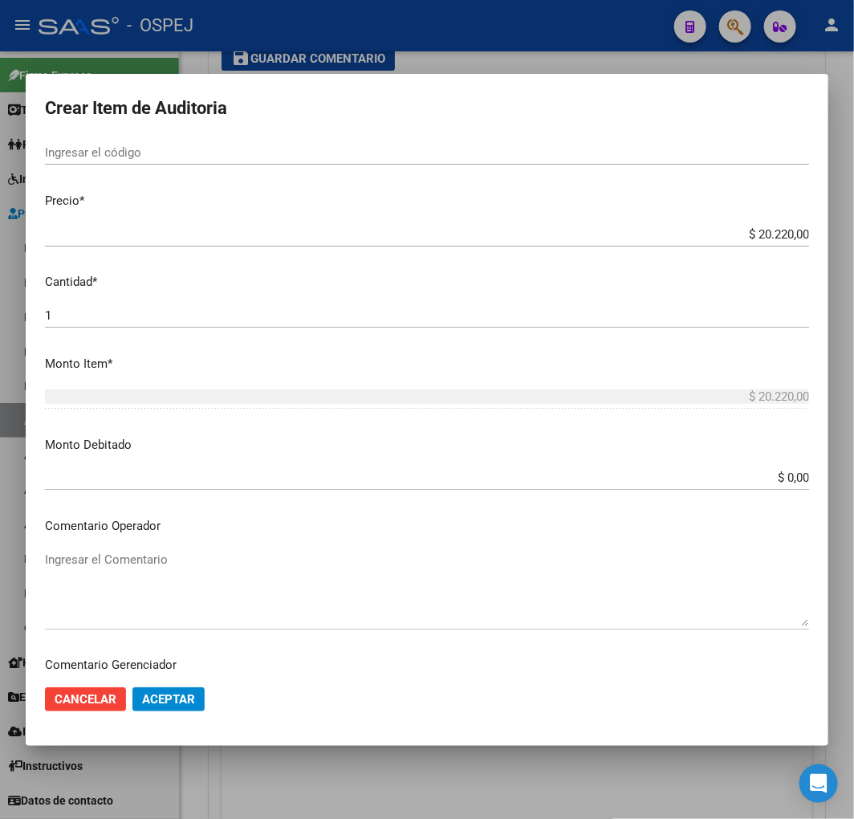
click at [199, 581] on textarea "Ingresar el Comentario" at bounding box center [427, 588] width 764 height 75
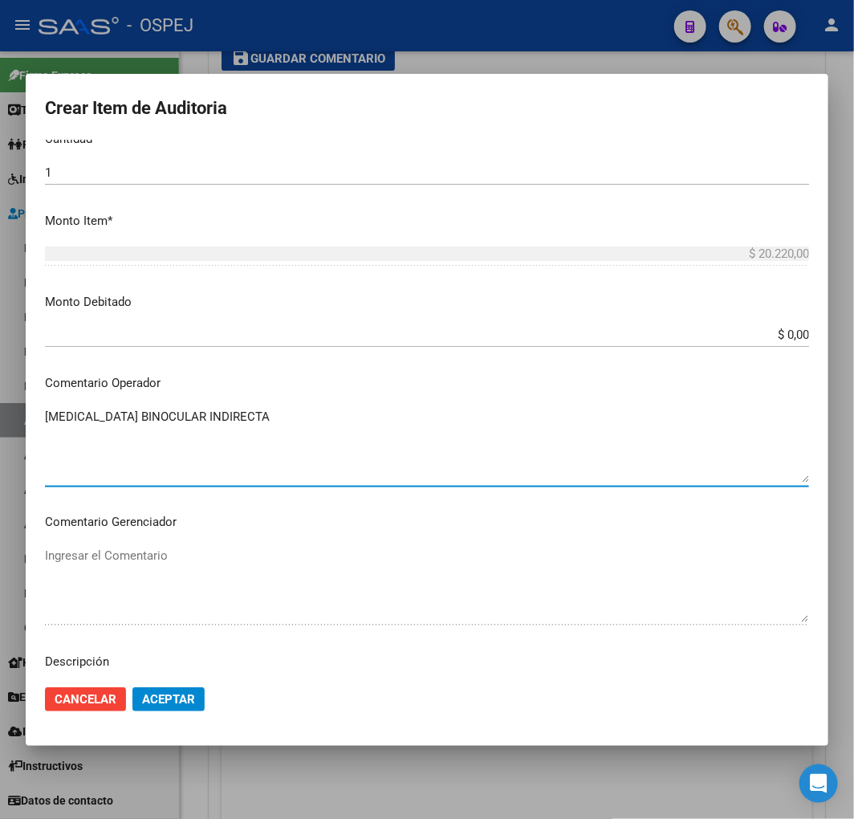
scroll to position [713, 0]
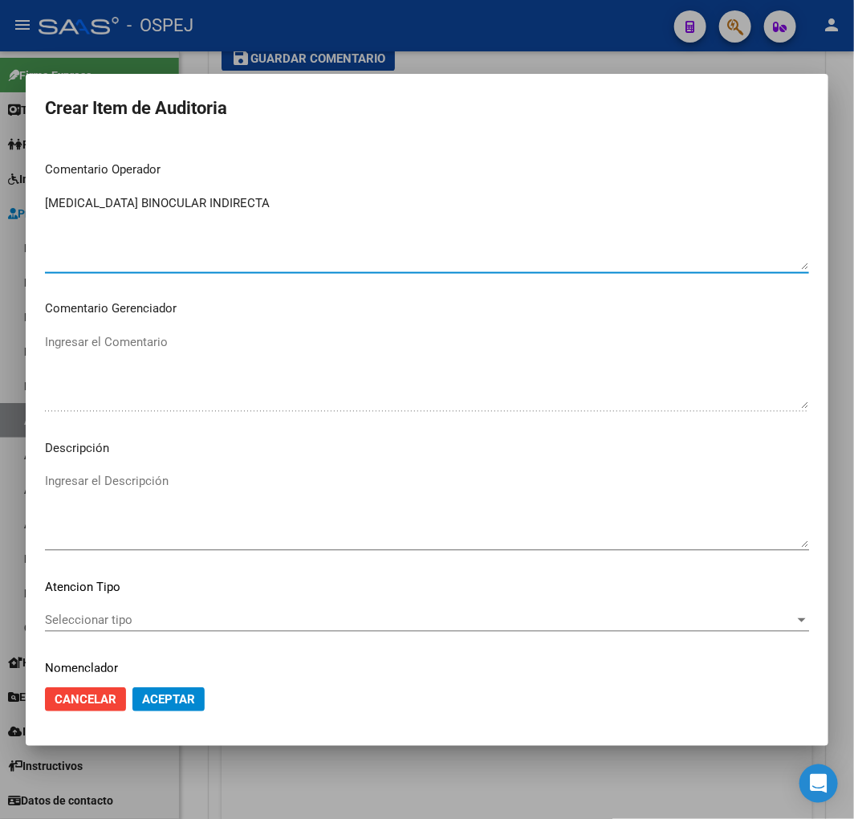
type textarea "OFTALMOSCOPIA BINOCULAR INDIRECTA"
click at [255, 486] on textarea "Ingresar el Descripción" at bounding box center [427, 509] width 764 height 75
paste textarea "OFTALMOSCOPIA BINOCULAR INDIRECTA"
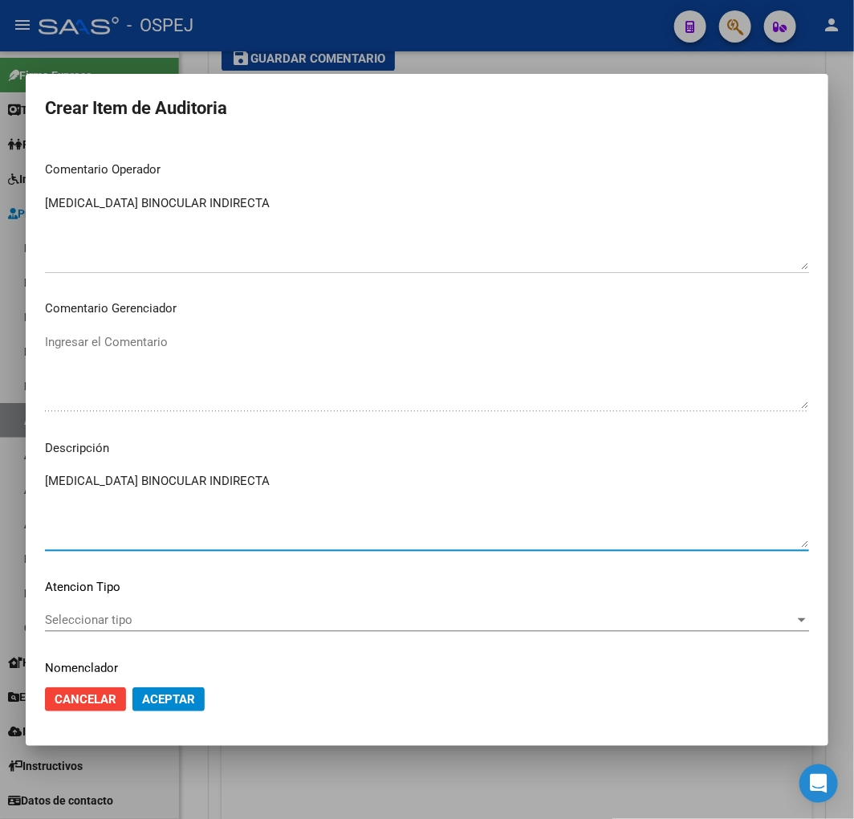
type textarea "OFTALMOSCOPIA BINOCULAR INDIRECTA"
click at [187, 695] on span "Aceptar" at bounding box center [168, 699] width 53 height 14
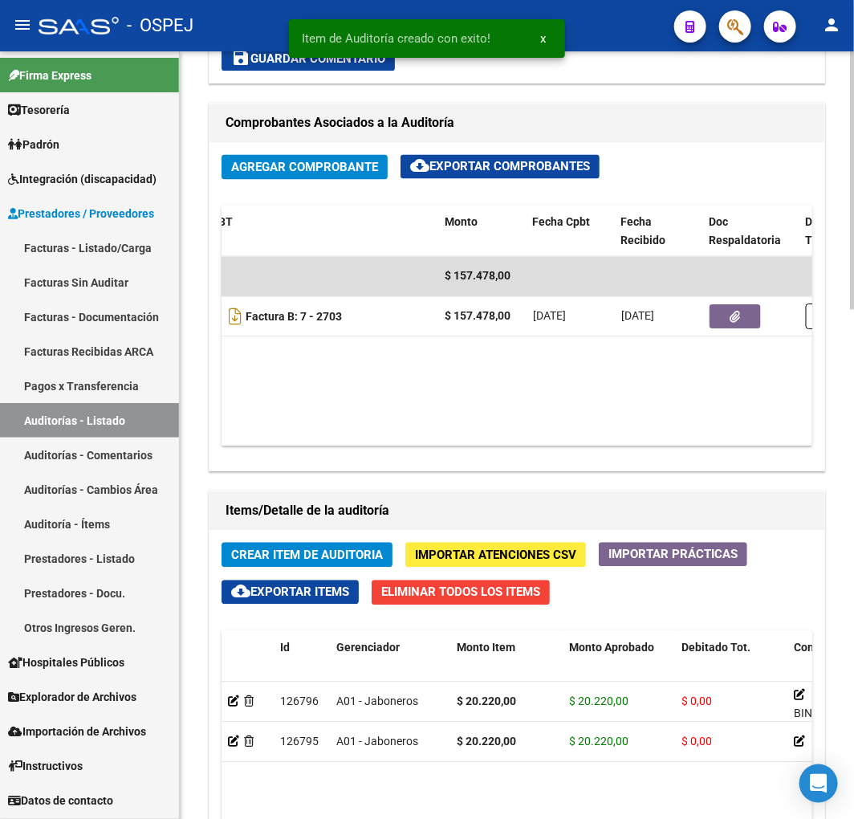
click at [362, 565] on button "Crear Item de Auditoria" at bounding box center [307, 555] width 171 height 25
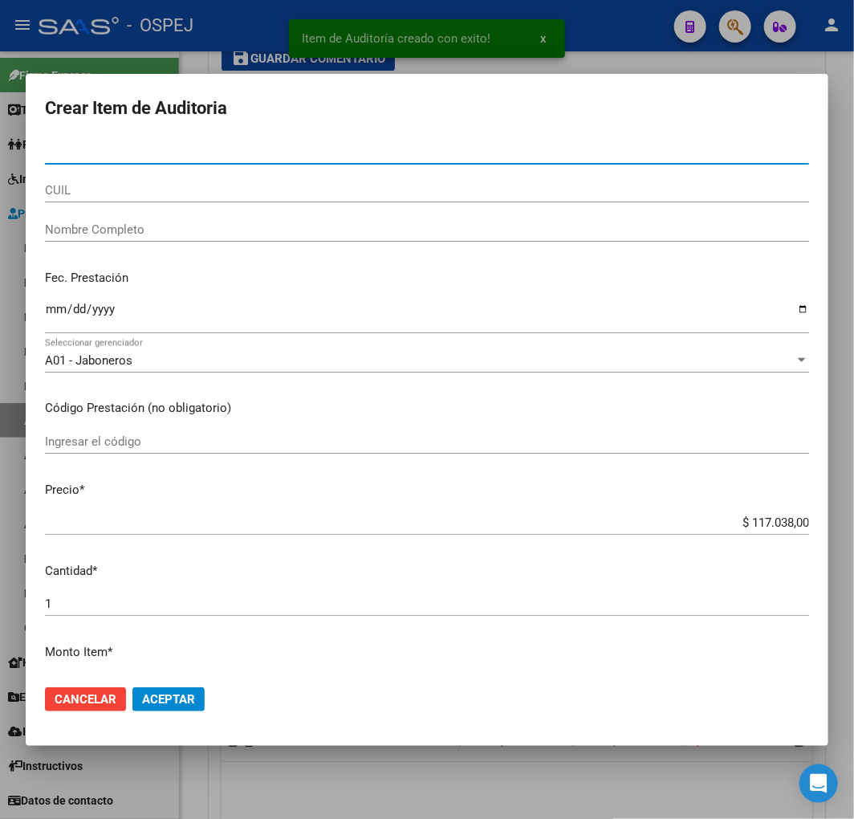
paste input "10625223"
type input "10625223"
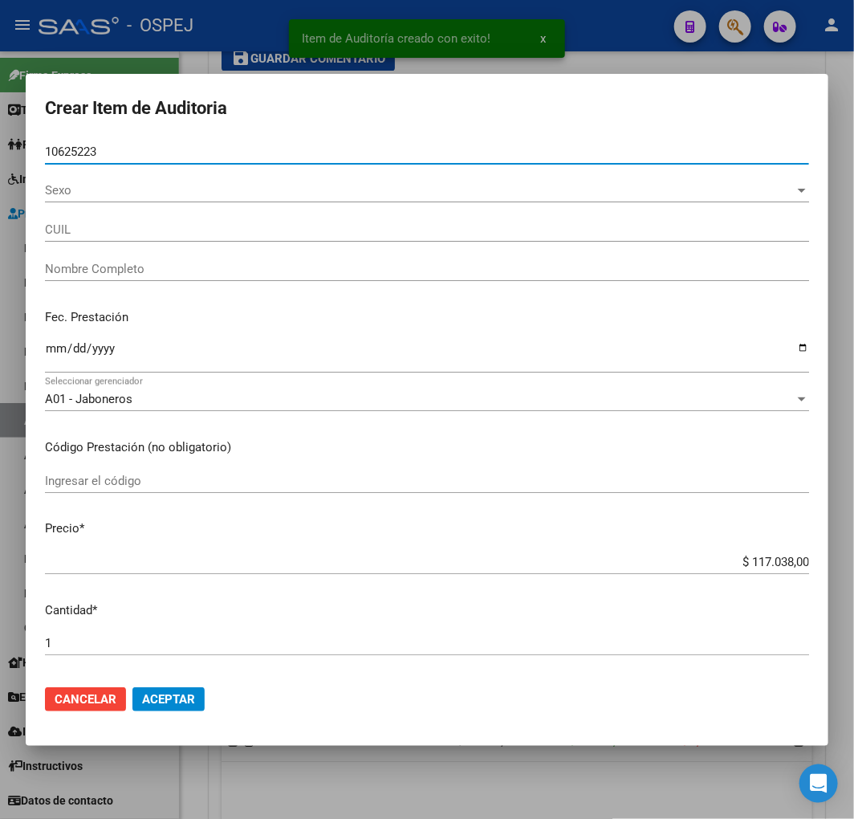
type input "27106252233"
type input "AQUINO MARTA BEATRIZ"
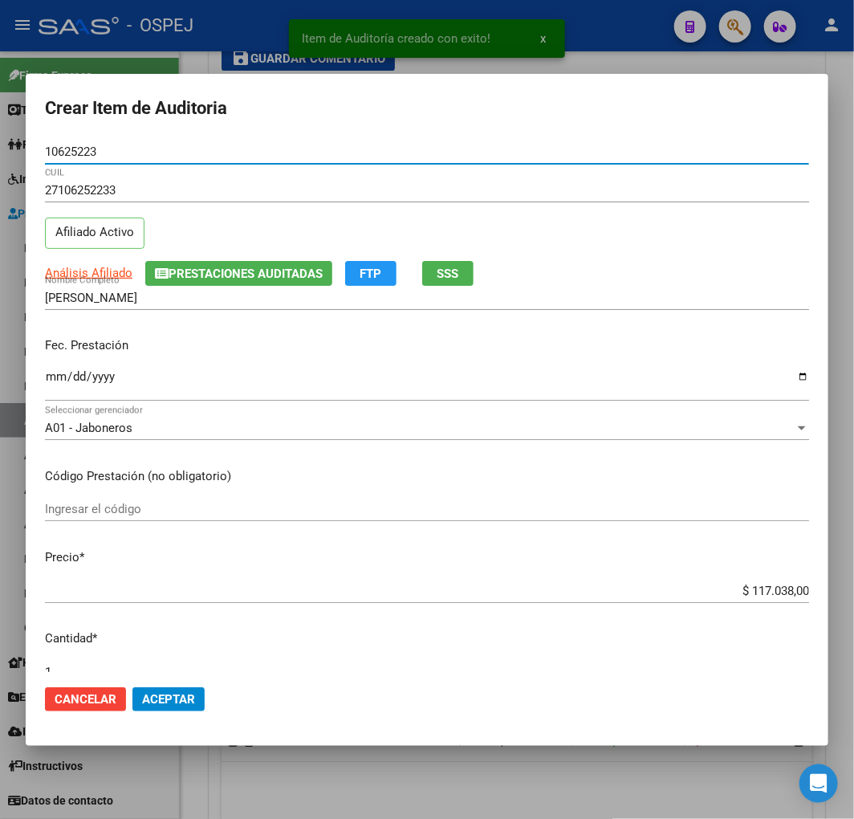
type input "10625223"
click at [53, 381] on input "Ingresar la fecha" at bounding box center [427, 383] width 764 height 26
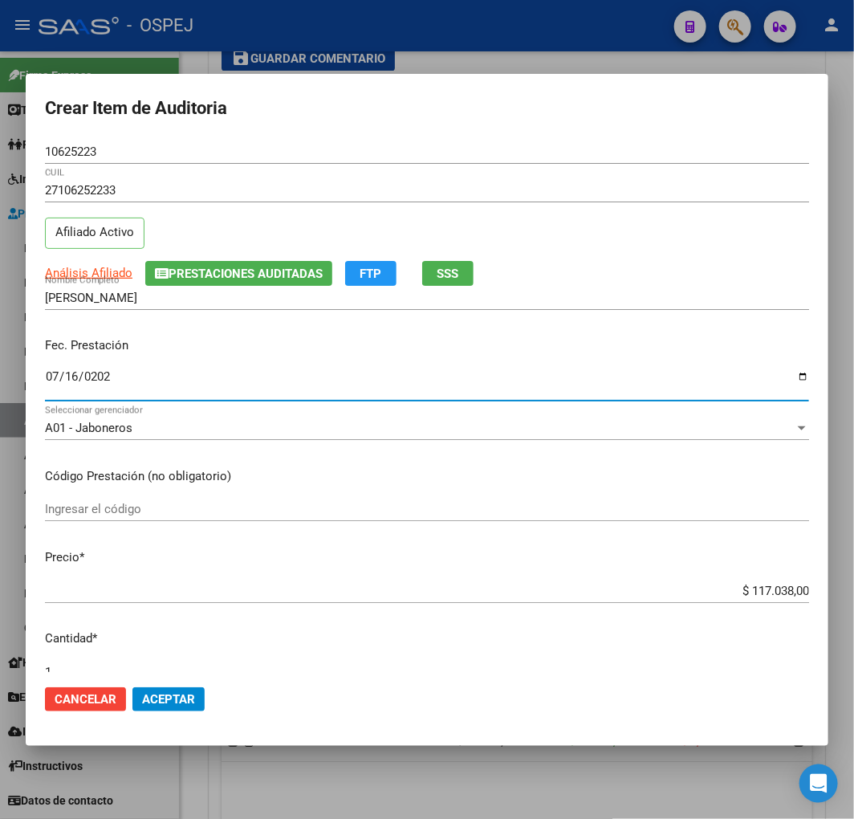
type input "2025-07-16"
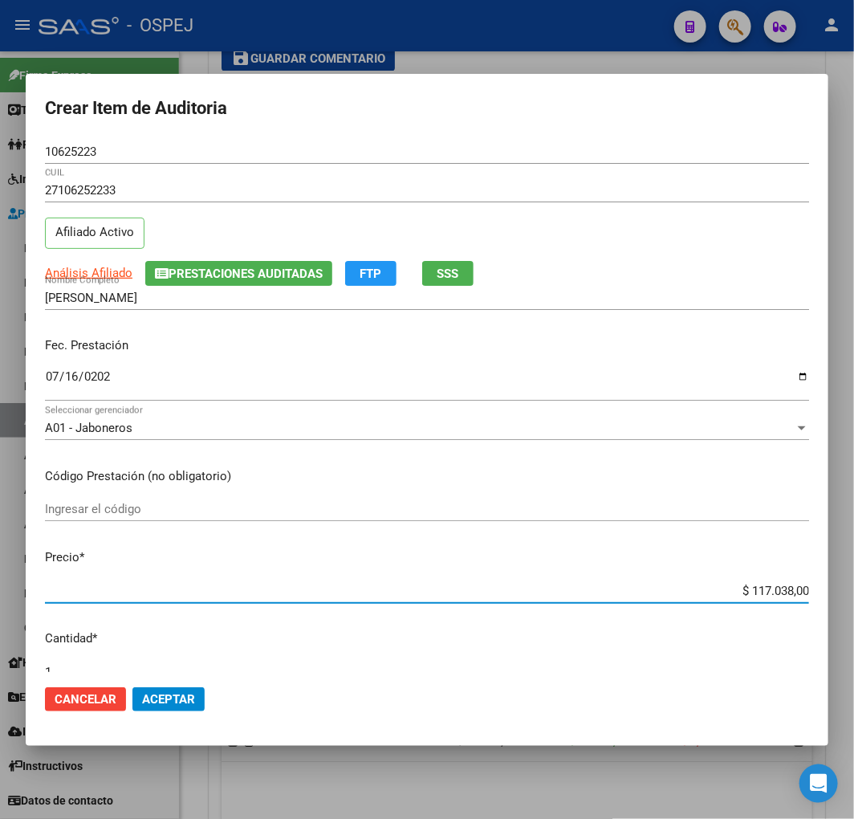
type input "$ 0,01"
type input "$ 0,11"
type input "$ 1,17"
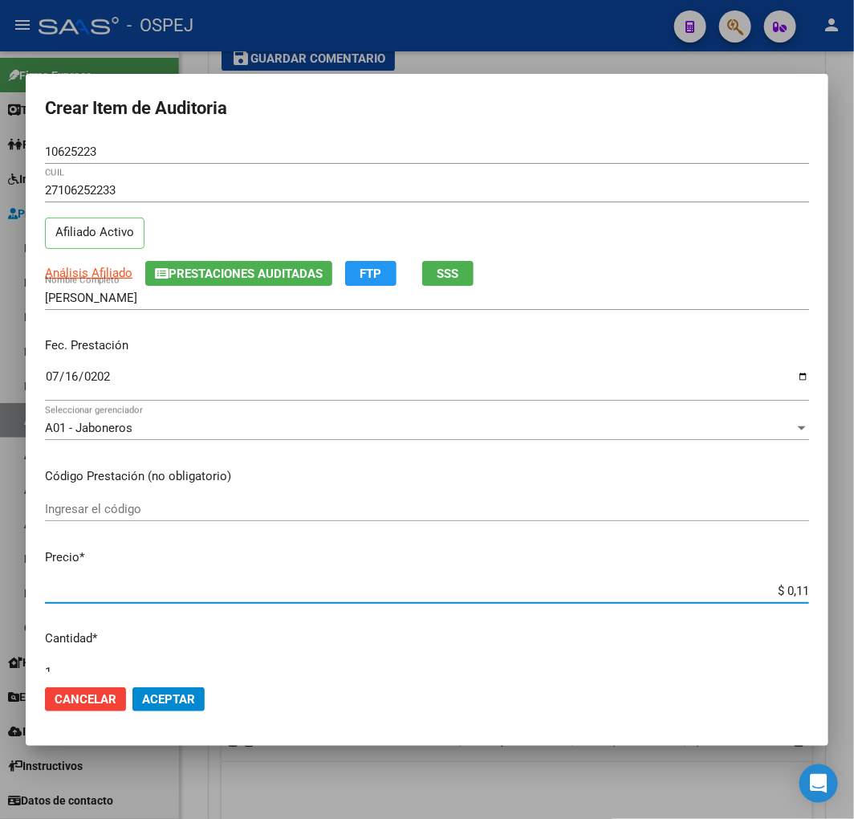
type input "$ 1,17"
type input "$ 11,72"
type input "$ 117,27"
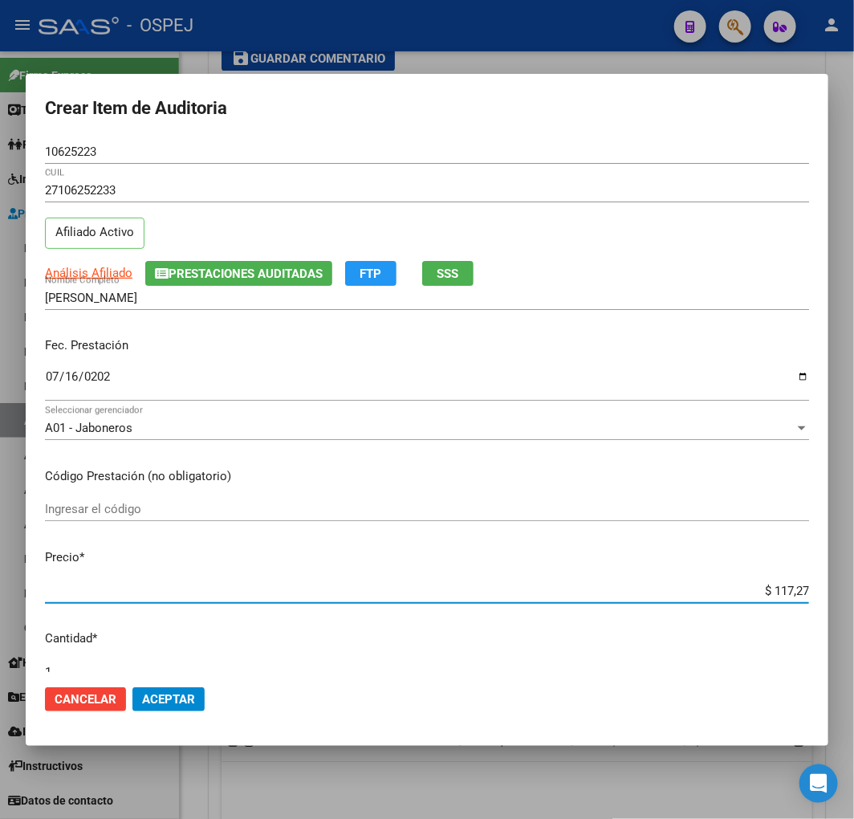
type input "$ 1.172,70"
type input "$ 11.727,00"
type input "$ 117.270,00"
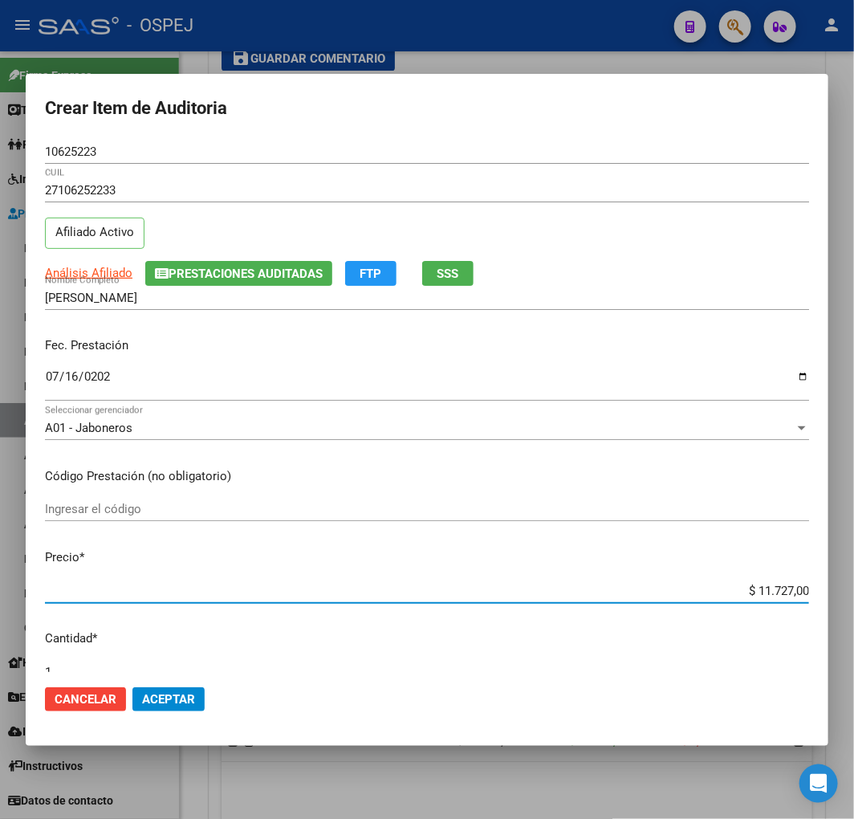
type input "$ 117.270,00"
type input "$ 11.727,00"
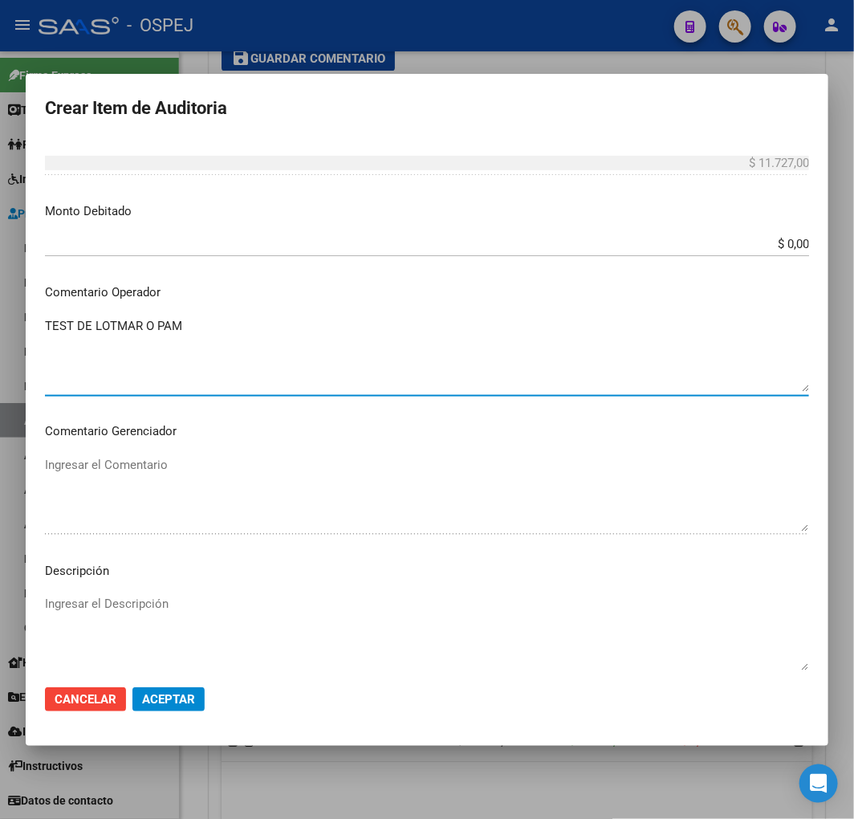
scroll to position [607, 0]
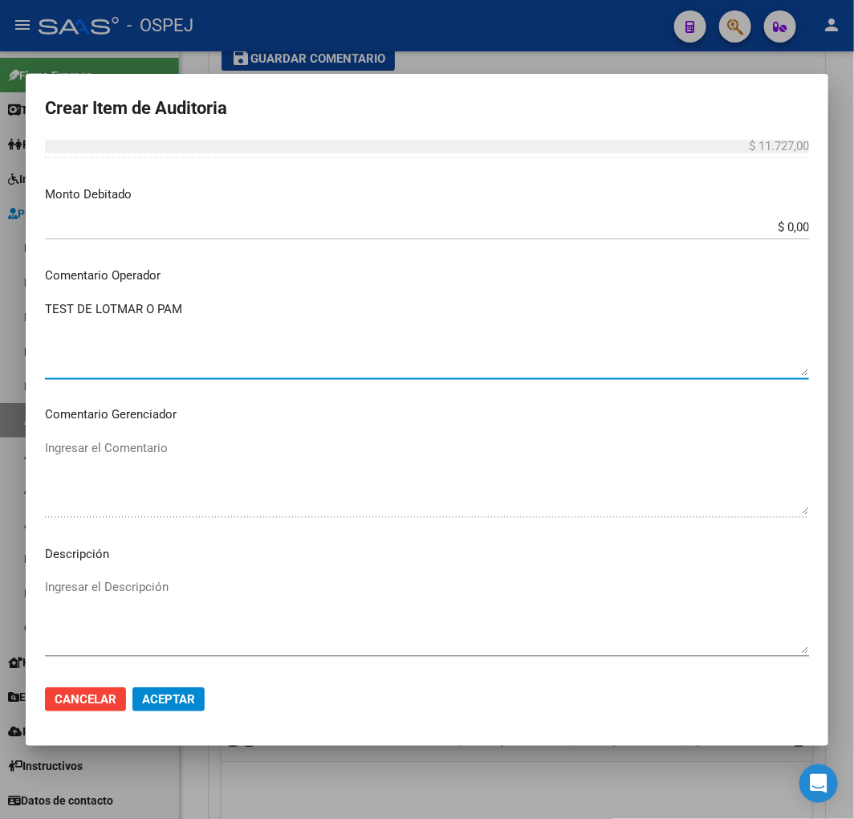
type textarea "TEST DE LOTMAR O PAM"
click at [230, 598] on textarea "Ingresar el Descripción" at bounding box center [427, 615] width 764 height 75
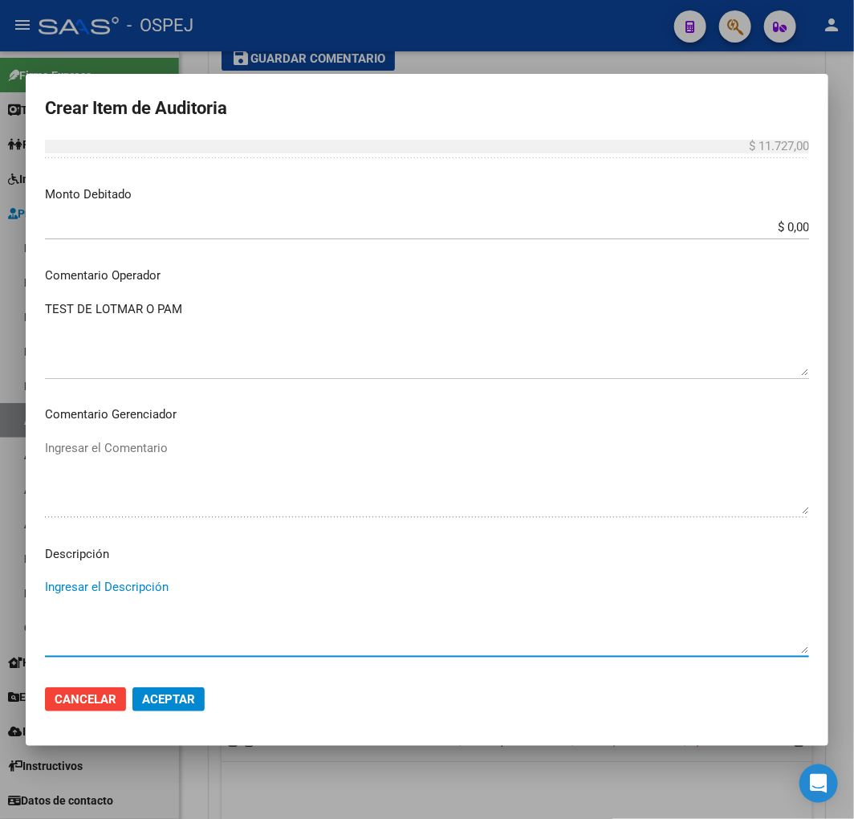
paste textarea "TEST DE LOTMAR O PAM"
type textarea "TEST DE LOTMAR O PAM"
click at [186, 687] on button "Aceptar" at bounding box center [168, 699] width 72 height 24
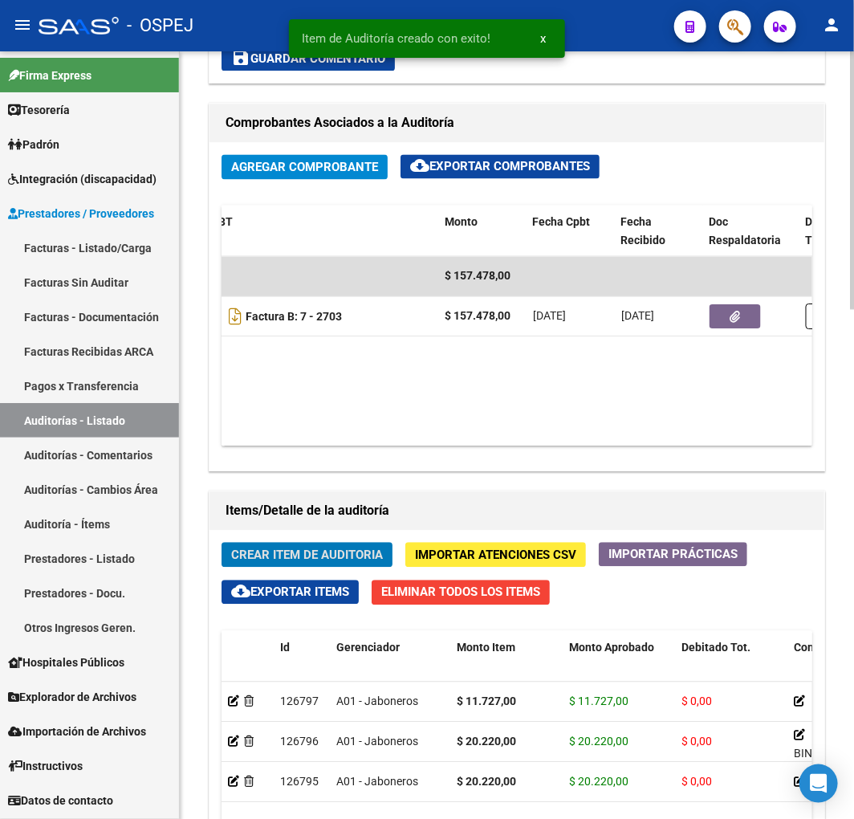
click at [340, 556] on span "Crear Item de Auditoria" at bounding box center [307, 555] width 152 height 14
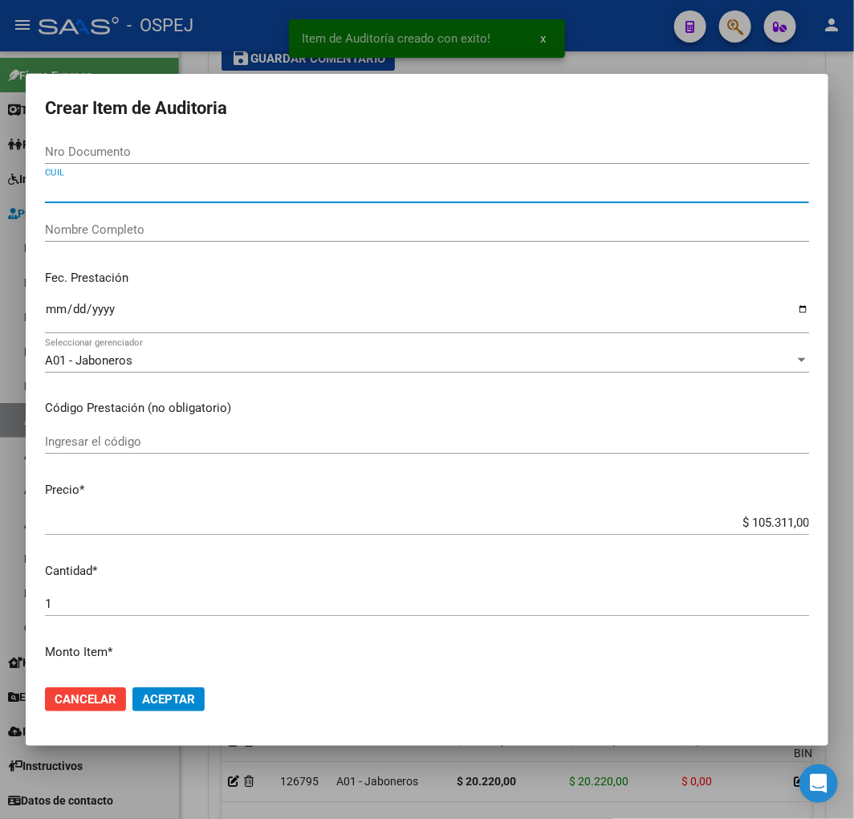
drag, startPoint x: 68, startPoint y: 191, endPoint x: 86, endPoint y: 218, distance: 32.5
click at [68, 191] on input "CUIL" at bounding box center [427, 190] width 764 height 14
paste input "23221547969"
type input "23221547969"
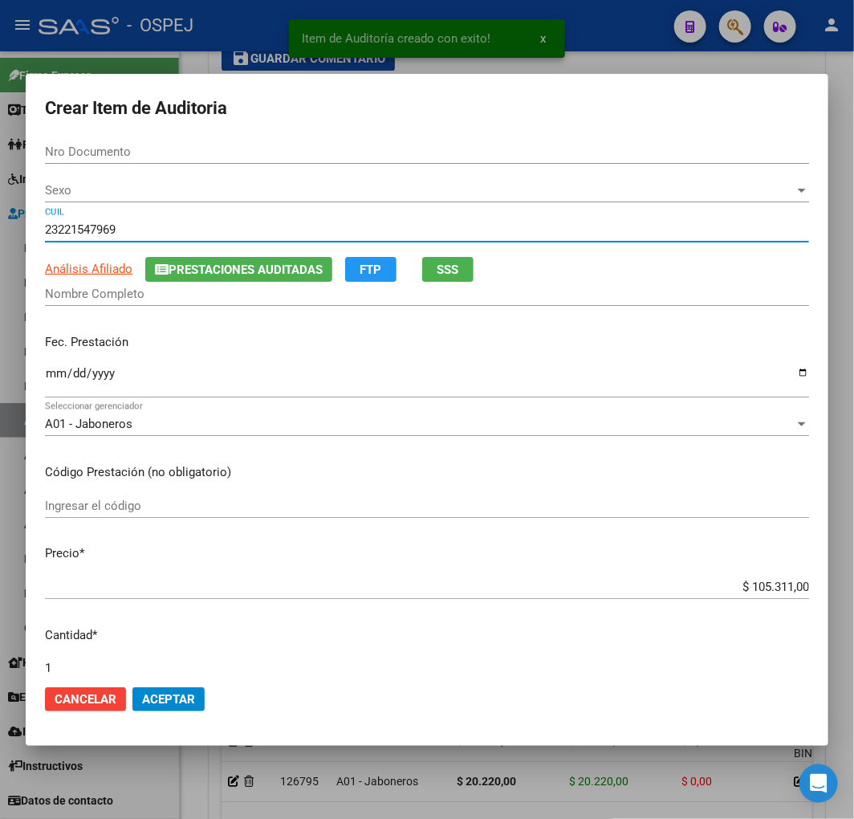
type input "22154796"
type input "ALDERETE ANDRES ALFREDO"
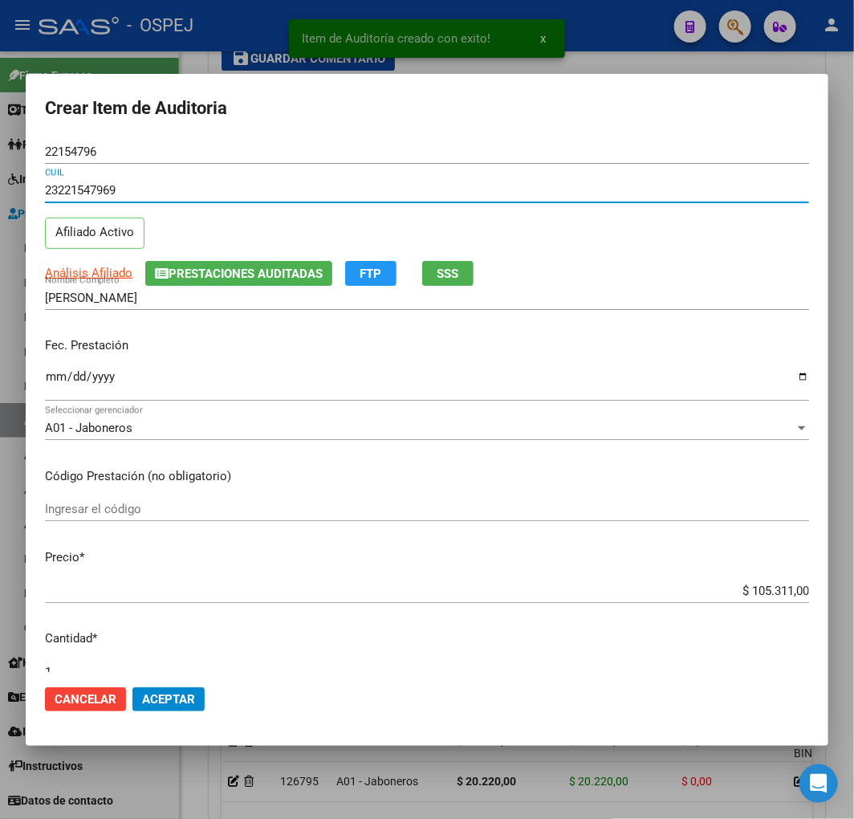
type input "23221547969"
click at [51, 377] on input "Ingresar la fecha" at bounding box center [427, 383] width 764 height 26
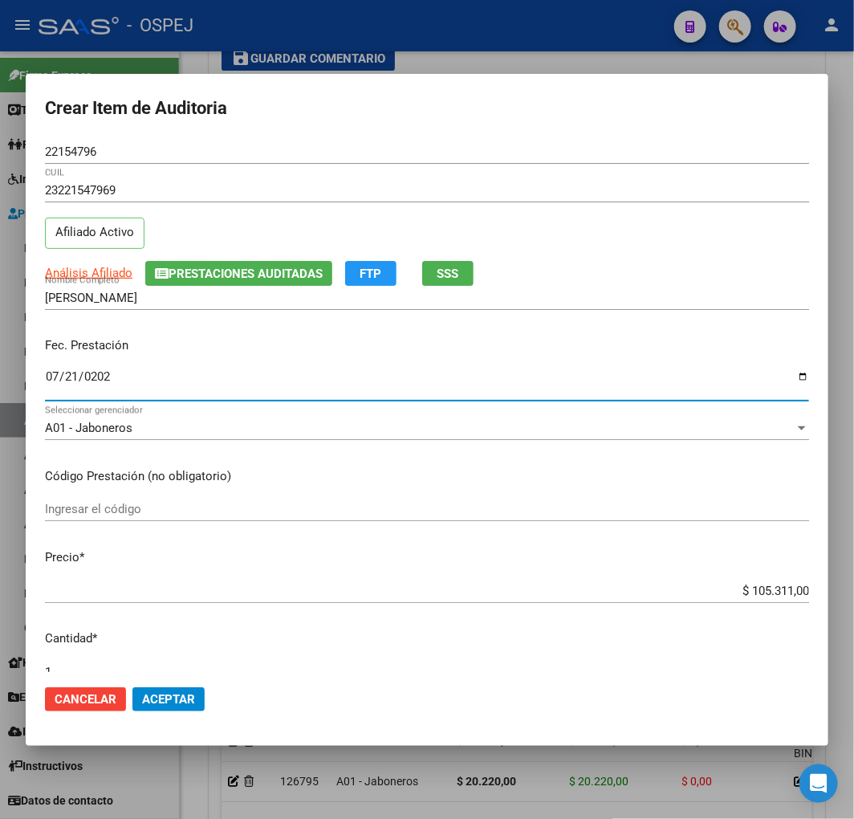
type input "2025-07-21"
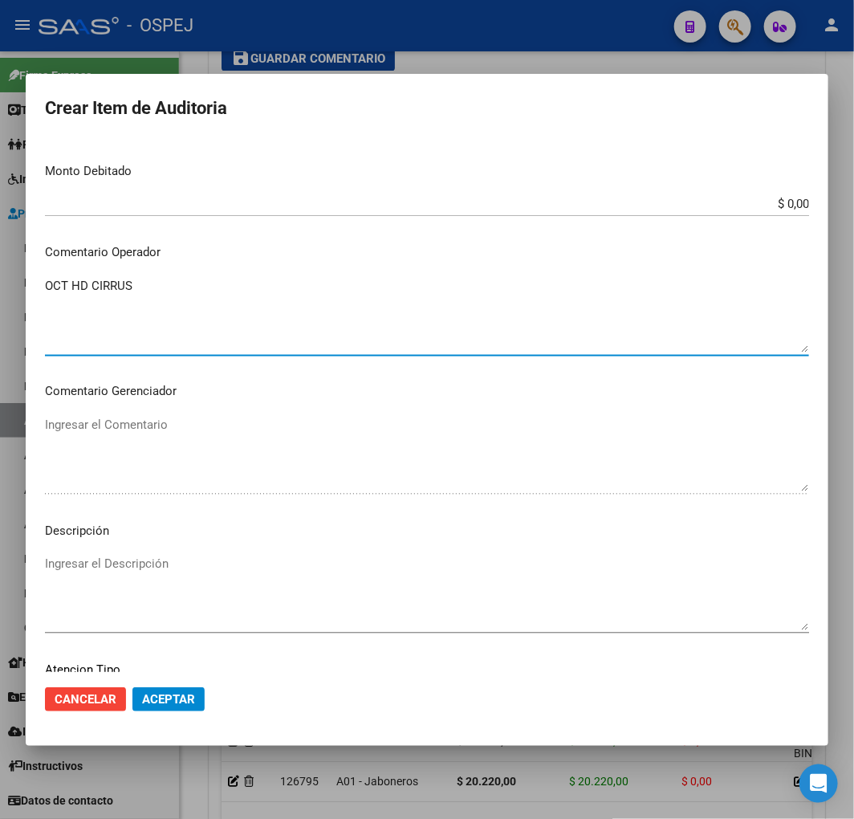
scroll to position [696, 0]
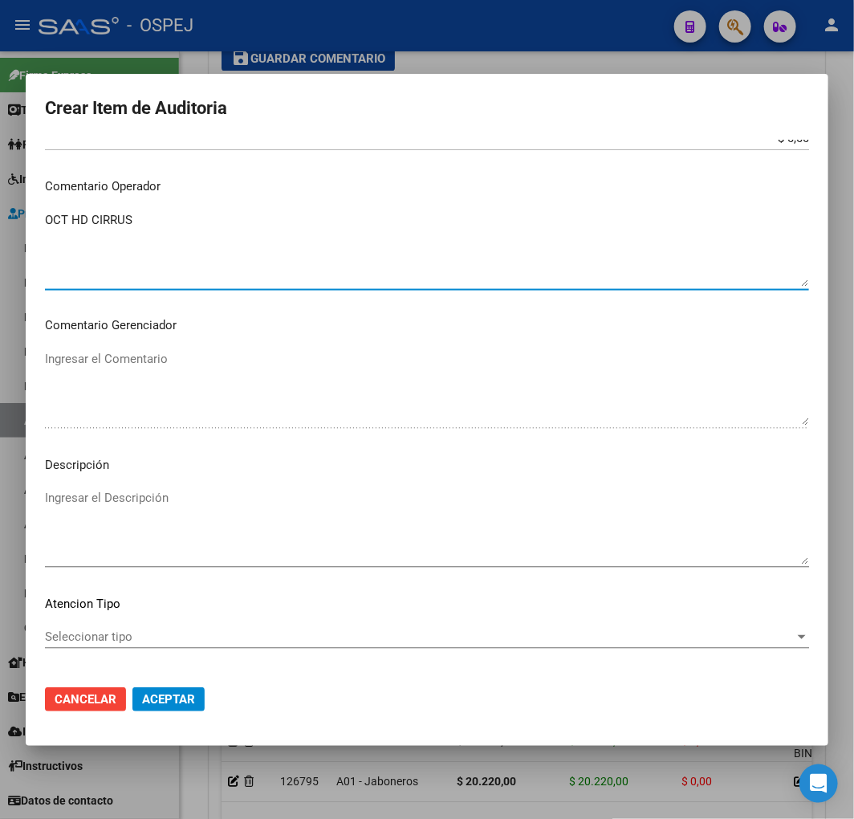
type textarea "OCT HD CIRRUS"
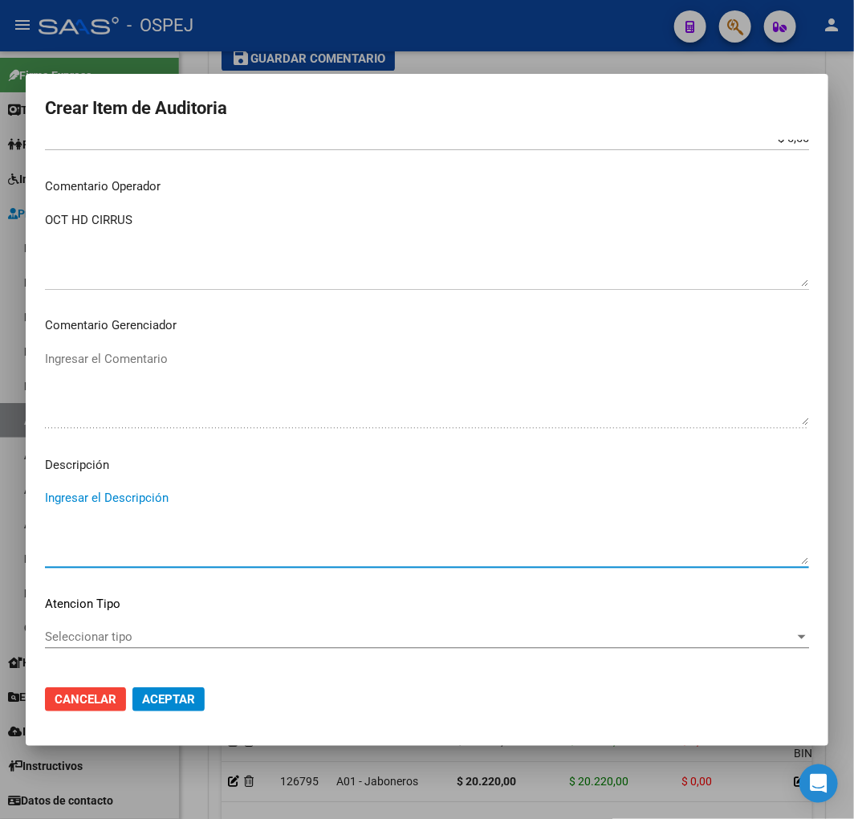
click at [202, 531] on textarea "Ingresar el Descripción" at bounding box center [427, 526] width 764 height 75
paste textarea "OCT HD CIRRUS"
type textarea "OCT HD CIRRUS"
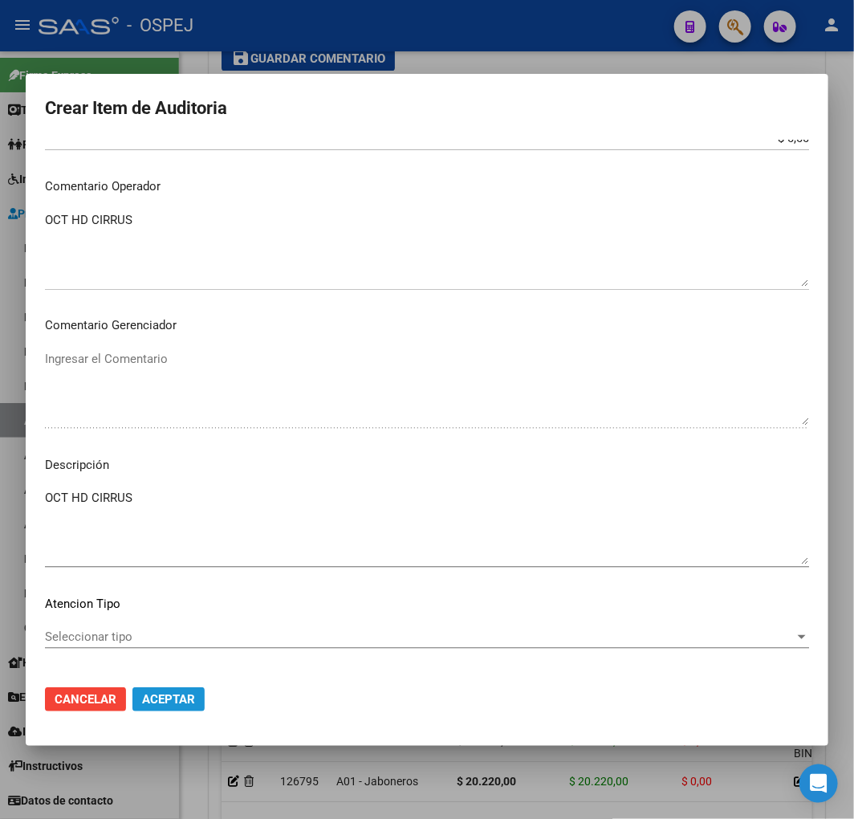
click at [186, 702] on span "Aceptar" at bounding box center [168, 699] width 53 height 14
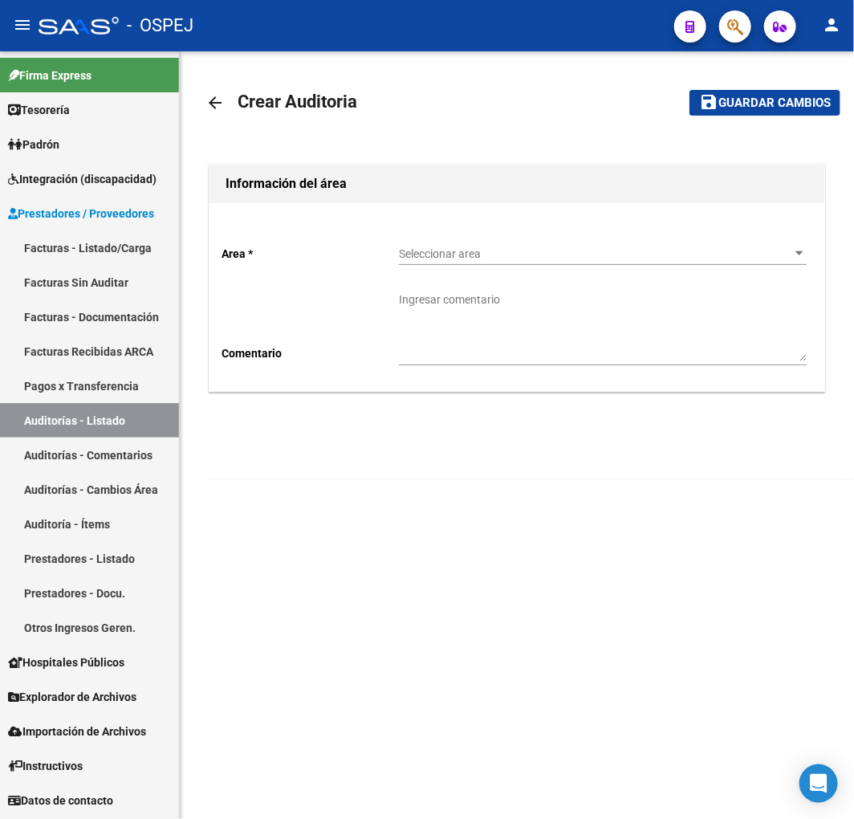
click at [458, 266] on div "Seleccionar area Seleccionar area" at bounding box center [603, 256] width 408 height 46
click at [511, 258] on span "Seleccionar area" at bounding box center [595, 254] width 393 height 14
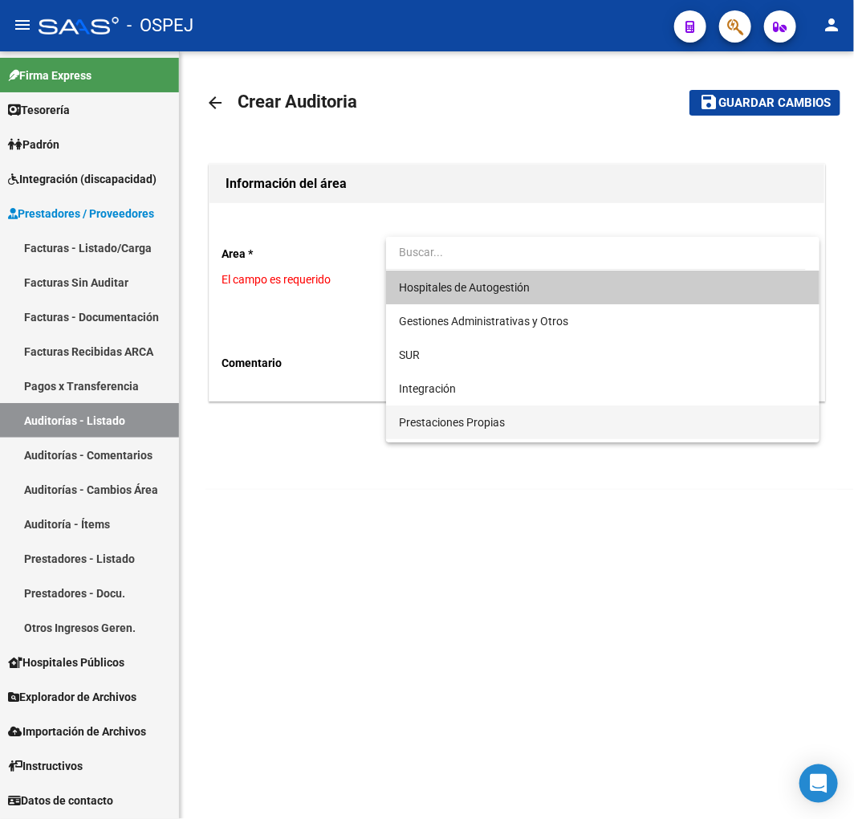
click at [466, 423] on span "Prestaciones Propias" at bounding box center [452, 422] width 106 height 13
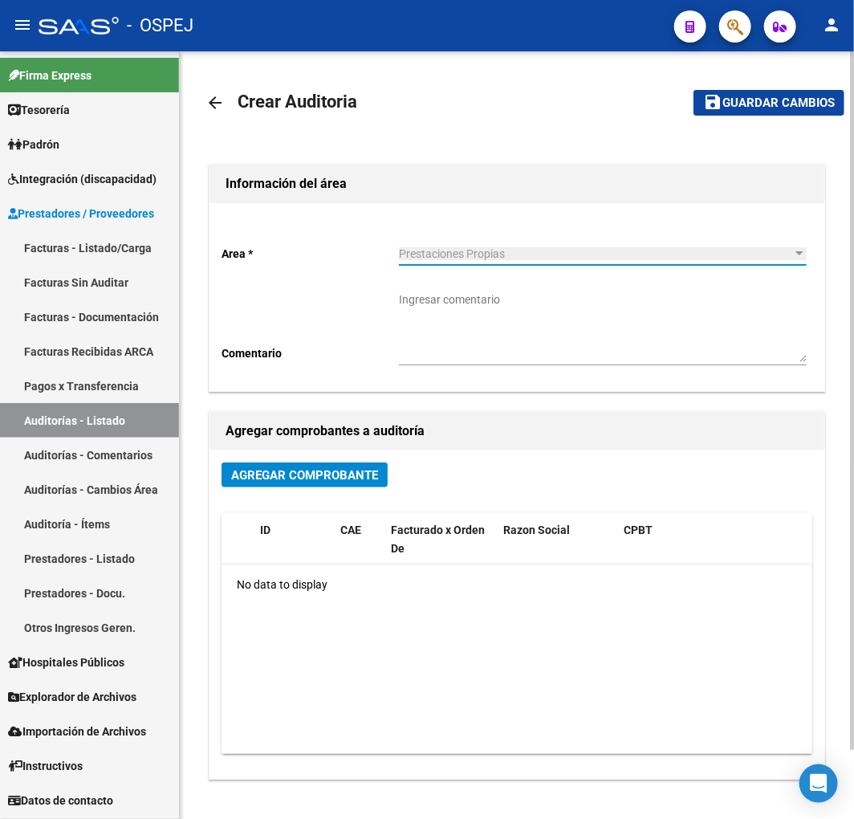
click at [319, 483] on button "Agregar Comprobante" at bounding box center [305, 474] width 166 height 25
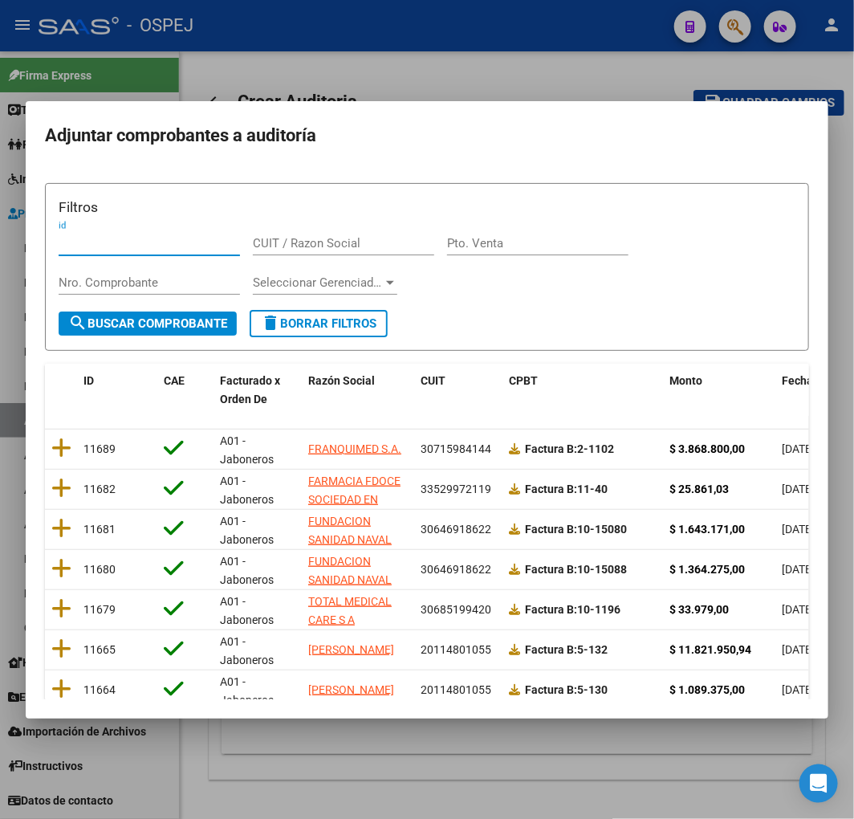
click at [792, 381] on span "Fecha Cpbt" at bounding box center [811, 380] width 58 height 13
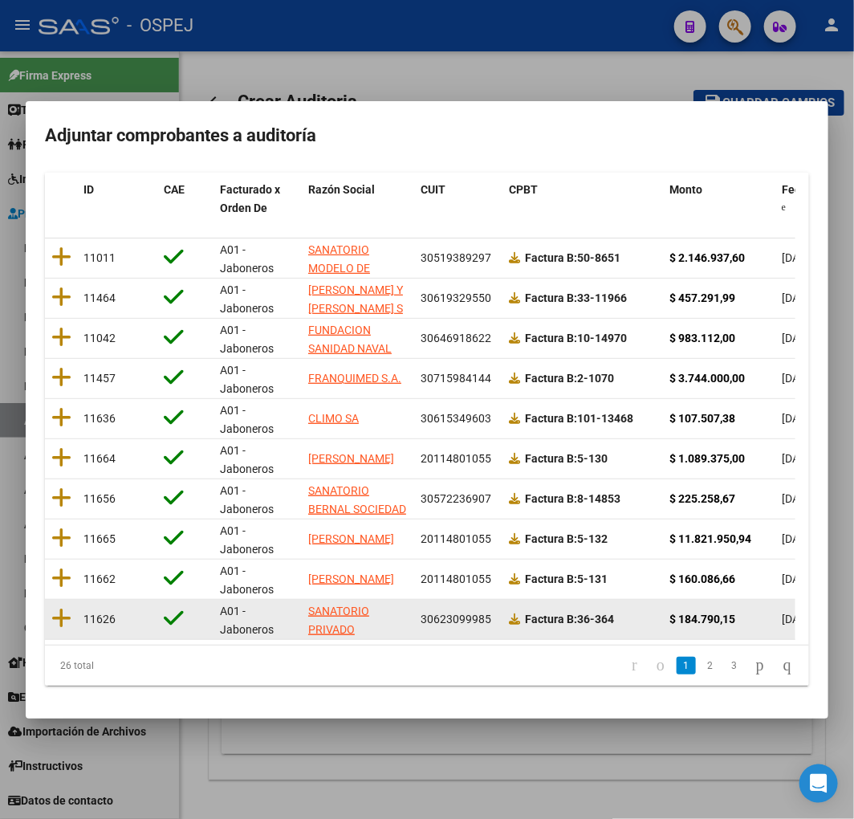
click at [48, 600] on datatable-body-cell at bounding box center [61, 619] width 32 height 39
click at [55, 607] on icon at bounding box center [61, 618] width 20 height 22
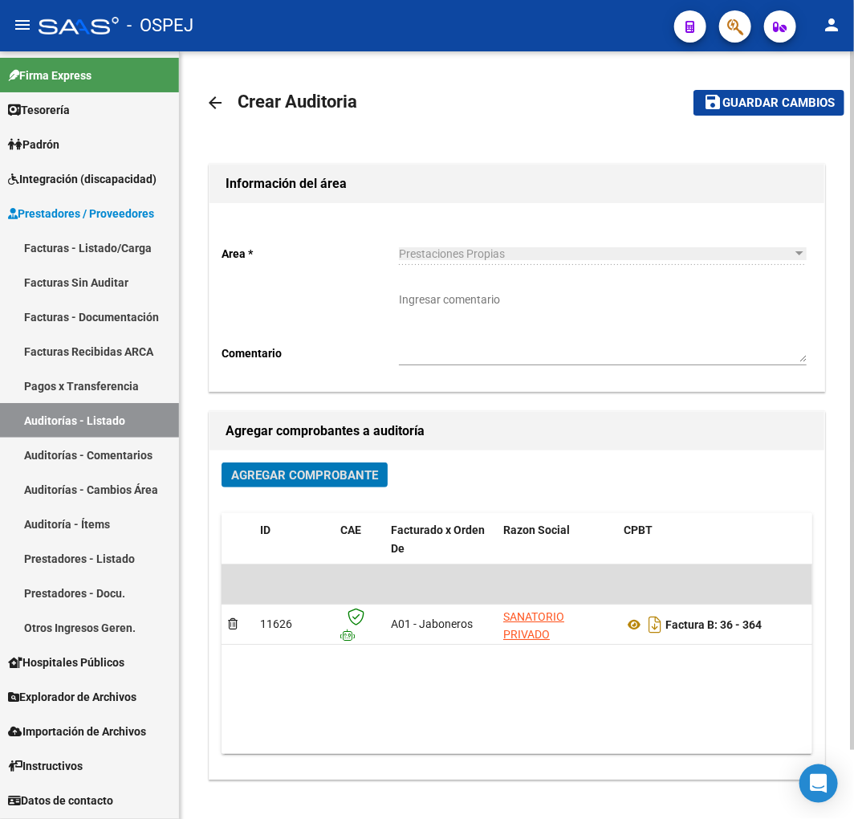
click at [729, 117] on mat-toolbar-row "save Guardar cambios" at bounding box center [756, 102] width 177 height 51
click at [740, 114] on button "save Guardar cambios" at bounding box center [769, 102] width 151 height 25
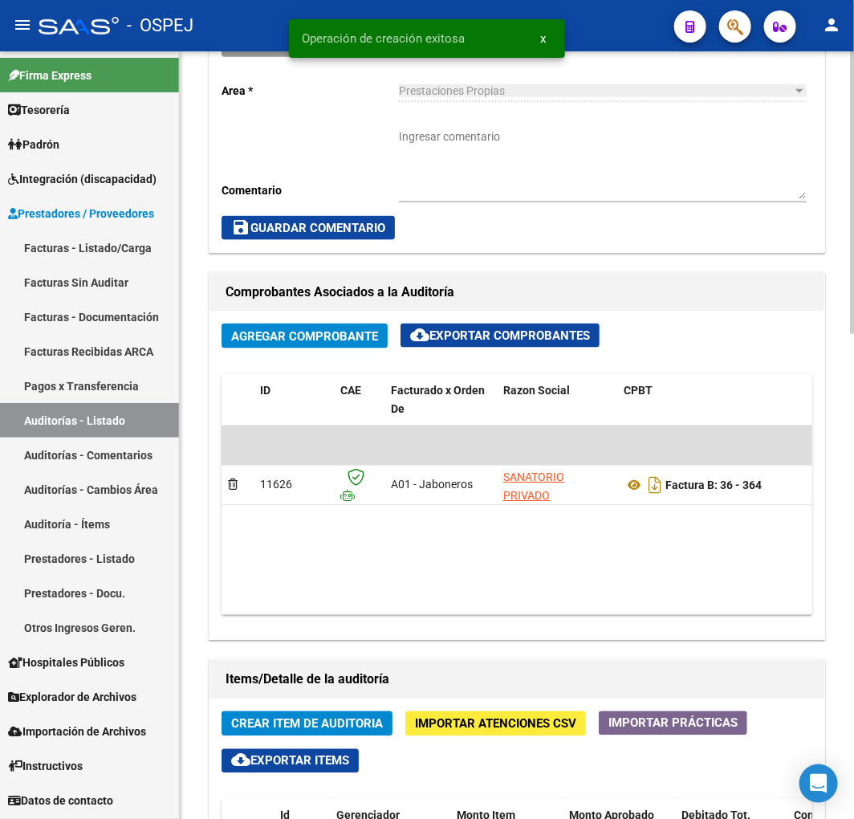
scroll to position [803, 0]
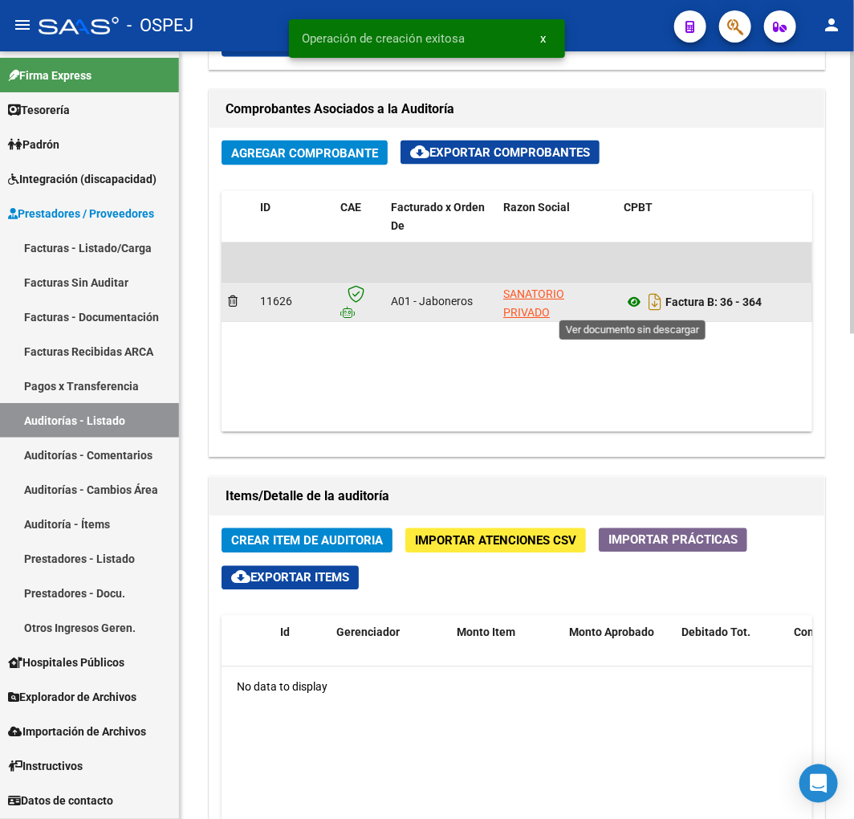
click at [631, 306] on icon at bounding box center [634, 302] width 21 height 19
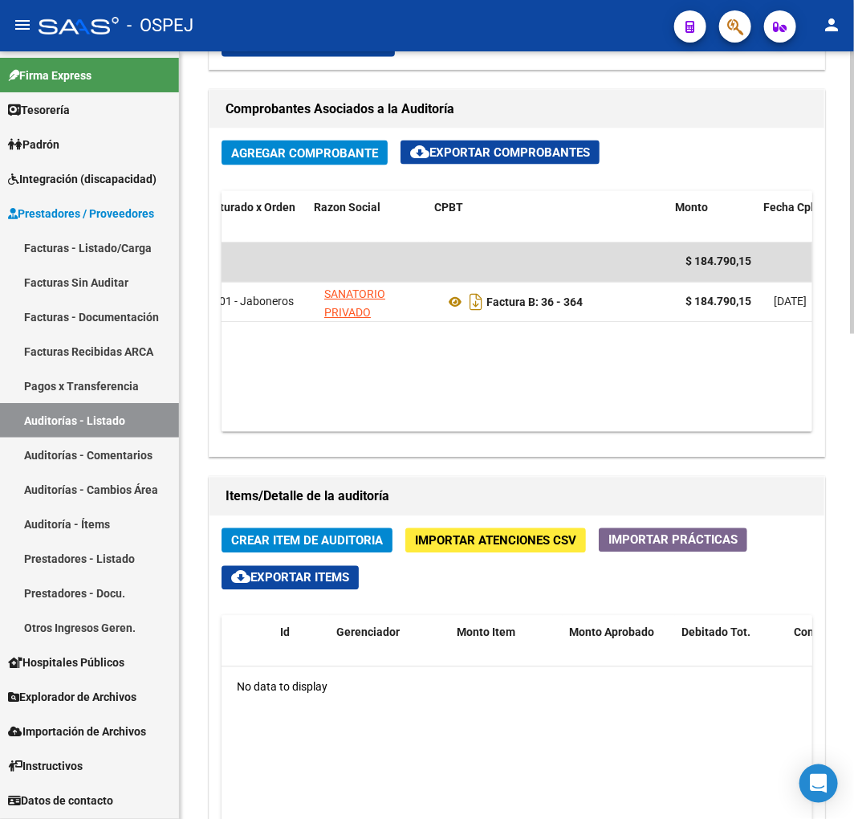
scroll to position [0, 169]
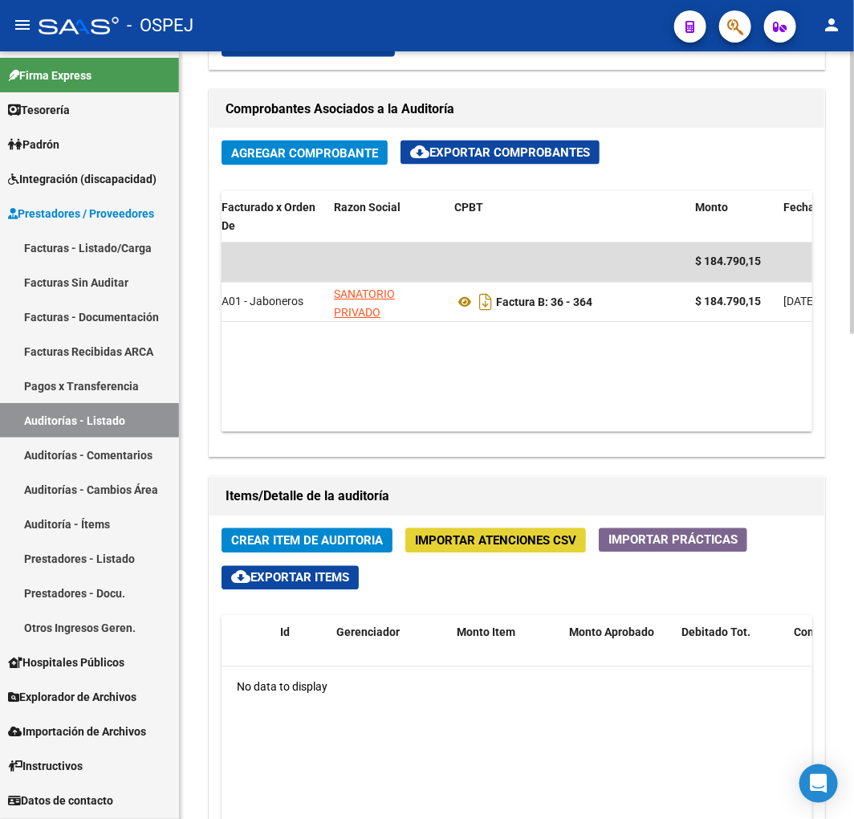
click at [500, 539] on span "Importar Atenciones CSV" at bounding box center [495, 541] width 161 height 14
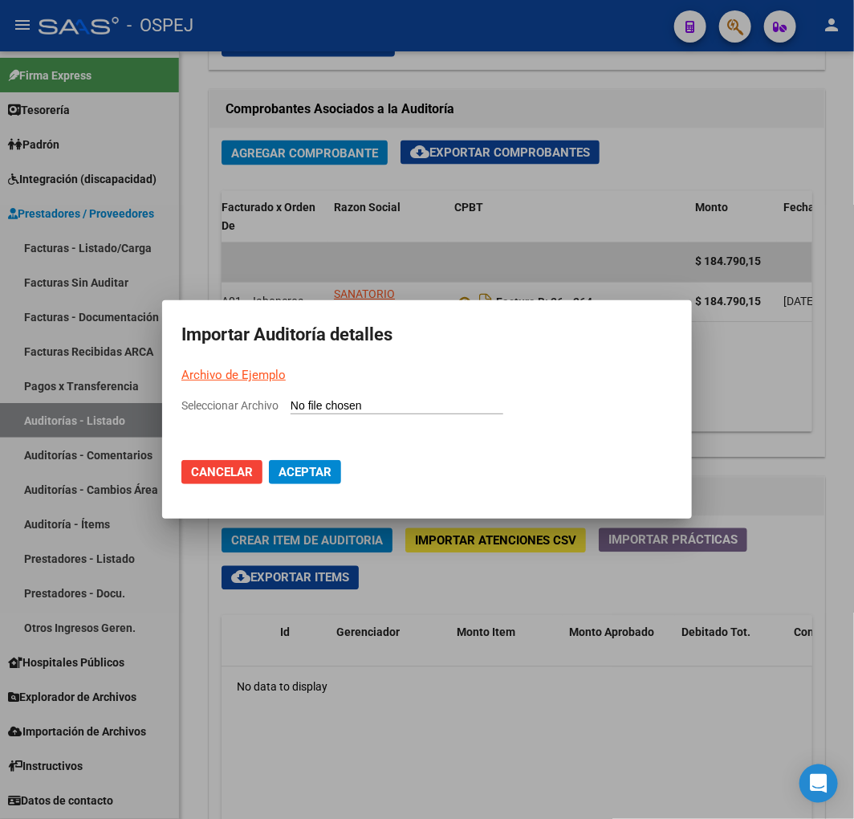
click at [404, 411] on input "Seleccionar Archivo" at bounding box center [397, 406] width 213 height 15
type input "C:\fakepath\Auditoria-demo-saas sanatorio privado figueroa paredes 36-364.csv"
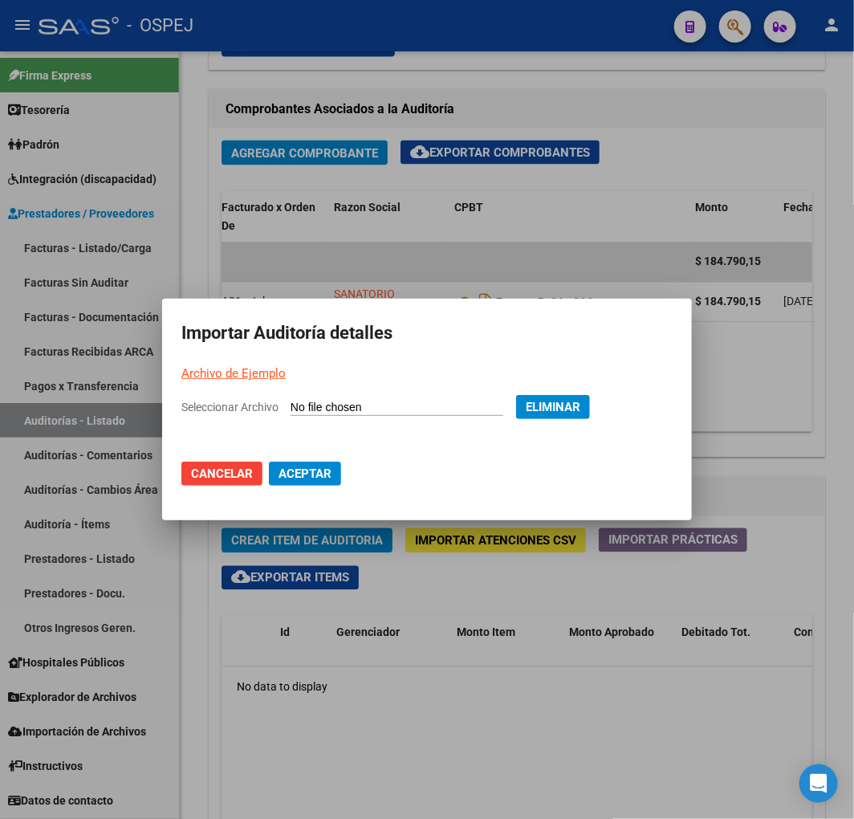
click at [321, 460] on mat-dialog-actions "Cancelar Aceptar" at bounding box center [426, 473] width 491 height 55
click at [324, 467] on span "Aceptar" at bounding box center [305, 473] width 53 height 14
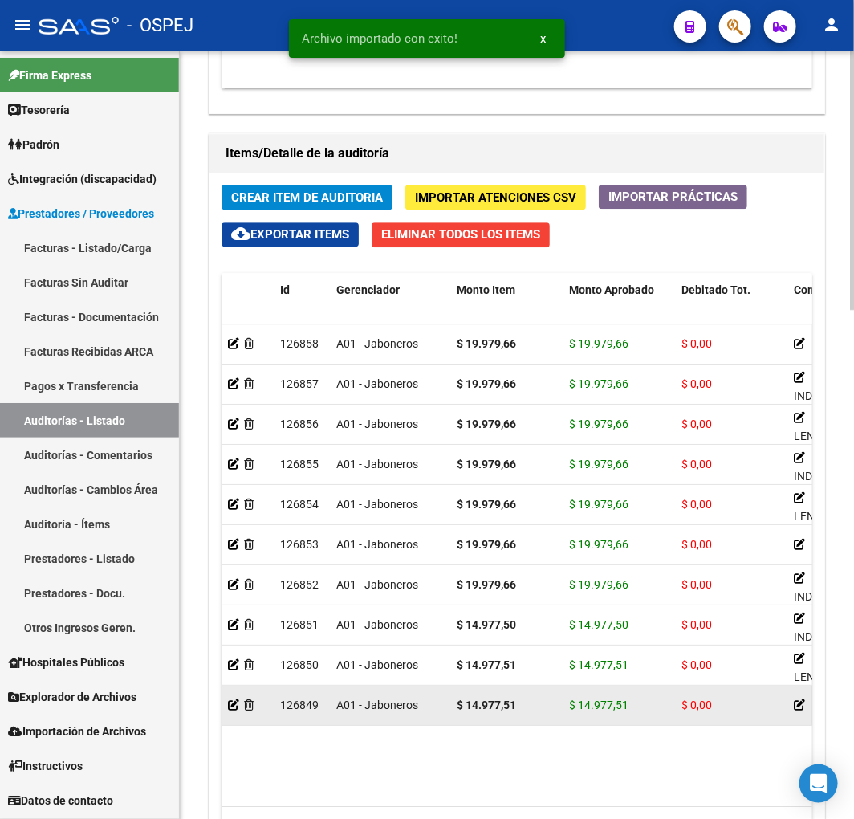
scroll to position [1507, 0]
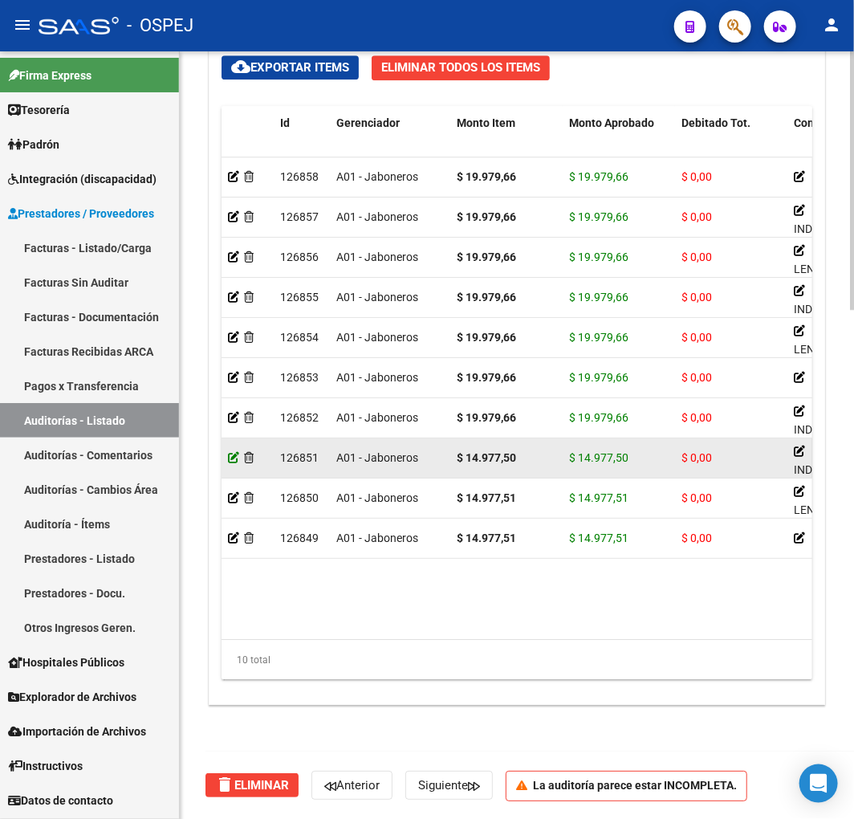
click at [237, 461] on icon at bounding box center [233, 457] width 11 height 11
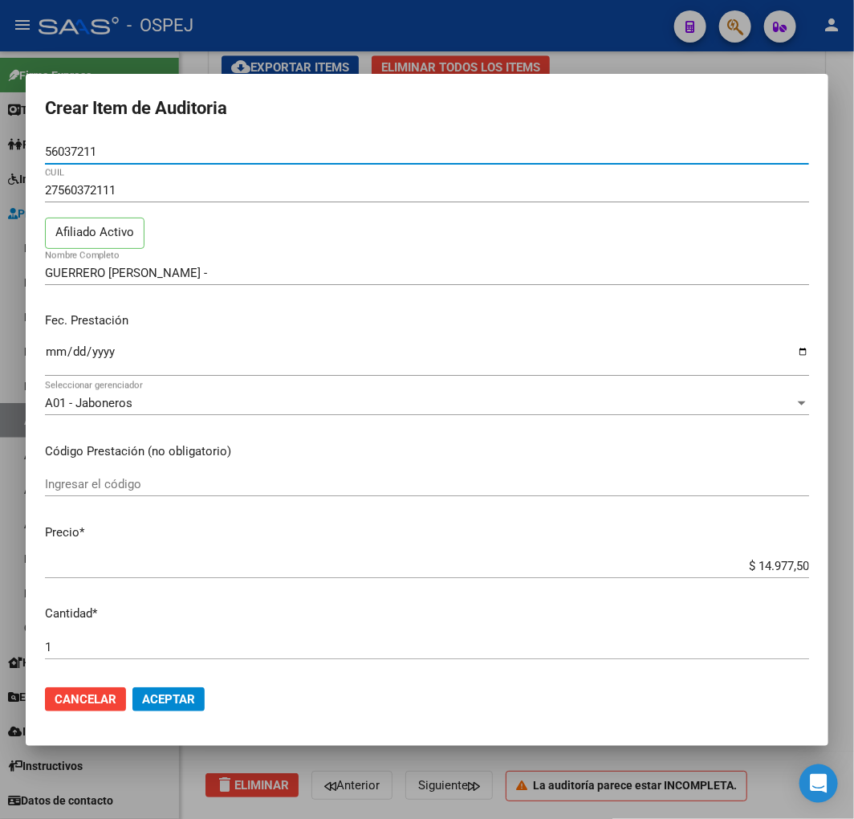
click at [791, 565] on input "$ 14.977,50" at bounding box center [427, 566] width 764 height 14
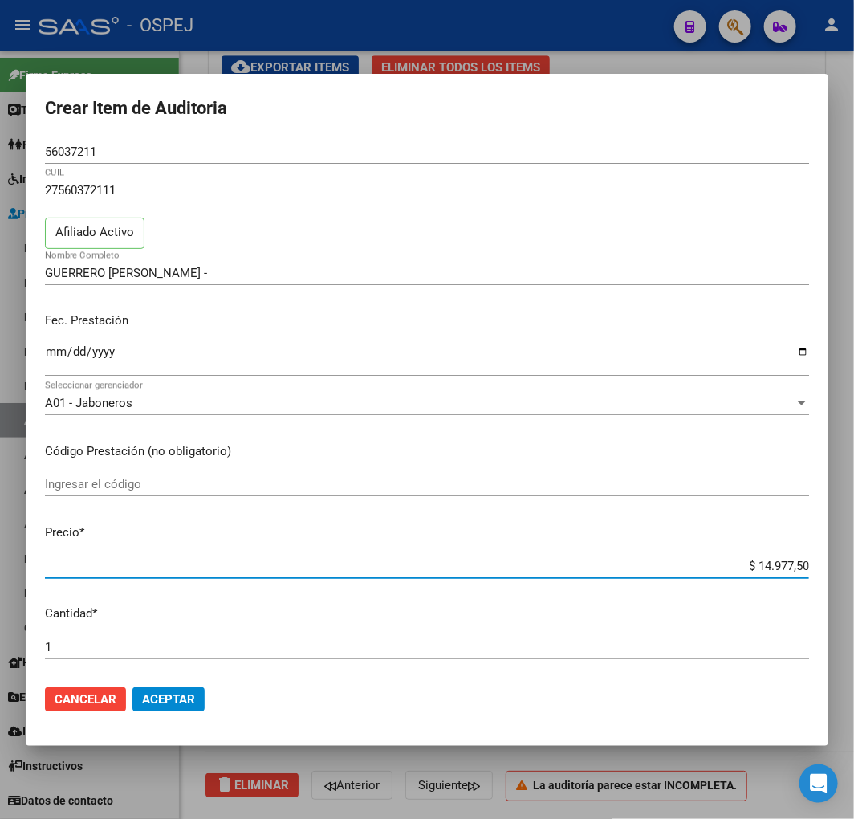
type input "$ 1.497,75"
type input "$ 14.977,51"
click at [157, 696] on span "Aceptar" at bounding box center [168, 699] width 53 height 14
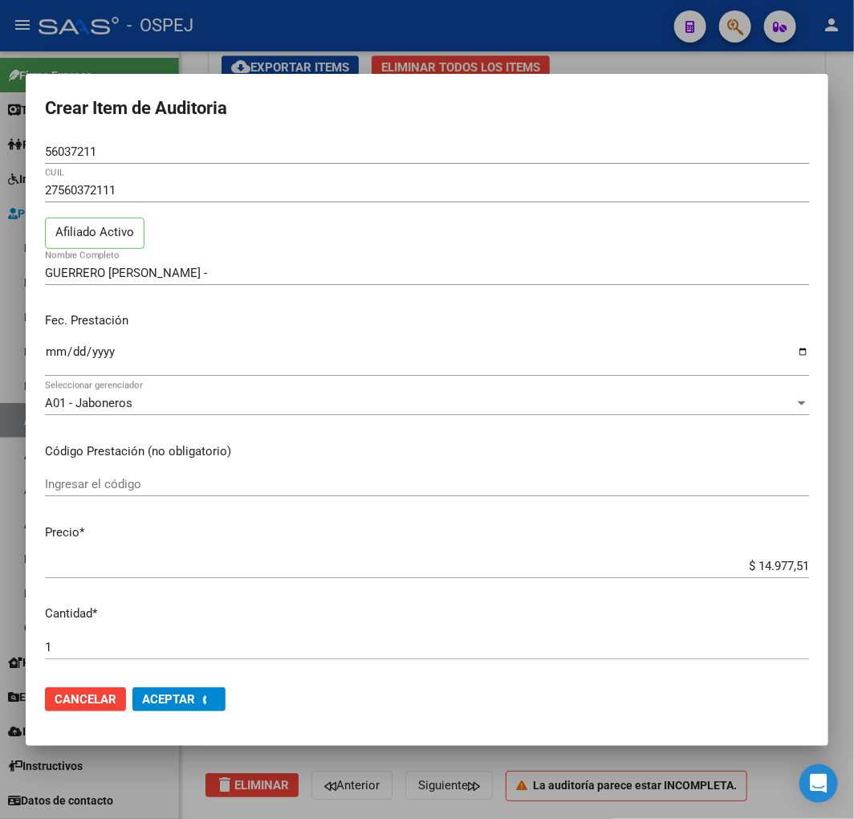
scroll to position [0, 0]
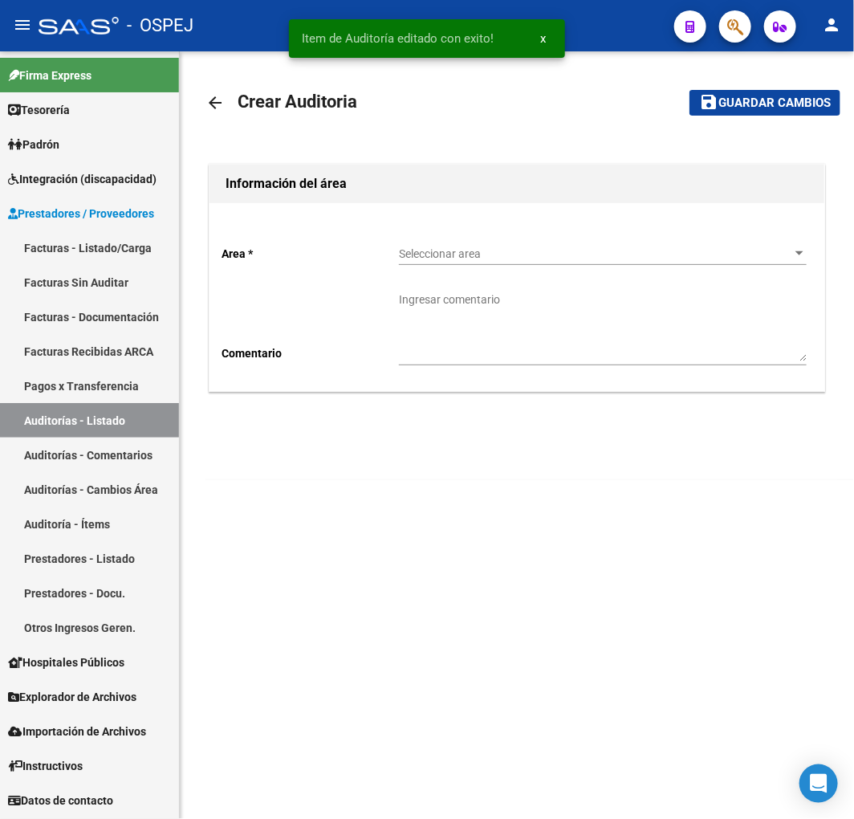
click at [527, 266] on div "Seleccionar area Seleccionar area" at bounding box center [603, 256] width 408 height 46
click at [541, 251] on span "Seleccionar area" at bounding box center [595, 254] width 393 height 14
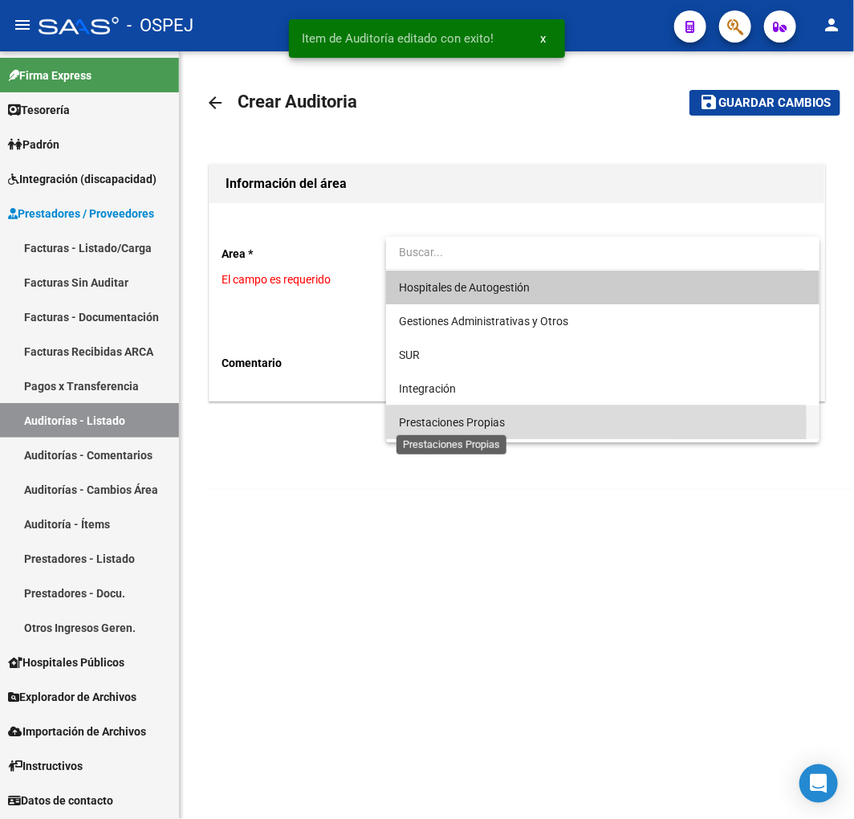
click at [435, 424] on span "Prestaciones Propias" at bounding box center [452, 422] width 106 height 13
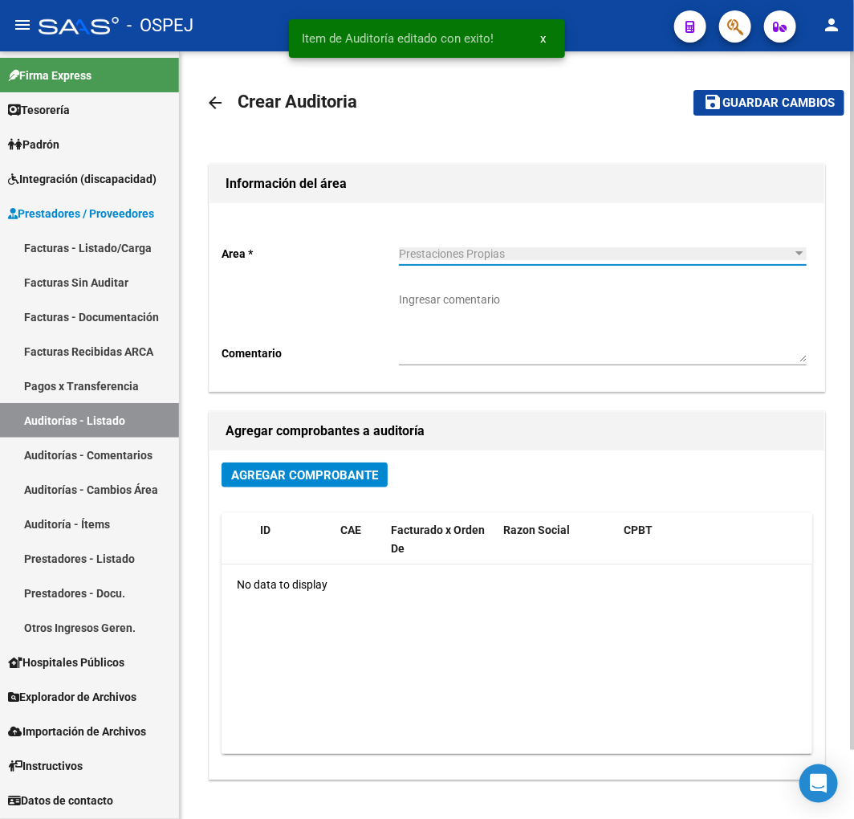
click at [311, 477] on span "Agregar Comprobante" at bounding box center [304, 475] width 147 height 14
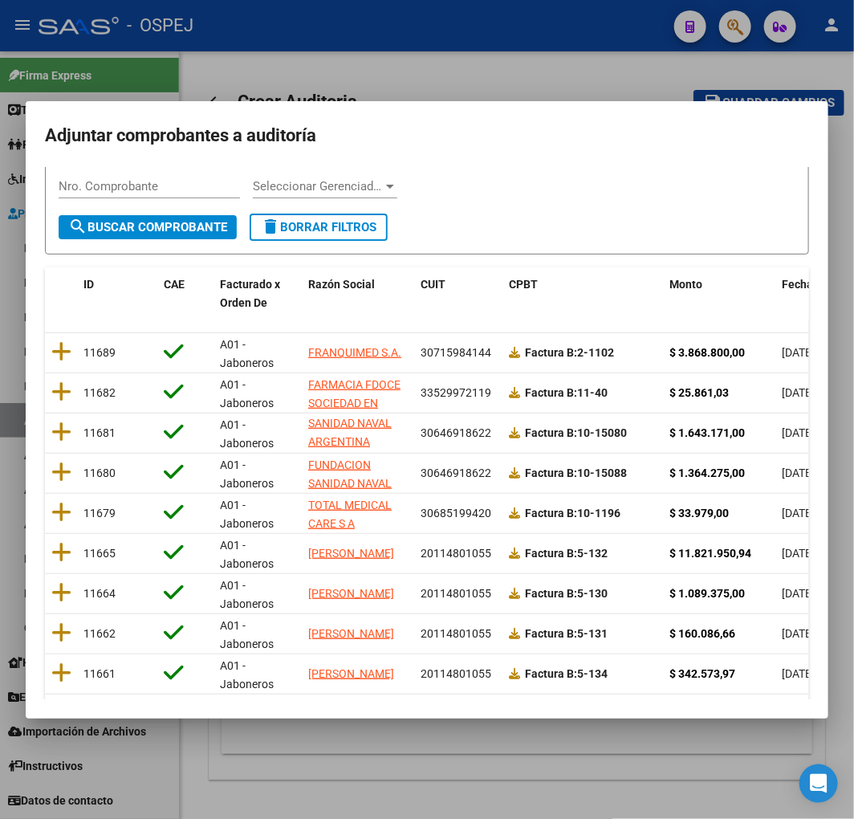
scroll to position [202, 0]
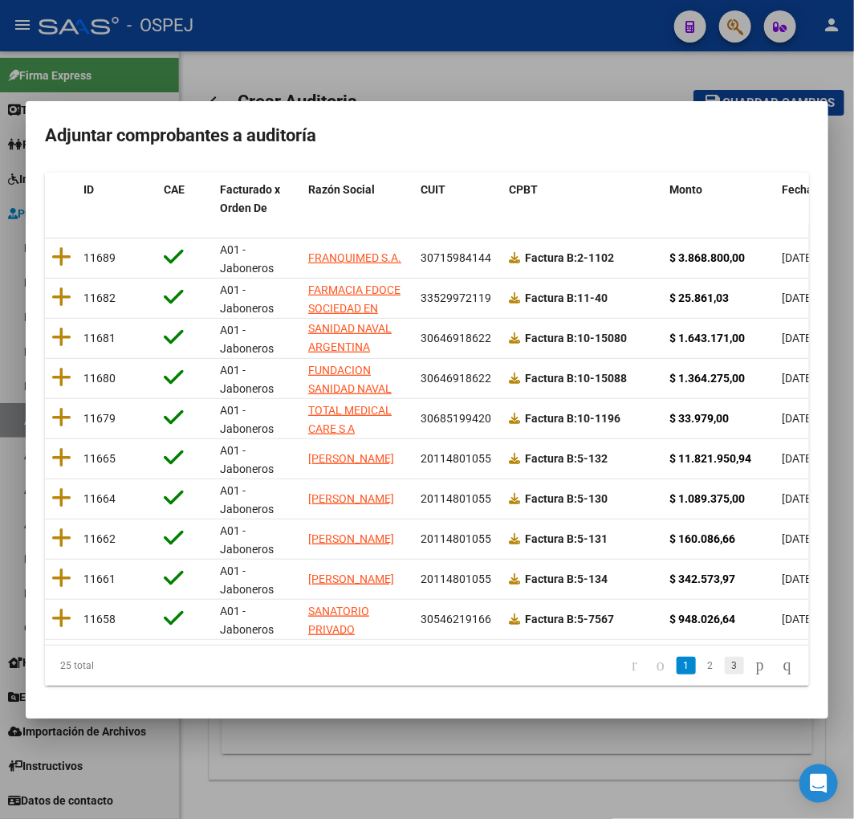
click at [725, 666] on link "3" at bounding box center [734, 666] width 19 height 18
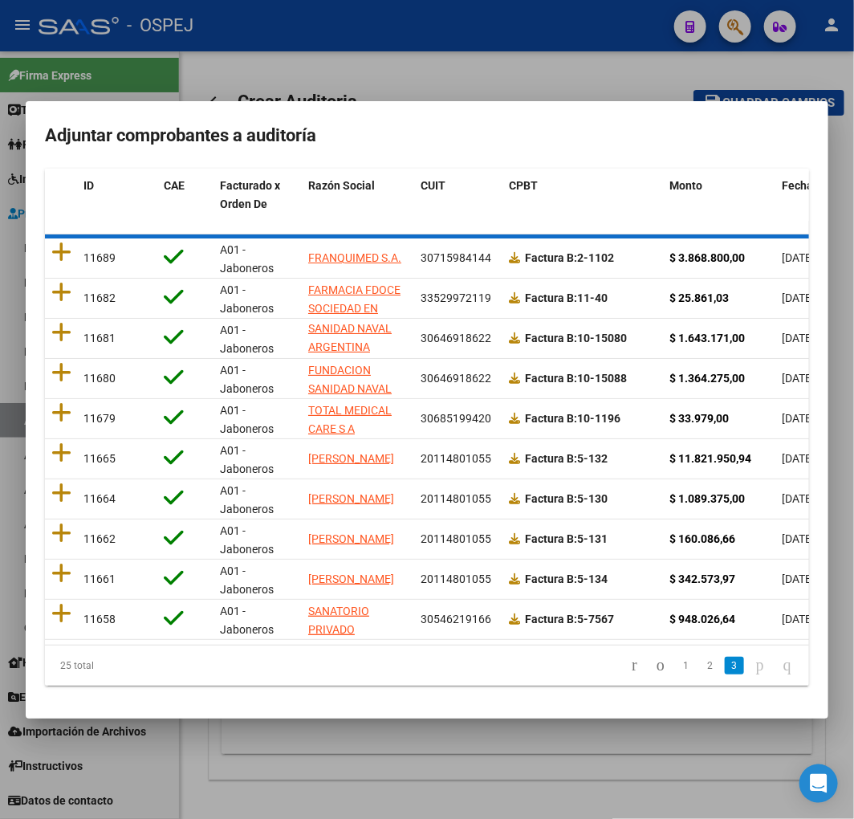
scroll to position [2, 0]
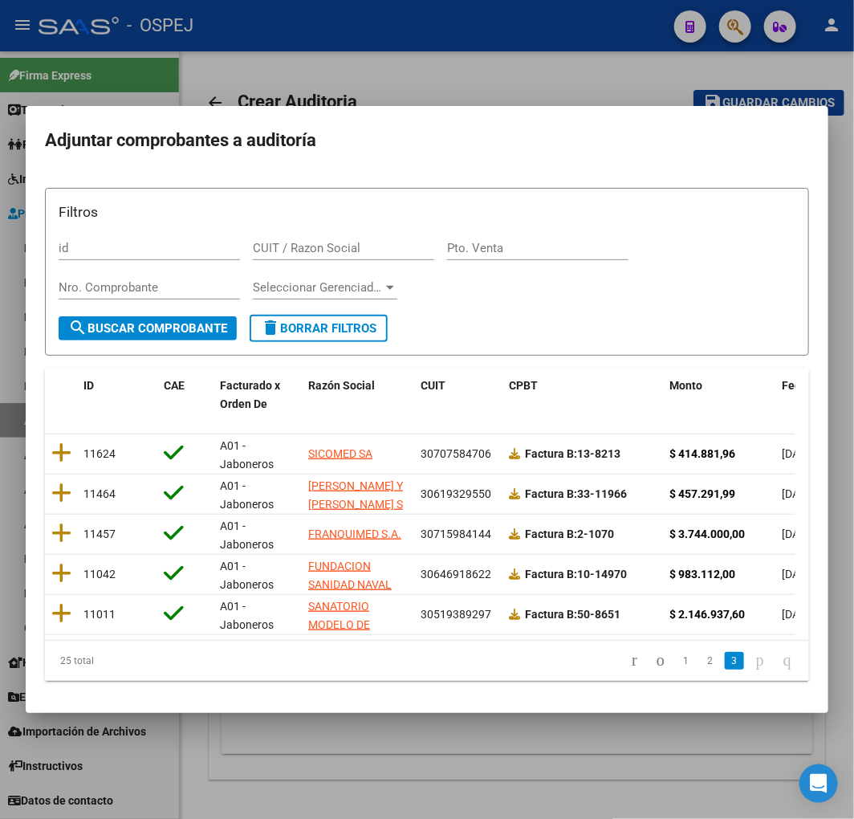
click at [789, 381] on span "Fecha Cpbt" at bounding box center [811, 385] width 58 height 13
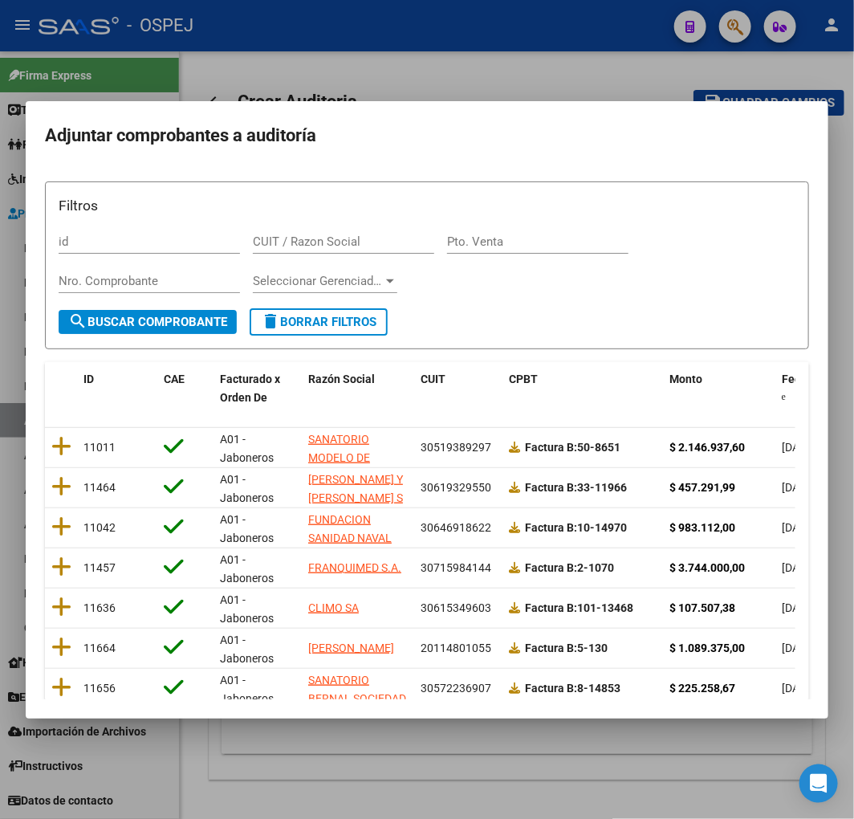
scroll to position [202, 0]
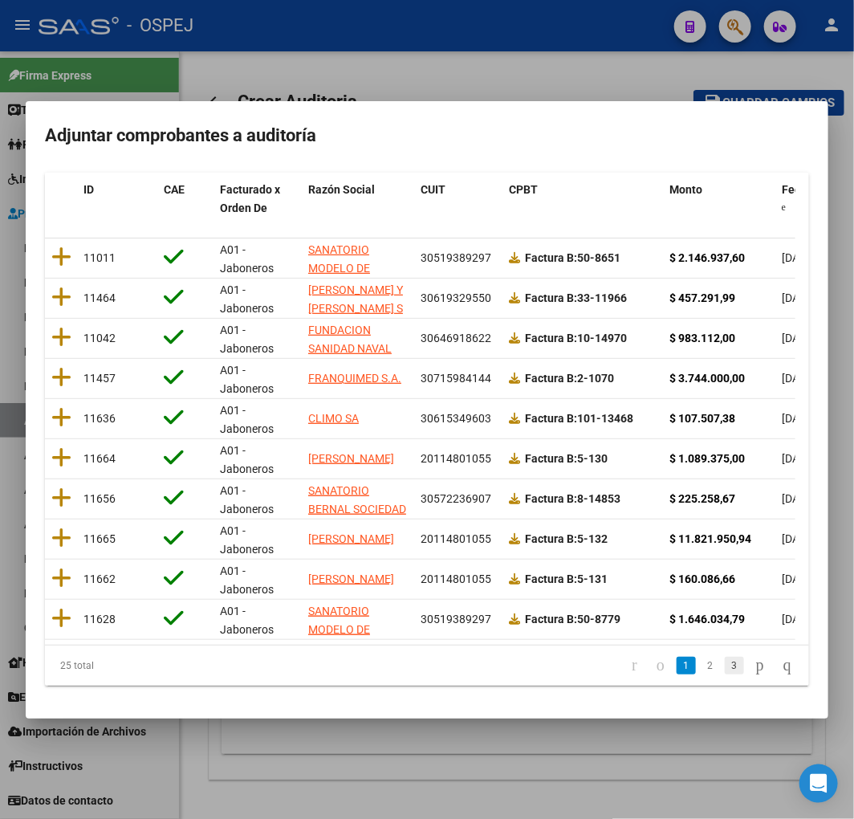
click at [725, 671] on link "3" at bounding box center [734, 666] width 19 height 18
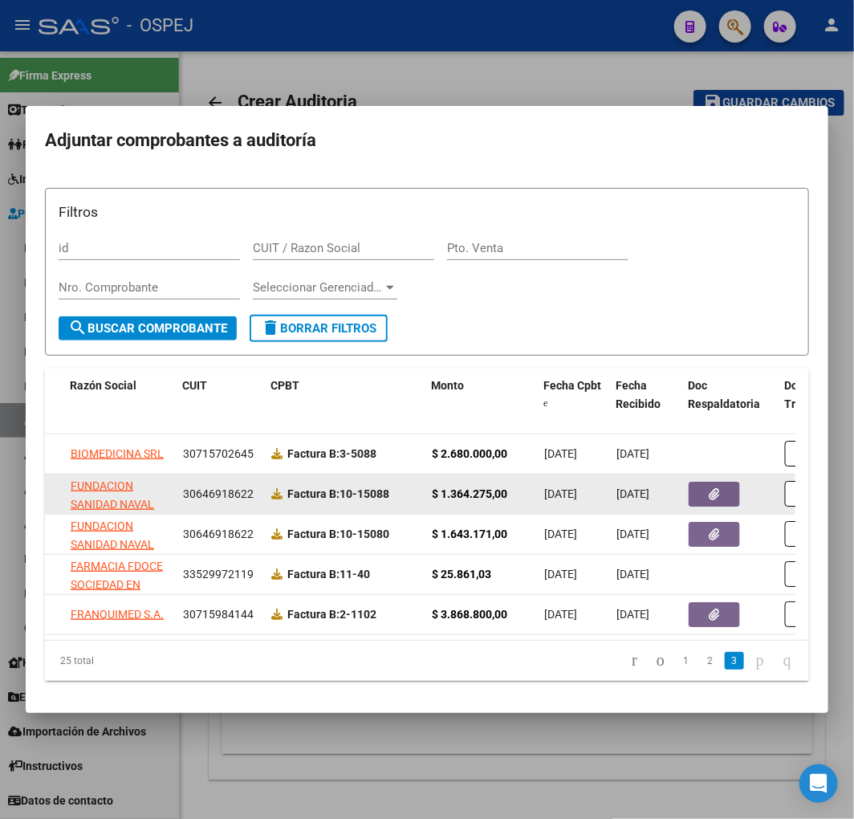
scroll to position [0, 194]
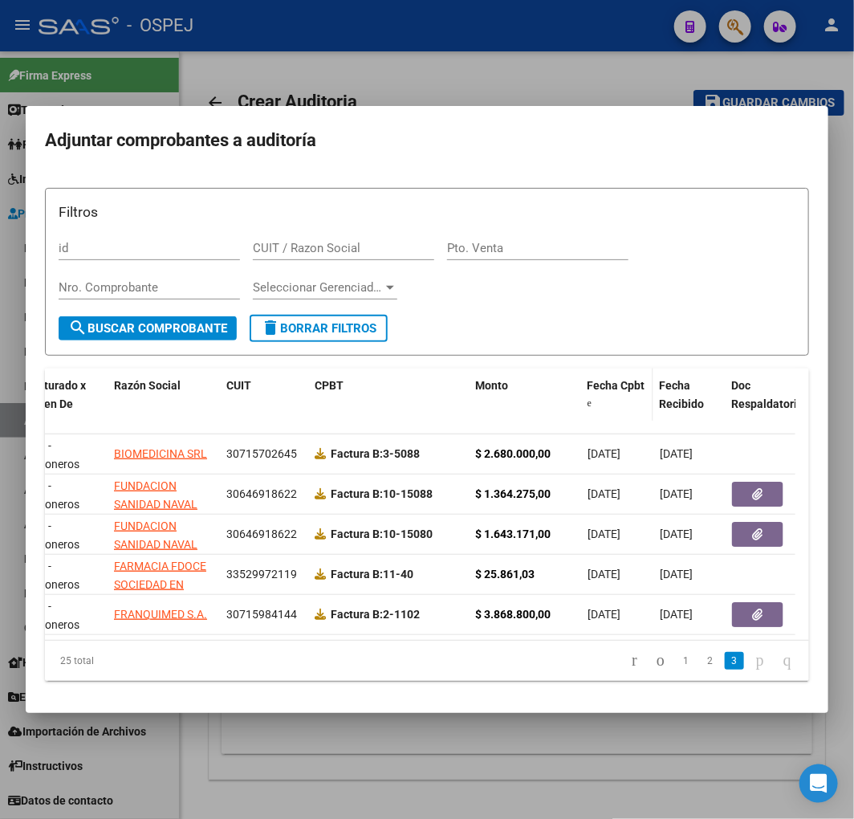
click at [602, 379] on span "Fecha Cpbt" at bounding box center [617, 385] width 58 height 13
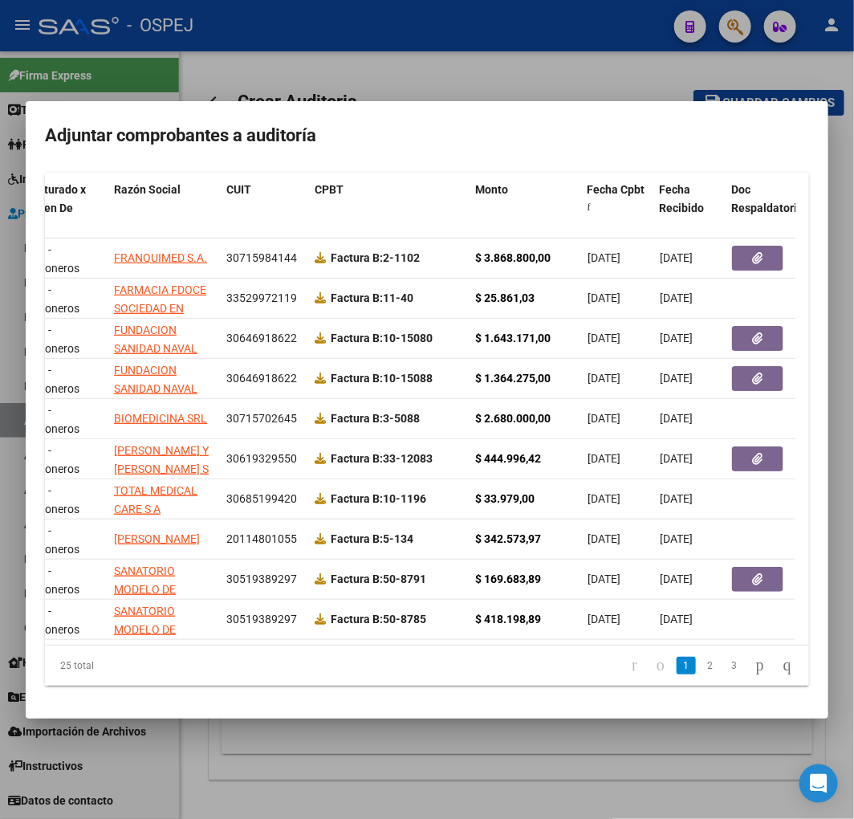
scroll to position [202, 0]
click at [701, 667] on link "2" at bounding box center [710, 666] width 19 height 18
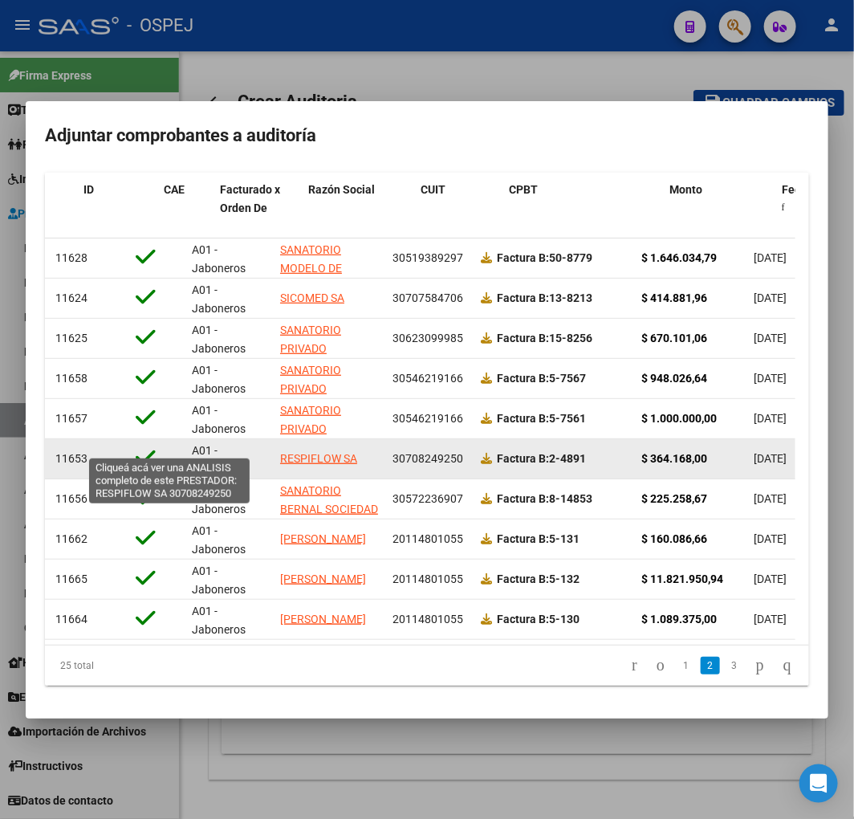
scroll to position [0, 0]
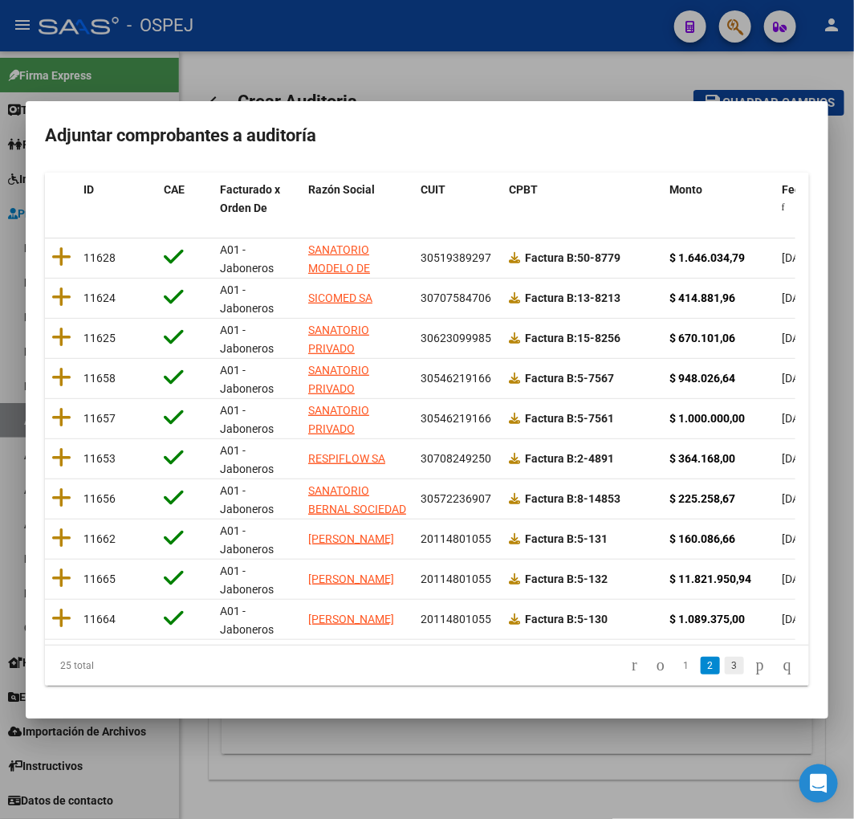
click at [725, 668] on link "3" at bounding box center [734, 666] width 19 height 18
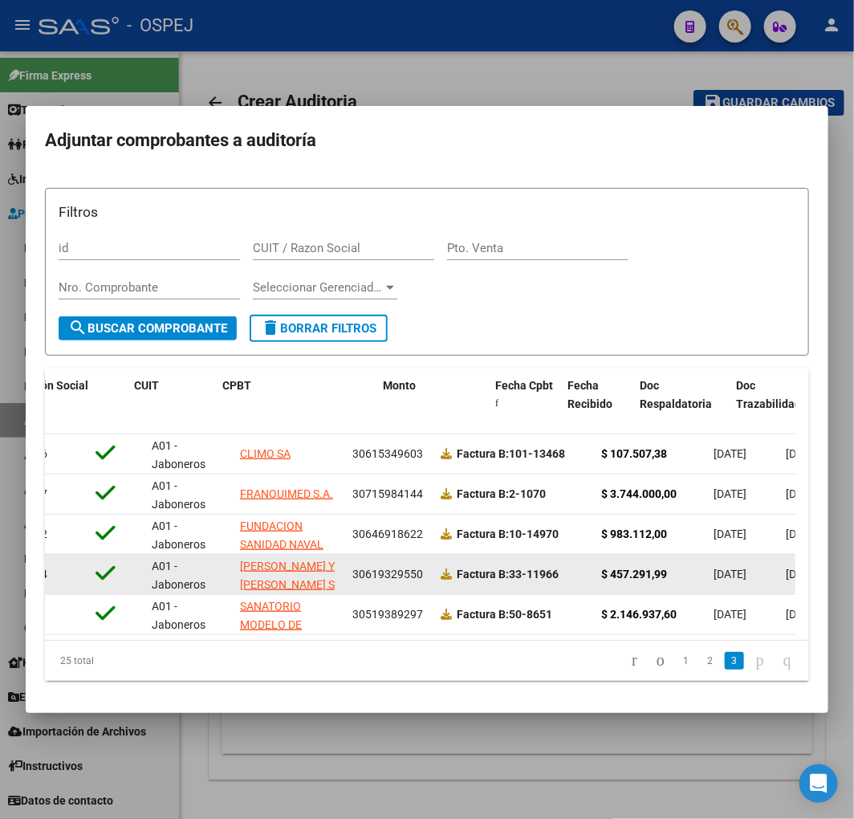
scroll to position [0, 493]
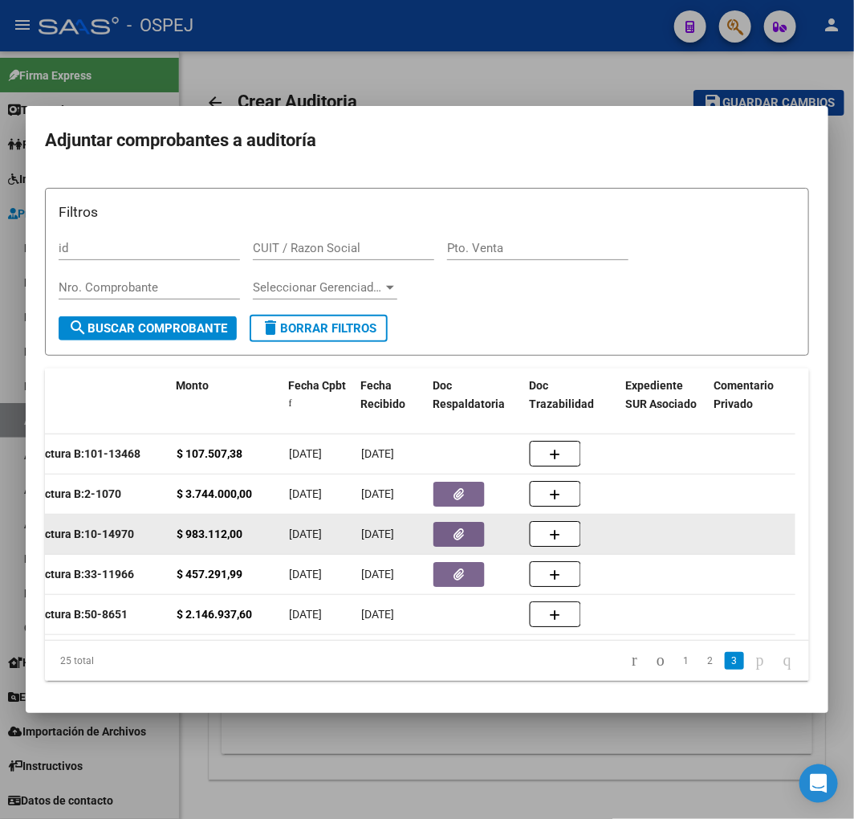
click at [463, 528] on icon "button" at bounding box center [459, 534] width 10 height 12
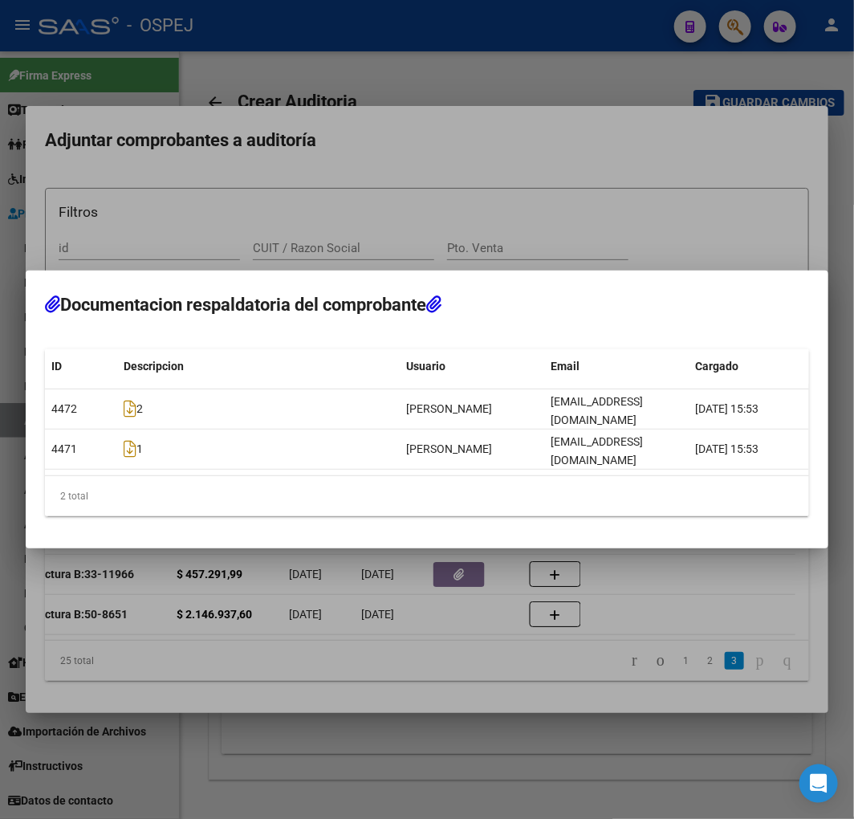
click at [266, 551] on div at bounding box center [427, 409] width 854 height 819
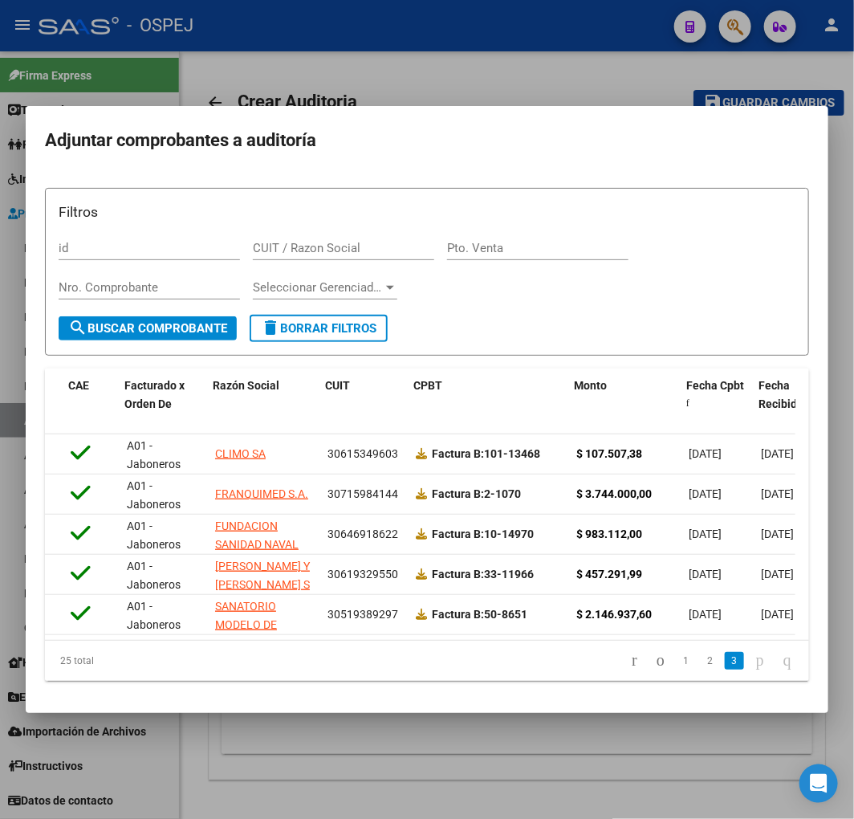
scroll to position [0, 373]
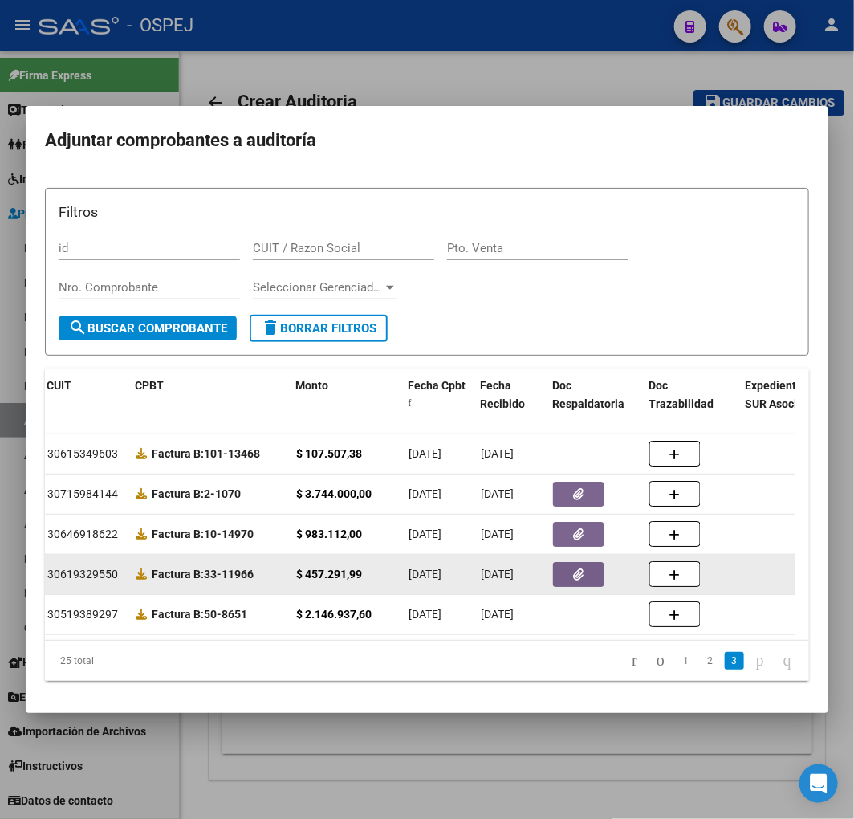
click at [580, 568] on icon "button" at bounding box center [579, 574] width 10 height 12
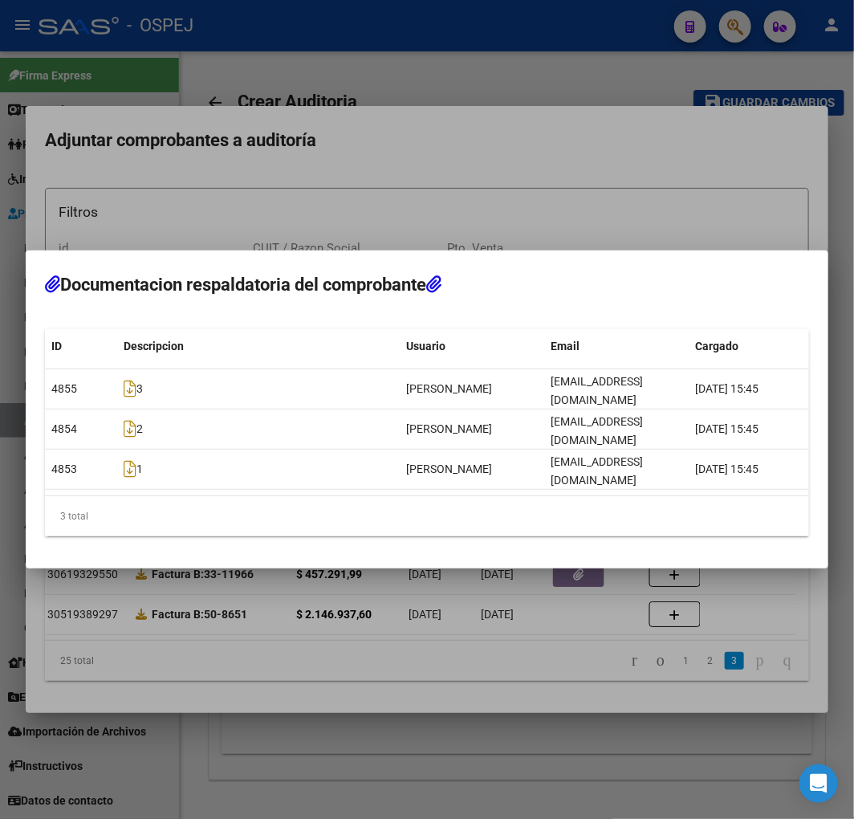
click at [372, 619] on div at bounding box center [427, 409] width 854 height 819
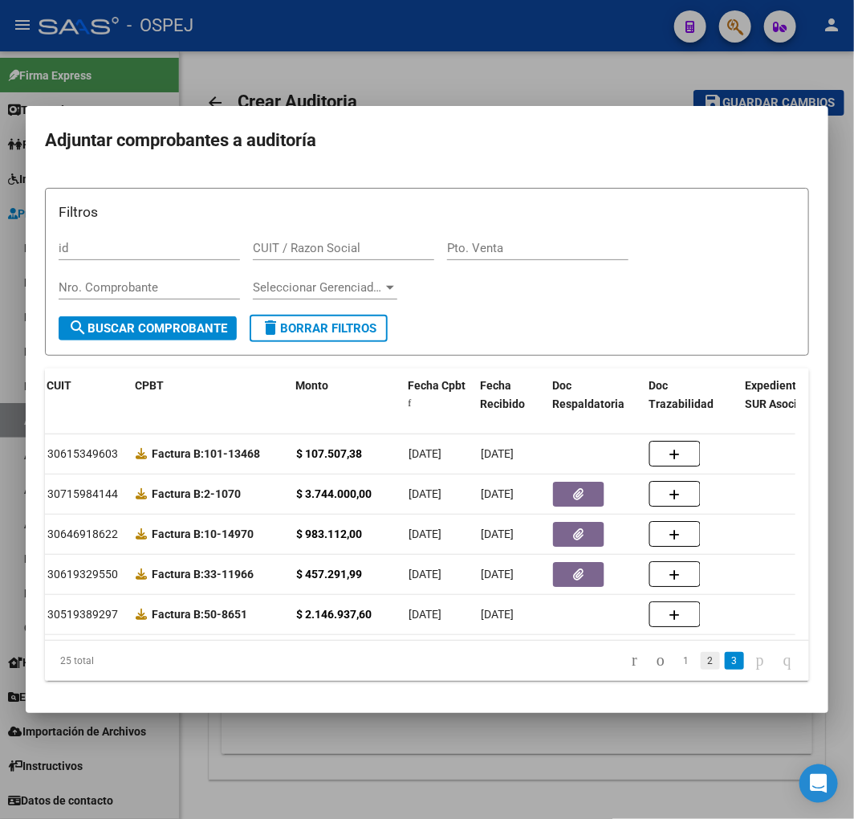
click at [701, 670] on link "2" at bounding box center [710, 661] width 19 height 18
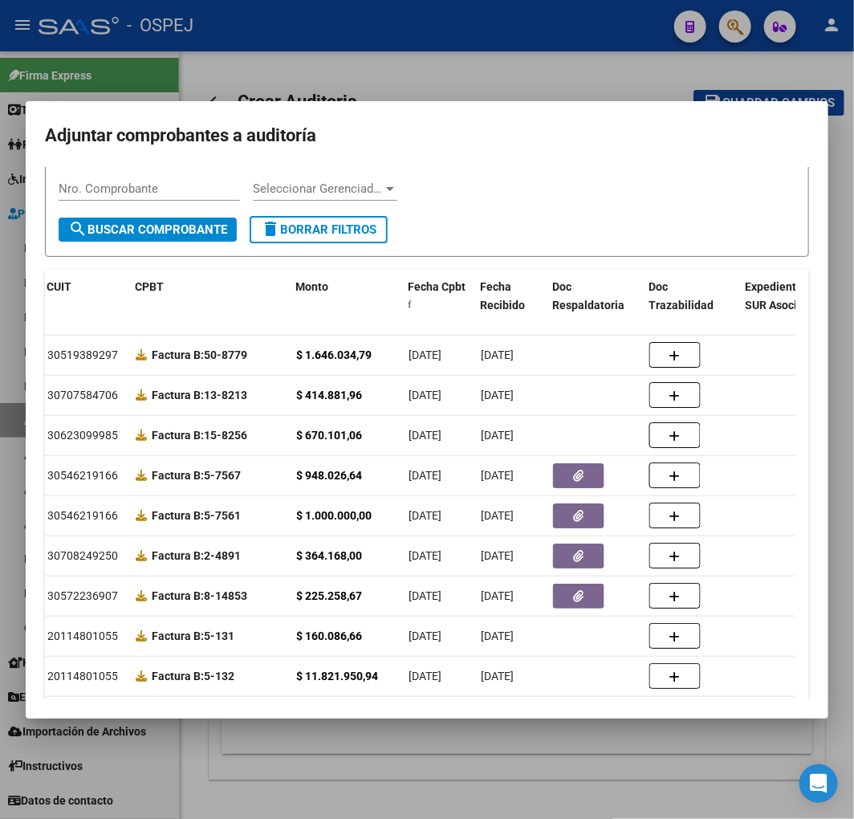
scroll to position [202, 0]
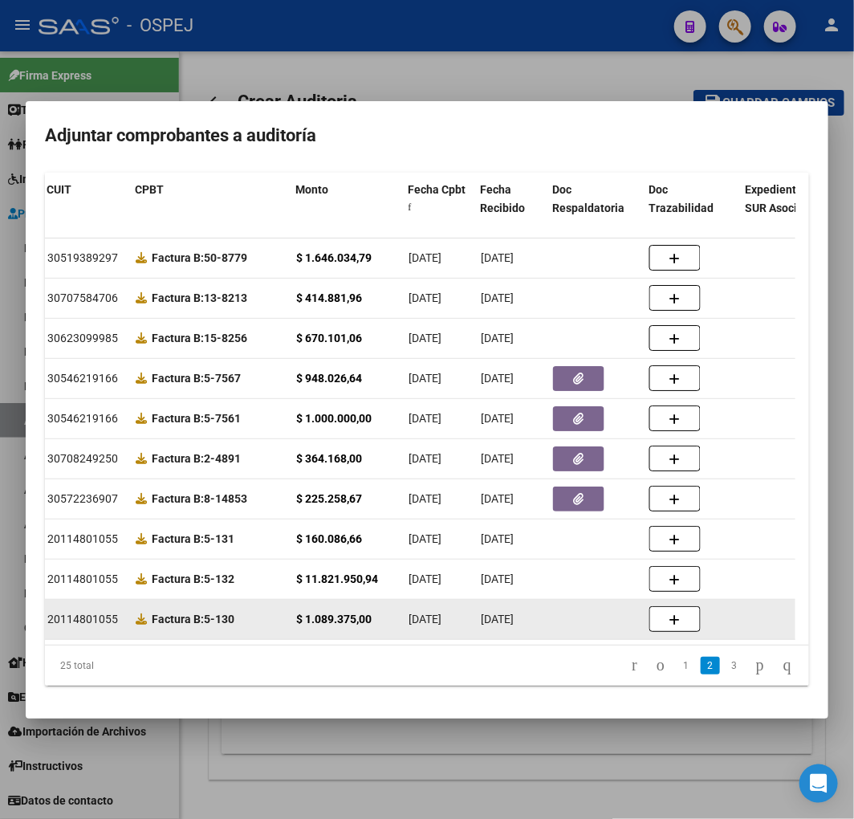
drag, startPoint x: 421, startPoint y: 596, endPoint x: 388, endPoint y: 588, distance: 33.7
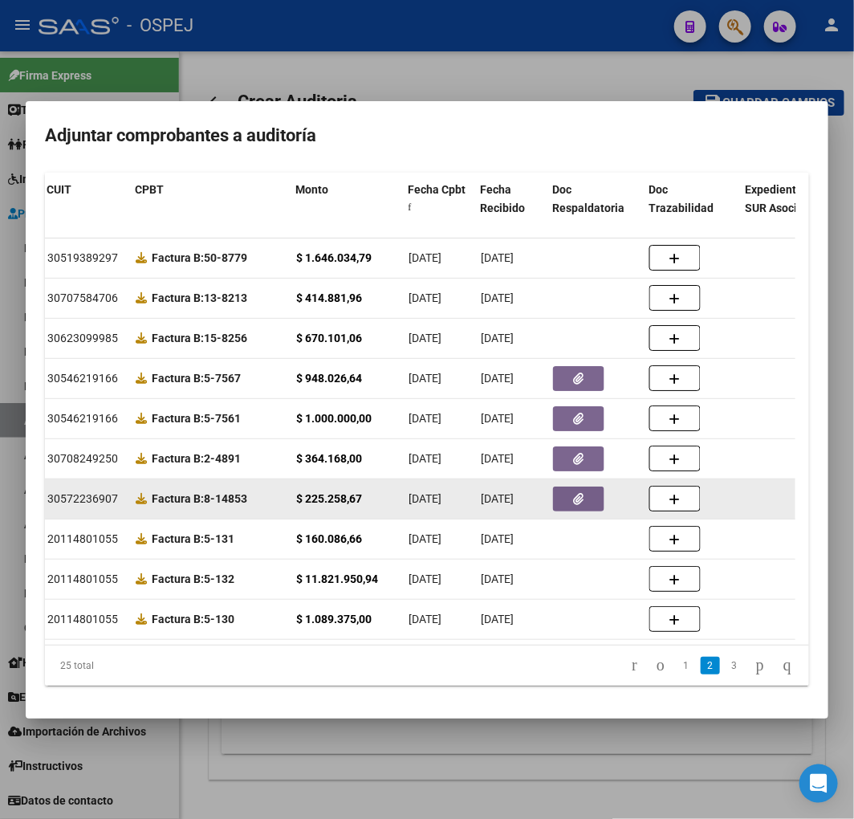
drag, startPoint x: 496, startPoint y: 477, endPoint x: 482, endPoint y: 478, distance: 14.5
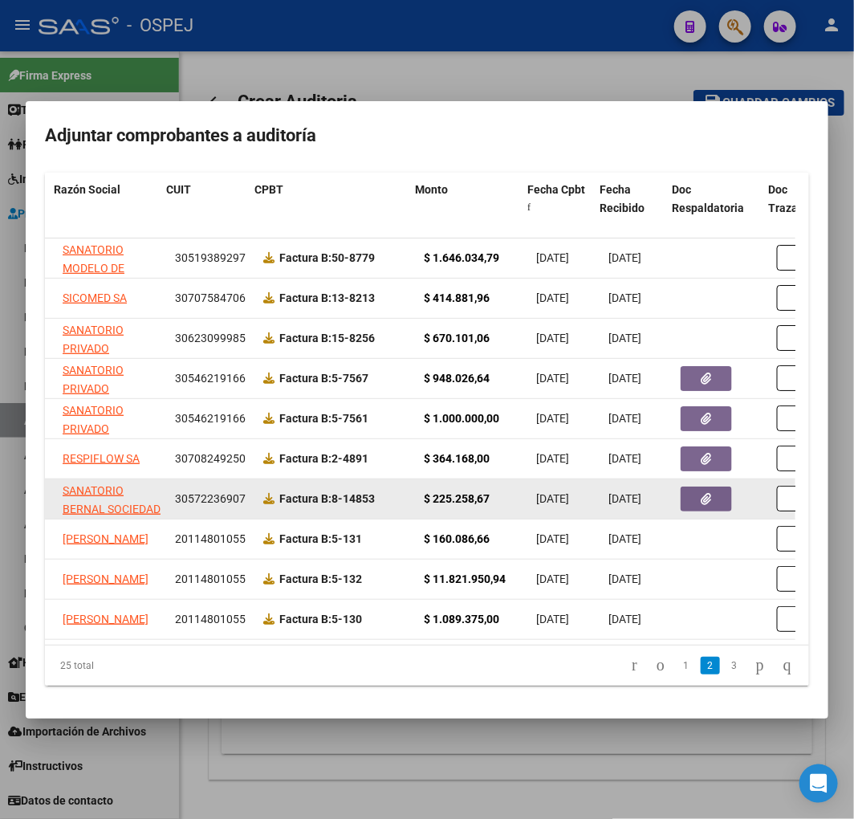
scroll to position [0, 299]
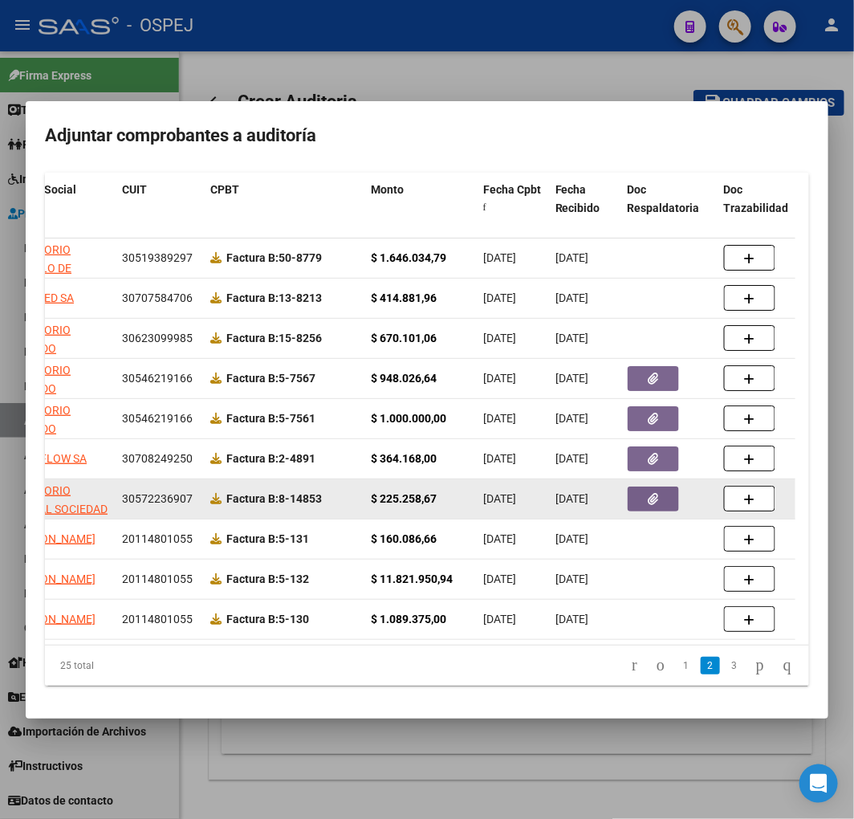
click at [645, 491] on button "button" at bounding box center [653, 498] width 51 height 25
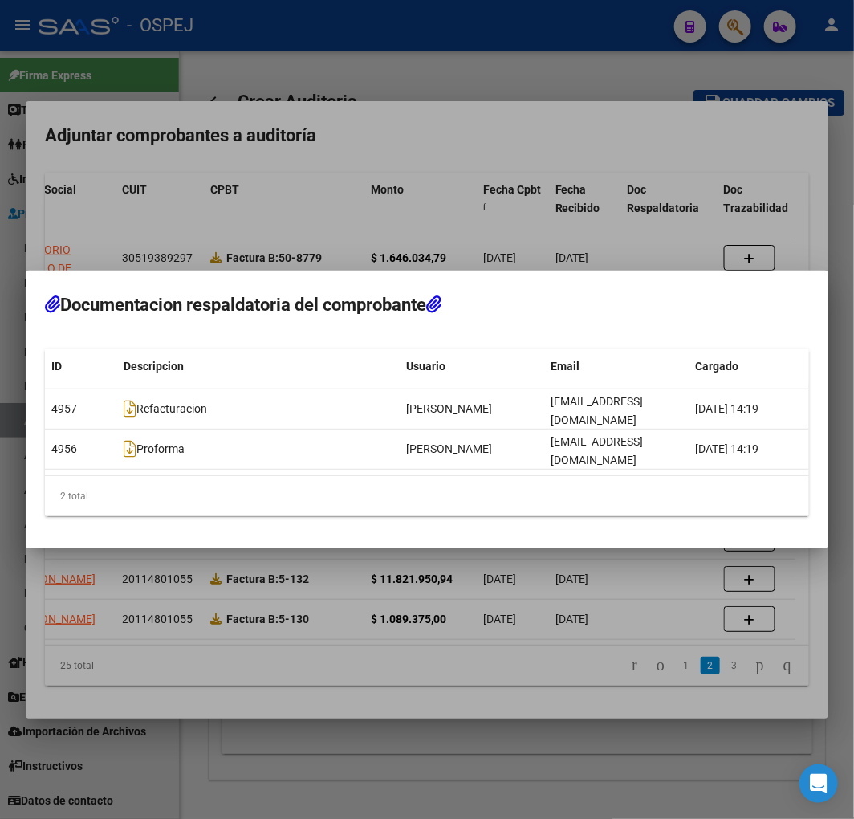
click at [456, 592] on div at bounding box center [427, 409] width 854 height 819
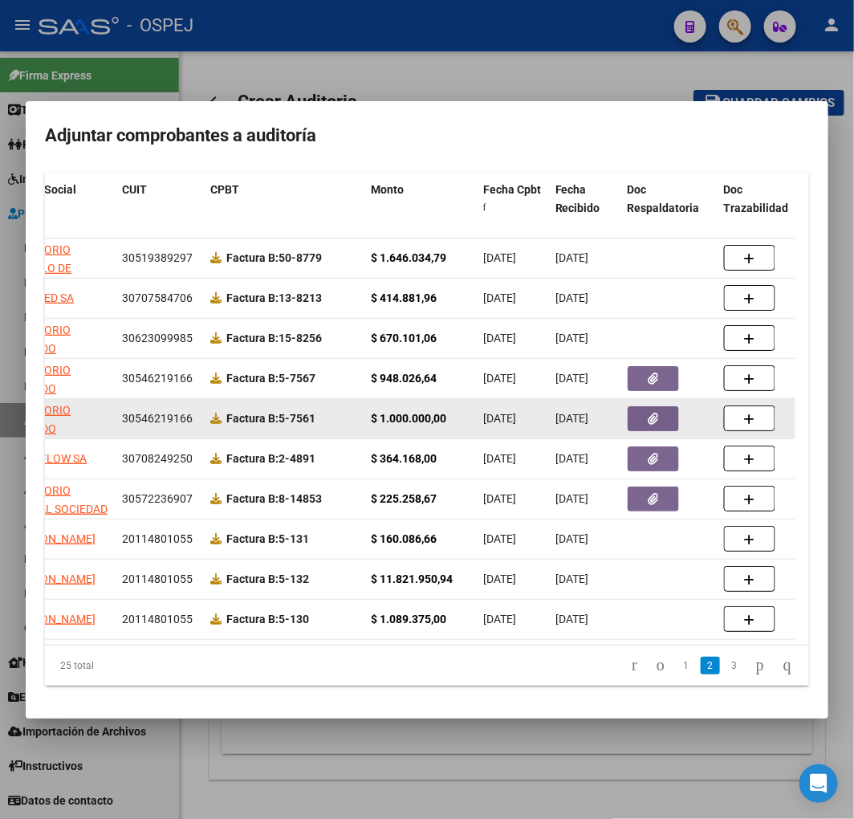
click at [666, 406] on button "button" at bounding box center [653, 418] width 51 height 25
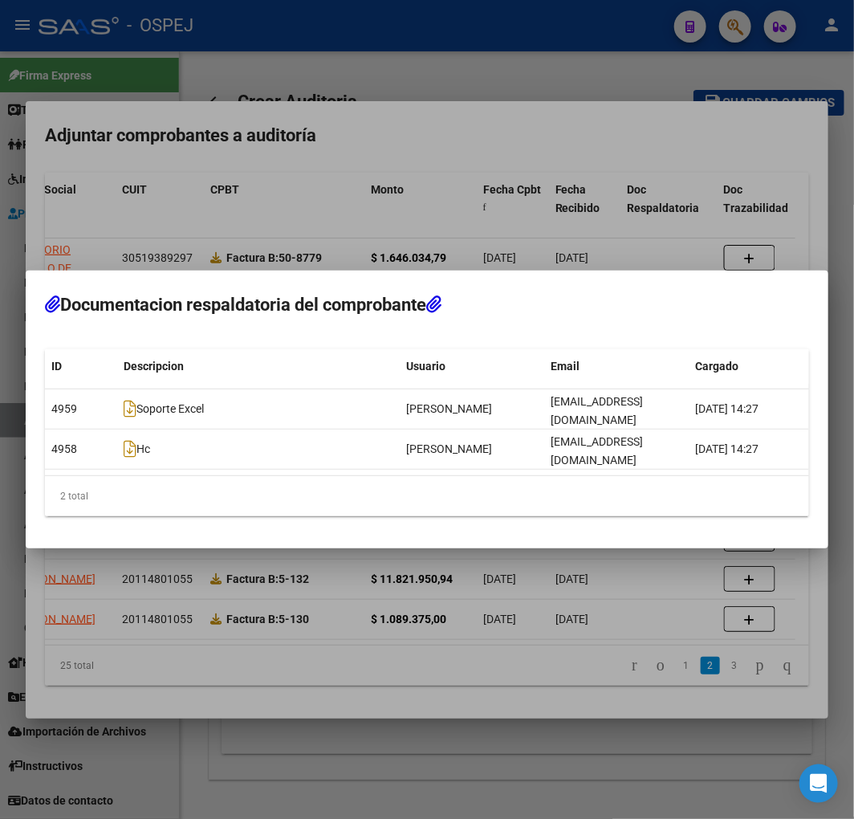
click at [470, 568] on div at bounding box center [427, 409] width 854 height 819
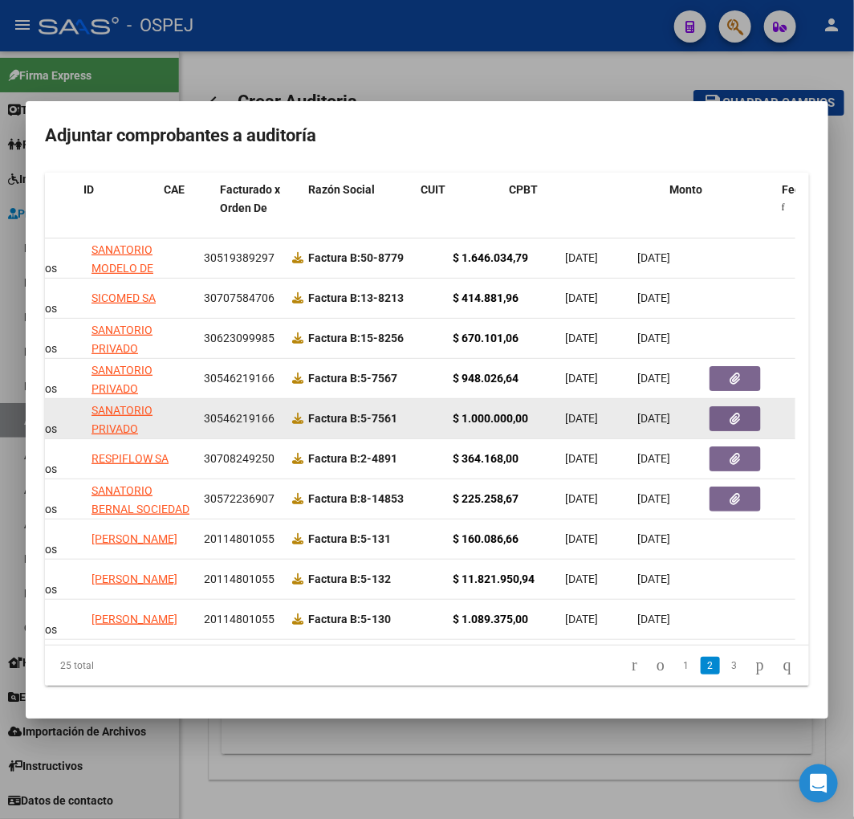
scroll to position [0, 0]
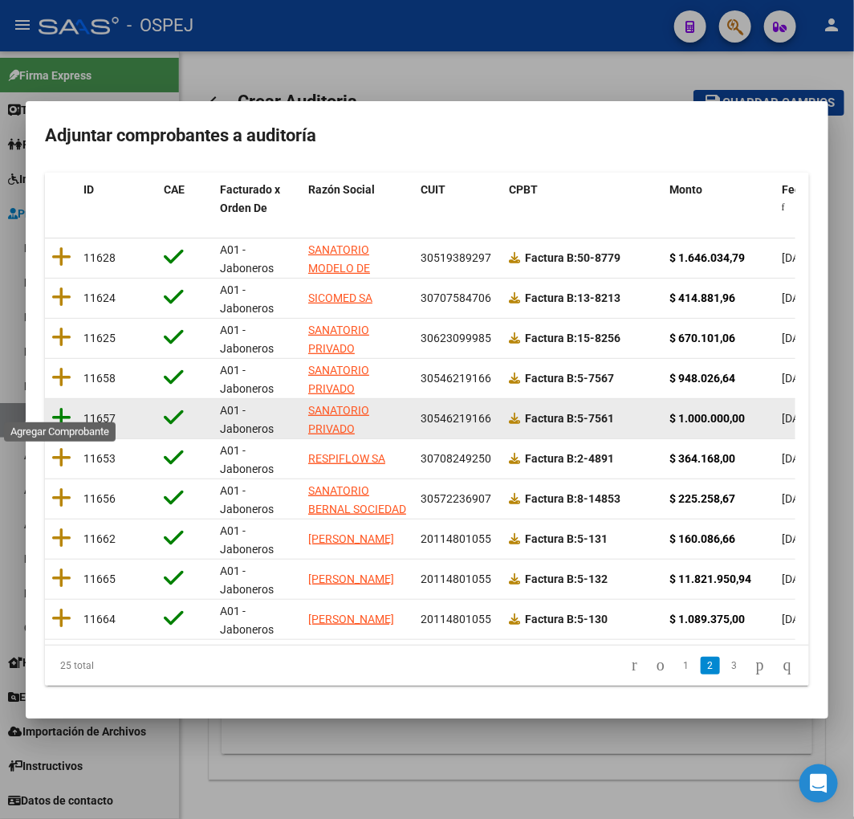
click at [61, 406] on icon at bounding box center [61, 417] width 20 height 22
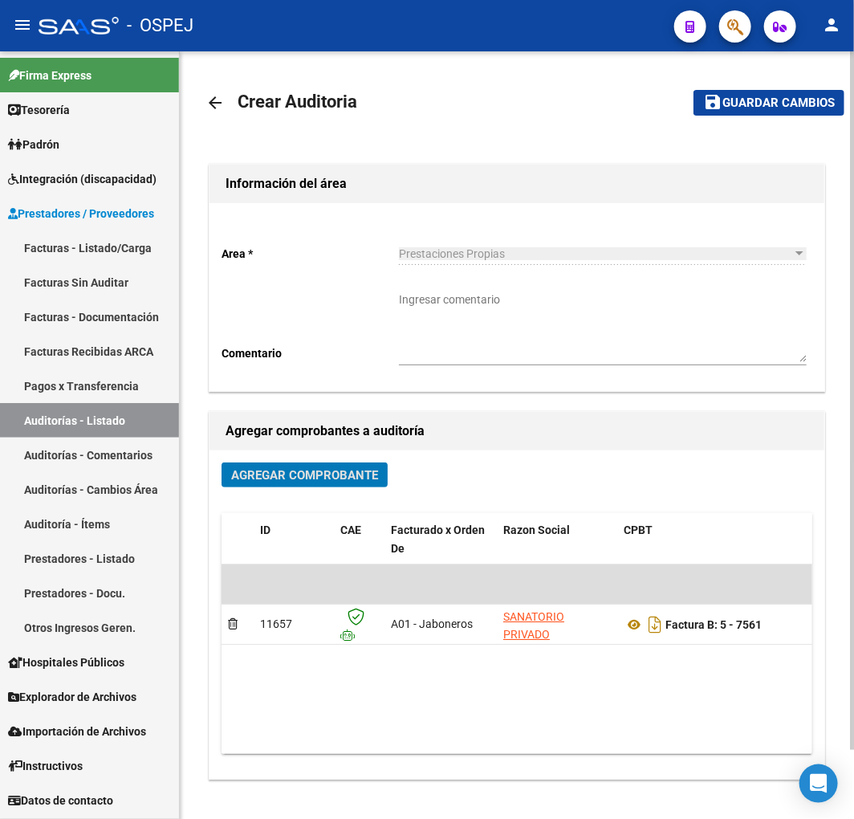
click at [775, 86] on mat-toolbar-row "save Guardar cambios" at bounding box center [756, 102] width 177 height 51
click at [743, 98] on span "Guardar cambios" at bounding box center [778, 103] width 112 height 14
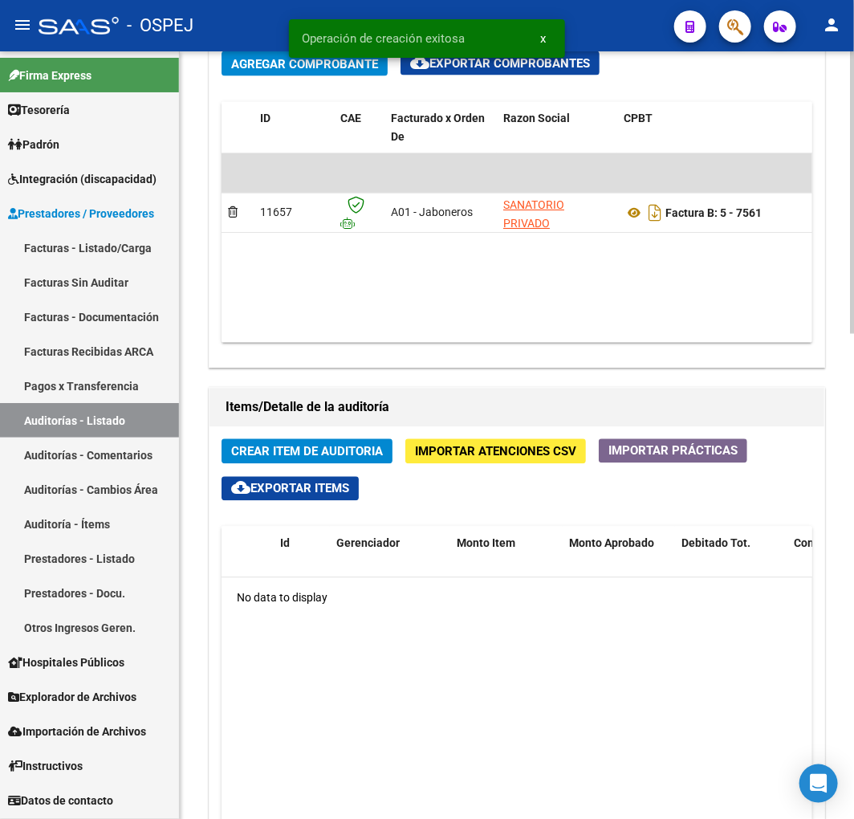
scroll to position [0, 551]
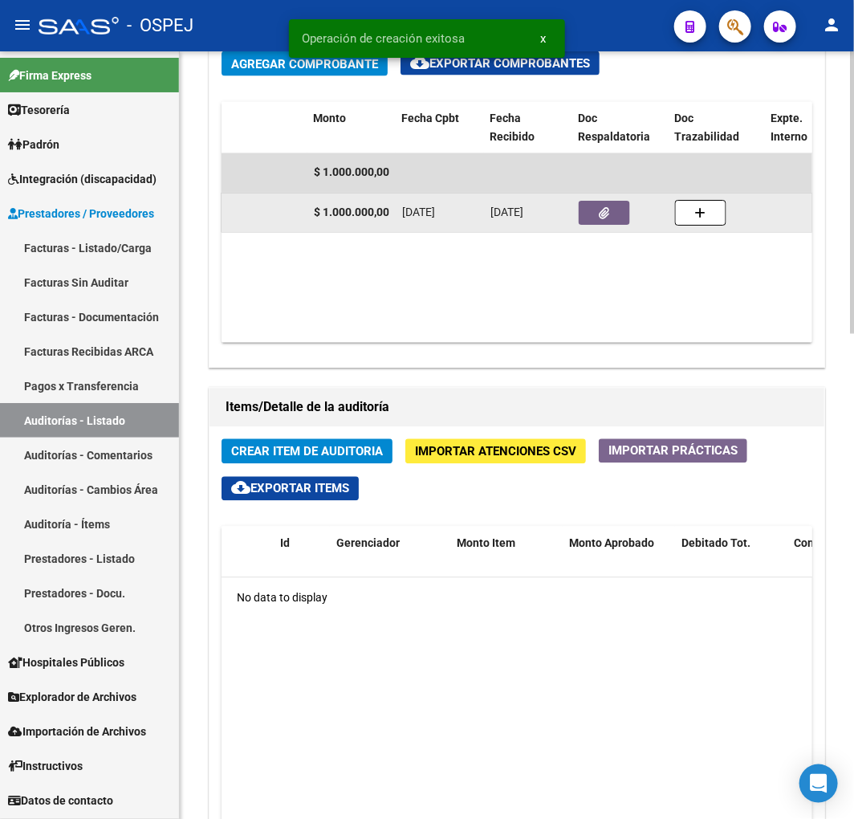
click at [604, 210] on icon "button" at bounding box center [605, 214] width 10 height 12
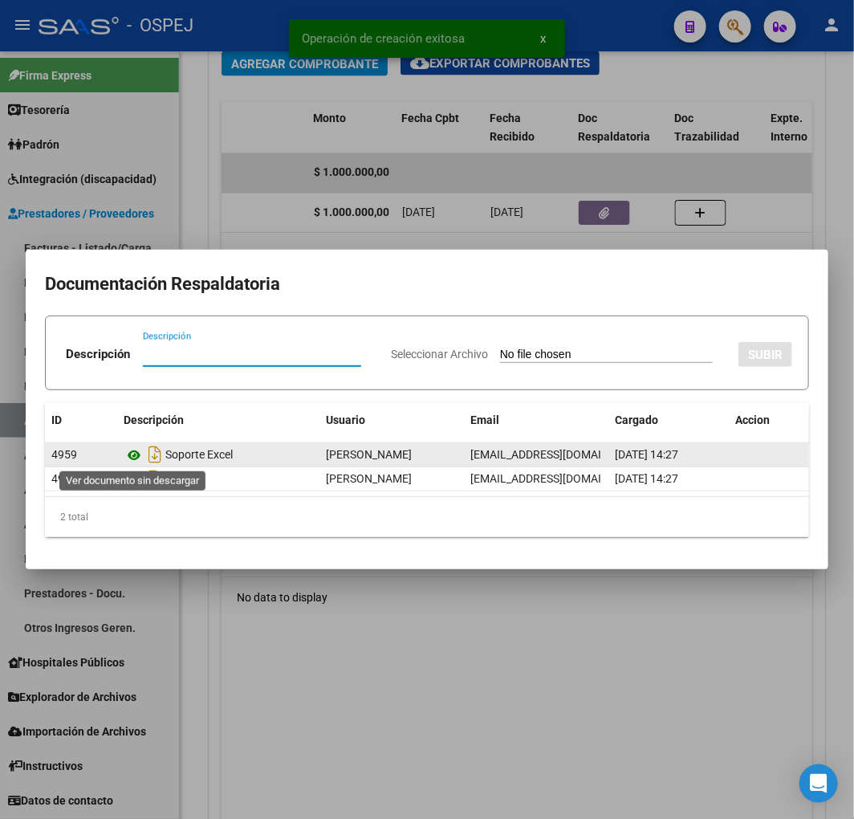
click at [132, 455] on icon at bounding box center [134, 455] width 21 height 19
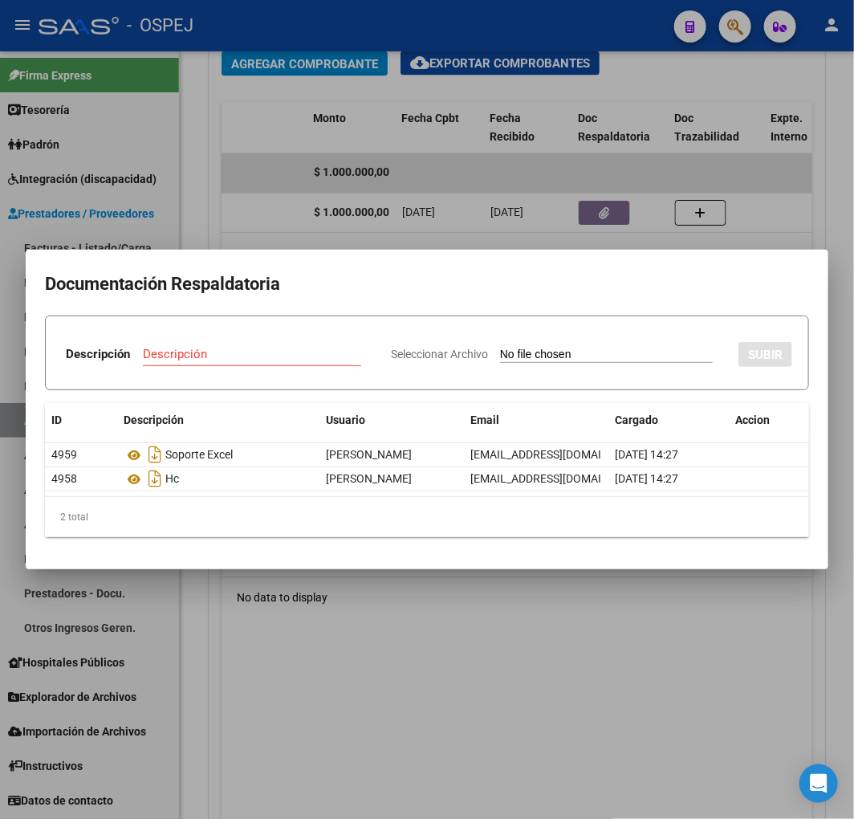
click at [476, 161] on div at bounding box center [427, 409] width 854 height 819
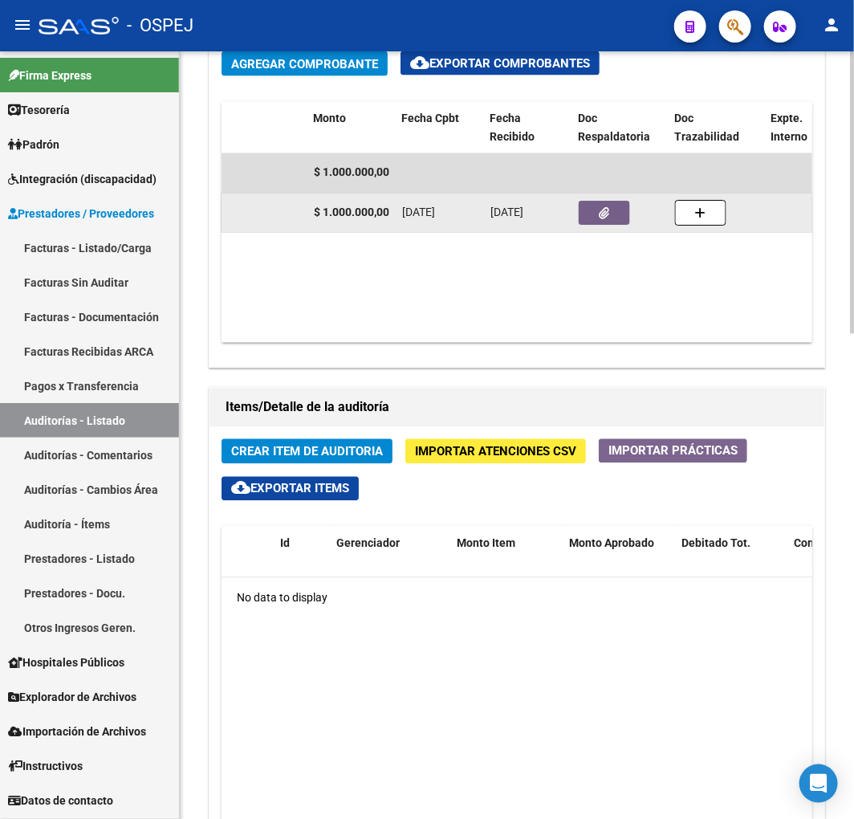
click at [596, 218] on button "button" at bounding box center [604, 213] width 51 height 24
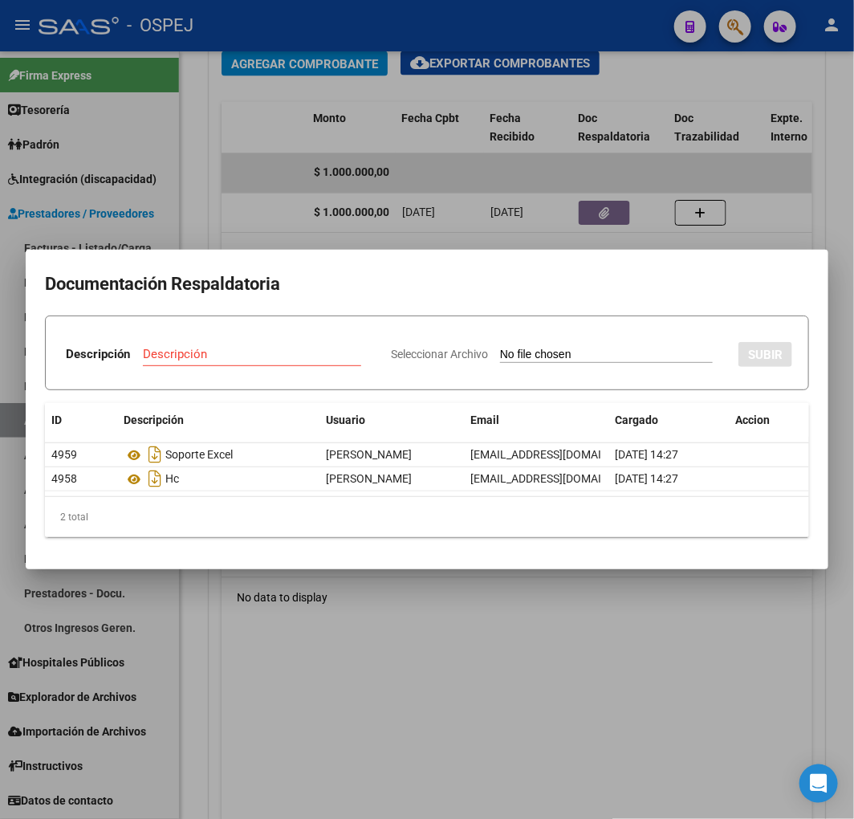
click at [375, 234] on div at bounding box center [427, 409] width 854 height 819
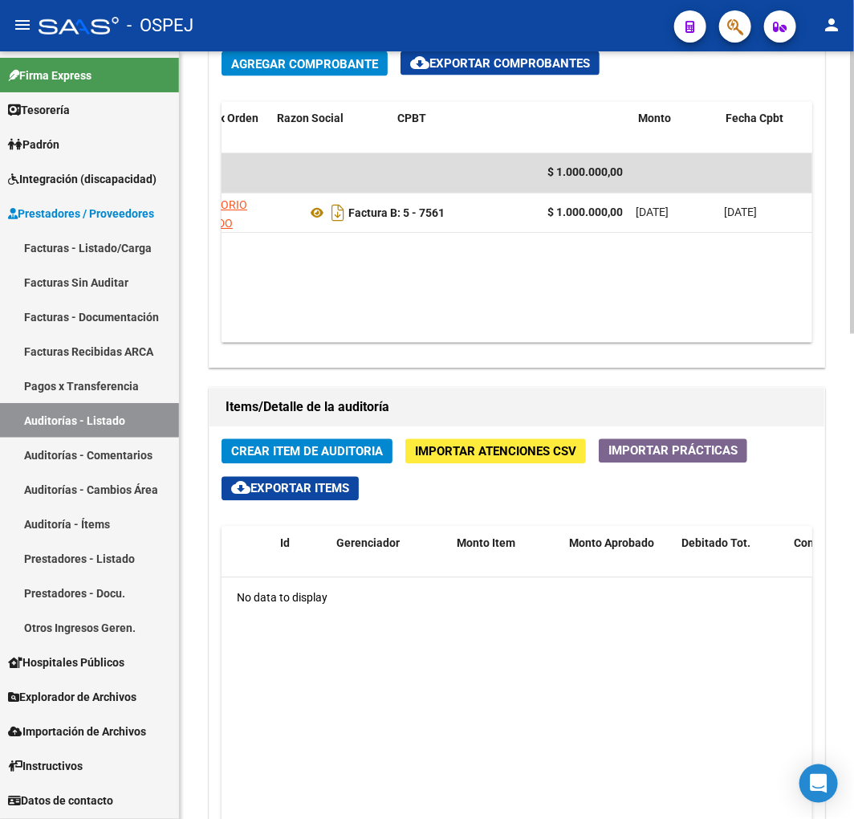
scroll to position [0, 203]
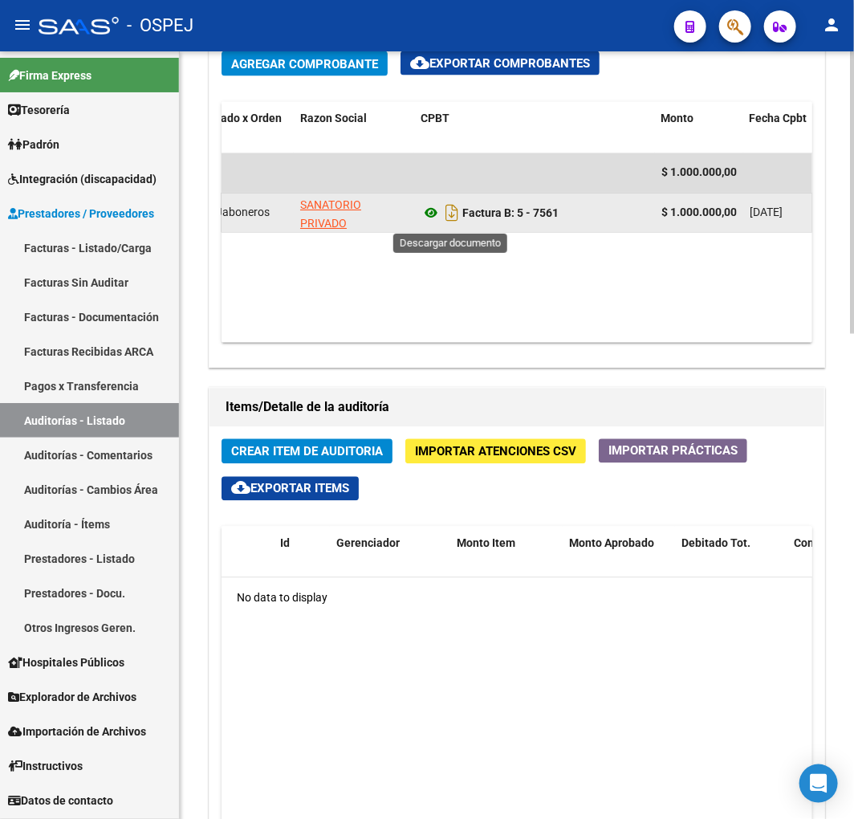
click at [429, 207] on icon at bounding box center [431, 213] width 21 height 19
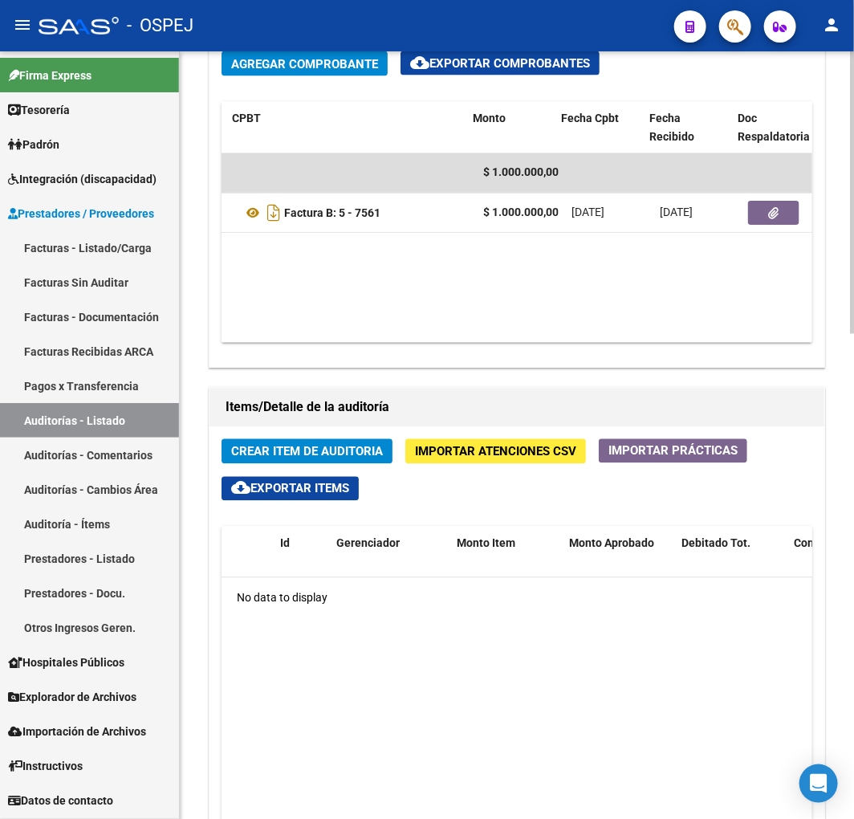
scroll to position [0, 391]
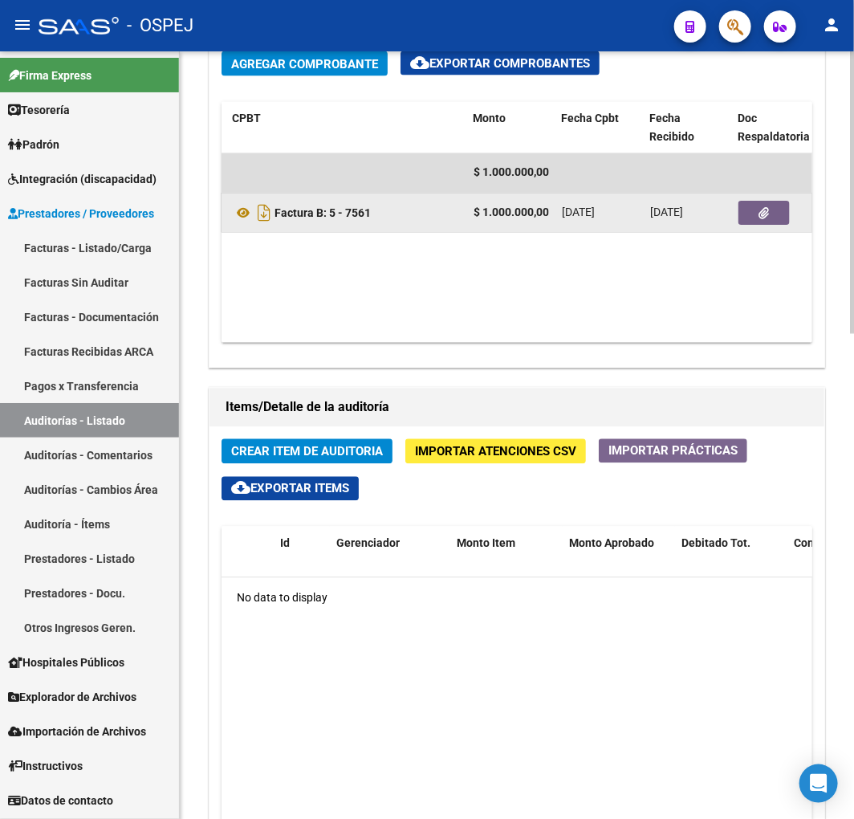
click at [751, 210] on button "button" at bounding box center [764, 213] width 51 height 24
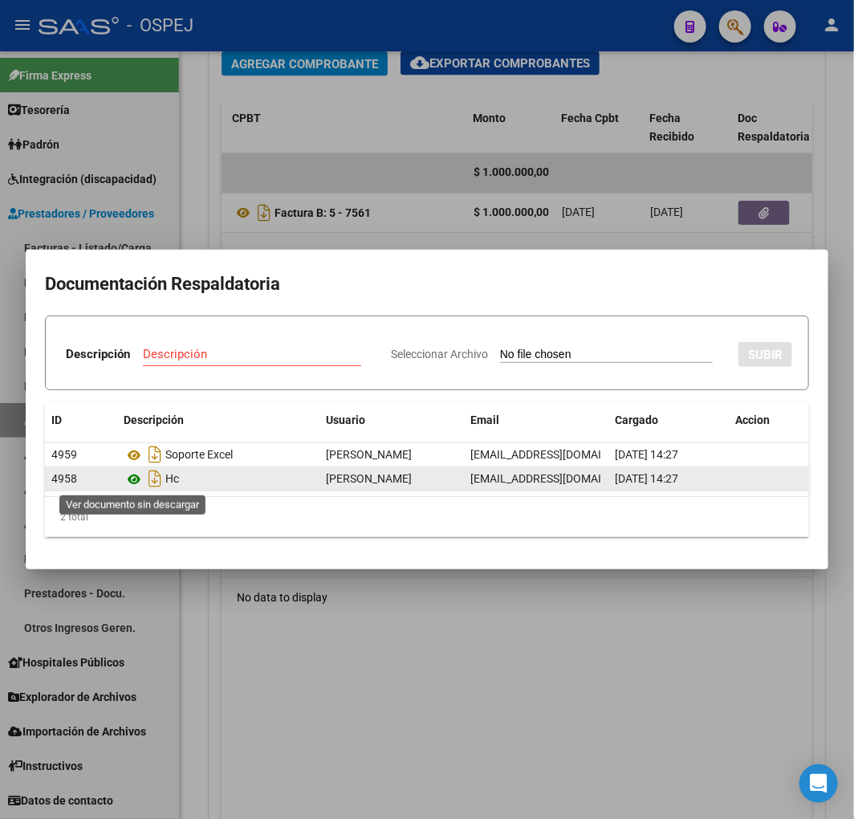
click at [131, 478] on icon at bounding box center [134, 479] width 21 height 19
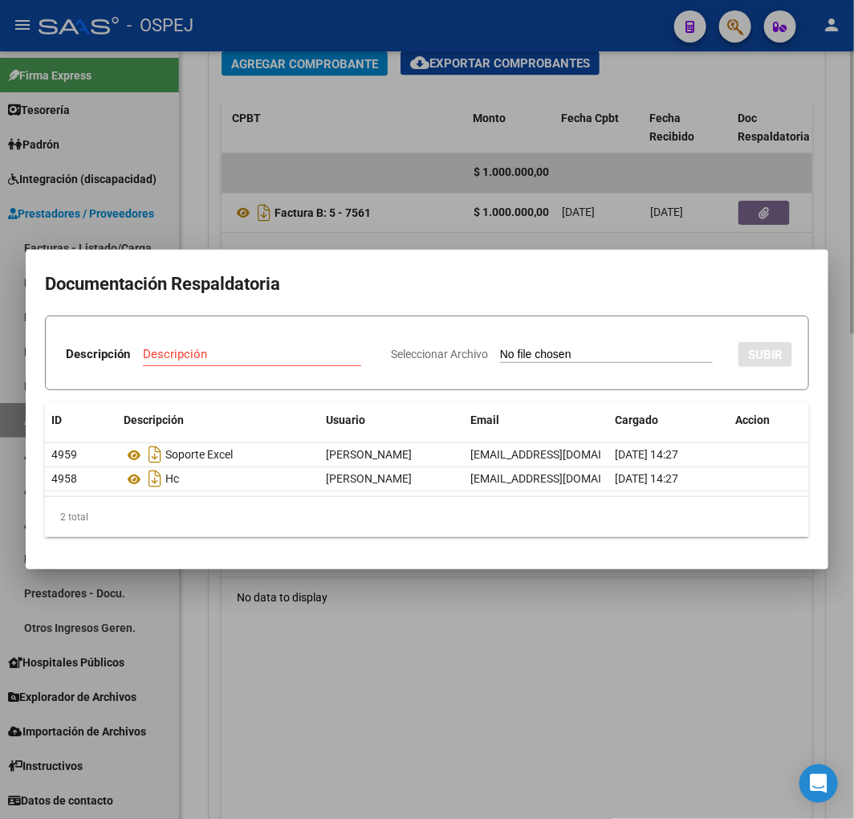
drag, startPoint x: 462, startPoint y: 672, endPoint x: 375, endPoint y: 499, distance: 193.5
click at [462, 672] on div at bounding box center [427, 409] width 854 height 819
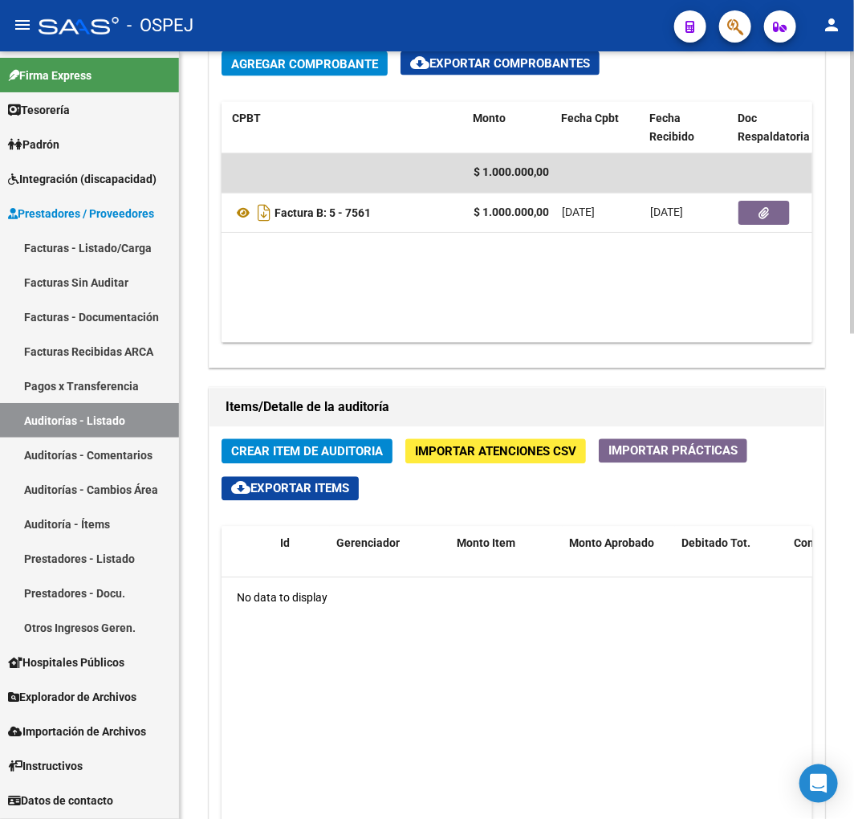
click at [319, 453] on span "Crear Item de Auditoria" at bounding box center [307, 452] width 152 height 14
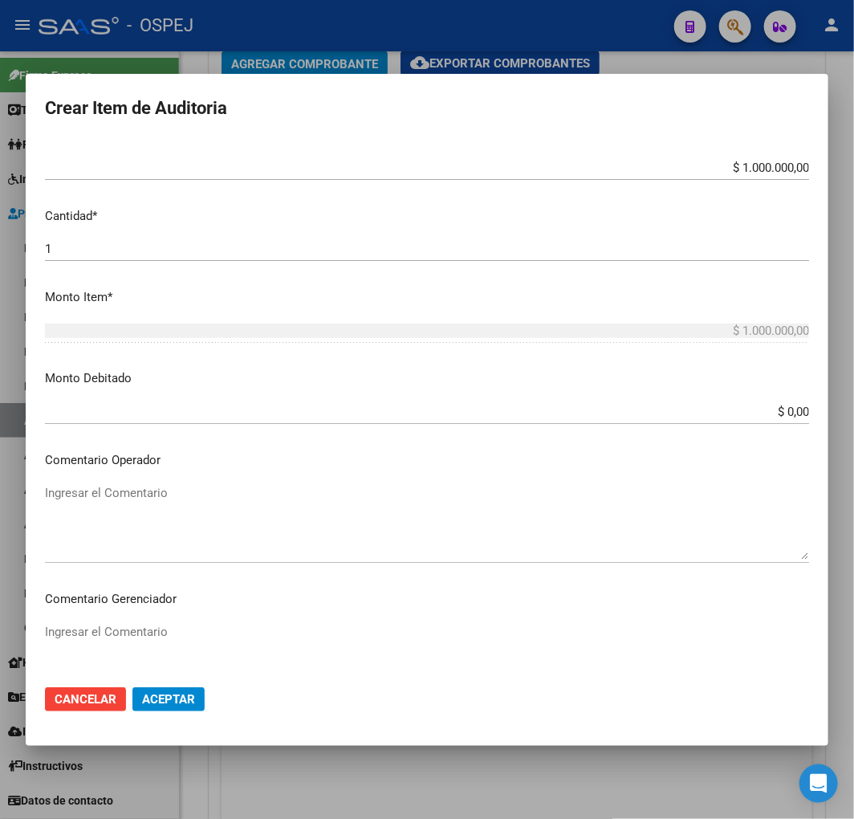
scroll to position [624, 0]
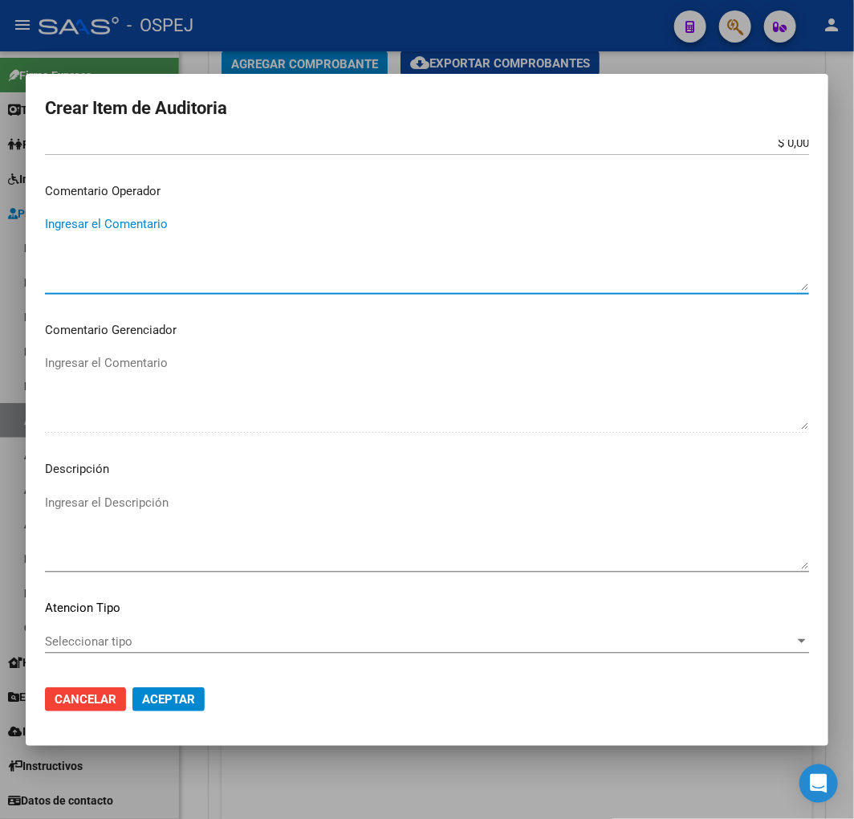
click at [218, 246] on textarea "Ingresar el Comentario" at bounding box center [427, 252] width 764 height 75
paste textarea "HERNIOPLASTIA LAPAROSCOPICA UNILATERAL"
type textarea "HERNIOPLASTIA LAPAROSCOPICA UNILATERAL"
click at [153, 540] on textarea "Ingresar el Descripción" at bounding box center [427, 531] width 764 height 75
paste textarea "HERNIOPLASTIA LAPAROSCOPICA UNILATERAL"
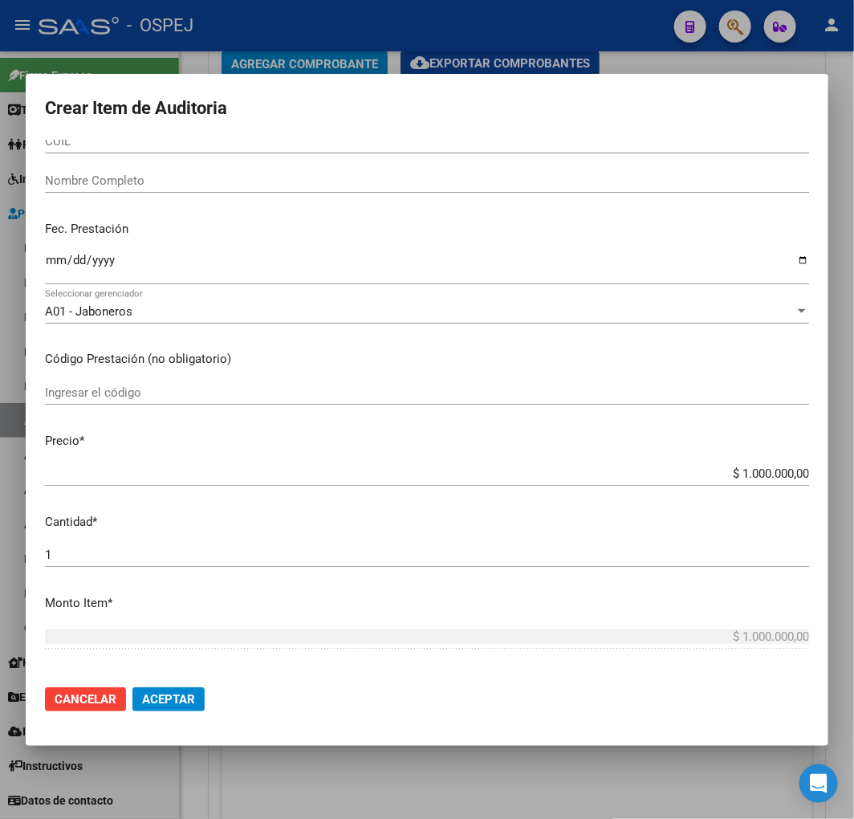
scroll to position [0, 0]
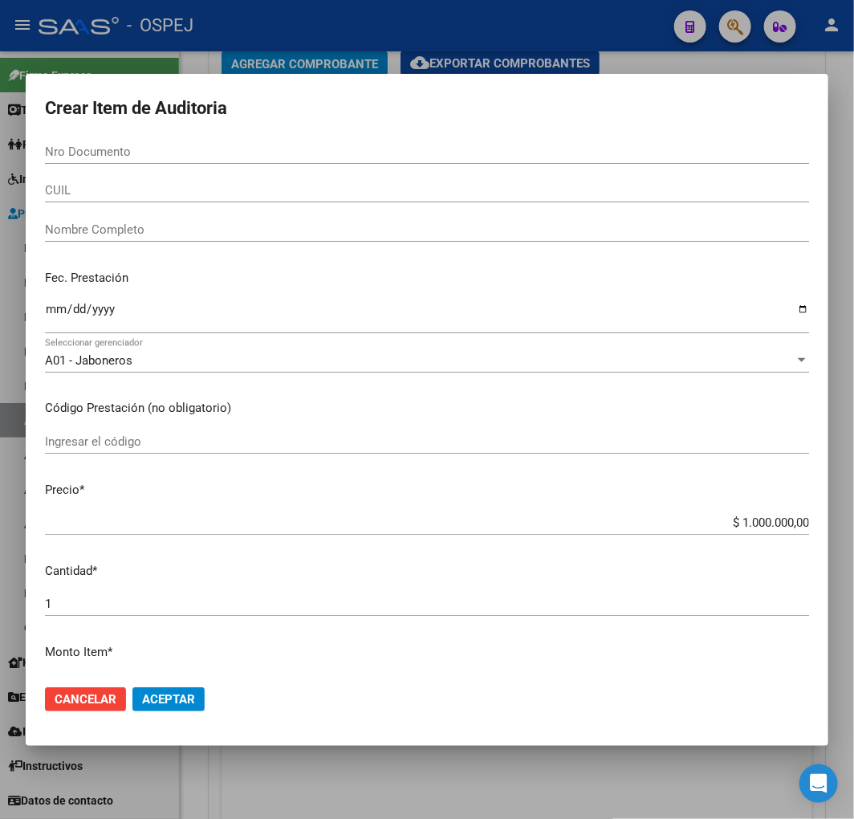
type textarea "HERNIOPLASTIA LAPAROSCOPICA UNILATERAL"
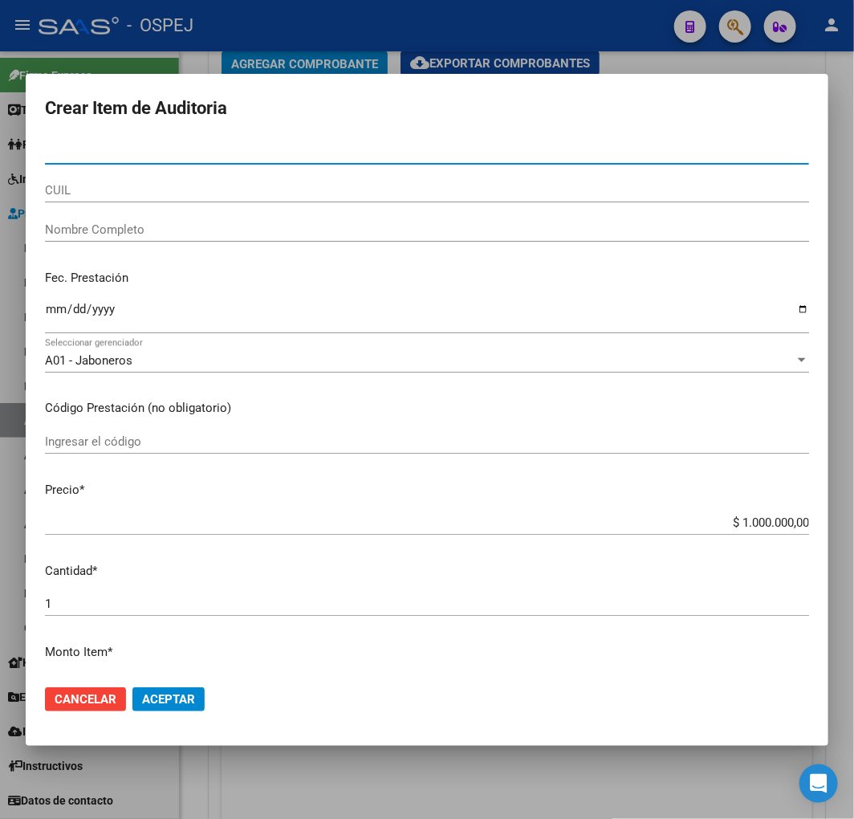
click at [132, 153] on input "Nro Documento" at bounding box center [427, 151] width 764 height 14
paste input "95191241"
type input "95191241"
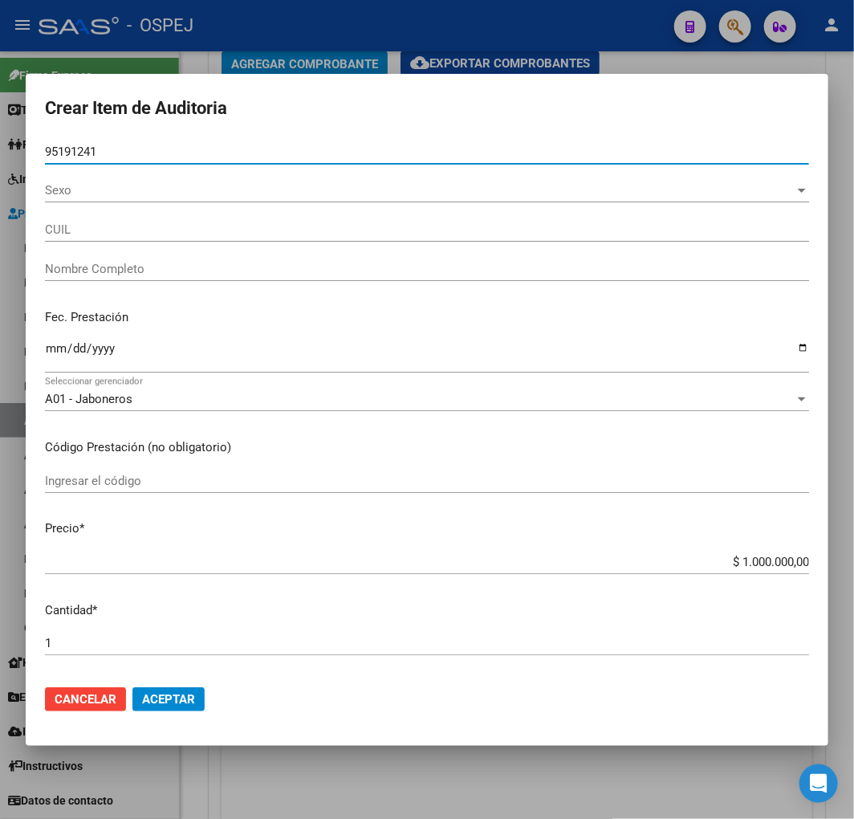
type input "20951912418"
type input "DUARTE SAUCEDO GUSTAVO"
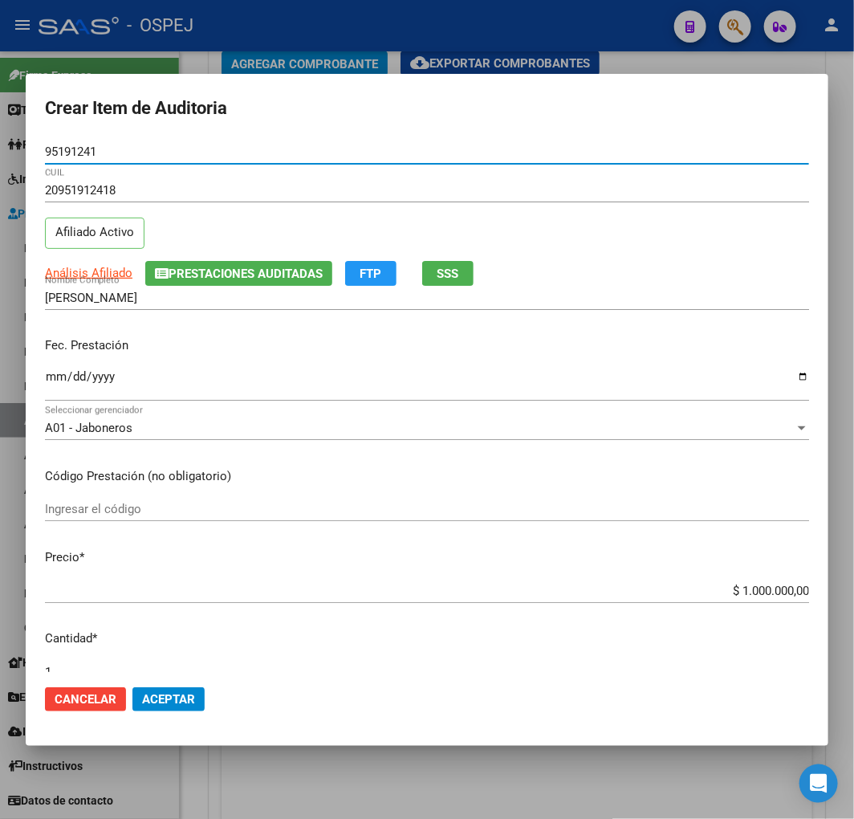
type input "95191241"
drag, startPoint x: 55, startPoint y: 368, endPoint x: 56, endPoint y: 377, distance: 9.8
click at [55, 369] on div "Ingresar la fecha" at bounding box center [427, 384] width 764 height 35
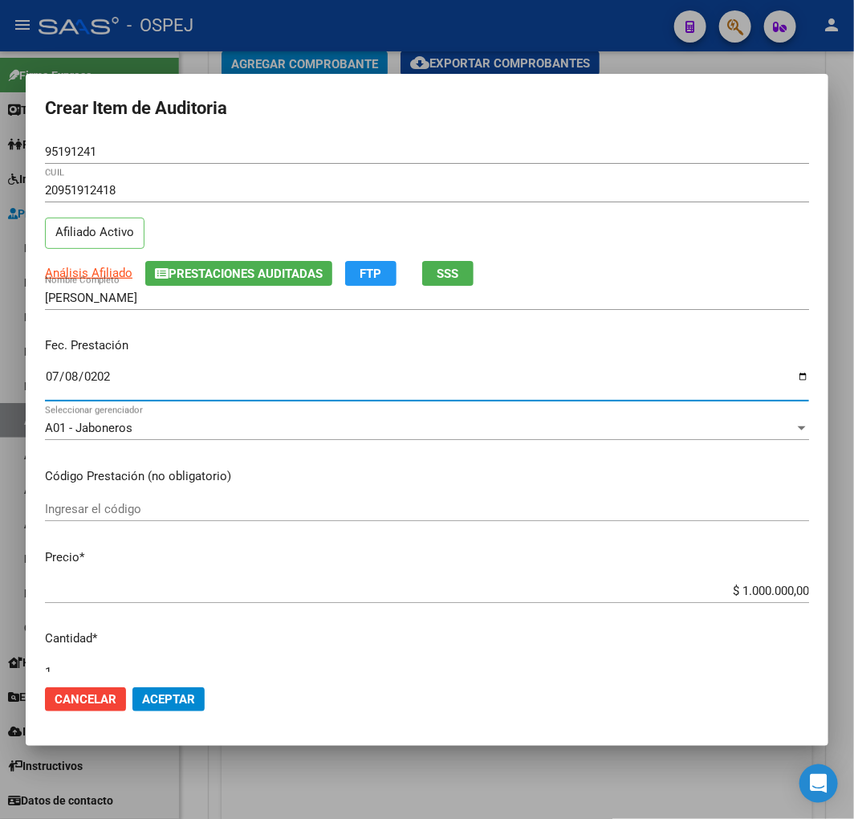
type input "2025-07-08"
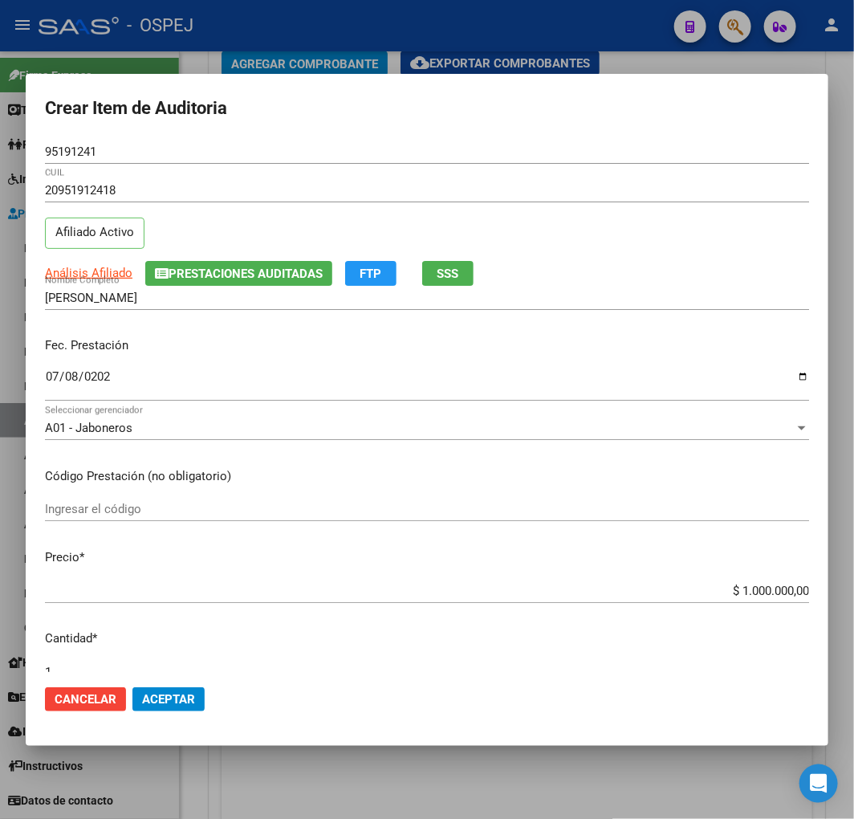
scroll to position [6, 0]
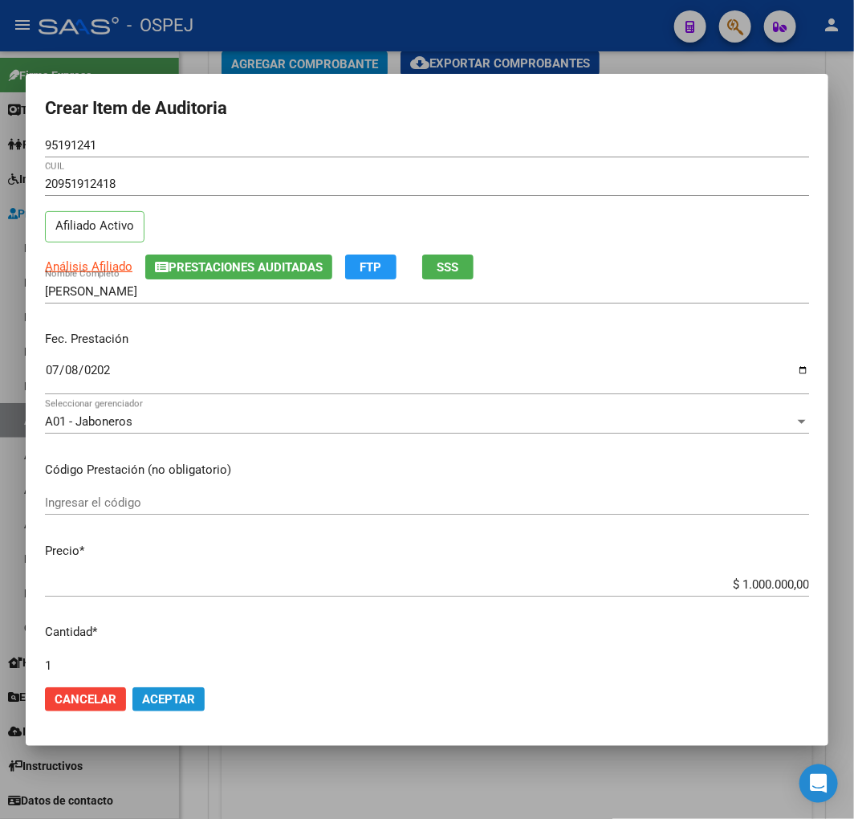
click at [167, 704] on span "Aceptar" at bounding box center [168, 699] width 53 height 14
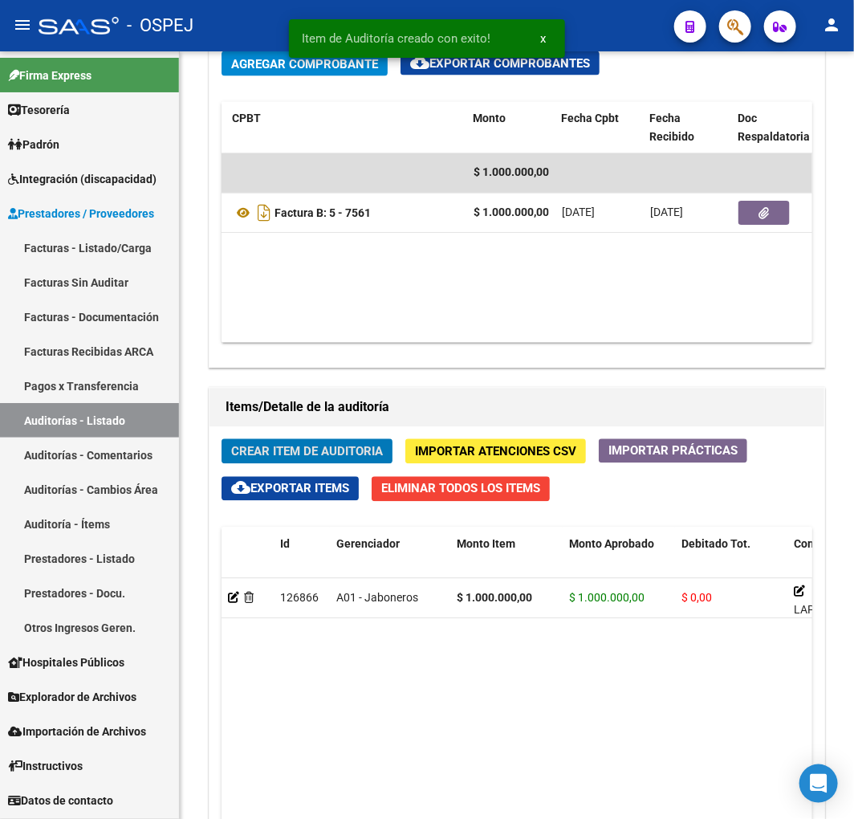
scroll to position [1085, 0]
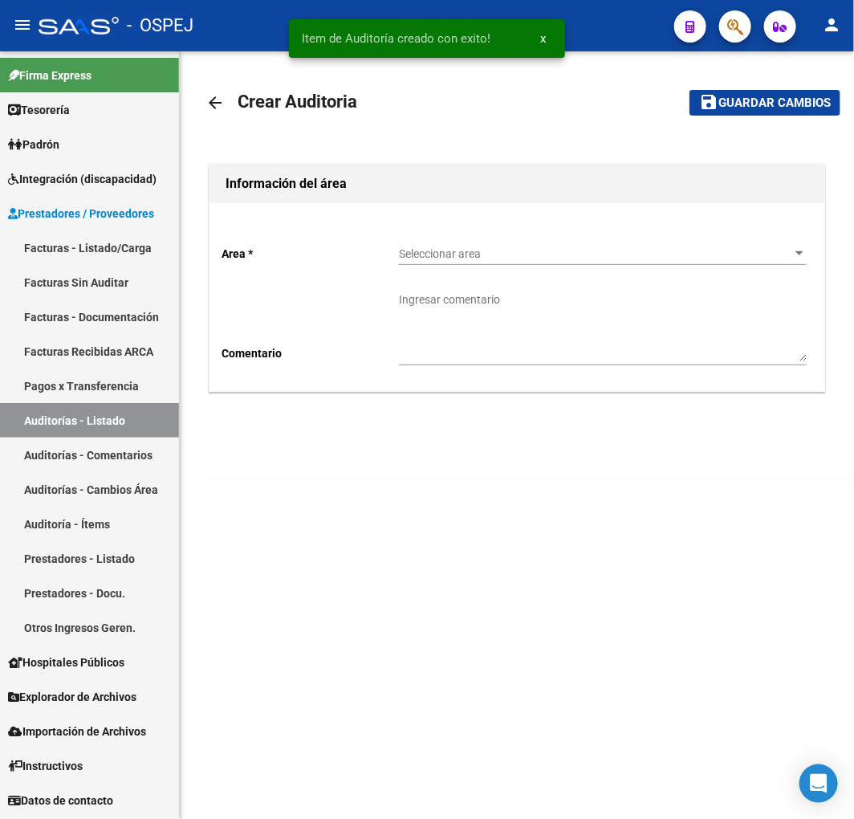
click at [618, 252] on span "Seleccionar area" at bounding box center [595, 254] width 393 height 14
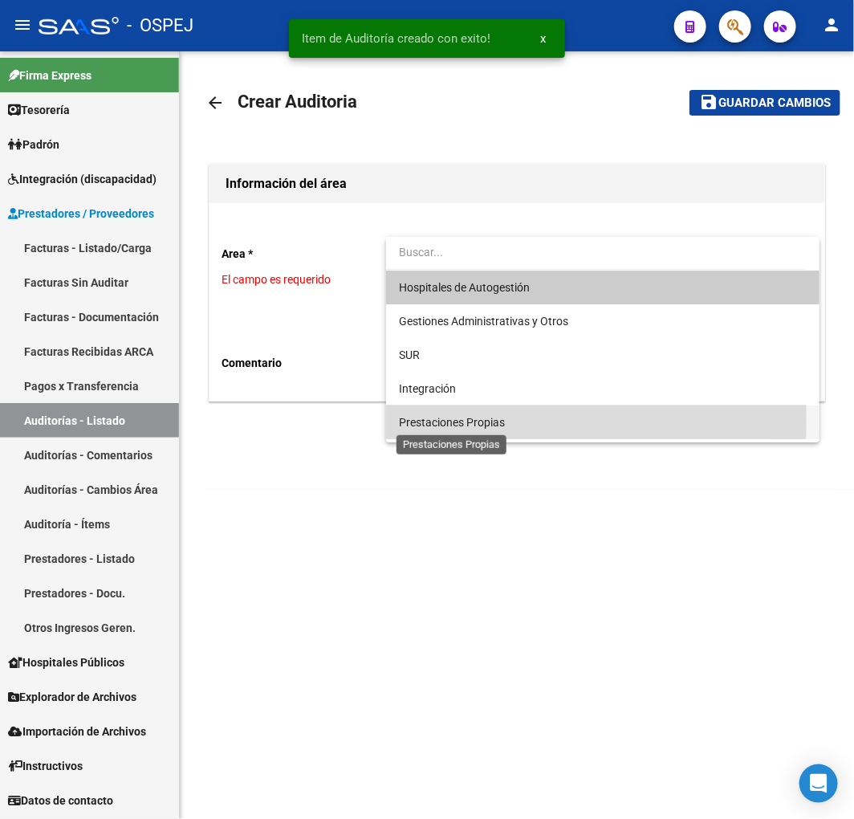
click at [485, 421] on span "Prestaciones Propias" at bounding box center [452, 422] width 106 height 13
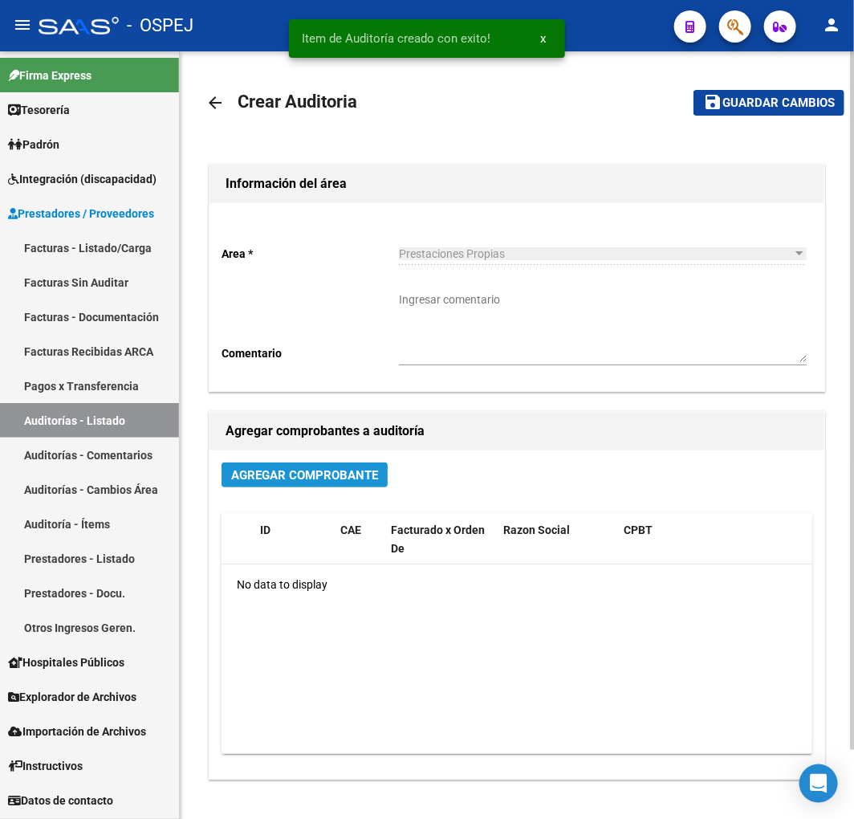
click at [341, 476] on span "Agregar Comprobante" at bounding box center [304, 475] width 147 height 14
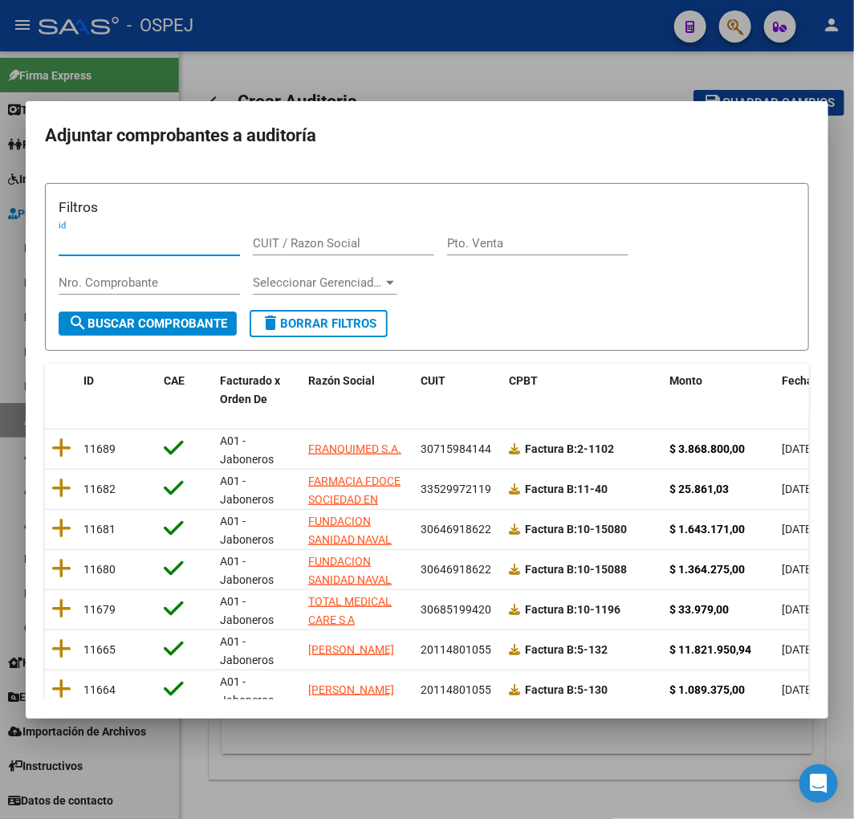
click at [788, 376] on span "Fecha Cpbt" at bounding box center [811, 380] width 58 height 13
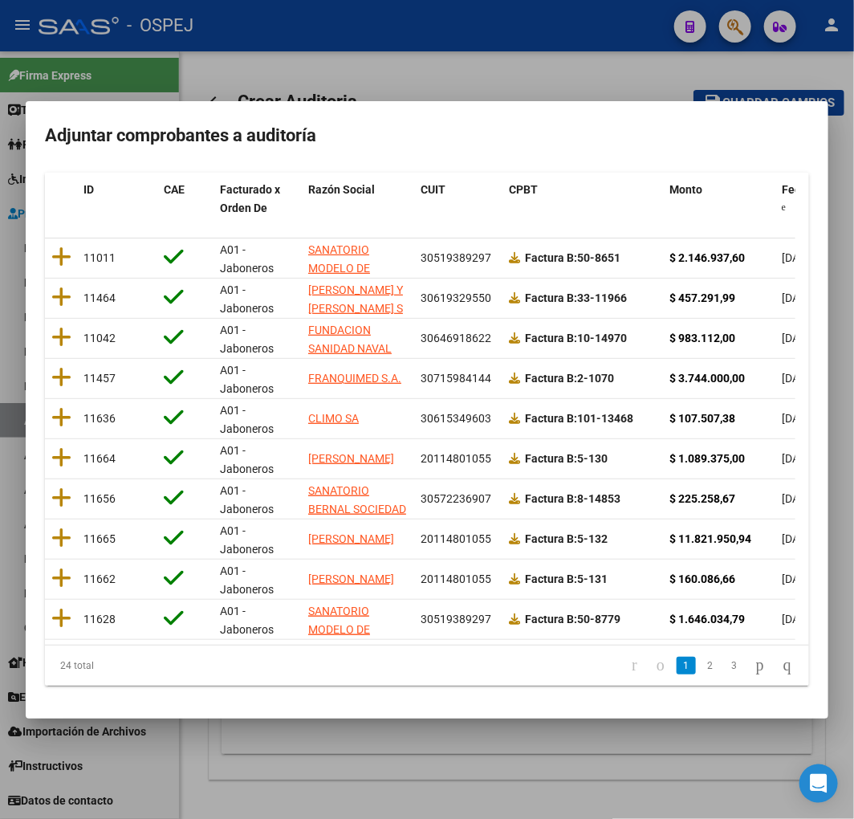
scroll to position [202, 0]
click at [701, 661] on link "2" at bounding box center [710, 666] width 19 height 18
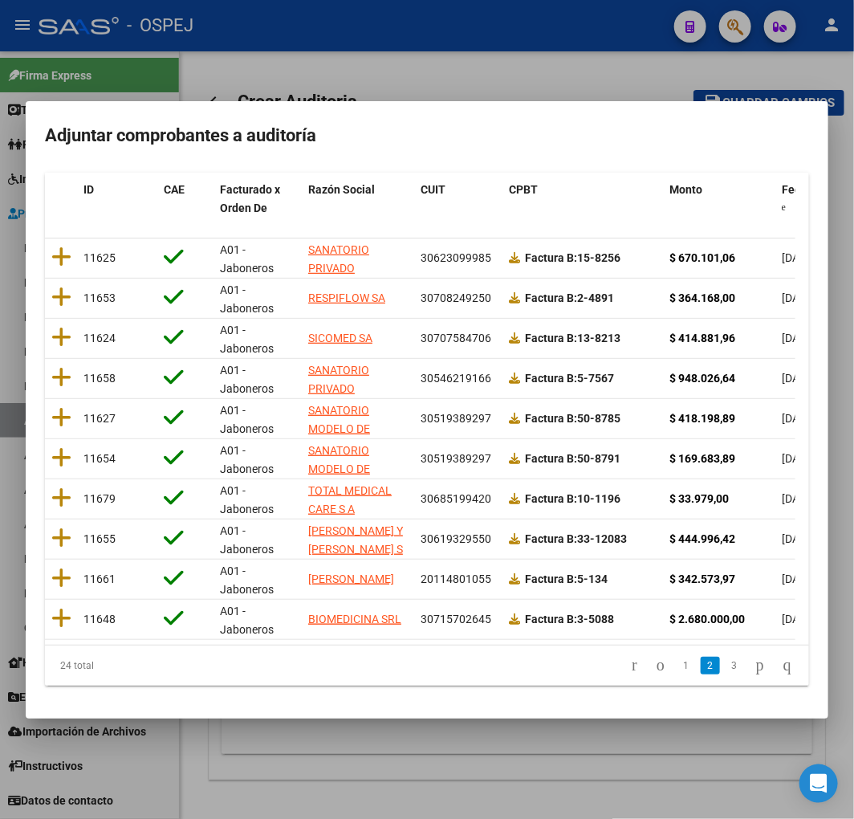
click at [722, 674] on li "3" at bounding box center [734, 665] width 24 height 27
click at [725, 665] on link "3" at bounding box center [734, 666] width 19 height 18
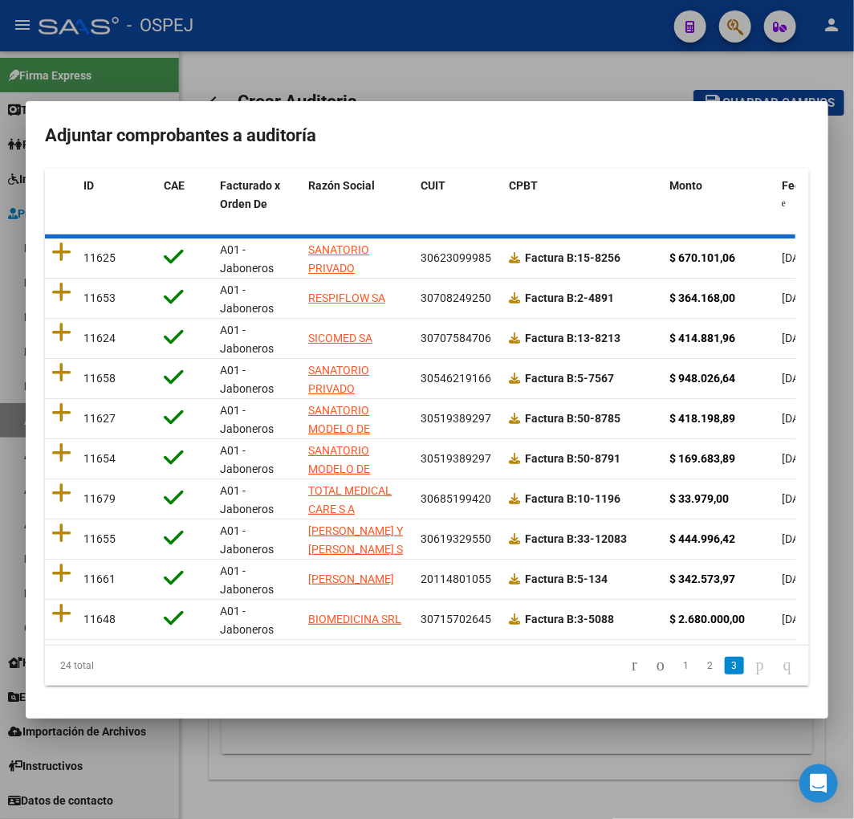
scroll to position [0, 0]
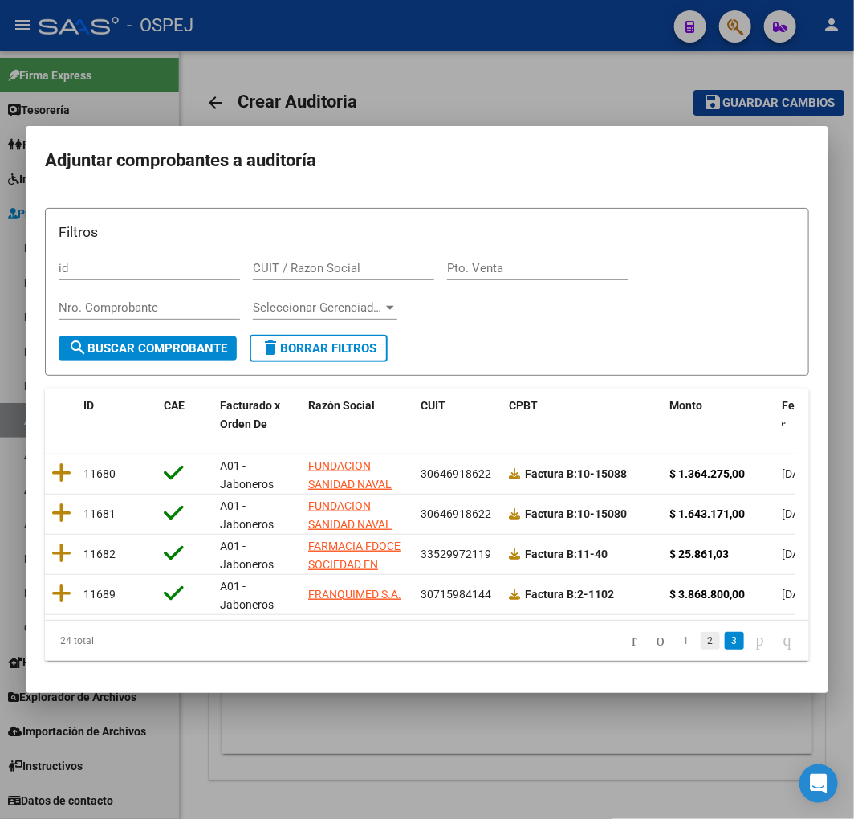
click at [701, 644] on link "2" at bounding box center [710, 641] width 19 height 18
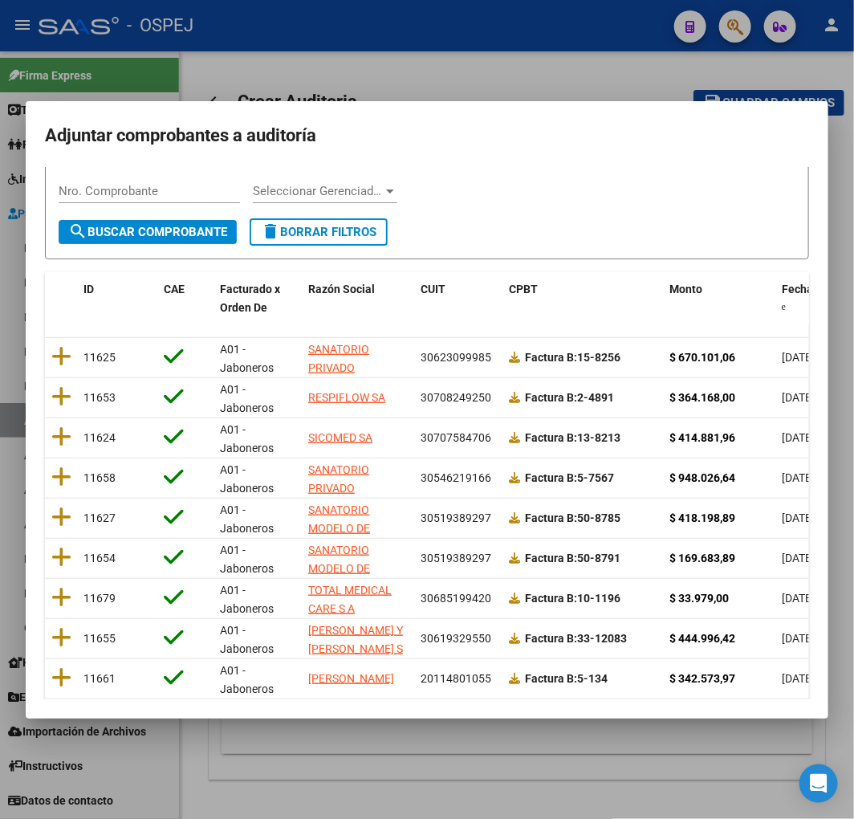
scroll to position [202, 0]
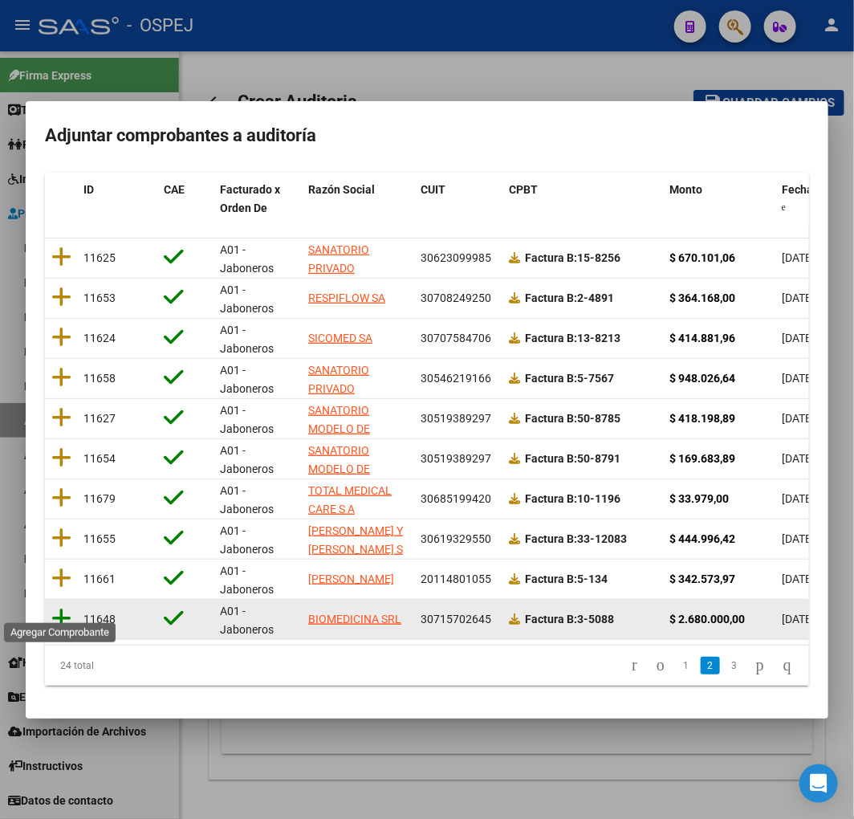
click at [68, 607] on icon at bounding box center [61, 618] width 20 height 22
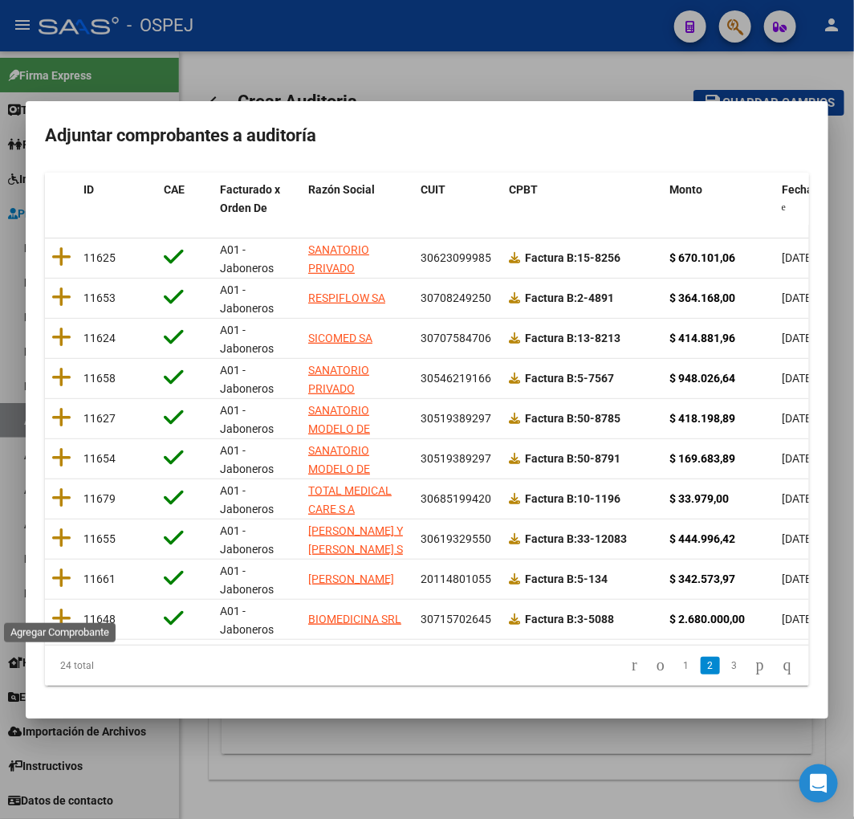
scroll to position [0, 0]
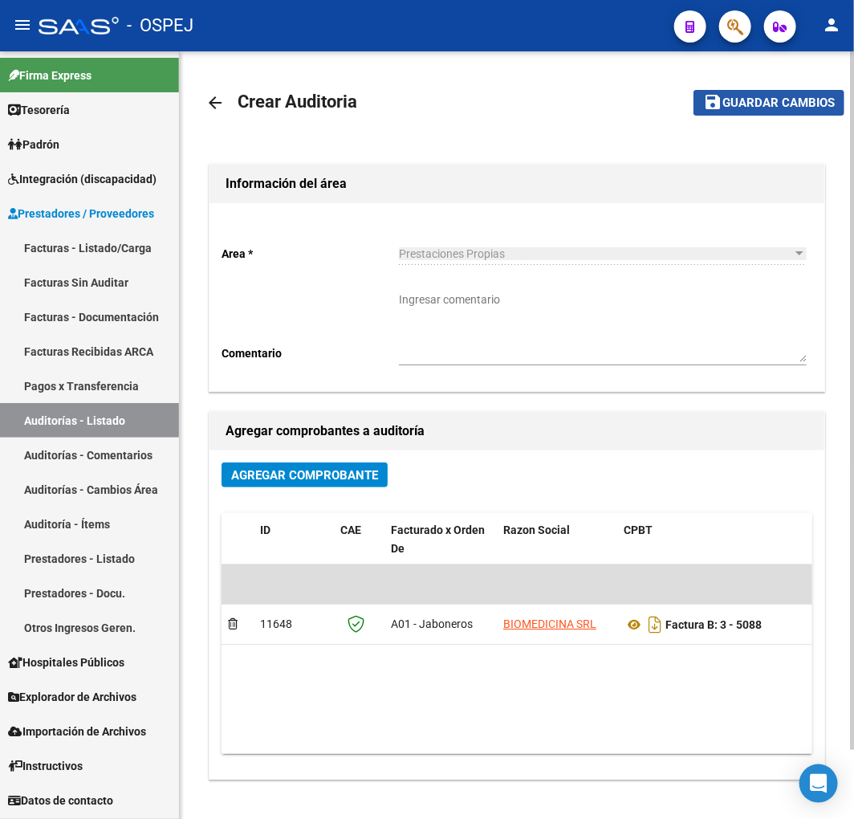
drag, startPoint x: 772, startPoint y: 92, endPoint x: 765, endPoint y: 105, distance: 14.7
click at [771, 92] on button "save Guardar cambios" at bounding box center [769, 102] width 151 height 25
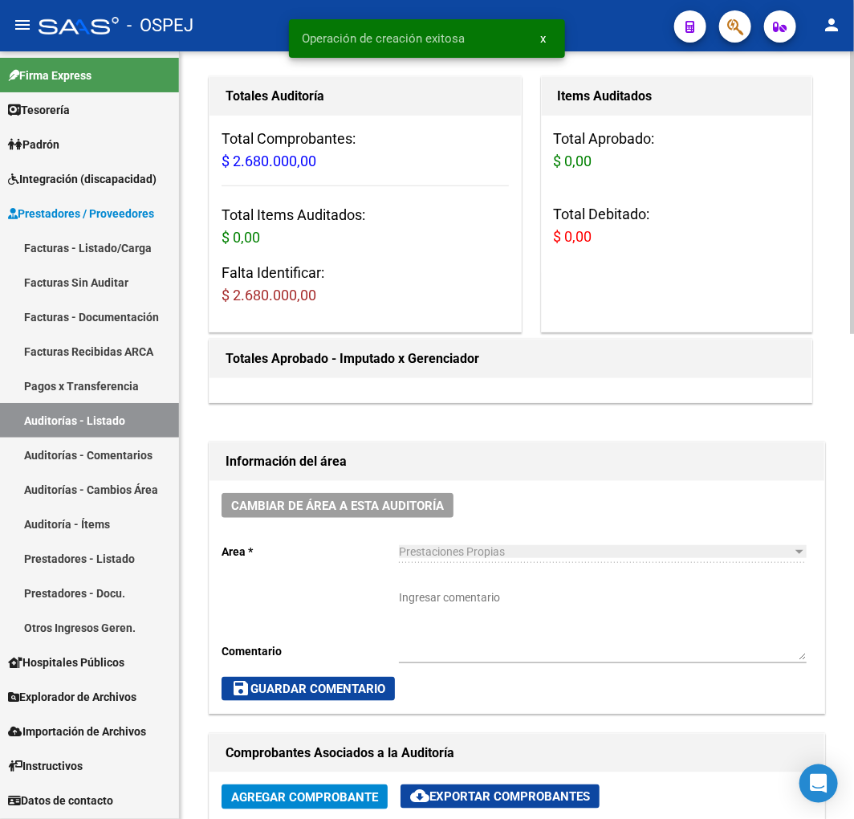
scroll to position [446, 0]
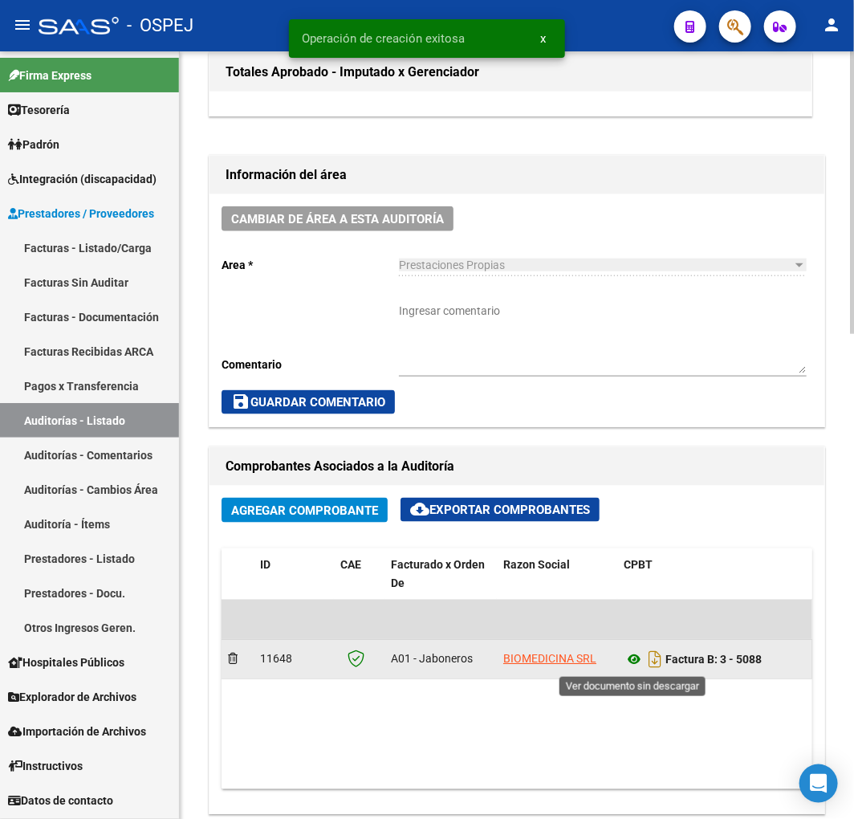
click at [639, 662] on icon at bounding box center [634, 659] width 21 height 19
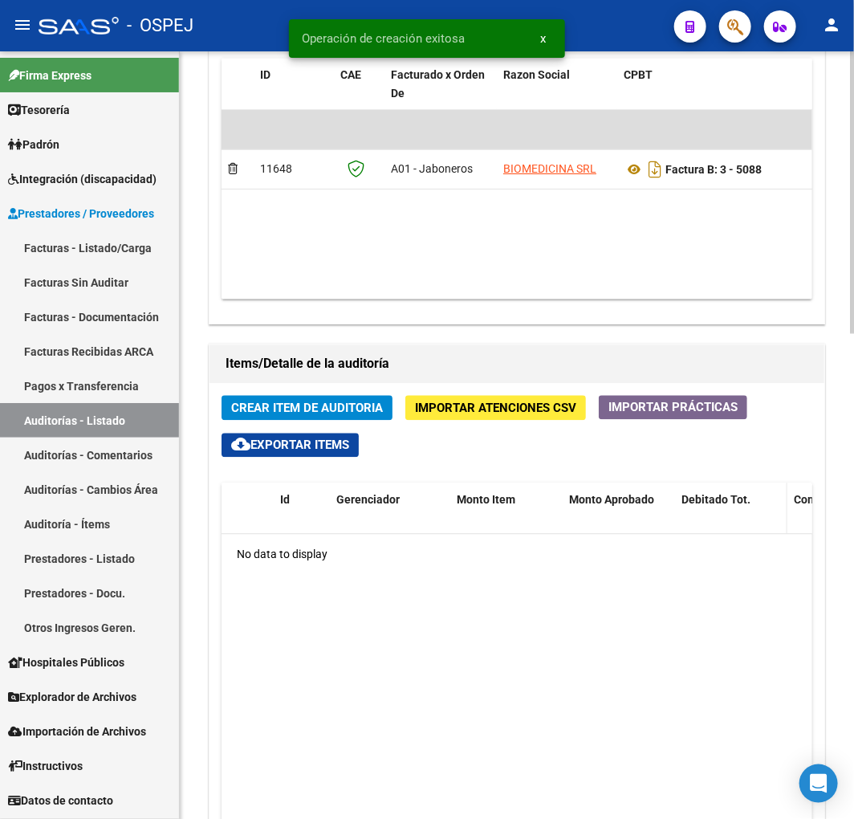
scroll to position [981, 0]
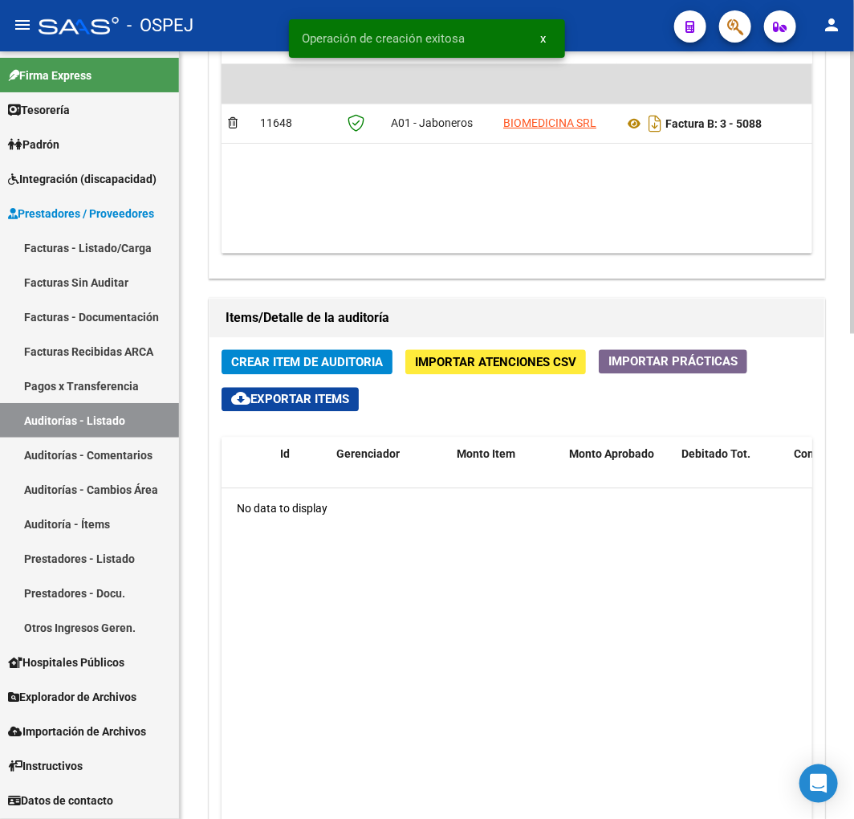
click at [332, 366] on span "Crear Item de Auditoria" at bounding box center [307, 363] width 152 height 14
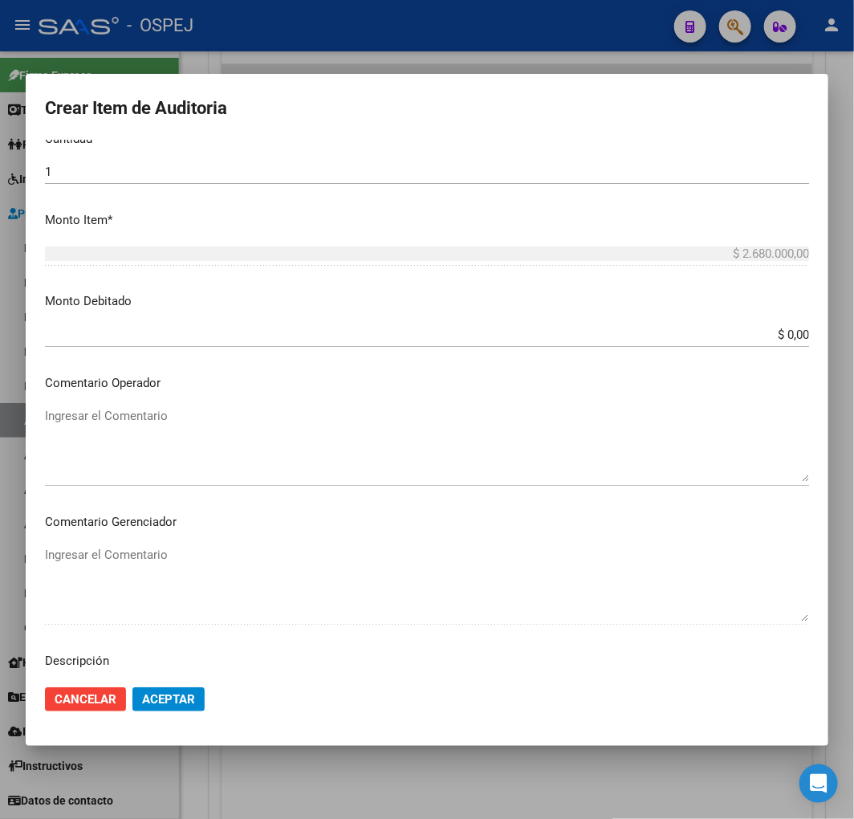
scroll to position [701, 0]
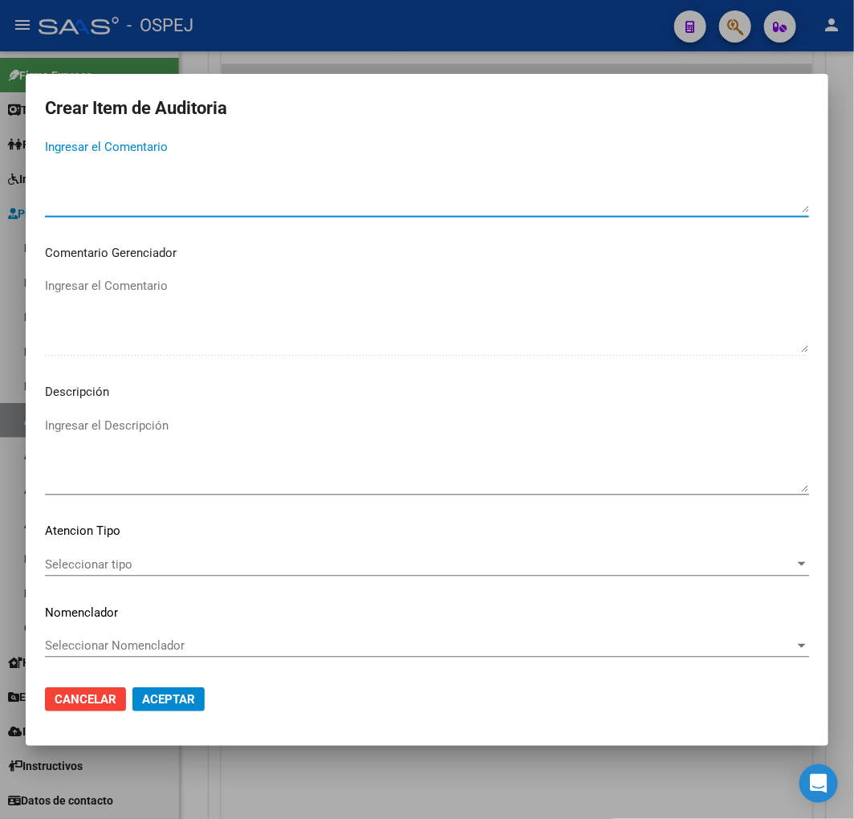
click at [237, 195] on textarea "Ingresar el Comentario" at bounding box center [427, 175] width 764 height 75
type textarea "m"
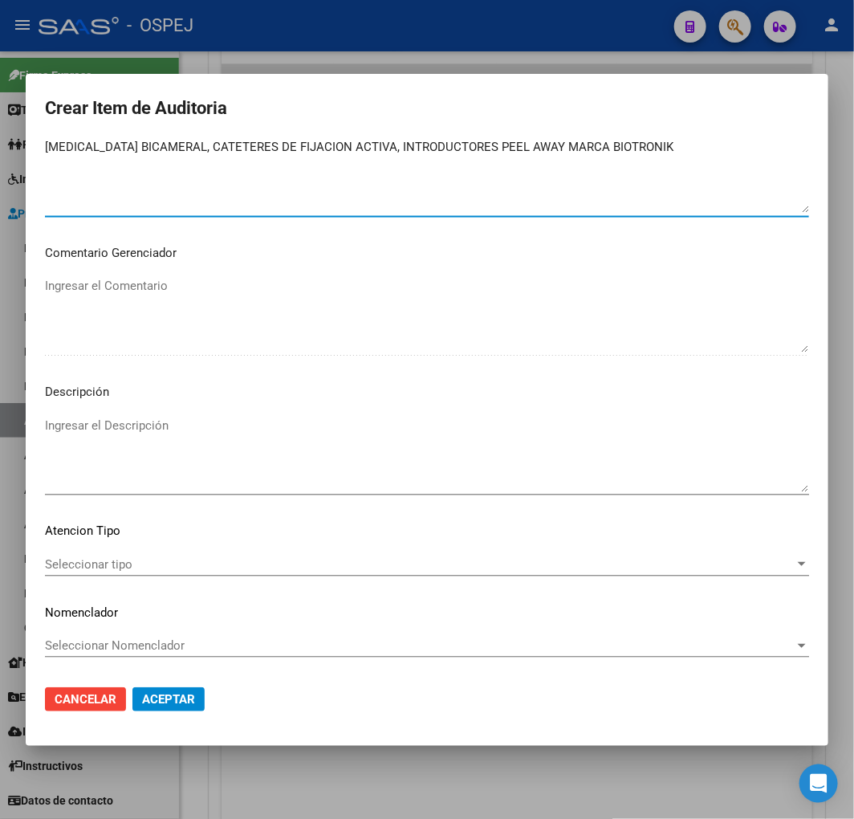
type textarea "MARCAPASOS BICAMERAL, CATETERES DE FIJACION ACTIVA, INTRODUCTORES PEEL AWAY MAR…"
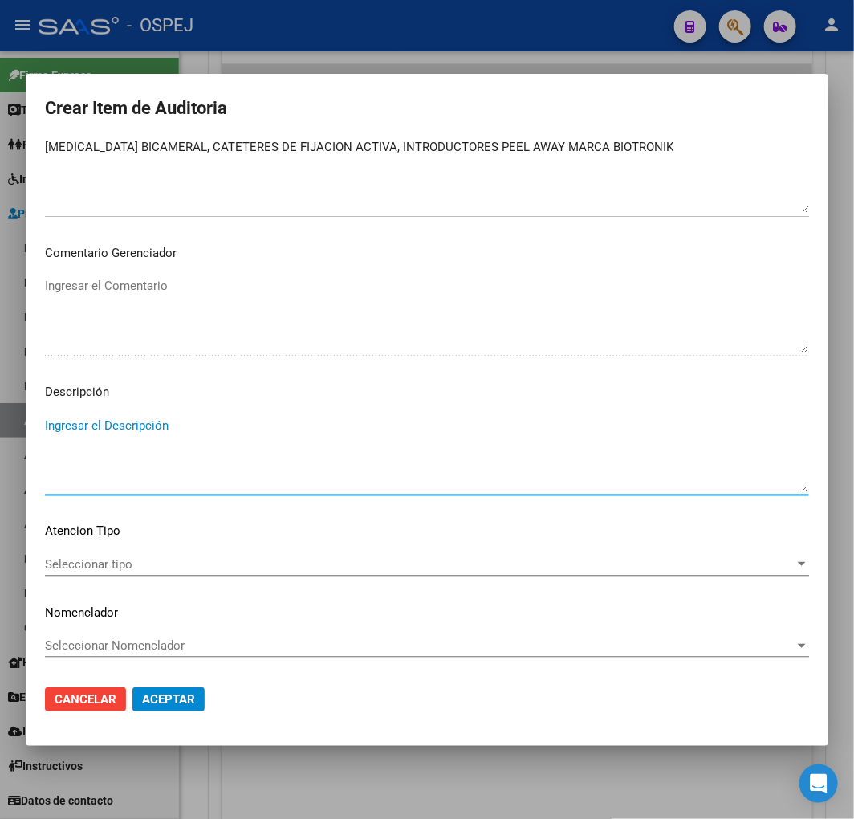
click at [209, 458] on textarea "Ingresar el Descripción" at bounding box center [427, 454] width 764 height 75
paste textarea "MARCAPASOS BICAMERAL, CATETERES DE FIJACION ACTIVA, INTRODUCTORES PEEL AWAY MAR…"
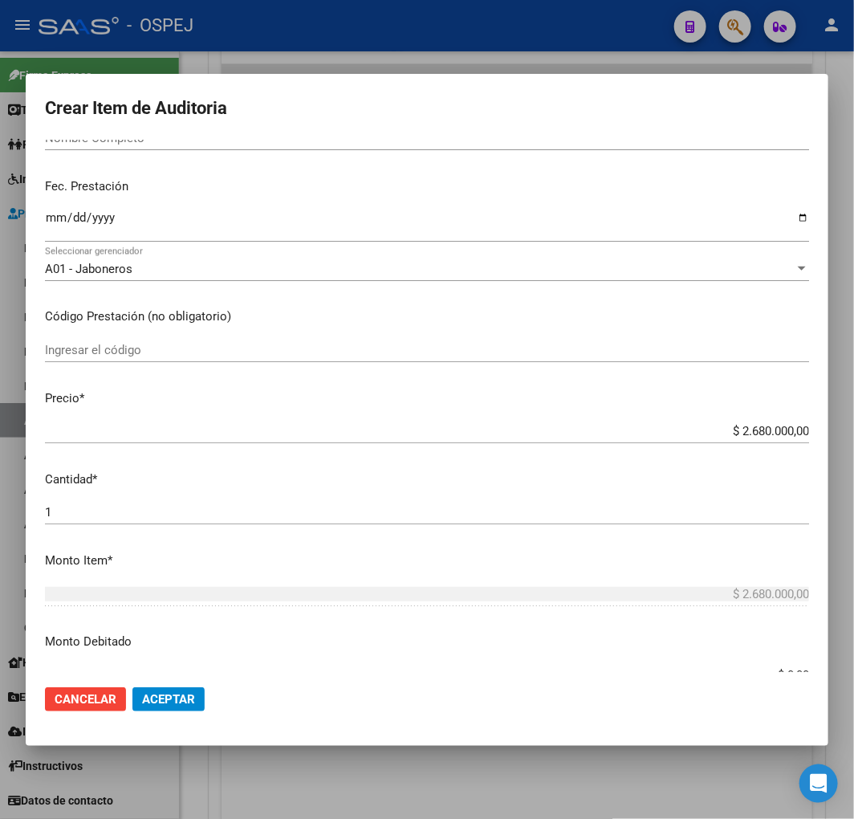
scroll to position [76, 0]
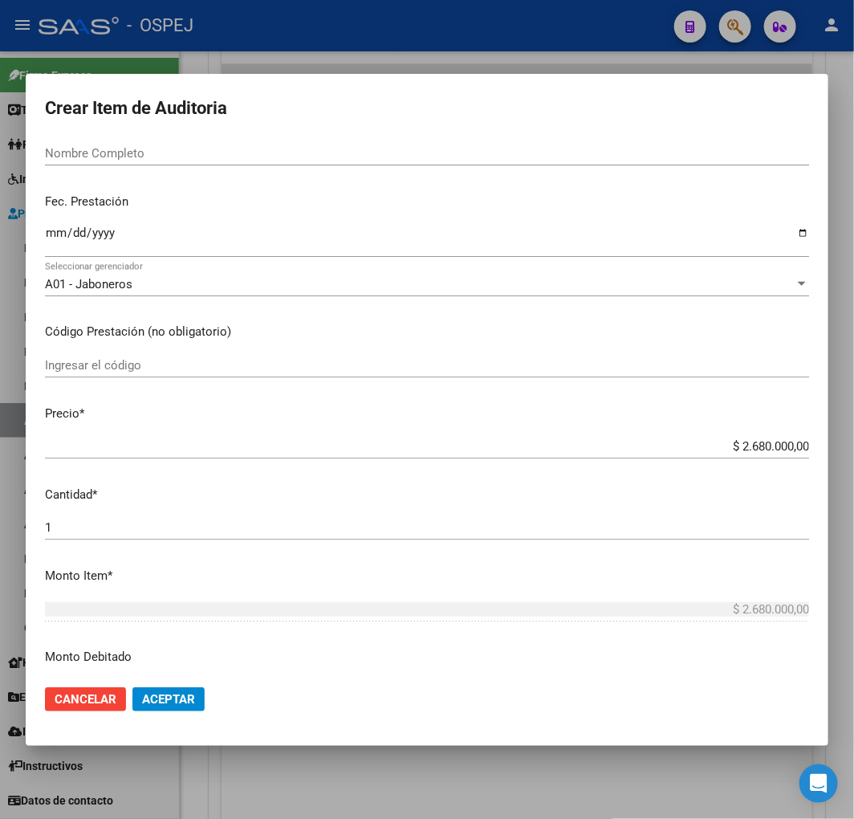
type textarea "MARCAPASOS BICAMERAL, CATETERES DE FIJACION ACTIVA, INTRODUCTORES PEEL AWAY MAR…"
click at [52, 233] on input "Ingresar la fecha" at bounding box center [427, 239] width 764 height 26
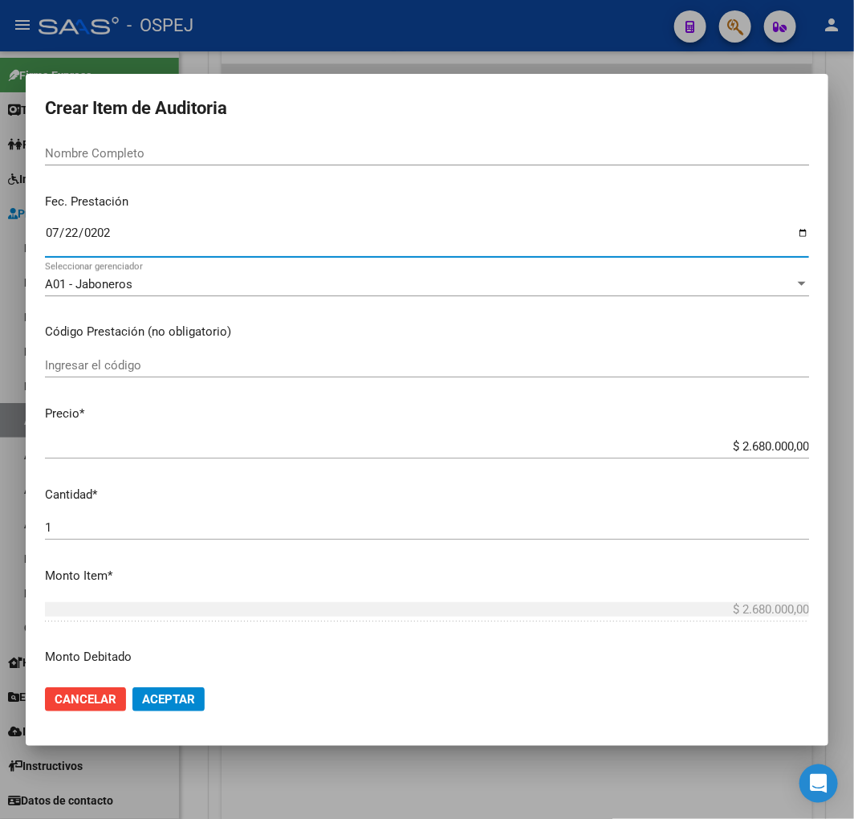
type input "2025-07-22"
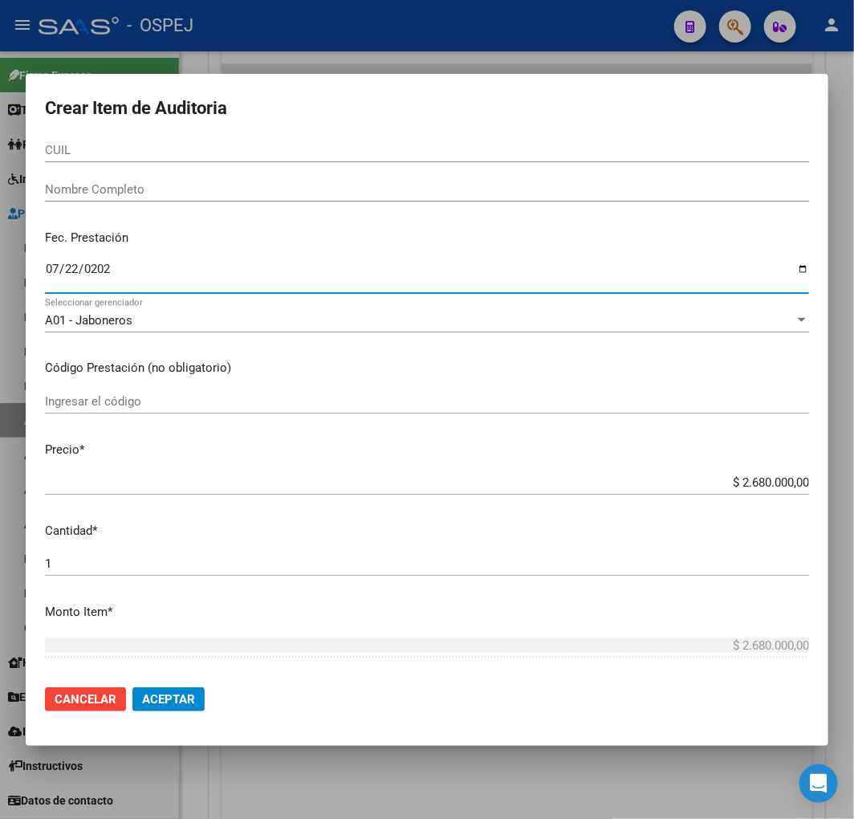
scroll to position [0, 0]
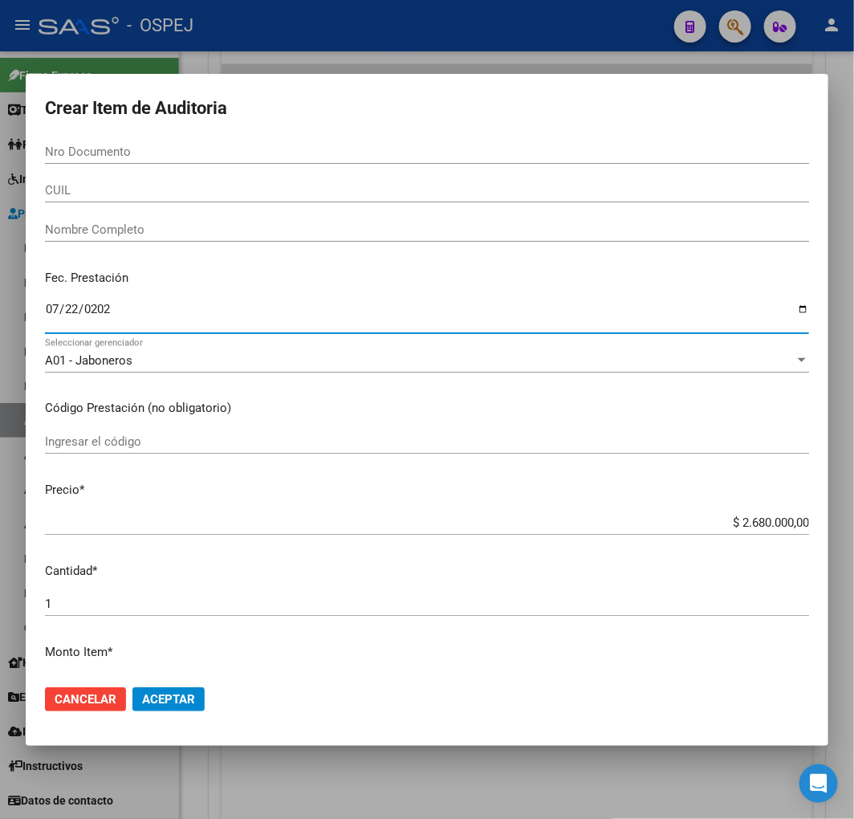
click at [137, 150] on input "Nro Documento" at bounding box center [427, 151] width 764 height 14
click at [111, 141] on div "Nro Documento" at bounding box center [427, 152] width 764 height 24
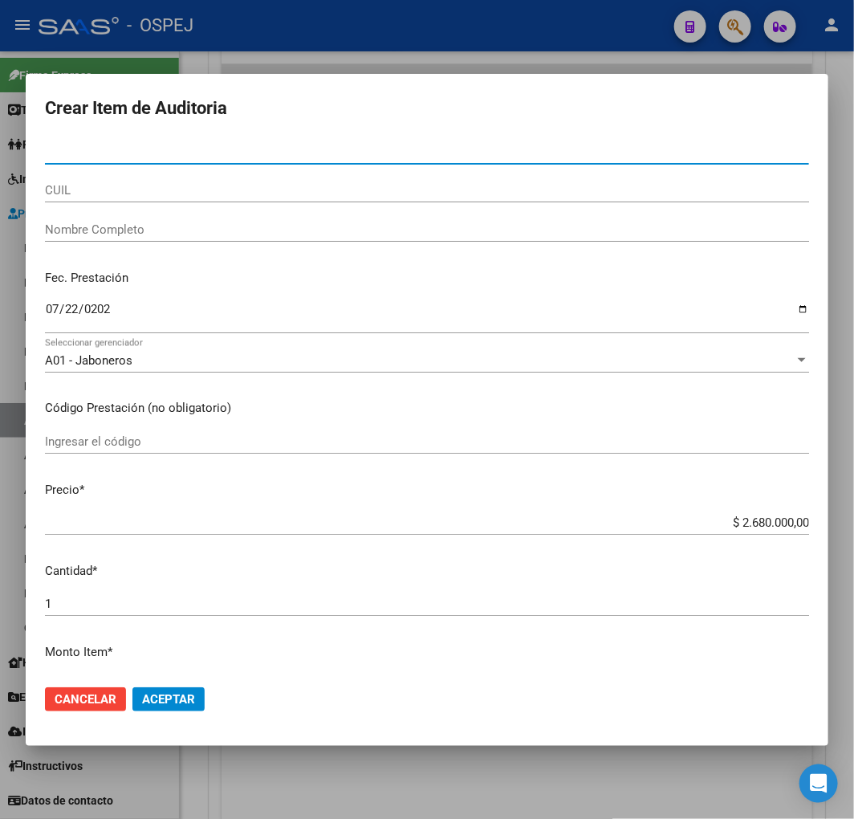
click at [131, 155] on input "Nro Documento" at bounding box center [427, 151] width 764 height 14
type input "94269477"
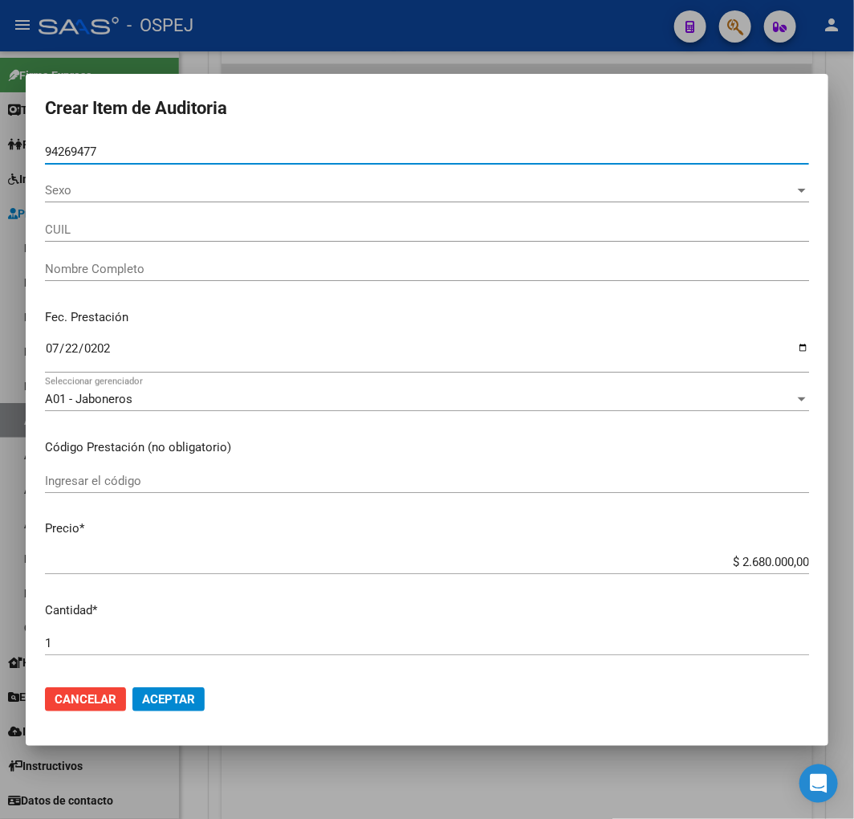
type input "27942694771"
type input "CABALLERO CARBALLO BLANCA MARLENE"
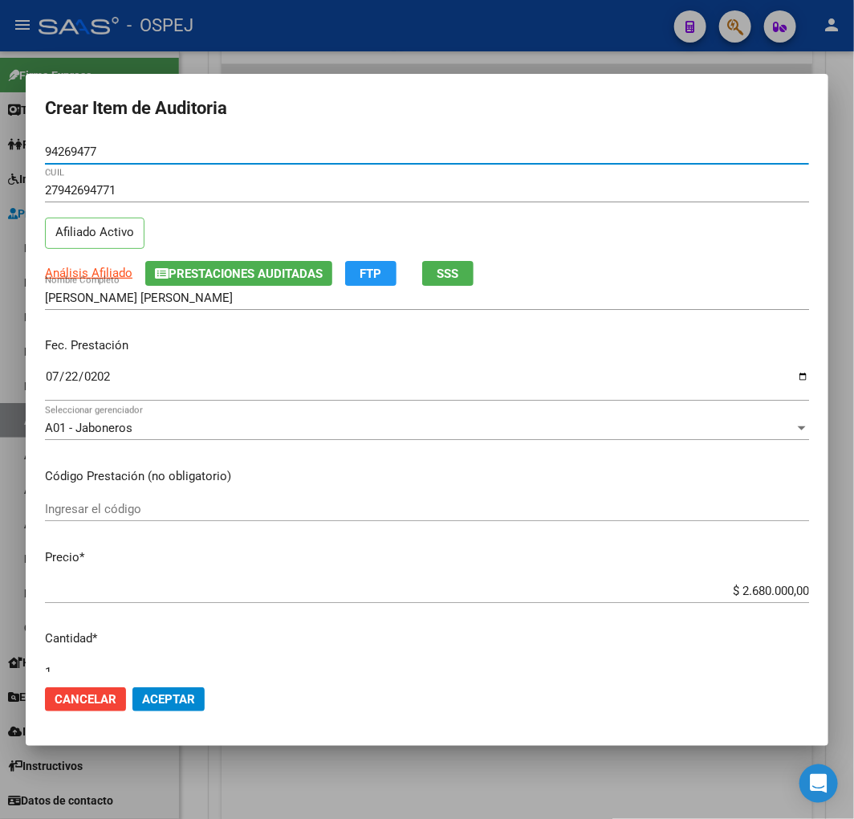
type input "94269477"
click at [170, 705] on button "Aceptar" at bounding box center [168, 699] width 72 height 24
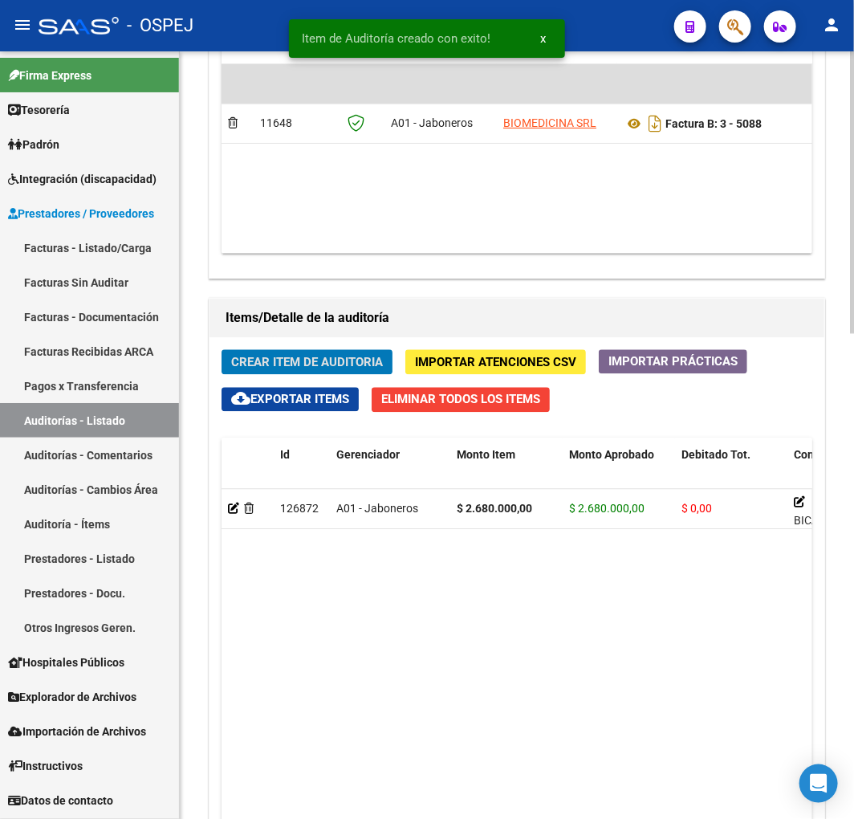
scroll to position [1174, 0]
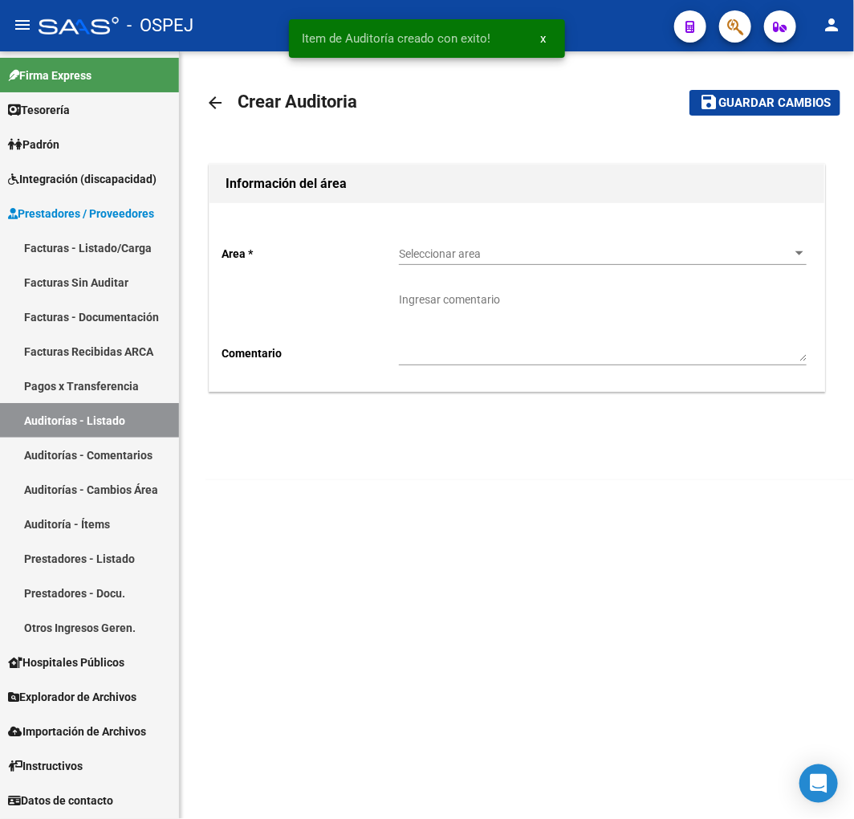
click at [500, 242] on div "Seleccionar area Seleccionar area" at bounding box center [603, 249] width 408 height 32
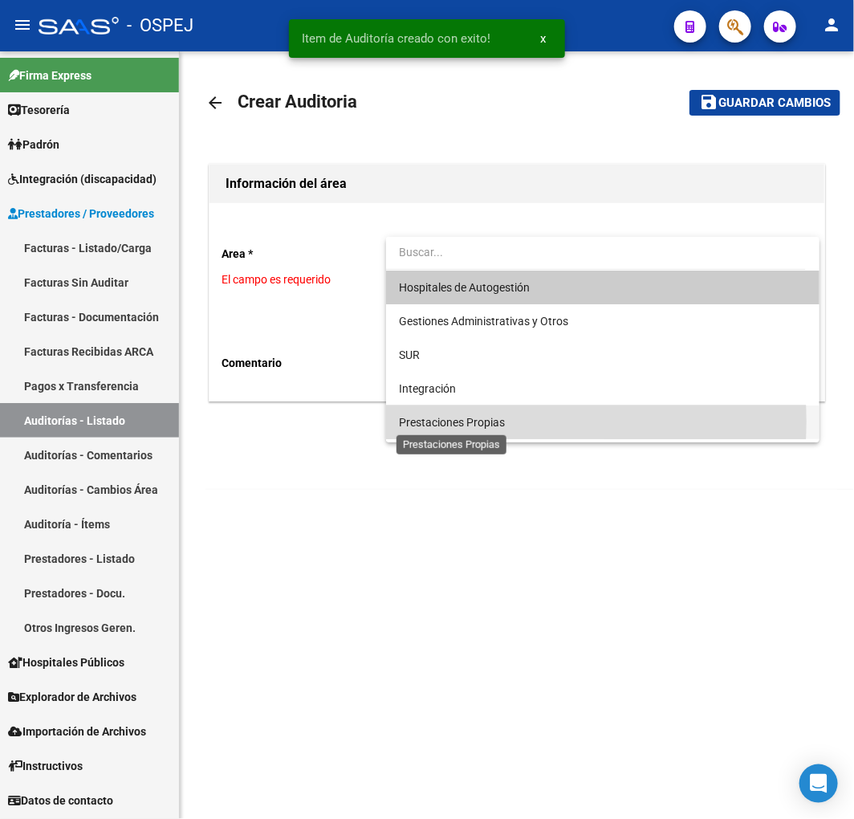
click at [501, 421] on span "Prestaciones Propias" at bounding box center [452, 422] width 106 height 13
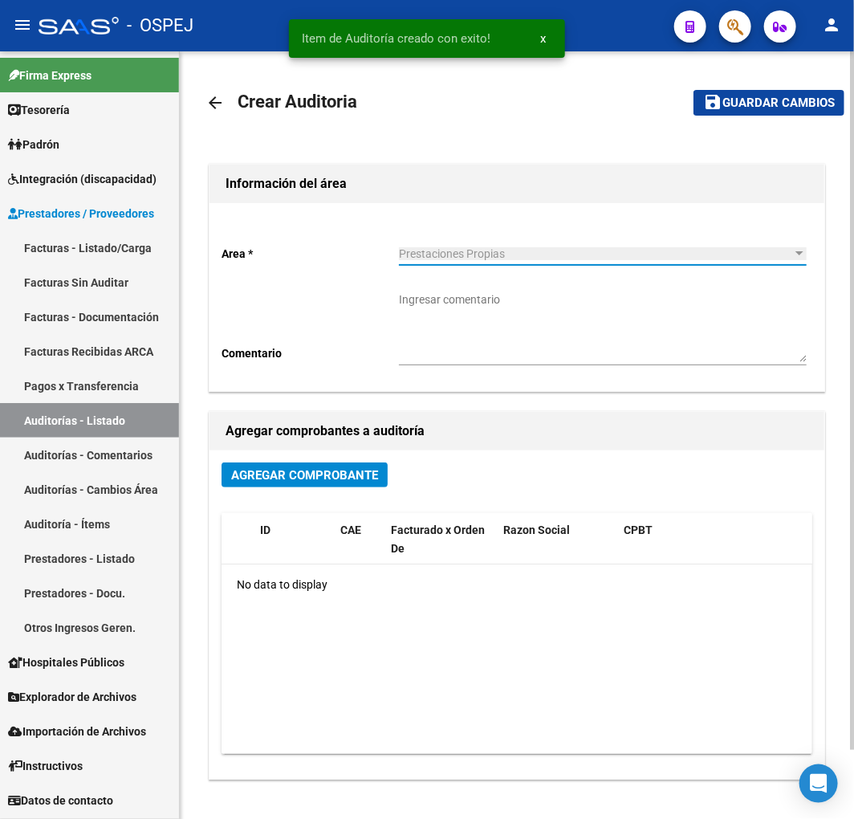
click at [318, 483] on button "Agregar Comprobante" at bounding box center [305, 474] width 166 height 25
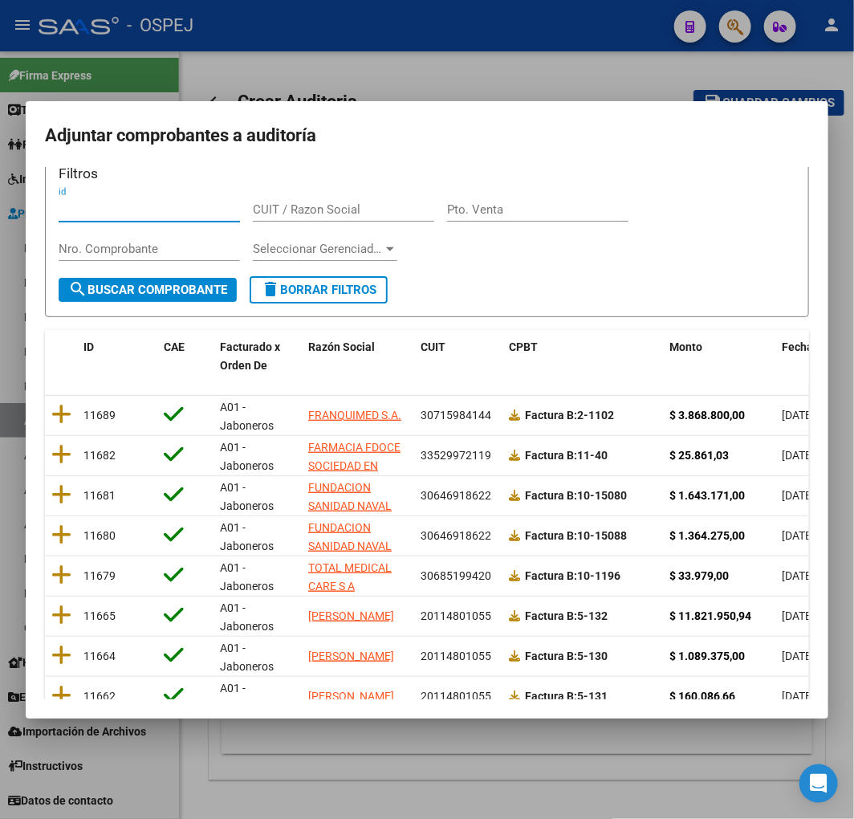
scroll to position [24, 0]
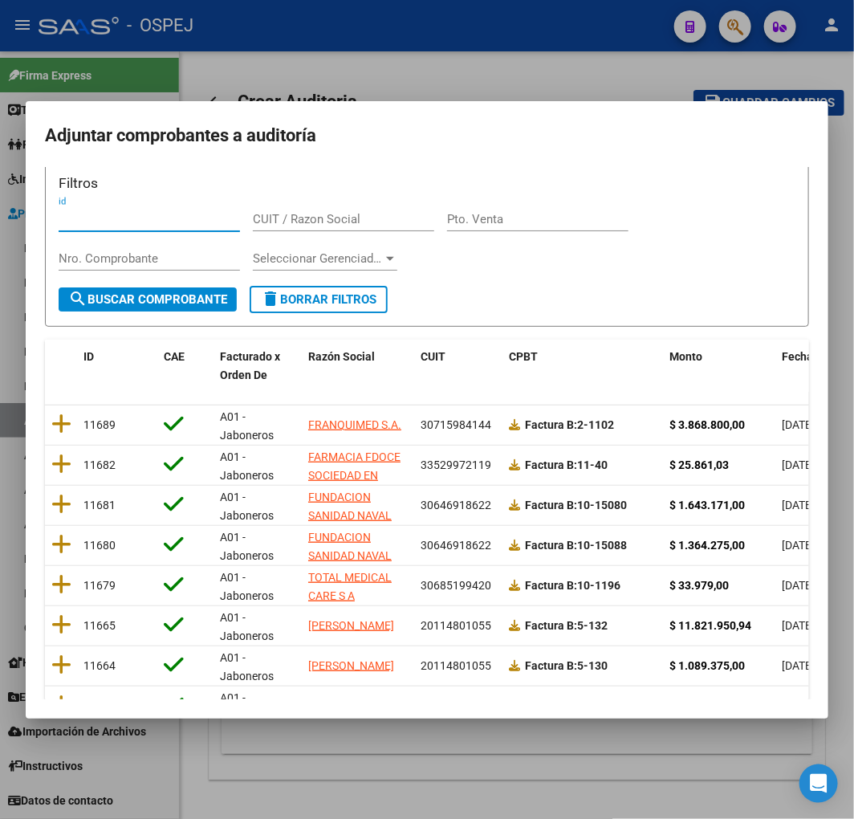
click at [784, 353] on span "Fecha Cpbt" at bounding box center [811, 356] width 58 height 13
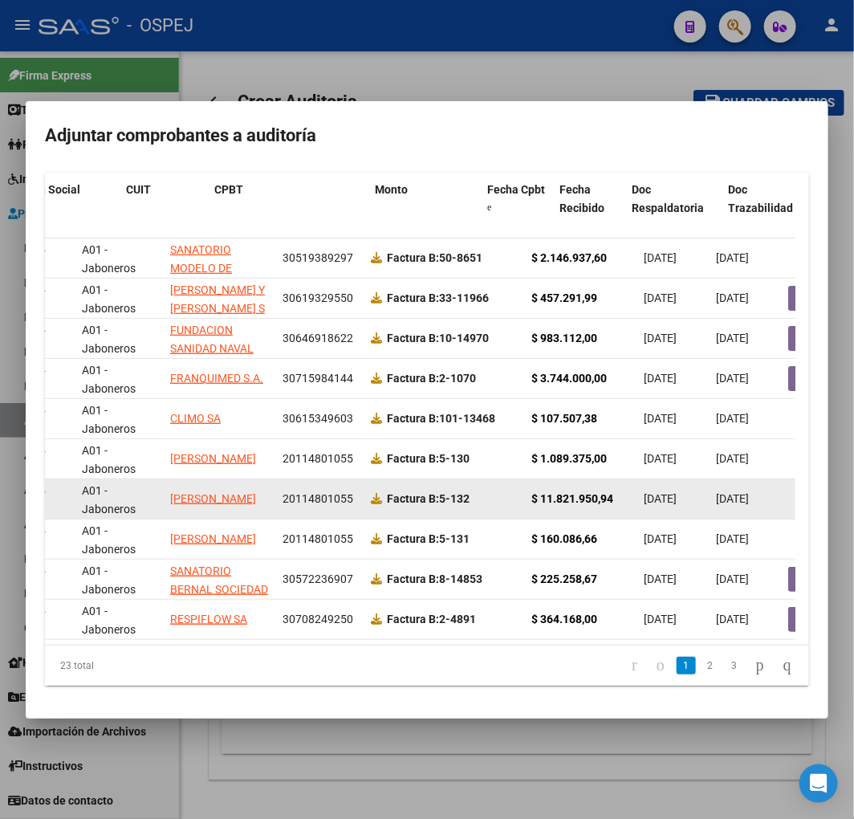
scroll to position [0, 0]
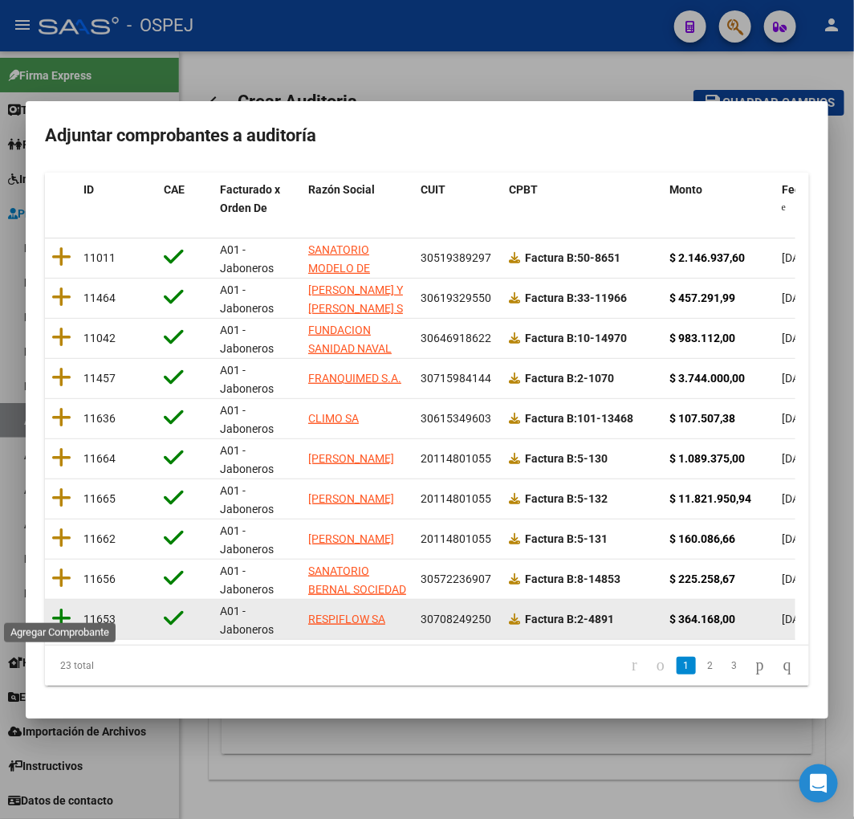
click at [59, 607] on icon at bounding box center [61, 618] width 20 height 22
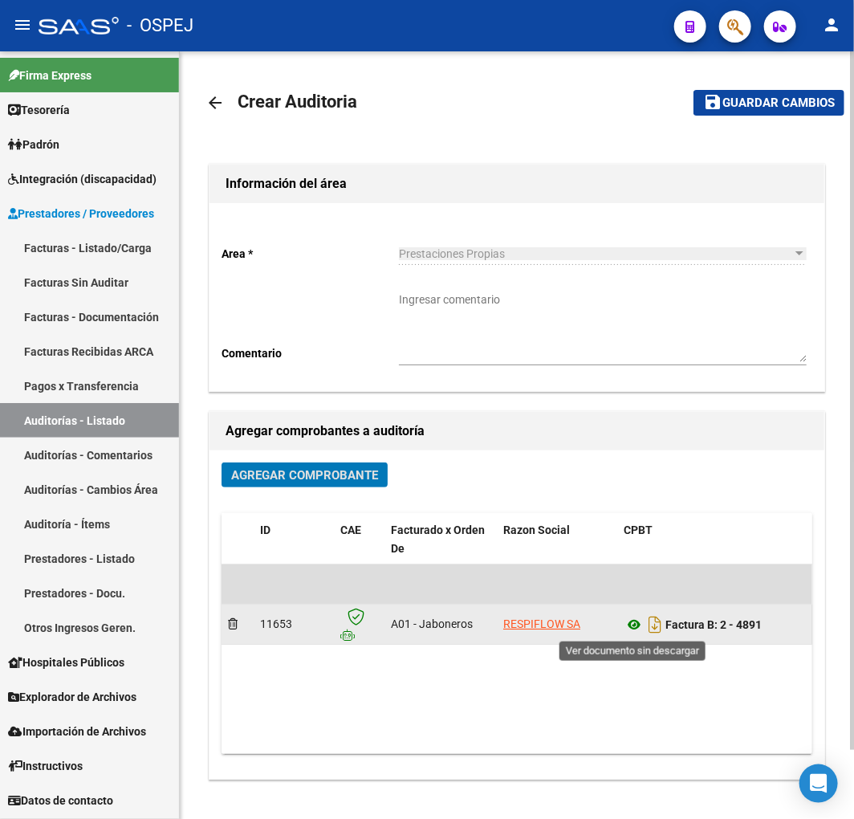
click at [634, 622] on icon at bounding box center [634, 624] width 21 height 19
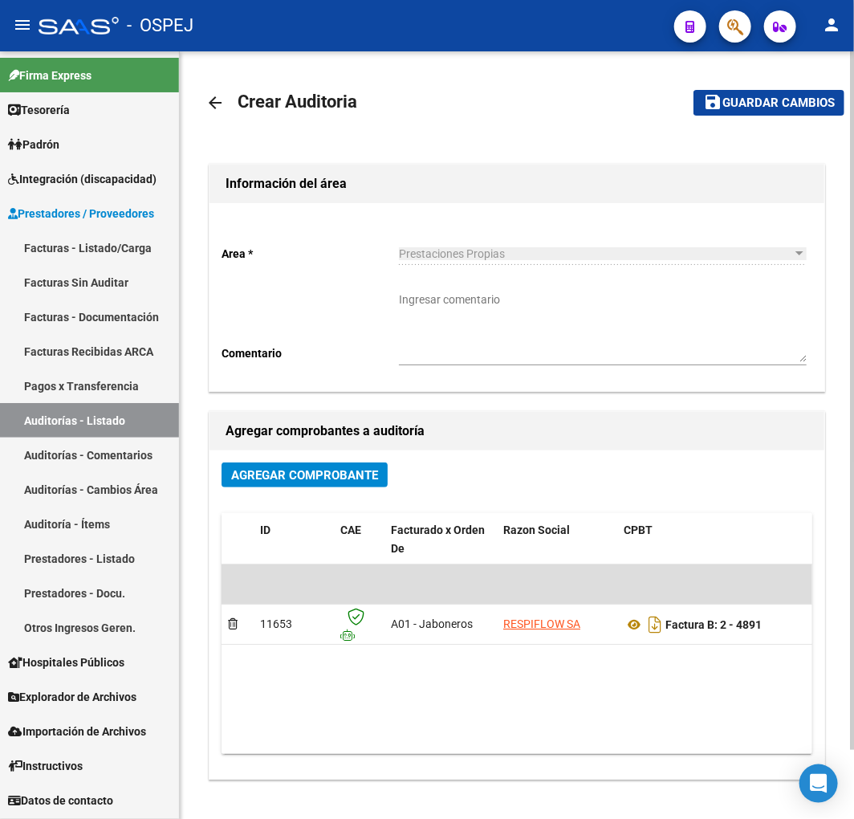
drag, startPoint x: 355, startPoint y: 759, endPoint x: 381, endPoint y: 742, distance: 31.8
click at [400, 755] on div "Agregar Comprobante ID CAE Facturado x Orden De Razon Social CPBT Monto Fecha C…" at bounding box center [517, 614] width 615 height 328
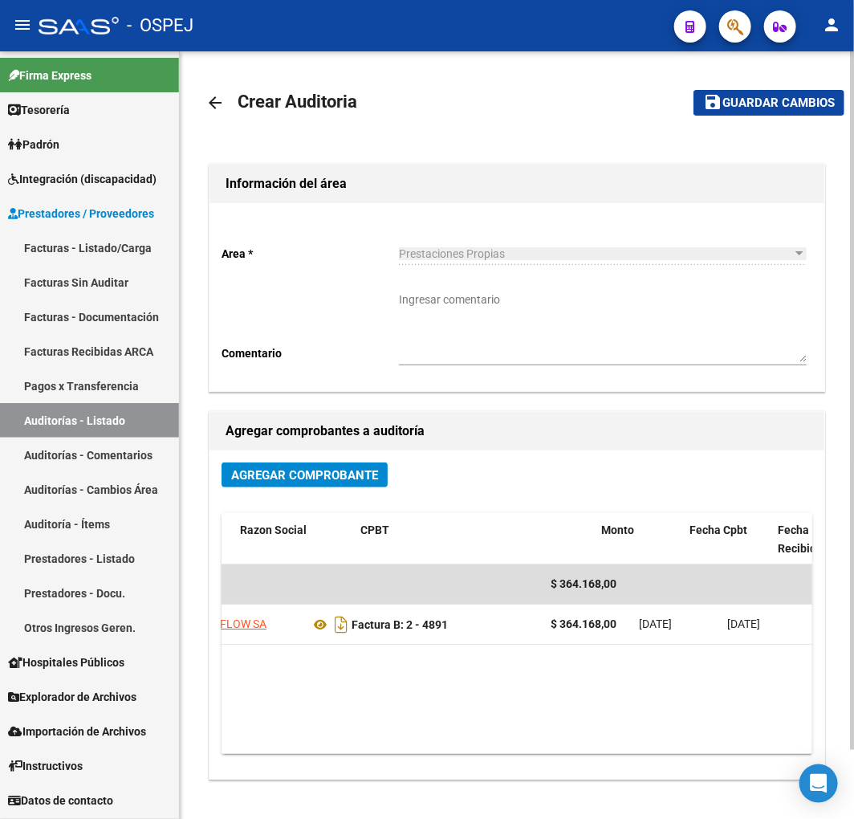
scroll to position [0, 339]
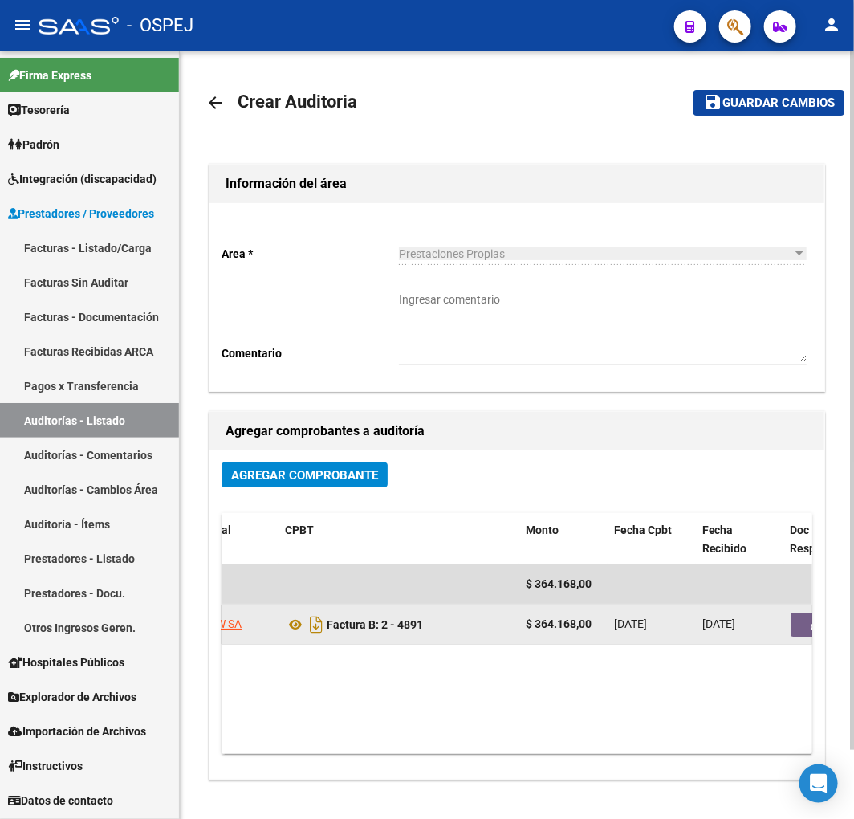
click at [801, 622] on button "button" at bounding box center [816, 625] width 51 height 24
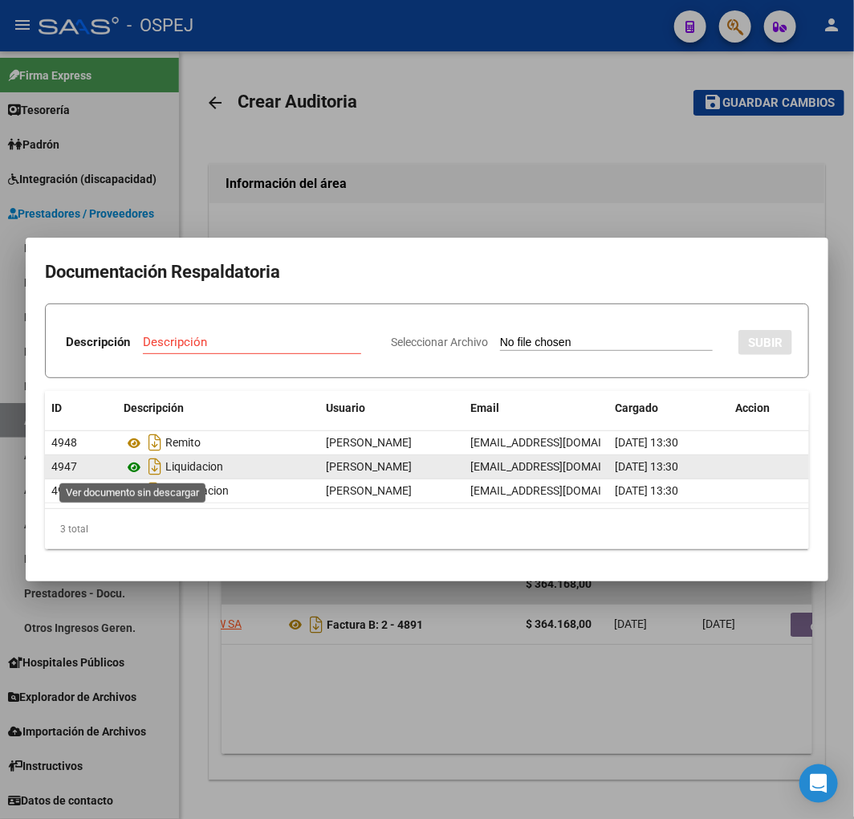
click at [135, 470] on icon at bounding box center [134, 467] width 21 height 19
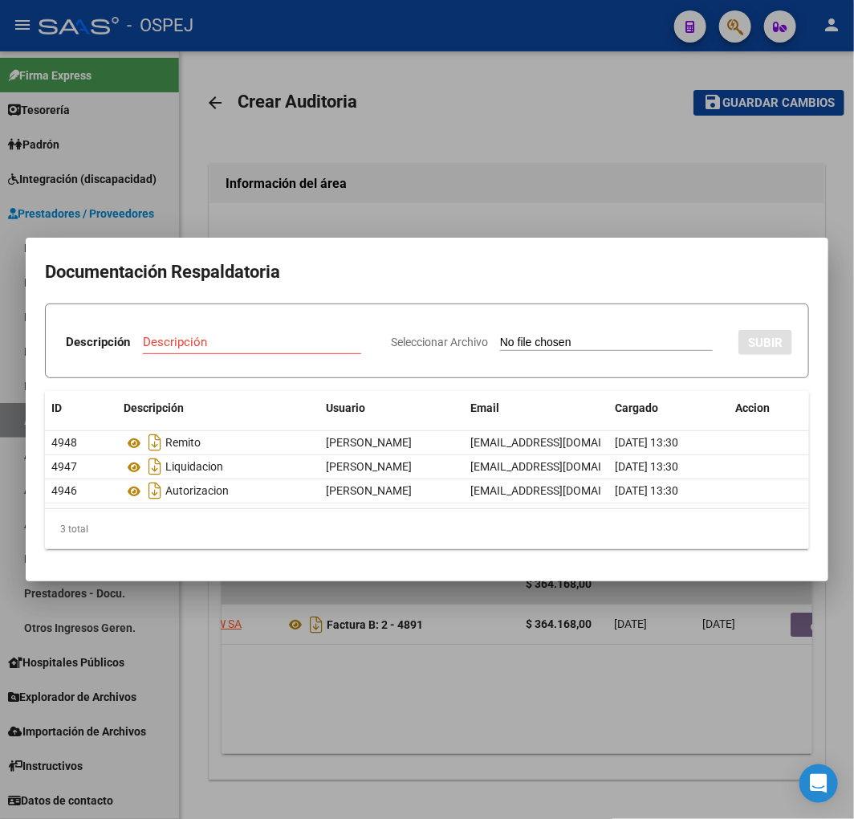
click at [498, 156] on div at bounding box center [427, 409] width 854 height 819
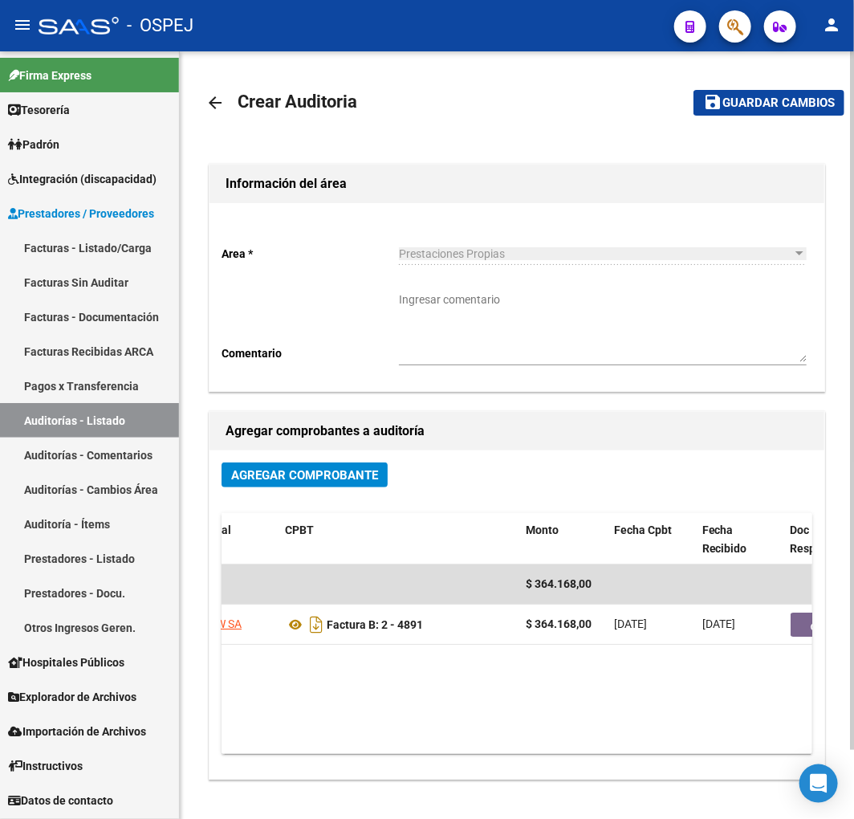
drag, startPoint x: 479, startPoint y: 759, endPoint x: 548, endPoint y: 750, distance: 69.7
click at [530, 759] on div "Agregar Comprobante ID CAE Facturado x Orden De Razon Social CPBT Monto Fecha C…" at bounding box center [517, 614] width 615 height 328
drag, startPoint x: 478, startPoint y: 737, endPoint x: 541, endPoint y: 748, distance: 64.4
click at [541, 748] on datatable-body "$ 364.168,00 11653 A01 - Jaboneros RESPIFLOW SA Factura B: 2 - 4891 $ 364.168,0…" at bounding box center [517, 658] width 591 height 189
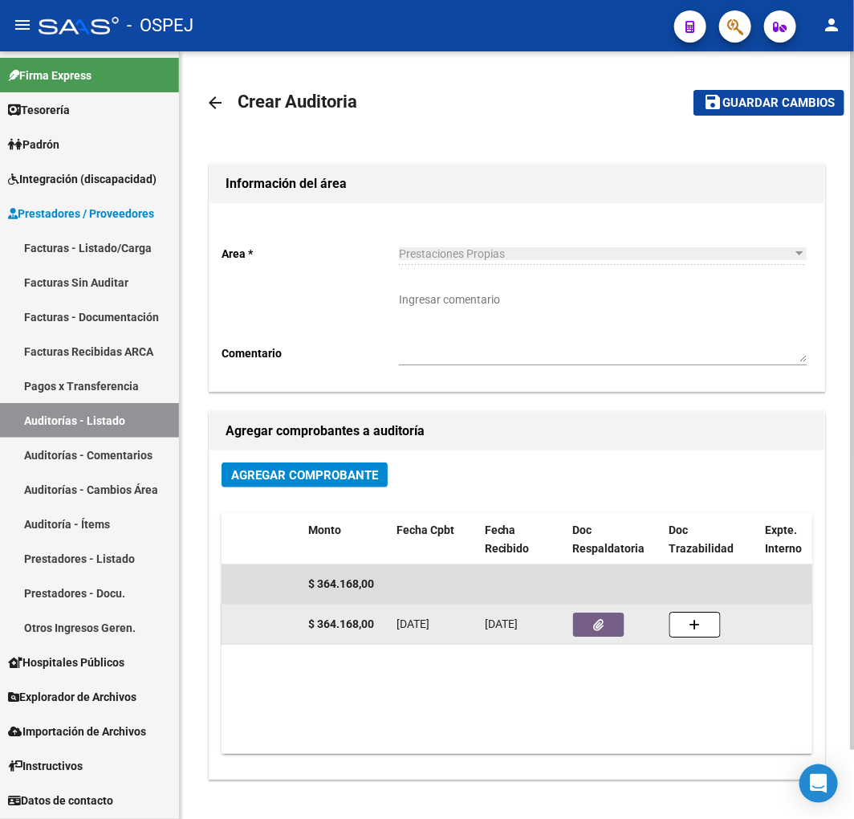
drag, startPoint x: 566, startPoint y: 626, endPoint x: 588, endPoint y: 621, distance: 23.0
click at [581, 622] on div "11653 A01 - Jaboneros RESPIFLOW SA Factura B: 2 - 4891 $ 364.168,00 04/08/2025 …" at bounding box center [457, 624] width 1584 height 40
click at [588, 621] on button "button" at bounding box center [598, 625] width 51 height 24
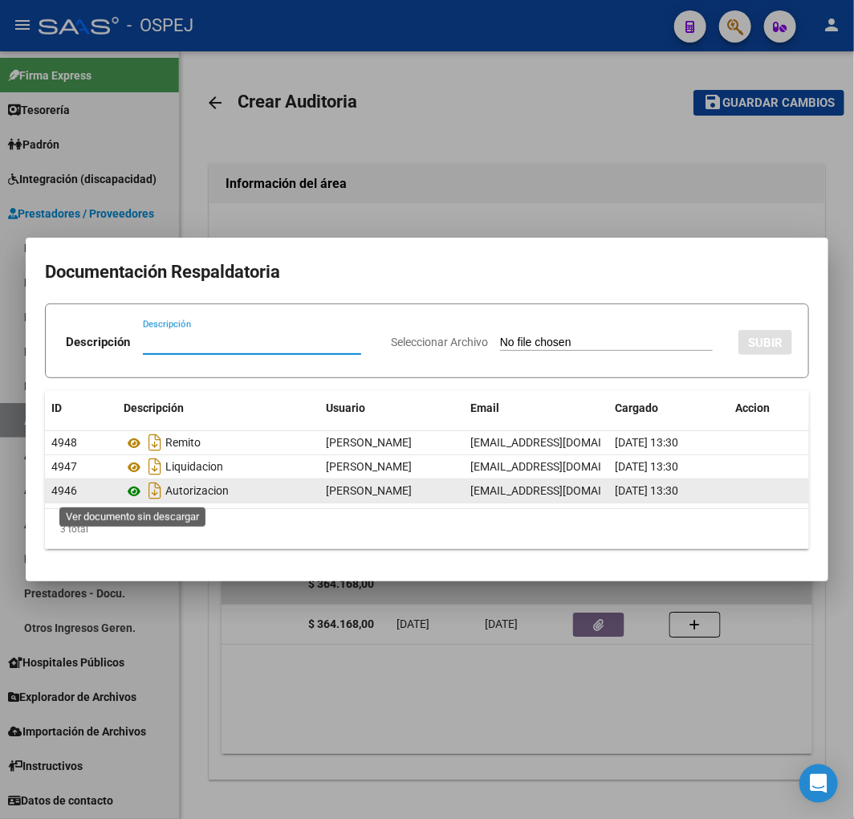
click at [132, 495] on icon at bounding box center [134, 491] width 21 height 19
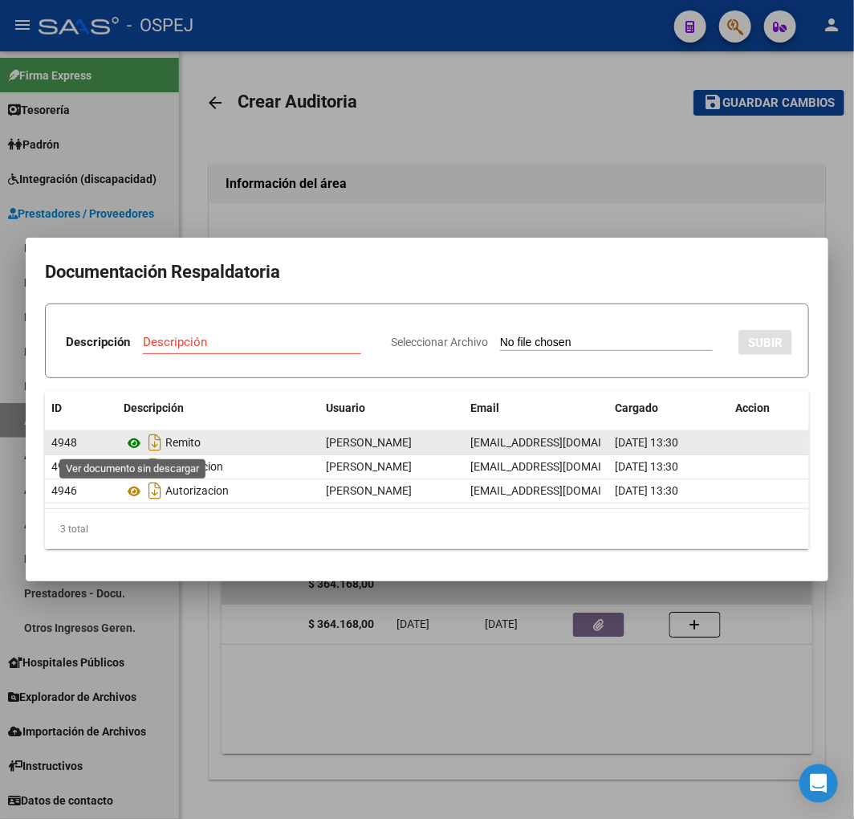
click at [129, 444] on icon at bounding box center [134, 442] width 21 height 19
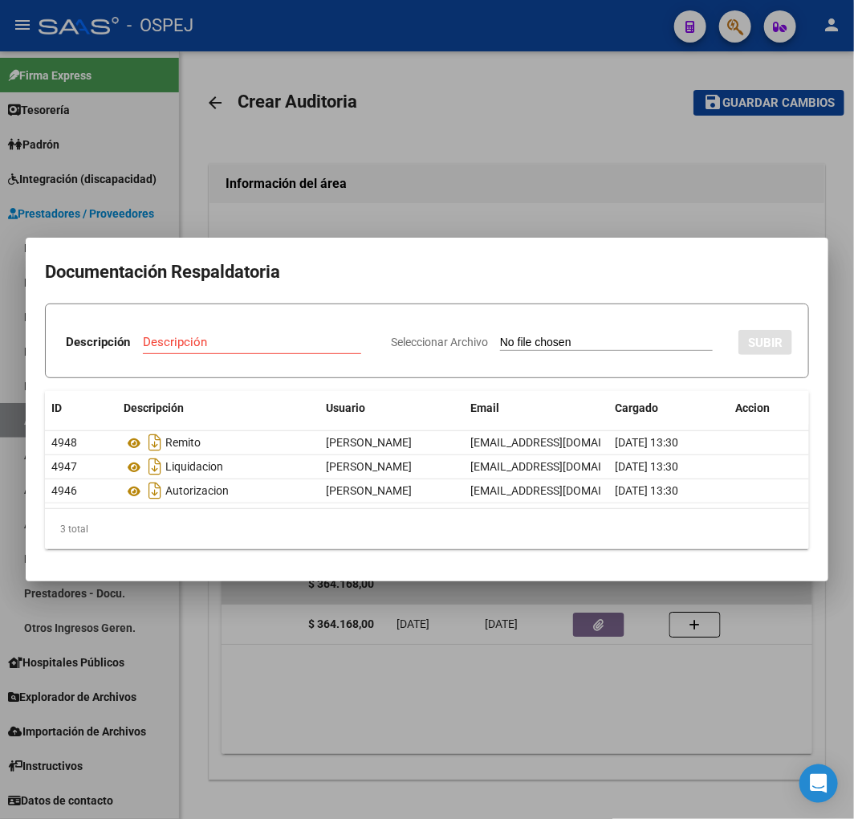
click at [375, 621] on div at bounding box center [427, 409] width 854 height 819
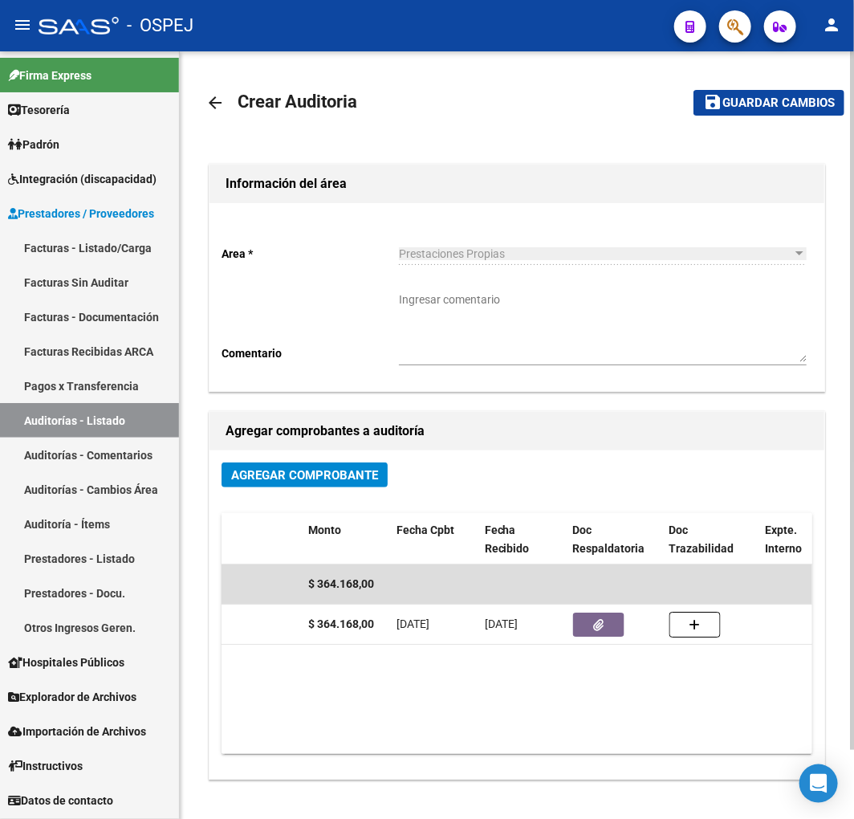
drag, startPoint x: 476, startPoint y: 736, endPoint x: 464, endPoint y: 745, distance: 14.9
click at [458, 743] on datatable-body "$ 364.168,00 11653 A01 - Jaboneros RESPIFLOW SA Factura B: 2 - 4891 $ 364.168,0…" at bounding box center [517, 658] width 591 height 189
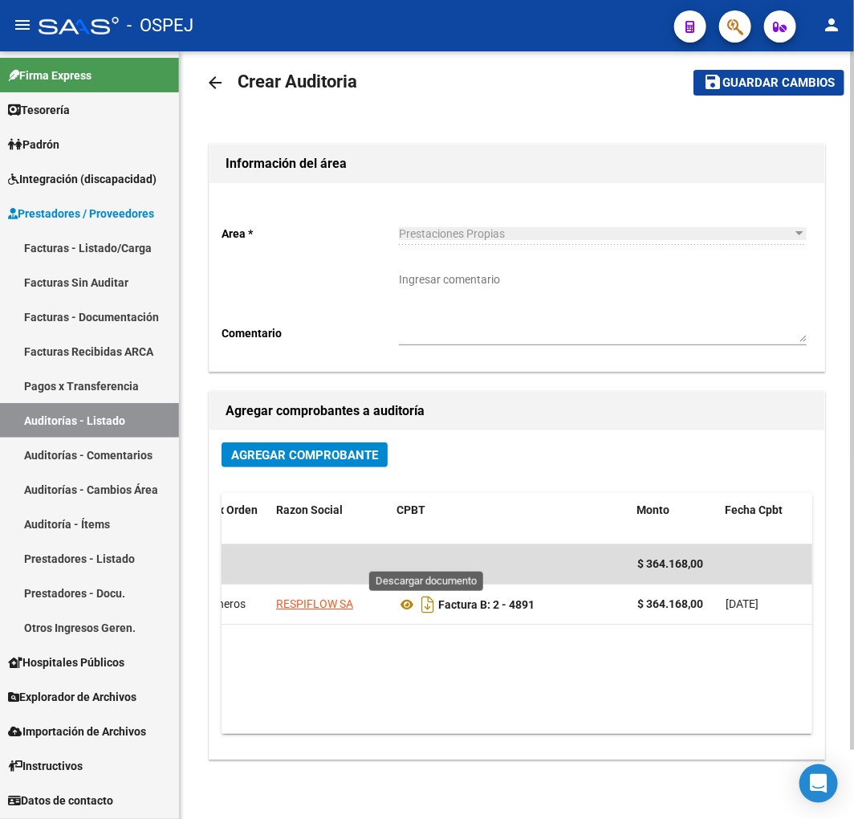
scroll to position [0, 0]
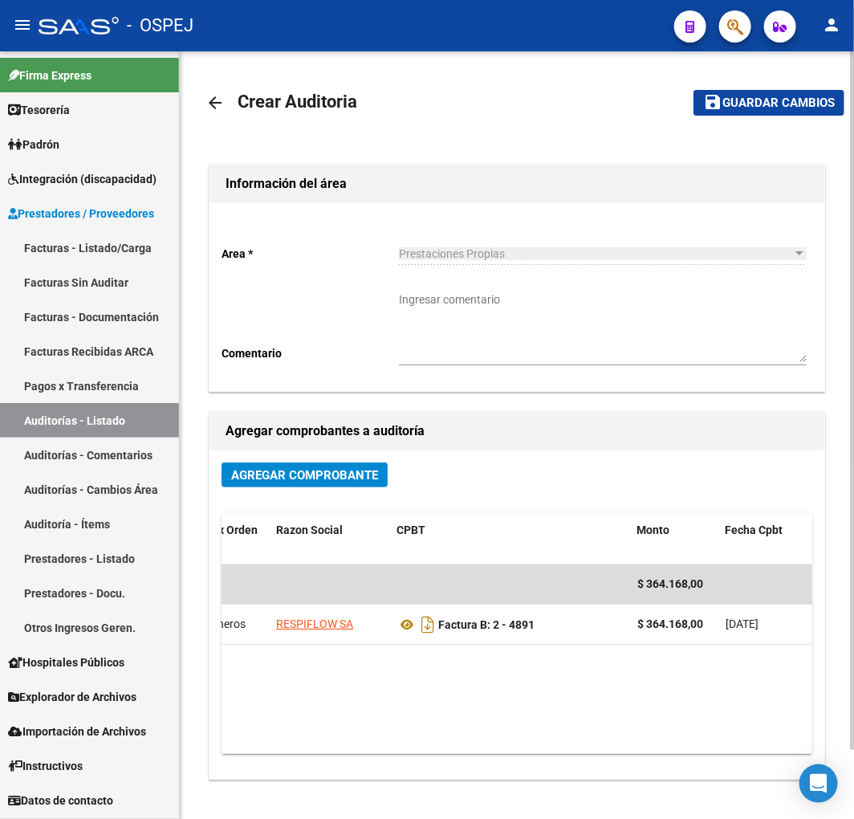
click at [771, 108] on span "Guardar cambios" at bounding box center [778, 103] width 112 height 14
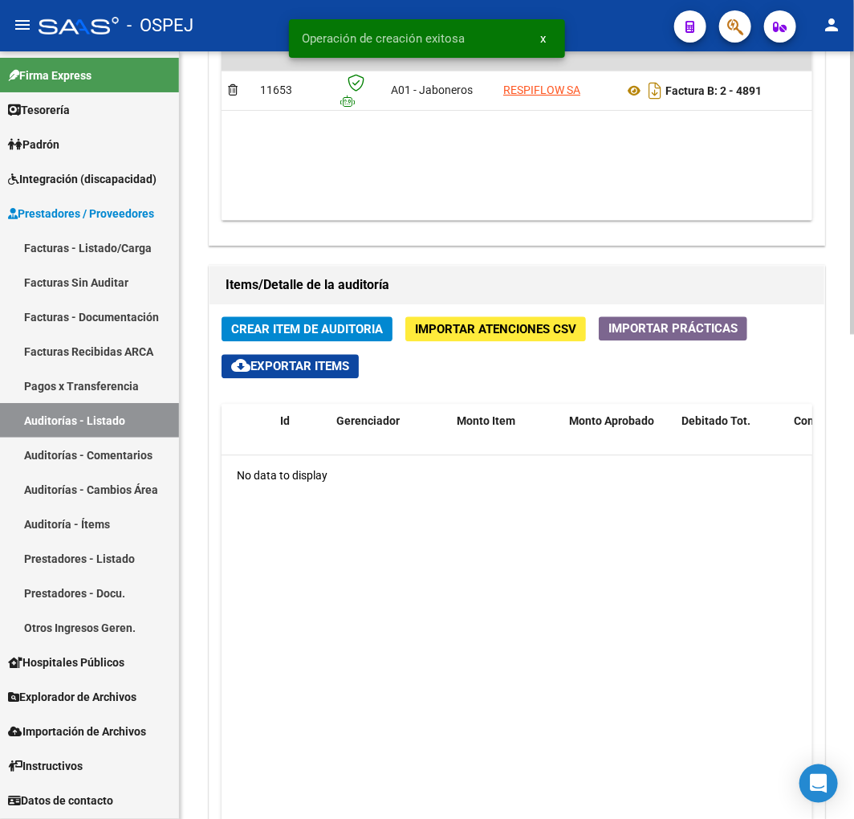
scroll to position [1159, 0]
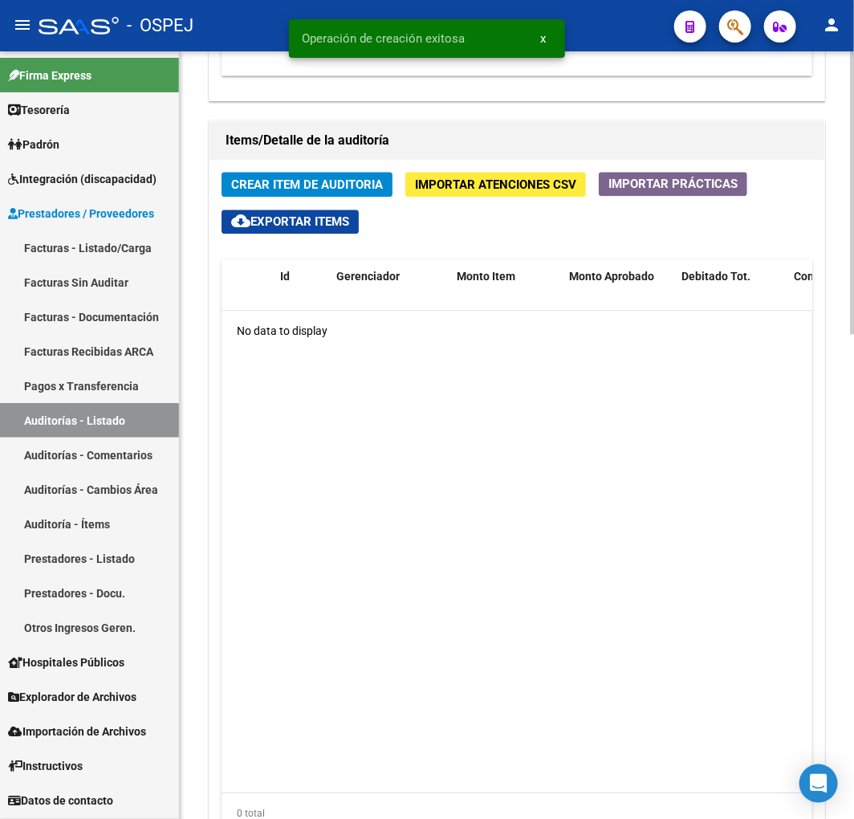
click at [531, 179] on span "Importar Atenciones CSV" at bounding box center [495, 184] width 161 height 14
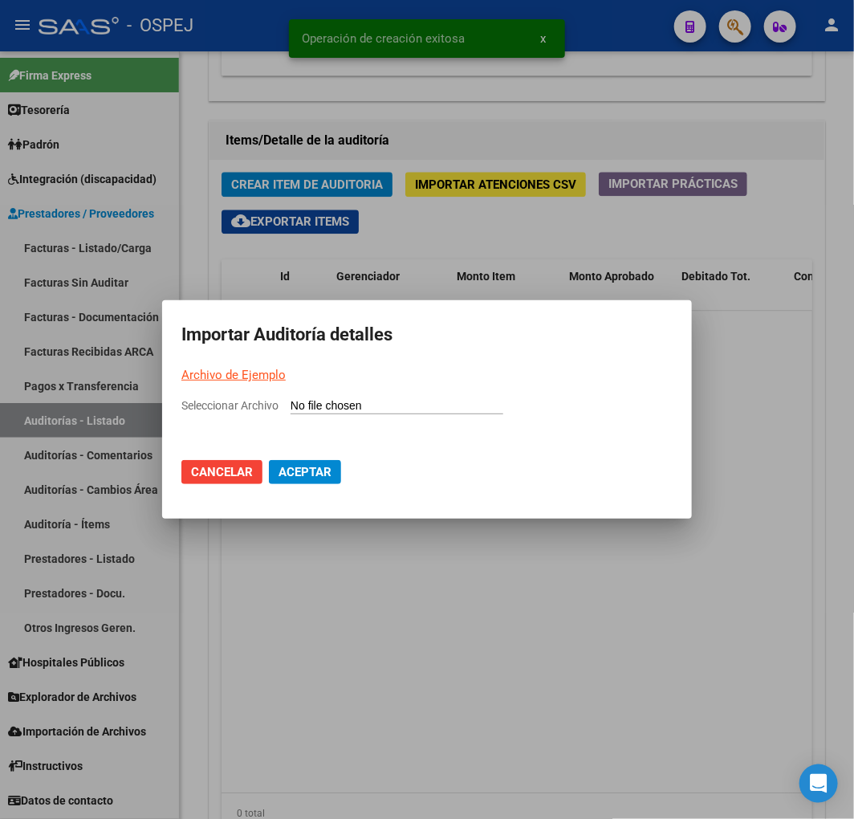
click at [329, 407] on input "Seleccionar Archivo" at bounding box center [397, 406] width 213 height 15
type input "C:\fakepath\Auditoria-demo-saas RESPIFLOW 4891.csv"
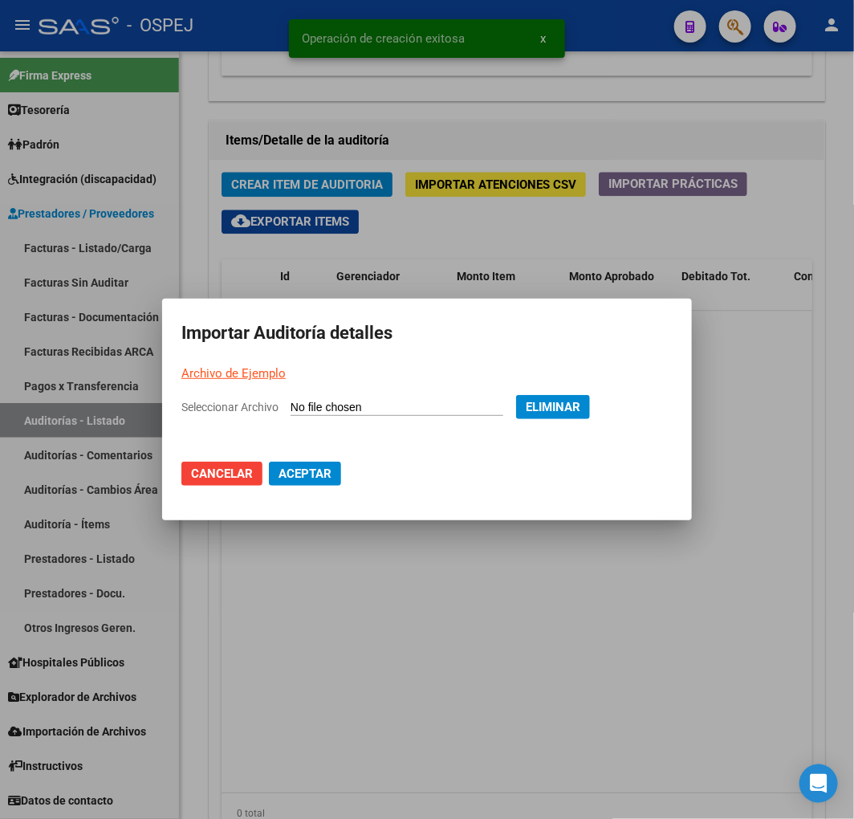
click at [287, 478] on span "Aceptar" at bounding box center [305, 473] width 53 height 14
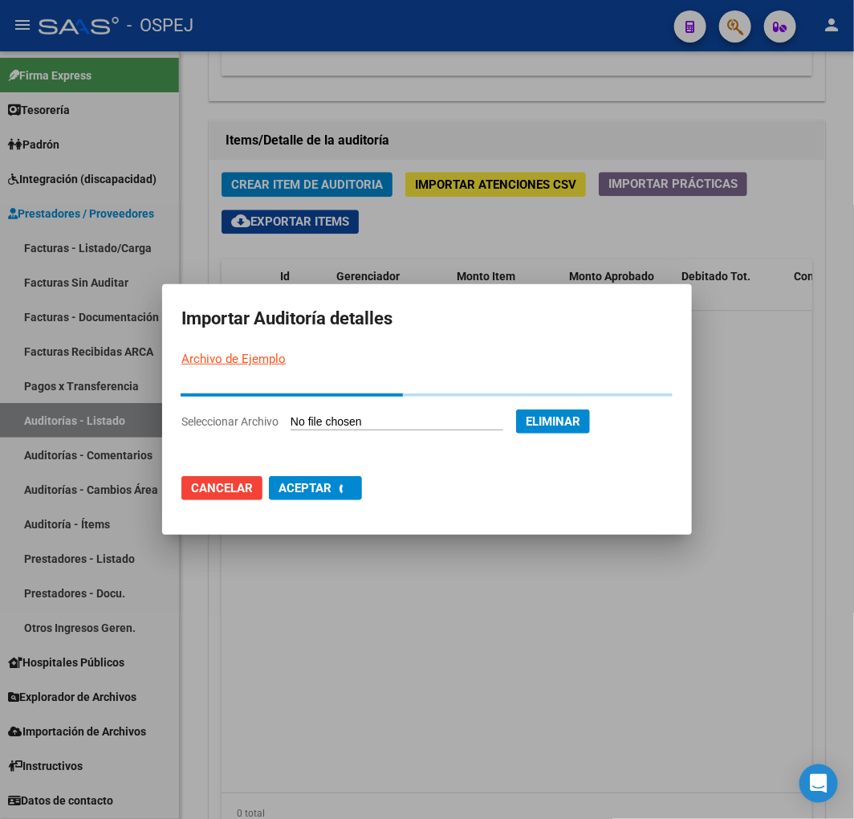
scroll to position [0, 0]
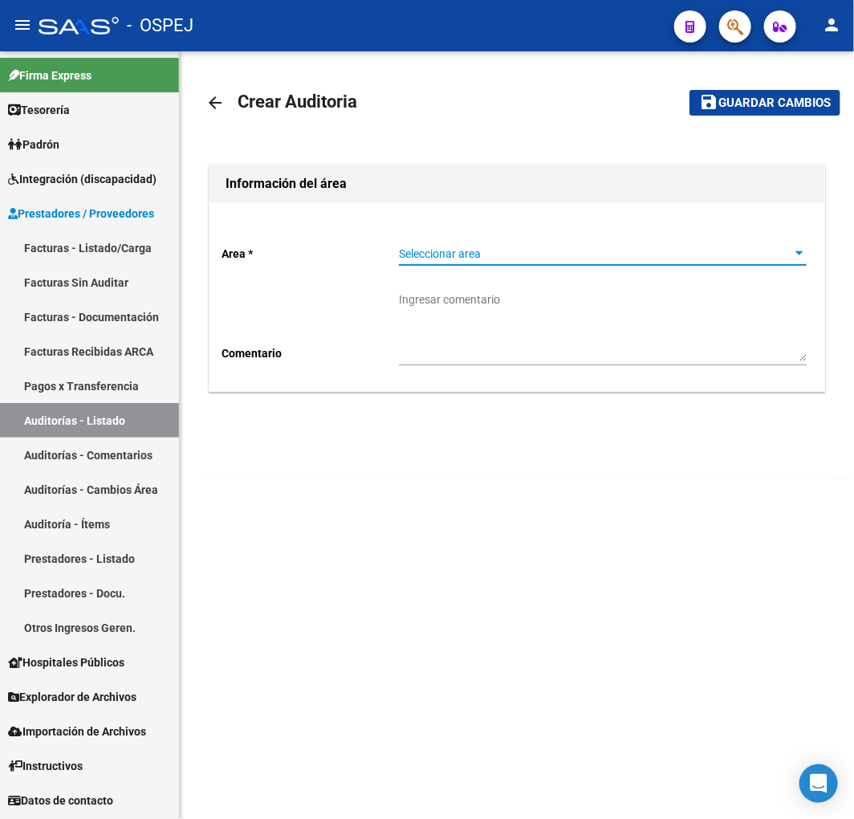
click at [548, 259] on span "Seleccionar area" at bounding box center [595, 254] width 393 height 14
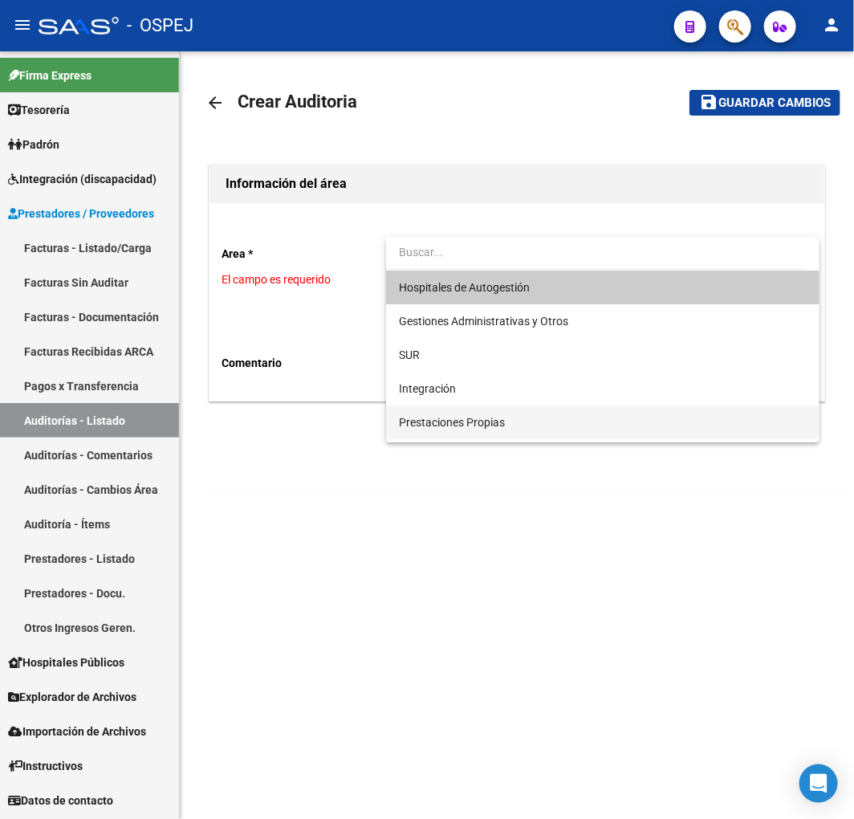
click at [499, 433] on span "Prestaciones Propias" at bounding box center [603, 422] width 408 height 34
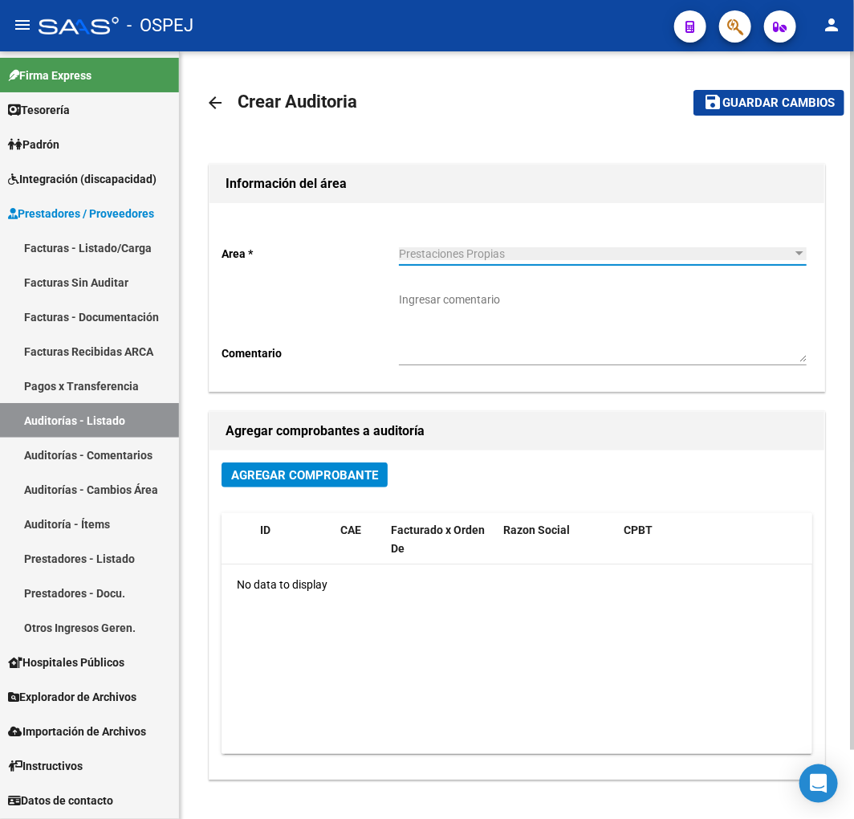
click at [311, 474] on span "Agregar Comprobante" at bounding box center [304, 475] width 147 height 14
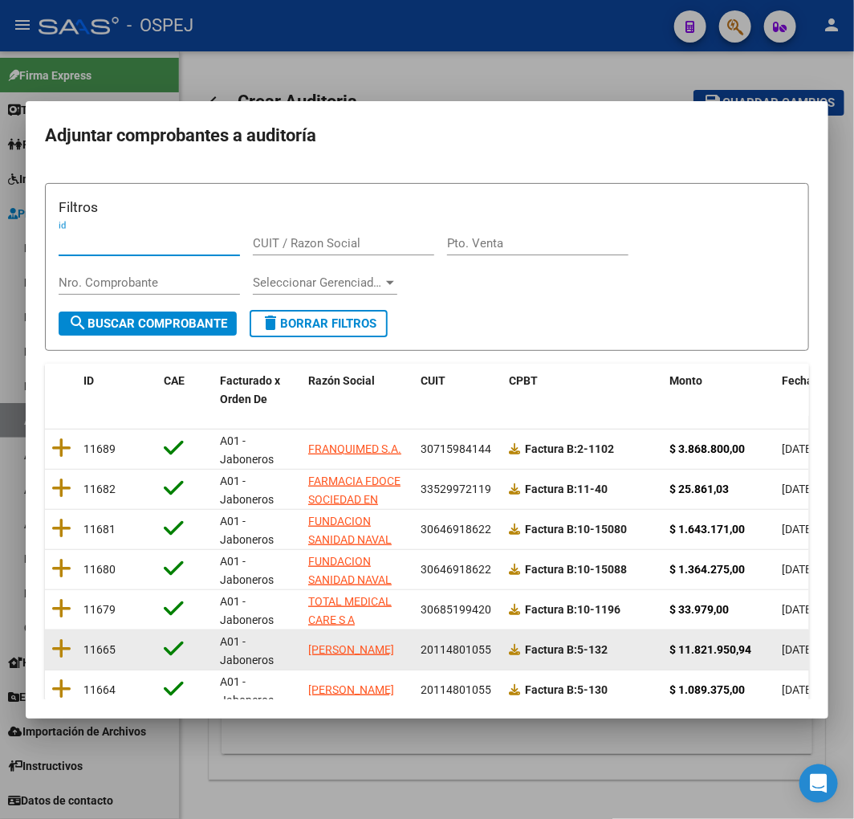
scroll to position [202, 0]
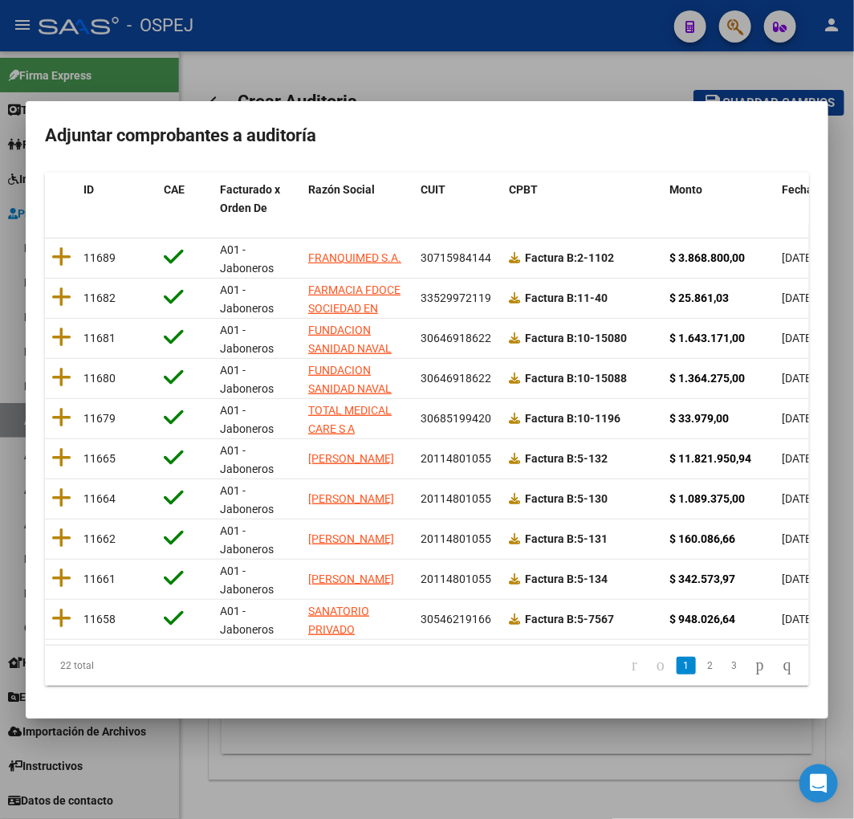
click at [785, 183] on span "Fecha Cpbt" at bounding box center [811, 189] width 58 height 13
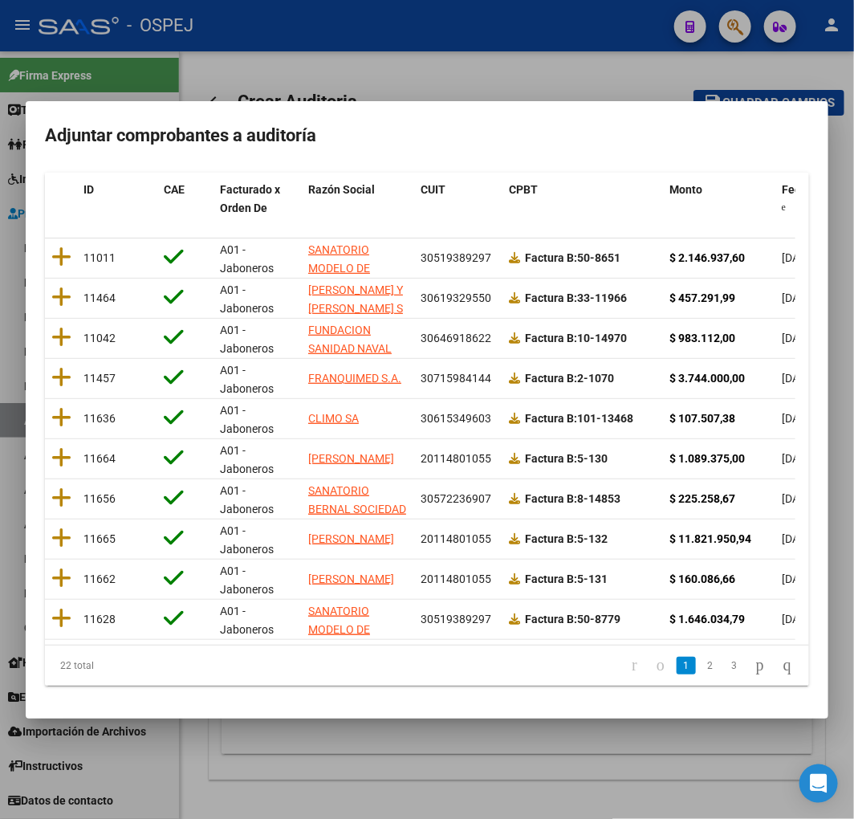
click at [698, 676] on li "2" at bounding box center [710, 665] width 24 height 27
click at [701, 667] on link "2" at bounding box center [710, 666] width 19 height 18
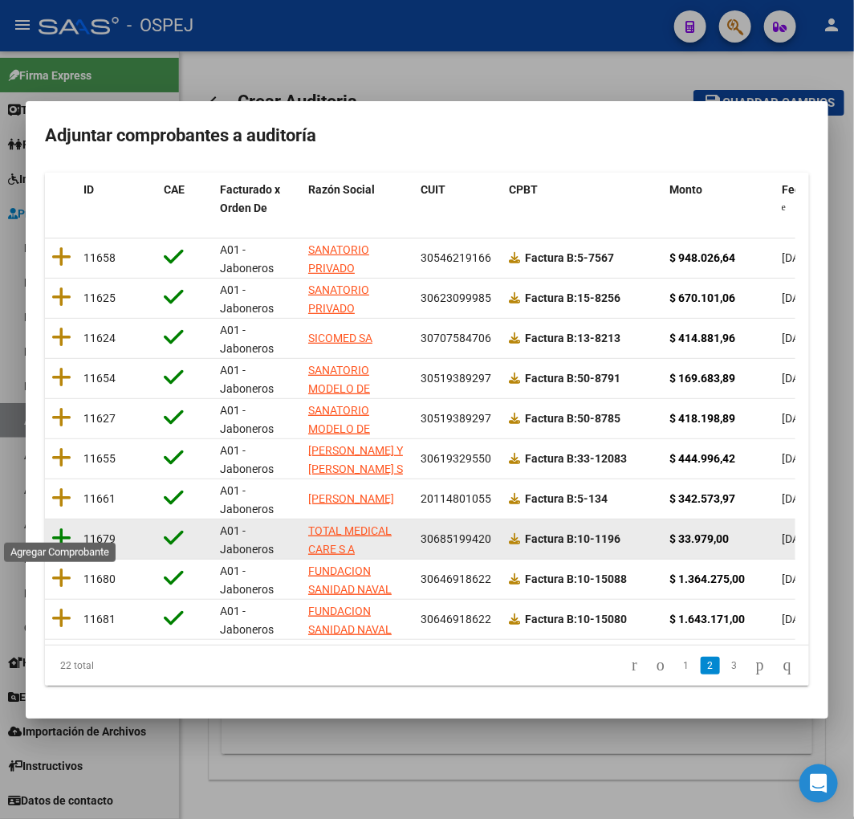
click at [67, 527] on icon at bounding box center [61, 538] width 20 height 22
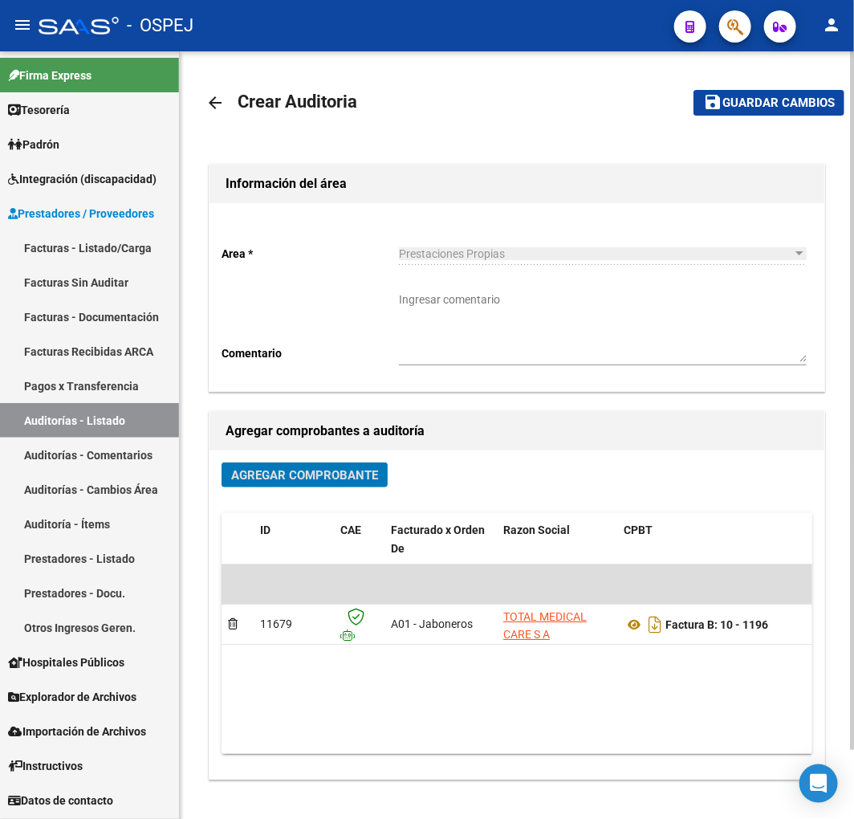
click at [776, 83] on mat-toolbar-row "save Guardar cambios" at bounding box center [756, 102] width 177 height 51
click at [763, 100] on span "Guardar cambios" at bounding box center [778, 103] width 112 height 14
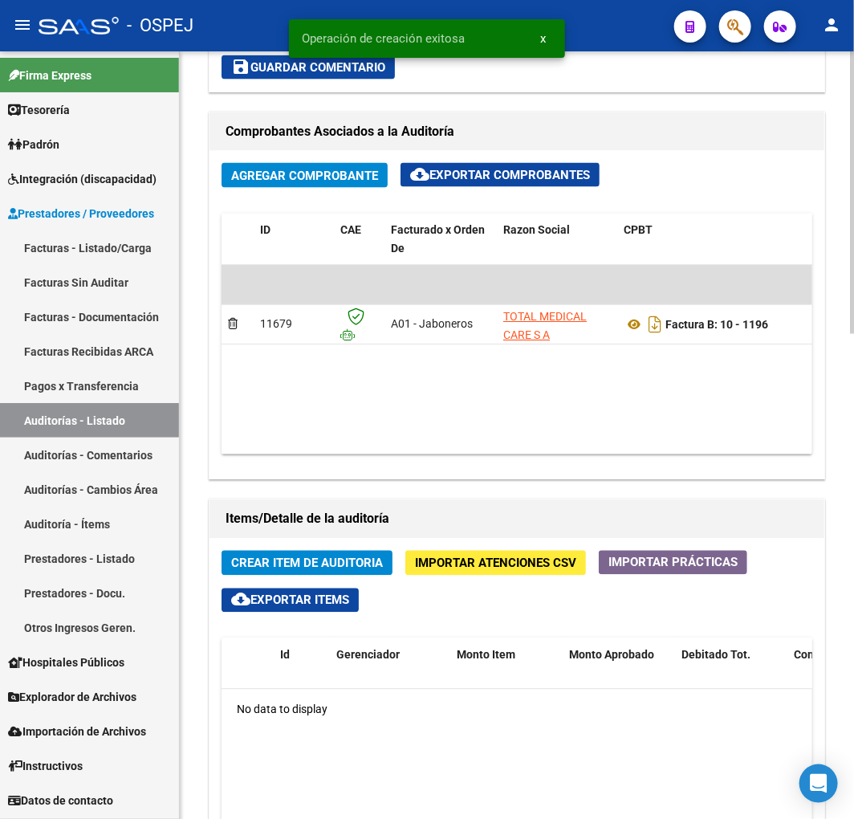
scroll to position [803, 0]
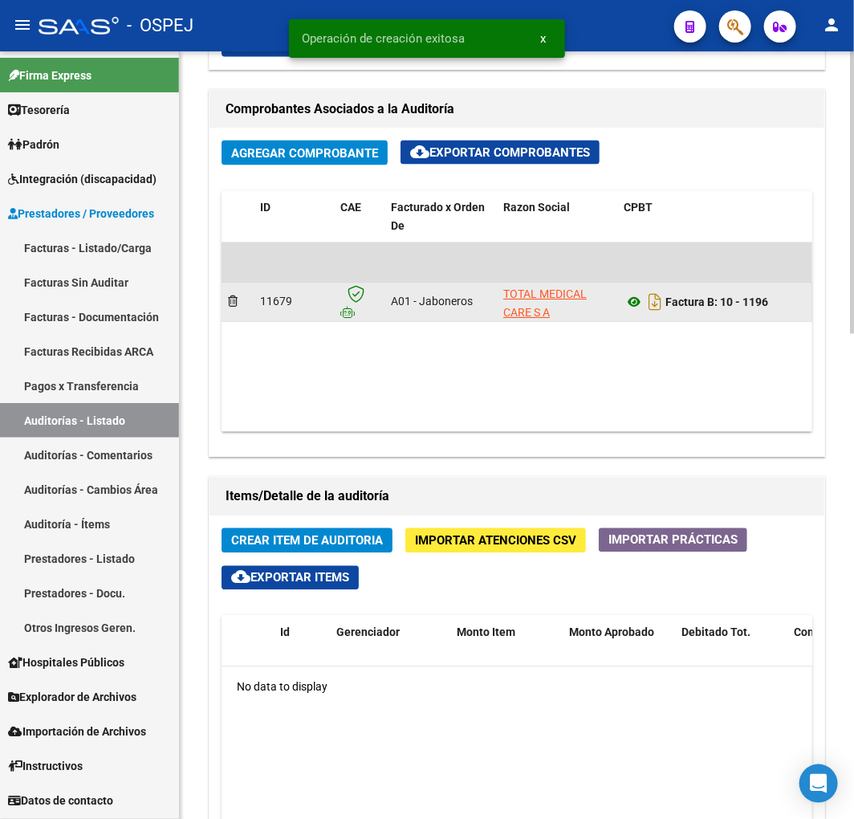
click at [633, 308] on icon at bounding box center [634, 302] width 21 height 19
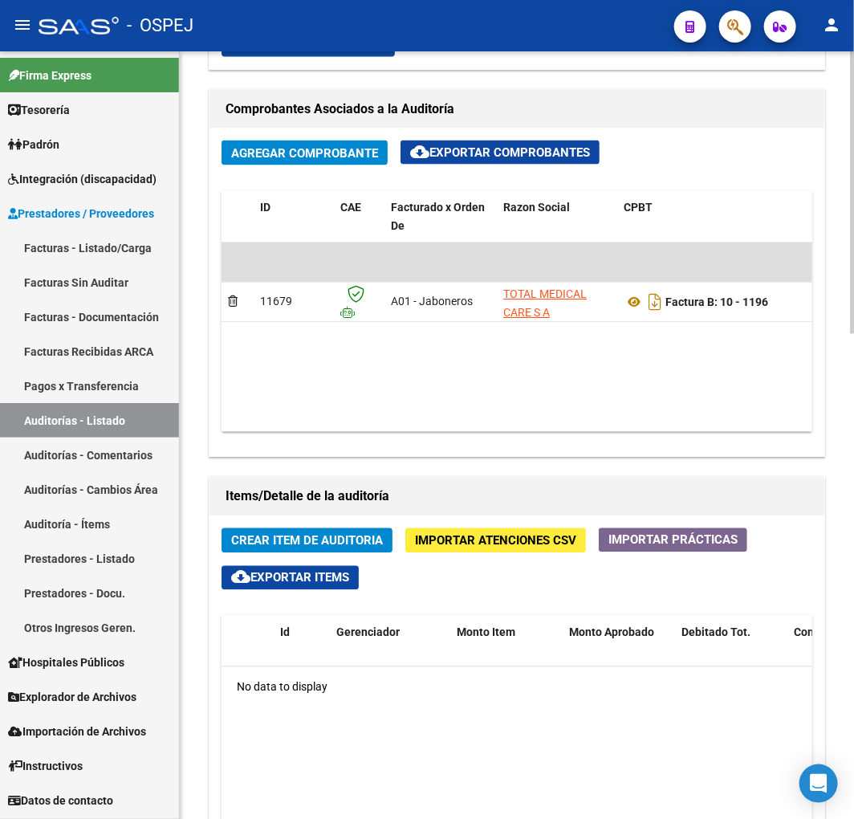
click at [287, 543] on span "Crear Item de Auditoria" at bounding box center [307, 541] width 152 height 14
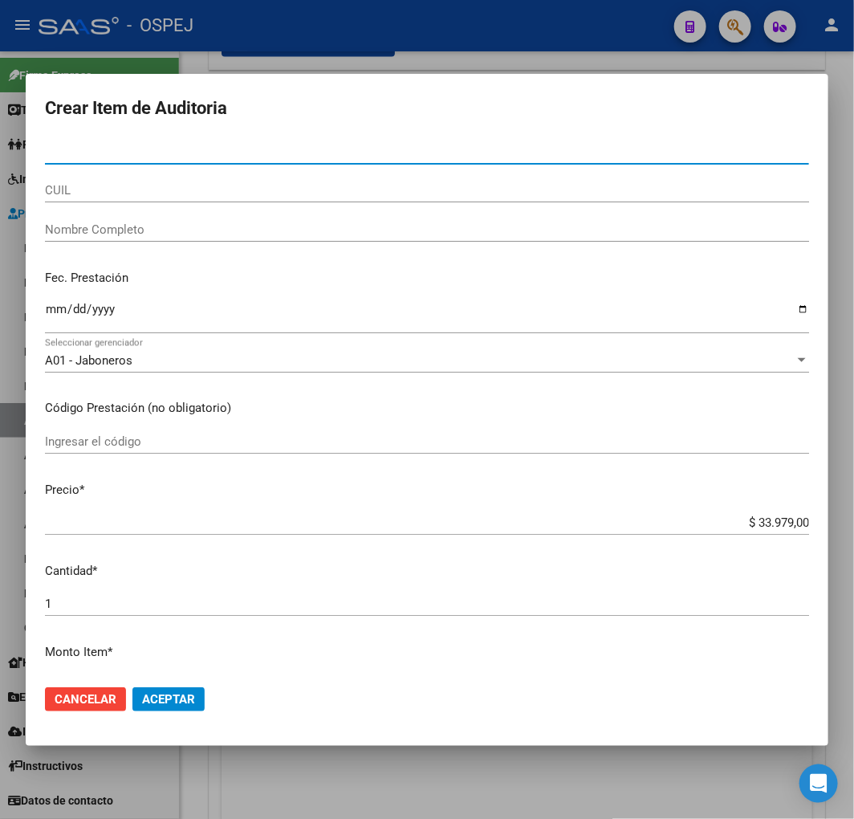
click at [153, 151] on input "Nro Documento" at bounding box center [427, 151] width 764 height 14
type input "17711280"
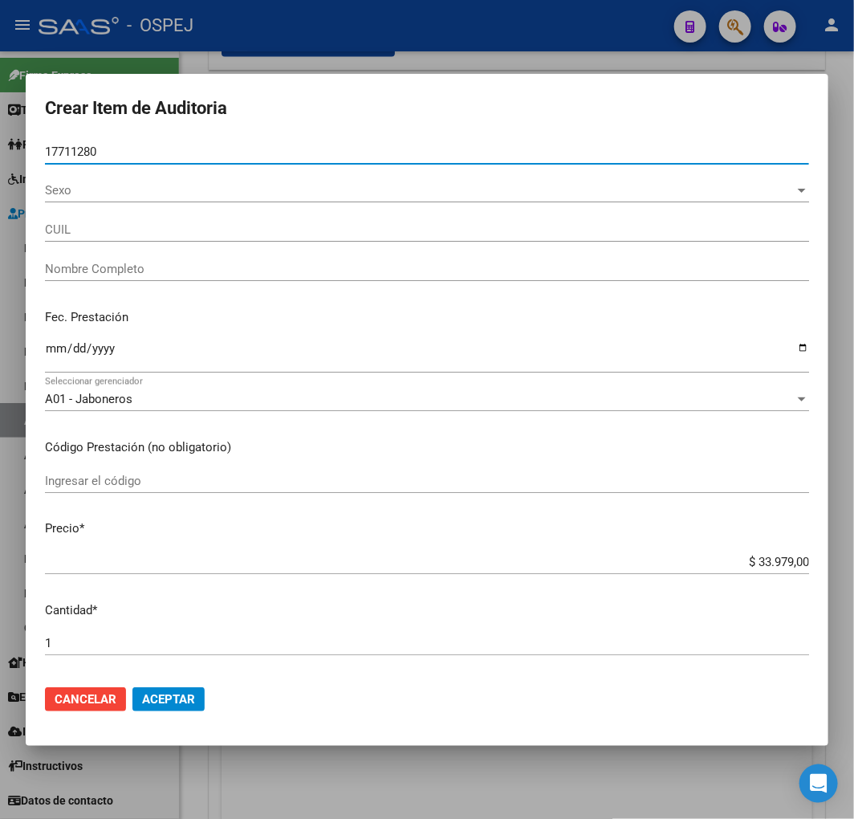
type input "27177112807"
type input "LEIVA ANA MARIA"
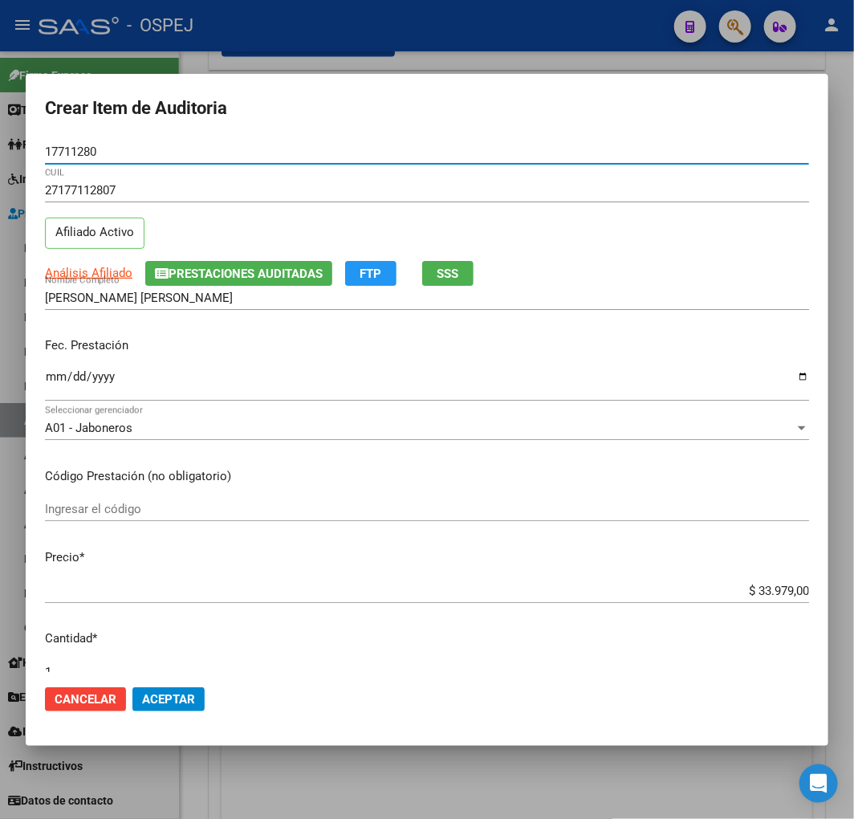
type input "17711280"
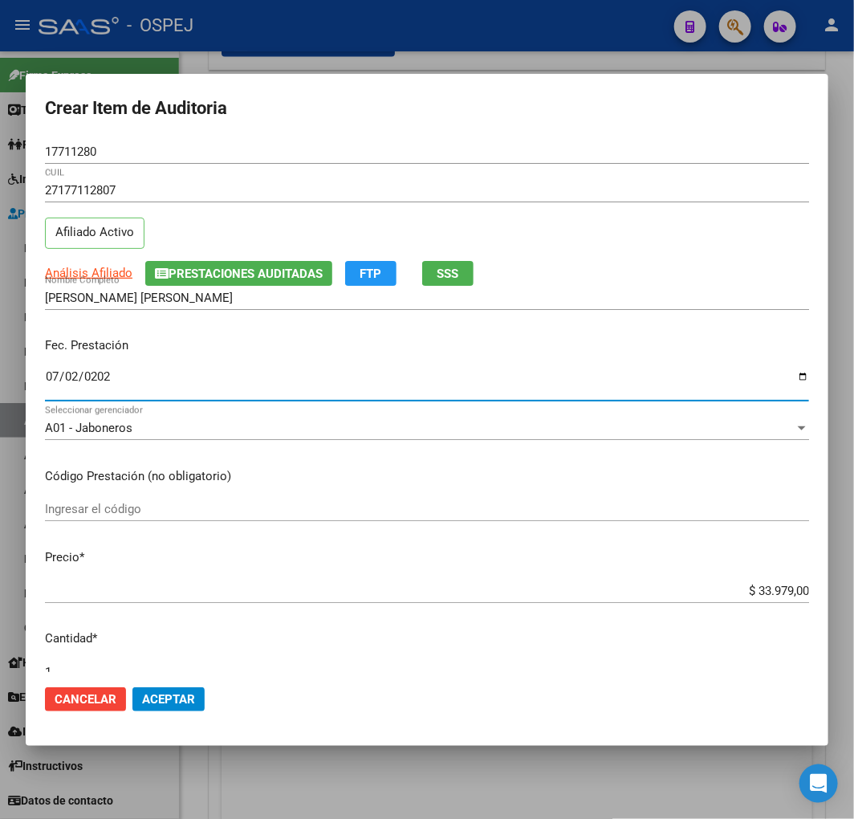
type input "2025-07-02"
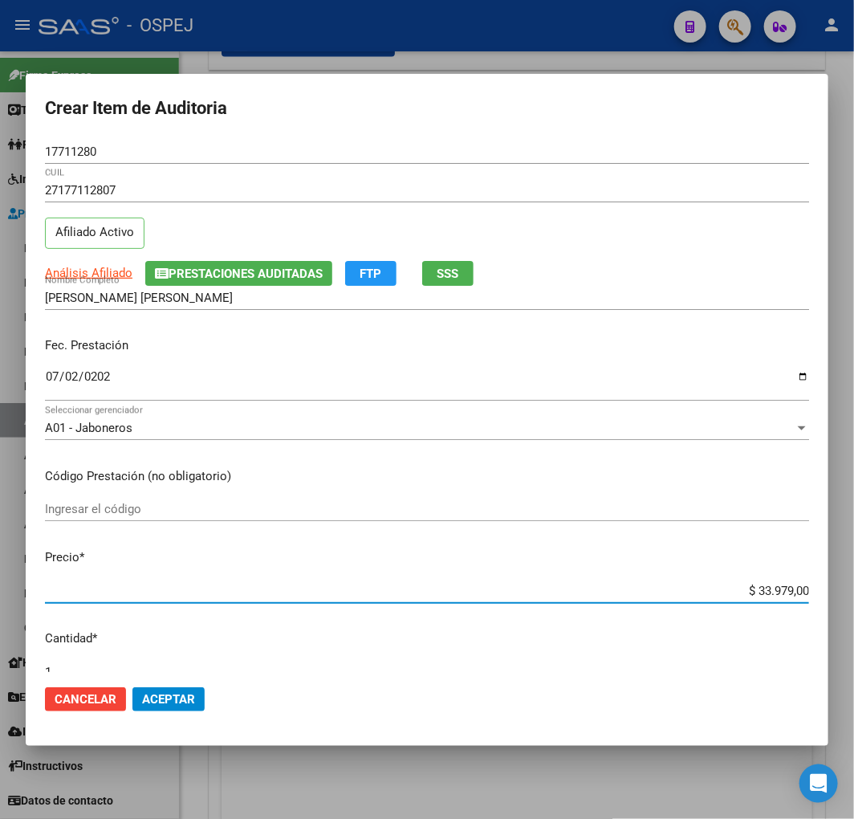
type input "$ 0,01"
type input "$ 0,13"
type input "$ 1,30"
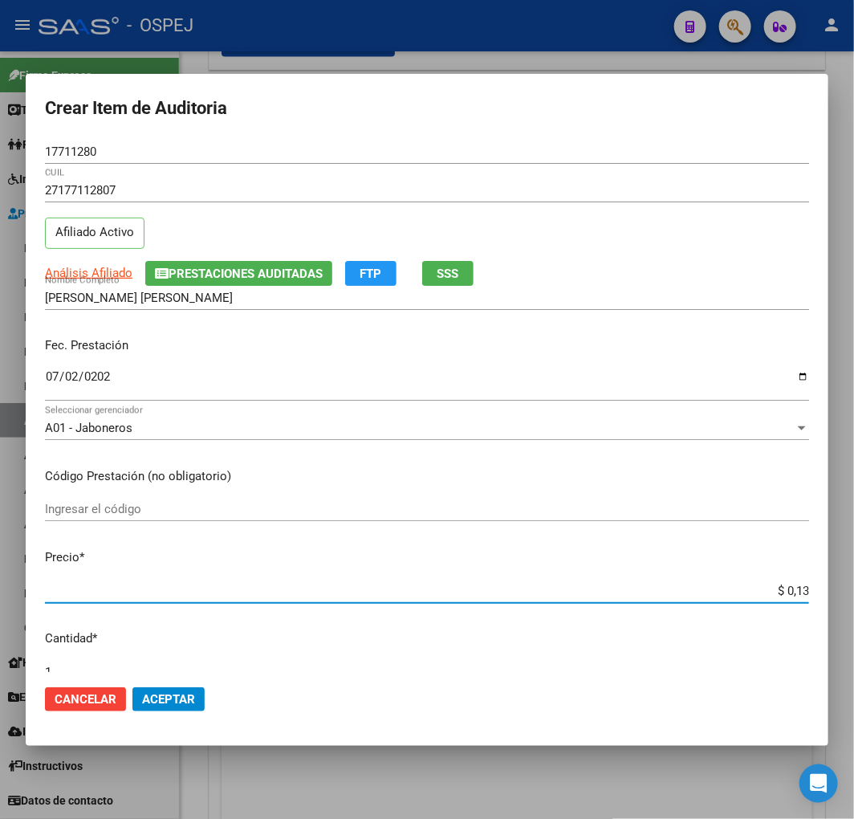
type input "$ 1,30"
type input "$ 13,06"
type input "$ 130,69"
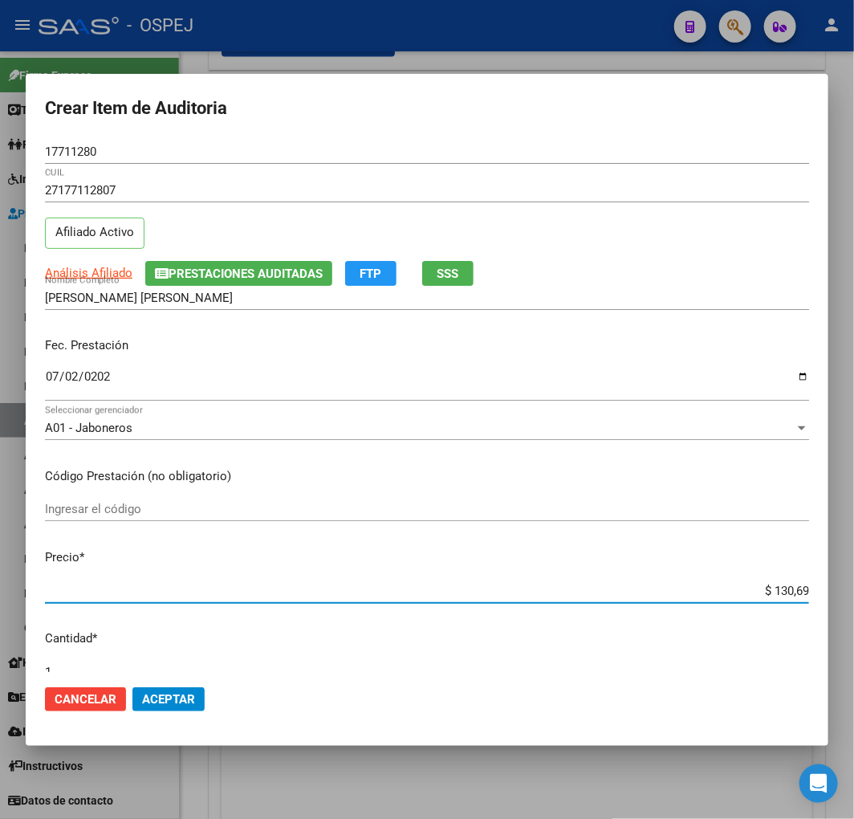
type input "$ 1.306,90"
type input "$ 13.069,00"
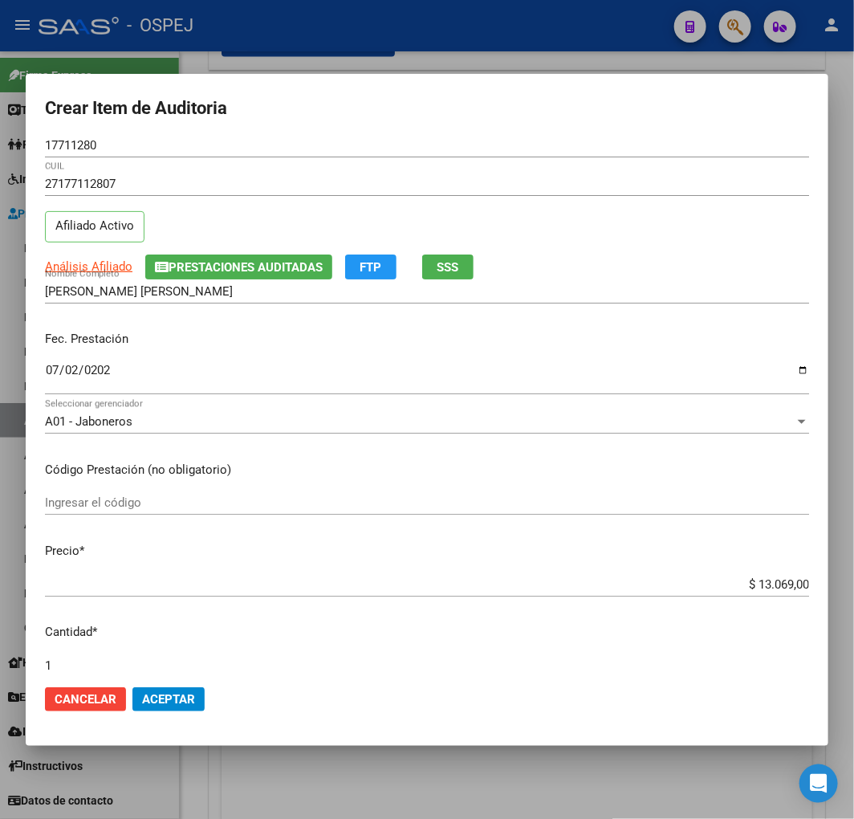
scroll to position [429, 0]
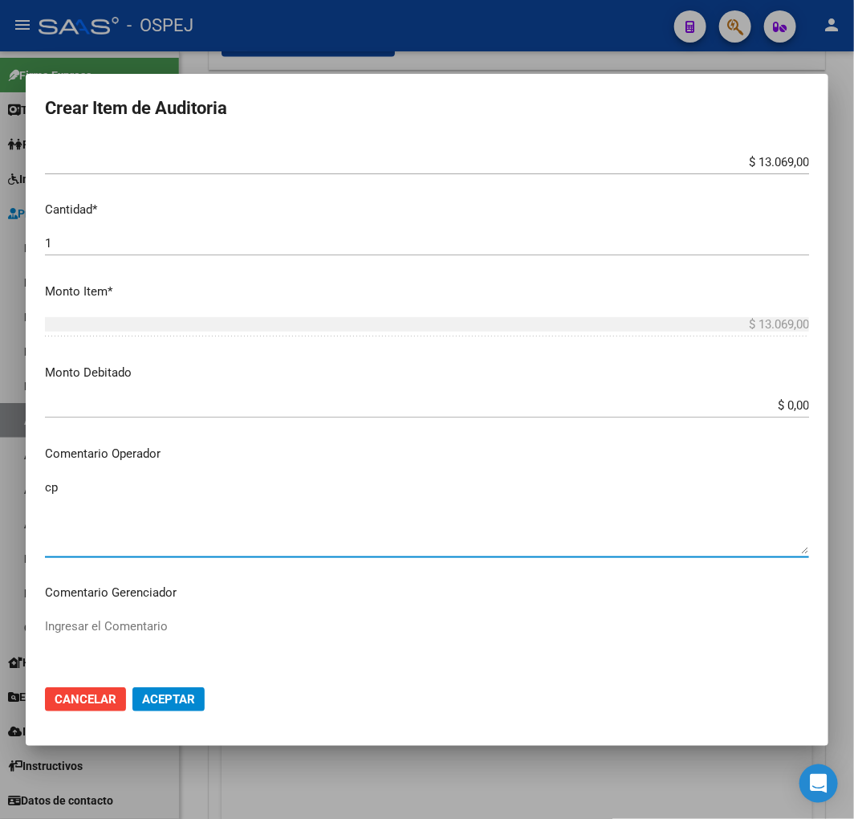
type textarea "c"
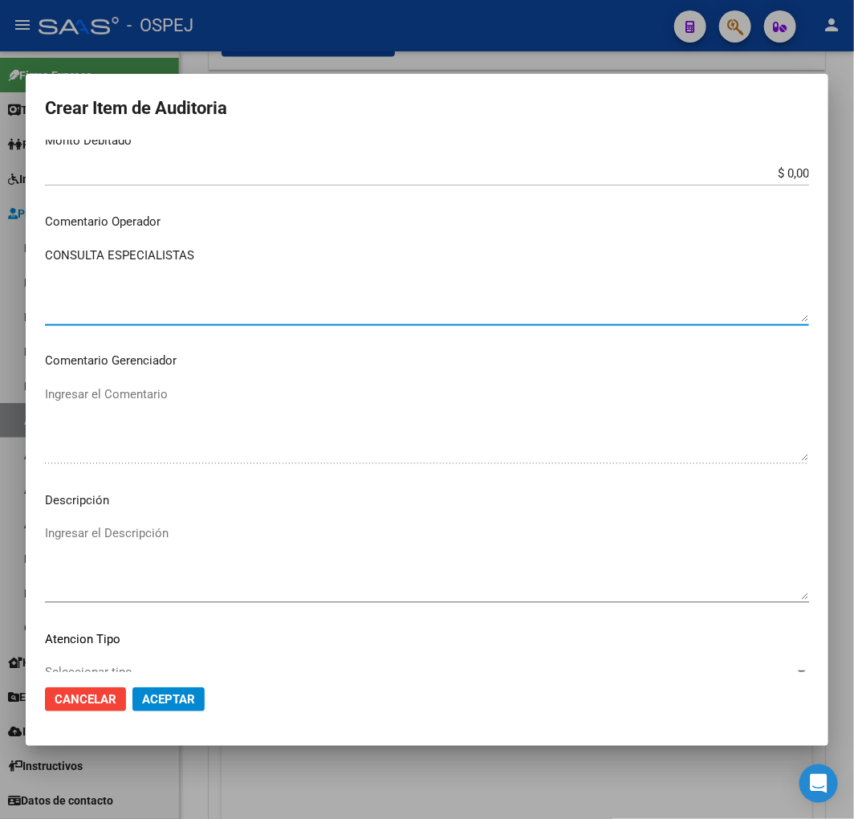
type textarea "CONSULTA ESPECIALISTAS"
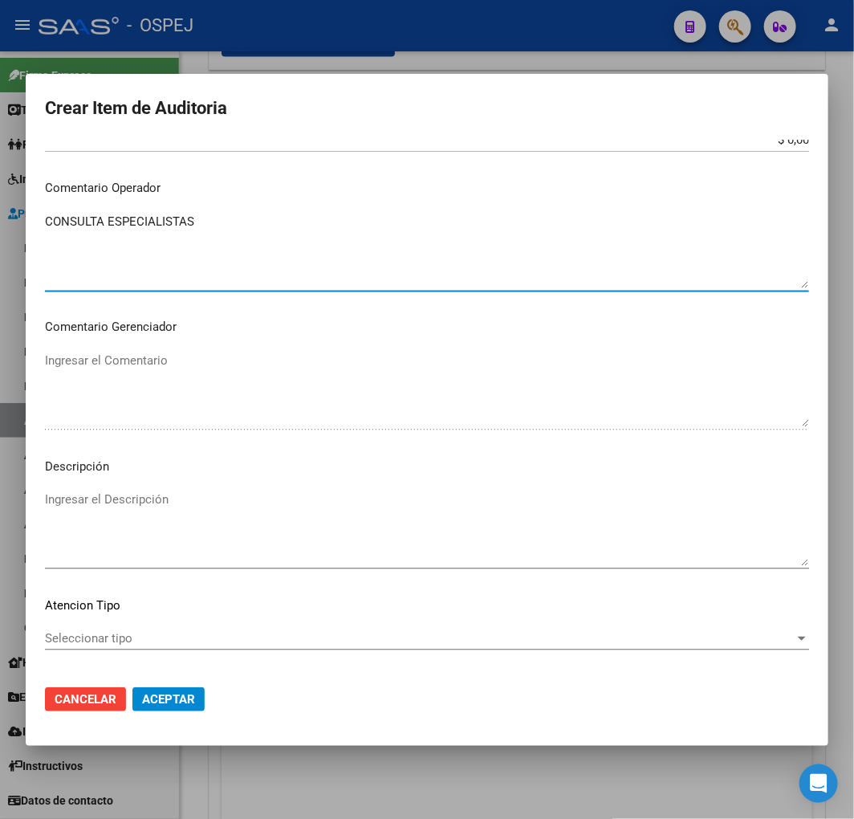
drag, startPoint x: 206, startPoint y: 629, endPoint x: 197, endPoint y: 610, distance: 21.2
click at [206, 629] on mat-dialog-content "17711280 Nro Documento 27177112807 CUIL Afiliado Activo Análisis Afiliado Prest…" at bounding box center [427, 406] width 803 height 532
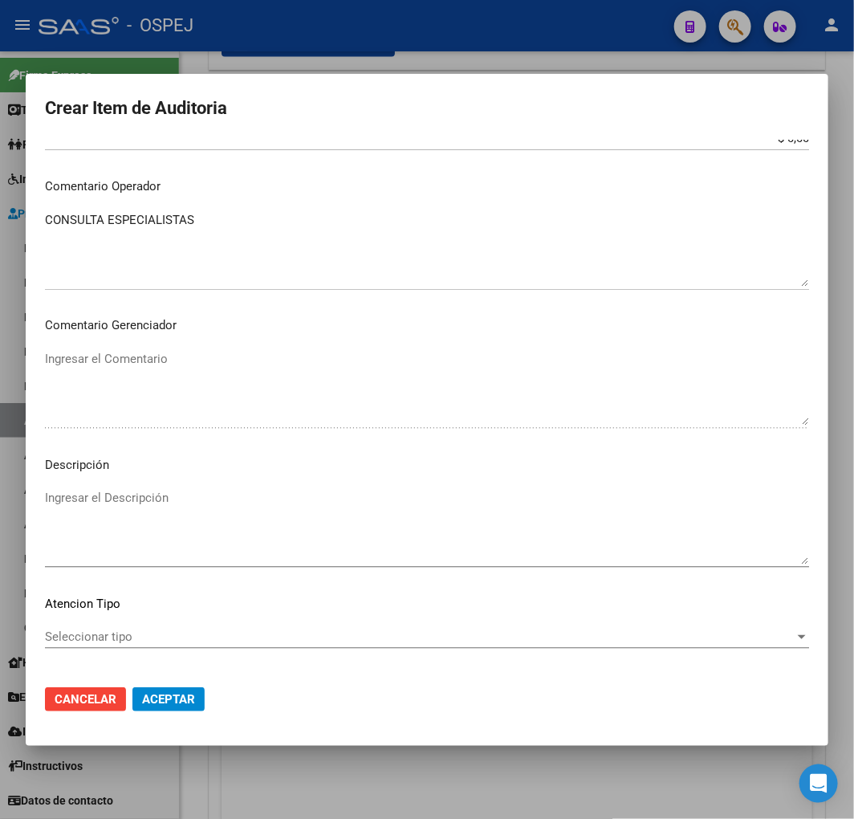
click at [218, 533] on textarea "Ingresar el Descripción" at bounding box center [427, 526] width 764 height 75
paste textarea "CONSULTA ESPECIALISTAS"
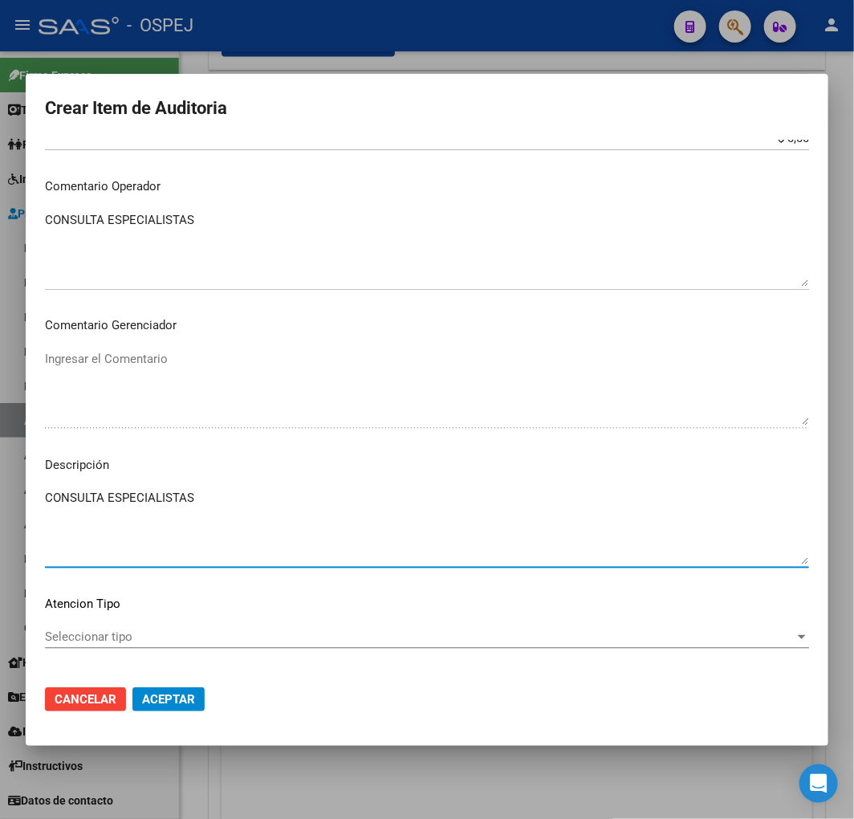
type textarea "CONSULTA ESPECIALISTAS"
click at [162, 697] on span "Aceptar" at bounding box center [168, 699] width 53 height 14
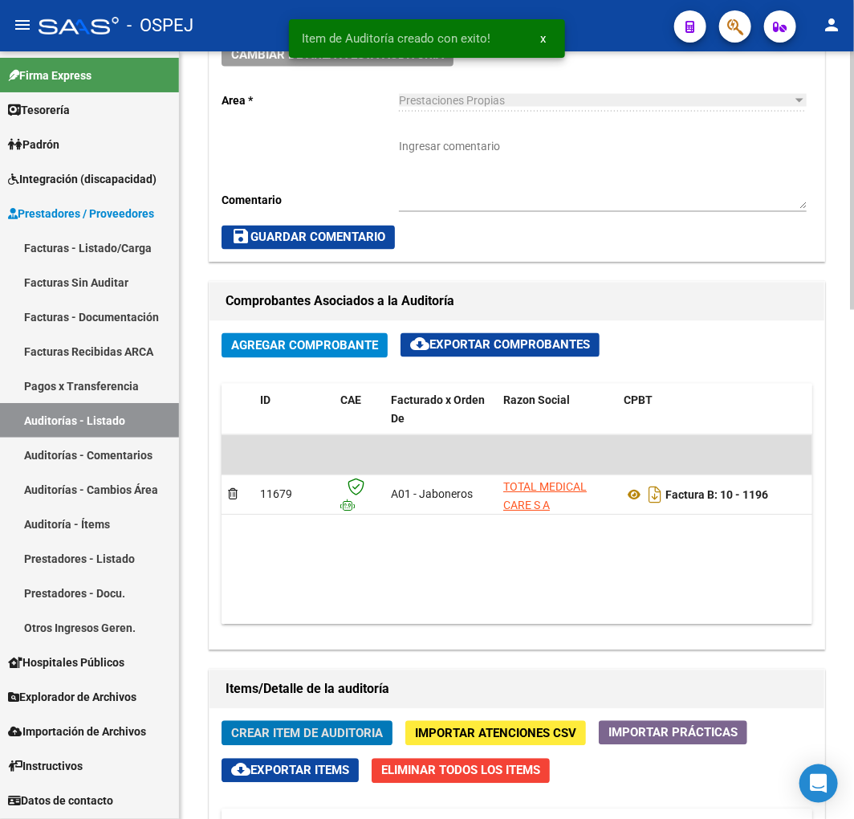
scroll to position [995, 0]
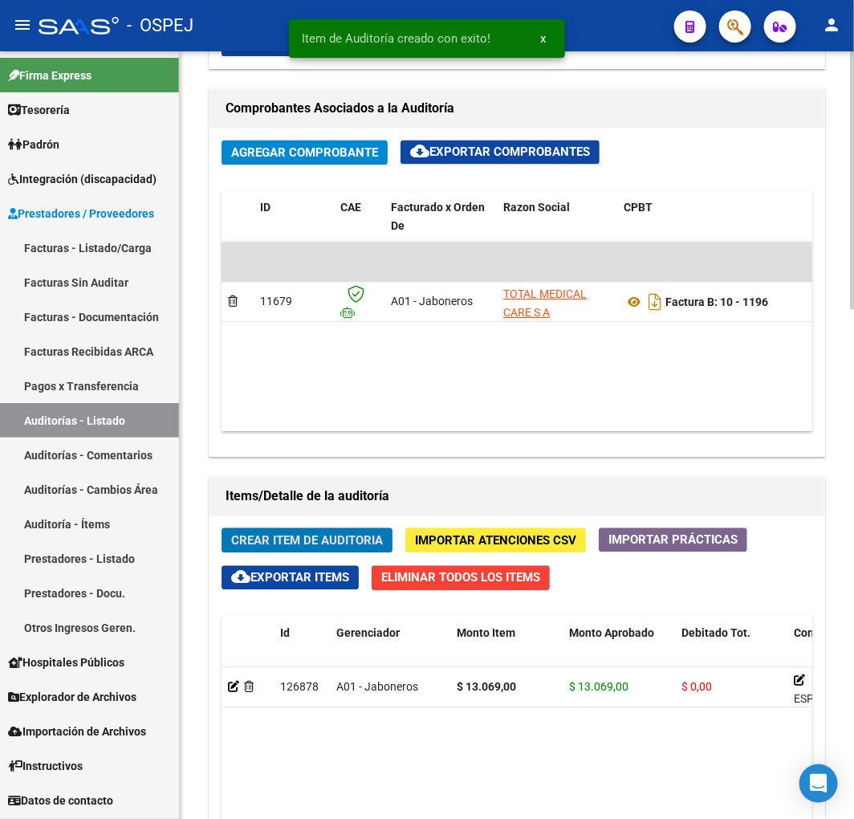
click at [328, 547] on span "Crear Item de Auditoria" at bounding box center [307, 541] width 152 height 14
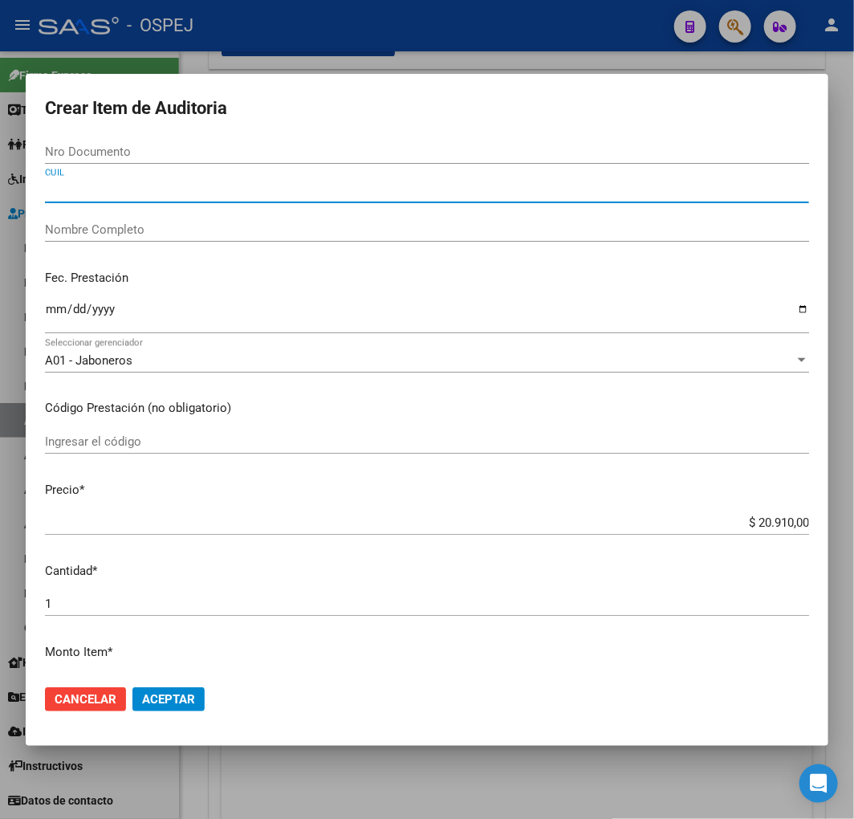
click at [110, 189] on input "CUIL" at bounding box center [427, 190] width 764 height 14
type input "2094960262"
click at [95, 189] on input "2094960262" at bounding box center [427, 190] width 764 height 14
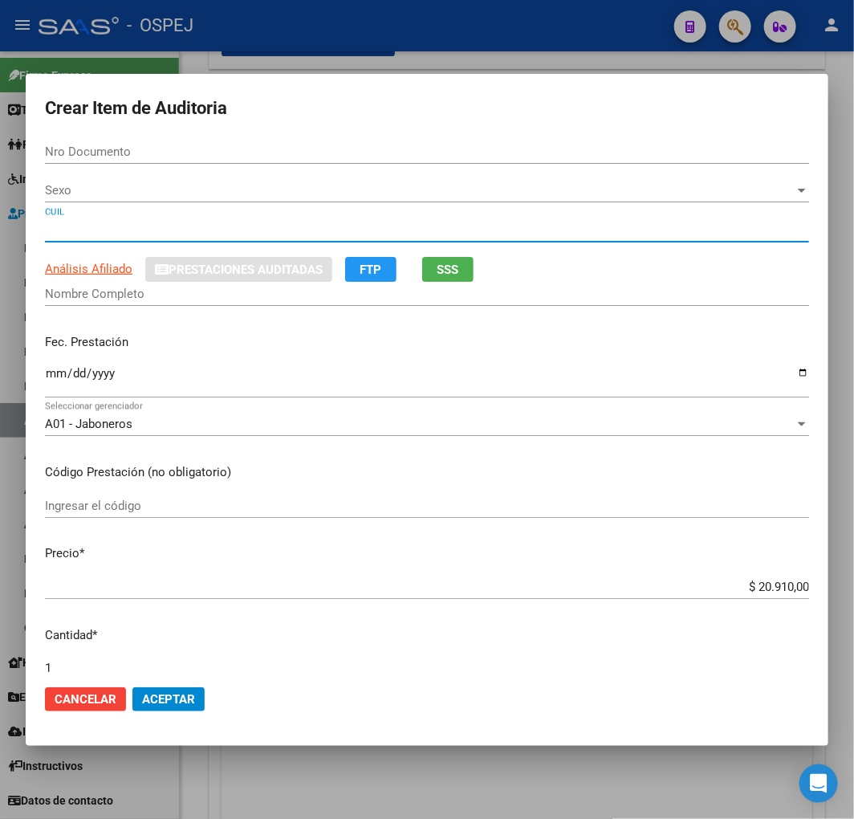
type input "94969026"
type input "20949690262"
type input "CACERES GONZALEZ ARNALDO ANDRES"
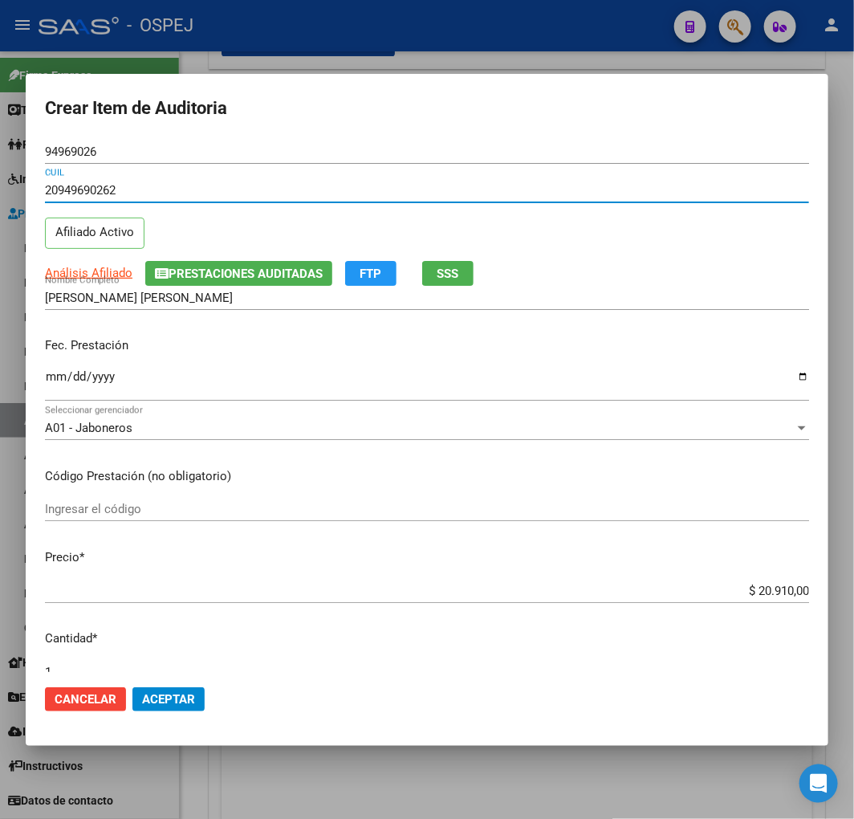
type input "20949690262"
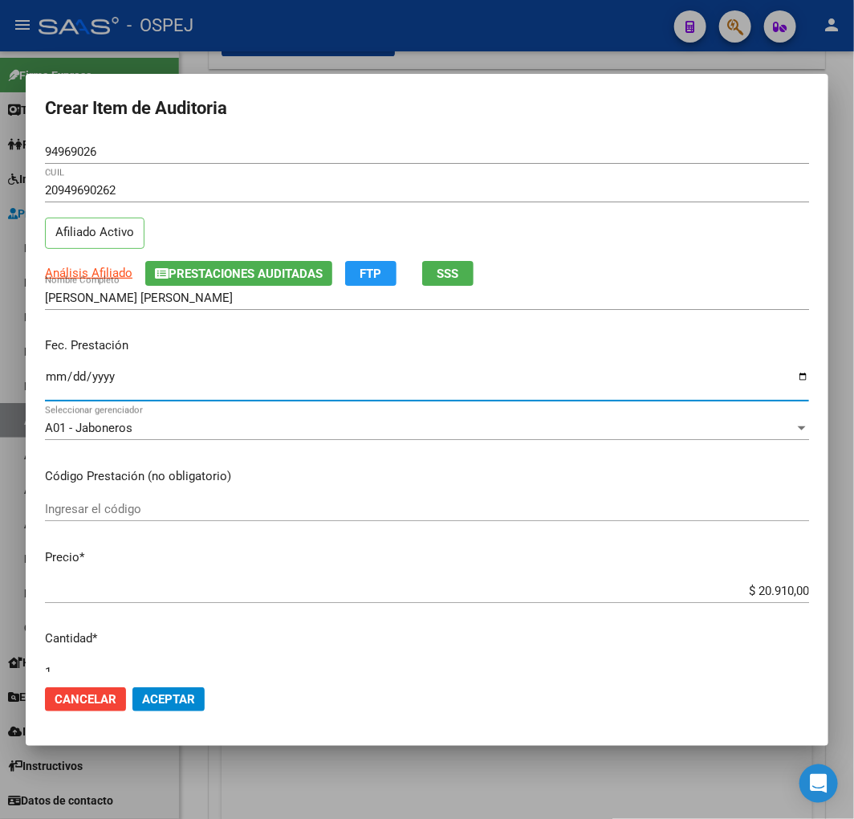
click at [51, 379] on input "Ingresar la fecha" at bounding box center [427, 383] width 764 height 26
type input "2025-07-03"
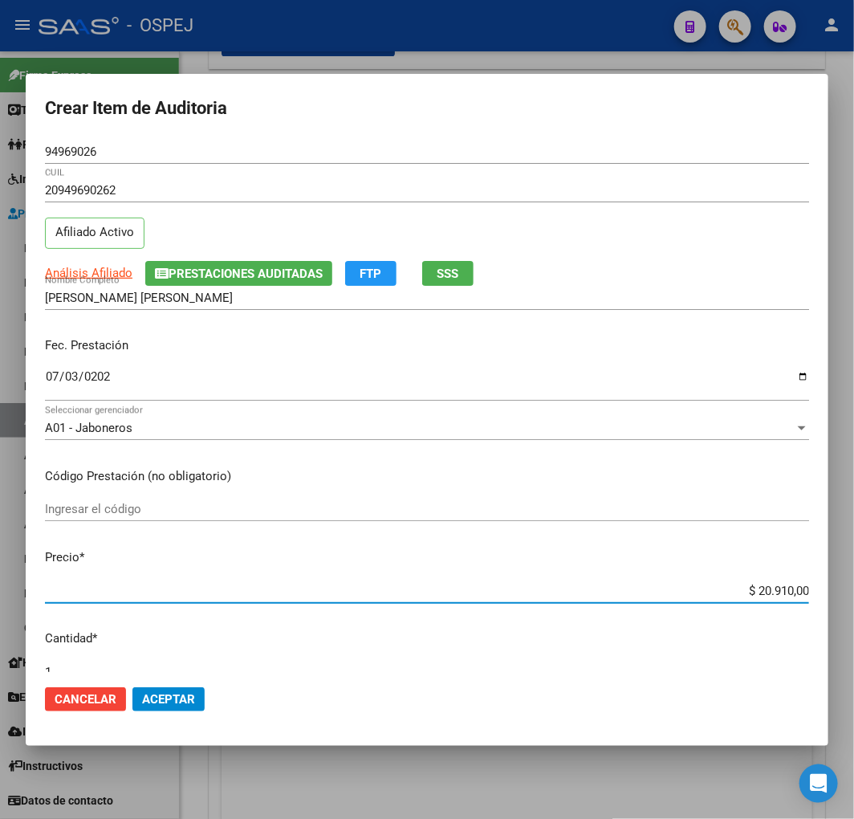
type input "$ 0,01"
type input "$ 0,10"
type input "$ 1,04"
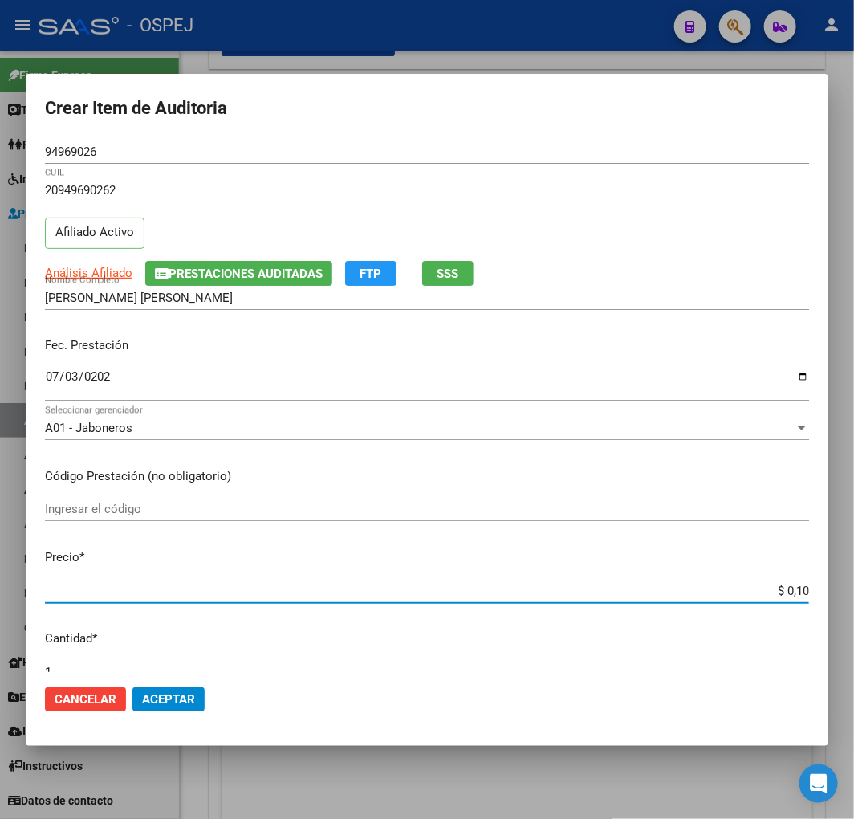
type input "$ 1,04"
type input "$ 10,45"
type input "$ 104,55"
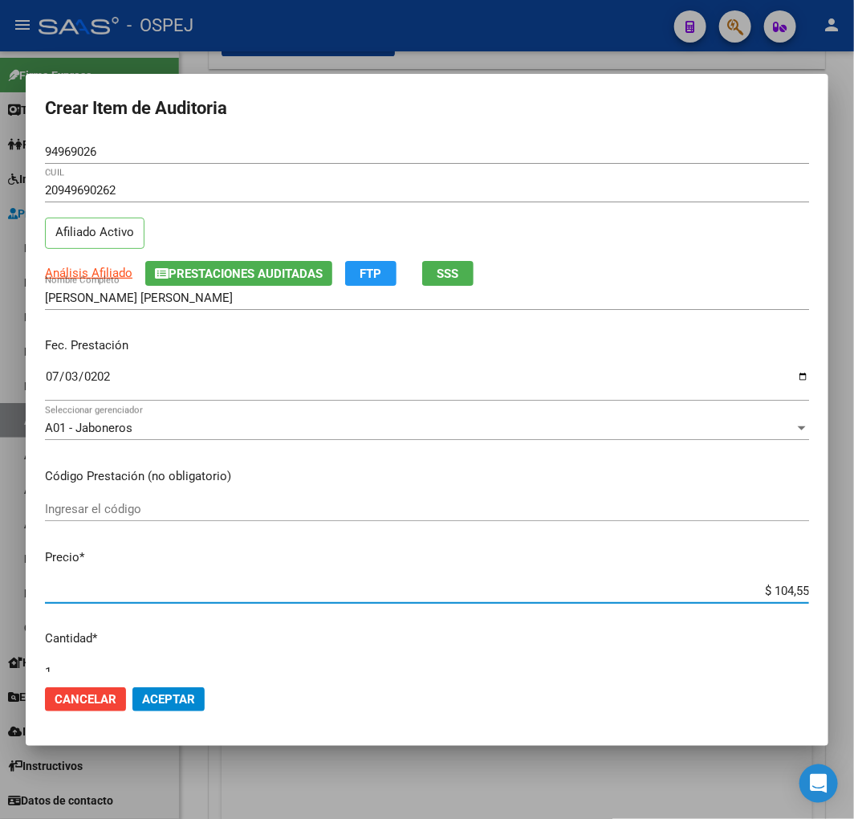
type input "$ 1.045,50"
type input "$ 10.455,00"
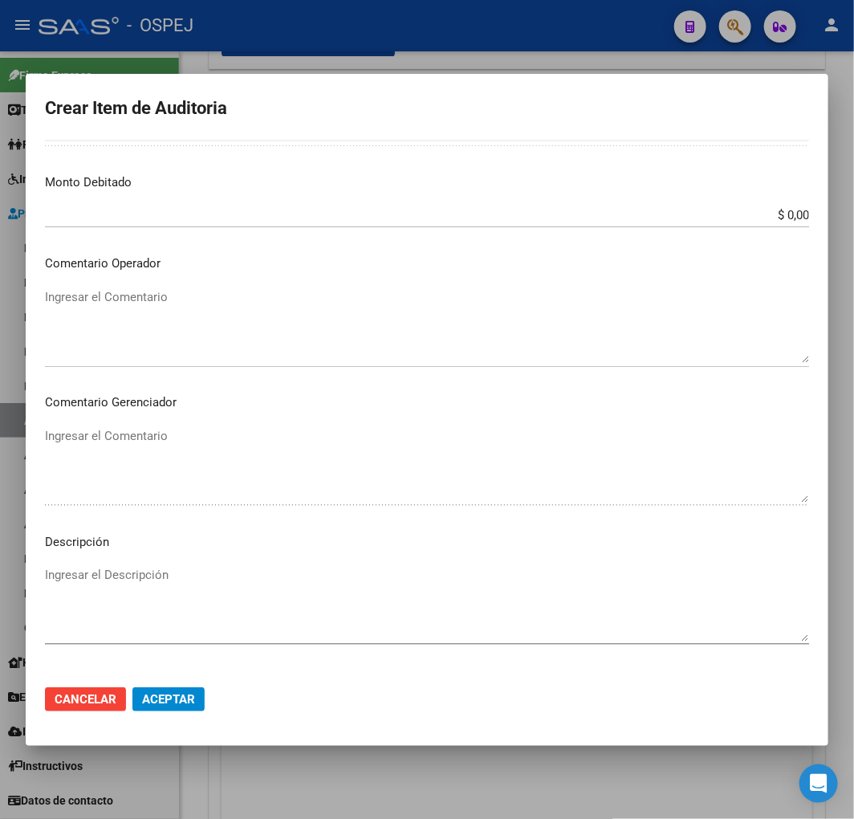
scroll to position [624, 0]
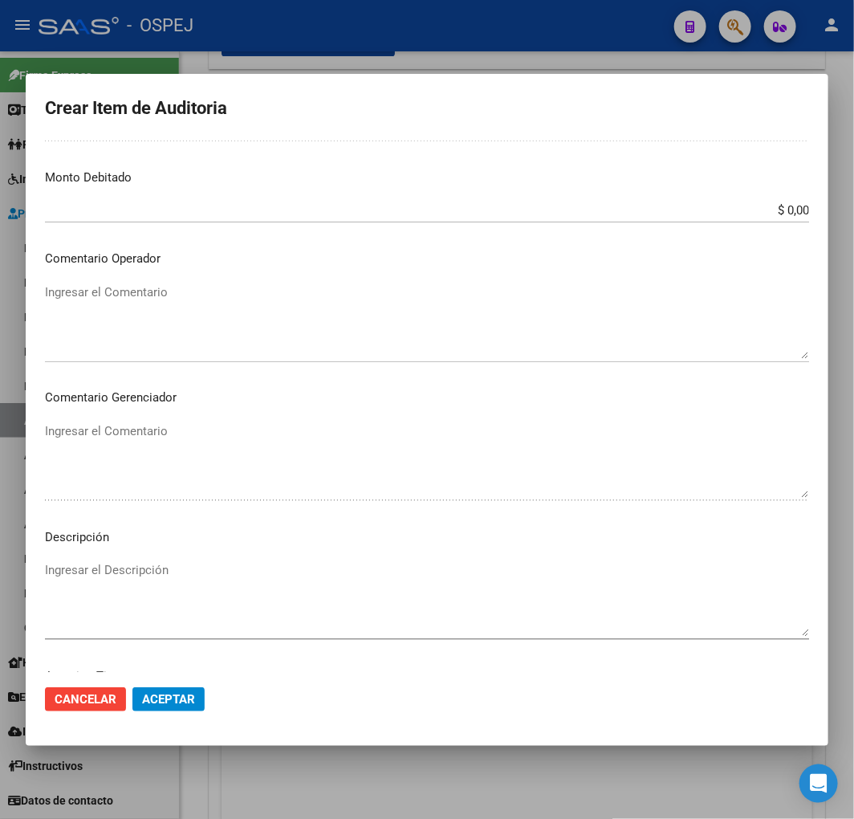
click at [157, 313] on textarea "Ingresar el Comentario" at bounding box center [427, 320] width 764 height 75
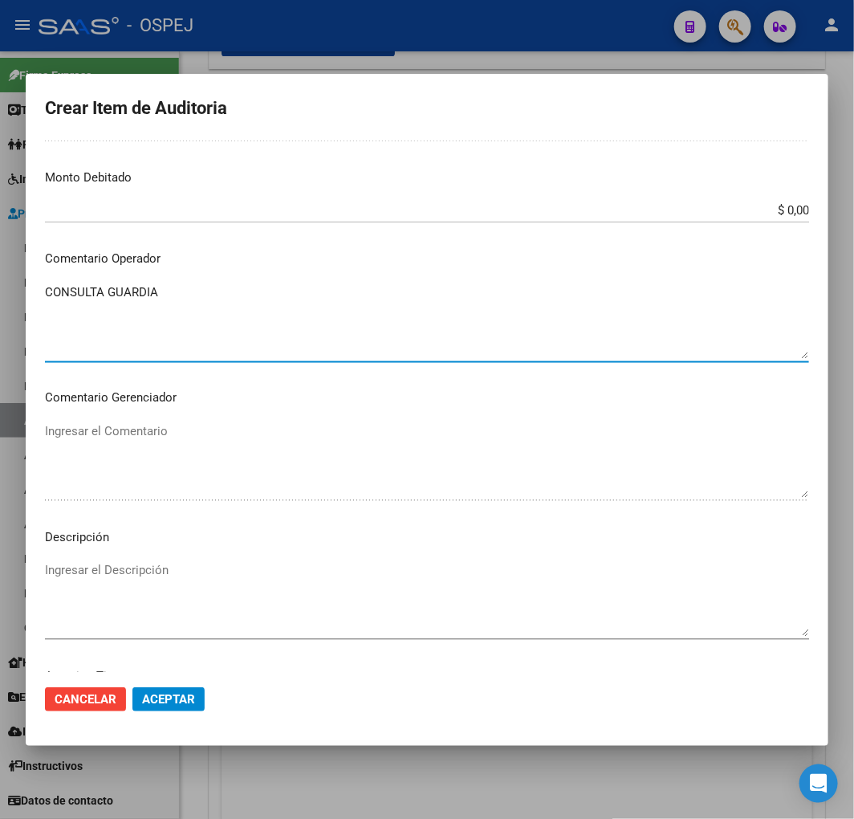
type textarea "CONSULTA GUARDIA"
click at [165, 608] on textarea "Ingresar el Descripción" at bounding box center [427, 598] width 764 height 75
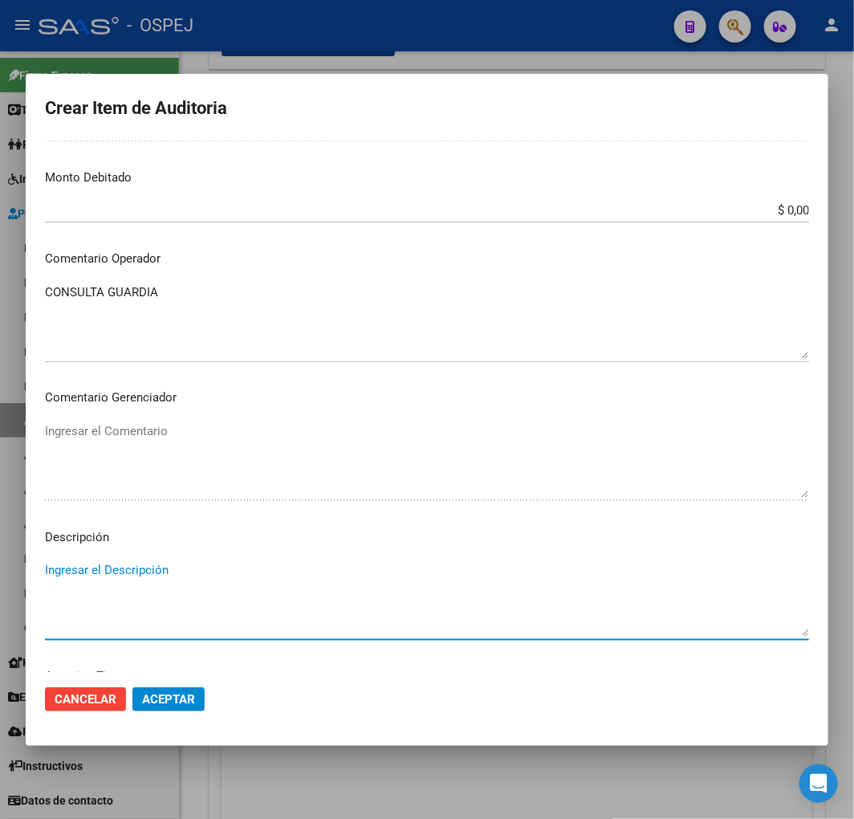
paste textarea "CONSULTA GUARDIA"
type textarea "CONSULTA GUARDIA"
click at [166, 689] on button "Aceptar" at bounding box center [168, 699] width 72 height 24
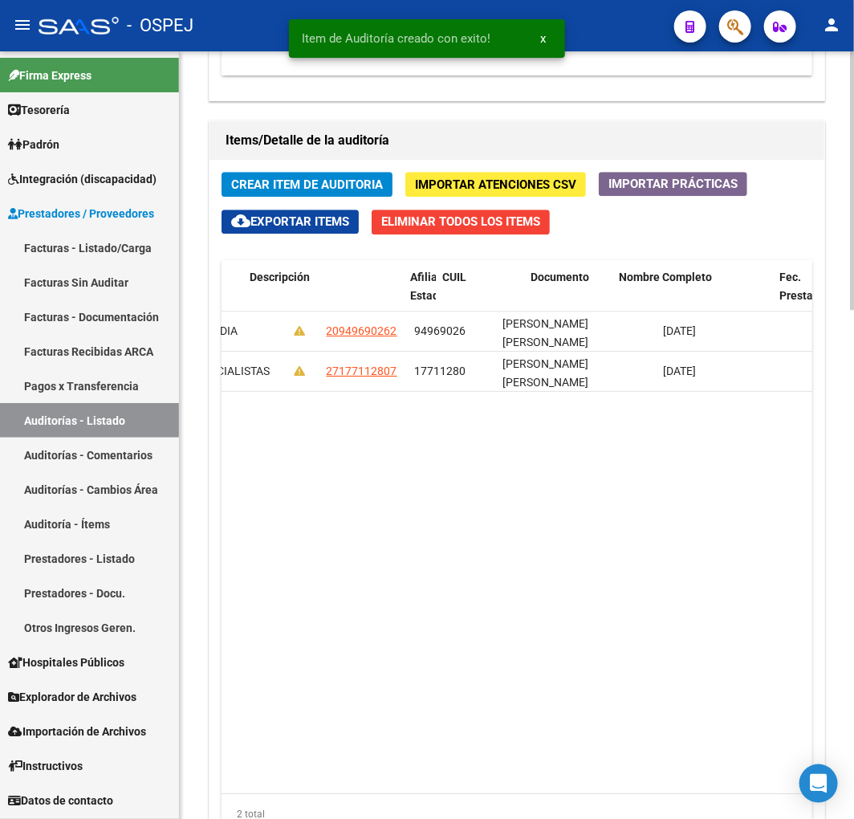
scroll to position [0, 0]
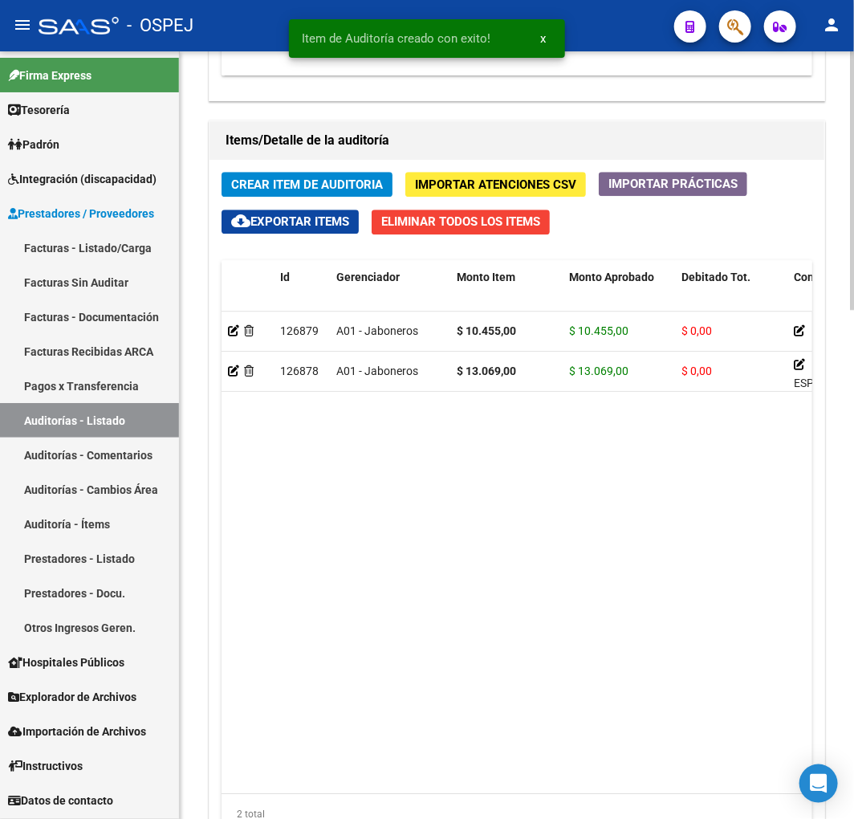
click at [328, 185] on span "Crear Item de Auditoria" at bounding box center [307, 184] width 152 height 14
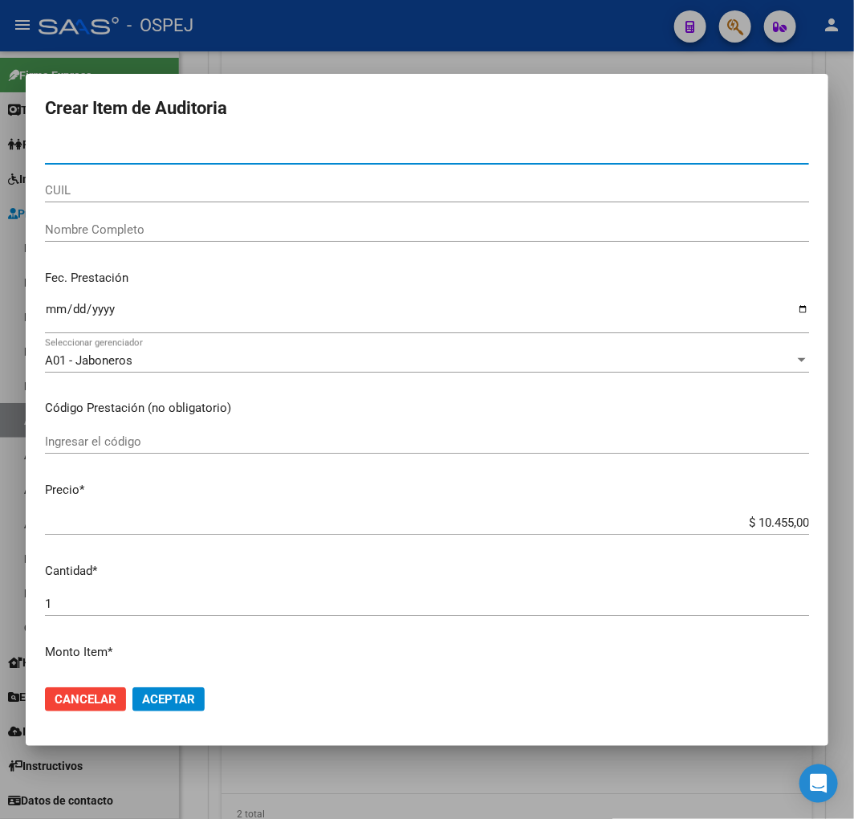
drag, startPoint x: 56, startPoint y: 314, endPoint x: 68, endPoint y: 317, distance: 12.5
click at [56, 313] on input "Ingresar la fecha" at bounding box center [427, 316] width 764 height 26
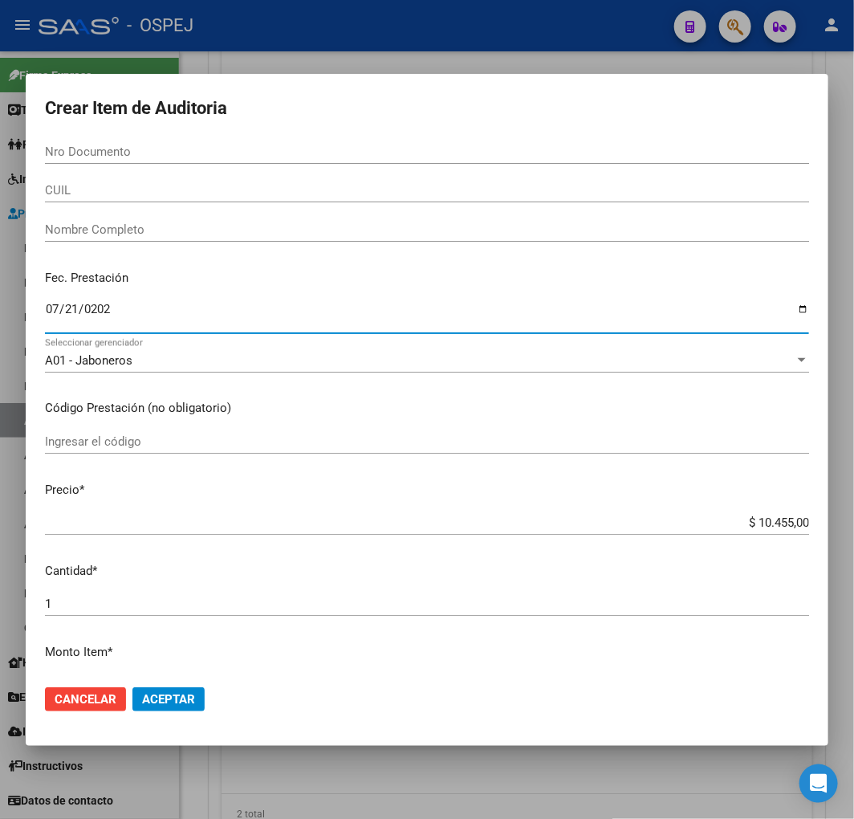
type input "2025-07-21"
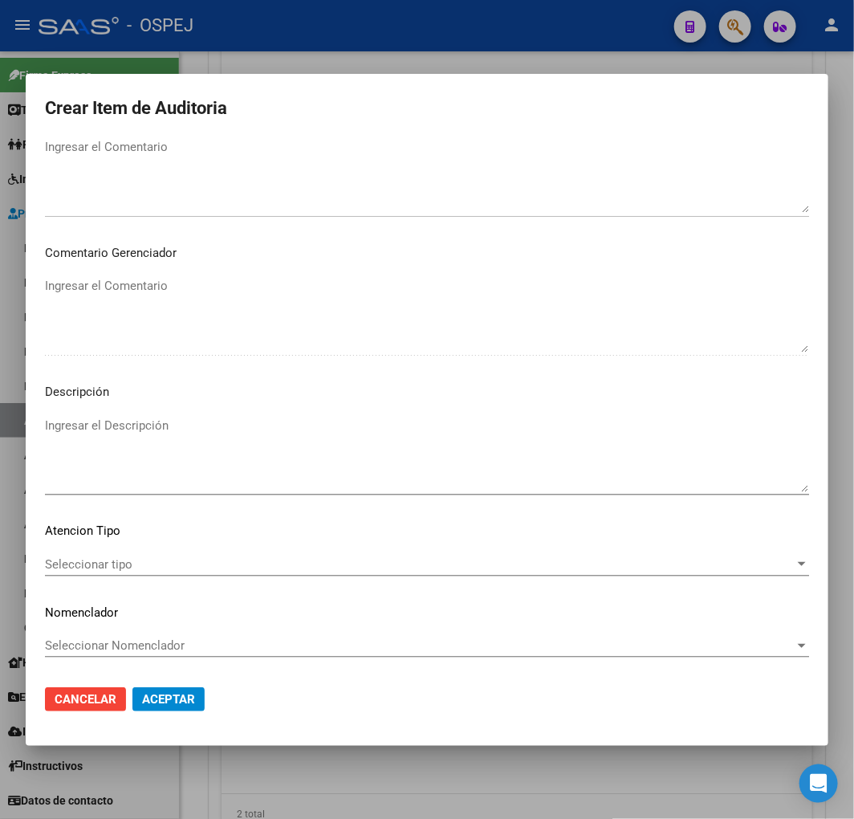
click at [289, 169] on textarea "Ingresar el Comentario" at bounding box center [427, 175] width 764 height 75
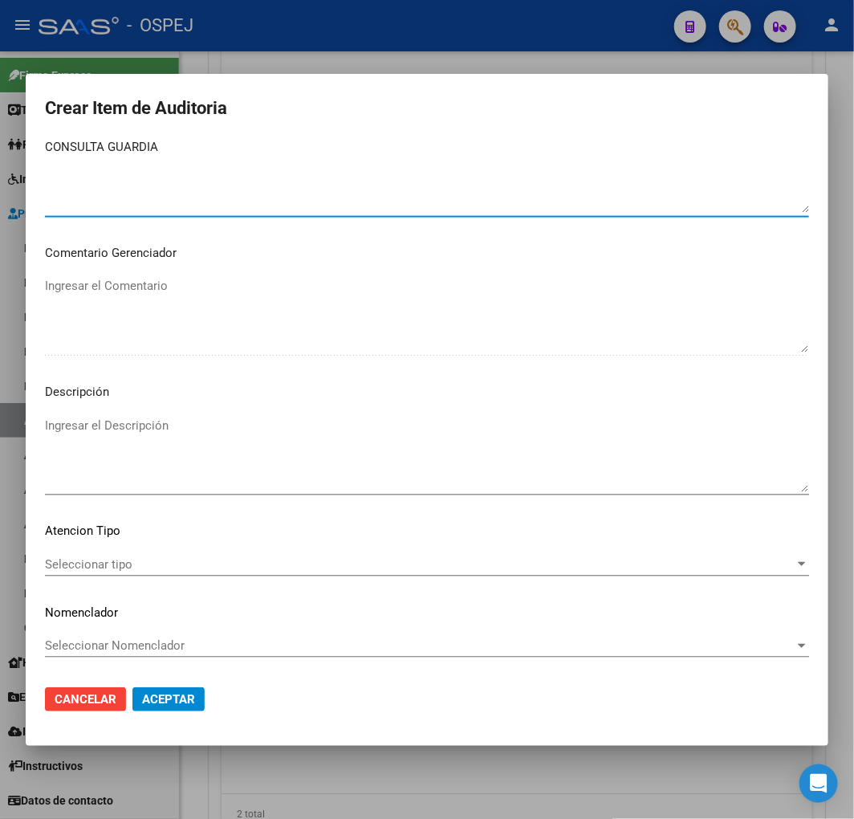
type textarea "CONSULTA GUARDIA"
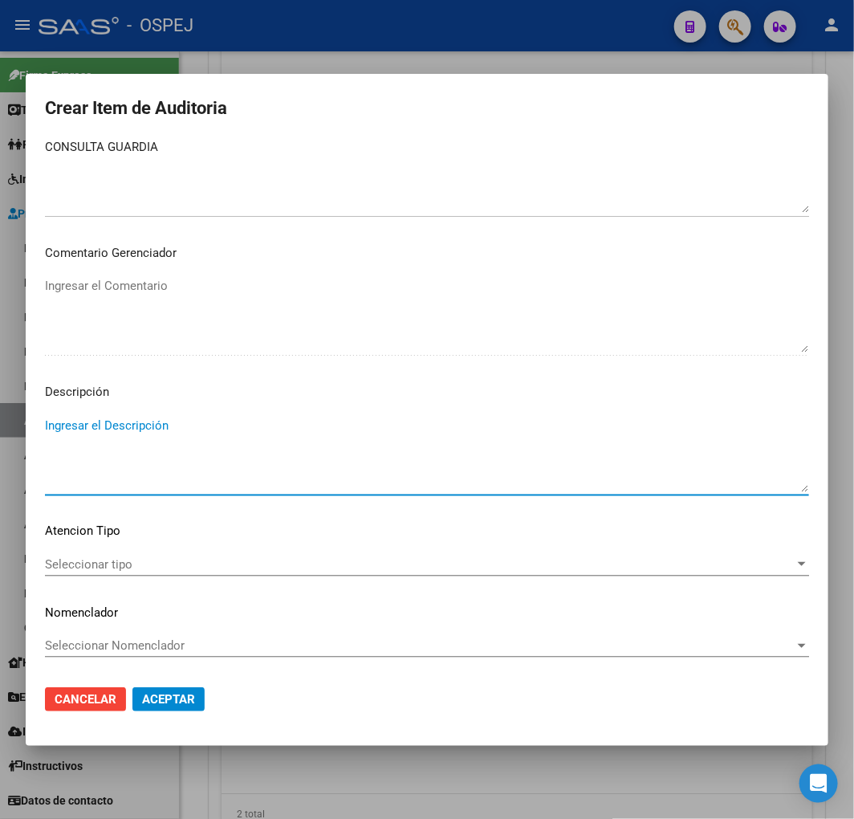
click at [303, 429] on textarea "Ingresar el Descripción" at bounding box center [427, 454] width 764 height 75
paste textarea "CONSULTA GUARDIA"
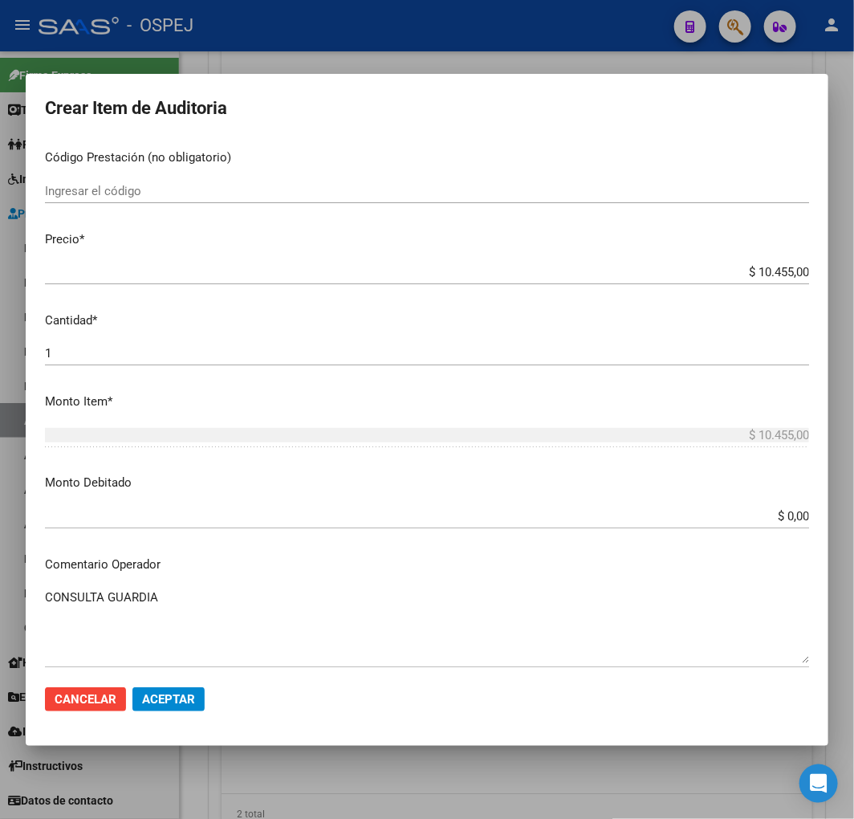
scroll to position [0, 0]
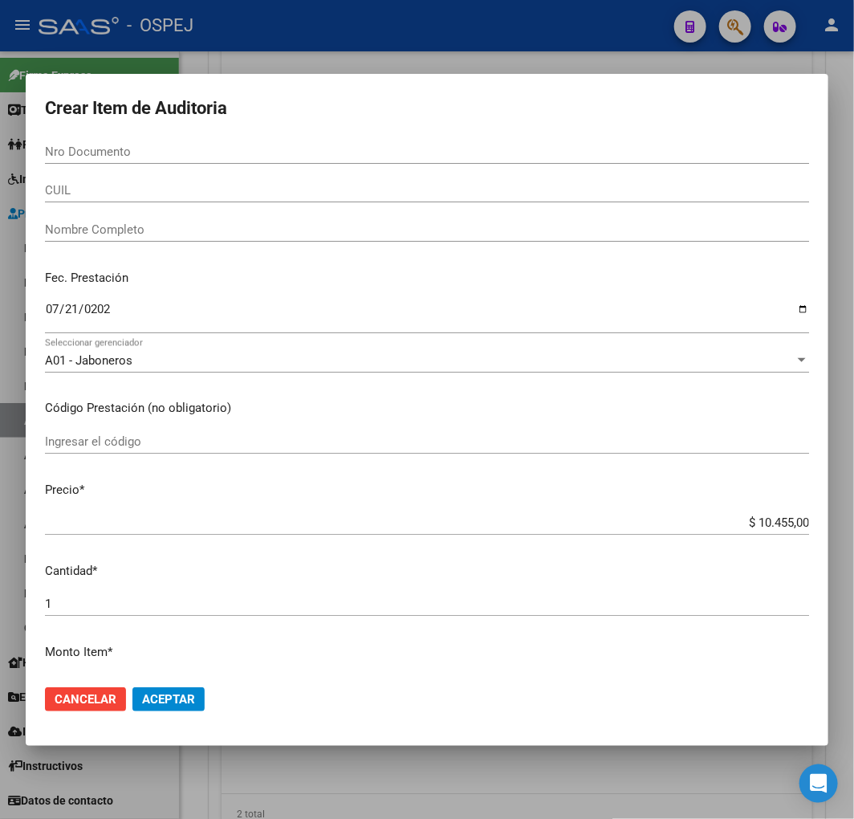
type textarea "CONSULTA GUARDIA"
click at [155, 159] on div "Nro Documento" at bounding box center [427, 152] width 764 height 24
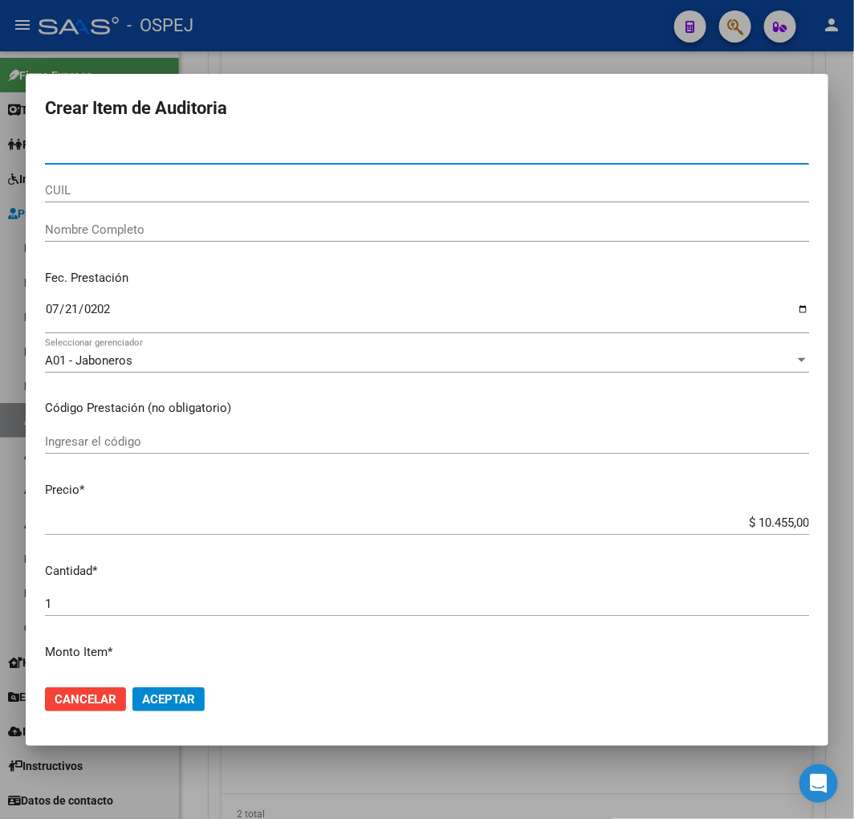
paste input "39274902"
type input "39274902"
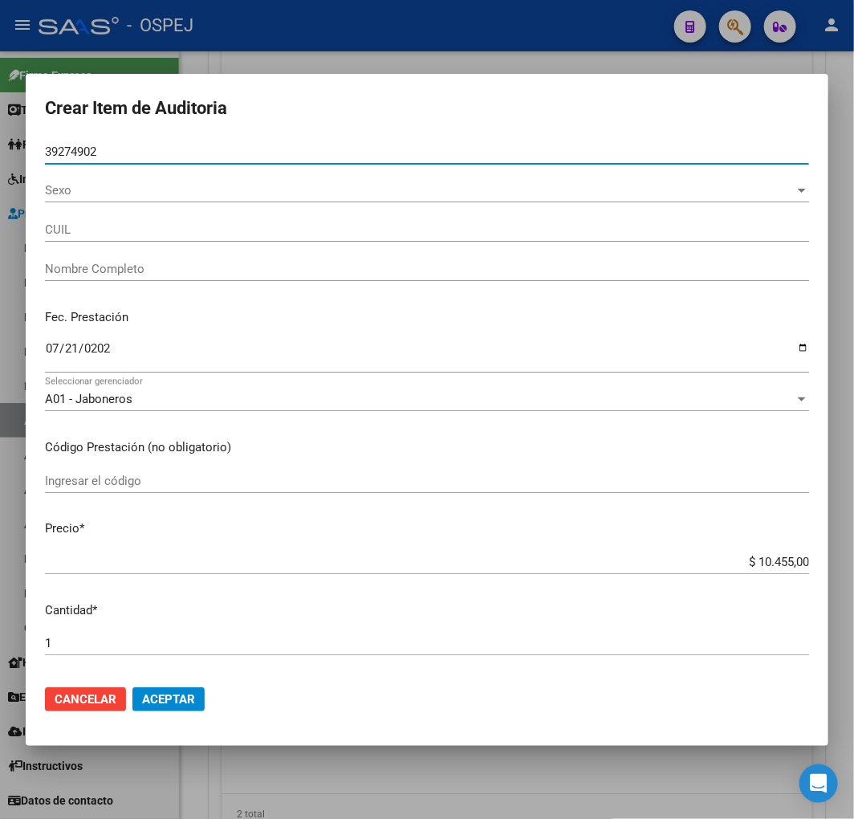
type input "20392749021"
type input "ENRIQUEZ RODRIGO NAHUEL"
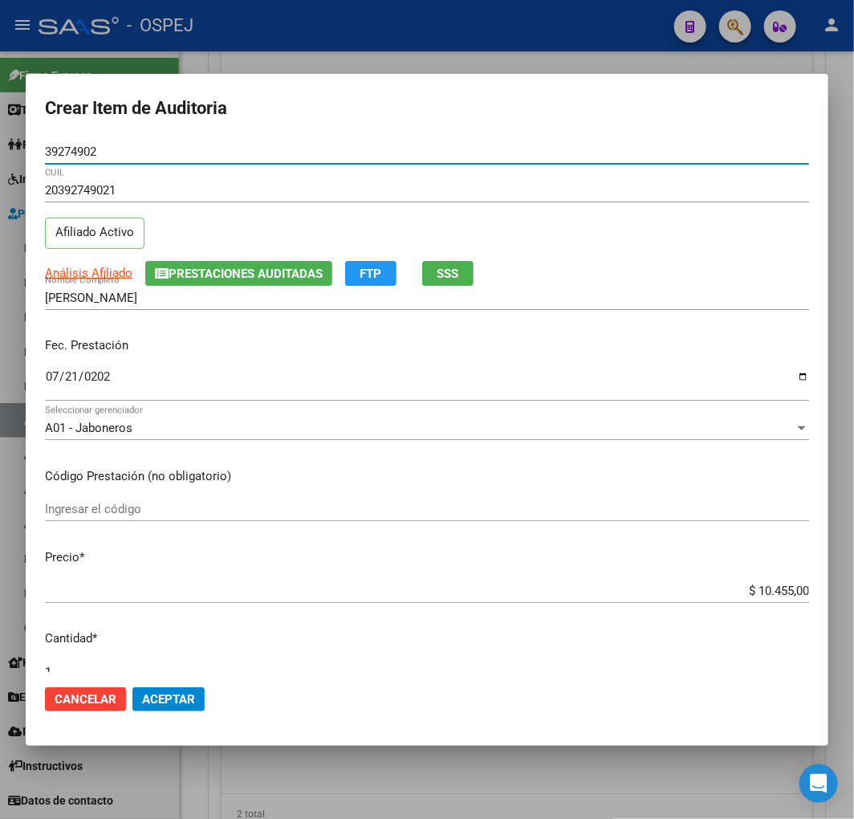
type input "39274902"
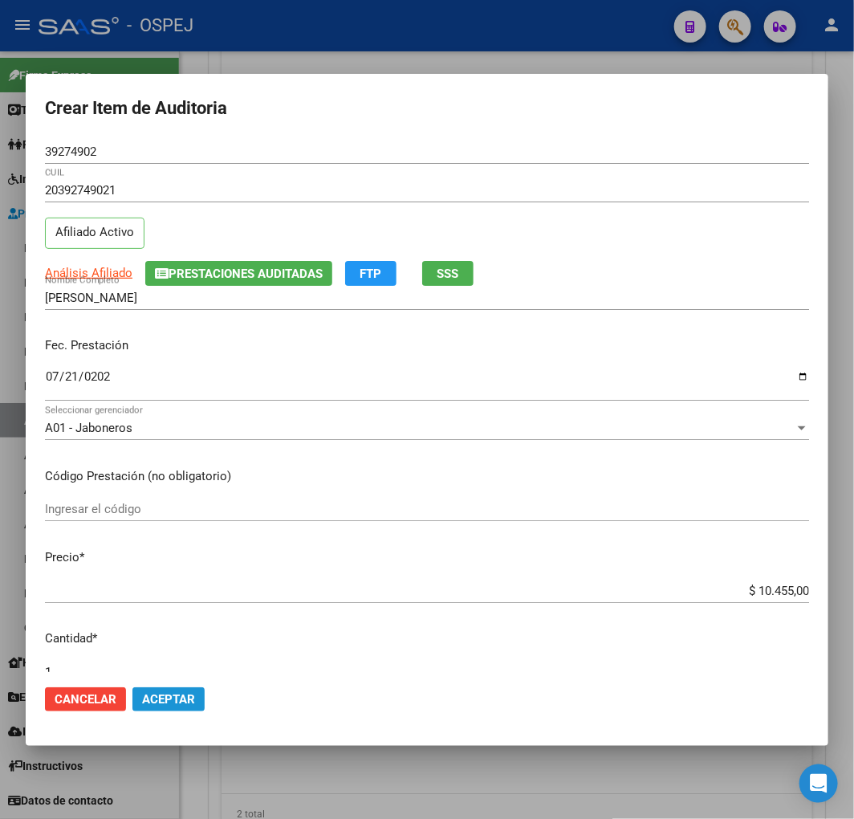
click at [186, 699] on span "Aceptar" at bounding box center [168, 699] width 53 height 14
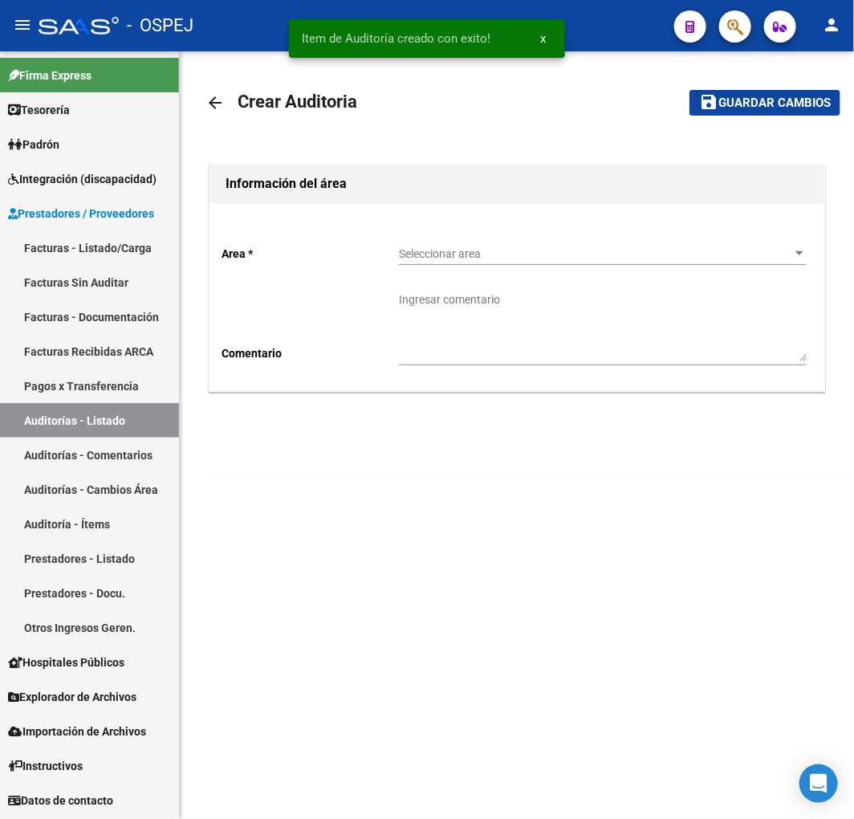
click at [495, 250] on span "Seleccionar area" at bounding box center [595, 254] width 393 height 14
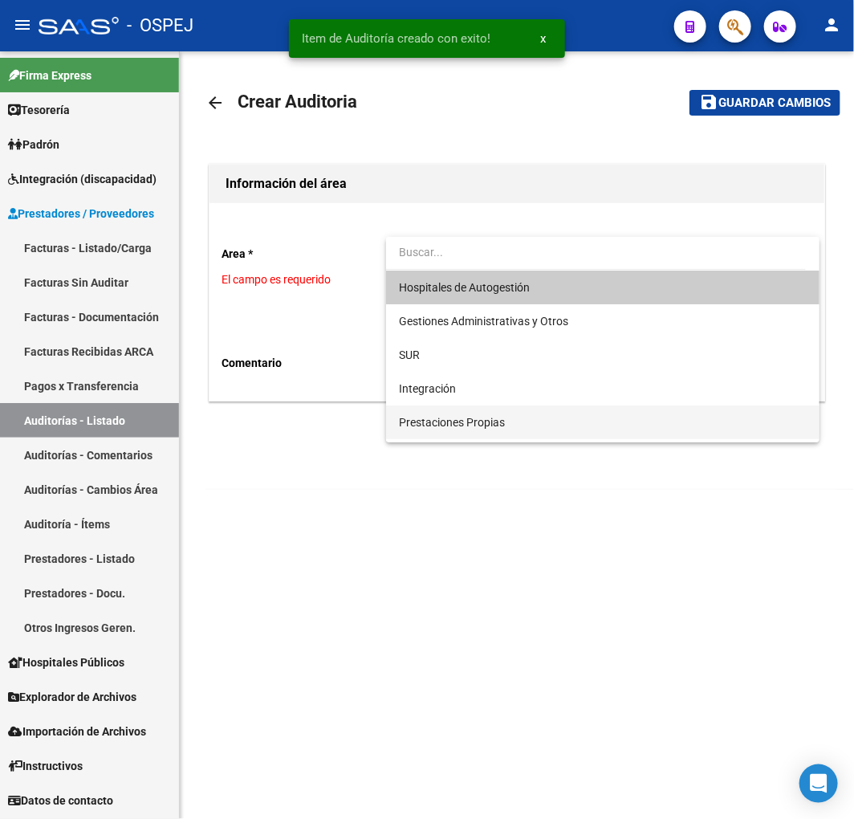
click at [515, 414] on span "Prestaciones Propias" at bounding box center [603, 422] width 408 height 34
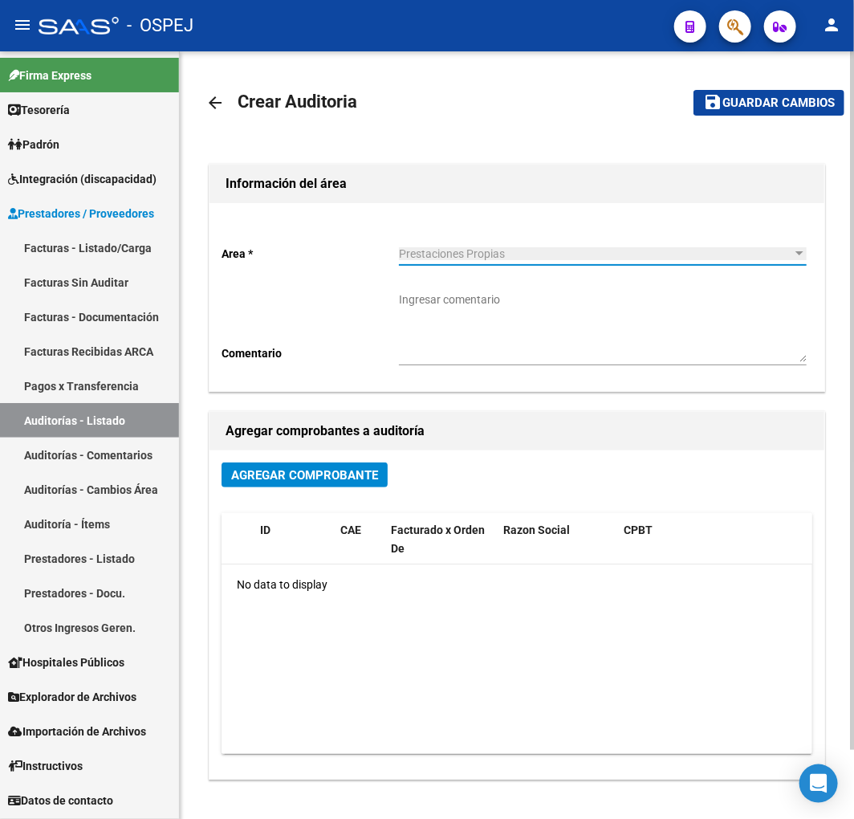
click at [348, 470] on span "Agregar Comprobante" at bounding box center [304, 475] width 147 height 14
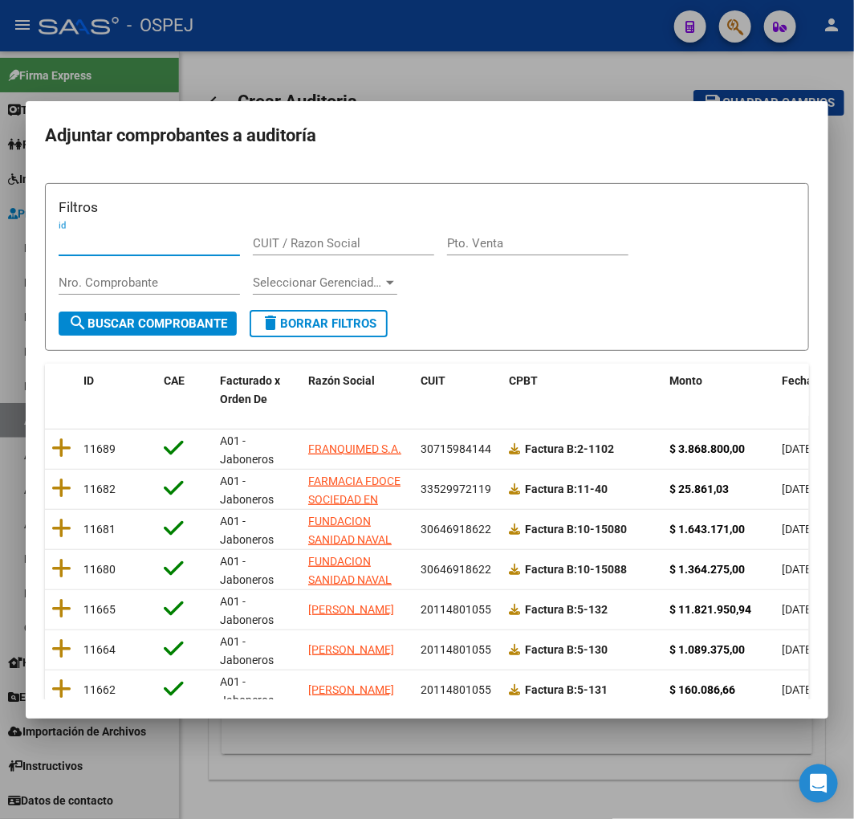
click at [791, 381] on span "Fecha Cpbt" at bounding box center [811, 380] width 58 height 13
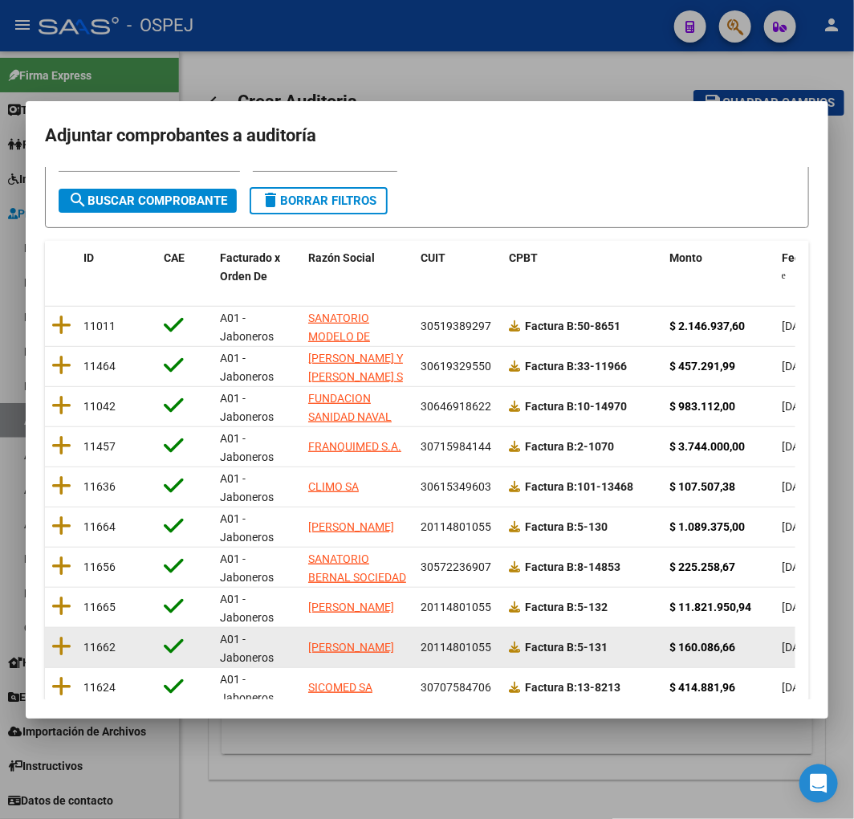
scroll to position [202, 0]
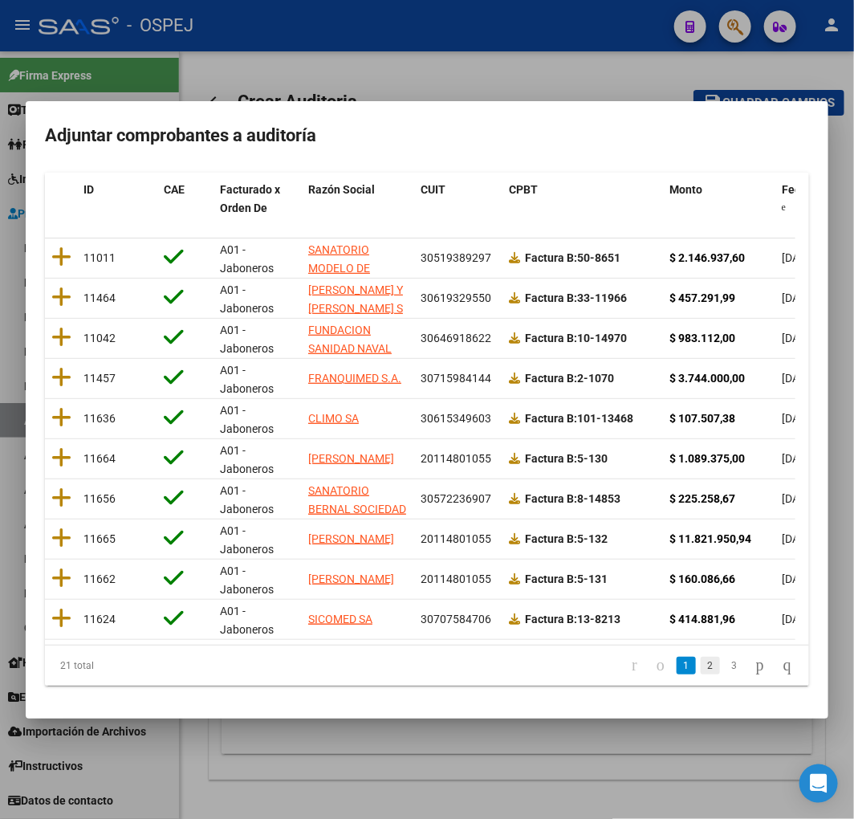
click at [701, 673] on link "2" at bounding box center [710, 666] width 19 height 18
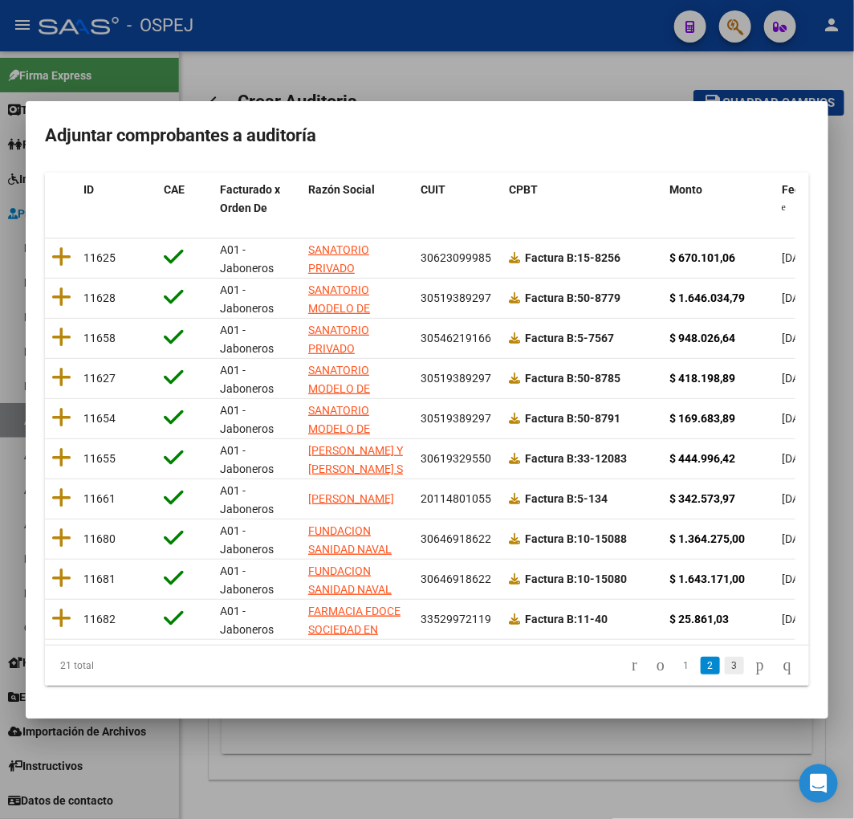
click at [725, 671] on link "3" at bounding box center [734, 666] width 19 height 18
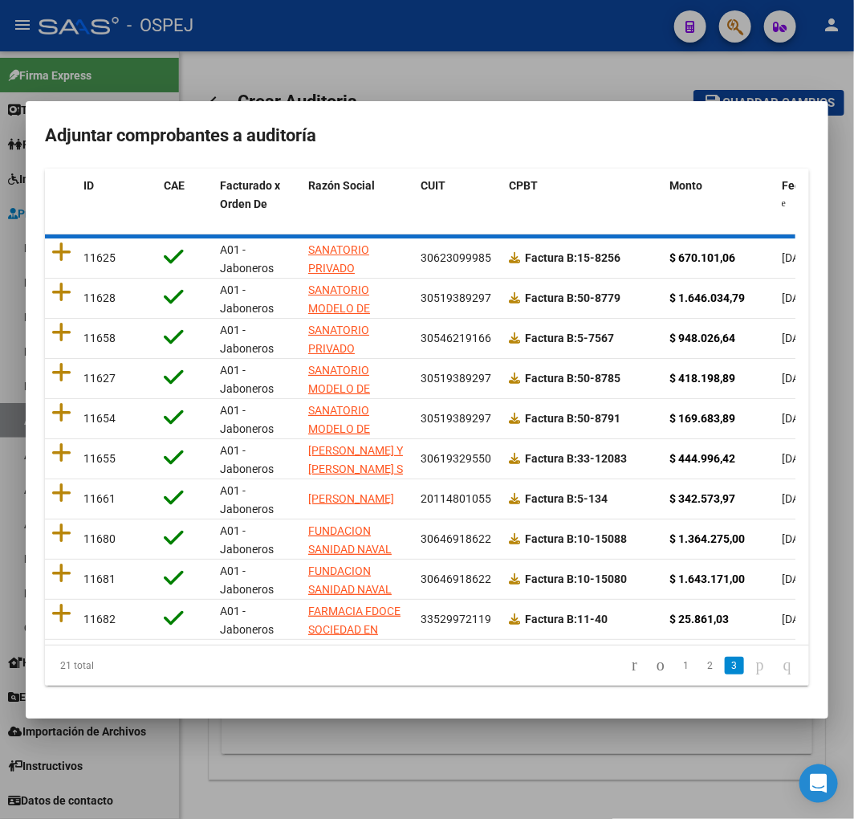
scroll to position [0, 0]
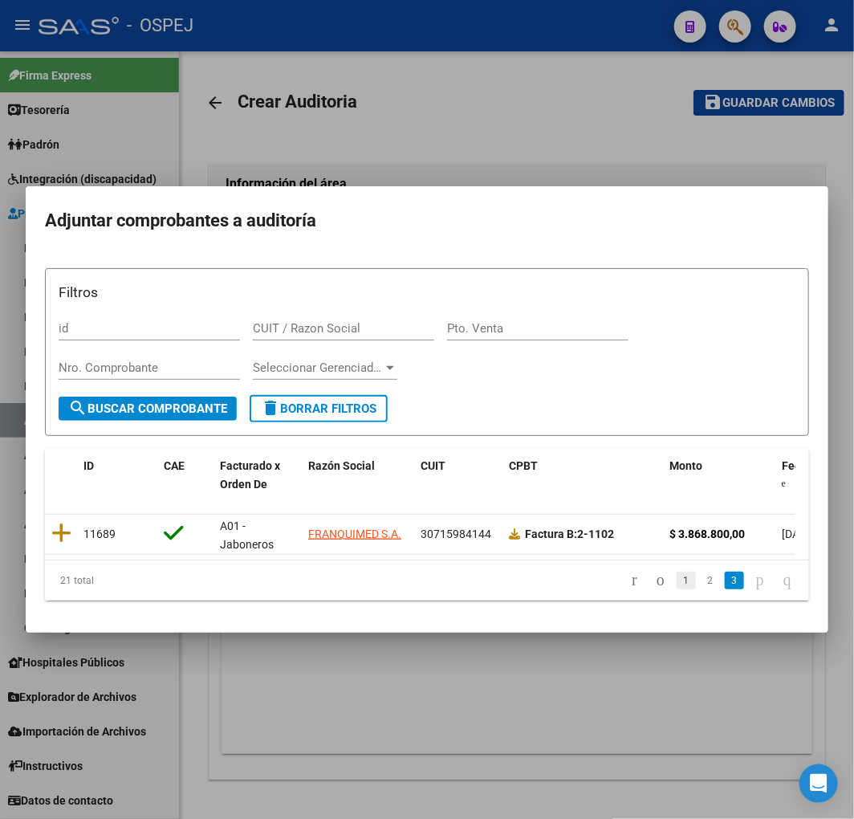
click at [677, 589] on link "1" at bounding box center [686, 581] width 19 height 18
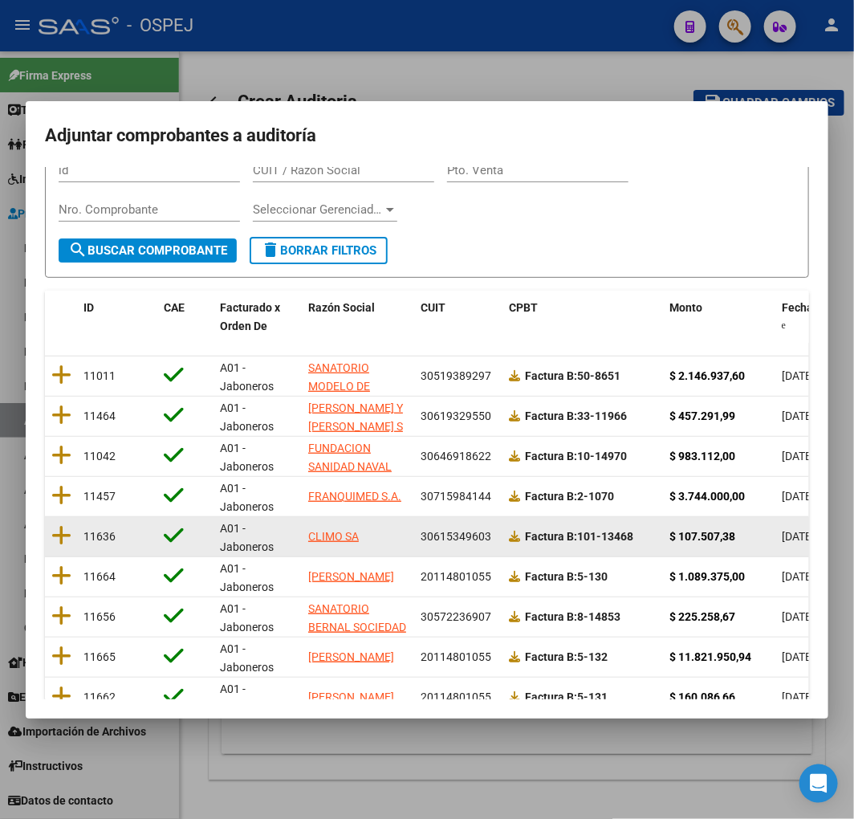
scroll to position [202, 0]
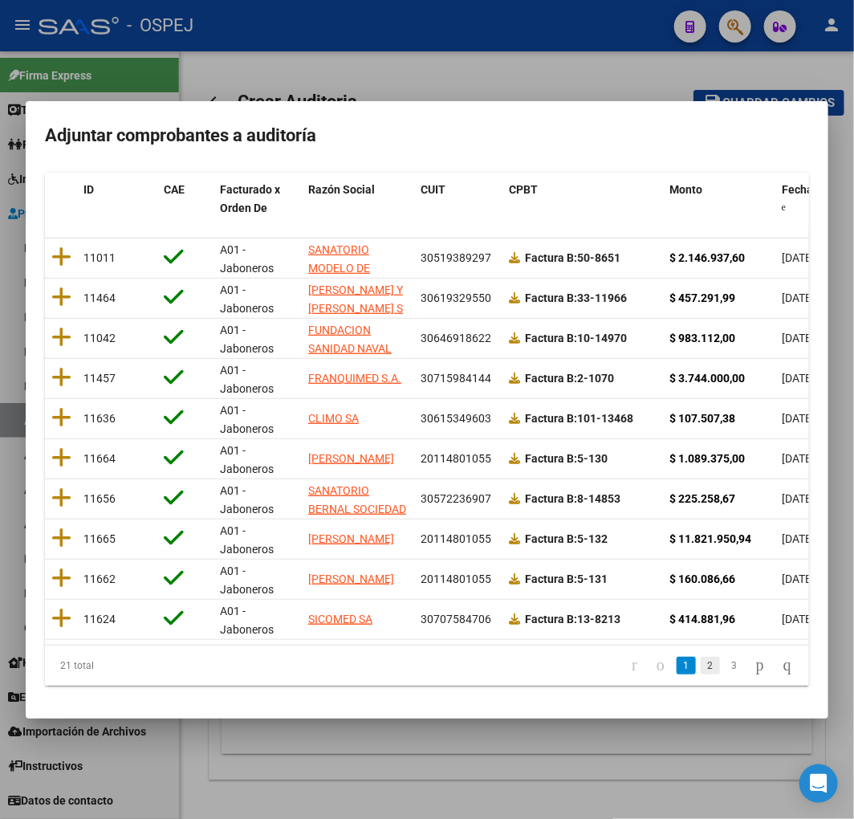
click at [701, 669] on link "2" at bounding box center [710, 666] width 19 height 18
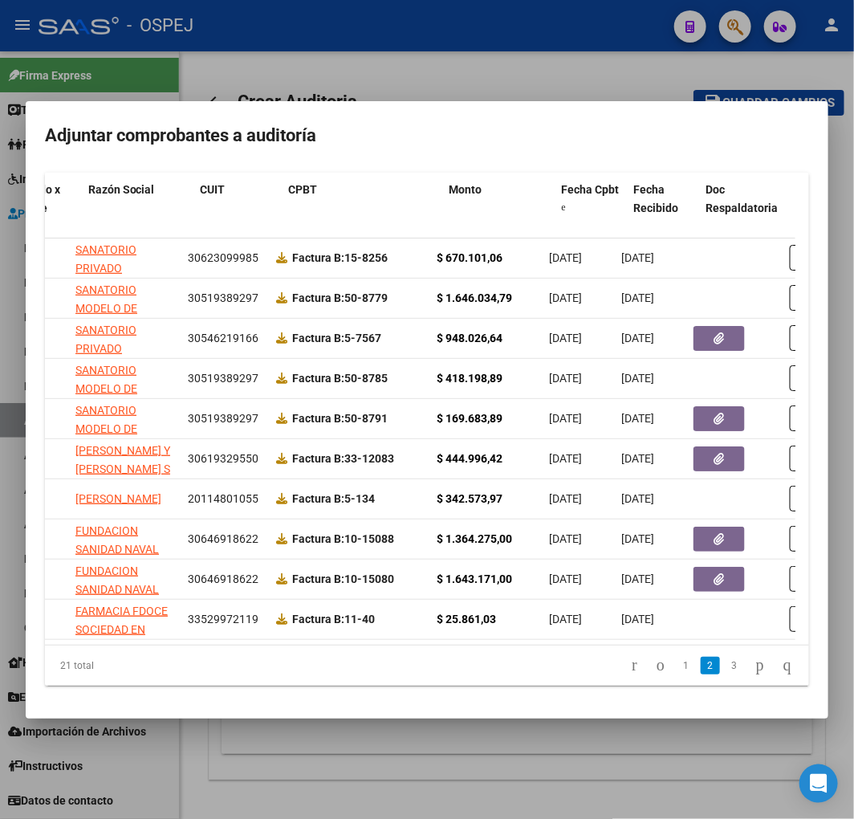
scroll to position [0, 191]
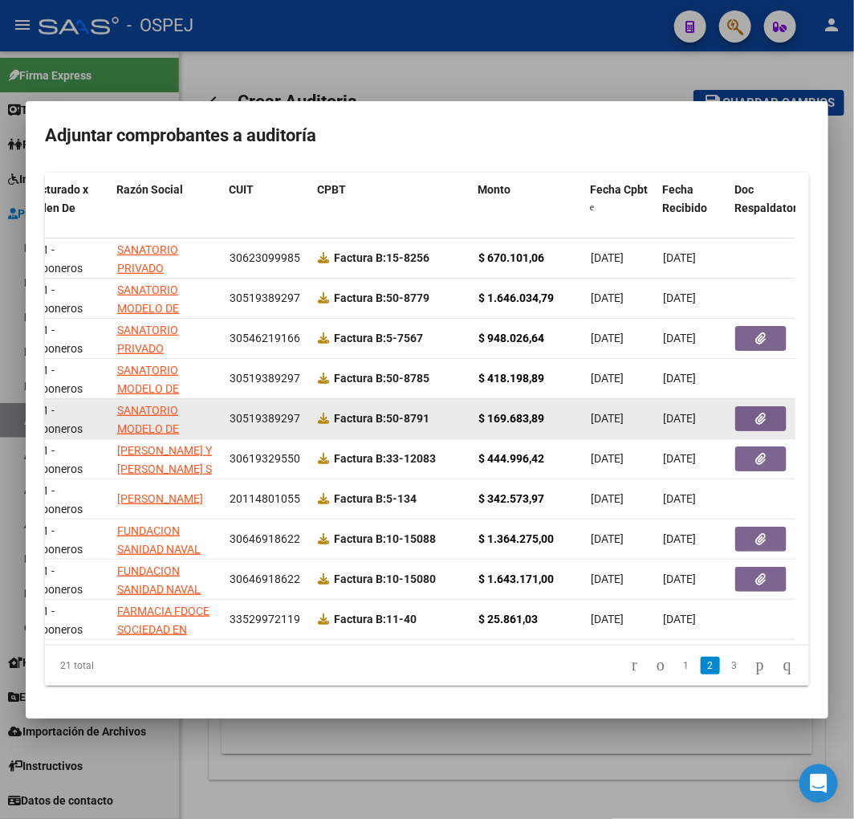
click at [771, 406] on button "button" at bounding box center [760, 418] width 51 height 25
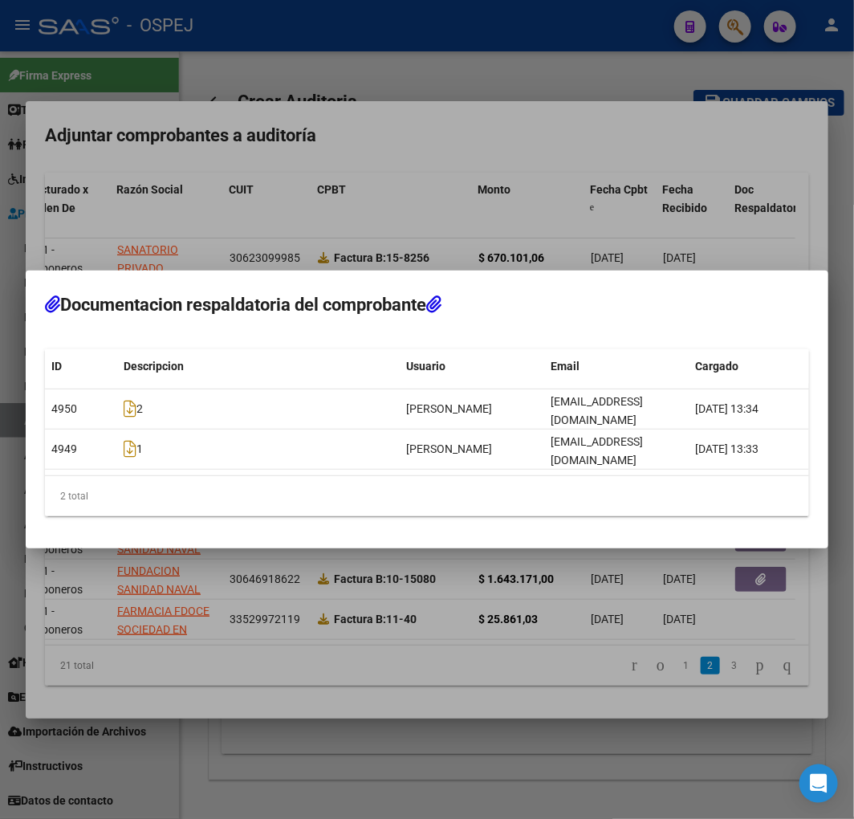
click at [661, 205] on div at bounding box center [427, 409] width 854 height 819
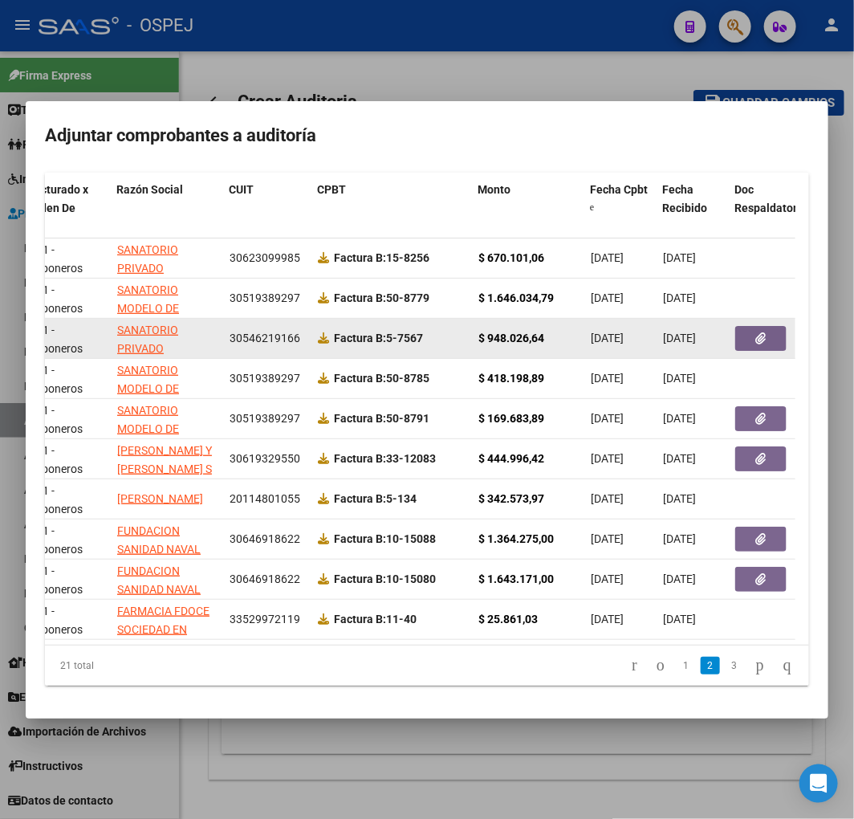
click at [743, 326] on button "button" at bounding box center [760, 338] width 51 height 25
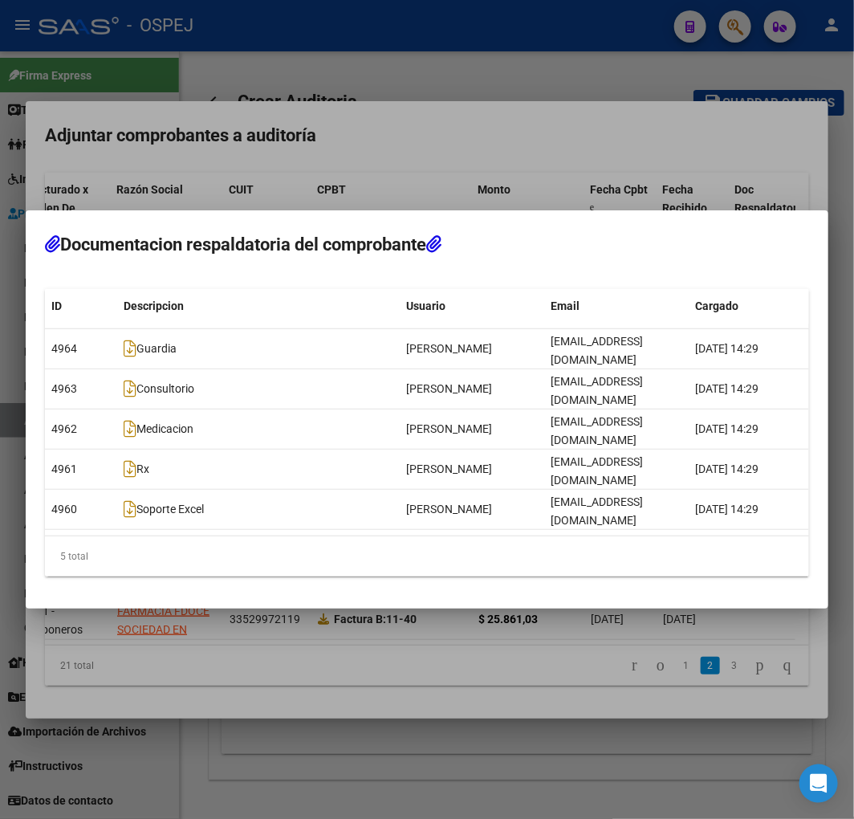
click at [515, 189] on div at bounding box center [427, 409] width 854 height 819
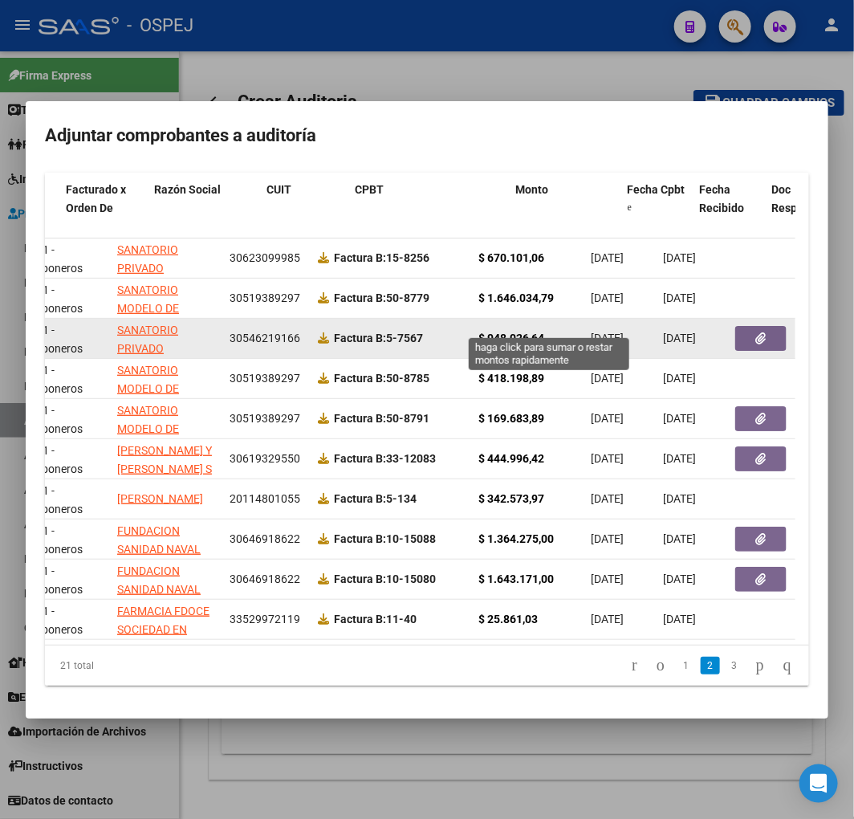
scroll to position [0, 0]
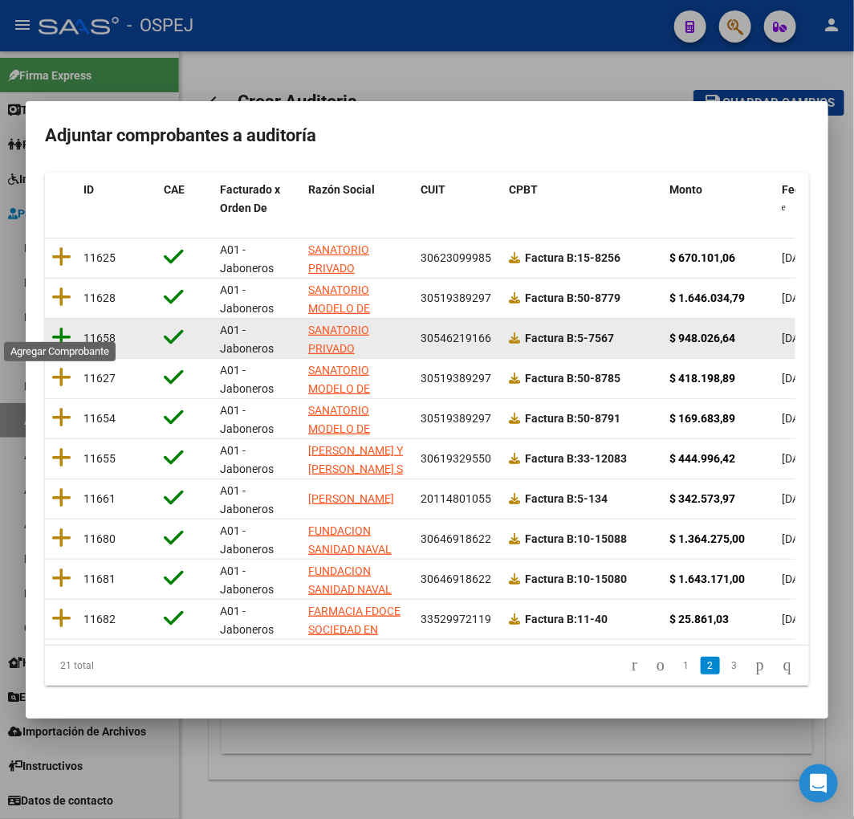
click at [59, 326] on icon at bounding box center [61, 337] width 20 height 22
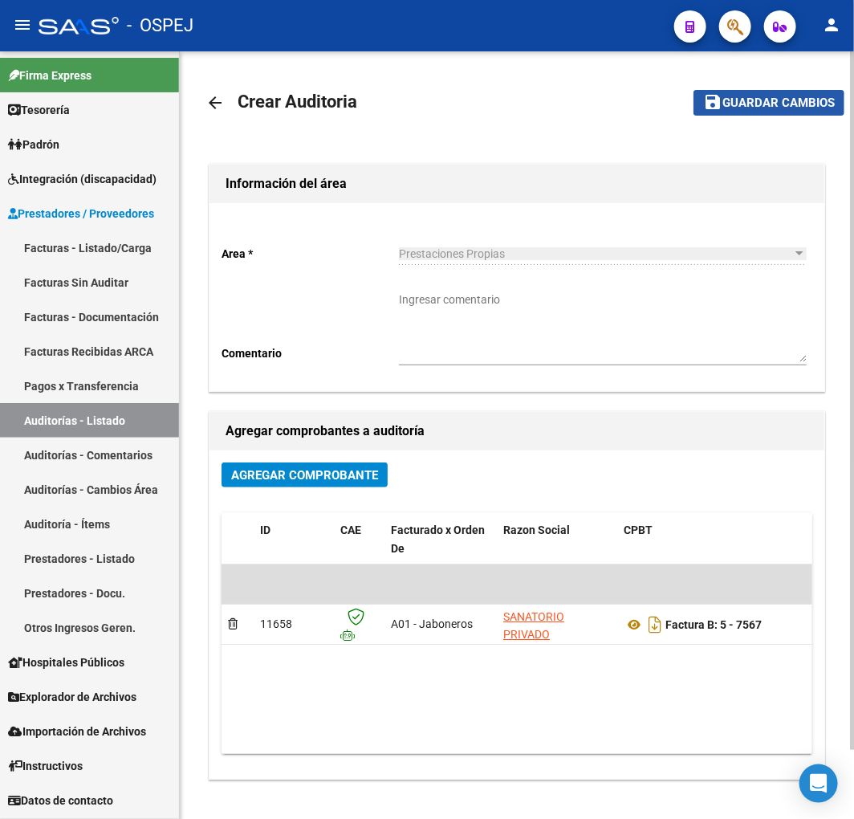
click at [759, 108] on span "Guardar cambios" at bounding box center [778, 103] width 112 height 14
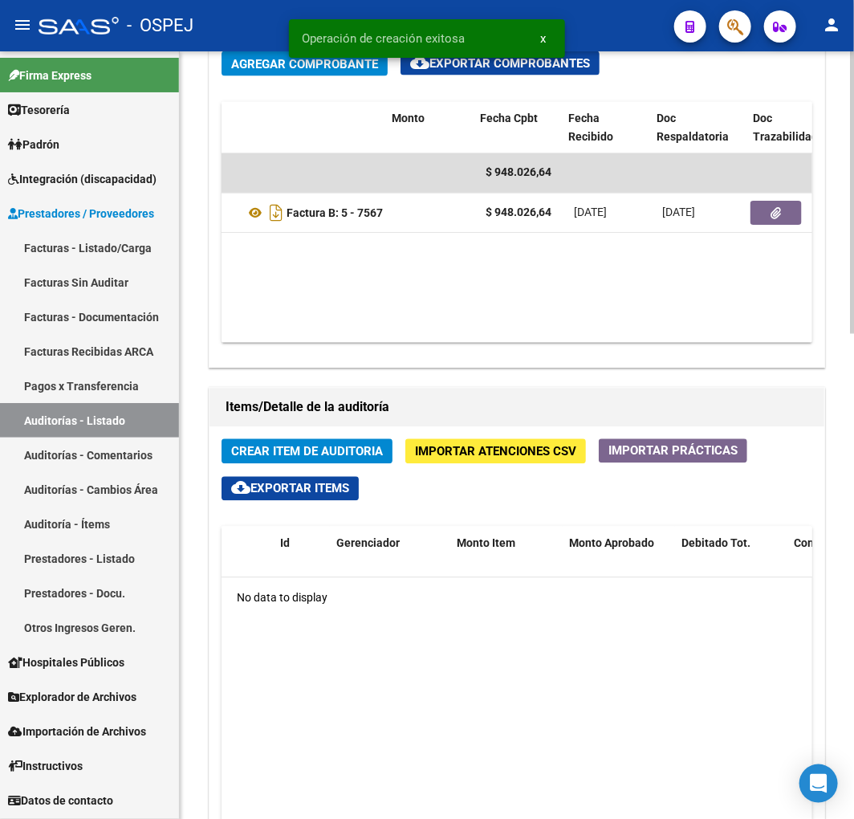
scroll to position [0, 472]
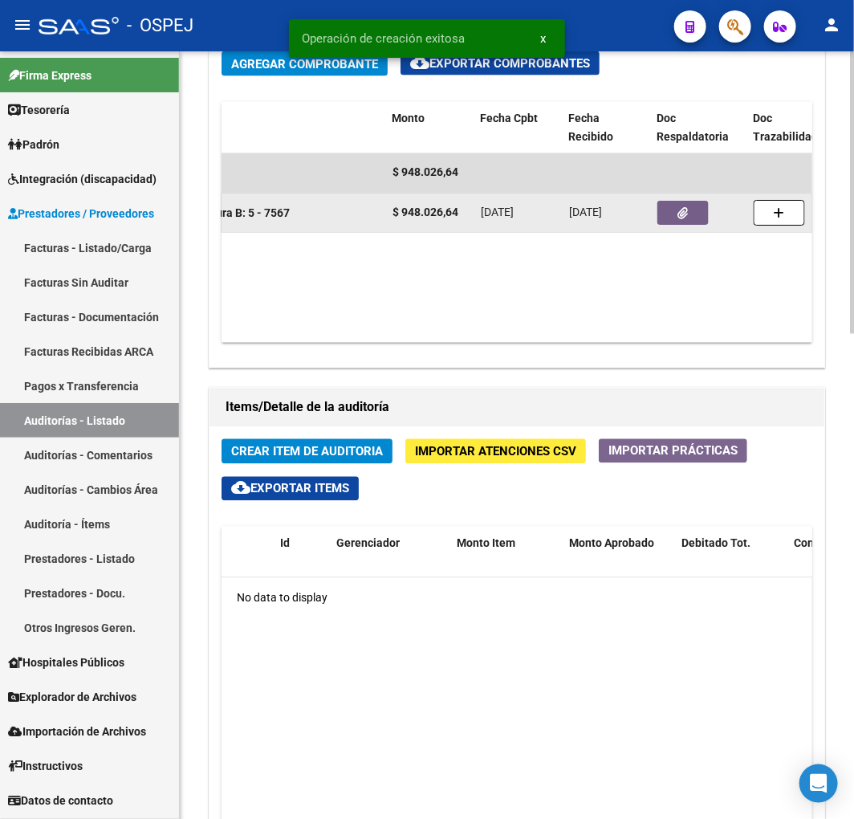
click at [686, 220] on icon "button" at bounding box center [683, 214] width 10 height 12
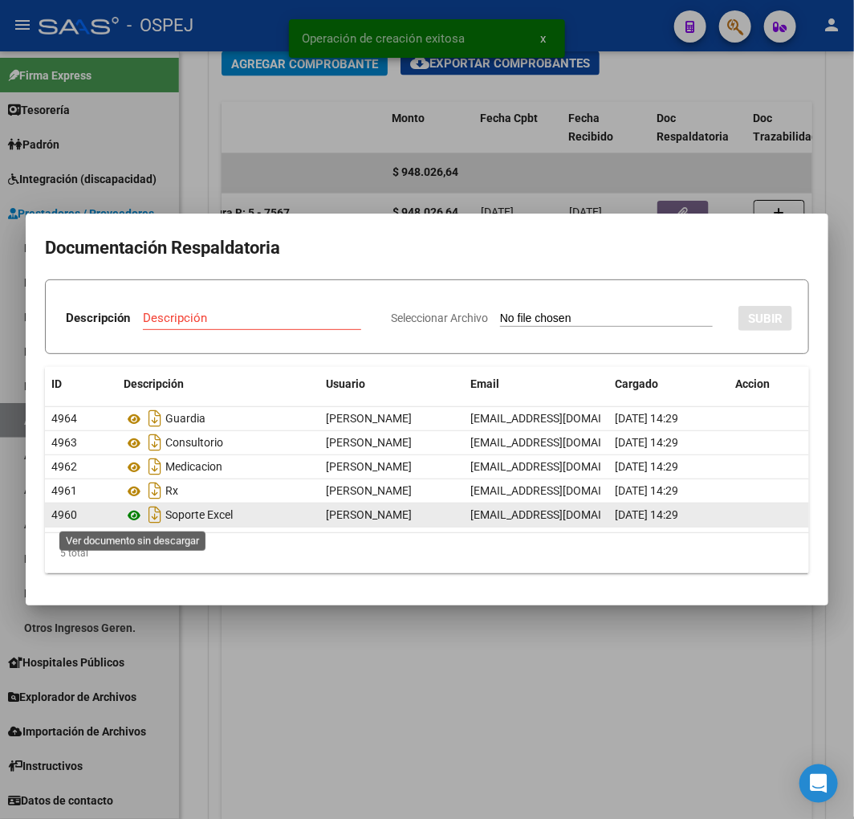
click at [133, 511] on icon at bounding box center [134, 515] width 21 height 19
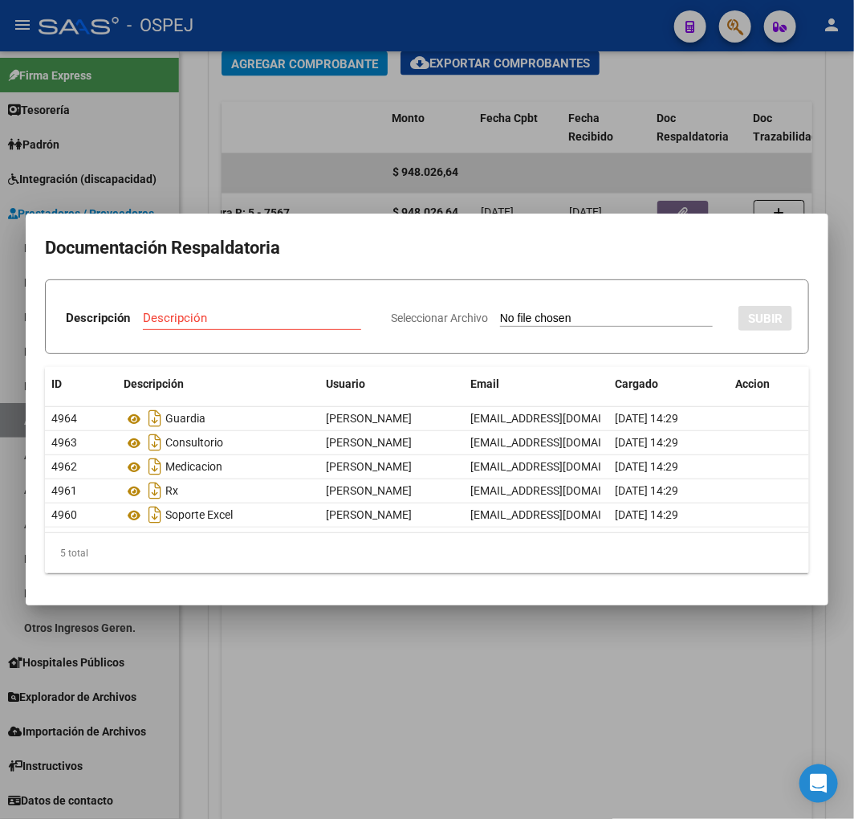
click at [568, 170] on div at bounding box center [427, 409] width 854 height 819
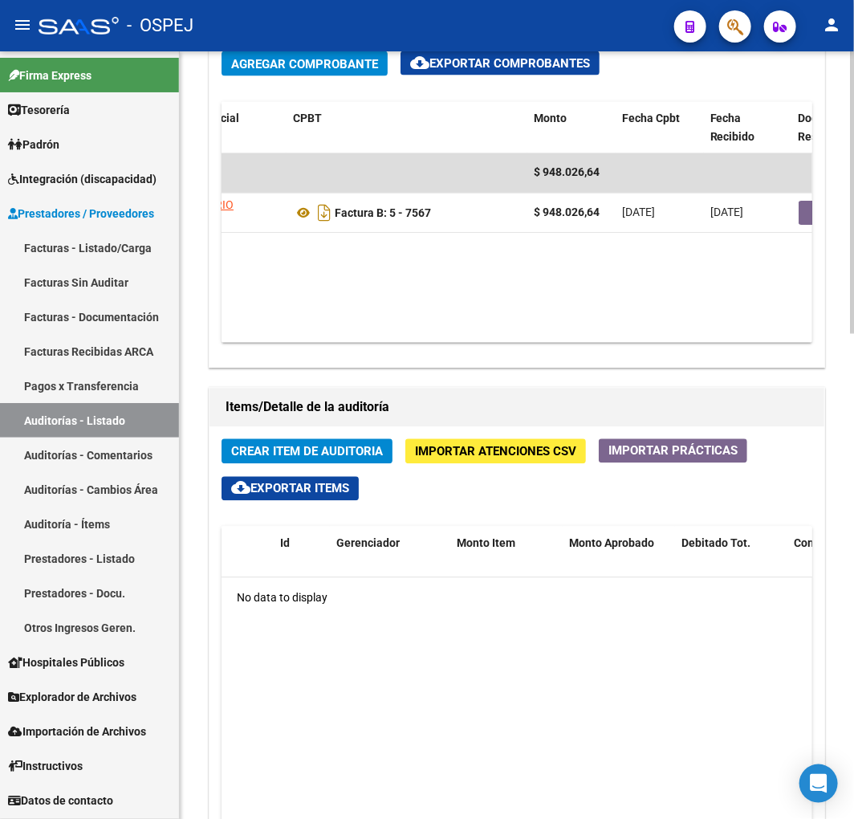
scroll to position [0, 283]
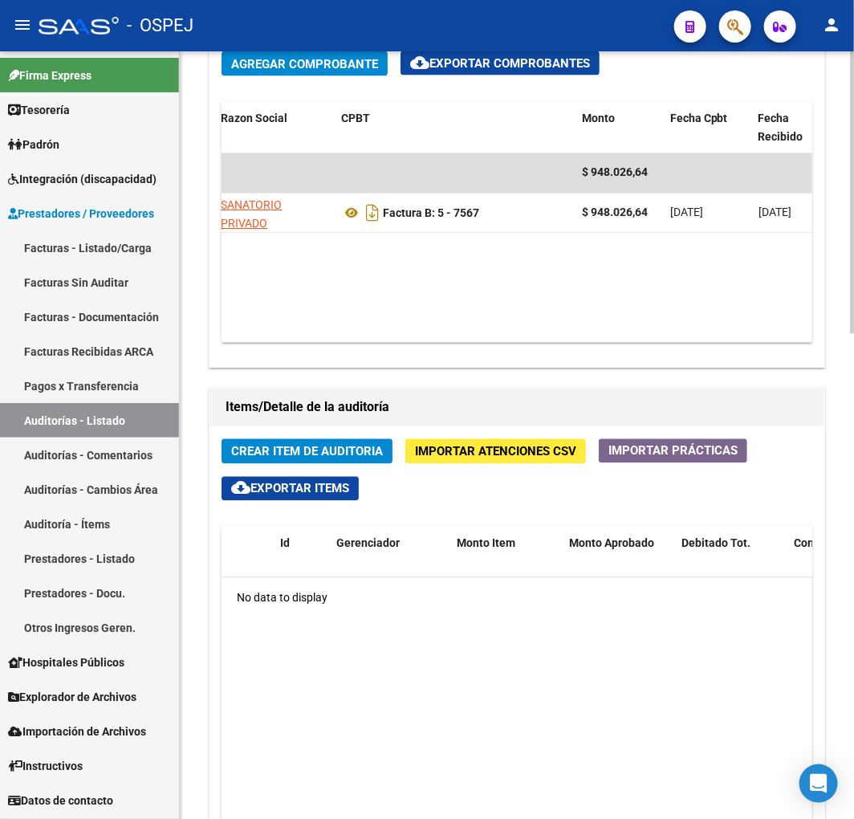
click at [511, 451] on span "Importar Atenciones CSV" at bounding box center [495, 452] width 161 height 14
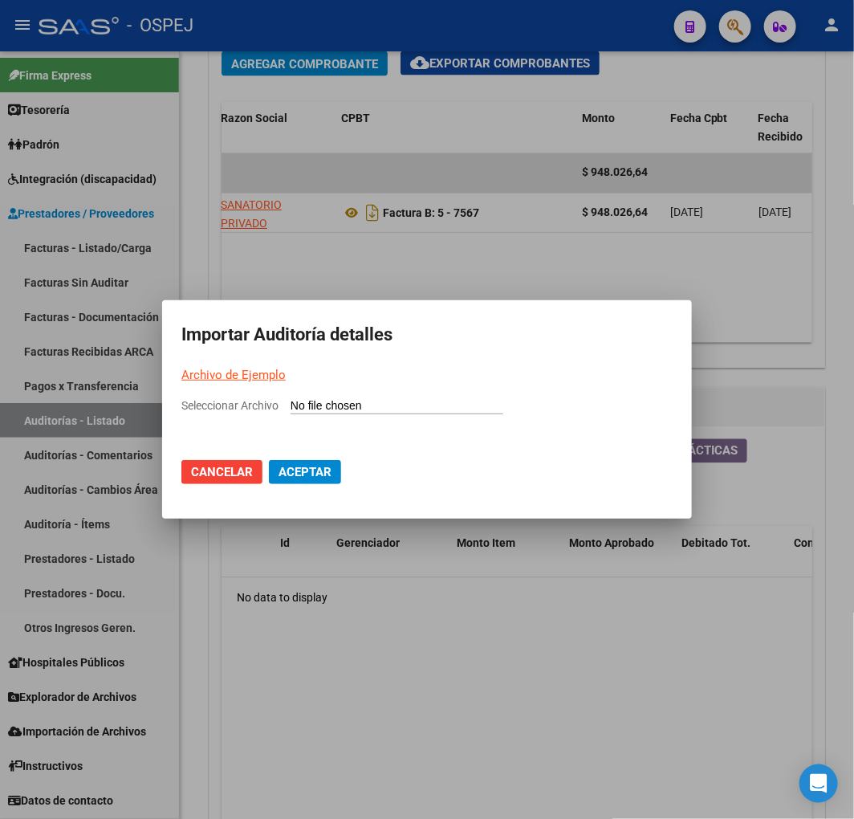
click at [405, 403] on input "Seleccionar Archivo" at bounding box center [397, 406] width 213 height 15
type input "C:\fakepath\Auditoria-demo-saas Sanatorio Privado San Mauricio S.R.L 5-7567.csv"
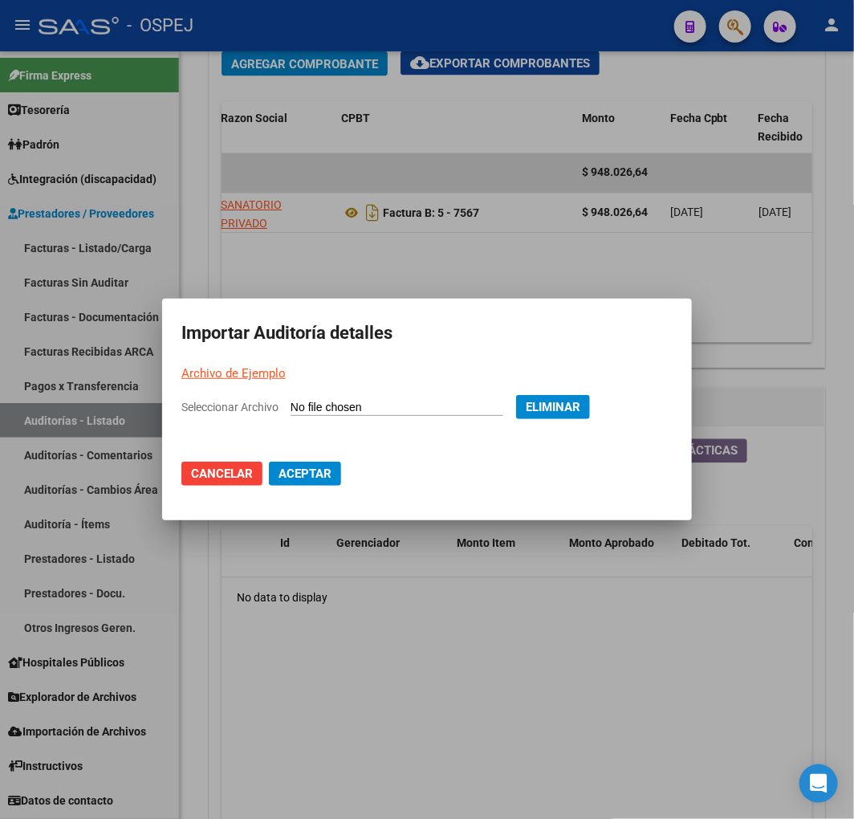
click at [329, 478] on span "Aceptar" at bounding box center [305, 473] width 53 height 14
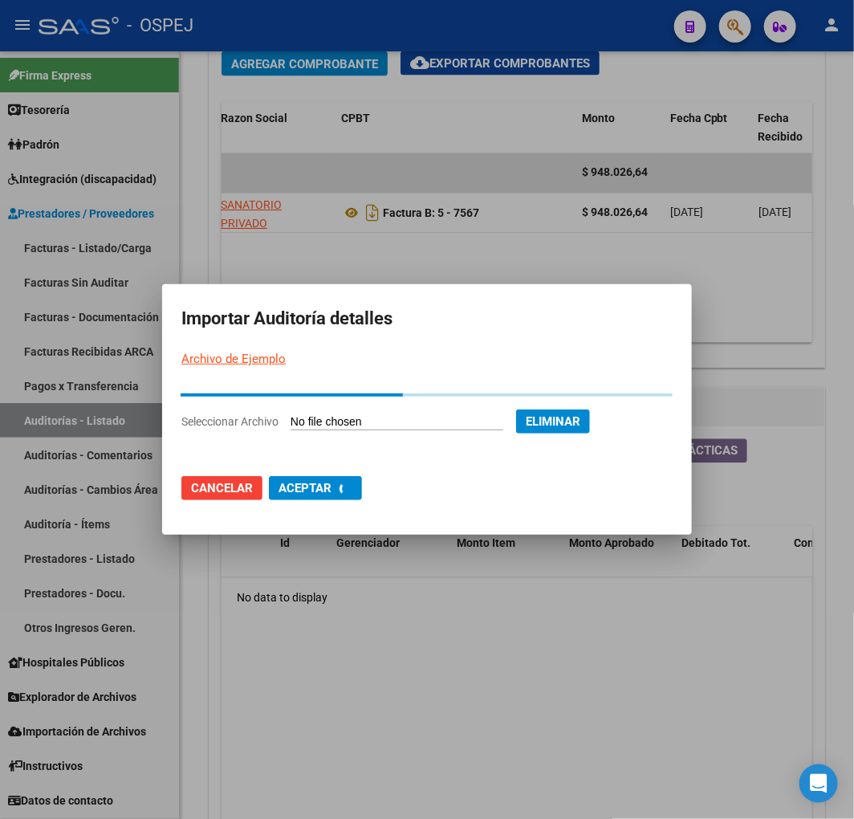
scroll to position [0, 0]
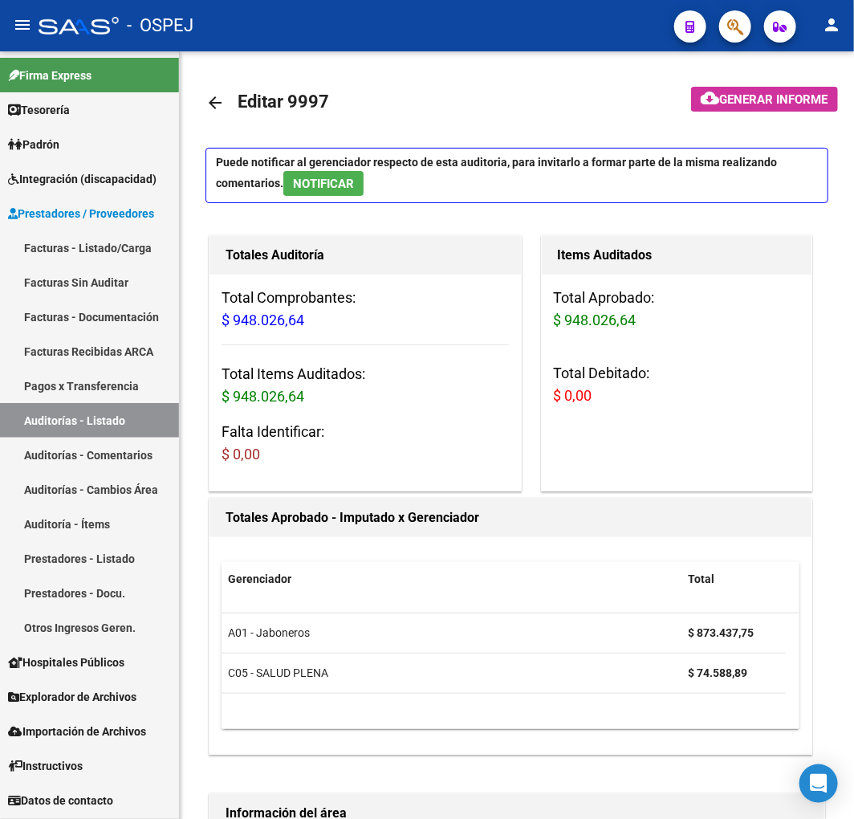
click at [100, 418] on link "Auditorías - Listado" at bounding box center [89, 420] width 179 height 35
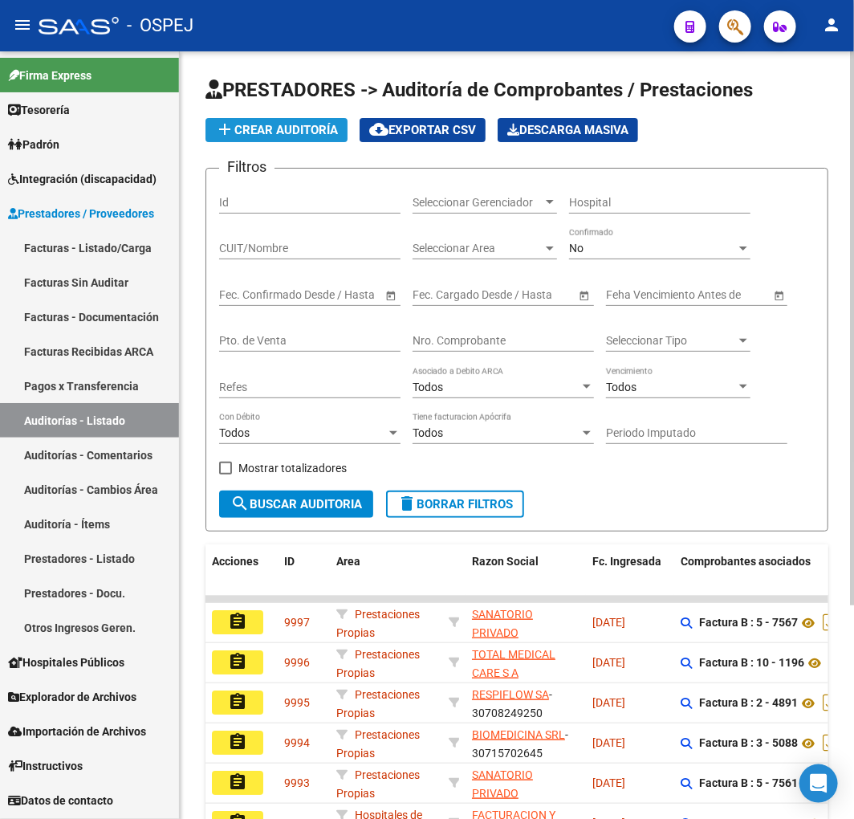
click at [323, 118] on button "add Crear Auditoría" at bounding box center [277, 130] width 142 height 24
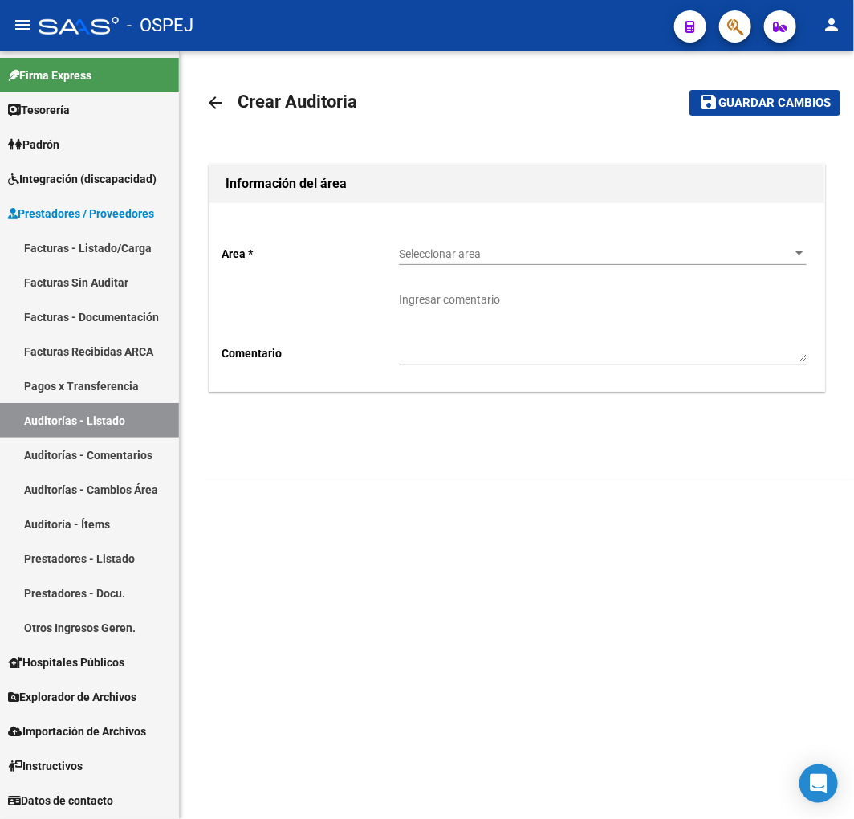
click at [514, 244] on div "Seleccionar area Seleccionar area" at bounding box center [603, 249] width 408 height 32
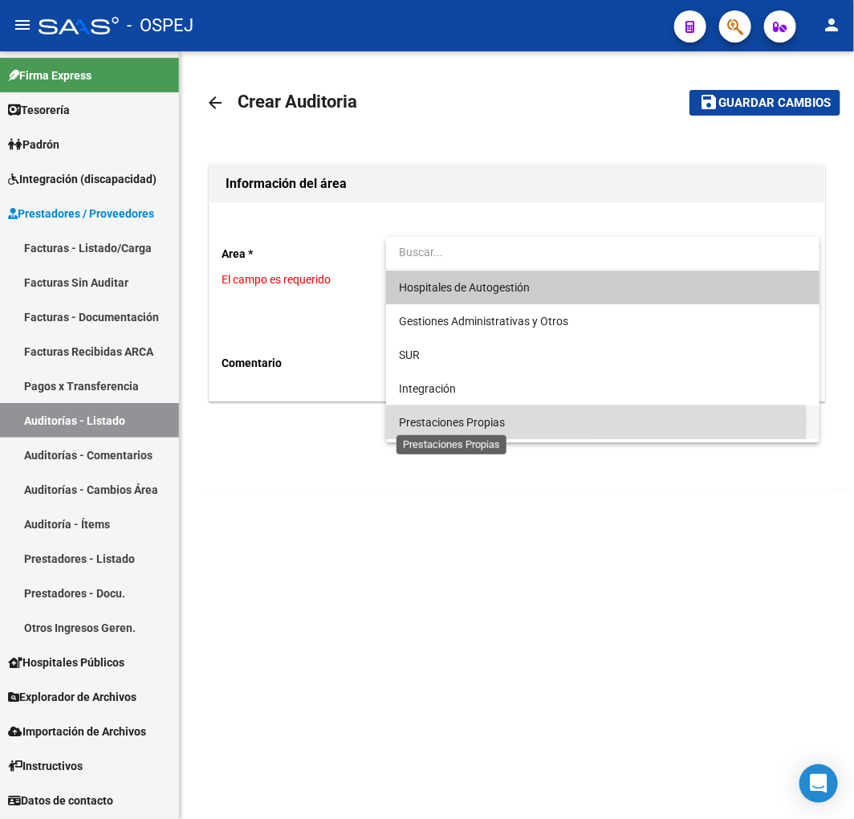
click at [495, 421] on span "Prestaciones Propias" at bounding box center [452, 422] width 106 height 13
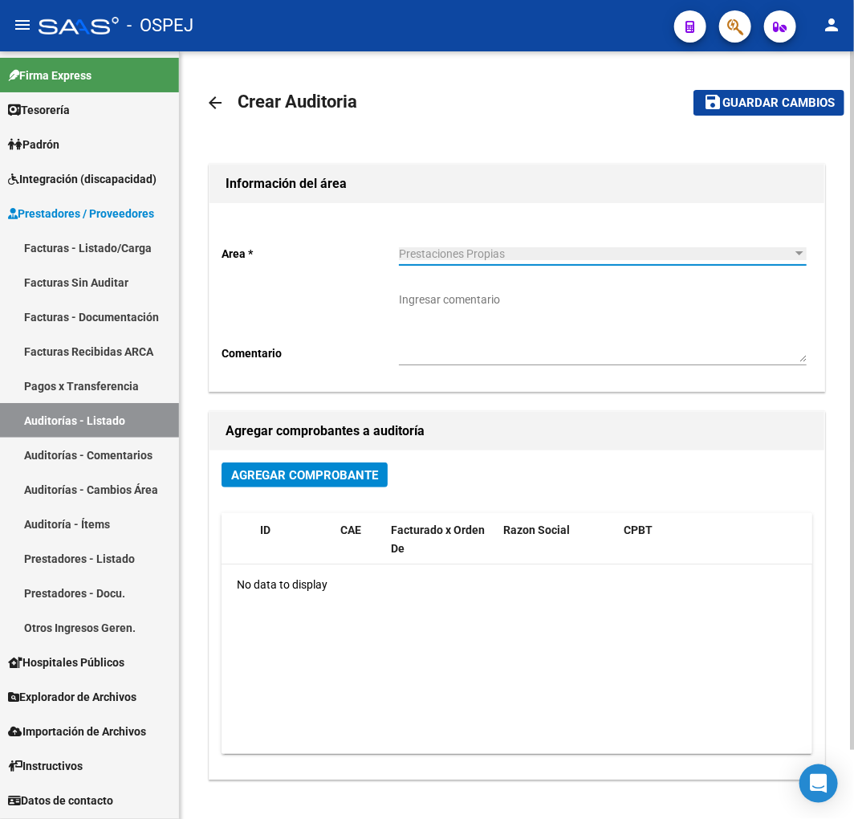
click at [333, 482] on span "Agregar Comprobante" at bounding box center [304, 475] width 147 height 14
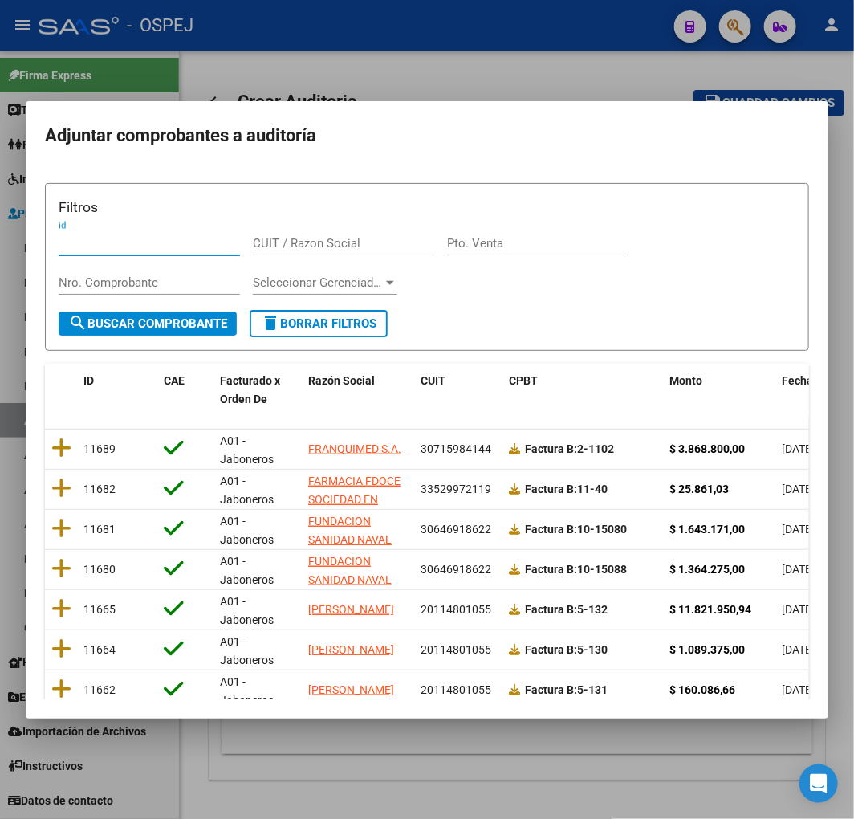
click at [789, 376] on span "Fecha Cpbt" at bounding box center [811, 380] width 58 height 13
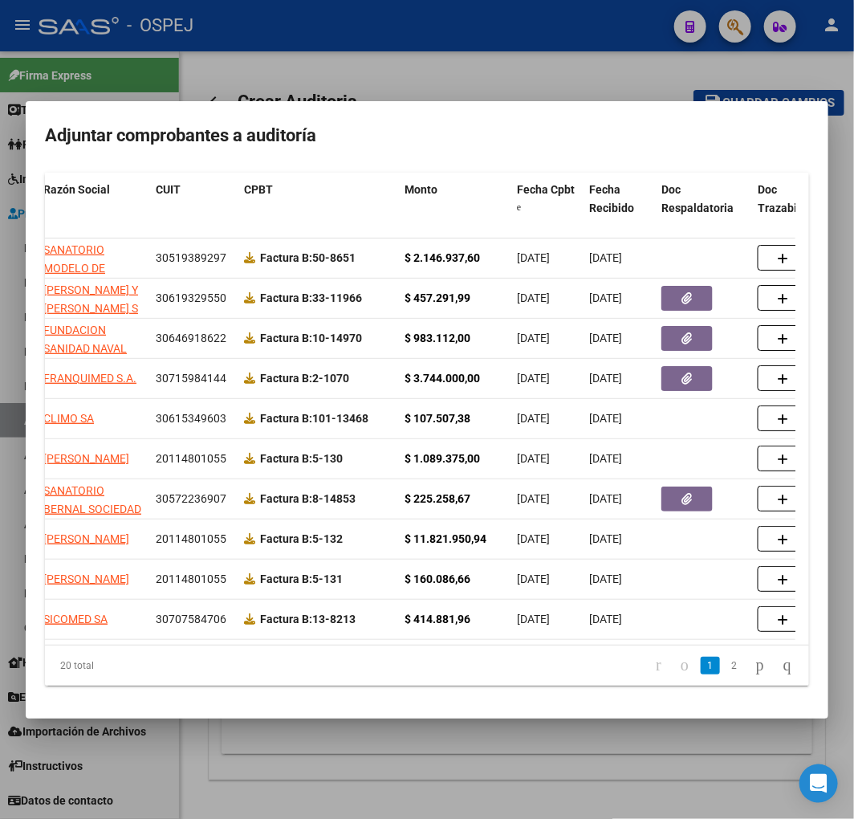
scroll to position [0, 157]
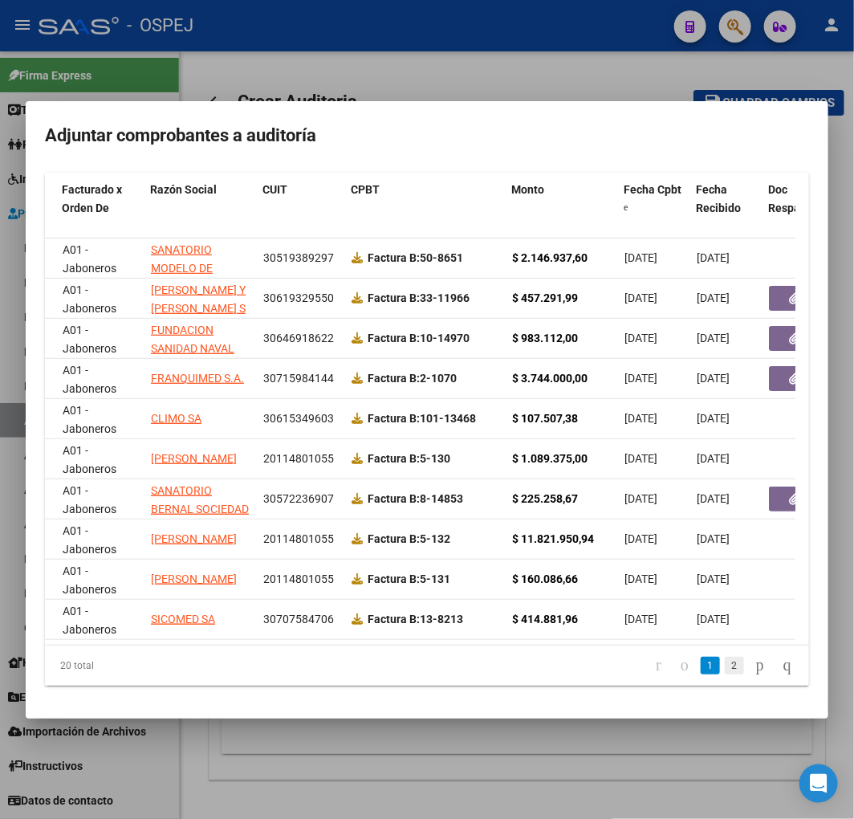
click at [725, 671] on link "2" at bounding box center [734, 666] width 19 height 18
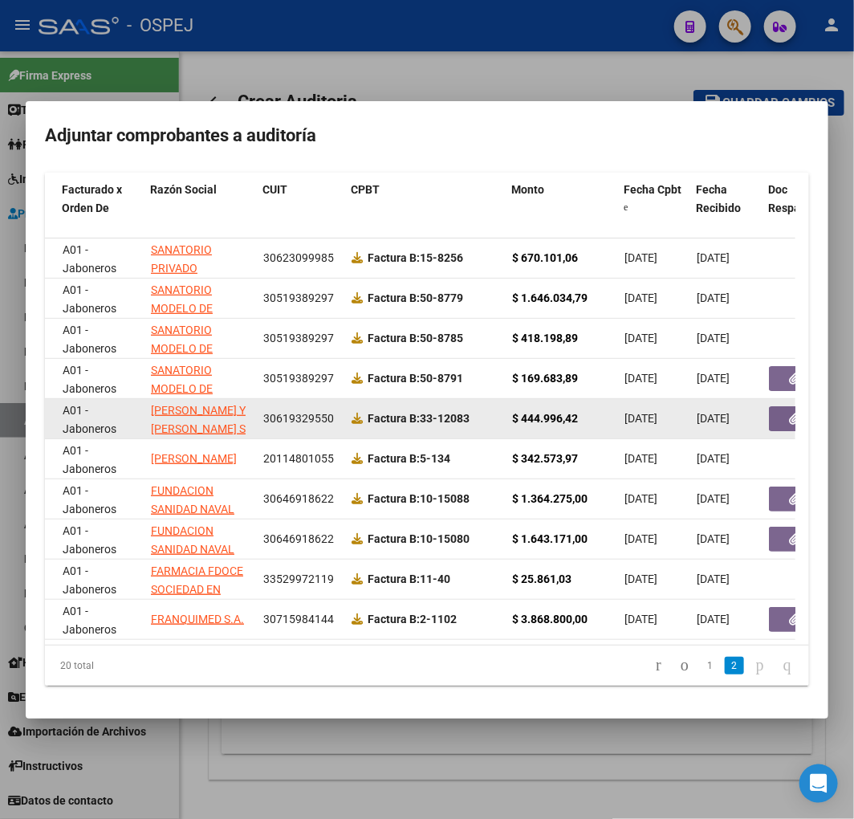
click at [792, 413] on icon "button" at bounding box center [795, 419] width 10 height 12
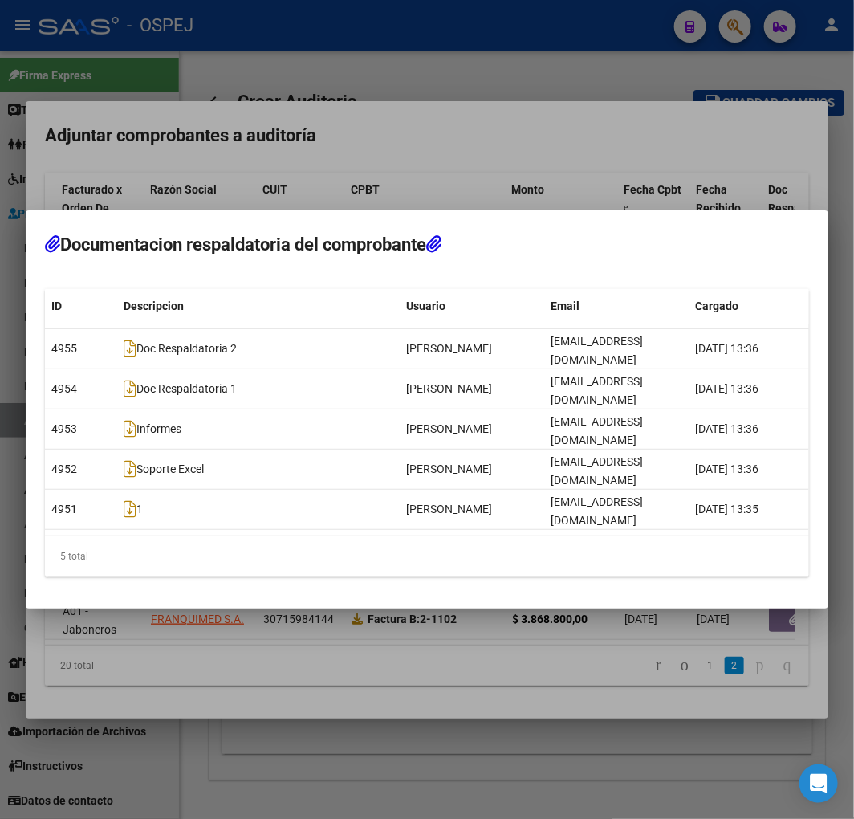
click at [602, 151] on div at bounding box center [427, 409] width 854 height 819
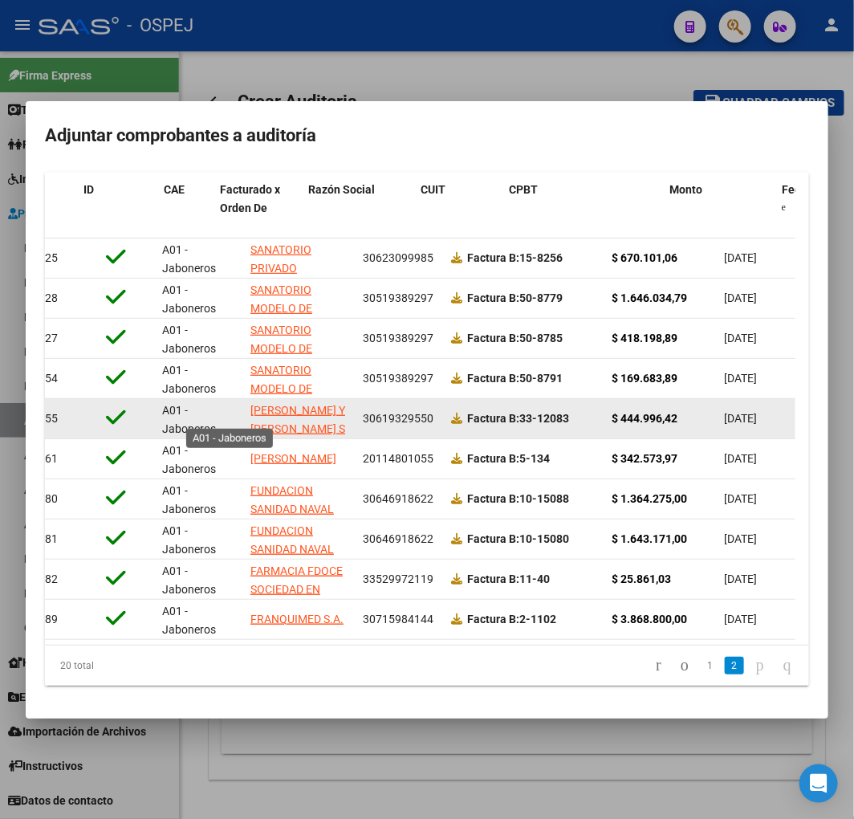
scroll to position [0, 0]
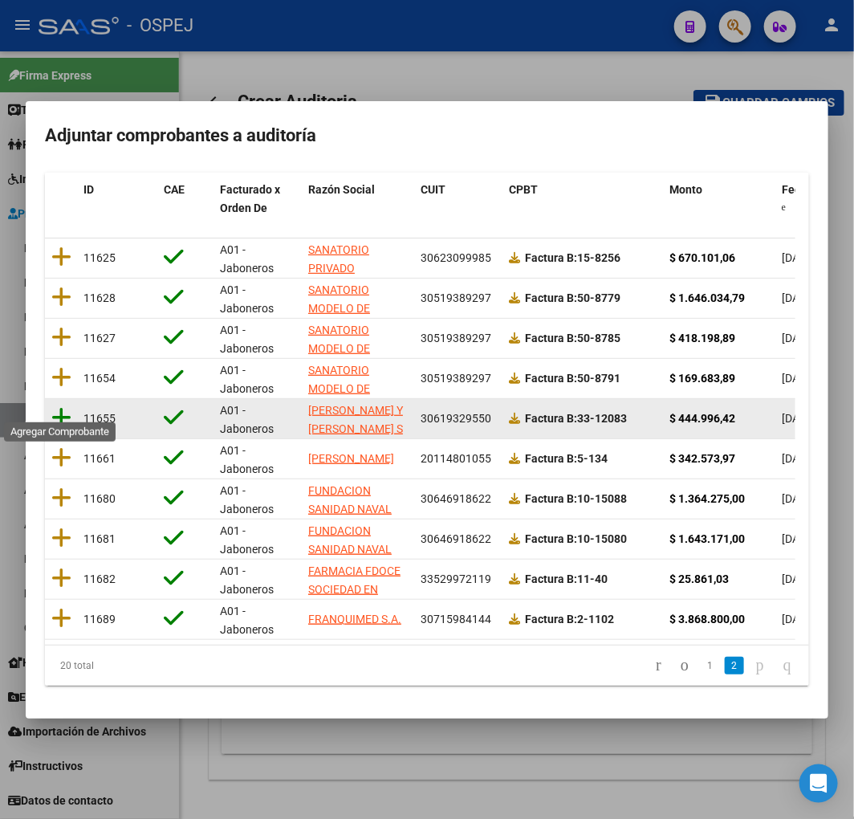
click at [55, 412] on icon at bounding box center [61, 417] width 20 height 22
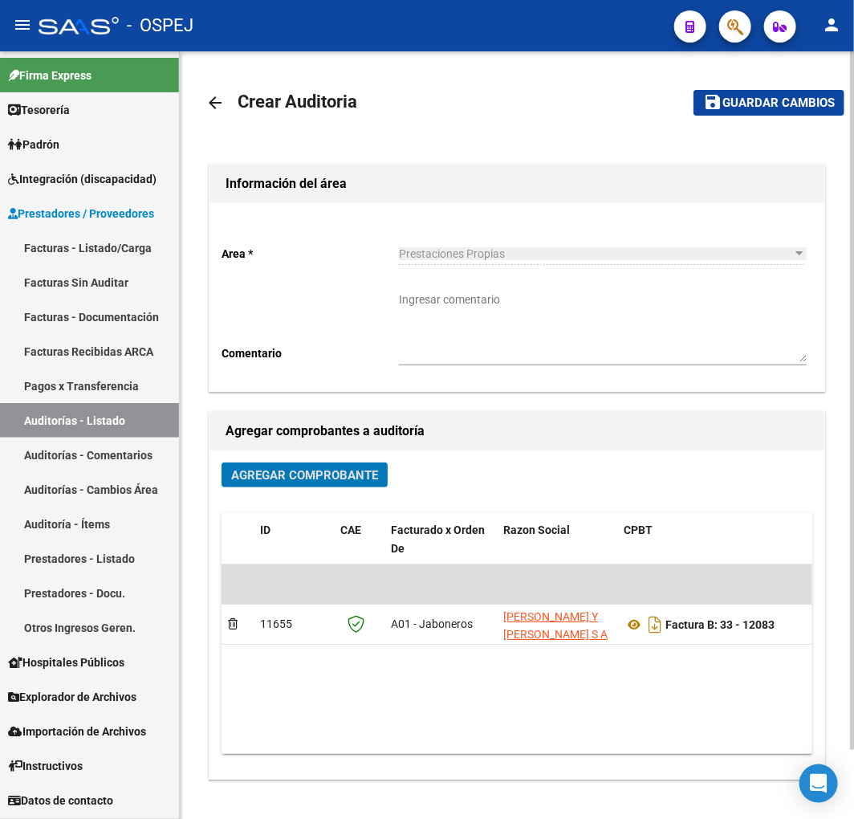
click at [749, 98] on span "Guardar cambios" at bounding box center [778, 103] width 112 height 14
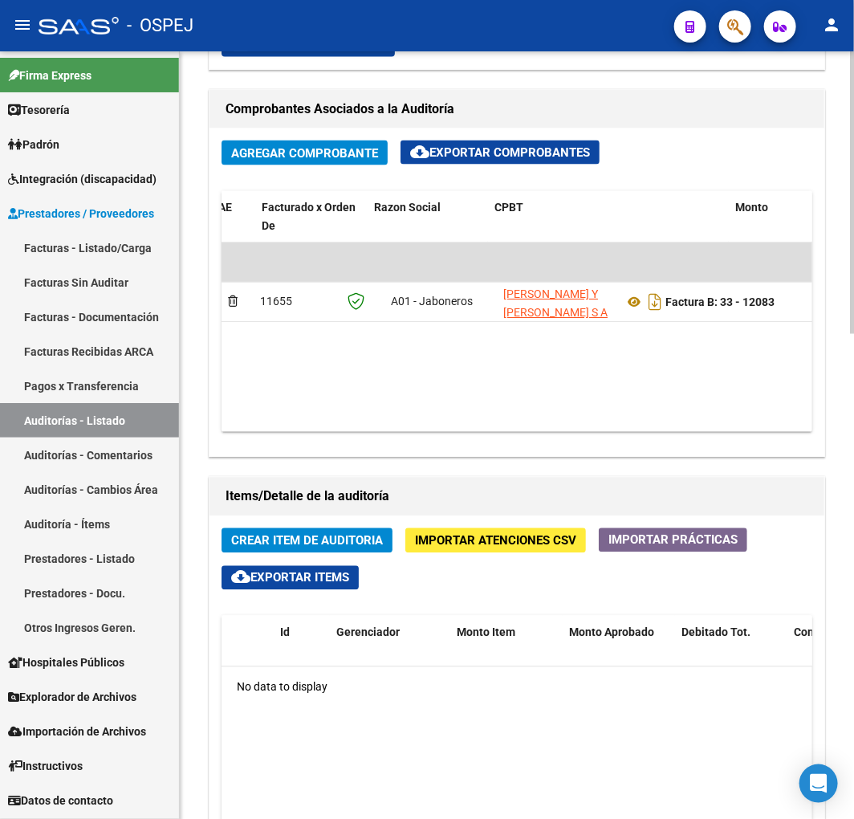
scroll to position [0, 460]
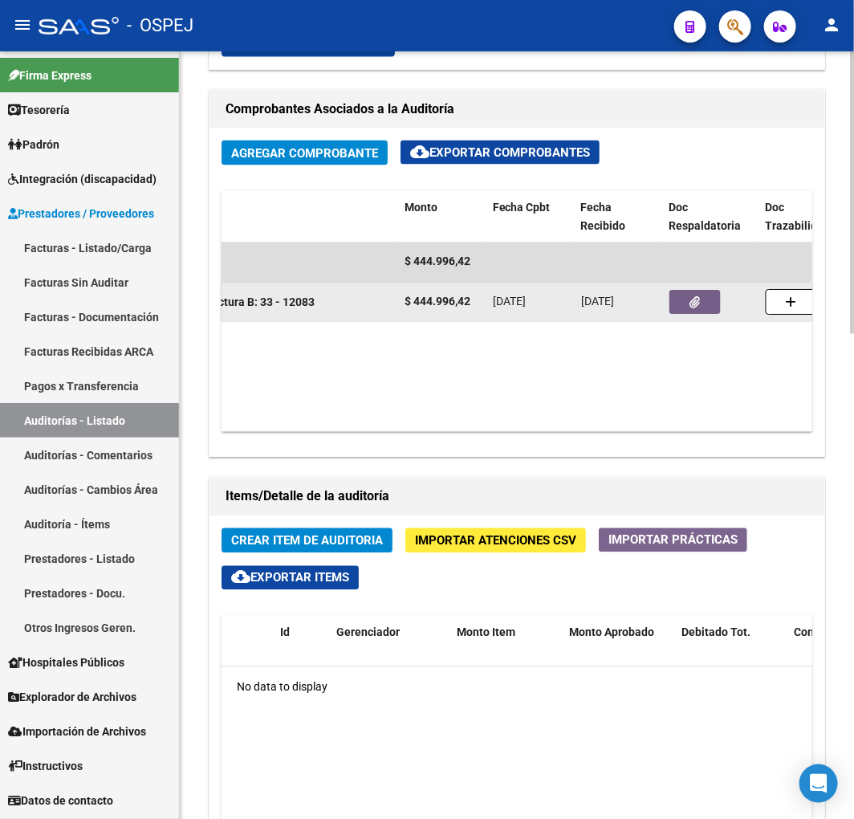
click at [684, 285] on datatable-body-cell at bounding box center [711, 302] width 96 height 39
click at [690, 297] on icon "button" at bounding box center [695, 303] width 10 height 12
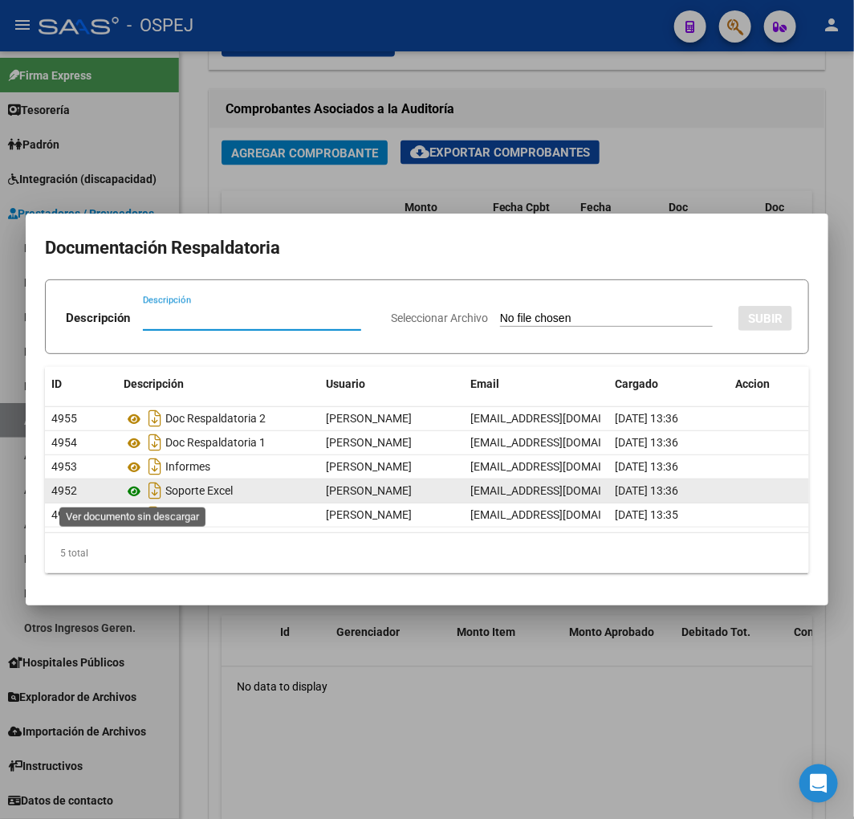
click at [125, 493] on icon at bounding box center [134, 491] width 21 height 19
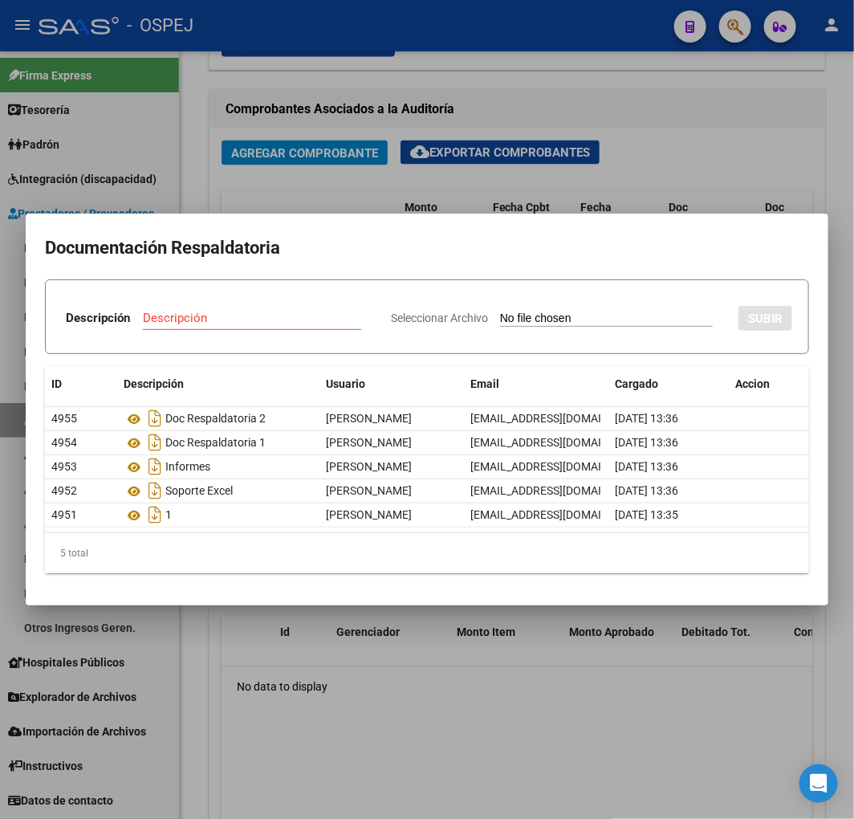
click at [643, 140] on div at bounding box center [427, 409] width 854 height 819
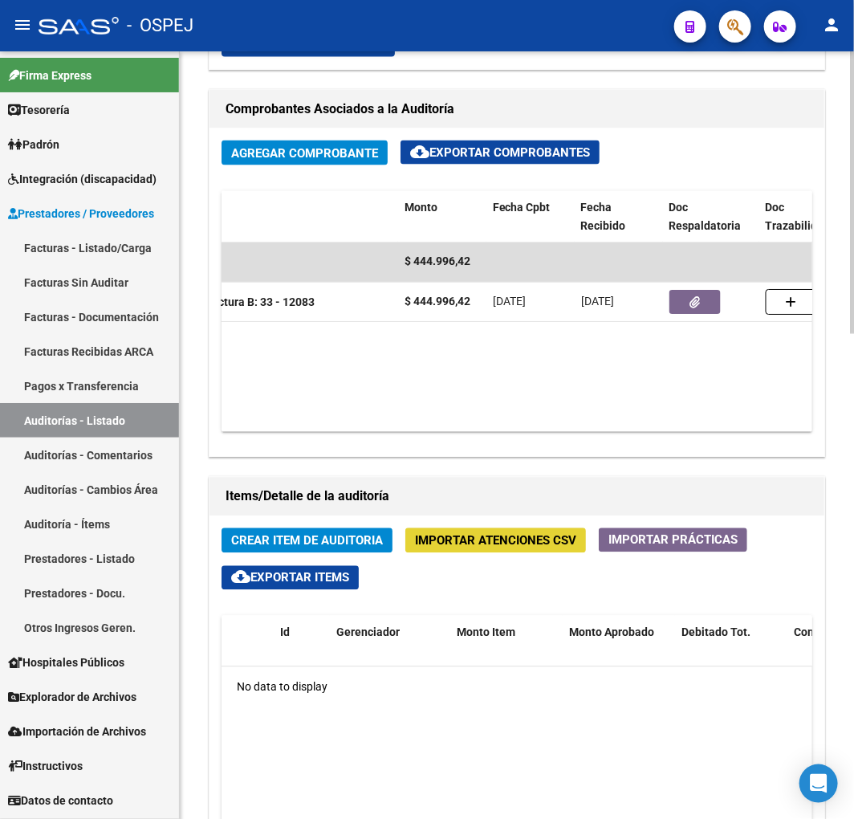
click at [475, 541] on span "Importar Atenciones CSV" at bounding box center [495, 541] width 161 height 14
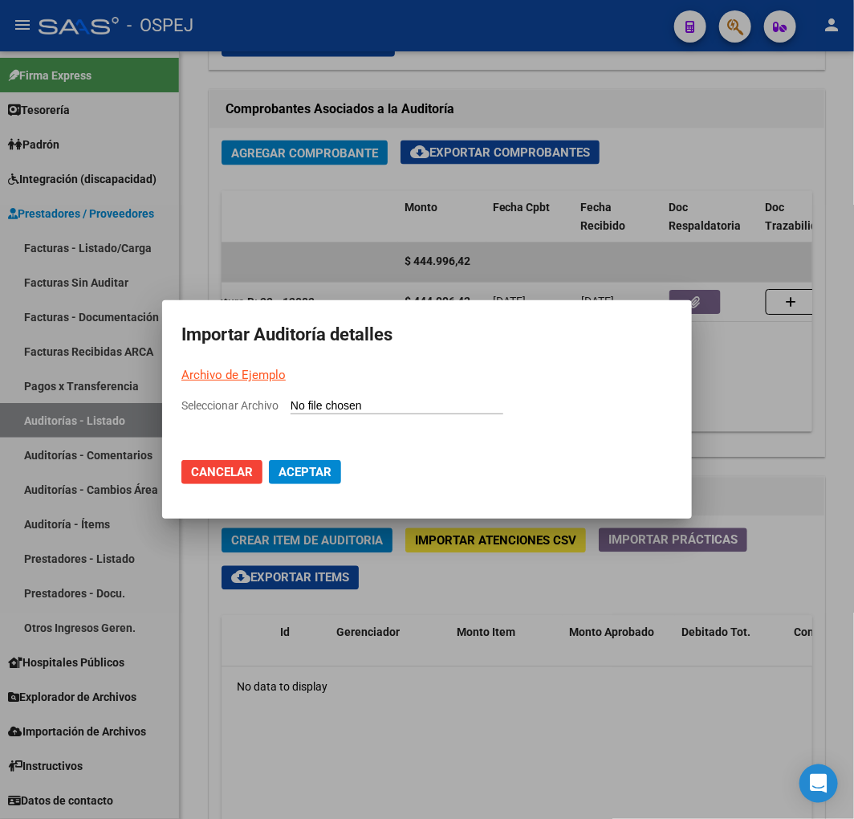
click at [391, 407] on input "Seleccionar Archivo" at bounding box center [397, 406] width 213 height 15
type input "C:\fakepath\Auditoria-demo-saas aguero 12083.csv"
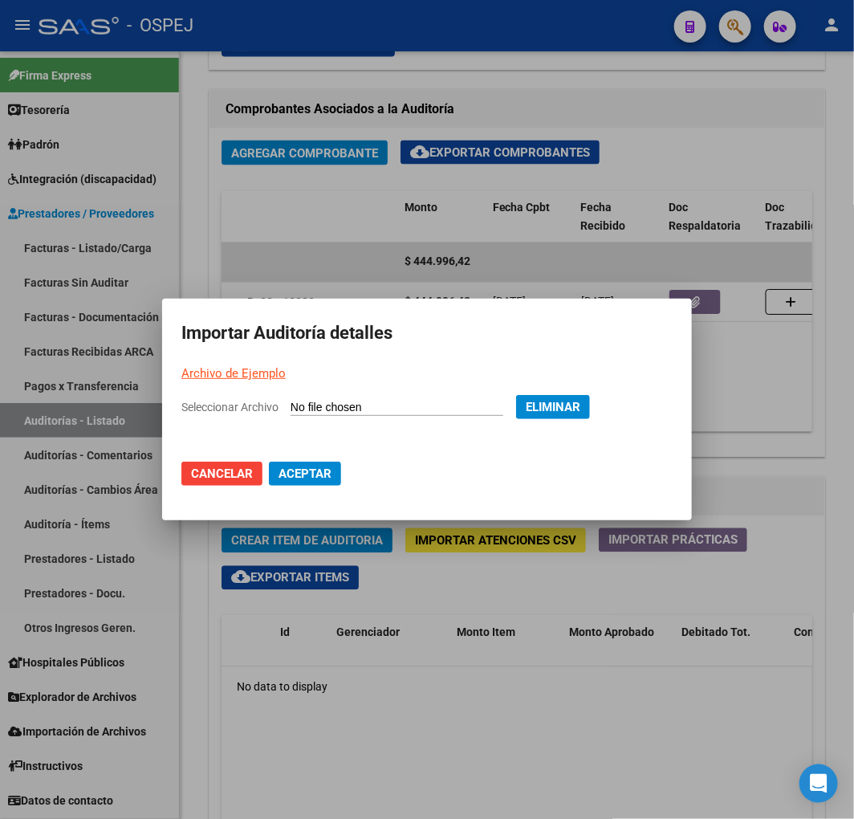
click at [290, 472] on span "Aceptar" at bounding box center [305, 473] width 53 height 14
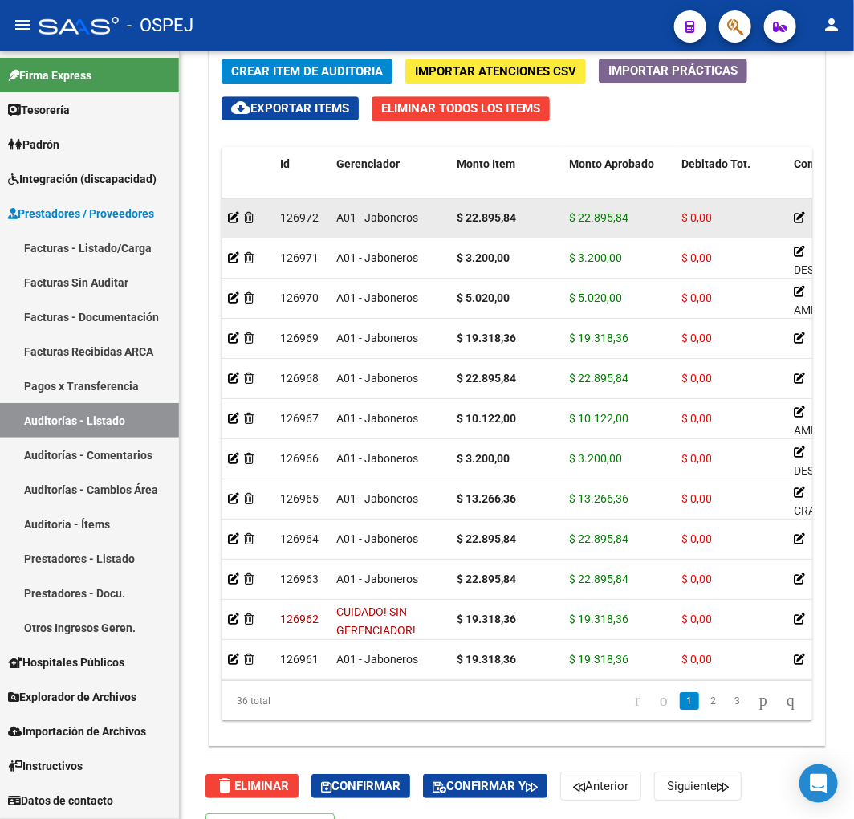
scroll to position [1418, 0]
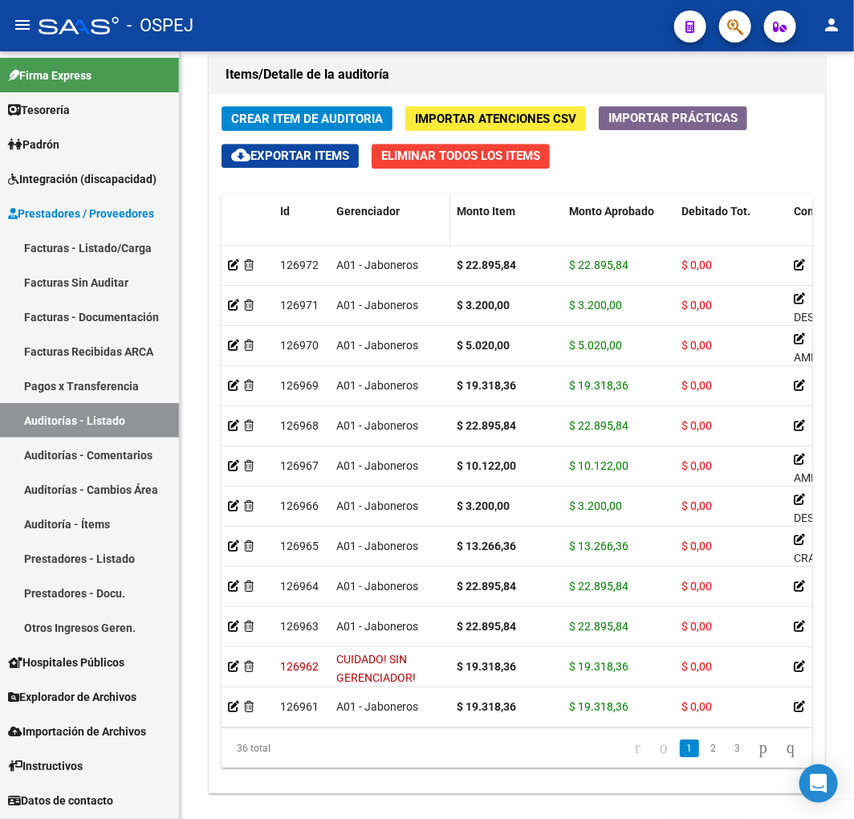
click at [378, 213] on span "Gerenciador" at bounding box center [367, 211] width 63 height 13
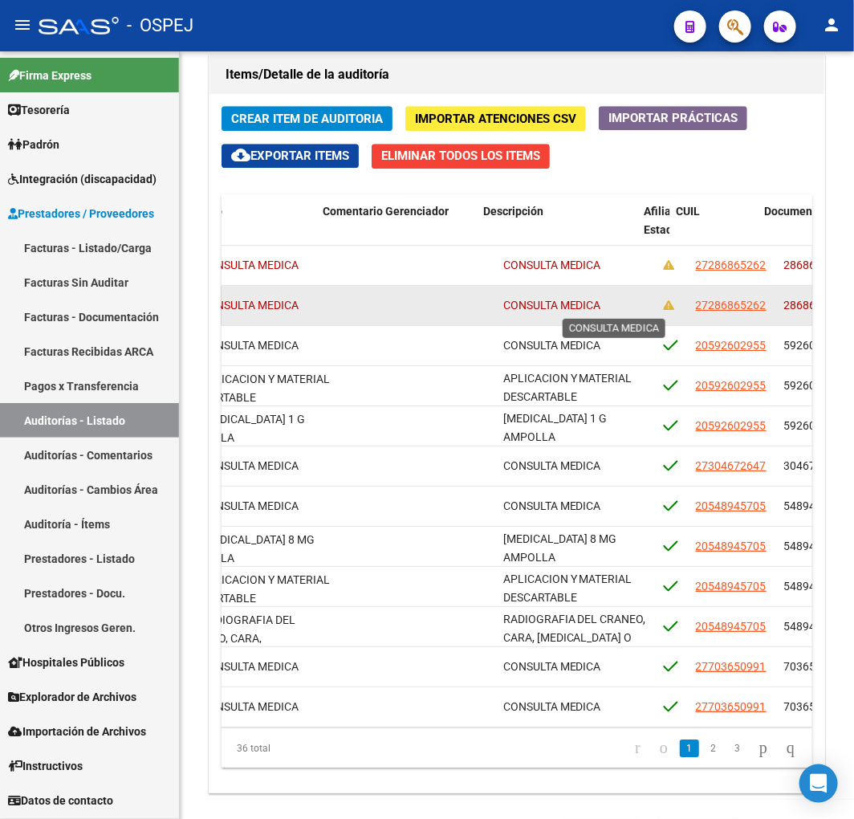
scroll to position [0, 745]
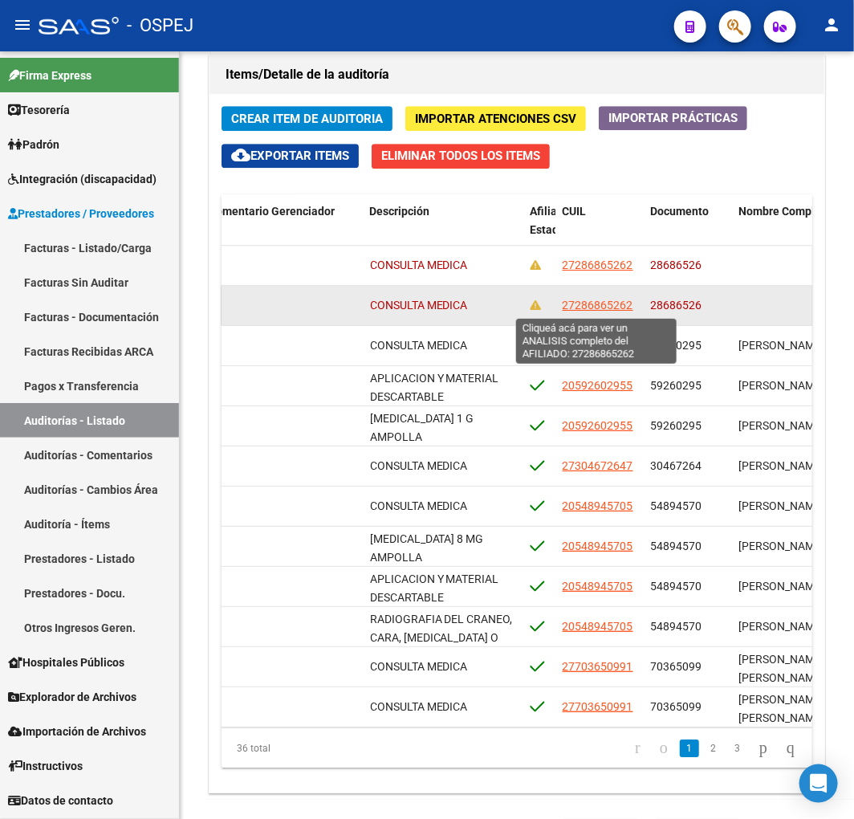
click at [613, 310] on span "27286865262" at bounding box center [598, 305] width 71 height 13
type textarea "27286865262"
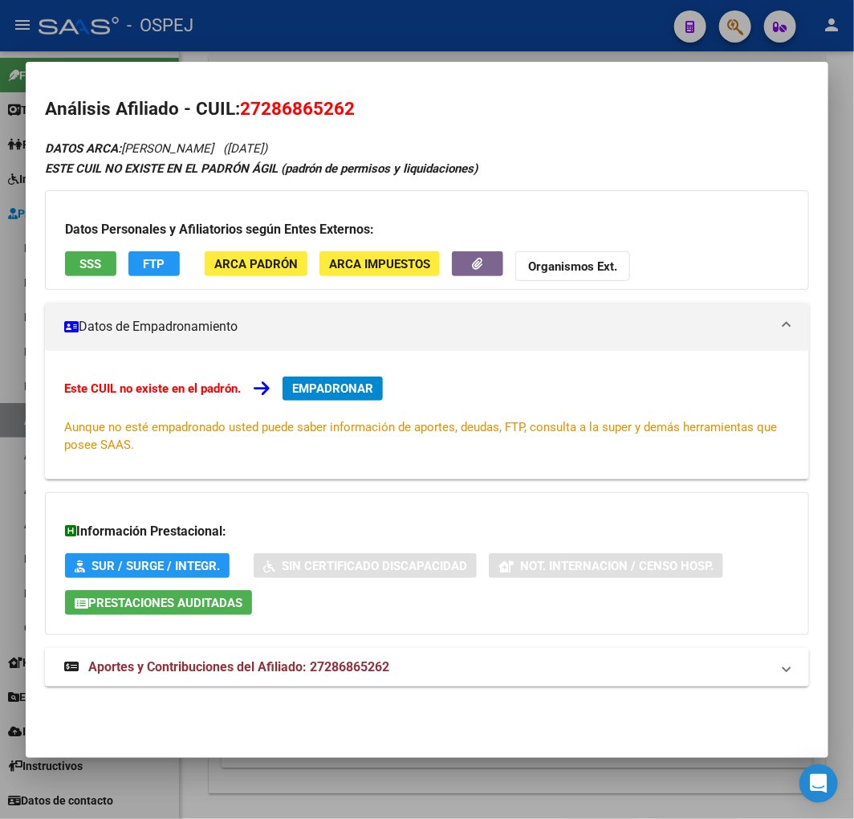
click at [369, 36] on div at bounding box center [427, 409] width 854 height 819
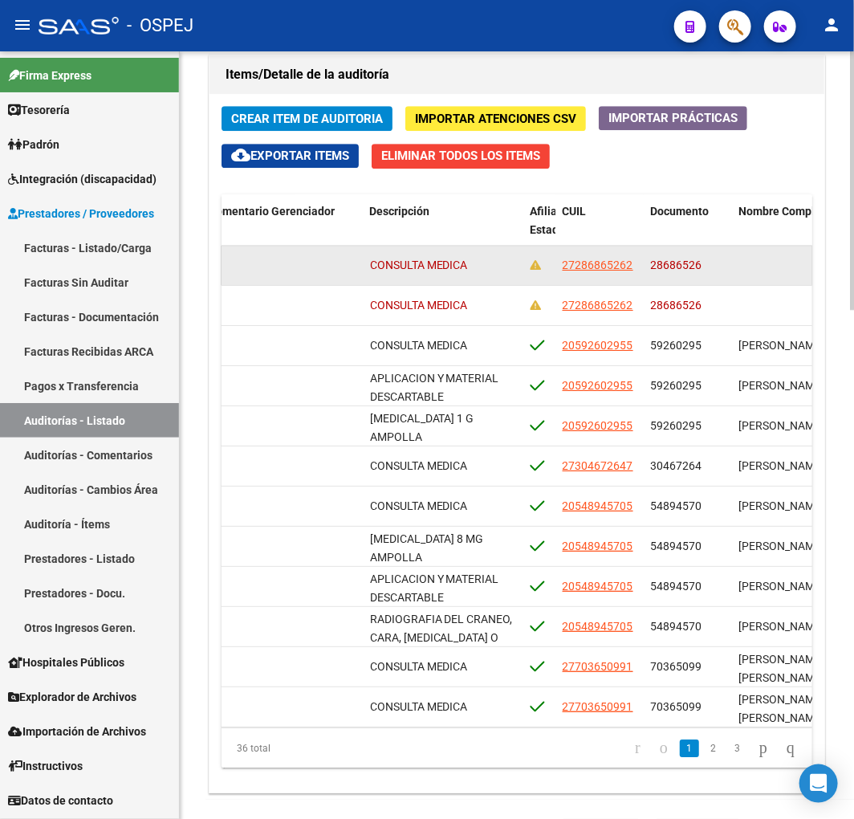
click at [586, 267] on span "27286865262" at bounding box center [598, 264] width 71 height 13
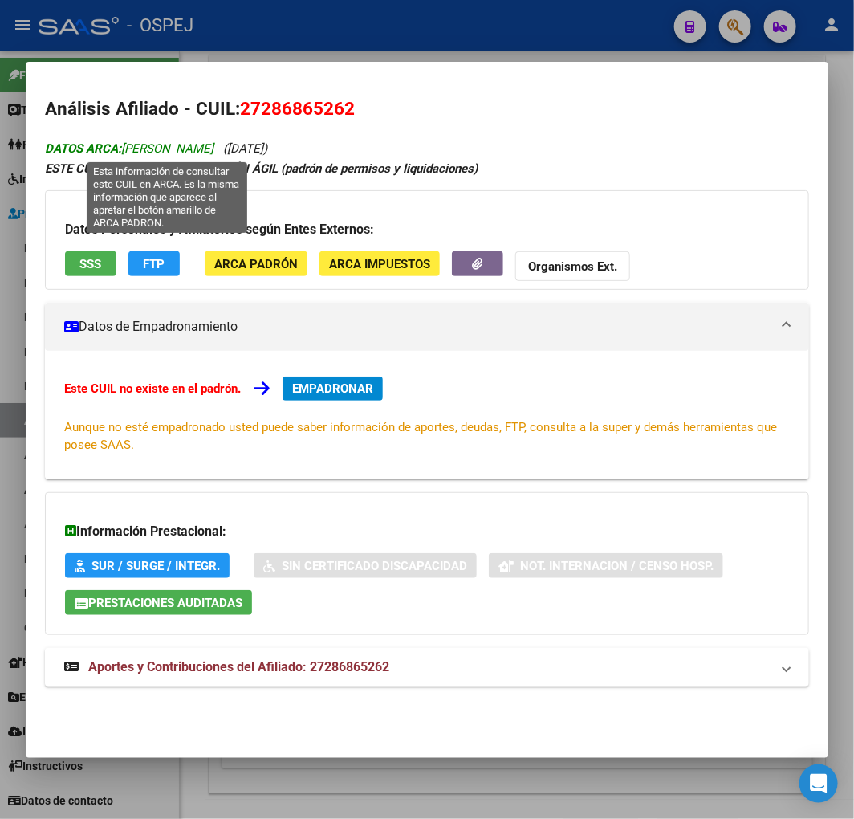
click at [156, 147] on span "DATOS ARCA: CAGGIANO CECILIA CRISITNA" at bounding box center [129, 148] width 169 height 14
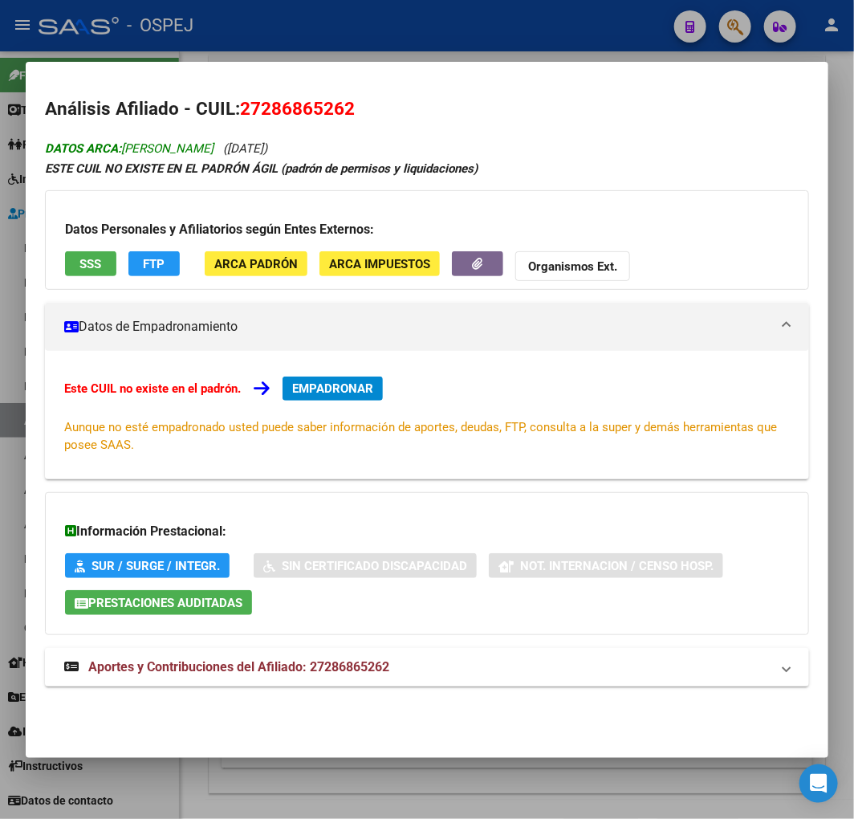
drag, startPoint x: 156, startPoint y: 147, endPoint x: 246, endPoint y: 155, distance: 90.3
click at [214, 155] on span "DATOS ARCA: CAGGIANO CECILIA CRISITNA" at bounding box center [129, 148] width 169 height 14
copy span "CAGGIANO CECILIA CRISITNA"
click at [332, 28] on div at bounding box center [427, 409] width 854 height 819
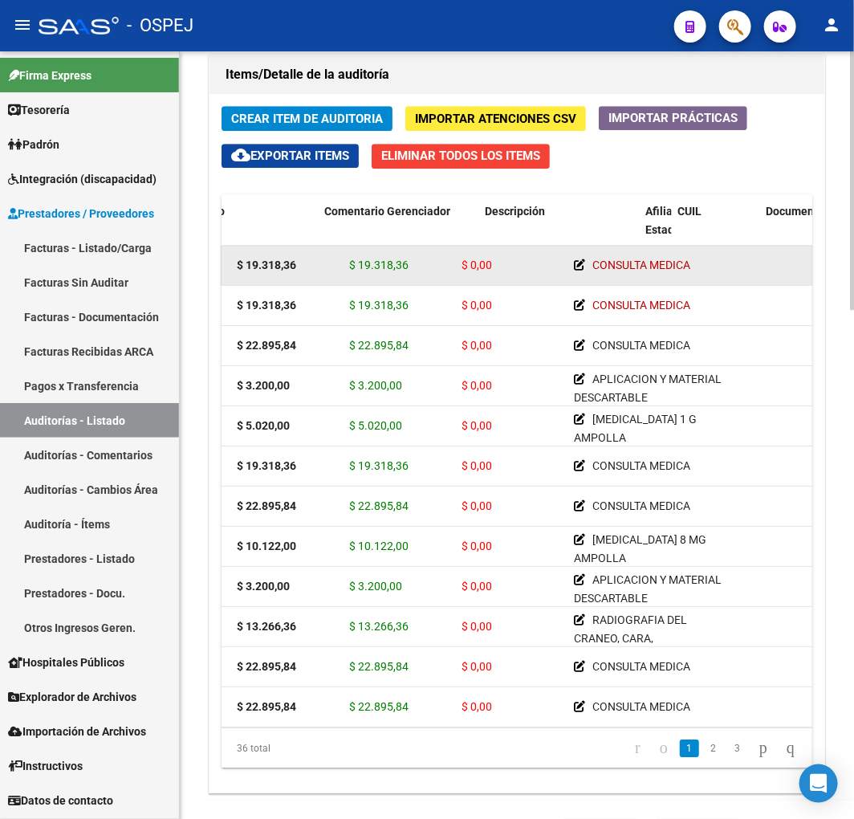
scroll to position [0, 0]
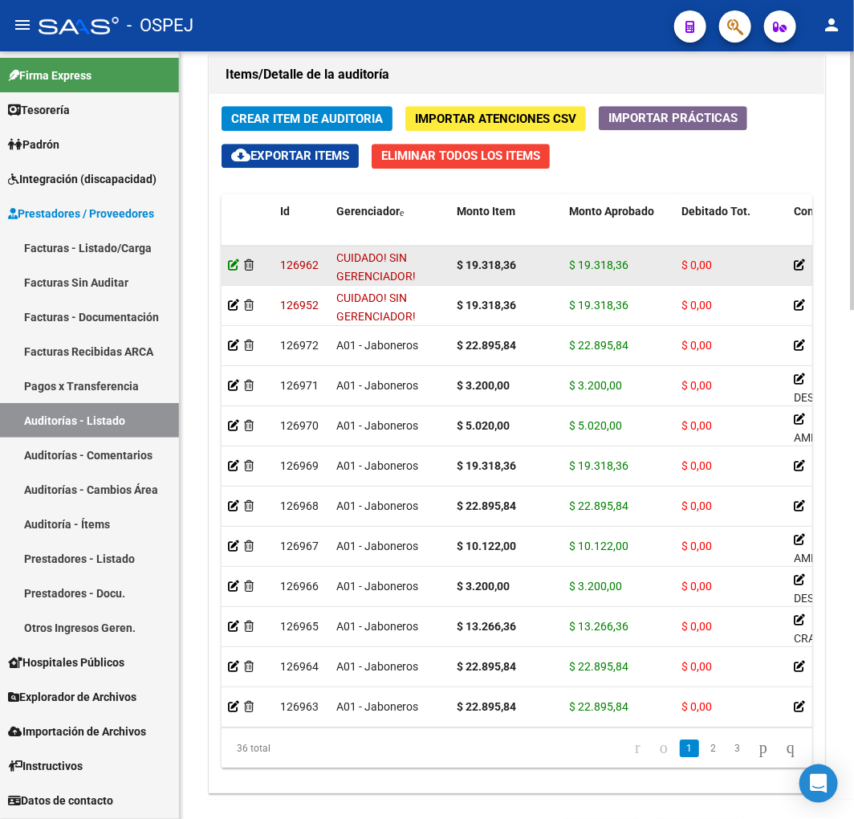
click at [234, 265] on icon at bounding box center [233, 264] width 11 height 11
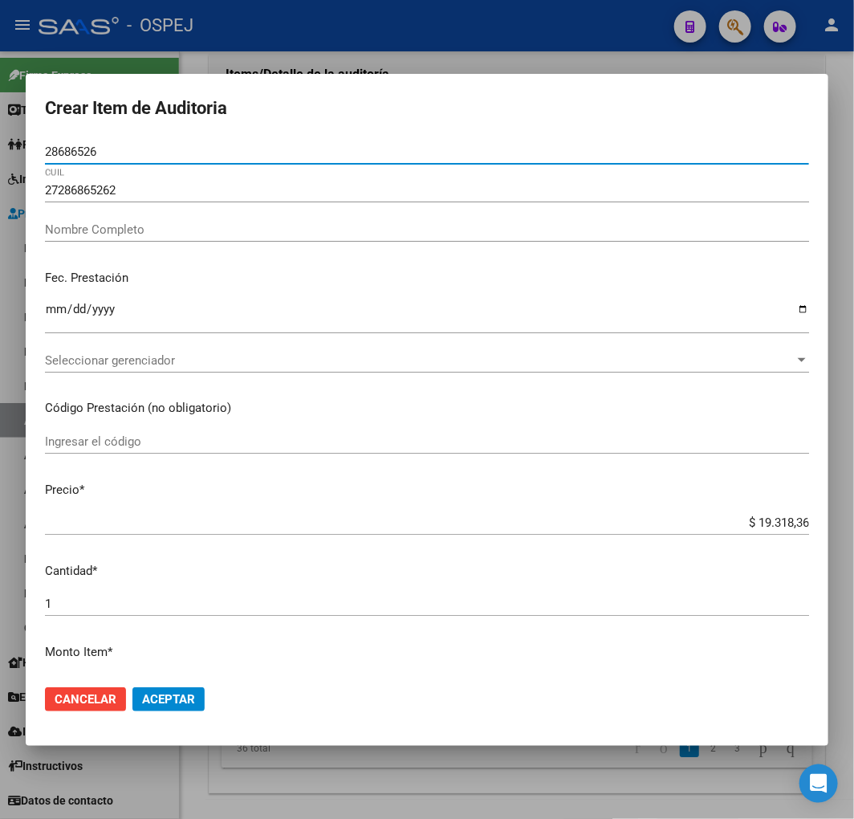
click at [143, 222] on input "Nombre Completo" at bounding box center [427, 229] width 764 height 14
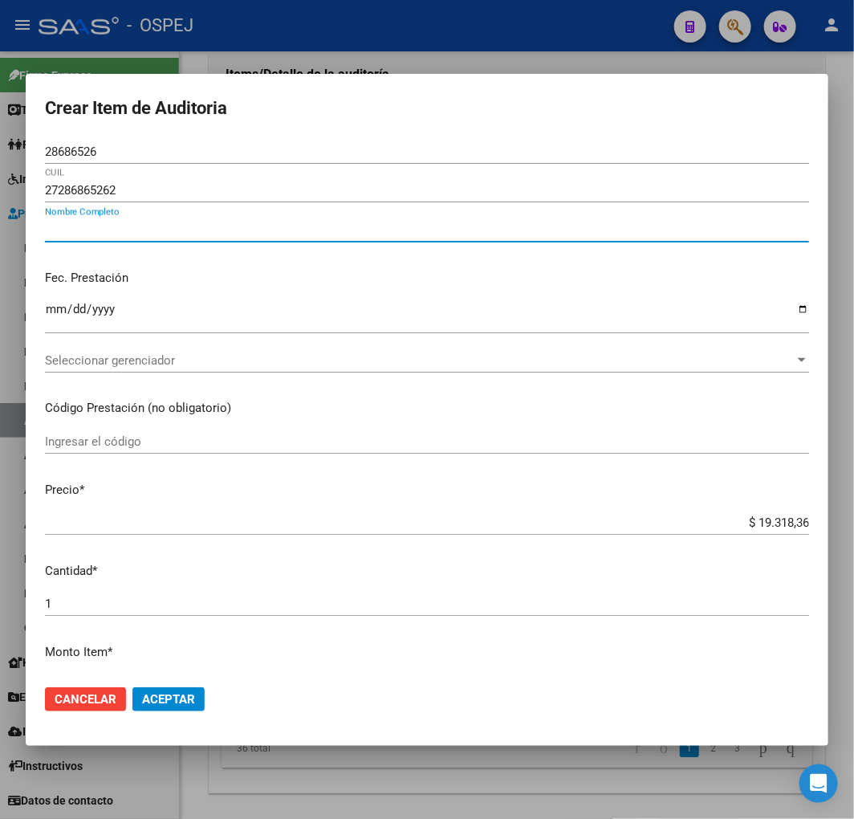
paste input "CAGGIANO CECILIA CRISITNA"
type input "CAGGIANO CECILIA CRISITNA"
click at [173, 693] on span "Aceptar" at bounding box center [168, 699] width 53 height 14
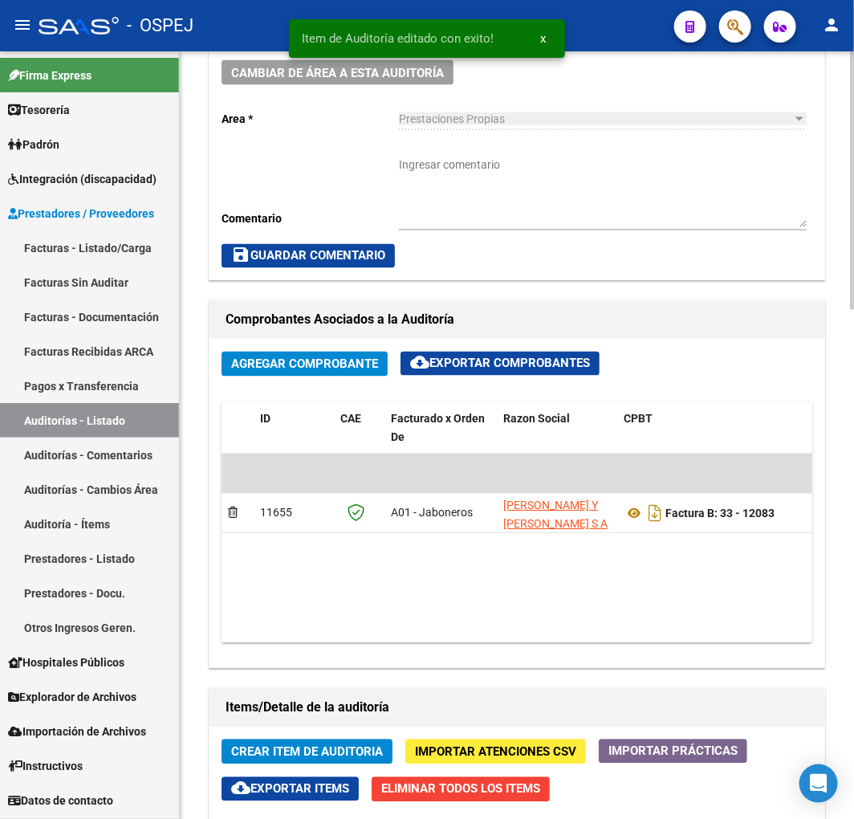
scroll to position [1159, 0]
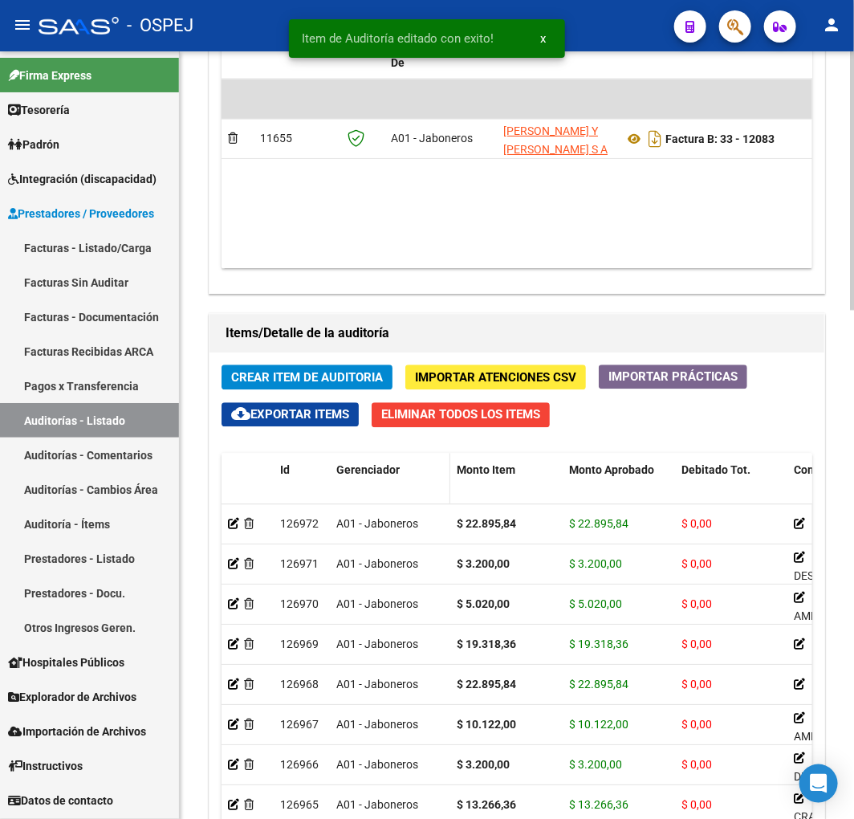
click at [379, 470] on span "Gerenciador" at bounding box center [367, 469] width 63 height 13
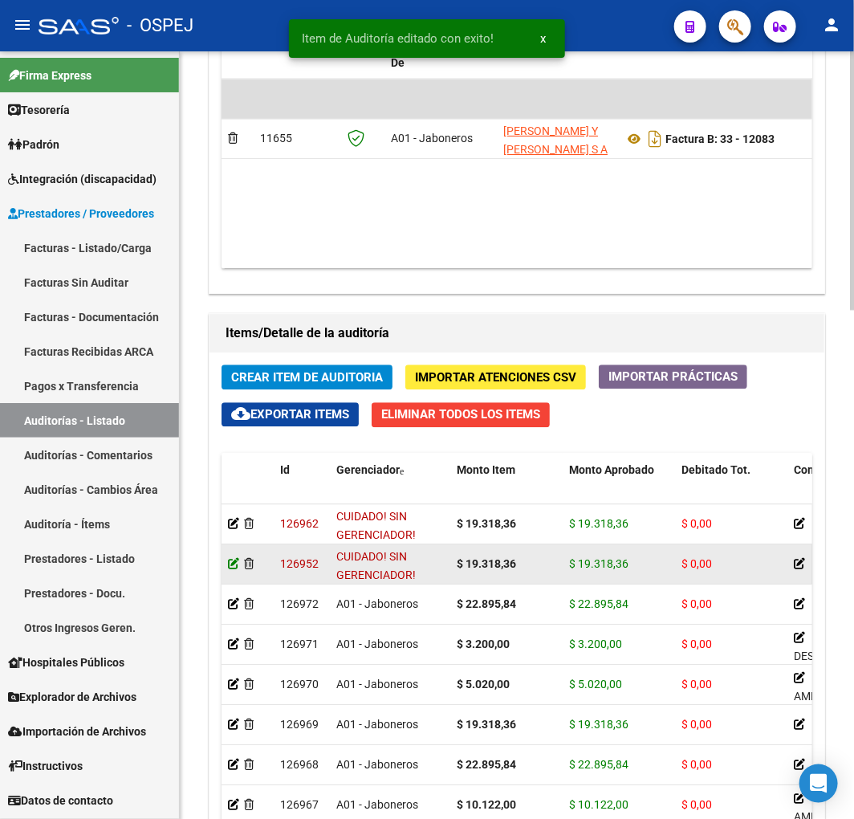
click at [230, 568] on icon at bounding box center [233, 563] width 11 height 11
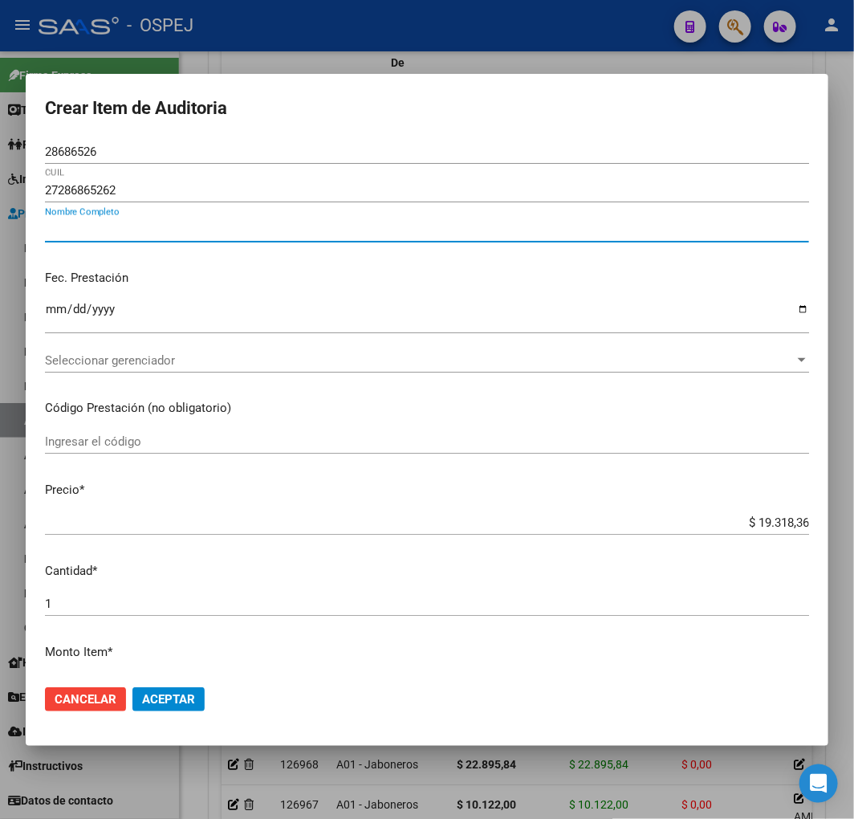
click at [115, 226] on input "Nombre Completo" at bounding box center [427, 229] width 764 height 14
paste input "CAGGIANO CECILIA CRISITNA"
type input "CAGGIANO CECILIA CRISITNA"
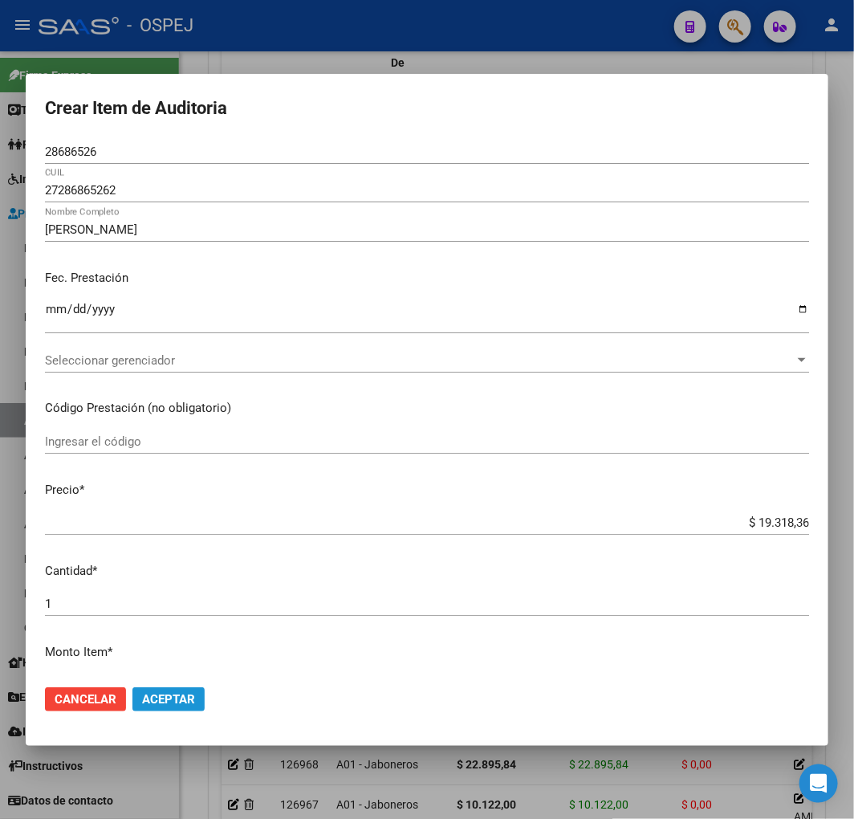
click at [172, 692] on span "Aceptar" at bounding box center [168, 699] width 53 height 14
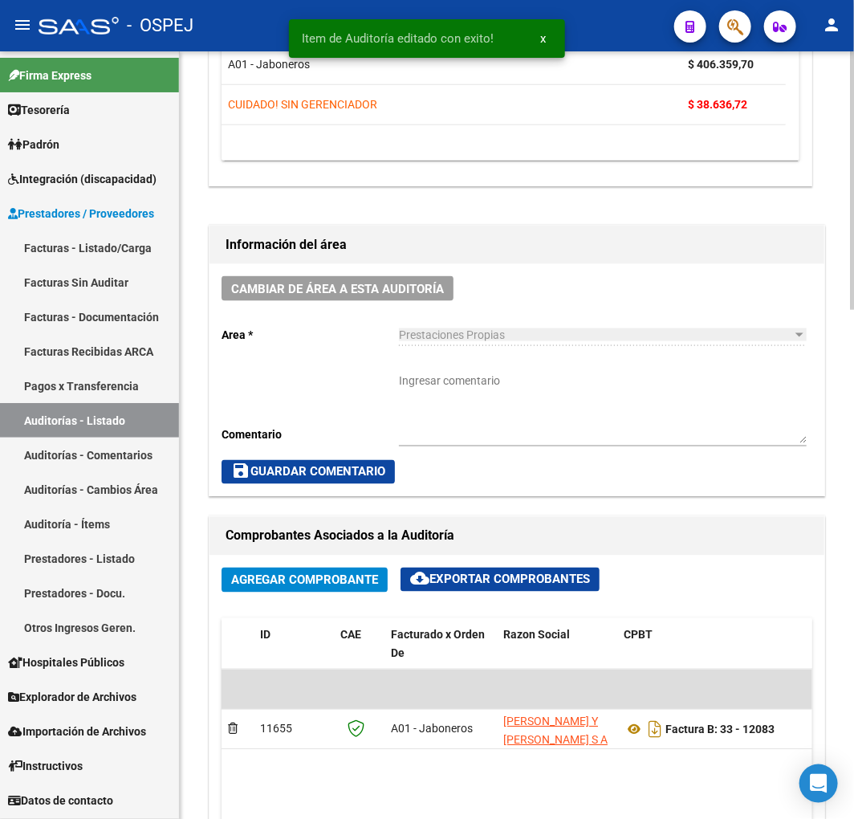
scroll to position [446, 0]
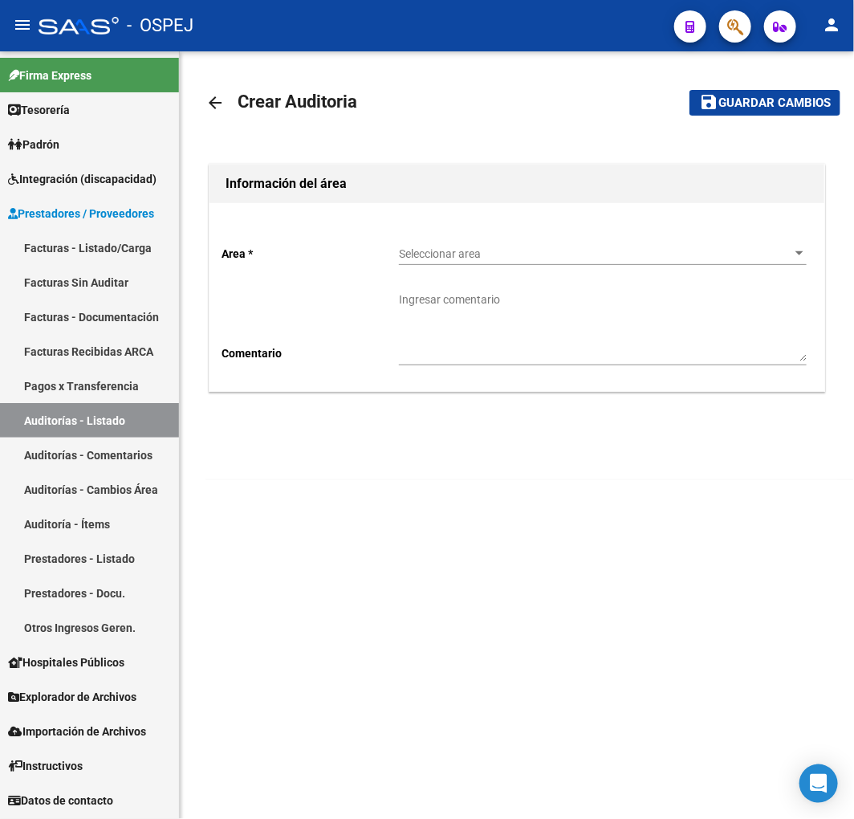
click at [519, 247] on span "Seleccionar area" at bounding box center [595, 254] width 393 height 14
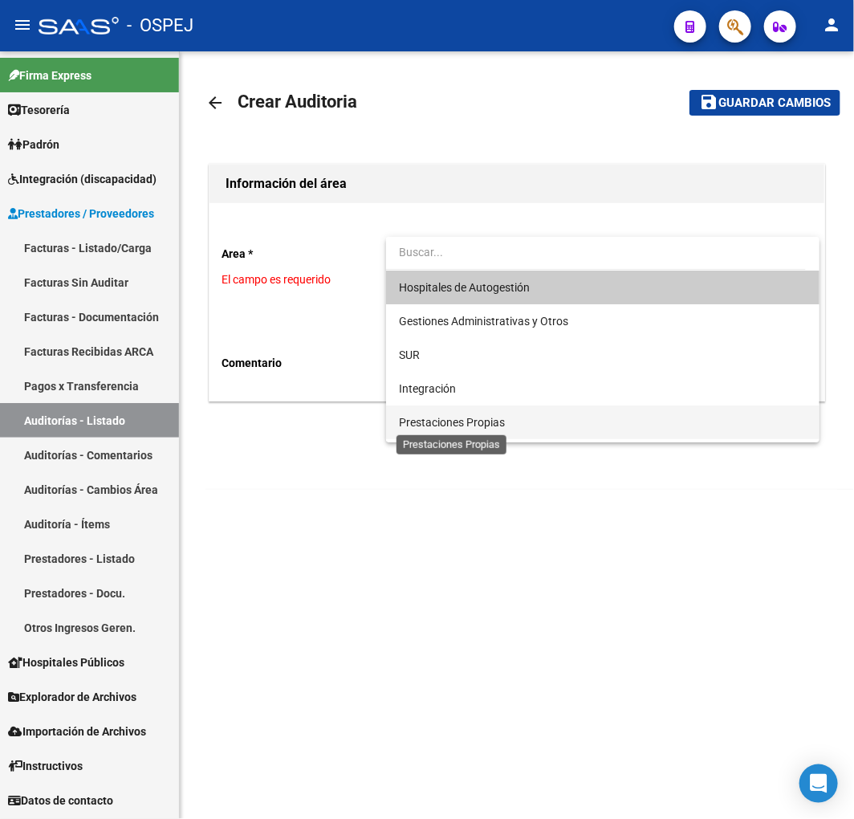
click at [467, 424] on span "Prestaciones Propias" at bounding box center [452, 422] width 106 height 13
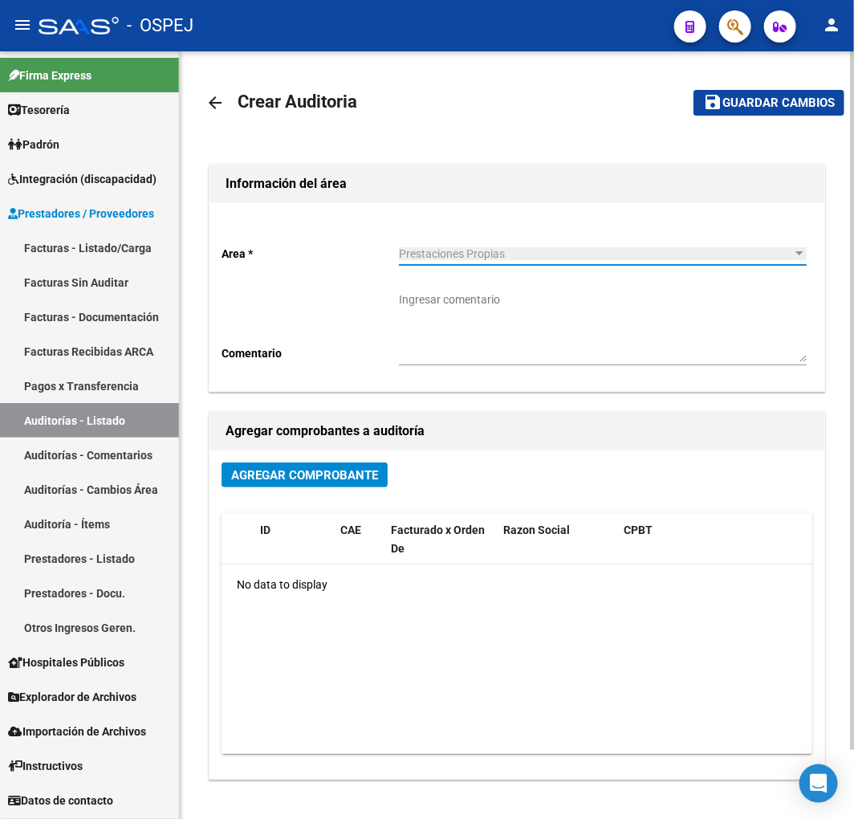
click at [274, 479] on span "Agregar Comprobante" at bounding box center [304, 475] width 147 height 14
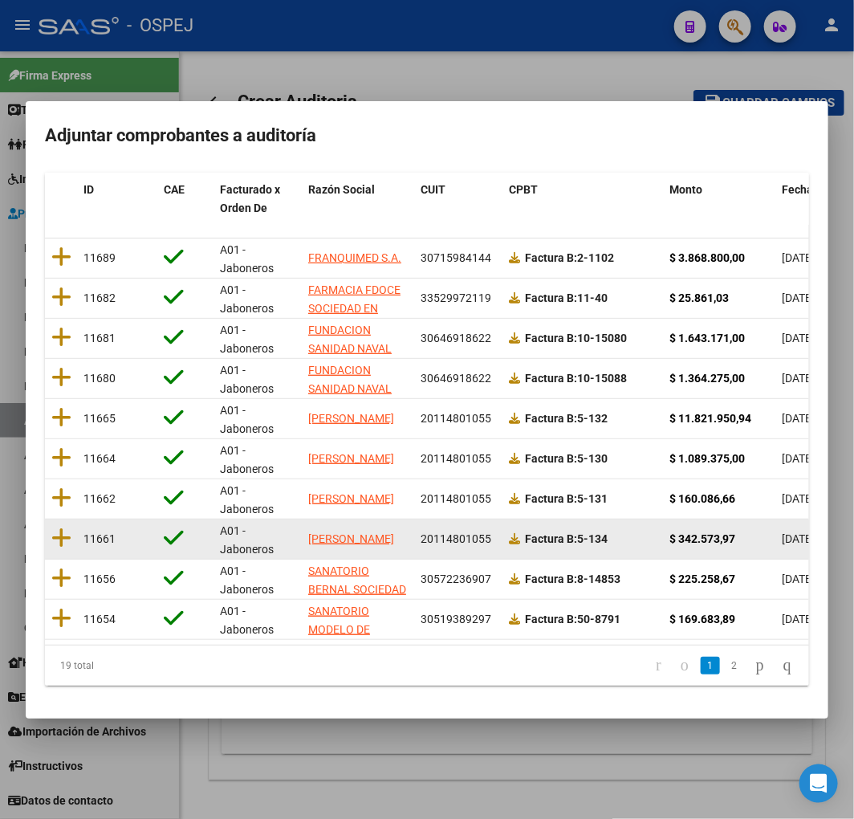
scroll to position [202, 0]
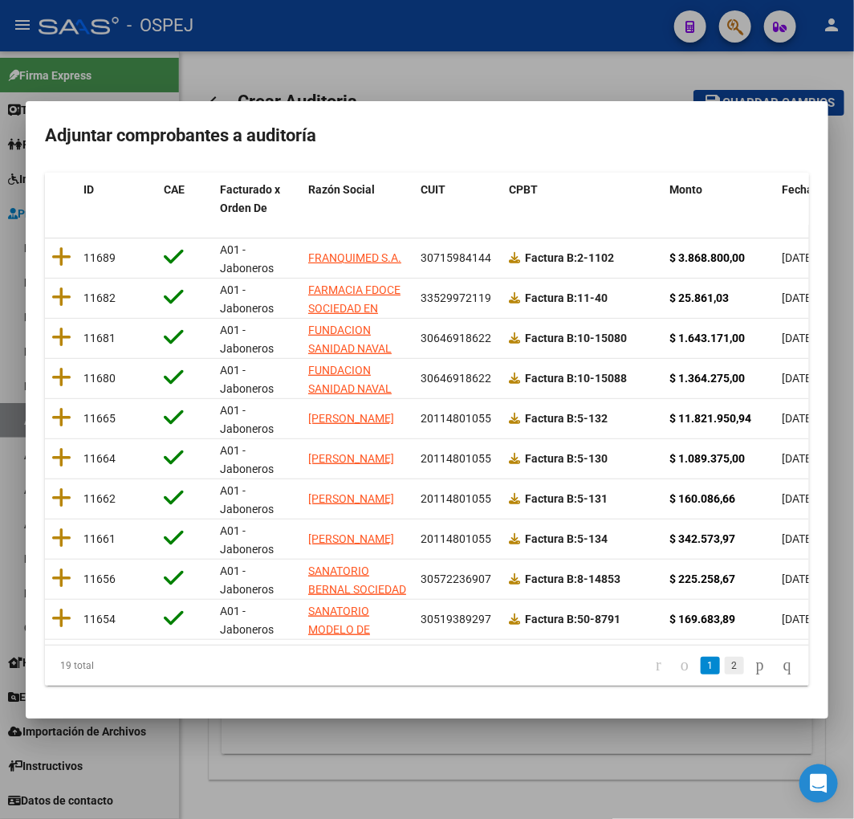
click at [725, 670] on link "2" at bounding box center [734, 666] width 19 height 18
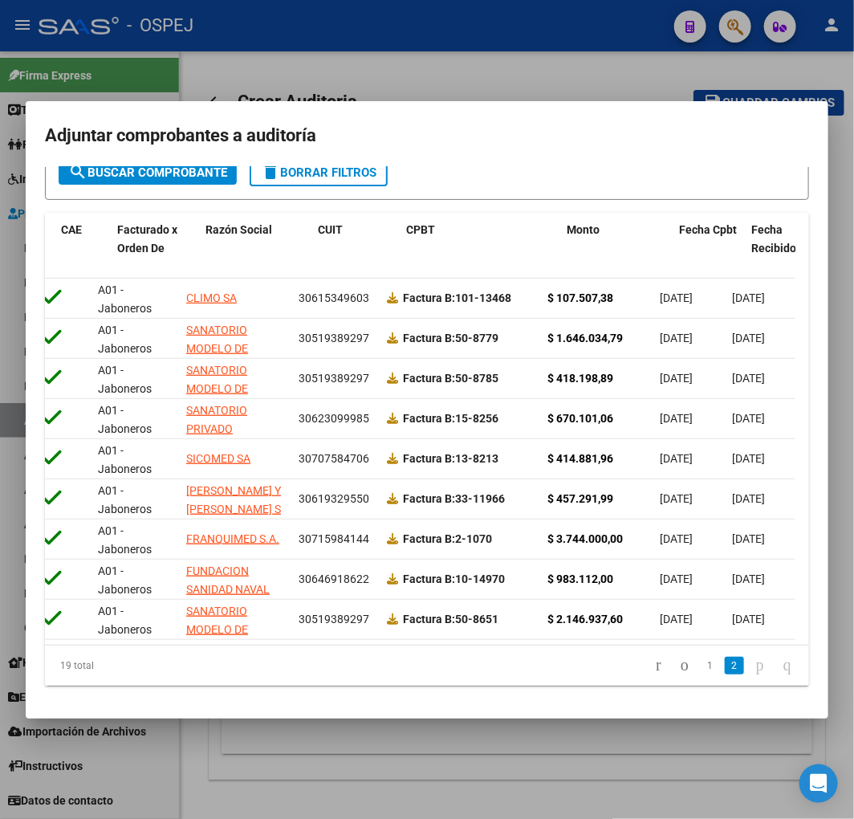
scroll to position [0, 56]
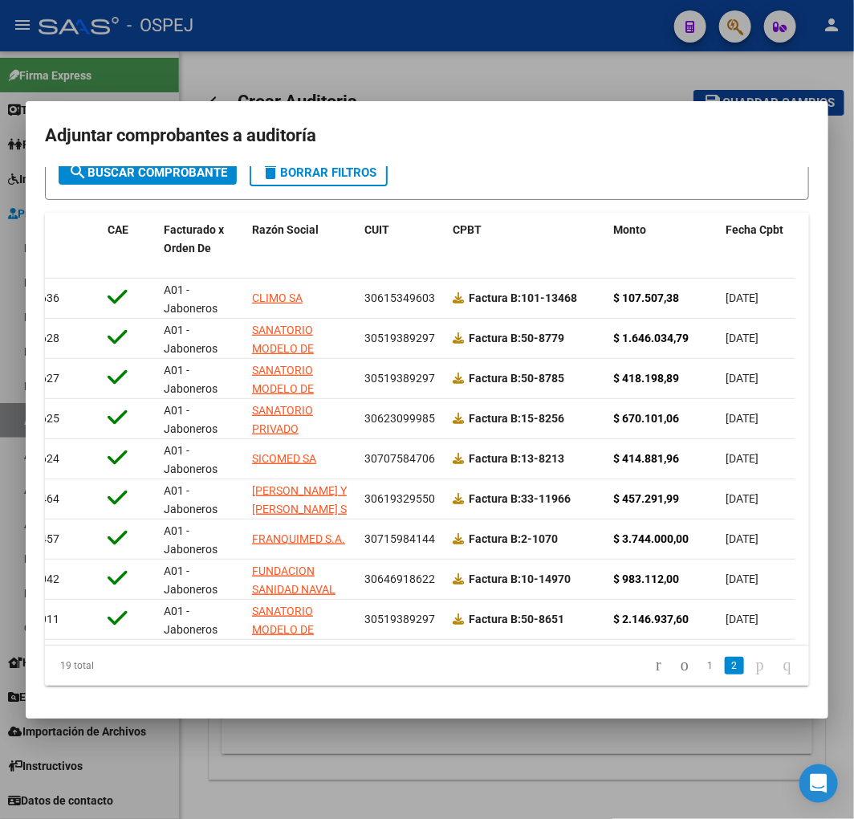
click at [415, 721] on div at bounding box center [427, 409] width 854 height 819
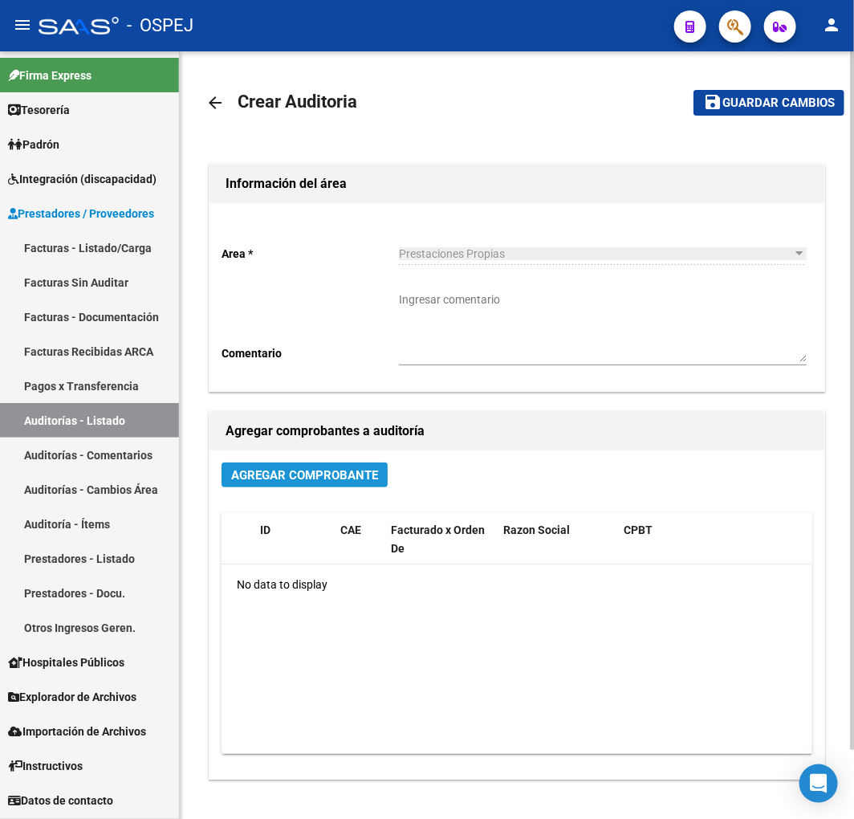
click at [315, 470] on span "Agregar Comprobante" at bounding box center [304, 475] width 147 height 14
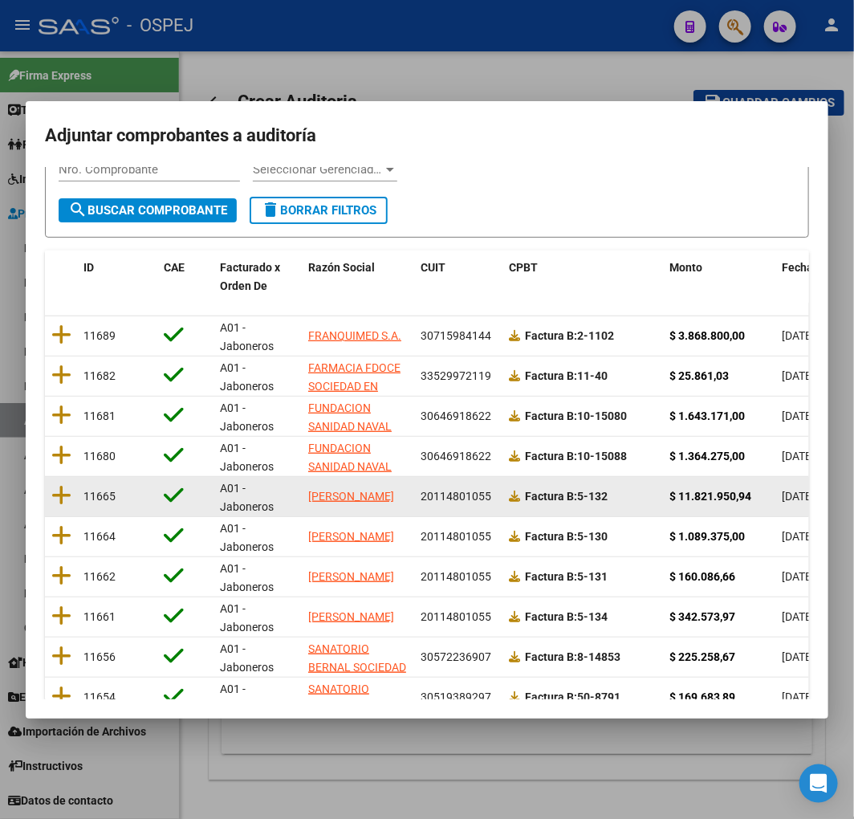
scroll to position [0, 0]
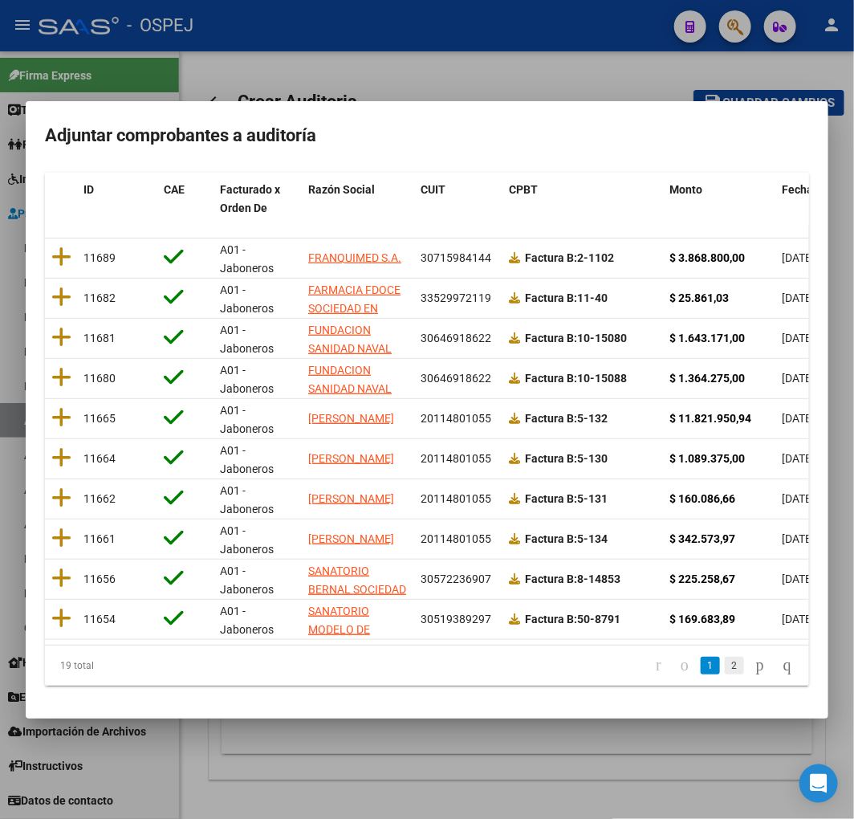
click at [725, 664] on link "2" at bounding box center [734, 666] width 19 height 18
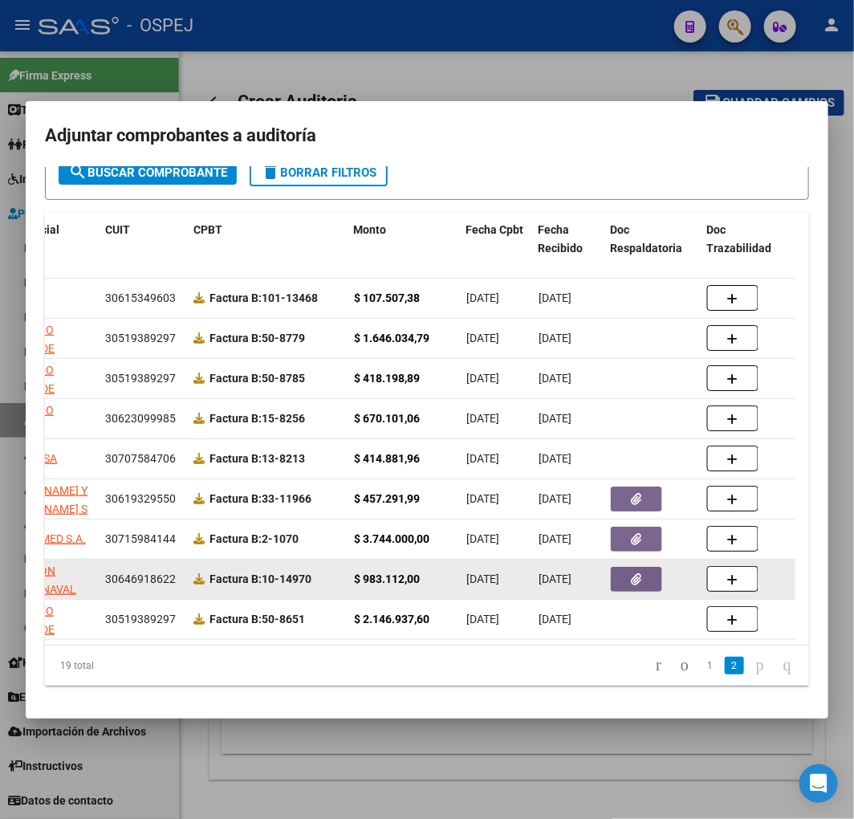
click at [612, 567] on button "button" at bounding box center [636, 579] width 51 height 25
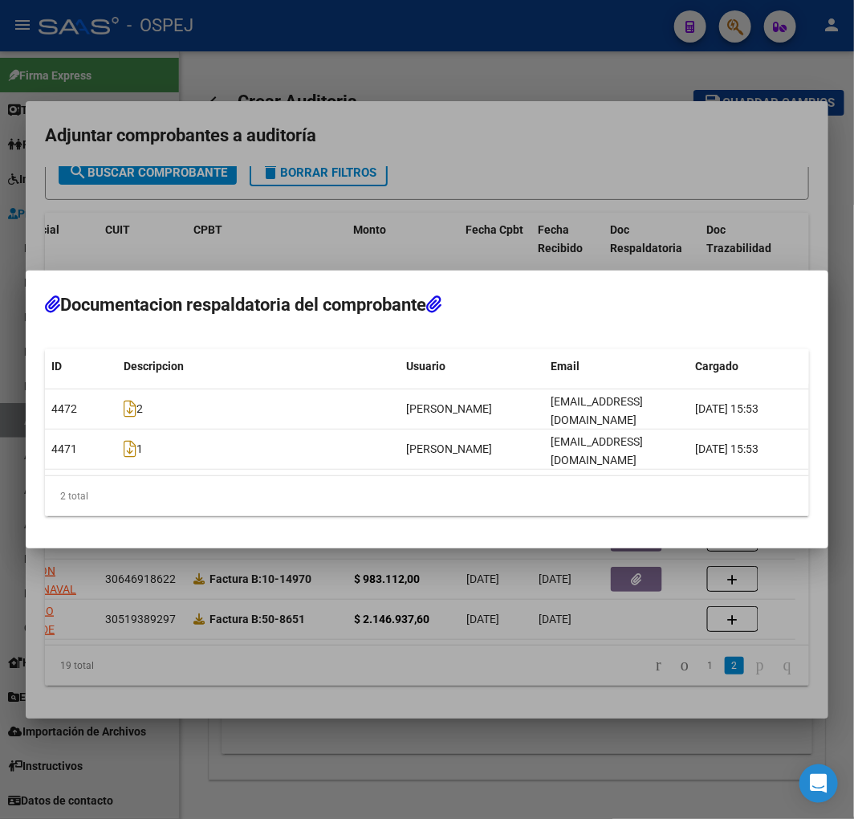
click at [428, 629] on div at bounding box center [427, 409] width 854 height 819
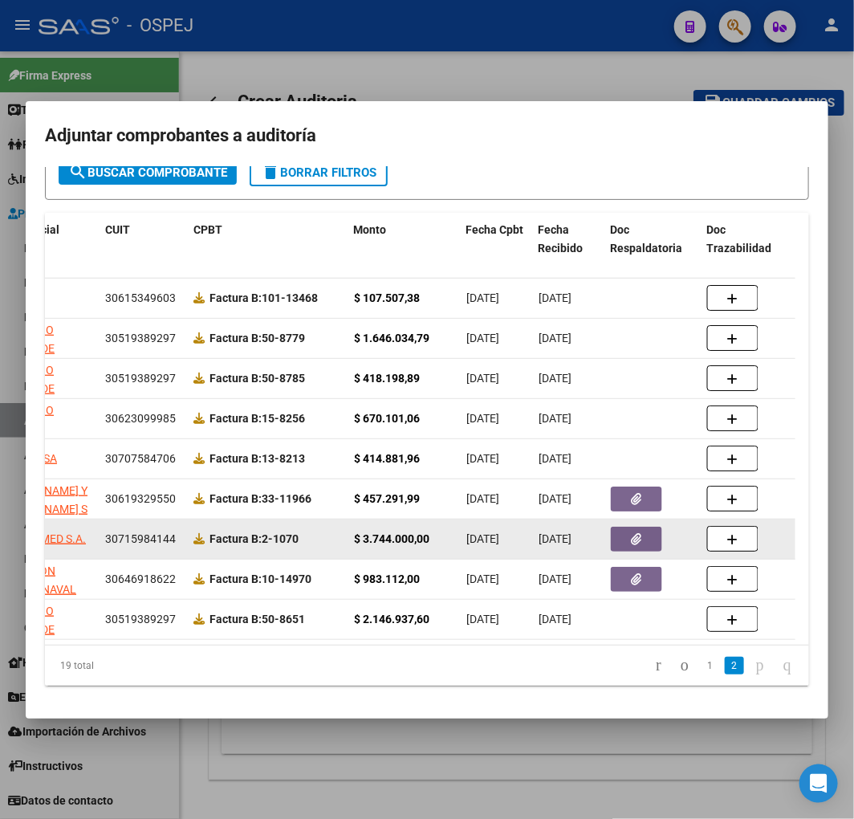
click at [645, 527] on button "button" at bounding box center [636, 539] width 51 height 25
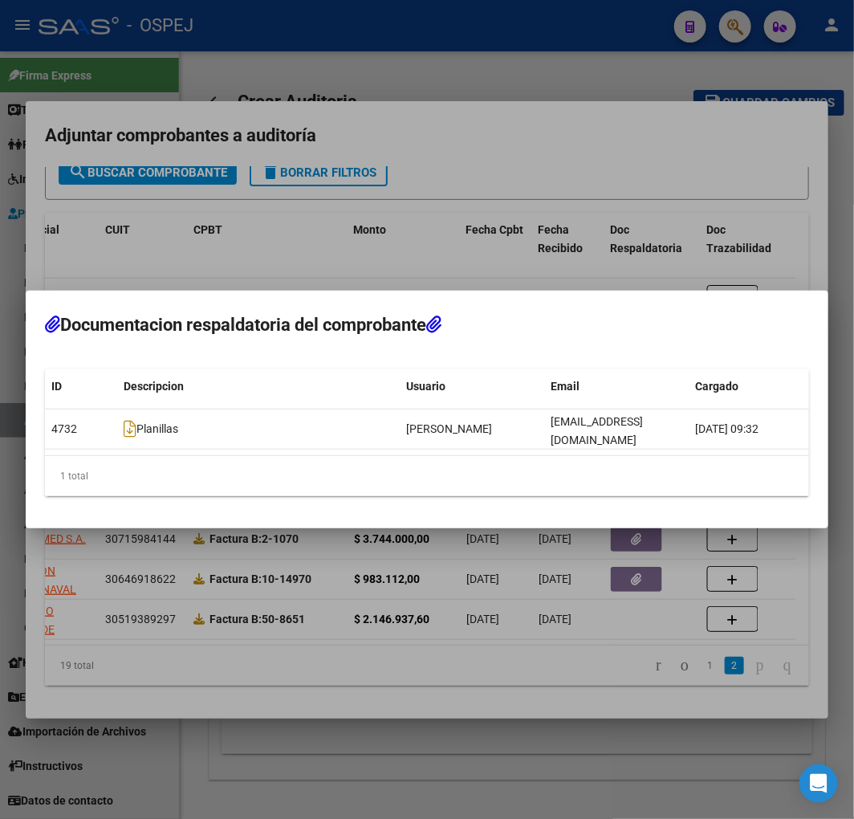
click at [584, 544] on div at bounding box center [427, 409] width 854 height 819
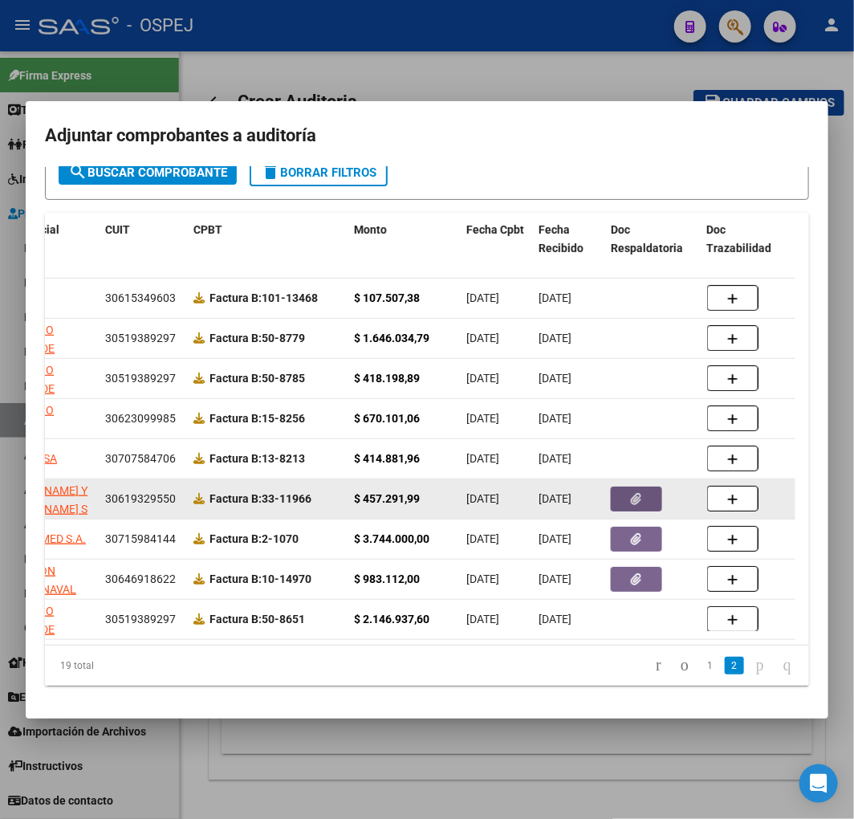
click at [623, 492] on button "button" at bounding box center [636, 498] width 51 height 25
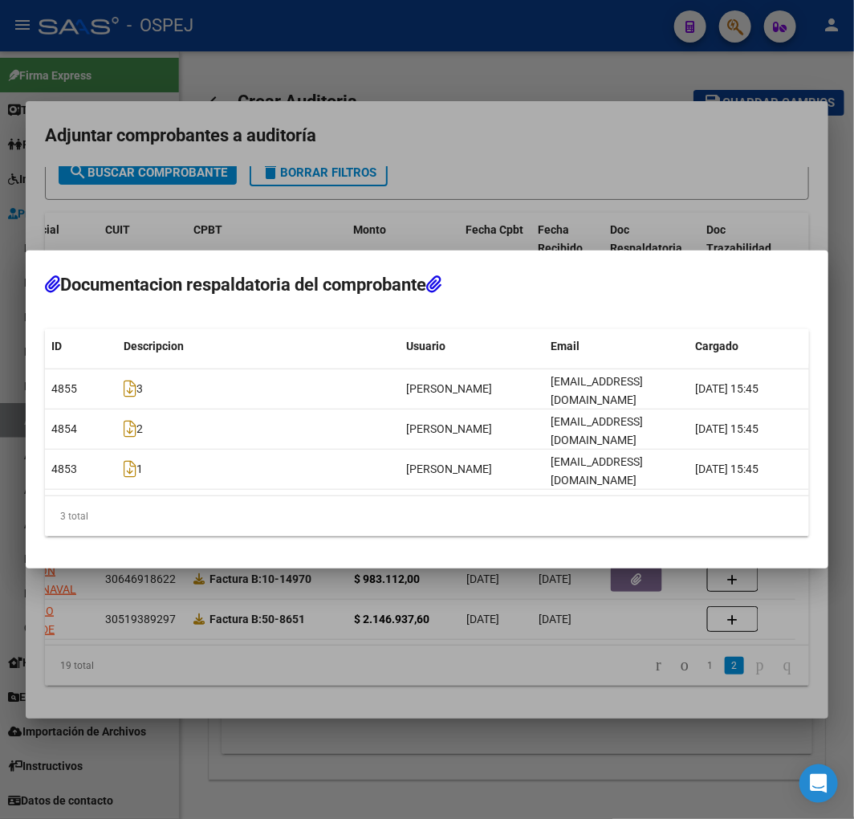
click at [490, 634] on div at bounding box center [427, 409] width 854 height 819
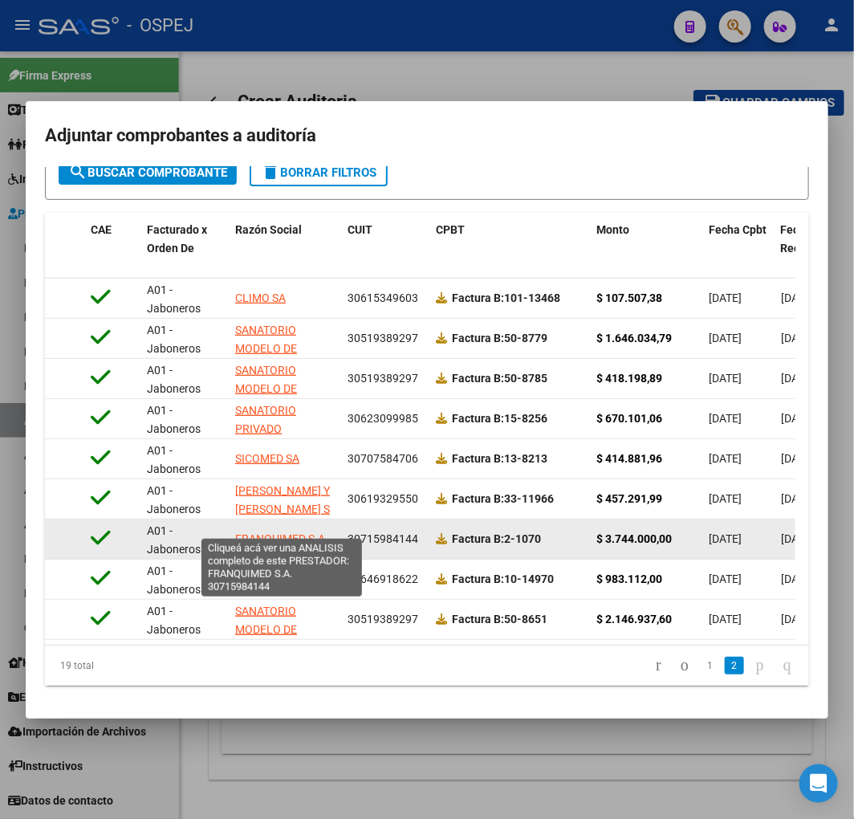
click at [279, 532] on span "FRANQUIMED S.A." at bounding box center [281, 538] width 93 height 13
type textarea "30715984144"
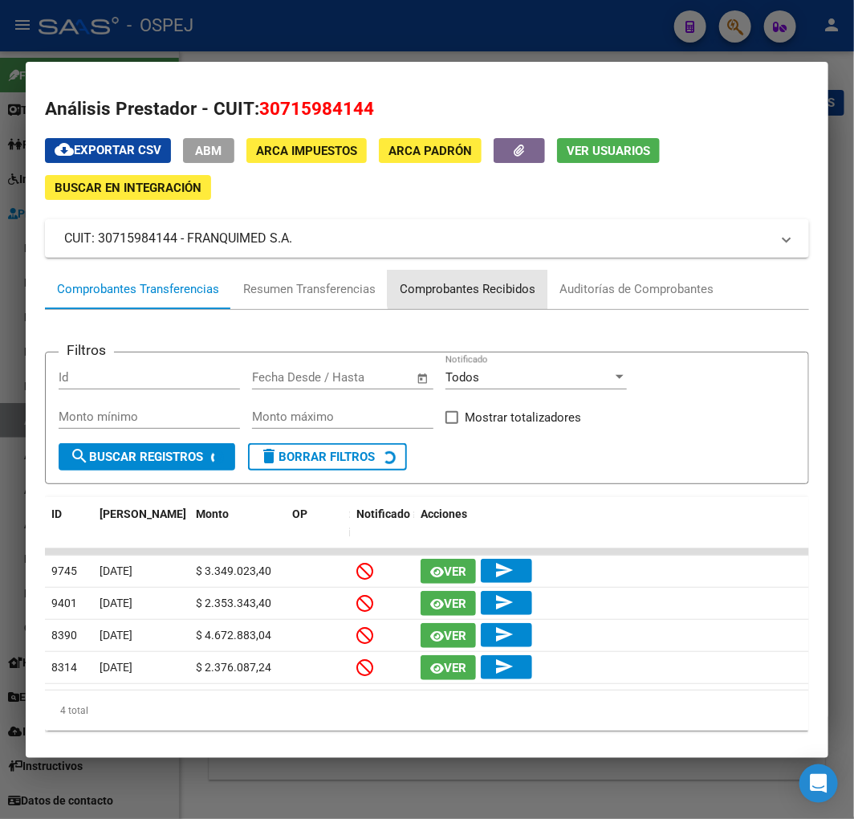
click at [469, 286] on div "Comprobantes Recibidos" at bounding box center [468, 289] width 136 height 18
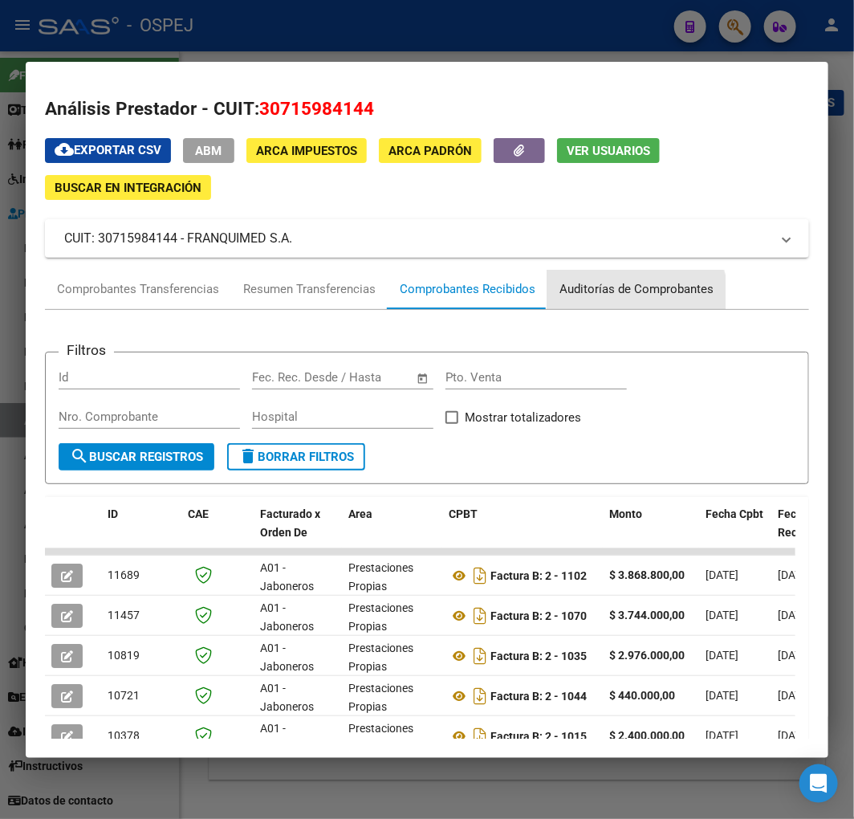
click at [602, 303] on div "Auditorías de Comprobantes" at bounding box center [636, 290] width 178 height 39
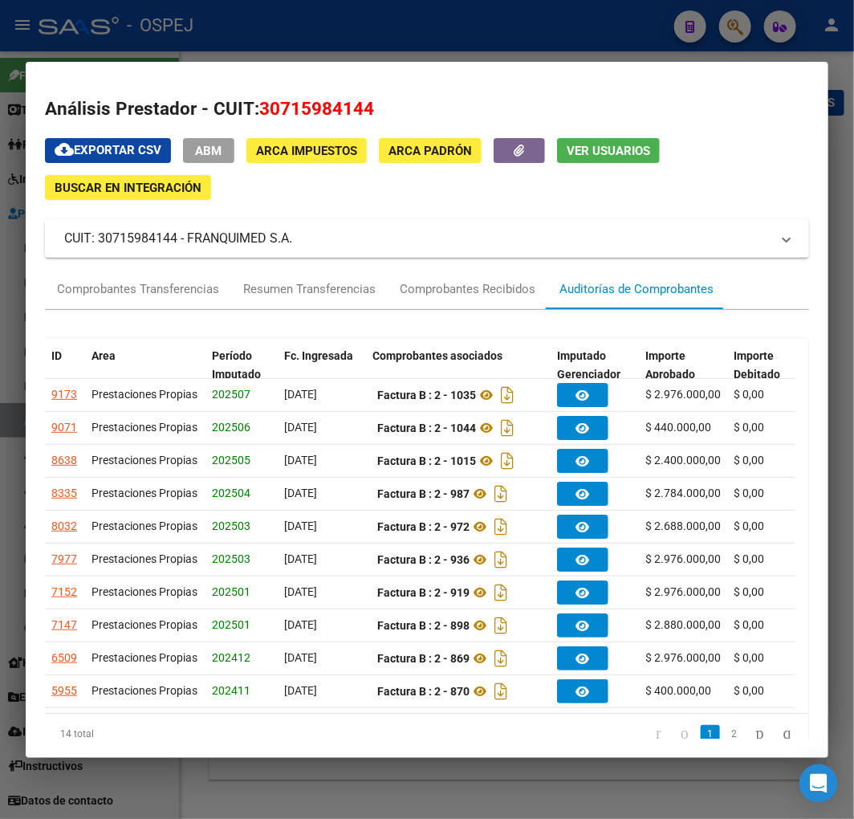
click at [332, 763] on div at bounding box center [427, 409] width 854 height 819
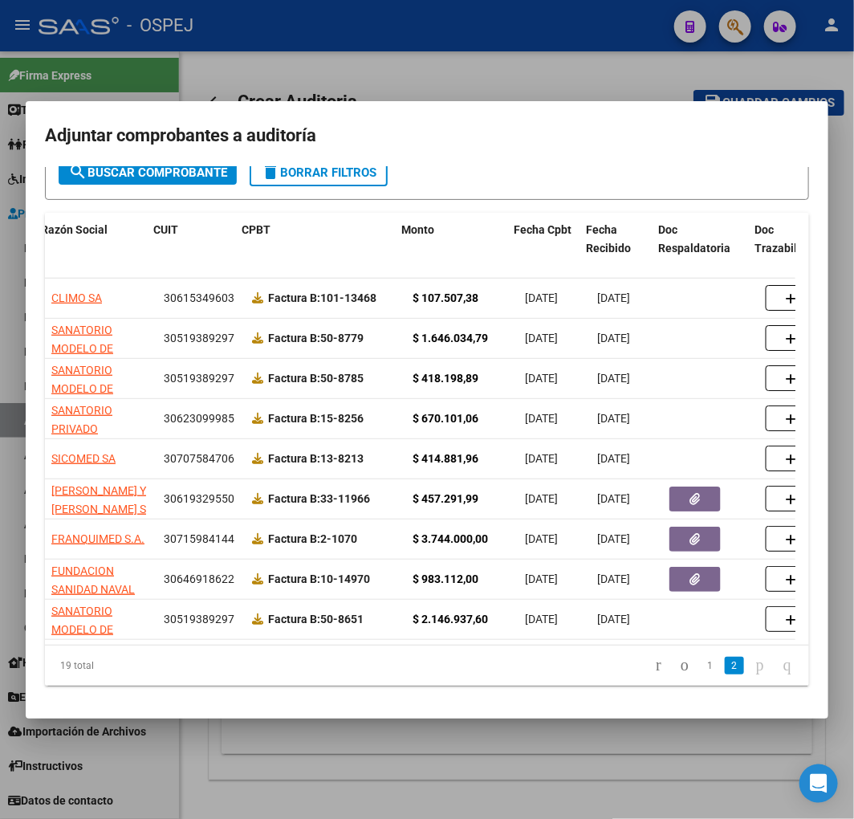
scroll to position [0, 275]
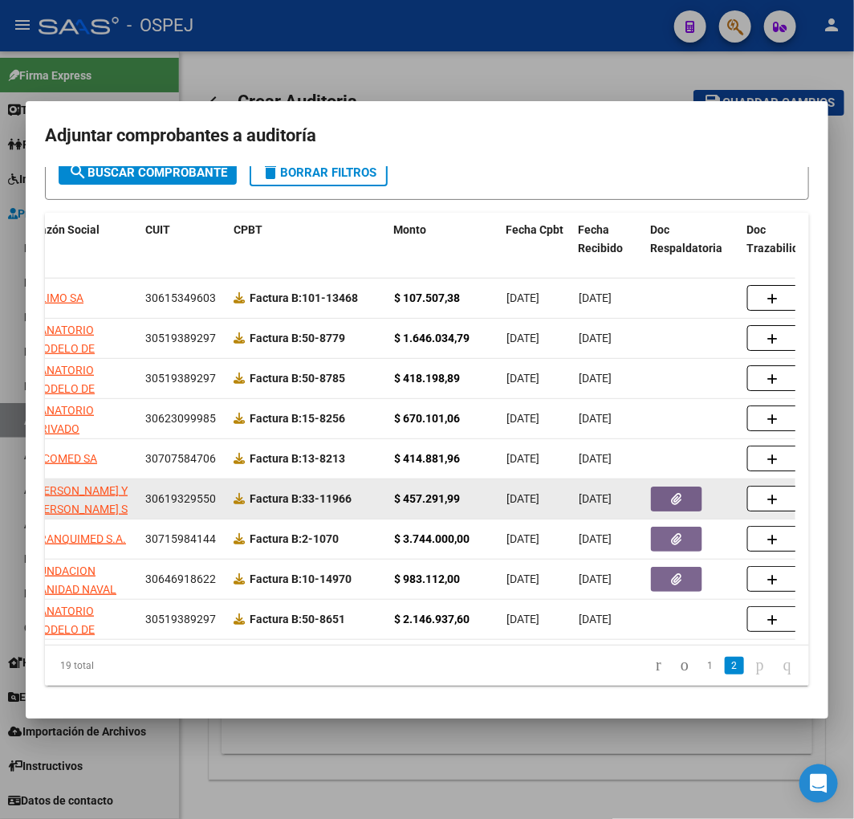
click at [661, 488] on button "button" at bounding box center [676, 498] width 51 height 25
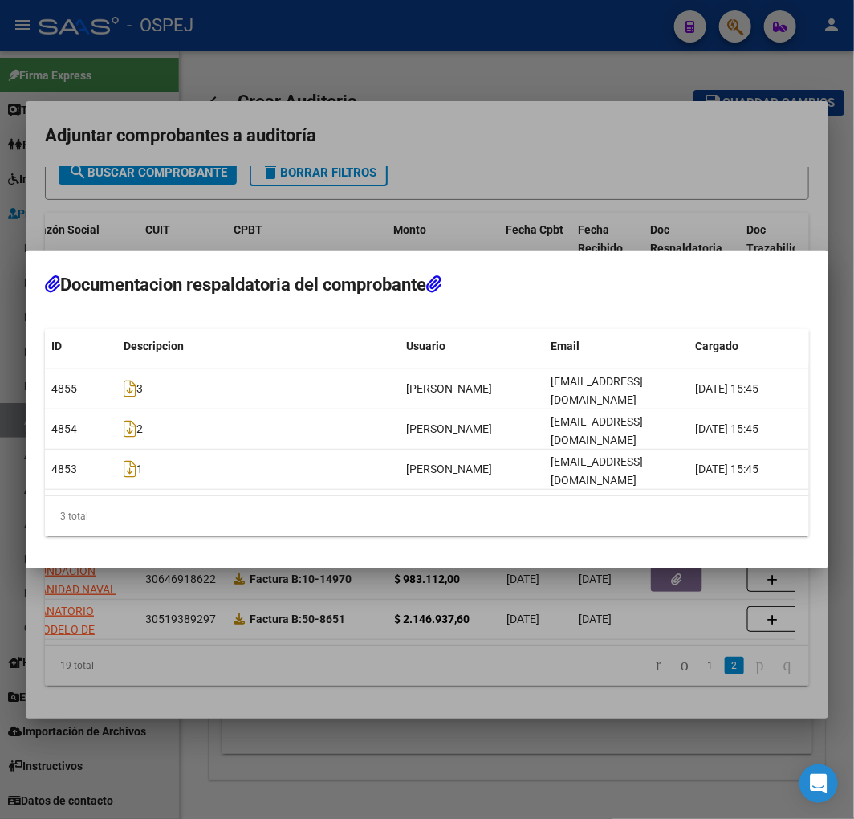
click at [456, 647] on div at bounding box center [427, 409] width 854 height 819
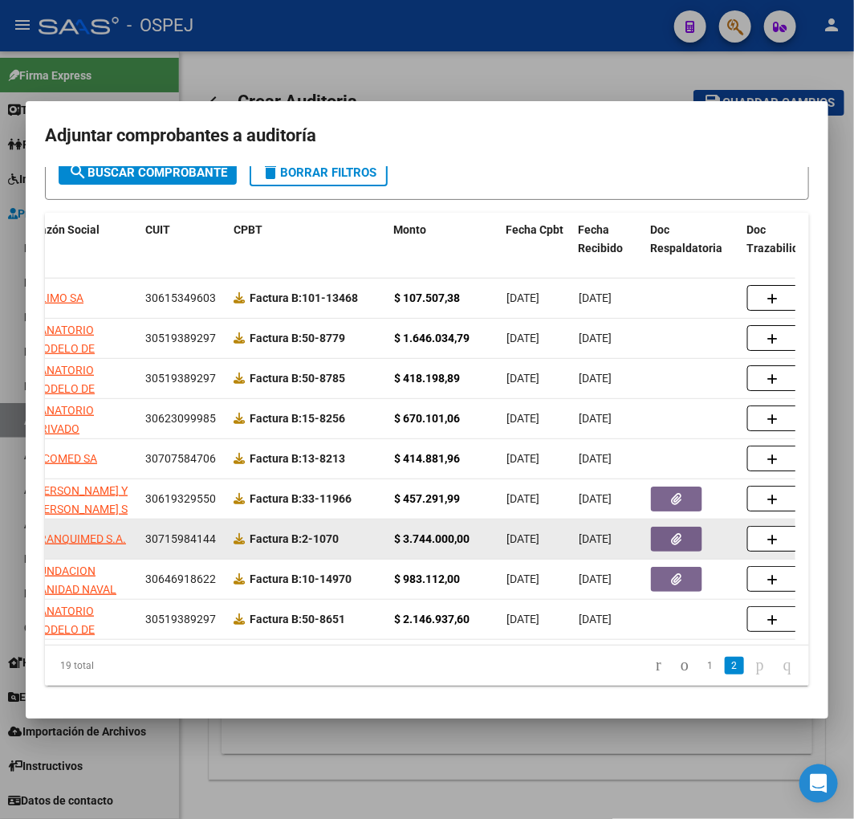
click at [658, 527] on button "button" at bounding box center [676, 539] width 51 height 25
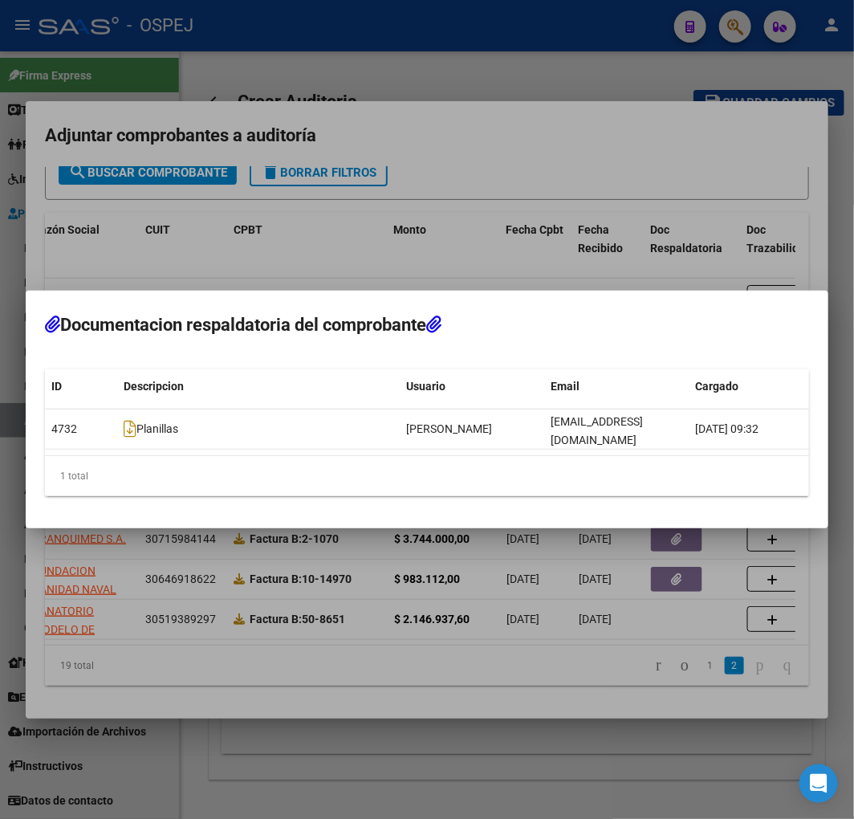
click at [493, 615] on div at bounding box center [427, 409] width 854 height 819
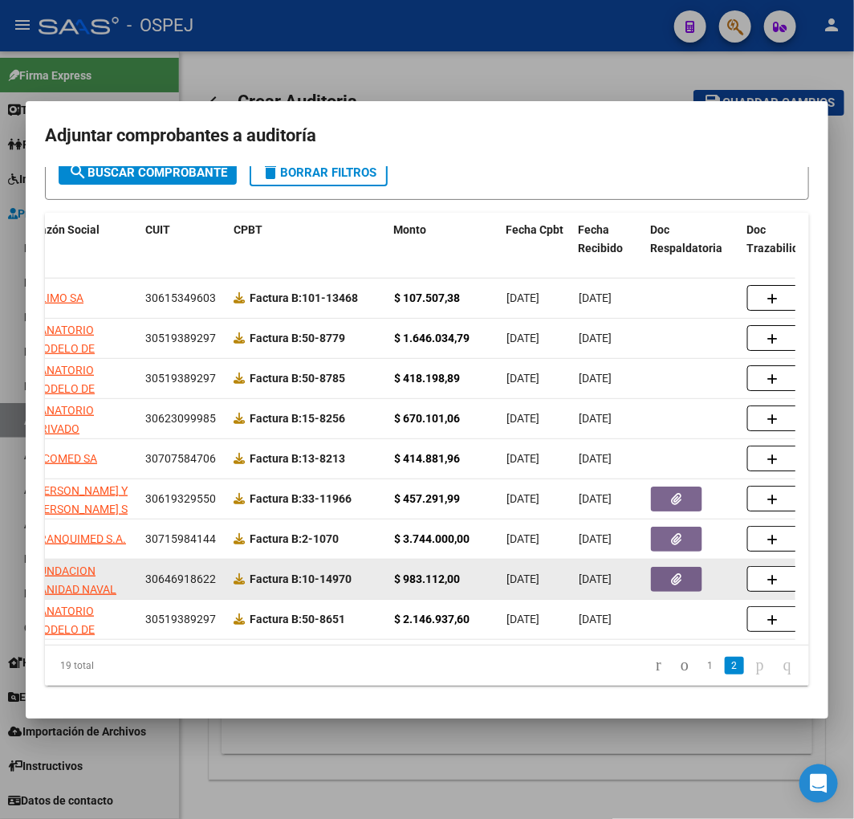
click at [670, 567] on button "button" at bounding box center [676, 579] width 51 height 25
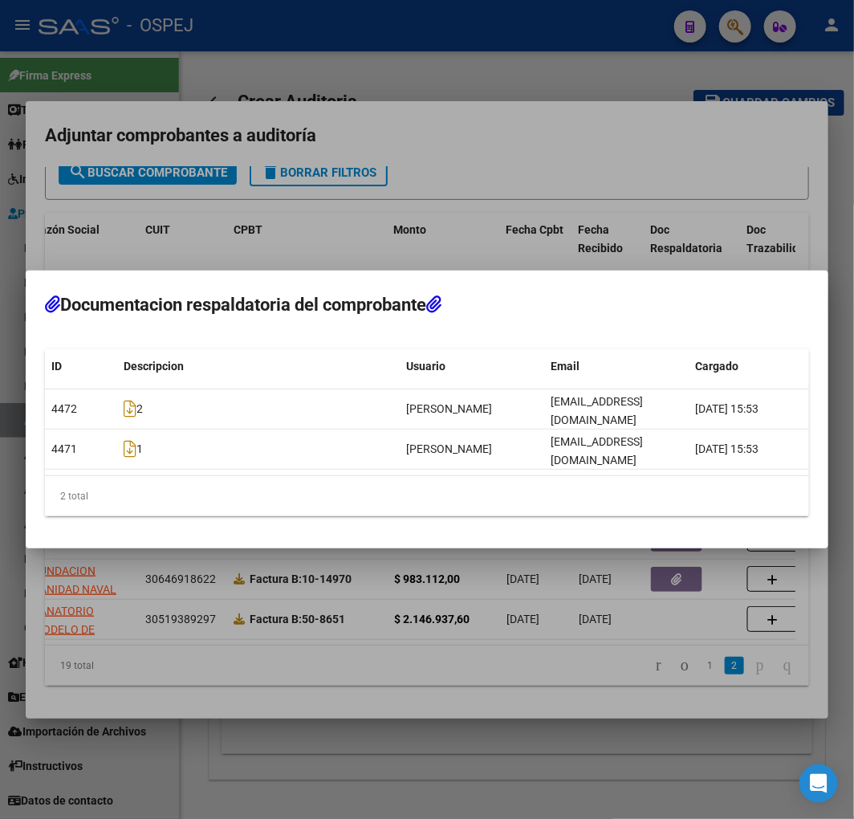
click at [498, 645] on div at bounding box center [427, 409] width 854 height 819
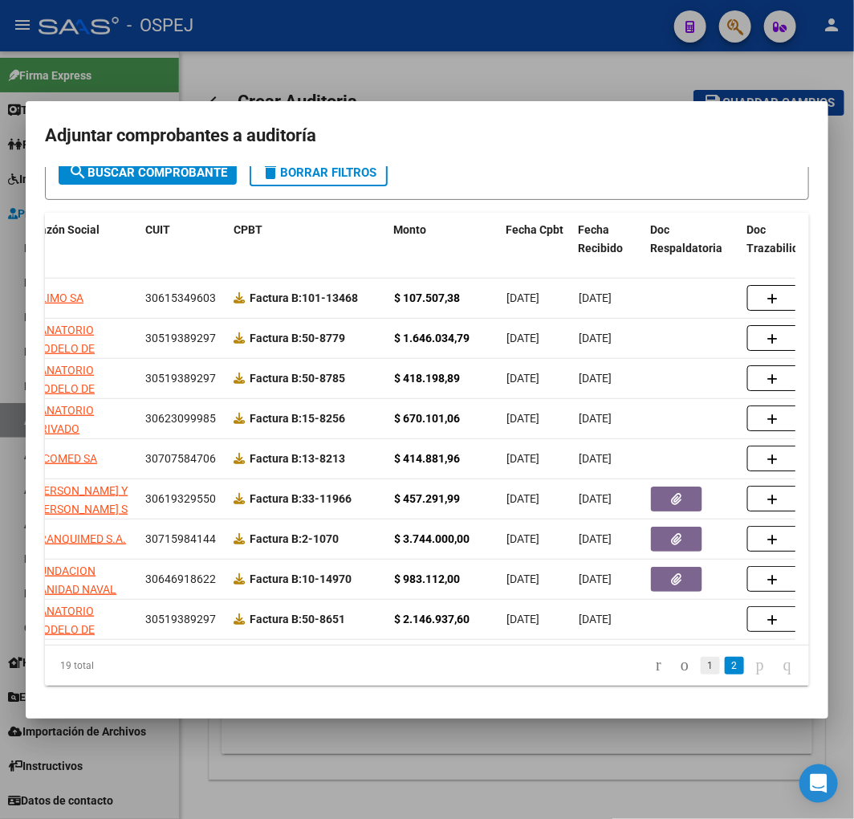
click at [701, 663] on link "1" at bounding box center [710, 666] width 19 height 18
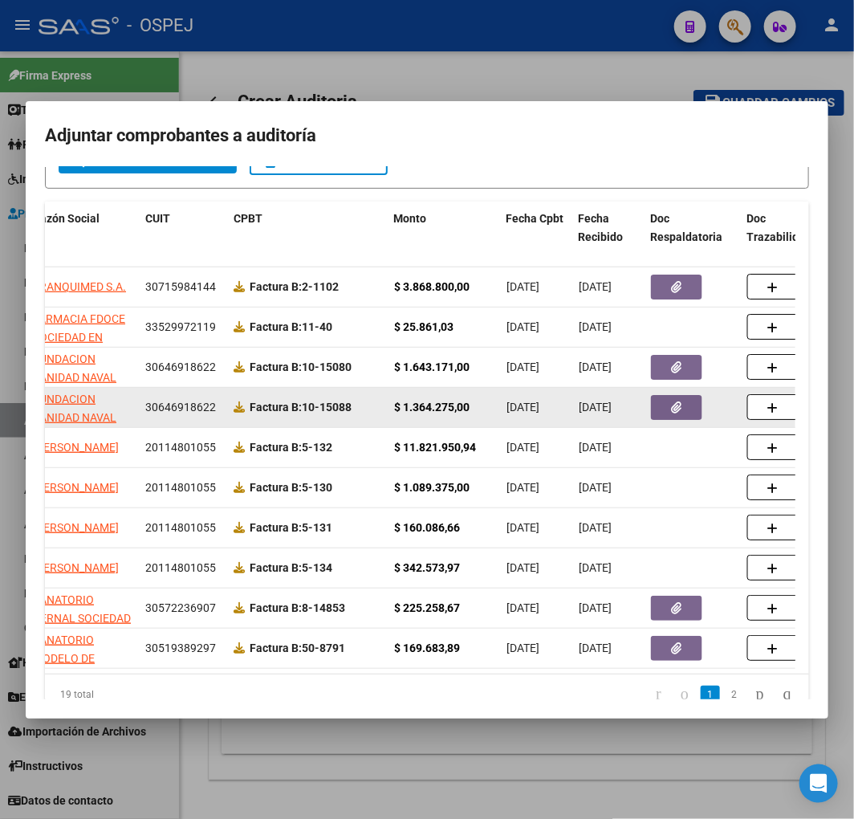
click at [675, 412] on icon "button" at bounding box center [677, 407] width 10 height 12
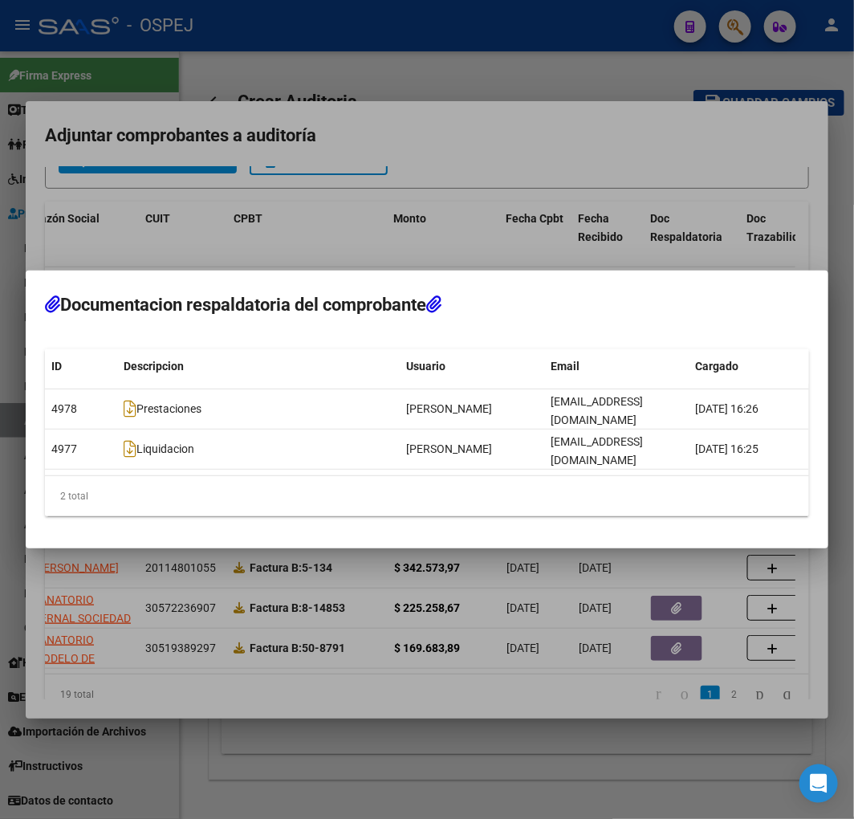
click at [530, 570] on div at bounding box center [427, 409] width 854 height 819
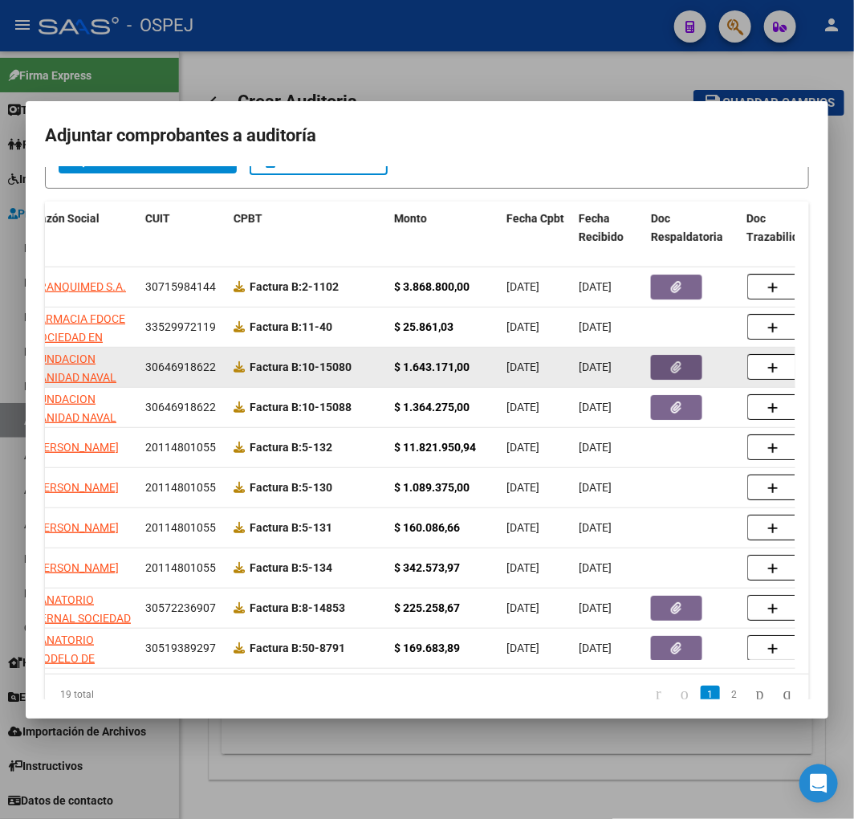
click at [678, 366] on icon "button" at bounding box center [677, 367] width 10 height 12
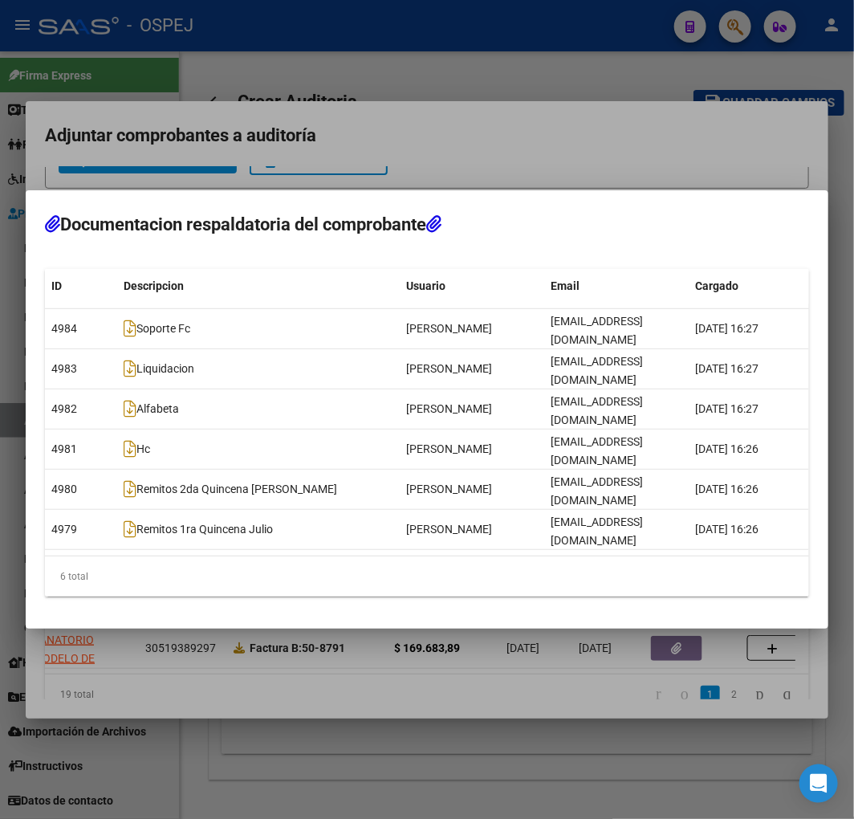
click at [540, 588] on div at bounding box center [427, 409] width 854 height 819
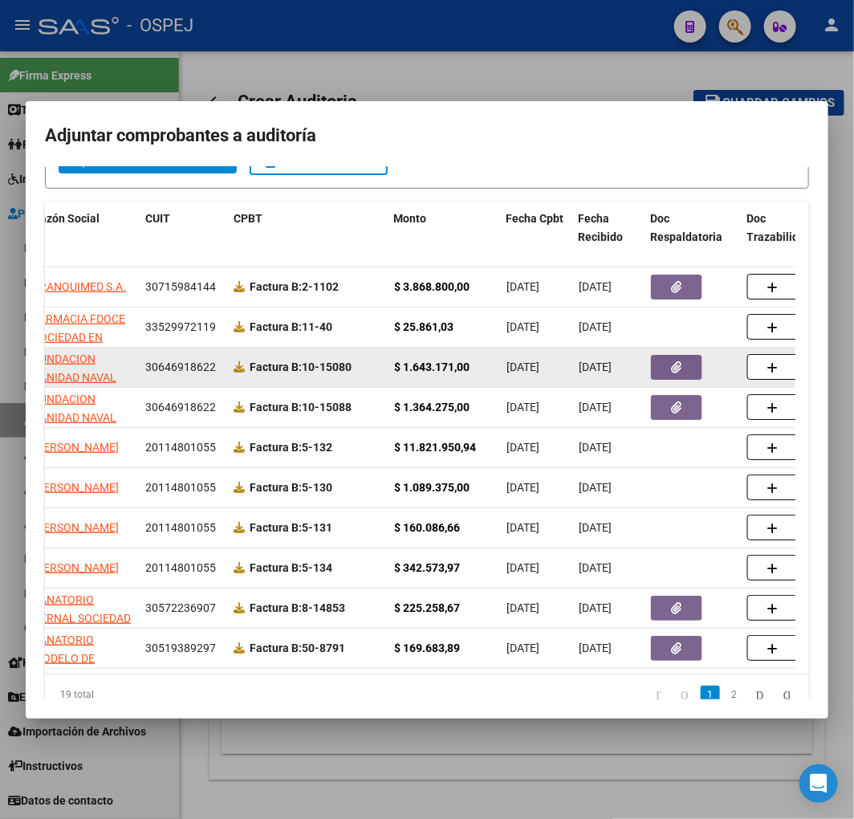
click at [670, 364] on button "button" at bounding box center [676, 367] width 51 height 25
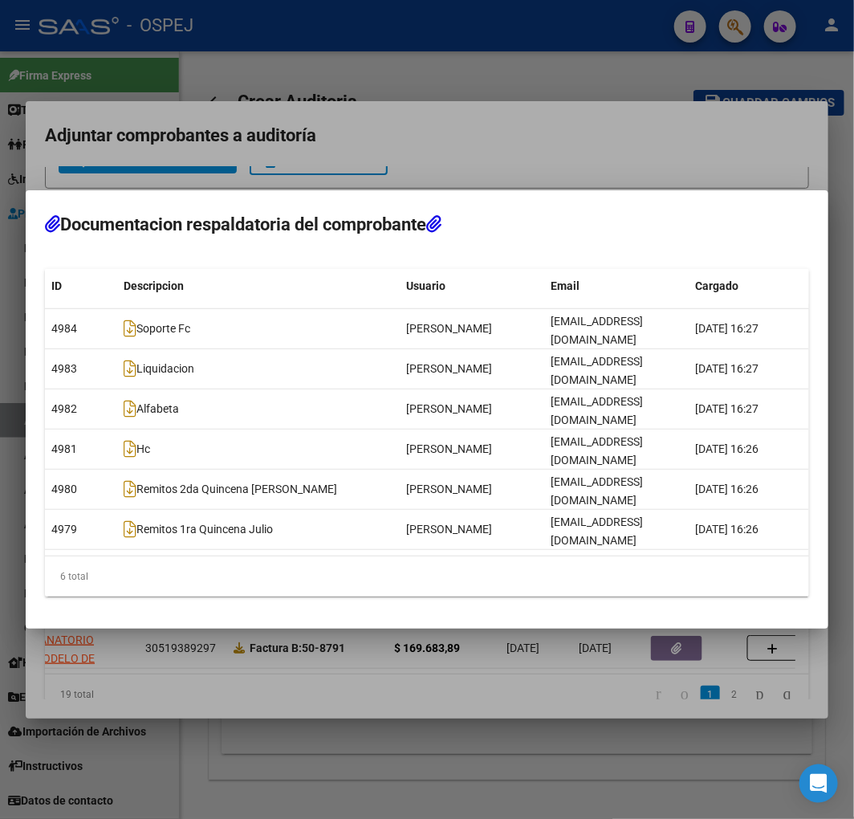
click at [355, 649] on div at bounding box center [427, 409] width 854 height 819
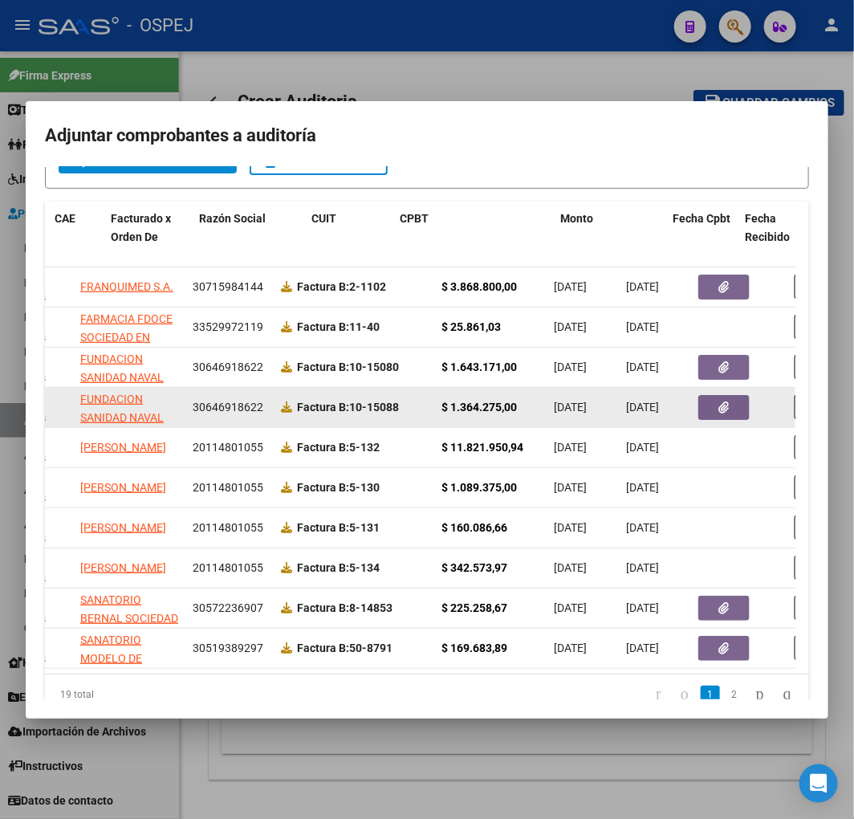
scroll to position [0, 0]
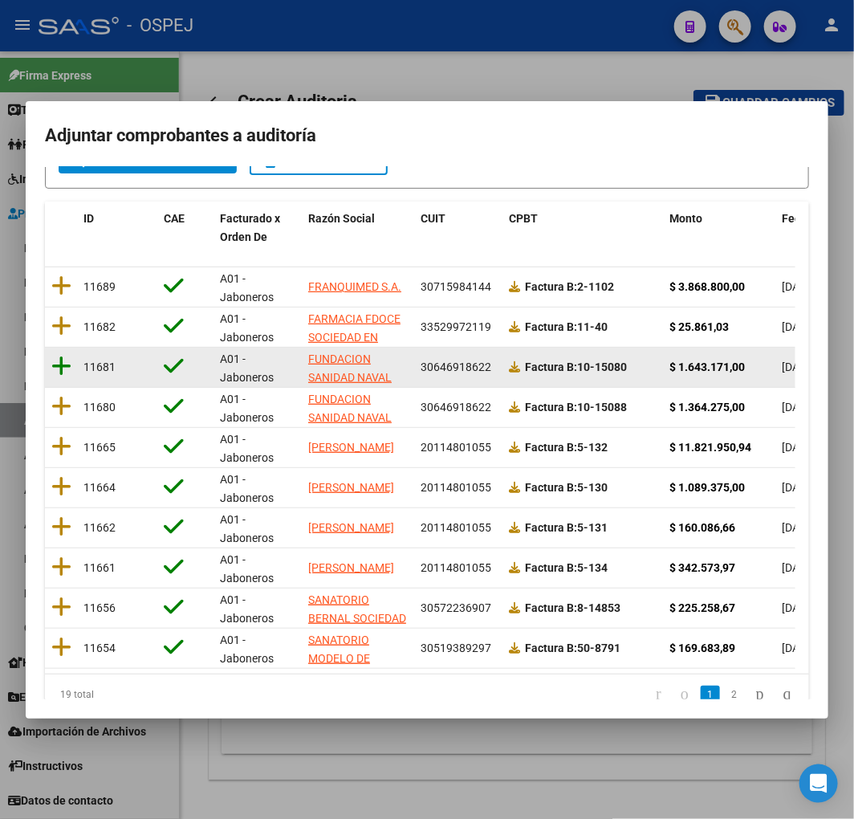
click at [53, 358] on icon at bounding box center [61, 366] width 20 height 22
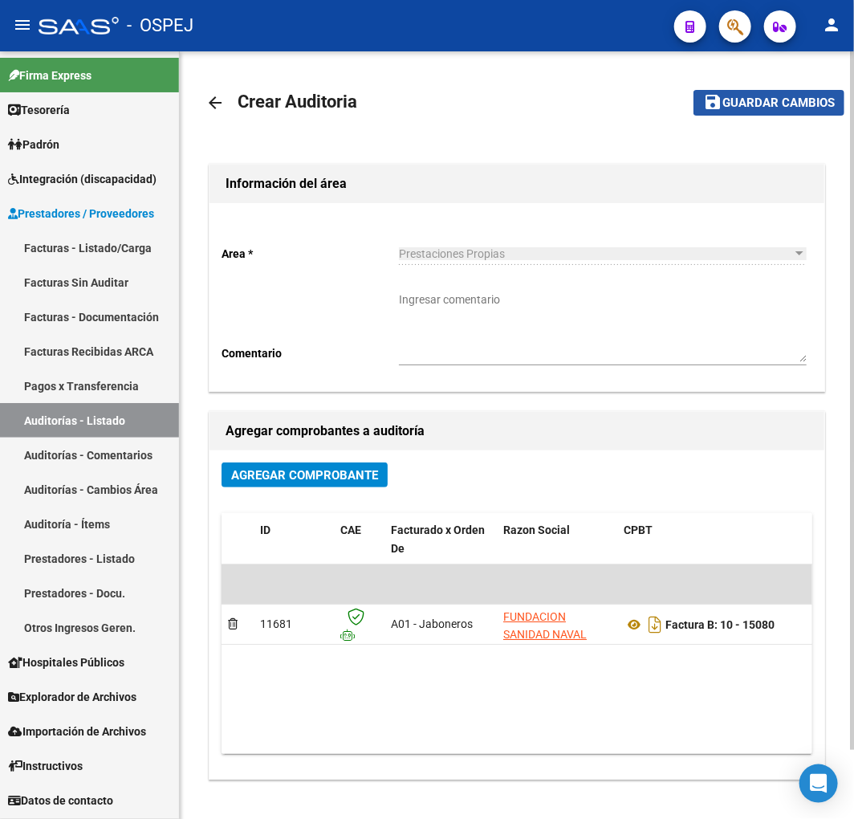
click at [736, 103] on span "Guardar cambios" at bounding box center [778, 103] width 112 height 14
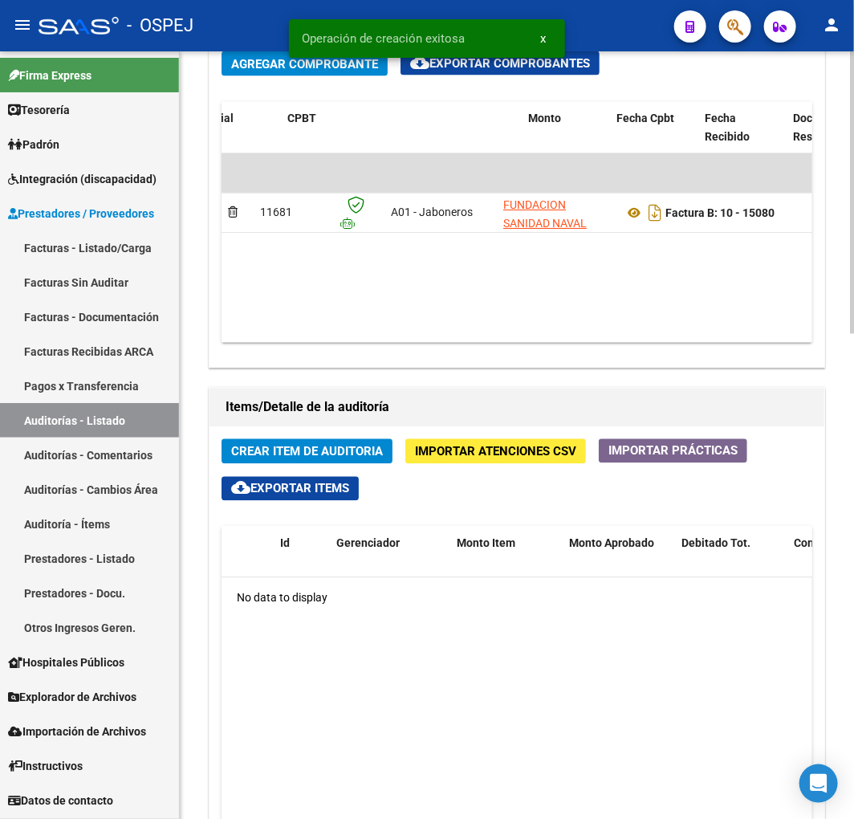
scroll to position [0, 680]
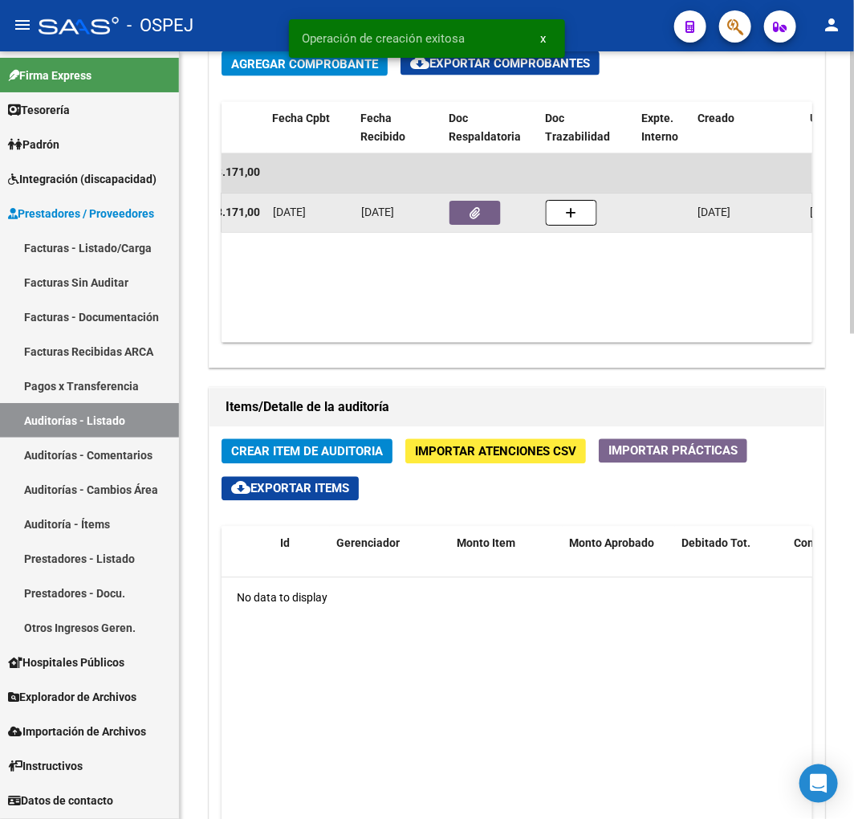
click at [467, 206] on button "button" at bounding box center [475, 213] width 51 height 24
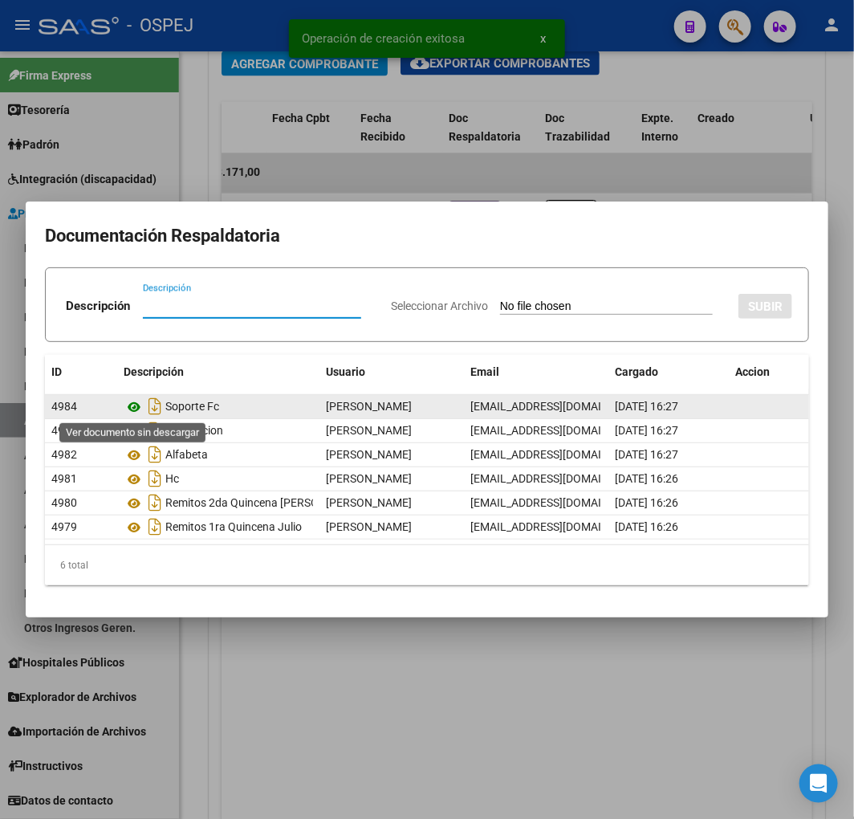
click at [134, 399] on icon at bounding box center [134, 406] width 21 height 19
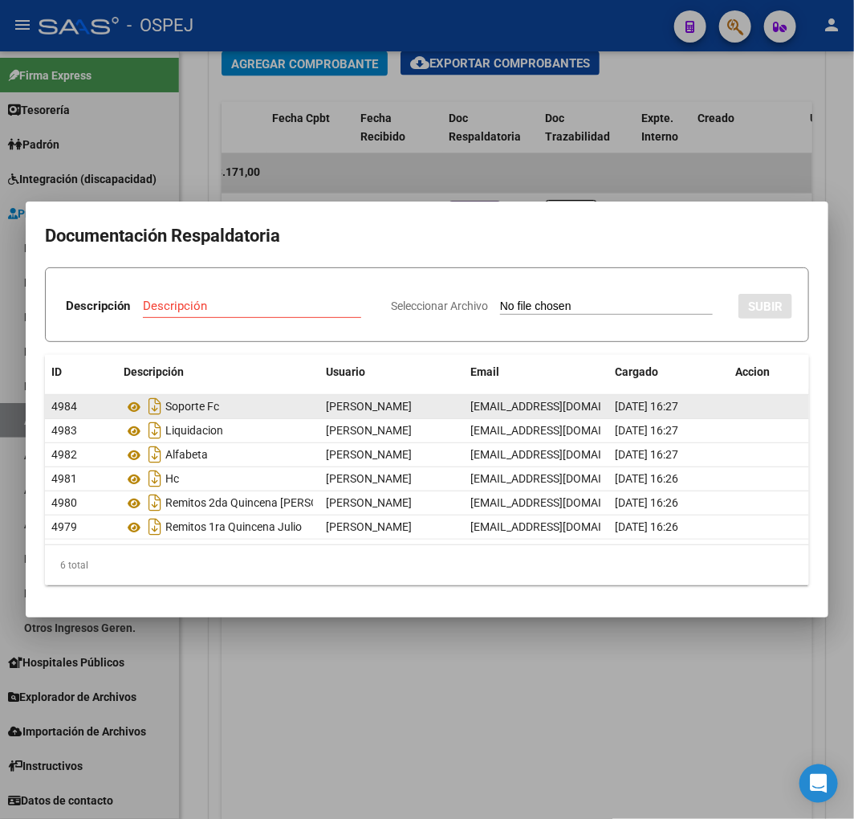
click at [213, 413] on div "Soporte Fc" at bounding box center [218, 406] width 189 height 26
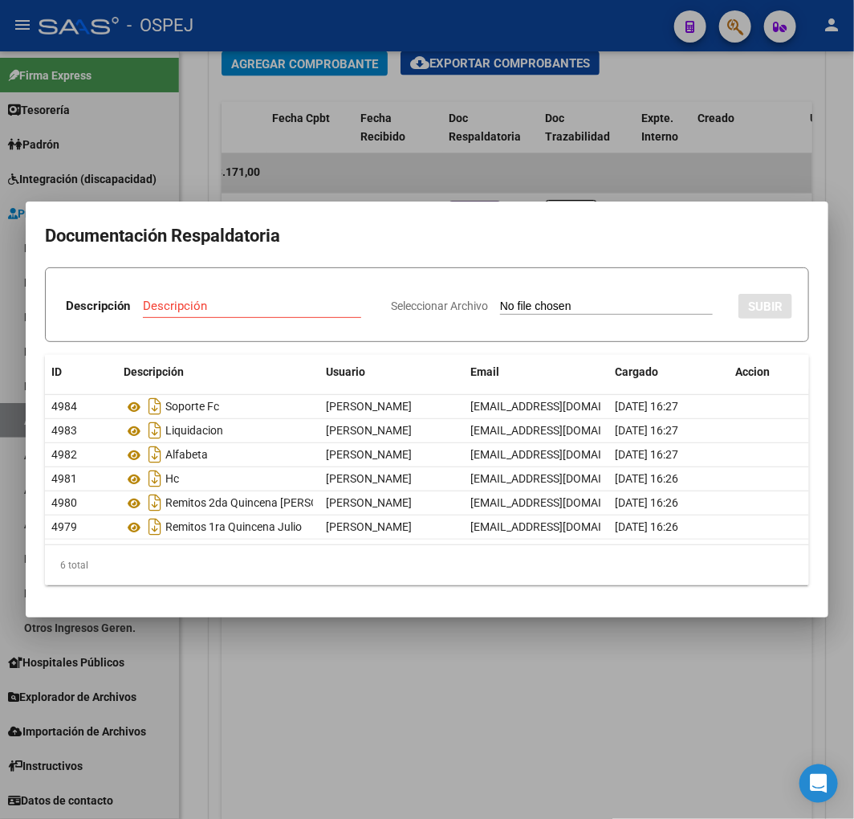
click at [306, 166] on div at bounding box center [427, 409] width 854 height 819
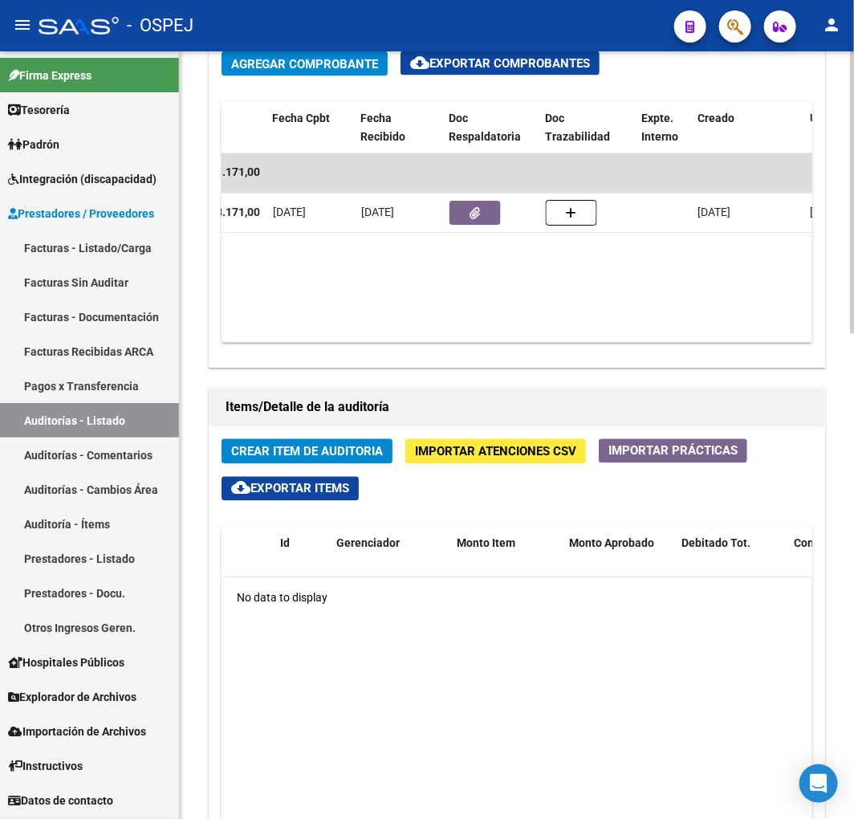
scroll to position [0, 478]
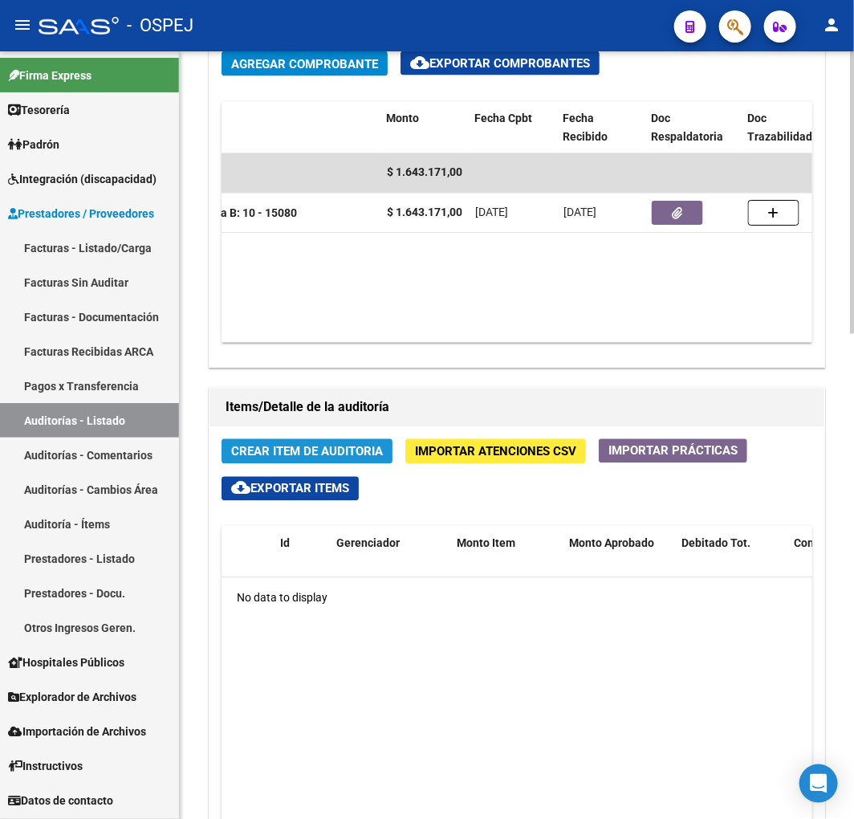
click at [352, 446] on span "Crear Item de Auditoria" at bounding box center [307, 452] width 152 height 14
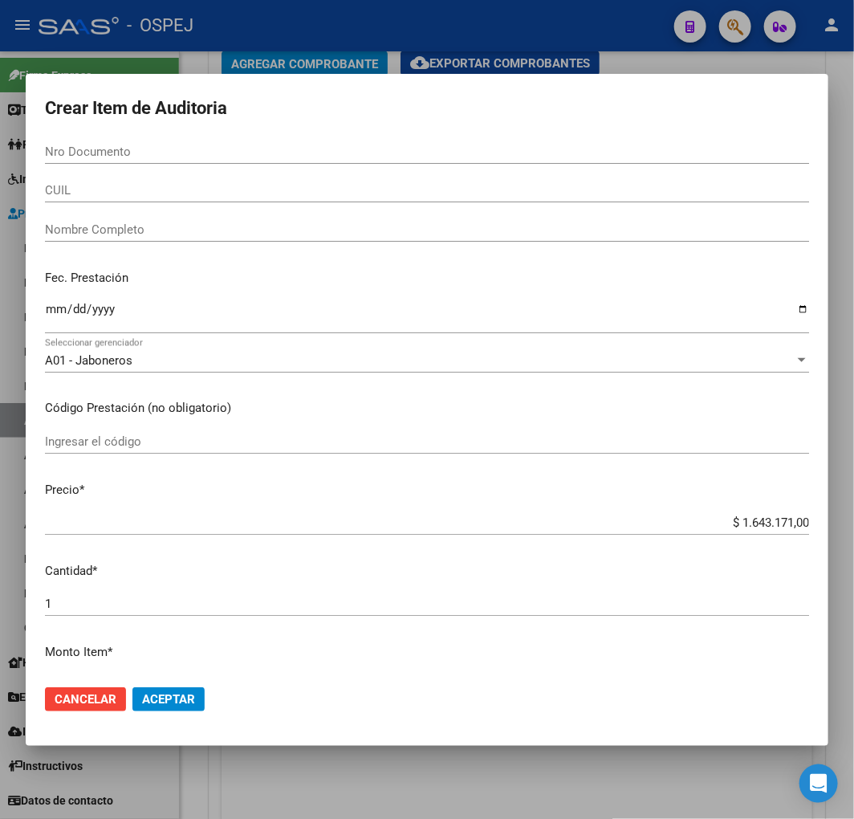
click at [109, 169] on div "Nro Documento" at bounding box center [427, 159] width 764 height 39
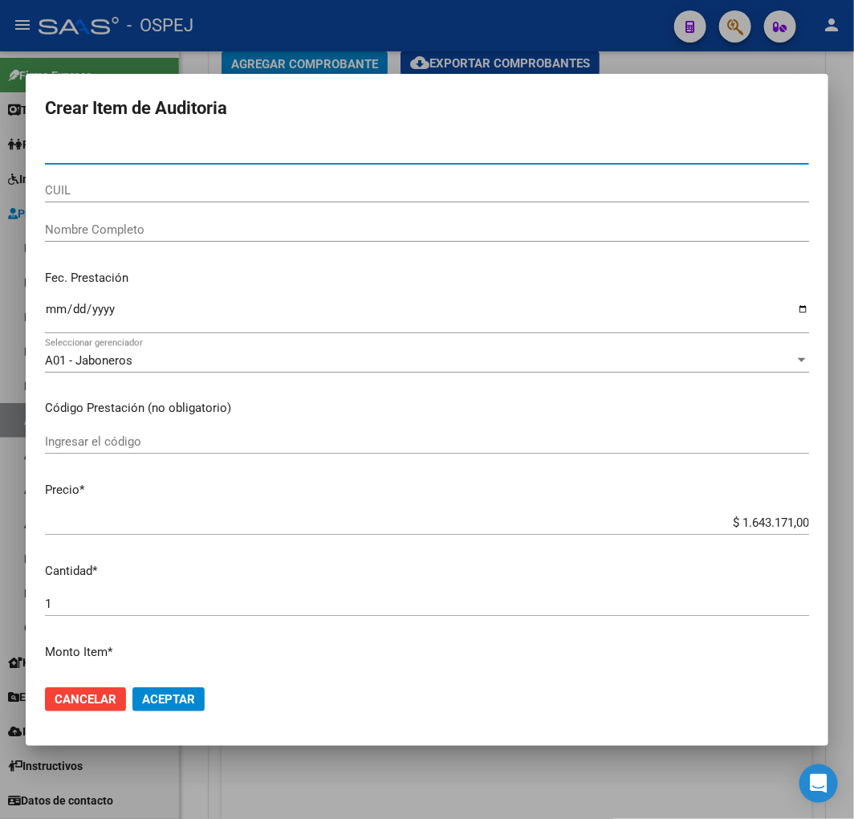
click at [140, 150] on input "Nro Documento" at bounding box center [427, 151] width 764 height 14
paste input "95920332"
type input "95920332"
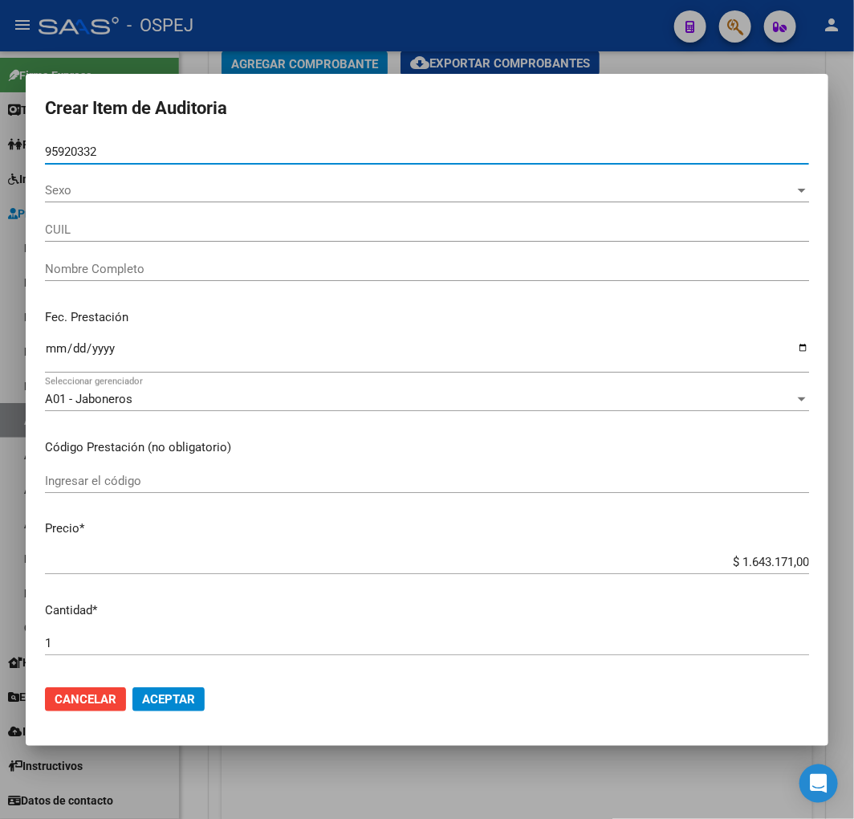
type input "20959203327"
type input "NUÑEZ COLMENARES OSCAR SANTIAGO"
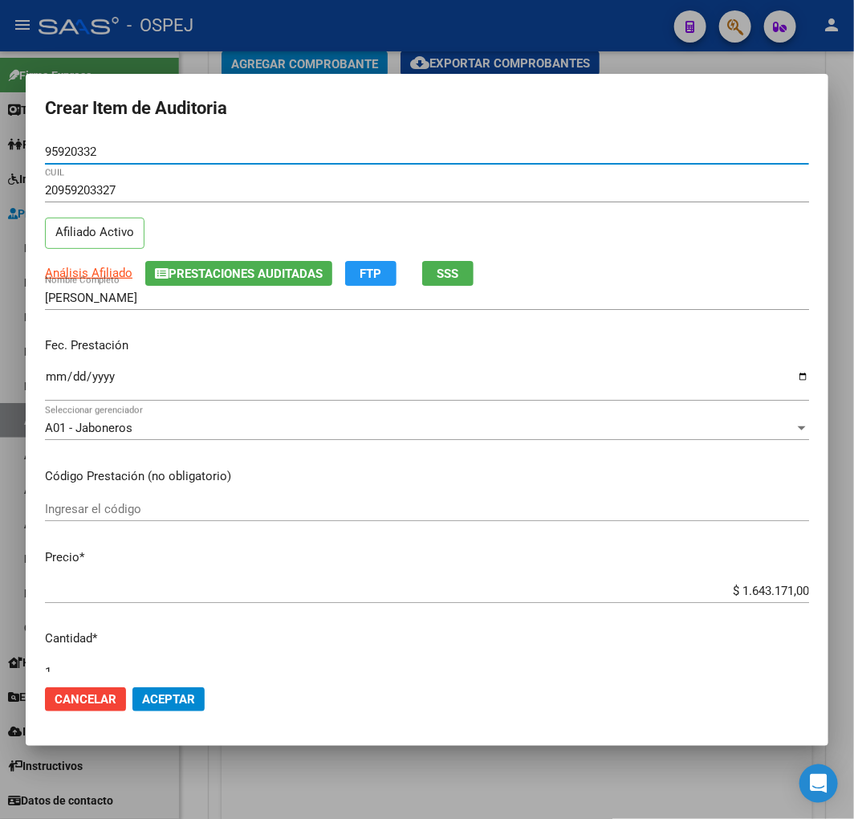
type input "95920332"
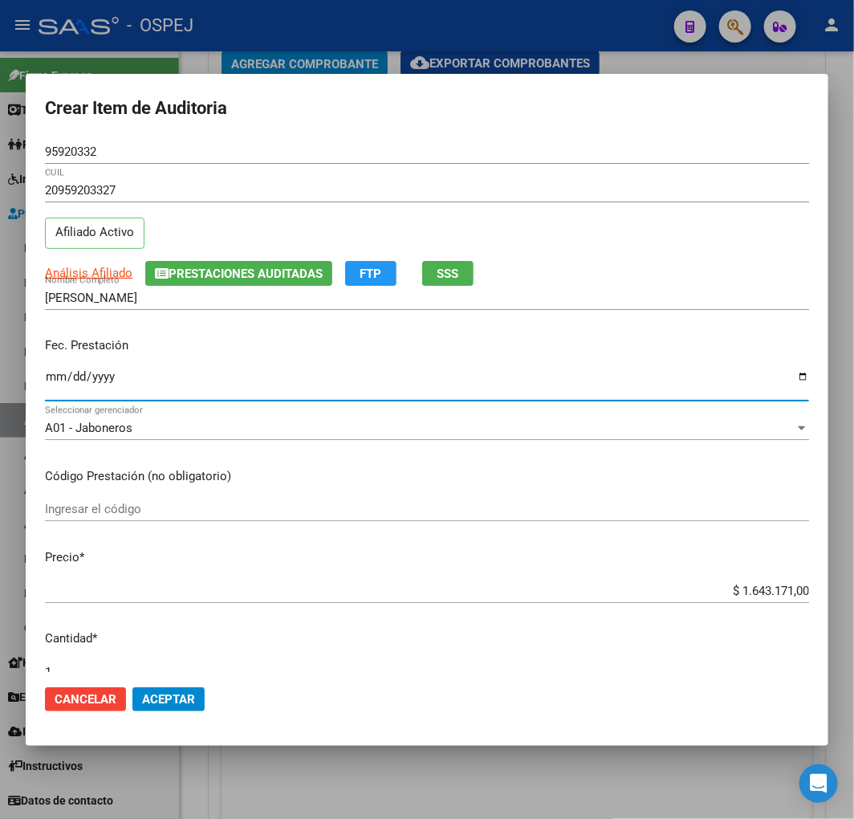
click at [57, 375] on input "Ingresar la fecha" at bounding box center [427, 383] width 764 height 26
type input "2025-07-04"
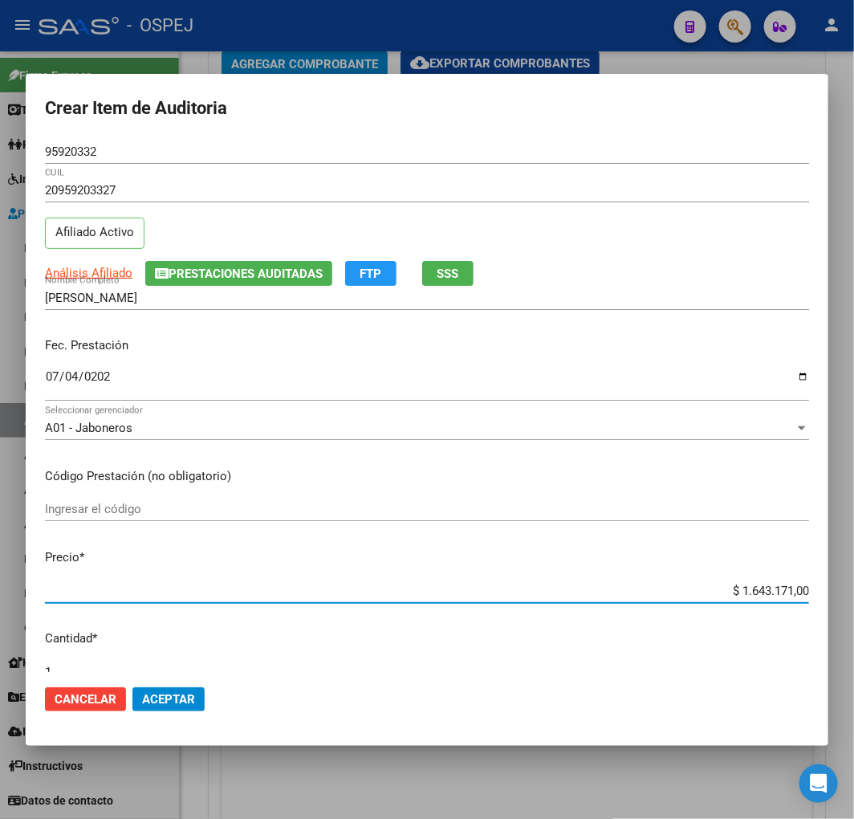
type input "$ 0,01"
type input "$ 0,18"
type input "$ 1,80"
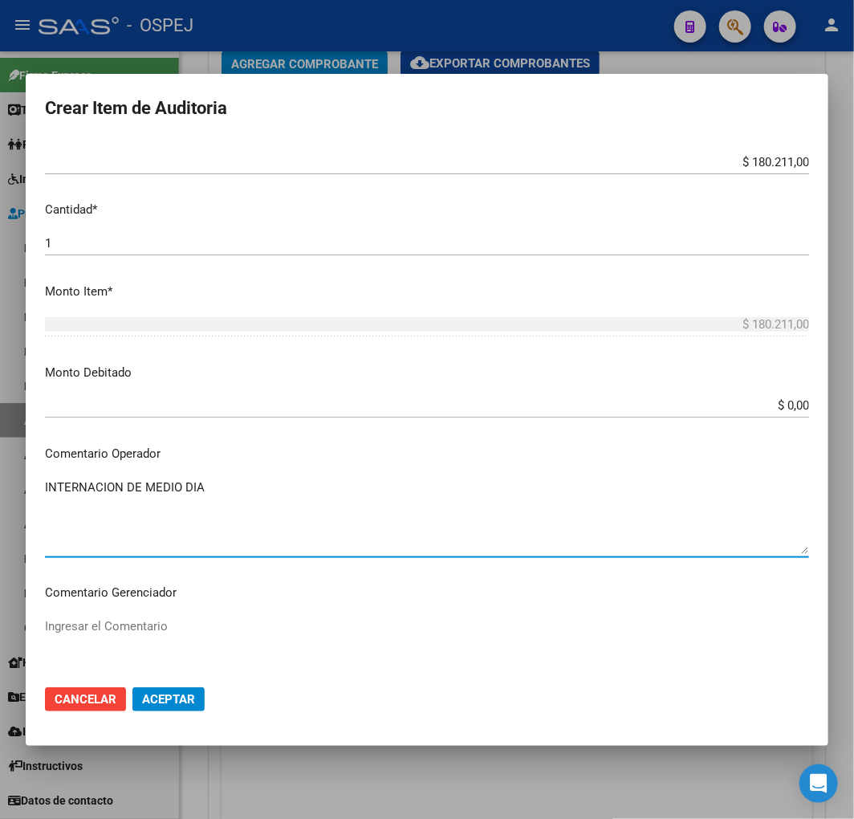
scroll to position [768, 0]
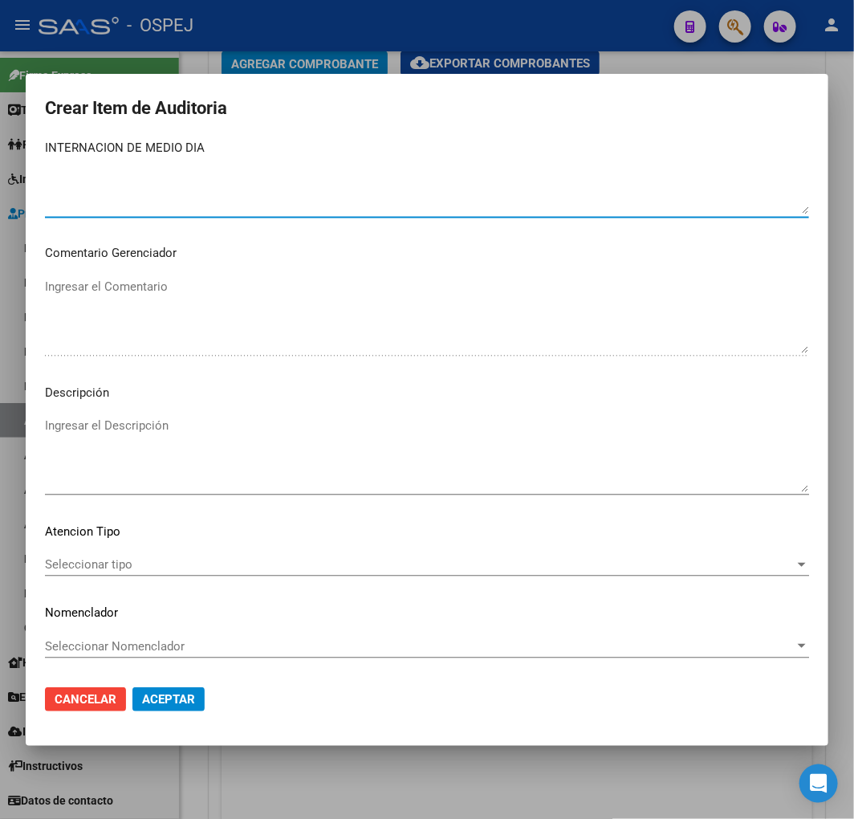
click at [245, 417] on textarea "Ingresar el Descripción" at bounding box center [427, 454] width 764 height 75
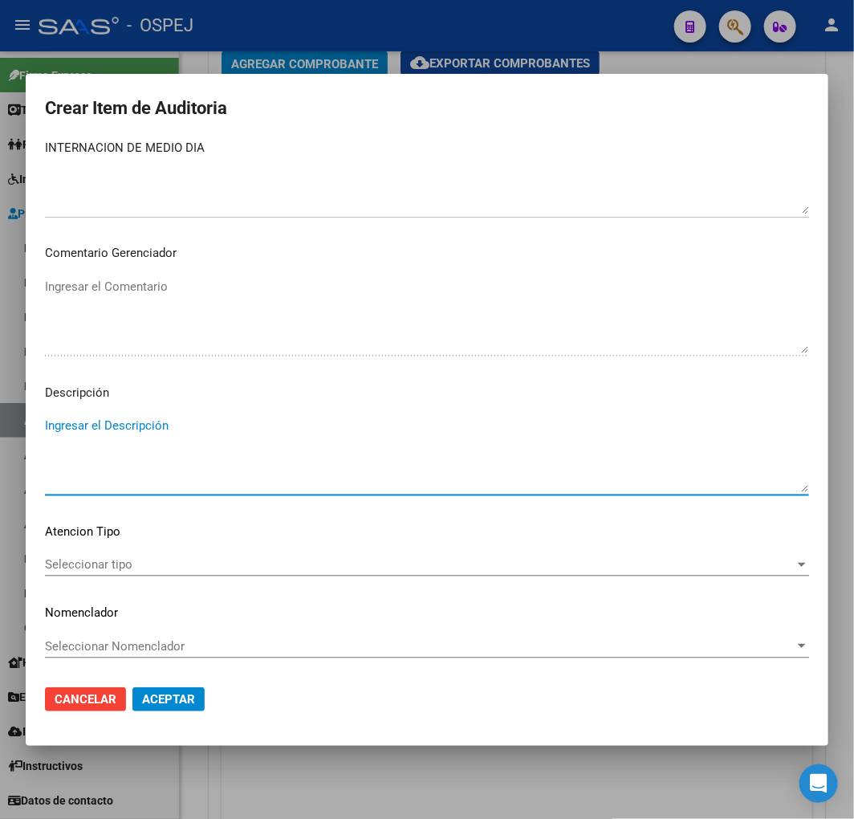
paste textarea "INTERNACION DE MEDIO DIA"
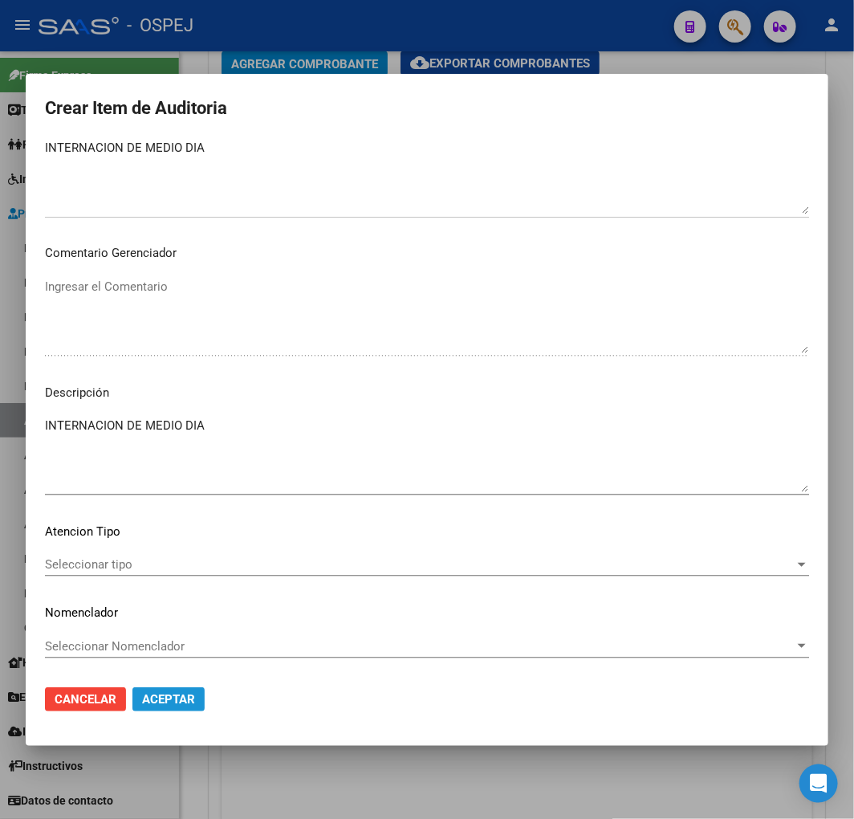
click at [175, 692] on span "Aceptar" at bounding box center [168, 699] width 53 height 14
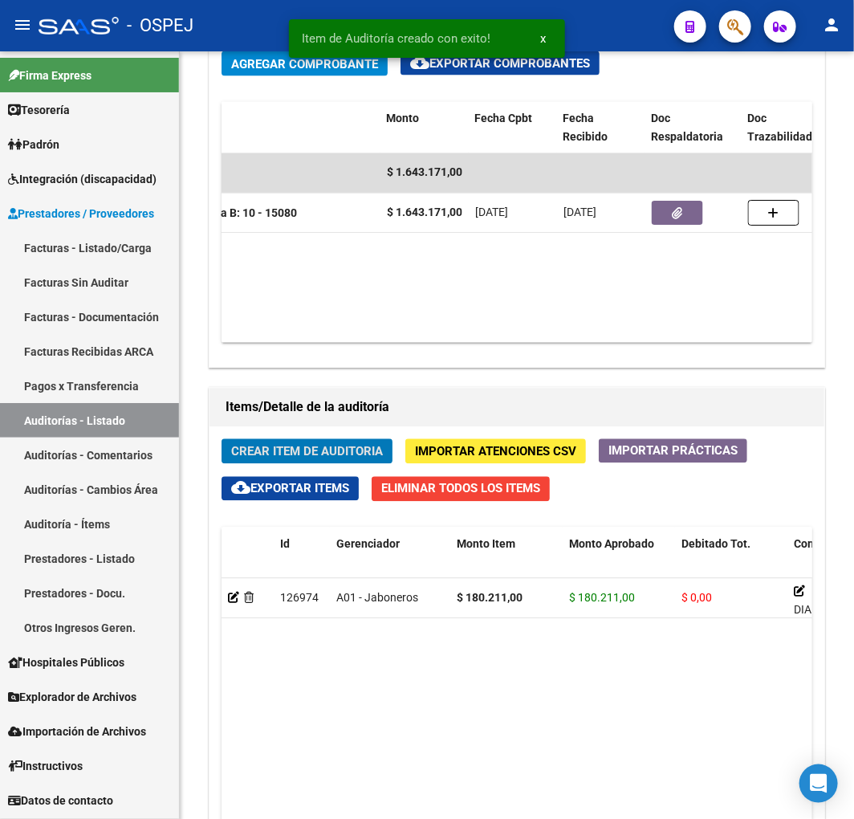
scroll to position [1085, 0]
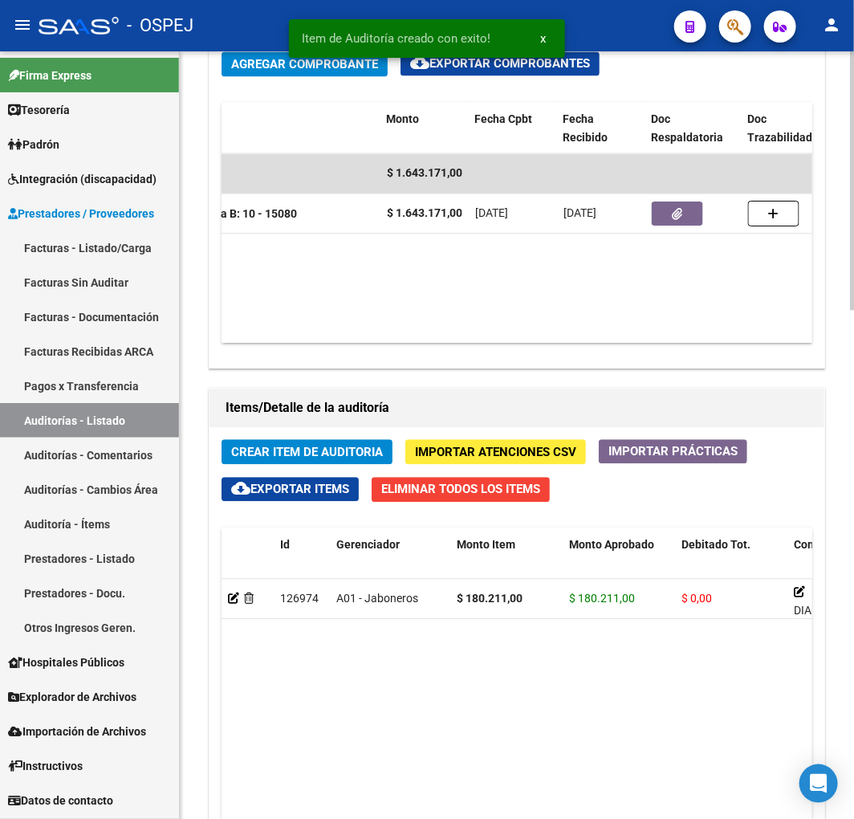
click at [263, 446] on span "Crear Item de Auditoria" at bounding box center [307, 452] width 152 height 14
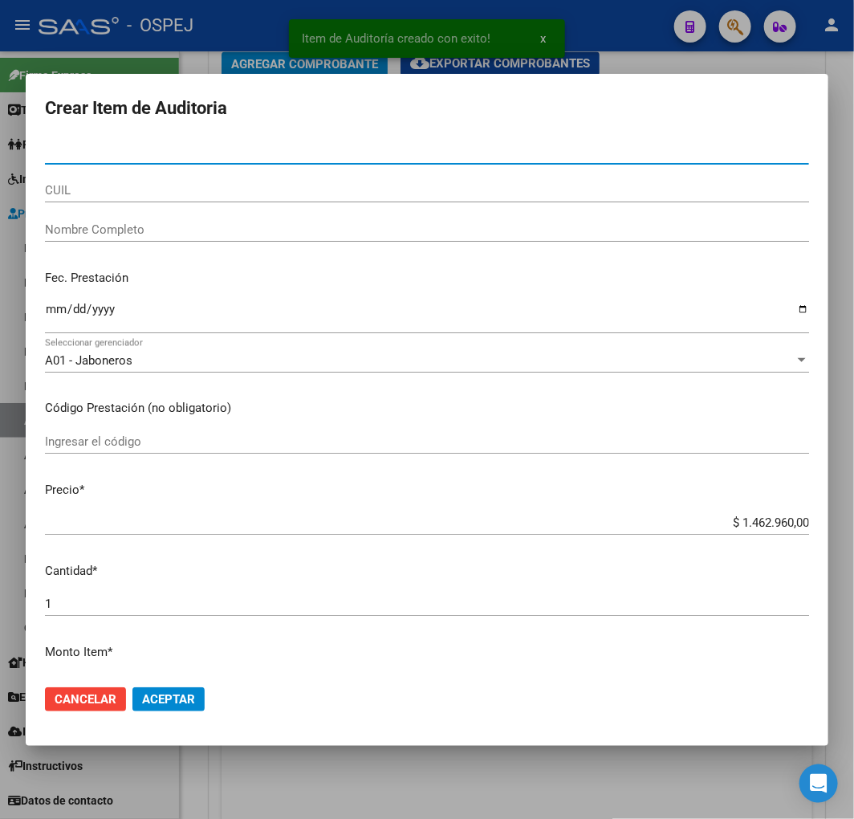
paste input "95920332"
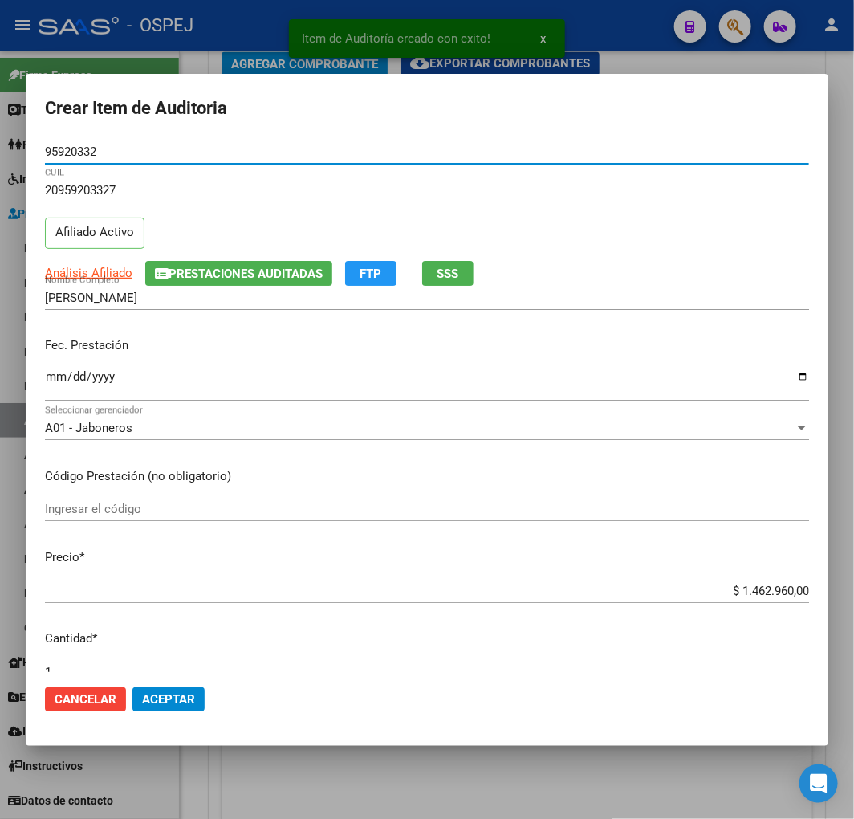
click at [50, 376] on input "Ingresar la fecha" at bounding box center [427, 383] width 764 height 26
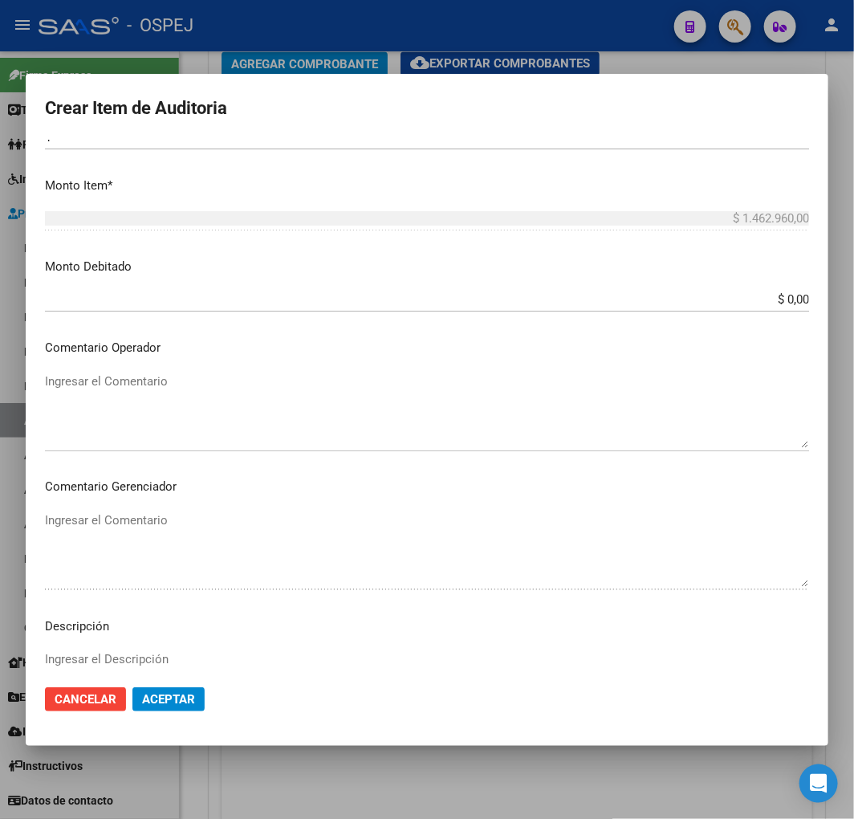
click at [185, 401] on textarea "Ingresar el Comentario" at bounding box center [427, 409] width 764 height 75
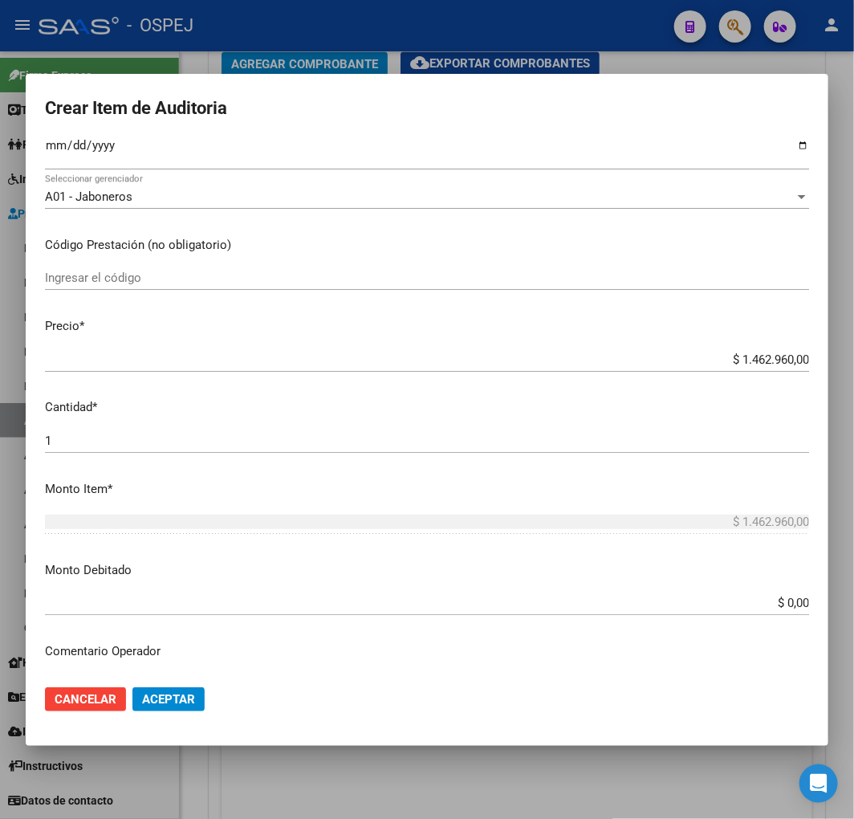
scroll to position [535, 0]
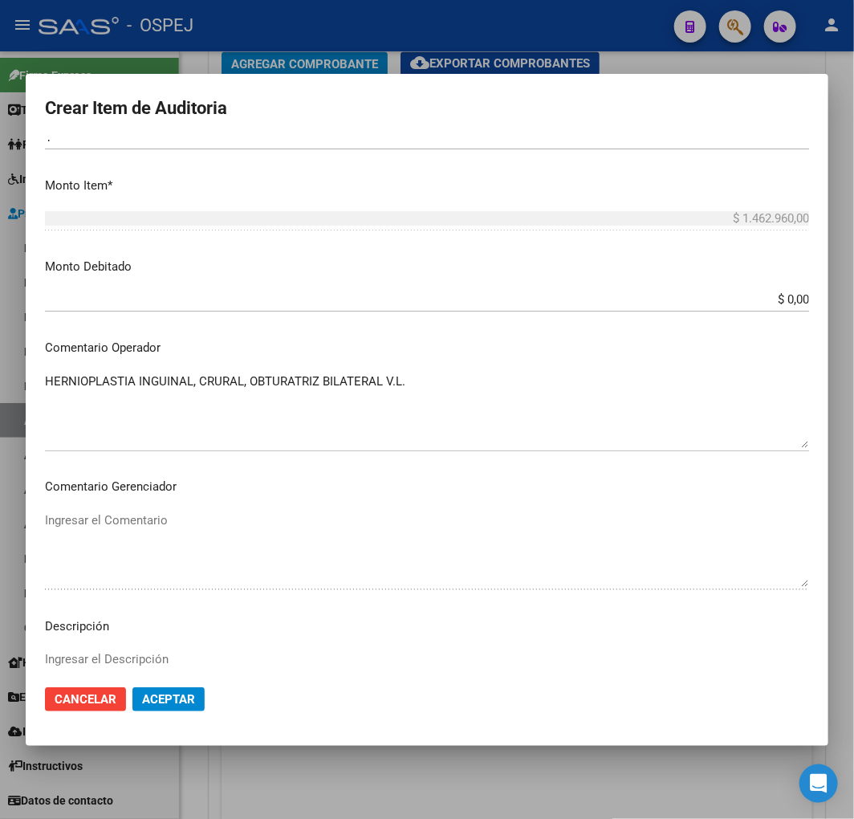
drag, startPoint x: 177, startPoint y: 670, endPoint x: 185, endPoint y: 662, distance: 10.2
click at [177, 668] on textarea "Ingresar el Descripción" at bounding box center [427, 687] width 764 height 75
paste textarea "HERNIOPLASTIA INGUINAL, CRURAL, OBTURATRIZ BILATERAL V.L."
click at [153, 694] on span "Aceptar" at bounding box center [168, 699] width 53 height 14
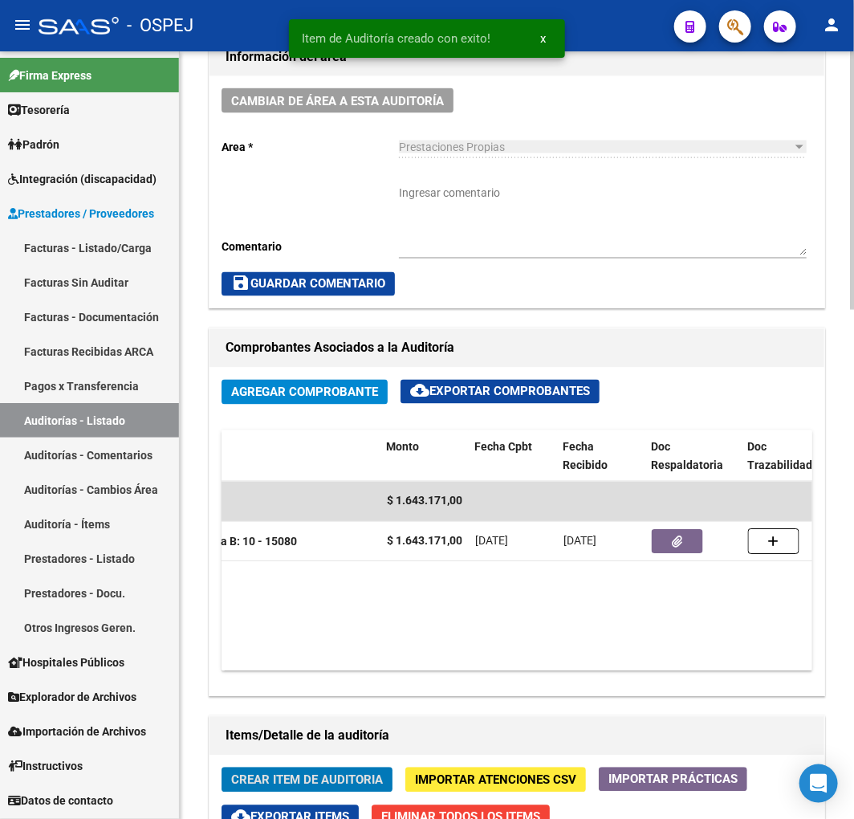
scroll to position [549, 0]
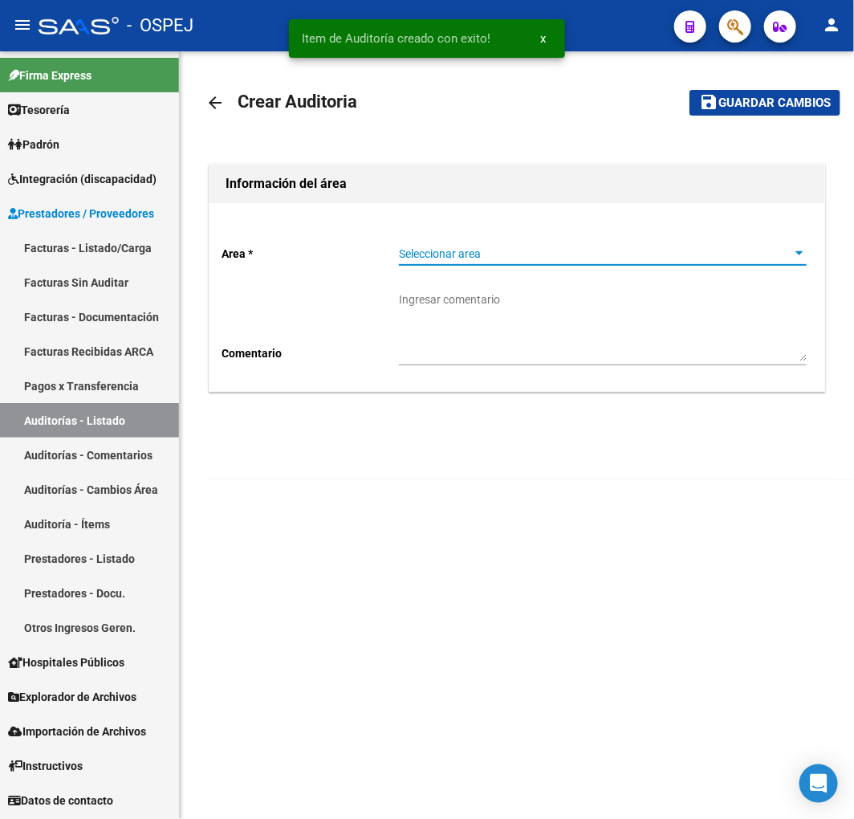
click at [461, 255] on span "Seleccionar area" at bounding box center [595, 254] width 393 height 14
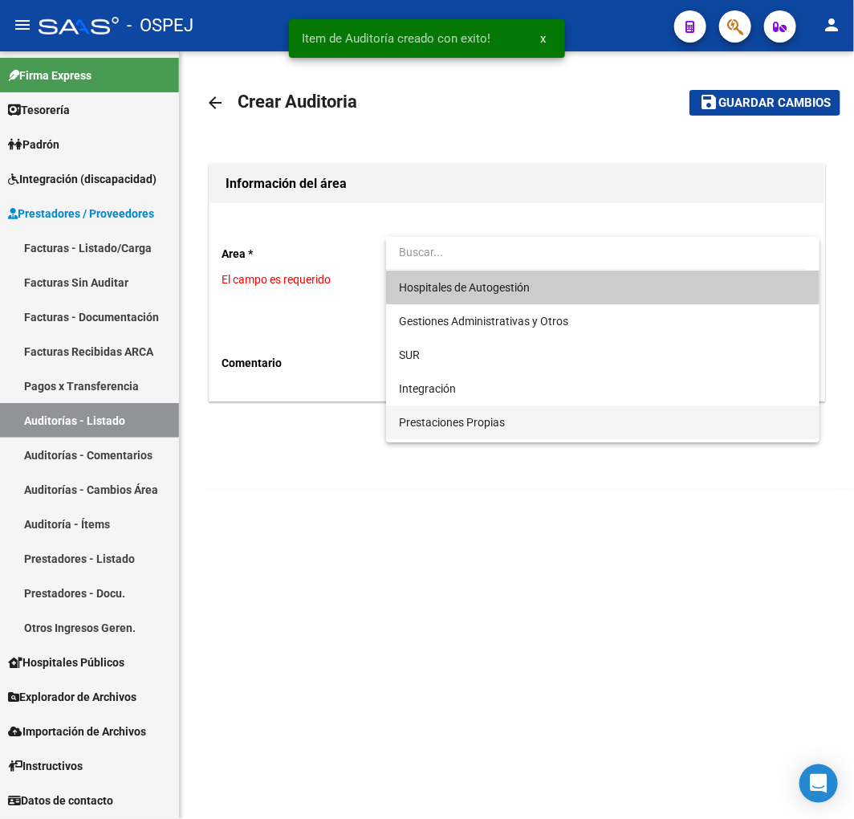
click at [475, 408] on span "Prestaciones Propias" at bounding box center [603, 422] width 408 height 34
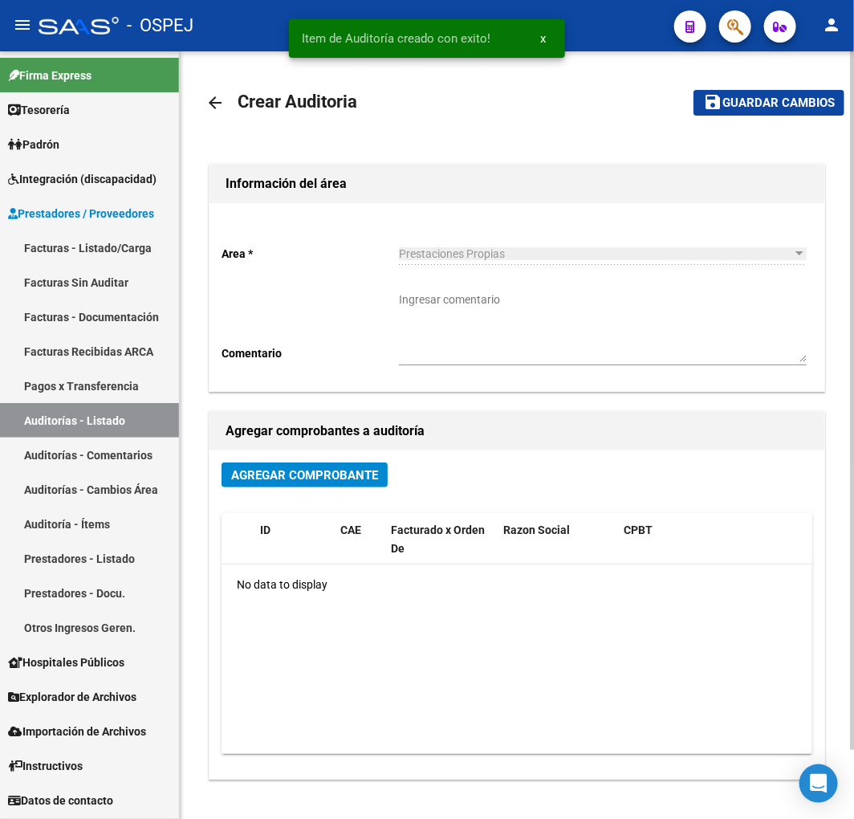
click at [332, 460] on div "Agregar Comprobante ID CAE Facturado x Orden De Razon Social CPBT Monto Fecha C…" at bounding box center [517, 614] width 615 height 328
click at [328, 487] on button "Agregar Comprobante" at bounding box center [305, 474] width 166 height 25
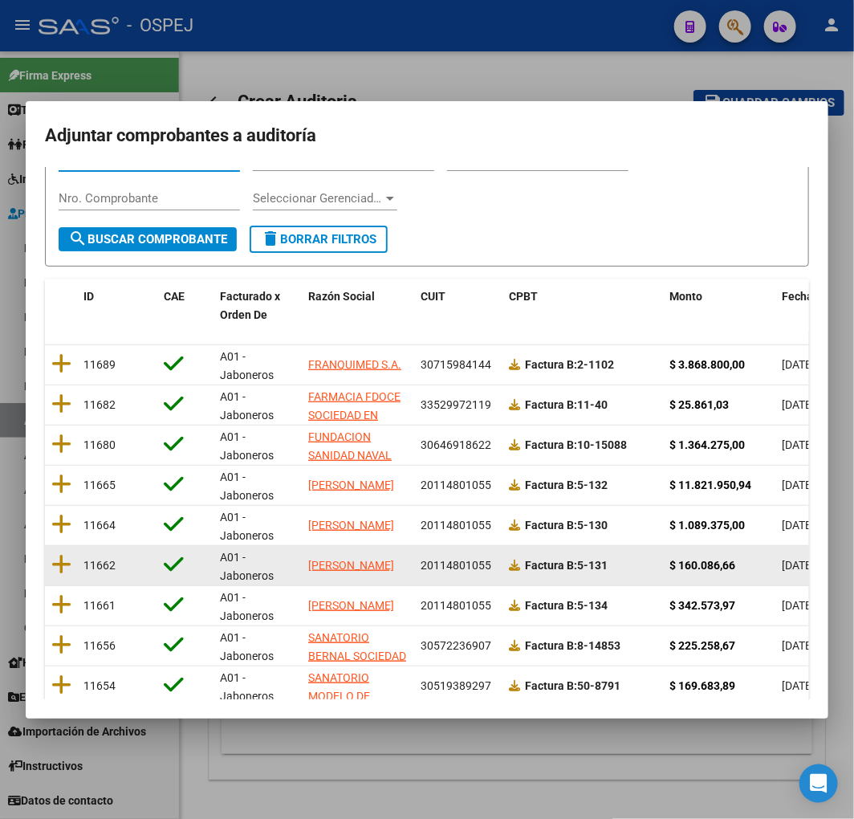
scroll to position [202, 0]
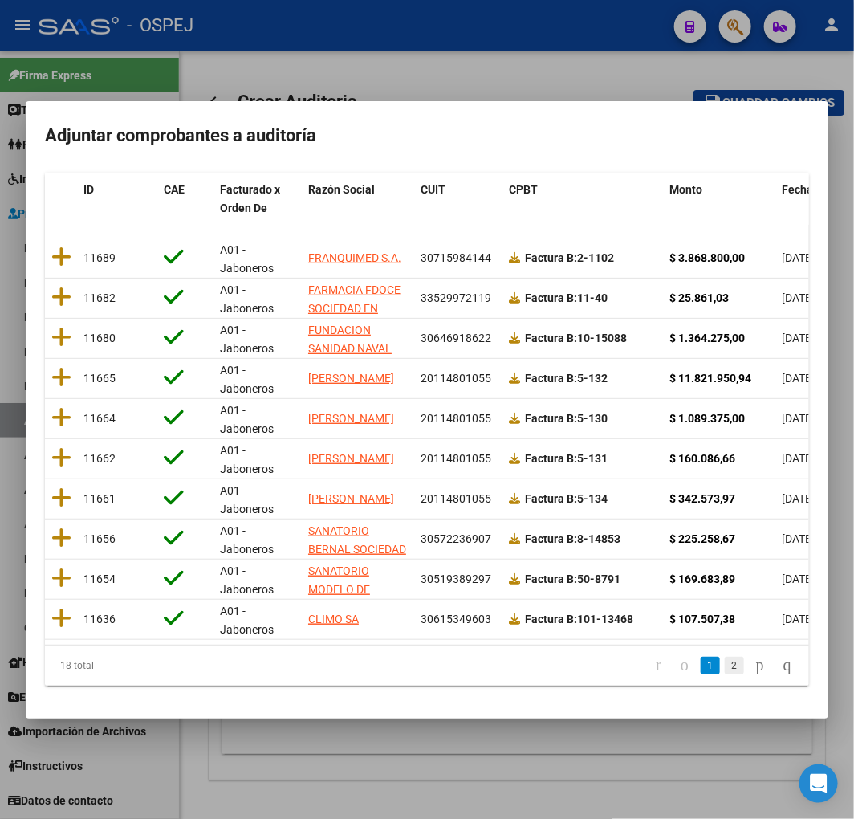
click at [725, 672] on link "2" at bounding box center [734, 666] width 19 height 18
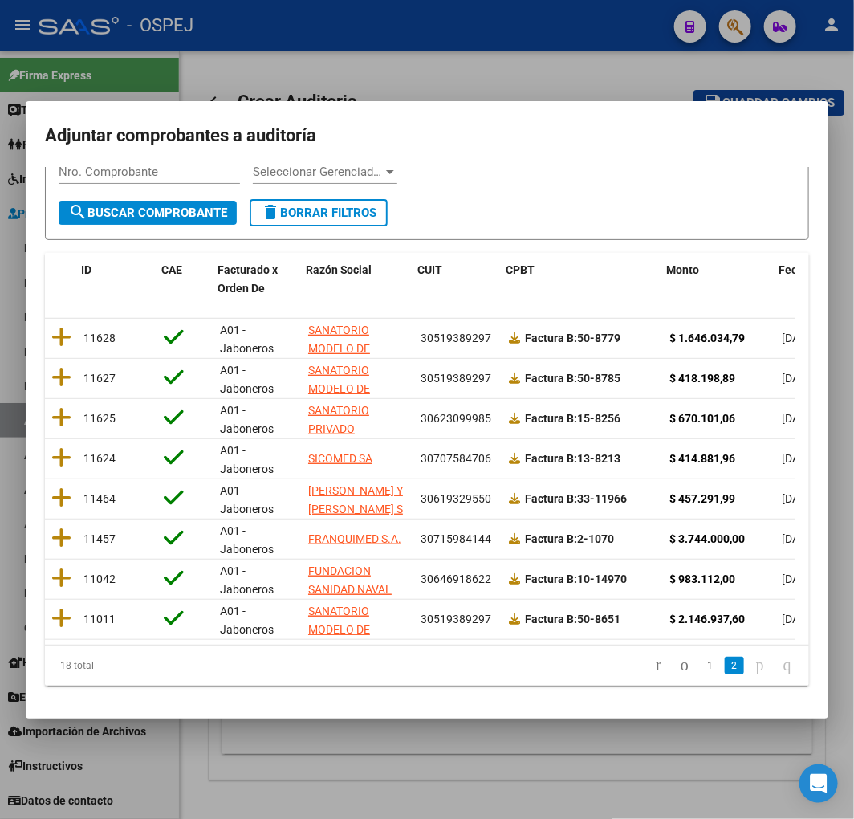
scroll to position [0, 226]
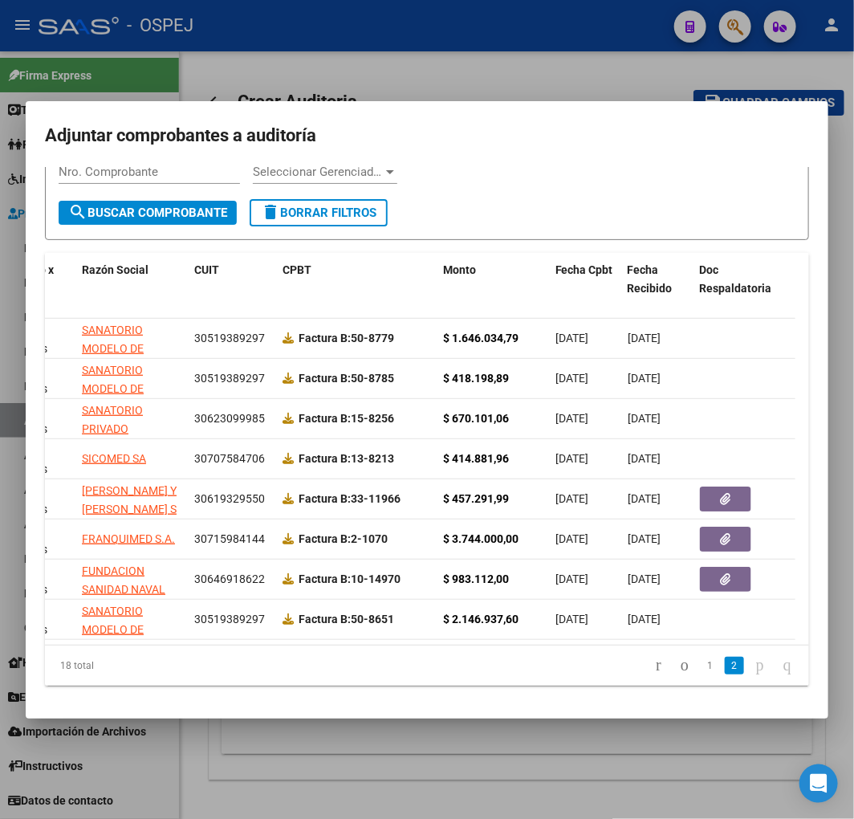
drag, startPoint x: 412, startPoint y: 717, endPoint x: 311, endPoint y: 721, distance: 100.4
click at [413, 720] on div "Adjuntar comprobantes a auditoría Filtros id CUIT / Razon Social Pto. Venta Nro…" at bounding box center [427, 409] width 854 height 819
drag, startPoint x: 257, startPoint y: 763, endPoint x: 241, endPoint y: 764, distance: 16.1
click at [257, 763] on div at bounding box center [427, 409] width 854 height 819
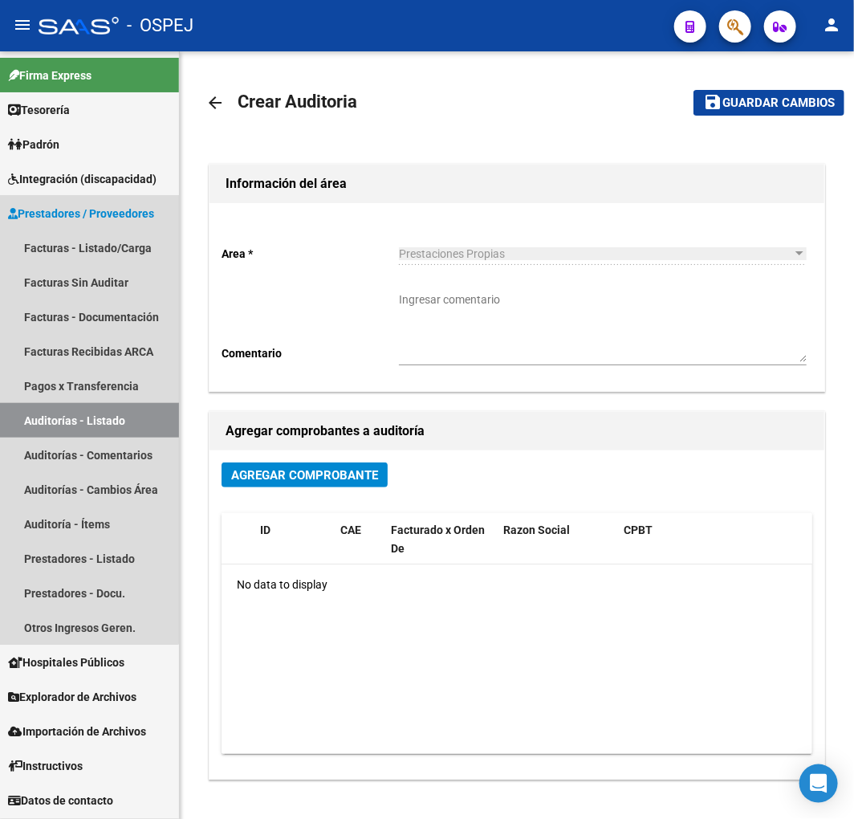
click at [87, 417] on link "Auditorías - Listado" at bounding box center [89, 420] width 179 height 35
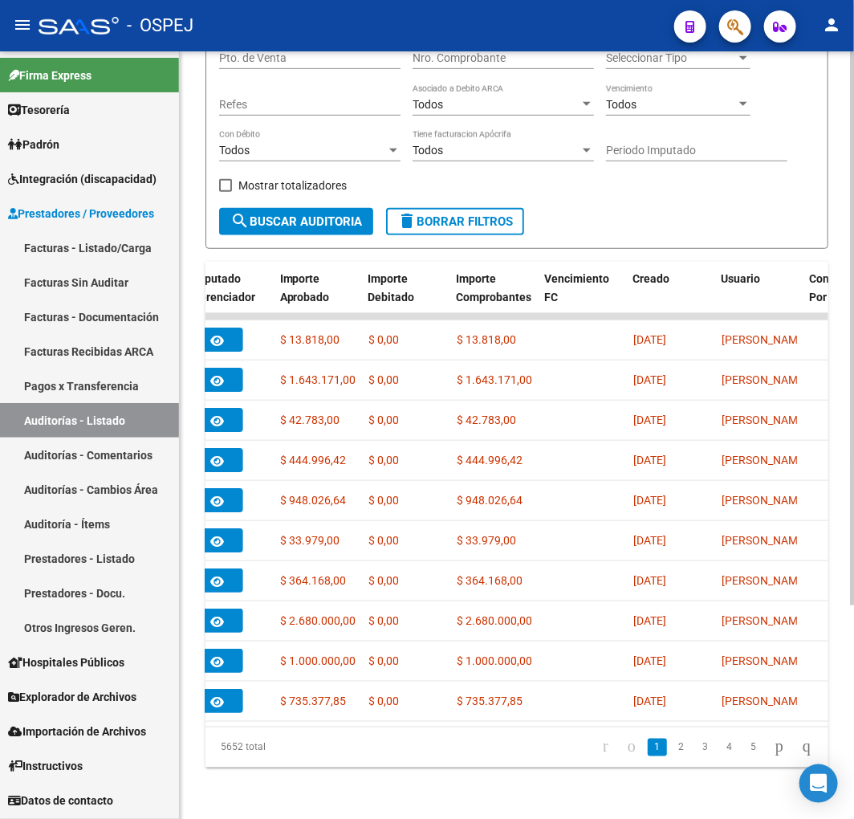
scroll to position [0, 739]
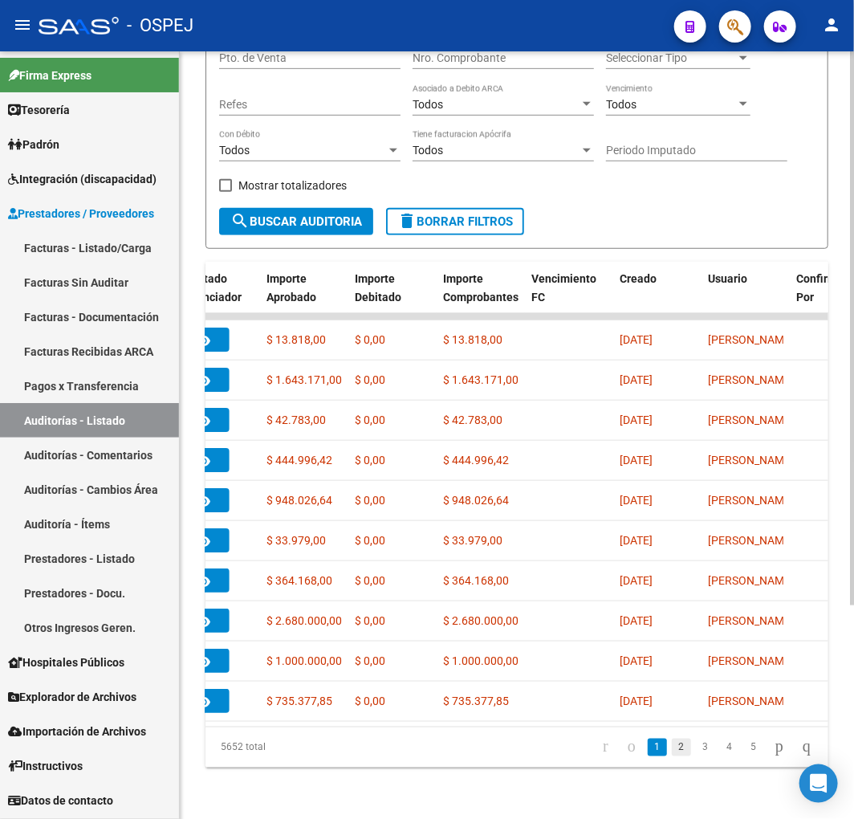
click at [672, 751] on link "2" at bounding box center [681, 748] width 19 height 18
click at [696, 749] on link "3" at bounding box center [705, 748] width 19 height 18
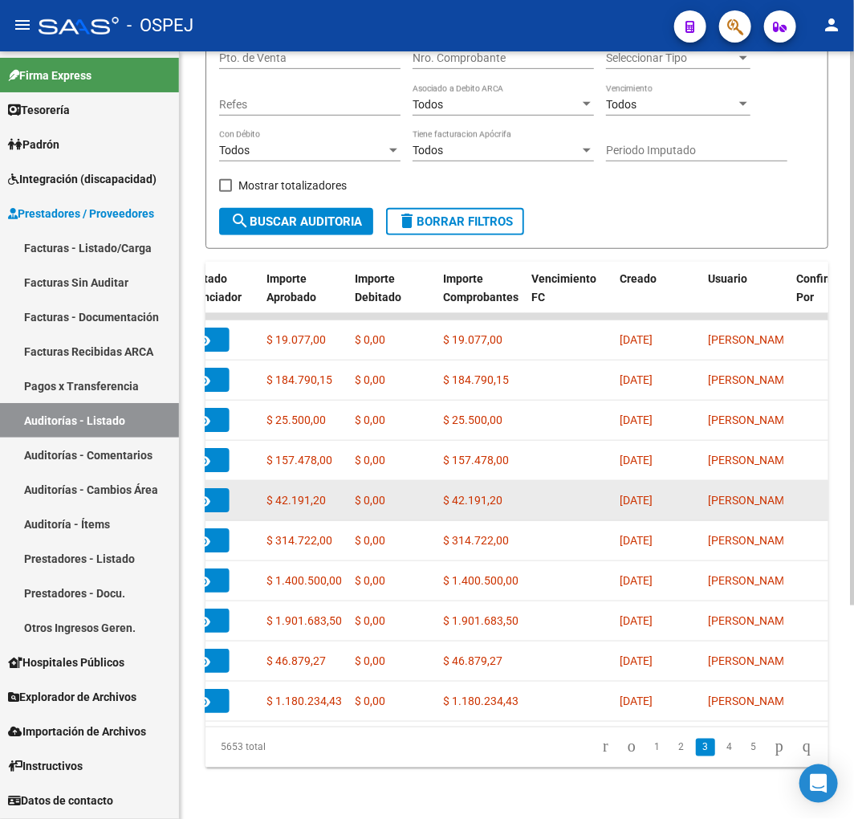
scroll to position [0, 0]
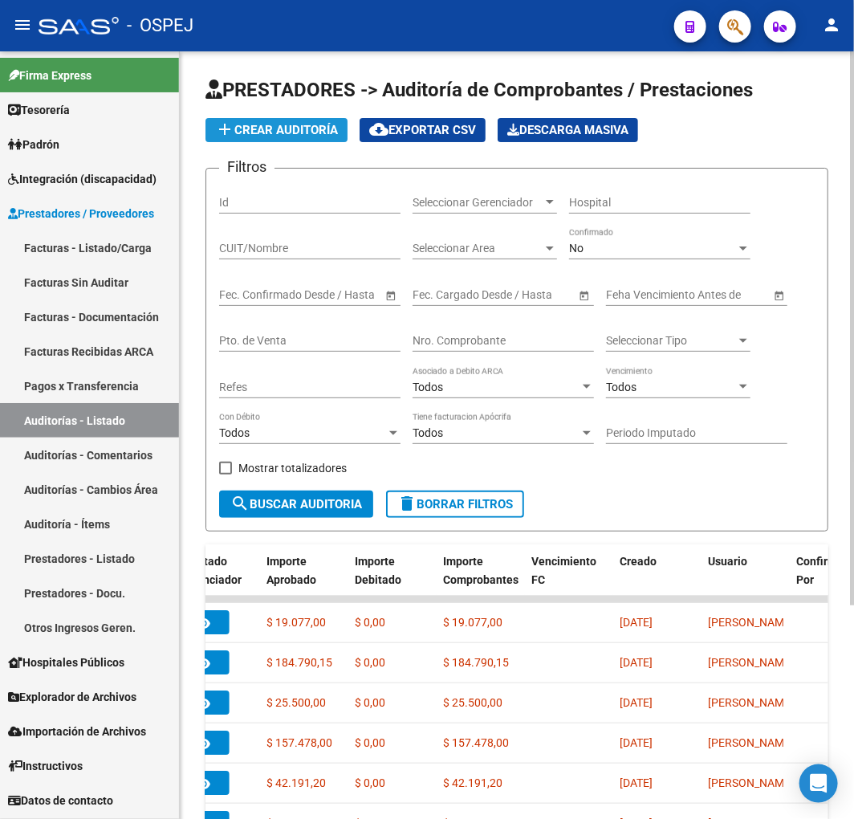
click at [326, 136] on span "add Crear Auditoría" at bounding box center [276, 130] width 123 height 14
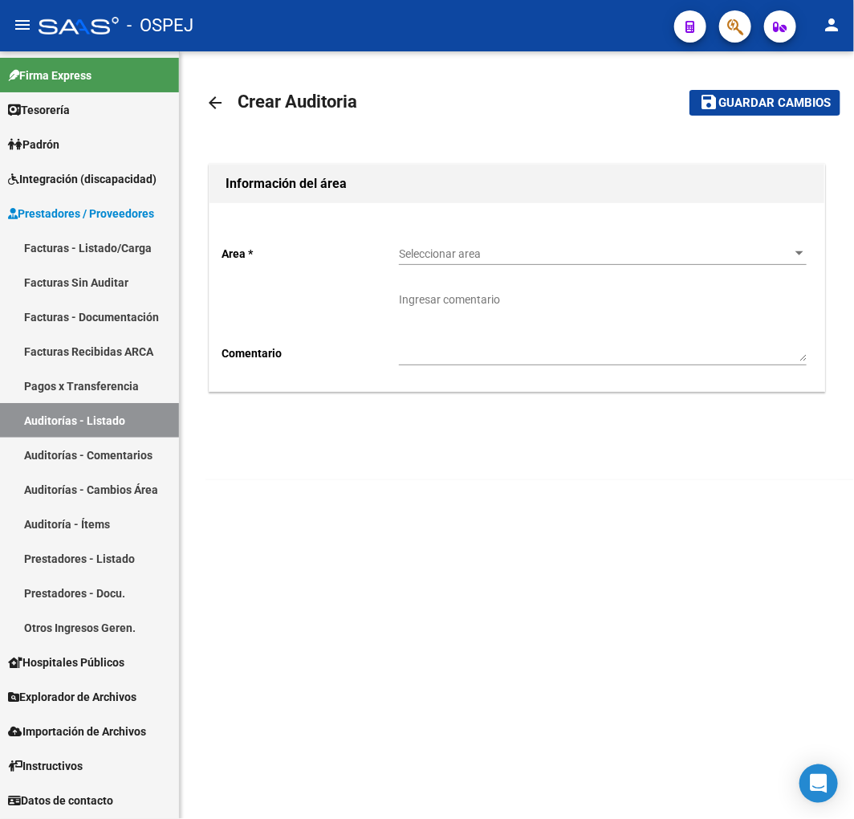
click at [442, 250] on span "Seleccionar area" at bounding box center [595, 254] width 393 height 14
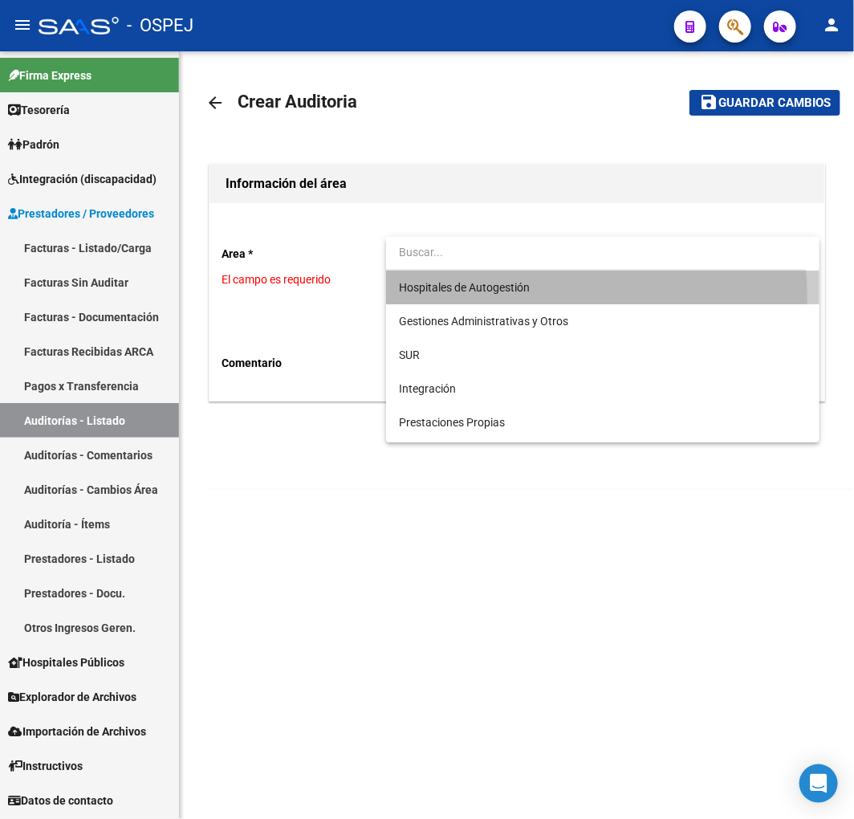
click at [466, 299] on span "Hospitales de Autogestión" at bounding box center [603, 288] width 408 height 34
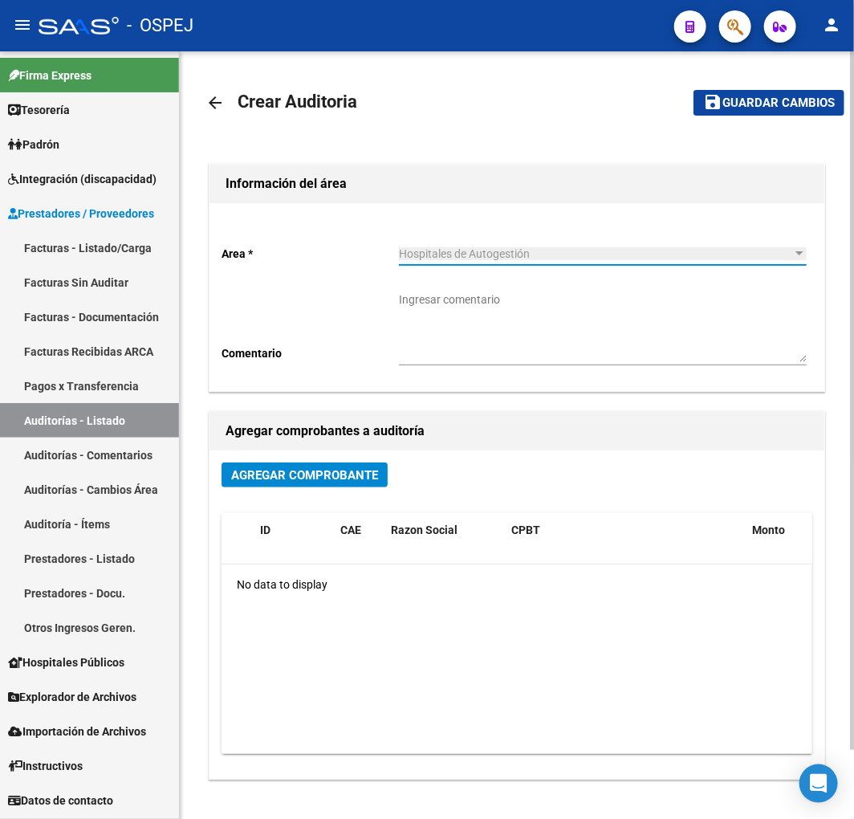
click at [305, 454] on div "Agregar Comprobante ID CAE Razon Social CPBT Monto Fecha Cpbt Fecha Recibido Do…" at bounding box center [517, 614] width 615 height 328
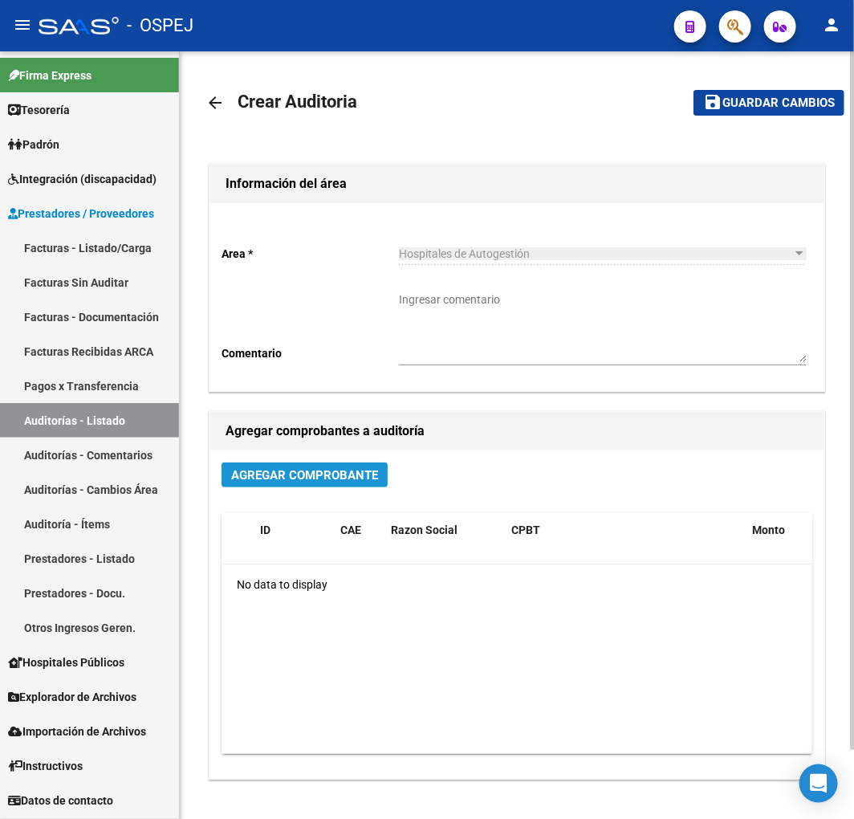
click at [301, 464] on button "Agregar Comprobante" at bounding box center [305, 474] width 166 height 25
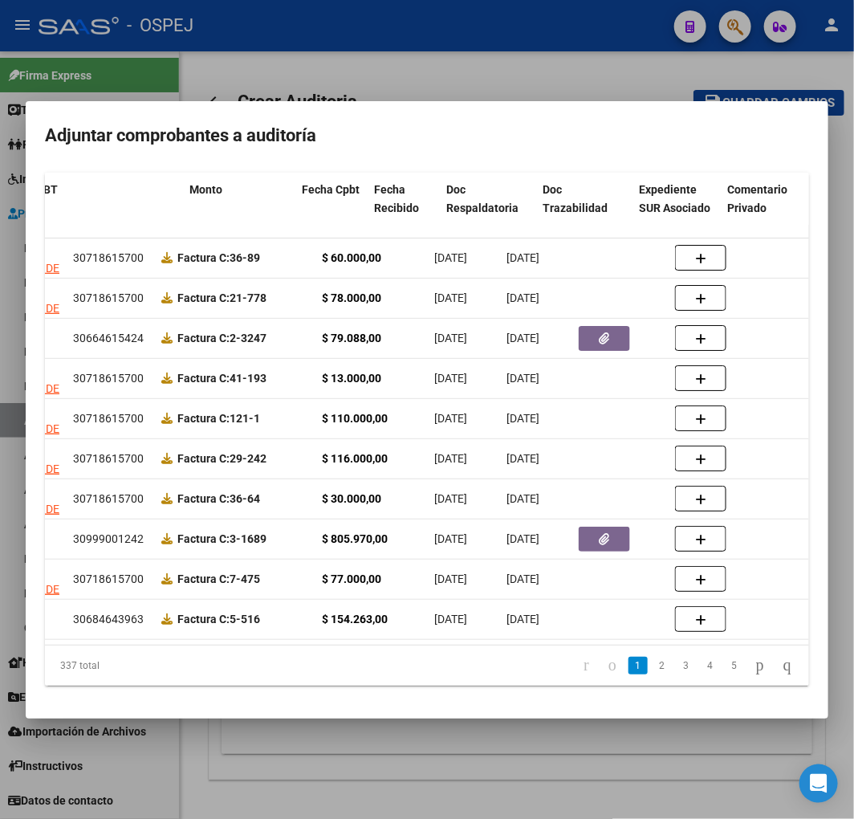
scroll to position [0, 391]
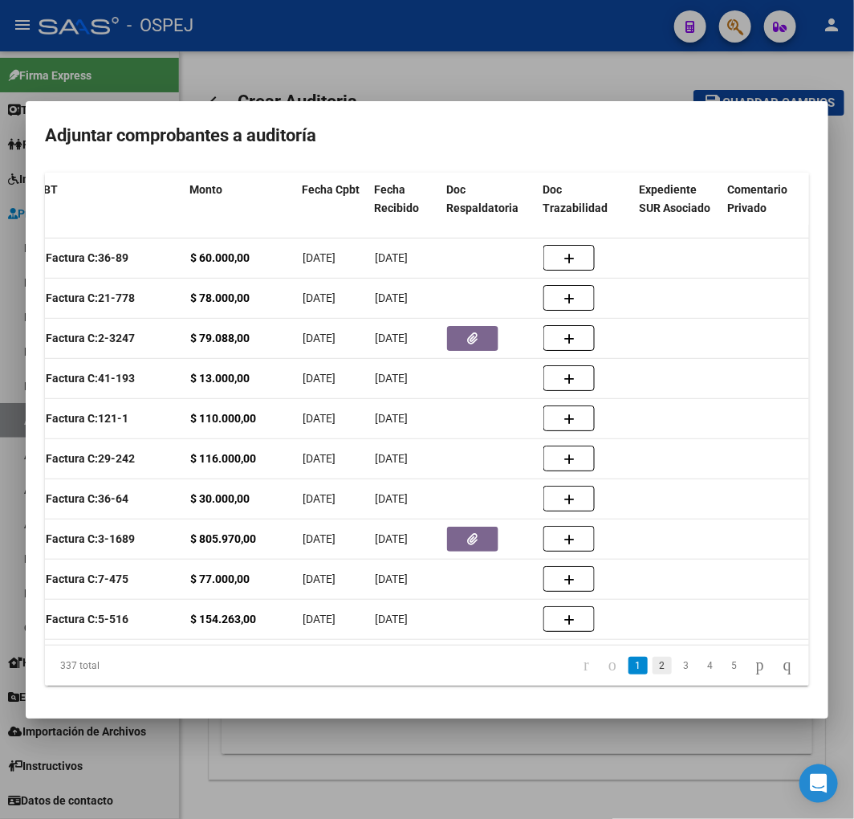
click at [653, 667] on link "2" at bounding box center [662, 666] width 19 height 18
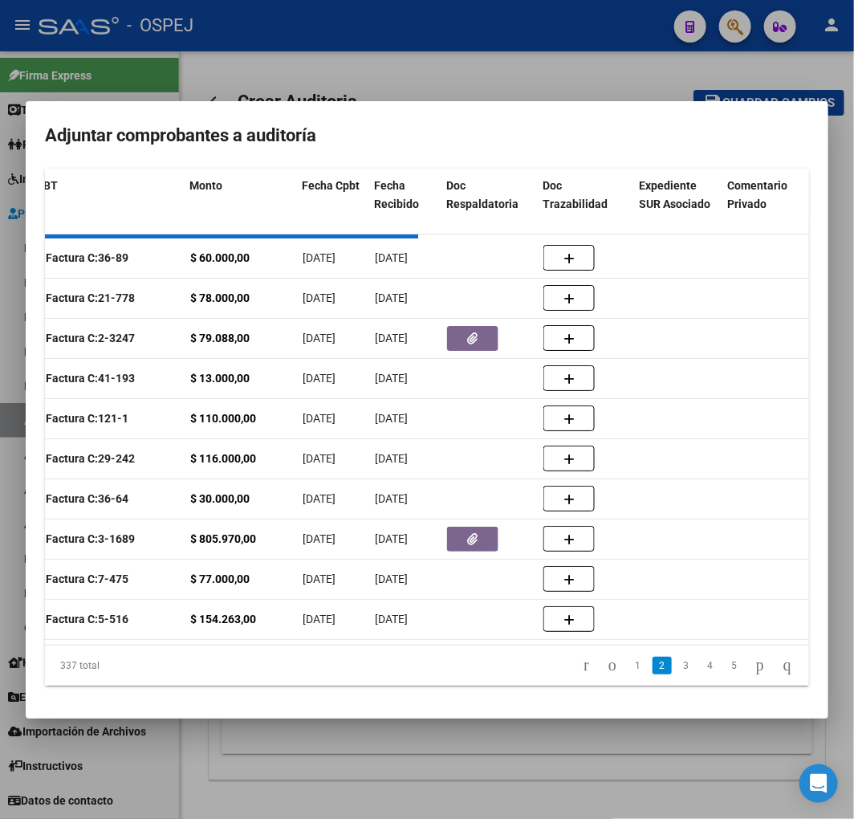
click at [540, 757] on div at bounding box center [427, 409] width 854 height 819
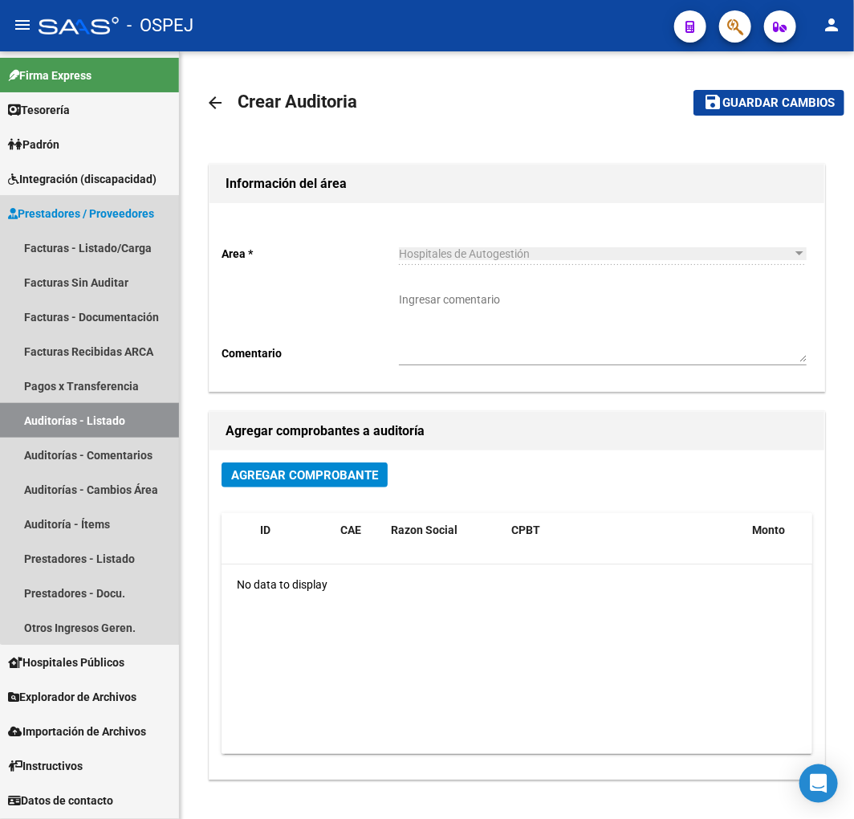
click at [127, 413] on link "Auditorías - Listado" at bounding box center [89, 420] width 179 height 35
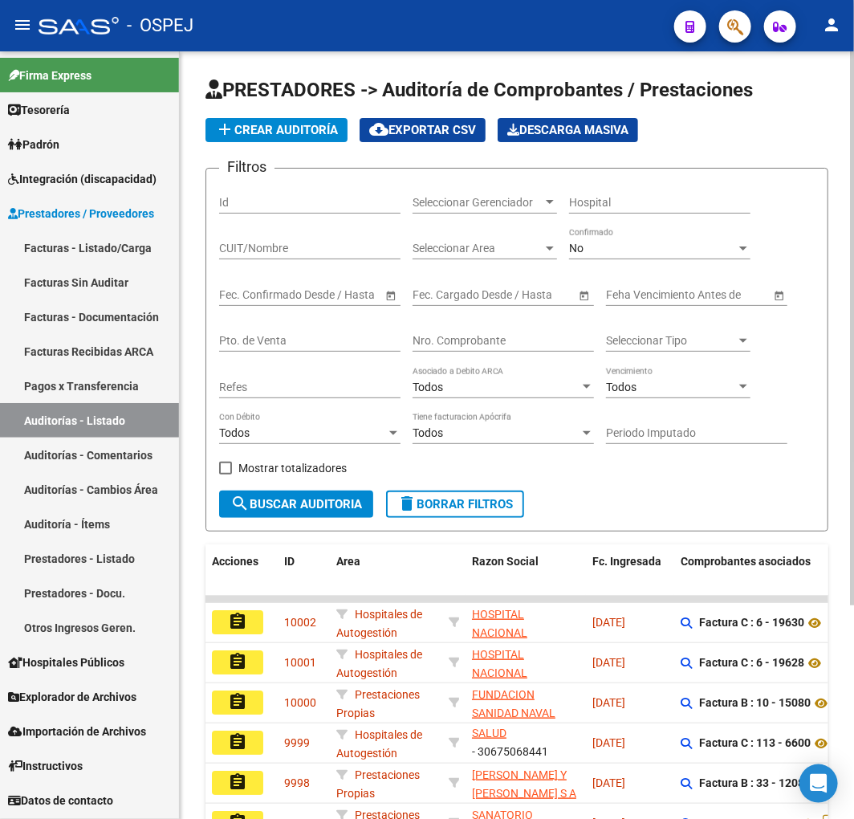
click at [289, 127] on span "add Crear Auditoría" at bounding box center [276, 130] width 123 height 14
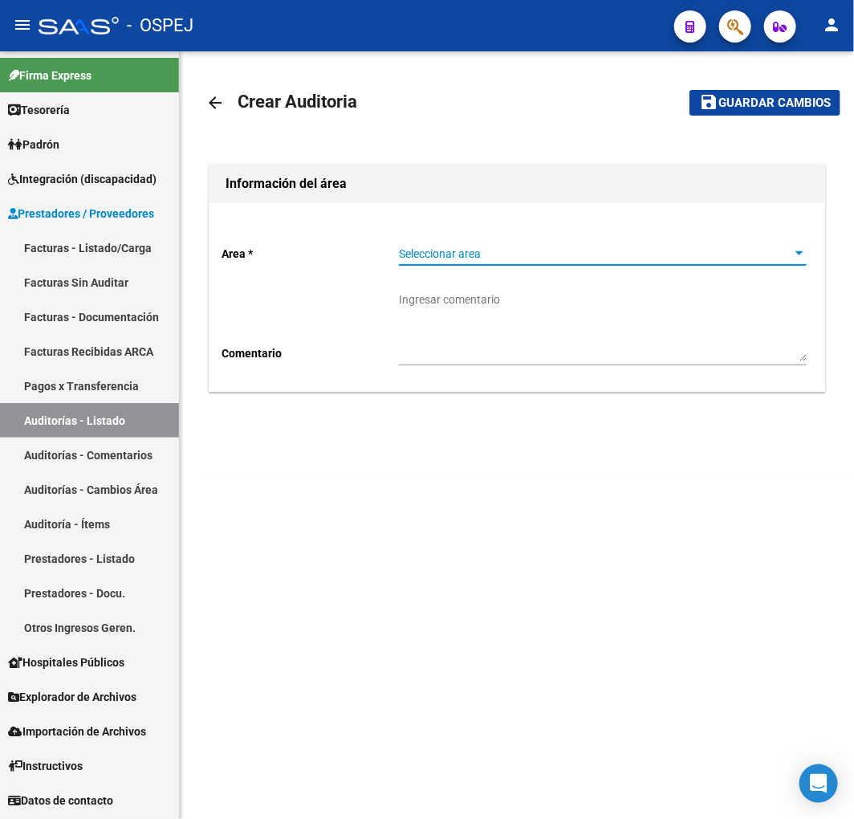
click at [519, 259] on span "Seleccionar area" at bounding box center [595, 254] width 393 height 14
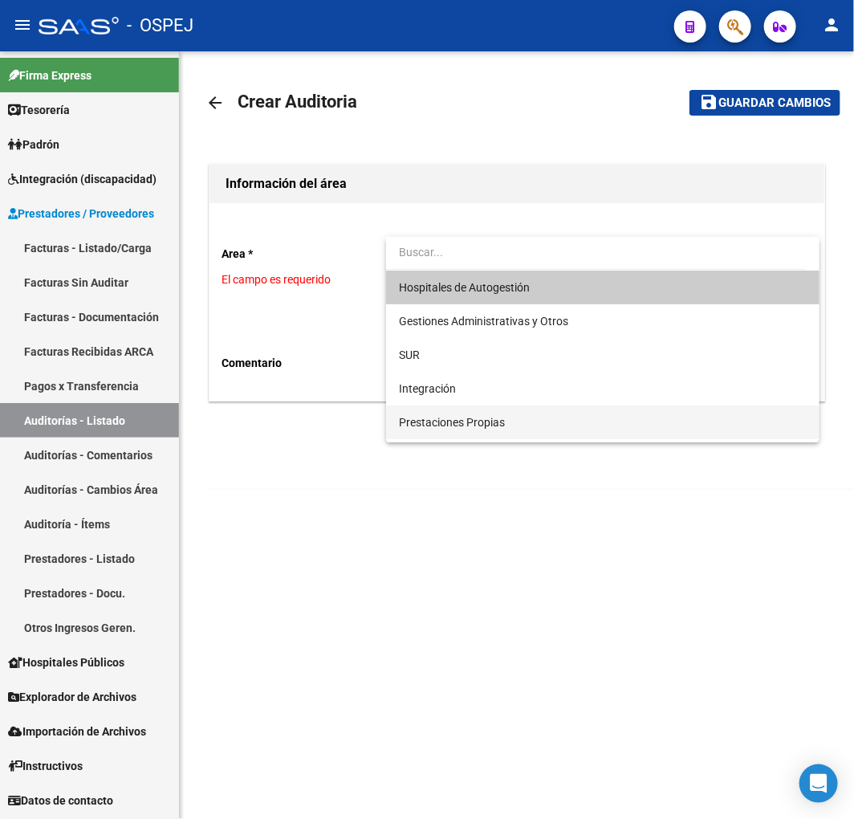
click at [503, 433] on span "Prestaciones Propias" at bounding box center [603, 422] width 408 height 34
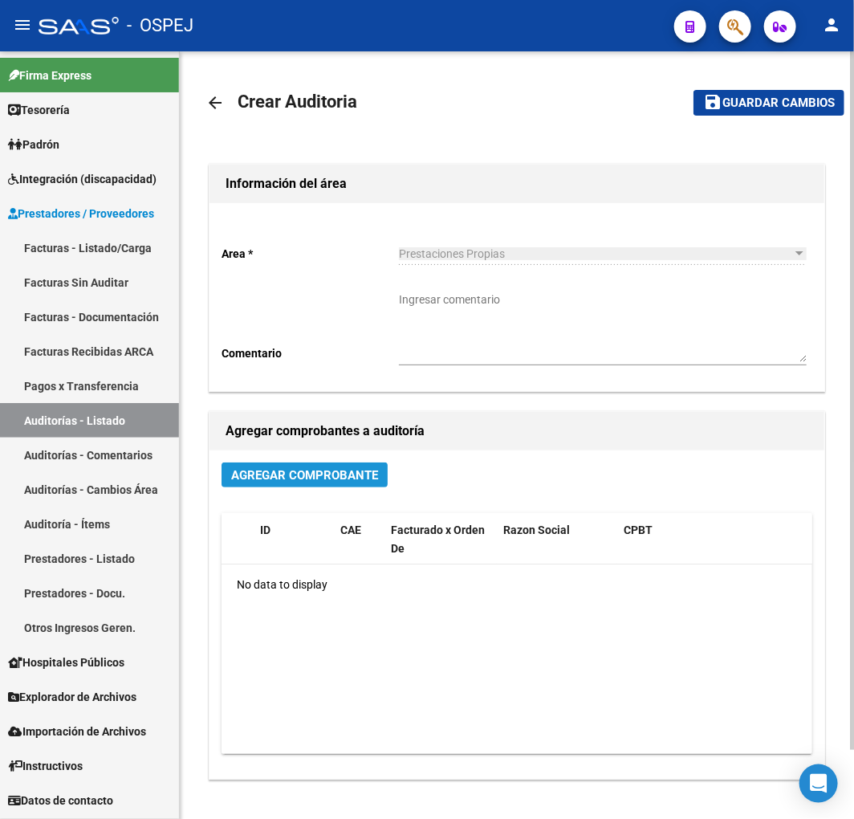
click at [374, 474] on span "Agregar Comprobante" at bounding box center [304, 475] width 147 height 14
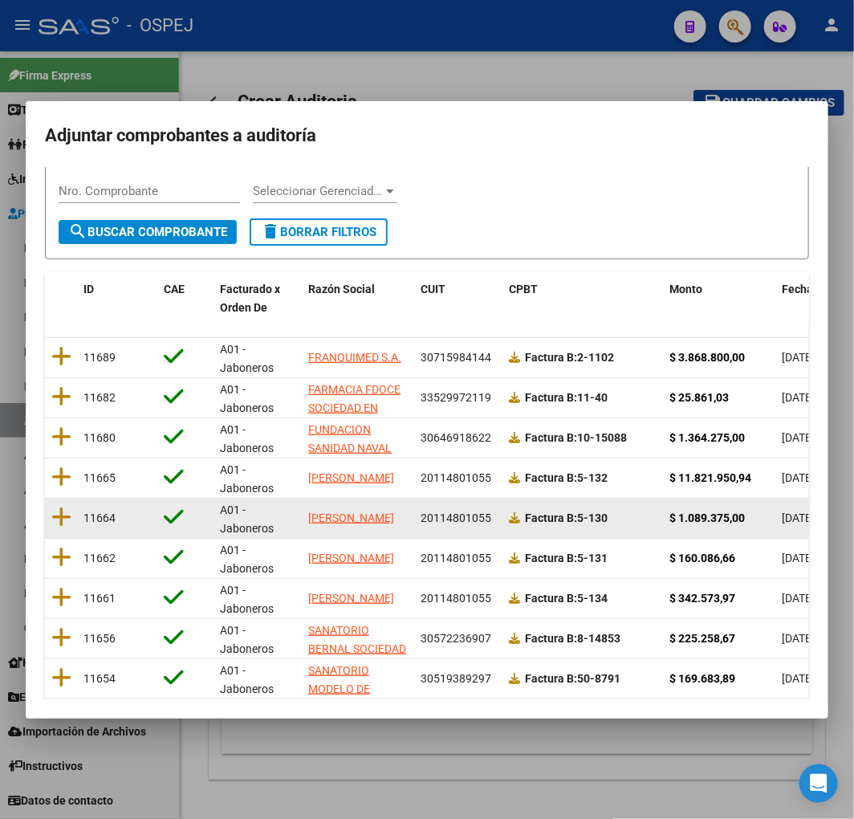
scroll to position [202, 0]
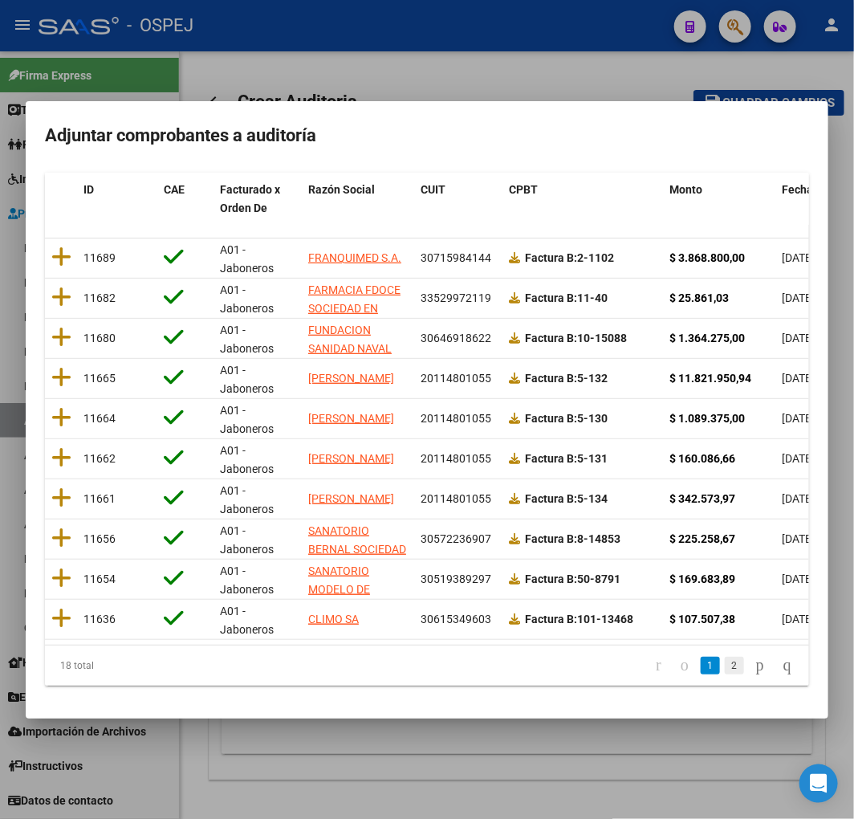
click at [725, 670] on link "2" at bounding box center [734, 666] width 19 height 18
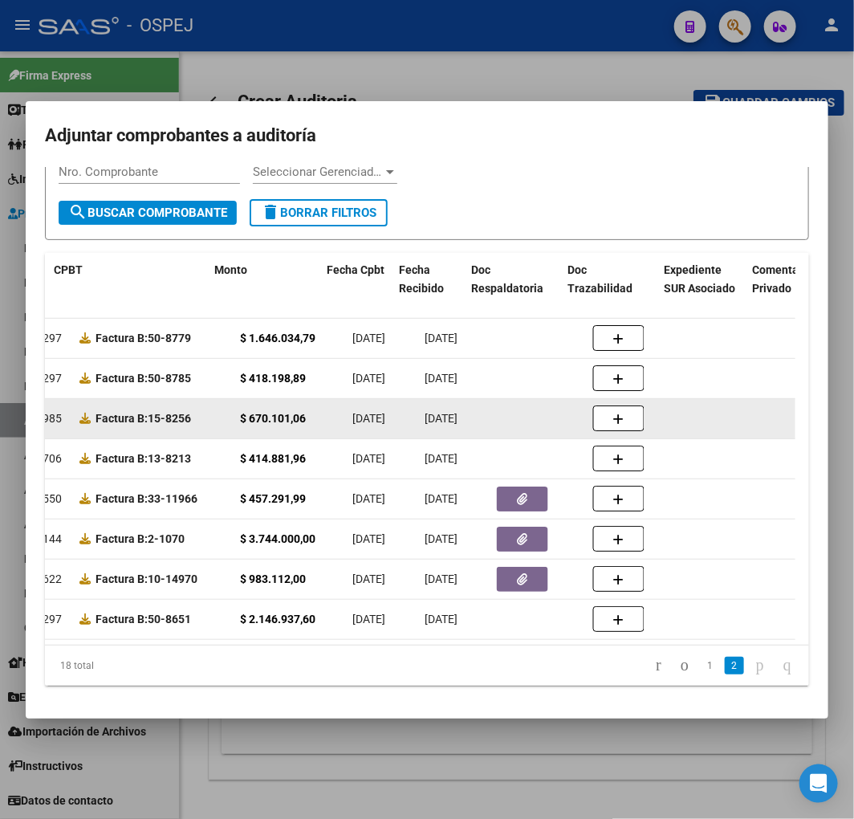
scroll to position [0, 493]
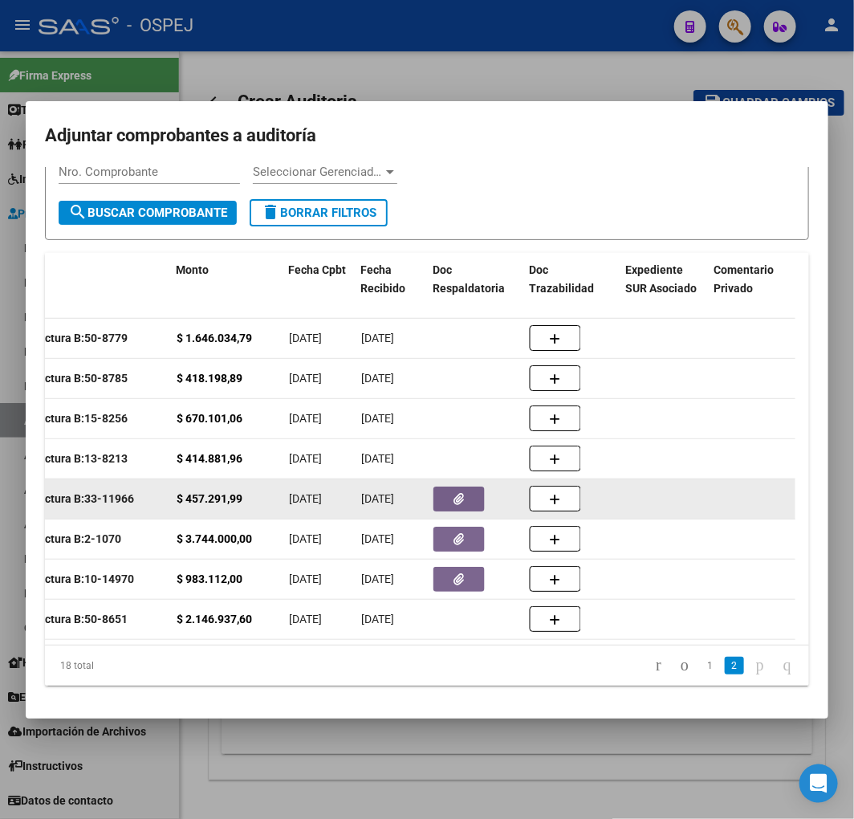
click at [448, 491] on button "button" at bounding box center [458, 498] width 51 height 25
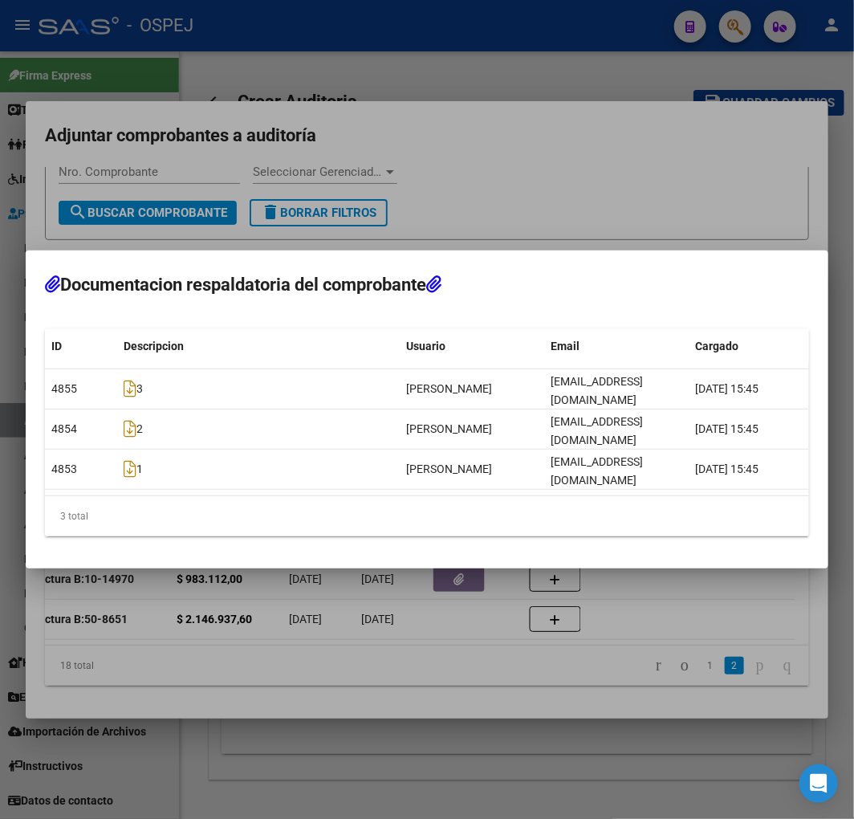
click at [362, 602] on div at bounding box center [427, 409] width 854 height 819
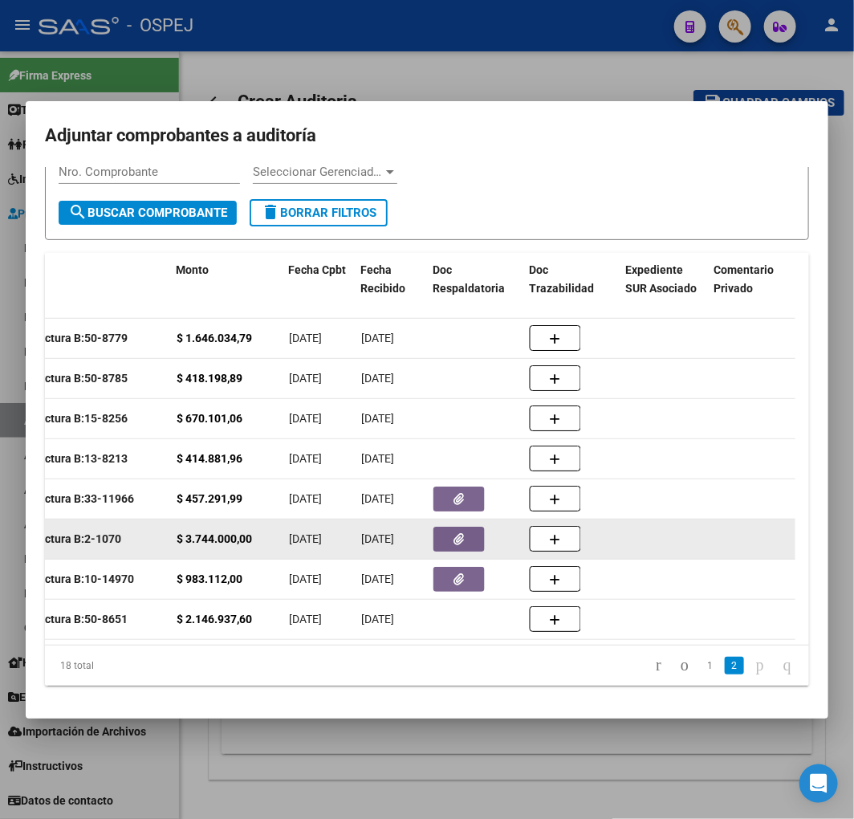
click at [451, 527] on button "button" at bounding box center [458, 539] width 51 height 25
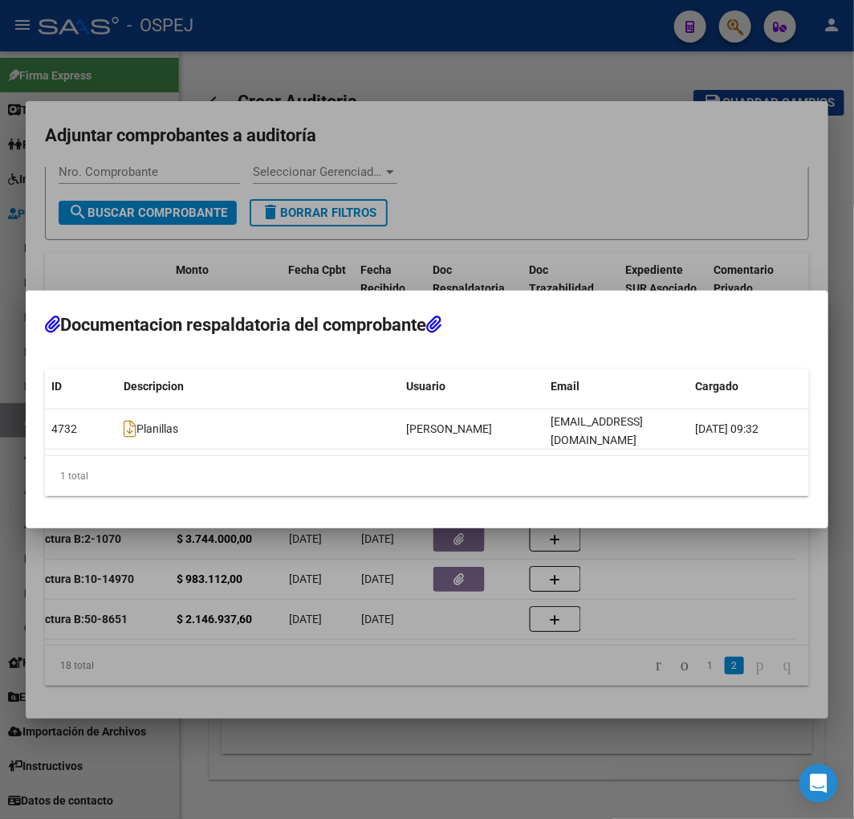
click at [326, 588] on div at bounding box center [427, 409] width 854 height 819
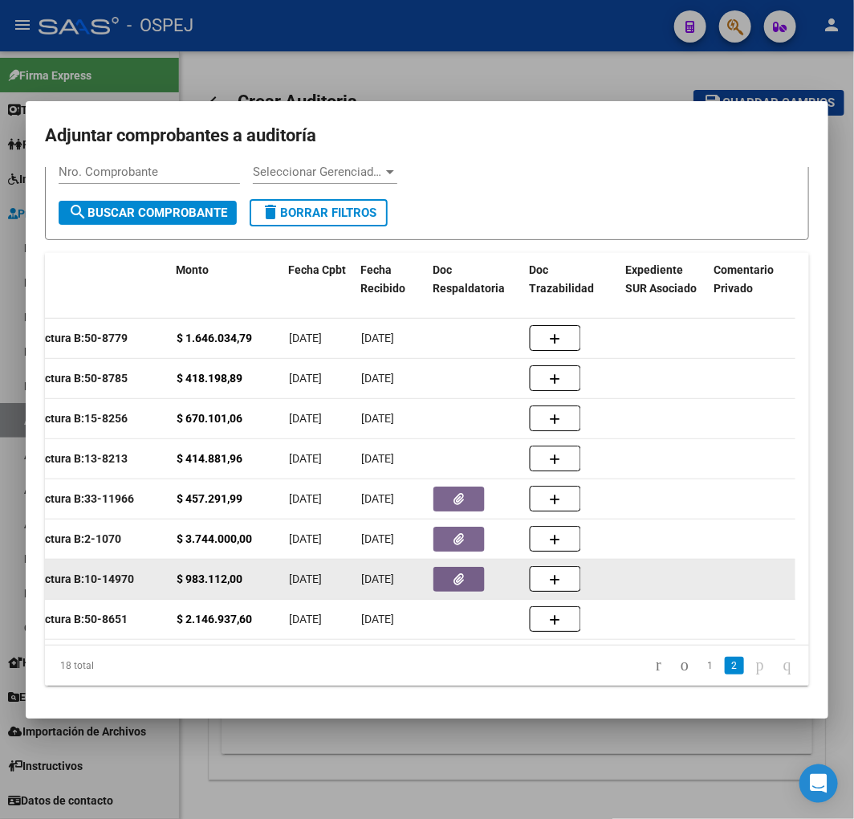
click at [450, 574] on button "button" at bounding box center [458, 579] width 51 height 25
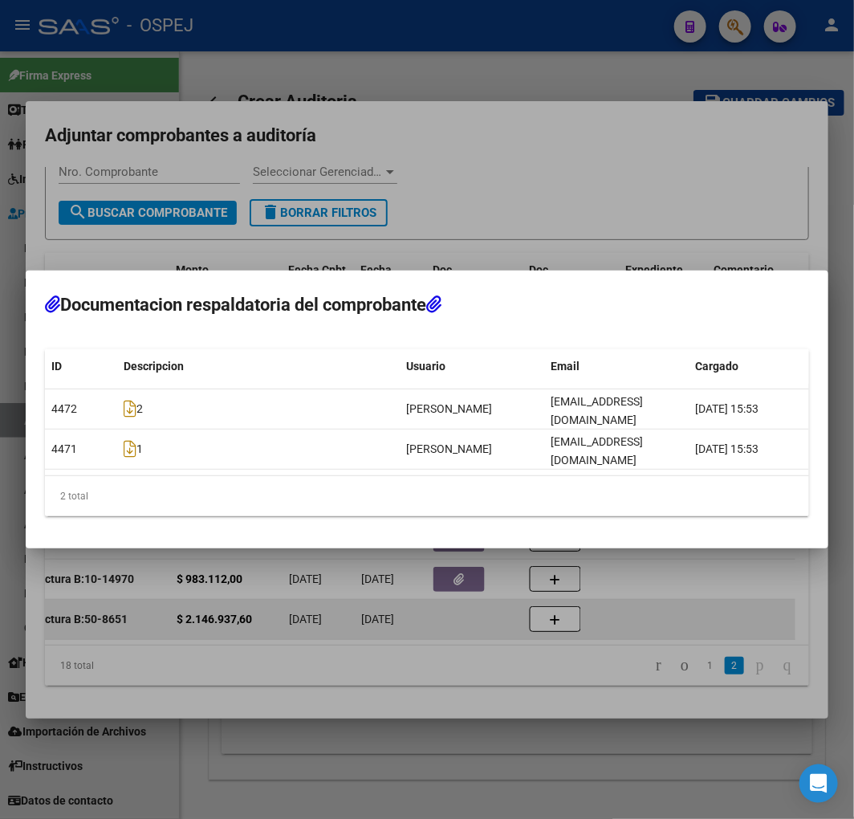
drag, startPoint x: 321, startPoint y: 597, endPoint x: 394, endPoint y: 617, distance: 75.5
click at [321, 598] on div at bounding box center [427, 409] width 854 height 819
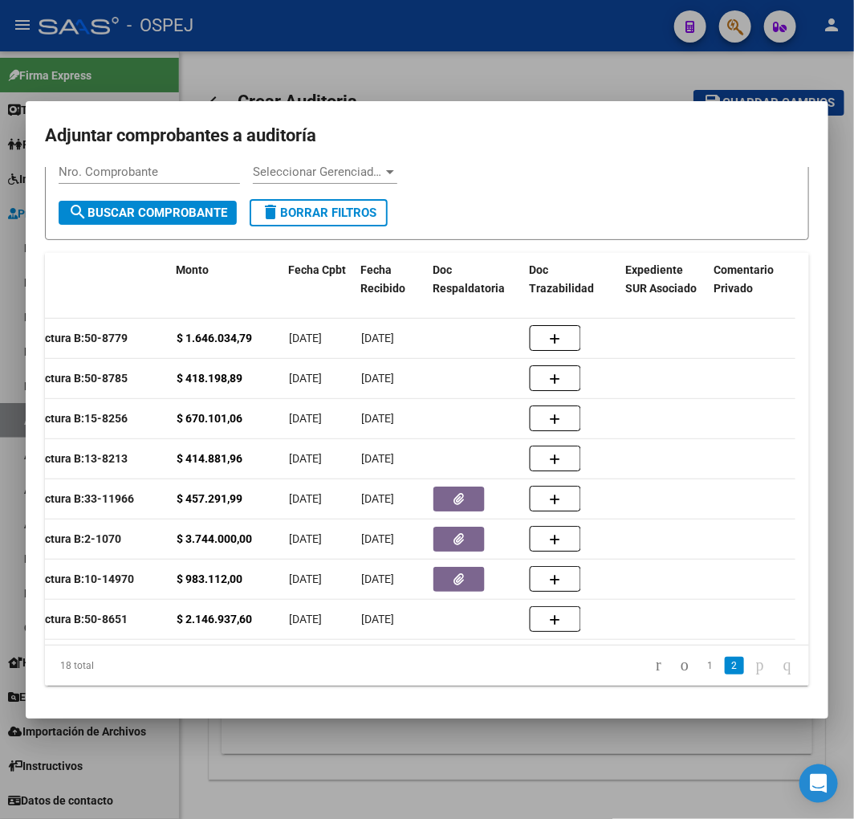
click at [701, 665] on link "1" at bounding box center [710, 666] width 19 height 18
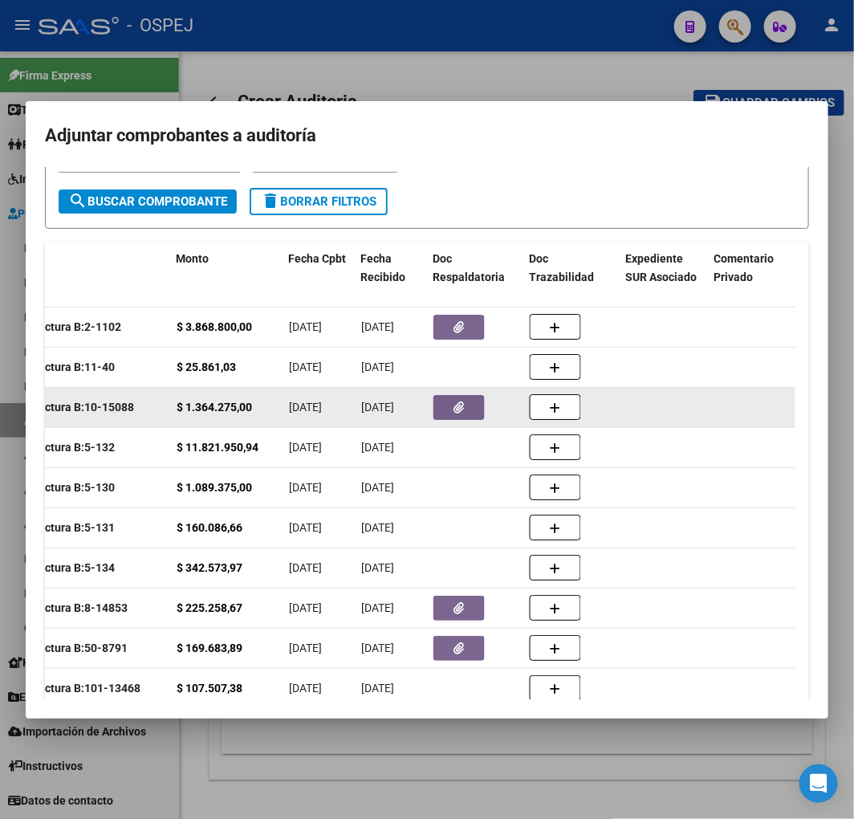
click at [464, 396] on button "button" at bounding box center [458, 407] width 51 height 25
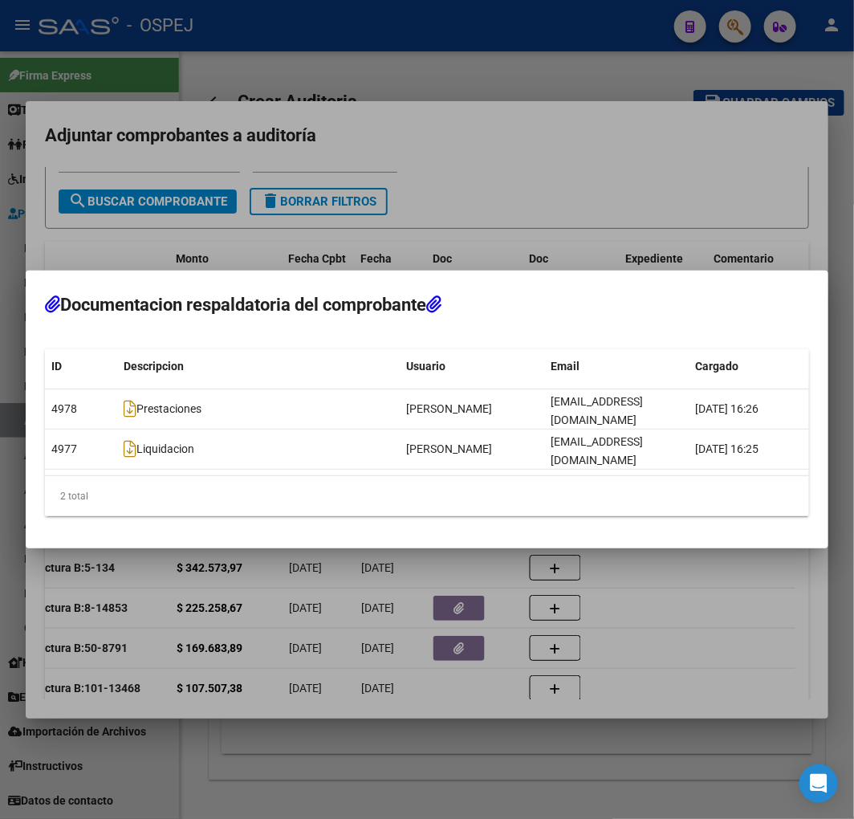
click at [314, 595] on div at bounding box center [427, 409] width 854 height 819
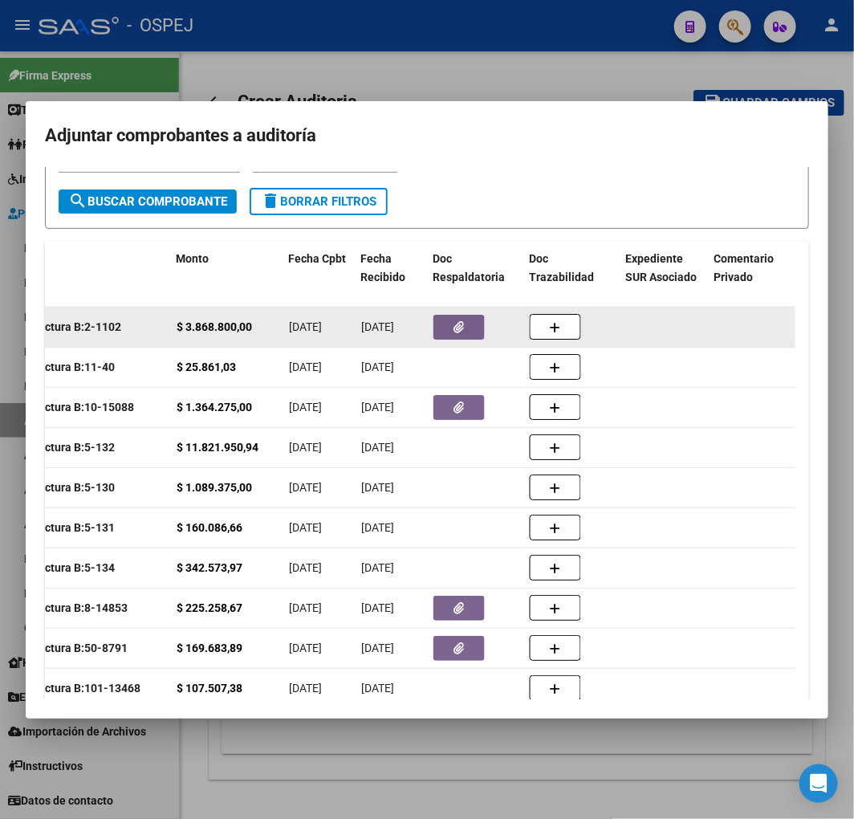
click at [460, 341] on datatable-body-cell at bounding box center [475, 326] width 96 height 39
click at [463, 324] on icon "button" at bounding box center [459, 327] width 10 height 12
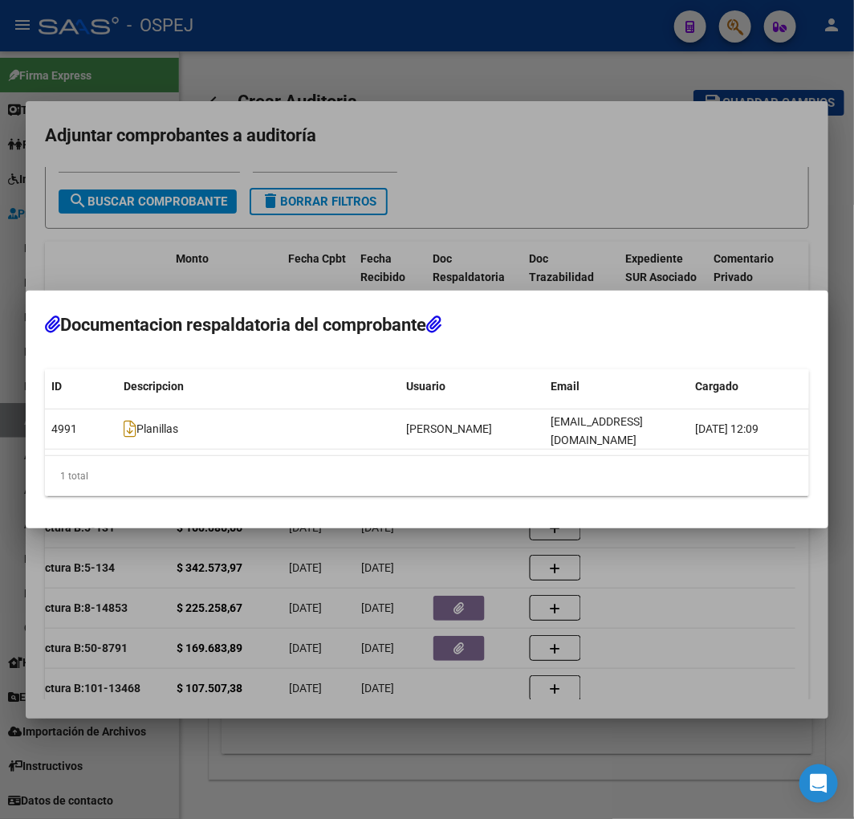
click at [321, 572] on div at bounding box center [427, 409] width 854 height 819
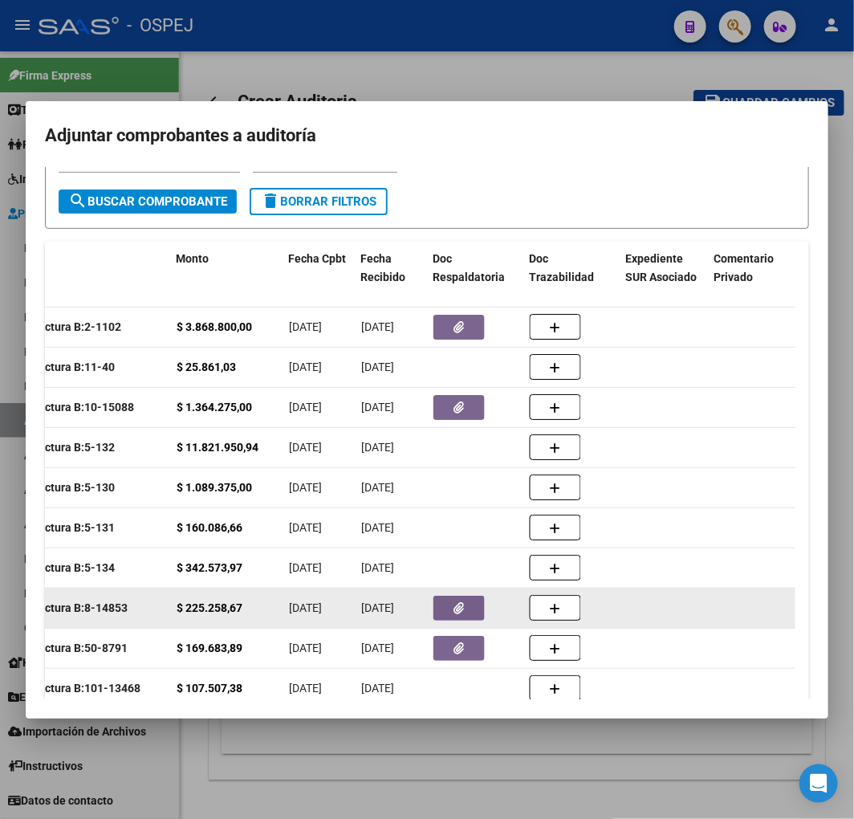
click at [466, 607] on button "button" at bounding box center [458, 608] width 51 height 25
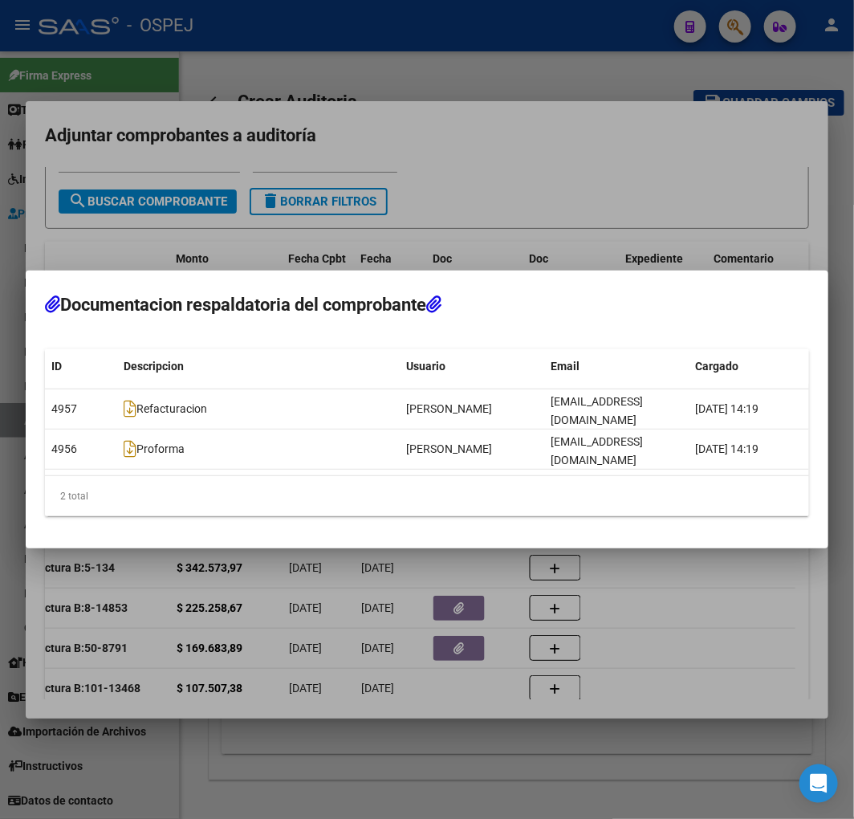
click at [377, 669] on div at bounding box center [427, 409] width 854 height 819
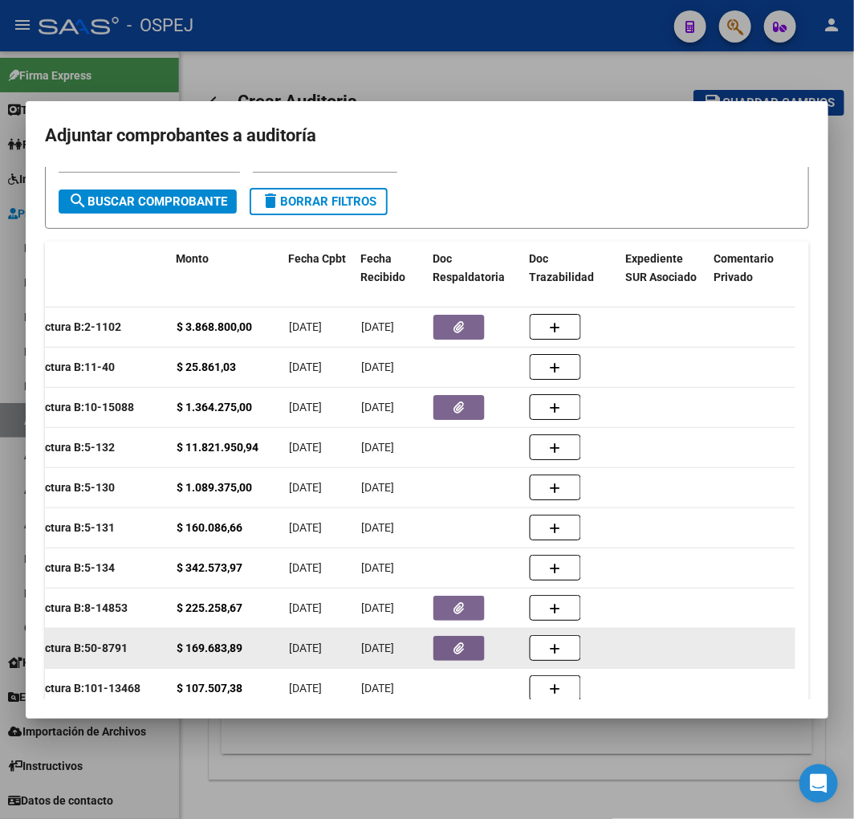
click at [446, 657] on button "button" at bounding box center [458, 648] width 51 height 25
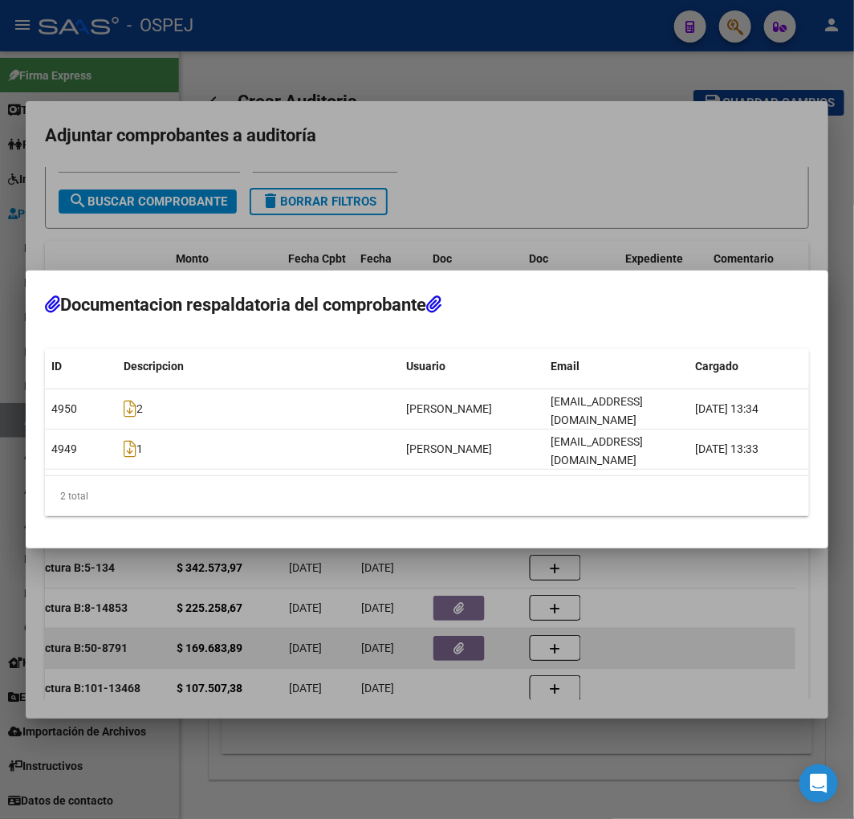
click at [389, 639] on div at bounding box center [427, 409] width 854 height 819
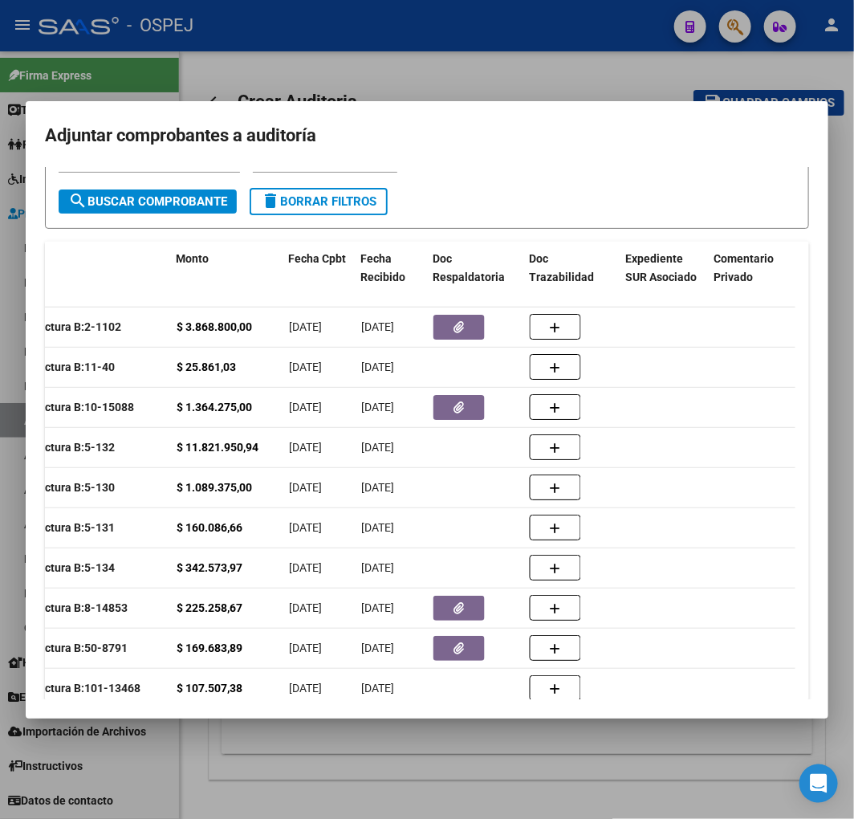
click at [364, 34] on div at bounding box center [427, 409] width 854 height 819
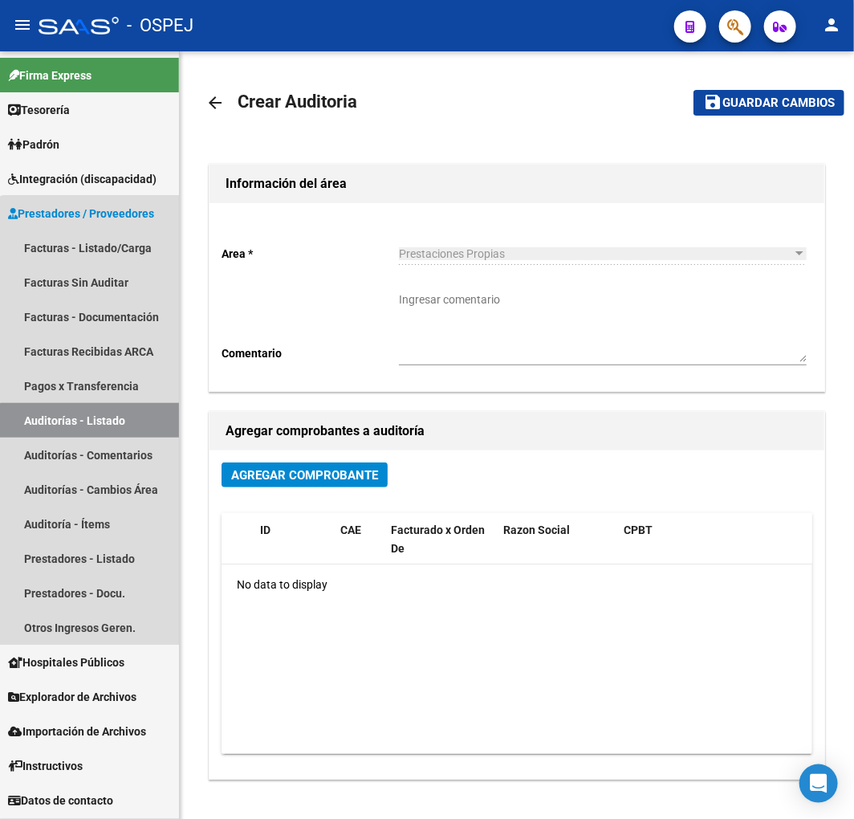
click at [94, 434] on link "Auditorías - Listado" at bounding box center [89, 420] width 179 height 35
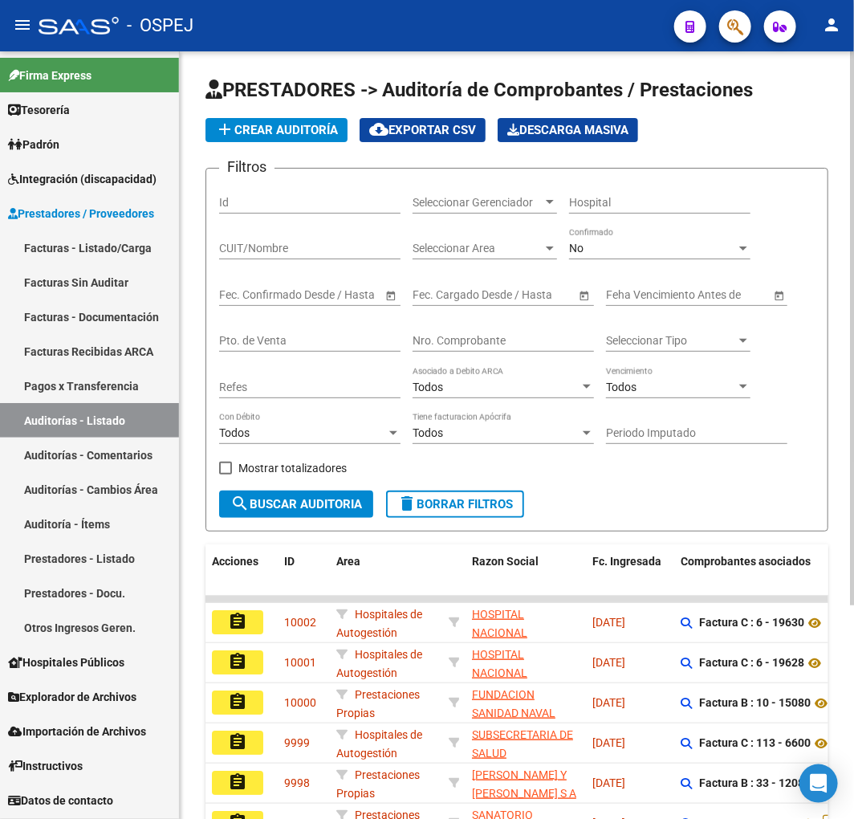
click at [471, 338] on input "Nro. Comprobante" at bounding box center [503, 341] width 181 height 14
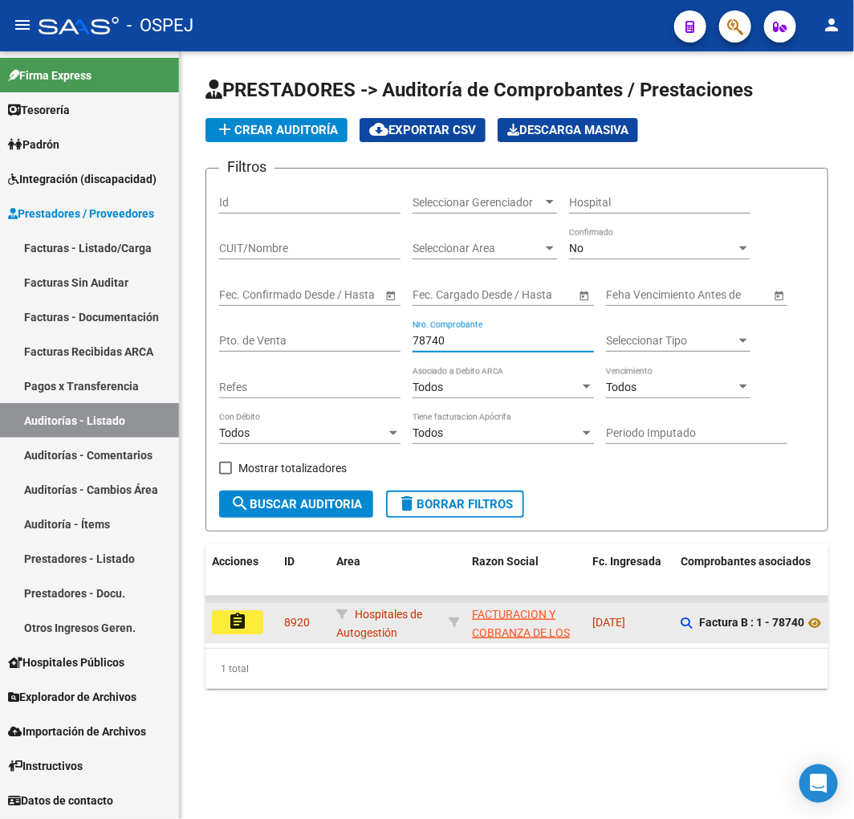
click at [258, 614] on button "assignment" at bounding box center [237, 622] width 51 height 24
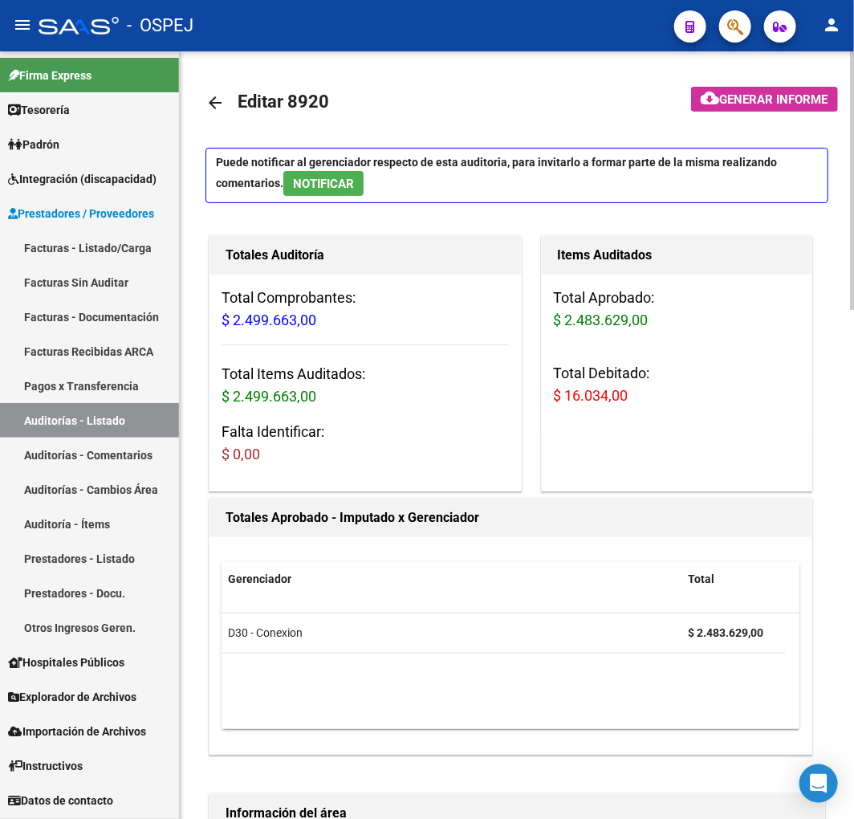
click at [454, 442] on h3 "Falta Identificar: $ 0,00" at bounding box center [365, 443] width 287 height 45
click at [434, 658] on datatable-body "D30 - Conexion $ 2.483.629,00" at bounding box center [511, 671] width 578 height 116
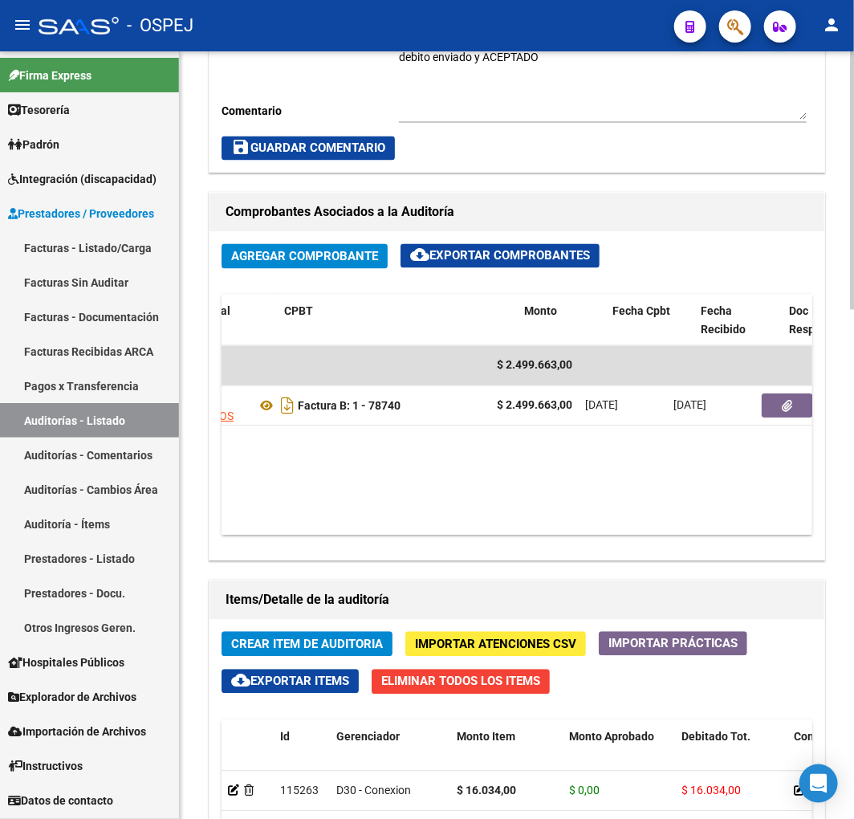
scroll to position [0, 338]
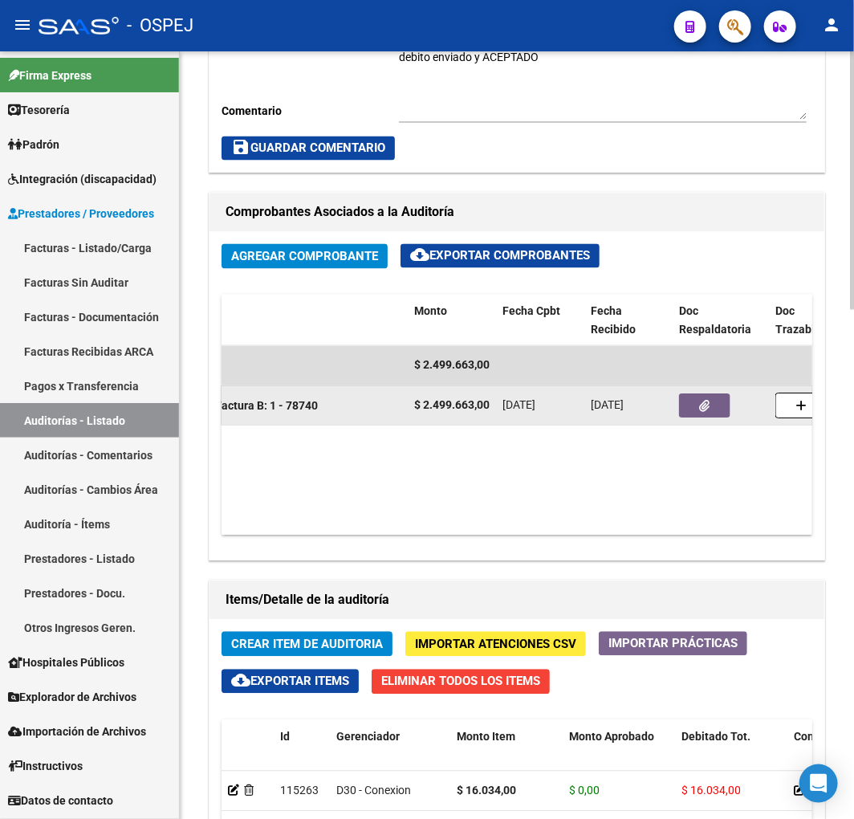
click at [692, 418] on button "button" at bounding box center [704, 406] width 51 height 24
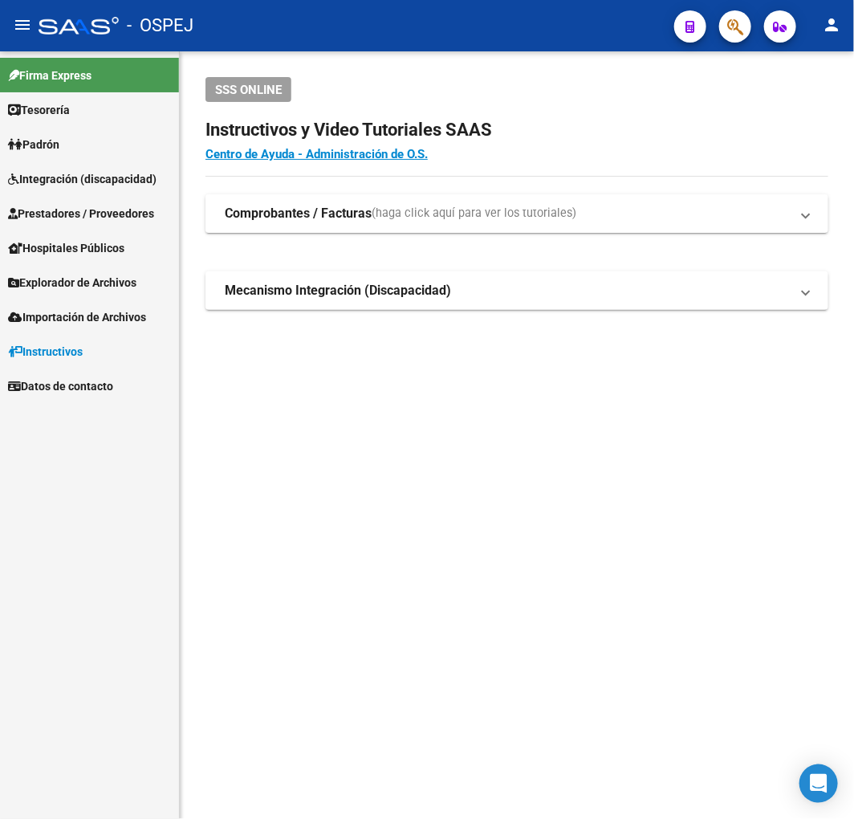
click at [120, 215] on span "Prestadores / Proveedores" at bounding box center [81, 214] width 146 height 18
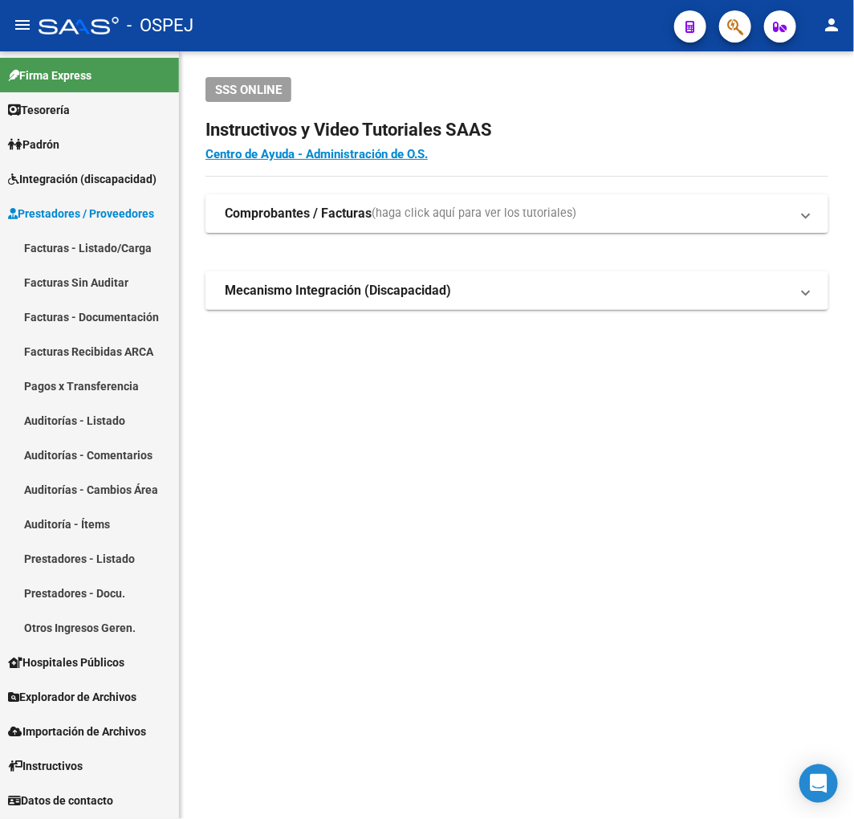
click at [134, 417] on link "Auditorías - Listado" at bounding box center [89, 420] width 179 height 35
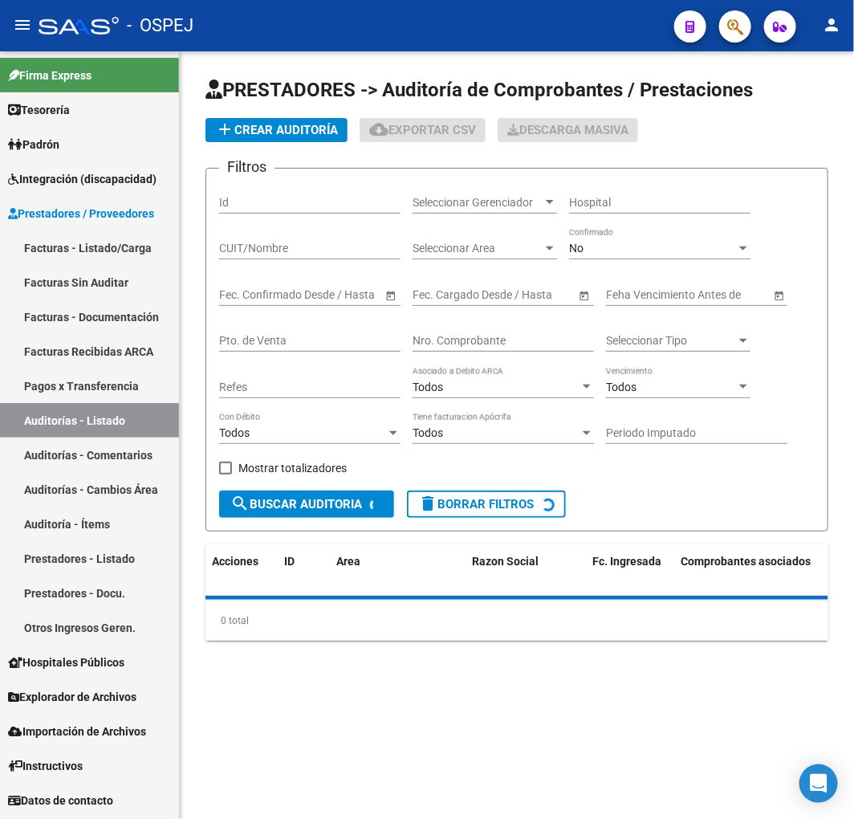
click at [493, 334] on input "Nro. Comprobante" at bounding box center [503, 341] width 181 height 14
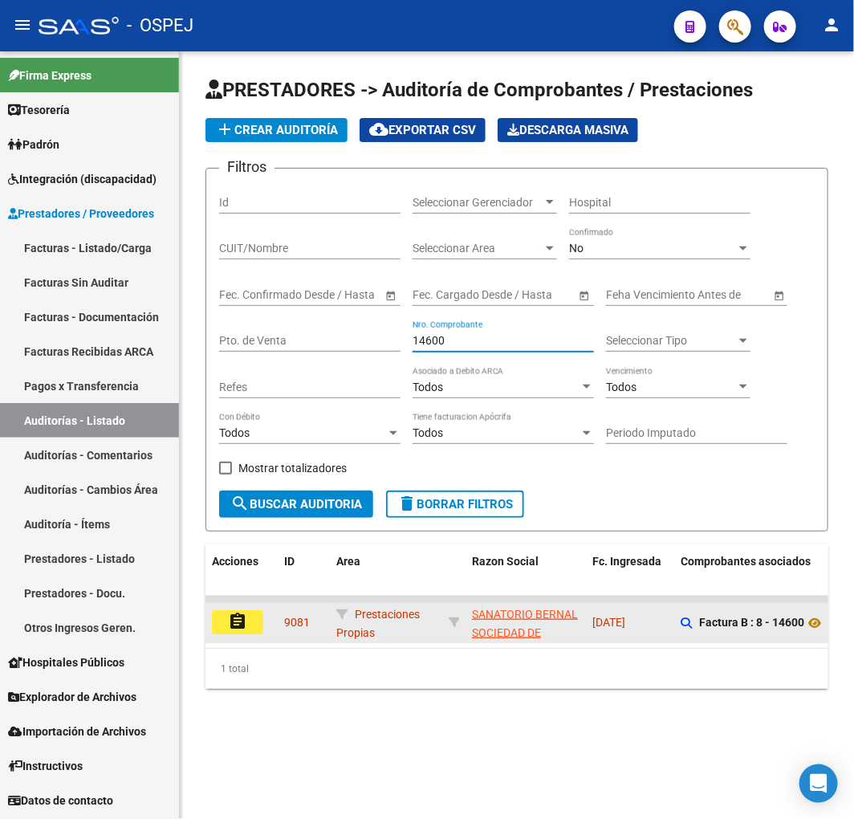
type input "14600"
click at [250, 622] on button "assignment" at bounding box center [237, 622] width 51 height 24
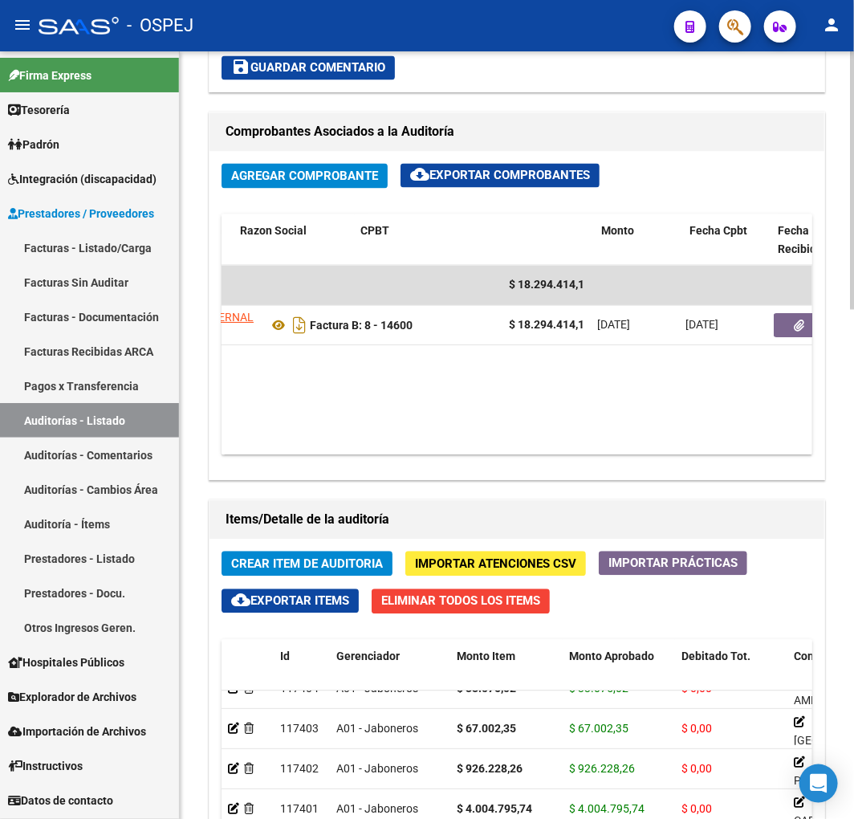
scroll to position [0, 490]
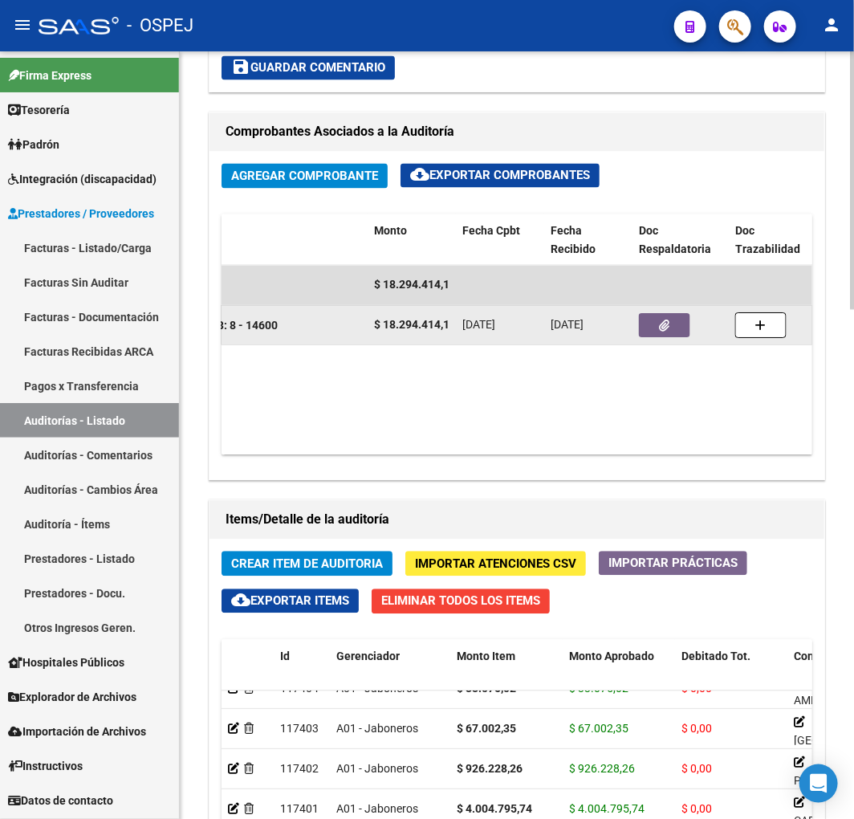
click at [670, 313] on datatable-body-cell at bounding box center [681, 325] width 96 height 39
click at [673, 325] on button "button" at bounding box center [664, 326] width 51 height 24
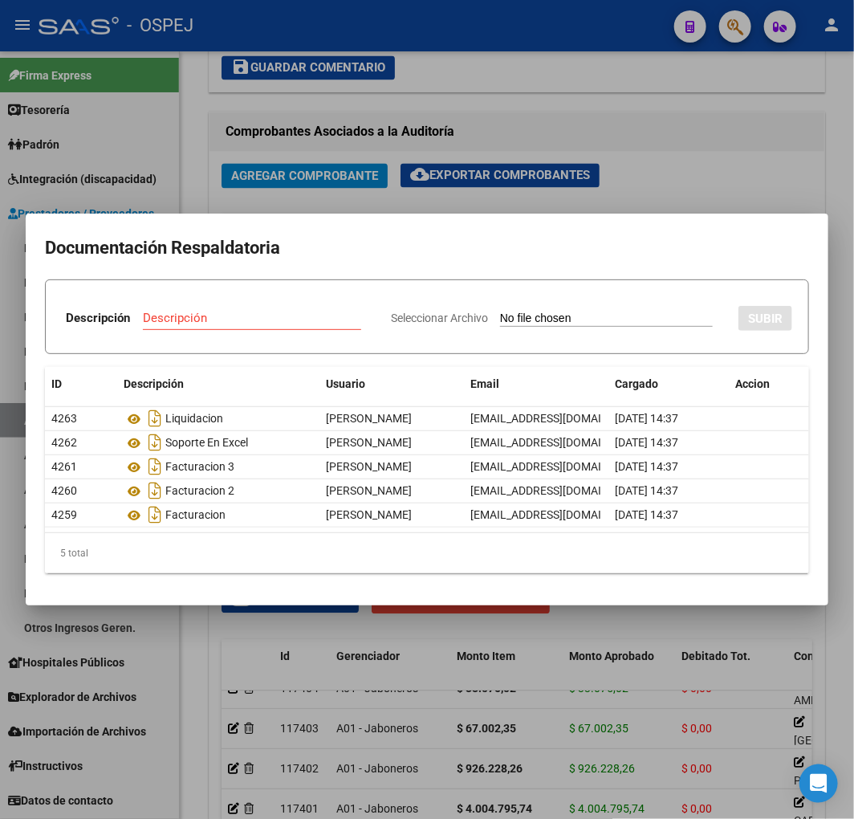
type input "C:\fakepath\Nota de CréditoB000800008050.pdf"
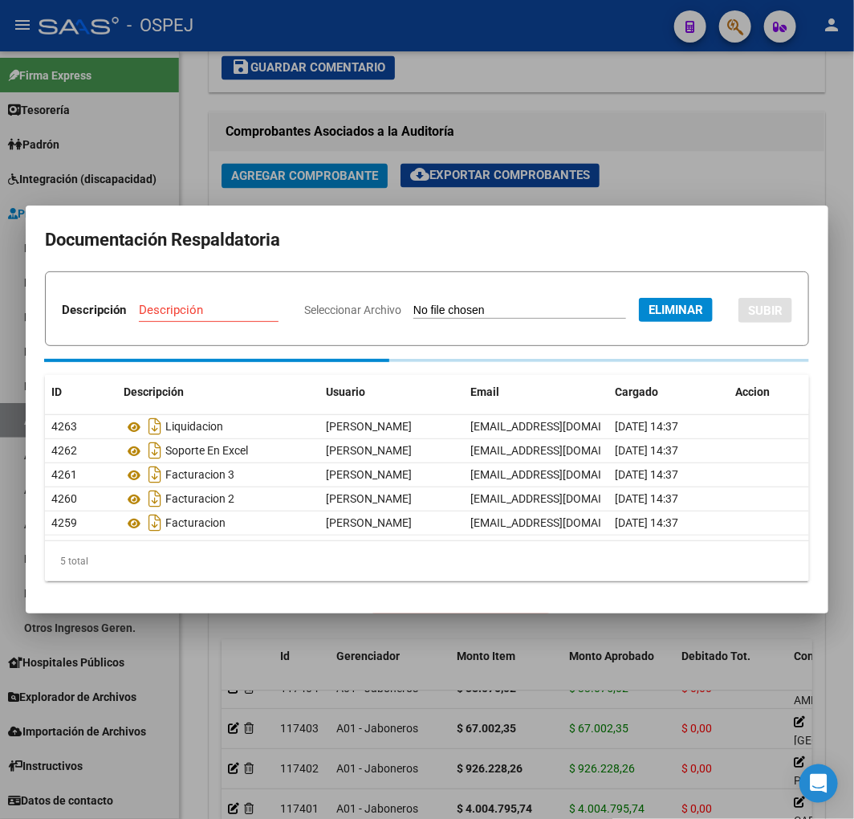
click at [269, 303] on input "Descripción" at bounding box center [209, 310] width 140 height 14
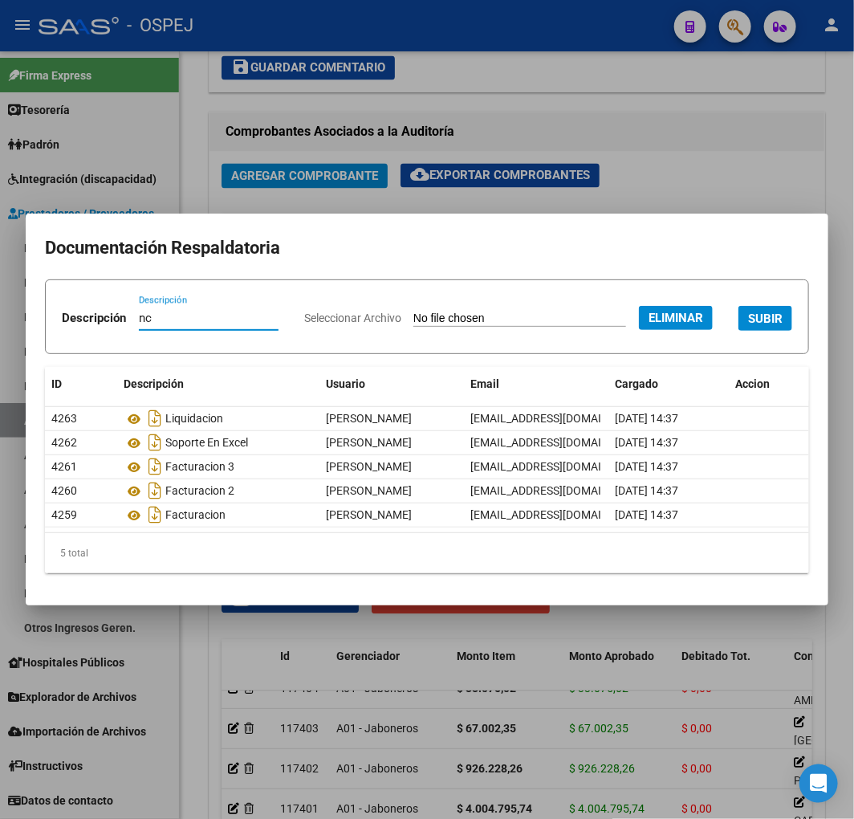
type input "nc"
click at [748, 326] on span "SUBIR" at bounding box center [765, 318] width 35 height 14
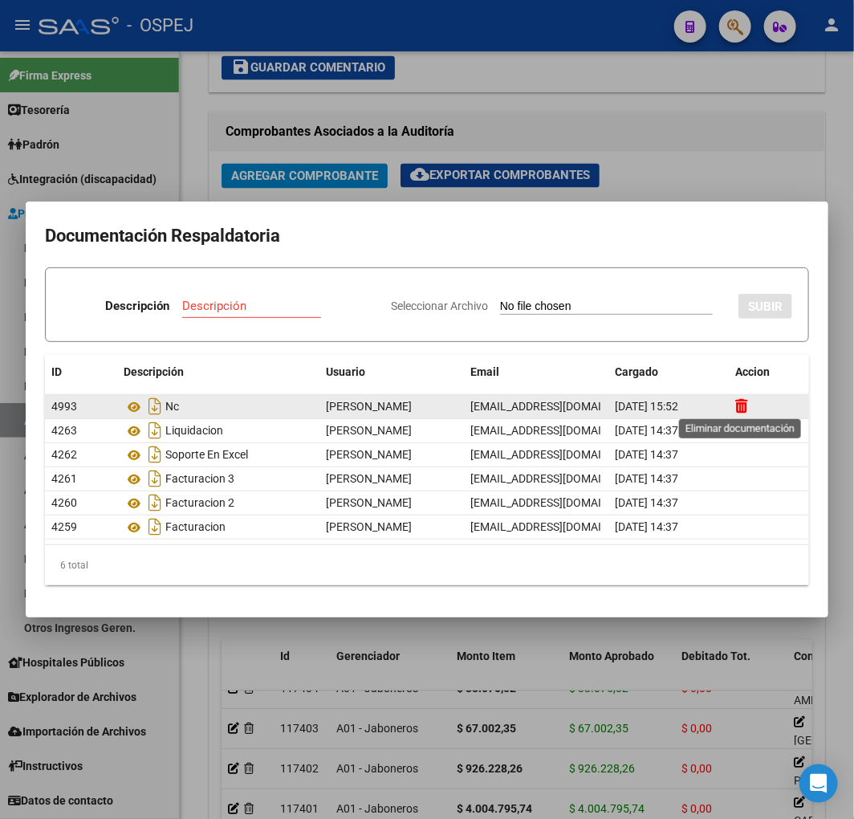
click at [737, 405] on icon at bounding box center [741, 405] width 12 height 15
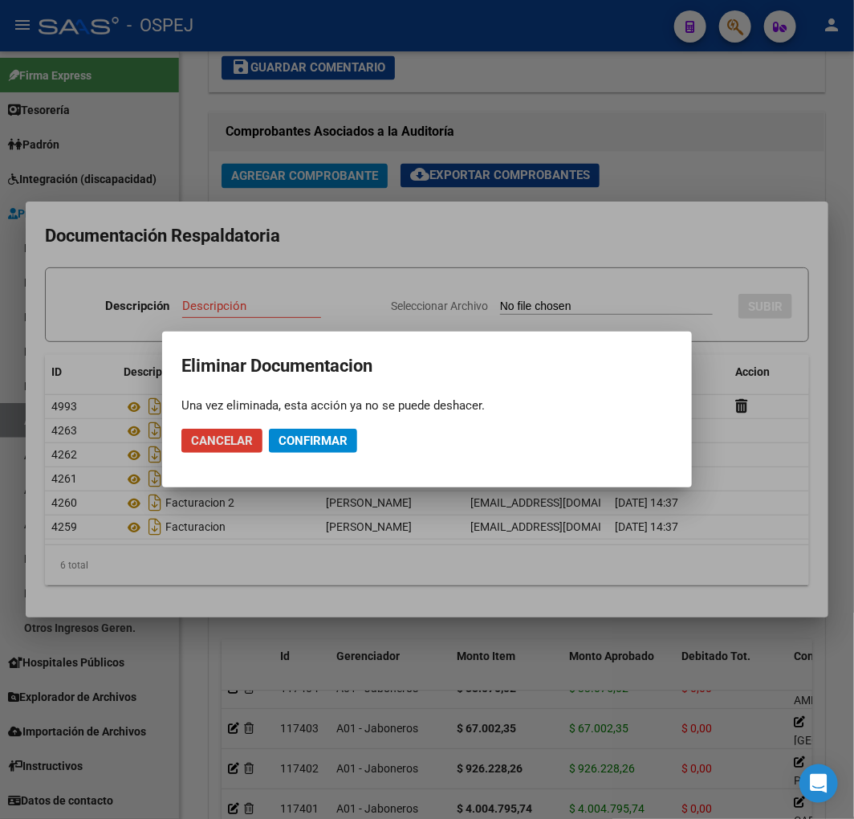
click at [292, 439] on span "Confirmar" at bounding box center [313, 440] width 69 height 14
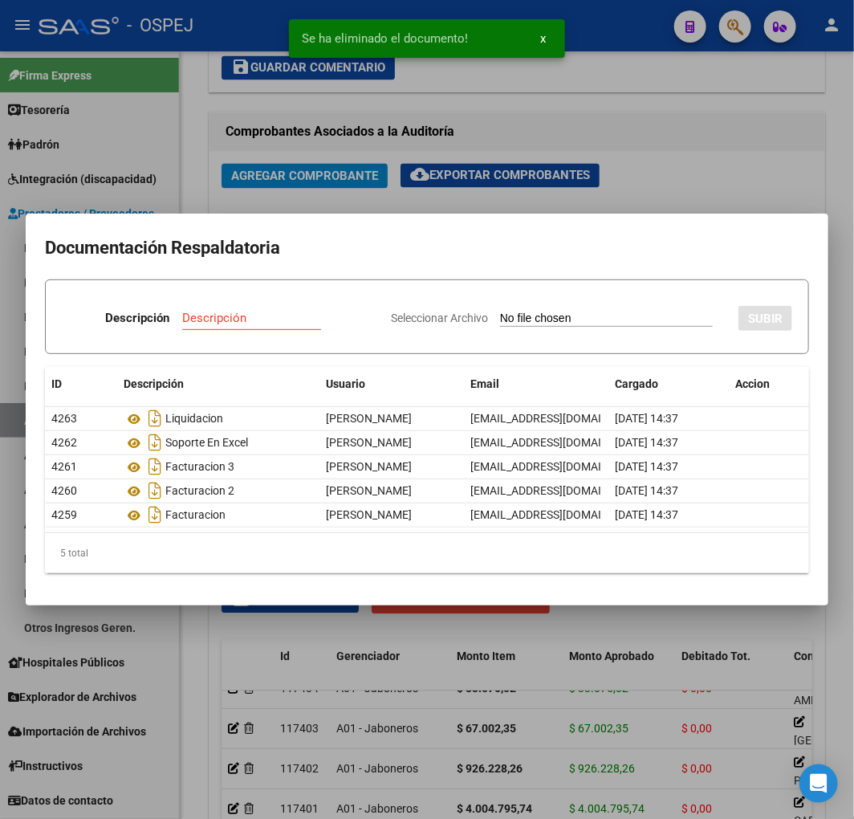
click at [703, 140] on div at bounding box center [427, 409] width 854 height 819
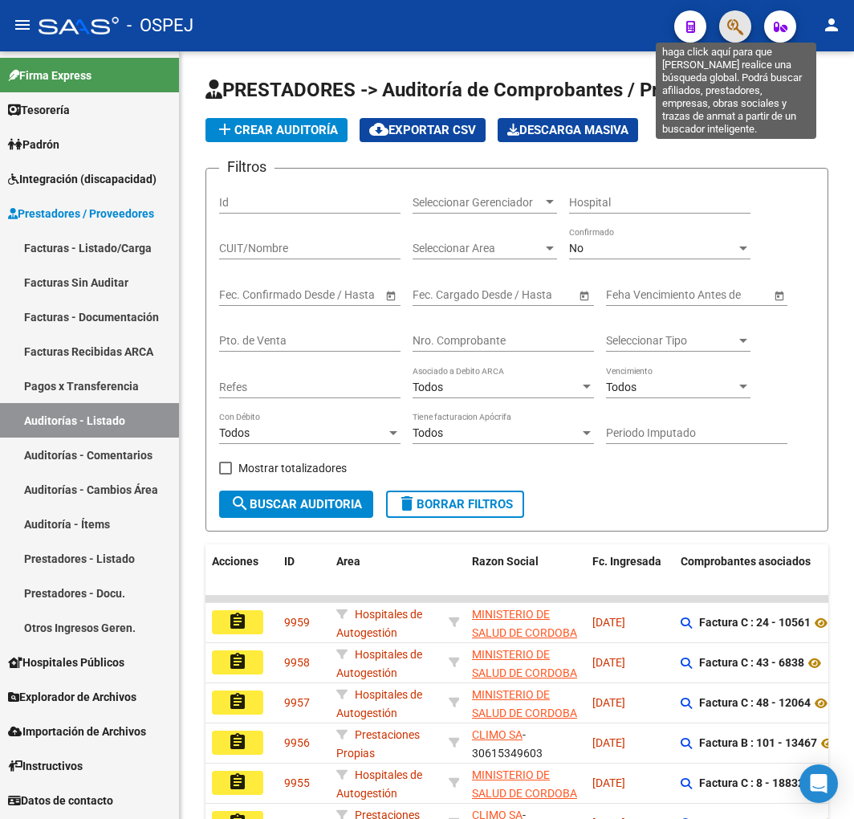
click at [737, 24] on icon "button" at bounding box center [735, 27] width 16 height 18
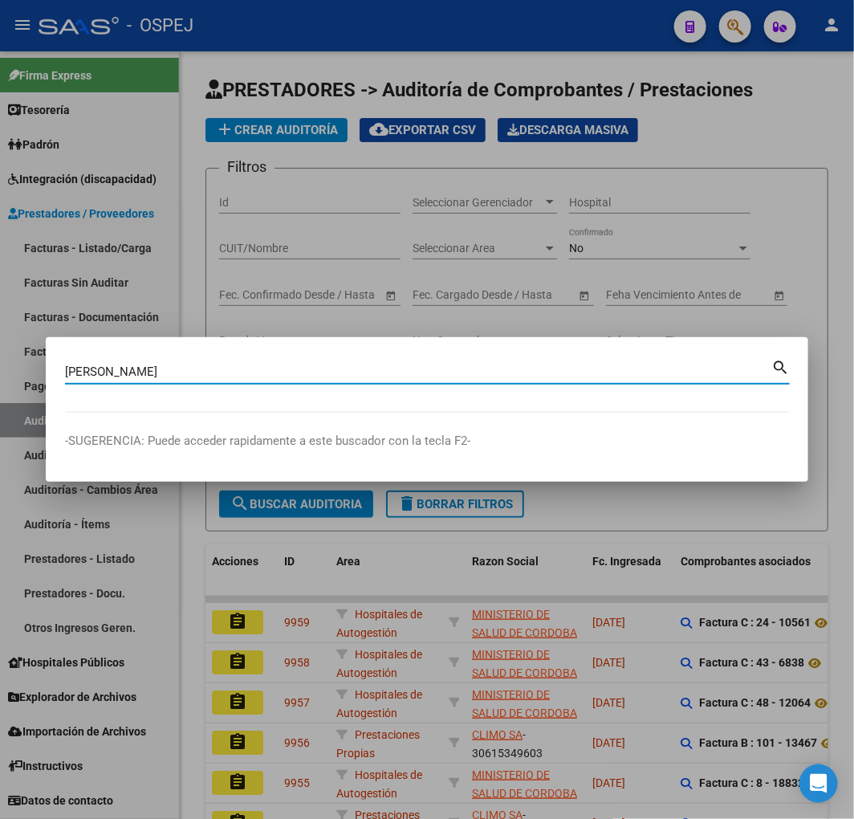
type input "PAOLETTI"
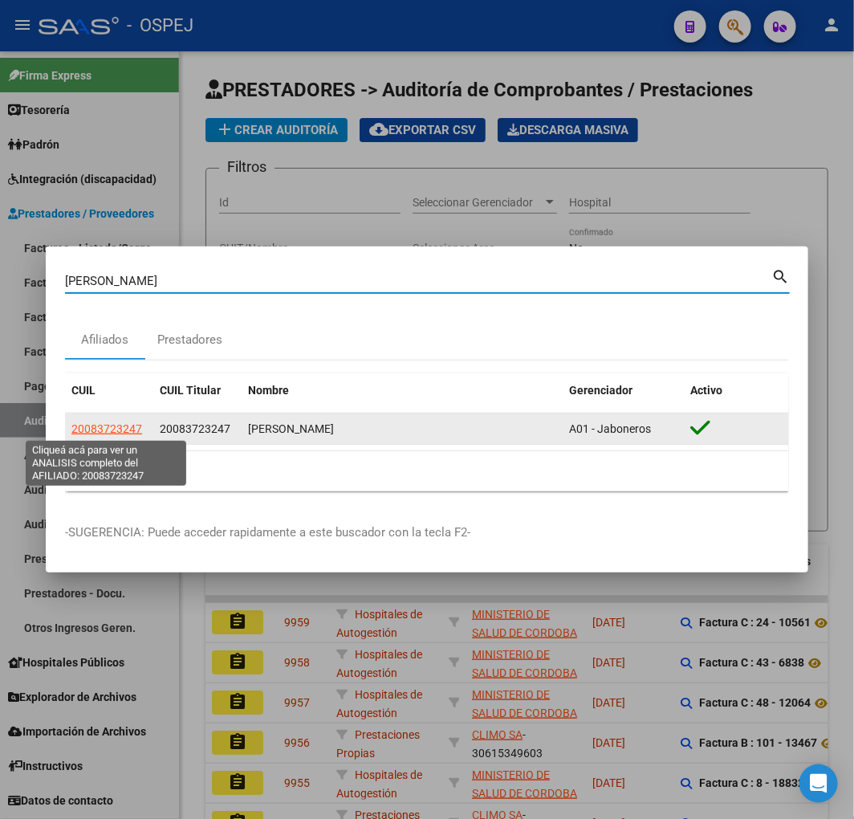
click at [124, 428] on span "20083723247" at bounding box center [106, 428] width 71 height 13
type textarea "20083723247"
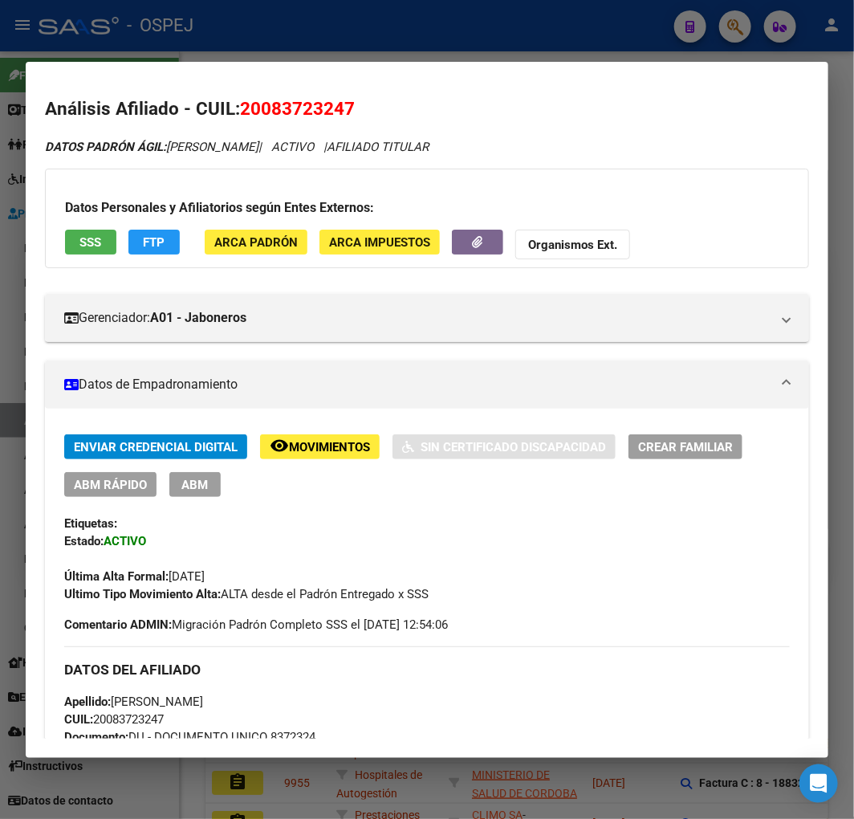
click at [155, 804] on div at bounding box center [427, 409] width 854 height 819
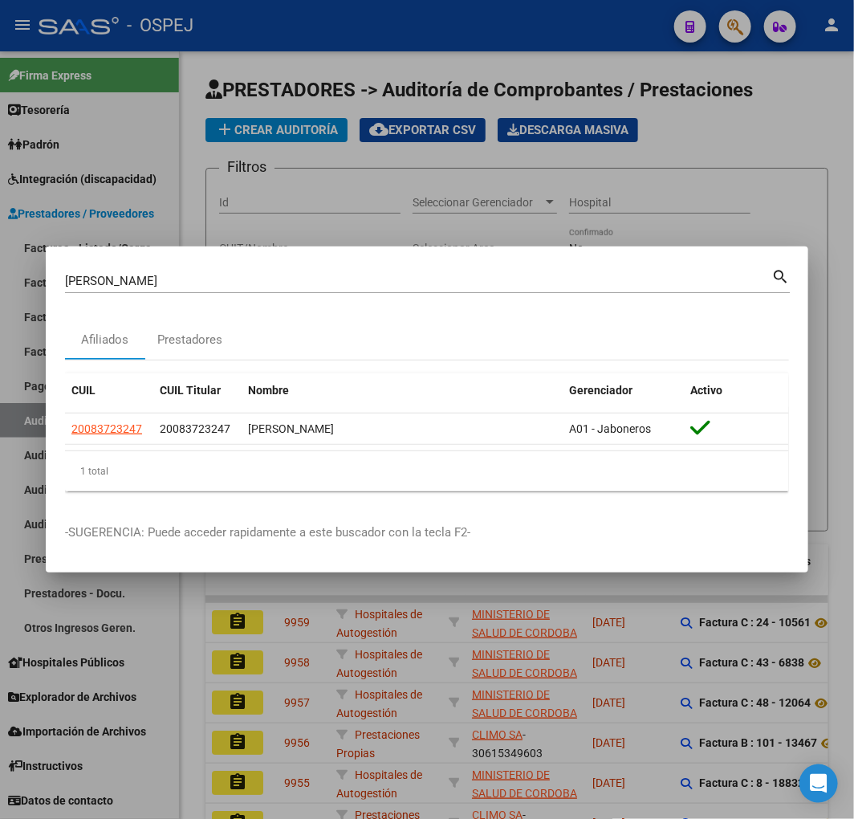
click at [142, 276] on input "PAOLETTI" at bounding box center [418, 281] width 706 height 14
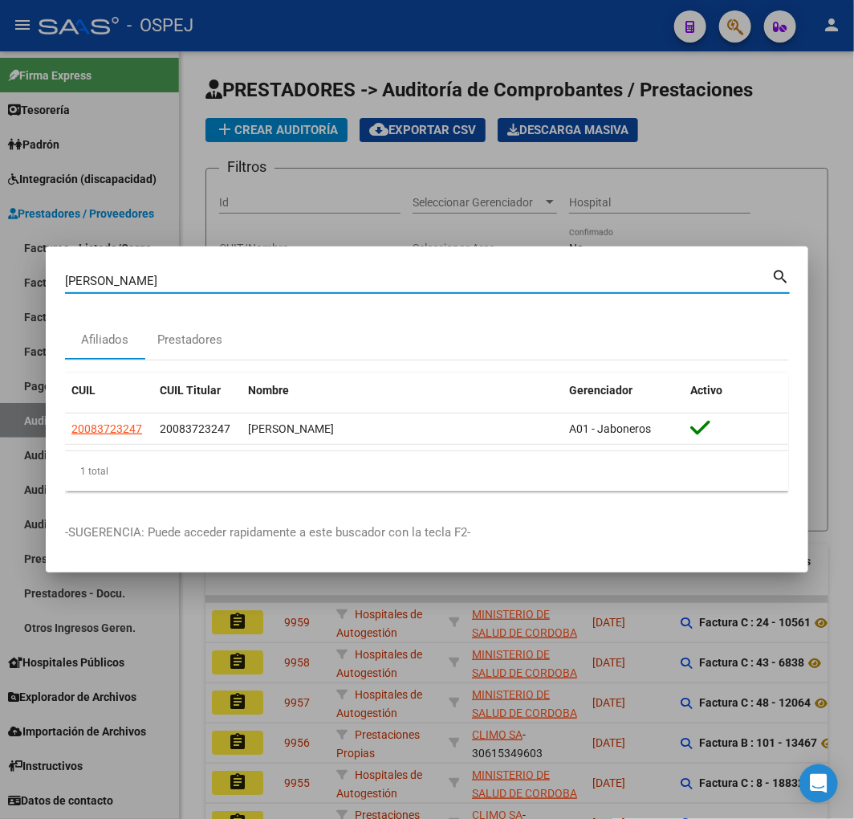
click at [142, 276] on input "PAOLETTI" at bounding box center [418, 281] width 706 height 14
paste input "445991as"
type input "445991"
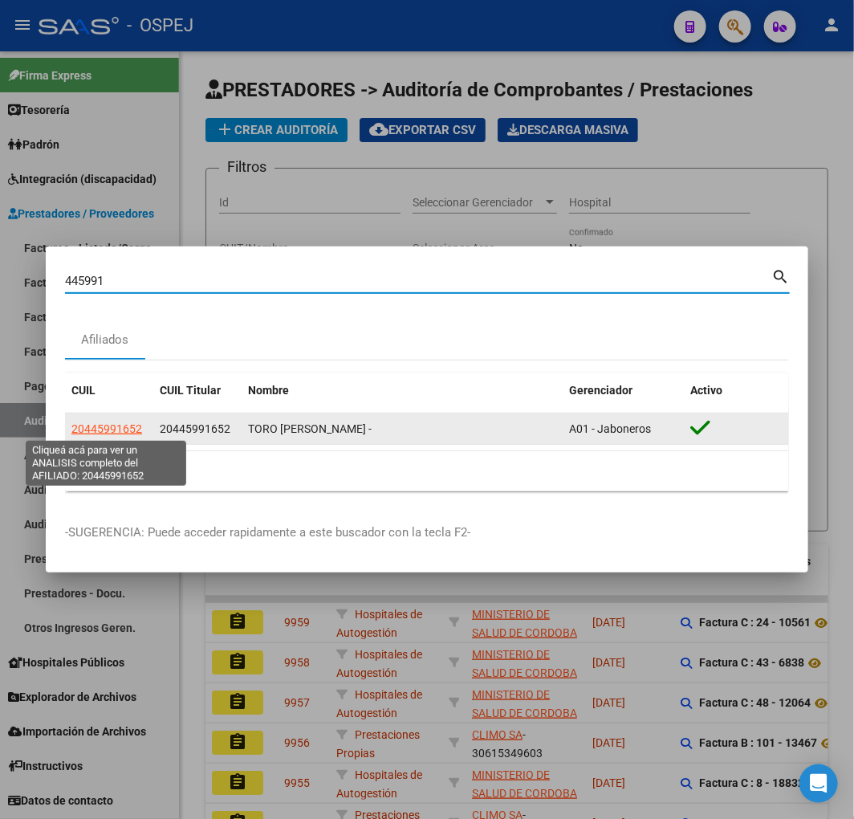
click at [116, 430] on span "20445991652" at bounding box center [106, 428] width 71 height 13
type textarea "20445991652"
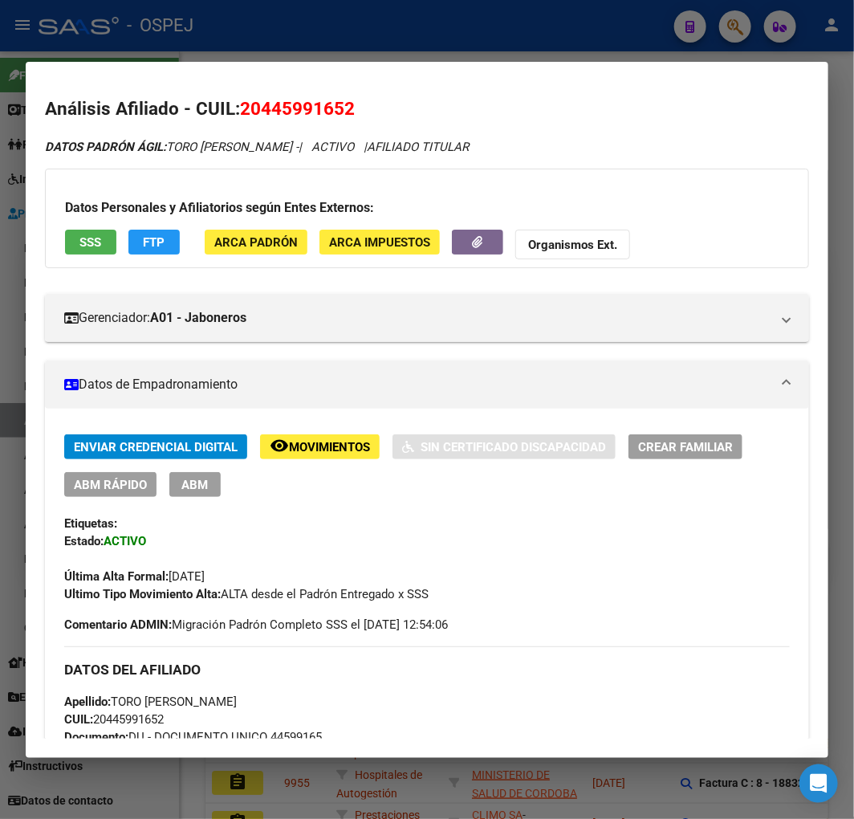
click at [302, 804] on div at bounding box center [427, 409] width 854 height 819
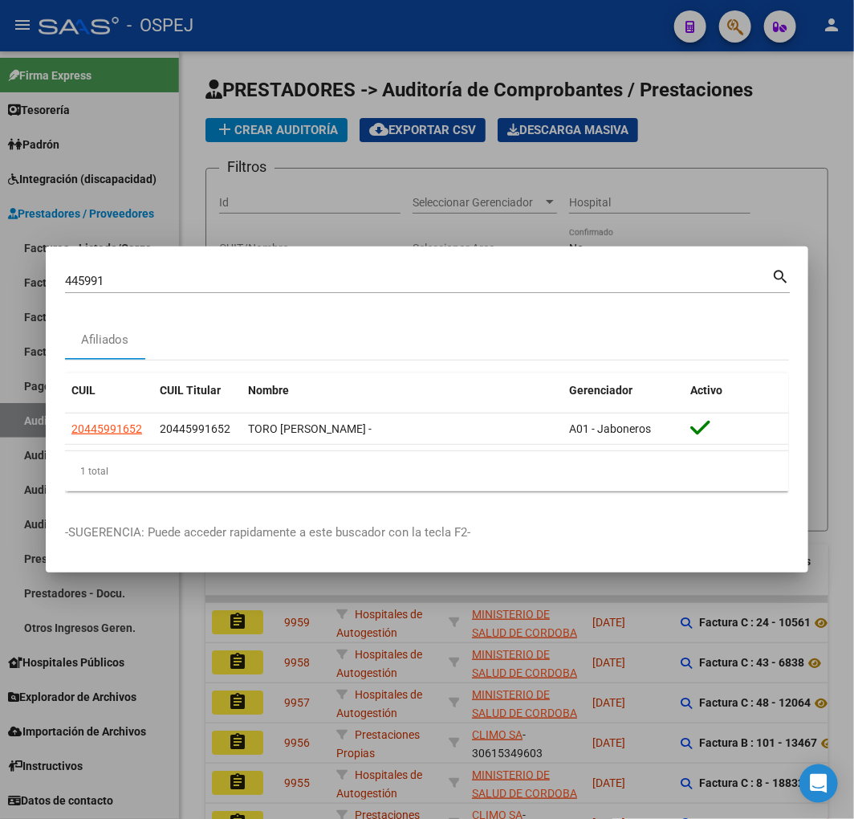
click at [63, 266] on mat-dialog-content "445991 Buscar (apellido, dni, cuil, nro traspaso, cuit, obra social) search Afi…" at bounding box center [427, 385] width 763 height 238
click at [82, 281] on input "445991" at bounding box center [418, 281] width 706 height 14
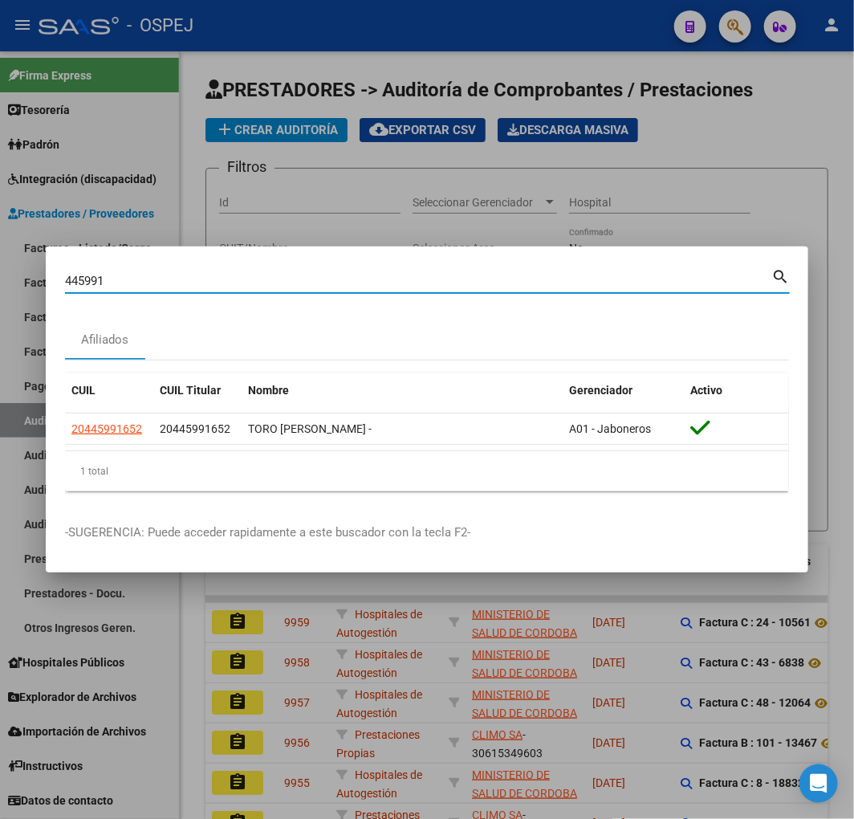
click at [82, 281] on input "445991" at bounding box center [418, 281] width 706 height 14
type input "TORO"
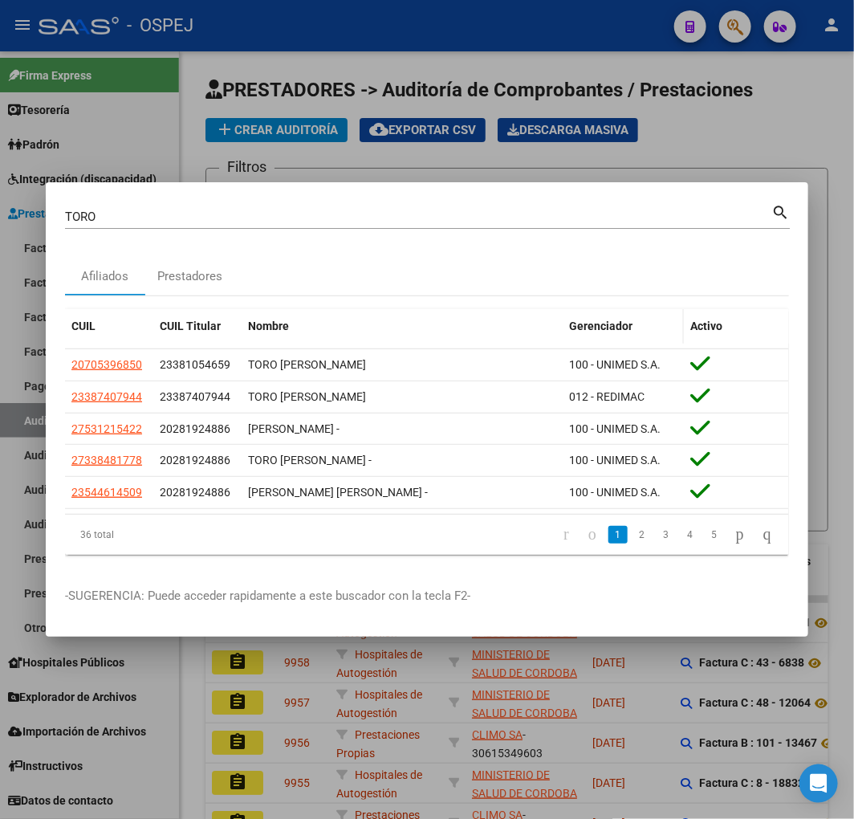
click at [612, 323] on span "Gerenciador" at bounding box center [600, 325] width 63 height 13
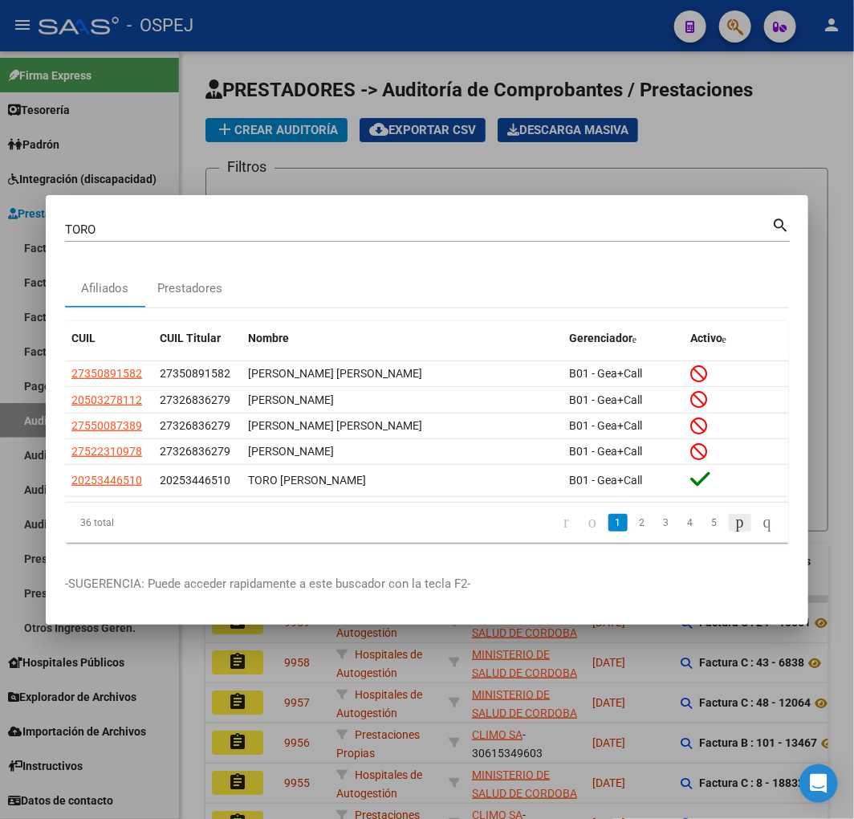
click at [734, 526] on icon "go to next page" at bounding box center [740, 521] width 13 height 19
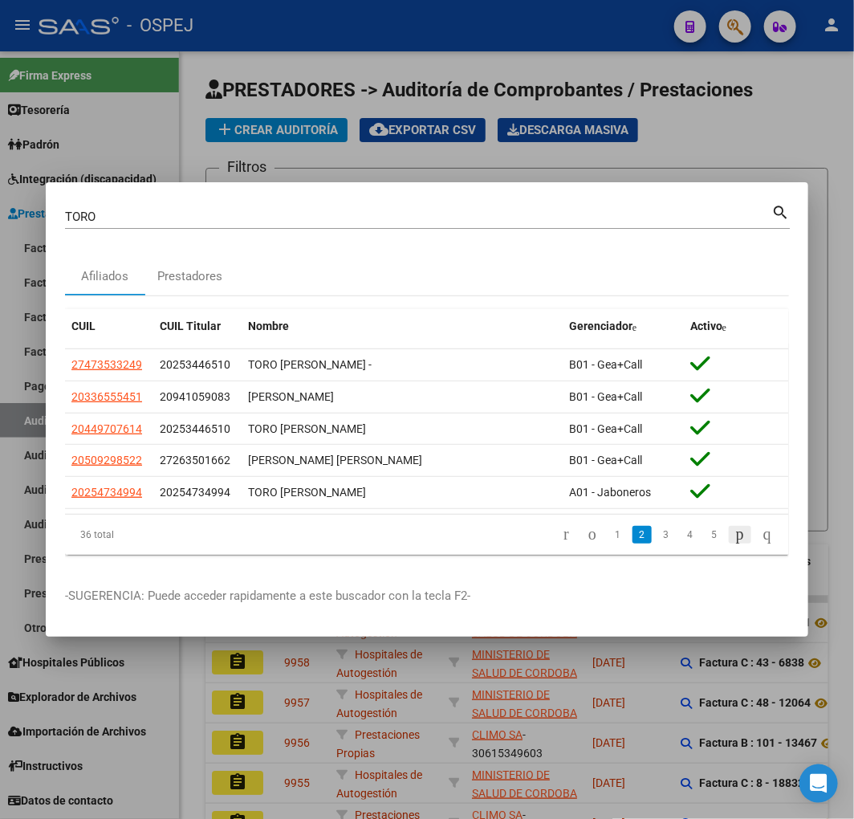
click at [734, 526] on li at bounding box center [740, 534] width 27 height 27
click at [734, 533] on icon "go to next page" at bounding box center [740, 533] width 13 height 19
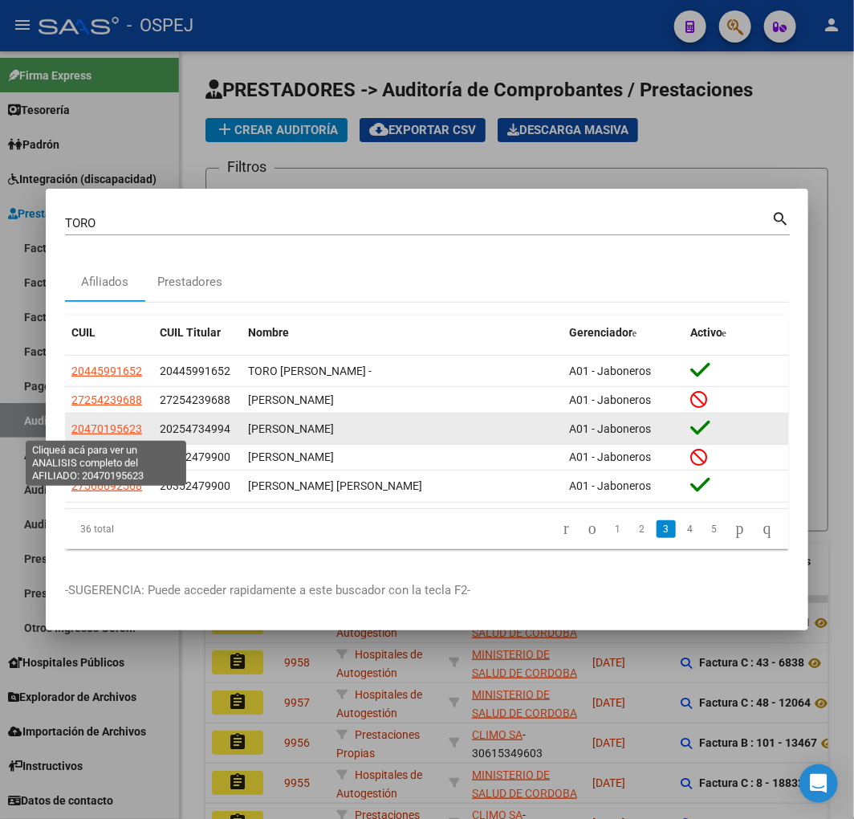
click at [122, 428] on span "20470195623" at bounding box center [106, 428] width 71 height 13
type textarea "20470195623"
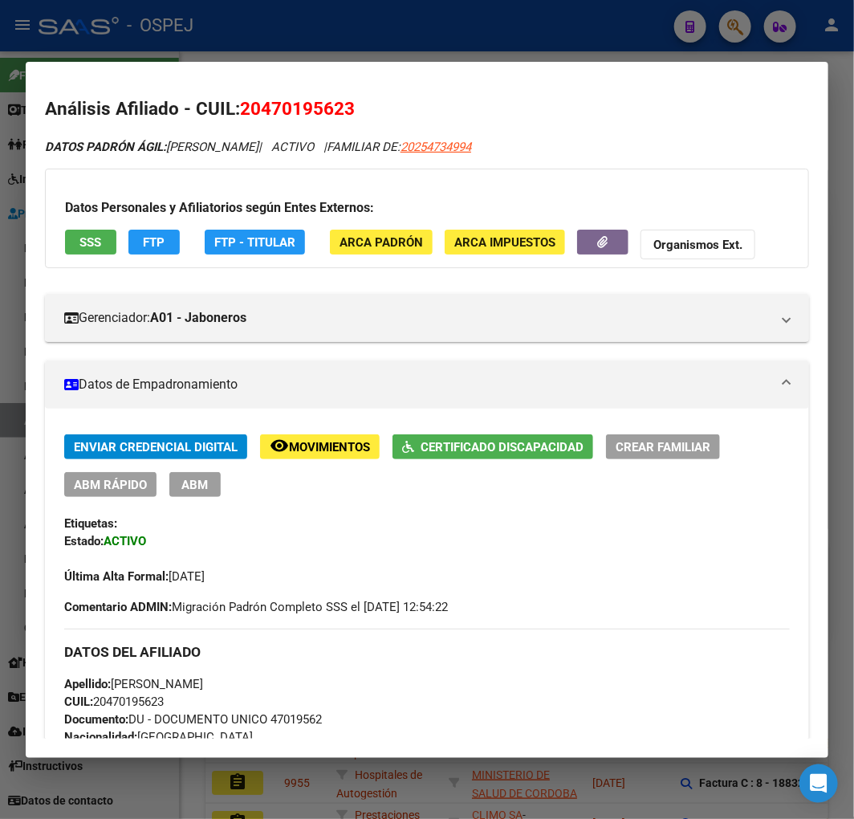
click at [11, 171] on div at bounding box center [427, 409] width 854 height 819
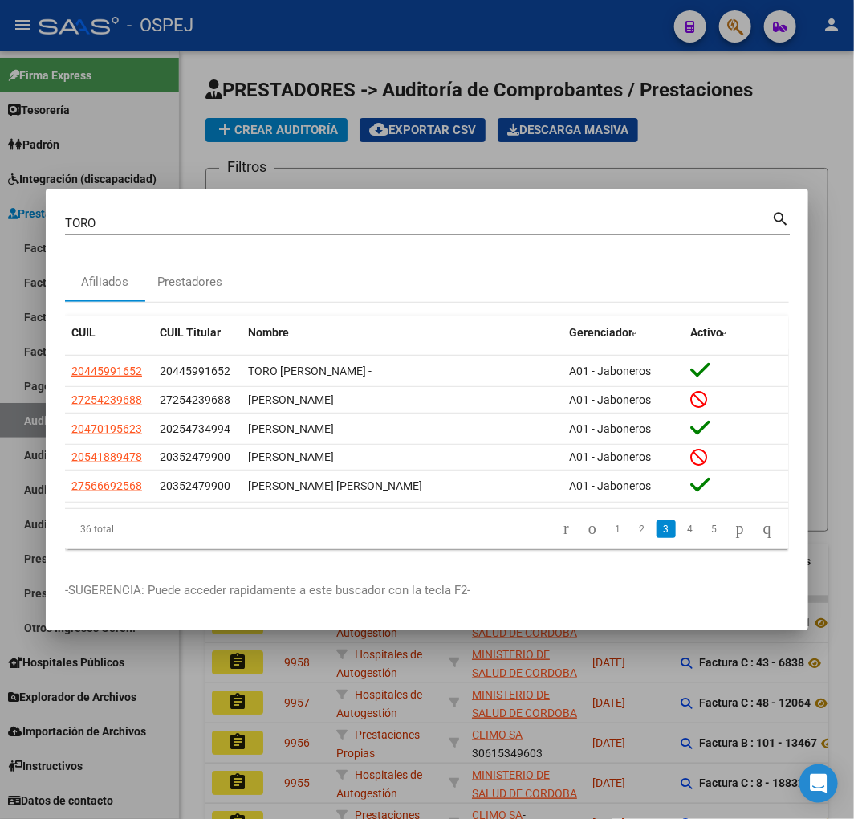
click at [94, 695] on div at bounding box center [427, 409] width 854 height 819
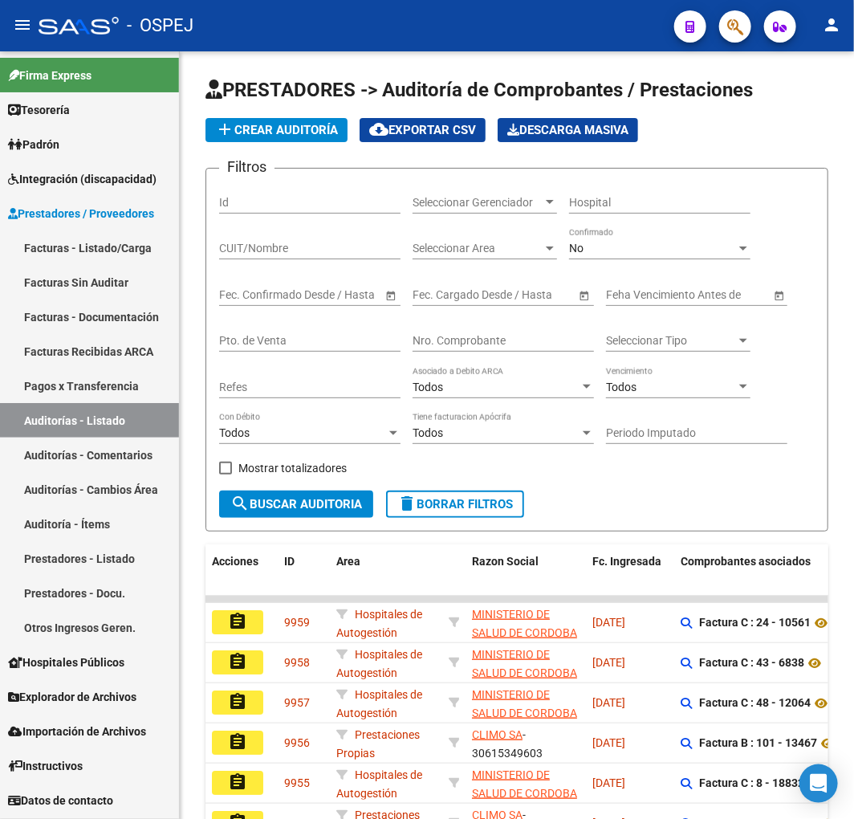
click at [741, 44] on mat-toolbar "menu - OSPEJ person" at bounding box center [427, 25] width 854 height 51
click at [741, 41] on span "button" at bounding box center [735, 26] width 16 height 33
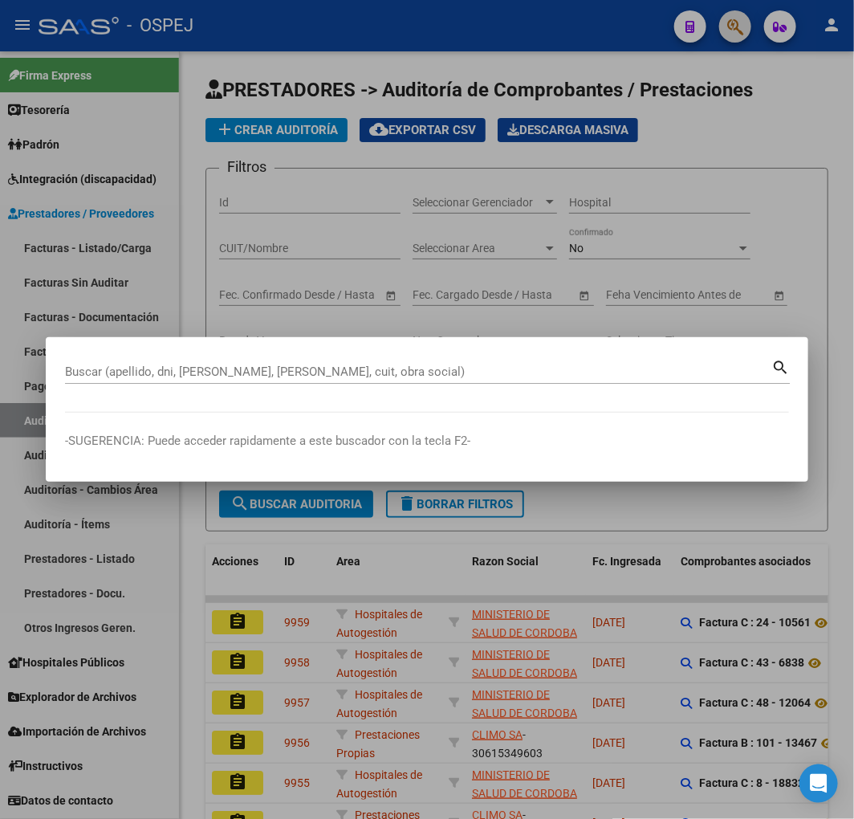
paste input "706402000"
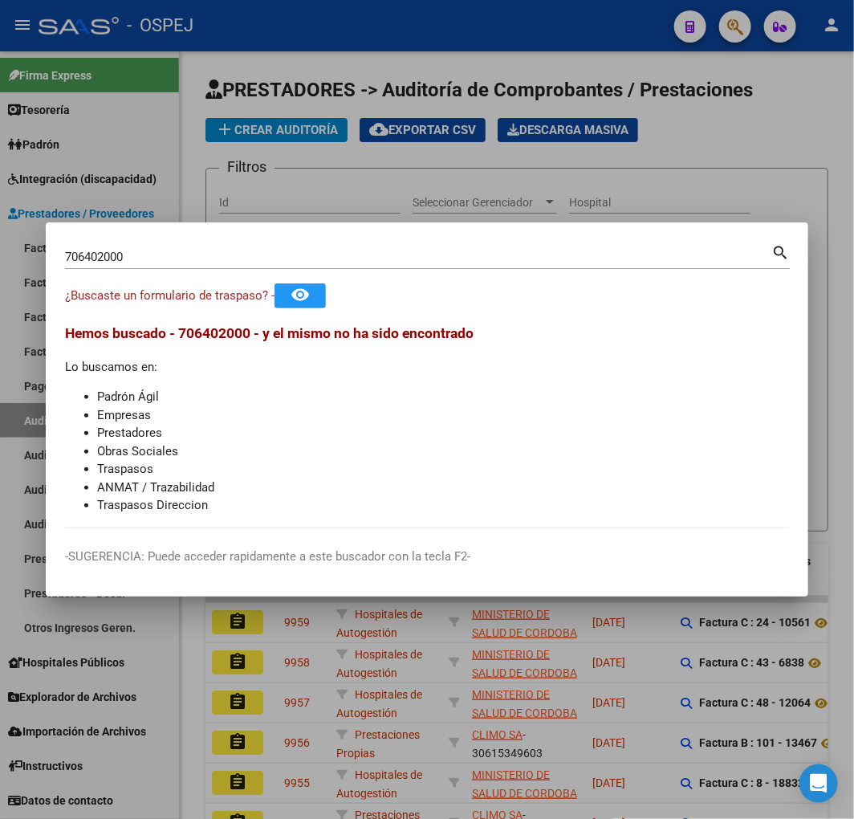
click at [173, 262] on input "706402000" at bounding box center [418, 257] width 706 height 14
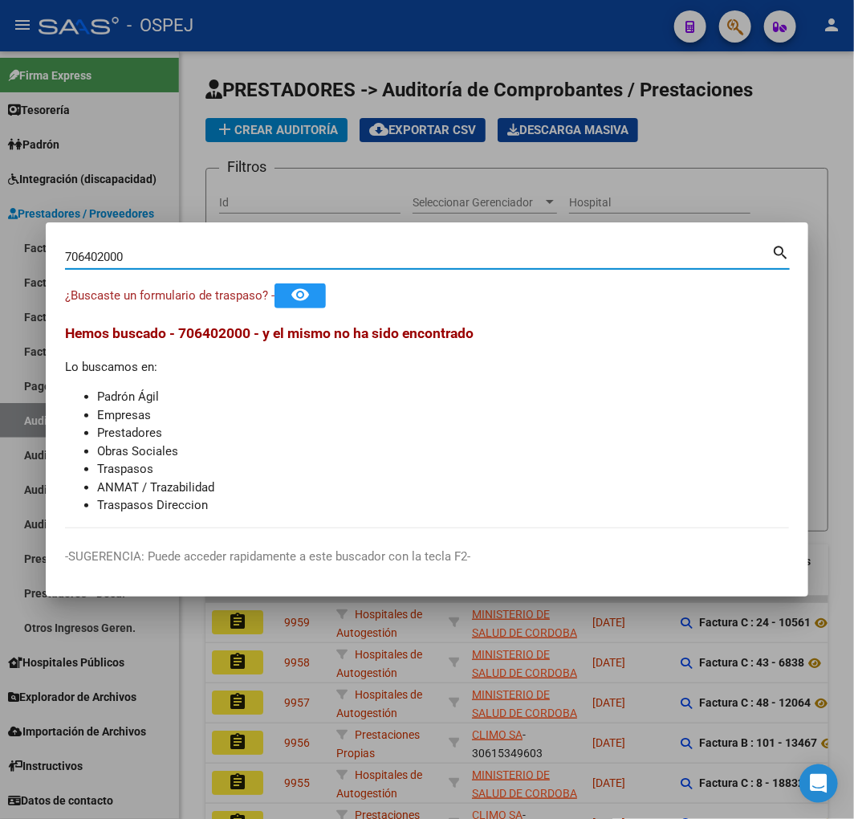
click at [173, 262] on input "706402000" at bounding box center [418, 257] width 706 height 14
type input "BENITEZ FERREIRA"
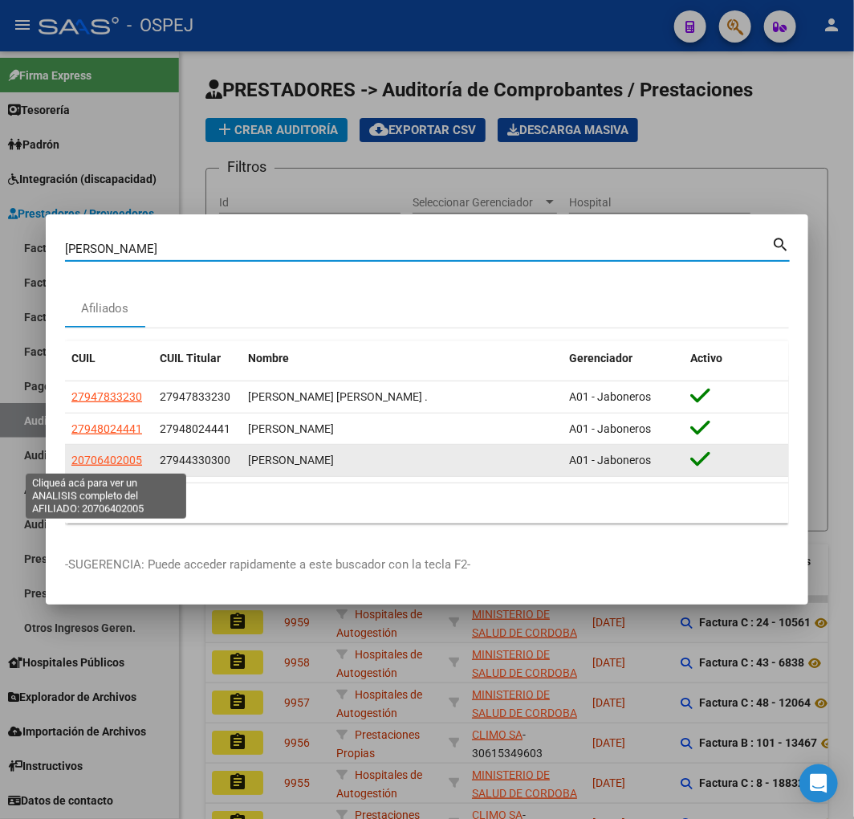
click at [108, 464] on span "20706402005" at bounding box center [106, 460] width 71 height 13
type textarea "20706402005"
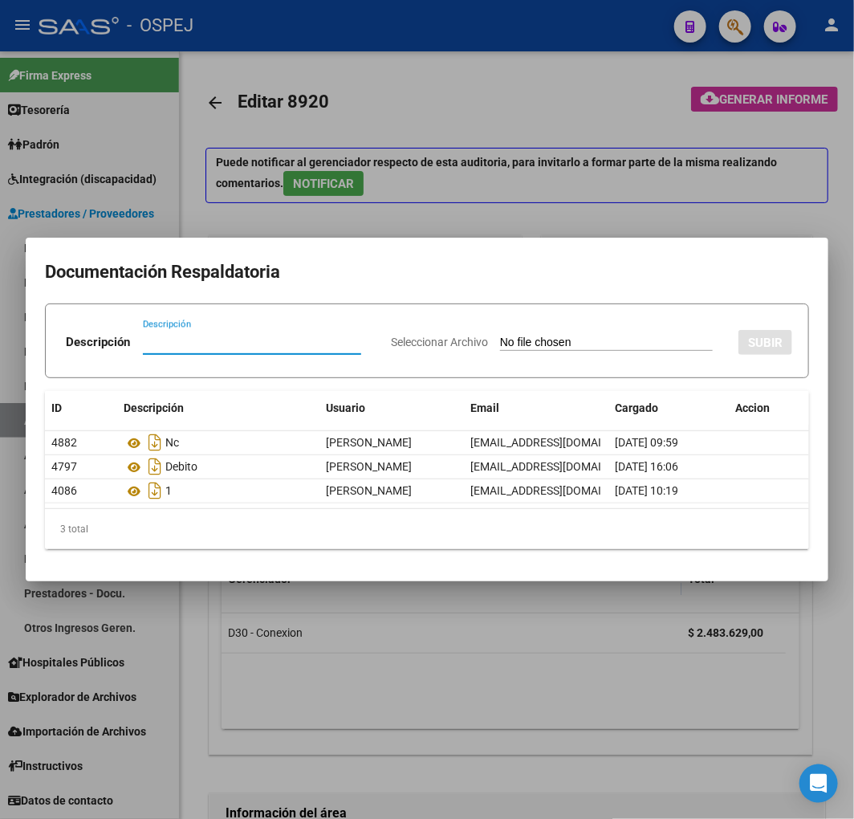
scroll to position [0, 338]
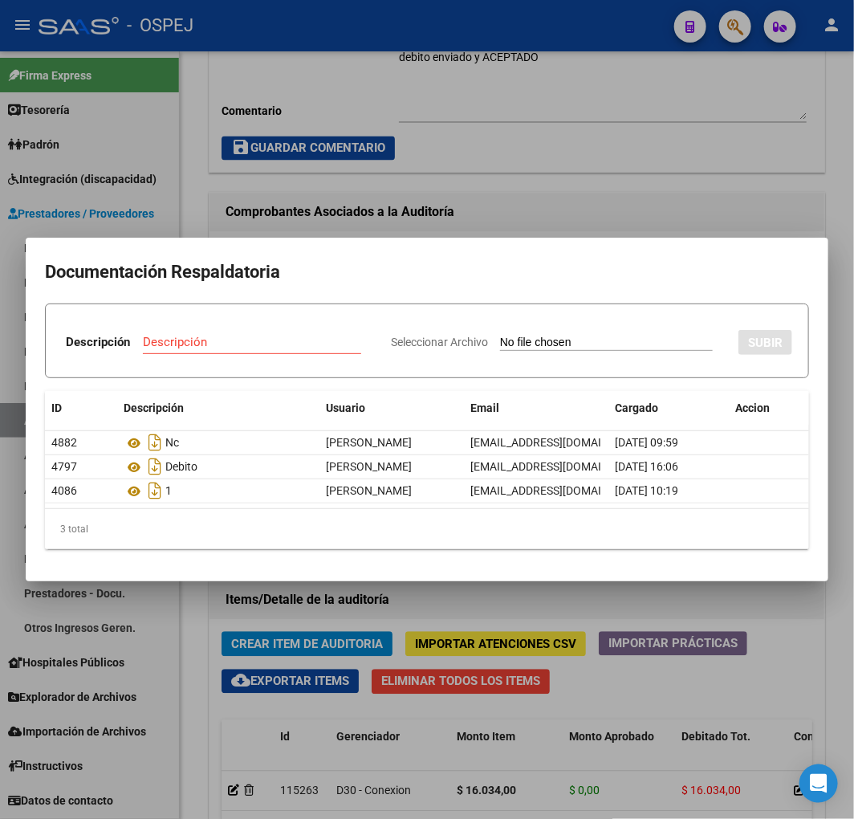
type input "C:\fakepath\FACB2 0001-00078740 Respuesta de Impugnacion.pdf"
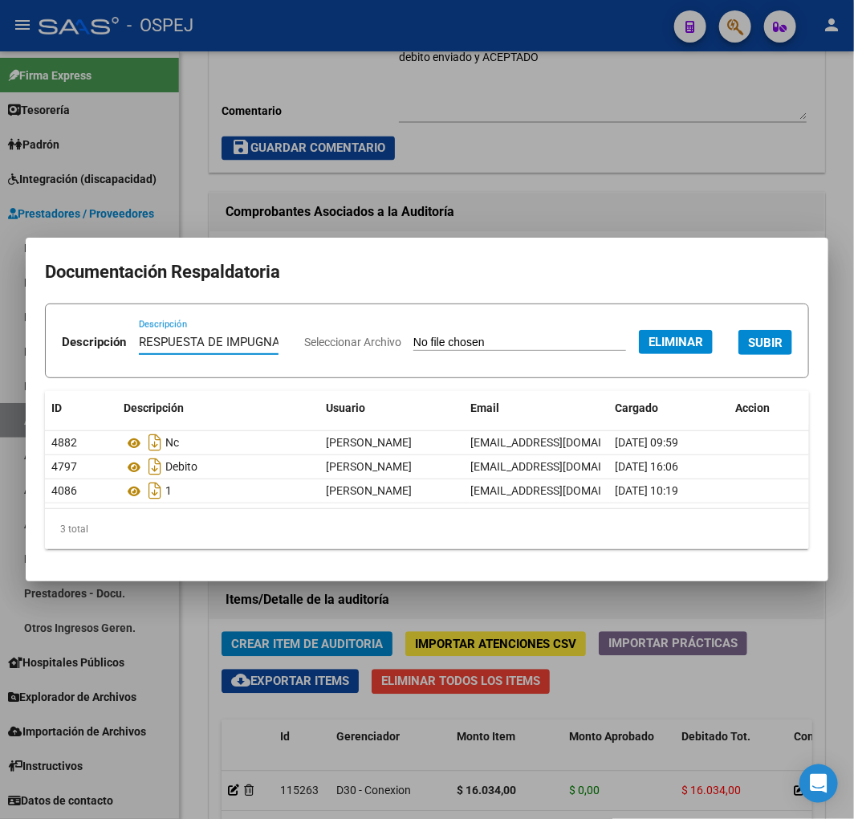
type input "RESPUESTA DE IMPUGNACION"
click at [748, 350] on span "SUBIR" at bounding box center [765, 343] width 35 height 14
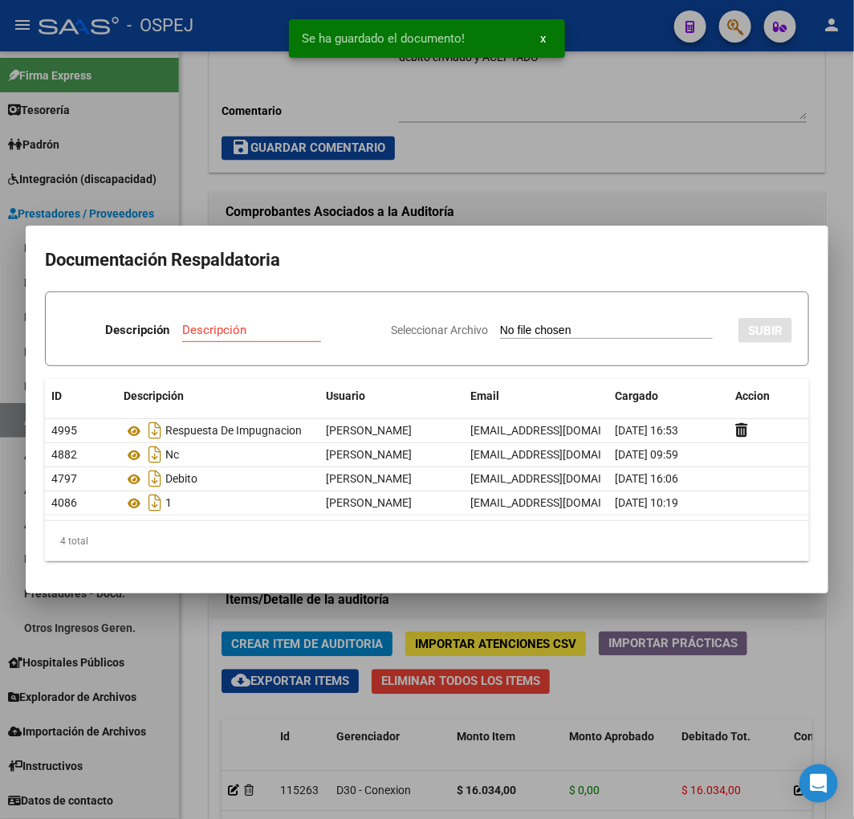
type input "C:\fakepath\FACB2 0001-00078740 Detalle de Analisis de Impugnacion.pdf"
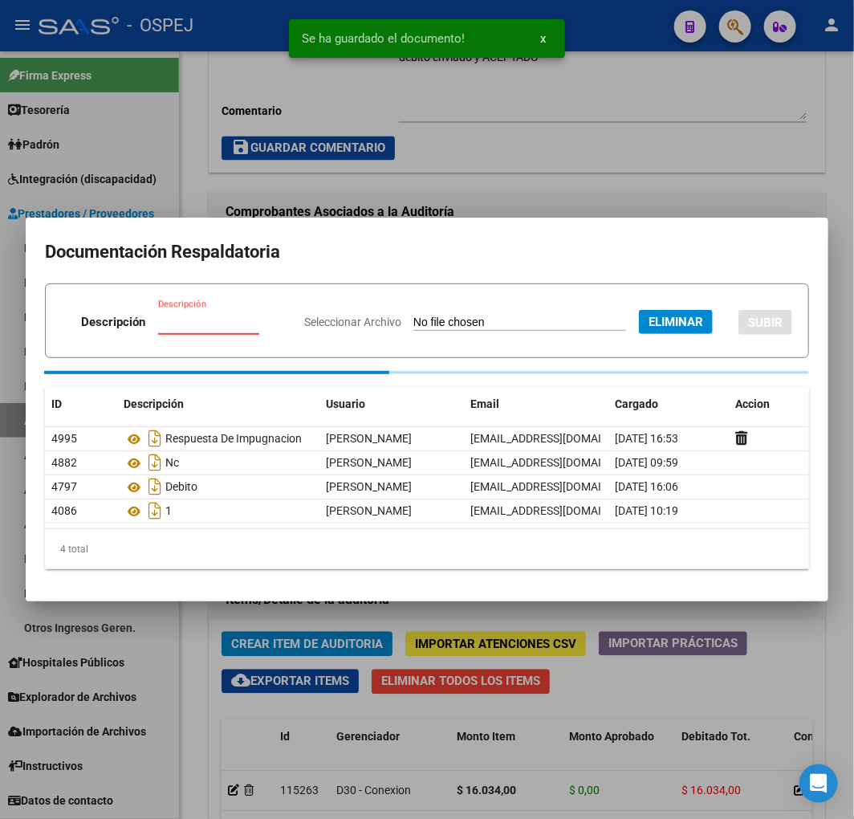
click at [279, 315] on input "Descripción" at bounding box center [218, 322] width 120 height 14
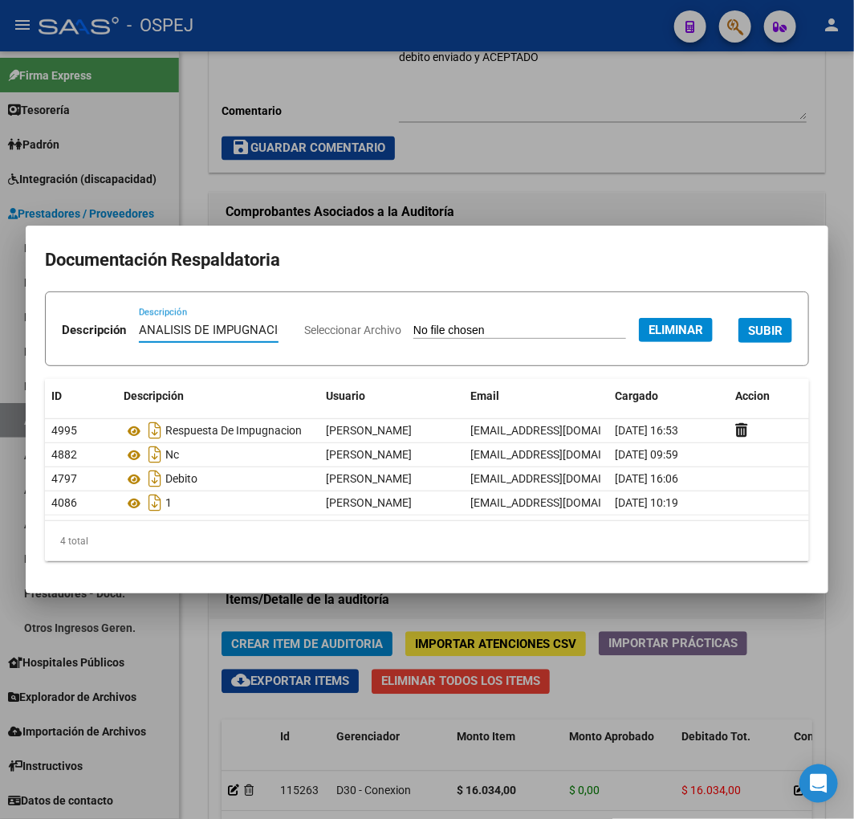
type input "ANALISIS DE IMPUGNACION"
click at [661, 352] on div "Seleccionar Archivo Eliminar SUBIR" at bounding box center [548, 328] width 488 height 47
click at [748, 338] on span "SUBIR" at bounding box center [765, 331] width 35 height 14
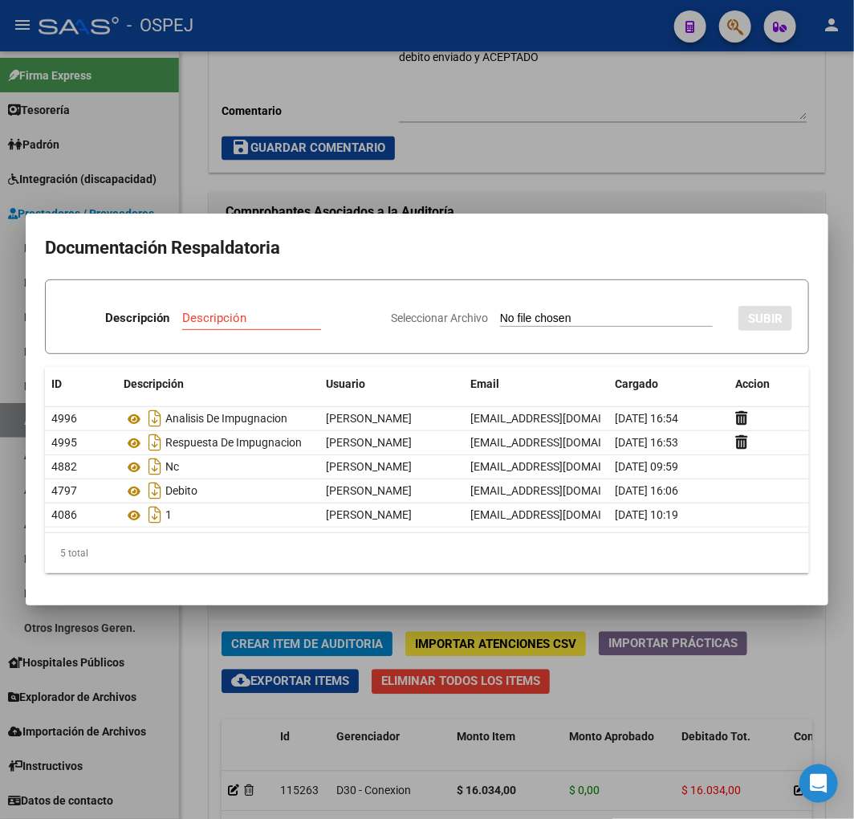
click at [694, 767] on div at bounding box center [427, 409] width 854 height 819
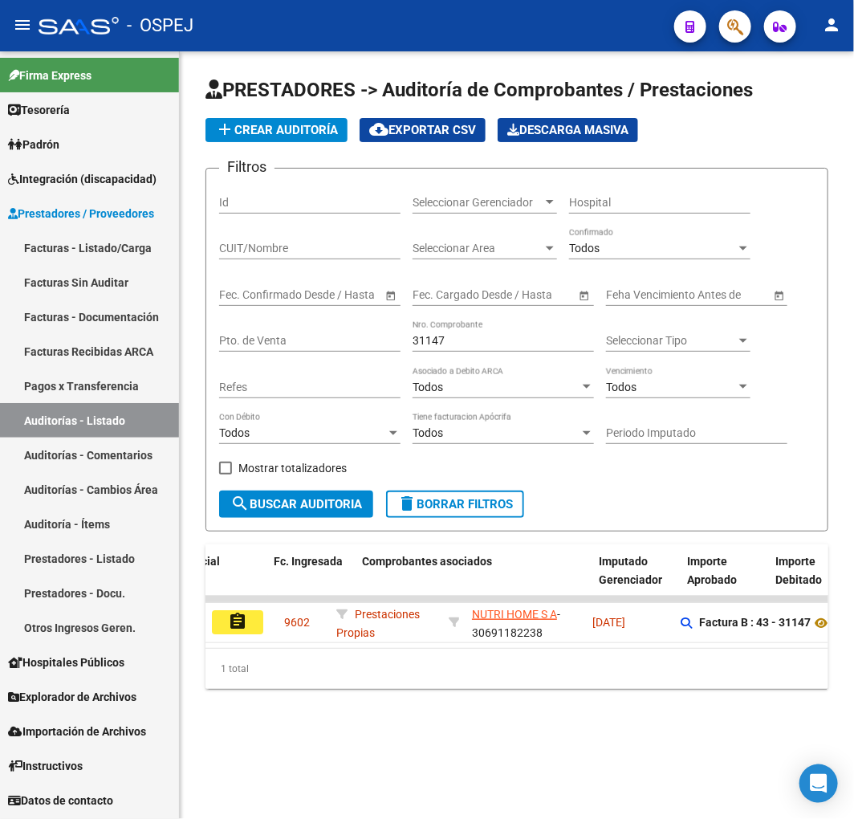
scroll to position [0, 318]
